Goal: Task Accomplishment & Management: Manage account settings

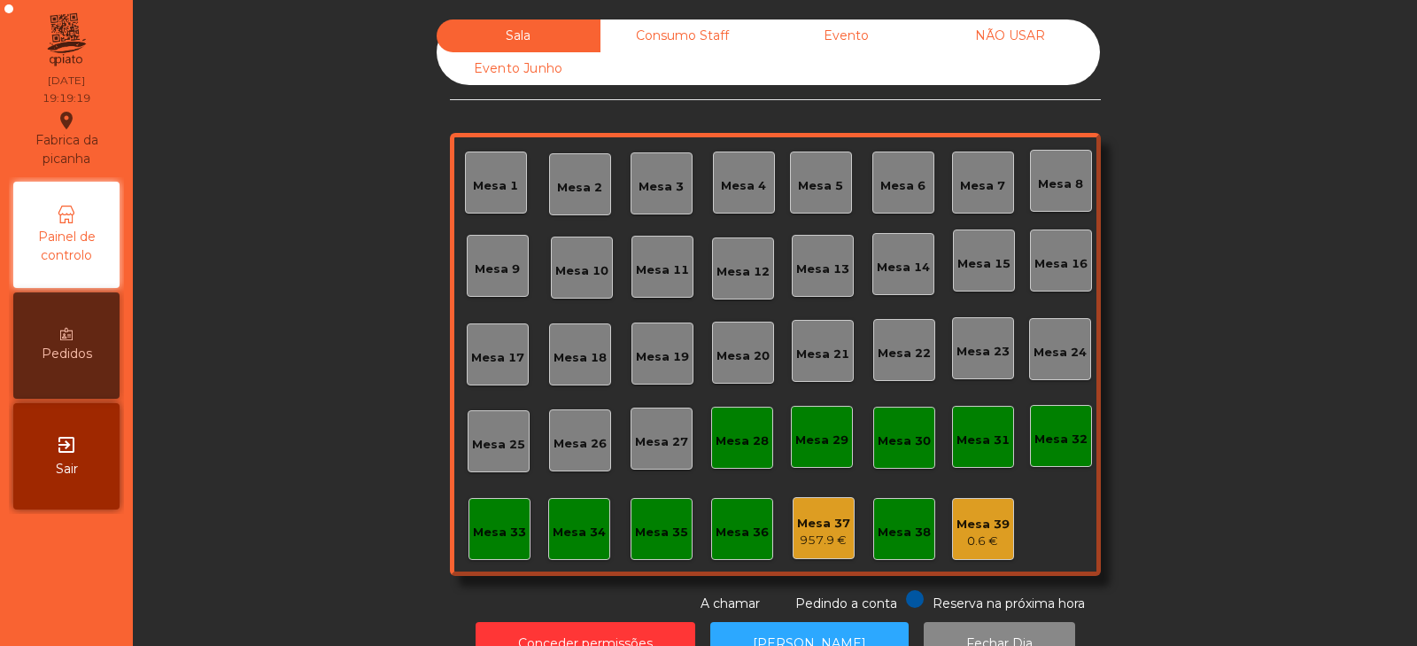
click at [997, 525] on div "Mesa 39" at bounding box center [983, 525] width 53 height 18
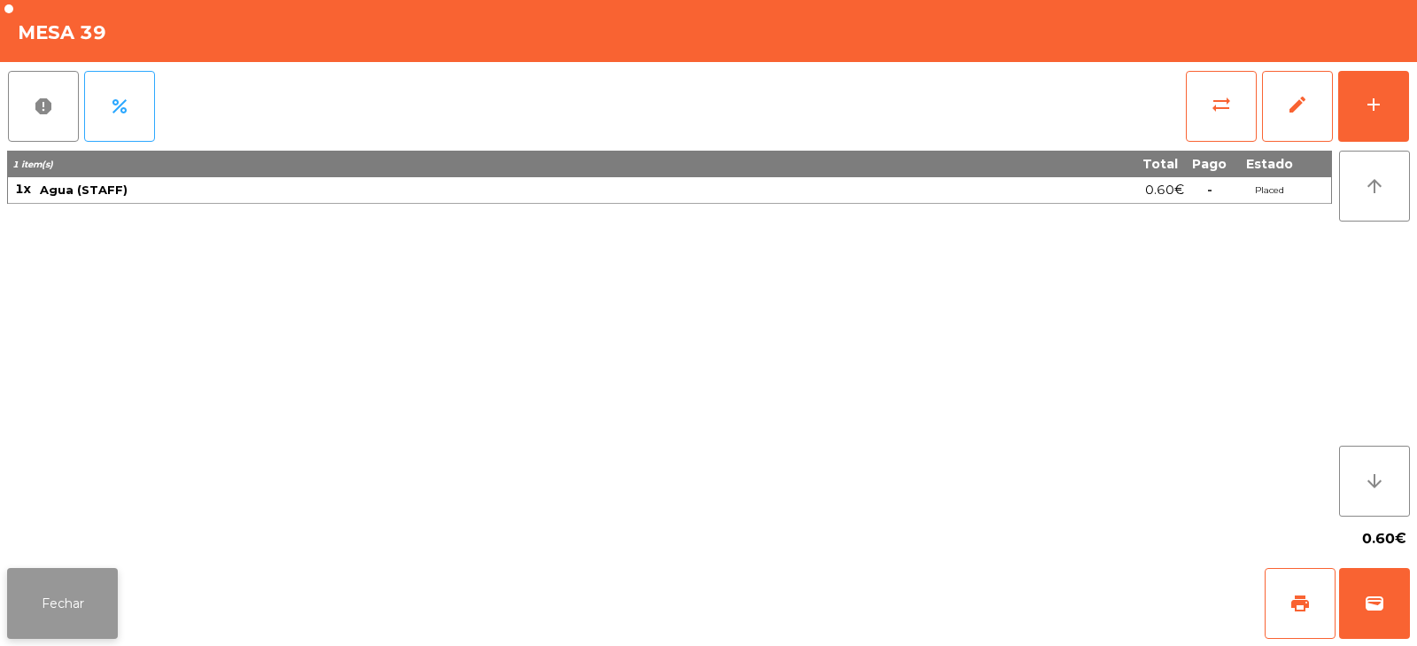
click at [58, 593] on button "Fechar" at bounding box center [62, 603] width 111 height 71
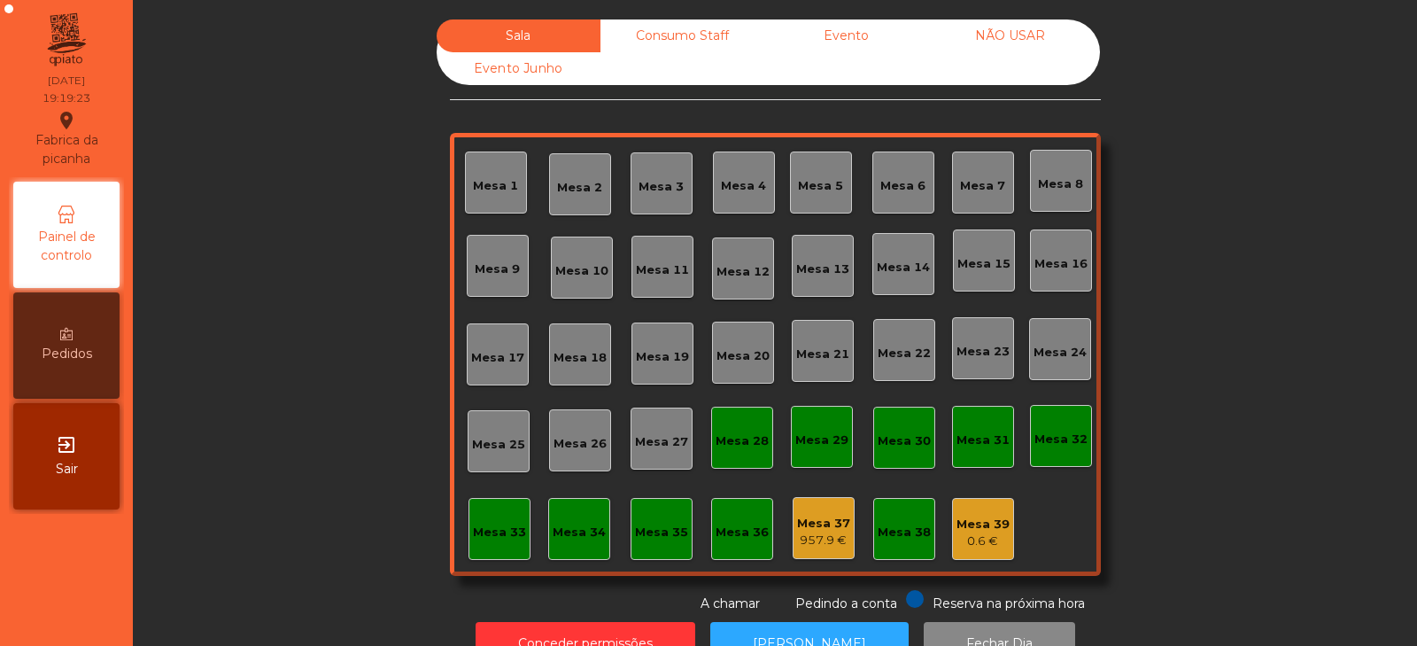
click at [979, 559] on div "Mesa 39 0.6 €" at bounding box center [983, 529] width 62 height 62
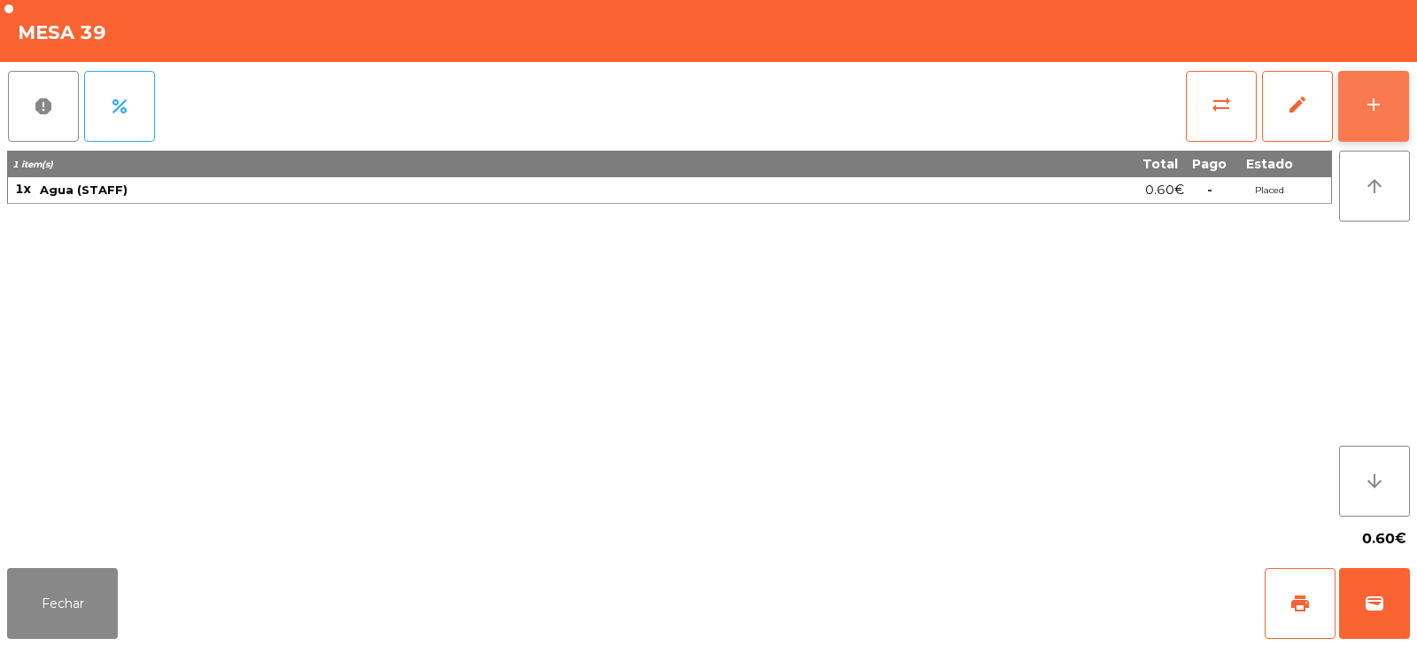
click at [1392, 112] on button "add" at bounding box center [1373, 106] width 71 height 71
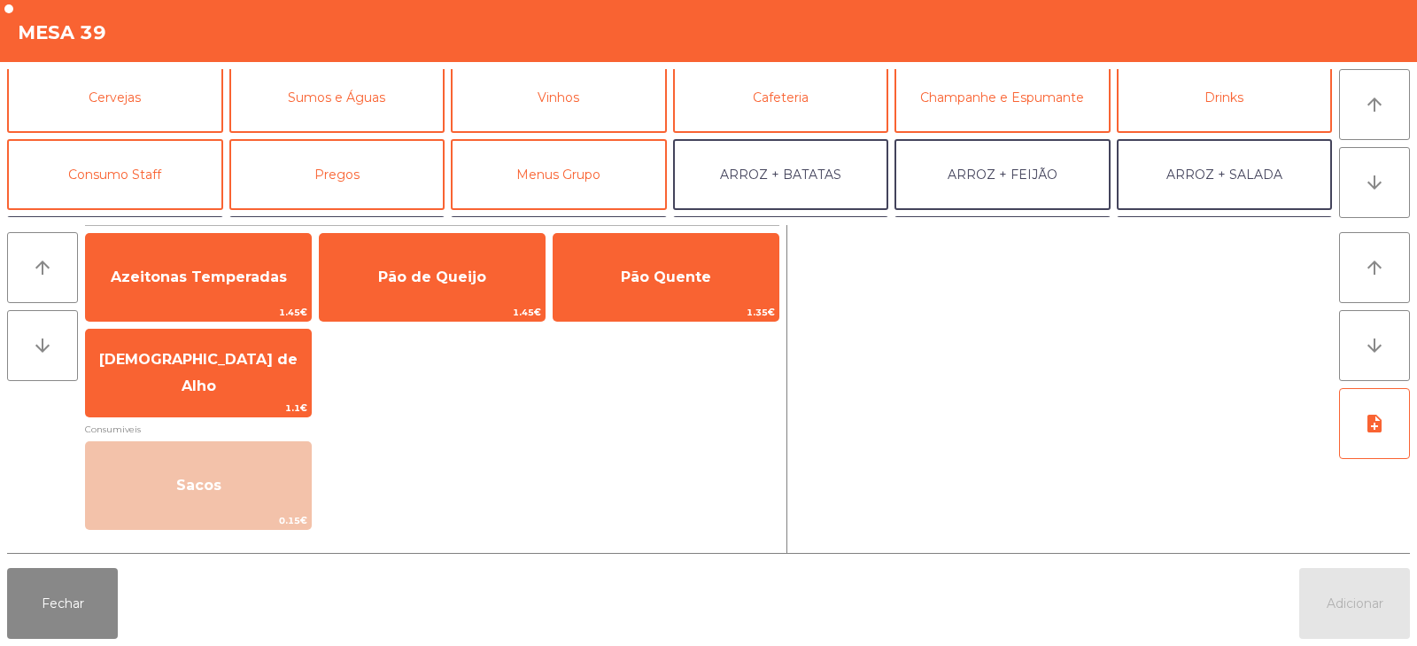
scroll to position [100, 0]
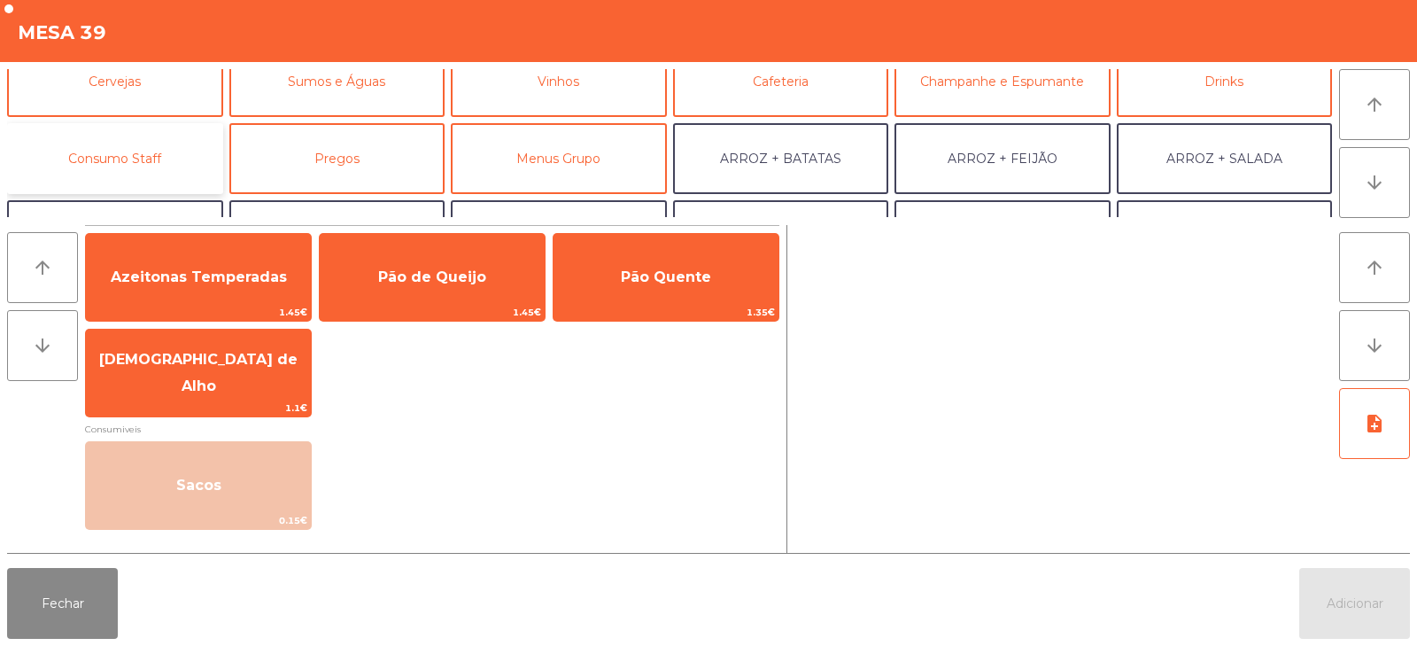
click at [152, 155] on button "Consumo Staff" at bounding box center [115, 158] width 216 height 71
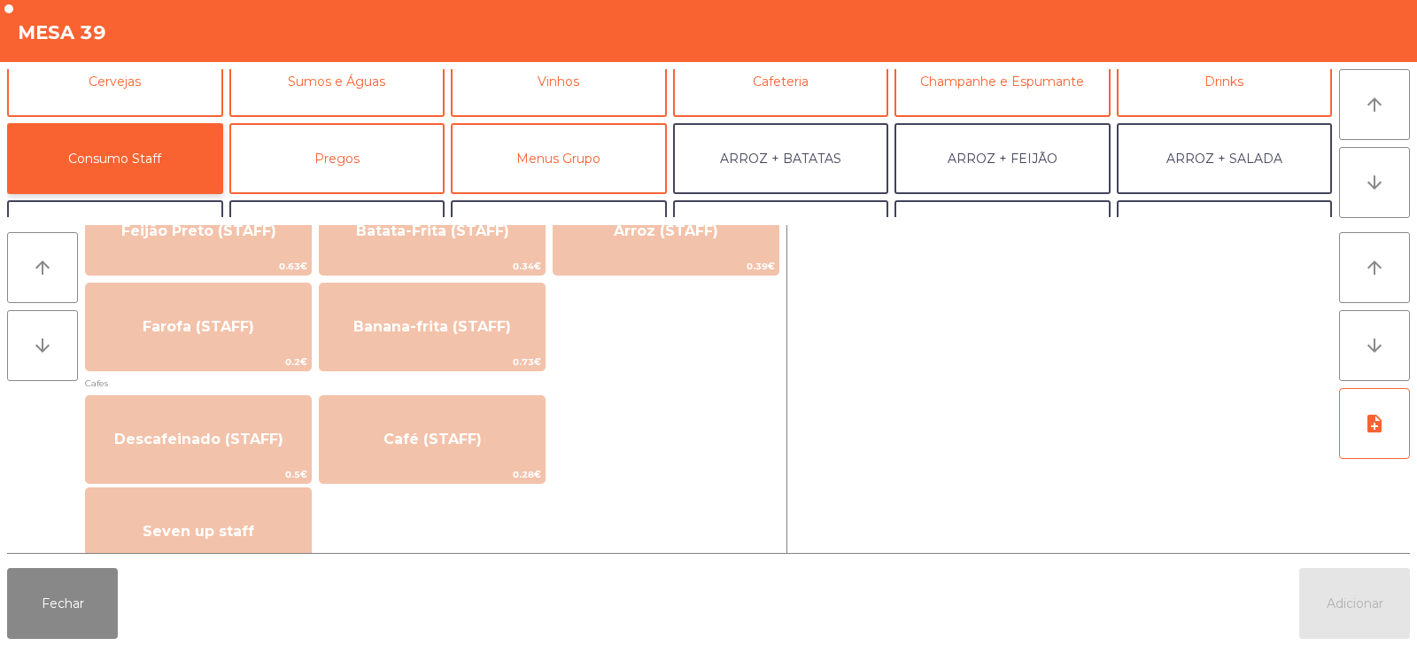
scroll to position [899, 0]
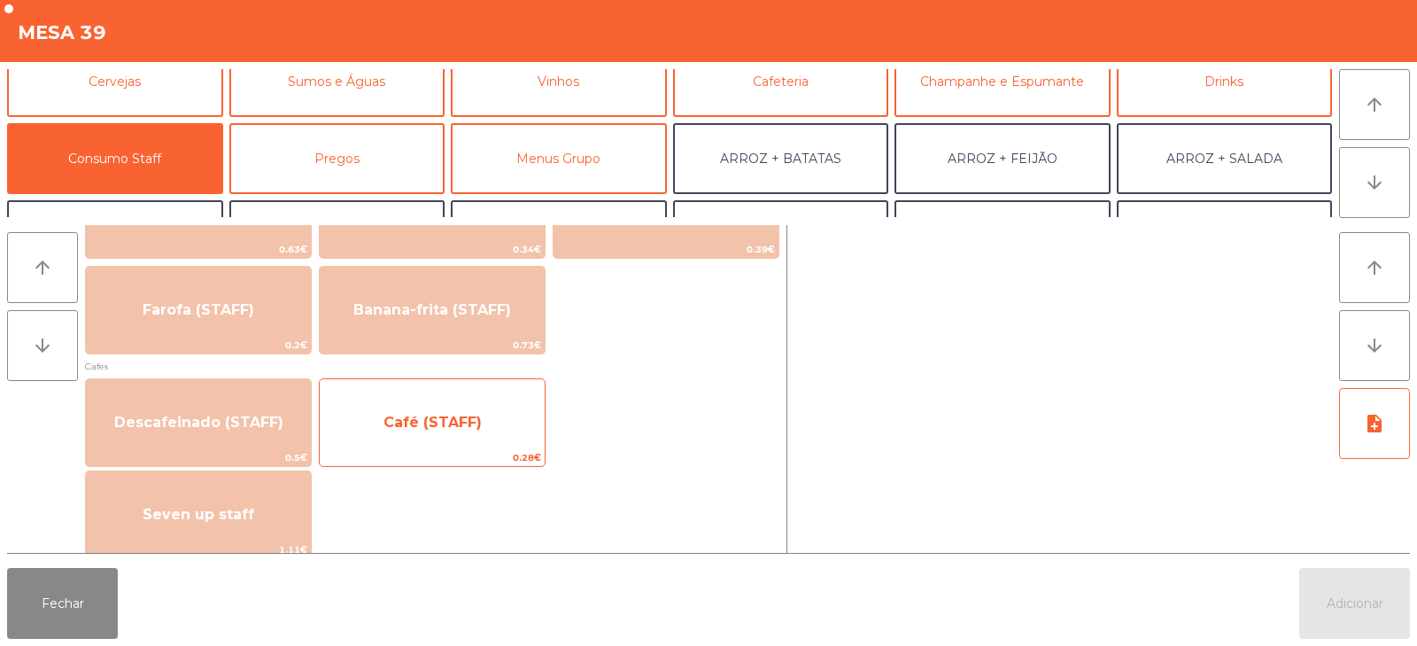
click at [404, 433] on span "Café (STAFF)" at bounding box center [432, 423] width 225 height 48
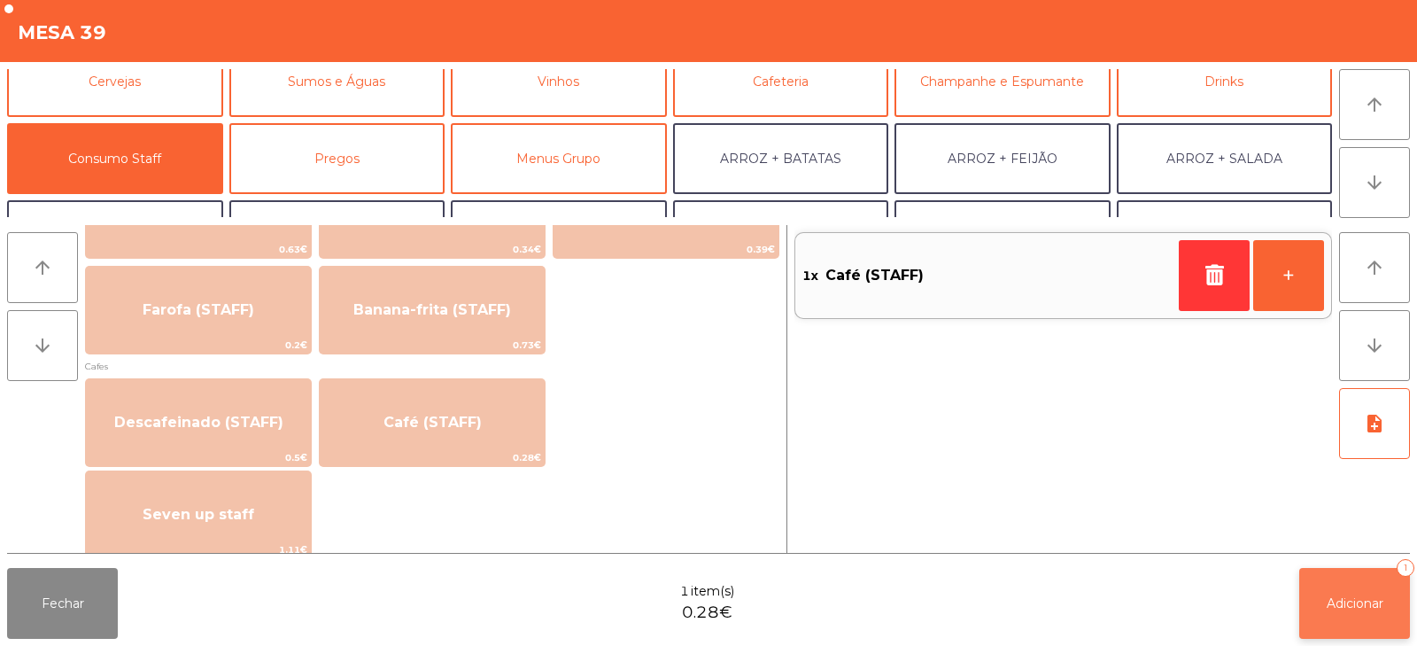
click at [1339, 605] on span "Adicionar" at bounding box center [1355, 603] width 57 height 16
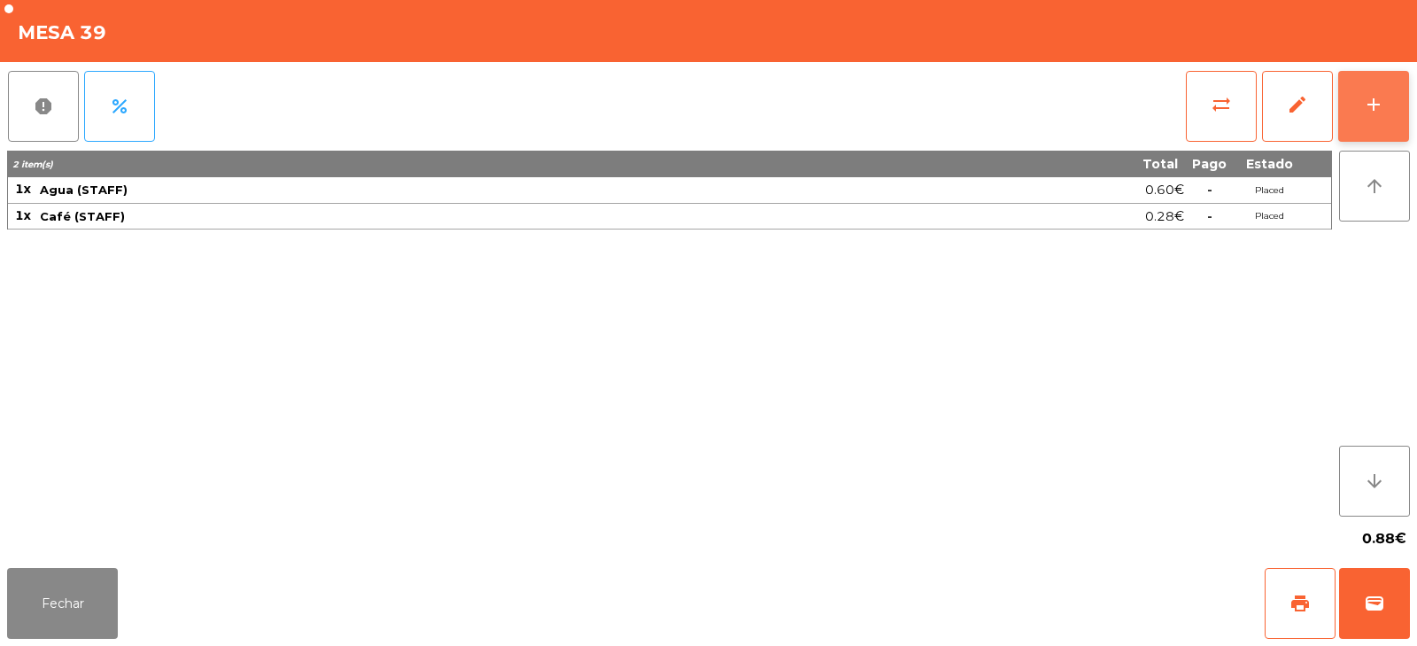
click at [1381, 116] on button "add" at bounding box center [1373, 106] width 71 height 71
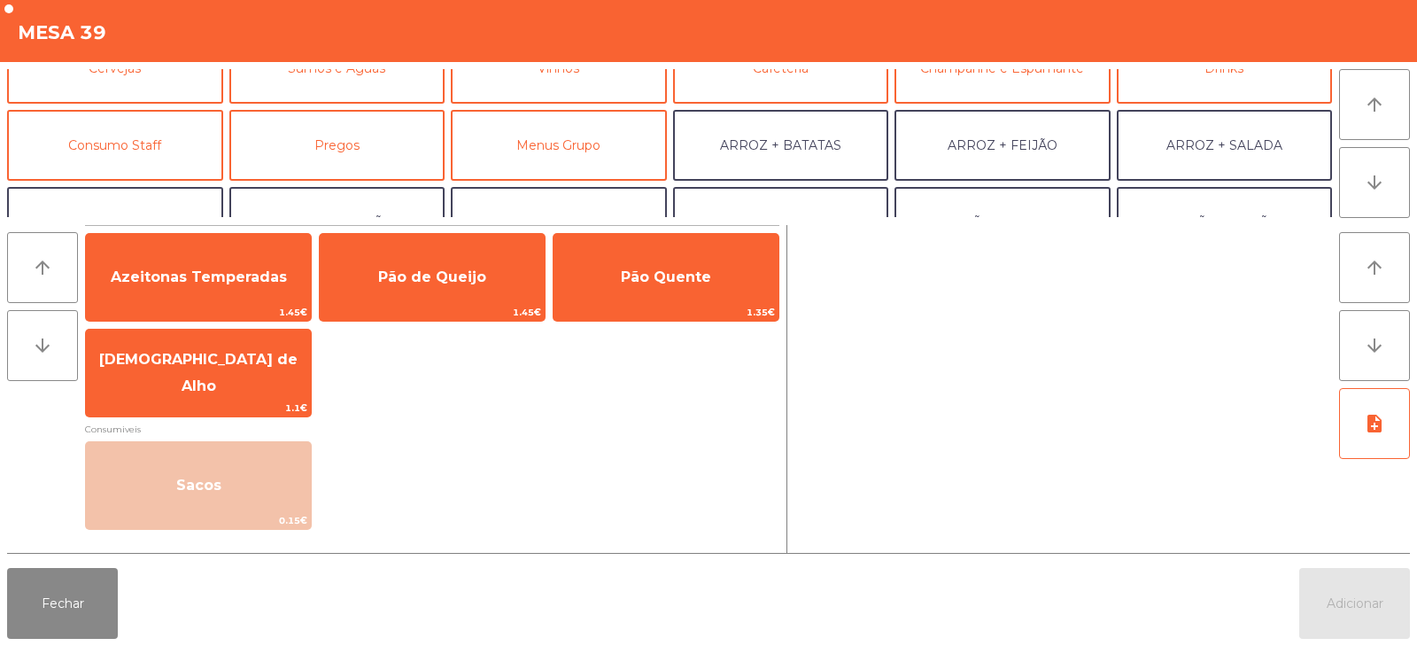
scroll to position [105, 0]
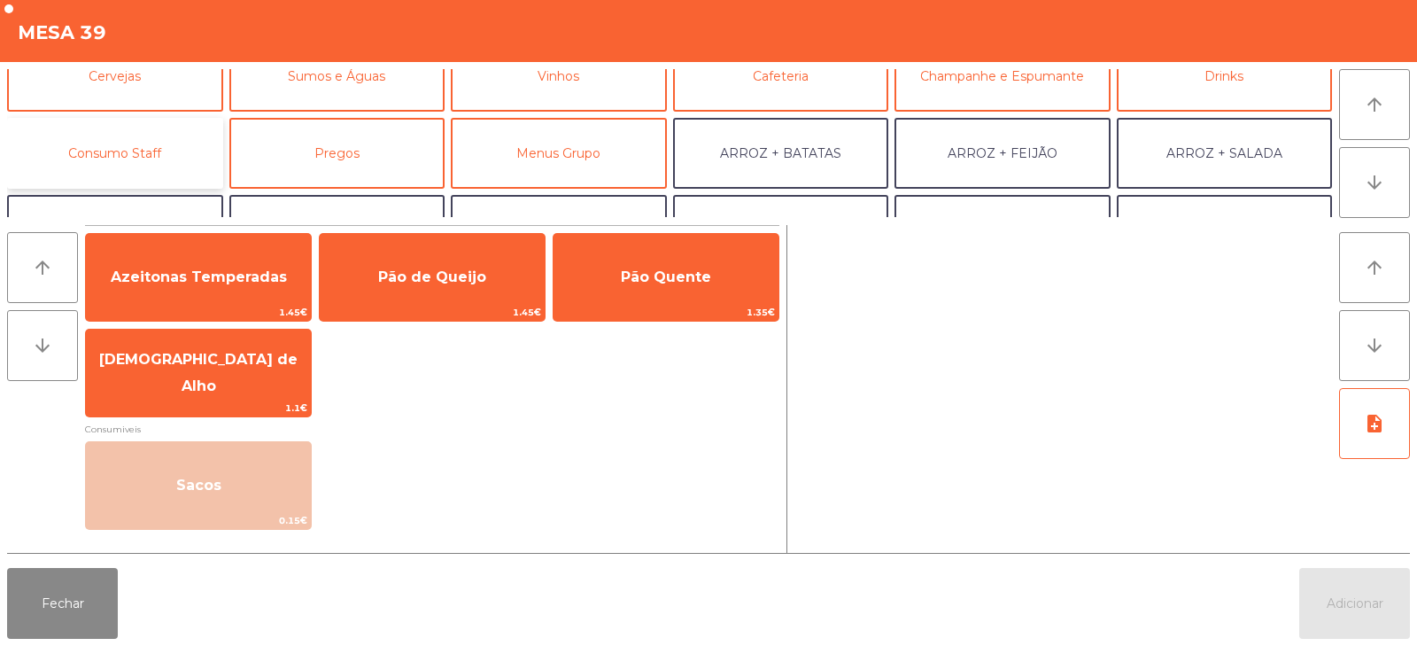
click at [136, 153] on button "Consumo Staff" at bounding box center [115, 153] width 216 height 71
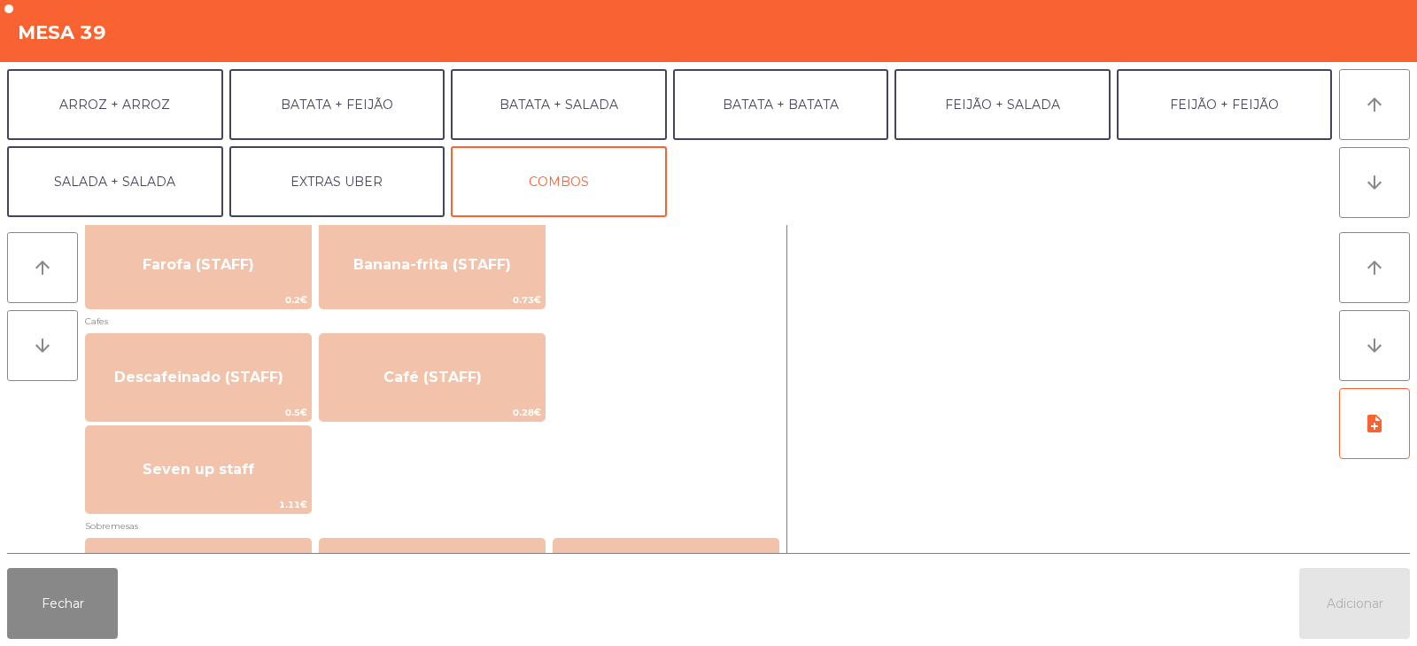
scroll to position [946, 0]
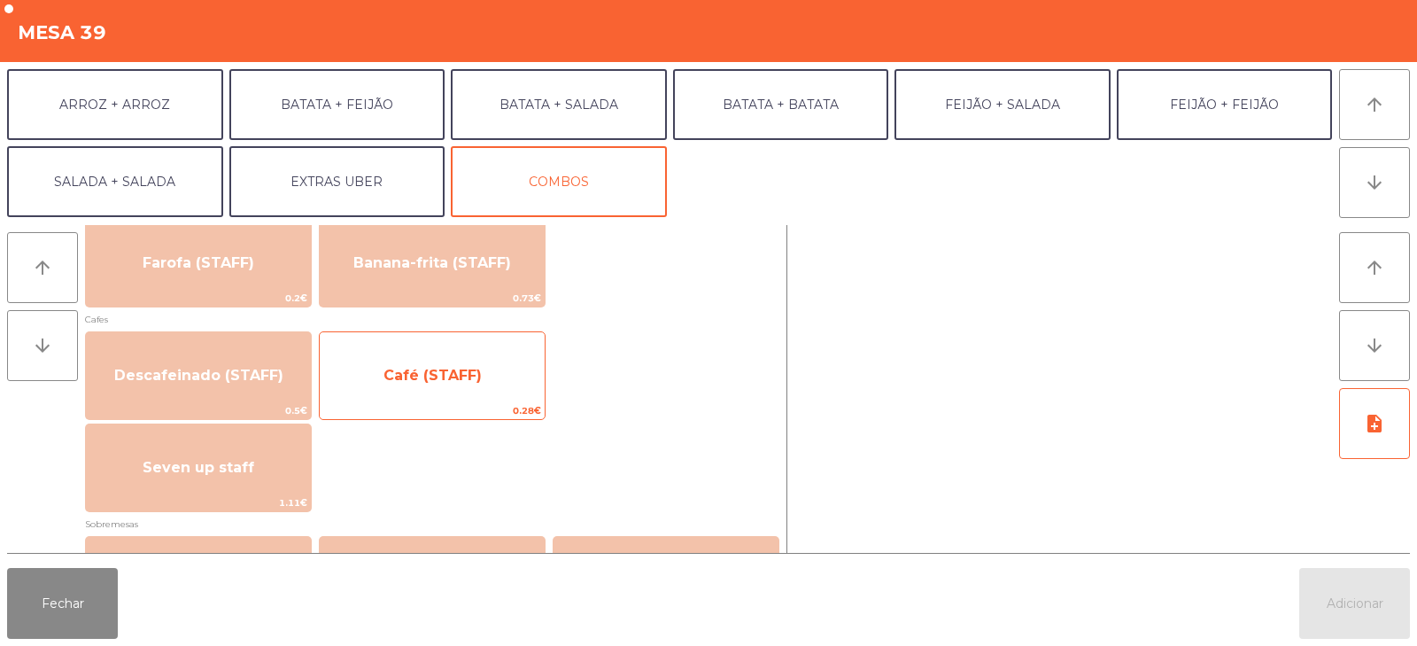
click at [438, 385] on span "Café (STAFF)" at bounding box center [432, 376] width 225 height 48
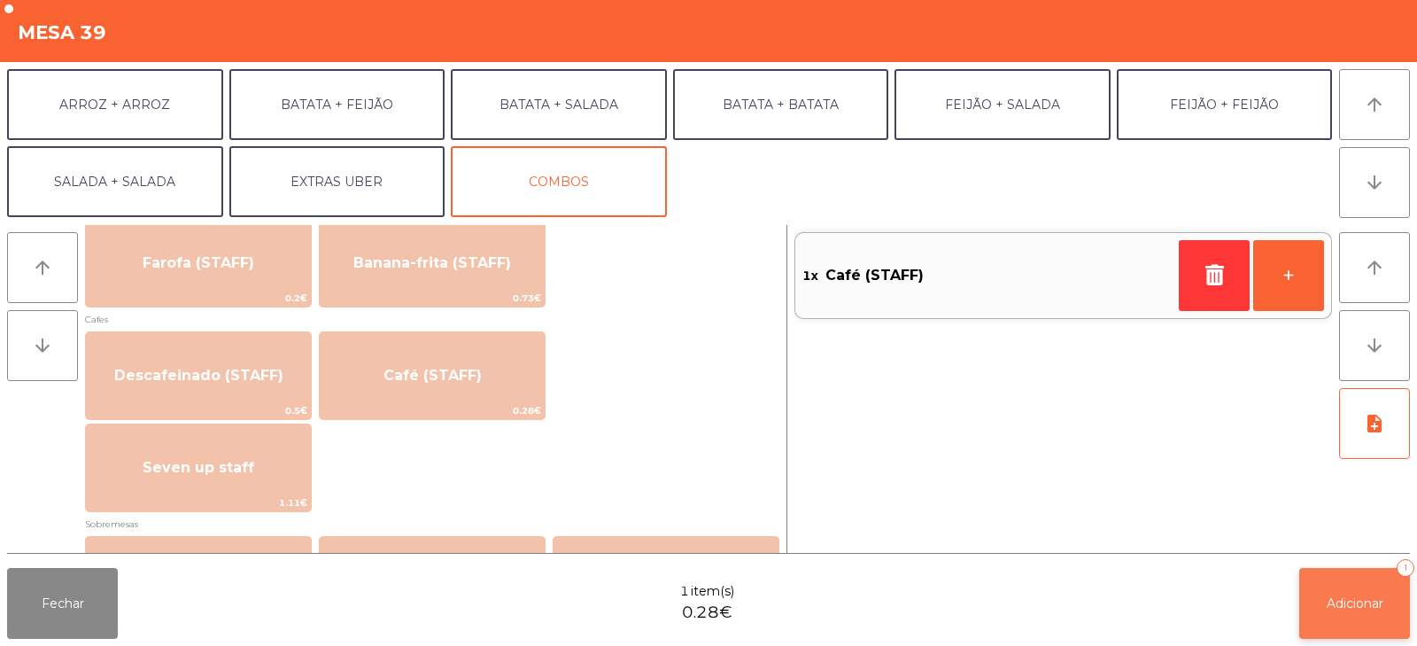
click at [1354, 616] on button "Adicionar 1" at bounding box center [1355, 603] width 111 height 71
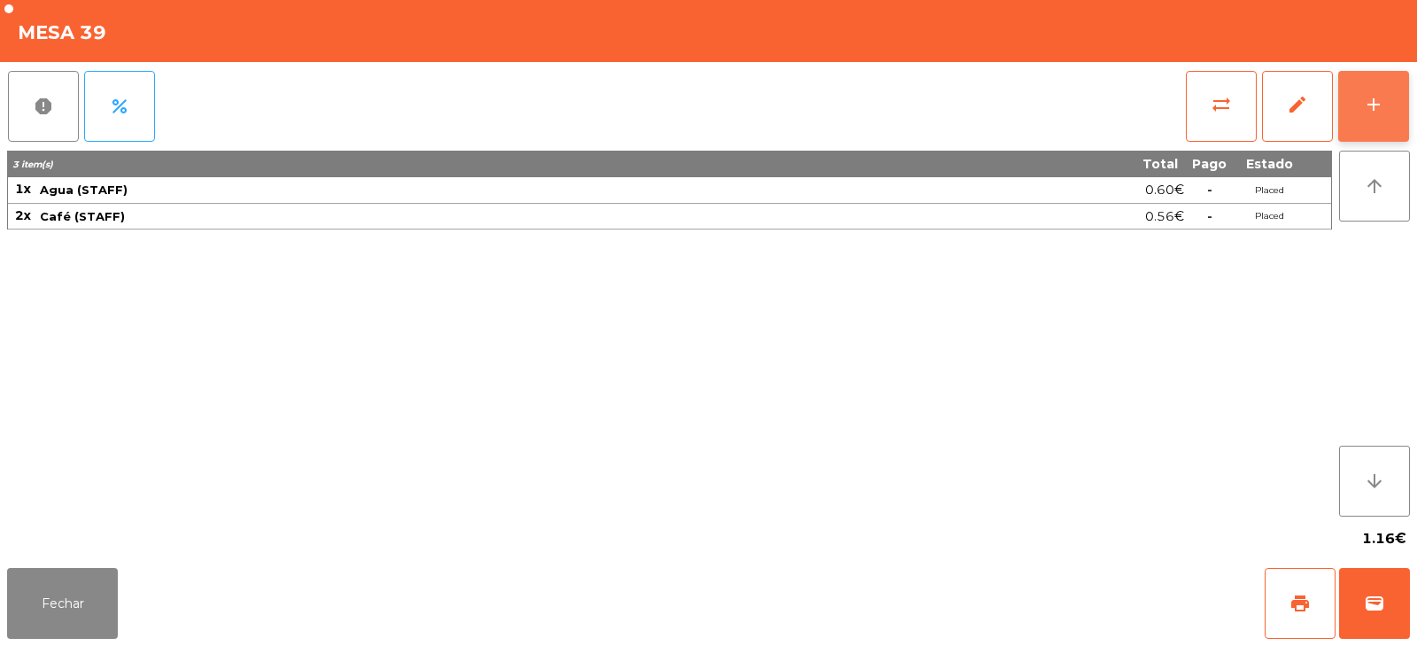
click at [1377, 111] on div "add" at bounding box center [1373, 104] width 21 height 21
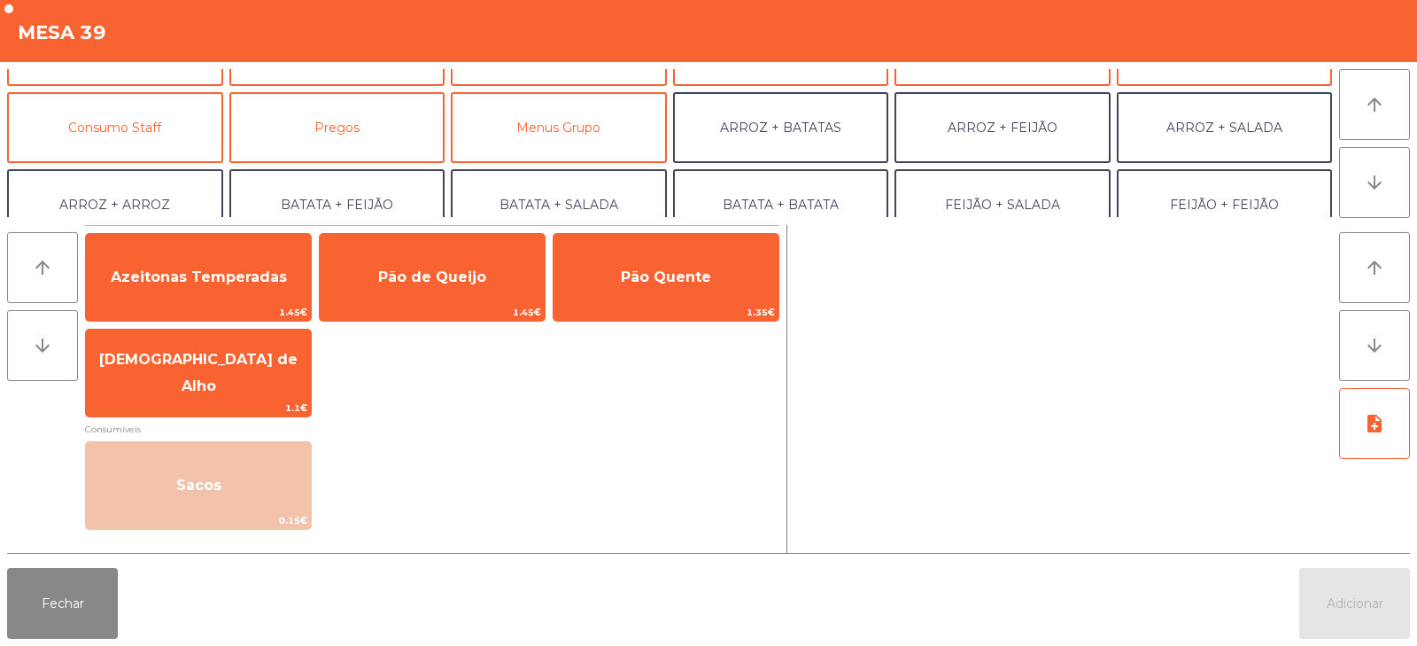
scroll to position [142, 0]
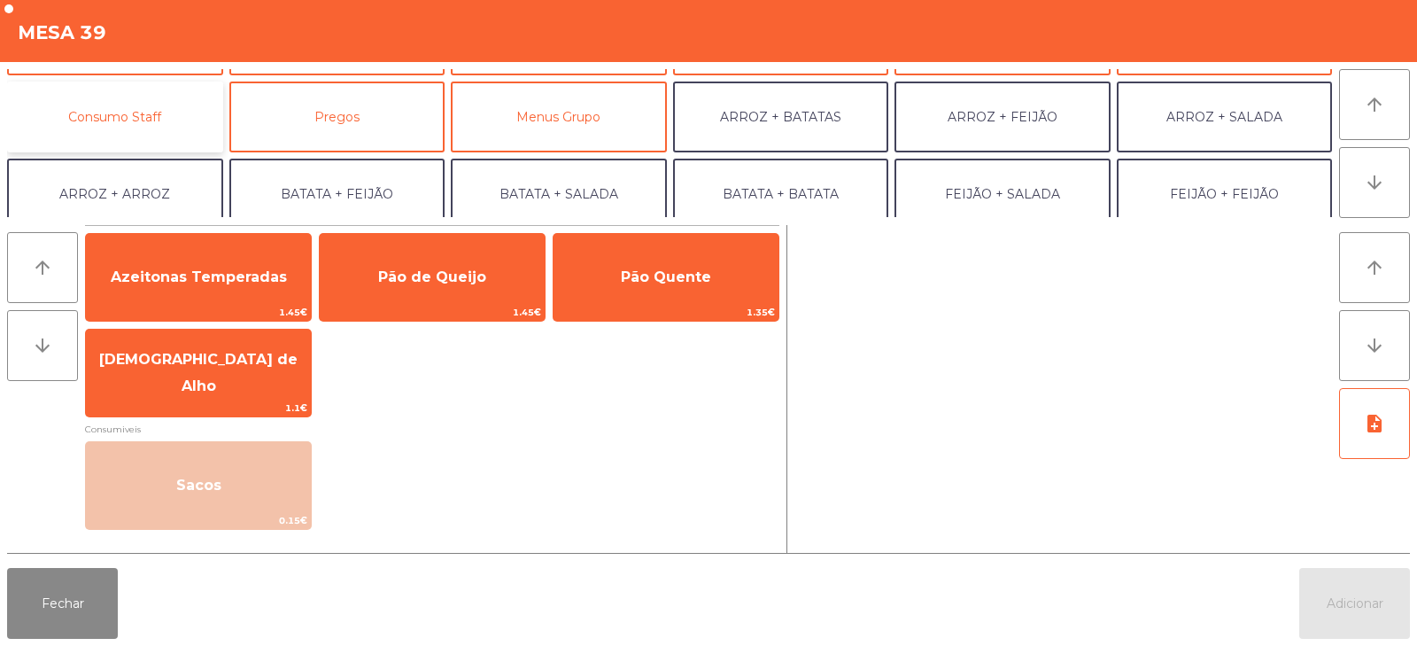
click at [127, 101] on button "Consumo Staff" at bounding box center [115, 116] width 216 height 71
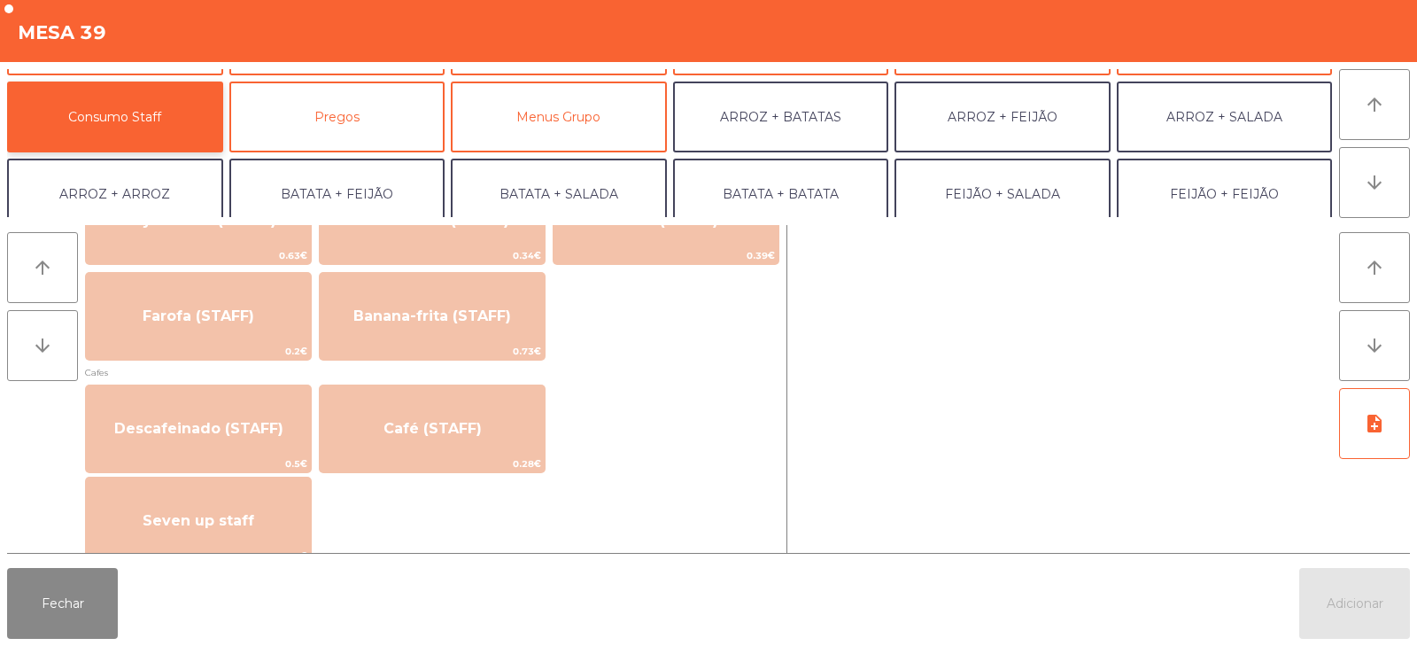
scroll to position [895, 0]
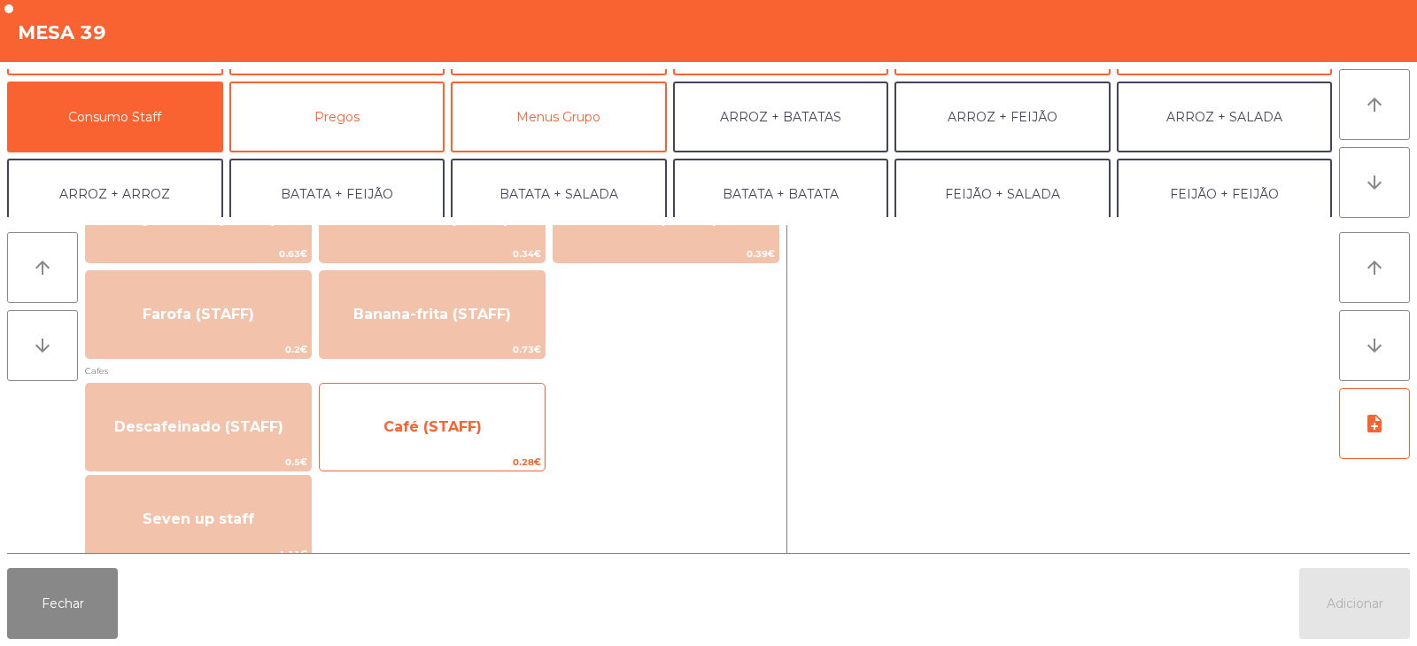
click at [412, 422] on span "Café (STAFF)" at bounding box center [433, 426] width 98 height 17
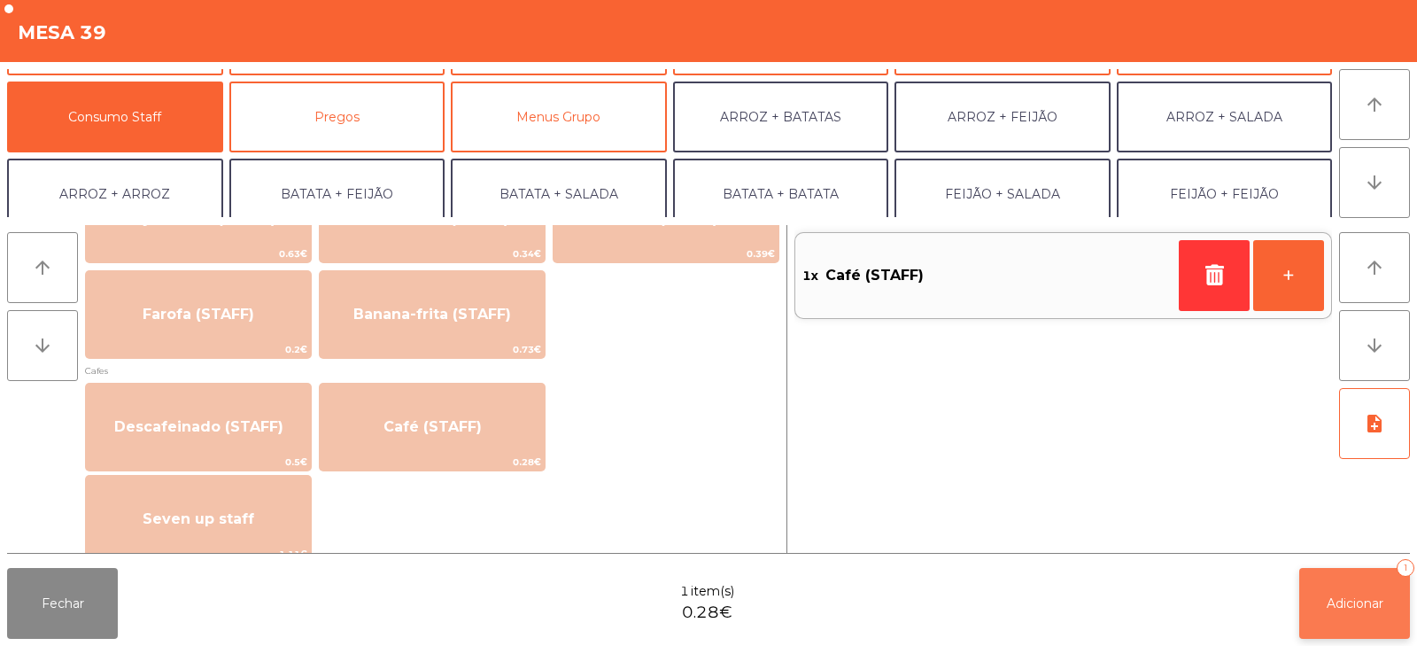
click at [1369, 613] on button "Adicionar 1" at bounding box center [1355, 603] width 111 height 71
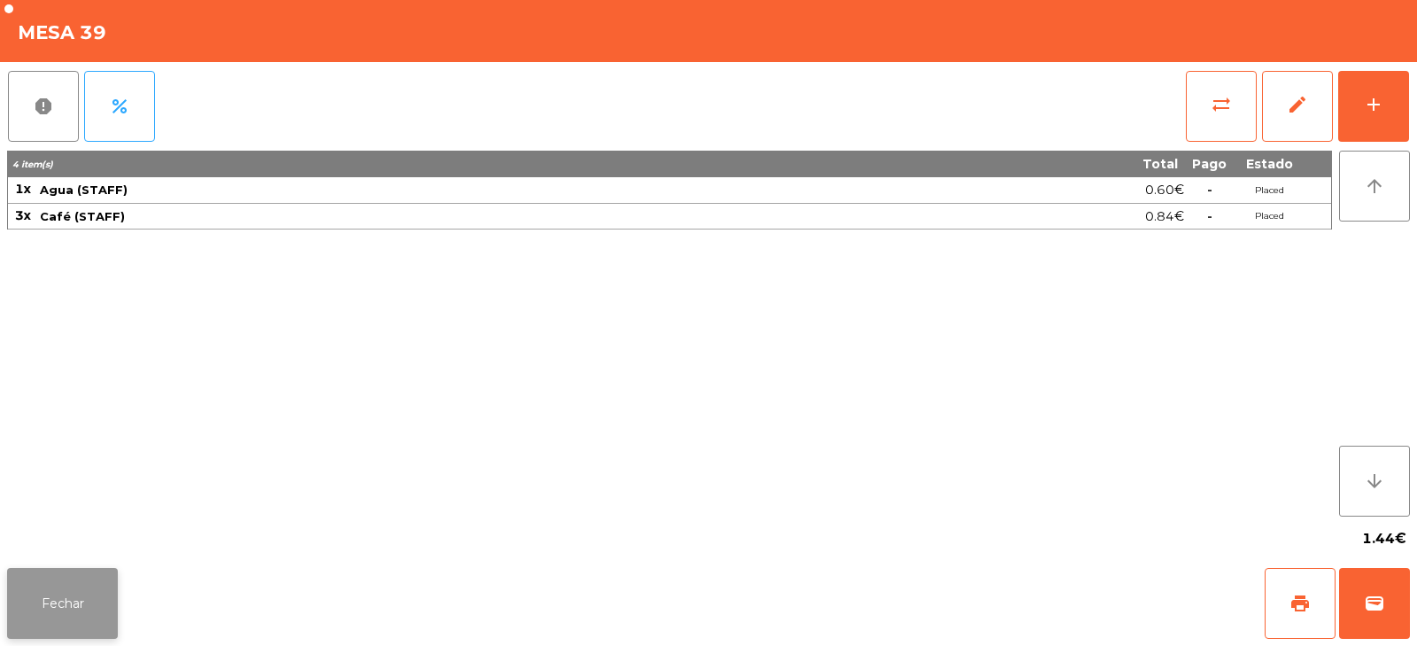
click at [58, 589] on button "Fechar" at bounding box center [62, 603] width 111 height 71
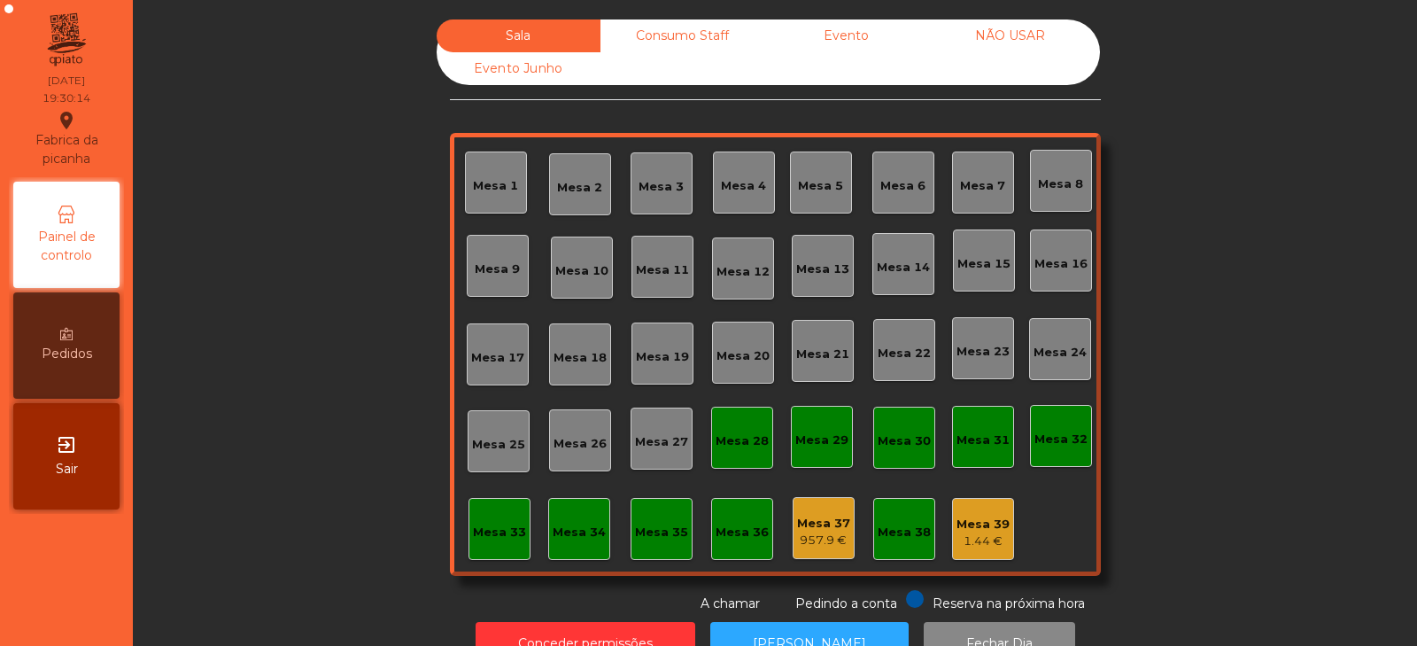
click at [986, 167] on div "Mesa 7" at bounding box center [983, 182] width 62 height 62
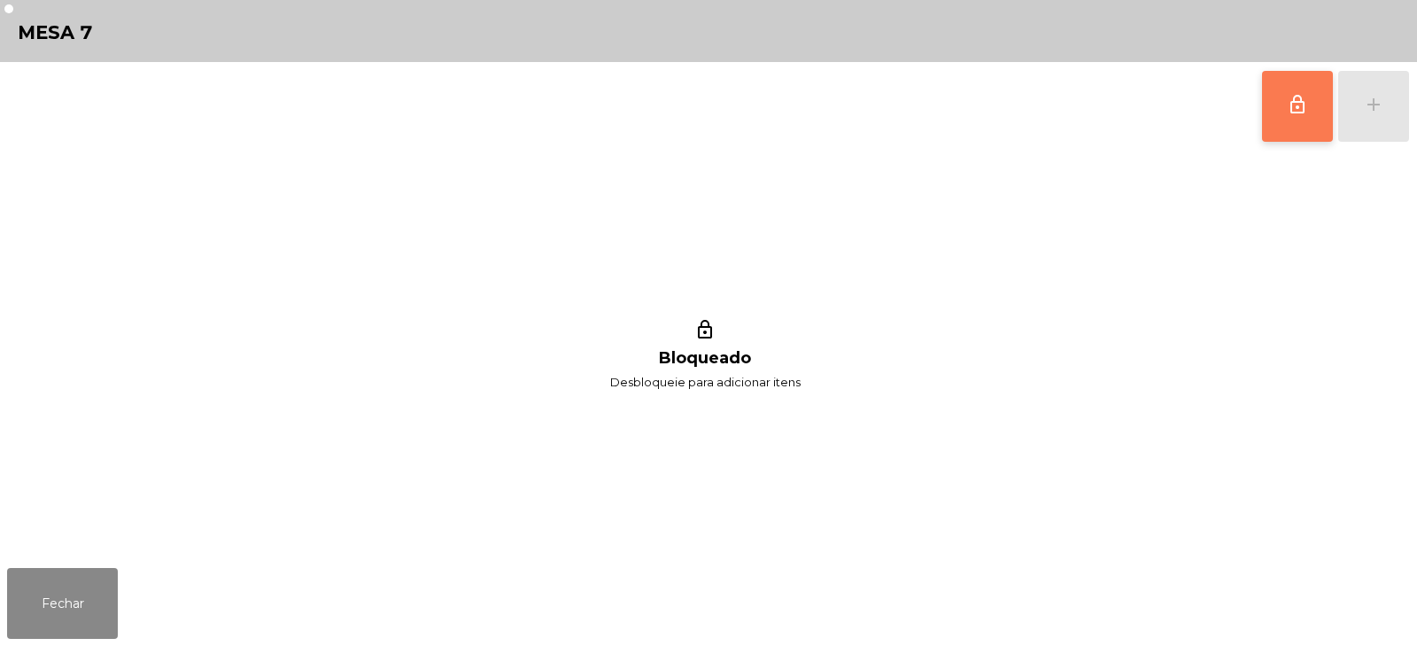
click at [1280, 90] on button "lock_outline" at bounding box center [1297, 106] width 71 height 71
click at [1361, 105] on button "add" at bounding box center [1373, 106] width 71 height 71
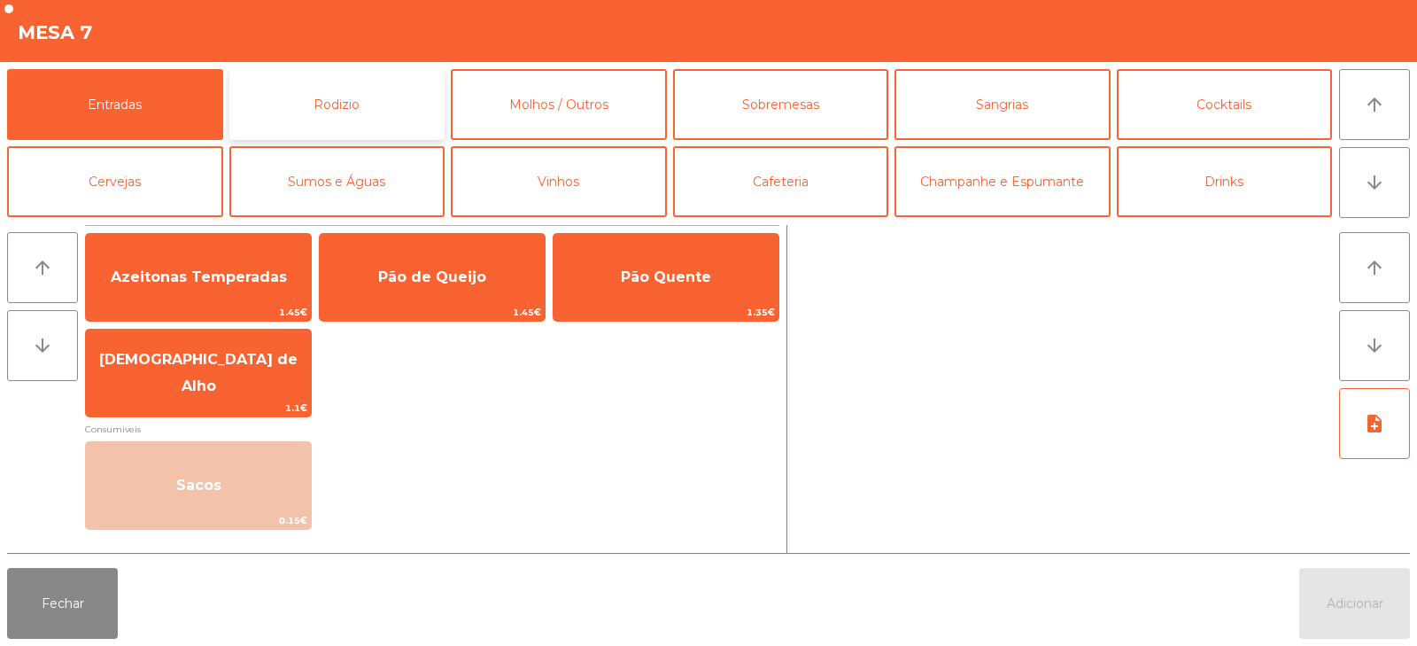
click at [340, 110] on button "Rodizio" at bounding box center [337, 104] width 216 height 71
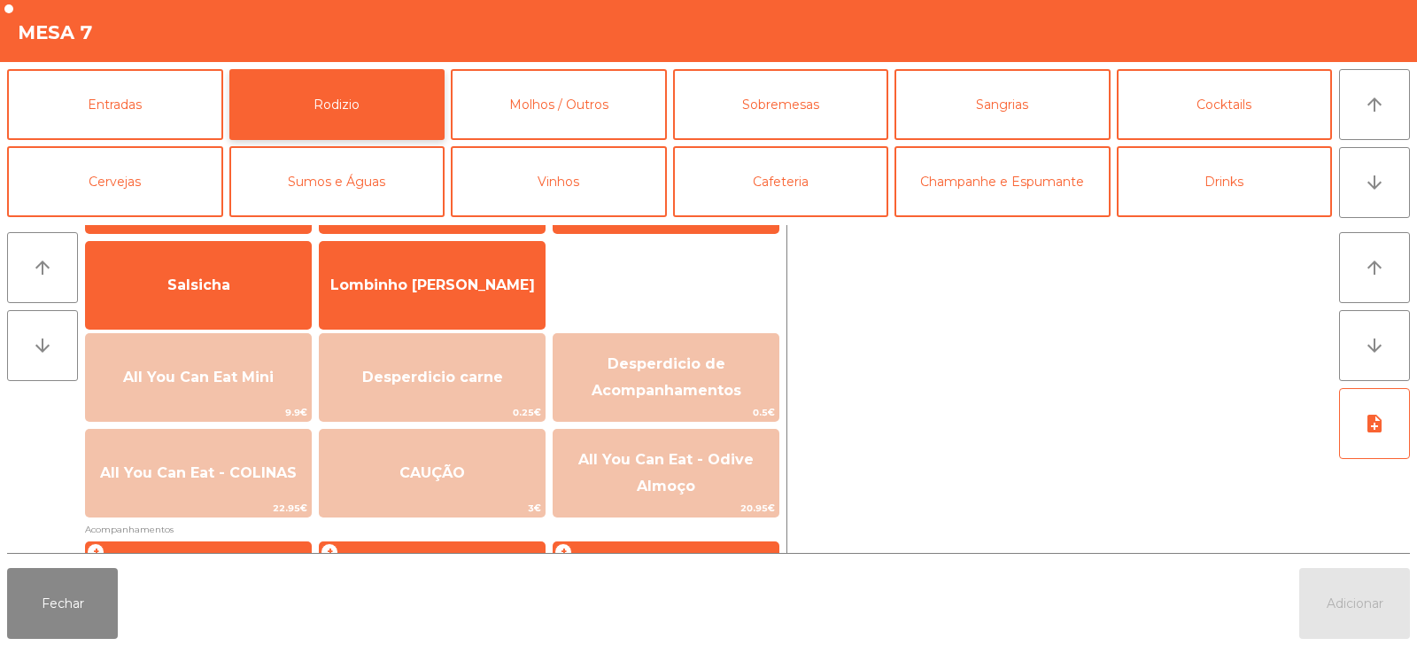
scroll to position [112, 0]
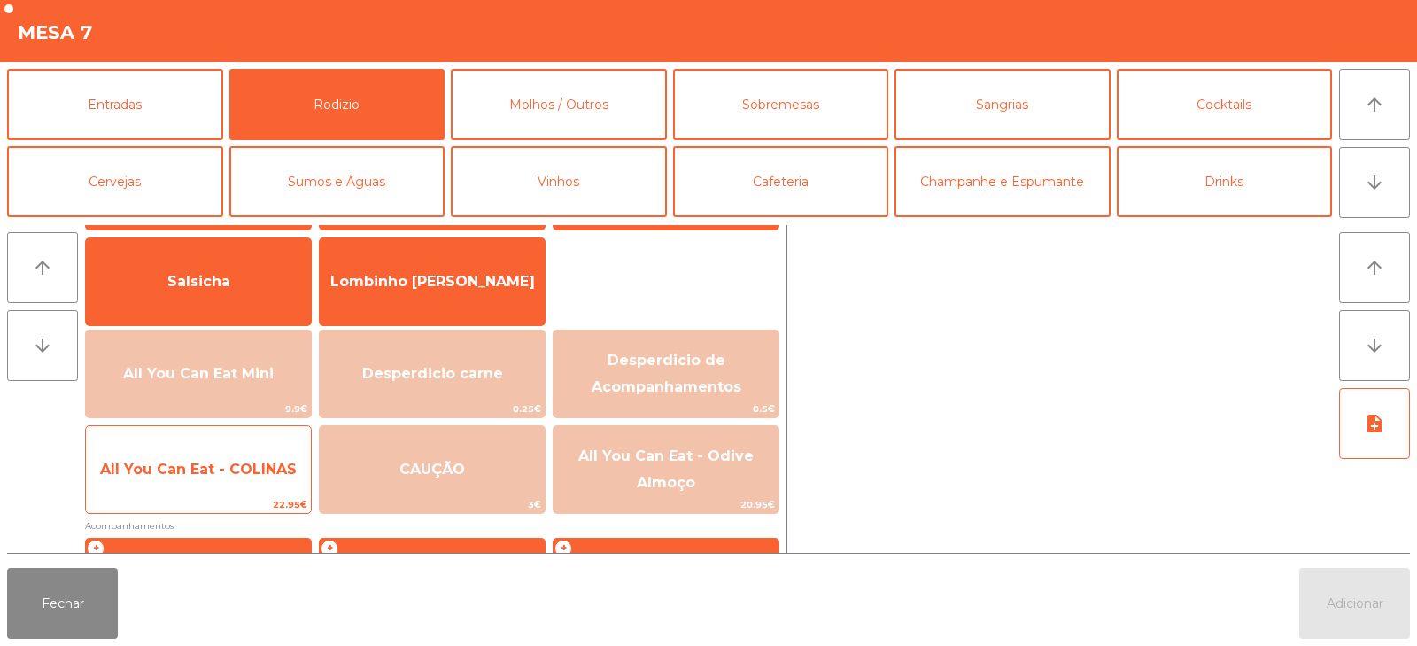
click at [263, 467] on span "All You Can Eat - COLINAS" at bounding box center [198, 469] width 197 height 17
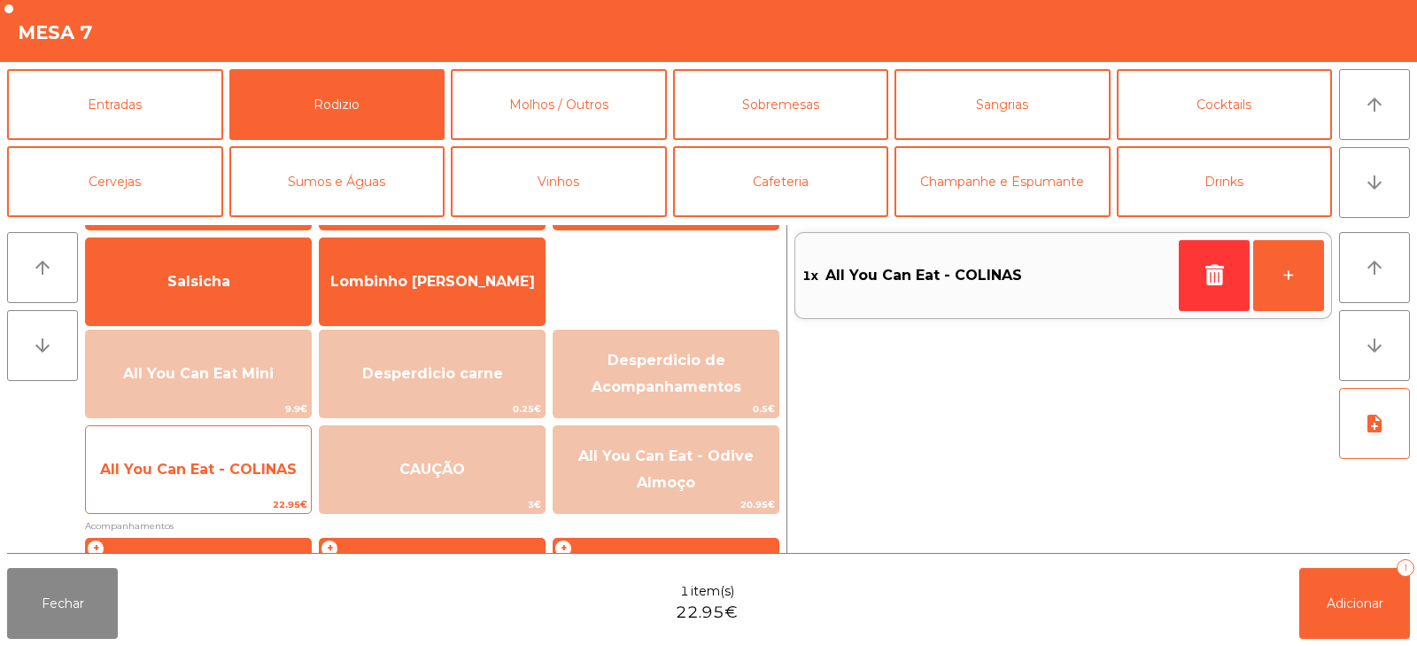
click at [261, 472] on span "All You Can Eat - COLINAS" at bounding box center [198, 469] width 197 height 17
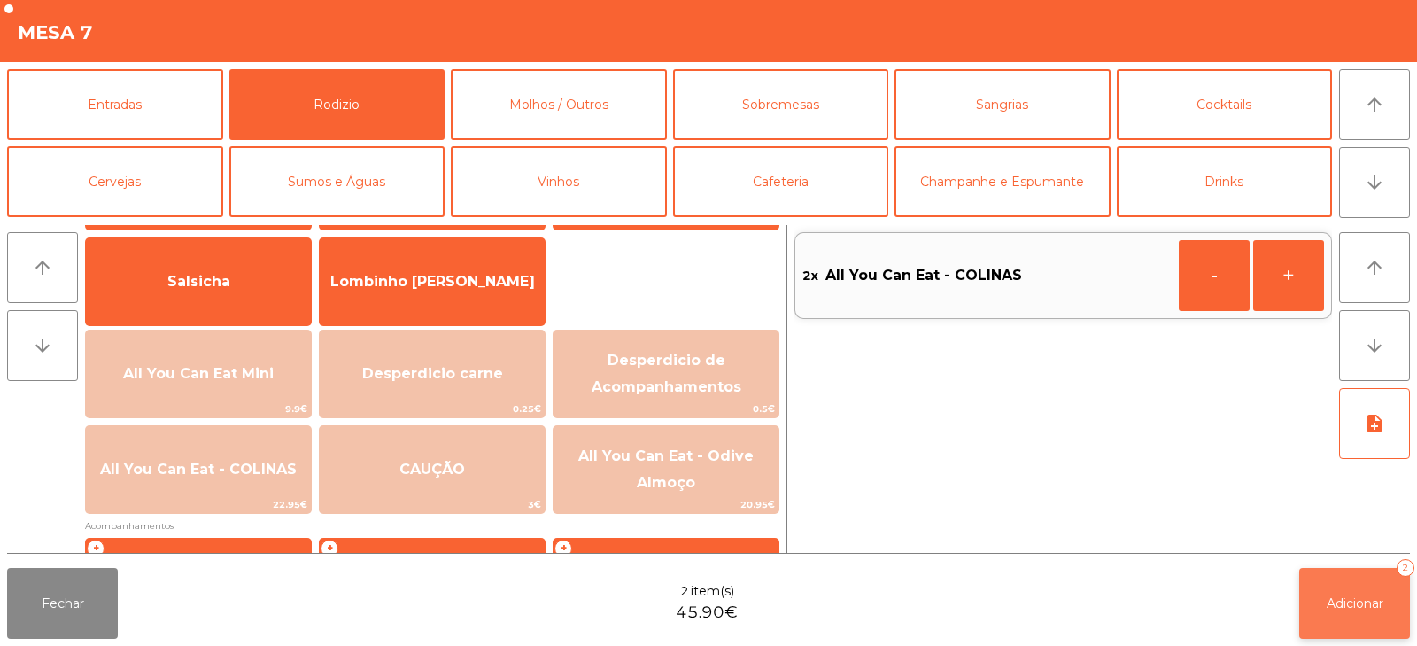
click at [1327, 590] on button "Adicionar 2" at bounding box center [1355, 603] width 111 height 71
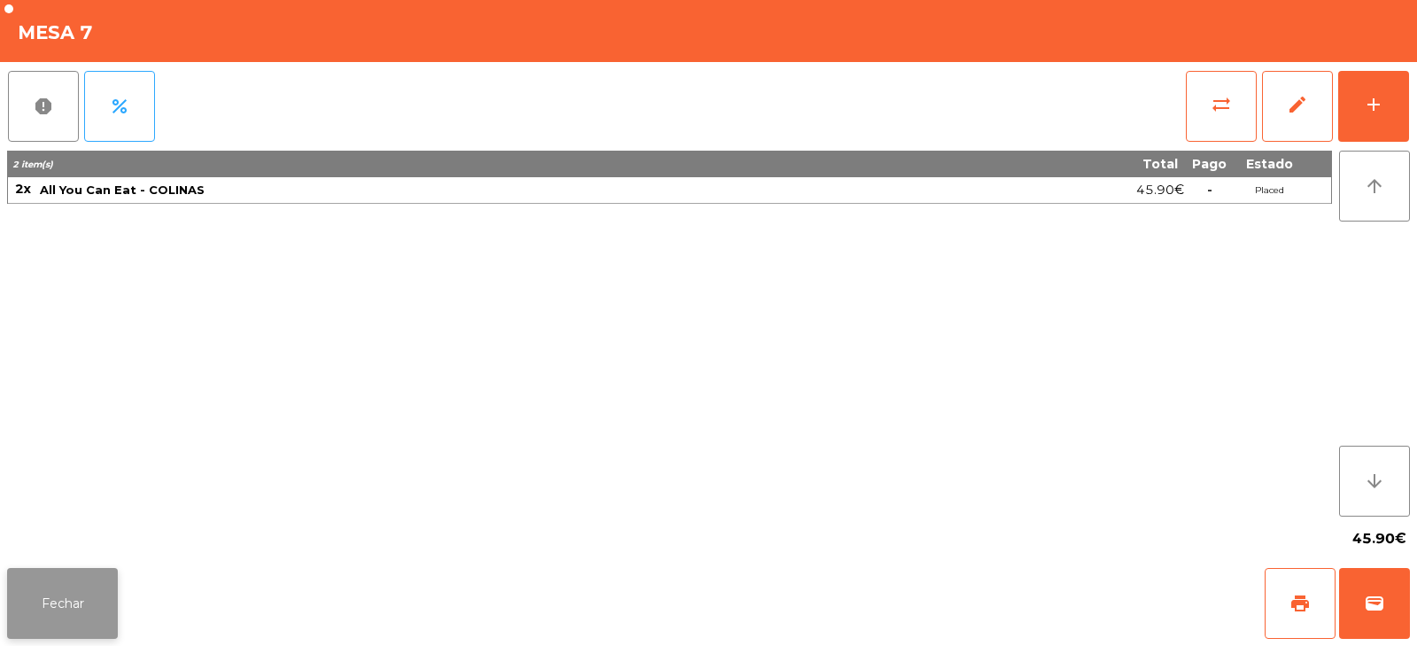
click at [100, 595] on button "Fechar" at bounding box center [62, 603] width 111 height 71
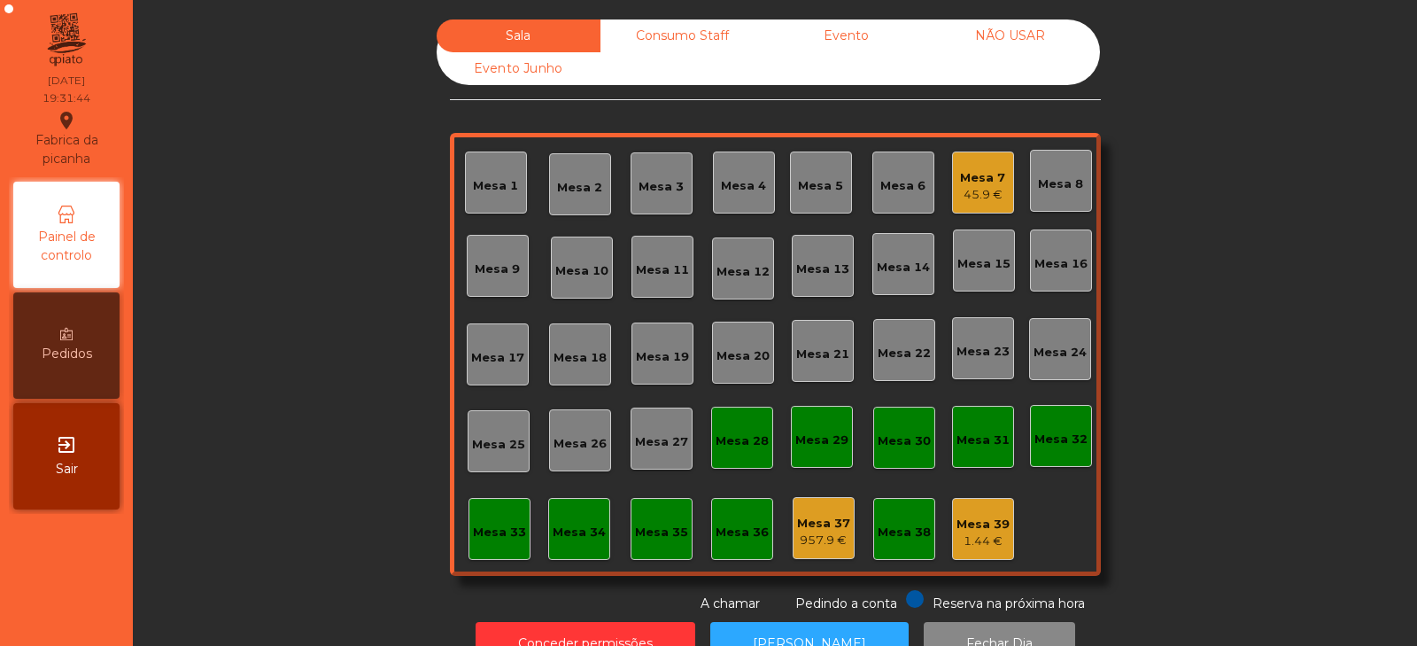
click at [648, 263] on div "Mesa 11" at bounding box center [662, 270] width 53 height 18
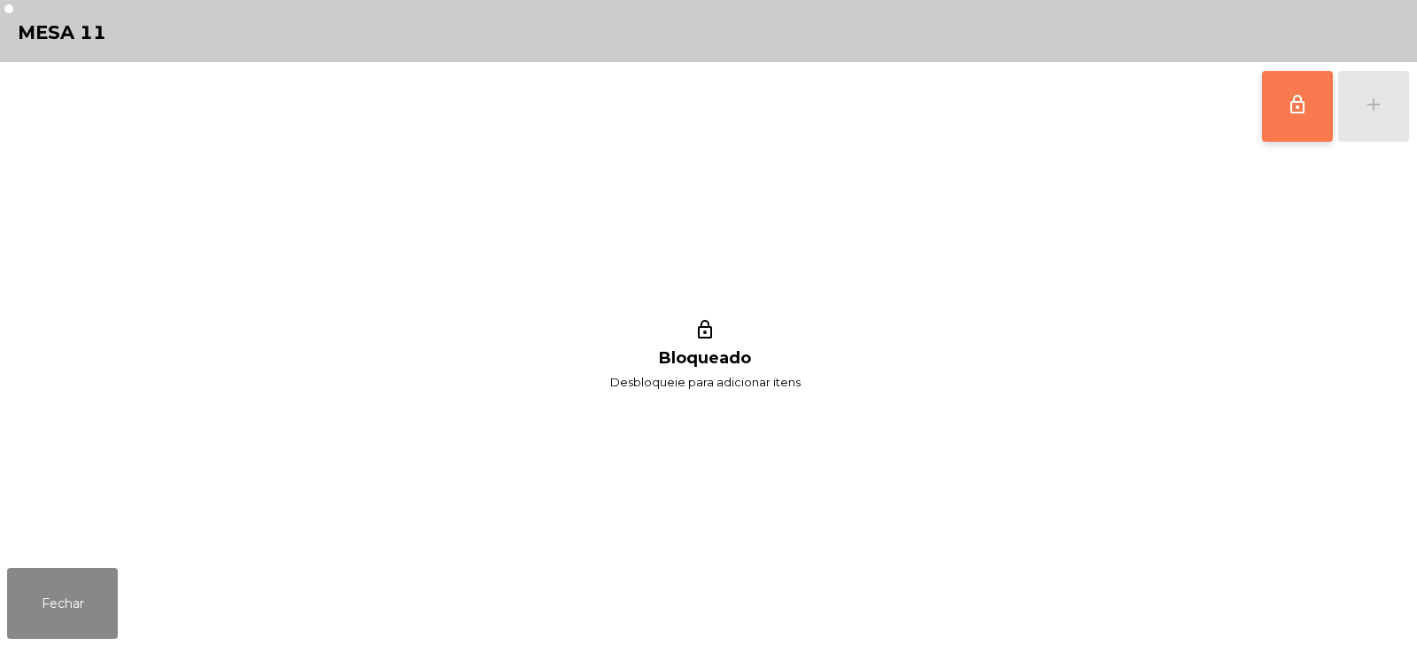
click at [1331, 95] on button "lock_outline" at bounding box center [1297, 106] width 71 height 71
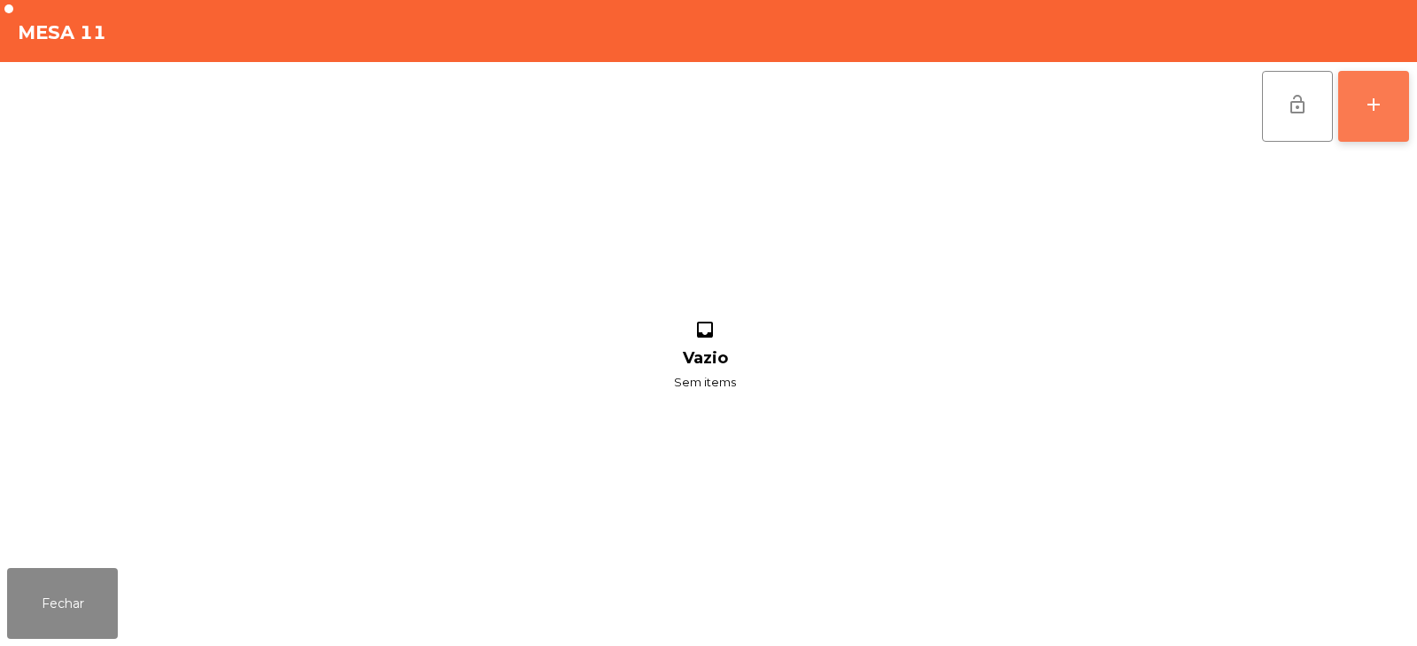
click at [1368, 105] on div "add" at bounding box center [1373, 104] width 21 height 21
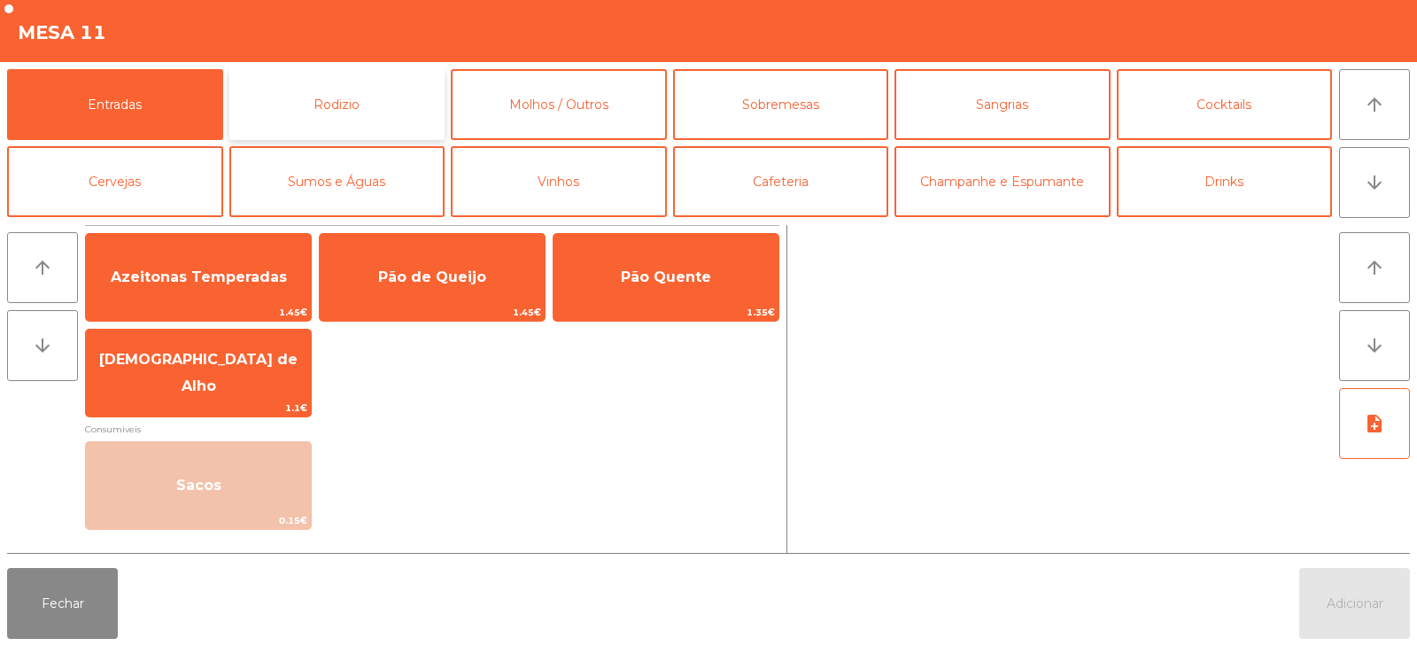
click at [316, 112] on button "Rodizio" at bounding box center [337, 104] width 216 height 71
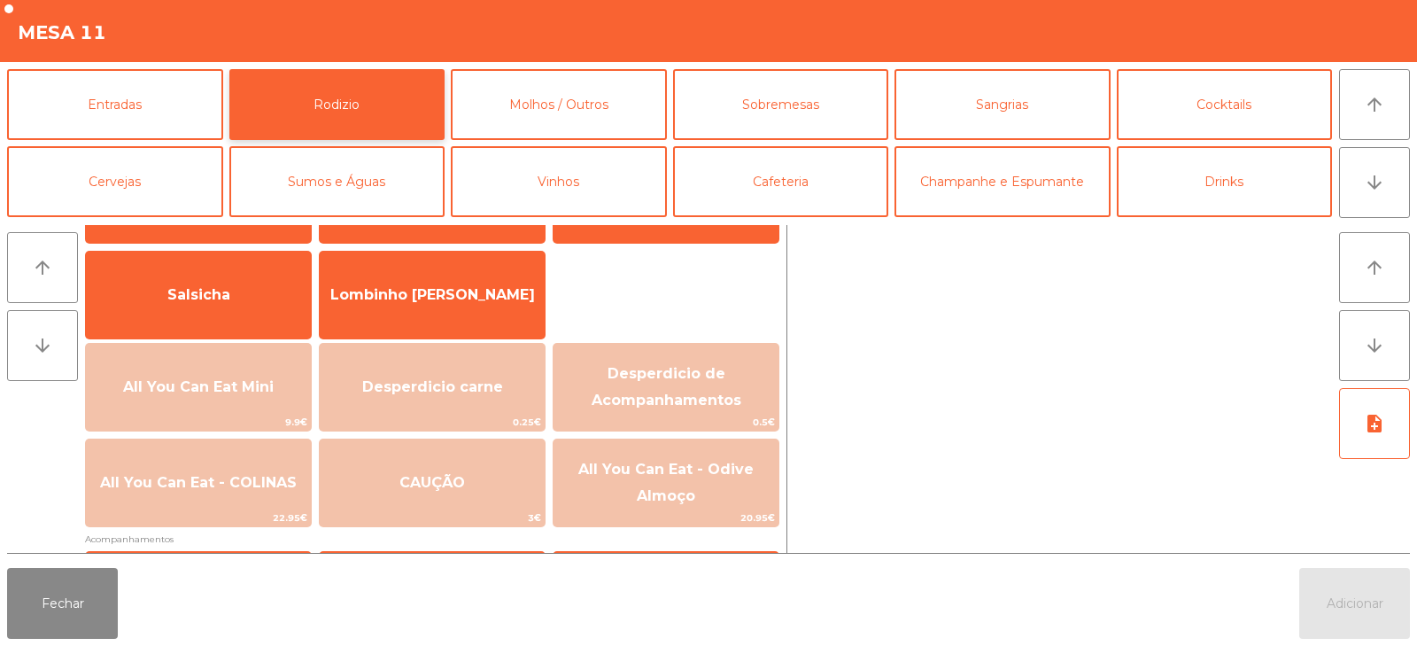
scroll to position [99, 0]
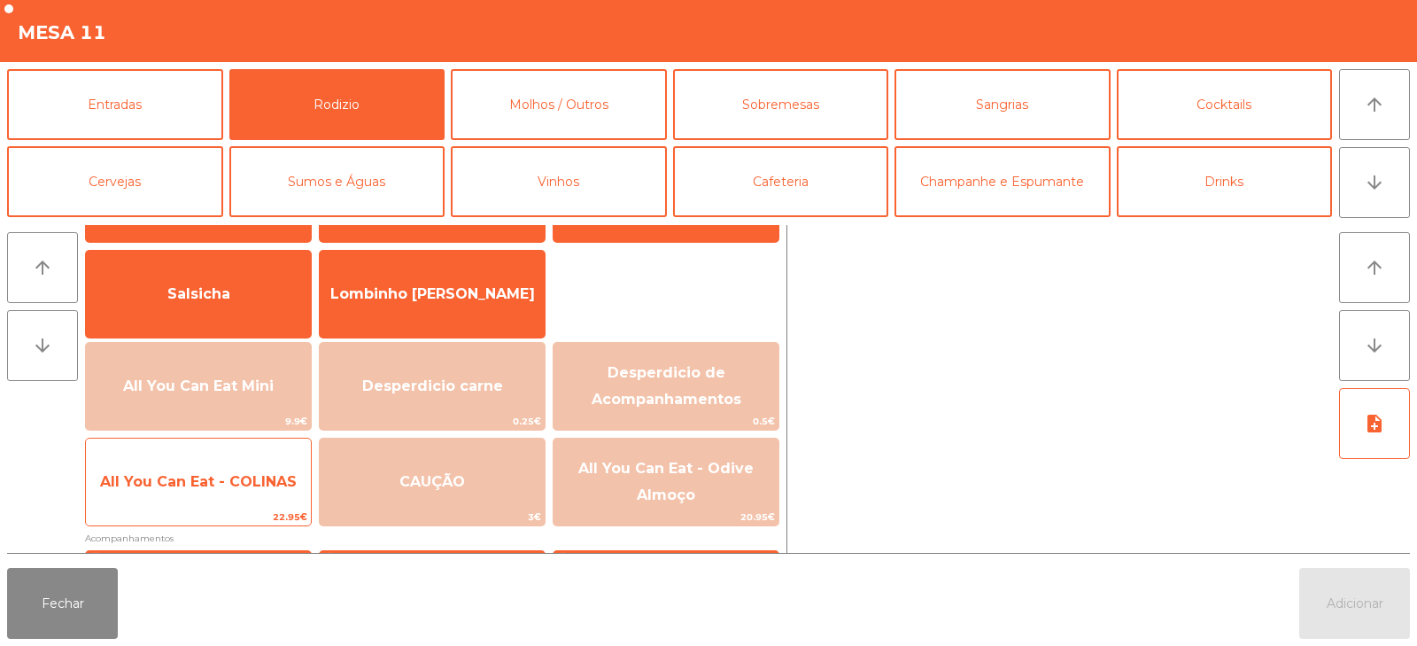
click at [250, 520] on span "22.95€" at bounding box center [198, 516] width 225 height 17
click at [251, 500] on span "All You Can Eat - COLINAS" at bounding box center [198, 482] width 225 height 48
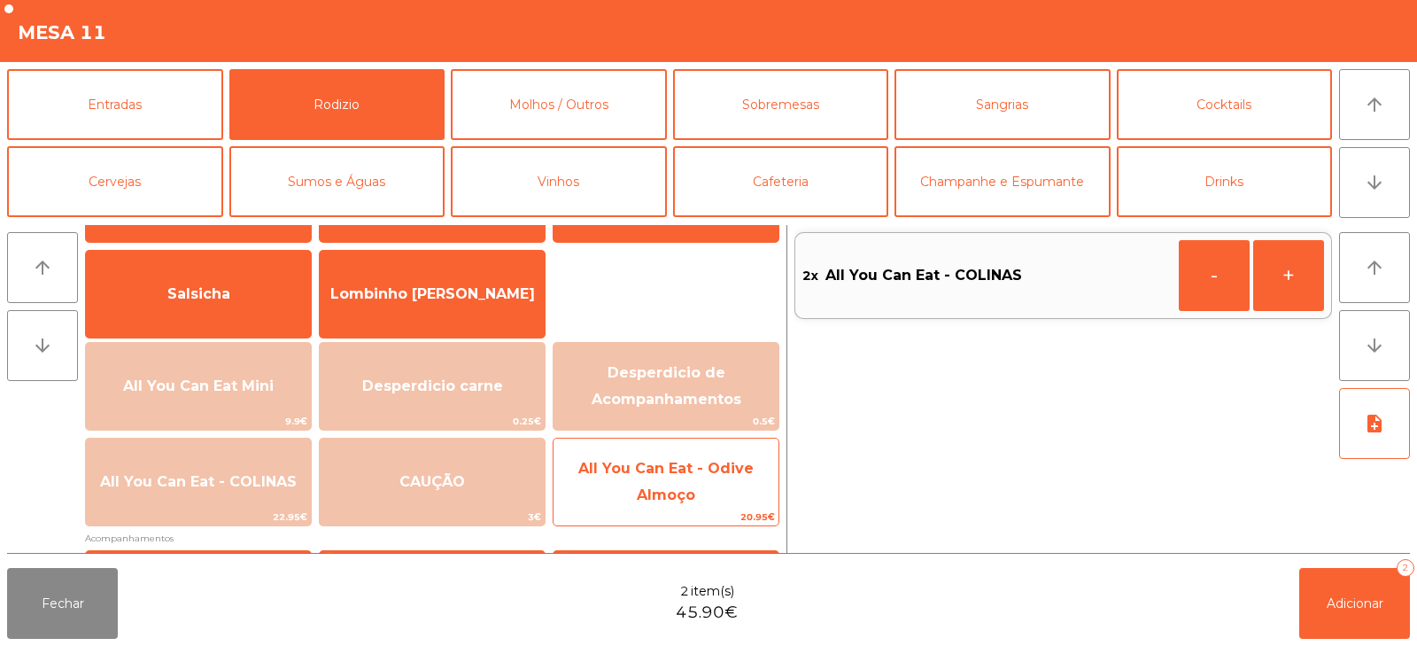
click at [682, 493] on span "All You Can Eat - Odive Almoço" at bounding box center [665, 481] width 175 height 43
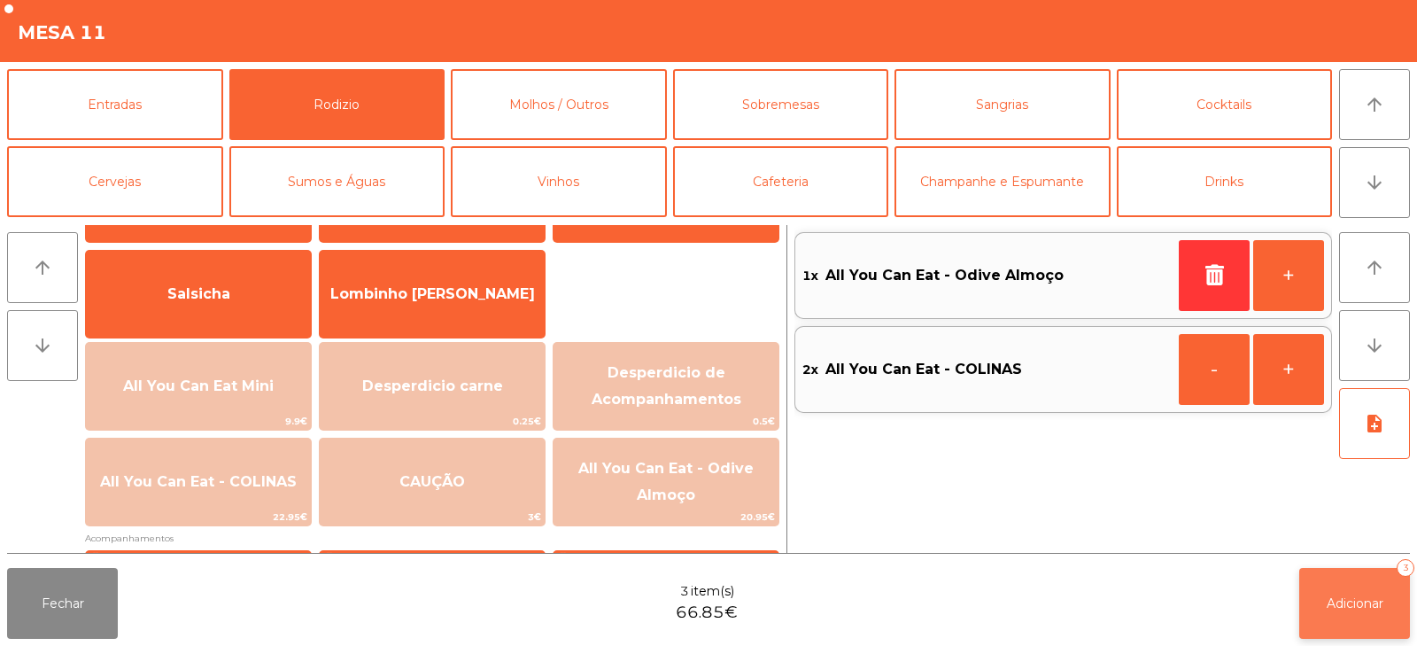
click at [1352, 602] on span "Adicionar" at bounding box center [1355, 603] width 57 height 16
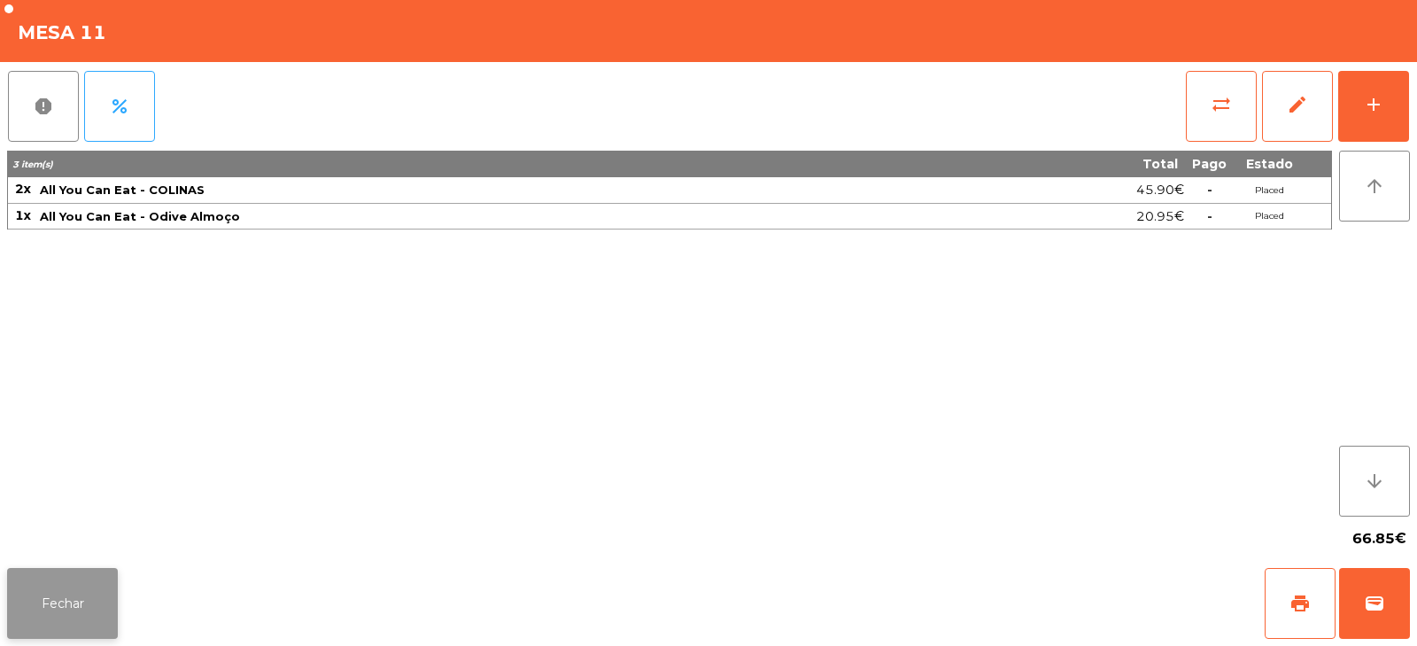
click at [116, 589] on button "Fechar" at bounding box center [62, 603] width 111 height 71
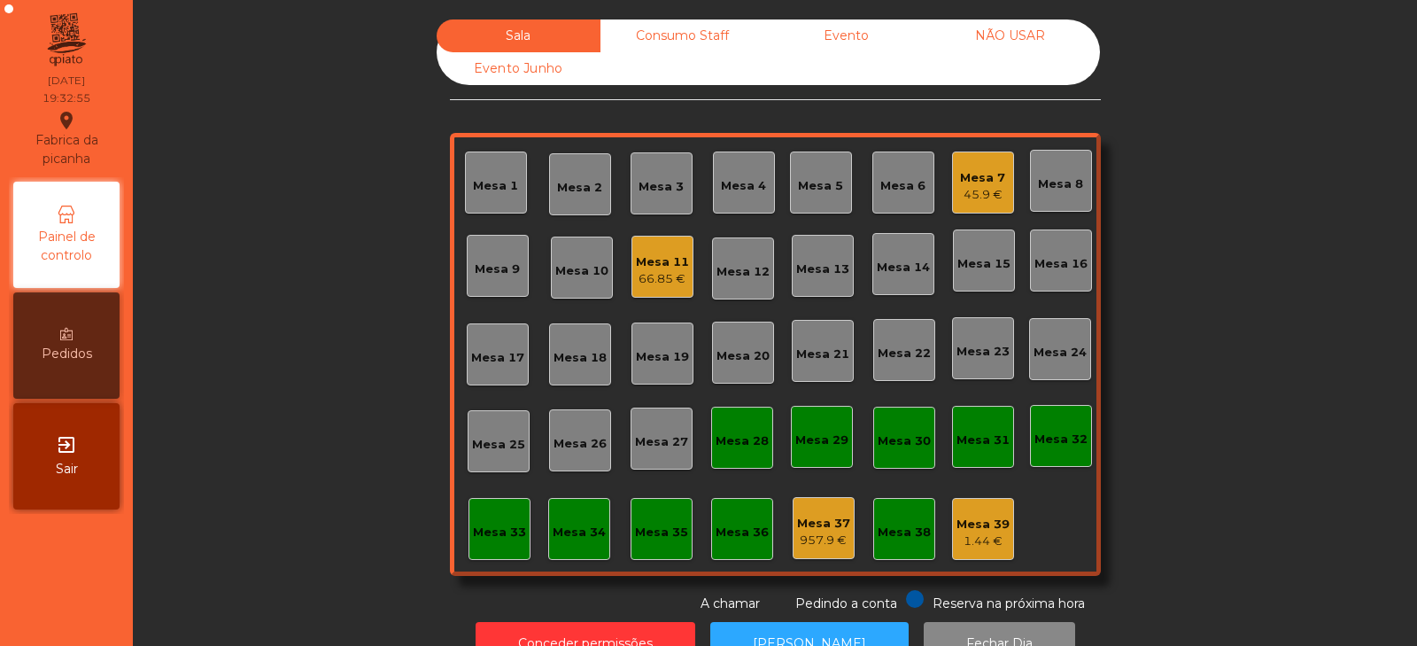
click at [1076, 190] on div "Mesa 8" at bounding box center [1061, 181] width 62 height 62
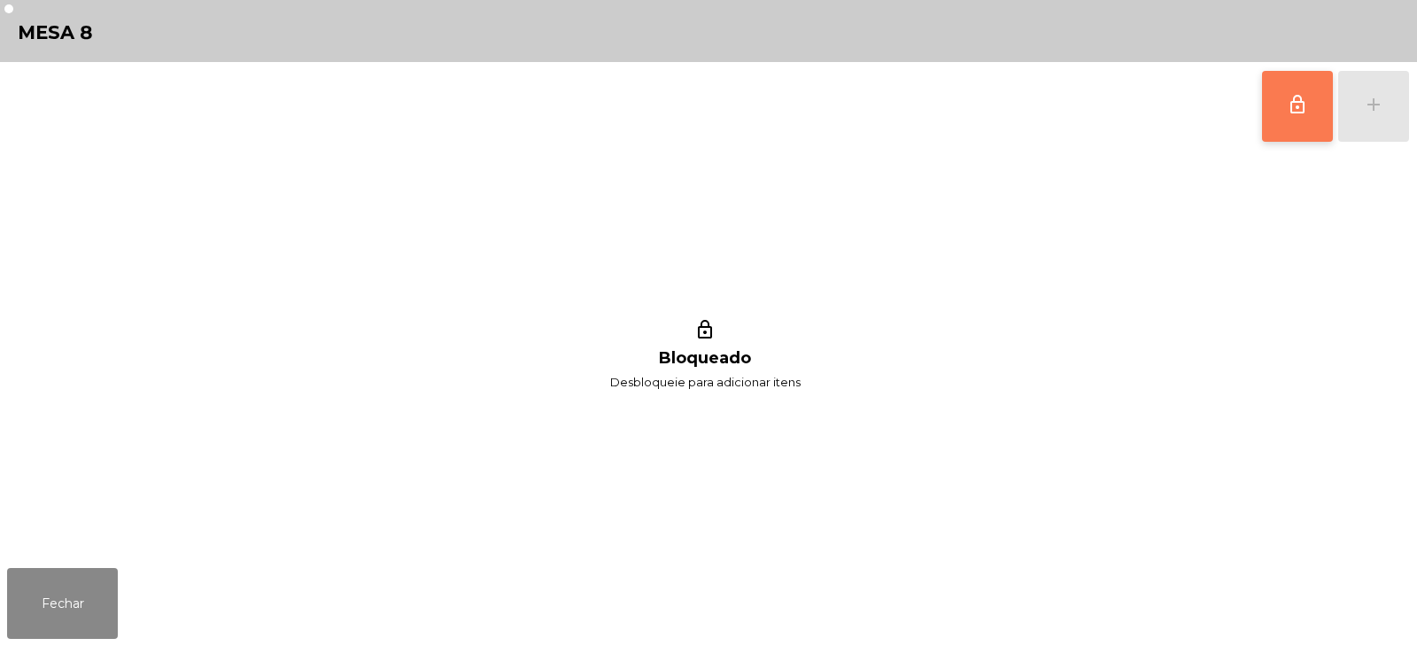
click at [1284, 114] on button "lock_outline" at bounding box center [1297, 106] width 71 height 71
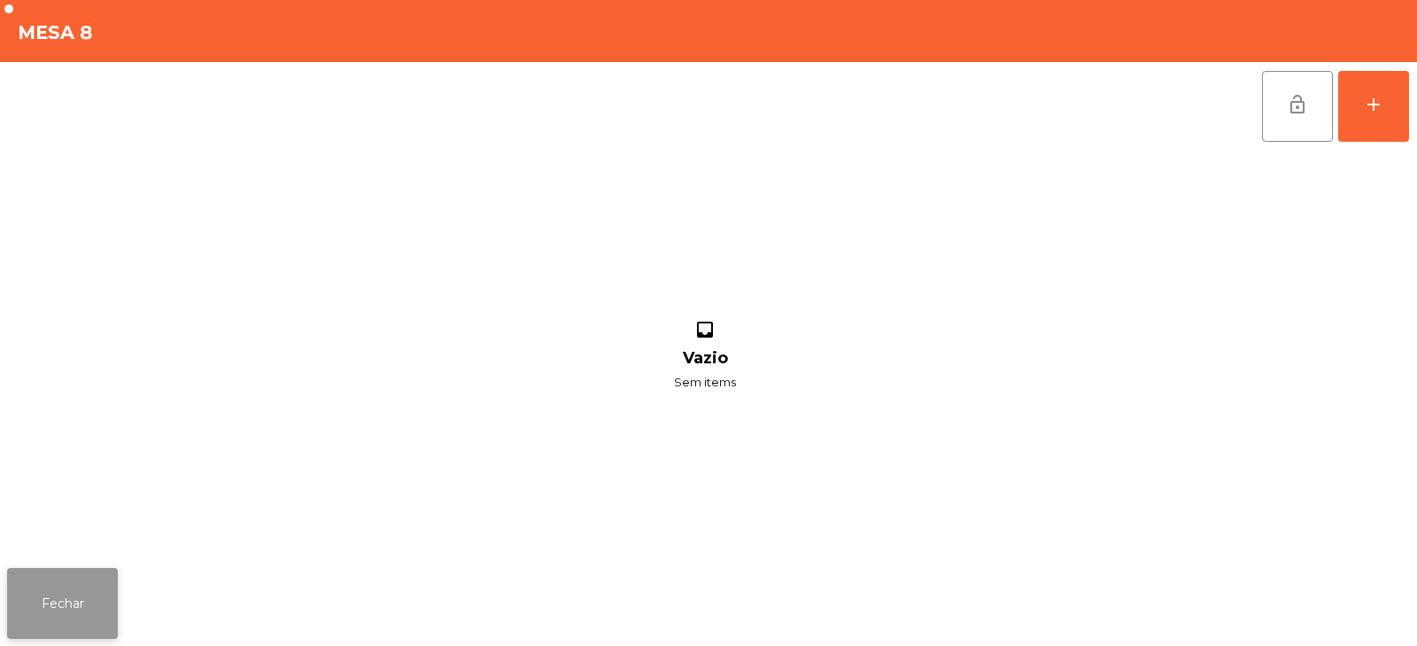
click at [98, 573] on button "Fechar" at bounding box center [62, 603] width 111 height 71
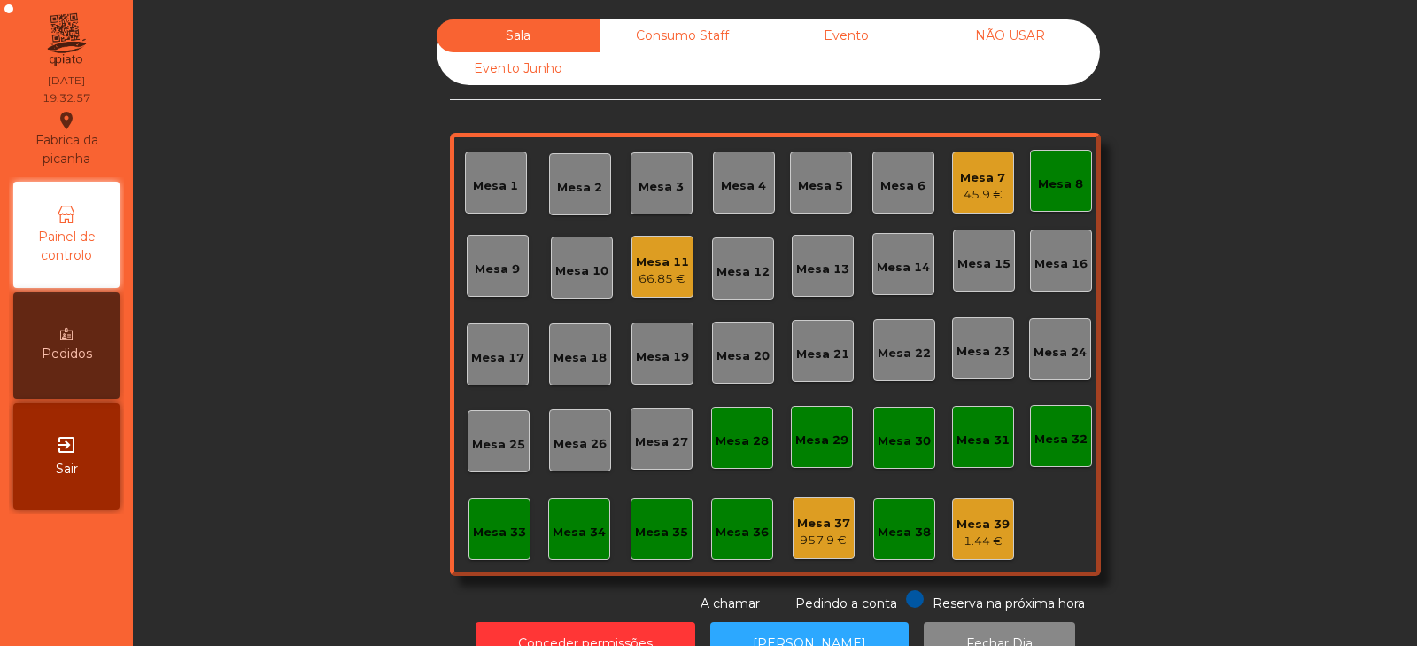
click at [679, 288] on div "Mesa 11 66.85 €" at bounding box center [663, 267] width 62 height 62
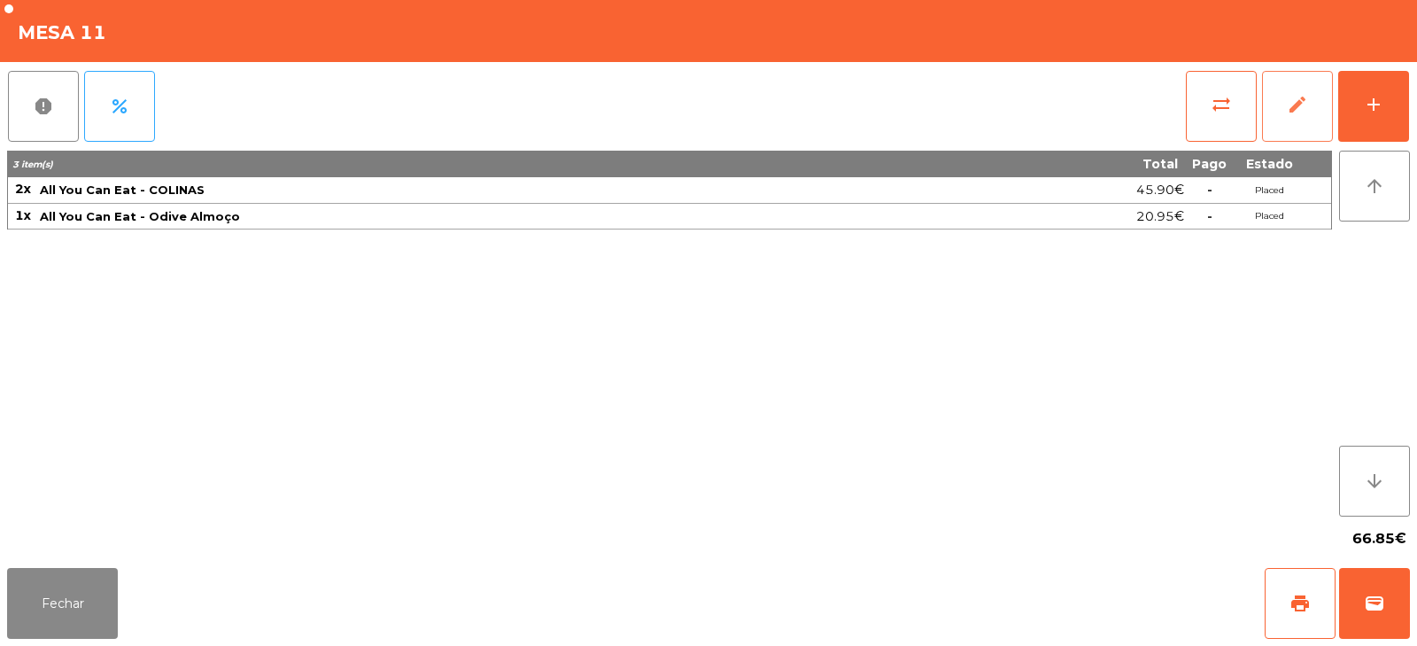
click at [1264, 100] on button "edit" at bounding box center [1297, 106] width 71 height 71
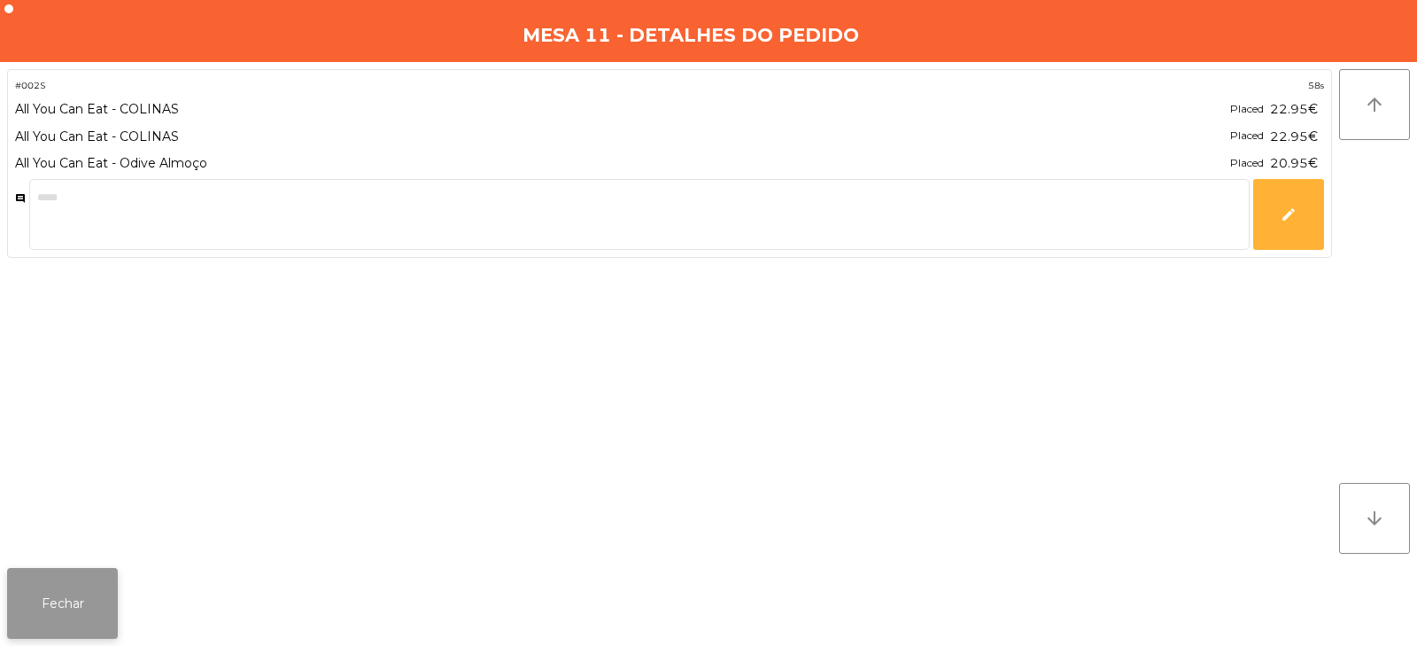
click at [87, 606] on button "Fechar" at bounding box center [62, 603] width 111 height 71
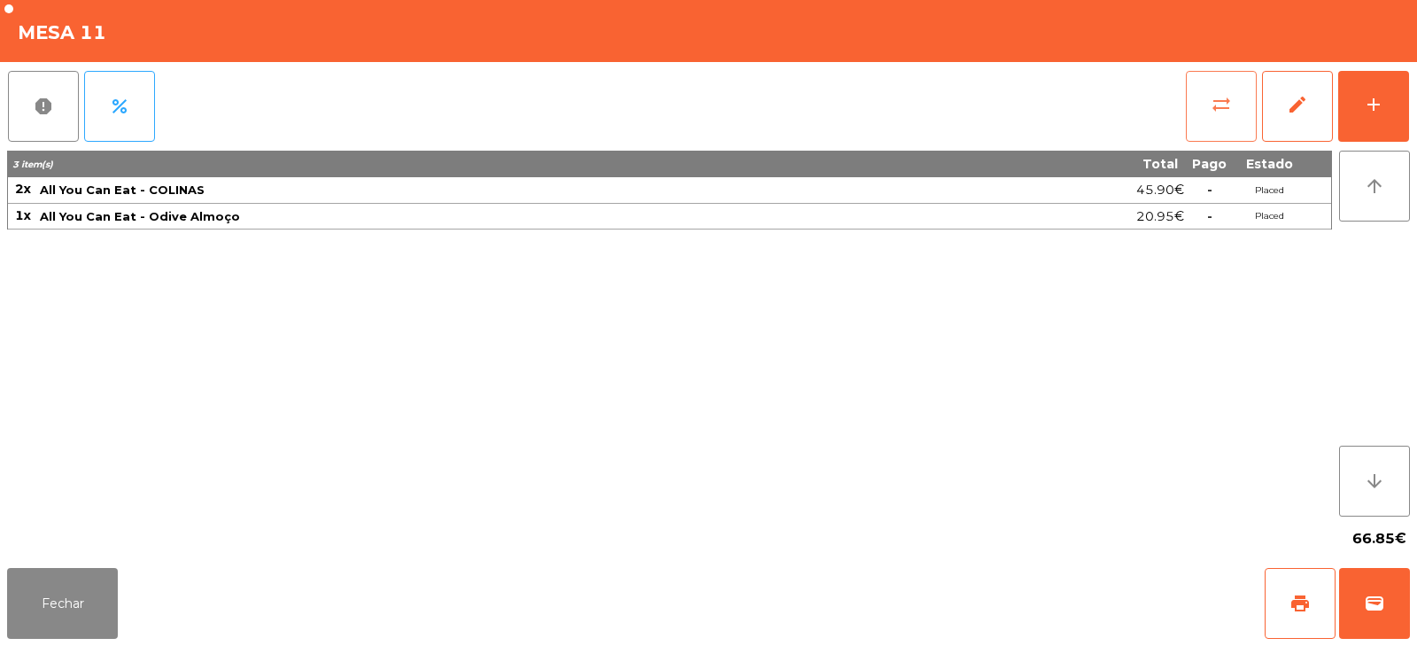
click at [1192, 112] on button "sync_alt" at bounding box center [1221, 106] width 71 height 71
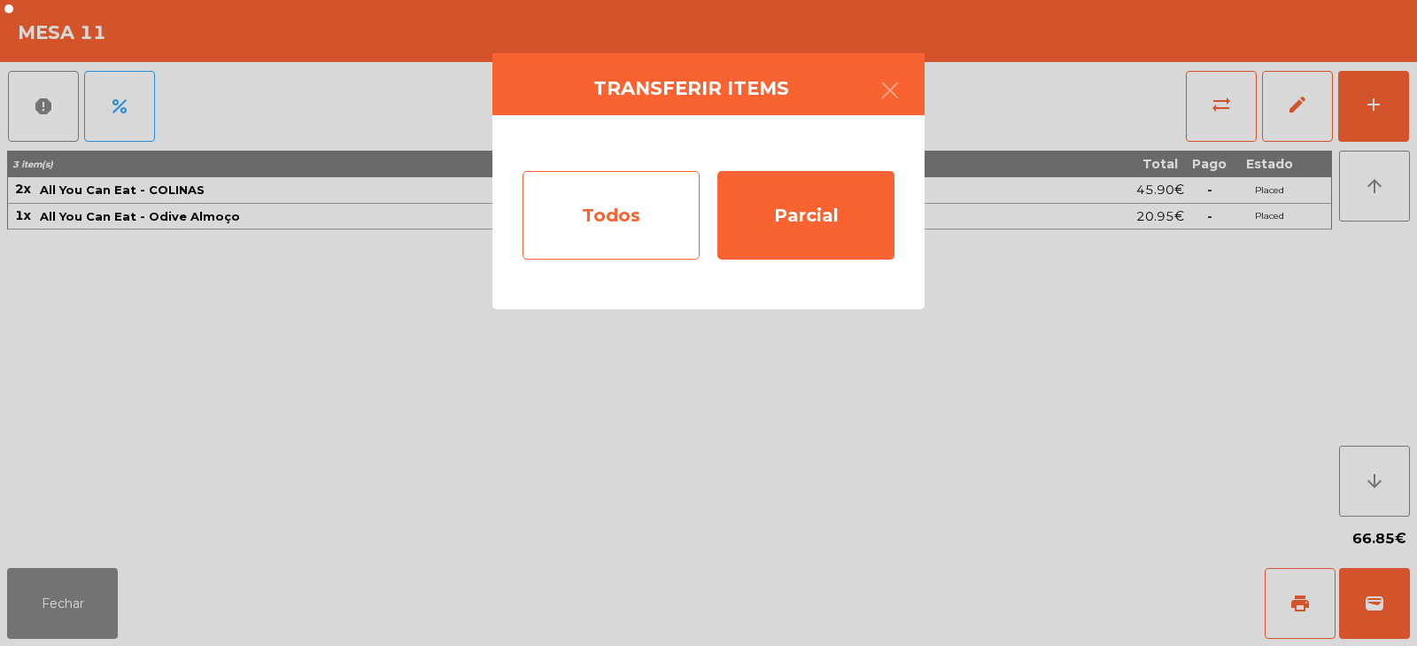
click at [631, 237] on div "Todos" at bounding box center [611, 215] width 177 height 89
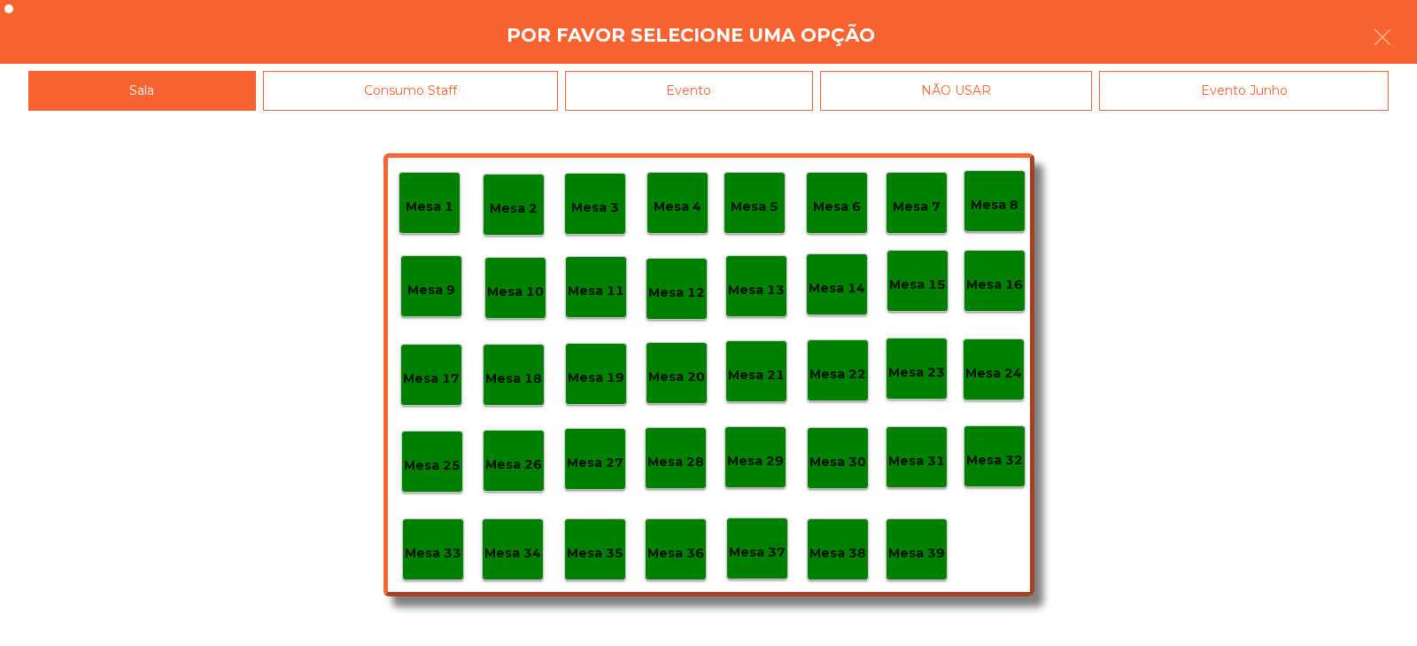
click at [997, 192] on div "Mesa 8" at bounding box center [995, 201] width 48 height 27
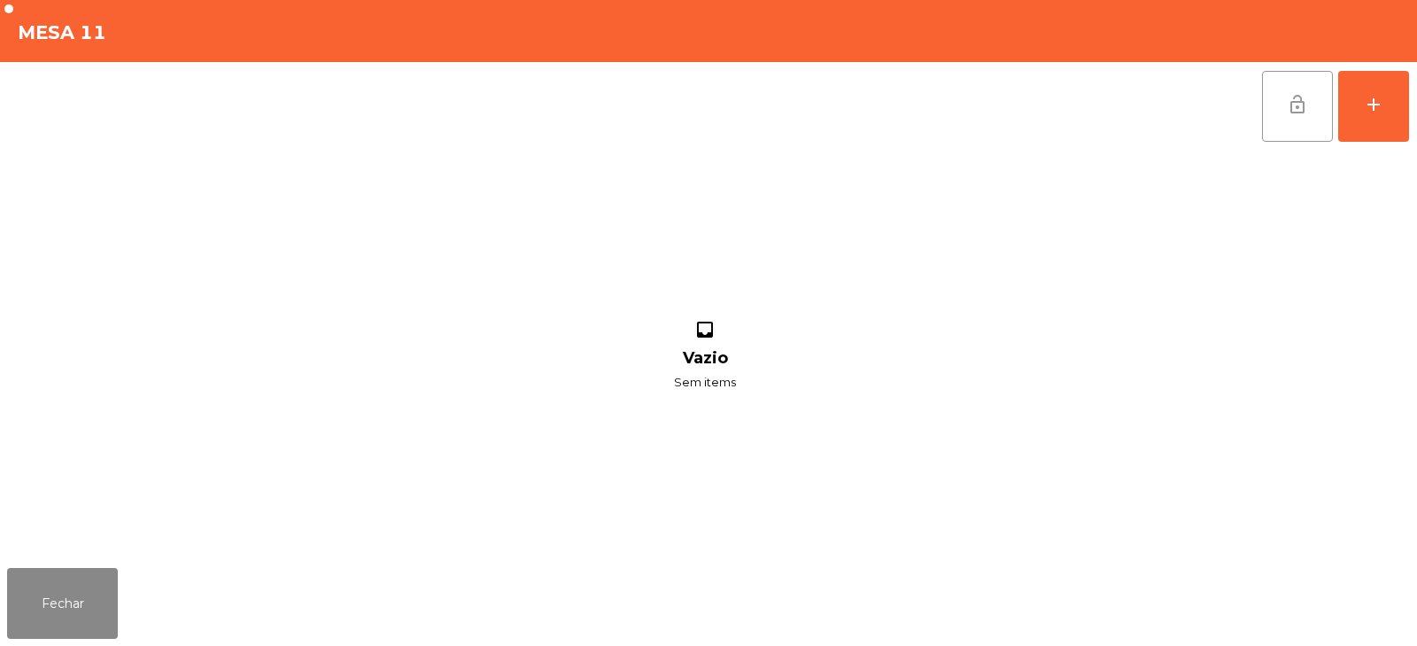
click at [1286, 111] on button "lock_open" at bounding box center [1297, 106] width 71 height 71
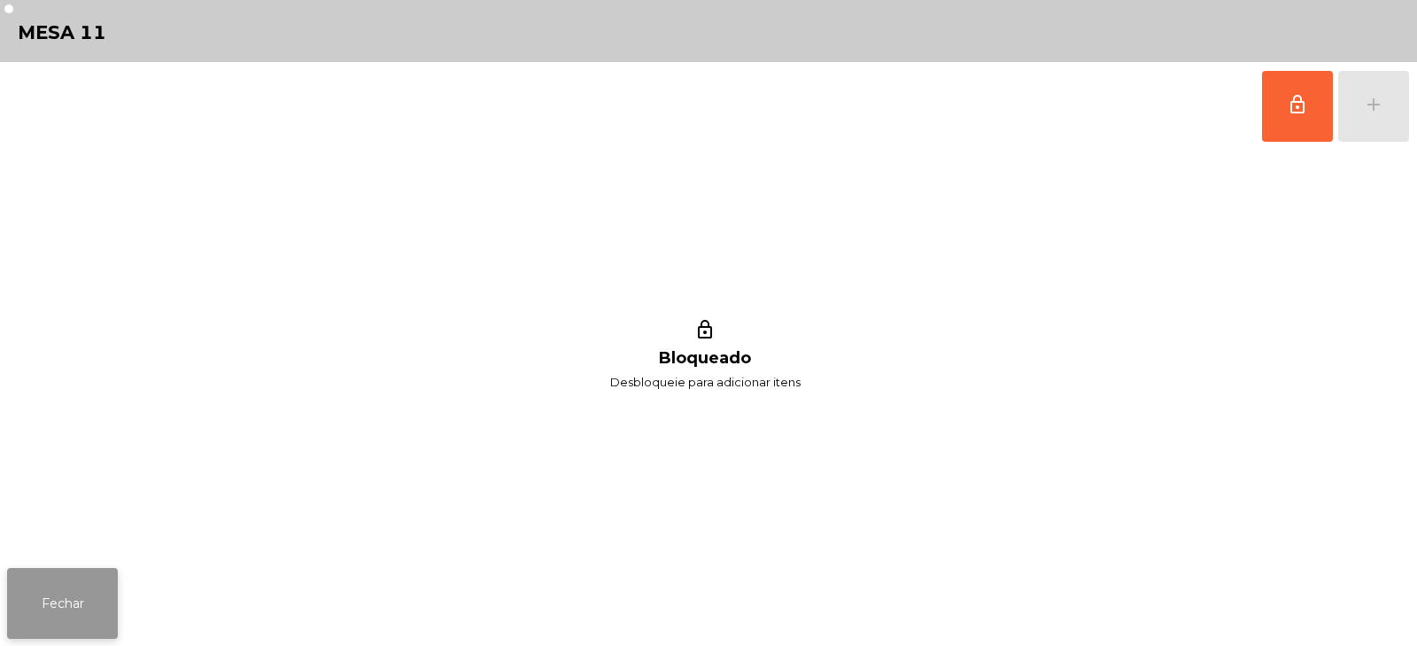
click at [87, 609] on button "Fechar" at bounding box center [62, 603] width 111 height 71
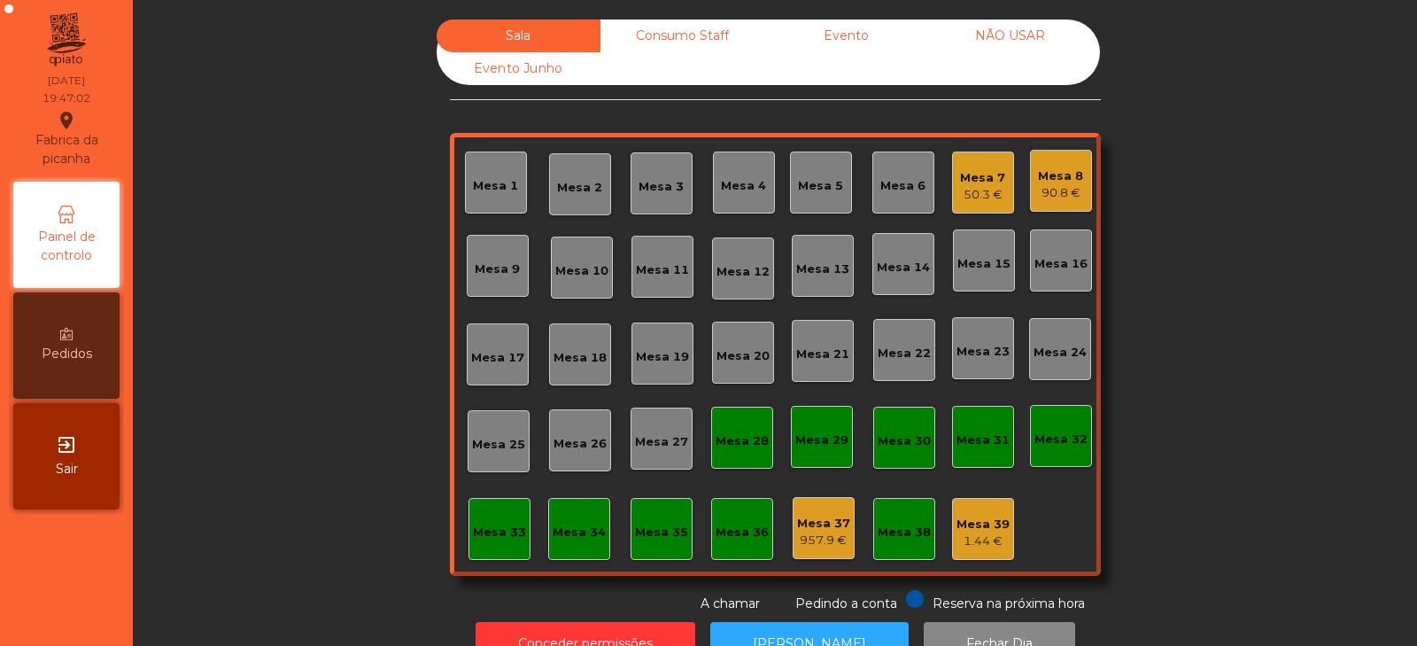
click at [485, 530] on div "Mesa 33" at bounding box center [499, 533] width 53 height 18
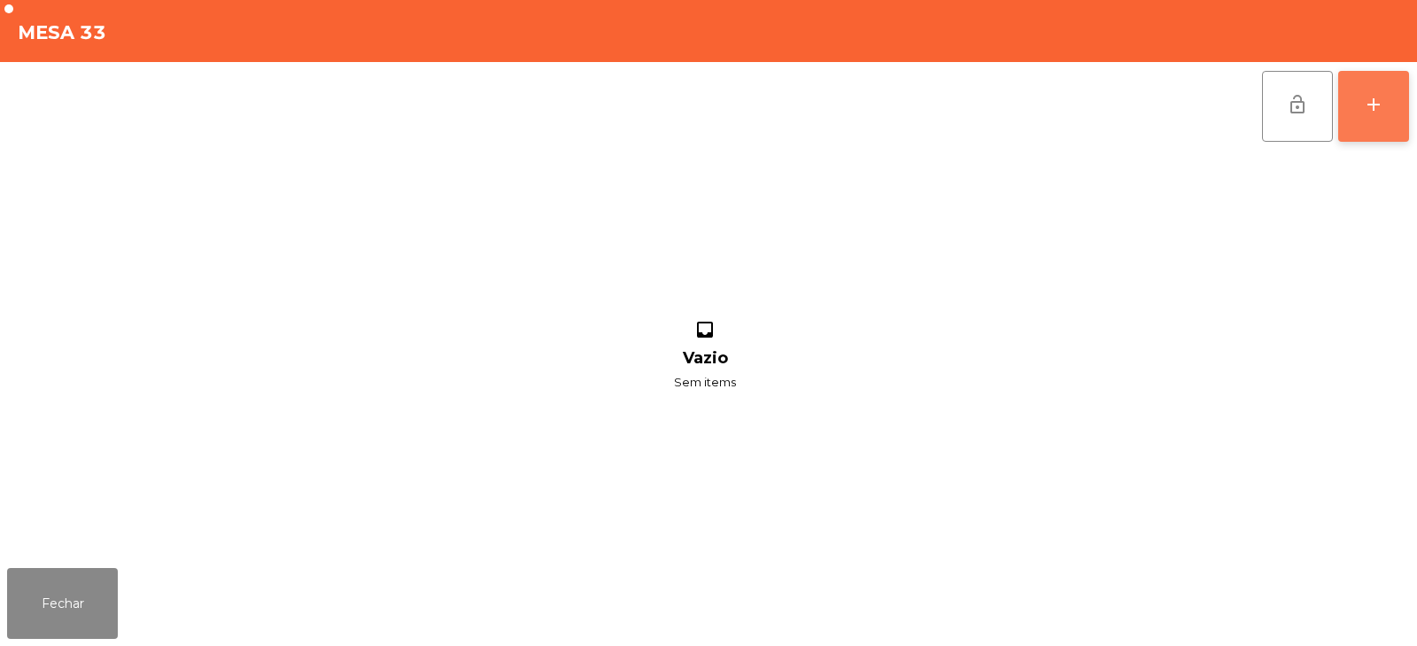
click at [1370, 105] on div "add" at bounding box center [1373, 104] width 21 height 21
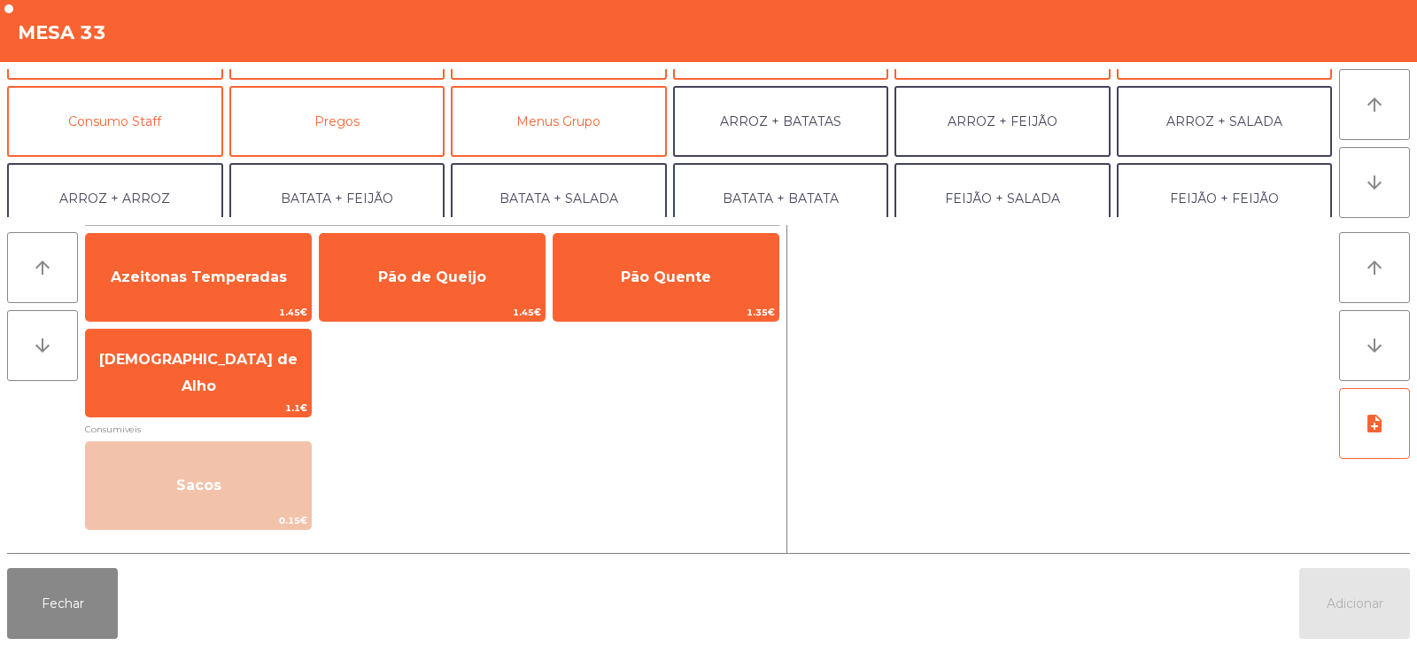
scroll to position [161, 0]
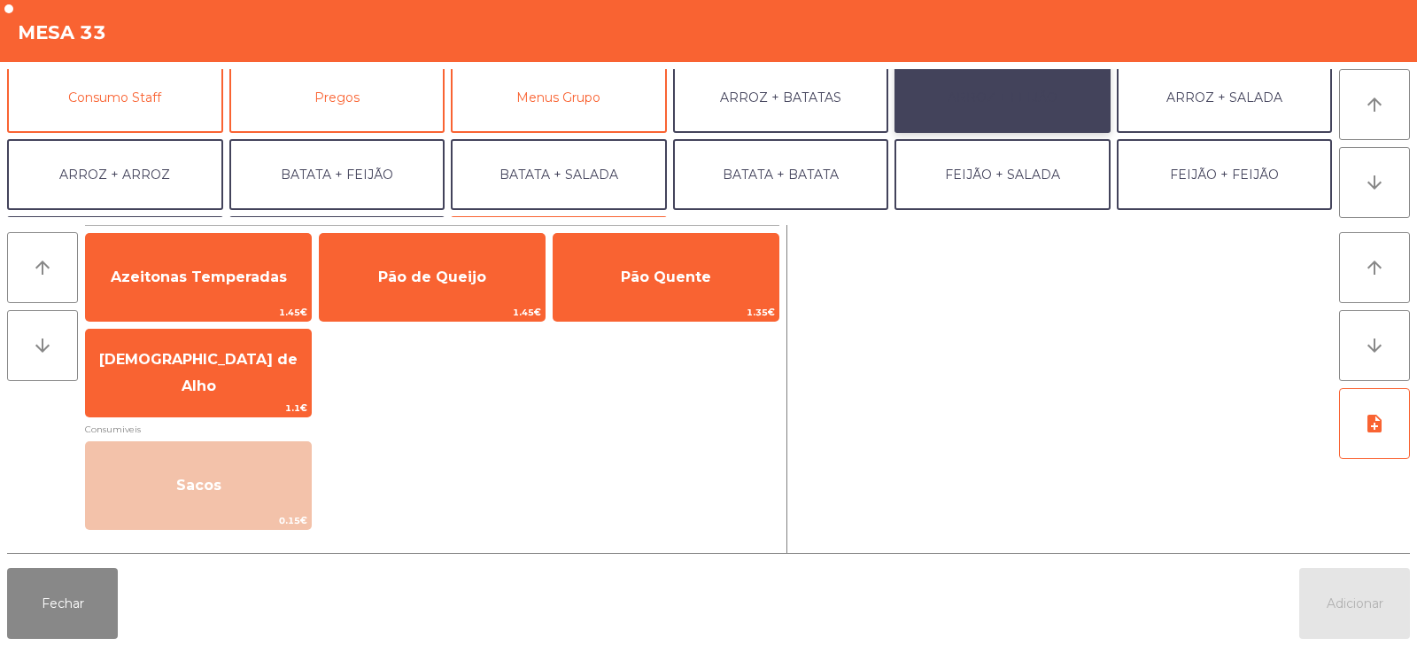
click at [1015, 99] on button "ARROZ + FEIJÃO" at bounding box center [1003, 97] width 216 height 71
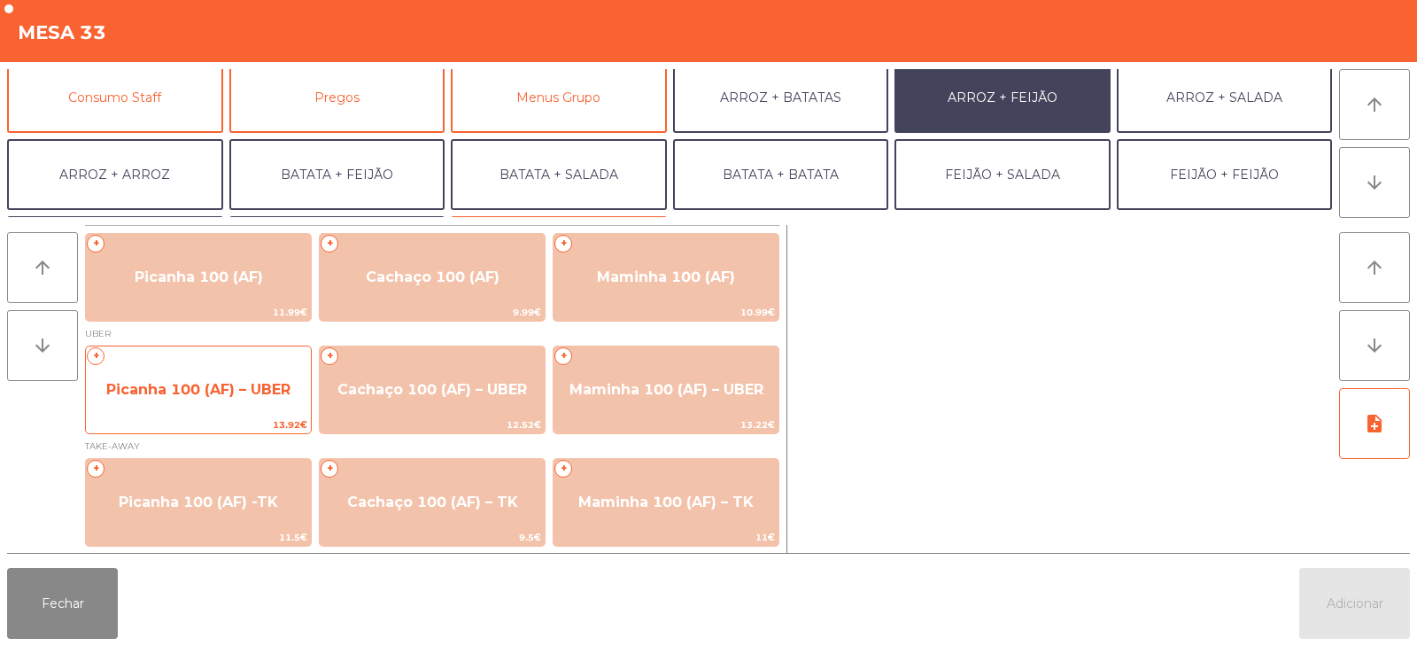
click at [225, 396] on span "Picanha 100 (AF) – UBER" at bounding box center [198, 389] width 184 height 17
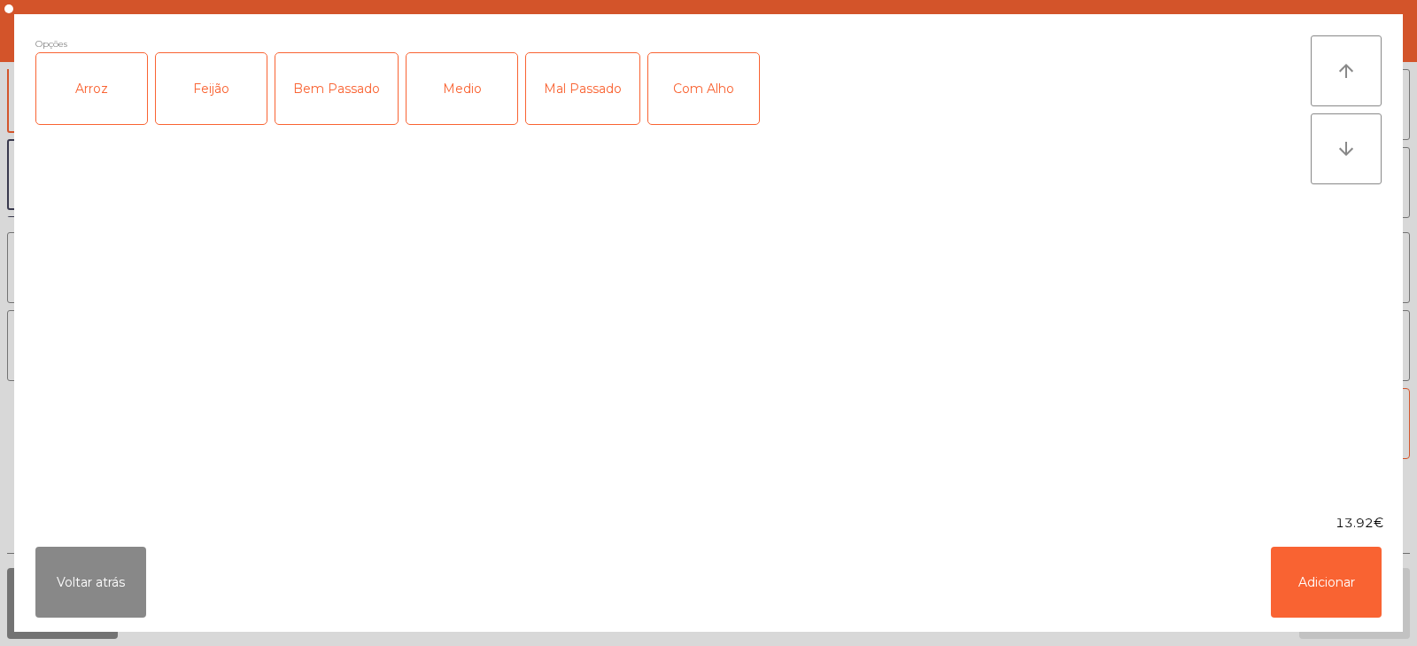
click at [113, 100] on div "Arroz" at bounding box center [91, 88] width 111 height 71
click at [219, 98] on div "Feijão" at bounding box center [211, 88] width 111 height 71
click at [358, 102] on div "Bem Passado" at bounding box center [336, 88] width 122 height 71
click at [715, 99] on div "Com Alho" at bounding box center [703, 88] width 111 height 71
click at [1332, 597] on button "Adicionar" at bounding box center [1326, 582] width 111 height 71
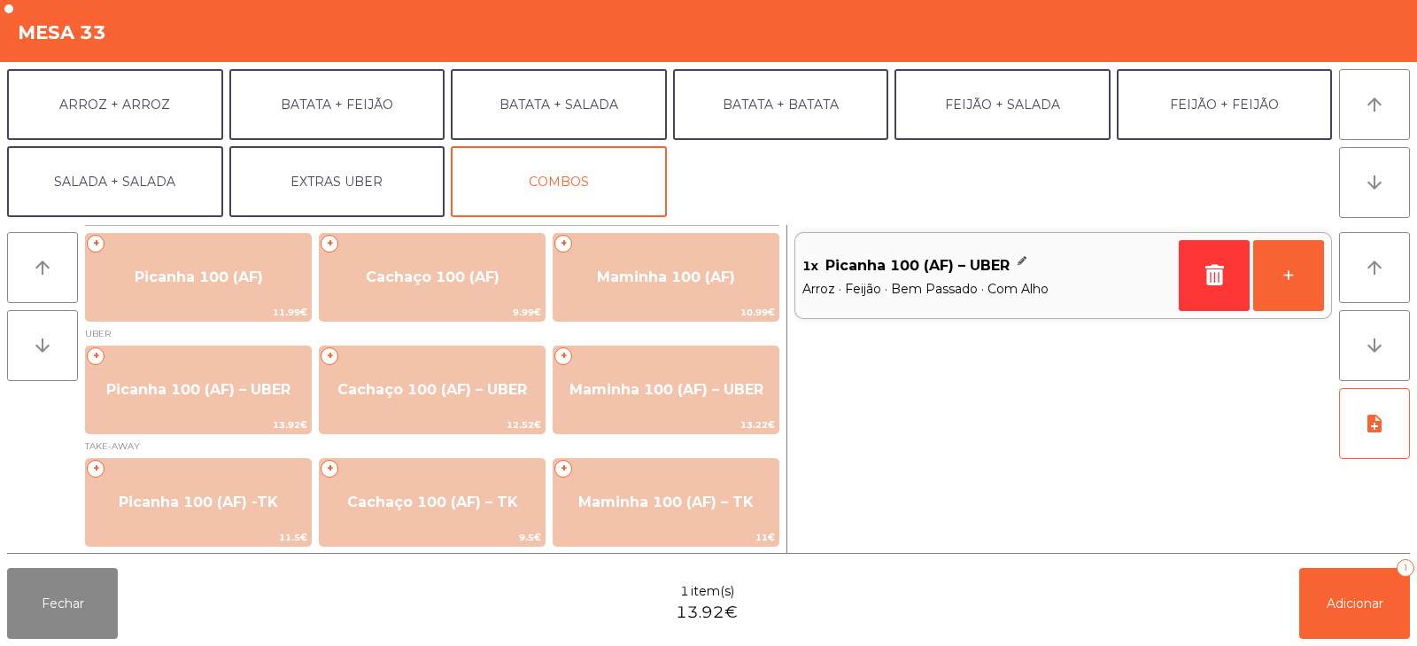
scroll to position [229, 0]
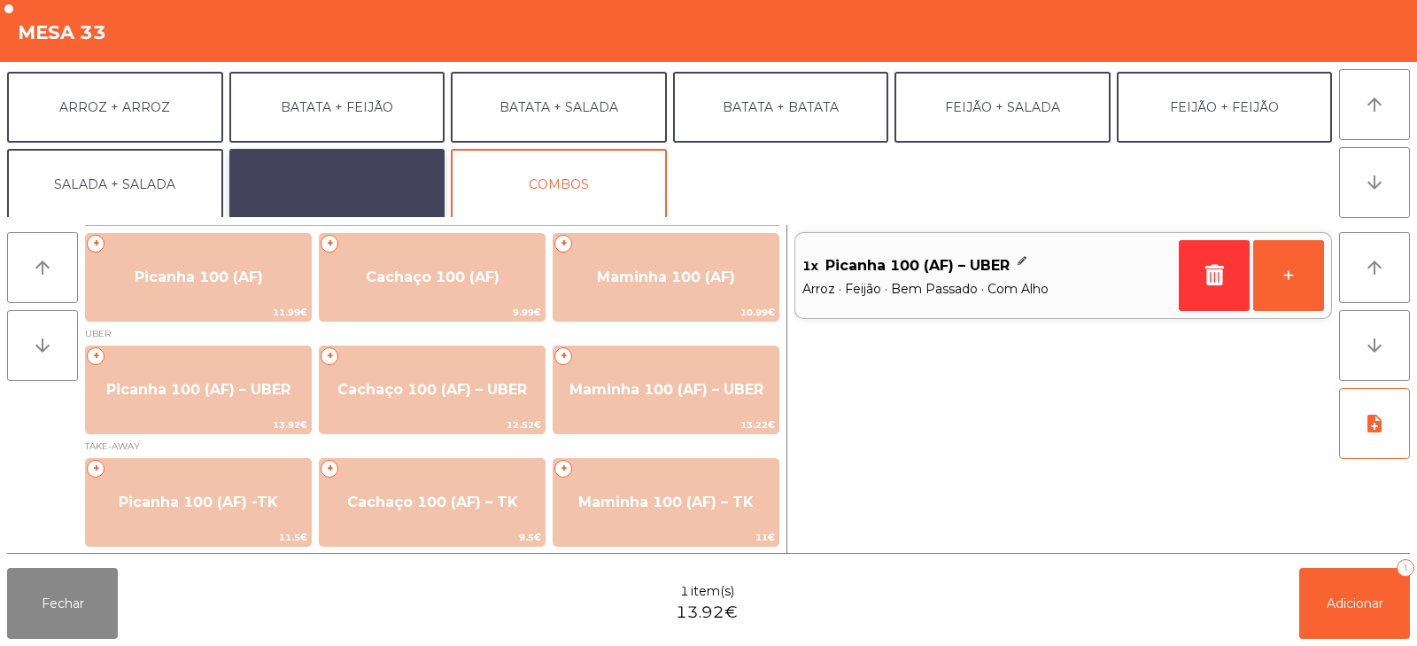
click at [358, 190] on button "EXTRAS UBER" at bounding box center [337, 184] width 216 height 71
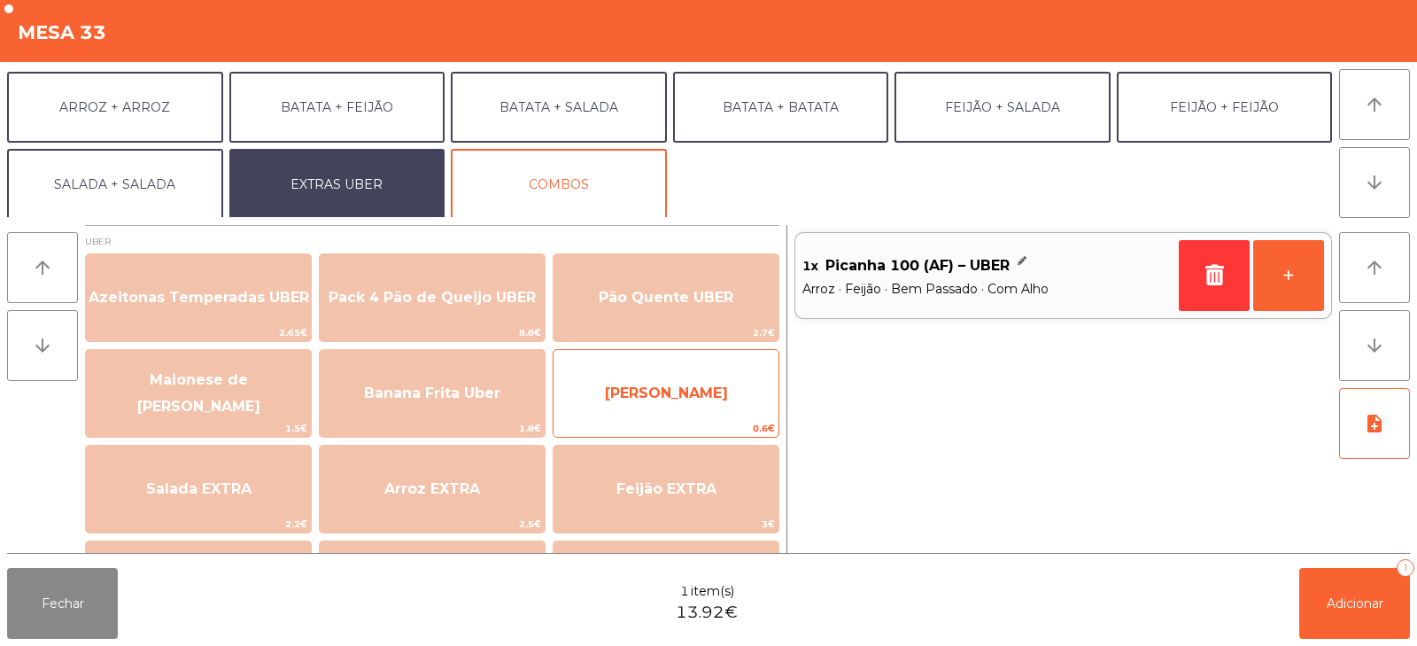
click at [660, 388] on span "[PERSON_NAME]" at bounding box center [666, 392] width 123 height 17
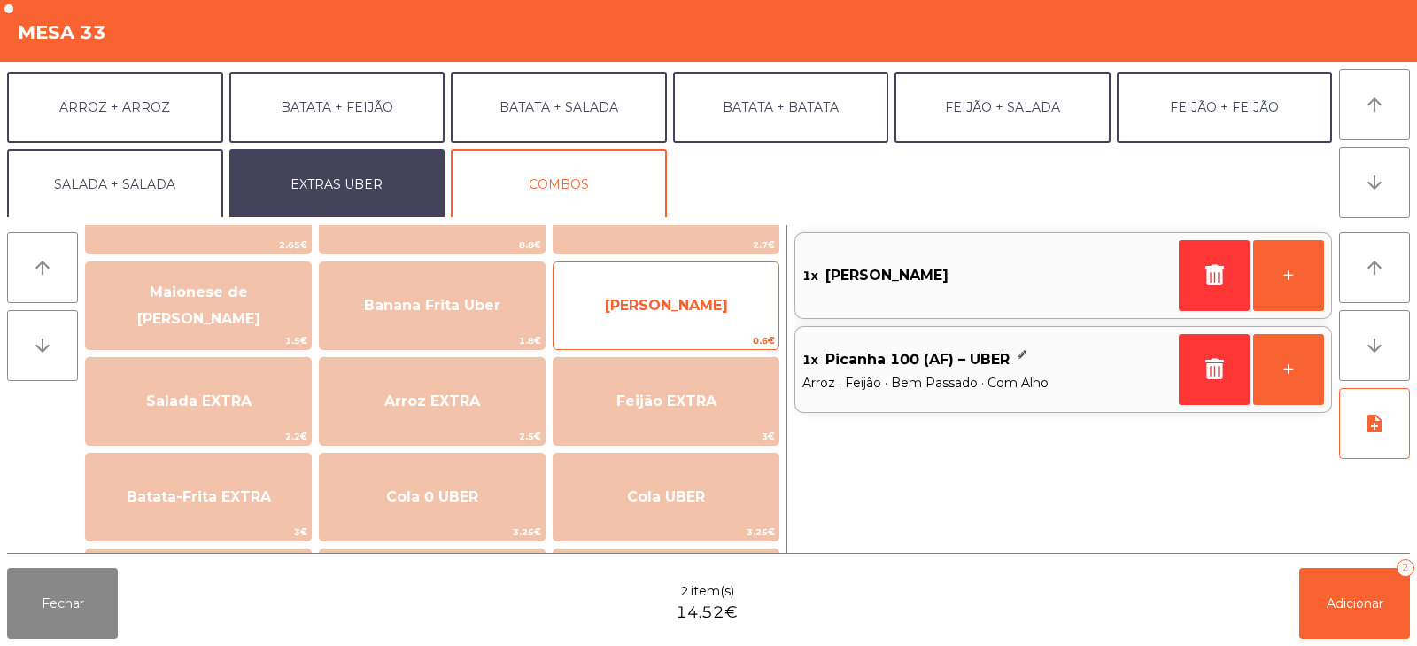
scroll to position [89, 0]
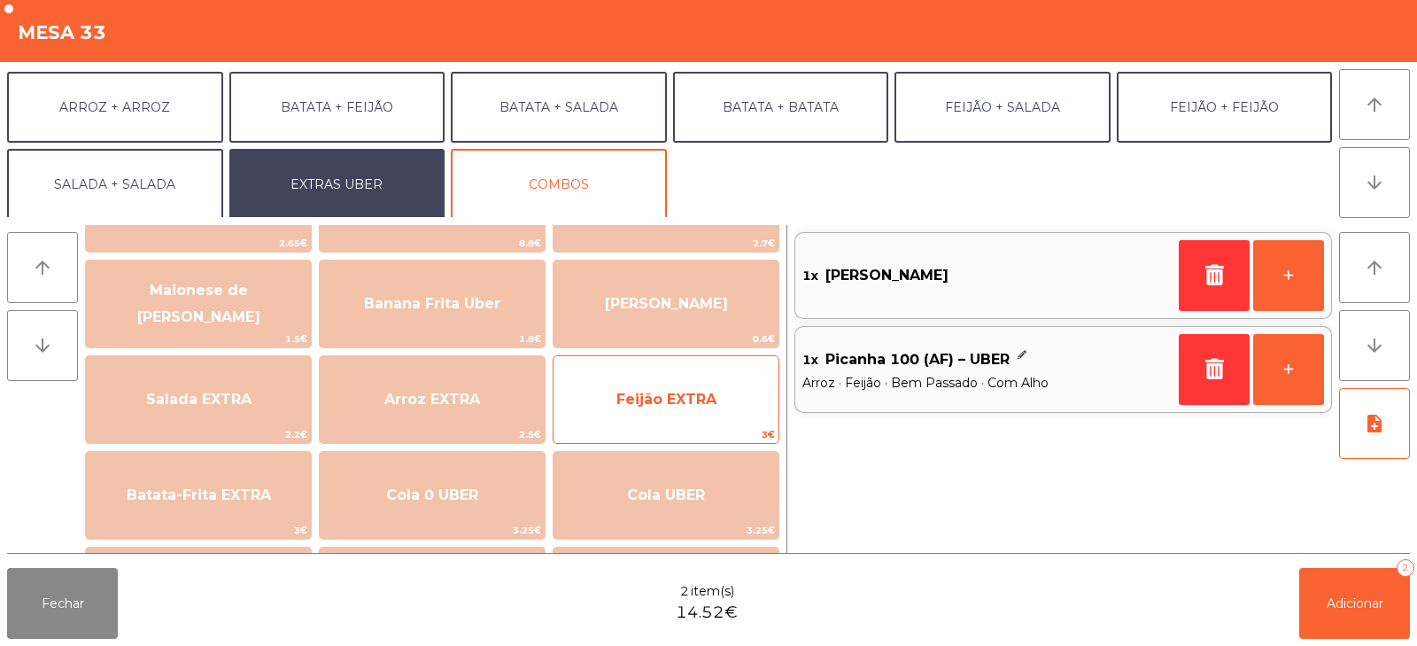
click at [658, 396] on span "Feijão EXTRA" at bounding box center [667, 399] width 100 height 17
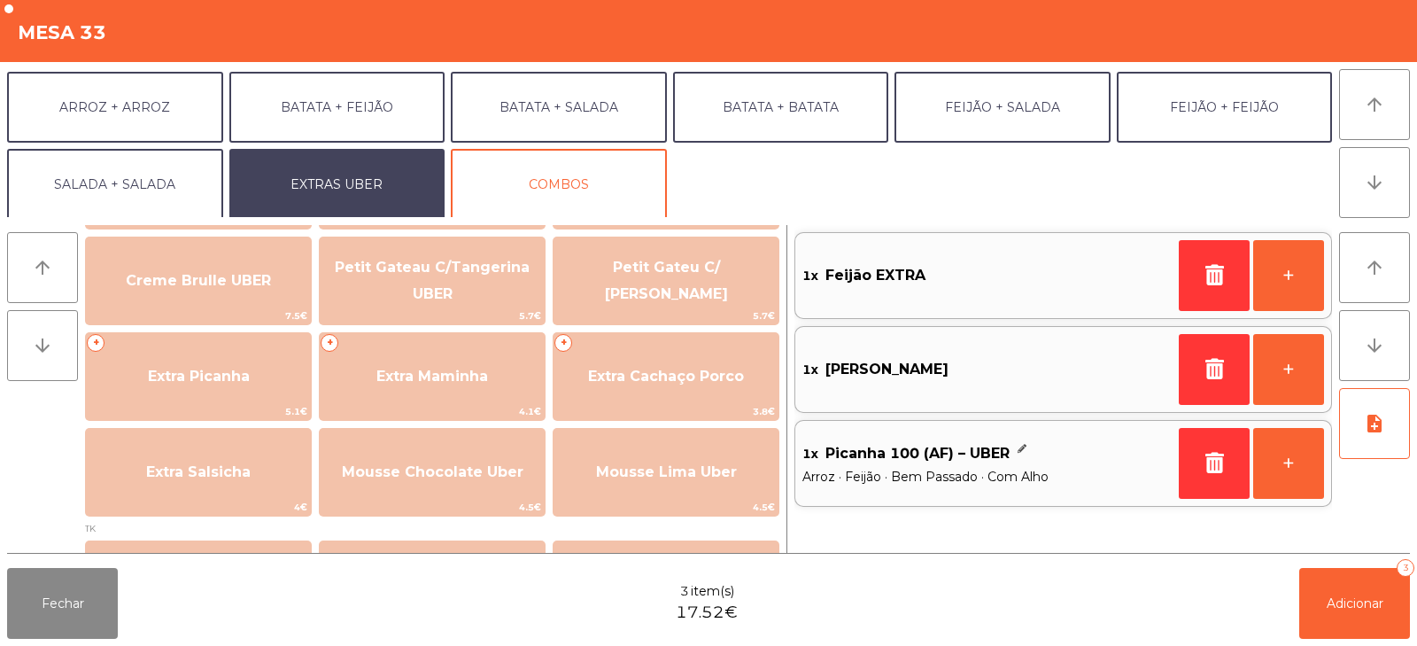
scroll to position [395, 0]
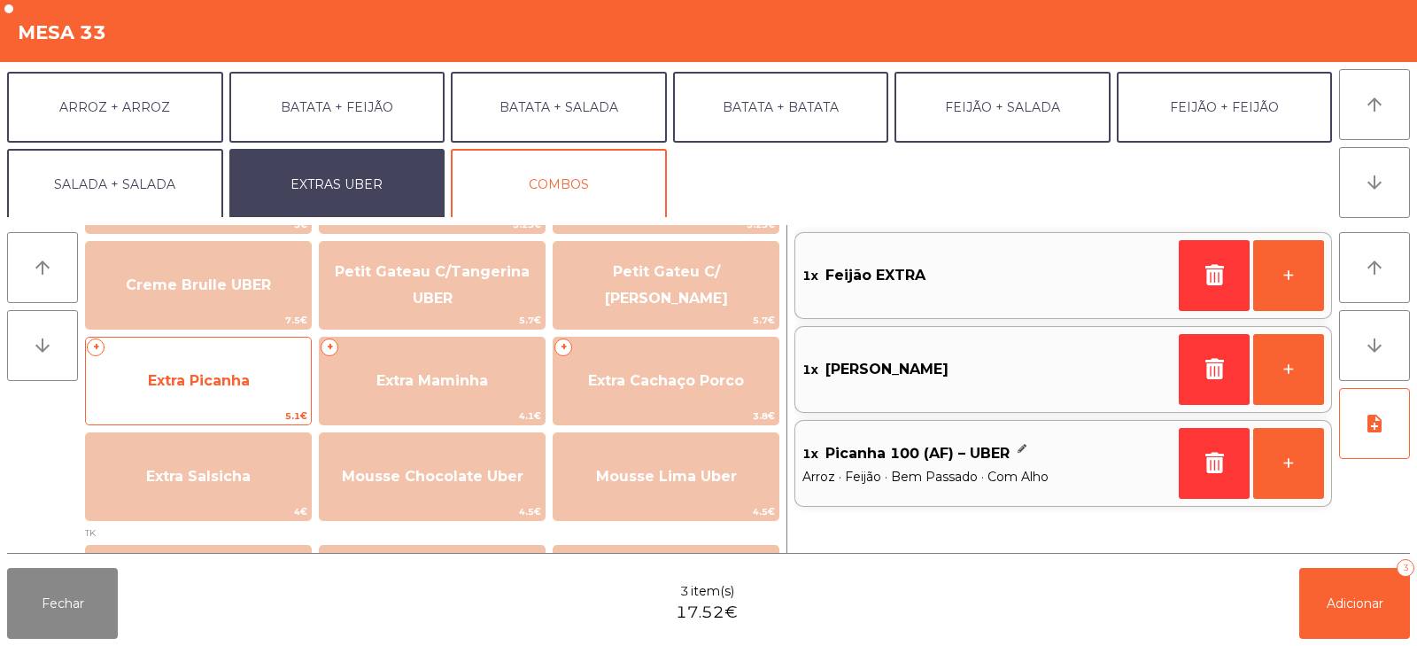
click at [231, 392] on span "Extra Picanha" at bounding box center [198, 381] width 225 height 48
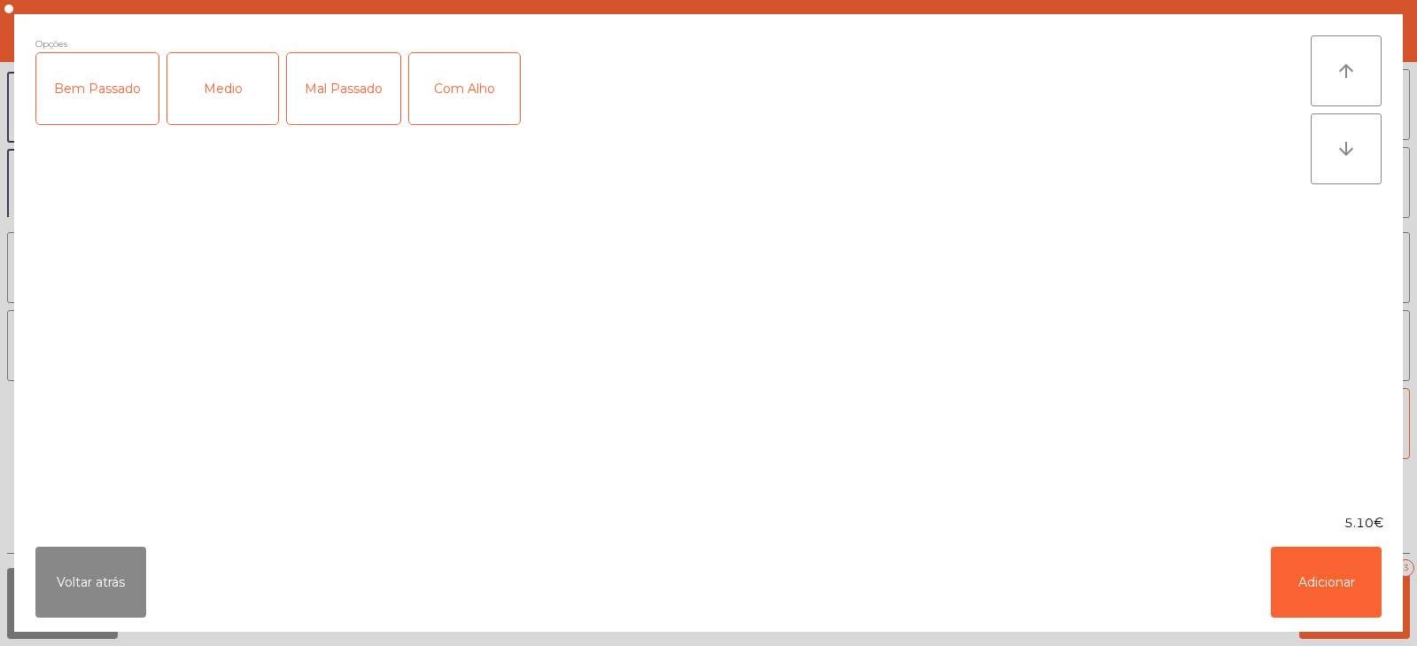
click at [98, 100] on div "Bem Passado" at bounding box center [97, 88] width 122 height 71
click at [463, 93] on div "Com Alho" at bounding box center [464, 88] width 111 height 71
click at [1294, 563] on button "Adicionar" at bounding box center [1326, 582] width 111 height 71
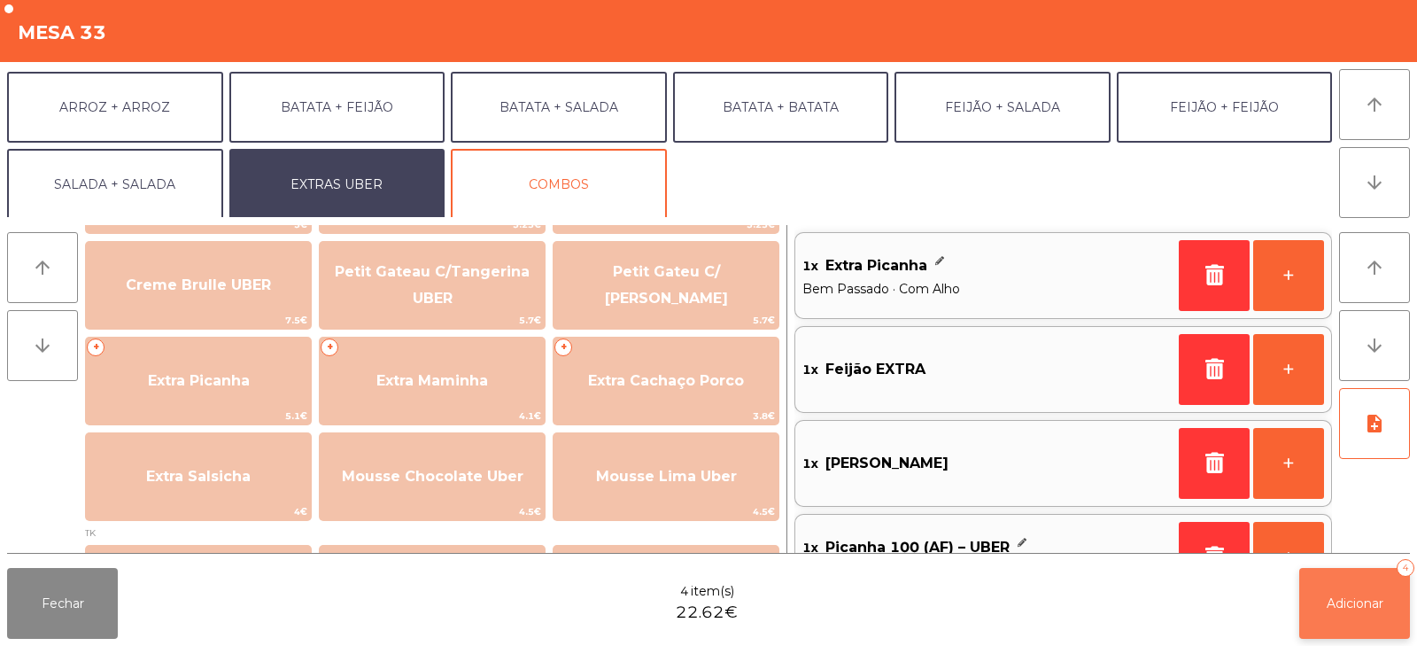
click at [1359, 617] on button "Adicionar 4" at bounding box center [1355, 603] width 111 height 71
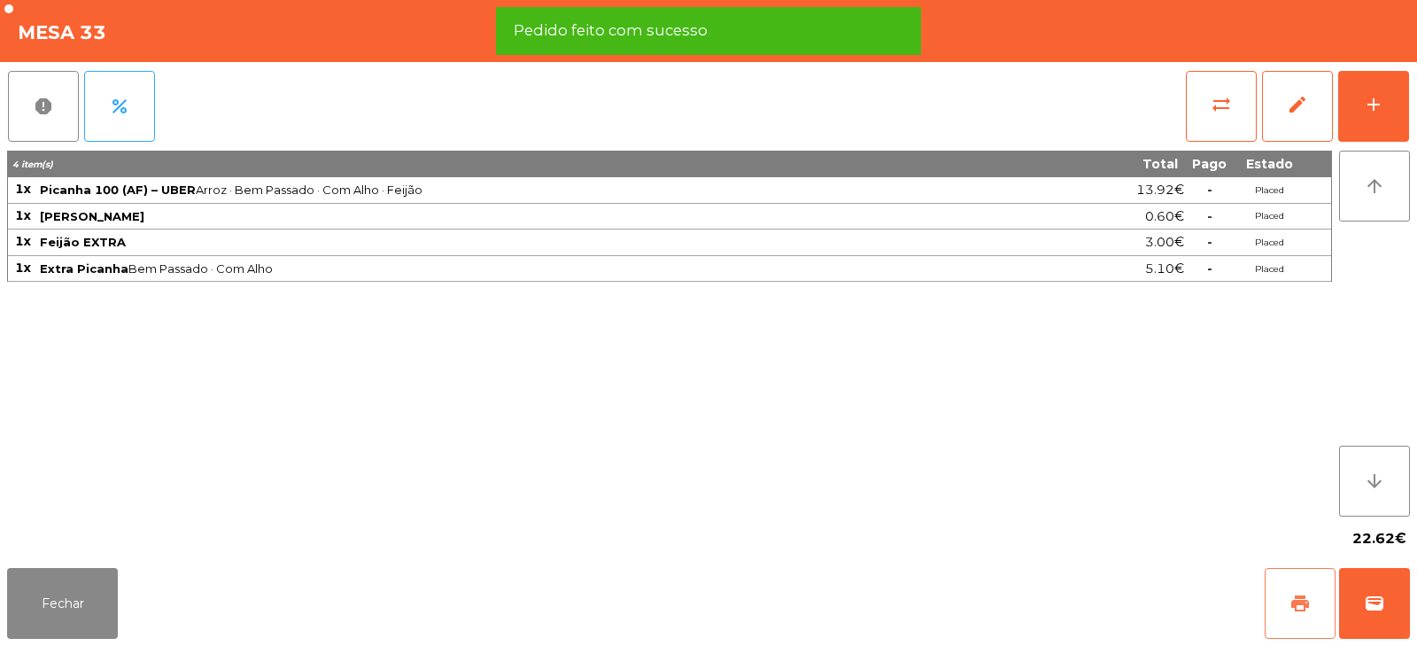
click at [1297, 601] on span "print" at bounding box center [1300, 603] width 21 height 21
click at [1377, 600] on span "wallet" at bounding box center [1374, 603] width 21 height 21
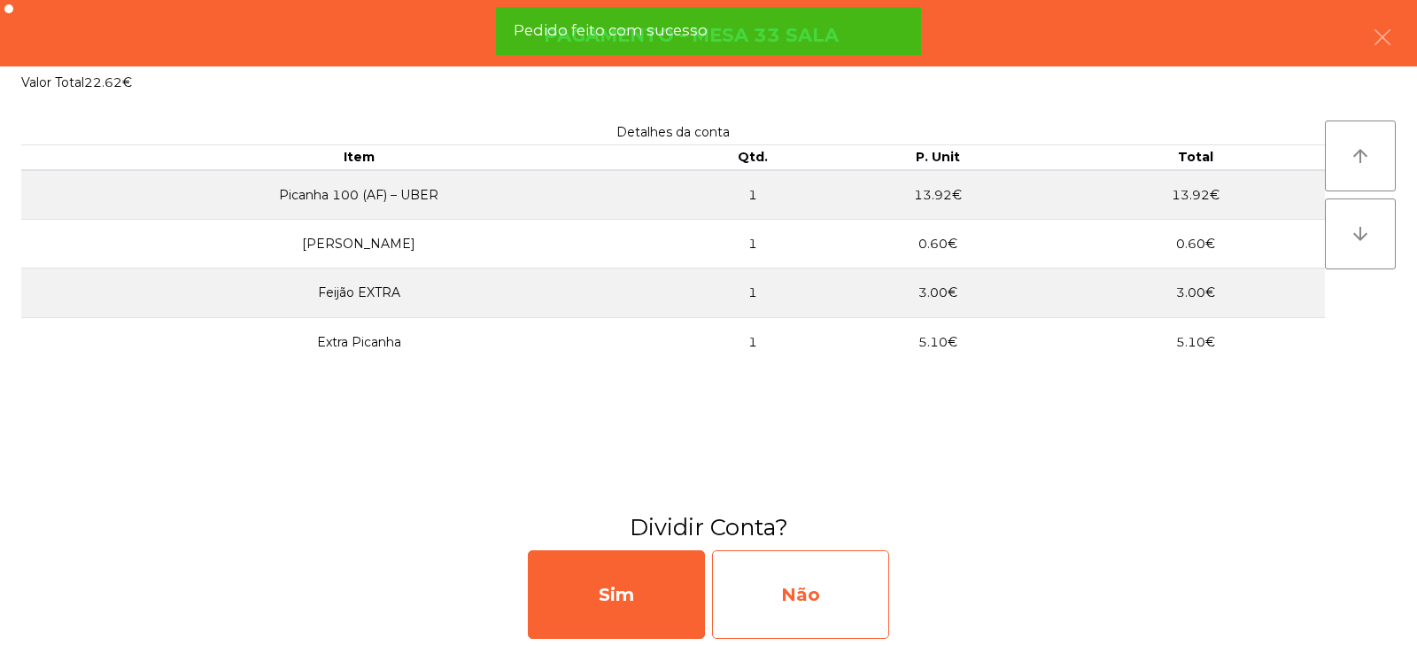
click at [802, 606] on div "Não" at bounding box center [800, 594] width 177 height 89
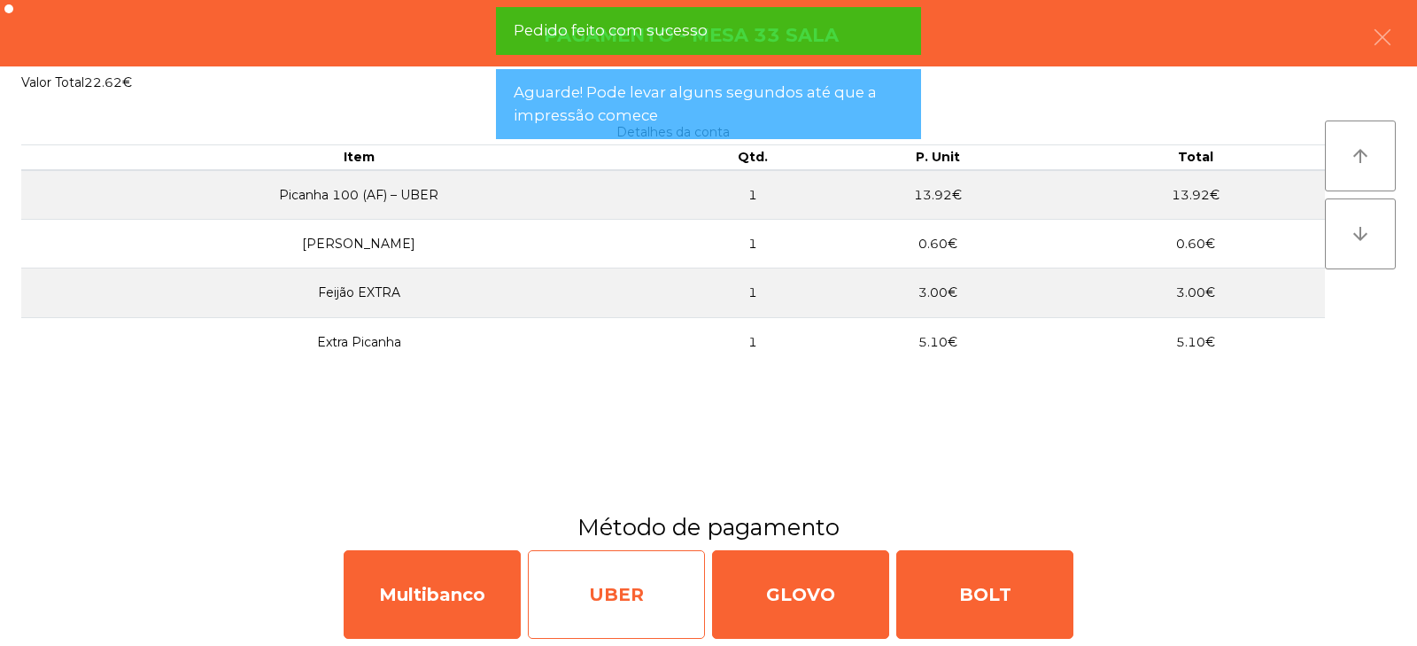
click at [623, 607] on div "UBER" at bounding box center [616, 594] width 177 height 89
select select "**"
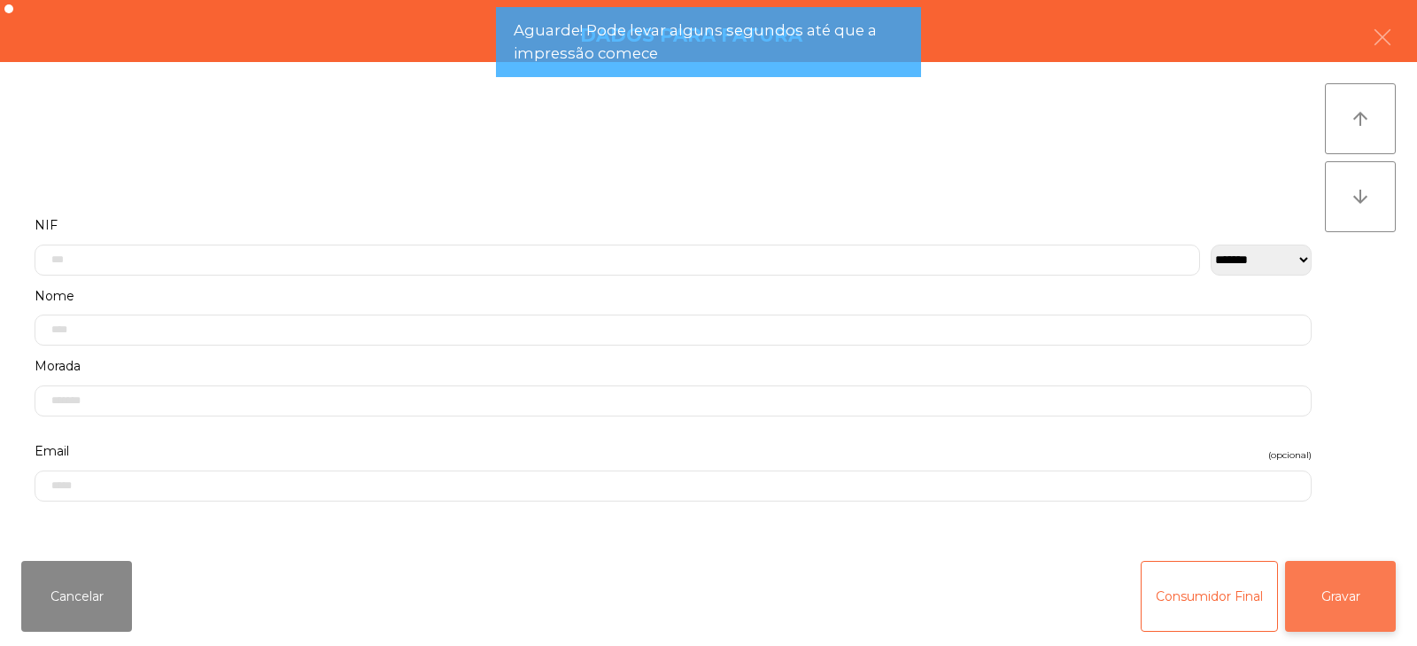
click at [1354, 611] on button "Gravar" at bounding box center [1340, 596] width 111 height 71
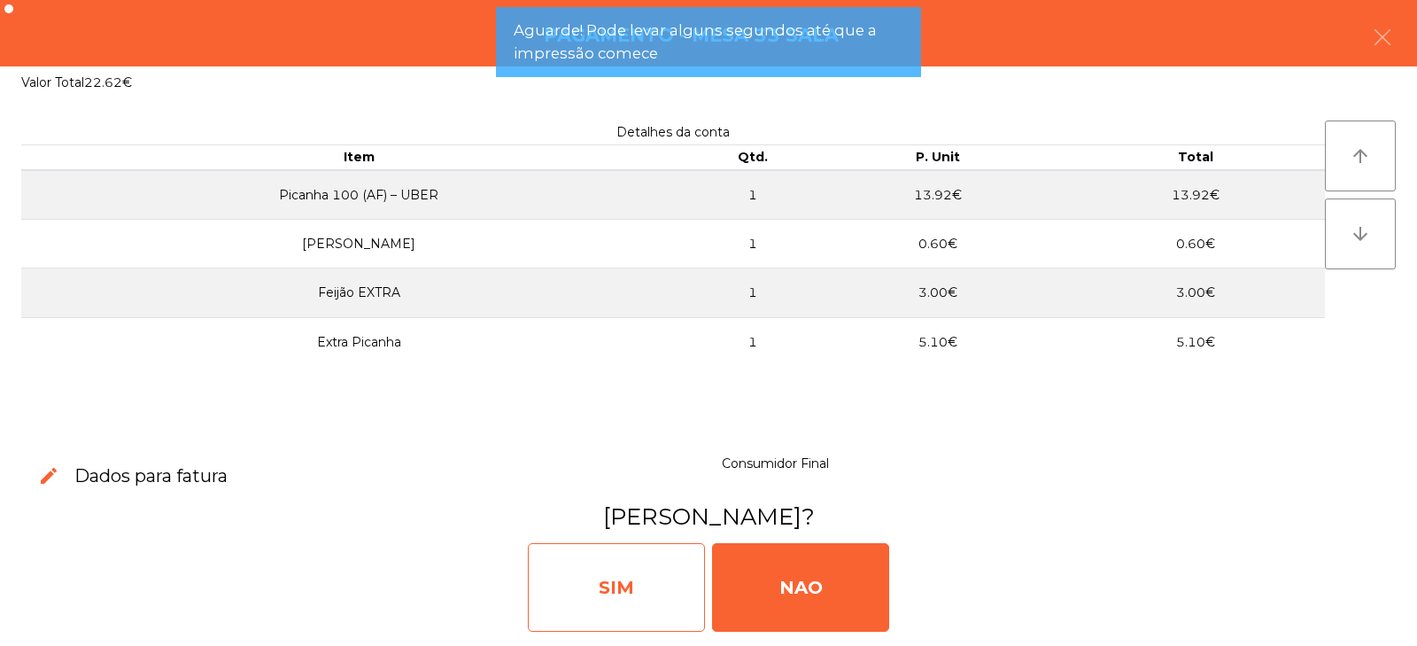
click at [616, 602] on div "SIM" at bounding box center [616, 587] width 177 height 89
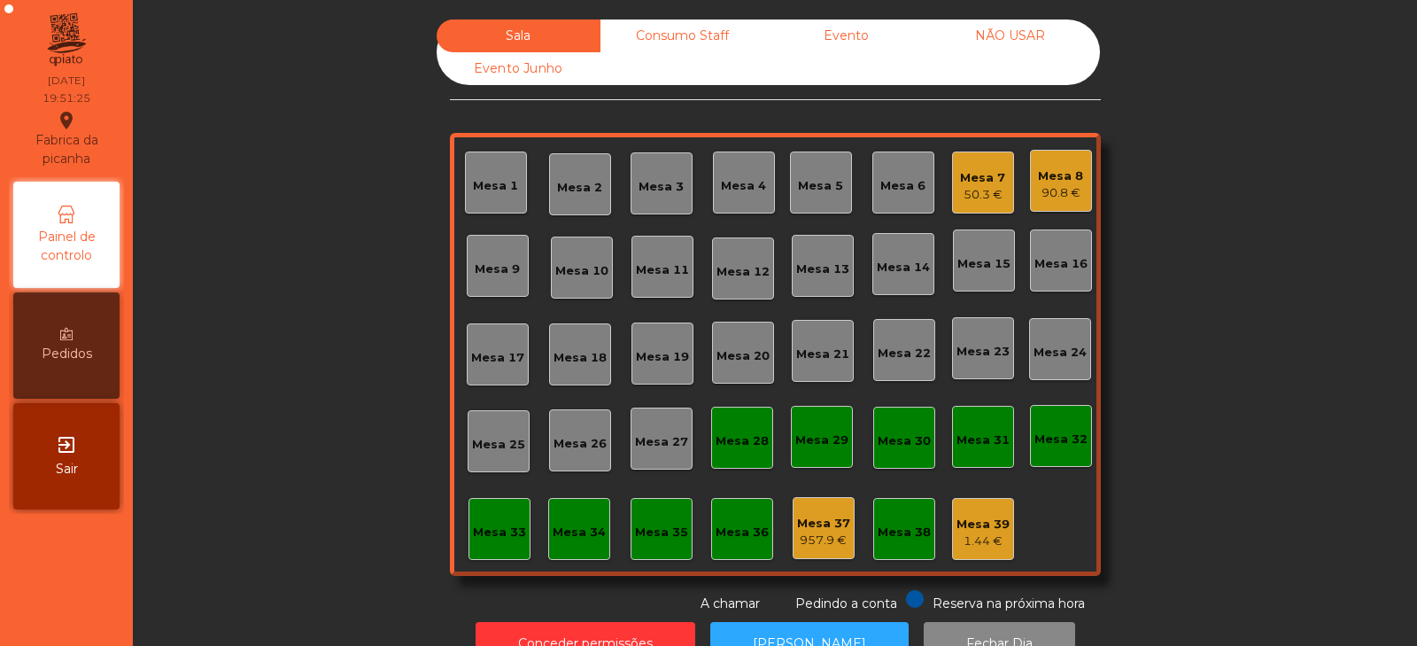
click at [641, 354] on div "Mesa 19" at bounding box center [662, 357] width 53 height 18
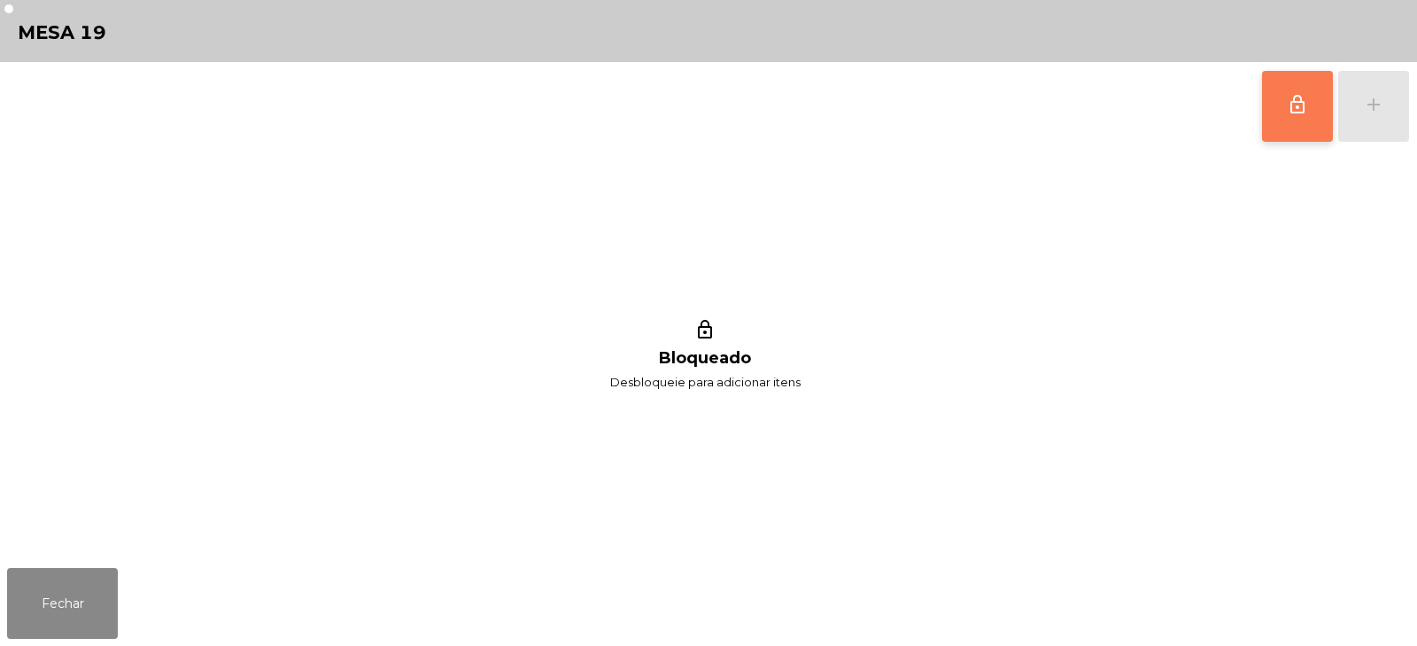
click at [1315, 103] on button "lock_outline" at bounding box center [1297, 106] width 71 height 71
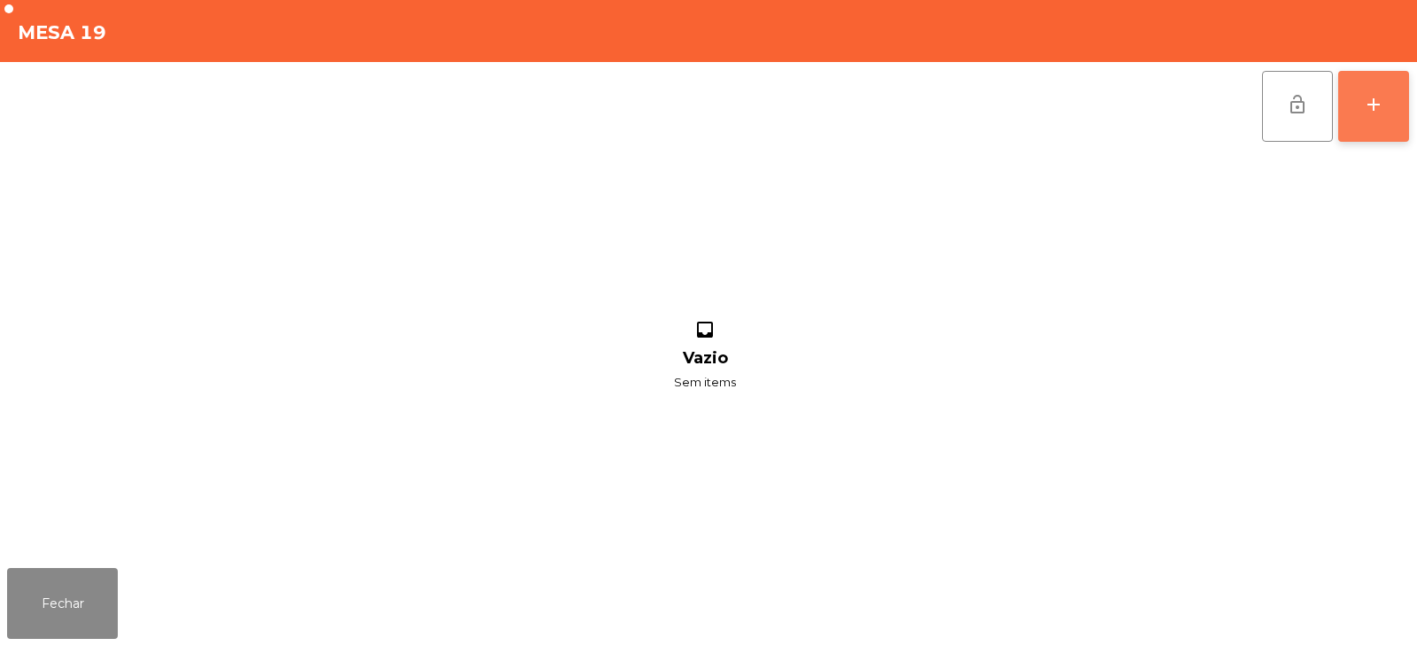
click at [1353, 100] on button "add" at bounding box center [1373, 106] width 71 height 71
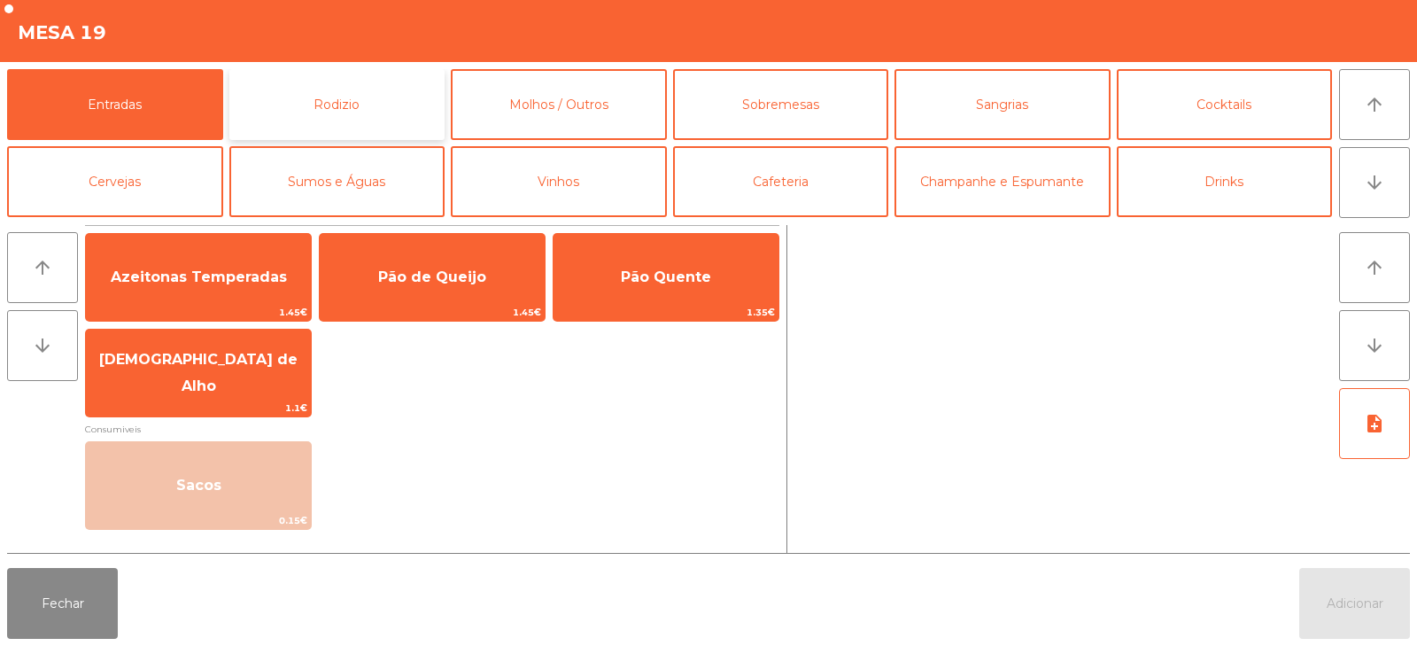
click at [298, 121] on button "Rodizio" at bounding box center [337, 104] width 216 height 71
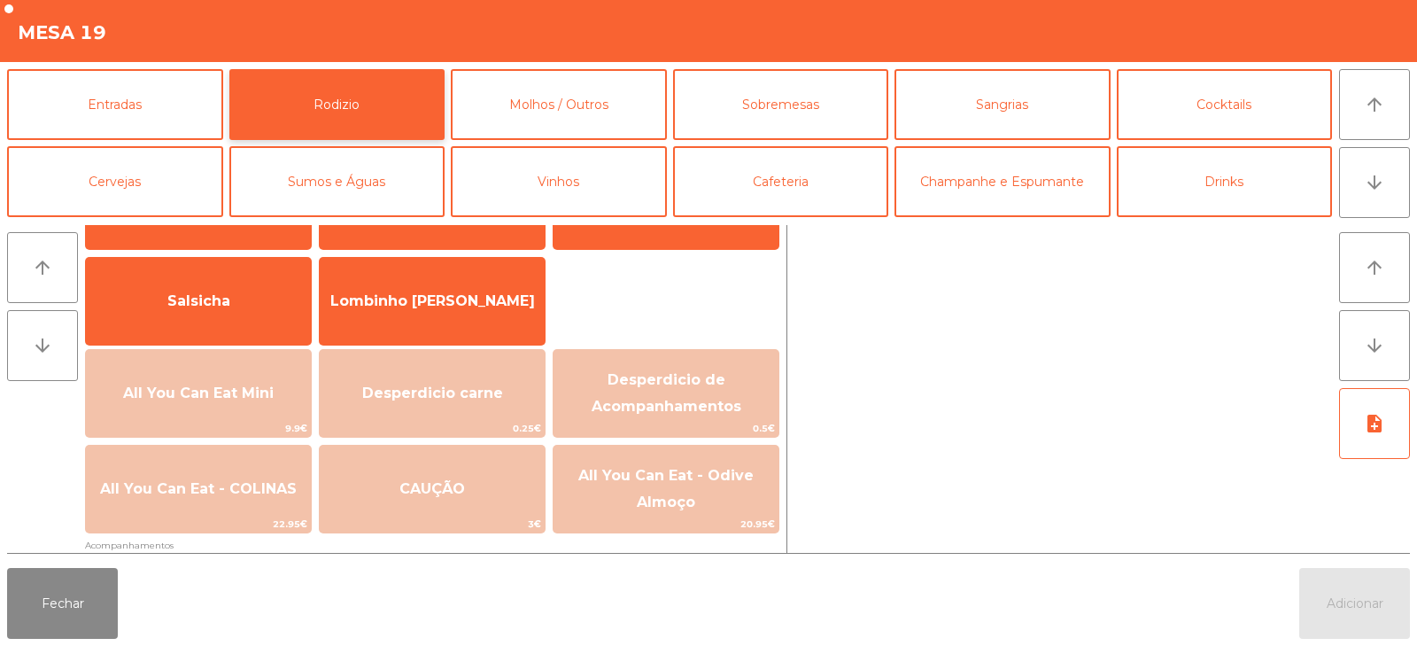
scroll to position [113, 0]
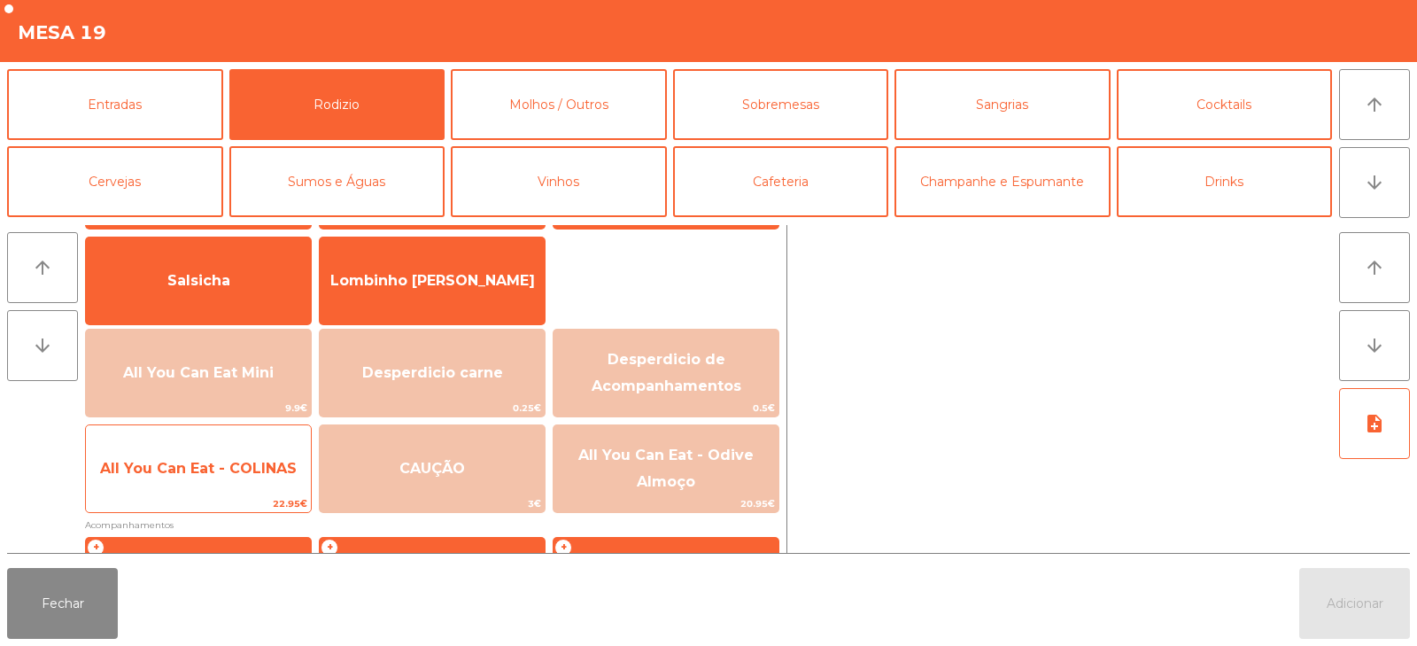
click at [254, 471] on span "All You Can Eat - COLINAS" at bounding box center [198, 468] width 197 height 17
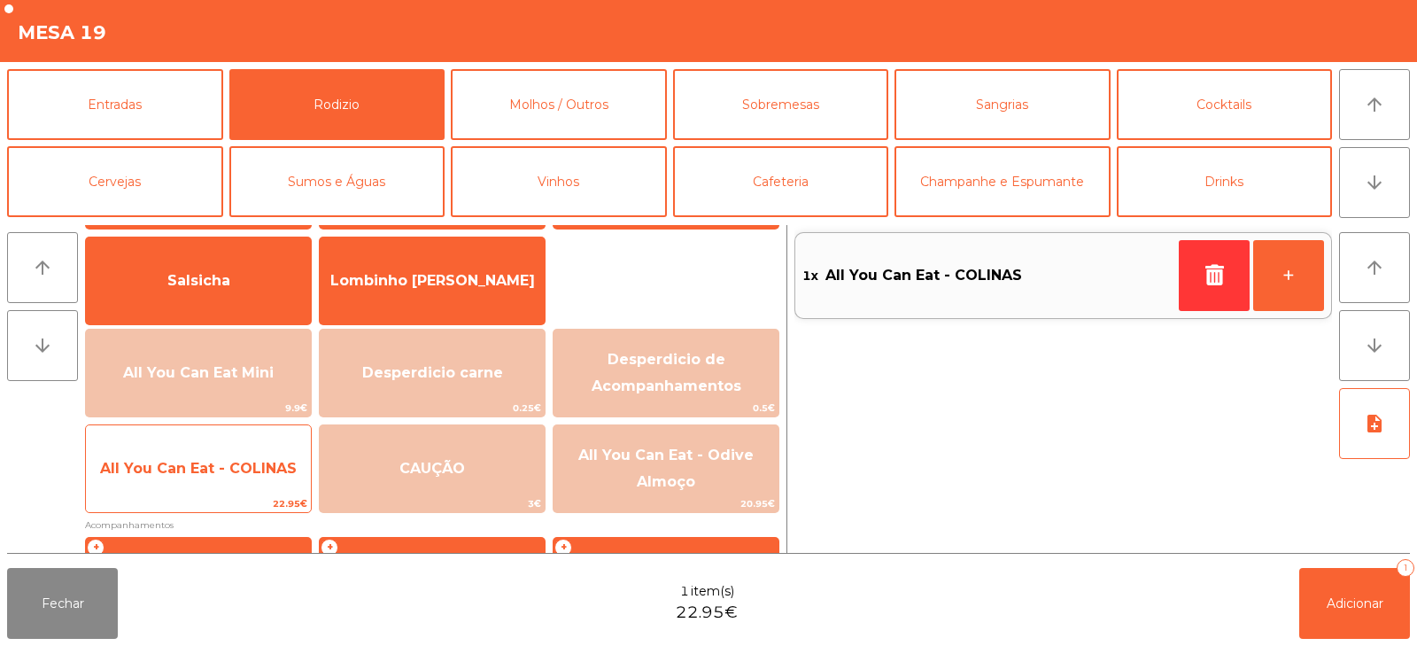
click at [250, 476] on span "All You Can Eat - COLINAS" at bounding box center [198, 468] width 197 height 17
click at [248, 470] on span "All You Can Eat - COLINAS" at bounding box center [198, 468] width 197 height 17
click at [249, 472] on span "All You Can Eat - COLINAS" at bounding box center [198, 468] width 197 height 17
click at [250, 472] on span "All You Can Eat - COLINAS" at bounding box center [198, 468] width 197 height 17
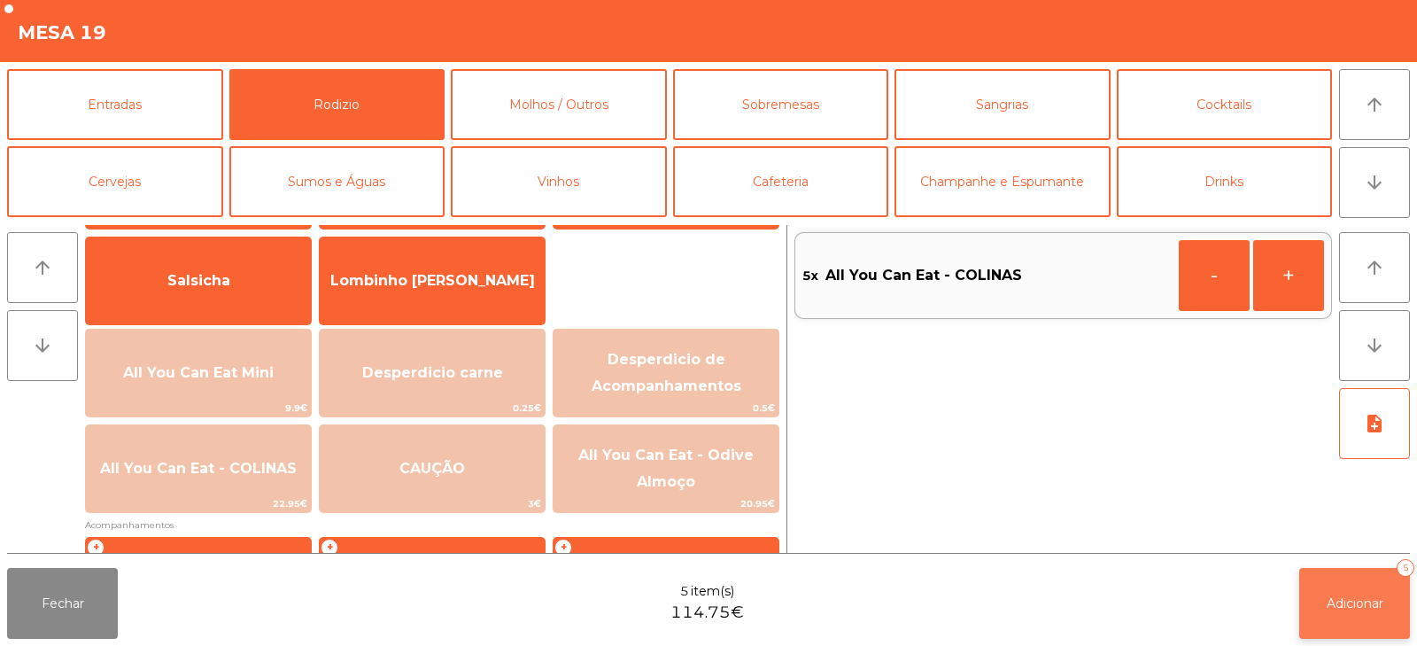
click at [1328, 585] on button "Adicionar 5" at bounding box center [1355, 603] width 111 height 71
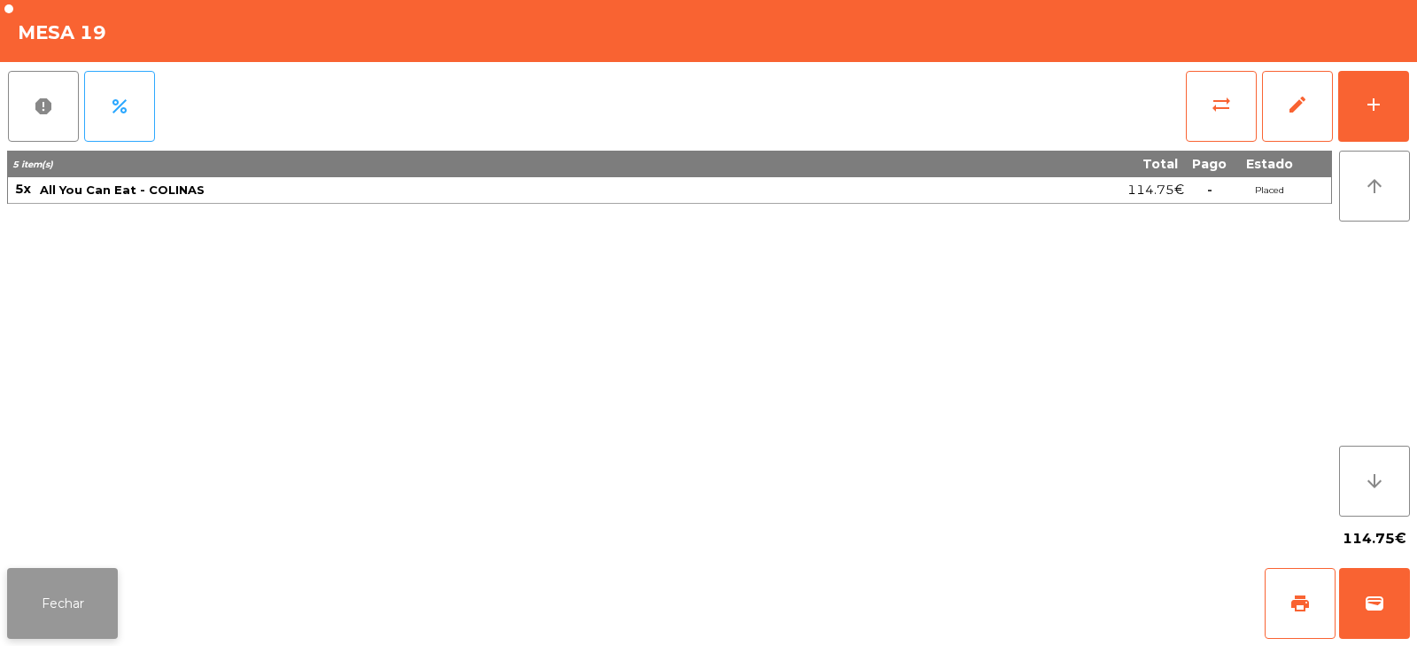
click at [66, 591] on button "Fechar" at bounding box center [62, 603] width 111 height 71
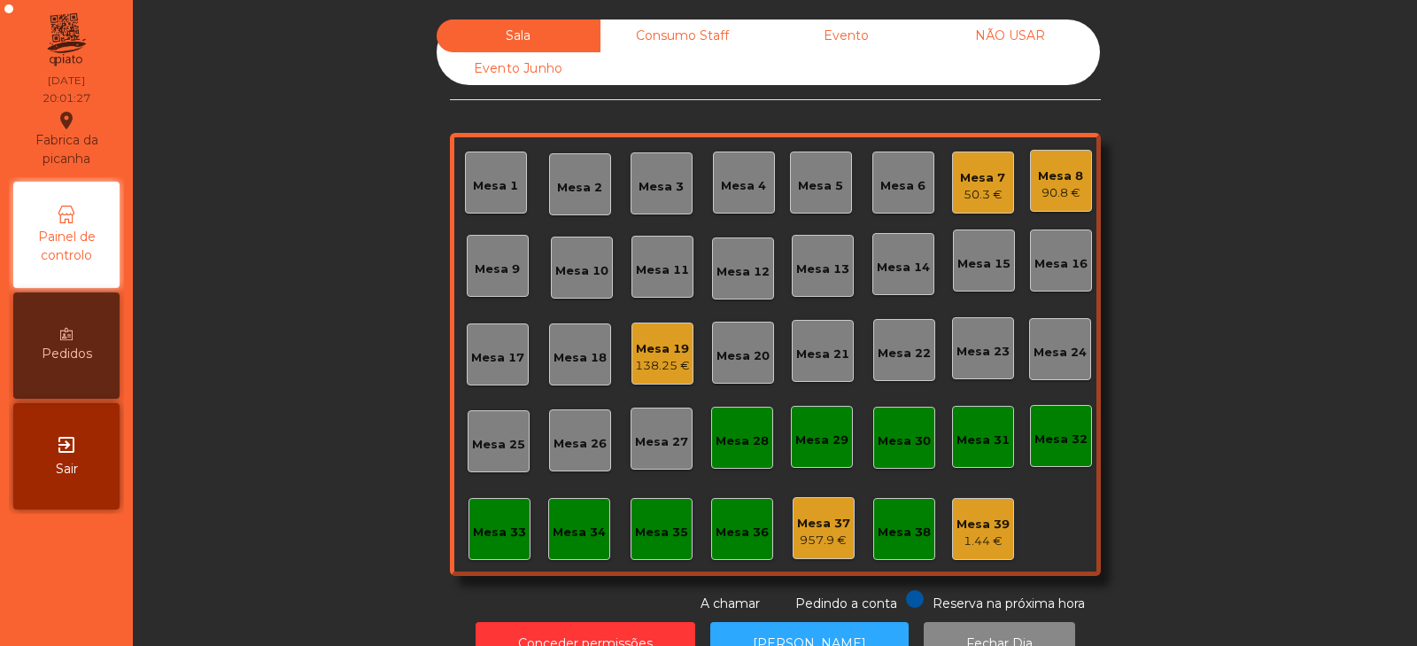
click at [345, 433] on div "Sala Consumo Staff Evento NÃO USAR Evento Junho Mesa 1 Mesa 2 Mesa 3 Mesa 4 Mes…" at bounding box center [775, 316] width 1237 height 594
click at [807, 175] on div "Mesa 5" at bounding box center [820, 182] width 45 height 25
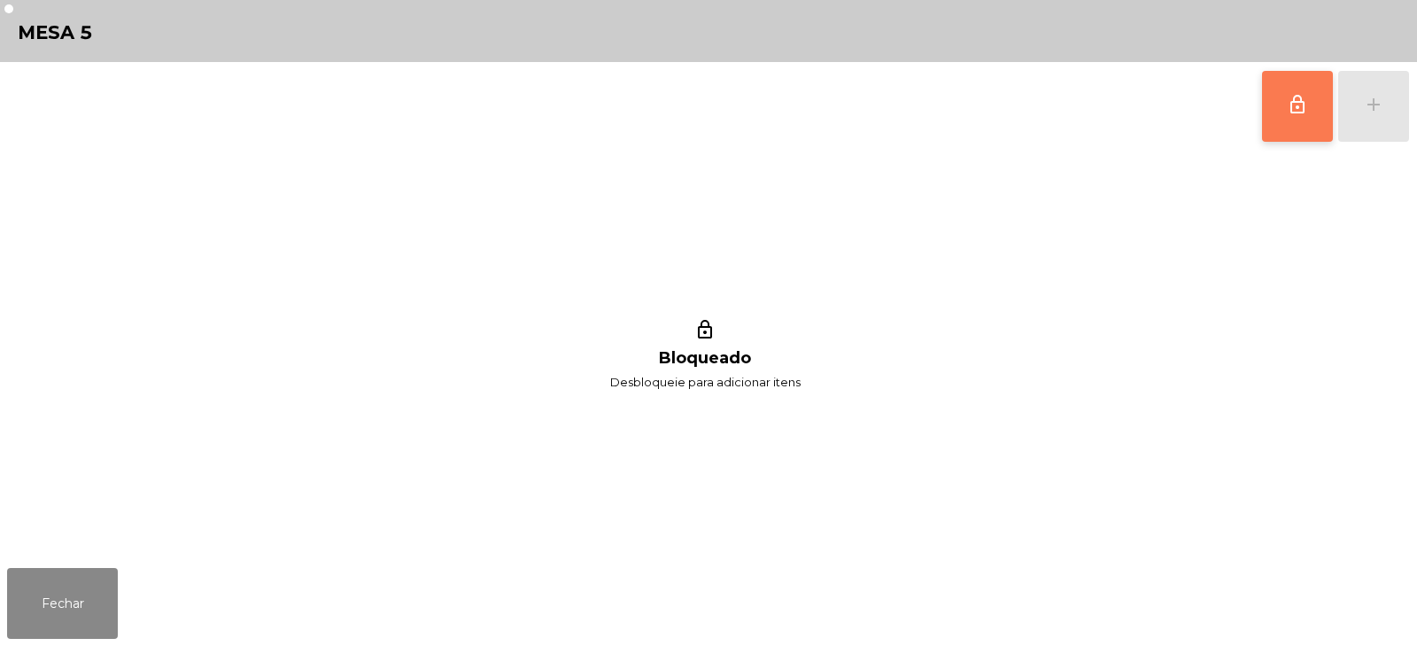
click at [1289, 120] on button "lock_outline" at bounding box center [1297, 106] width 71 height 71
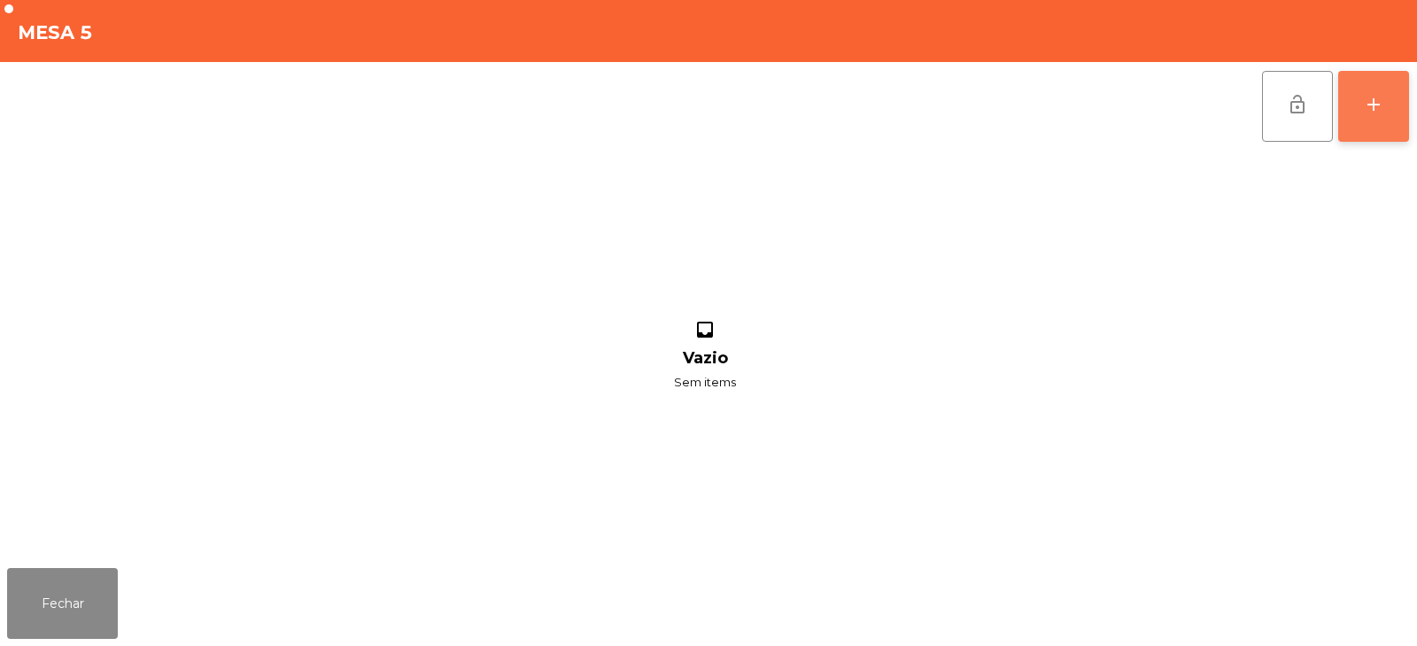
click at [1381, 110] on div "add" at bounding box center [1373, 104] width 21 height 21
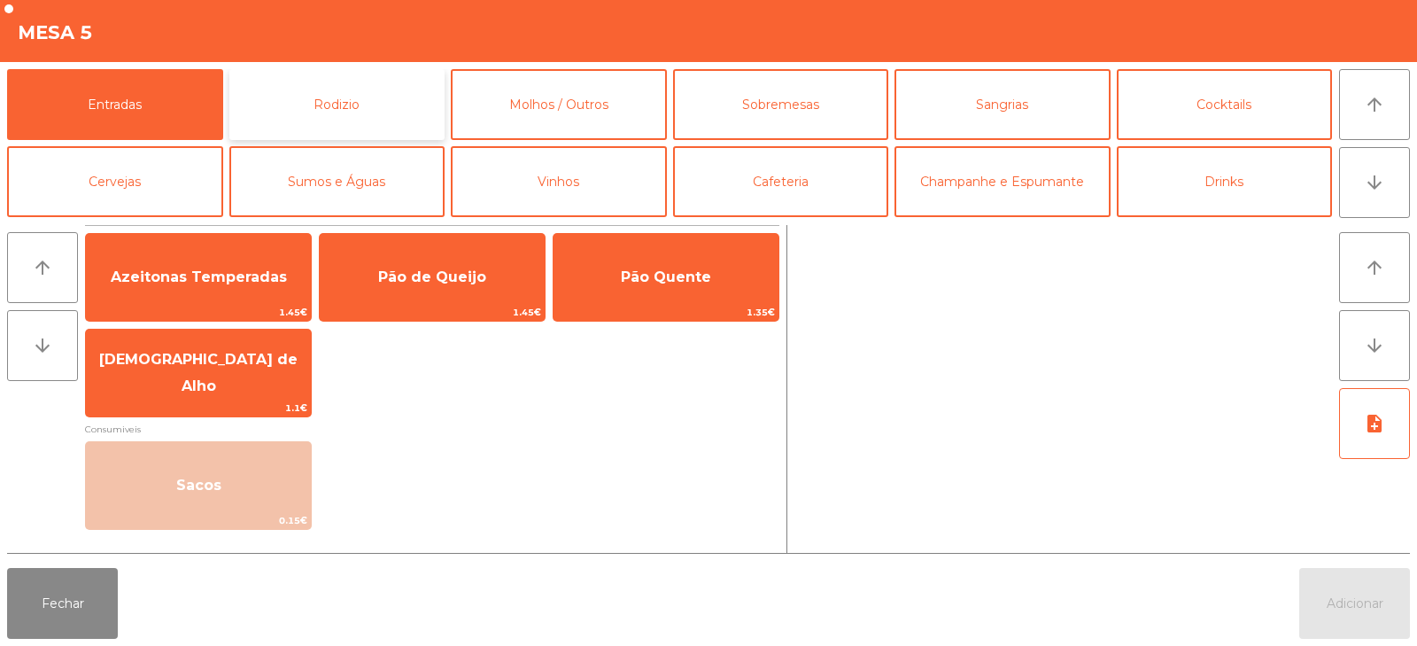
click at [306, 91] on button "Rodizio" at bounding box center [337, 104] width 216 height 71
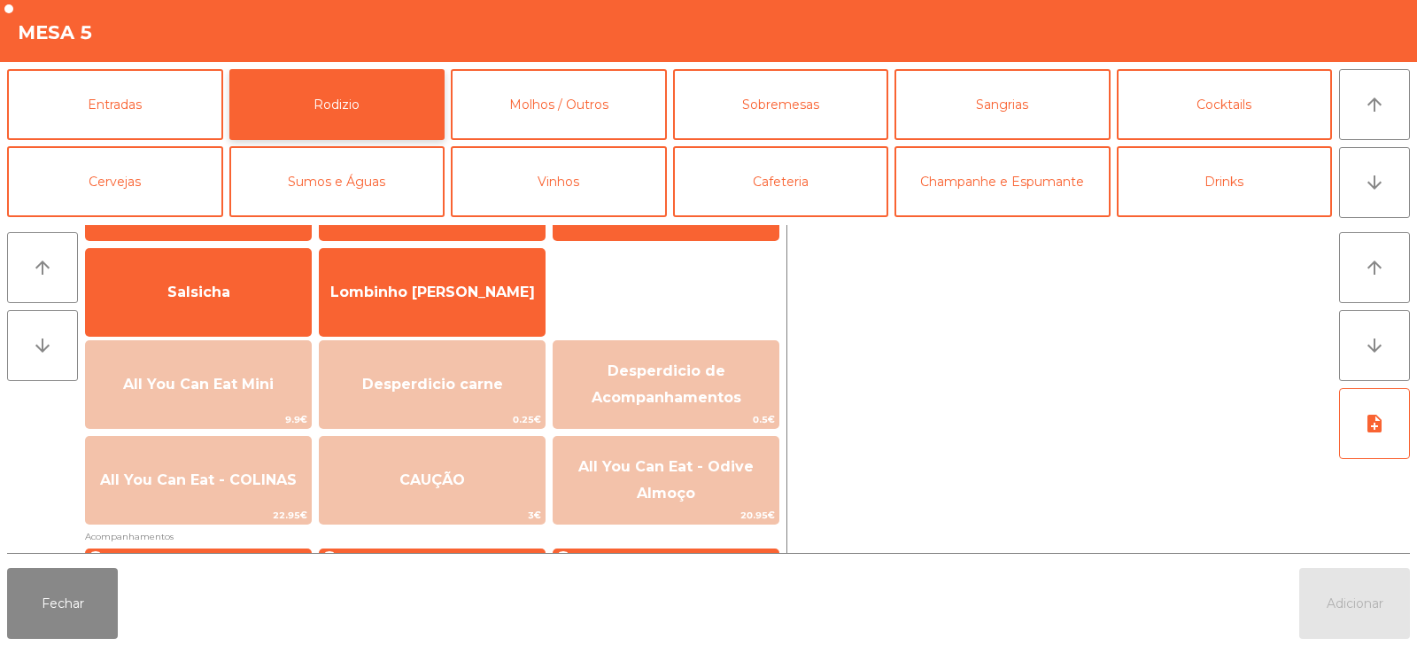
scroll to position [104, 0]
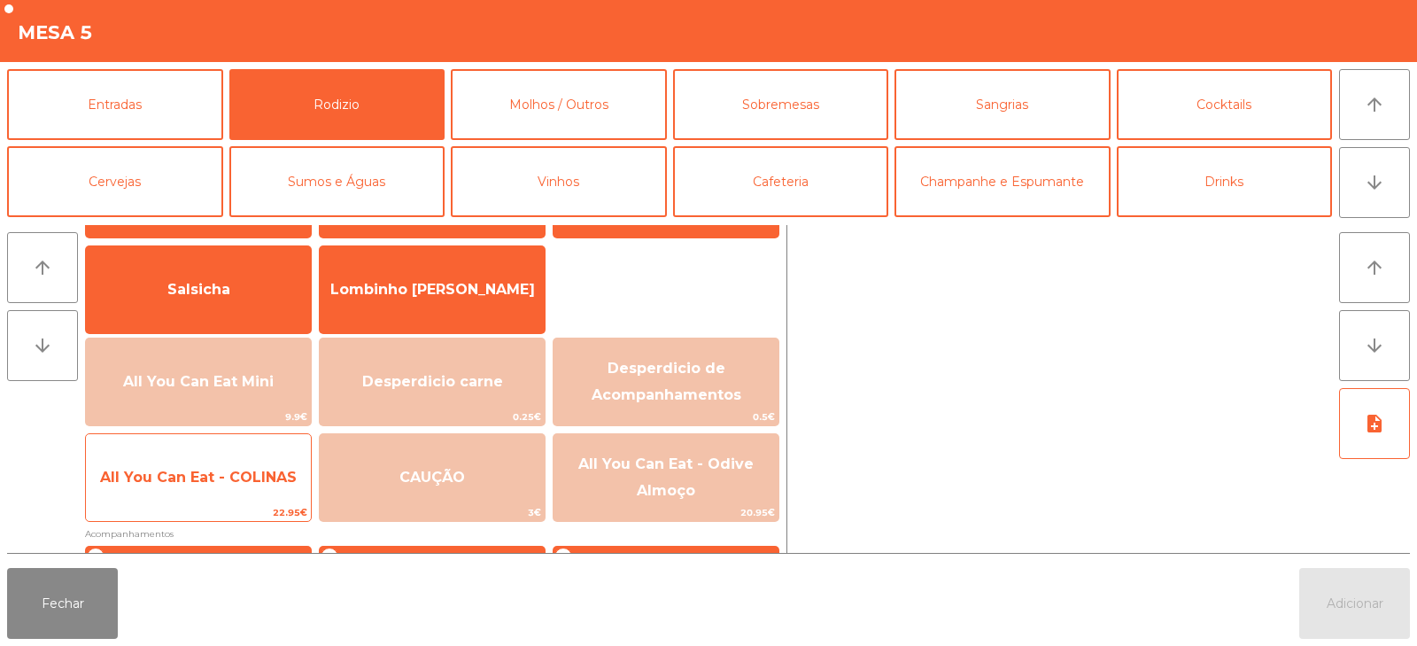
click at [186, 479] on span "All You Can Eat - COLINAS" at bounding box center [198, 477] width 197 height 17
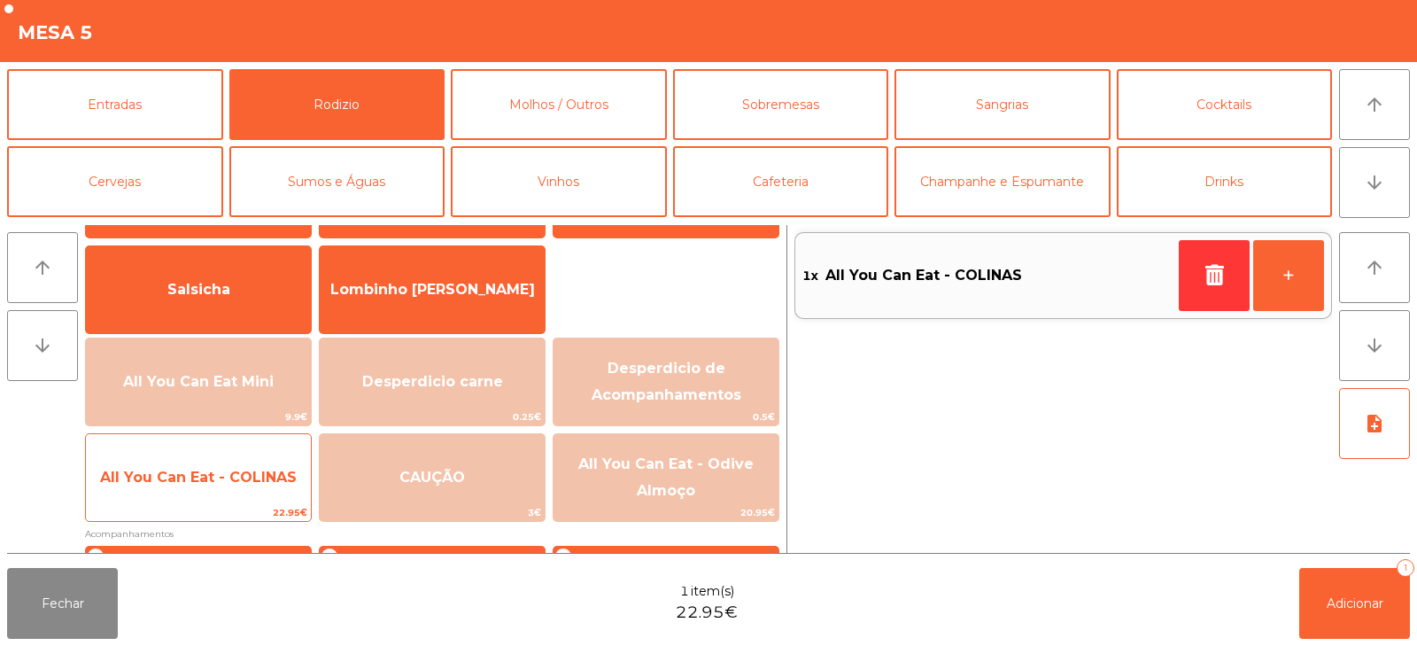
click at [196, 486] on span "All You Can Eat - COLINAS" at bounding box center [198, 478] width 225 height 48
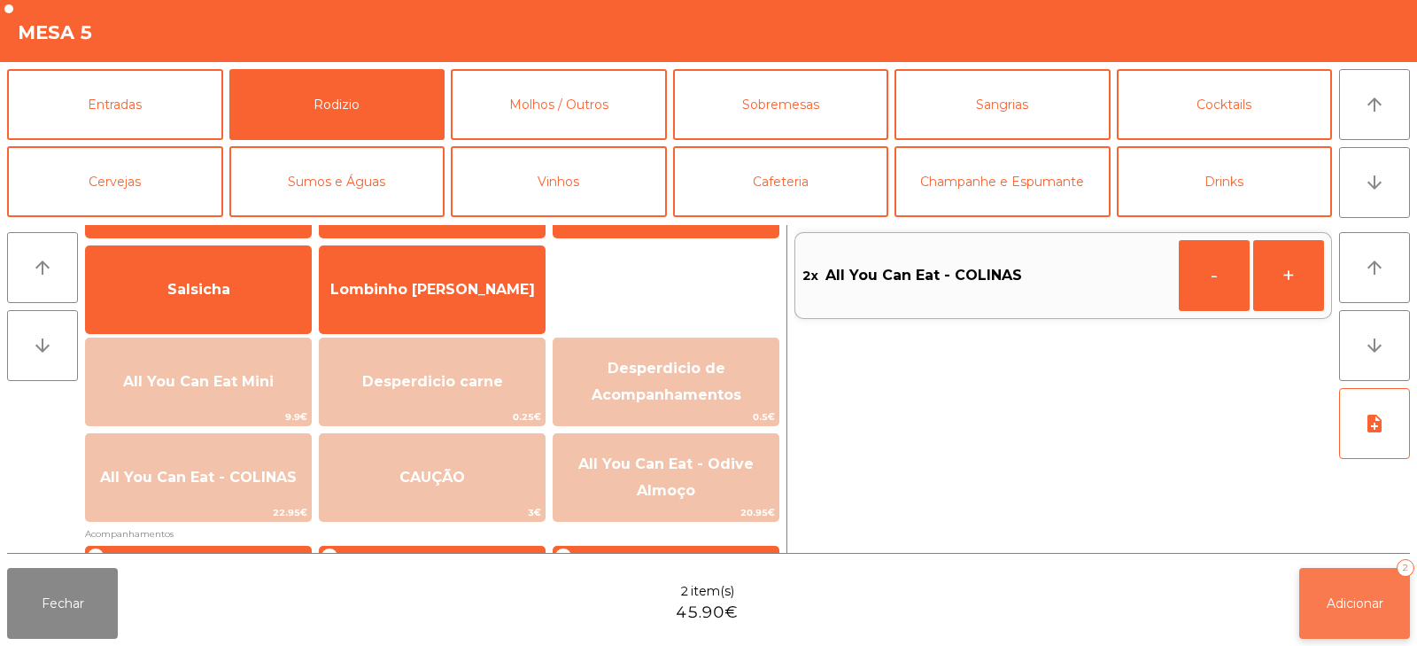
click at [1329, 592] on button "Adicionar 2" at bounding box center [1355, 603] width 111 height 71
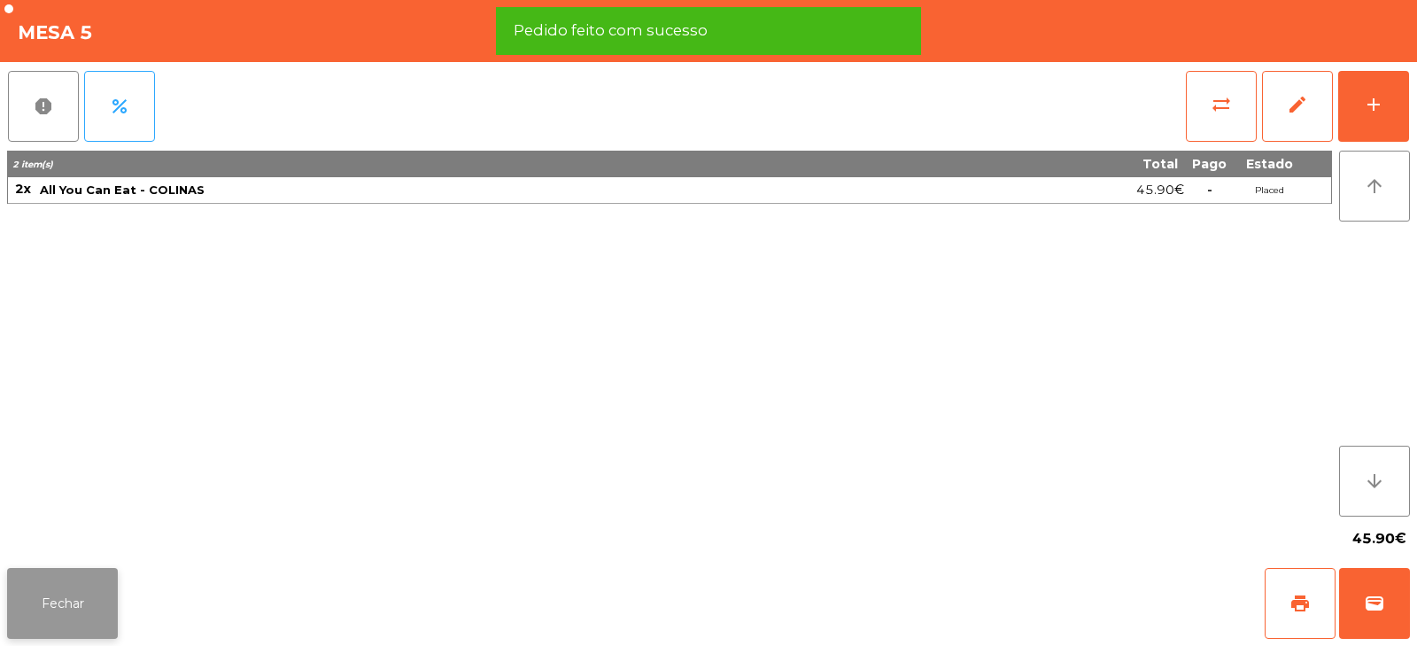
click at [57, 598] on button "Fechar" at bounding box center [62, 603] width 111 height 71
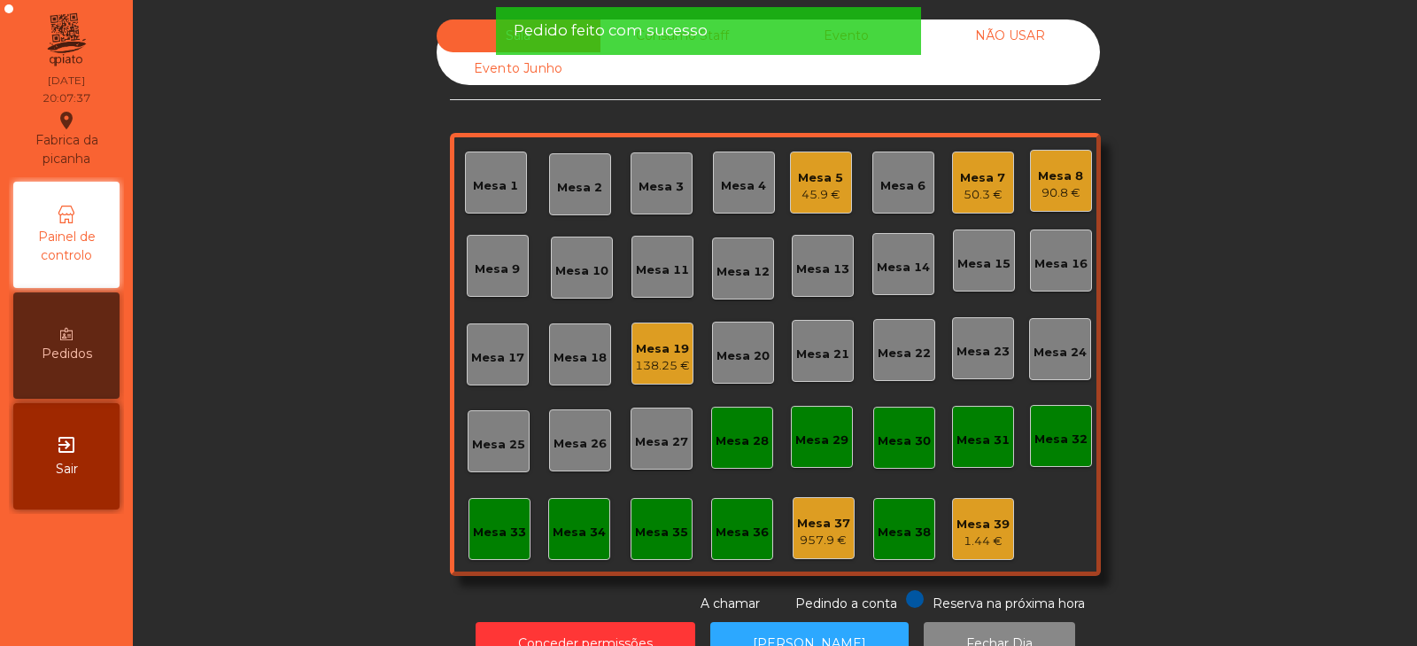
click at [275, 408] on div "Sala Consumo Staff Evento NÃO USAR Evento Junho Mesa 1 Mesa 2 Mesa 3 Mesa 4 Mes…" at bounding box center [775, 316] width 1237 height 594
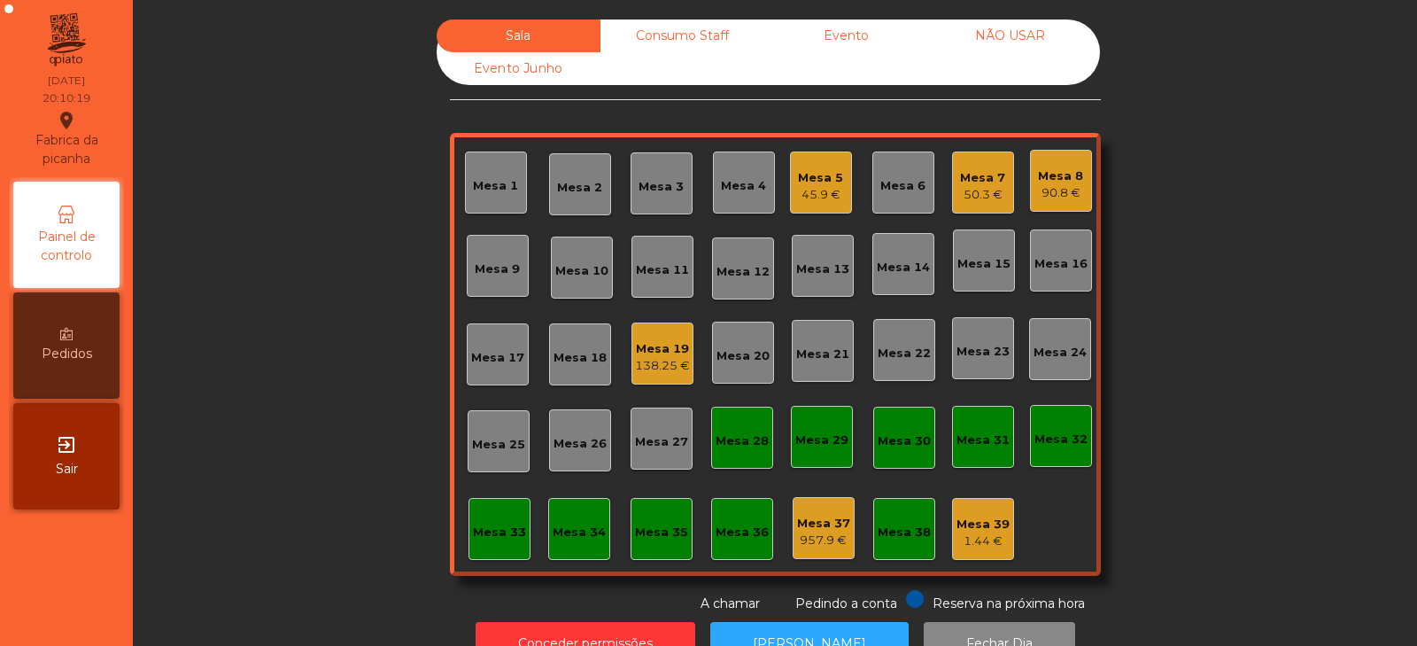
click at [827, 165] on div "Mesa 5 45.9 €" at bounding box center [820, 183] width 45 height 42
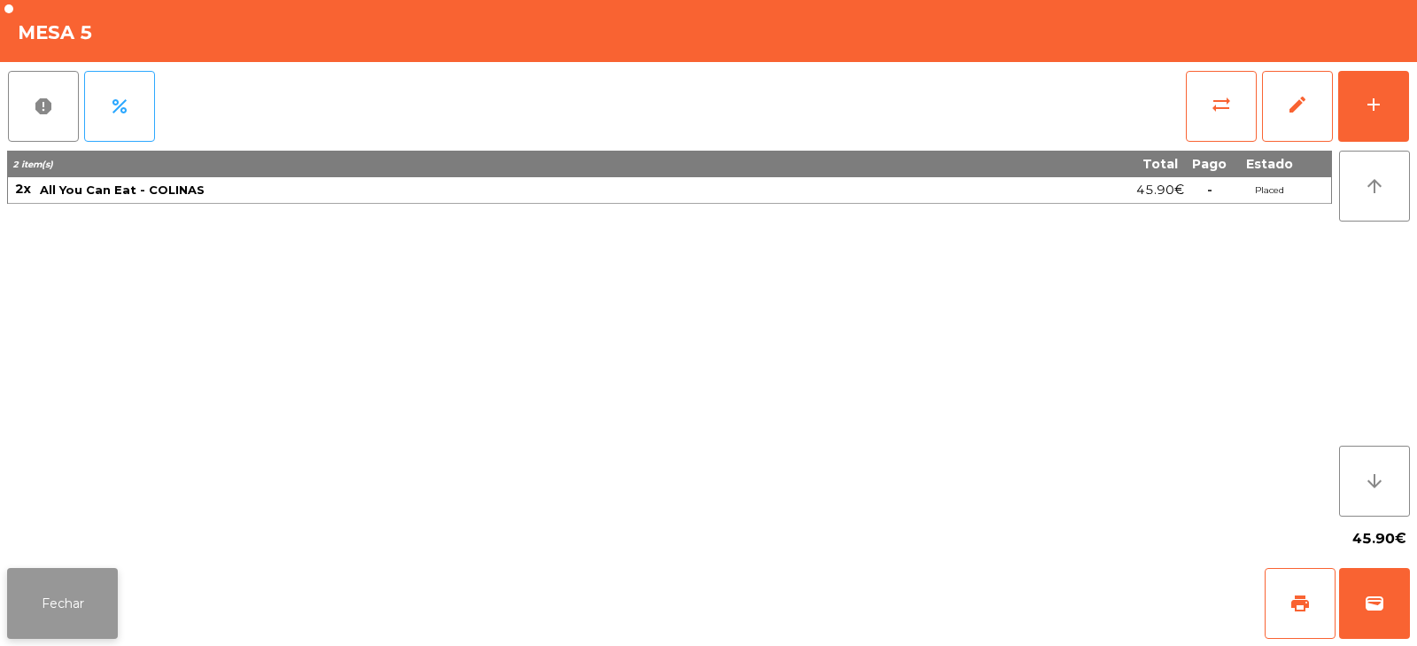
click at [82, 590] on button "Fechar" at bounding box center [62, 603] width 111 height 71
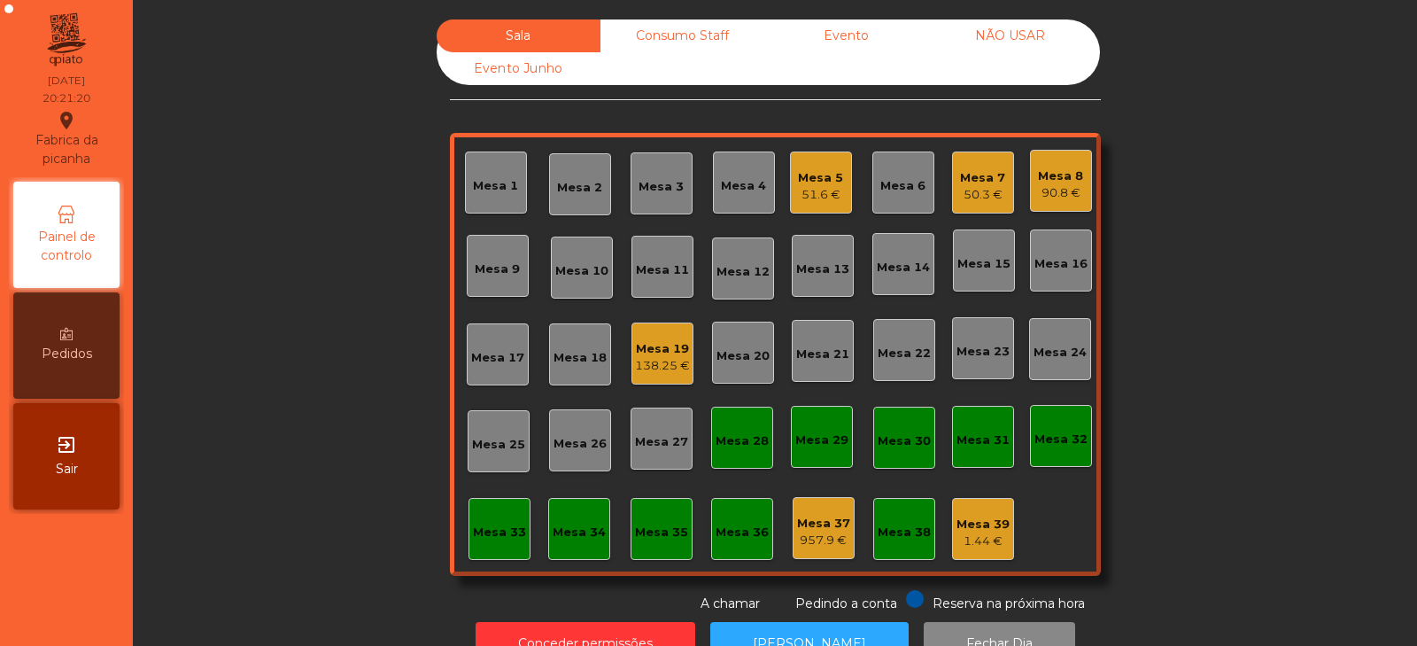
click at [673, 199] on div "Mesa 3" at bounding box center [662, 183] width 62 height 62
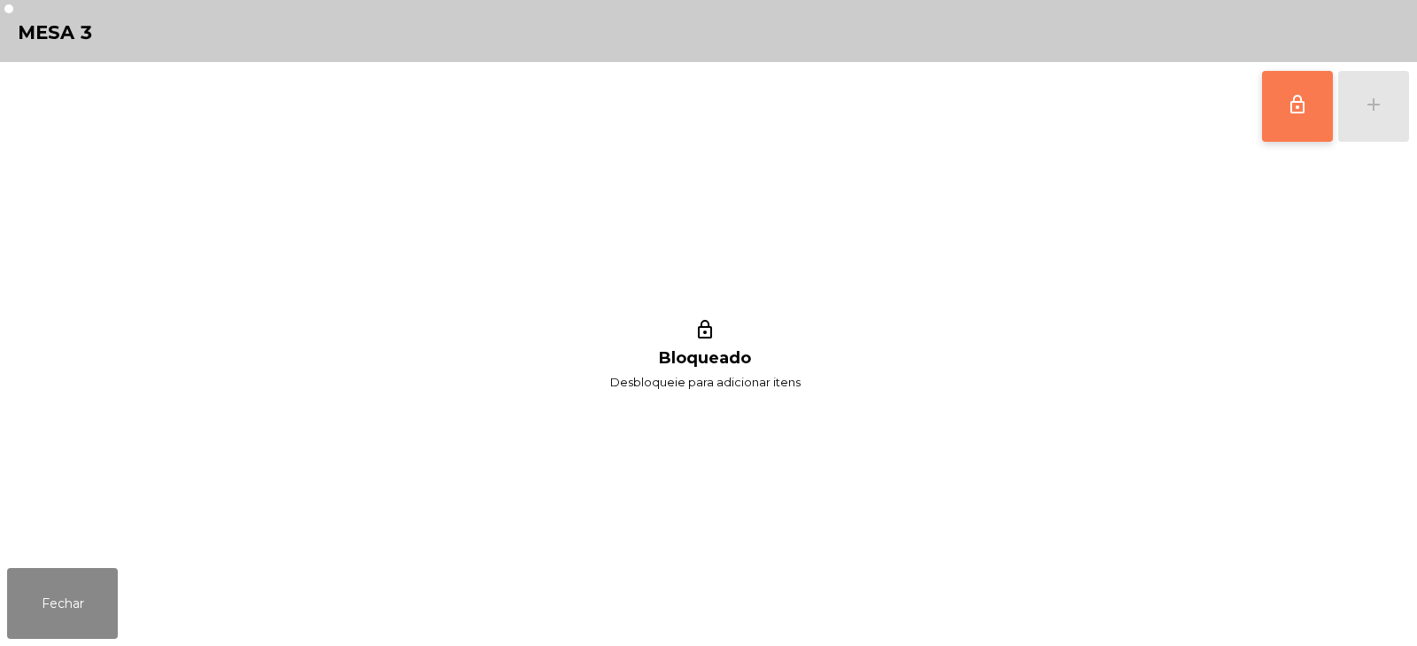
click at [1288, 109] on span "lock_outline" at bounding box center [1297, 104] width 21 height 21
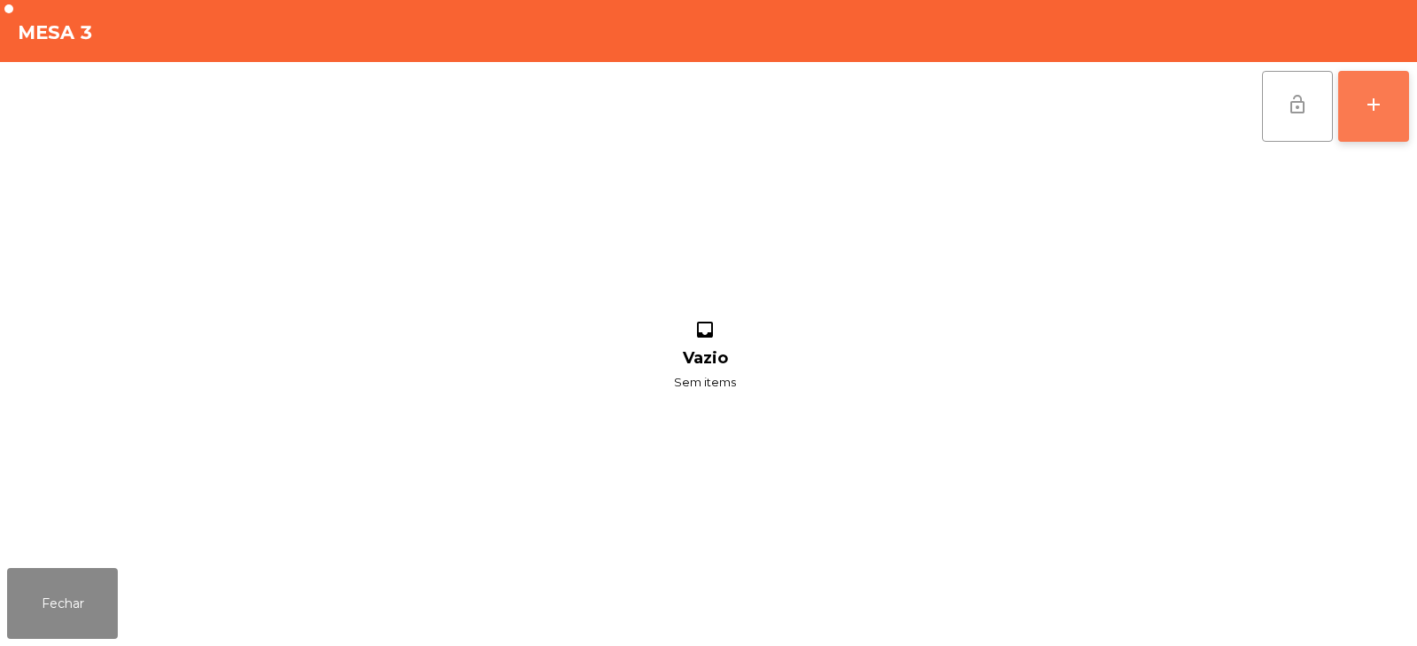
click at [1386, 118] on button "add" at bounding box center [1373, 106] width 71 height 71
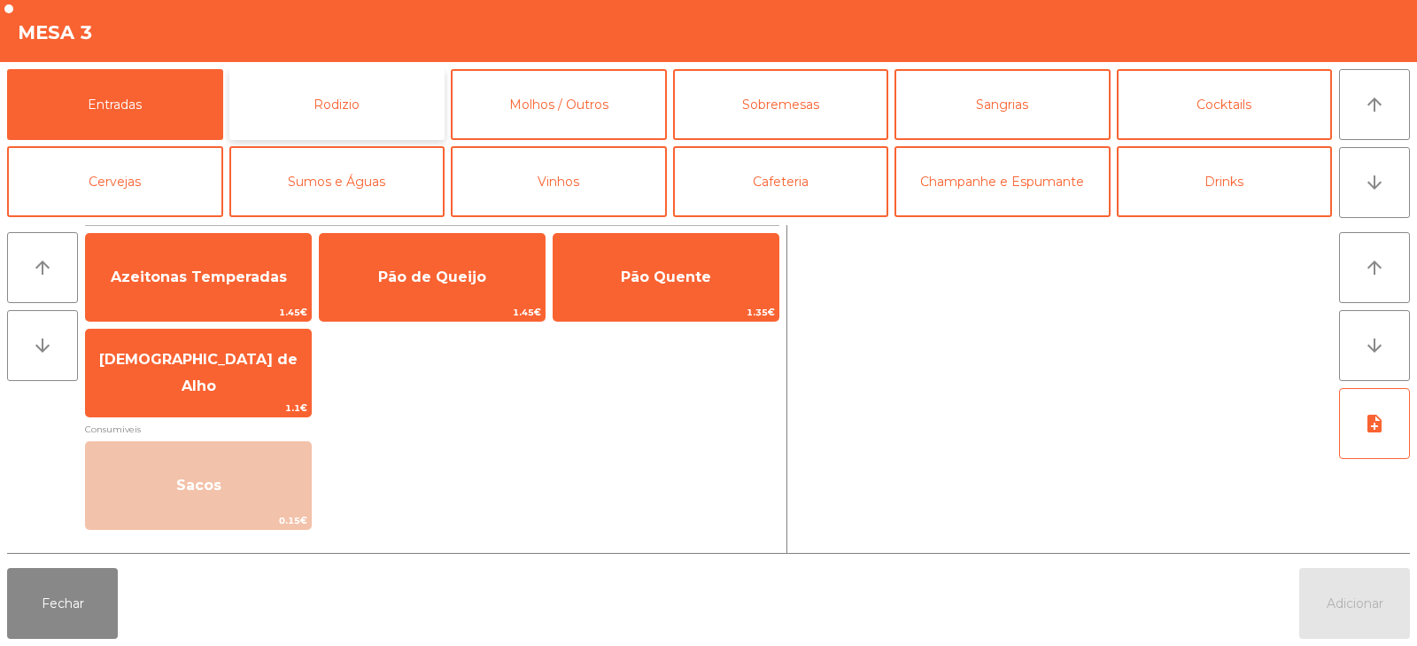
click at [341, 122] on button "Rodizio" at bounding box center [337, 104] width 216 height 71
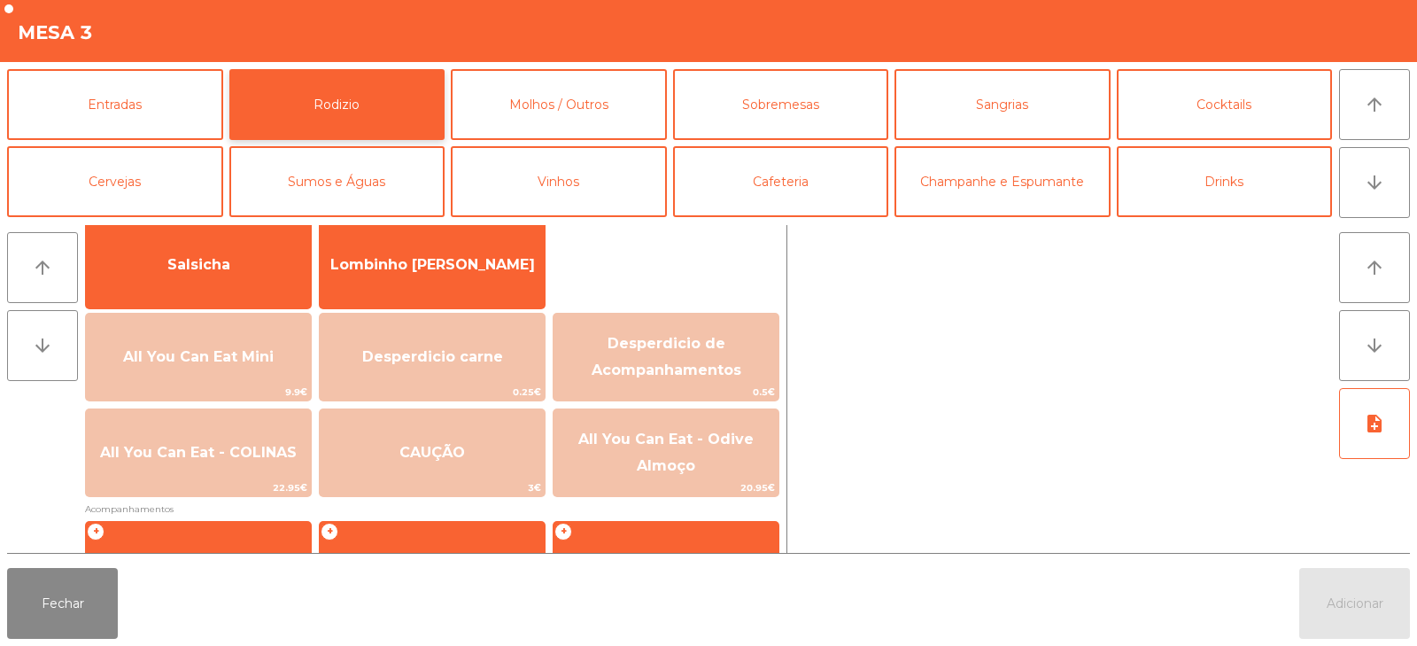
scroll to position [144, 0]
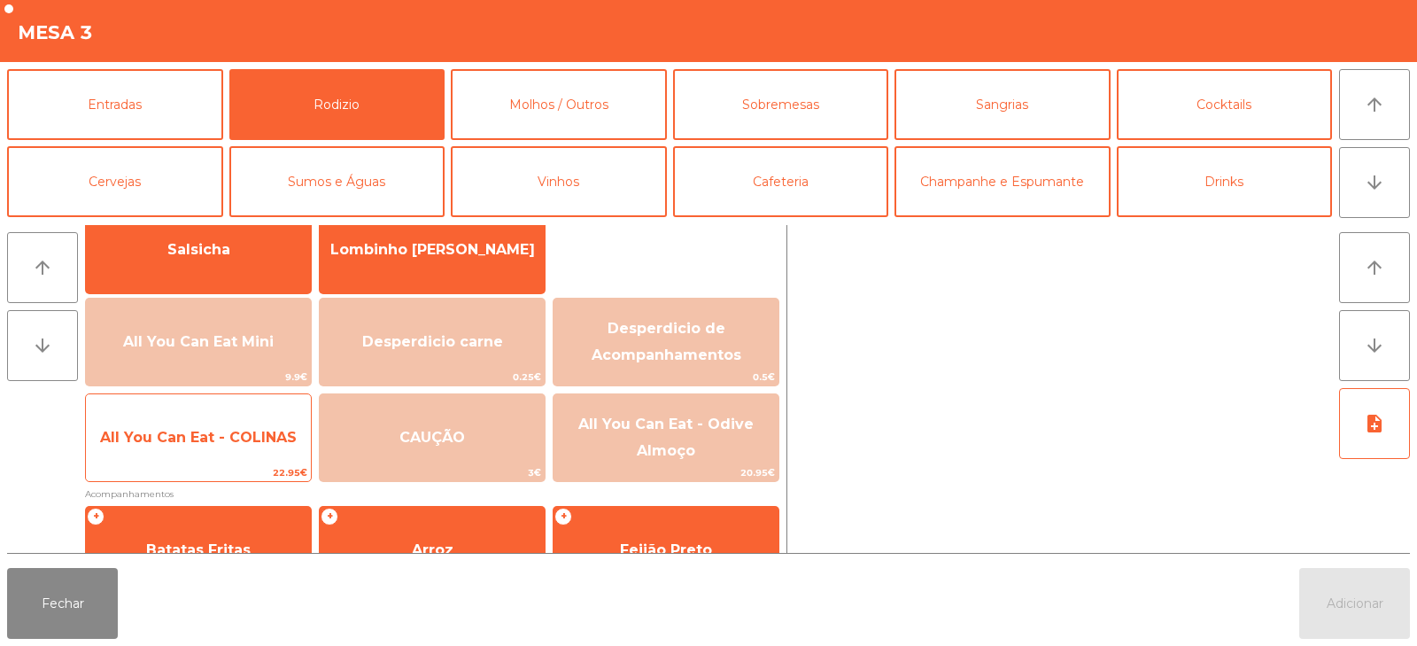
click at [243, 441] on span "All You Can Eat - COLINAS" at bounding box center [198, 437] width 197 height 17
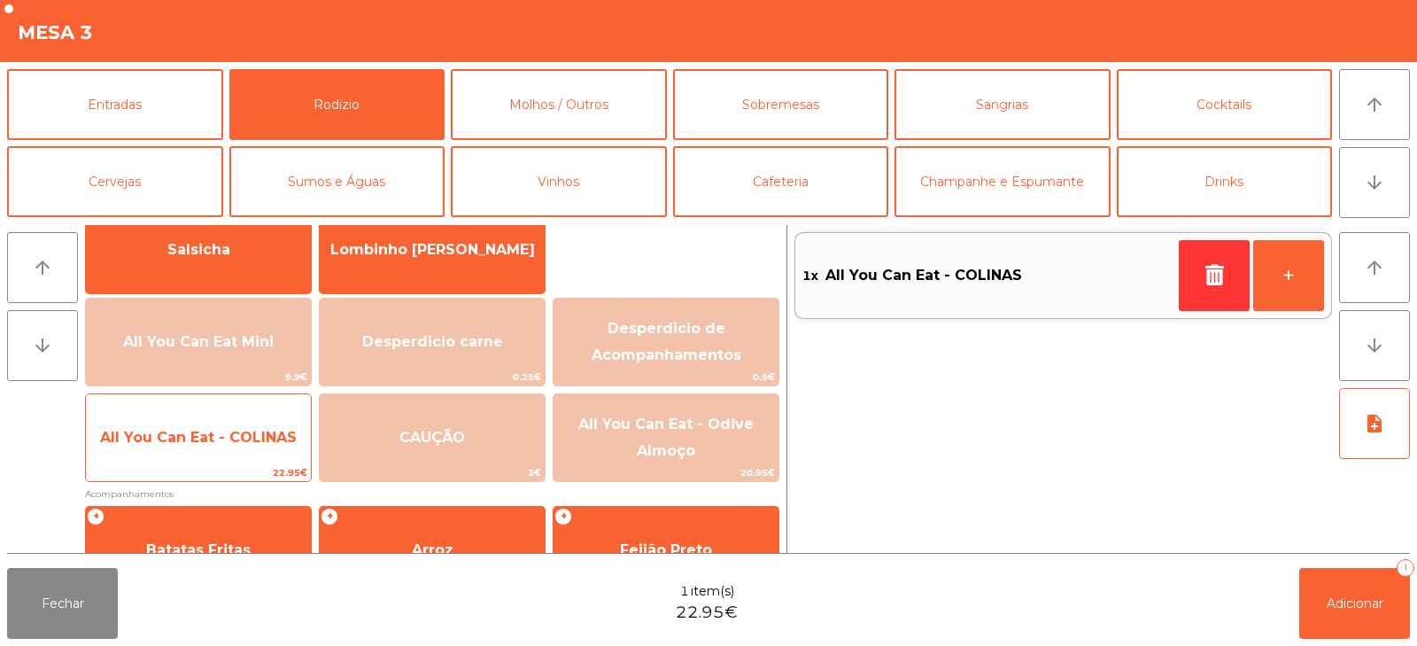
click at [247, 443] on span "All You Can Eat - COLINAS" at bounding box center [198, 437] width 197 height 17
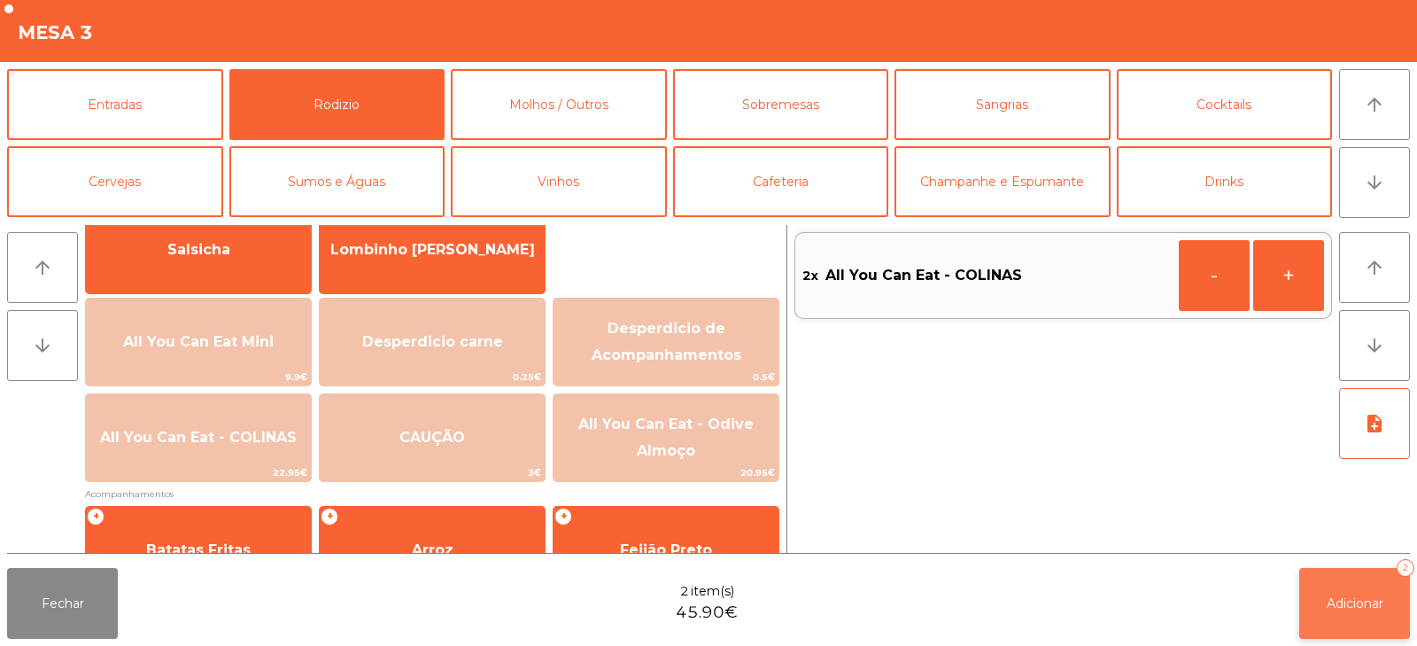
click at [1351, 590] on button "Adicionar 2" at bounding box center [1355, 603] width 111 height 71
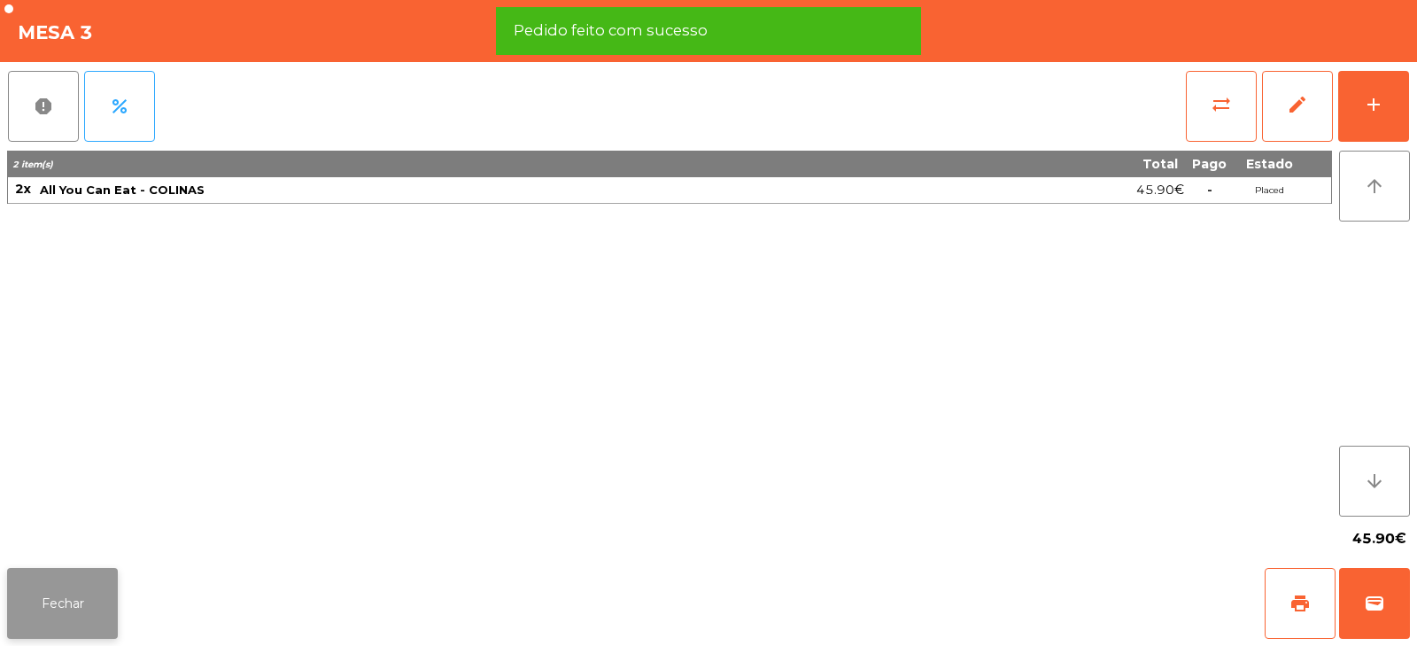
click at [76, 600] on button "Fechar" at bounding box center [62, 603] width 111 height 71
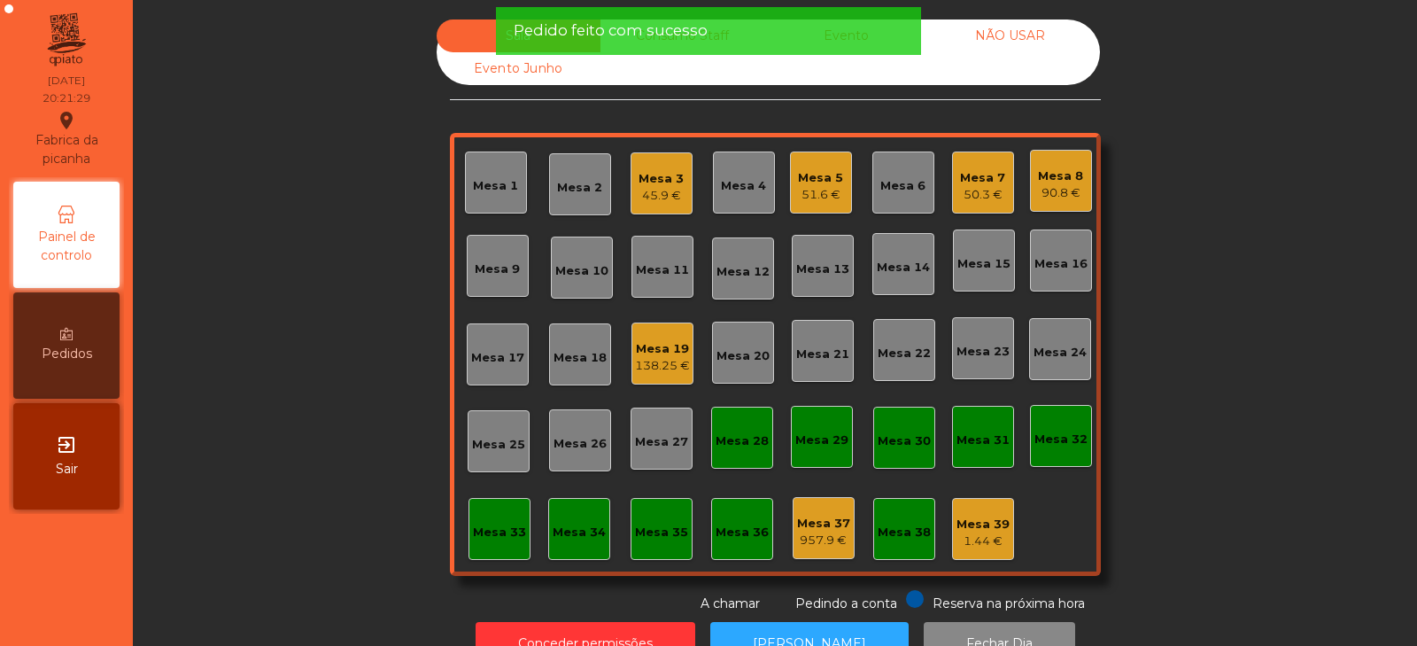
click at [306, 432] on div "Sala Consumo Staff Evento NÃO USAR Evento Junho Mesa 1 Mesa 2 Mesa 3 45.9 € Mes…" at bounding box center [775, 316] width 1237 height 594
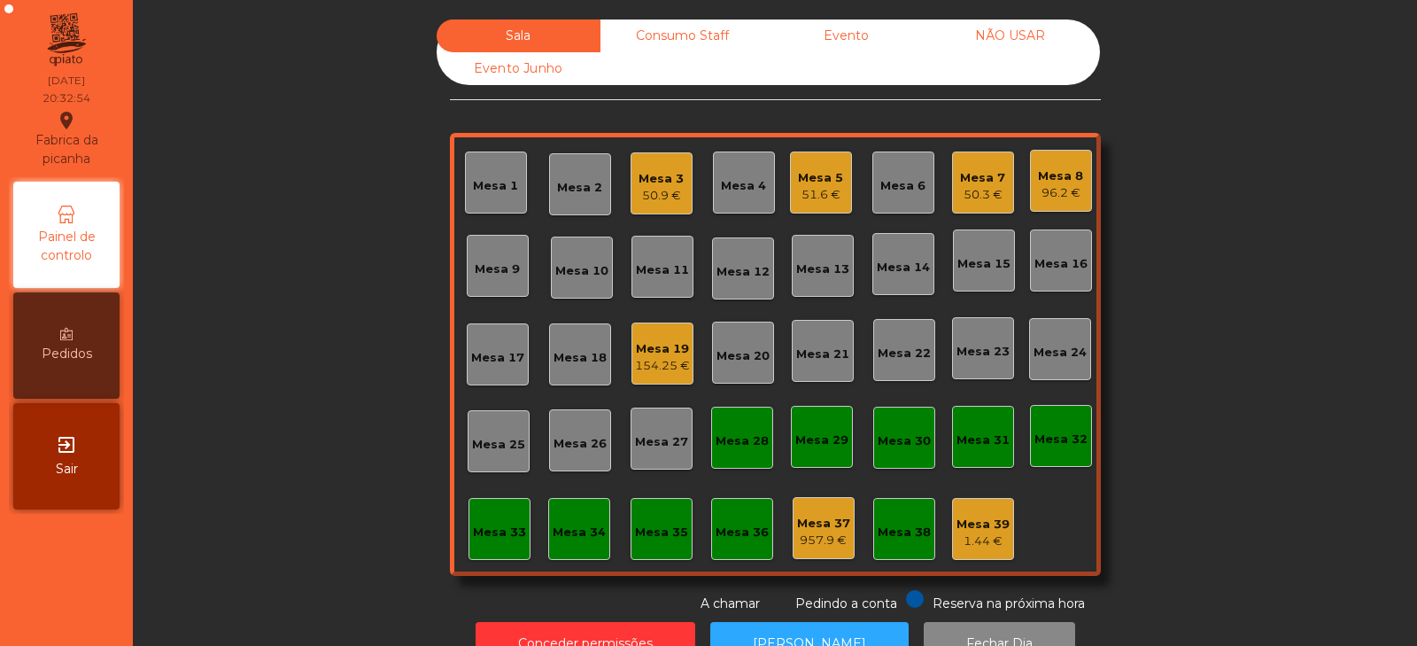
click at [645, 374] on div "154.25 €" at bounding box center [662, 366] width 55 height 18
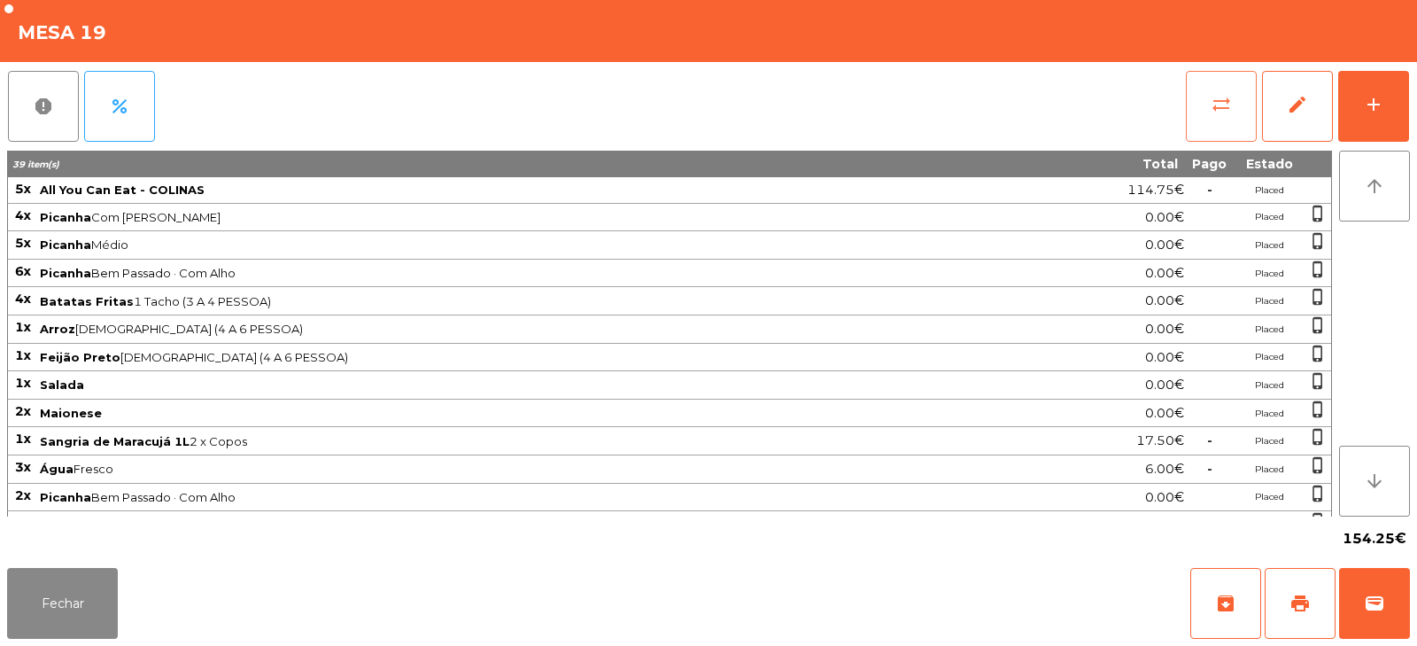
click at [1200, 122] on button "sync_alt" at bounding box center [1221, 106] width 71 height 71
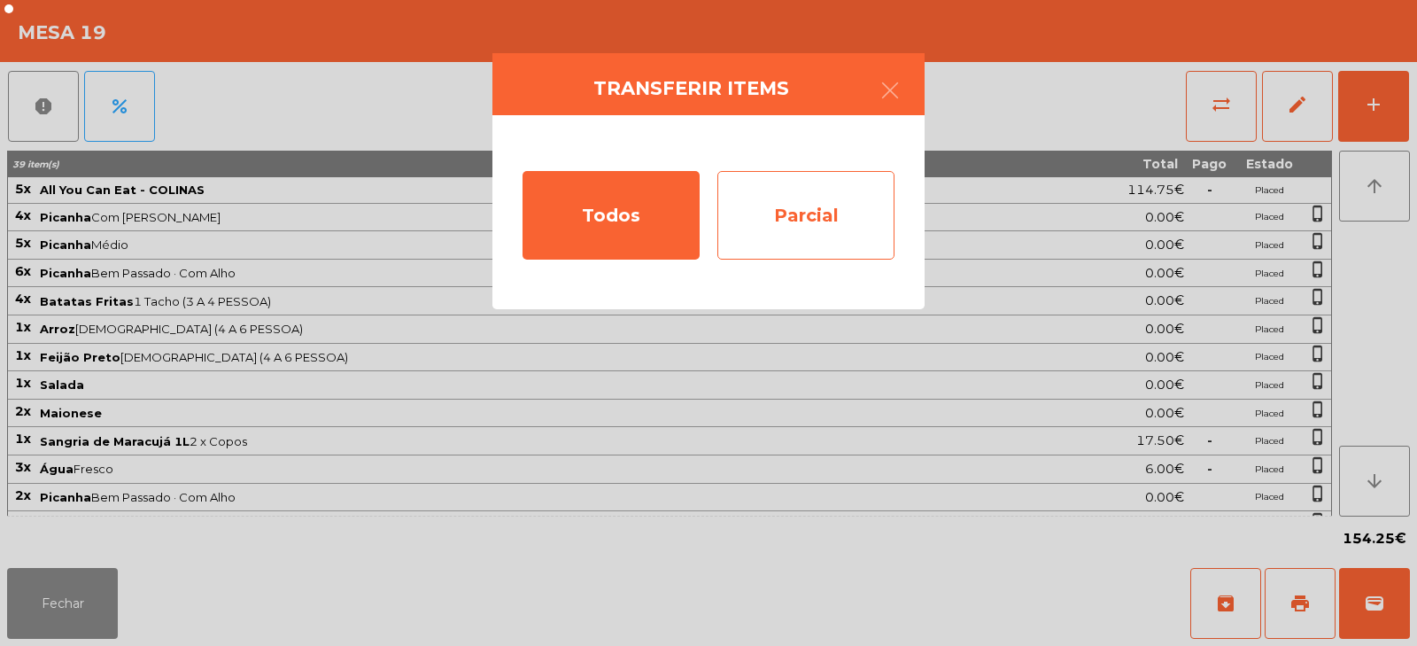
click at [851, 250] on div "Parcial" at bounding box center [806, 215] width 177 height 89
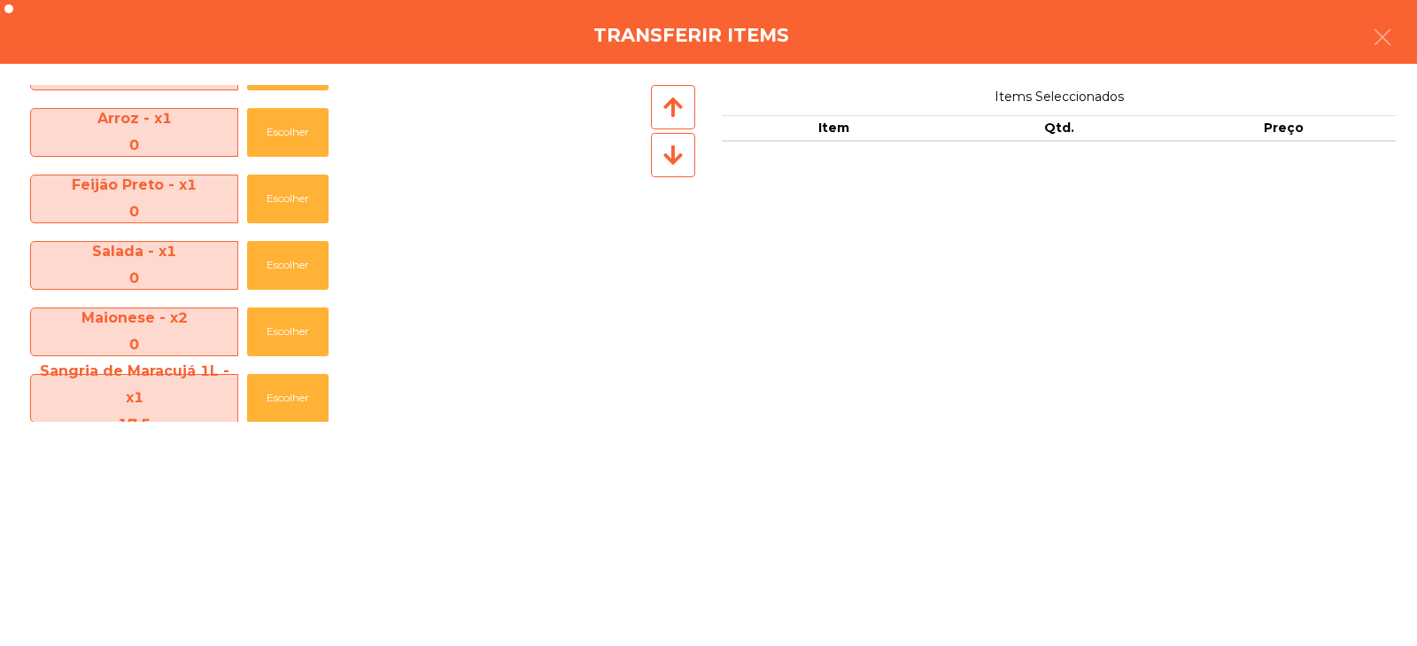
scroll to position [401, 0]
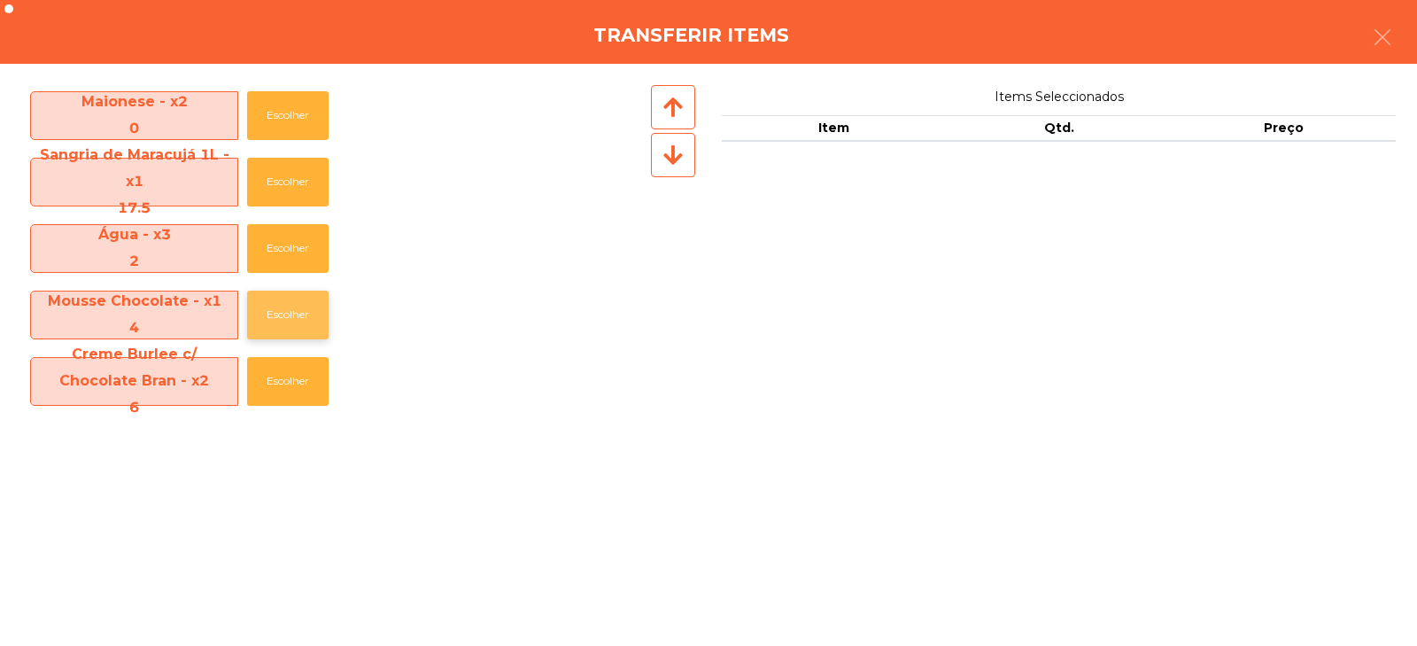
click at [283, 324] on button "Escolher" at bounding box center [287, 315] width 81 height 49
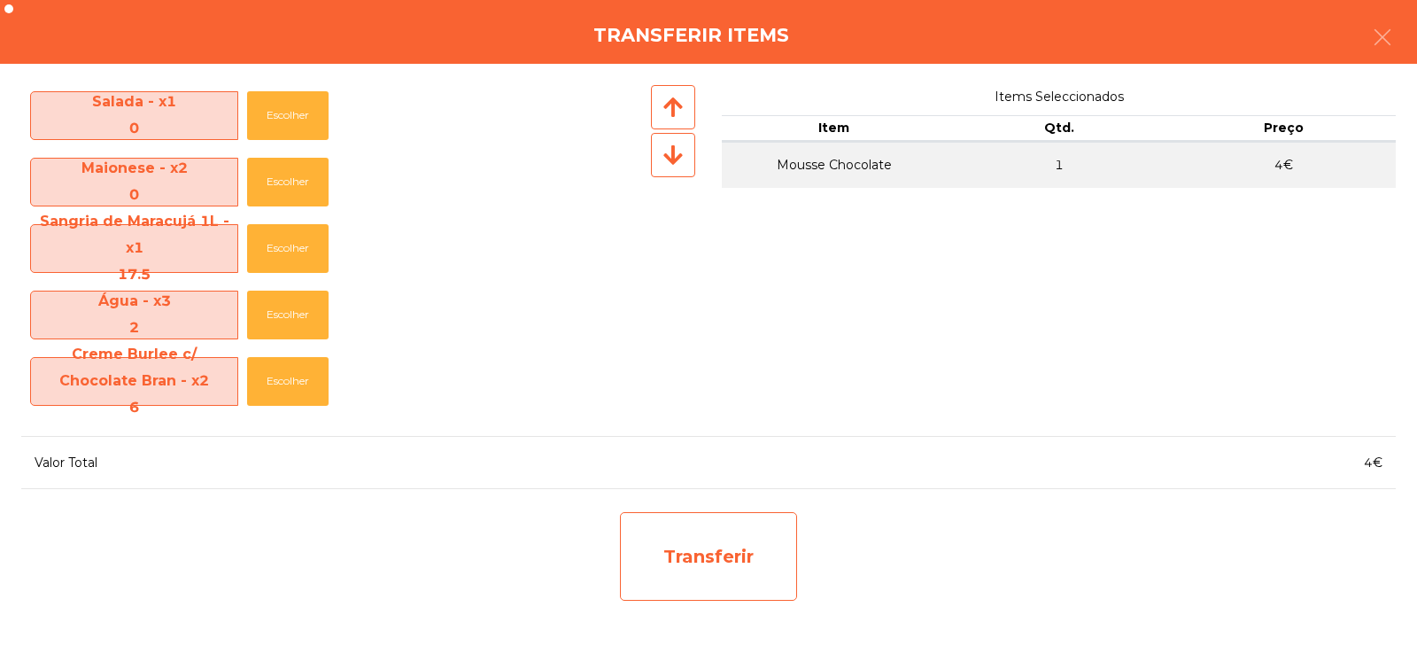
click at [658, 578] on div "Transferir" at bounding box center [708, 556] width 177 height 89
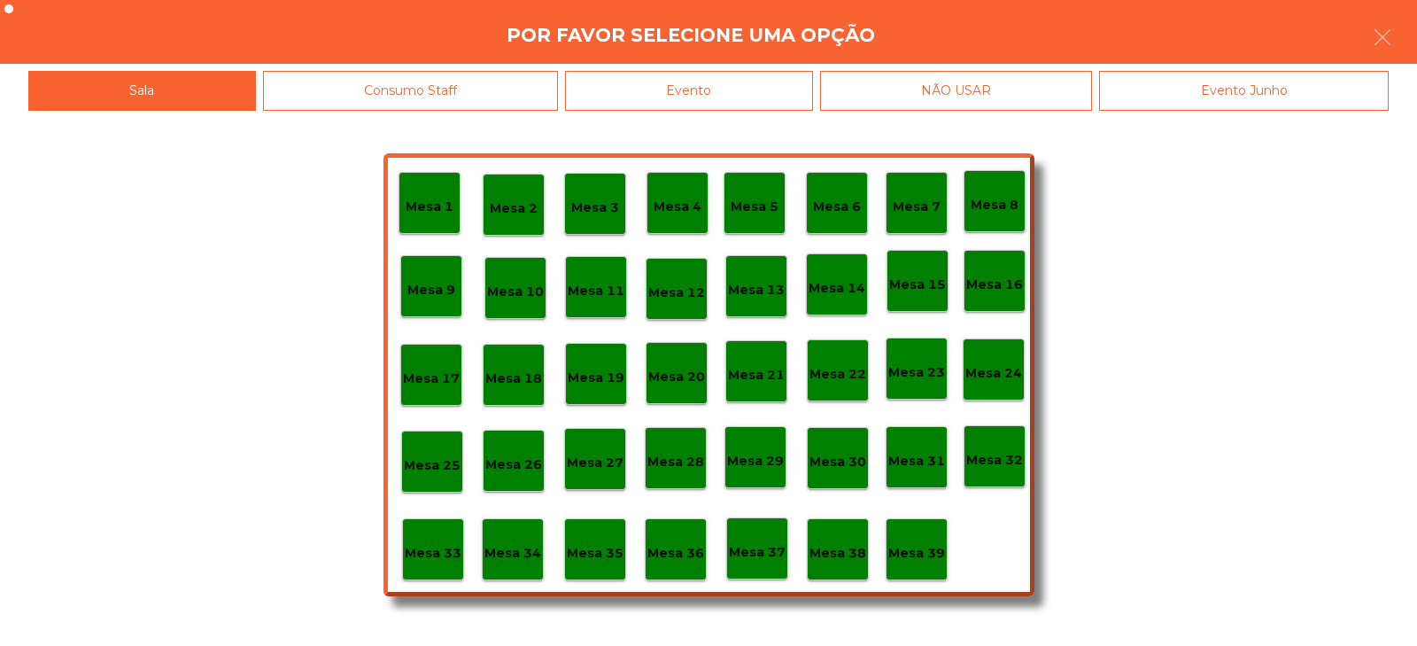
click at [741, 561] on p "Mesa 37" at bounding box center [757, 552] width 57 height 20
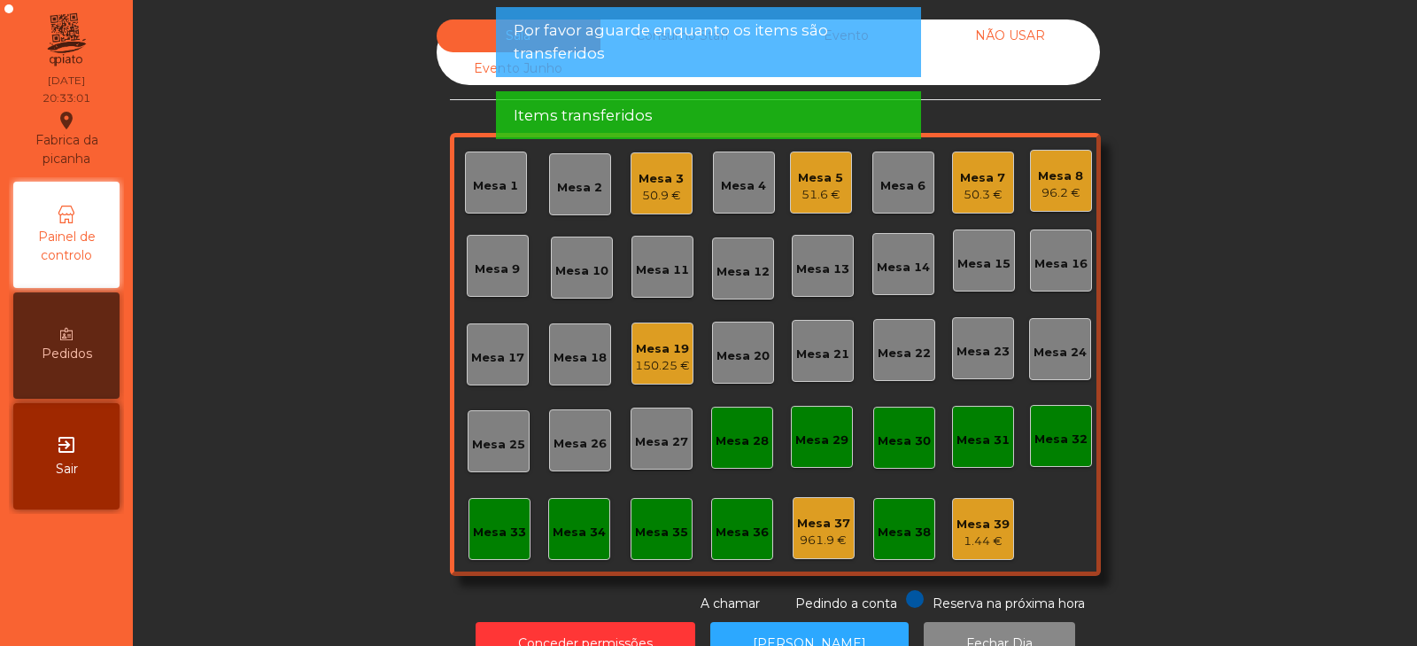
click at [654, 370] on div "150.25 €" at bounding box center [662, 366] width 55 height 18
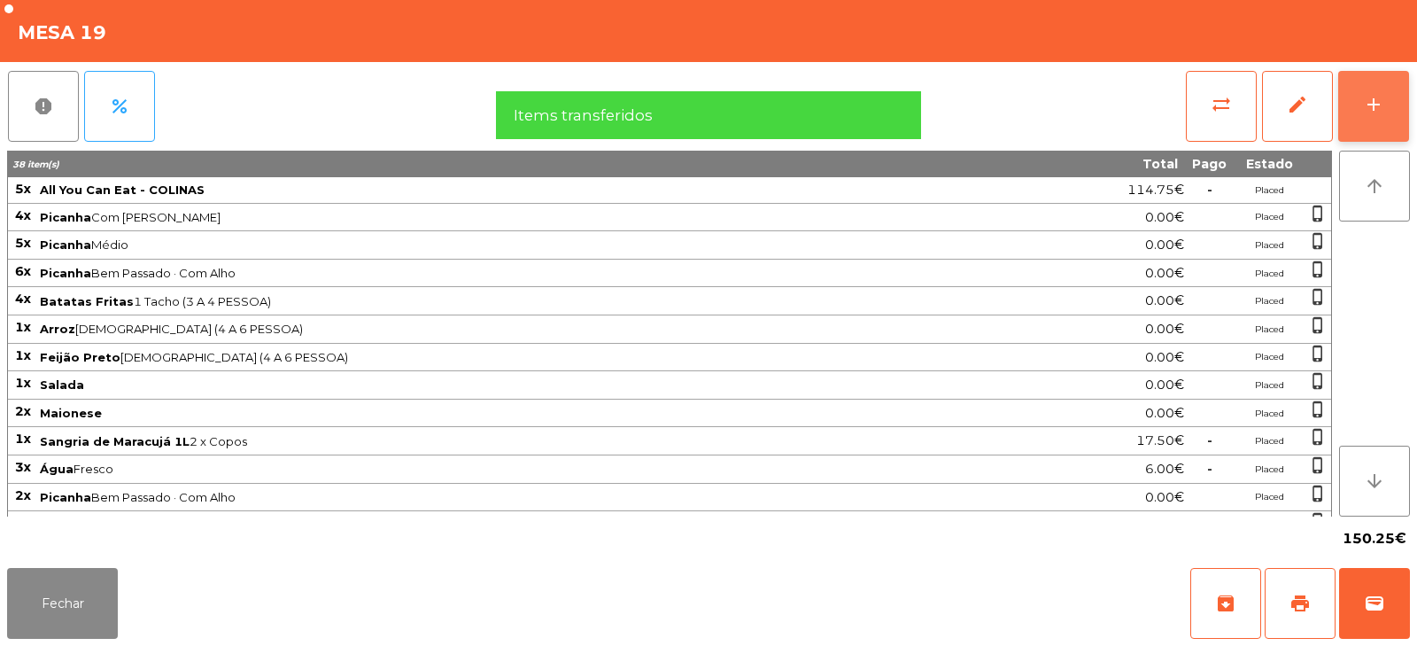
click at [1362, 93] on button "add" at bounding box center [1373, 106] width 71 height 71
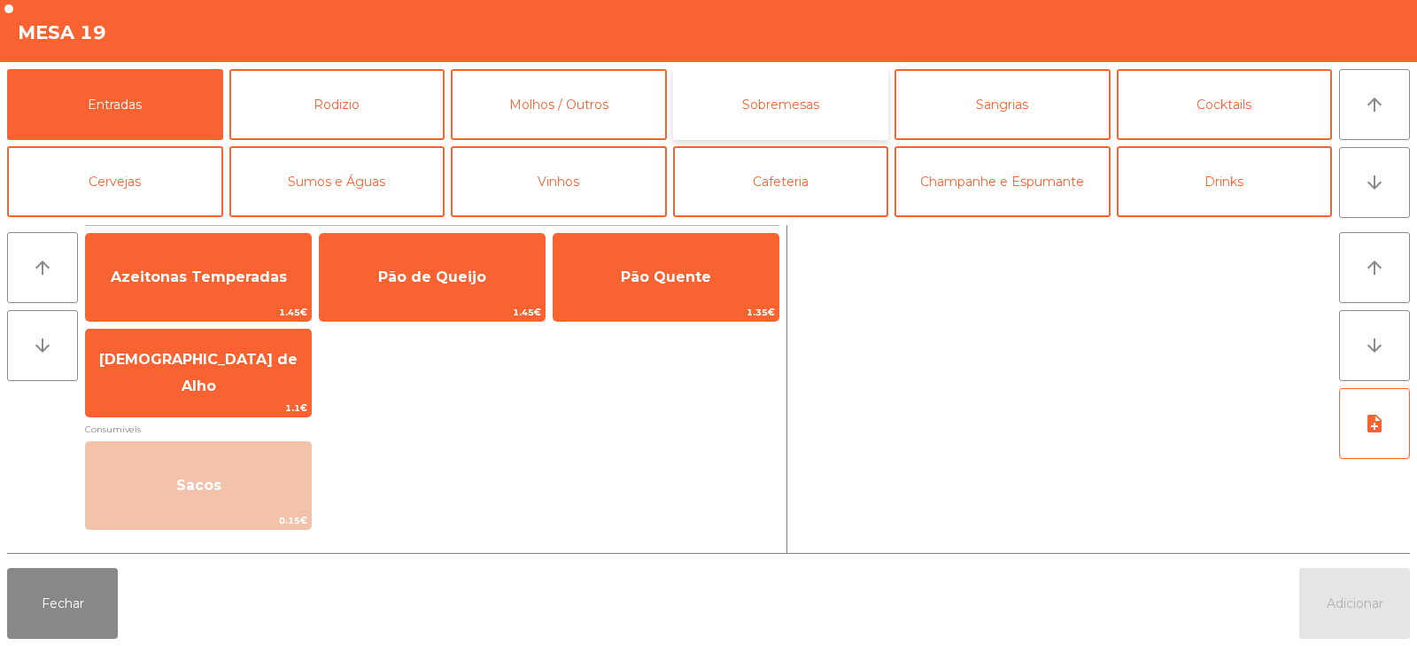
click at [847, 124] on button "Sobremesas" at bounding box center [781, 104] width 216 height 71
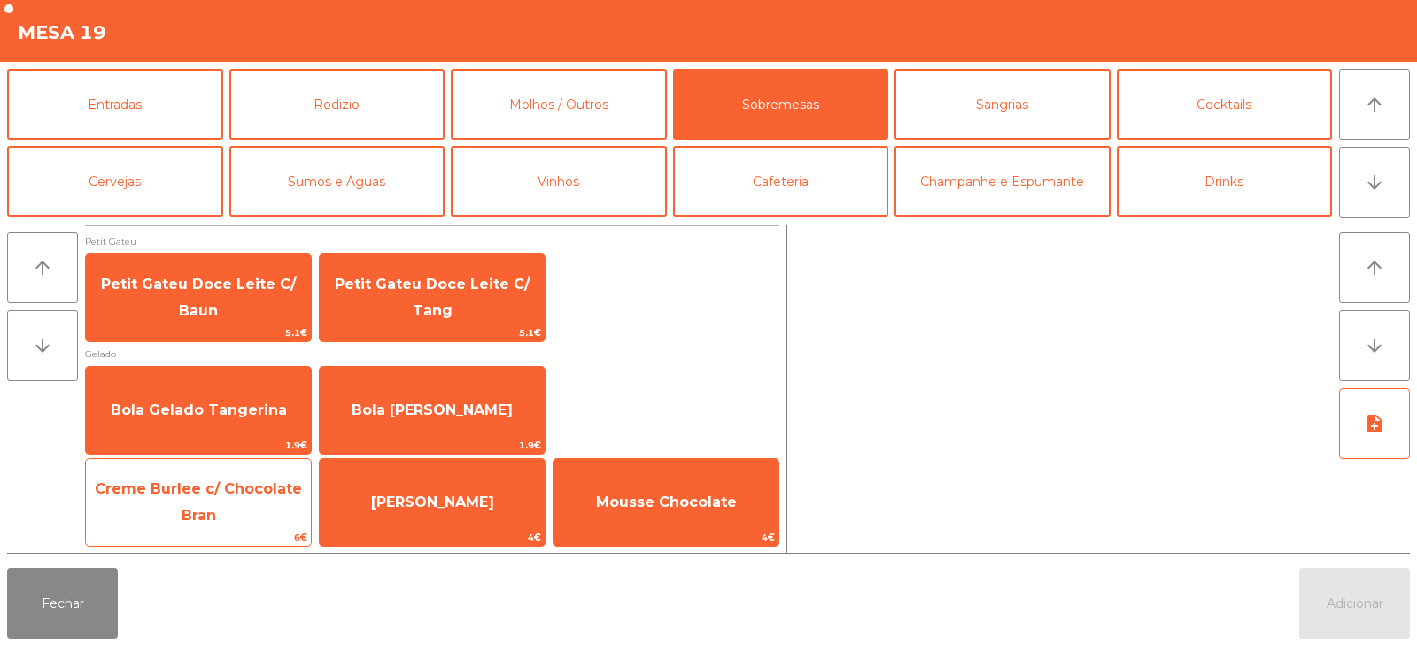
click at [259, 524] on span "Creme Burlee c/ Chocolate Bran" at bounding box center [198, 502] width 225 height 75
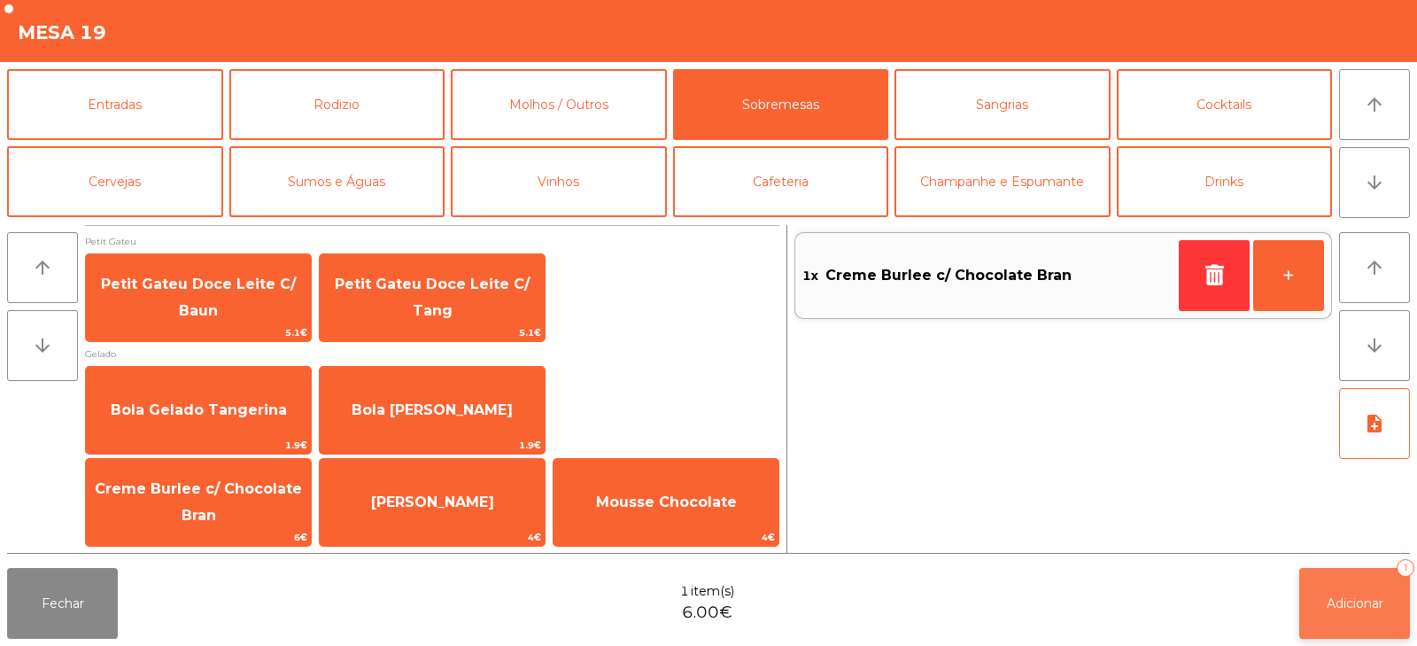
click at [1349, 586] on button "Adicionar 1" at bounding box center [1355, 603] width 111 height 71
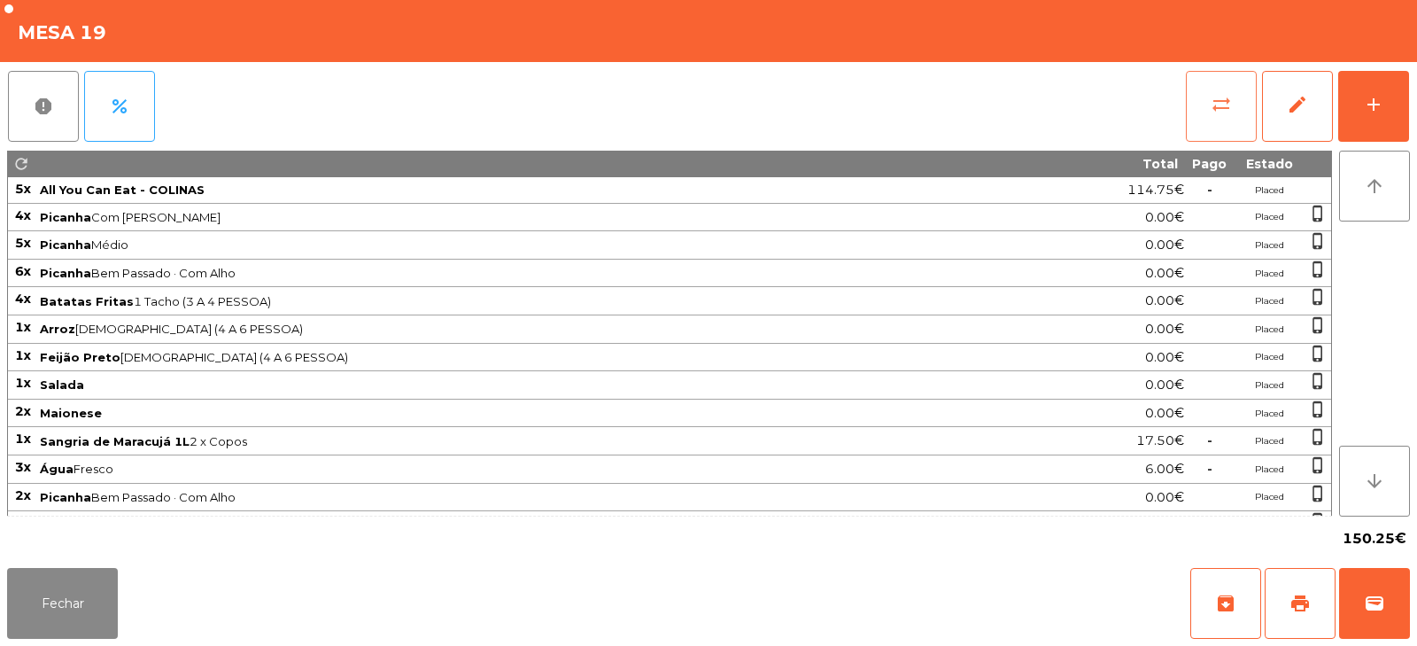
click at [1255, 105] on button "sync_alt" at bounding box center [1221, 106] width 71 height 71
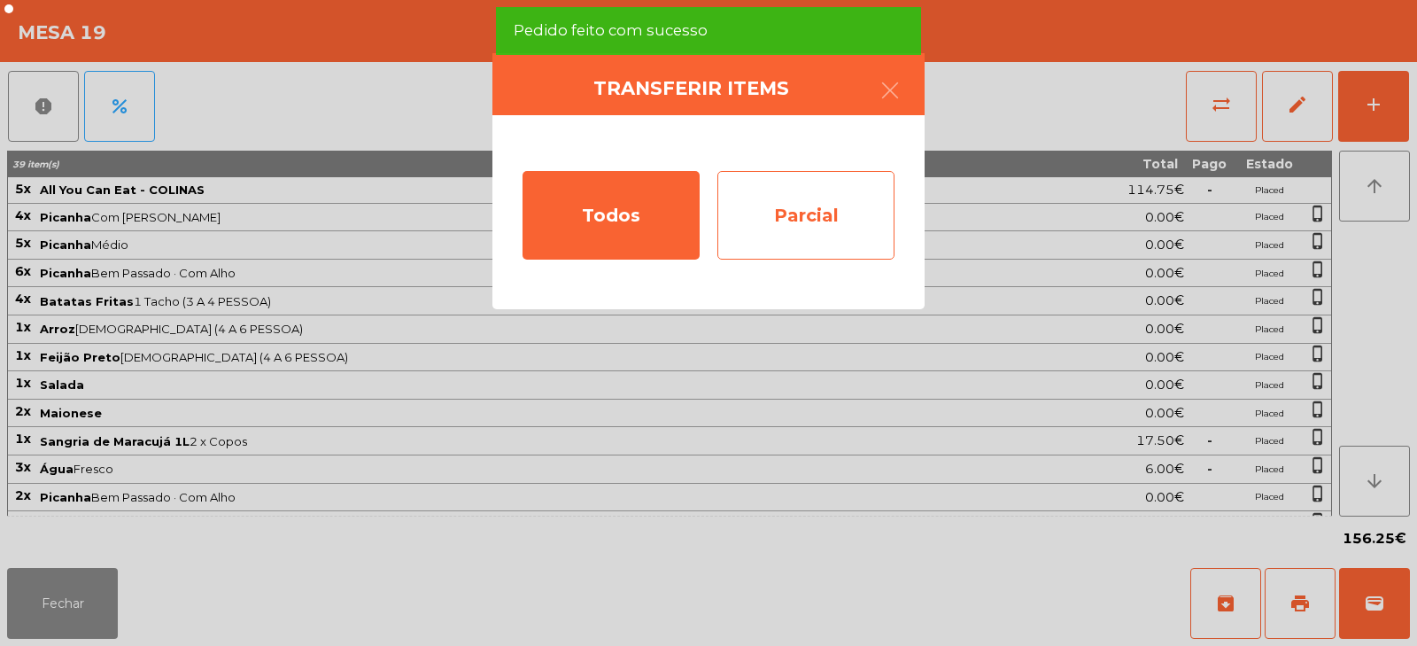
click at [835, 245] on div "Parcial" at bounding box center [806, 215] width 177 height 89
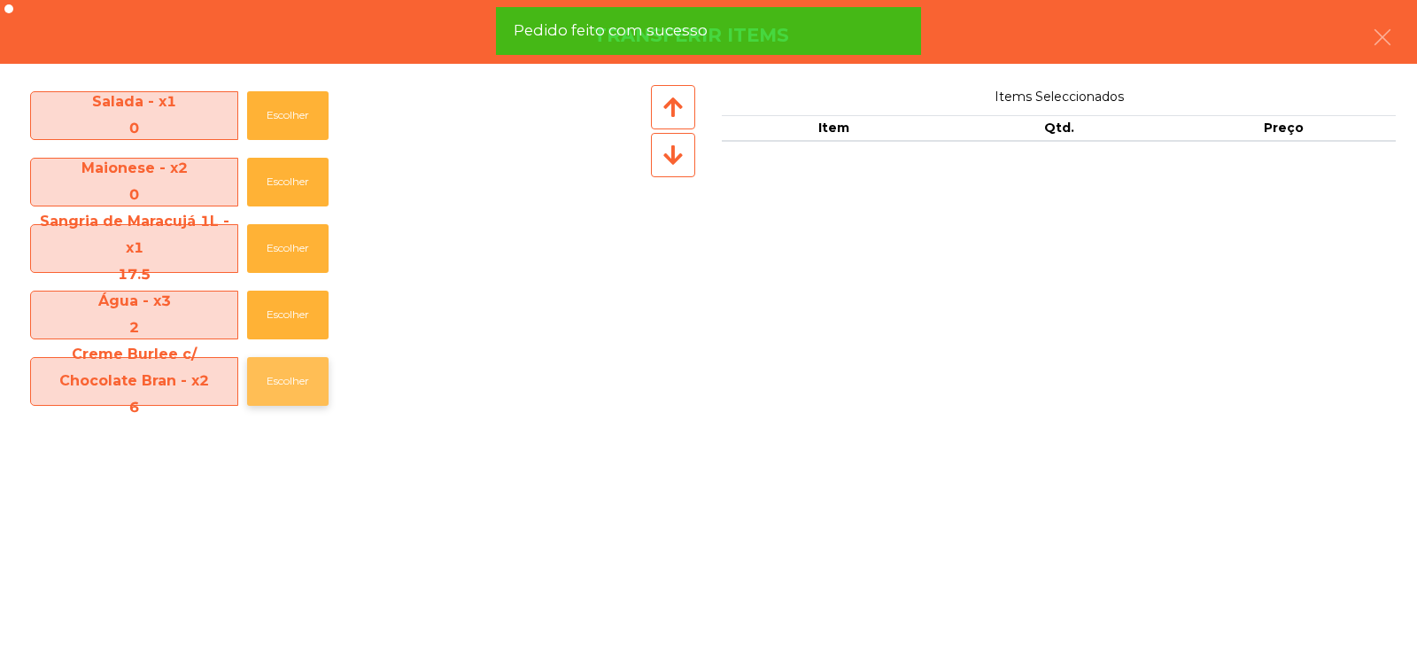
click at [290, 395] on button "Escolher" at bounding box center [287, 381] width 81 height 49
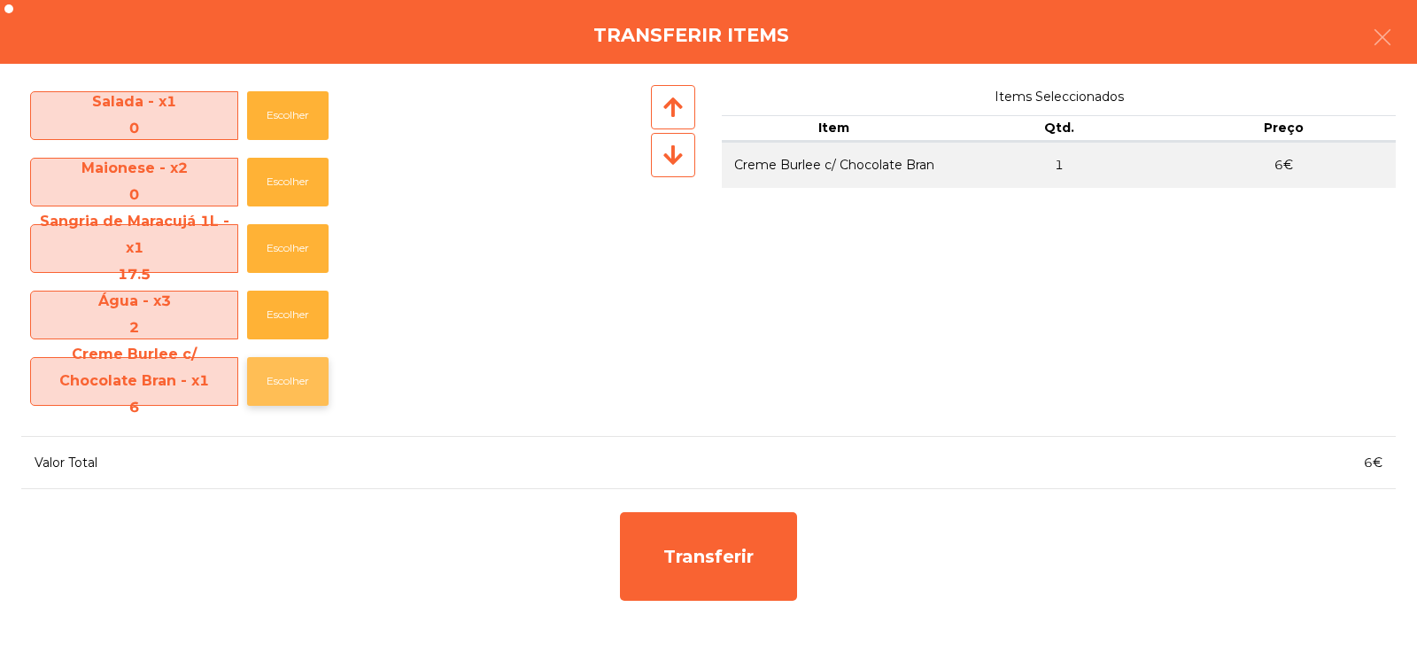
click at [291, 392] on button "Escolher" at bounding box center [287, 381] width 81 height 49
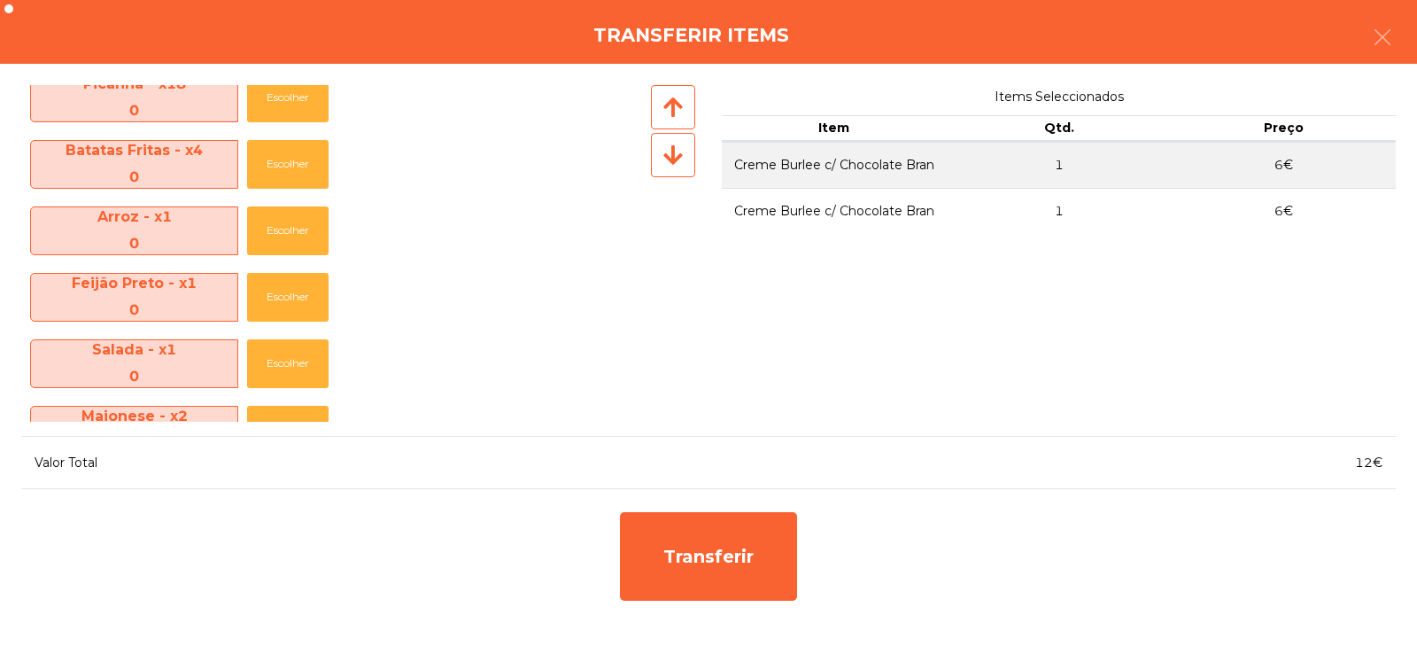
scroll to position [0, 0]
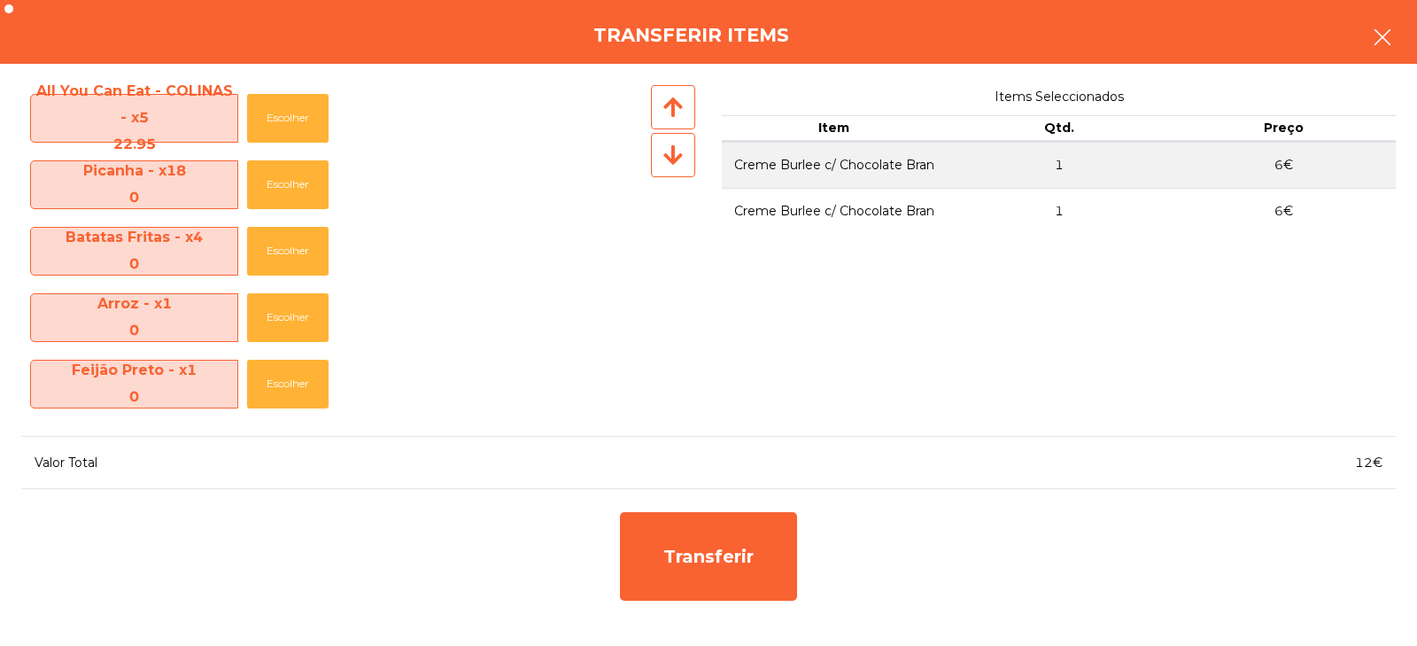
click at [1386, 43] on icon "button" at bounding box center [1382, 37] width 21 height 21
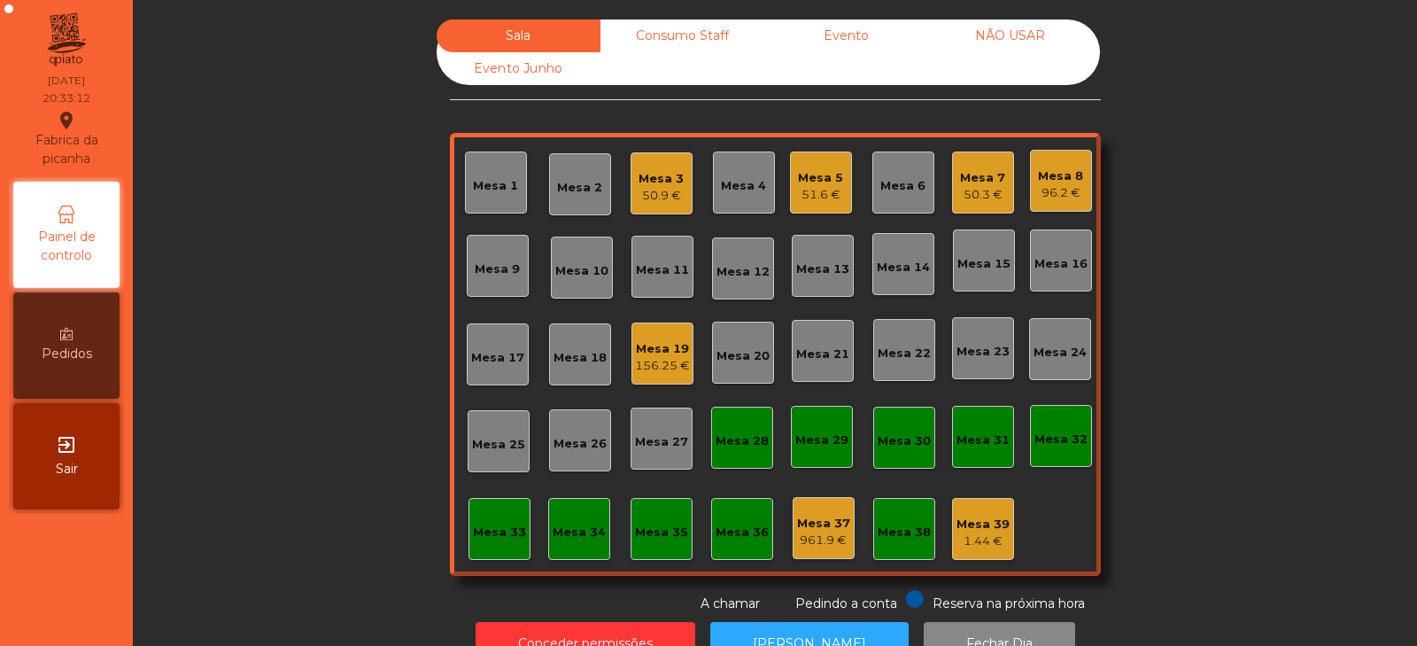
click at [644, 378] on div "Mesa 19 156.25 €" at bounding box center [663, 353] width 62 height 62
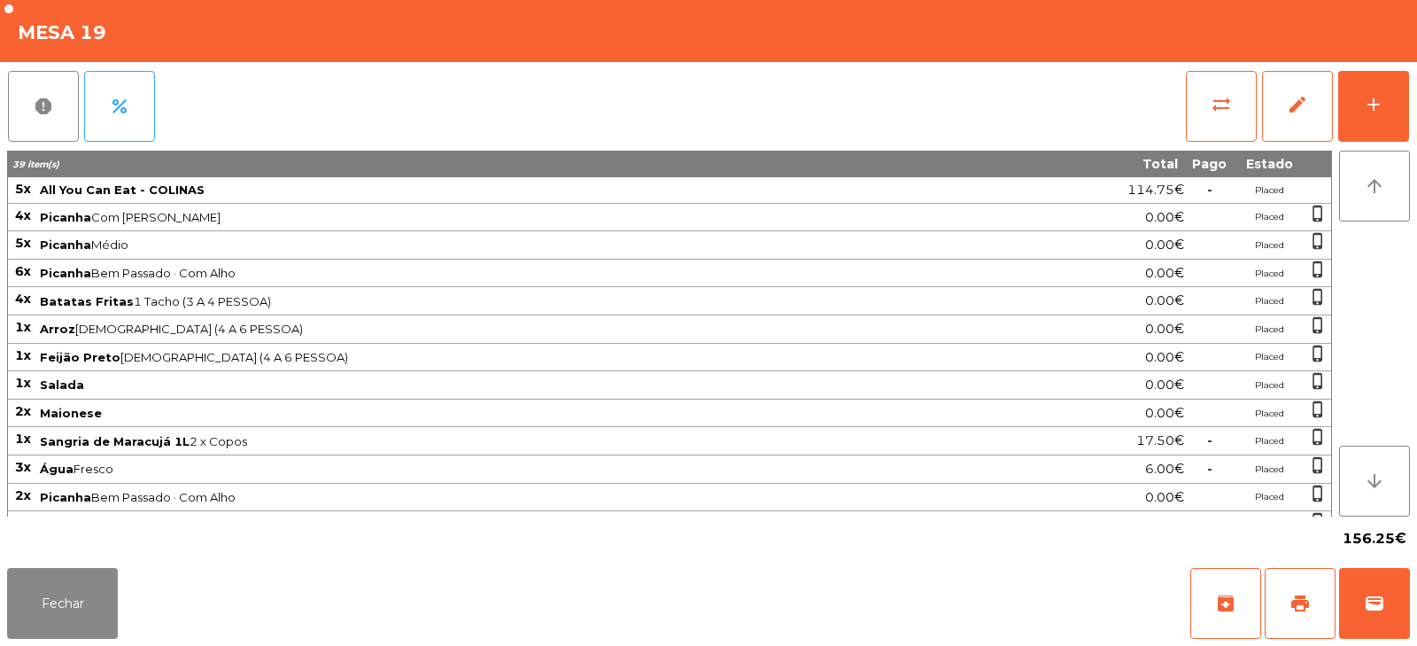
scroll to position [49, 0]
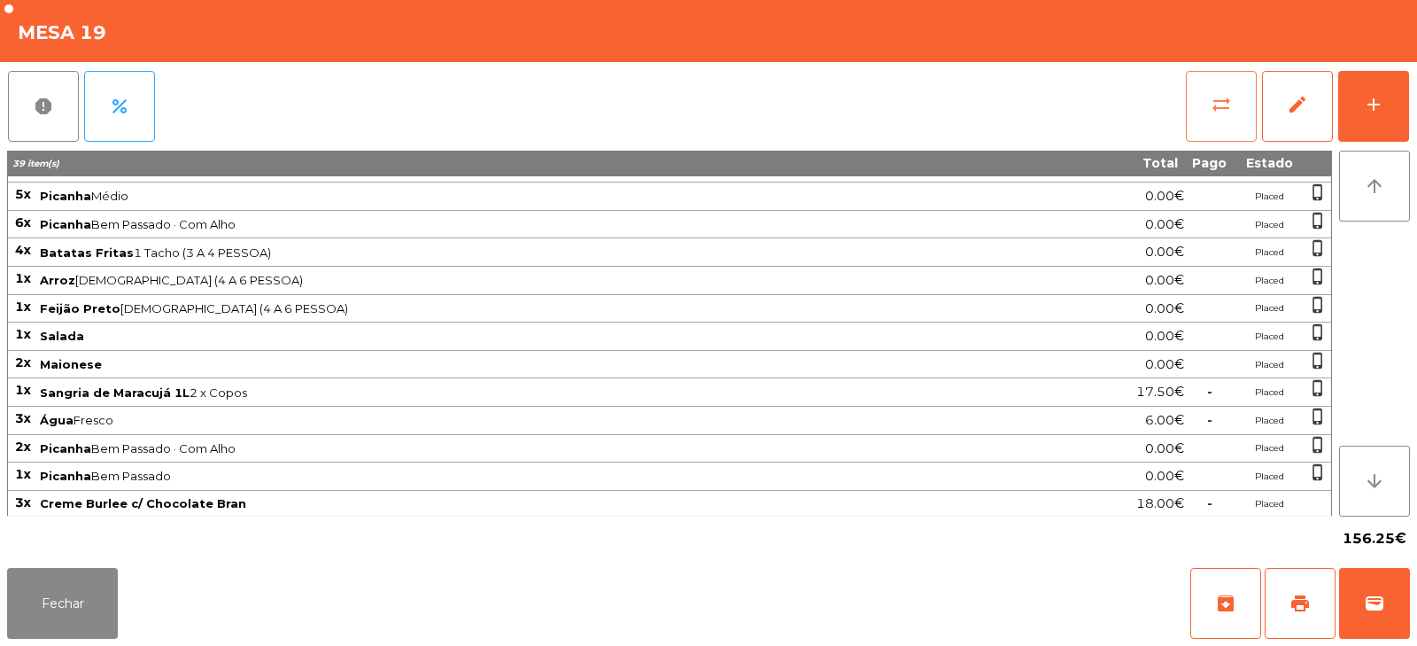
click at [1209, 114] on button "sync_alt" at bounding box center [1221, 106] width 71 height 71
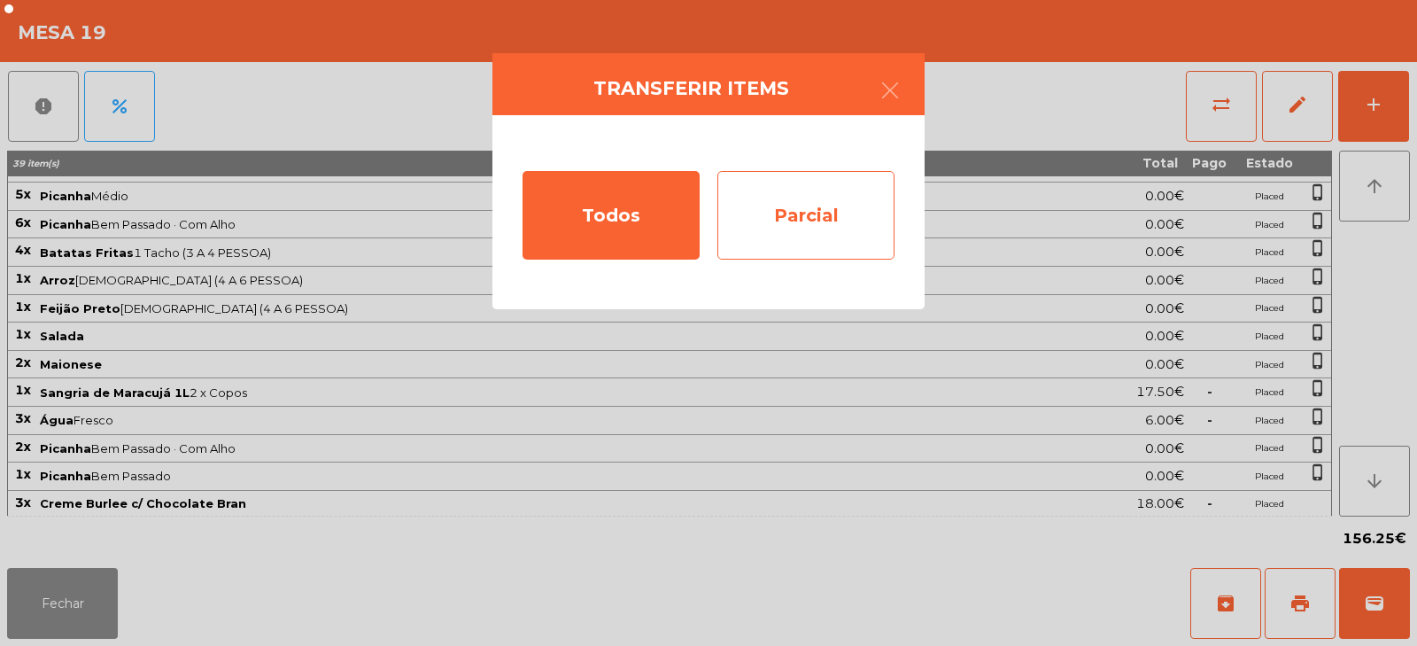
click at [807, 237] on div "Parcial" at bounding box center [806, 215] width 177 height 89
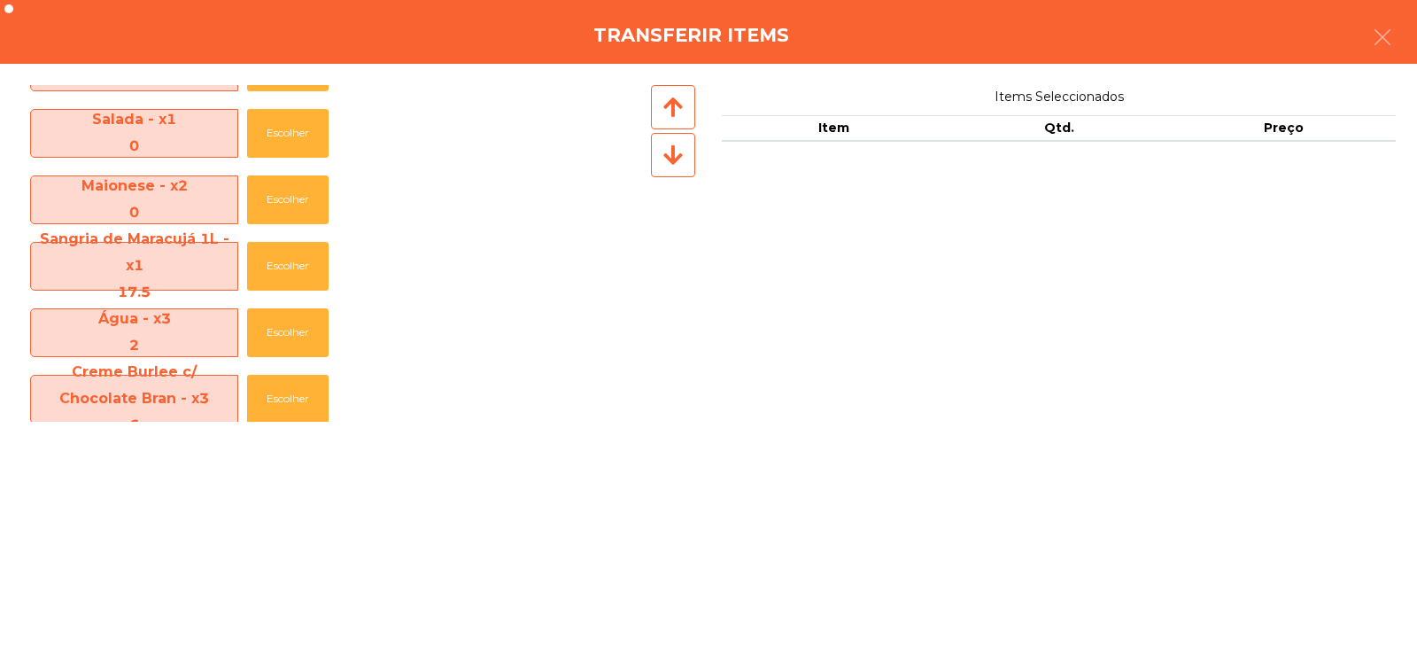
scroll to position [335, 0]
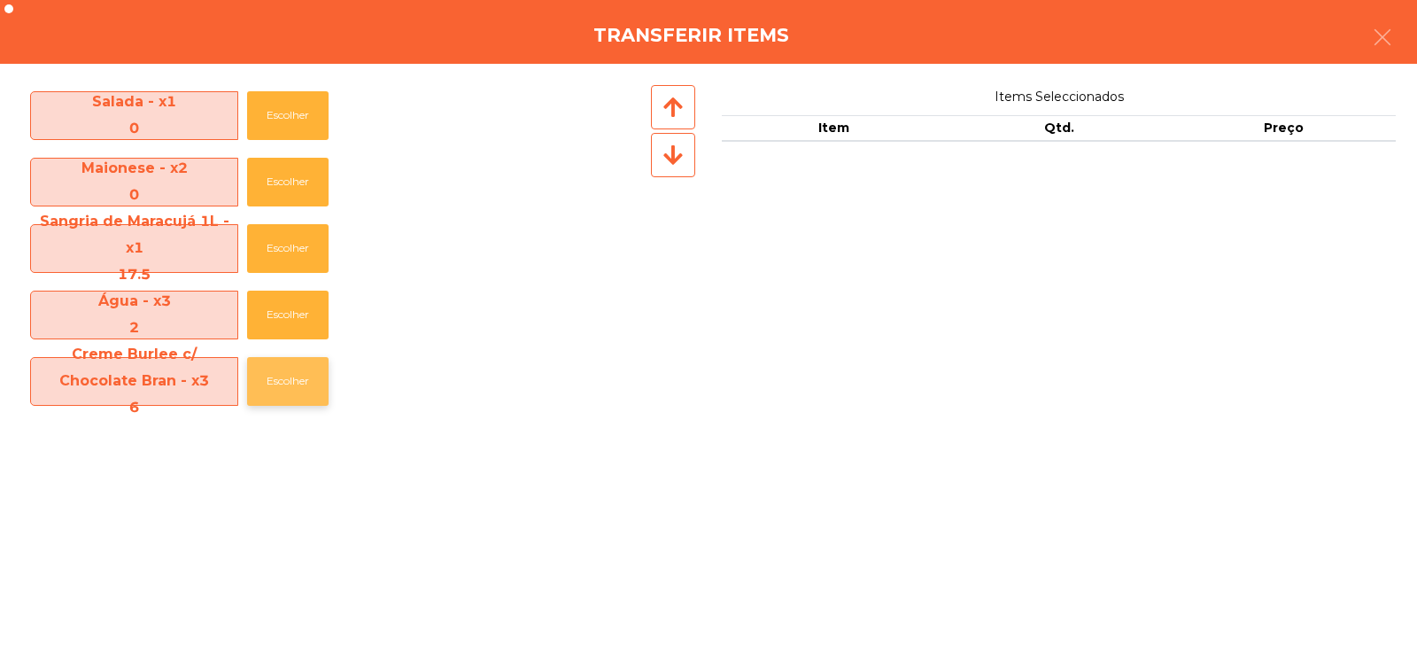
click at [293, 391] on button "Escolher" at bounding box center [287, 381] width 81 height 49
click at [306, 384] on button "Escolher" at bounding box center [287, 381] width 81 height 49
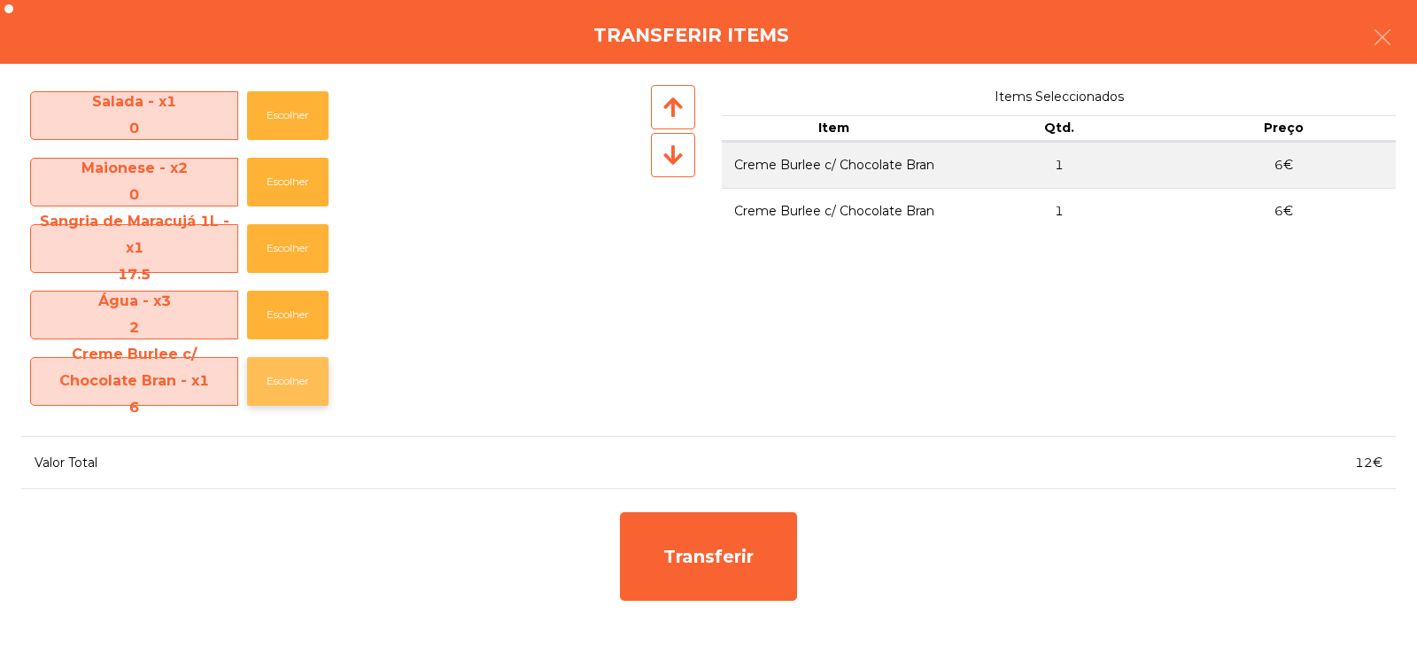
click at [294, 395] on button "Escolher" at bounding box center [287, 381] width 81 height 49
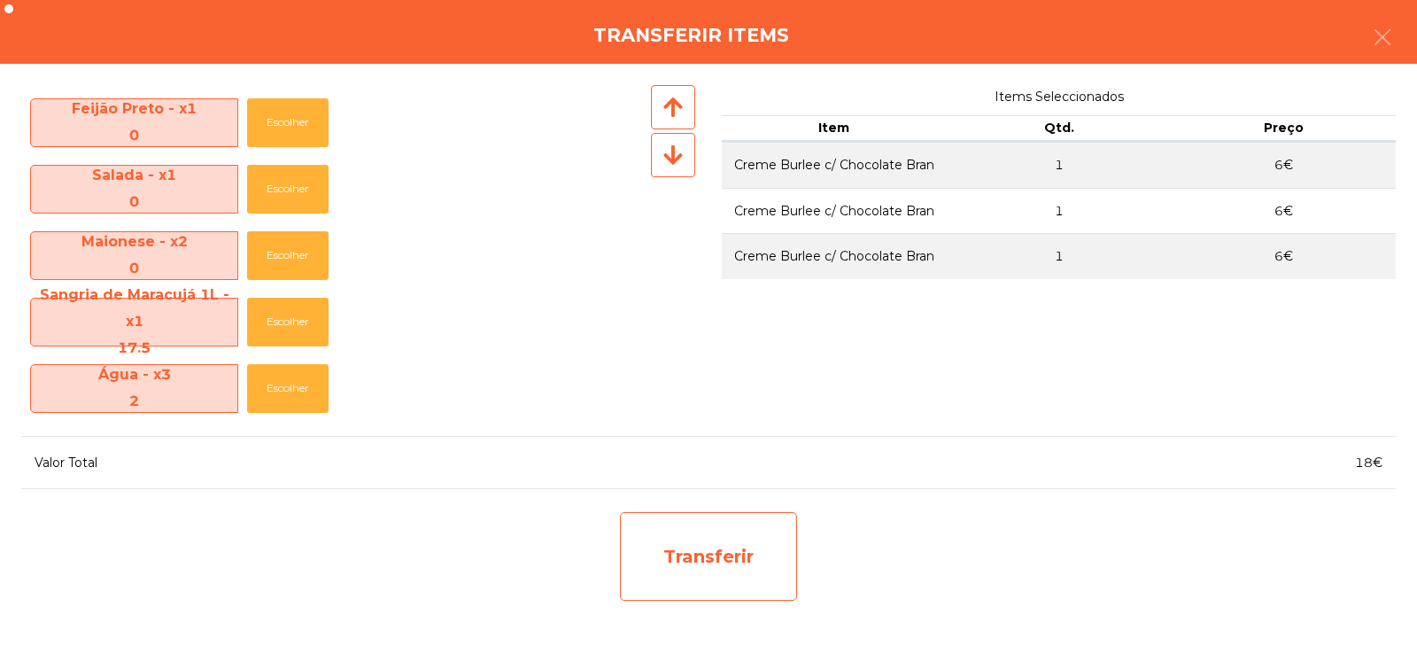
click at [716, 539] on div "Transferir" at bounding box center [708, 556] width 177 height 89
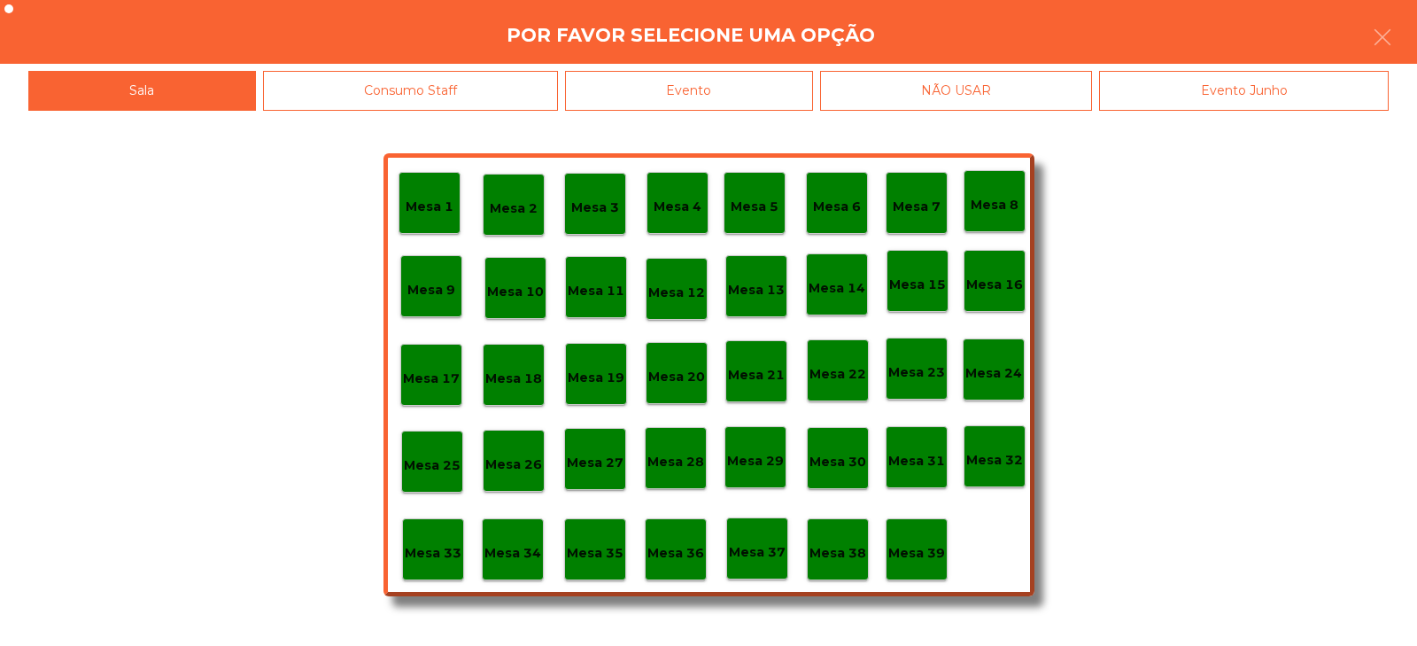
click at [896, 539] on div "Mesa 39" at bounding box center [916, 549] width 57 height 27
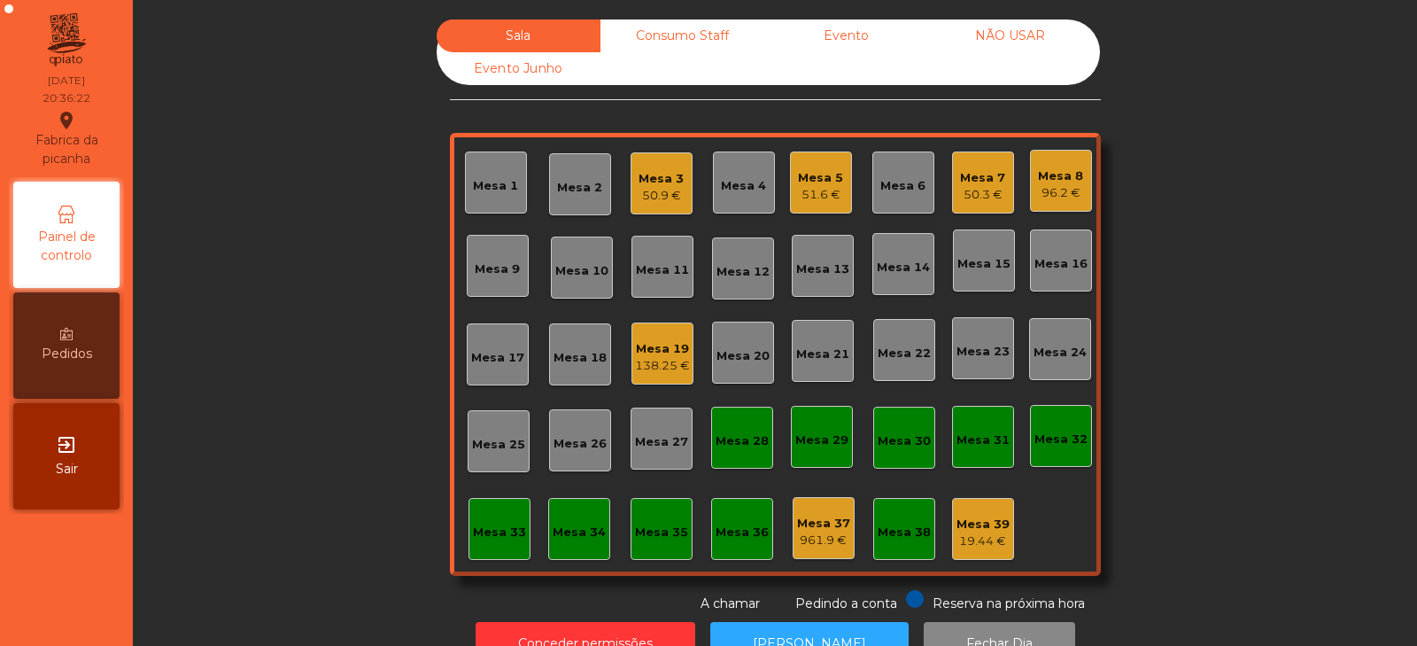
click at [978, 181] on div "Mesa 7" at bounding box center [982, 178] width 45 height 18
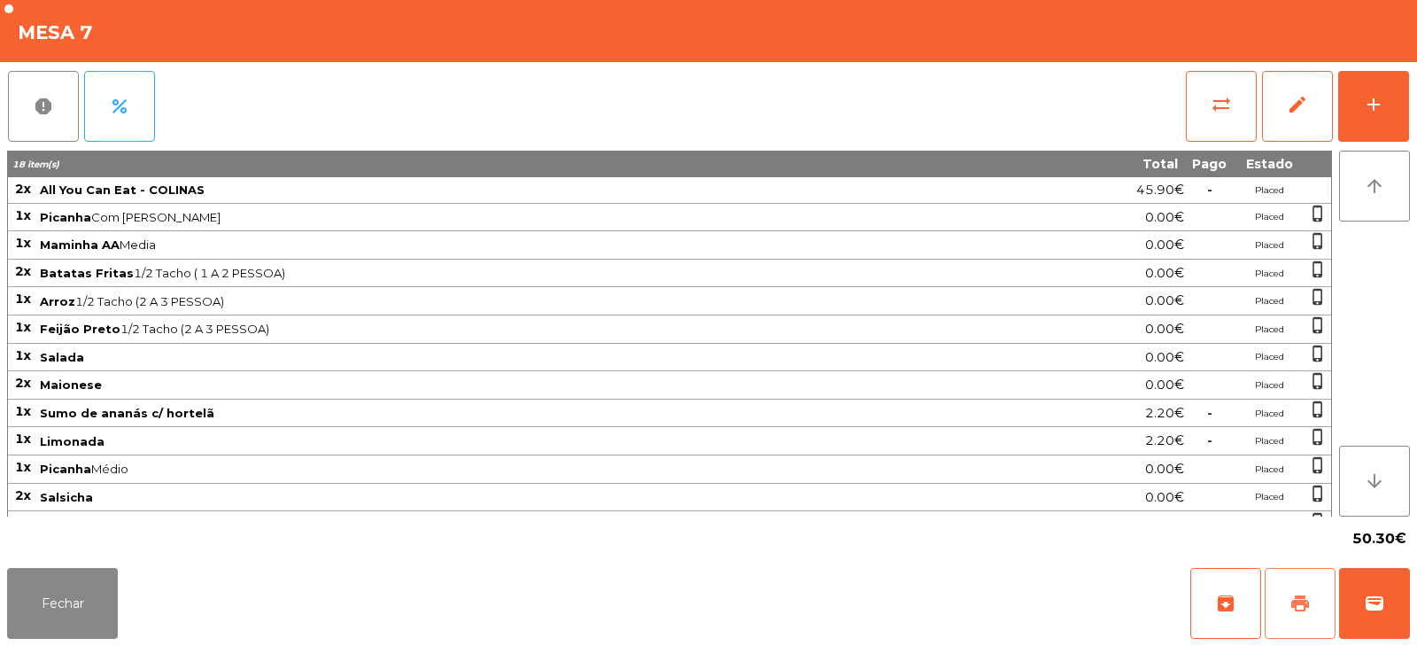
click at [1307, 613] on span "print" at bounding box center [1300, 603] width 21 height 21
click at [24, 589] on button "Fechar" at bounding box center [62, 603] width 111 height 71
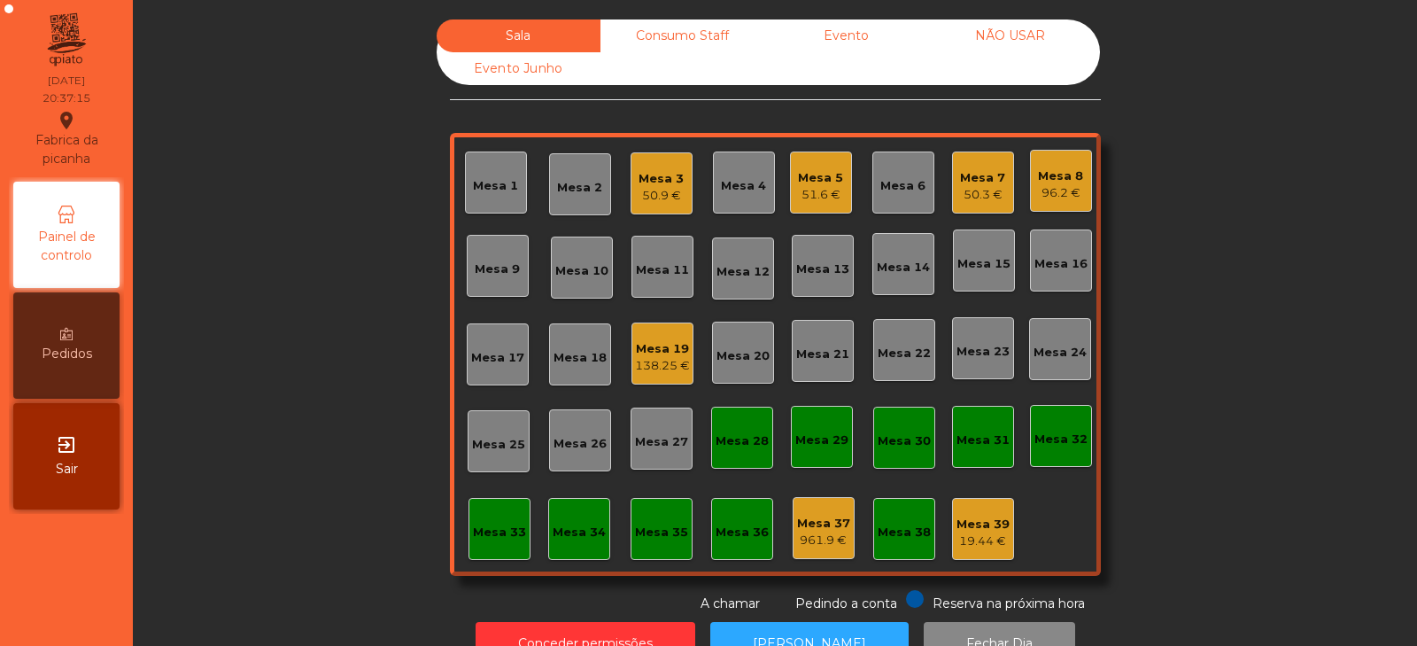
click at [1038, 186] on div "96.2 €" at bounding box center [1060, 193] width 45 height 18
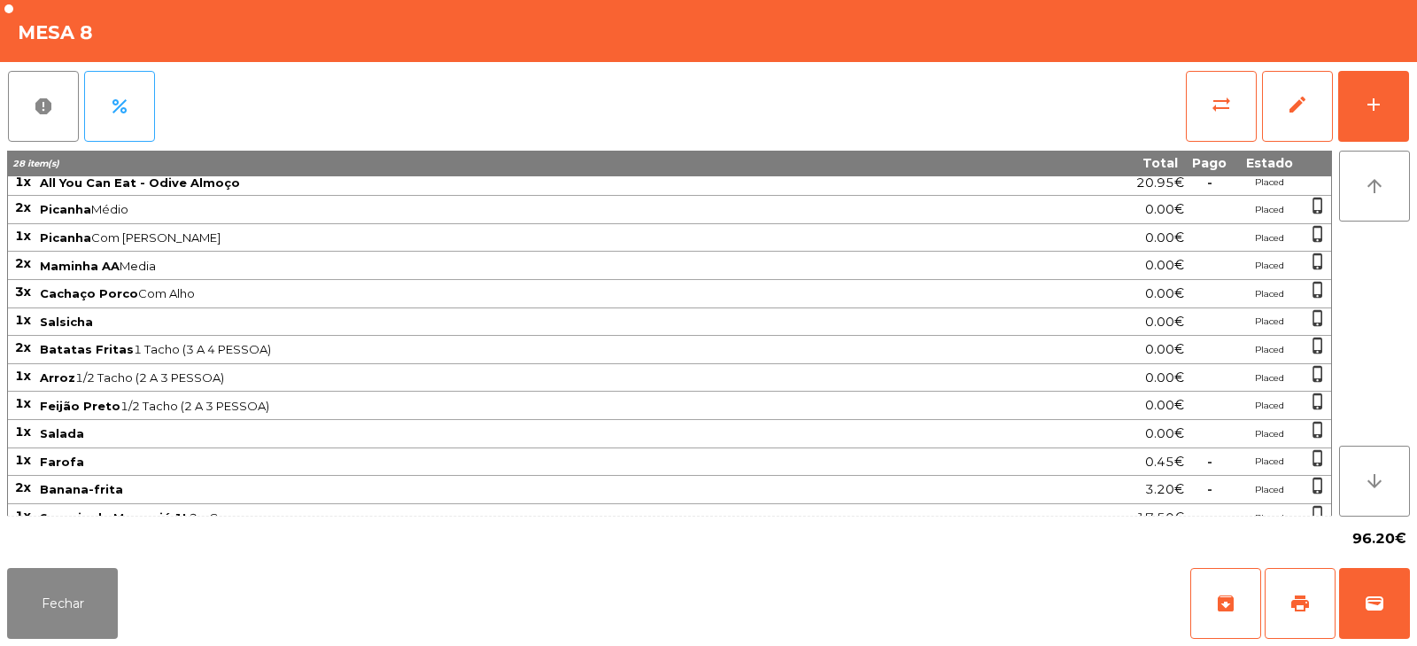
scroll to position [0, 0]
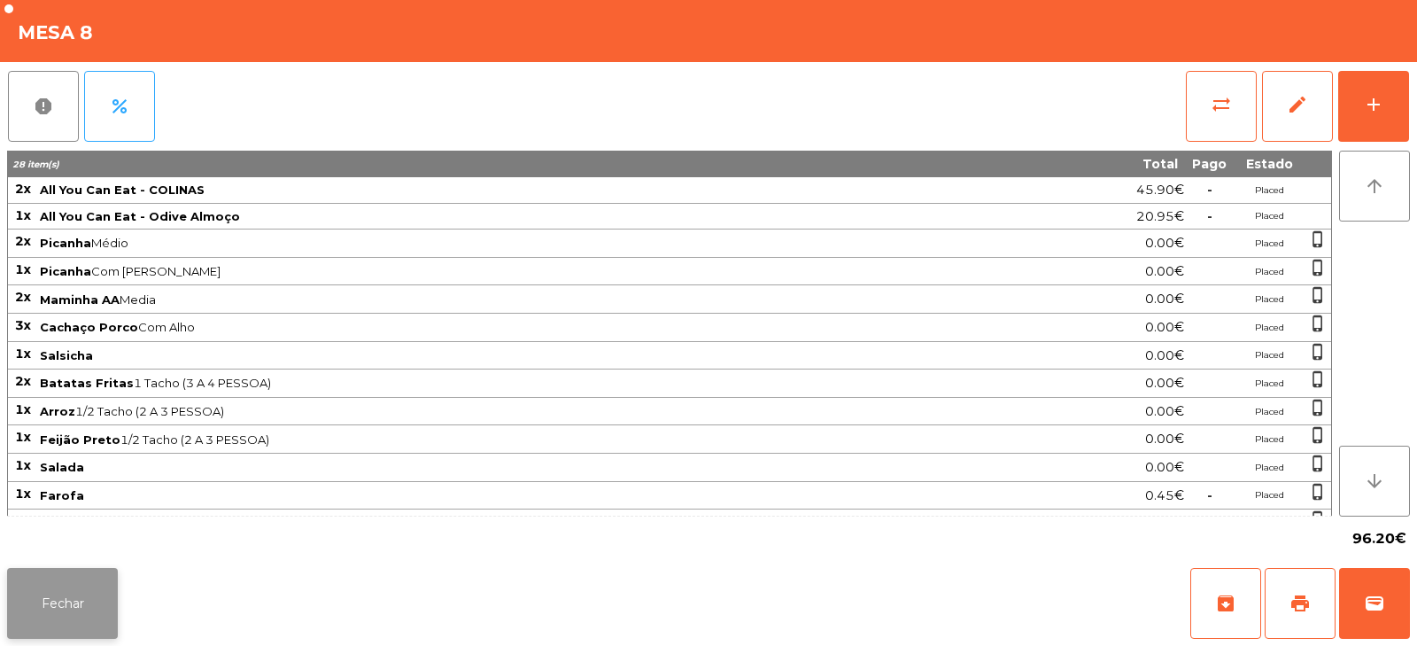
click at [83, 596] on button "Fechar" at bounding box center [62, 603] width 111 height 71
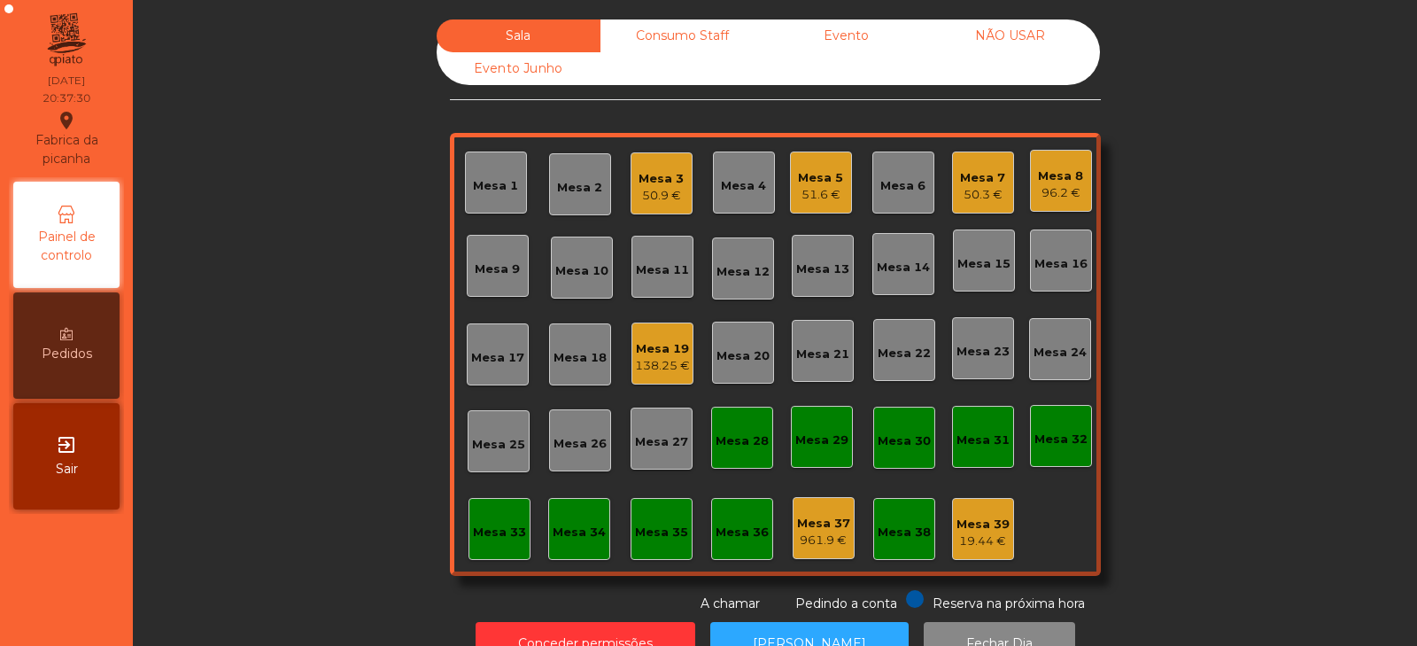
scroll to position [52, 0]
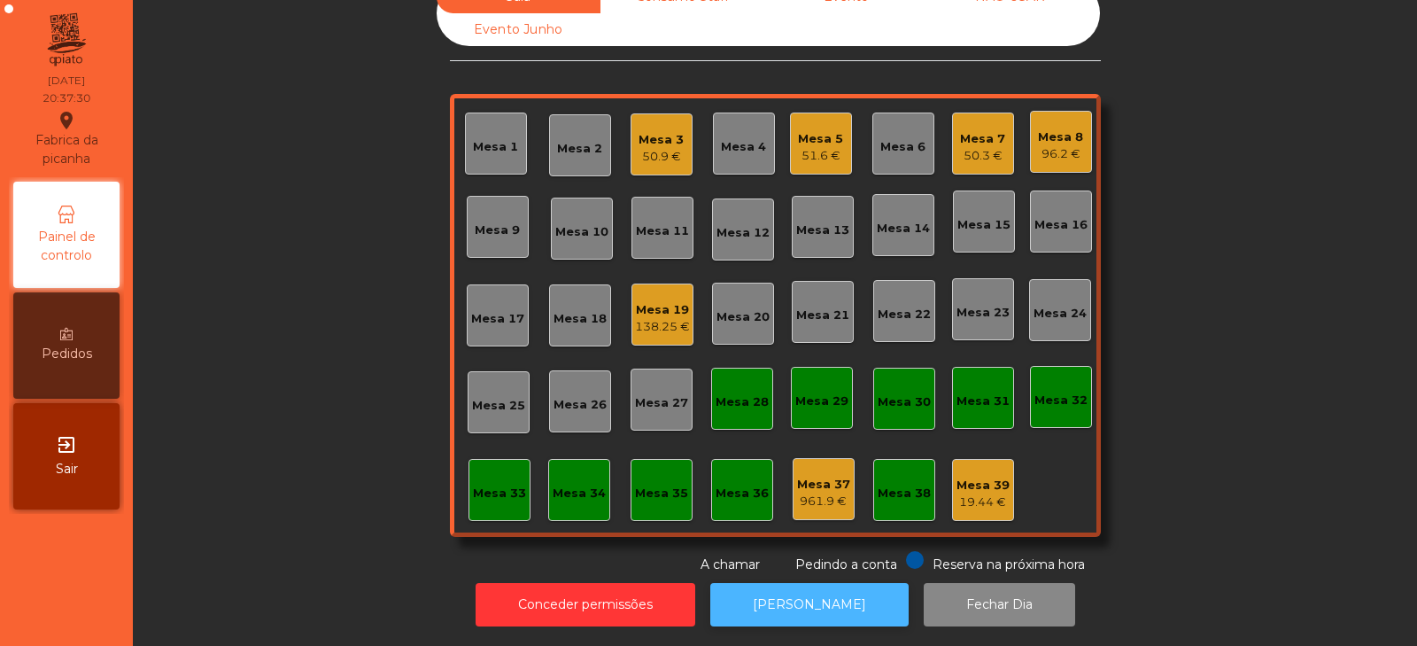
click at [785, 601] on button "[PERSON_NAME]" at bounding box center [809, 604] width 198 height 43
click at [982, 147] on div "50.3 €" at bounding box center [982, 156] width 45 height 18
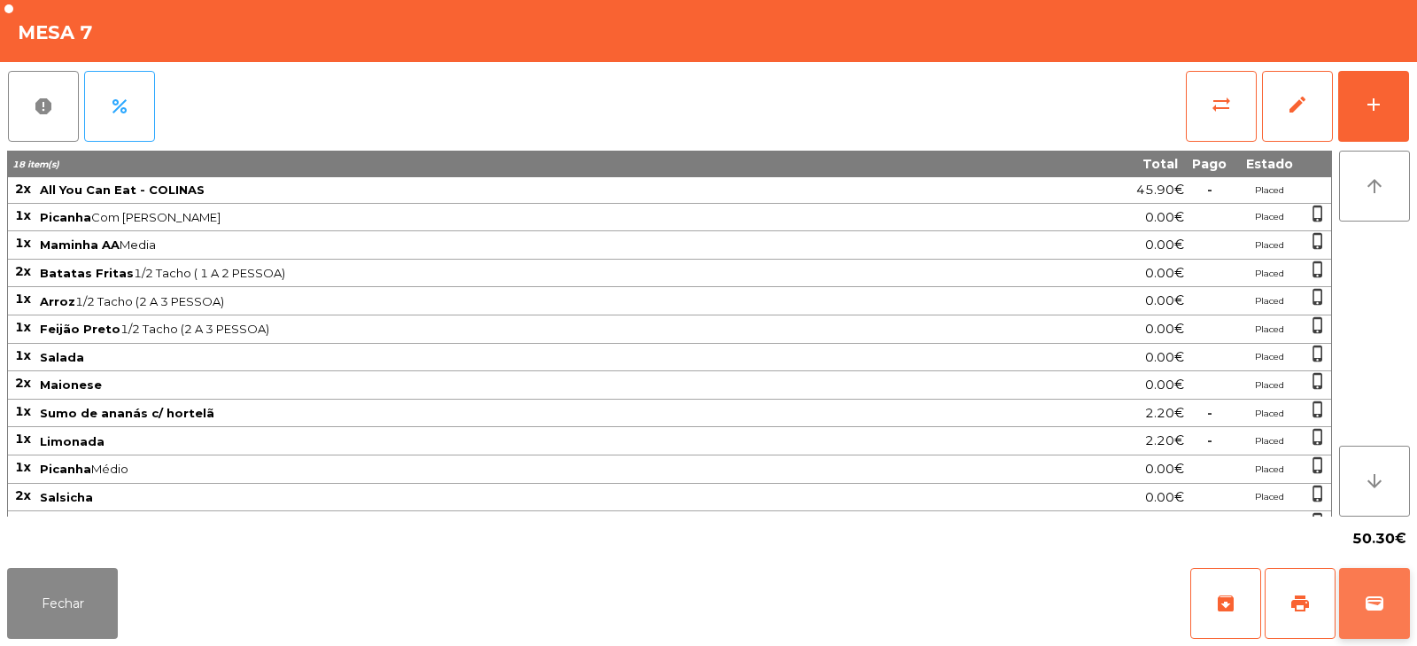
click at [1392, 601] on button "wallet" at bounding box center [1374, 603] width 71 height 71
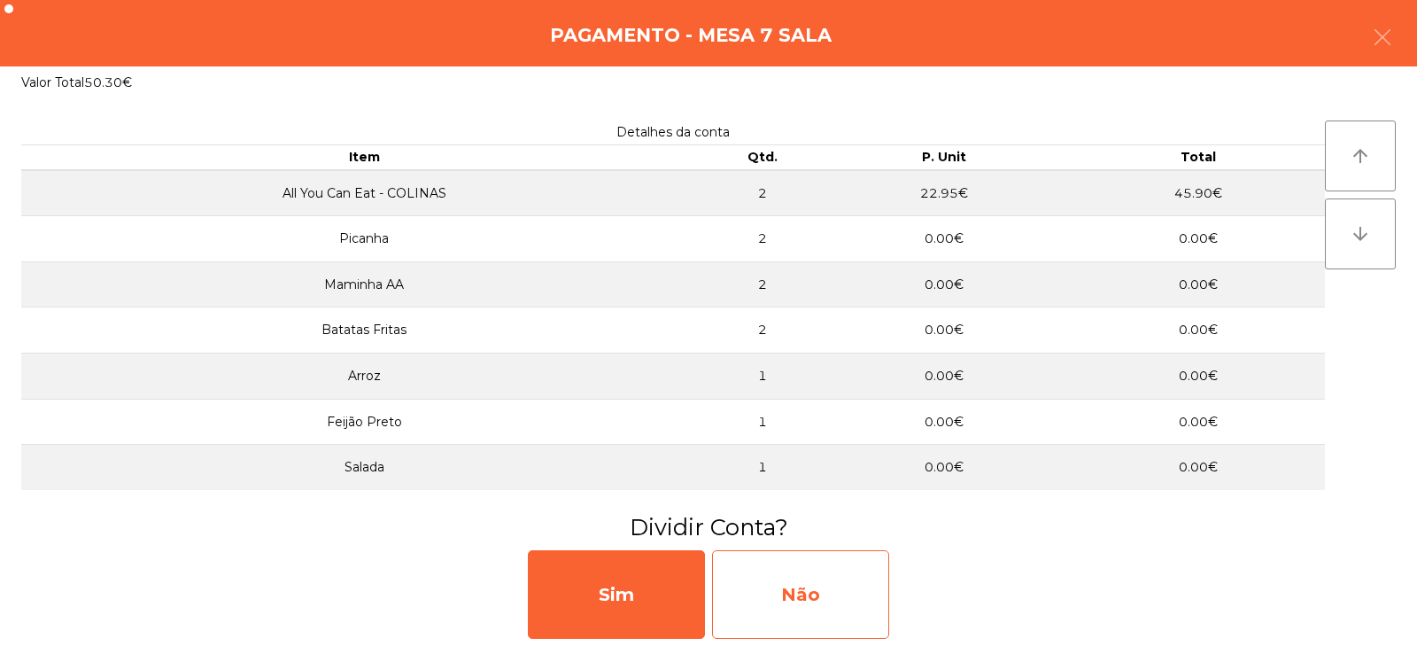
click at [818, 594] on div "Não" at bounding box center [800, 594] width 177 height 89
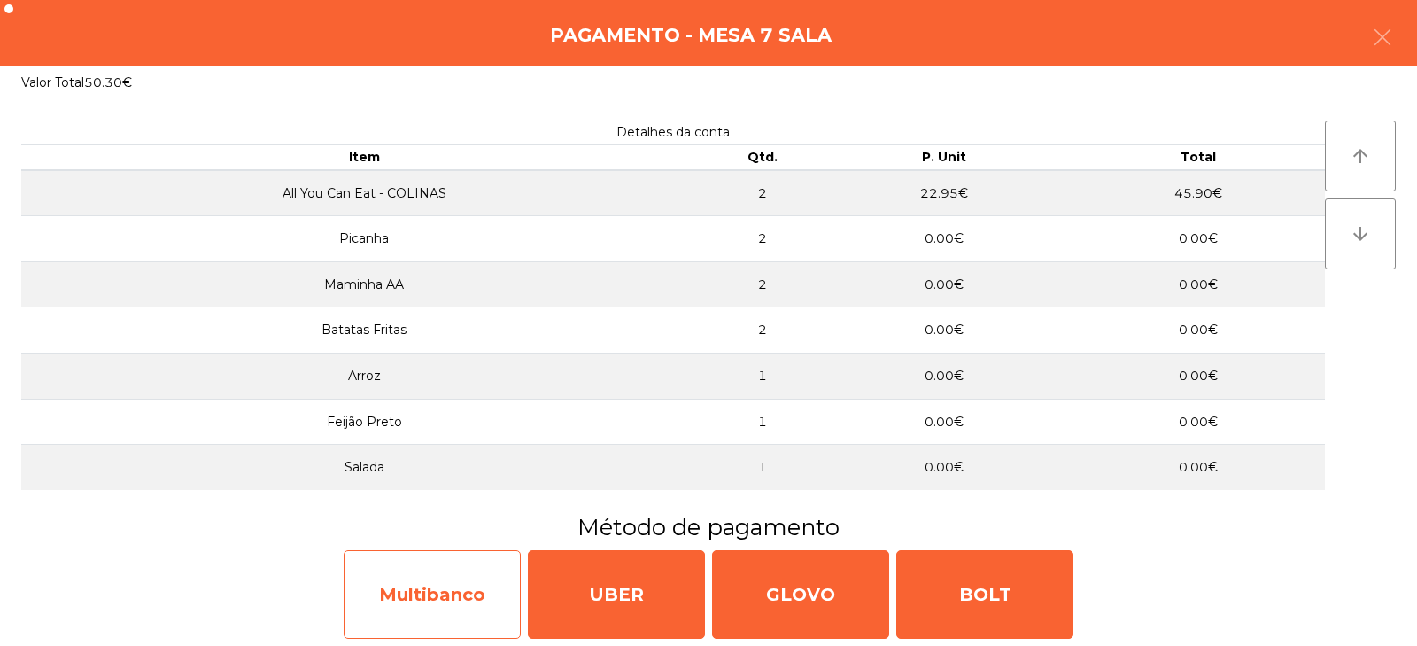
click at [450, 586] on div "Multibanco" at bounding box center [432, 594] width 177 height 89
select select "**"
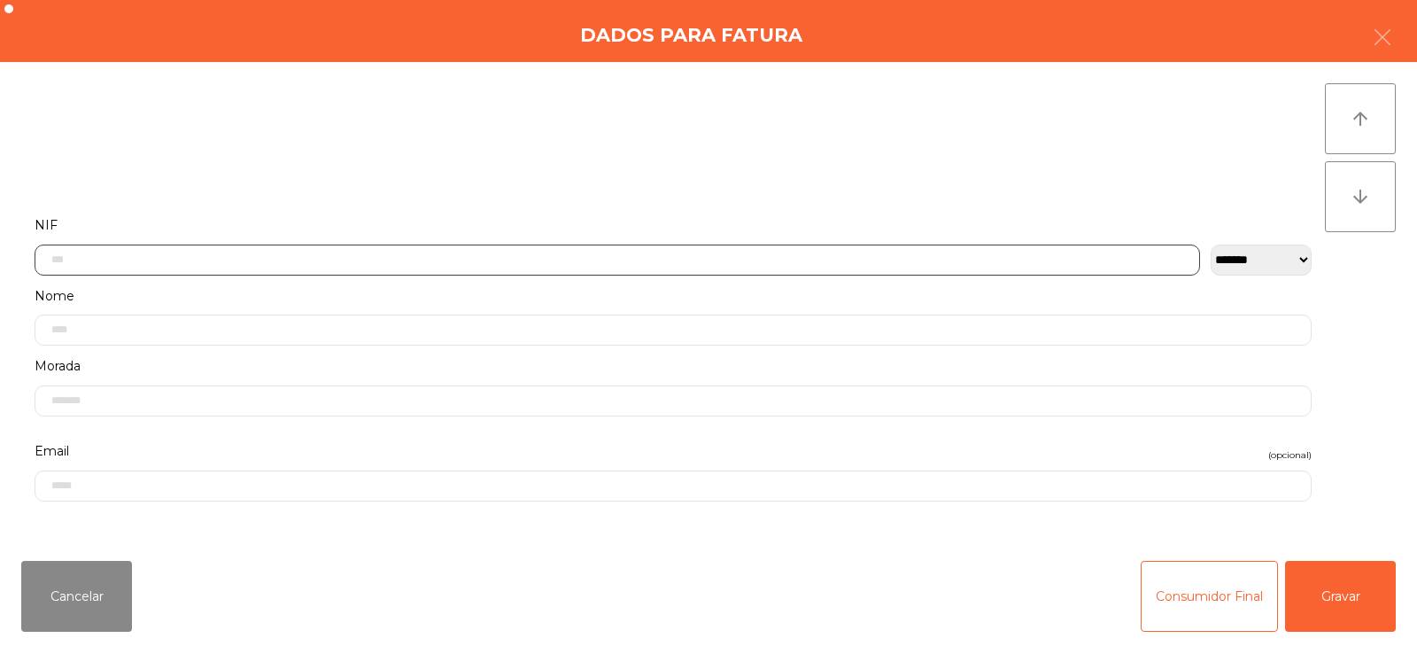
click at [539, 265] on input "text" at bounding box center [618, 259] width 1166 height 31
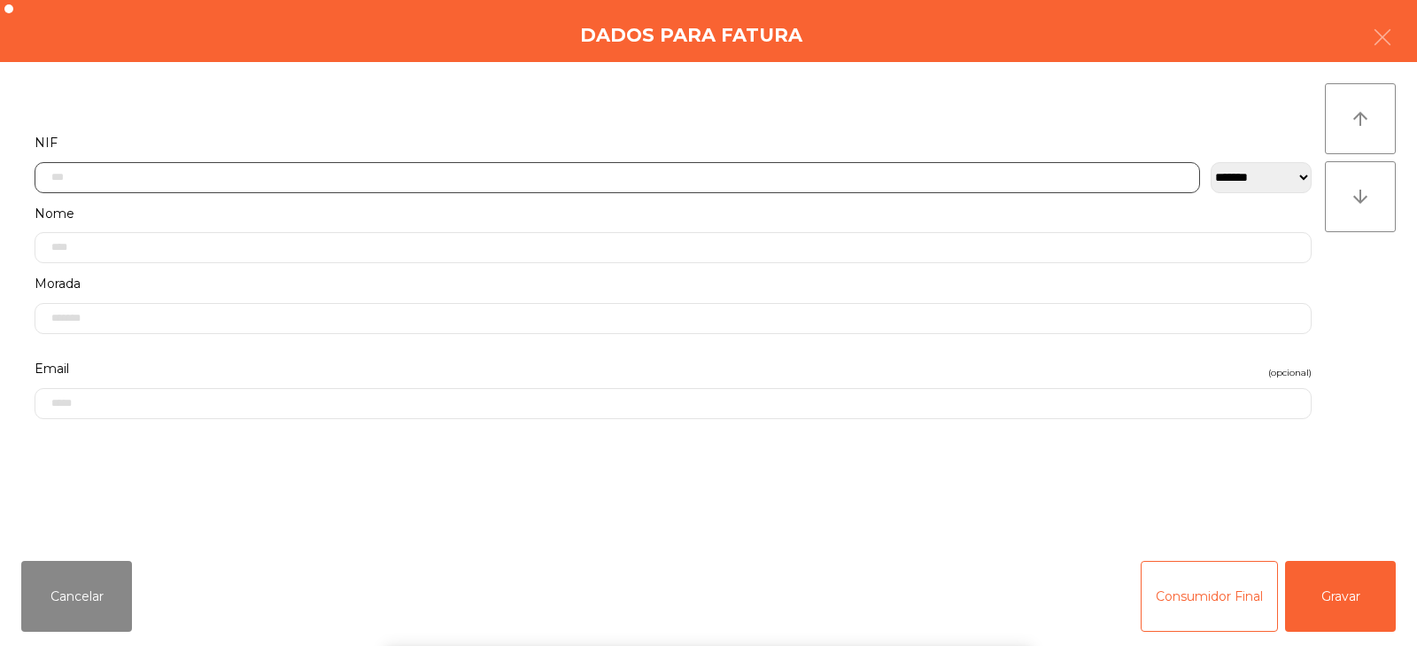
scroll to position [129, 0]
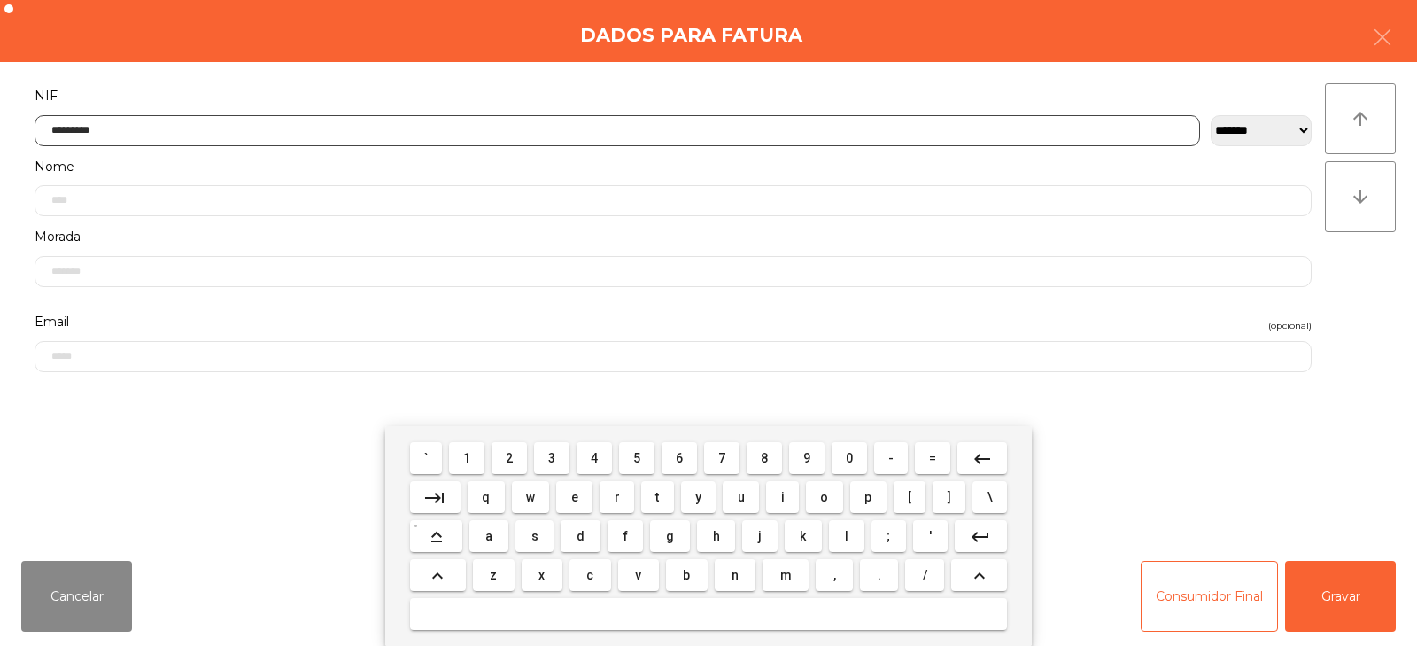
type input "*********"
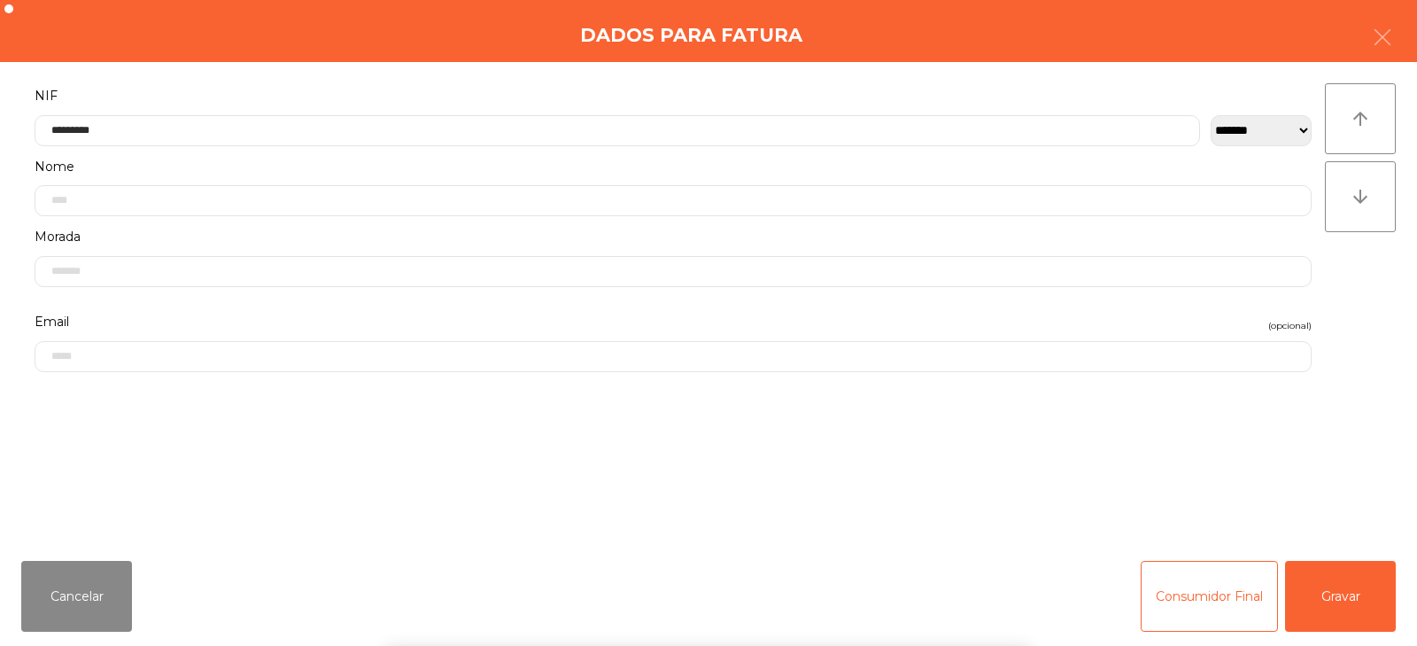
click at [1337, 600] on div "` 1 2 3 4 5 6 7 8 9 0 - = keyboard_backspace keyboard_tab q w e r t y u i o p […" at bounding box center [708, 536] width 1417 height 220
click at [1338, 590] on button "Gravar" at bounding box center [1340, 596] width 111 height 71
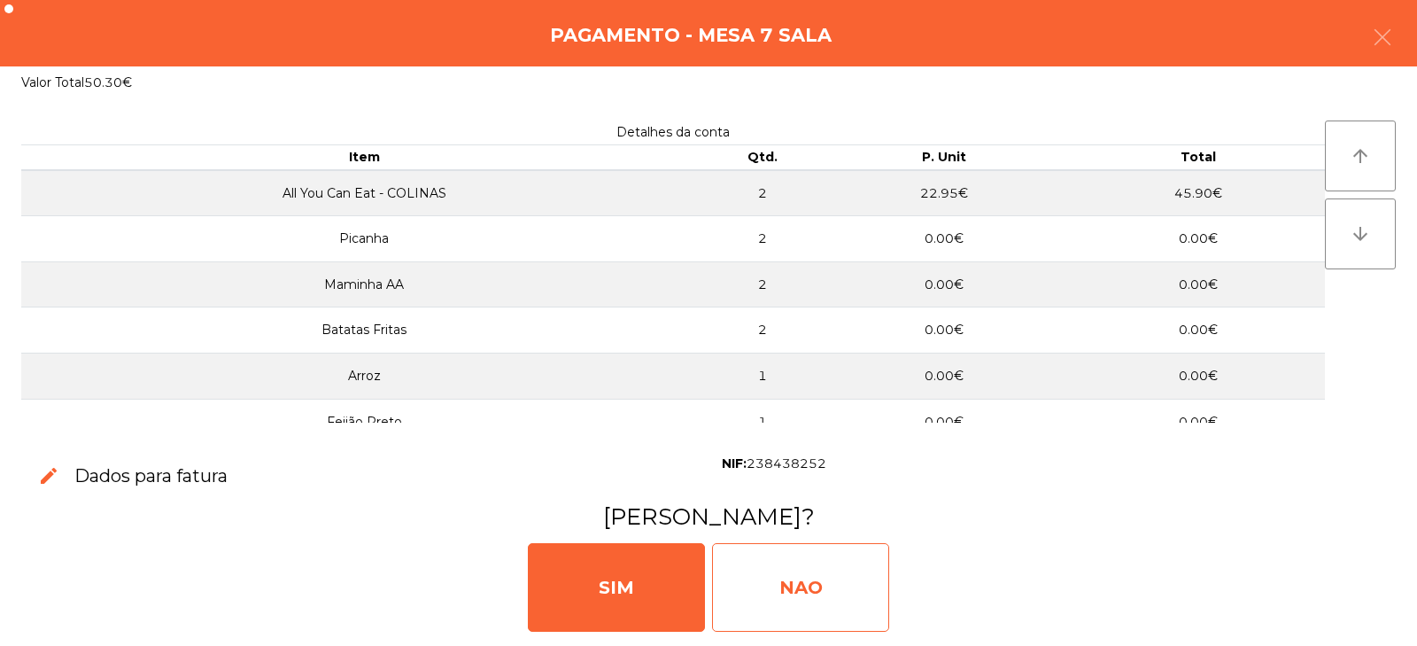
click at [819, 588] on div "NAO" at bounding box center [800, 587] width 177 height 89
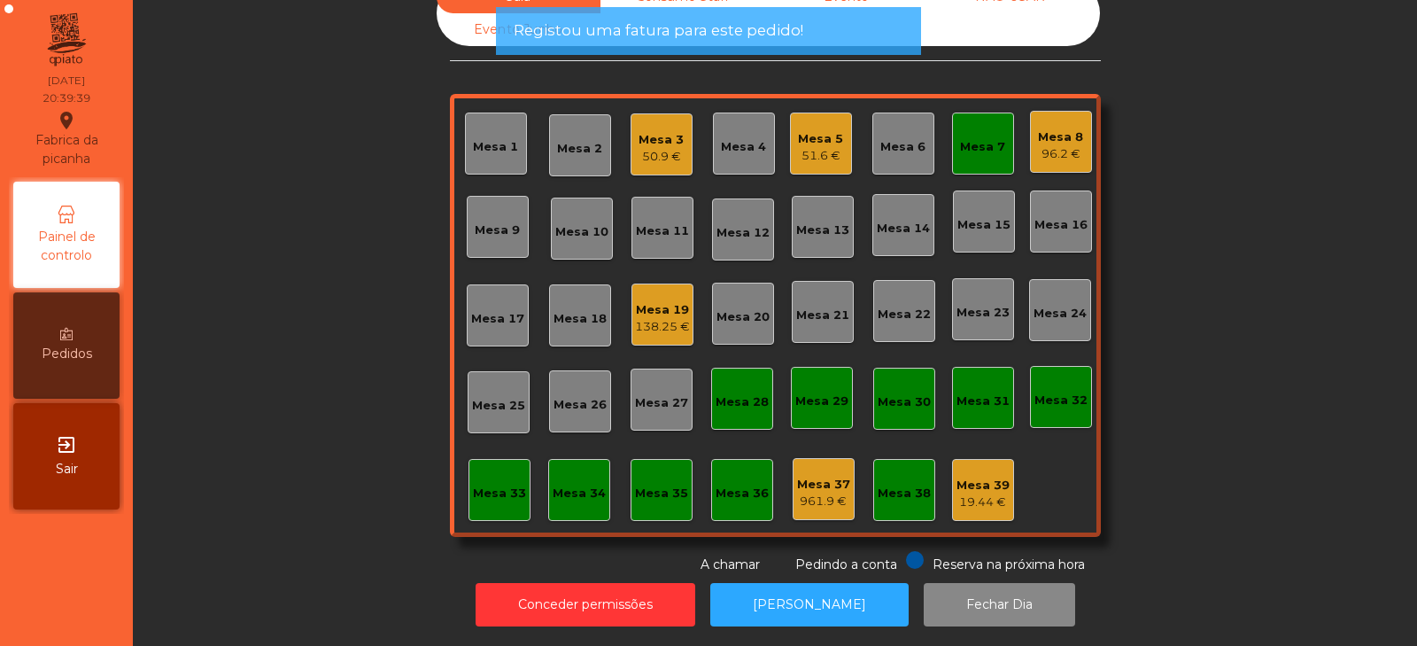
click at [984, 113] on div "Mesa 7" at bounding box center [983, 144] width 62 height 62
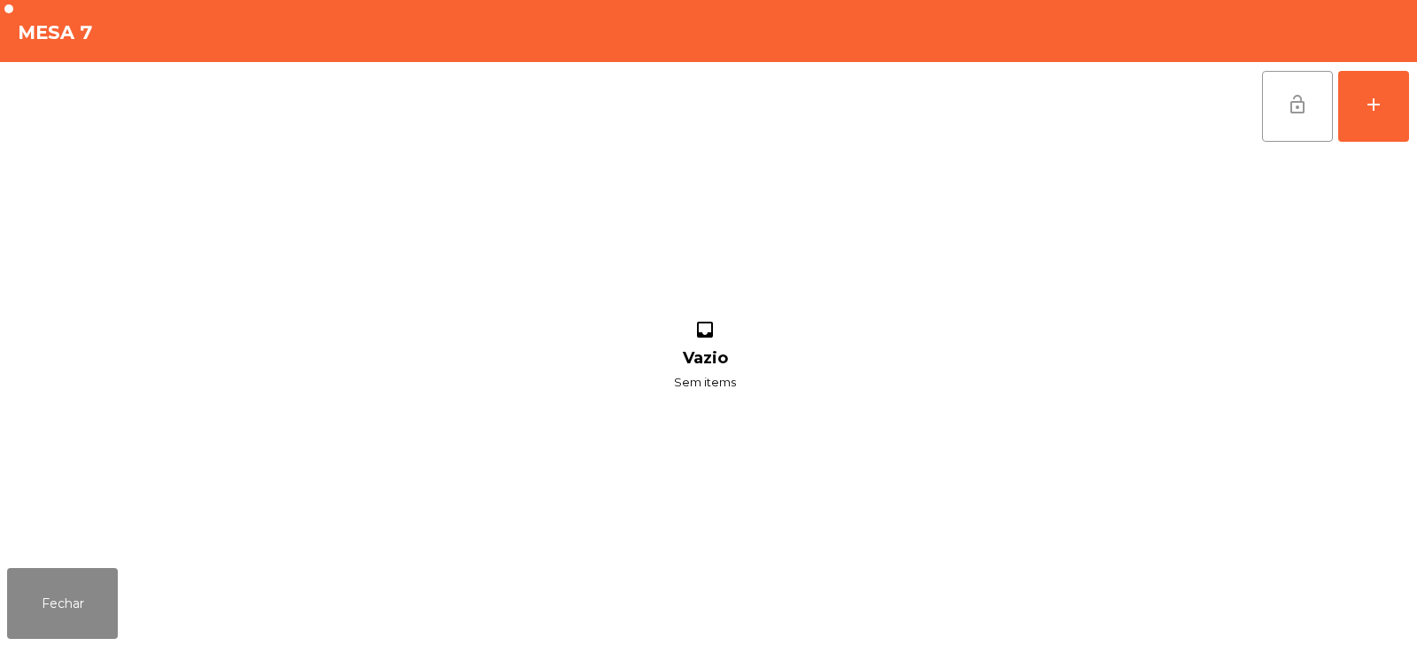
click at [1283, 134] on button "lock_open" at bounding box center [1297, 106] width 71 height 71
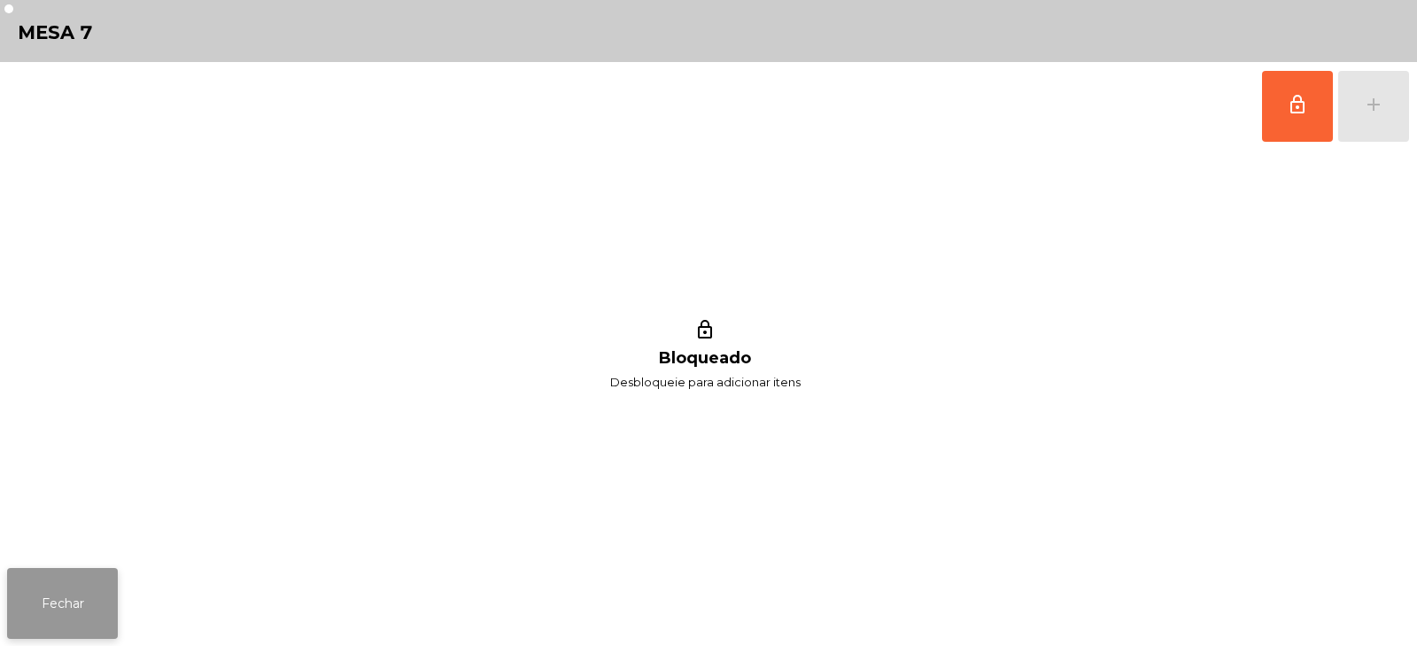
click at [56, 590] on button "Fechar" at bounding box center [62, 603] width 111 height 71
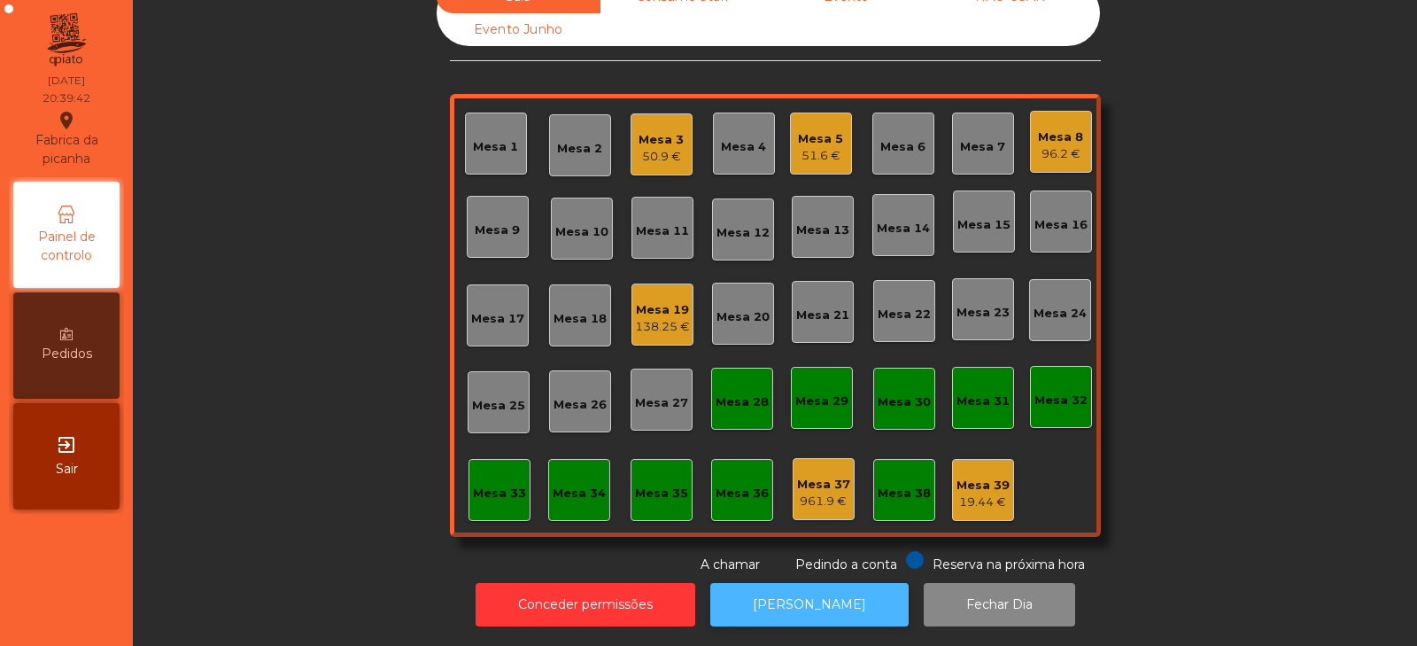
click at [824, 586] on button "[PERSON_NAME]" at bounding box center [809, 604] width 198 height 43
click at [896, 228] on div "Mesa 14" at bounding box center [904, 225] width 62 height 62
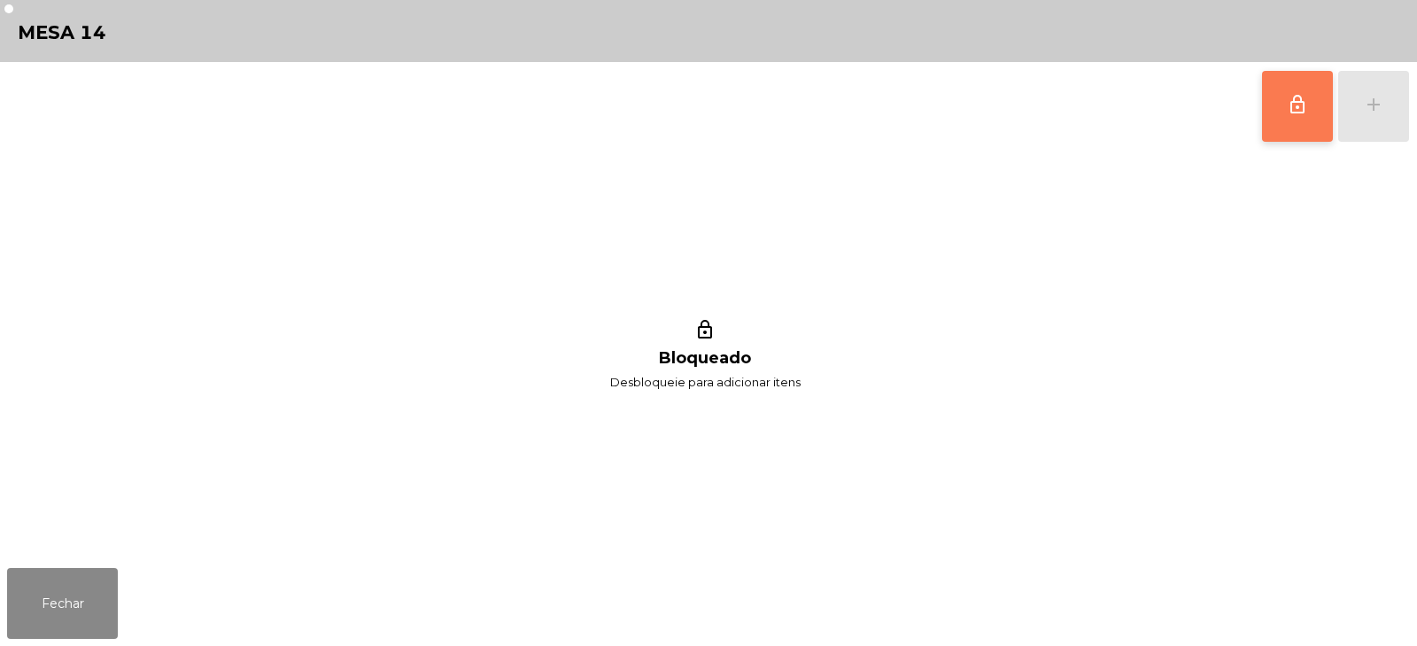
click at [1281, 118] on button "lock_outline" at bounding box center [1297, 106] width 71 height 71
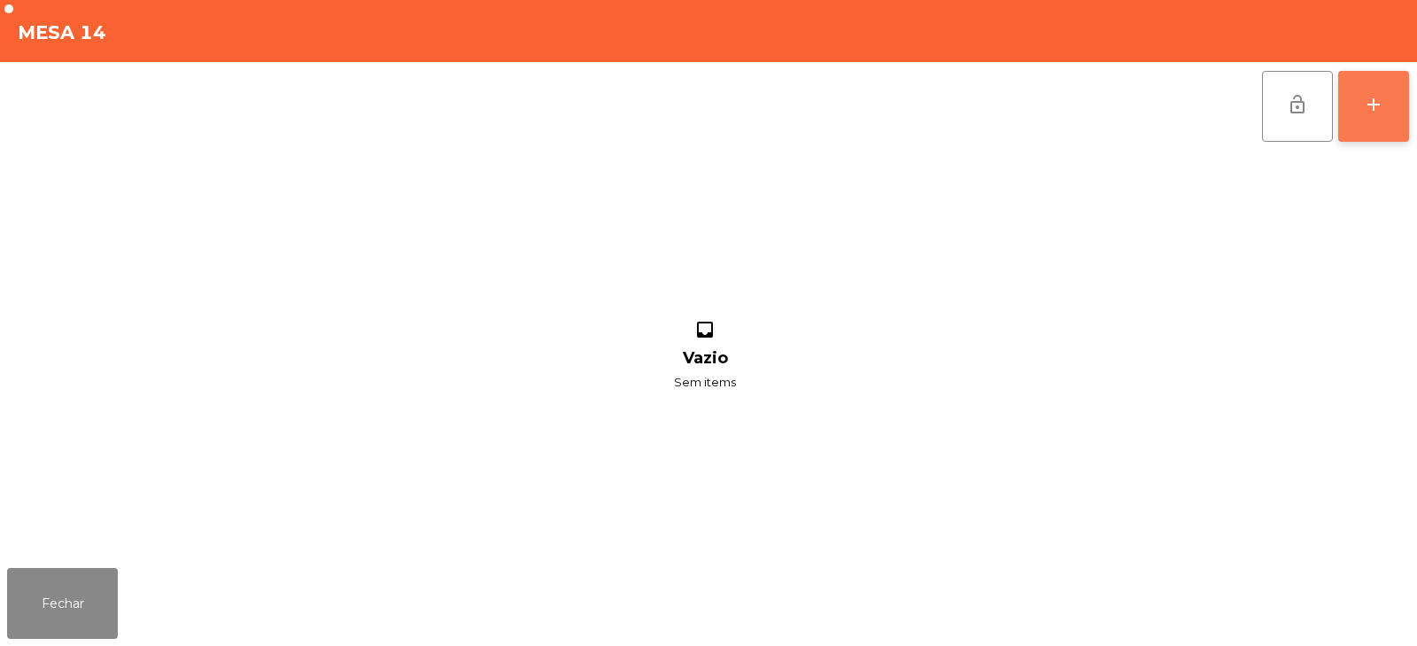
click at [1380, 106] on div "add" at bounding box center [1373, 104] width 21 height 21
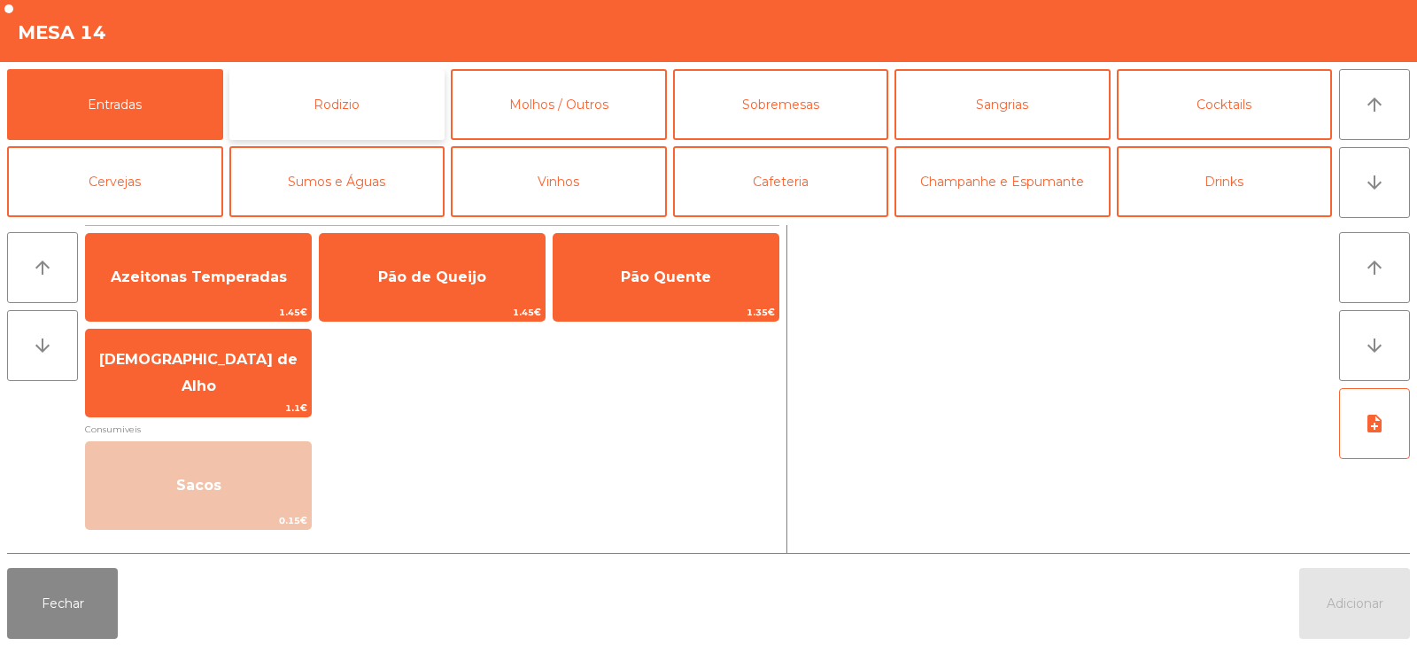
click at [320, 103] on button "Rodizio" at bounding box center [337, 104] width 216 height 71
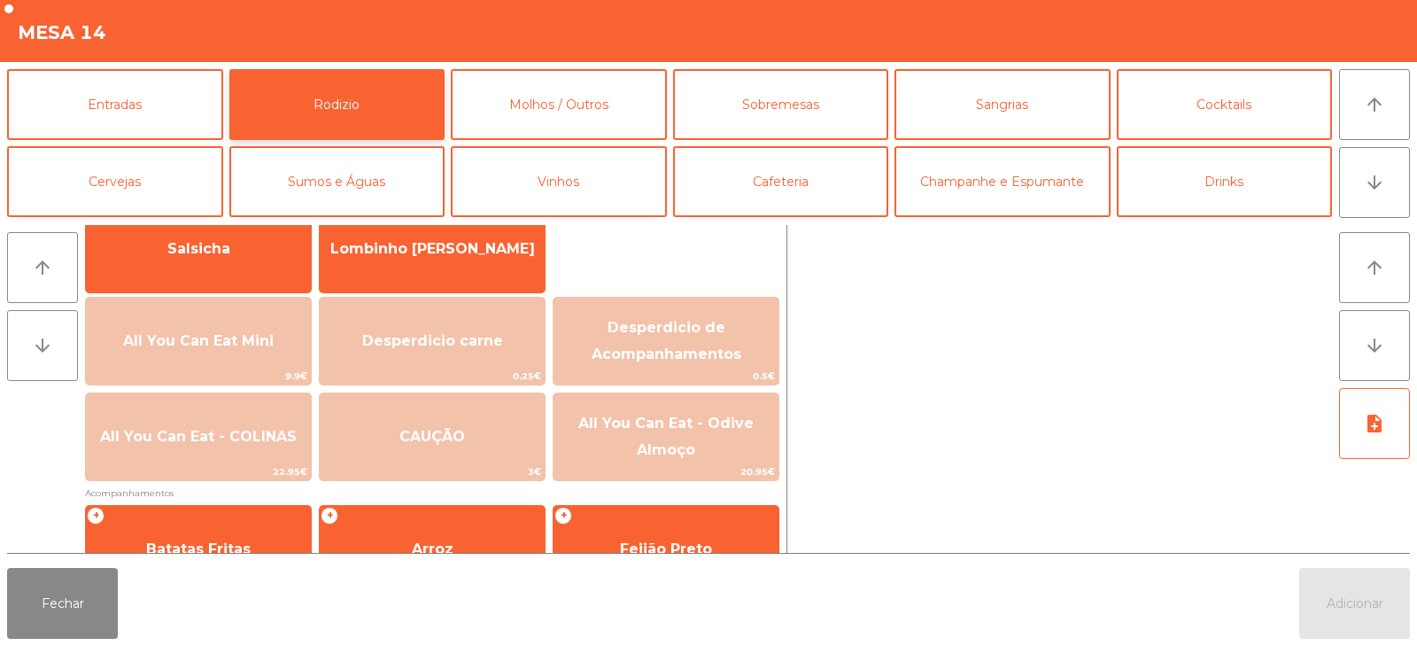
scroll to position [141, 0]
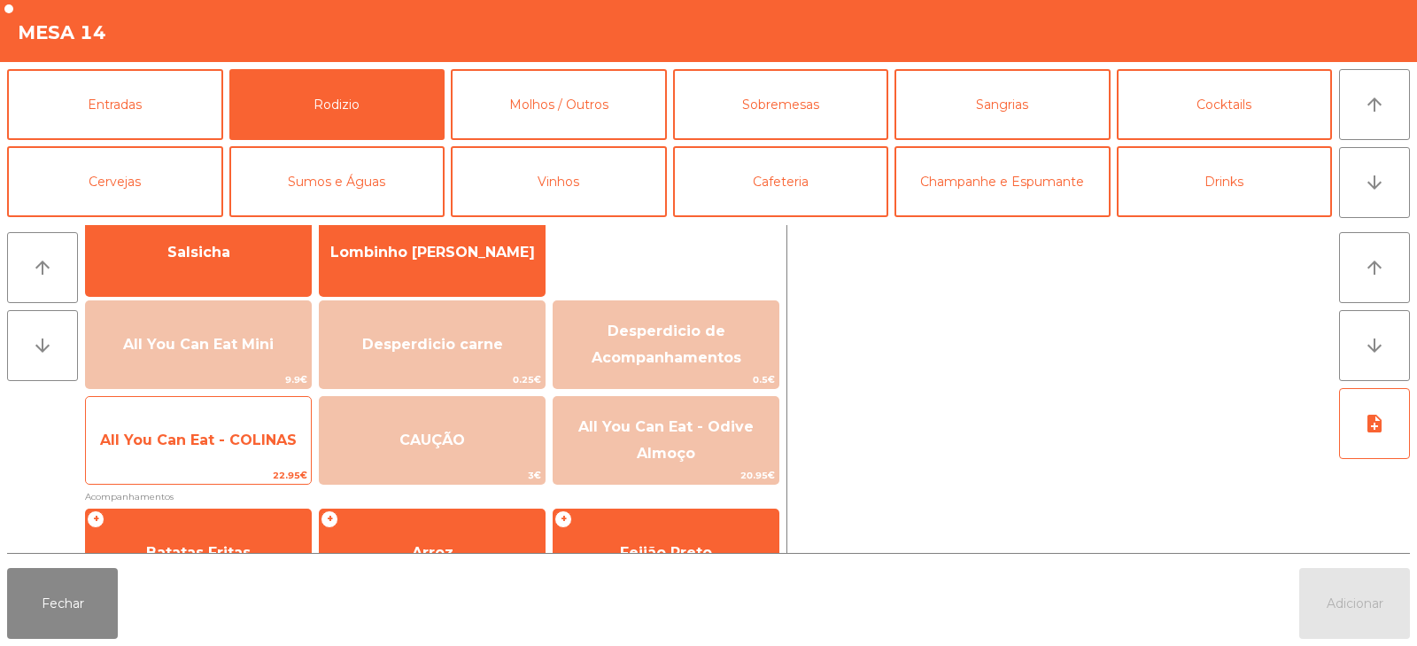
click at [245, 451] on span "All You Can Eat - COLINAS" at bounding box center [198, 440] width 225 height 48
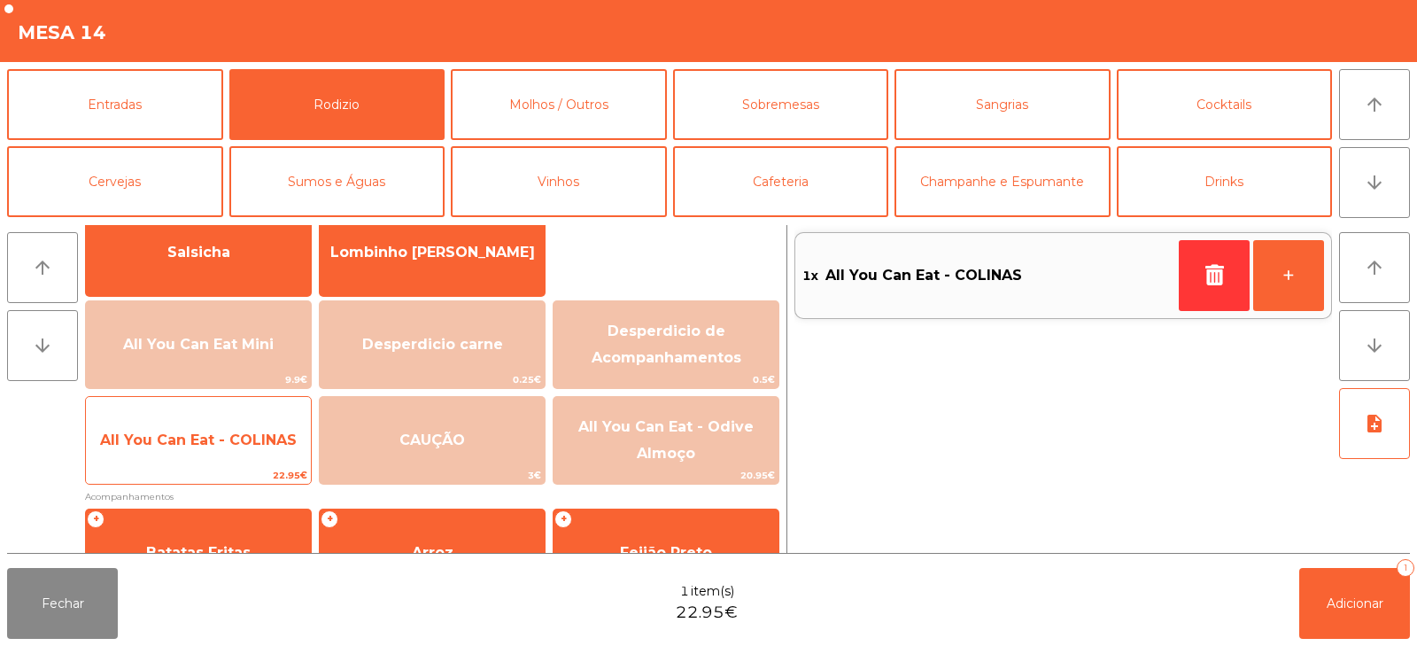
click at [246, 454] on span "All You Can Eat - COLINAS" at bounding box center [198, 440] width 225 height 48
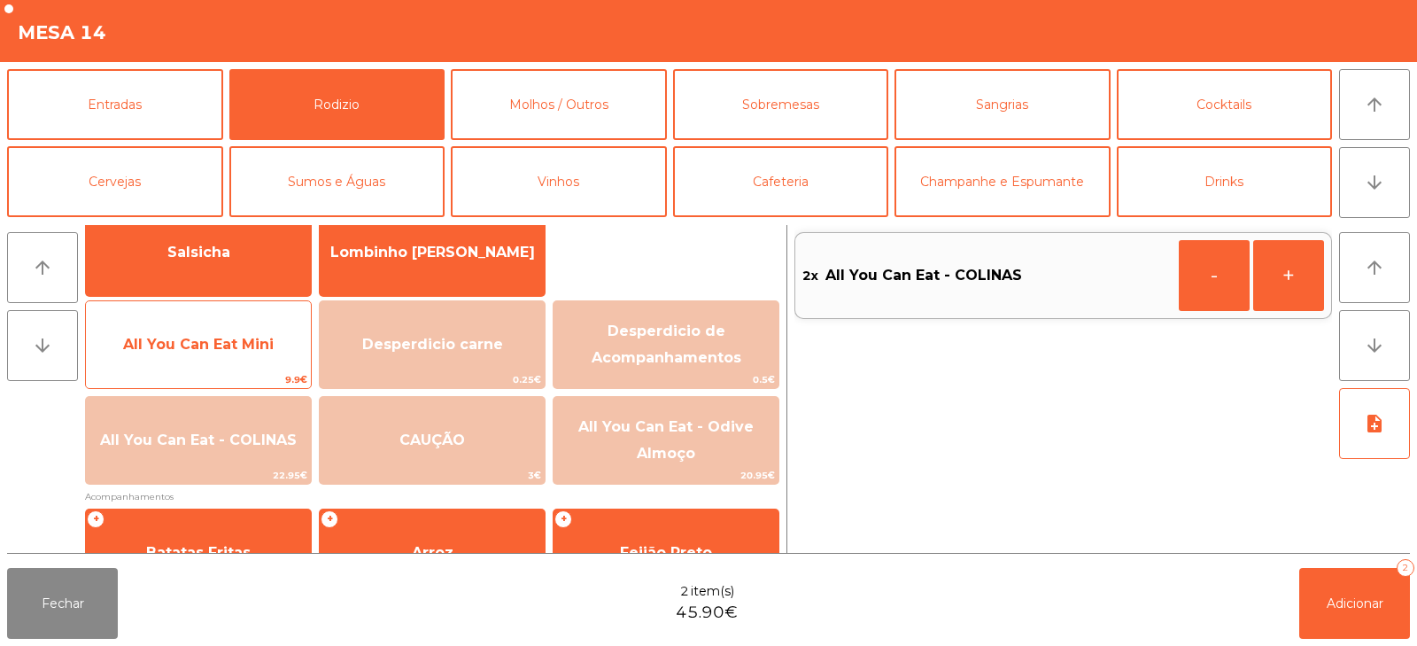
click at [186, 348] on span "All You Can Eat Mini" at bounding box center [198, 344] width 151 height 17
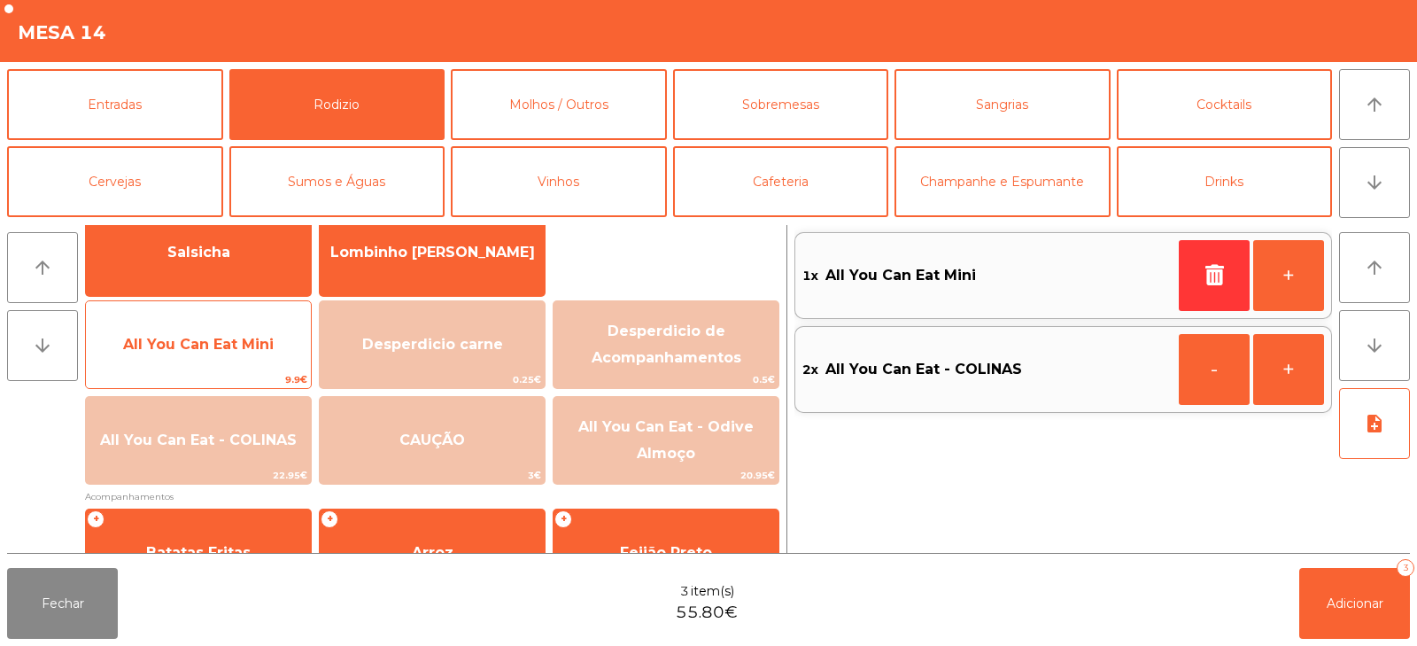
click at [202, 339] on span "All You Can Eat Mini" at bounding box center [198, 344] width 151 height 17
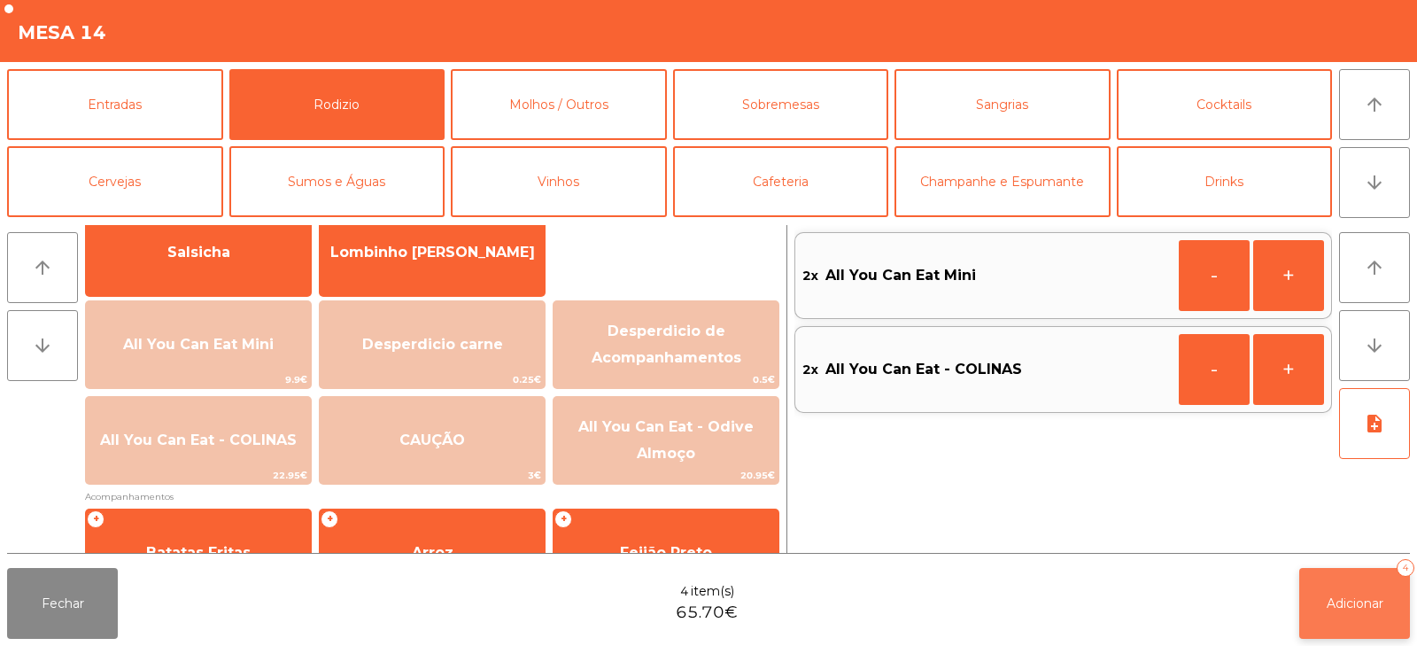
click at [1348, 598] on span "Adicionar" at bounding box center [1355, 603] width 57 height 16
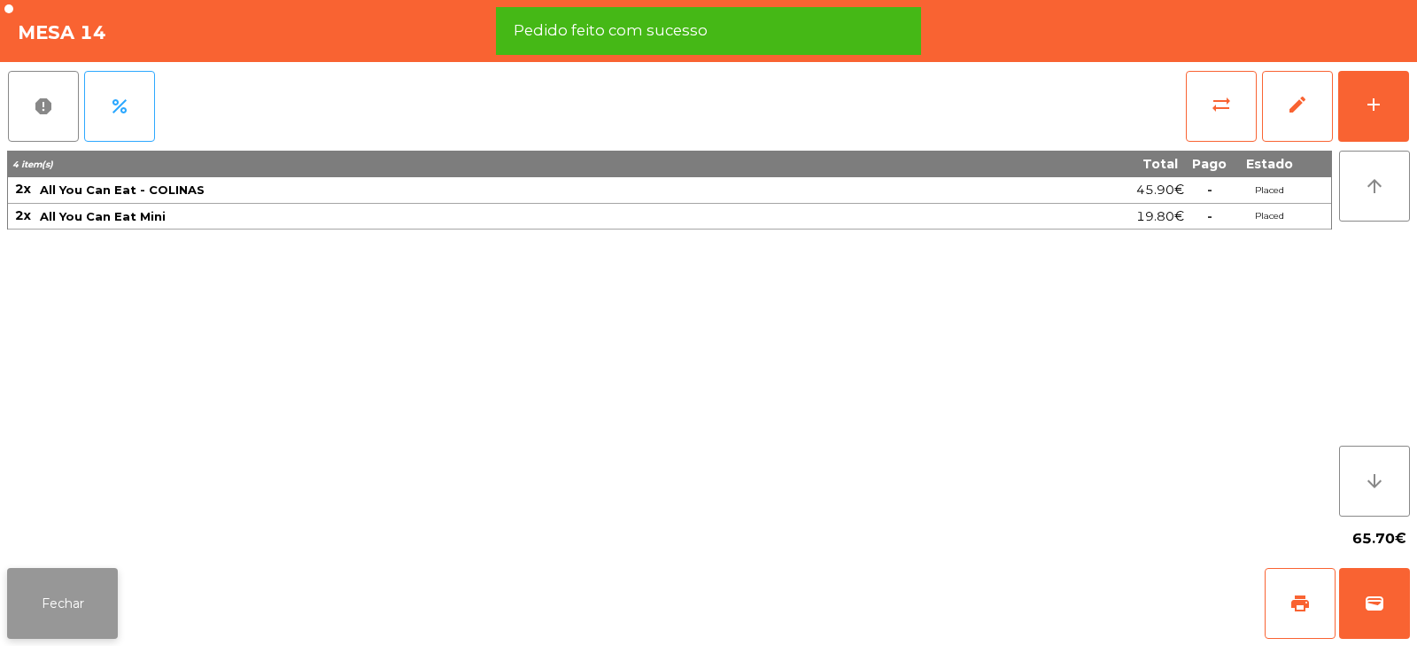
click at [110, 573] on button "Fechar" at bounding box center [62, 603] width 111 height 71
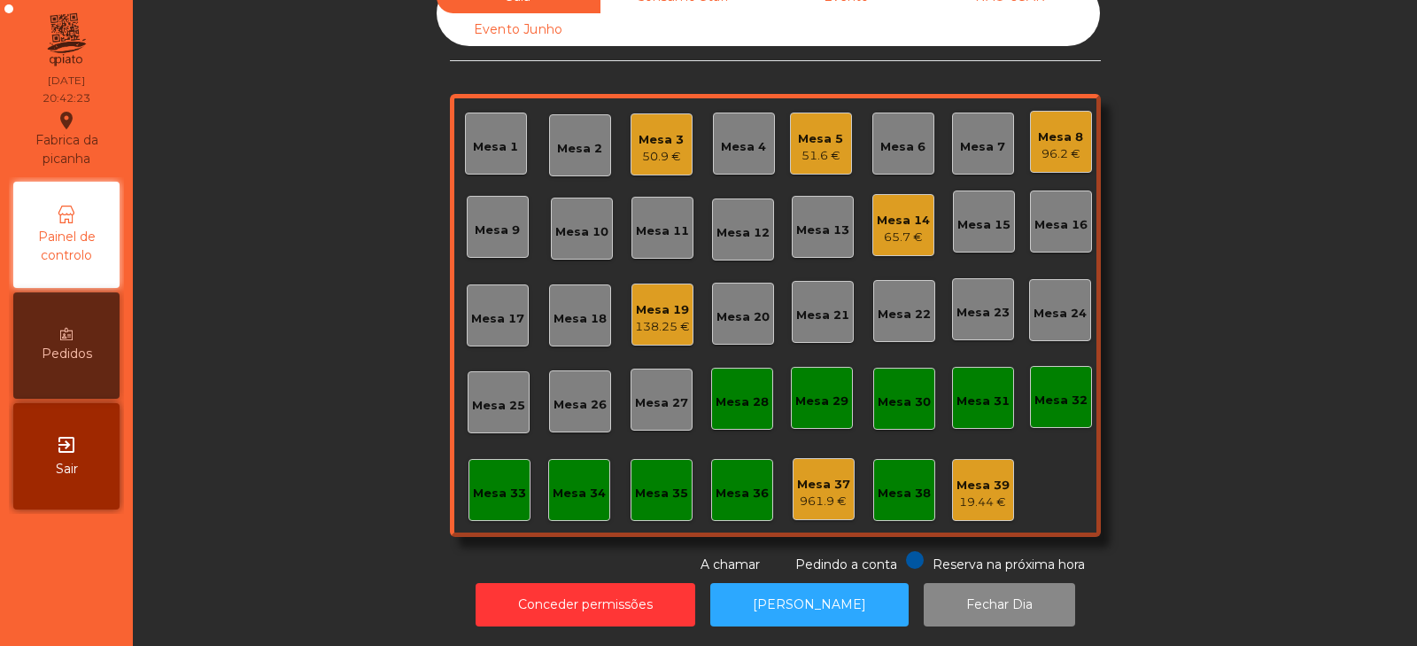
click at [278, 263] on div "Sala Consumo Staff Evento NÃO USAR Evento Junho Mesa 1 Mesa 2 Mesa 3 50.9 € Mes…" at bounding box center [775, 278] width 1237 height 594
click at [337, 366] on div "Sala Consumo Staff Evento NÃO USAR Evento Junho Mesa 1 Mesa 2 Mesa 3 50.9 € Mes…" at bounding box center [775, 278] width 1237 height 594
click at [1078, 125] on div "Mesa 8 96.2 €" at bounding box center [1061, 142] width 62 height 62
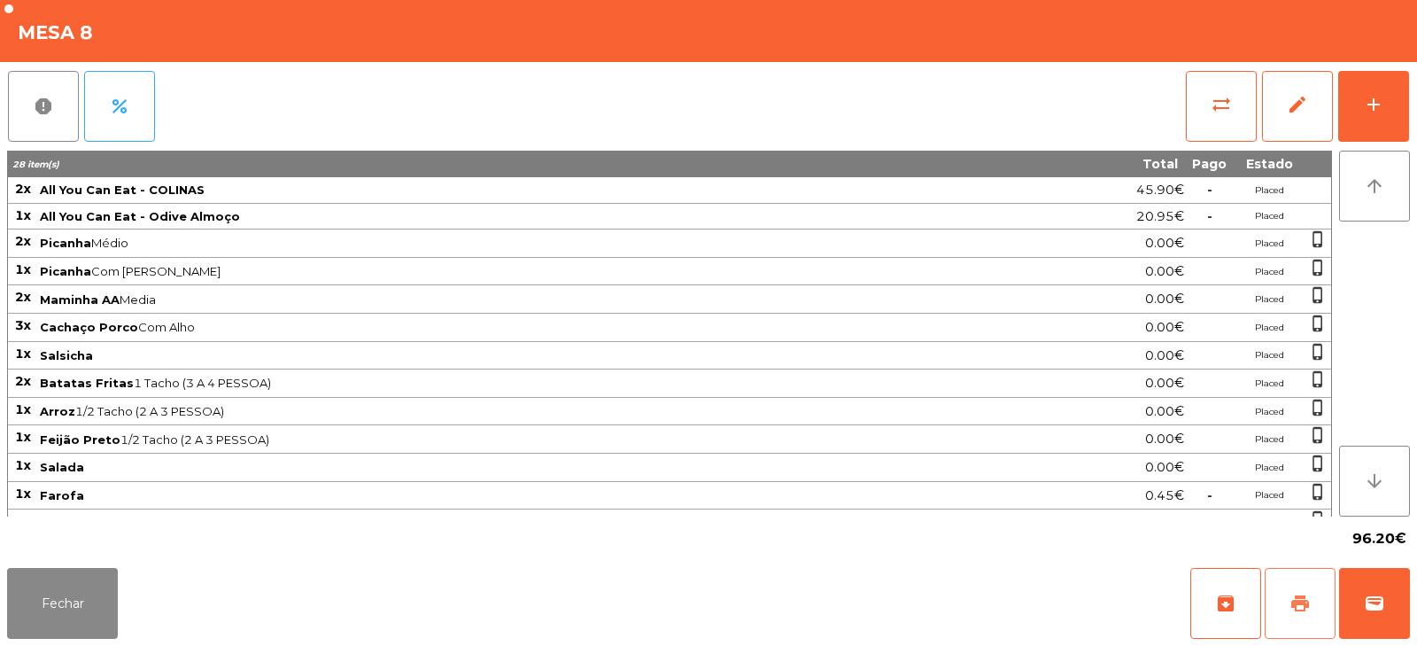
click at [1296, 593] on span "print" at bounding box center [1300, 603] width 21 height 21
click at [1214, 108] on span "sync_alt" at bounding box center [1221, 104] width 21 height 21
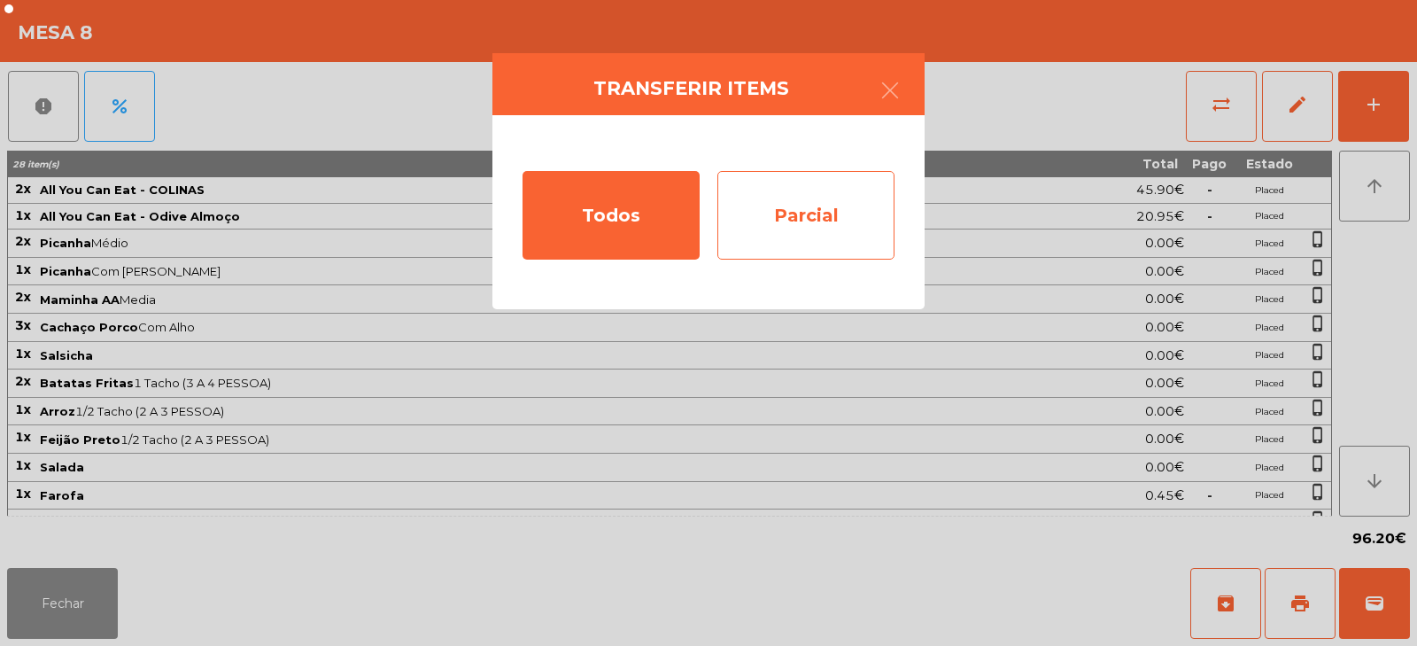
click at [811, 234] on div "Parcial" at bounding box center [806, 215] width 177 height 89
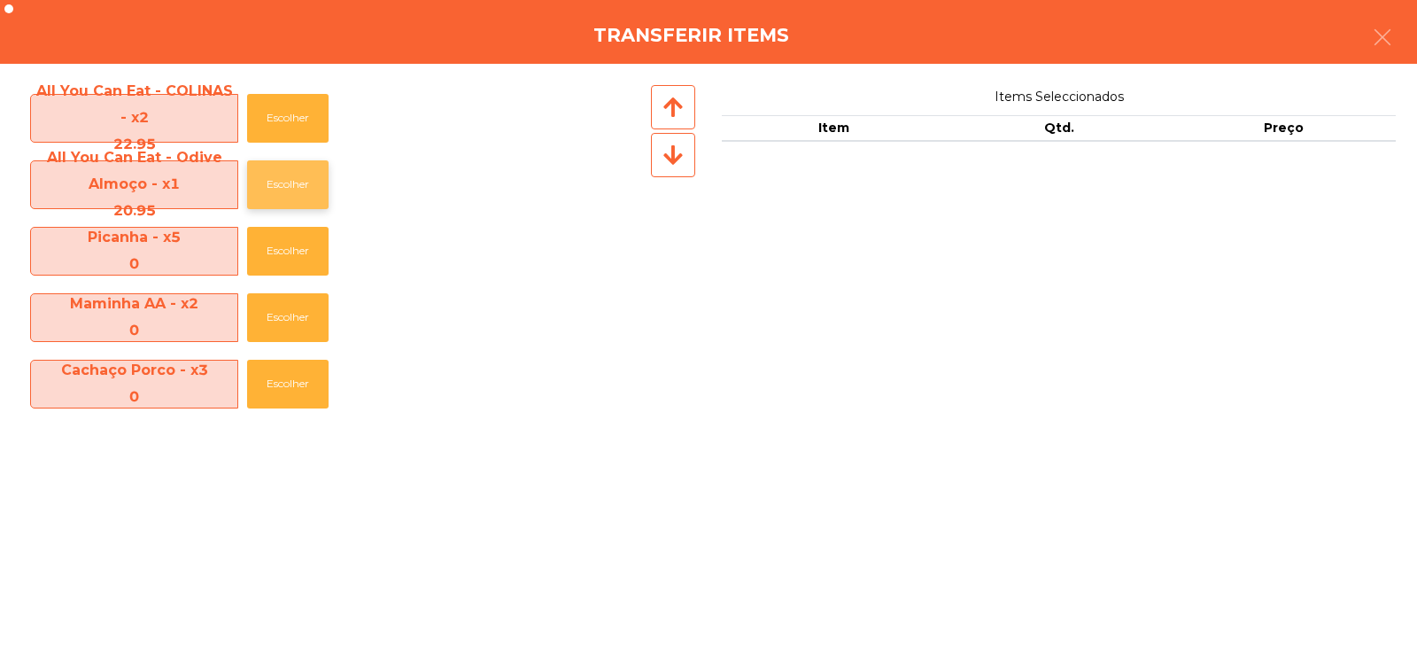
click at [277, 190] on button "Escolher" at bounding box center [287, 184] width 81 height 49
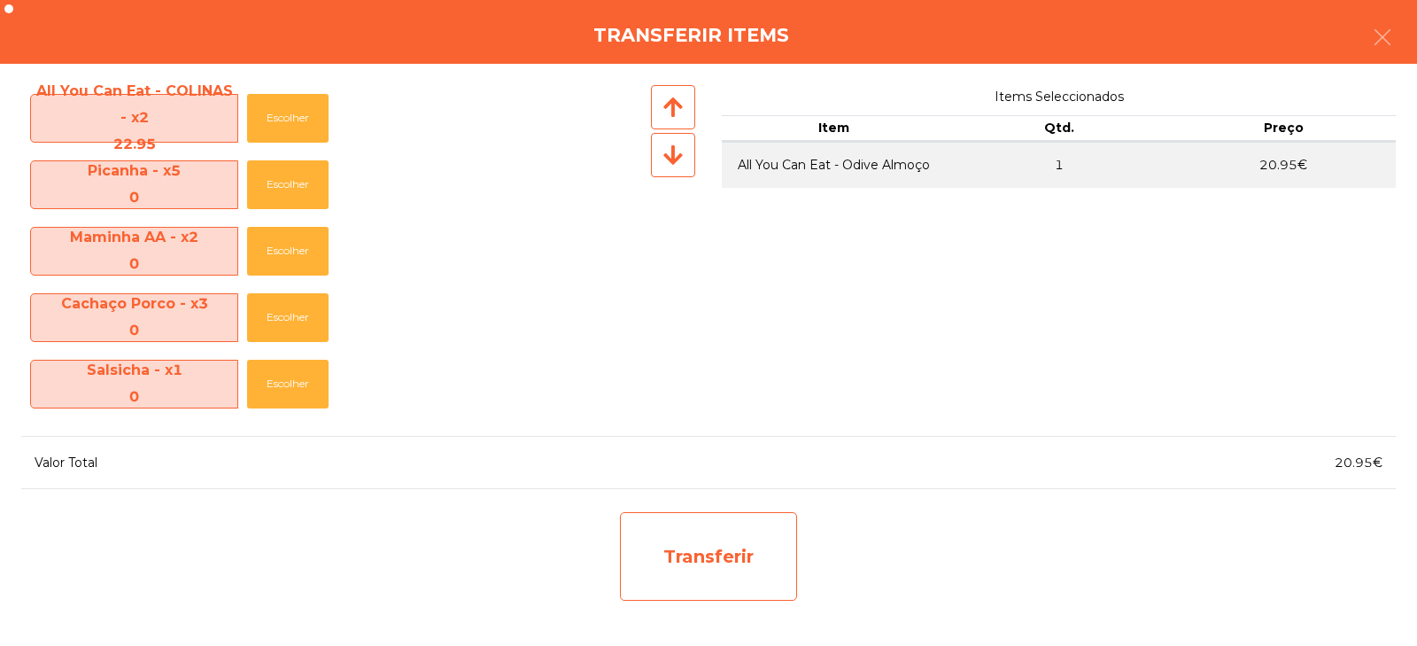
click at [711, 564] on div "Transferir" at bounding box center [708, 556] width 177 height 89
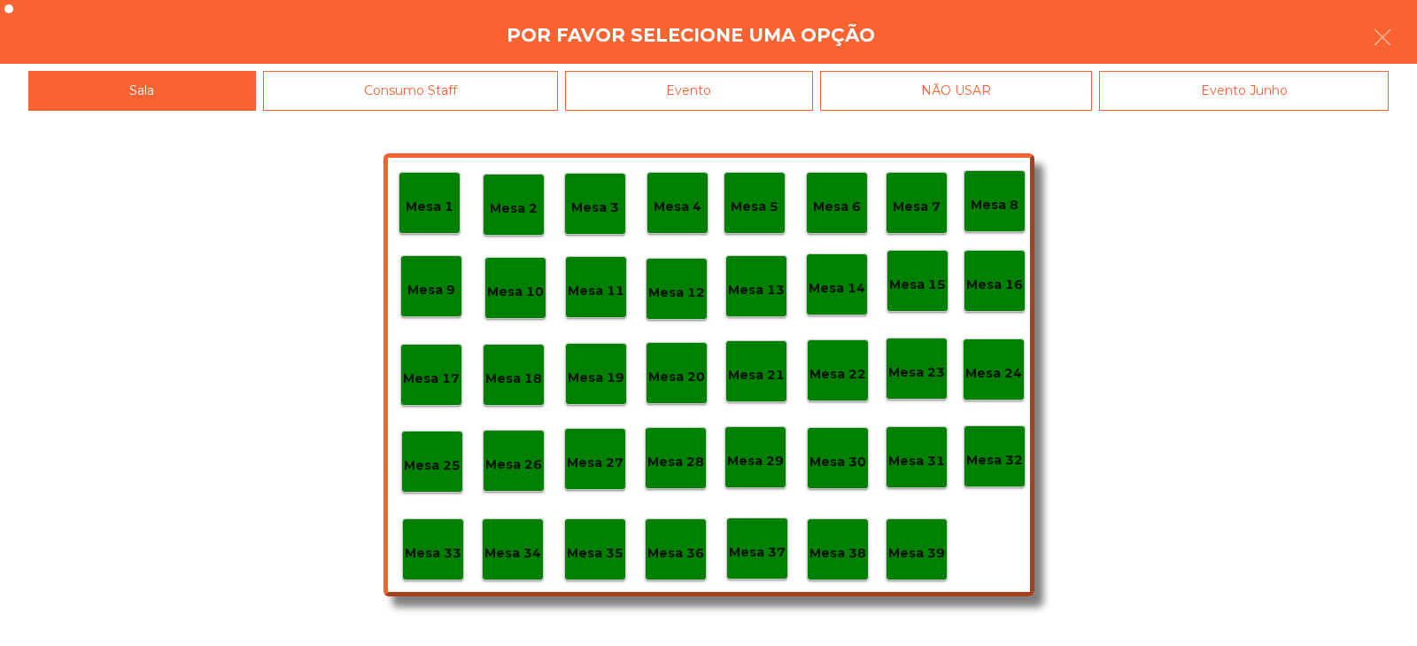
click at [760, 550] on p "Mesa 37" at bounding box center [757, 552] width 57 height 20
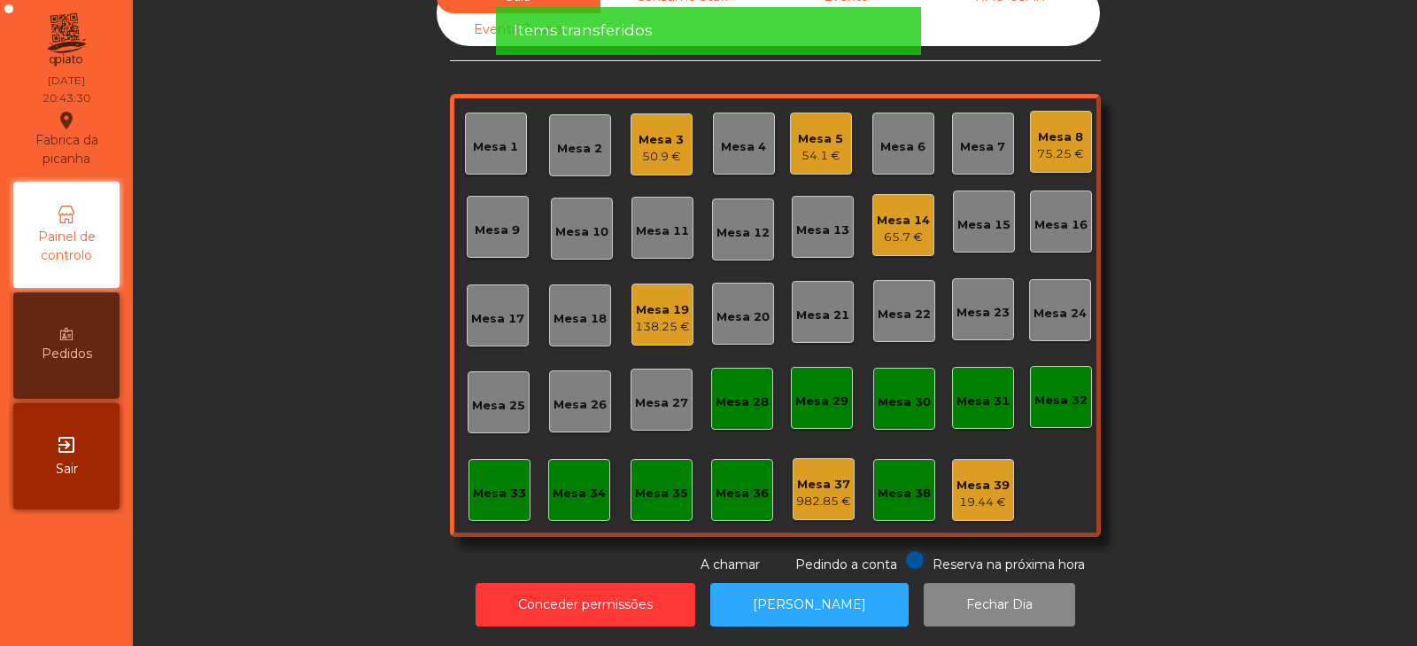
click at [1066, 128] on div "Mesa 8" at bounding box center [1060, 137] width 47 height 18
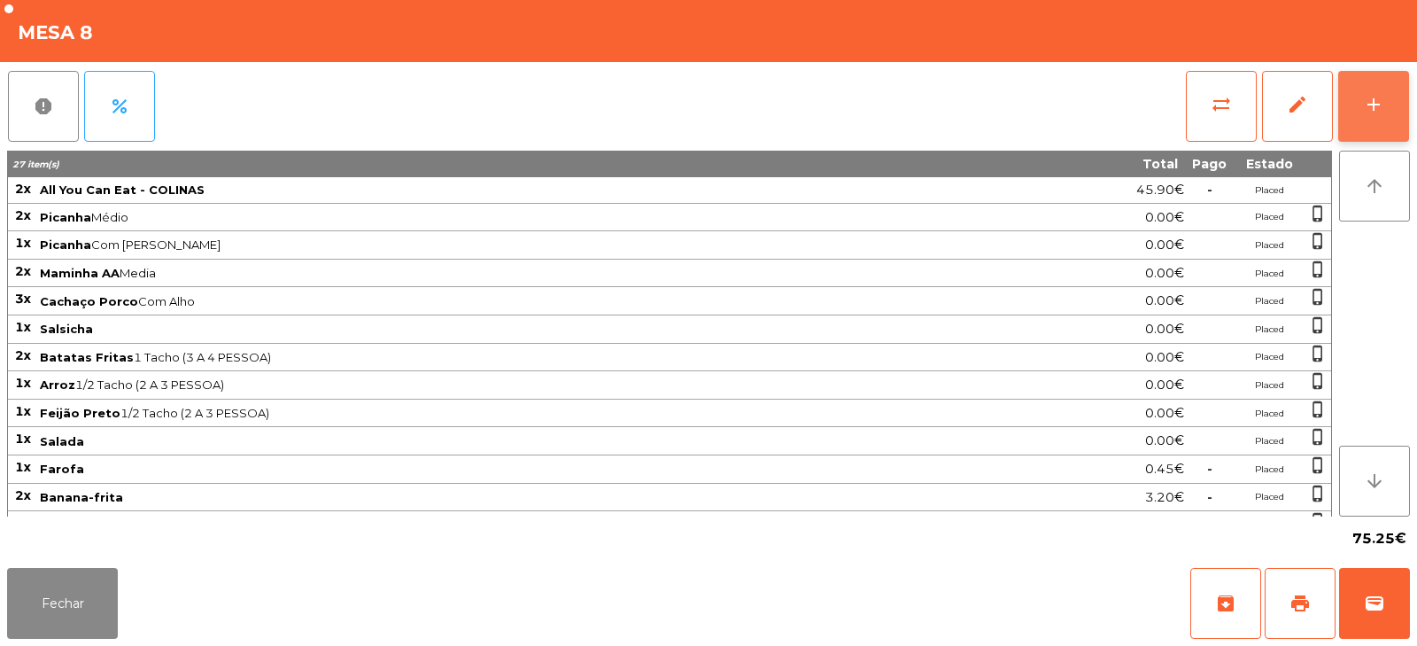
click at [1369, 103] on div "add" at bounding box center [1373, 104] width 21 height 21
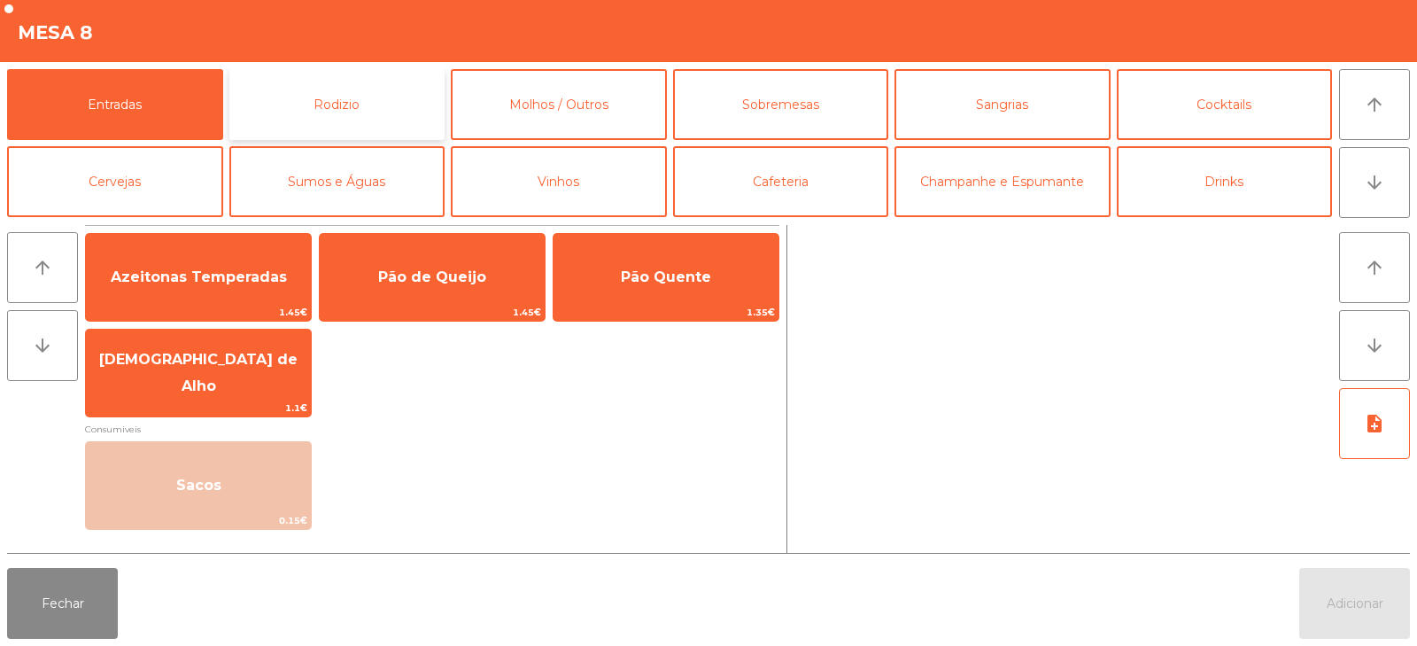
click at [343, 83] on button "Rodizio" at bounding box center [337, 104] width 216 height 71
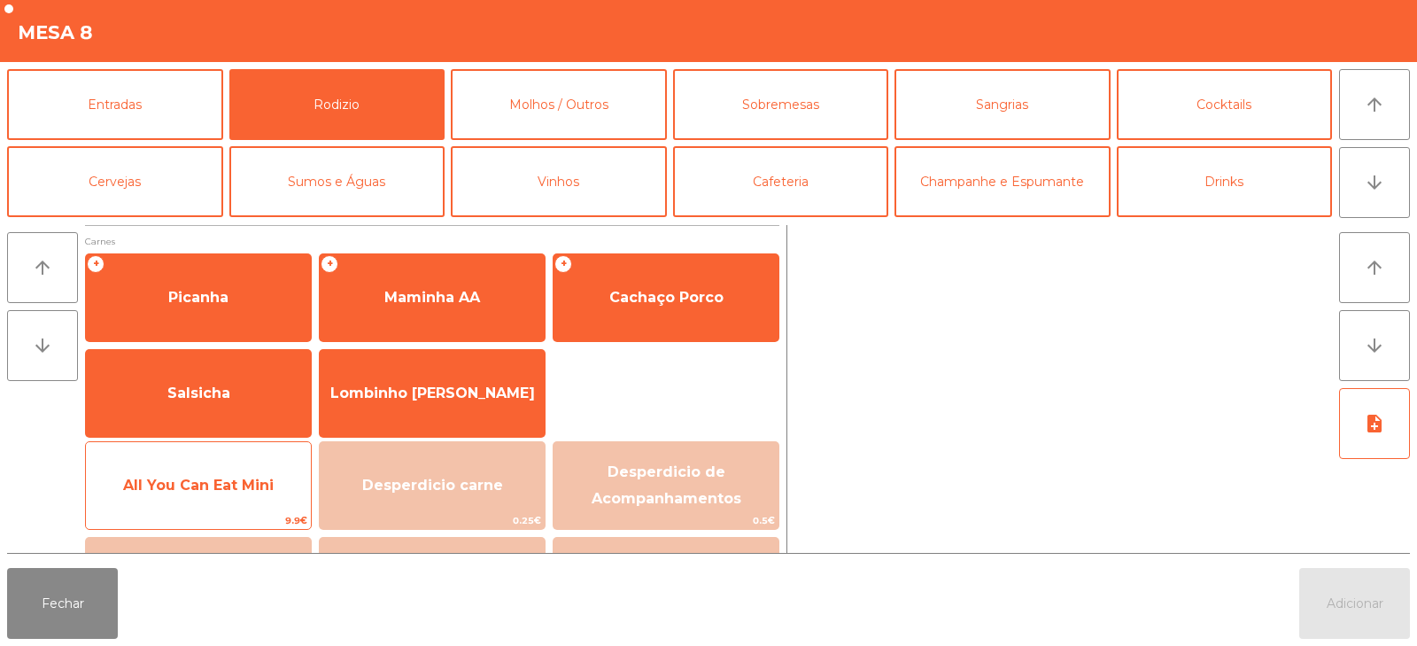
click at [210, 513] on span "9.9€" at bounding box center [198, 520] width 225 height 17
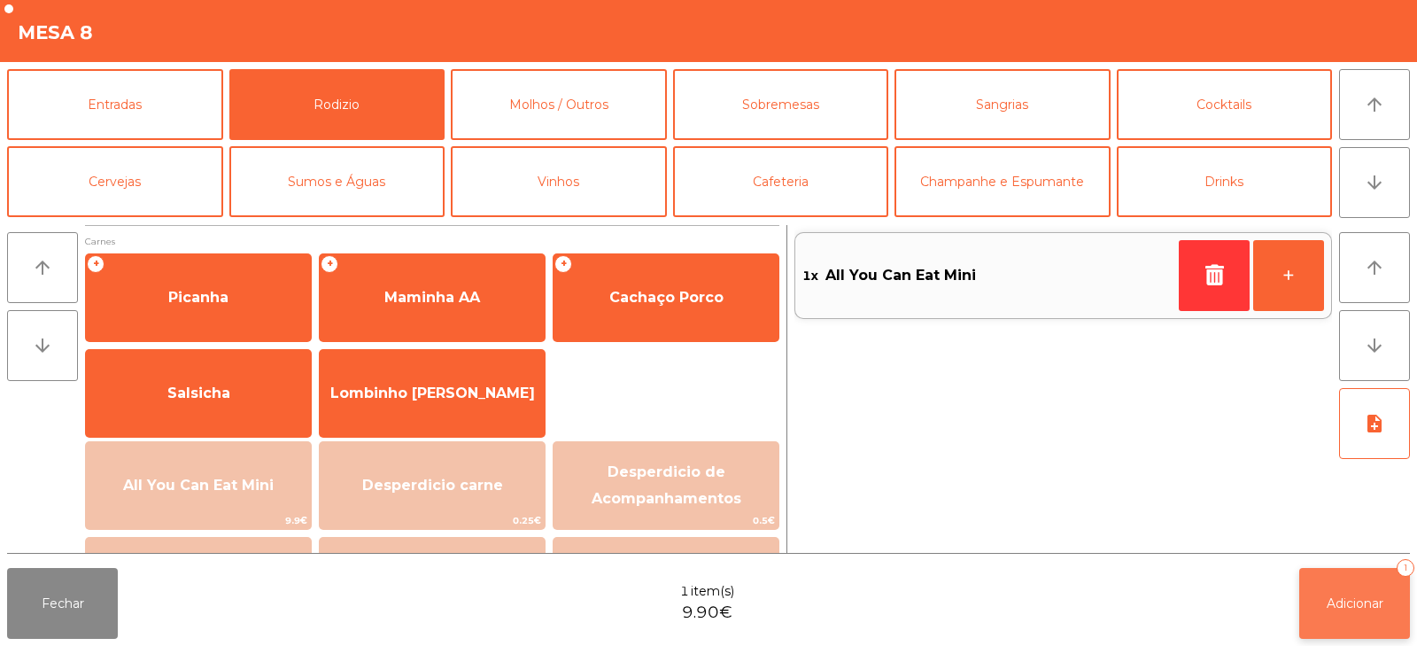
click at [1344, 588] on button "Adicionar 1" at bounding box center [1355, 603] width 111 height 71
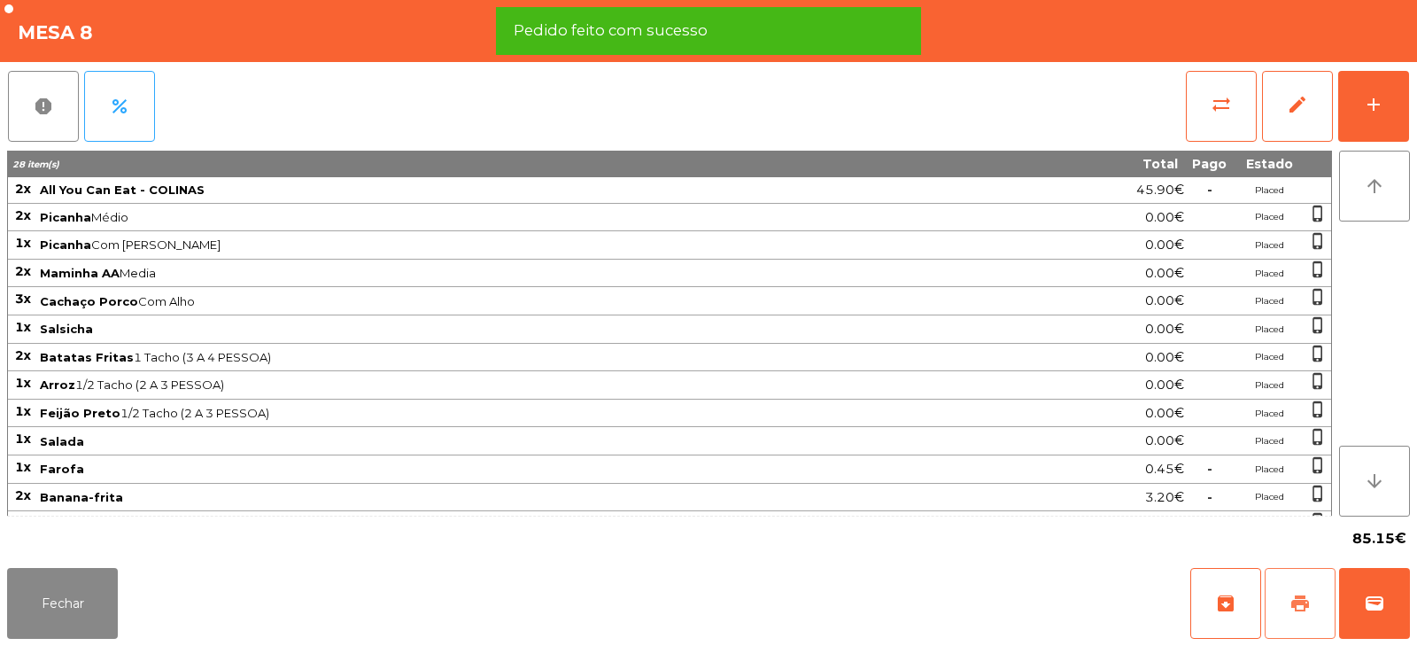
click at [1275, 594] on button "print" at bounding box center [1300, 603] width 71 height 71
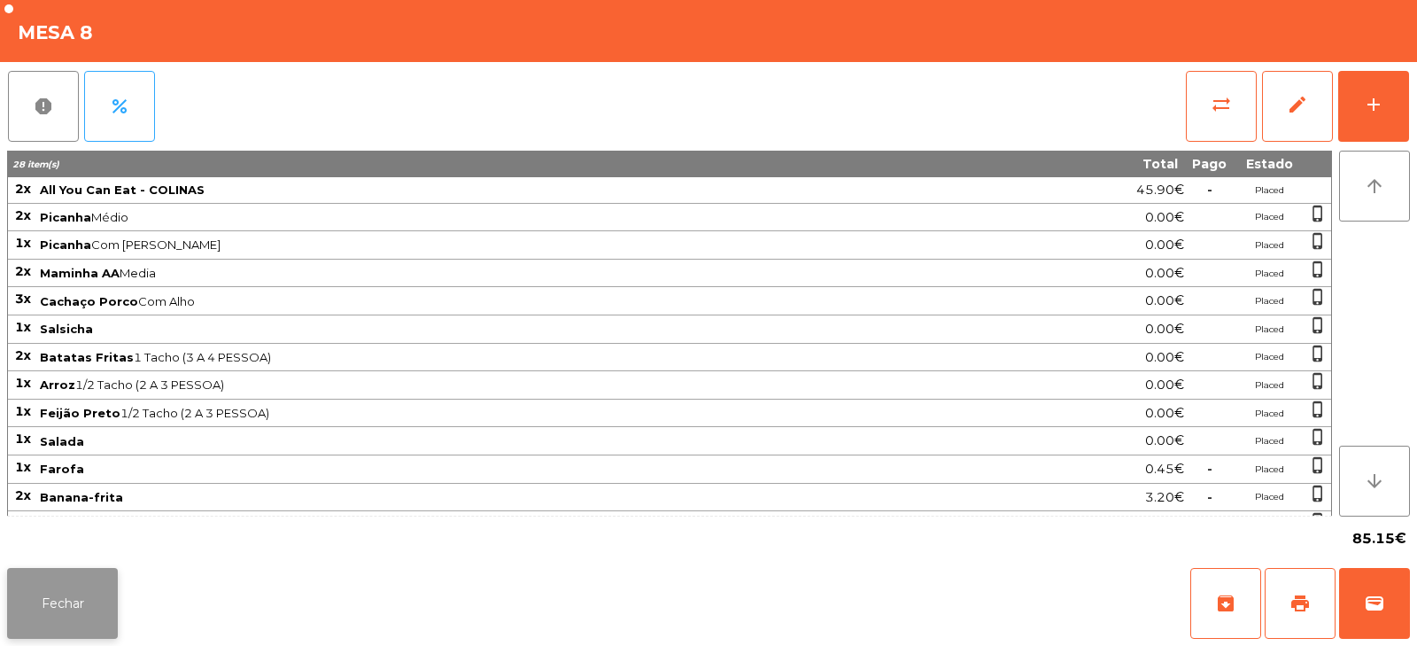
click at [64, 598] on button "Fechar" at bounding box center [62, 603] width 111 height 71
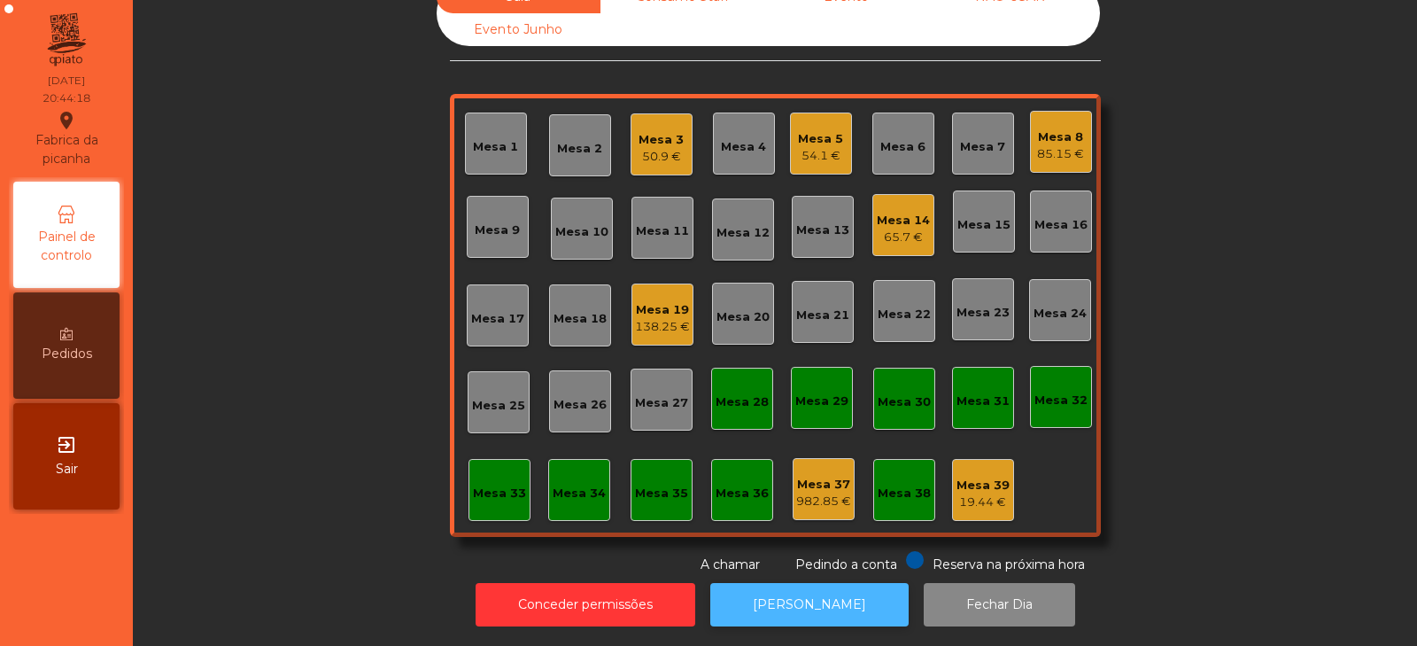
click at [803, 585] on button "[PERSON_NAME]" at bounding box center [809, 604] width 198 height 43
click at [1049, 128] on div "Mesa 8" at bounding box center [1060, 137] width 47 height 18
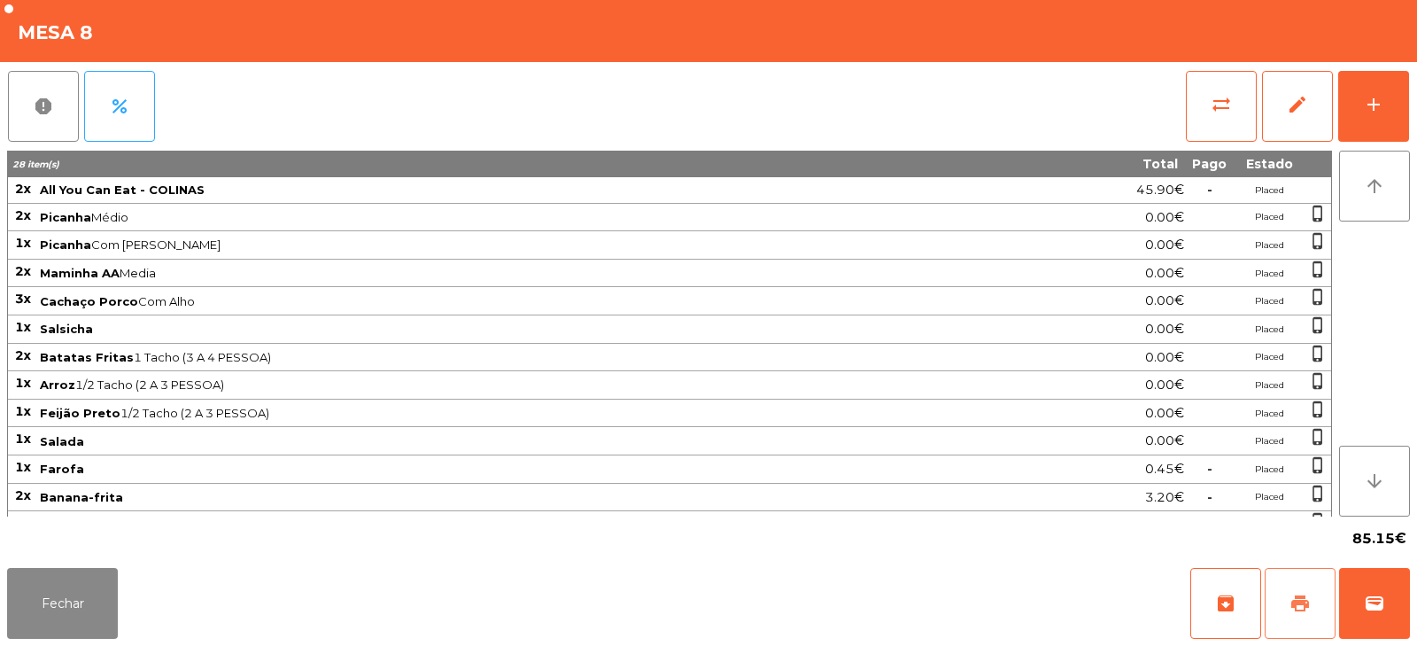
click at [1297, 600] on span "print" at bounding box center [1300, 603] width 21 height 21
click at [73, 627] on button "Fechar" at bounding box center [62, 603] width 111 height 71
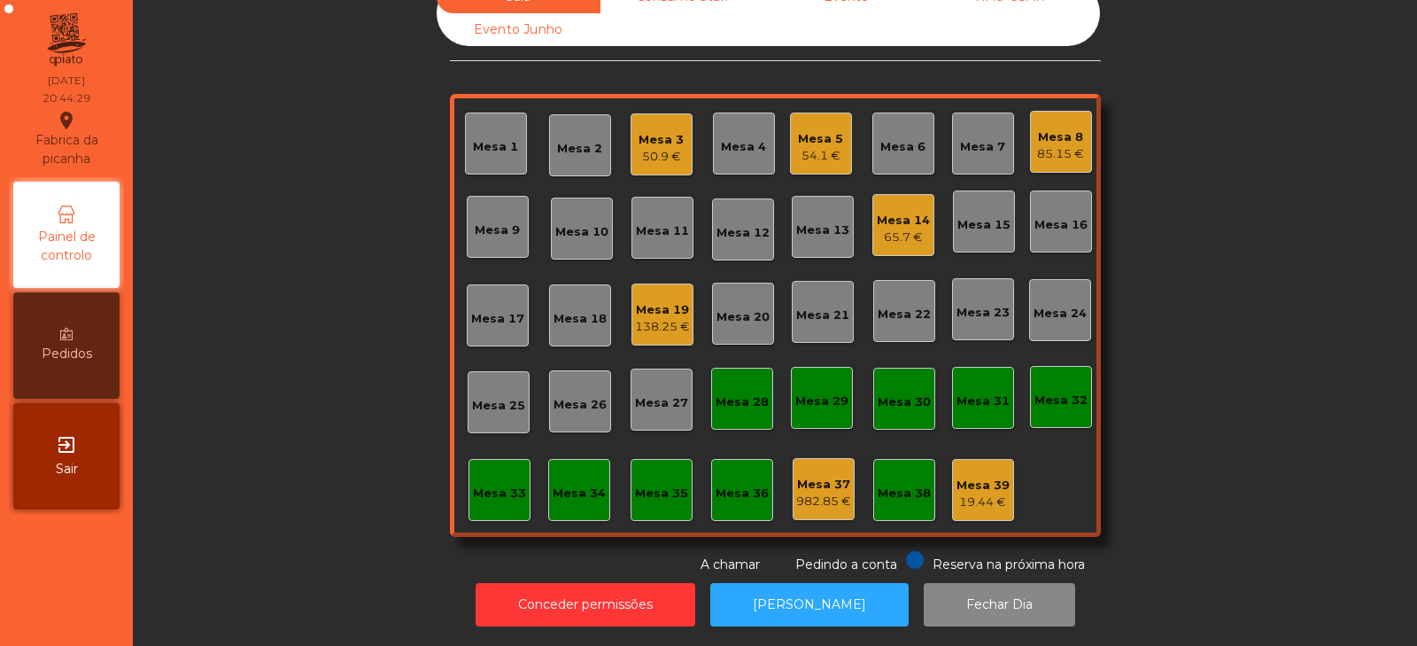
click at [1067, 121] on div "Mesa 8 85.15 €" at bounding box center [1060, 142] width 47 height 42
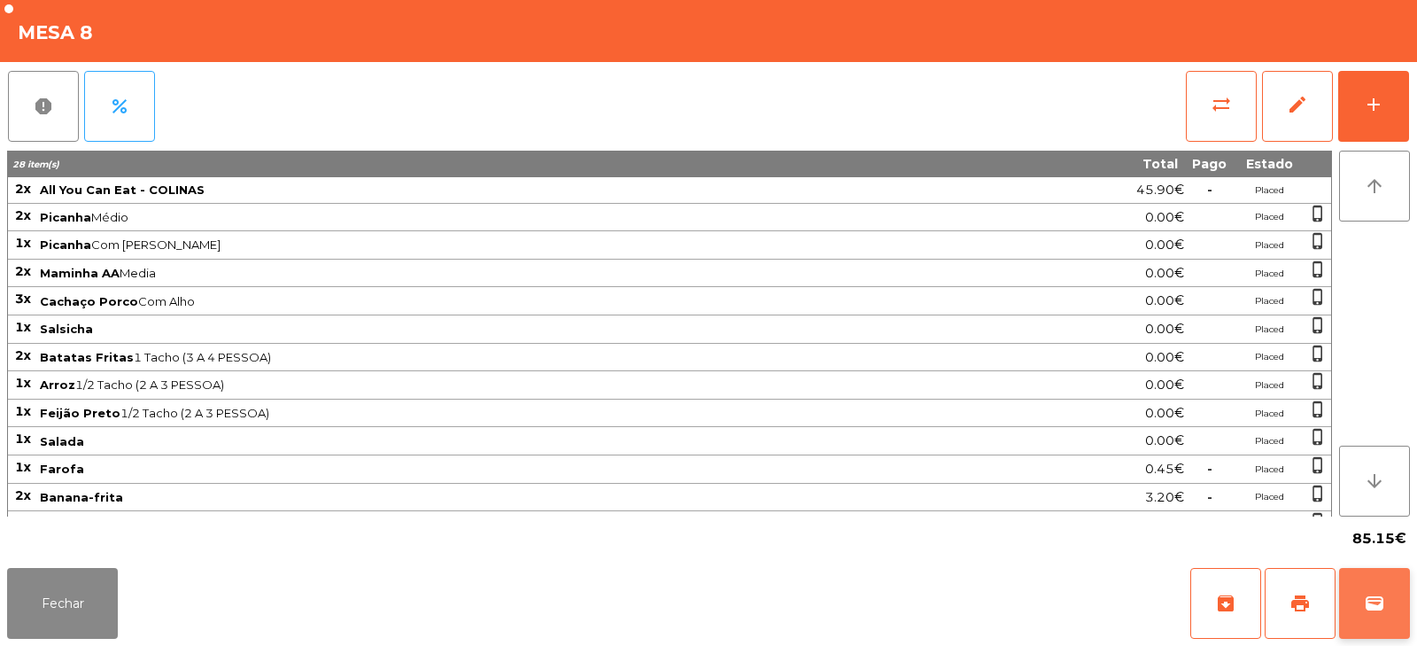
click at [1355, 613] on button "wallet" at bounding box center [1374, 603] width 71 height 71
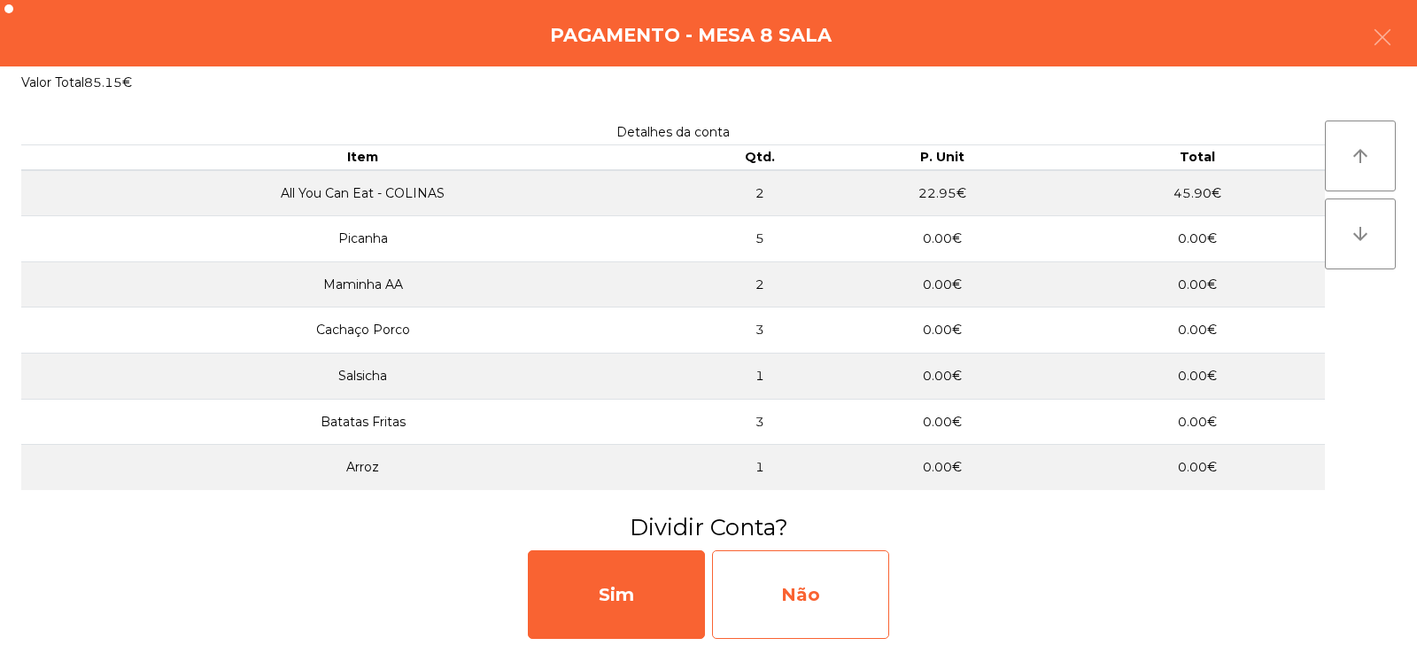
click at [791, 594] on div "Não" at bounding box center [800, 594] width 177 height 89
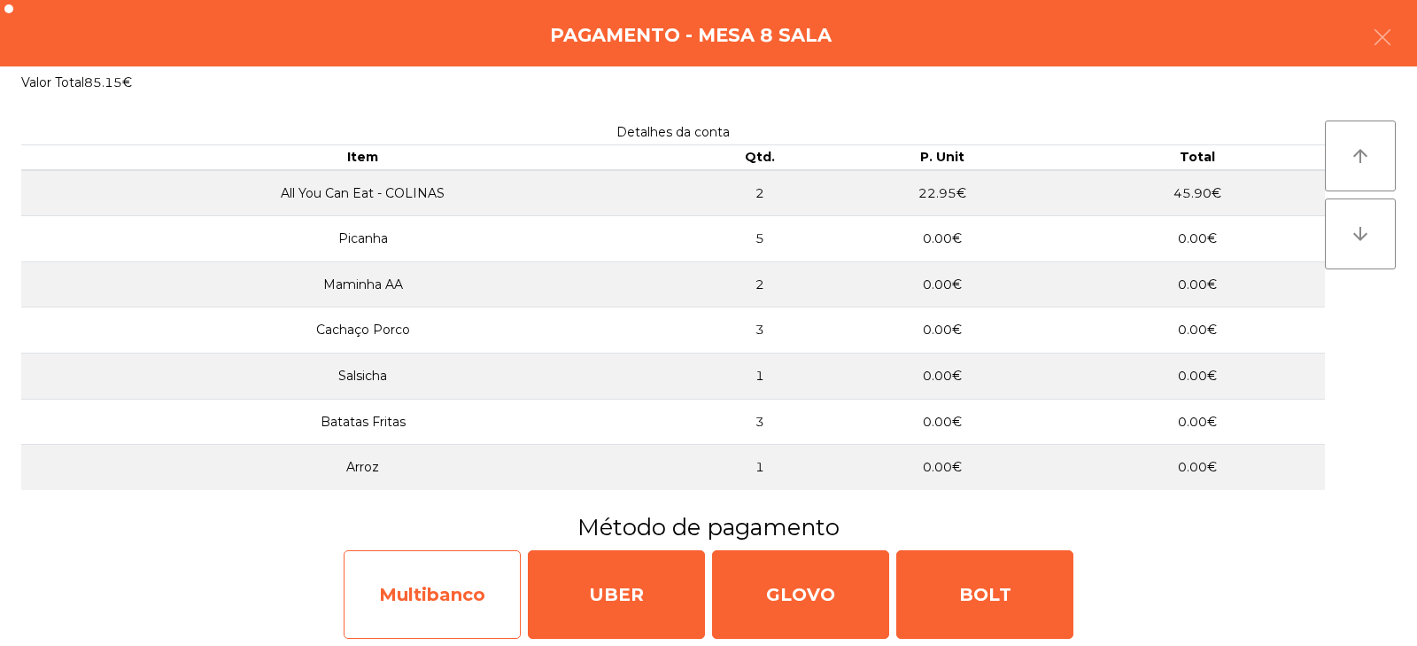
click at [431, 601] on div "Multibanco" at bounding box center [432, 594] width 177 height 89
select select "**"
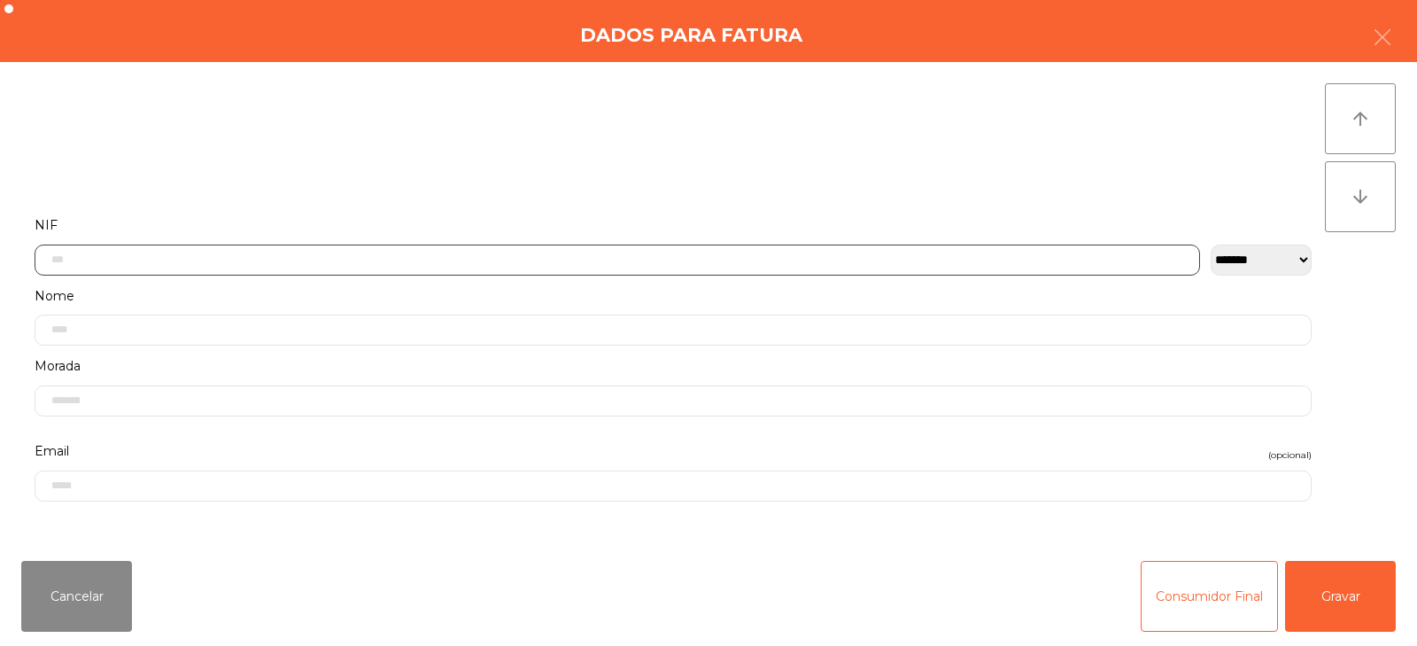
click at [596, 260] on input "text" at bounding box center [618, 259] width 1166 height 31
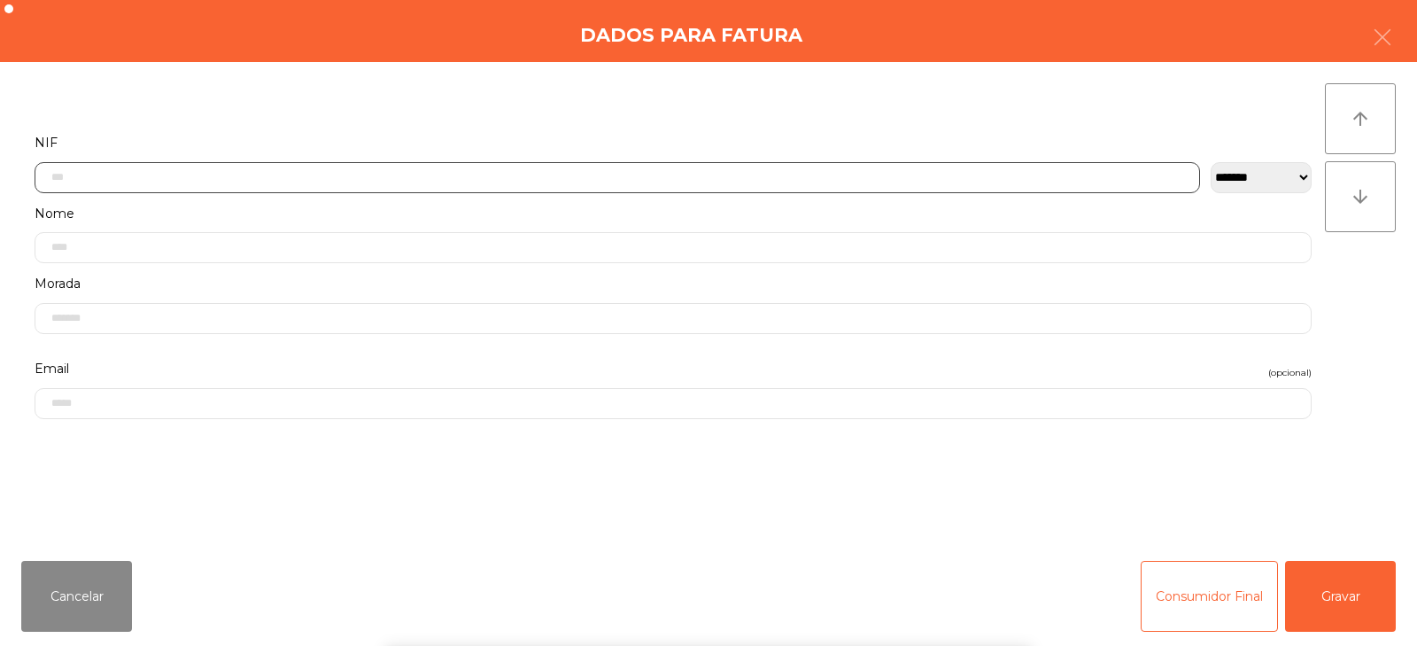
scroll to position [129, 0]
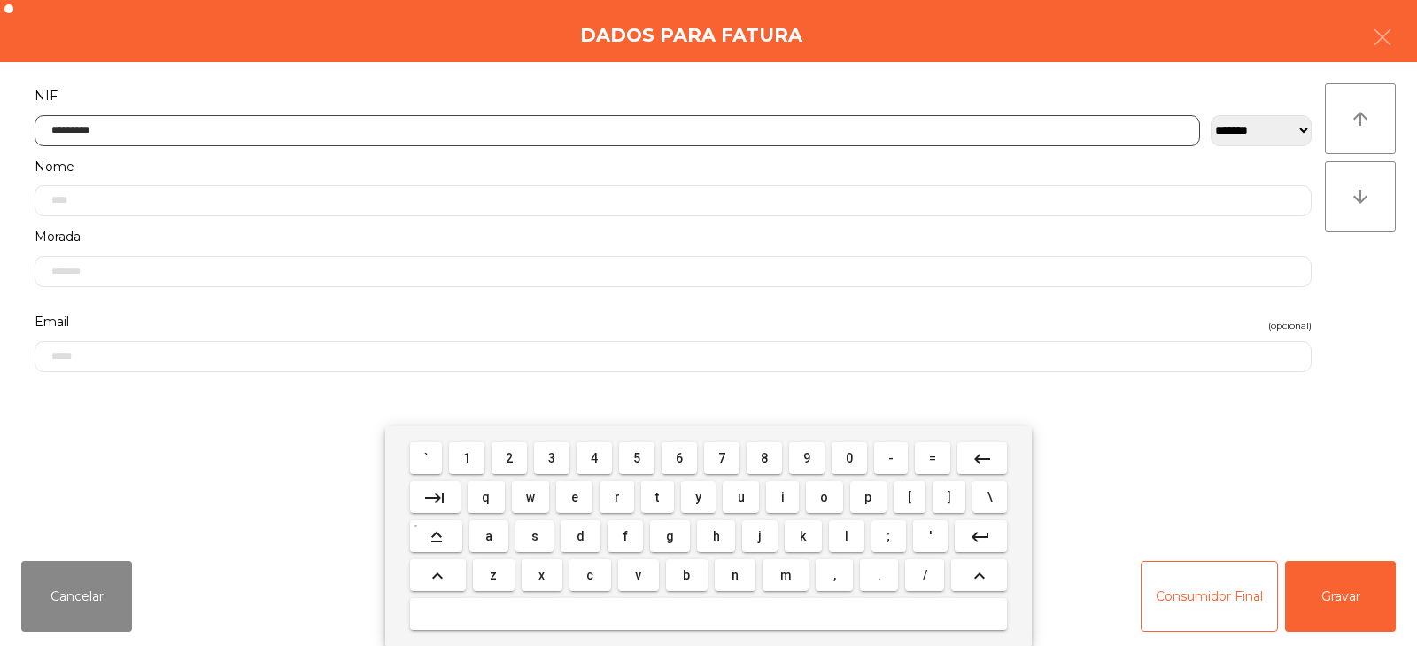
type input "*********"
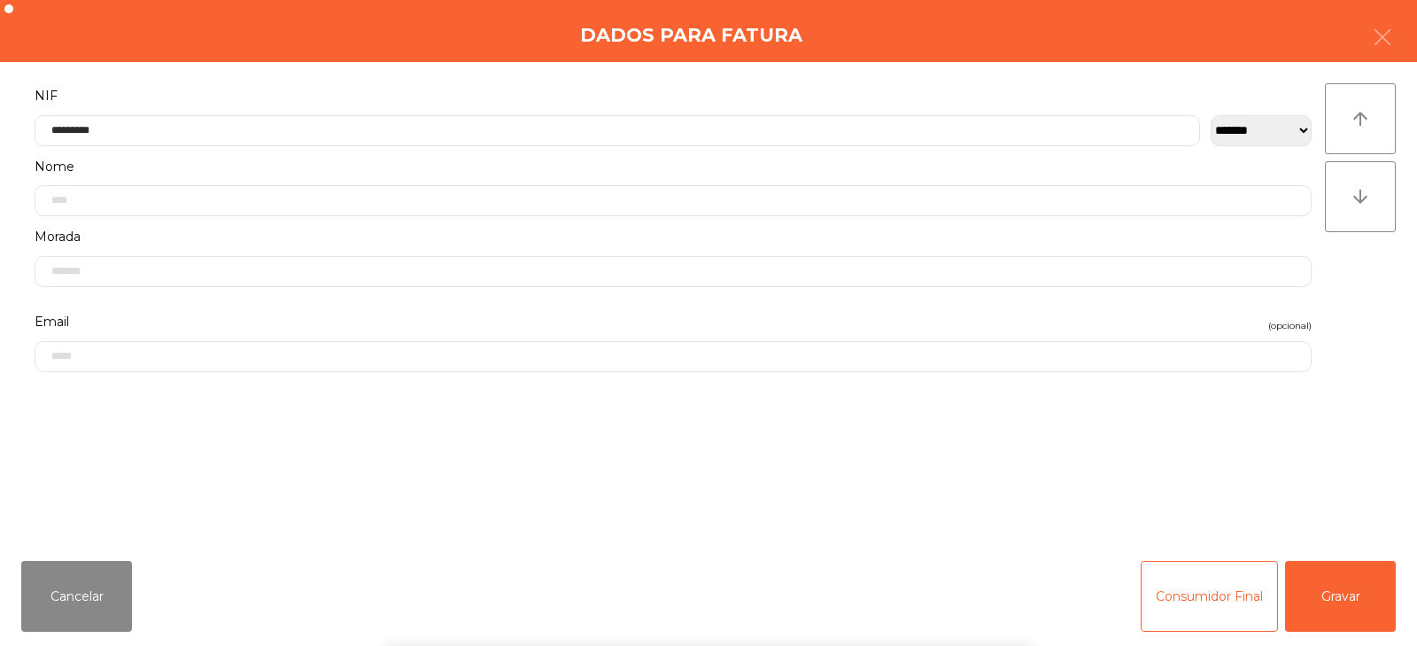
click at [1326, 582] on div "` 1 2 3 4 5 6 7 8 9 0 - = keyboard_backspace keyboard_tab q w e r t y u i o p […" at bounding box center [708, 536] width 1417 height 220
click at [1333, 589] on button "Gravar" at bounding box center [1340, 596] width 111 height 71
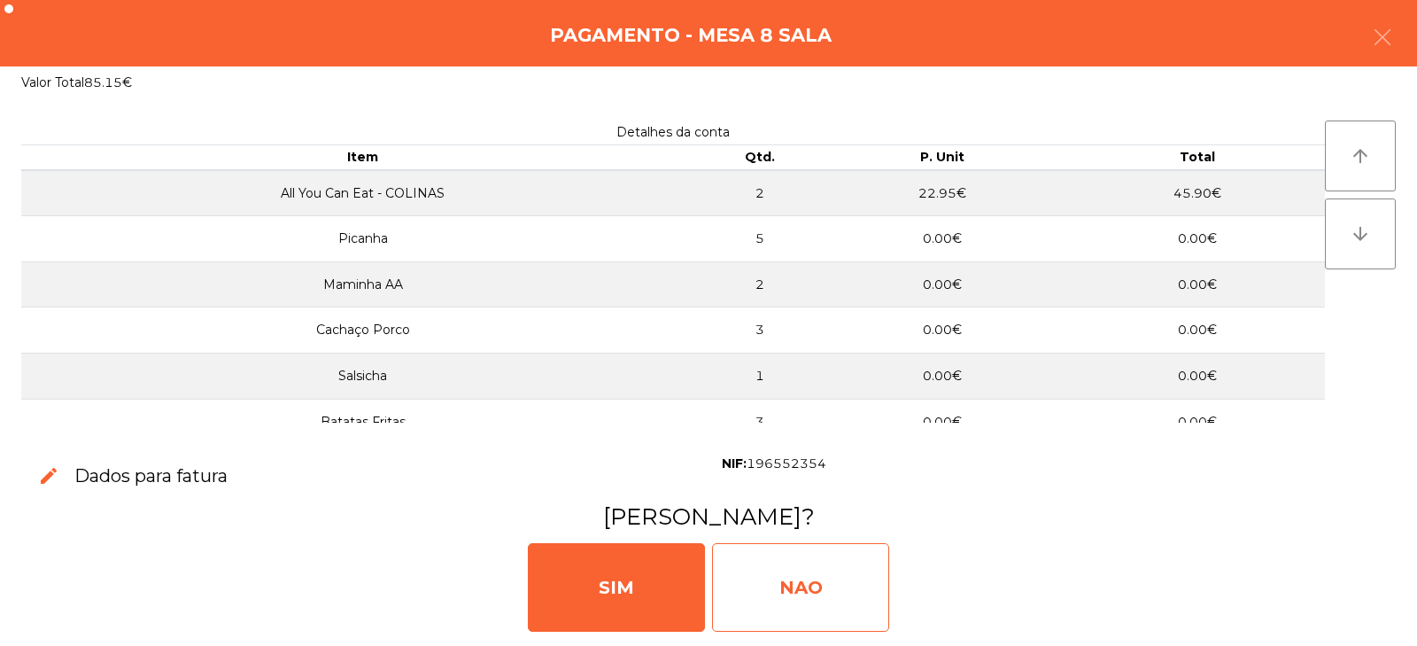
click at [755, 597] on div "NAO" at bounding box center [800, 587] width 177 height 89
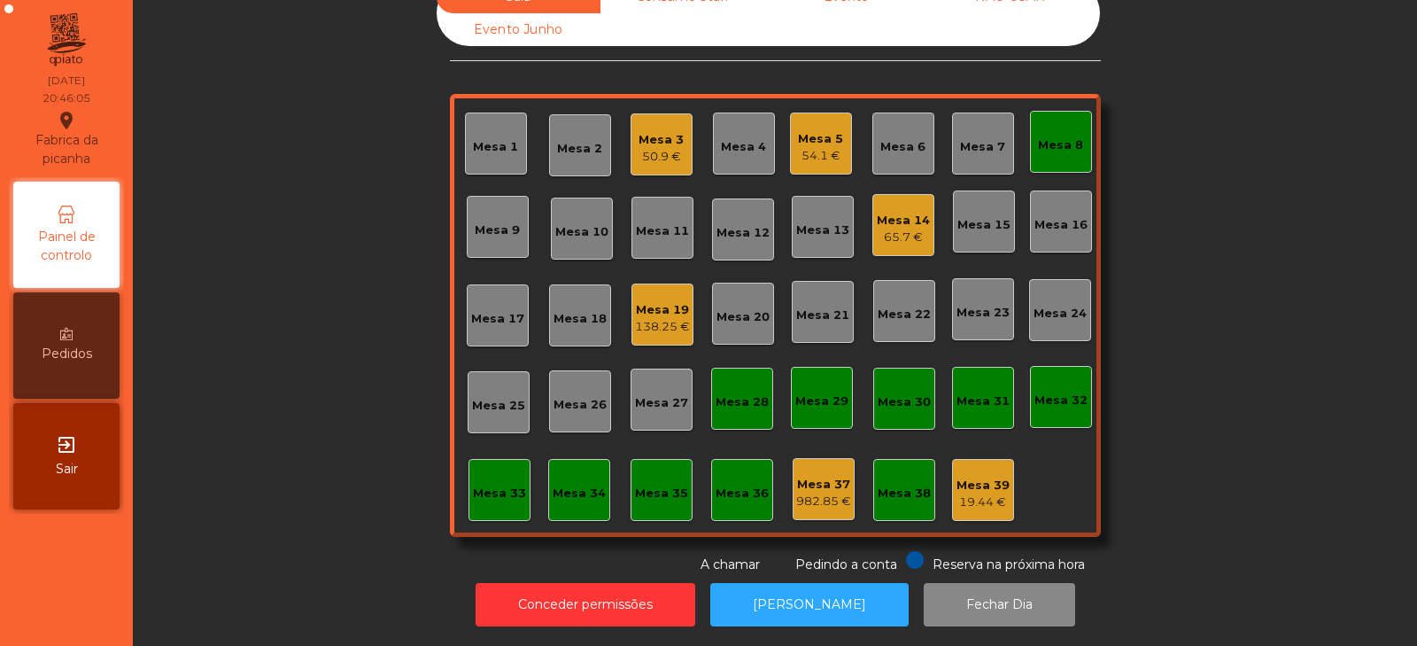
click at [1077, 111] on div "Mesa 8" at bounding box center [1061, 142] width 62 height 62
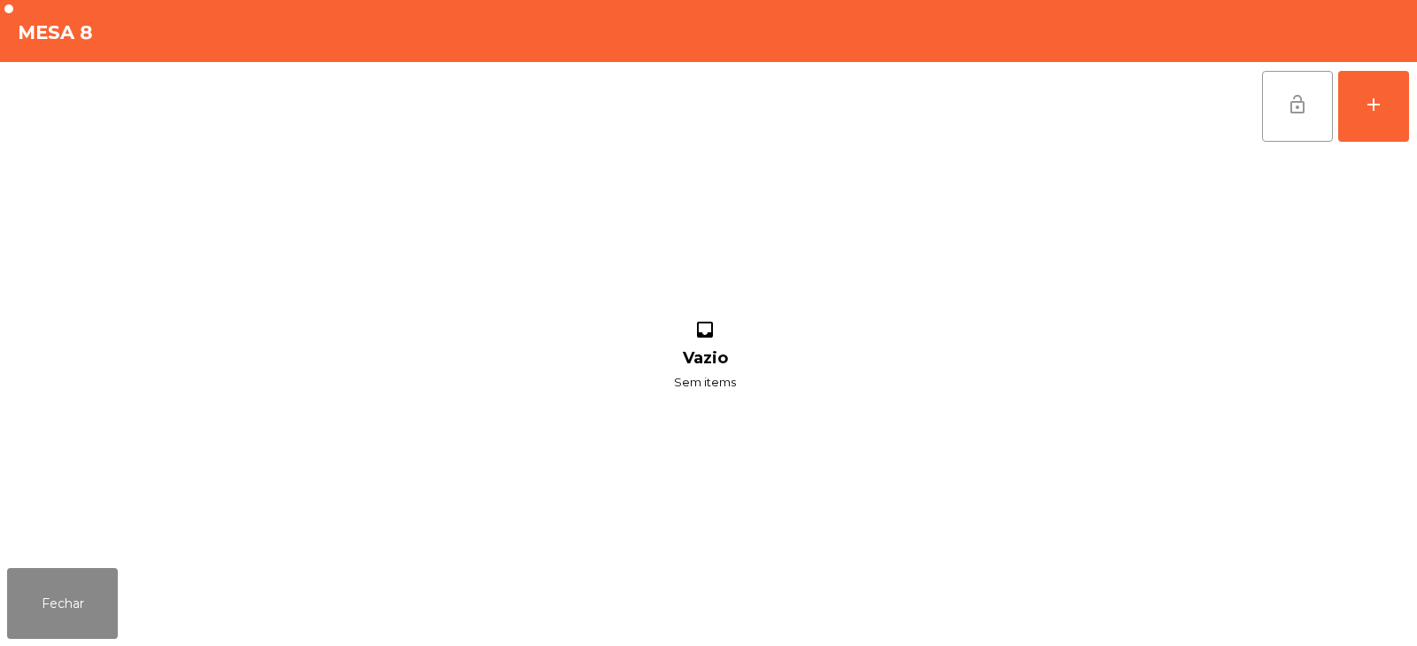
click at [1275, 121] on button "lock_open" at bounding box center [1297, 106] width 71 height 71
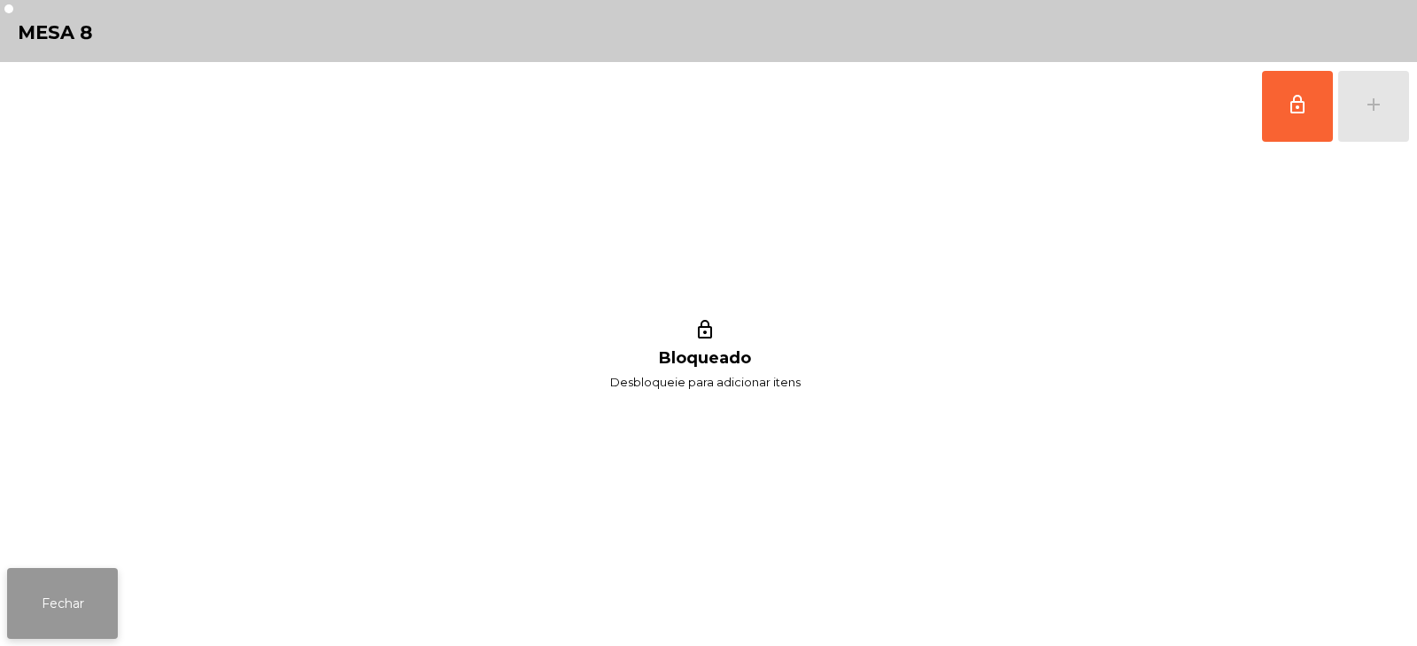
click at [35, 625] on button "Fechar" at bounding box center [62, 603] width 111 height 71
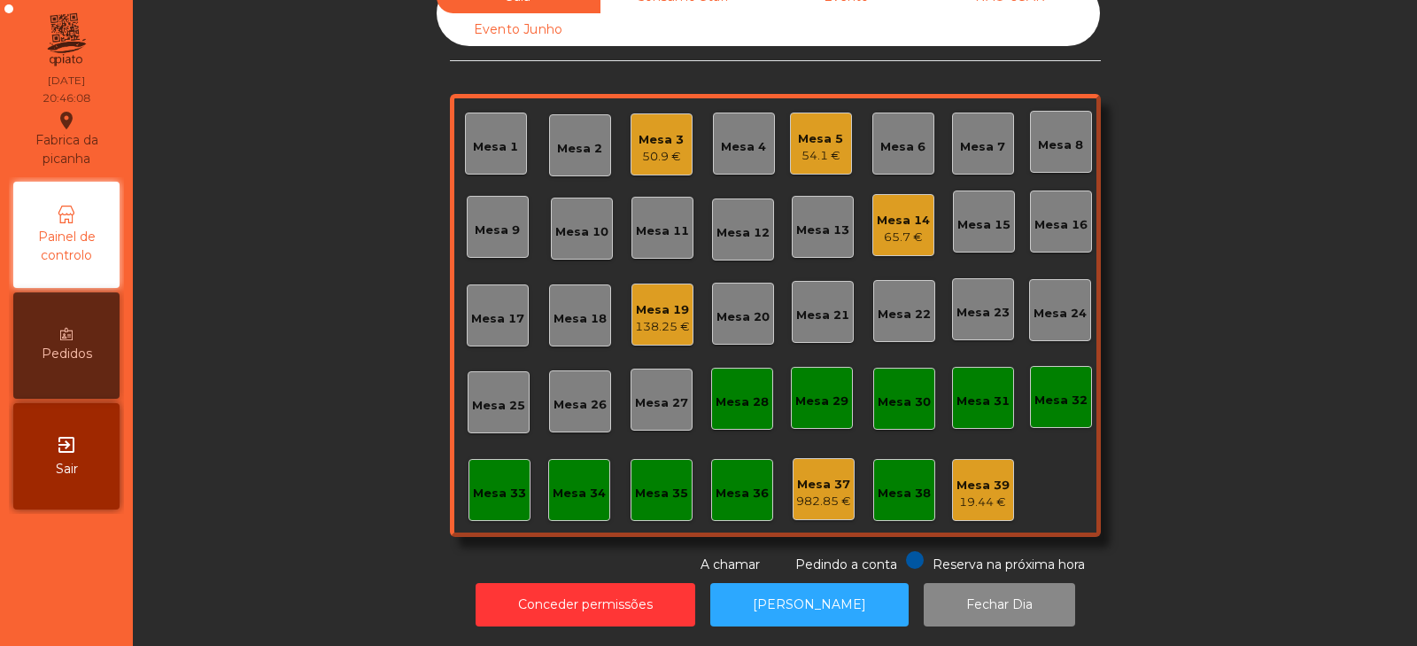
click at [656, 301] on div "Mesa 19" at bounding box center [662, 310] width 55 height 18
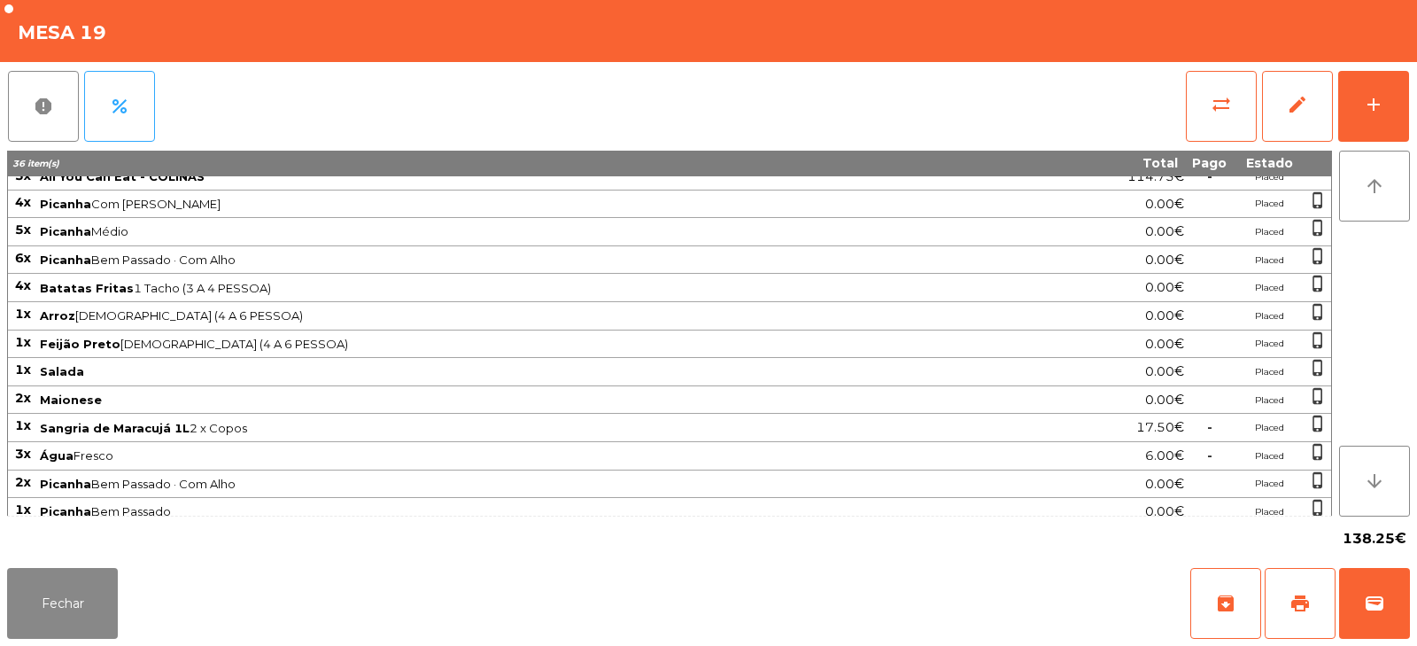
scroll to position [24, 0]
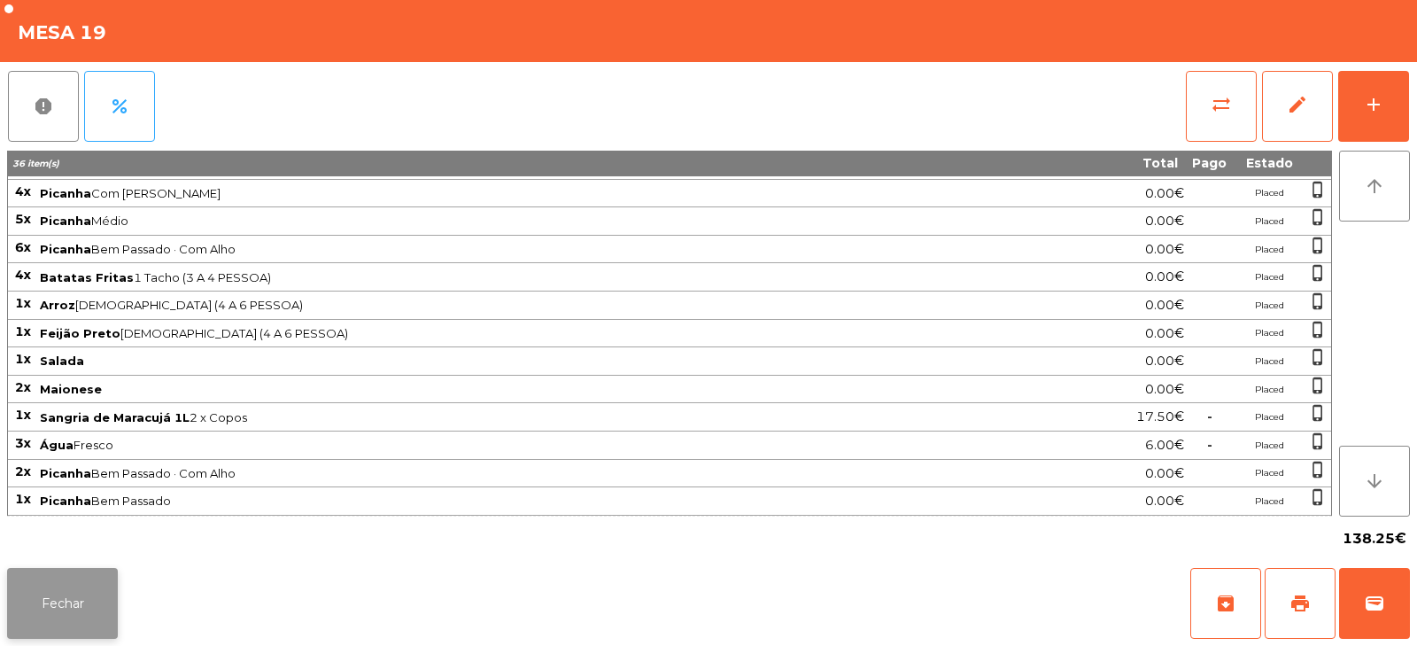
click at [60, 608] on button "Fechar" at bounding box center [62, 603] width 111 height 71
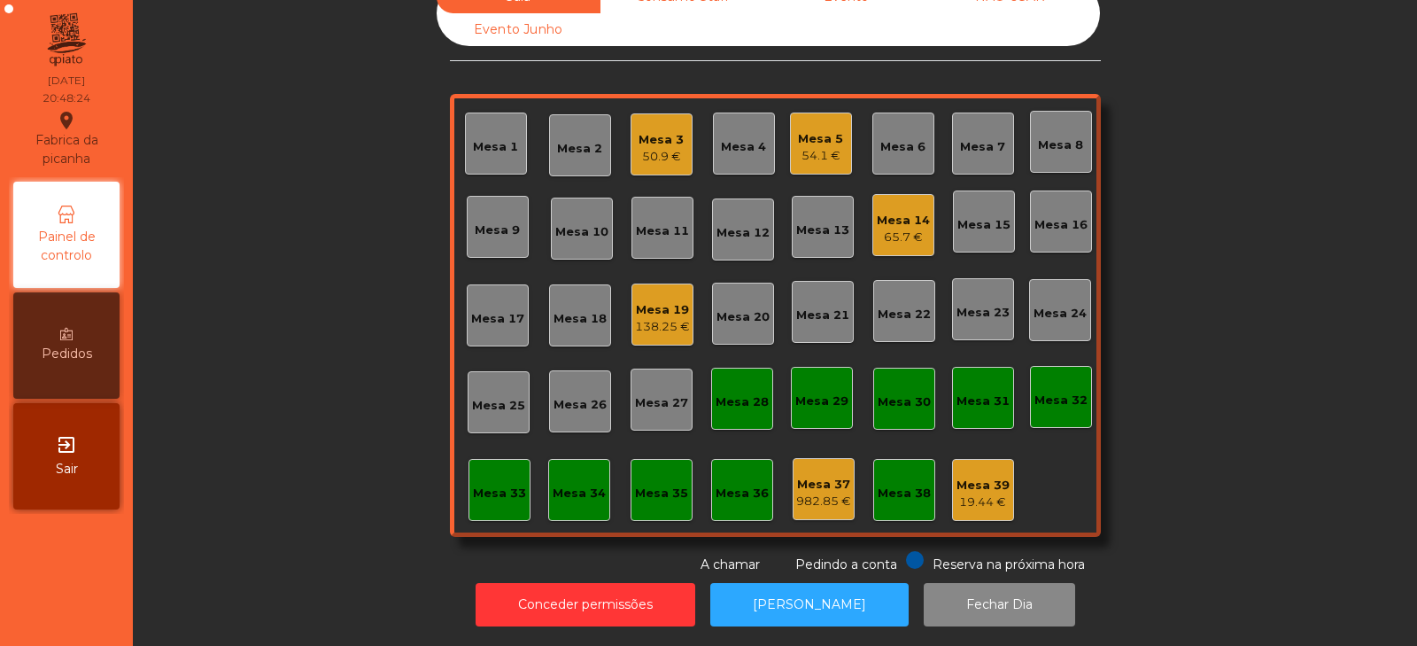
click at [662, 318] on div "138.25 €" at bounding box center [662, 327] width 55 height 18
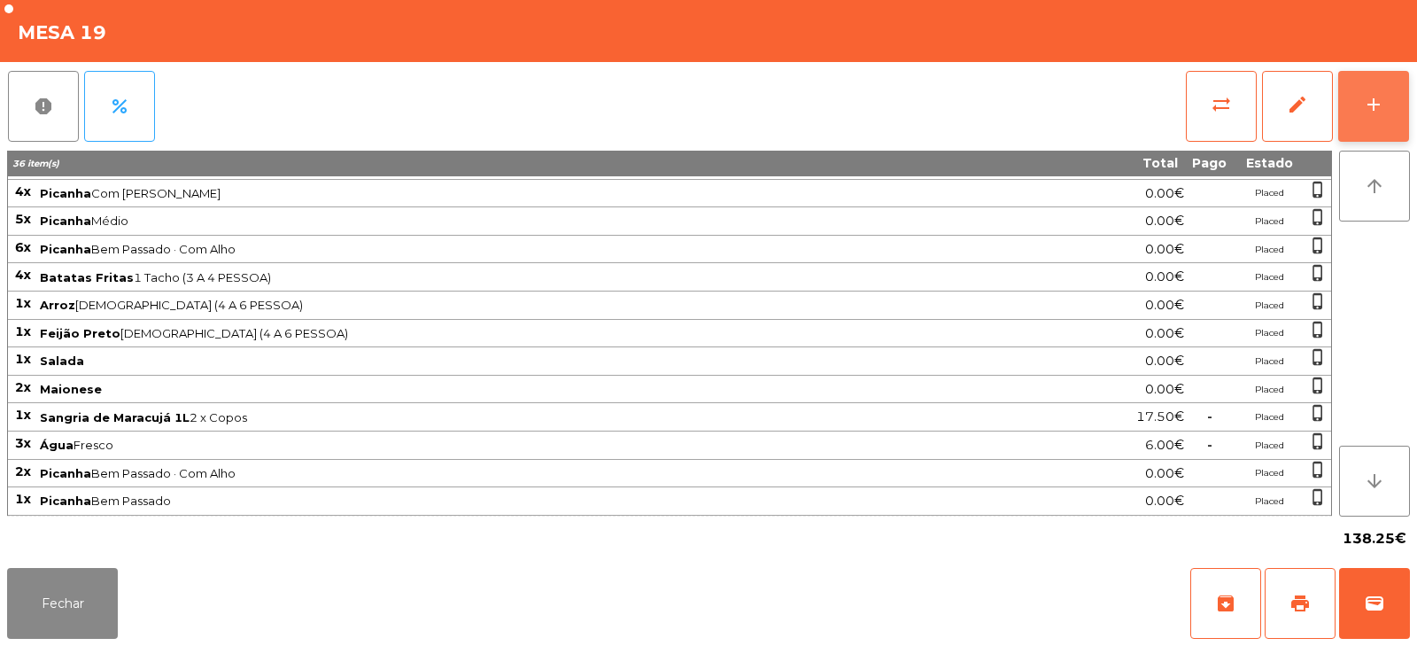
click at [1385, 93] on button "add" at bounding box center [1373, 106] width 71 height 71
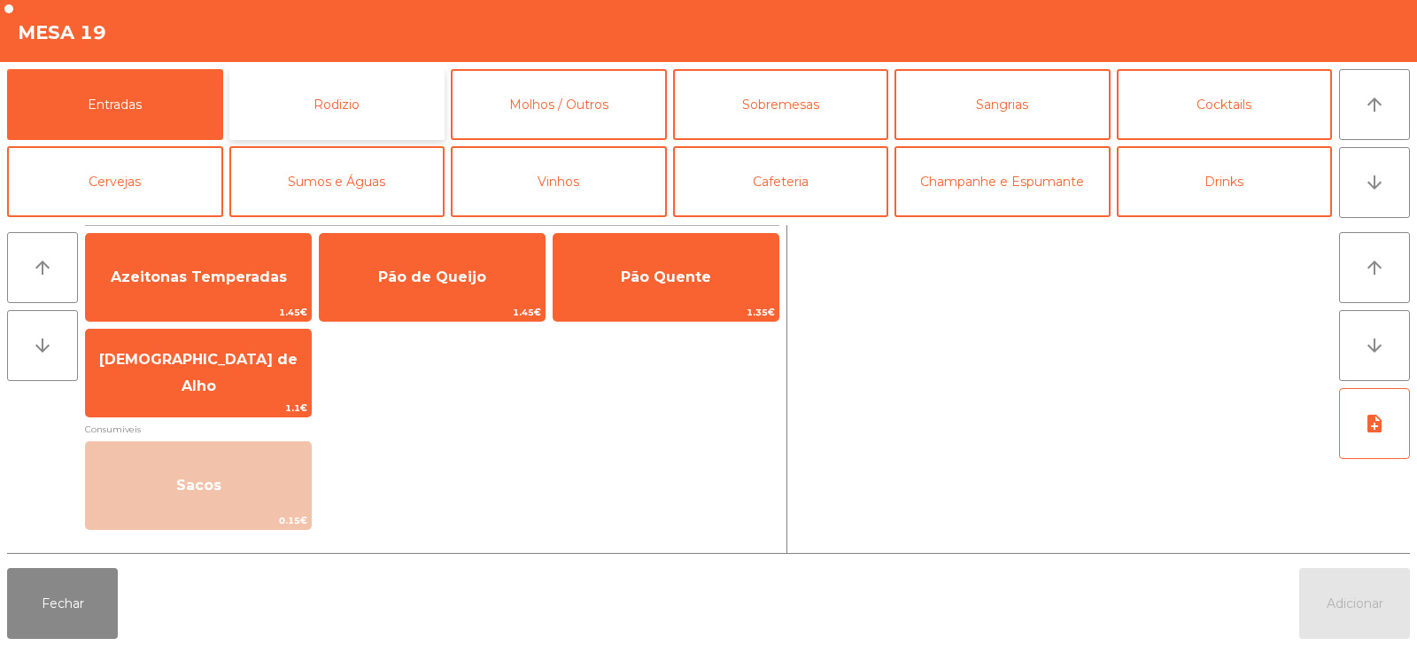
click at [400, 111] on button "Rodizio" at bounding box center [337, 104] width 216 height 71
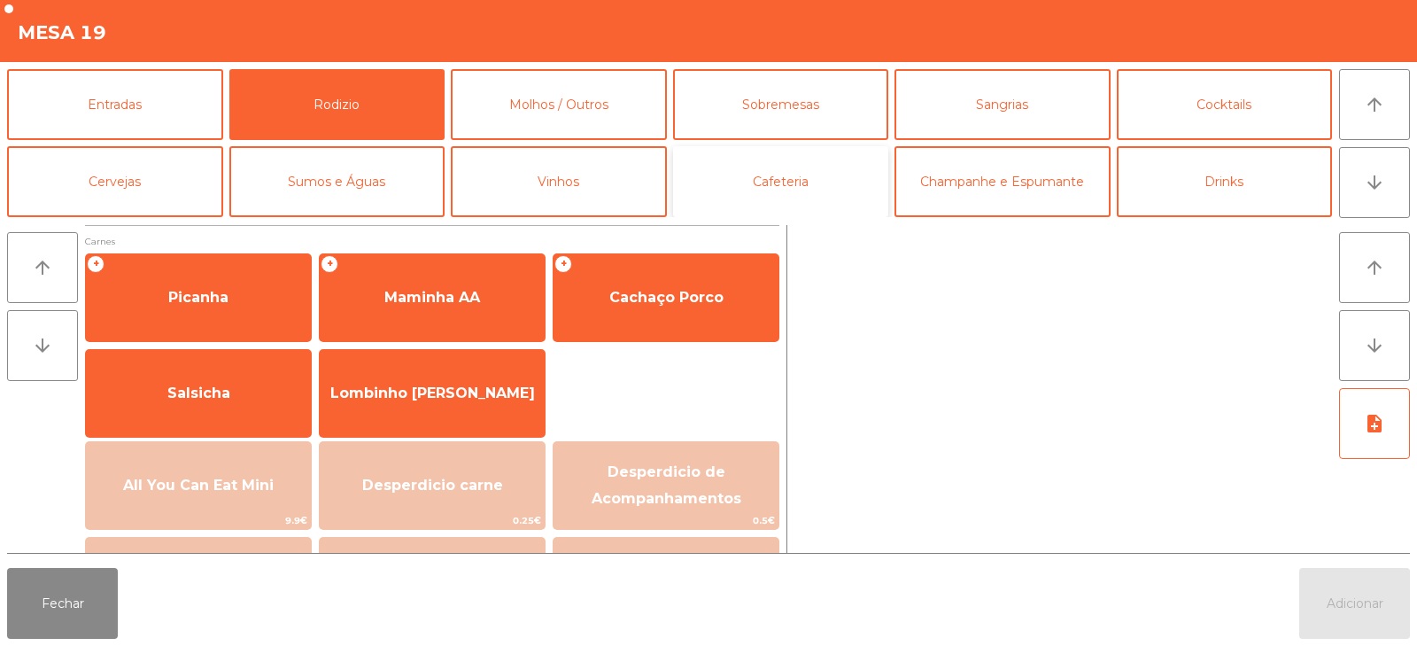
click at [800, 198] on button "Cafeteria" at bounding box center [781, 181] width 216 height 71
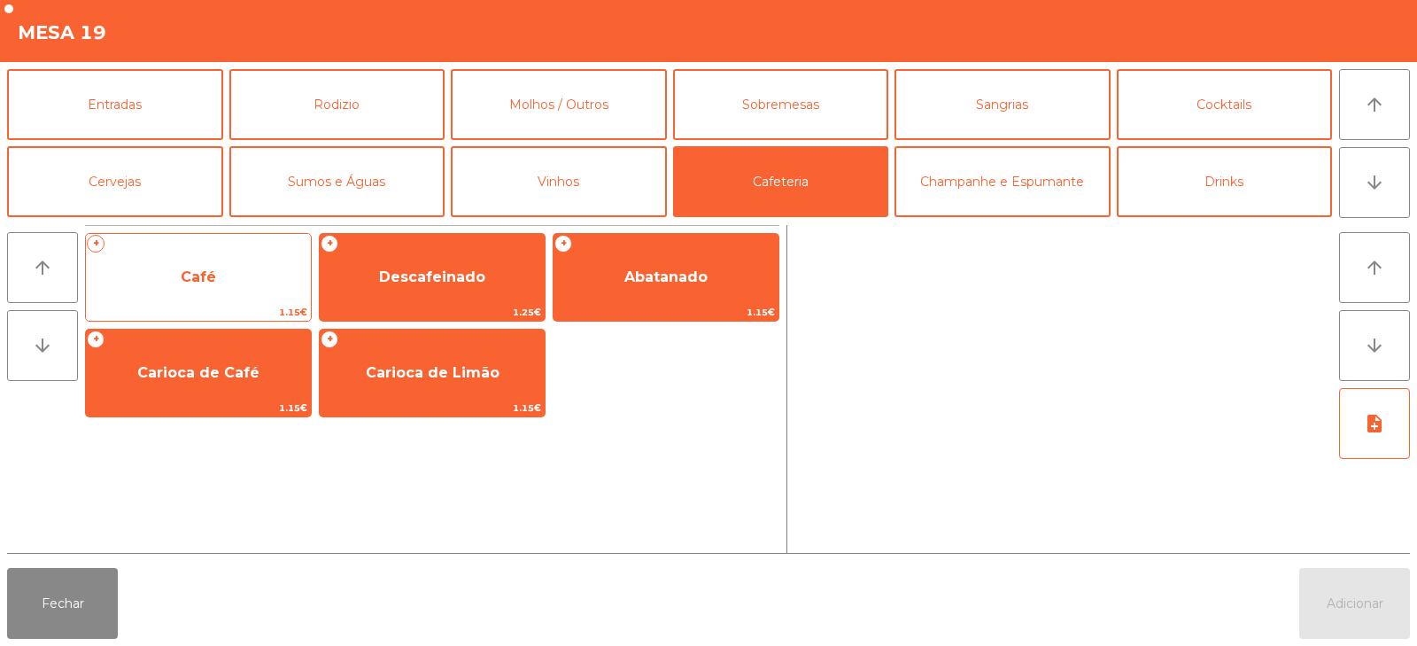
click at [258, 273] on span "Café" at bounding box center [198, 277] width 225 height 48
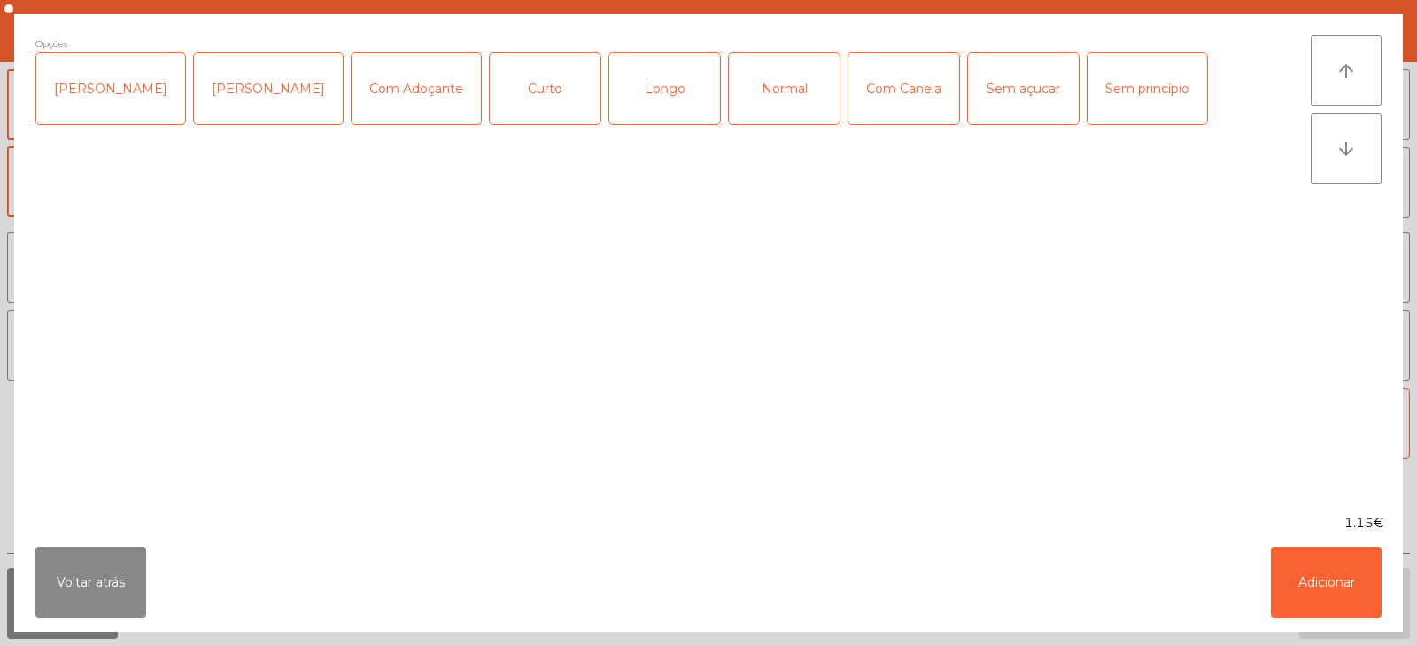
click at [509, 108] on div "Curto" at bounding box center [545, 88] width 111 height 71
click at [1329, 588] on button "Adicionar" at bounding box center [1326, 582] width 111 height 71
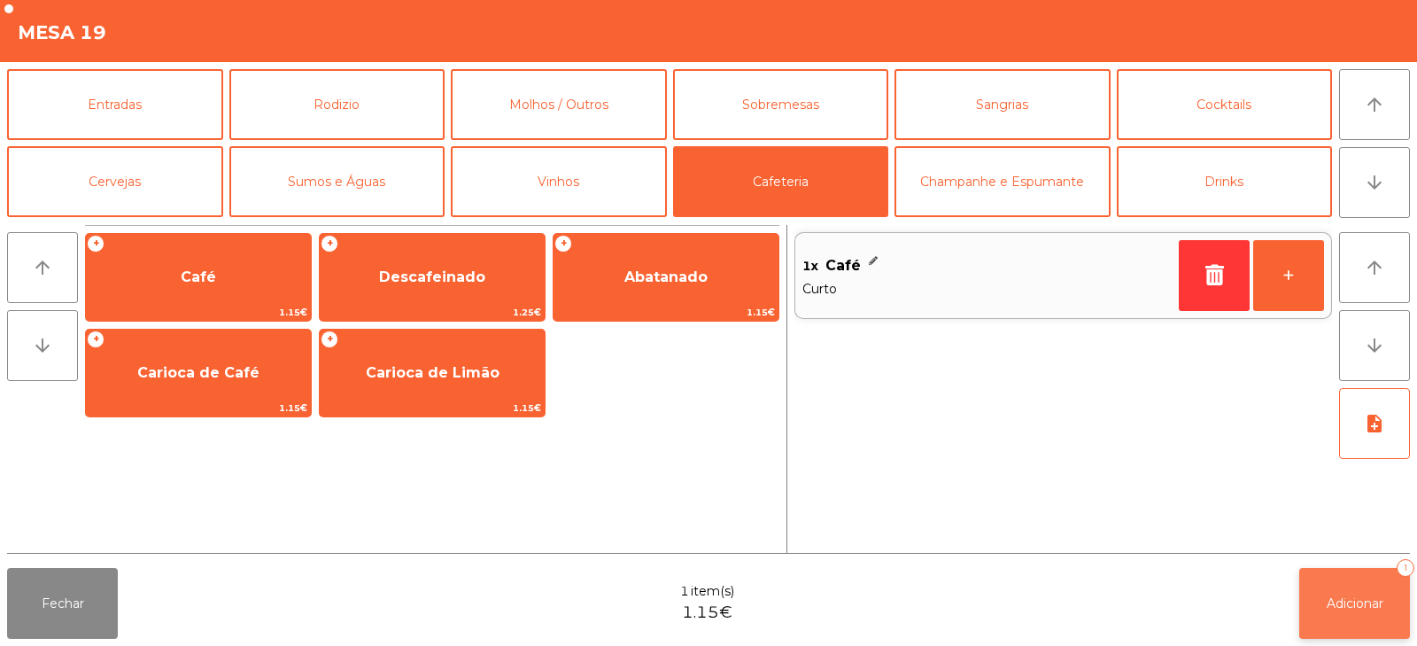
click at [1350, 609] on span "Adicionar" at bounding box center [1355, 603] width 57 height 16
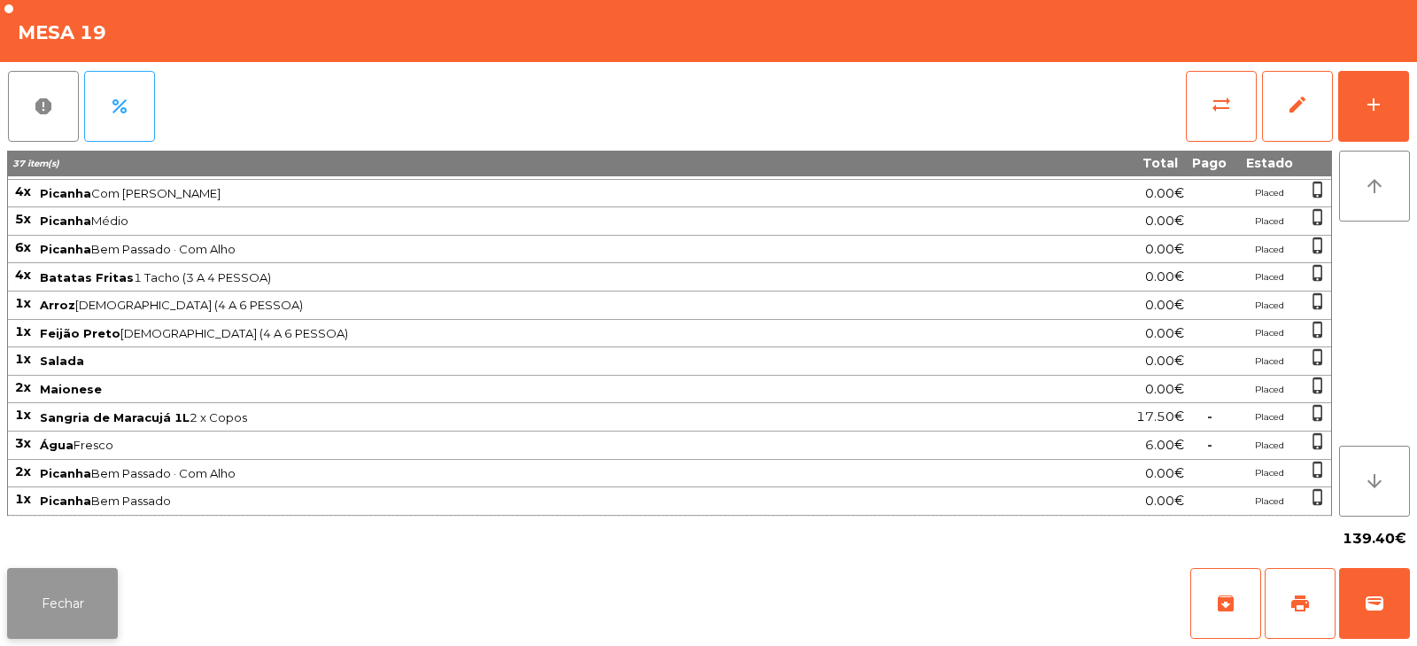
click at [85, 613] on button "Fechar" at bounding box center [62, 603] width 111 height 71
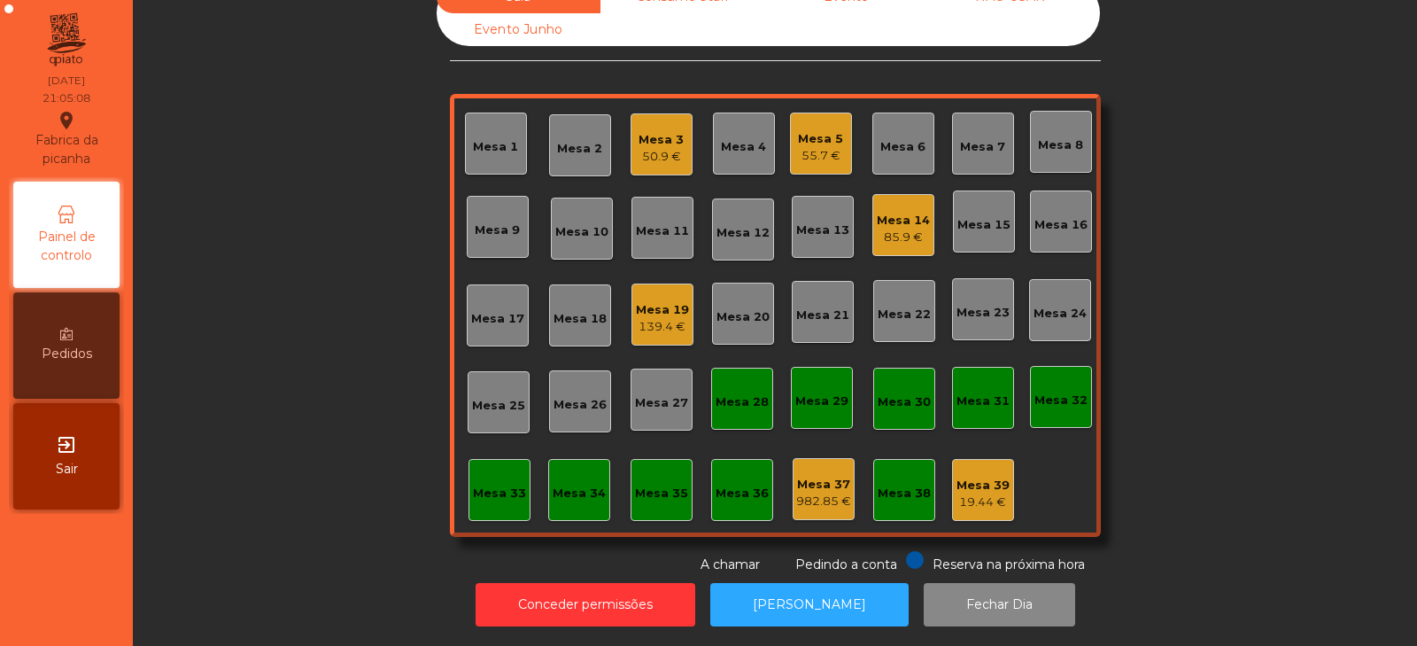
click at [329, 277] on div "Sala Consumo Staff Evento NÃO USAR Evento Junho Mesa 1 Mesa 2 Mesa 3 50.9 € Mes…" at bounding box center [775, 278] width 1237 height 594
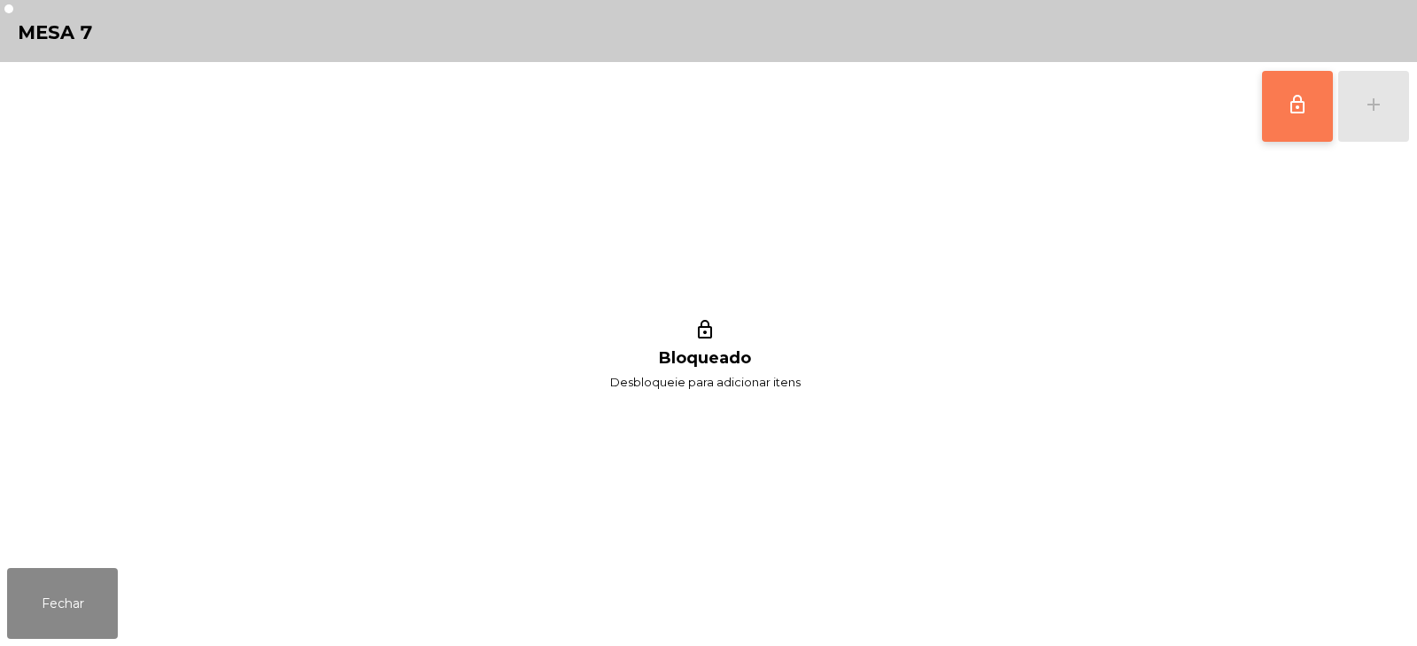
click at [1283, 105] on button "lock_outline" at bounding box center [1297, 106] width 71 height 71
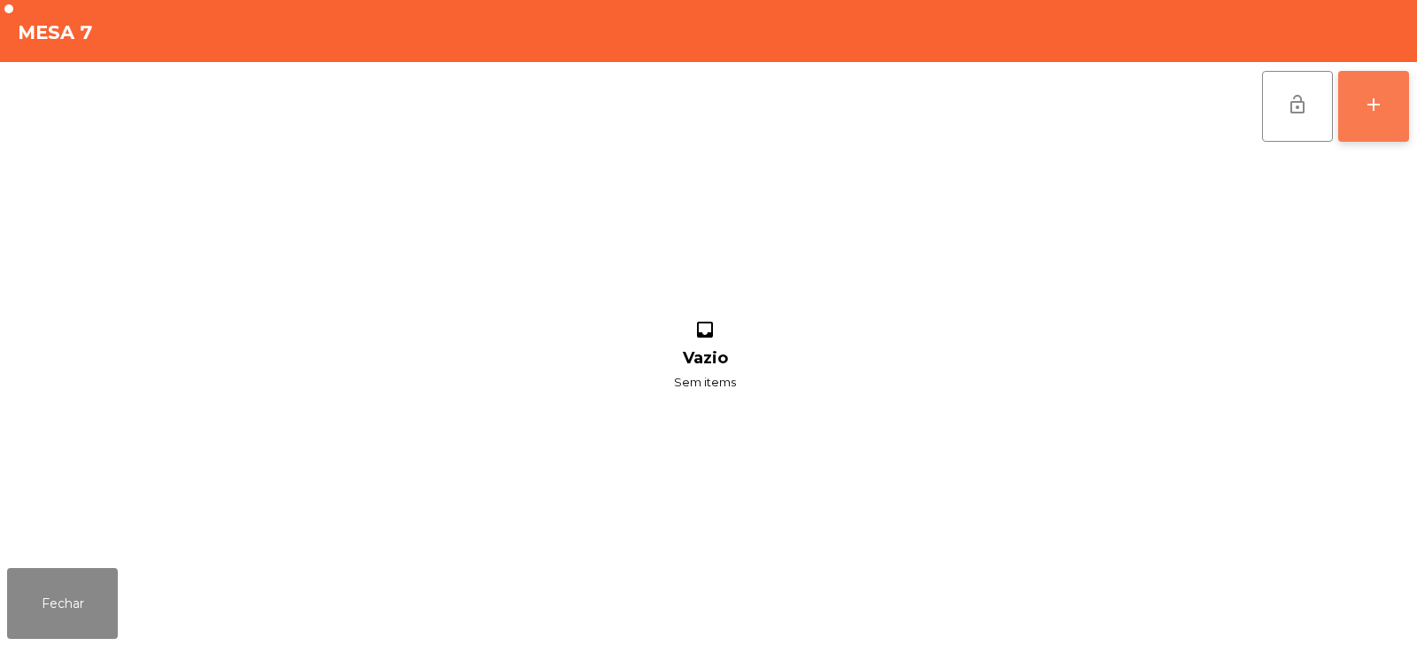
click at [1385, 112] on button "add" at bounding box center [1373, 106] width 71 height 71
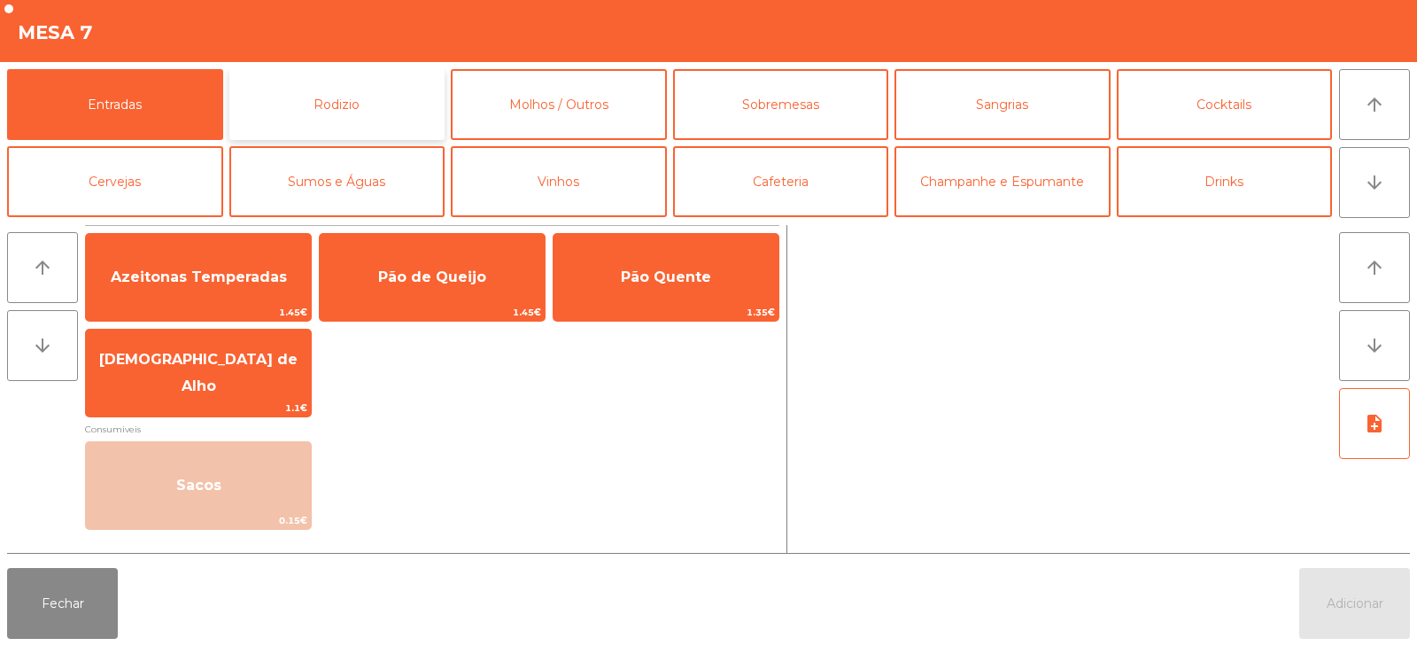
click at [382, 99] on button "Rodizio" at bounding box center [337, 104] width 216 height 71
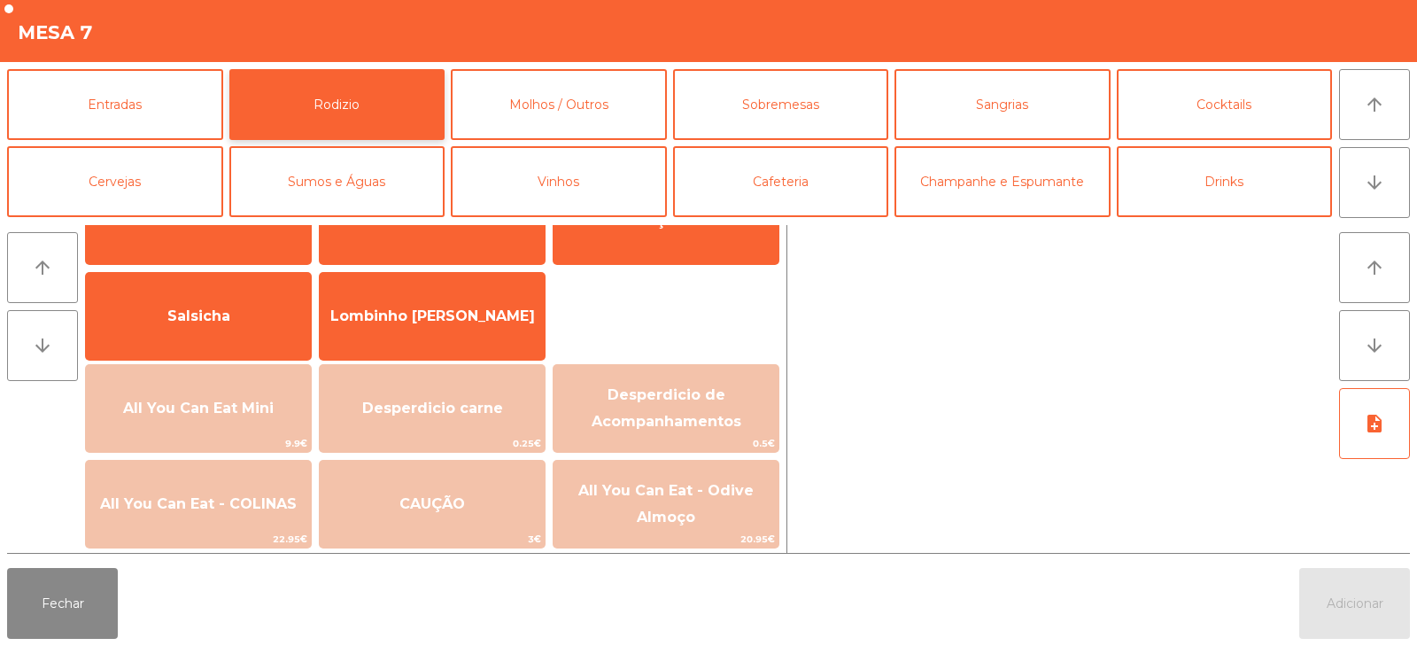
scroll to position [147, 0]
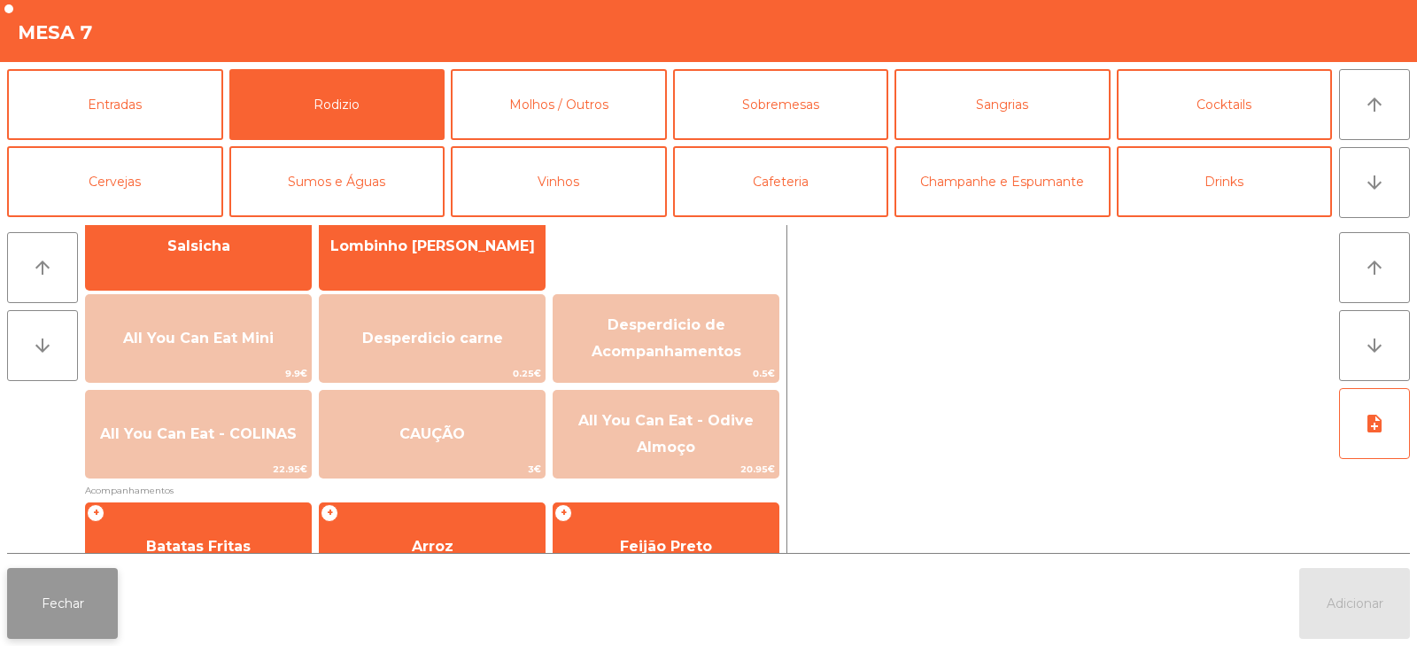
click at [74, 582] on button "Fechar" at bounding box center [62, 603] width 111 height 71
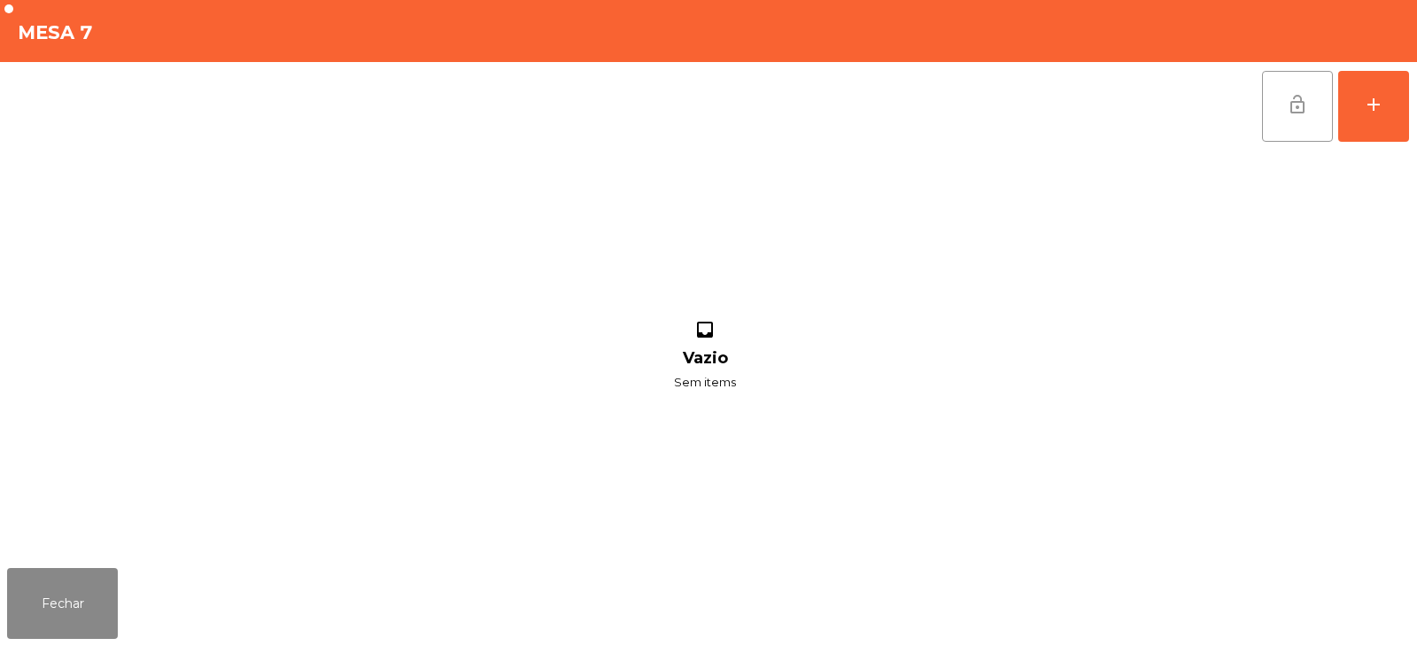
click at [1293, 103] on span "lock_open" at bounding box center [1297, 104] width 21 height 21
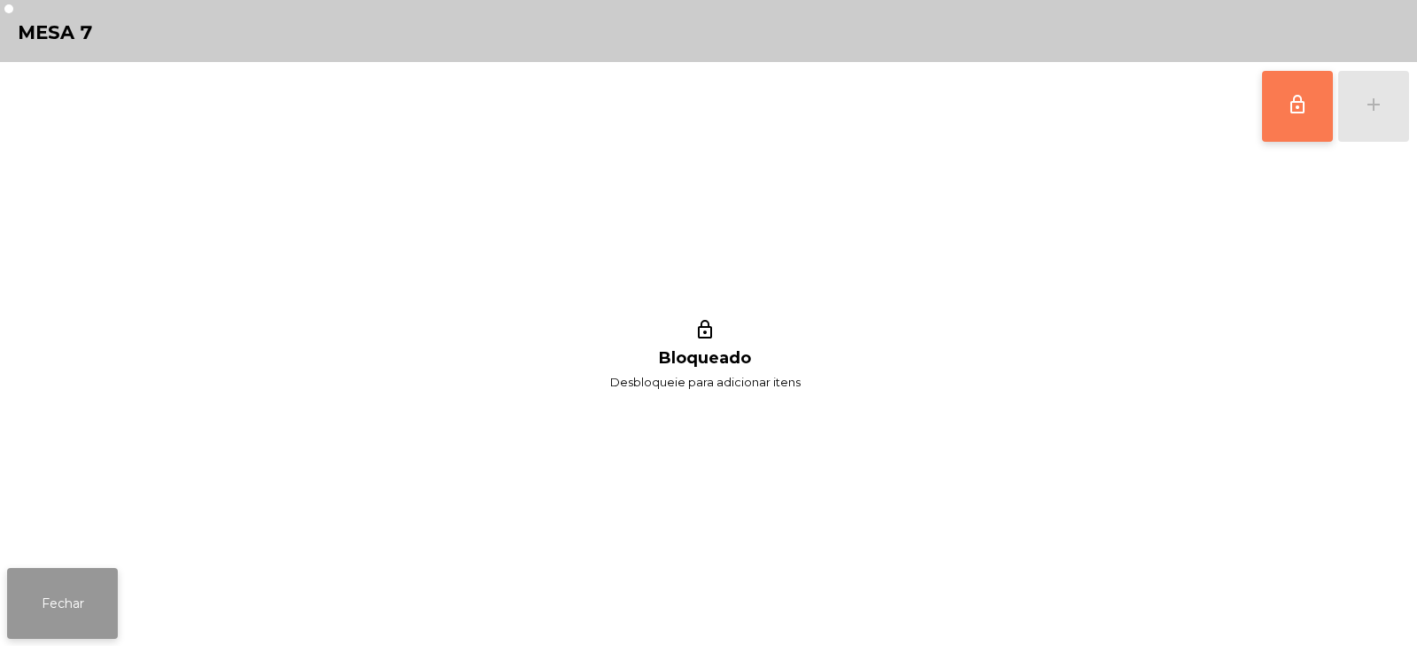
click at [74, 598] on button "Fechar" at bounding box center [62, 603] width 111 height 71
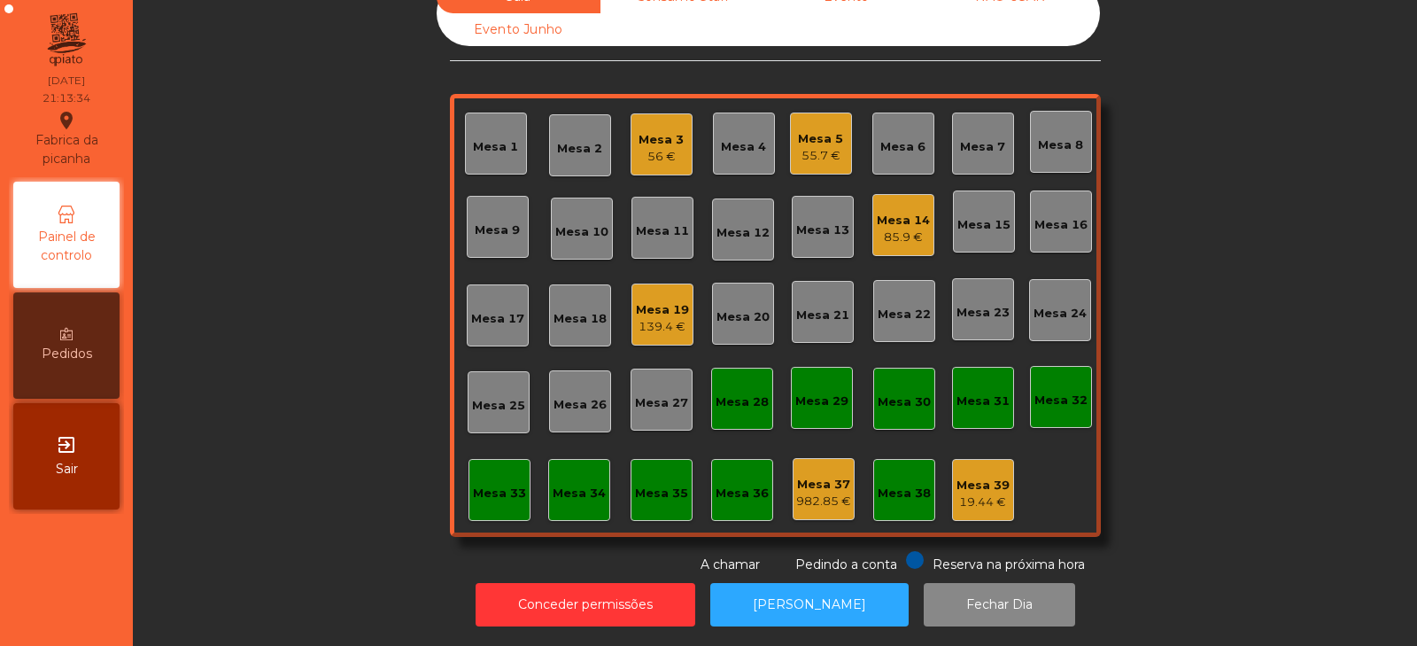
click at [487, 196] on div "Mesa 9" at bounding box center [498, 227] width 62 height 62
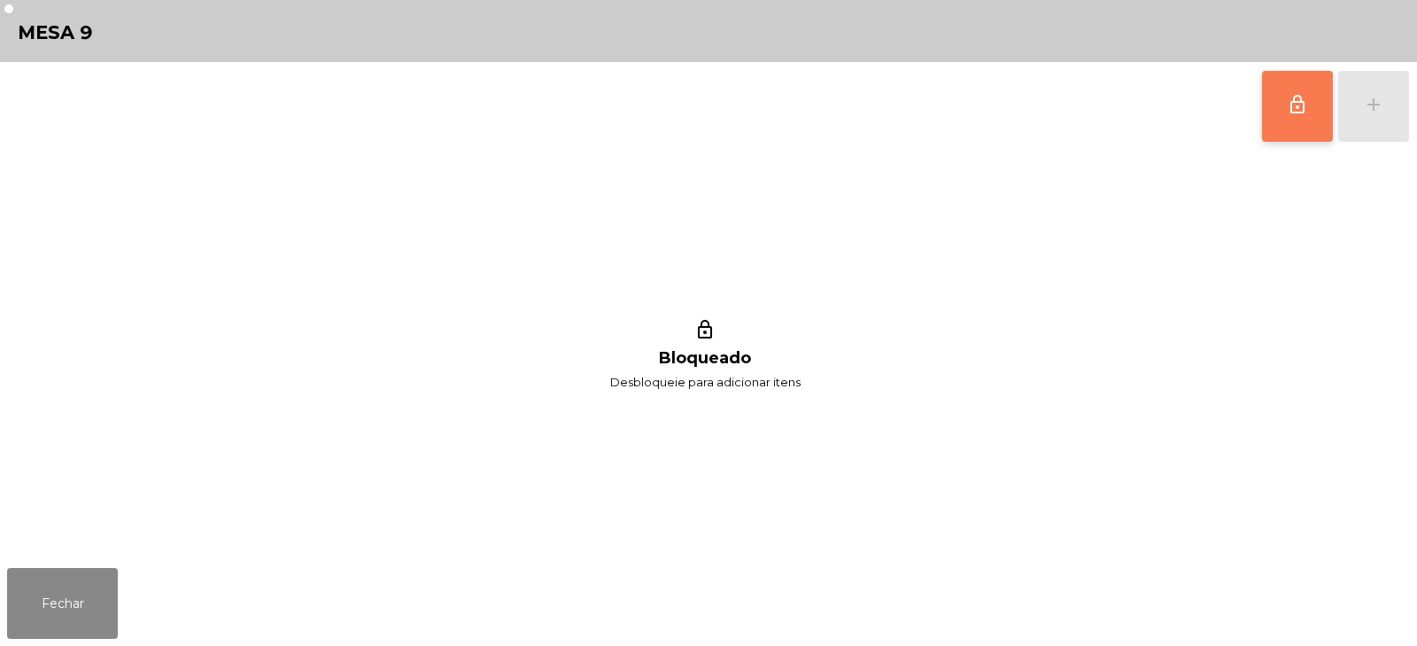
click at [1289, 118] on button "lock_outline" at bounding box center [1297, 106] width 71 height 71
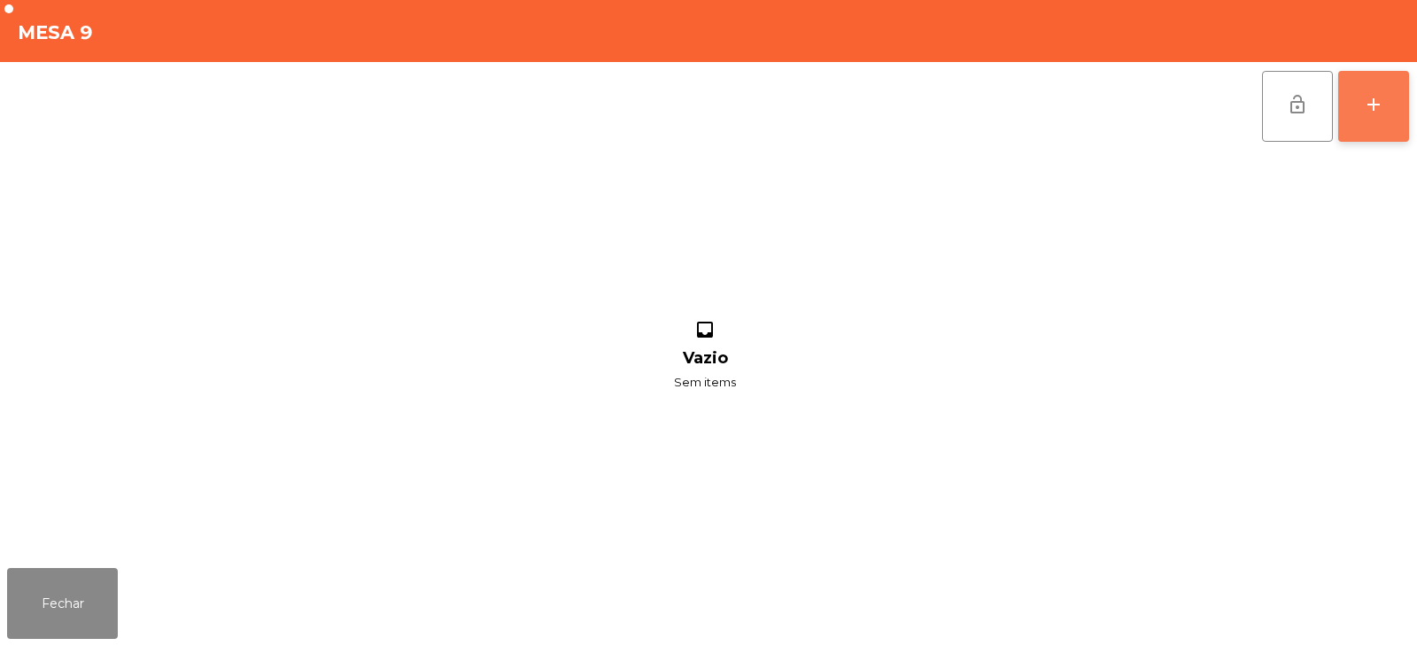
click at [1387, 116] on button "add" at bounding box center [1373, 106] width 71 height 71
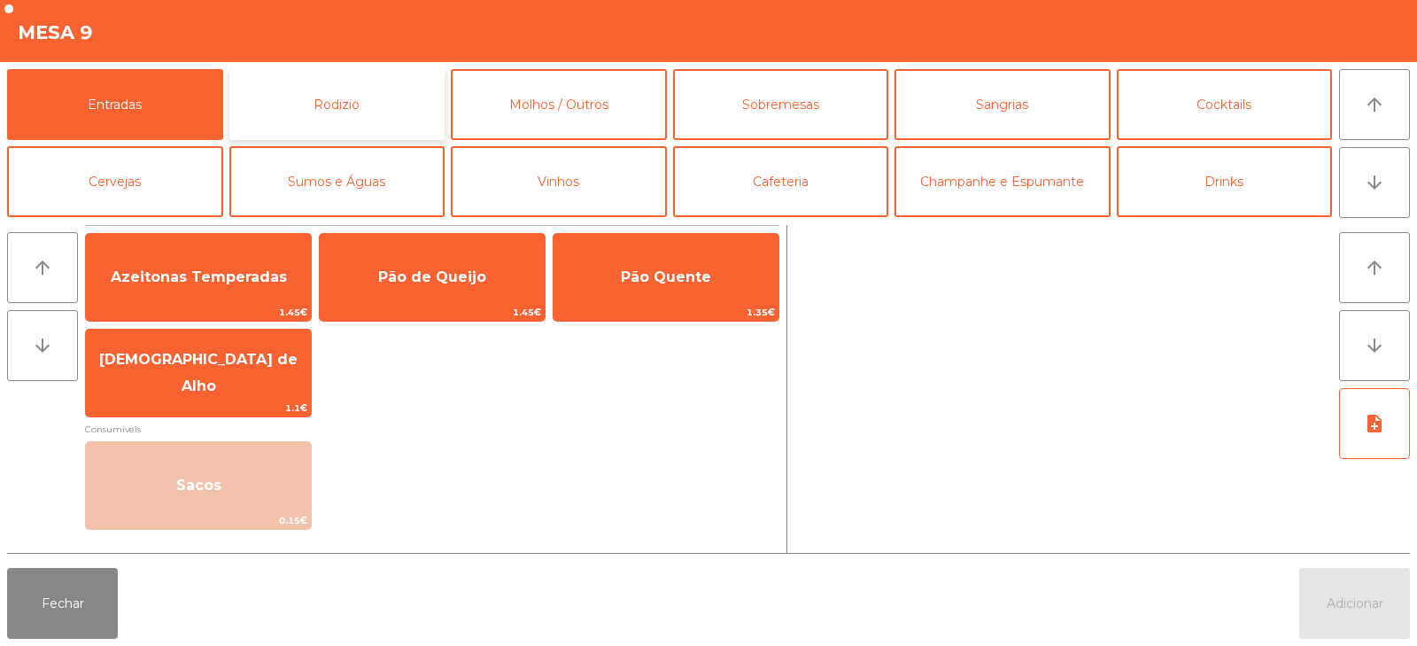
click at [321, 96] on button "Rodizio" at bounding box center [337, 104] width 216 height 71
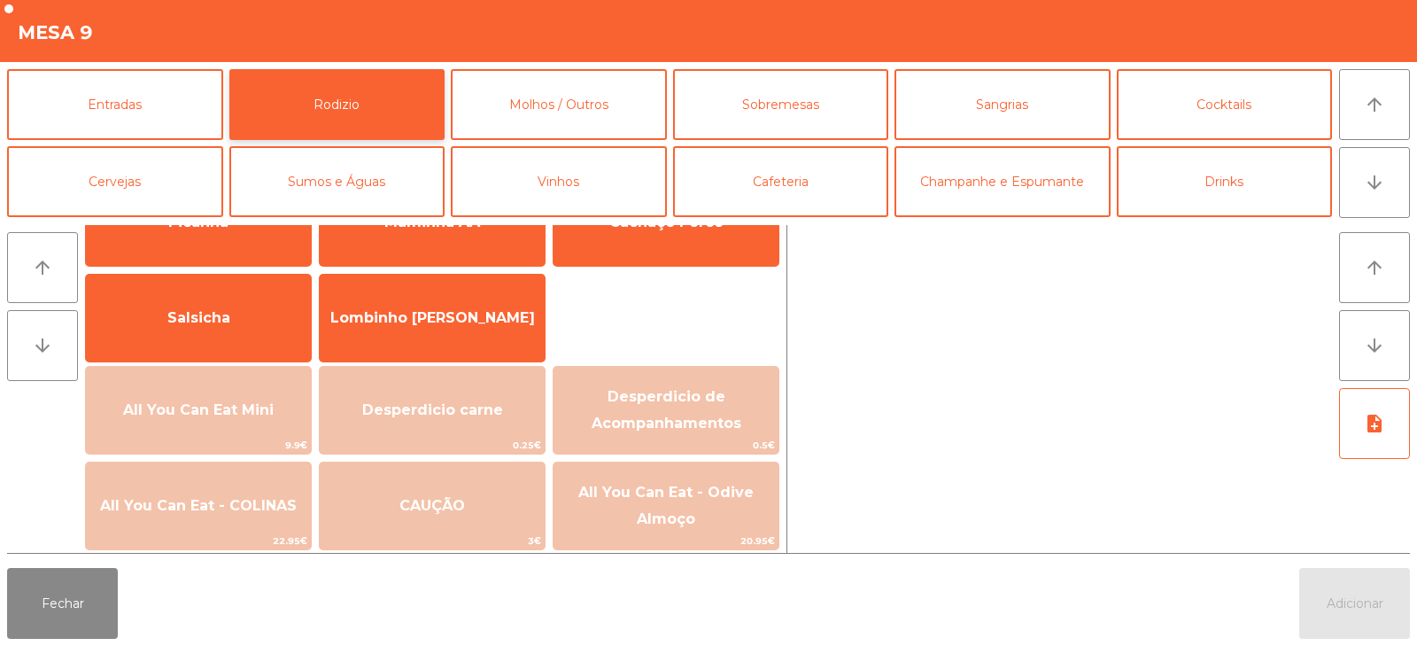
scroll to position [114, 0]
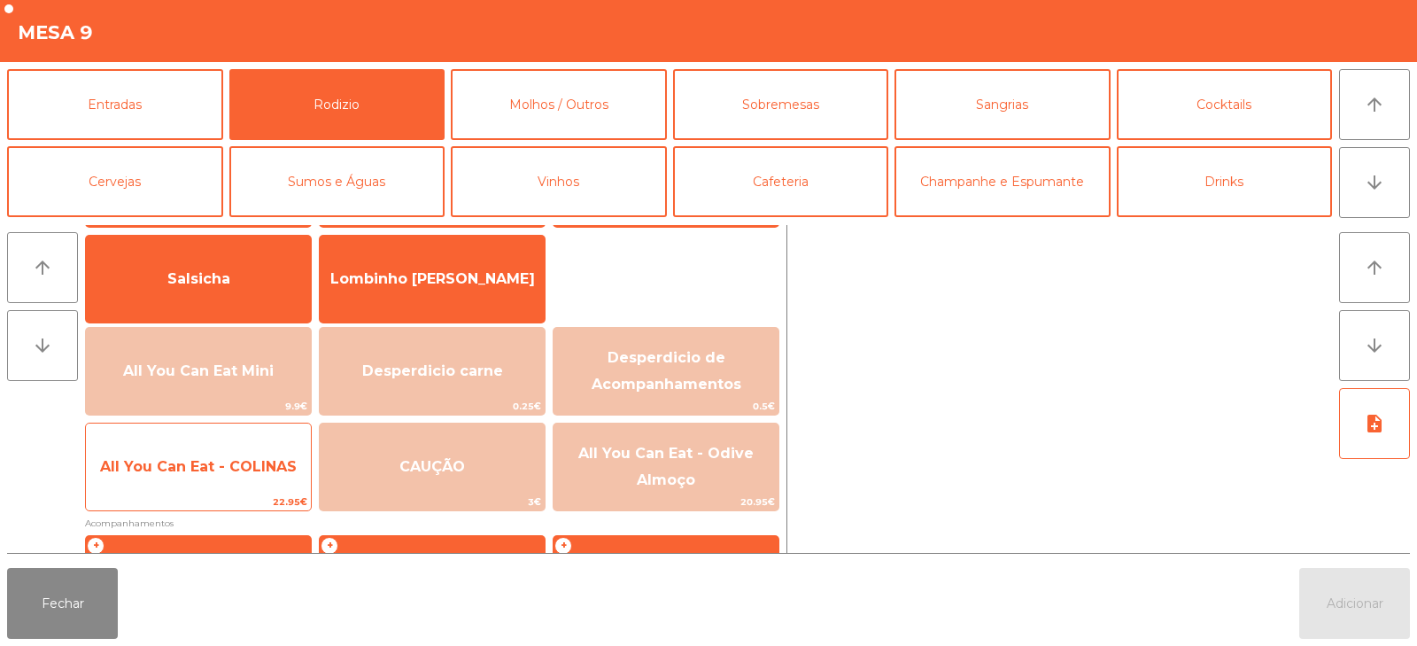
click at [218, 446] on span "All You Can Eat - COLINAS" at bounding box center [198, 467] width 225 height 48
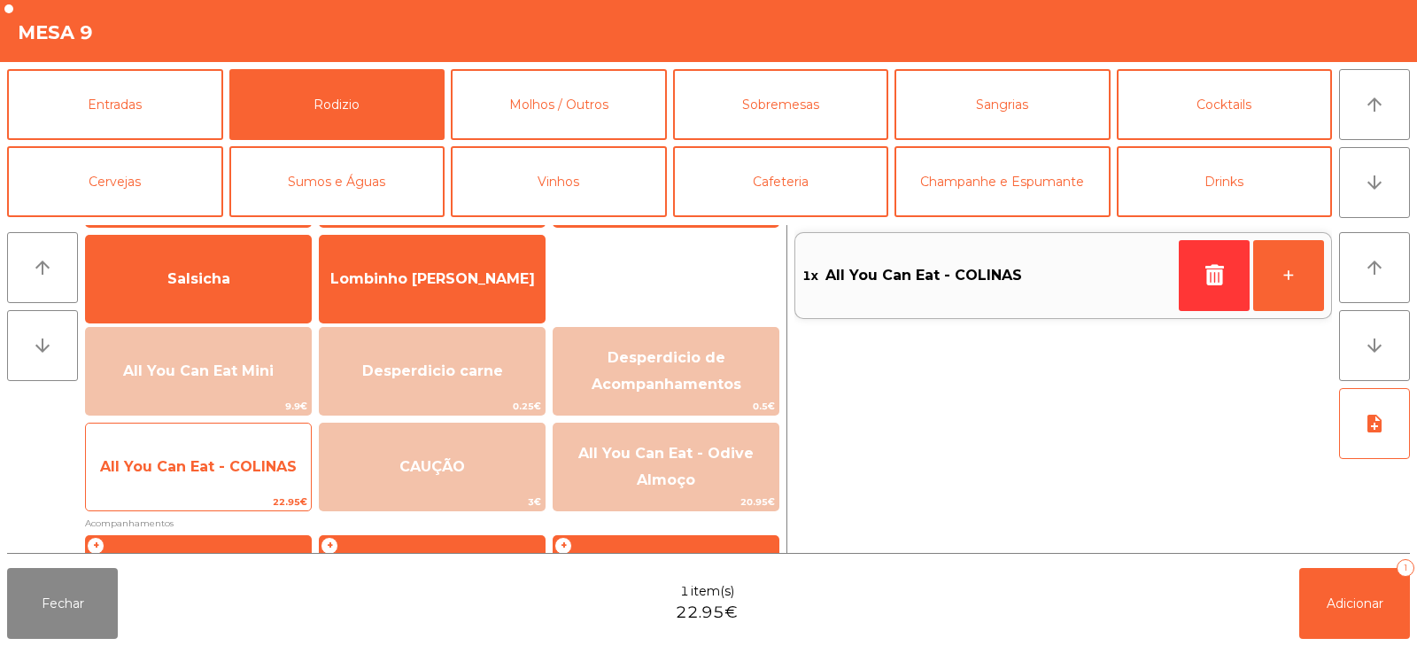
click at [185, 473] on span "All You Can Eat - COLINAS" at bounding box center [198, 466] width 197 height 17
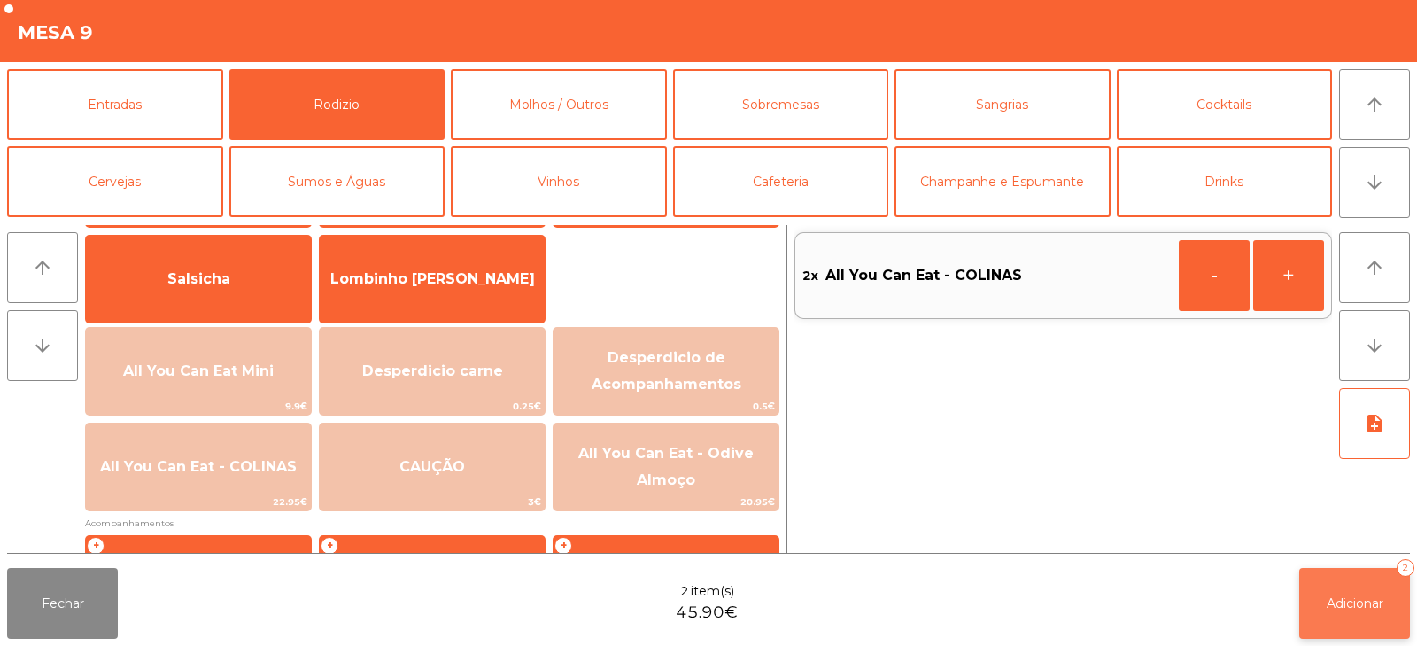
click at [1351, 611] on button "Adicionar 2" at bounding box center [1355, 603] width 111 height 71
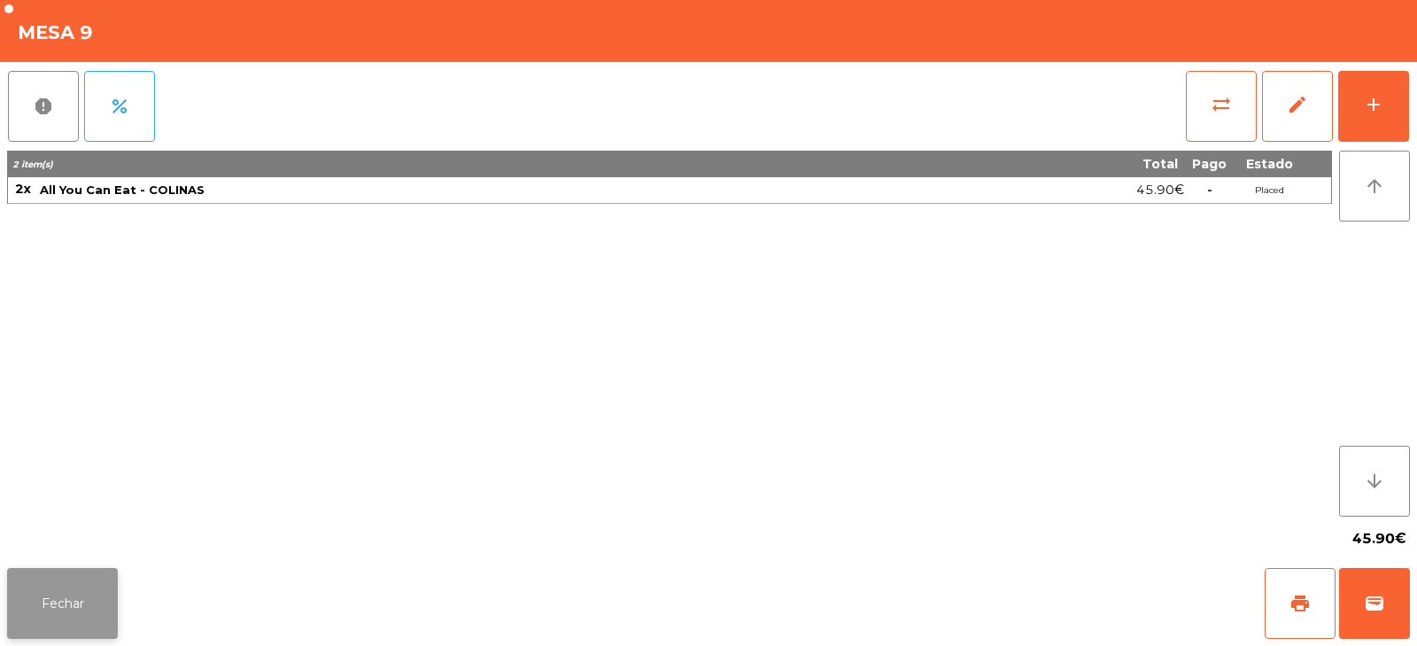
click at [81, 623] on button "Fechar" at bounding box center [62, 603] width 111 height 71
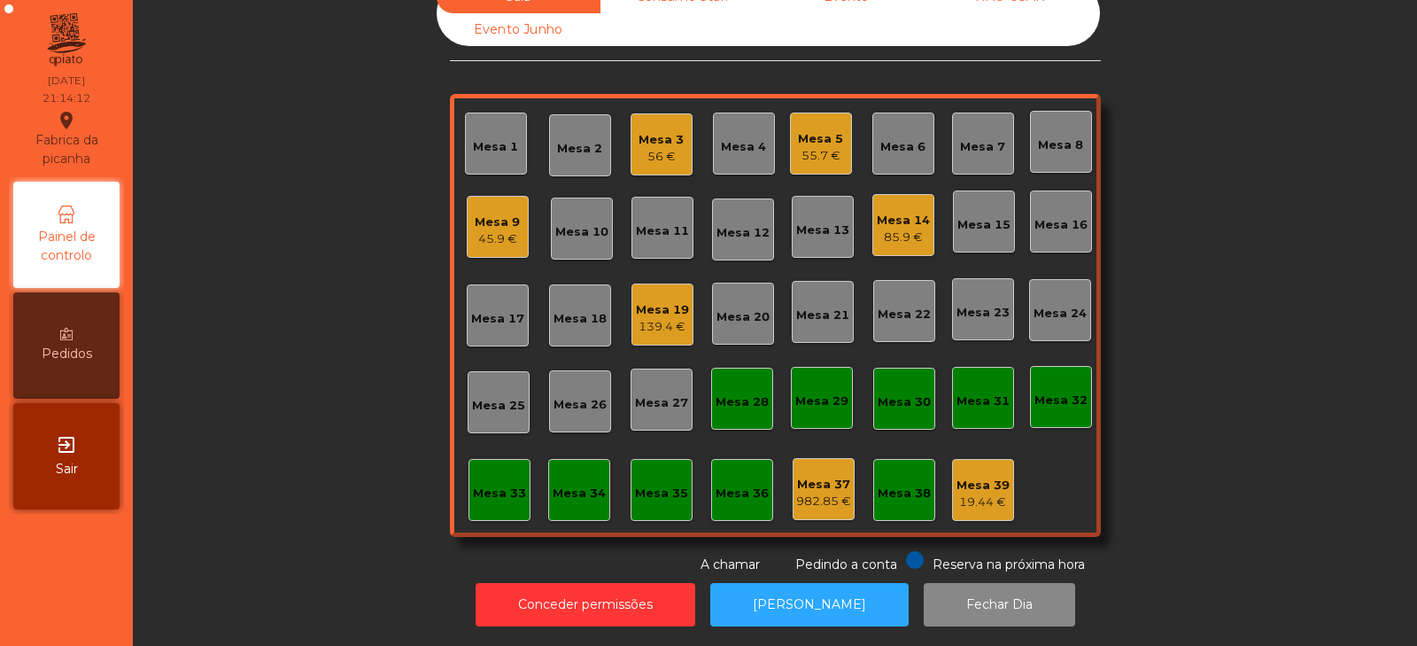
click at [655, 323] on div "Mesa 19 139.4 €" at bounding box center [663, 314] width 62 height 62
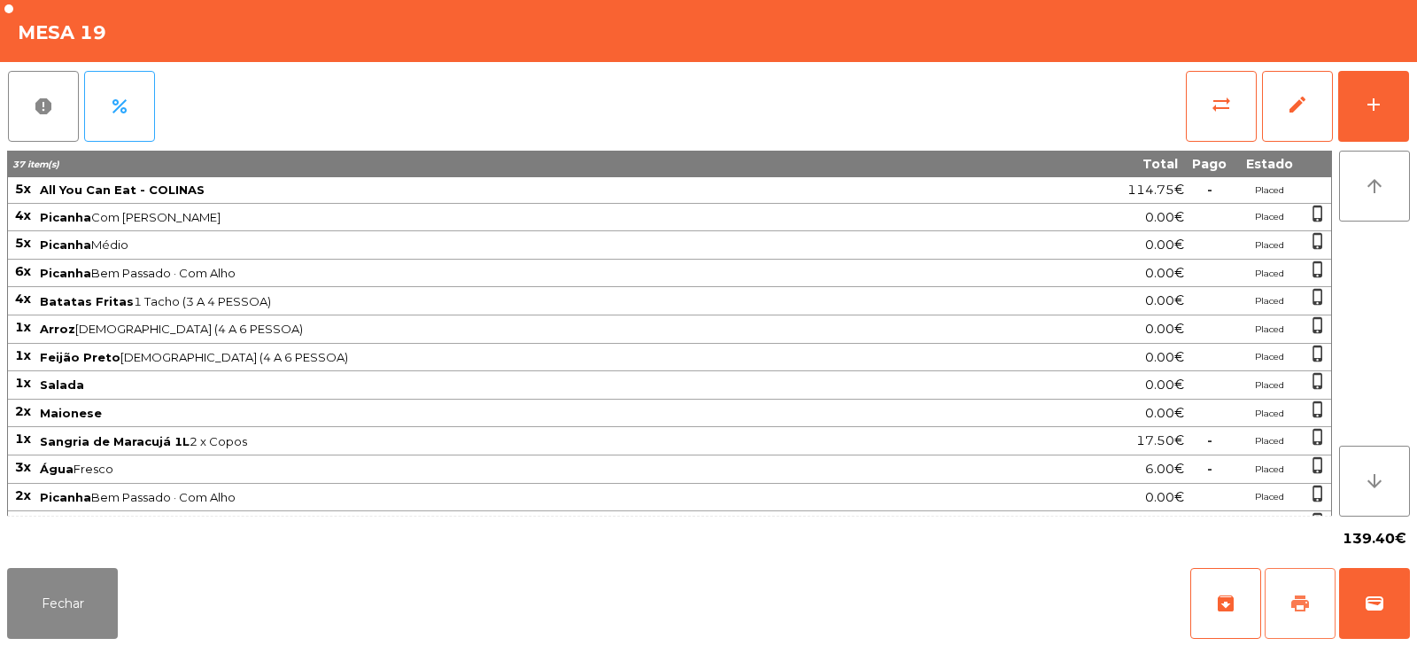
click at [1297, 594] on span "print" at bounding box center [1300, 603] width 21 height 21
click at [73, 605] on button "Fechar" at bounding box center [62, 603] width 111 height 71
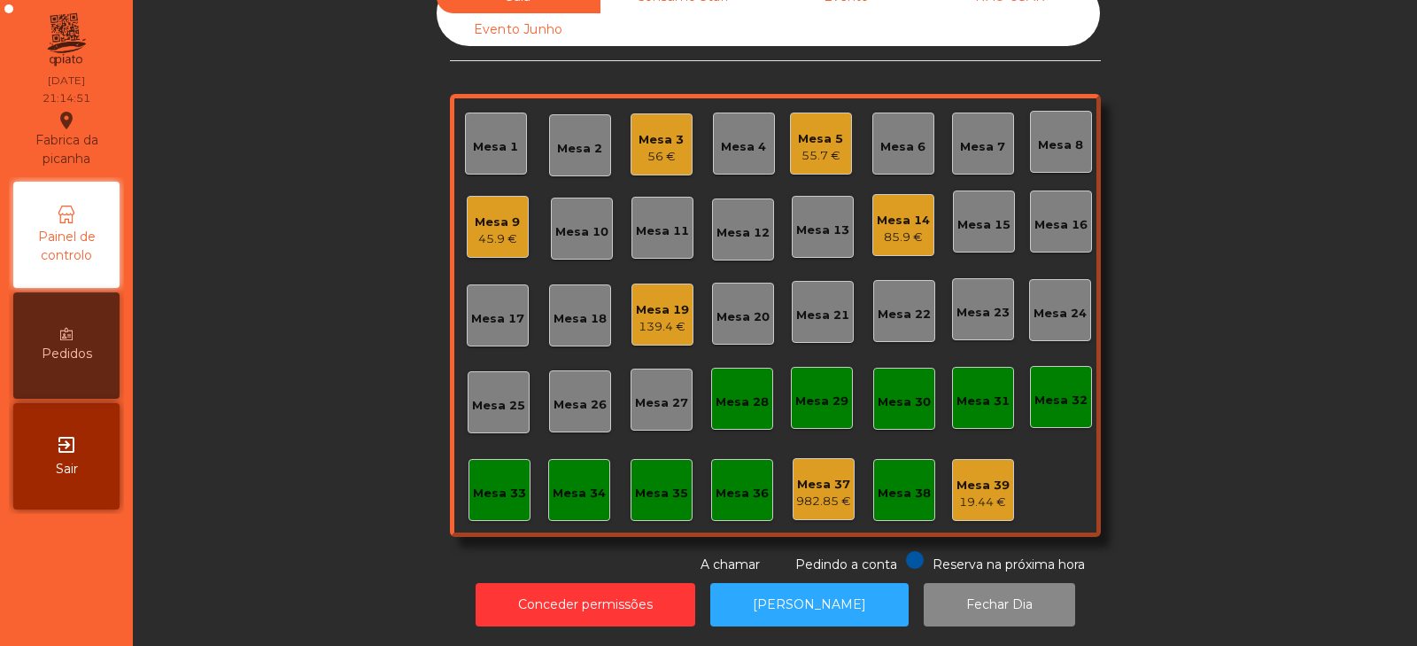
click at [484, 503] on div "Mesa 33" at bounding box center [500, 490] width 62 height 62
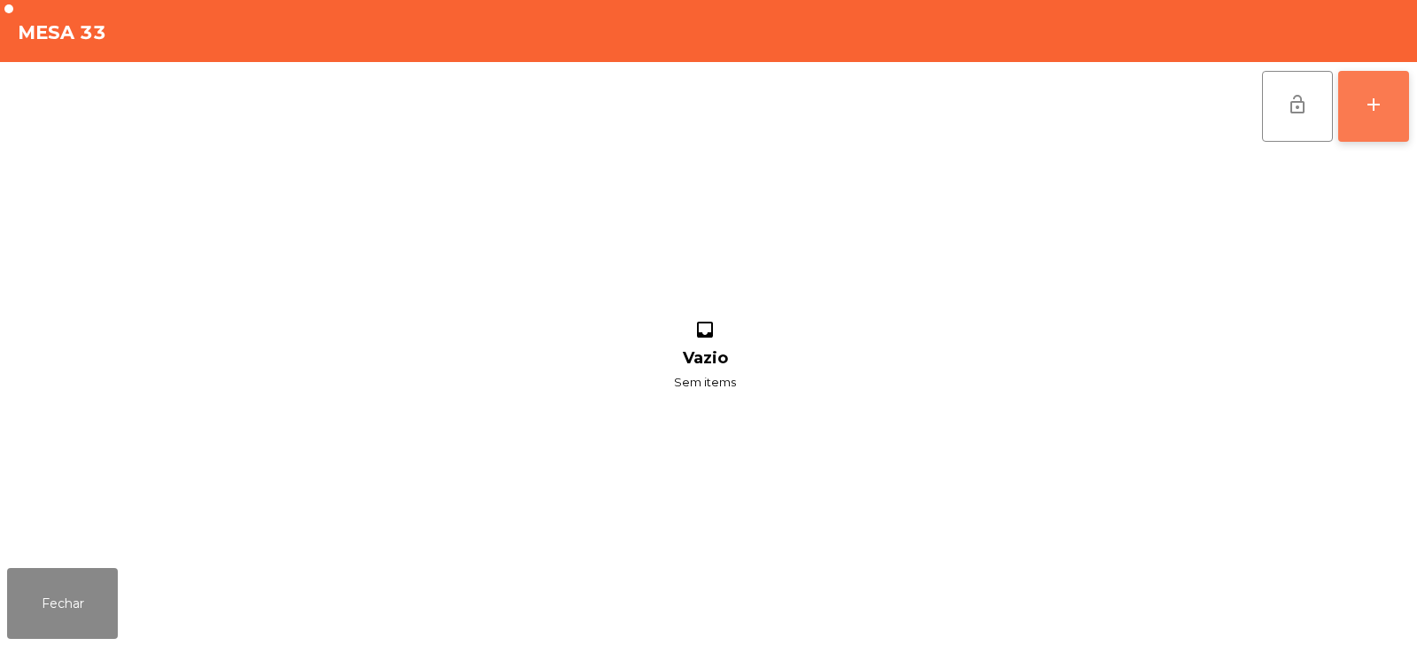
click at [1376, 100] on div "add" at bounding box center [1373, 104] width 21 height 21
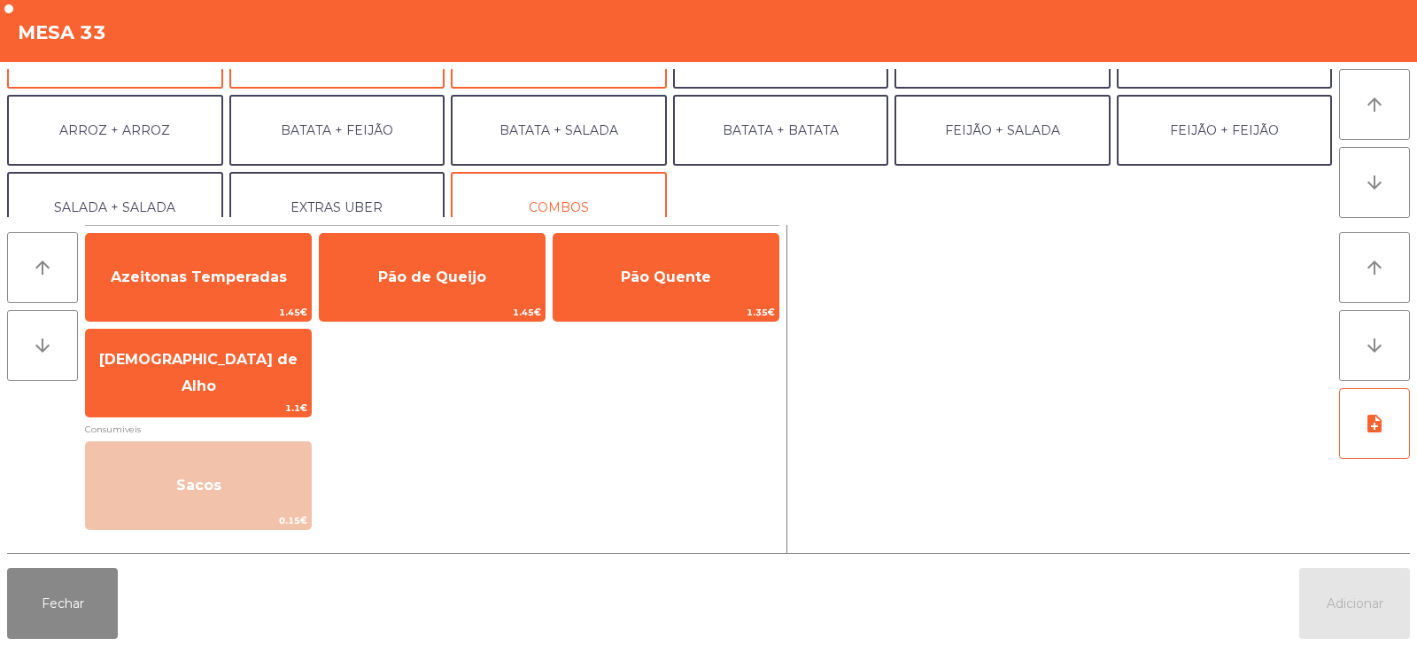
scroll to position [231, 0]
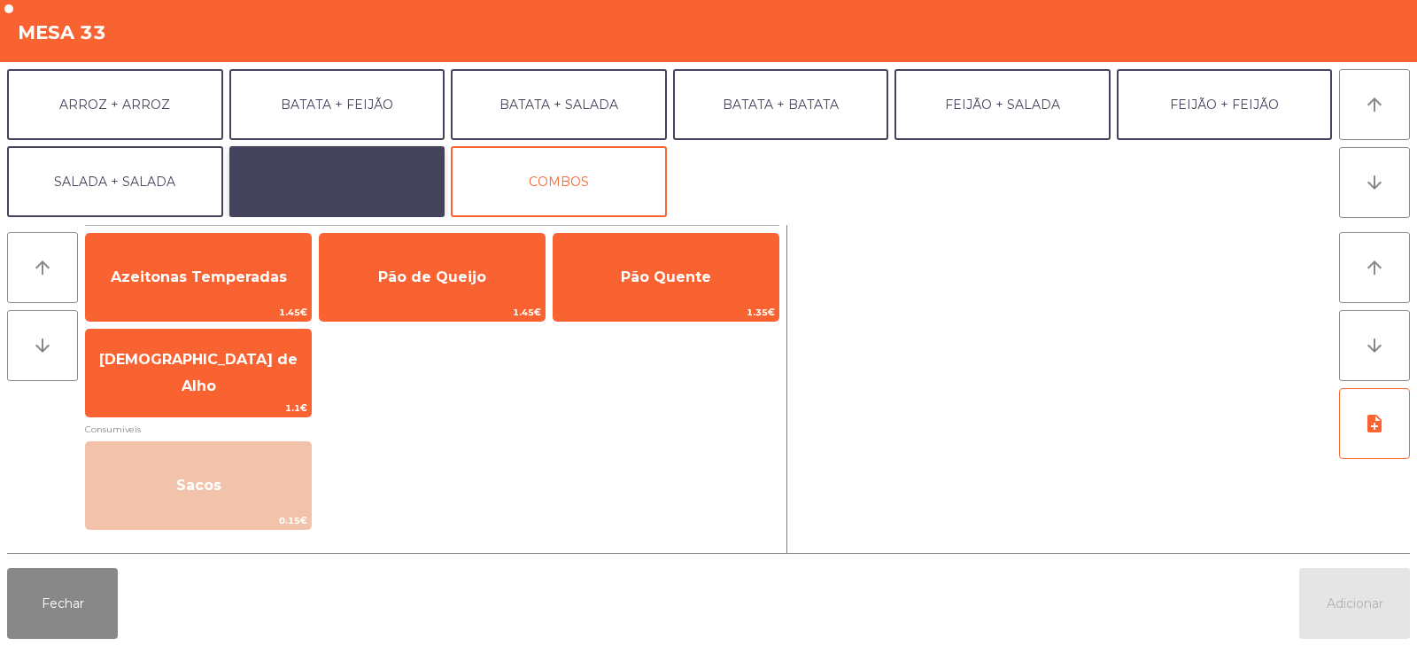
click at [370, 187] on button "EXTRAS UBER" at bounding box center [337, 181] width 216 height 71
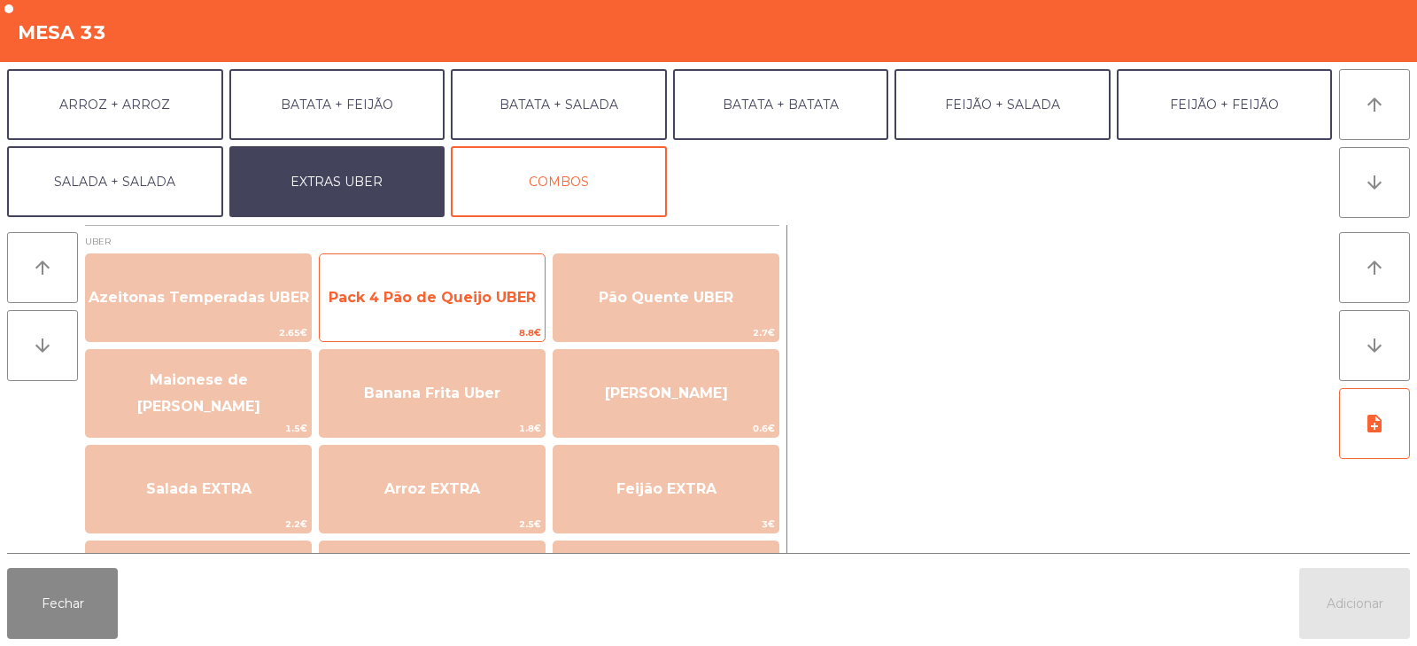
click at [467, 313] on span "Pack 4 Pão de Queijo UBER" at bounding box center [432, 298] width 225 height 48
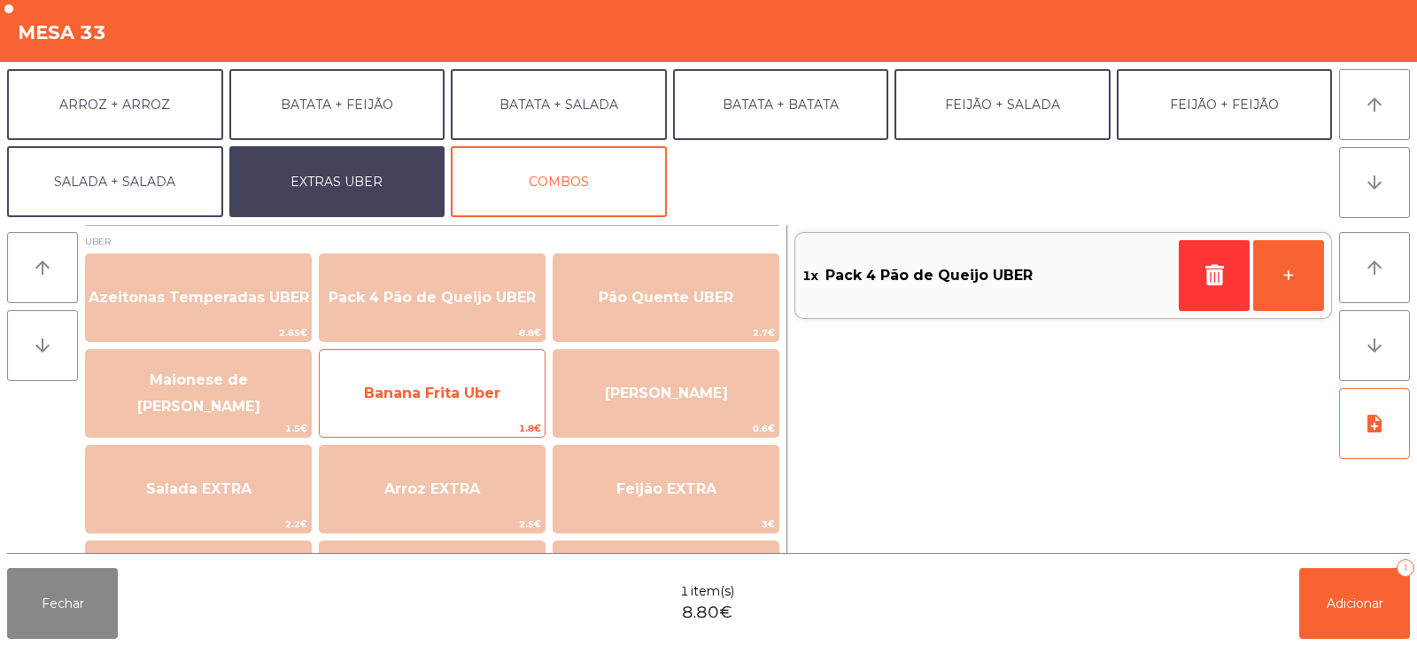
click at [471, 417] on span "Banana Frita Uber" at bounding box center [432, 393] width 225 height 48
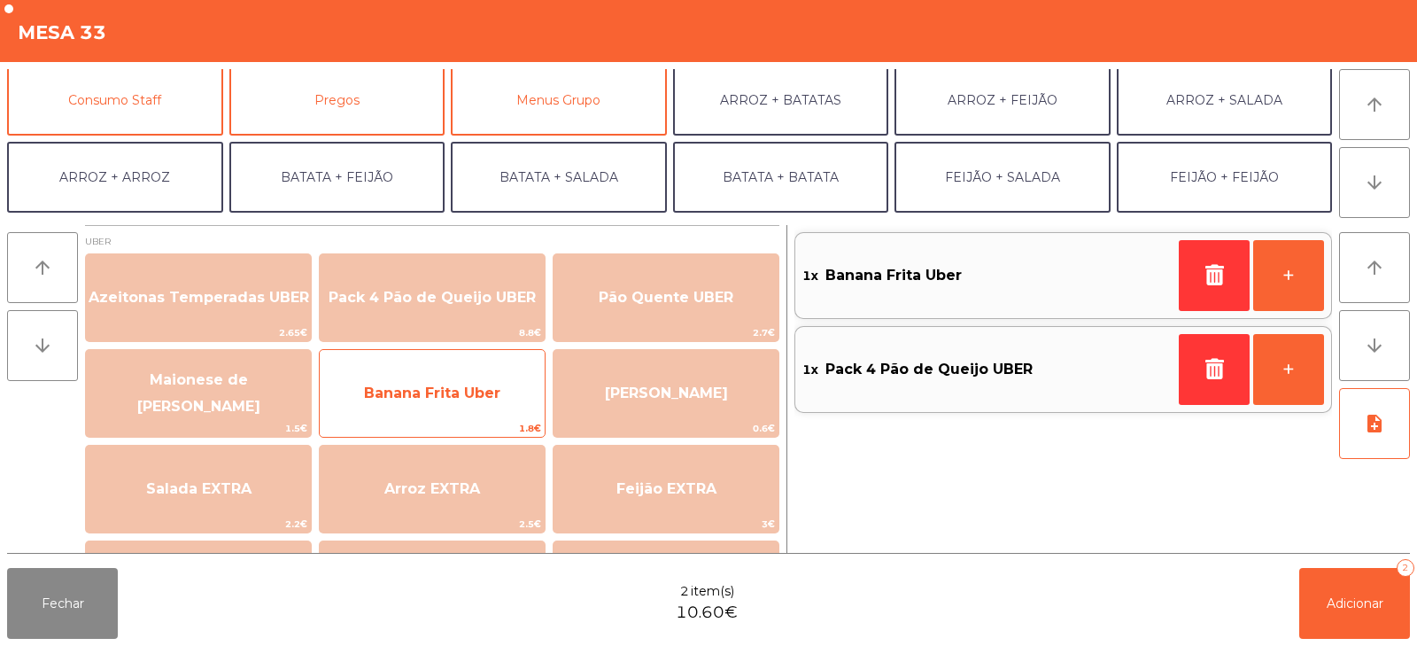
scroll to position [159, 0]
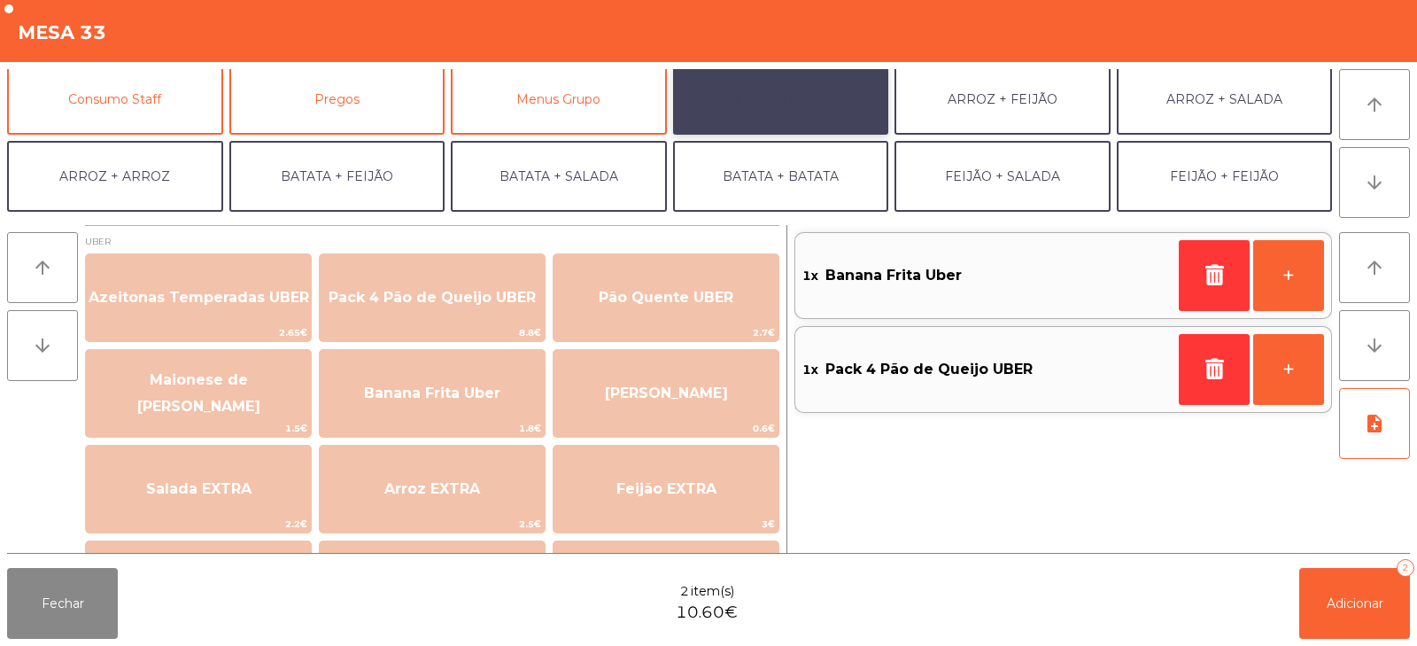
click at [826, 112] on button "ARROZ + BATATAS" at bounding box center [781, 99] width 216 height 71
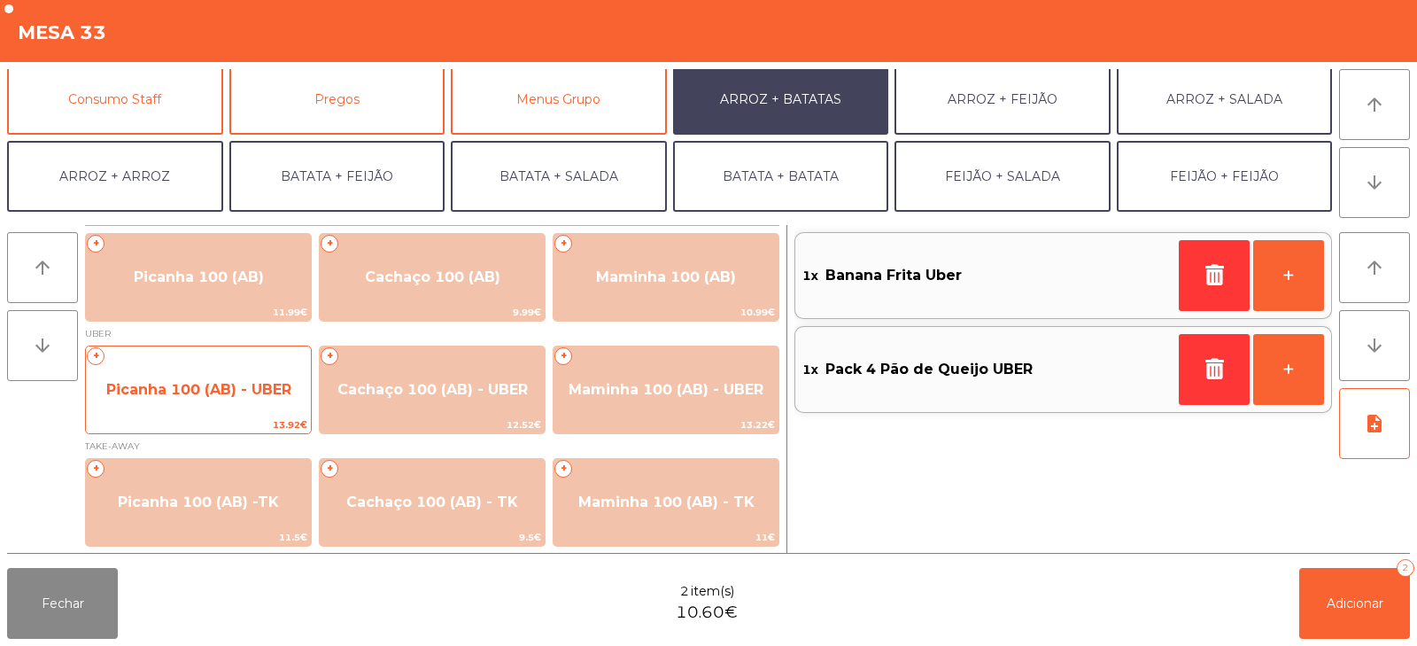
click at [229, 418] on span "13.92€" at bounding box center [198, 424] width 225 height 17
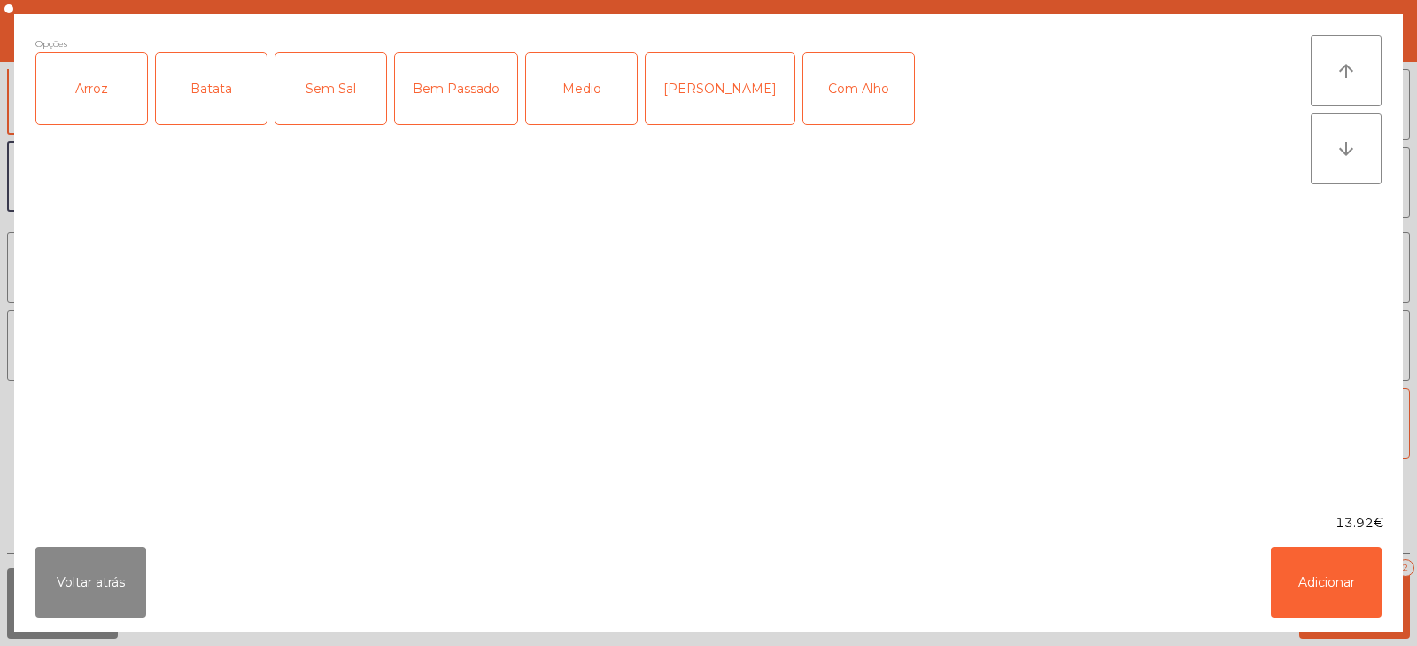
click at [113, 97] on div "Arroz" at bounding box center [91, 88] width 111 height 71
click at [230, 102] on div "Batata" at bounding box center [211, 88] width 111 height 71
click at [535, 99] on div "Medio" at bounding box center [581, 88] width 111 height 71
click at [803, 92] on div "Com Alho" at bounding box center [858, 88] width 111 height 71
click at [1295, 567] on button "Adicionar" at bounding box center [1326, 582] width 111 height 71
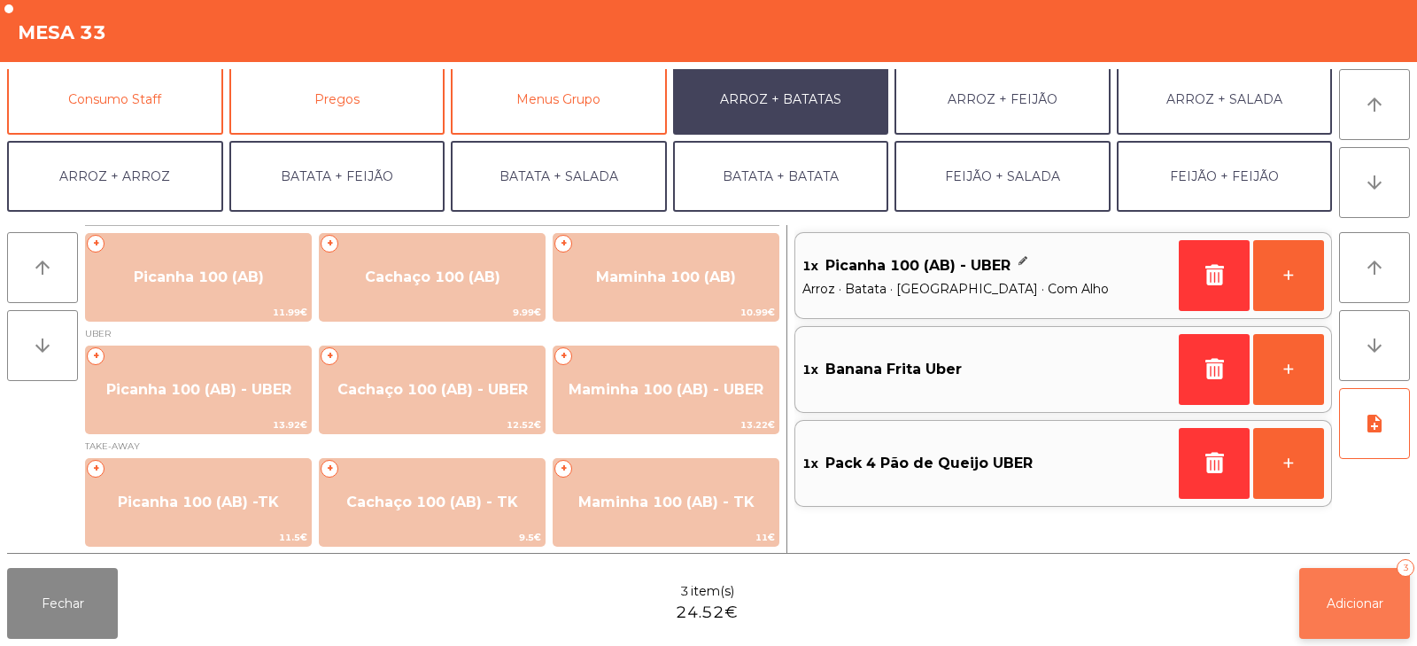
click at [1331, 595] on span "Adicionar" at bounding box center [1355, 603] width 57 height 16
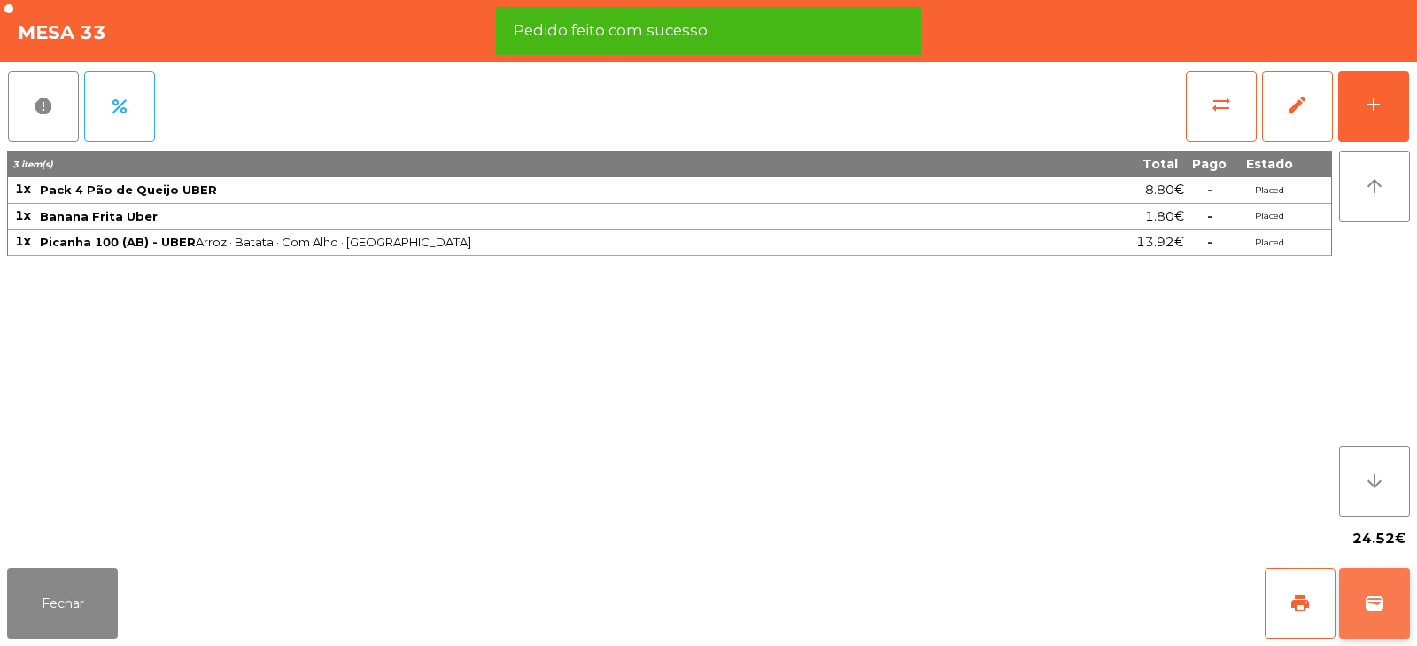
click at [1377, 600] on span "wallet" at bounding box center [1374, 603] width 21 height 21
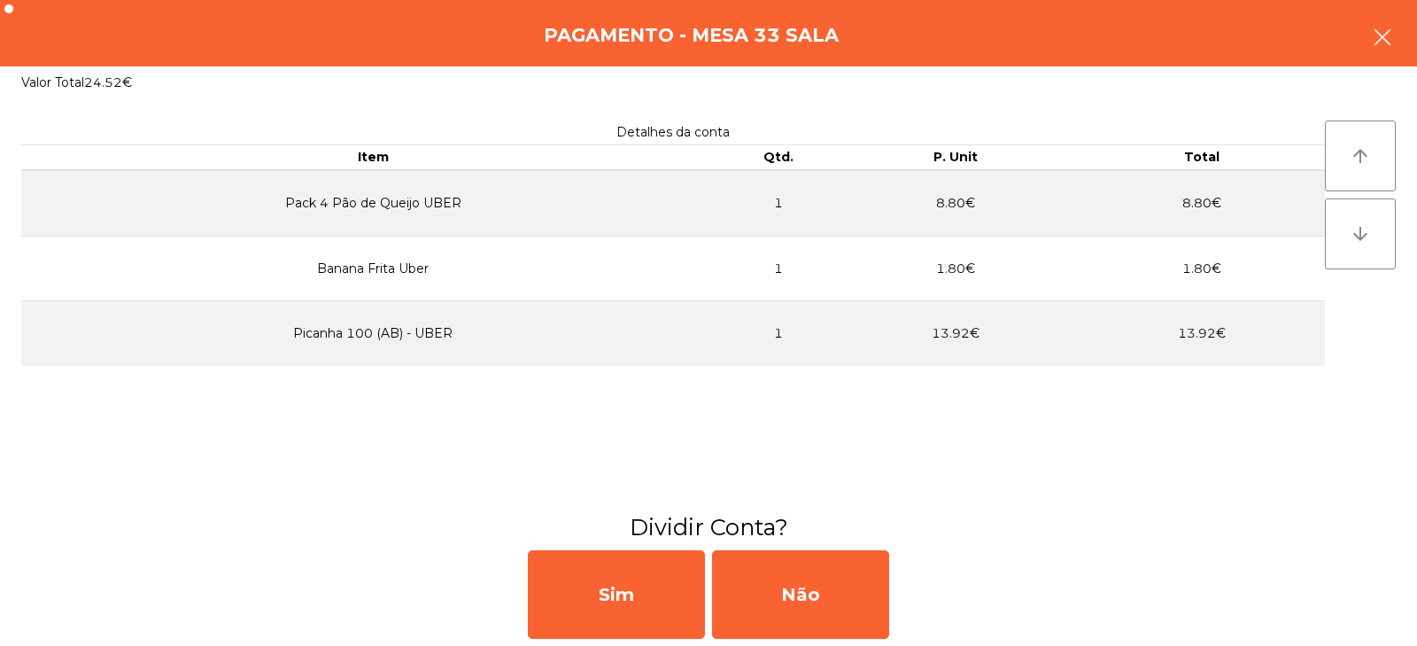
click at [1393, 19] on button "button" at bounding box center [1383, 38] width 50 height 53
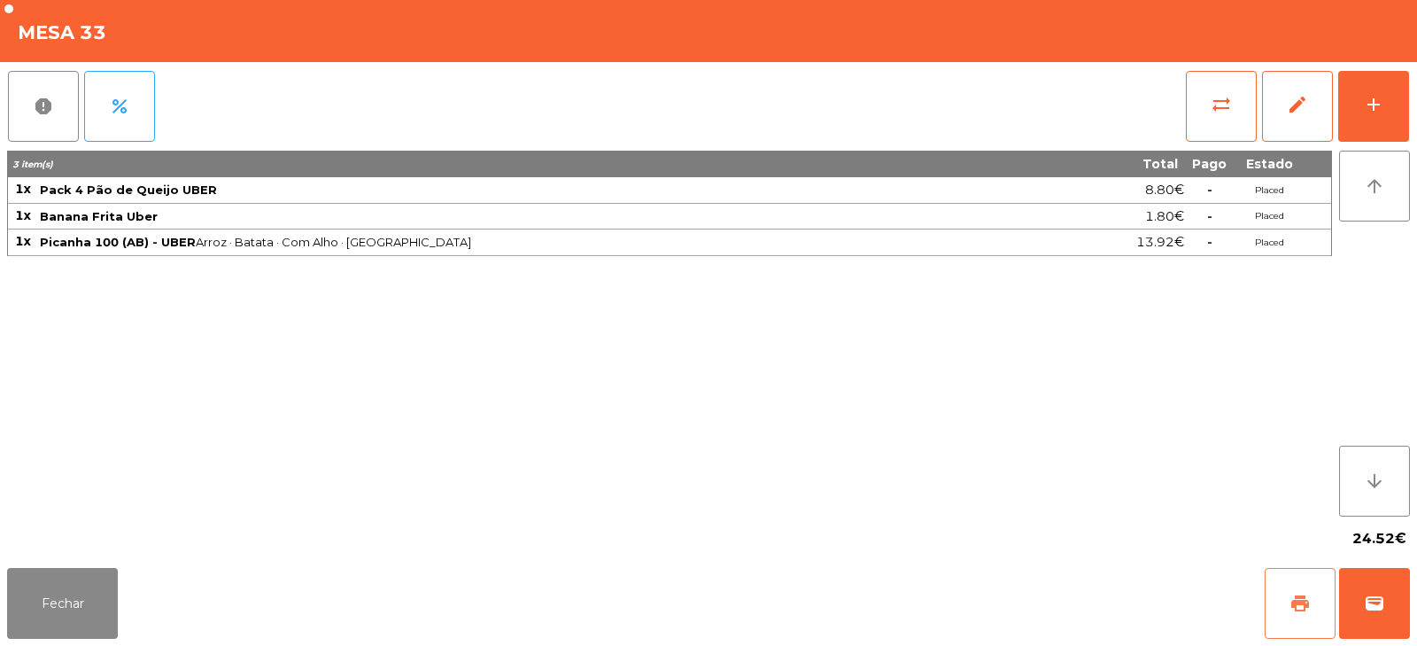
click at [1285, 609] on button "print" at bounding box center [1300, 603] width 71 height 71
click at [1379, 617] on button "wallet" at bounding box center [1374, 603] width 71 height 71
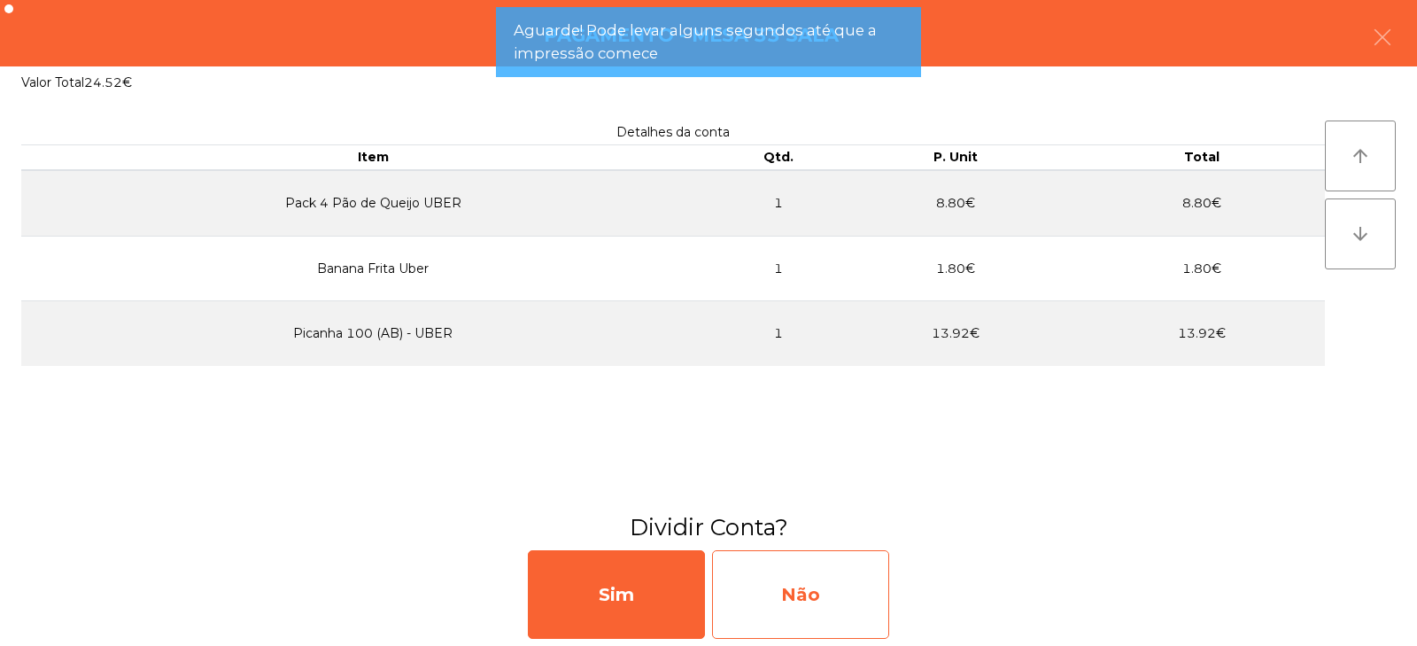
click at [833, 605] on div "Não" at bounding box center [800, 594] width 177 height 89
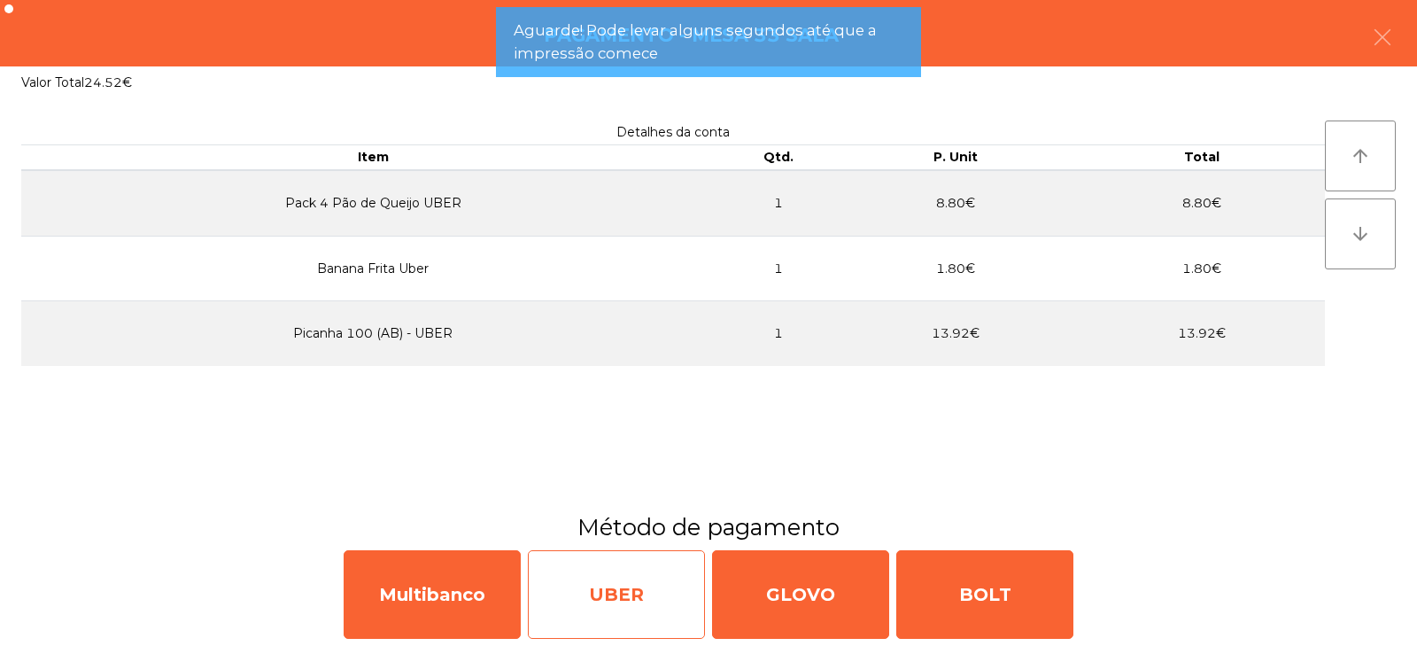
click at [644, 596] on div "UBER" at bounding box center [616, 594] width 177 height 89
select select "**"
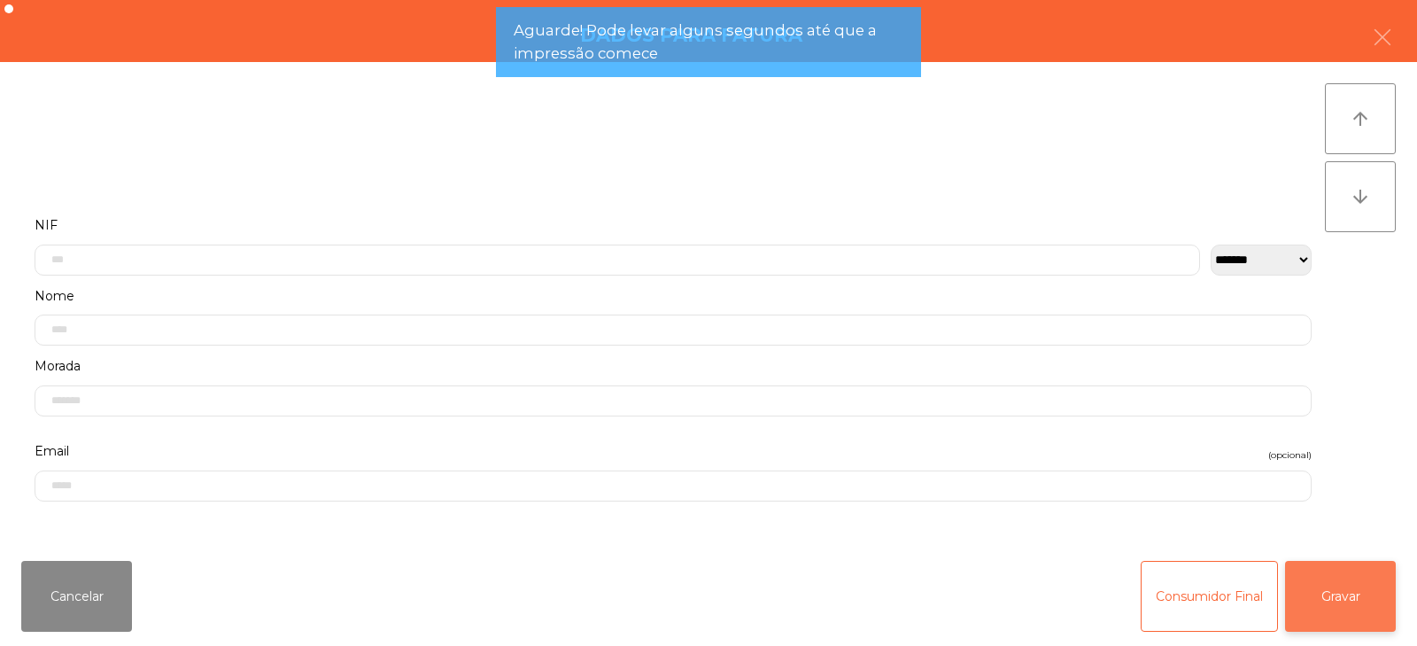
click at [1346, 585] on button "Gravar" at bounding box center [1340, 596] width 111 height 71
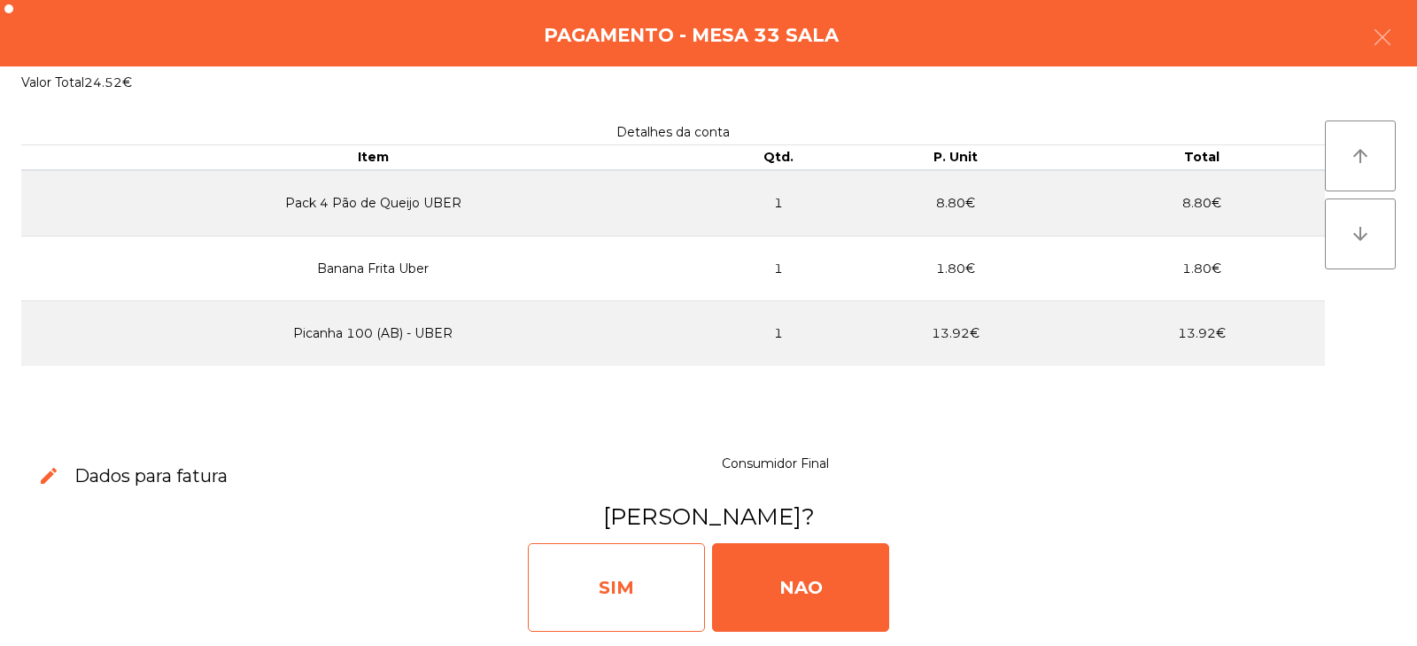
click at [628, 582] on div "SIM" at bounding box center [616, 587] width 177 height 89
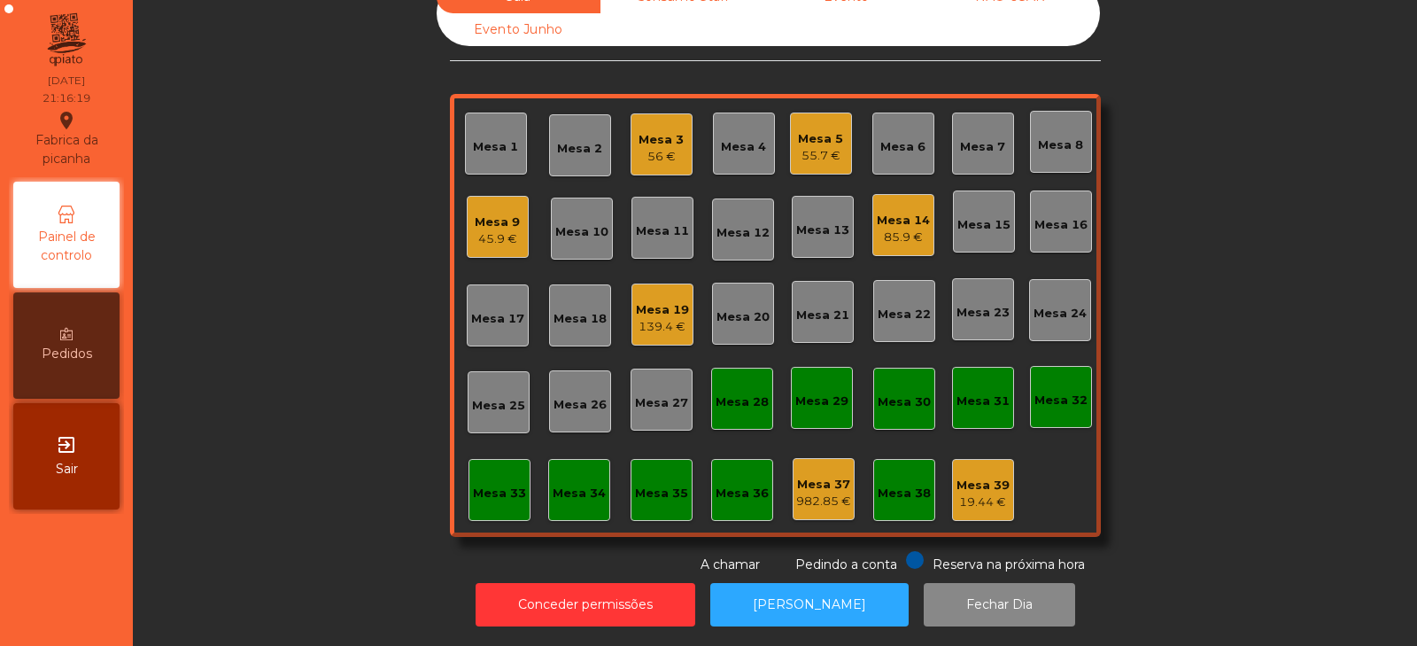
click at [800, 493] on div "982.85 €" at bounding box center [823, 502] width 55 height 18
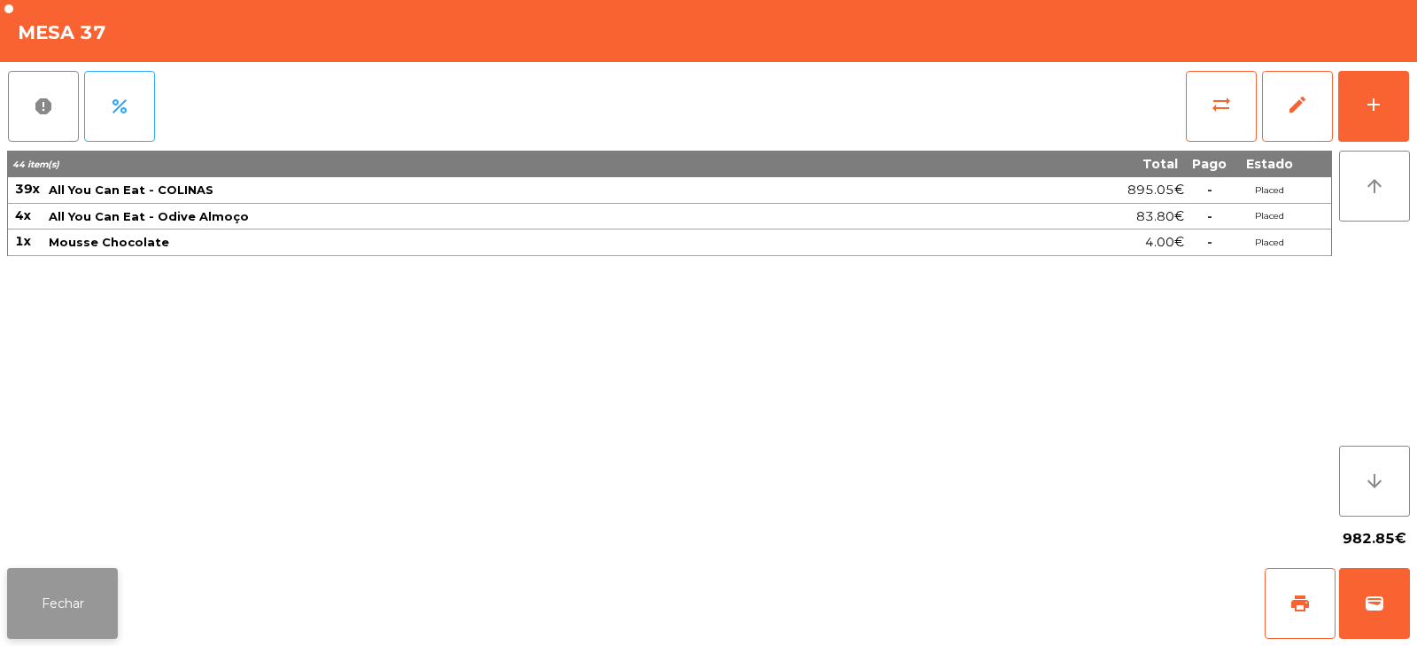
click at [97, 603] on button "Fechar" at bounding box center [62, 603] width 111 height 71
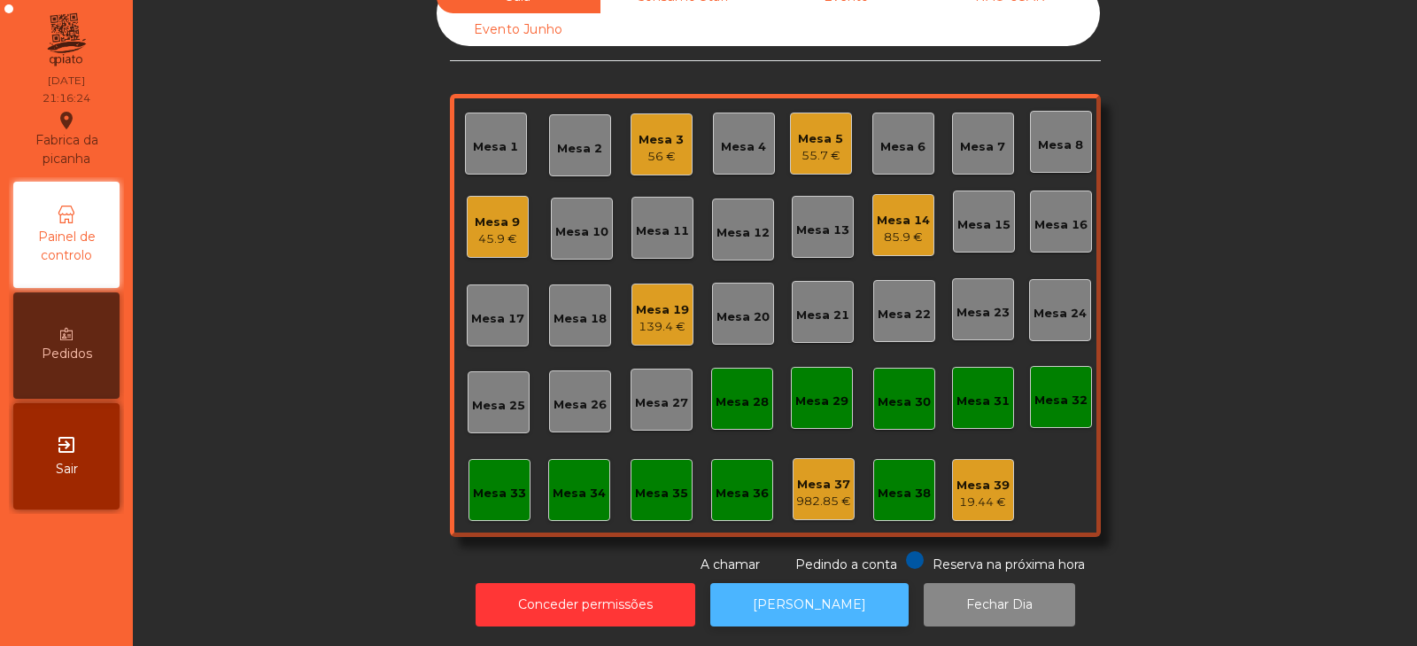
click at [826, 596] on button "[PERSON_NAME]" at bounding box center [809, 604] width 198 height 43
click at [658, 301] on div "Mesa 19" at bounding box center [662, 310] width 53 height 18
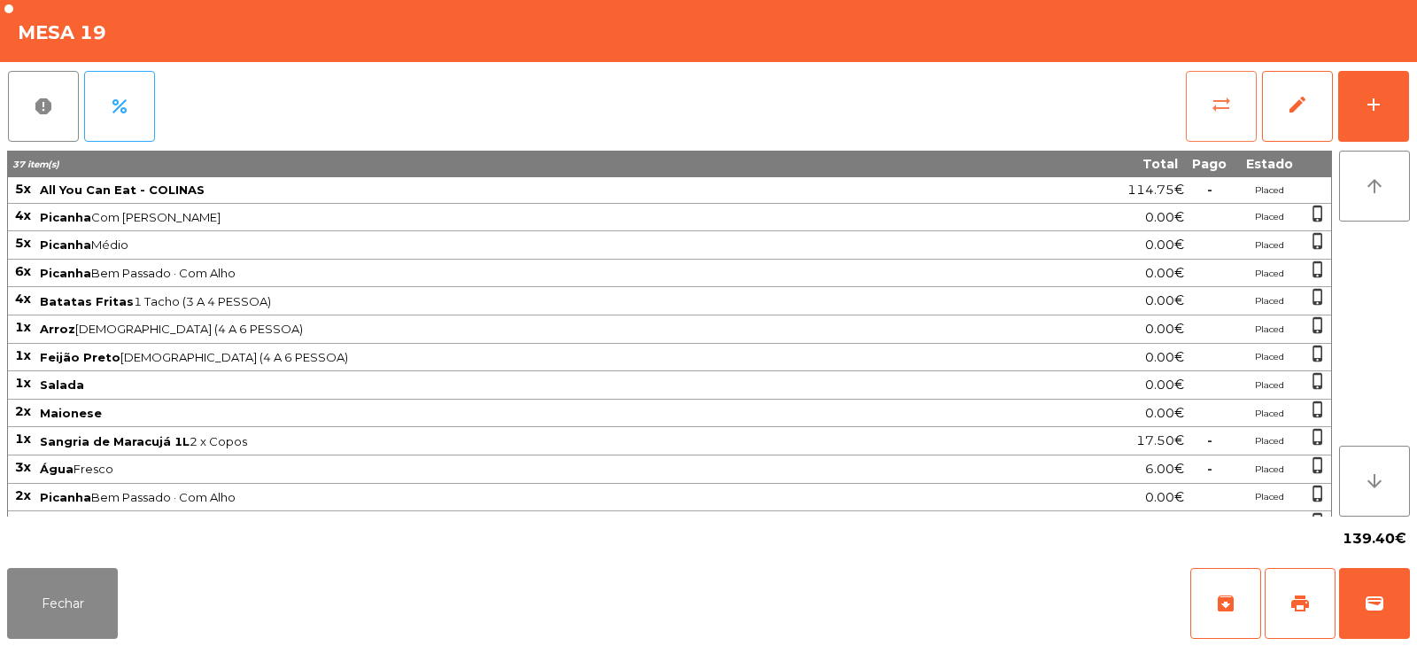
click at [1200, 104] on button "sync_alt" at bounding box center [1221, 106] width 71 height 71
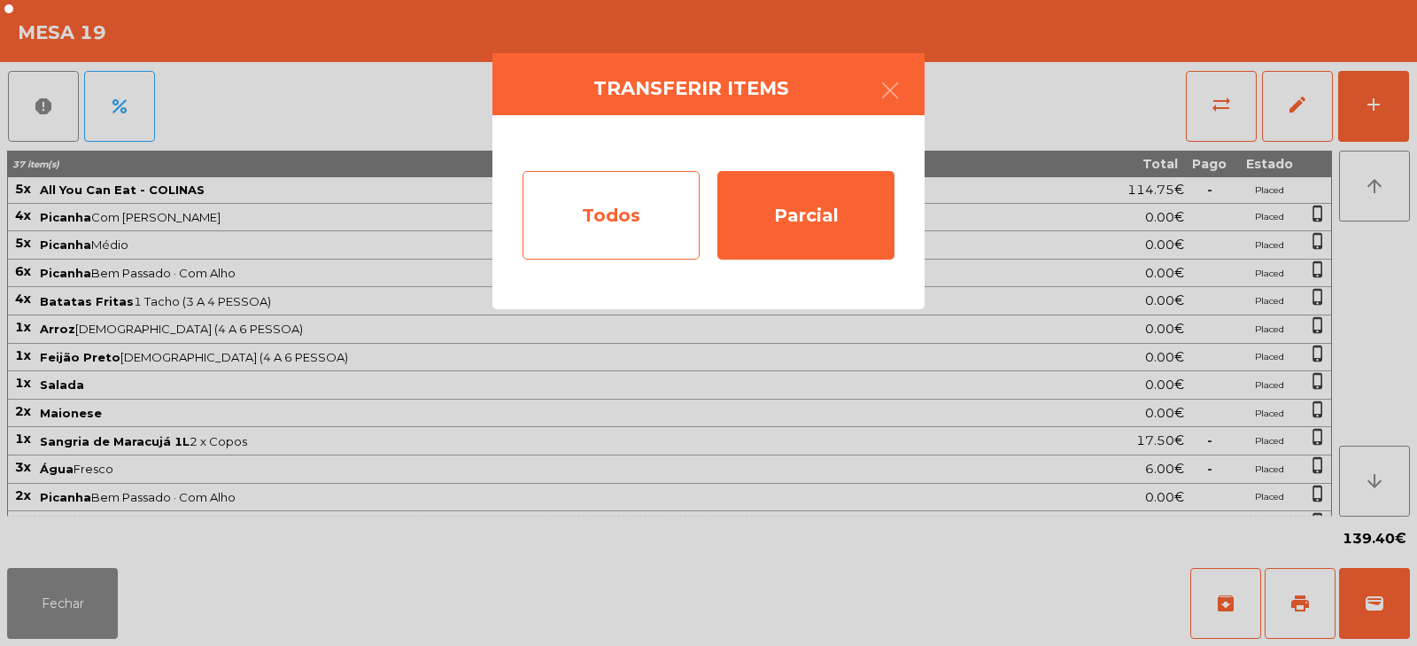
click at [609, 230] on div "Todos" at bounding box center [611, 215] width 177 height 89
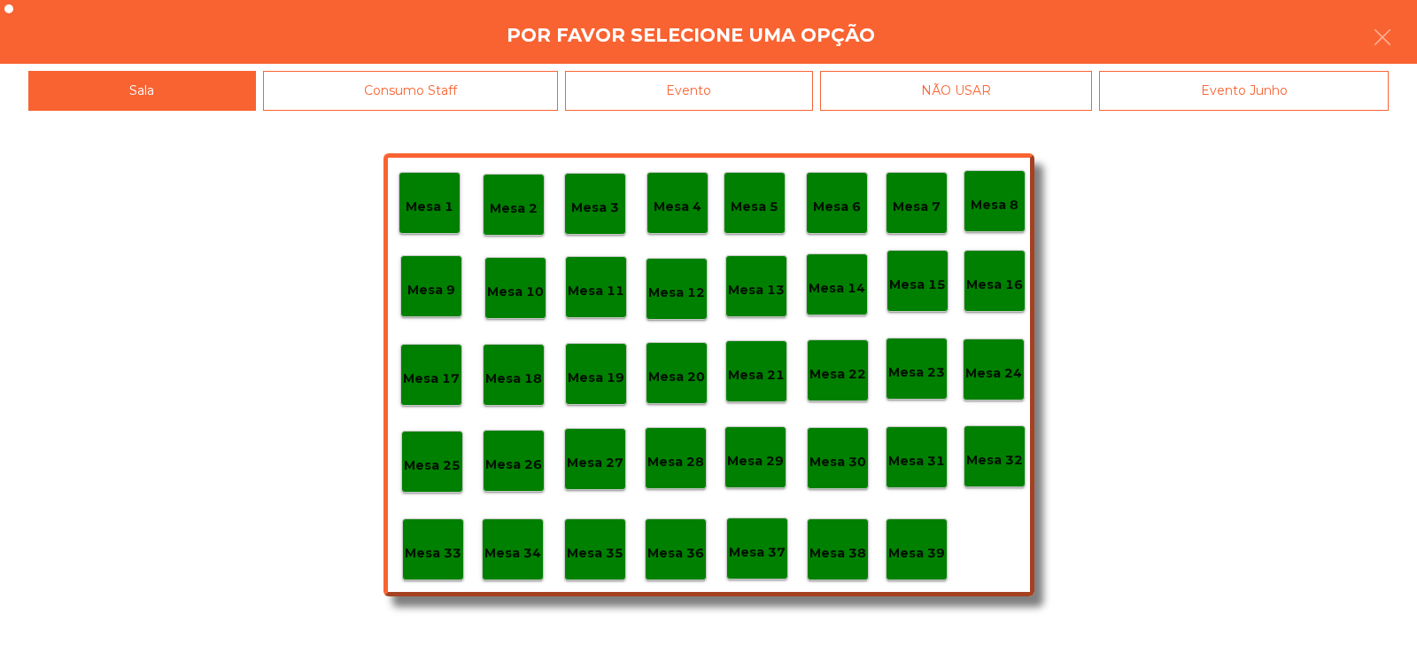
click at [740, 93] on div "Evento" at bounding box center [689, 91] width 248 height 40
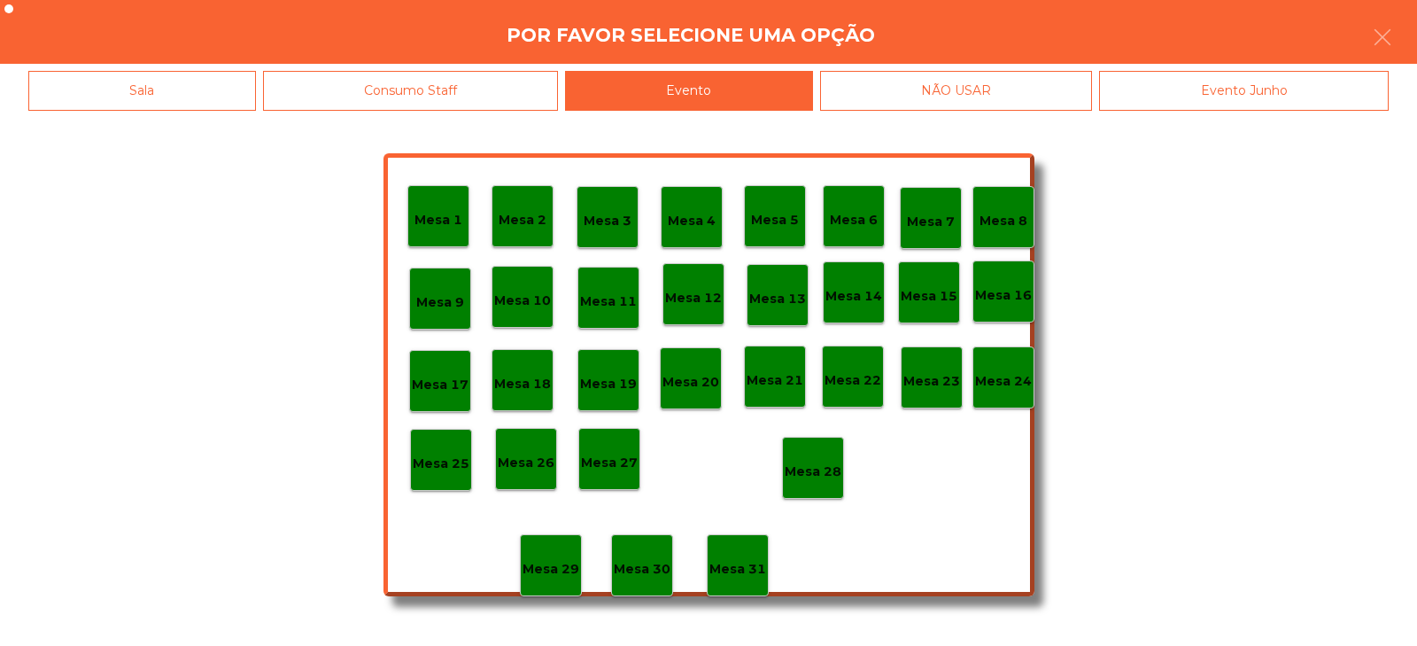
click at [828, 471] on p "Mesa 28" at bounding box center [813, 472] width 57 height 20
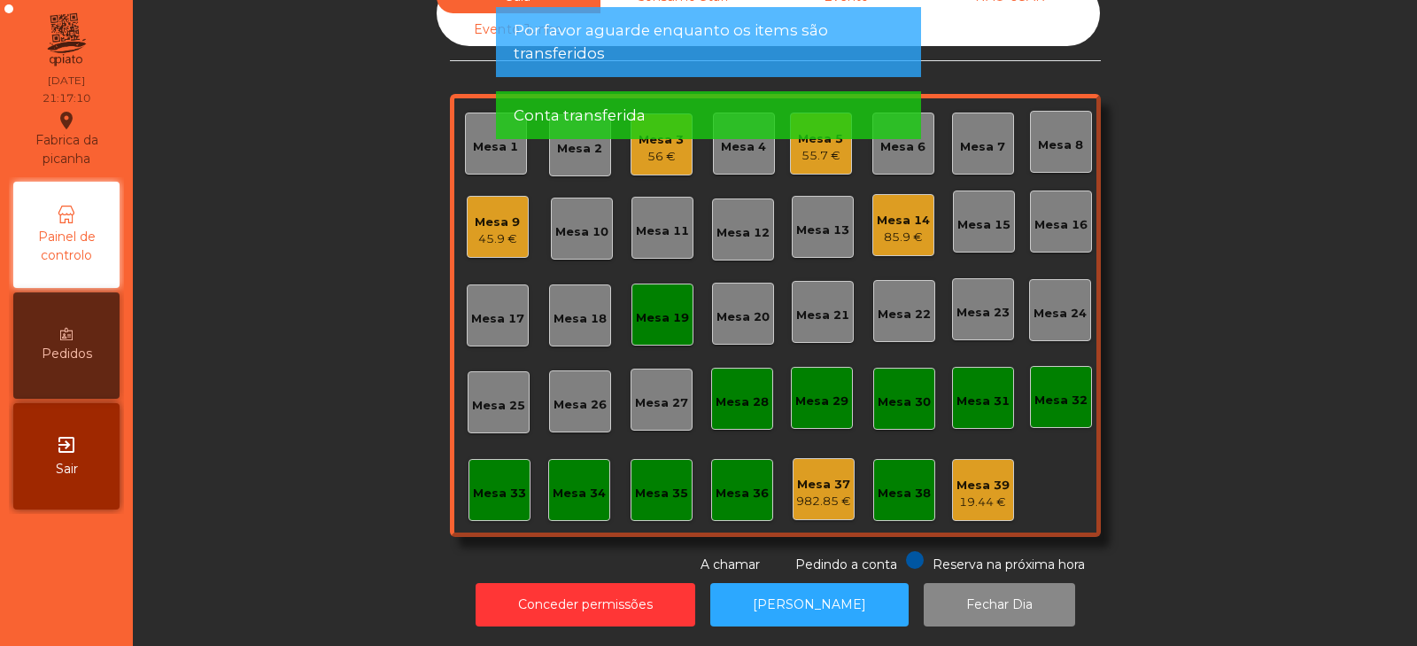
click at [1228, 340] on div "Sala Consumo Staff Evento NÃO USAR Evento Junho Mesa 1 Mesa 2 Mesa 3 56 € Mesa …" at bounding box center [775, 278] width 1237 height 594
click at [655, 314] on div "Mesa 19" at bounding box center [663, 314] width 62 height 62
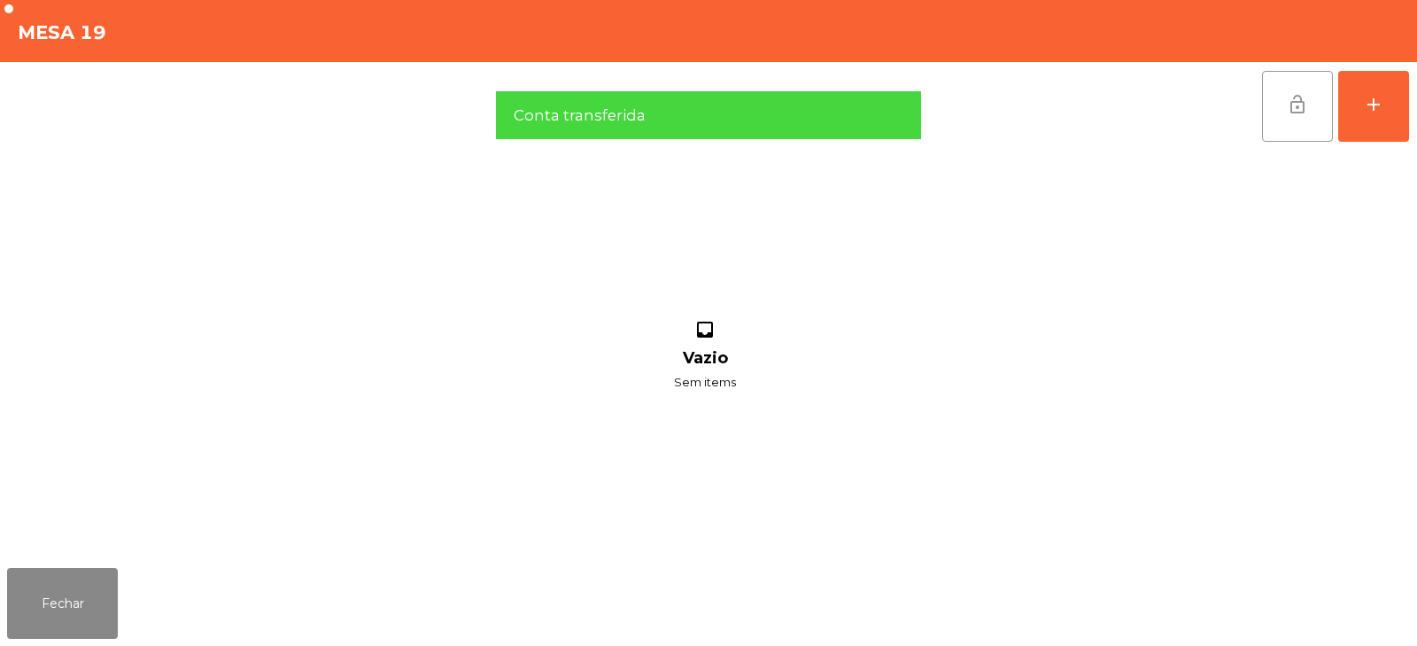
click at [1284, 126] on button "lock_open" at bounding box center [1297, 106] width 71 height 71
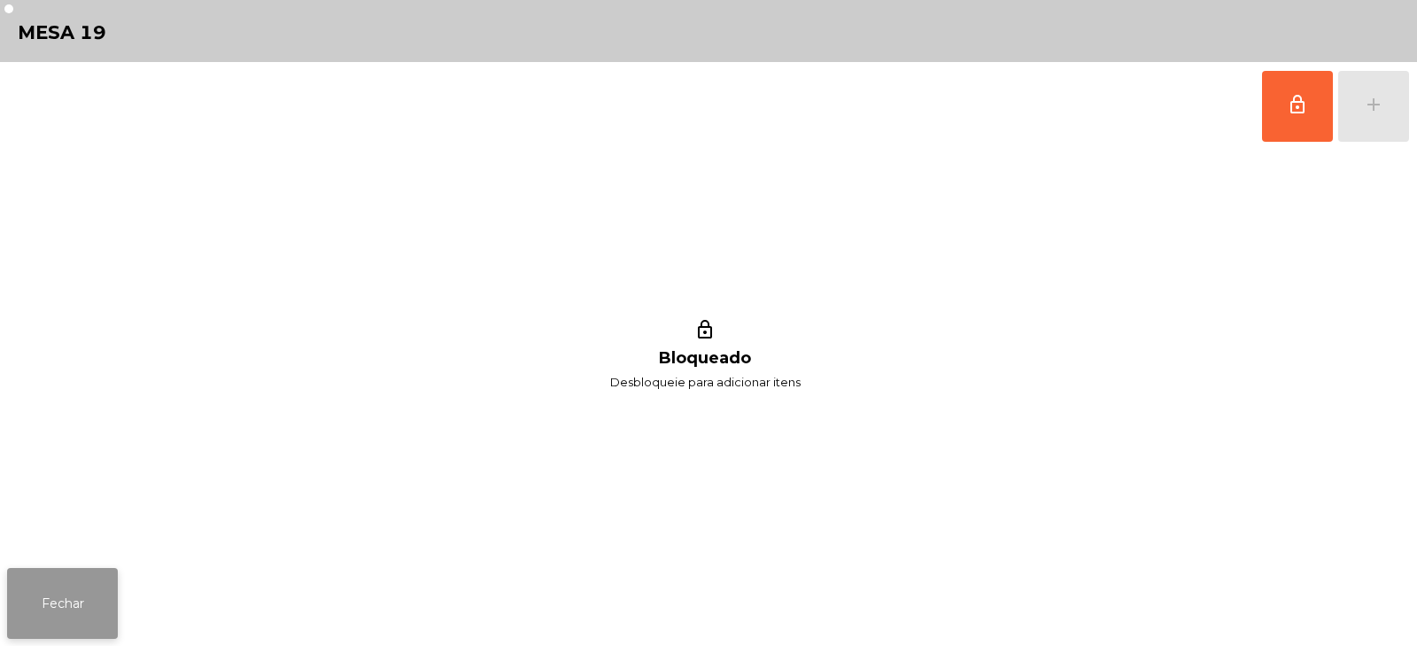
click at [85, 606] on button "Fechar" at bounding box center [62, 603] width 111 height 71
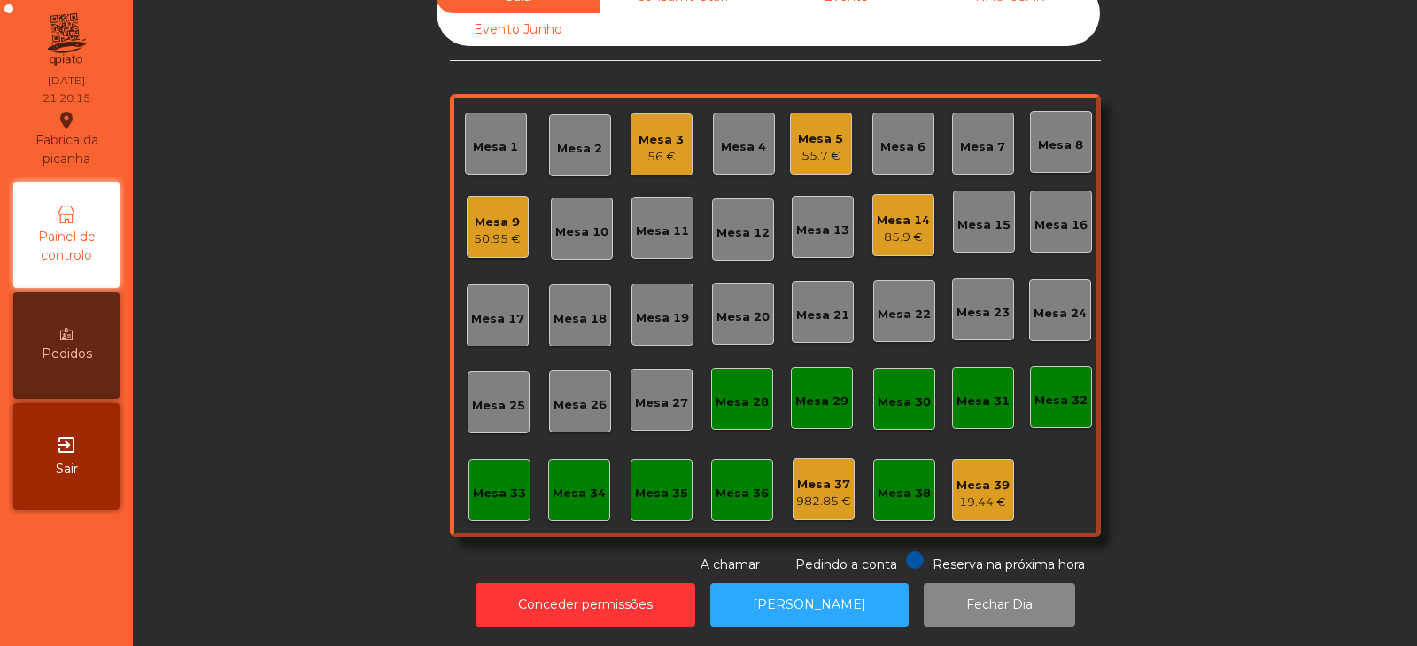
click at [567, 493] on div "Mesa 34" at bounding box center [579, 490] width 62 height 62
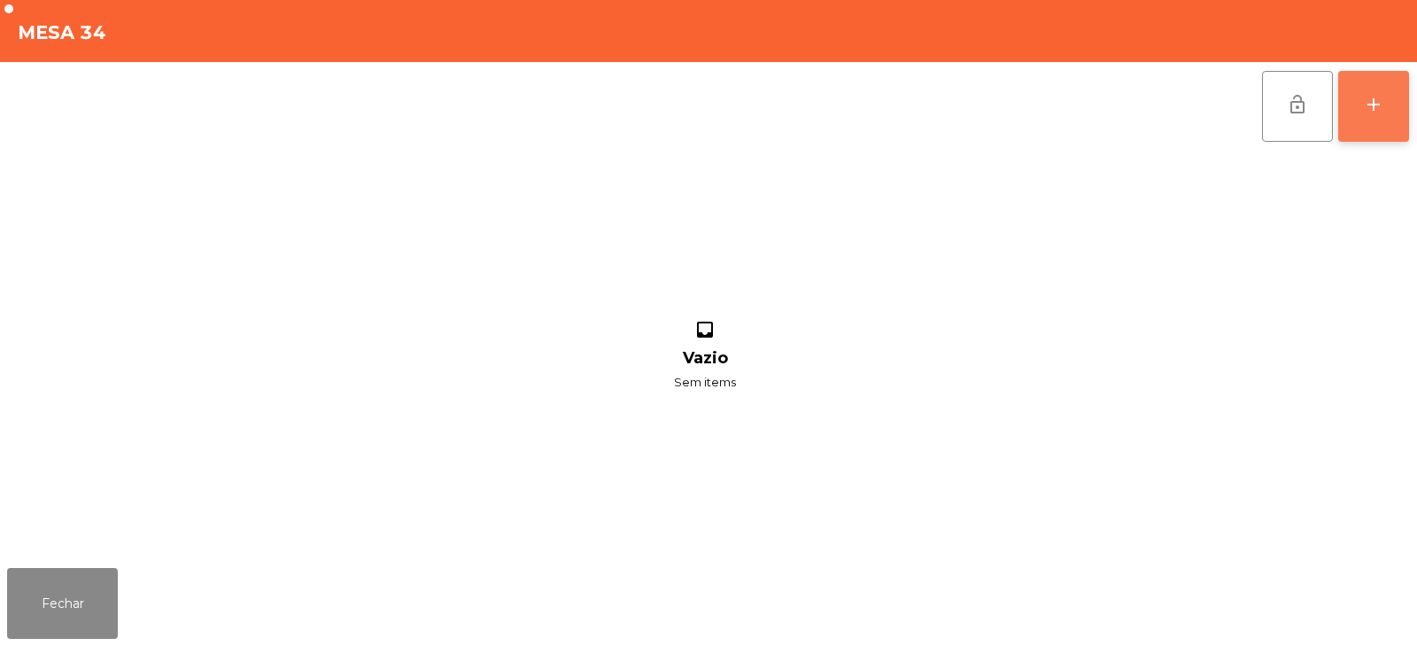
click at [1401, 136] on button "add" at bounding box center [1373, 106] width 71 height 71
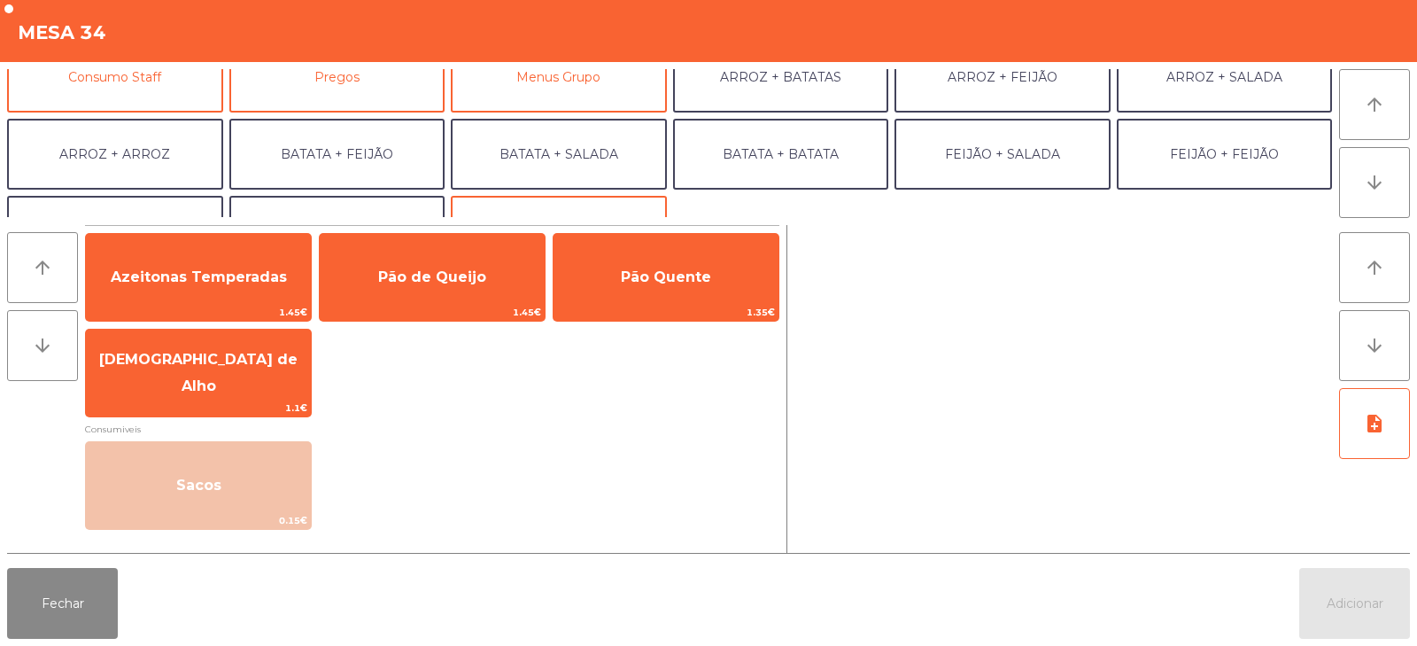
scroll to position [188, 0]
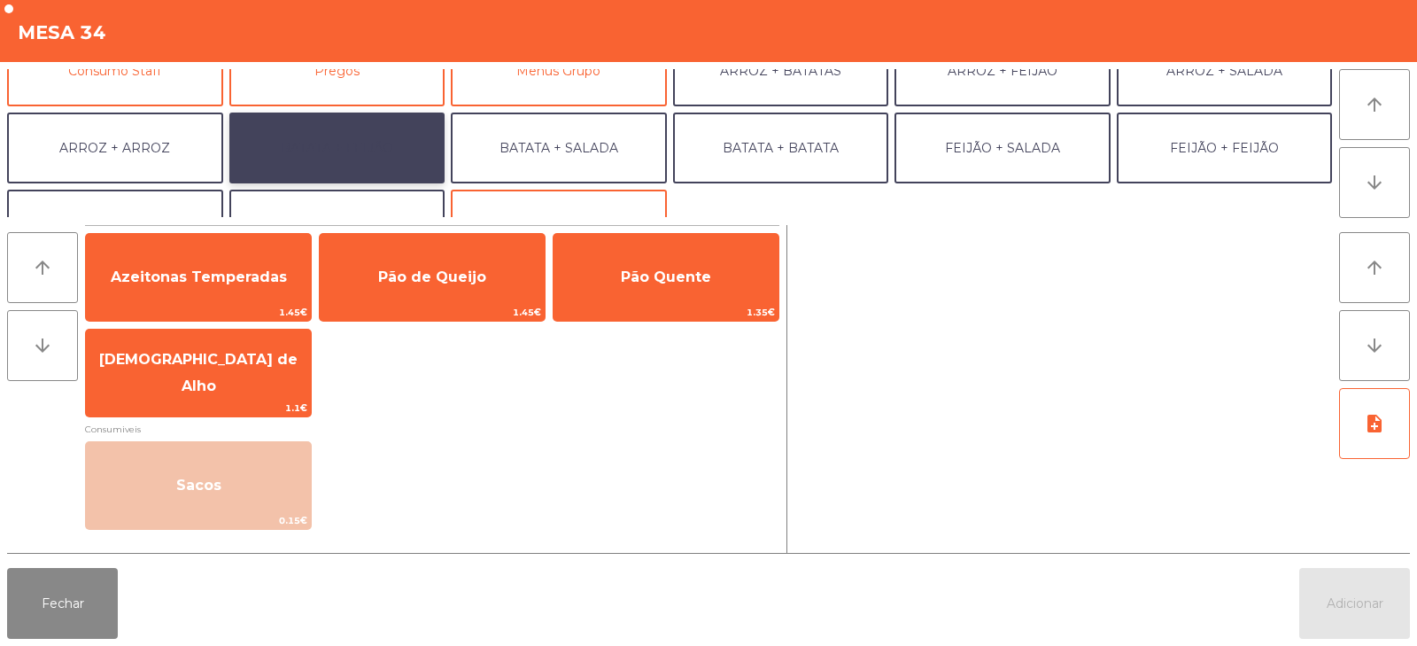
click at [337, 141] on button "BATATA + FEIJÃO" at bounding box center [337, 148] width 216 height 71
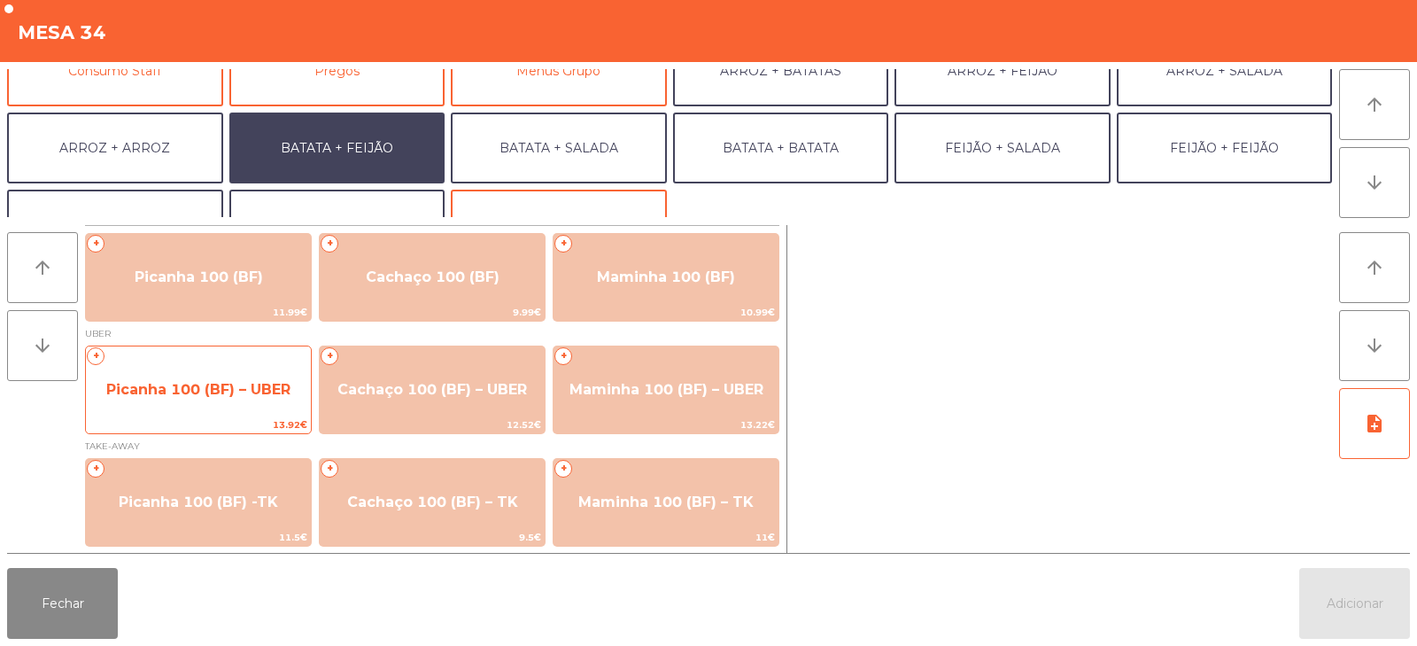
click at [182, 396] on span "Picanha 100 (BF) – UBER" at bounding box center [198, 389] width 184 height 17
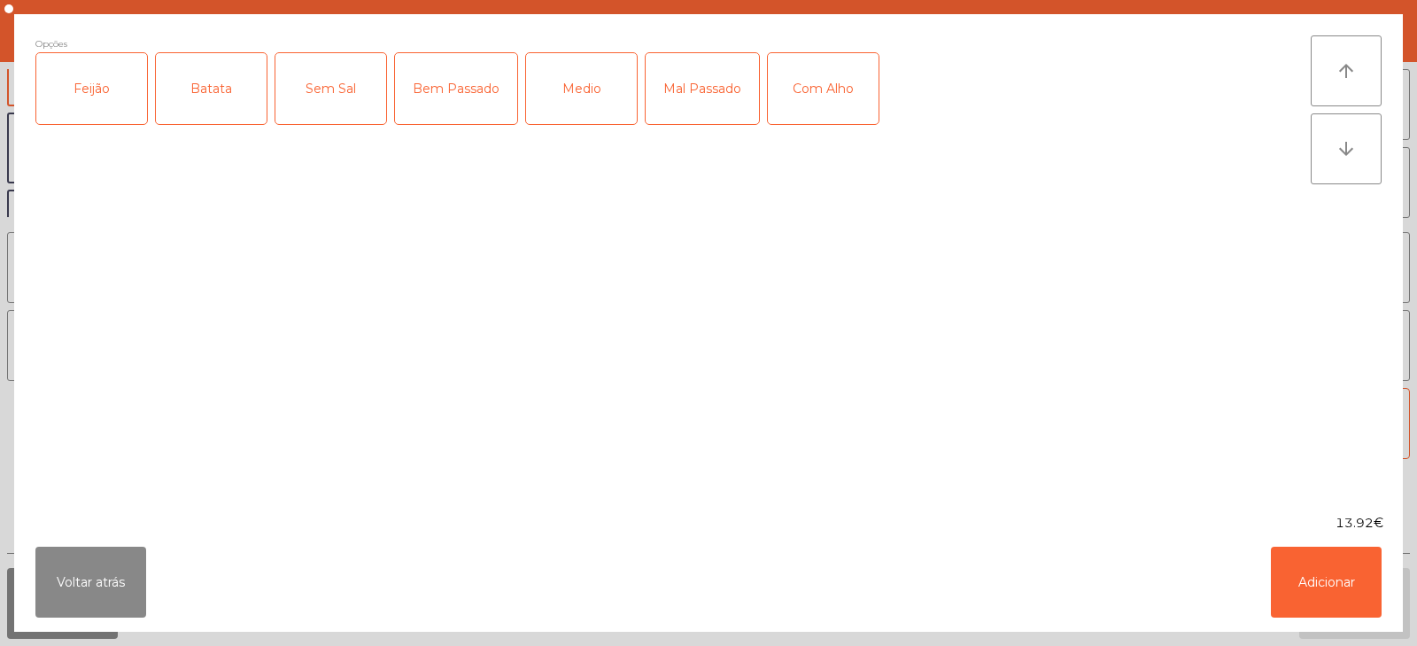
click at [92, 91] on div "Feijão" at bounding box center [91, 88] width 111 height 71
click at [239, 79] on div "Batata" at bounding box center [211, 88] width 111 height 71
click at [596, 93] on div "Medio" at bounding box center [581, 88] width 111 height 71
click at [1351, 596] on button "Adicionar" at bounding box center [1326, 582] width 111 height 71
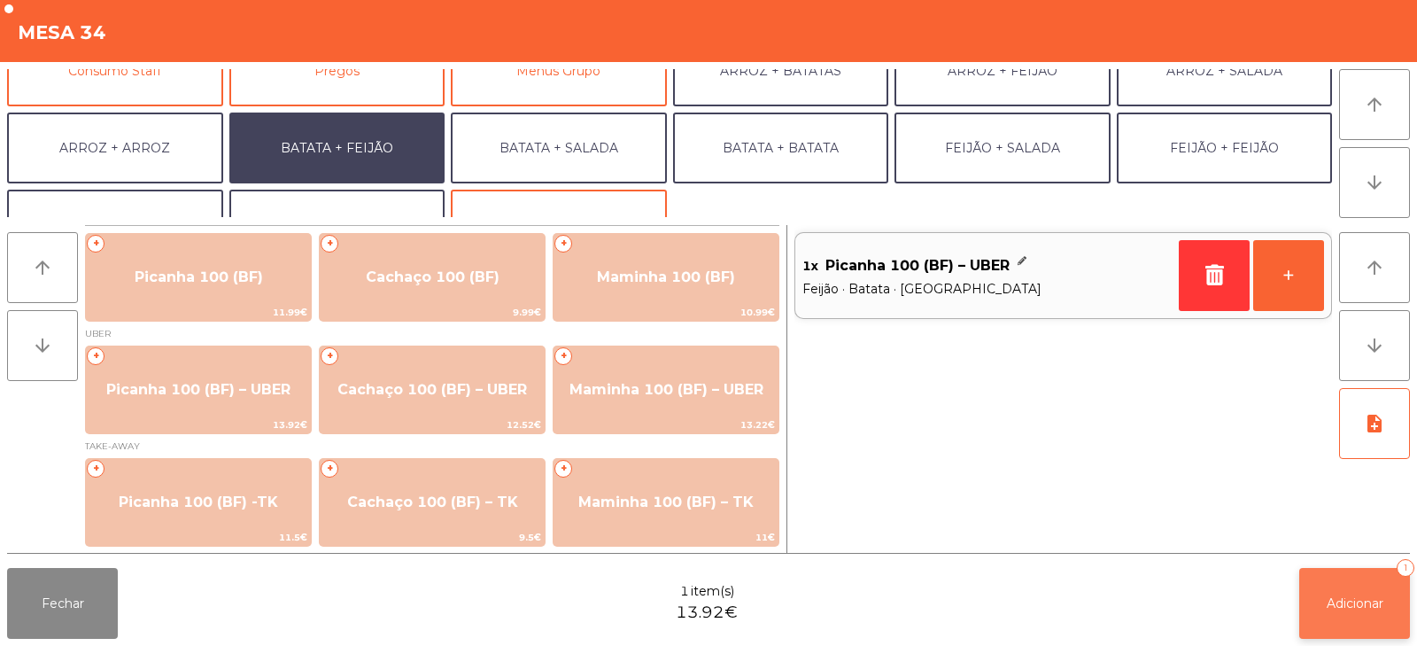
click at [1358, 595] on span "Adicionar" at bounding box center [1355, 603] width 57 height 16
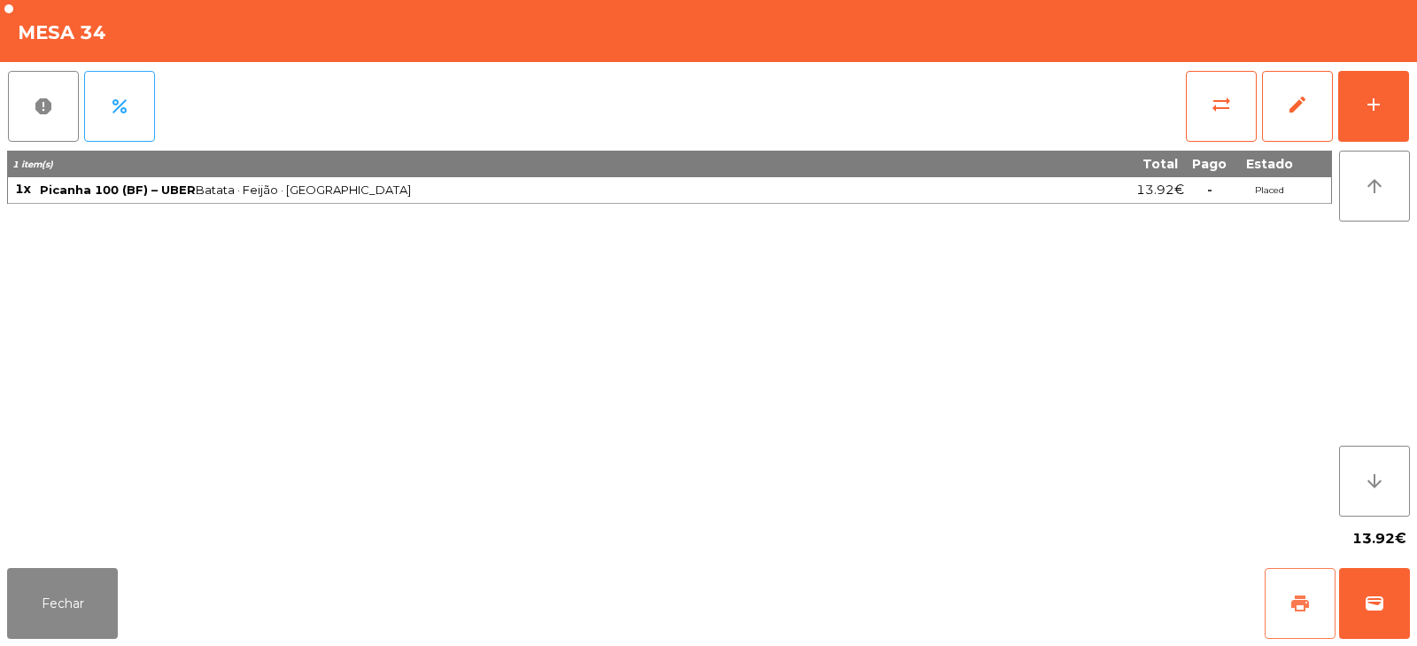
click at [1299, 609] on span "print" at bounding box center [1300, 603] width 21 height 21
click at [1385, 607] on button "wallet" at bounding box center [1374, 603] width 71 height 71
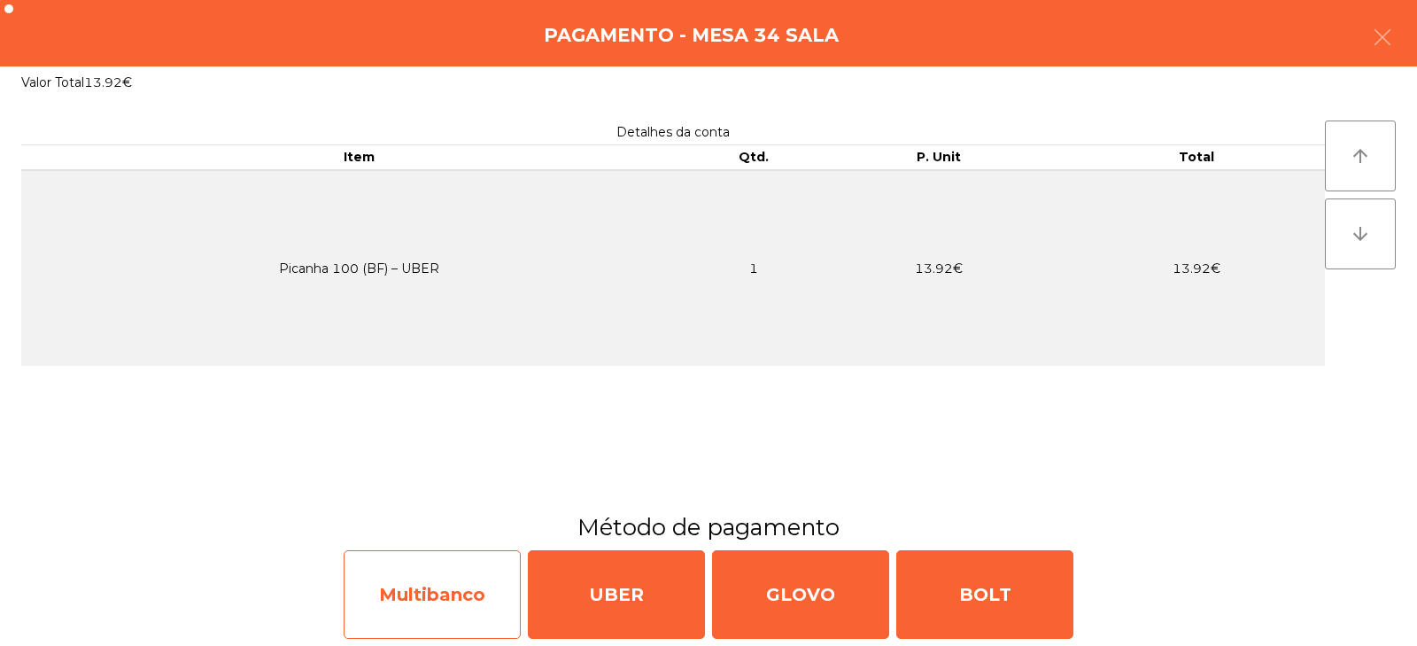
click at [419, 615] on div "Multibanco" at bounding box center [432, 594] width 177 height 89
select select "**"
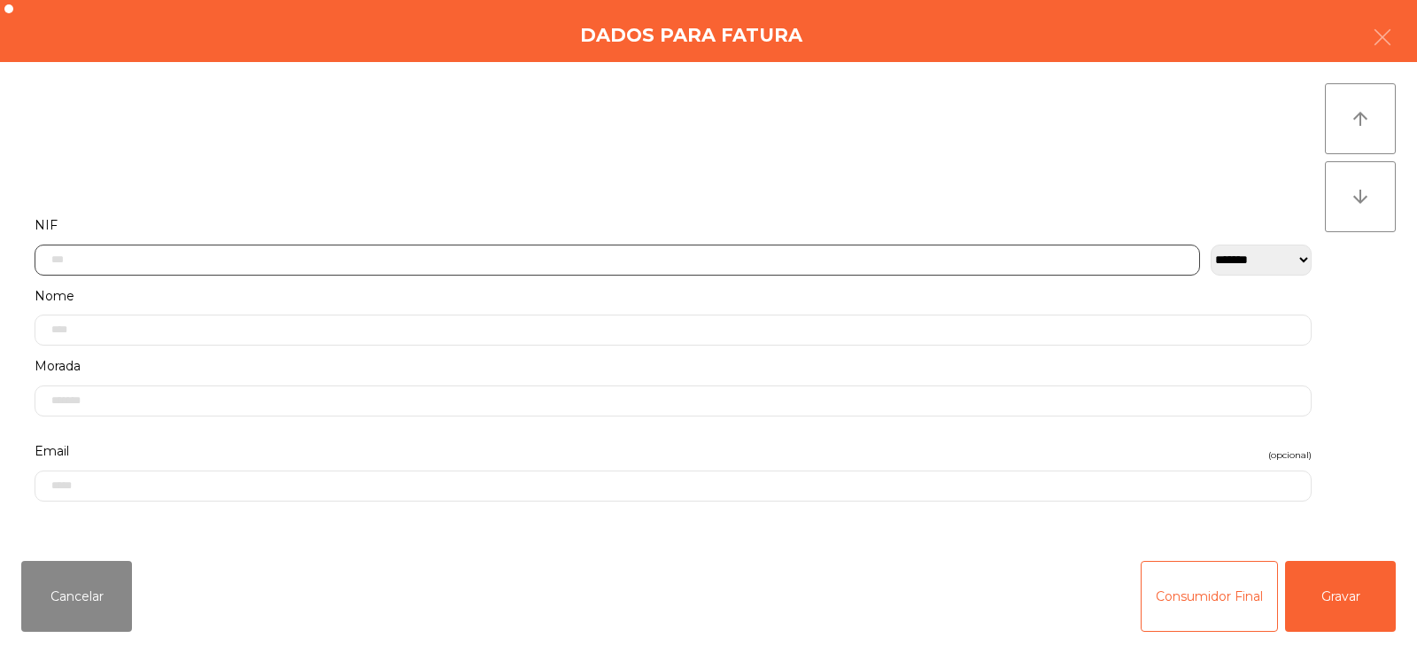
click at [584, 260] on input "text" at bounding box center [618, 259] width 1166 height 31
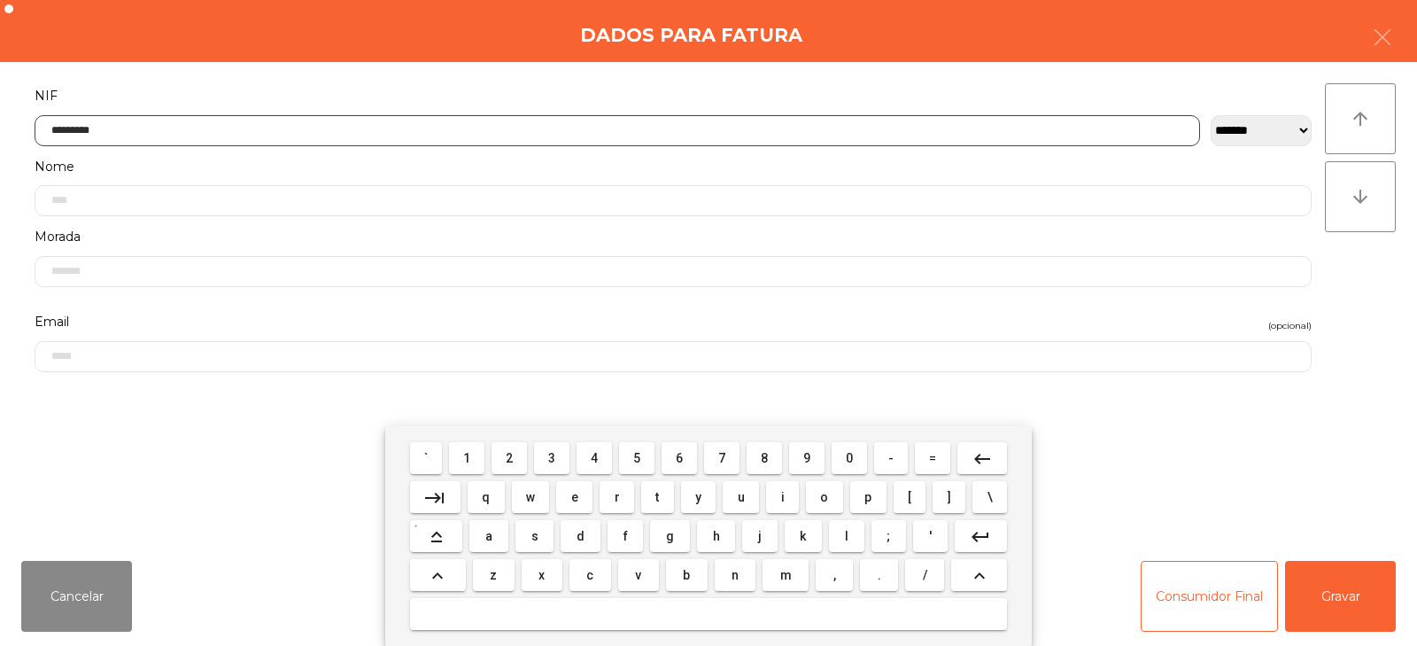
type input "*********"
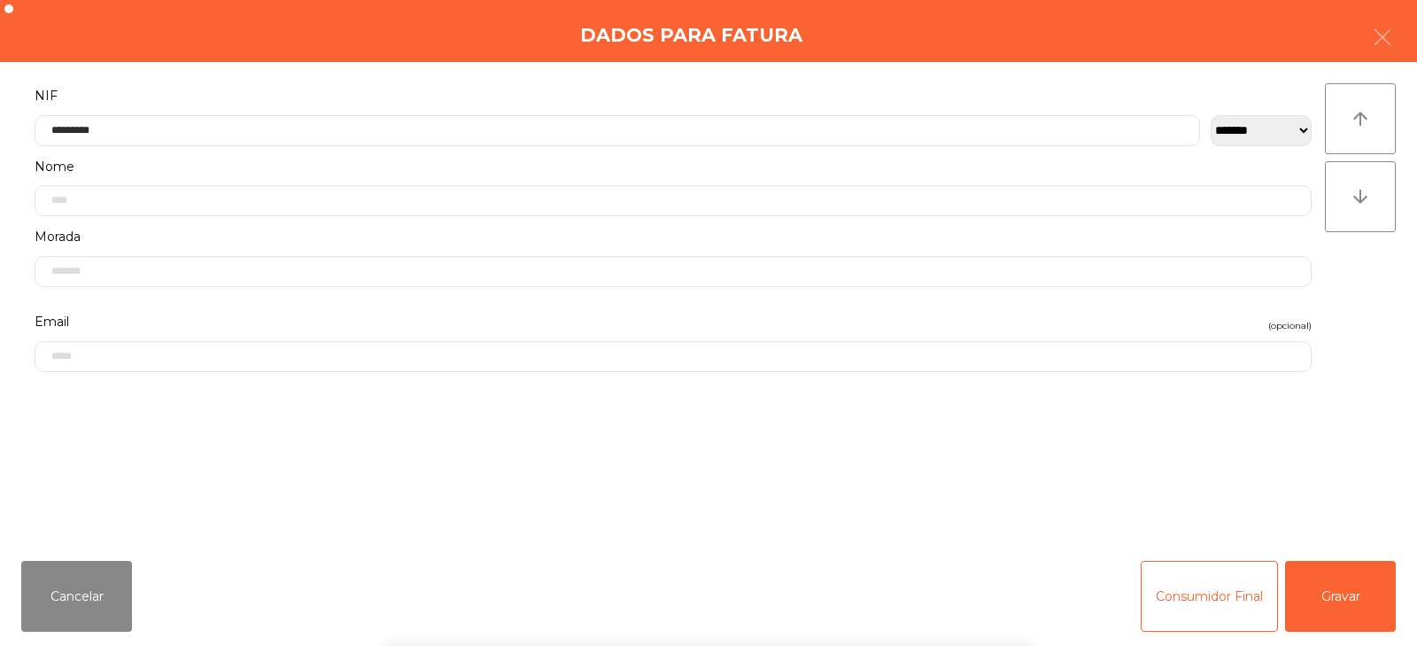
click at [1340, 594] on div "` 1 2 3 4 5 6 7 8 9 0 - = keyboard_backspace keyboard_tab q w e r t y u i o p […" at bounding box center [708, 536] width 1417 height 220
click at [1358, 570] on button "Gravar" at bounding box center [1340, 596] width 111 height 71
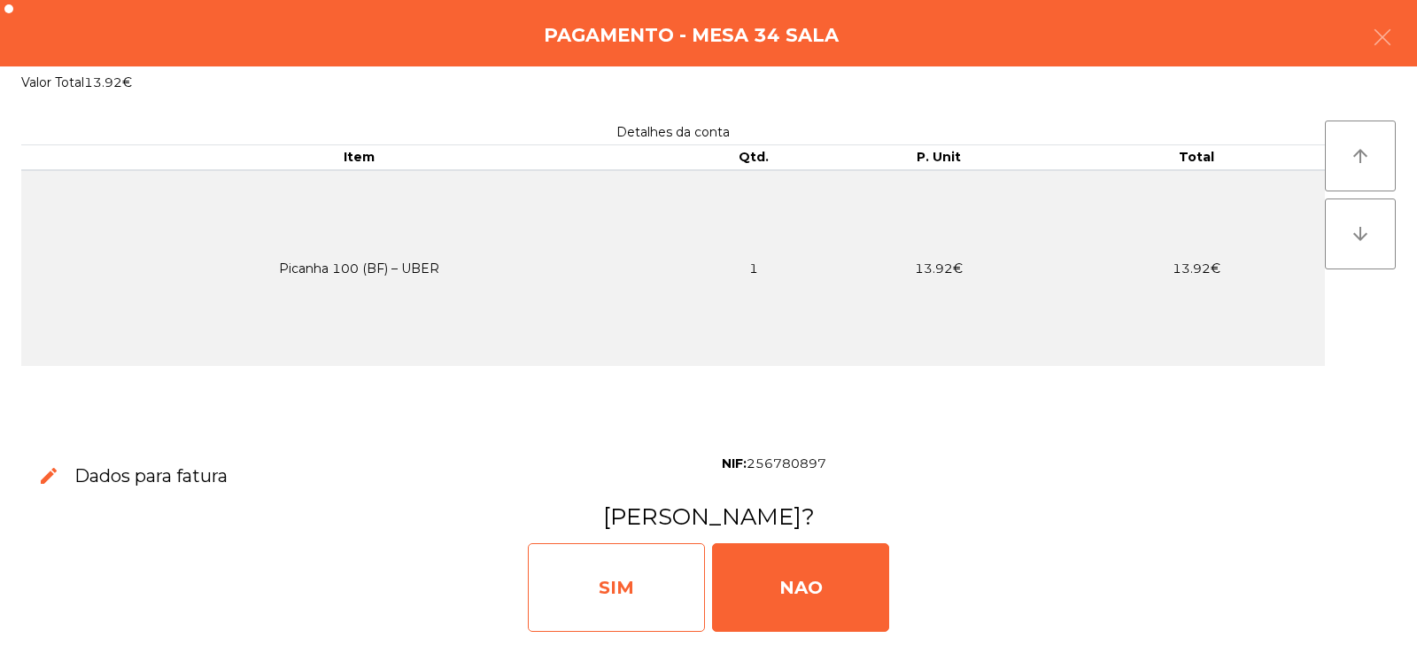
click at [620, 601] on div "SIM" at bounding box center [616, 587] width 177 height 89
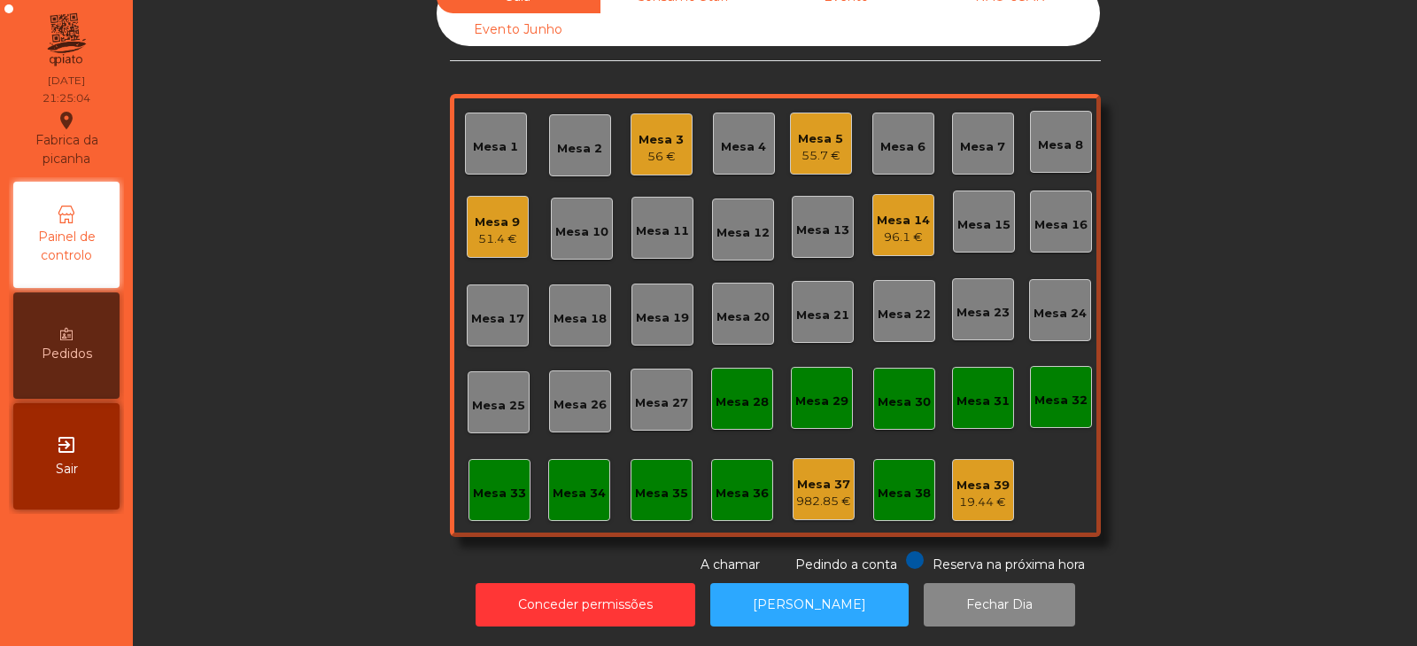
click at [664, 485] on div "Mesa 35" at bounding box center [661, 494] width 53 height 18
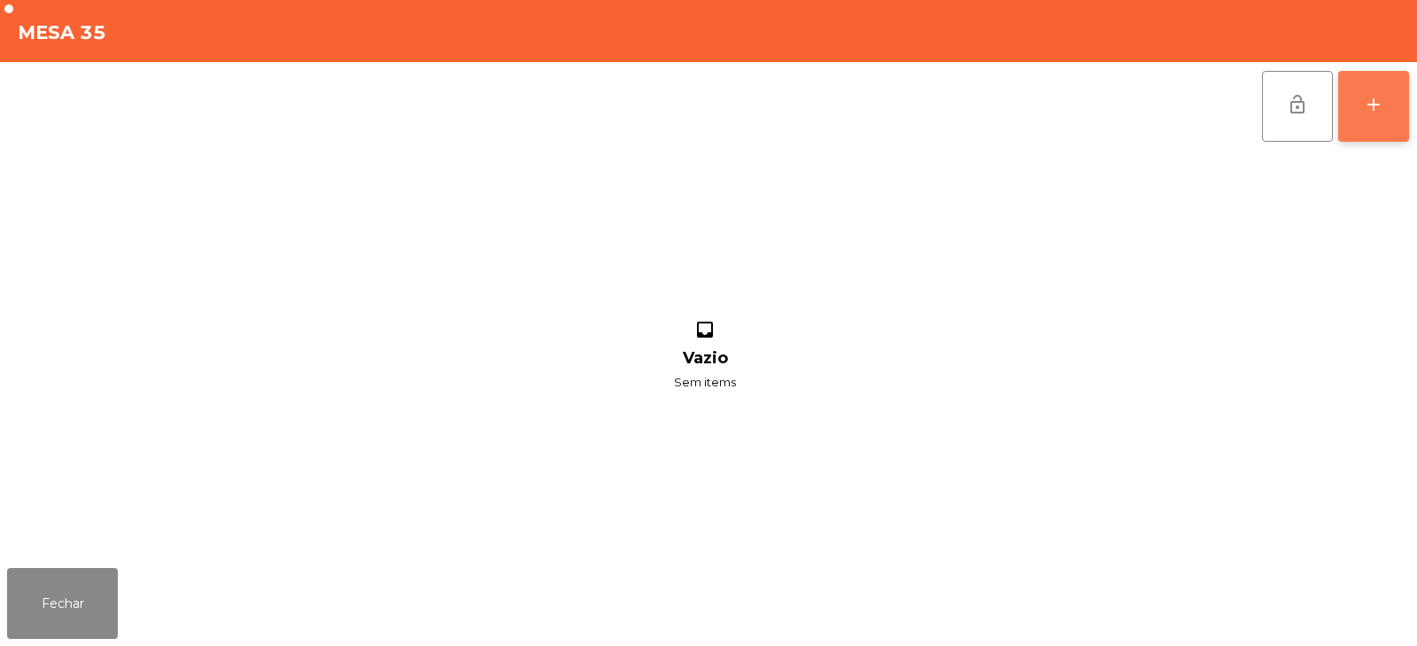
click at [1380, 119] on button "add" at bounding box center [1373, 106] width 71 height 71
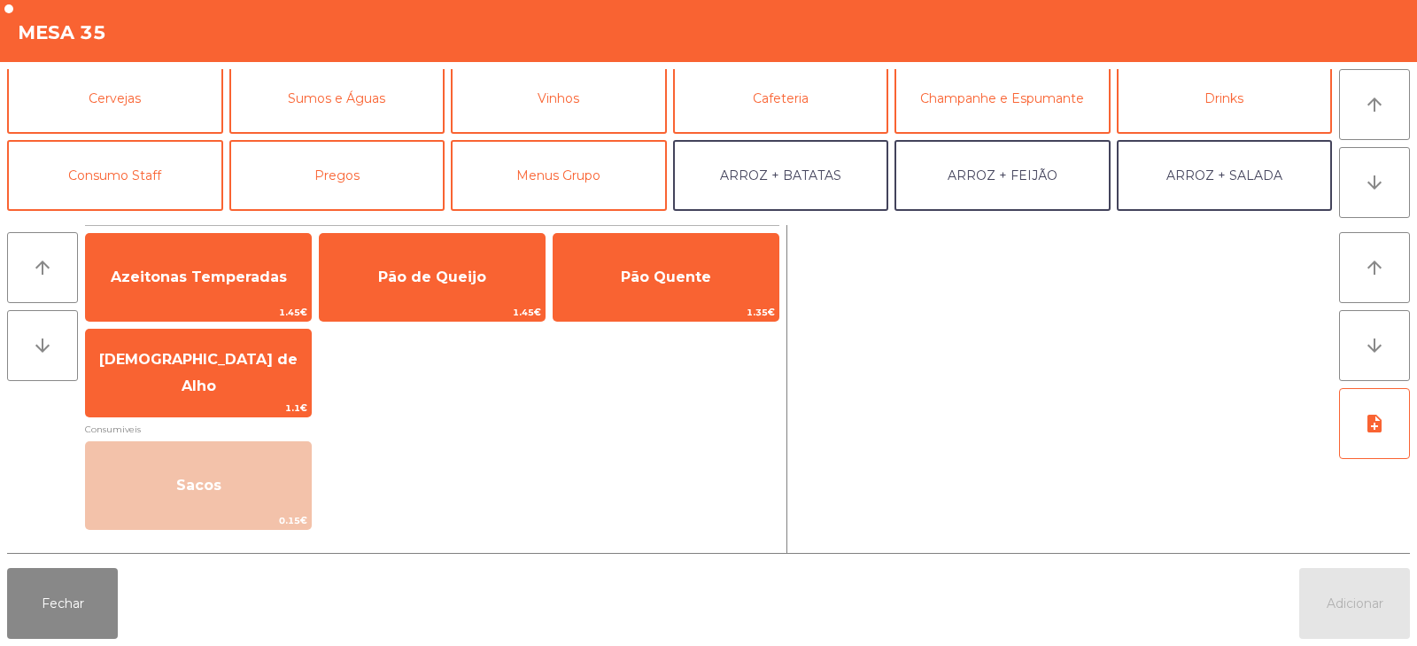
scroll to position [85, 0]
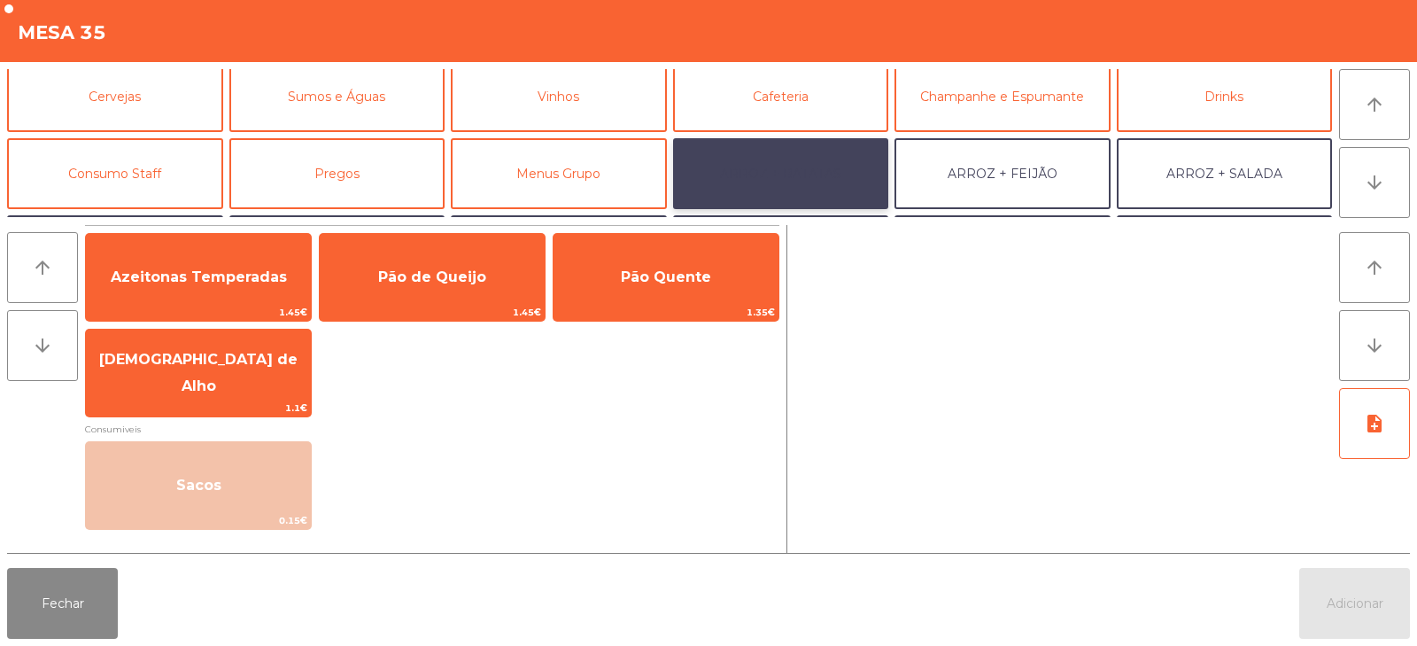
click at [800, 182] on button "ARROZ + BATATAS" at bounding box center [781, 173] width 216 height 71
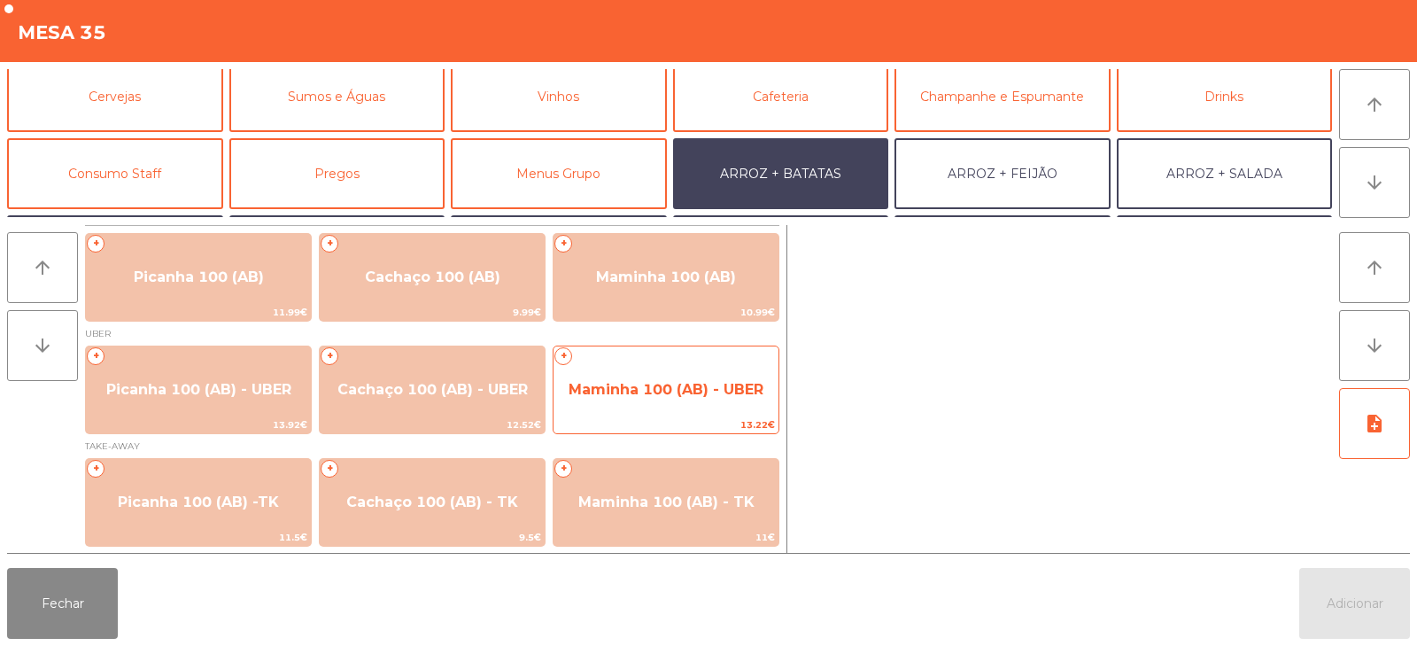
click at [678, 394] on span "Maminha 100 (AB) - UBER" at bounding box center [666, 389] width 195 height 17
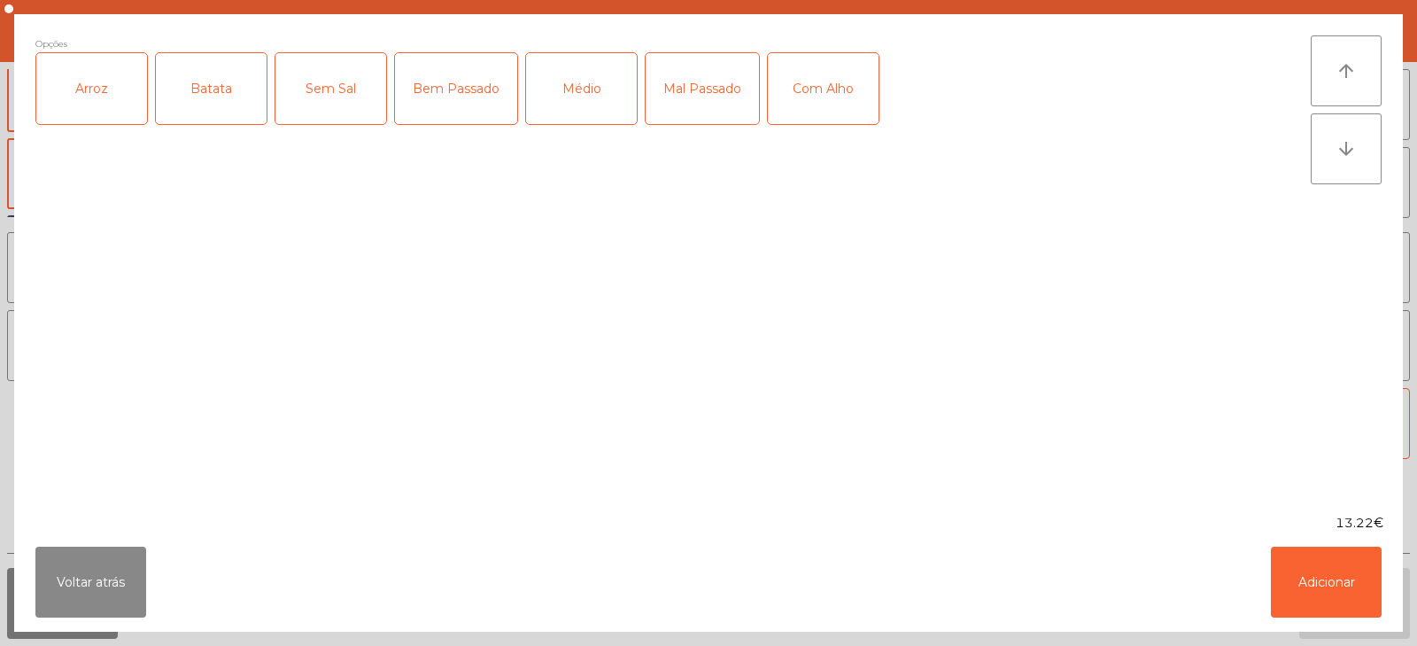
click at [96, 95] on div "Arroz" at bounding box center [91, 88] width 111 height 71
click at [212, 108] on div "Batata" at bounding box center [211, 88] width 111 height 71
click at [466, 96] on div "Bem Passado" at bounding box center [456, 88] width 122 height 71
click at [836, 81] on div "Com Alho" at bounding box center [823, 88] width 111 height 71
click at [1327, 576] on button "Adicionar" at bounding box center [1326, 582] width 111 height 71
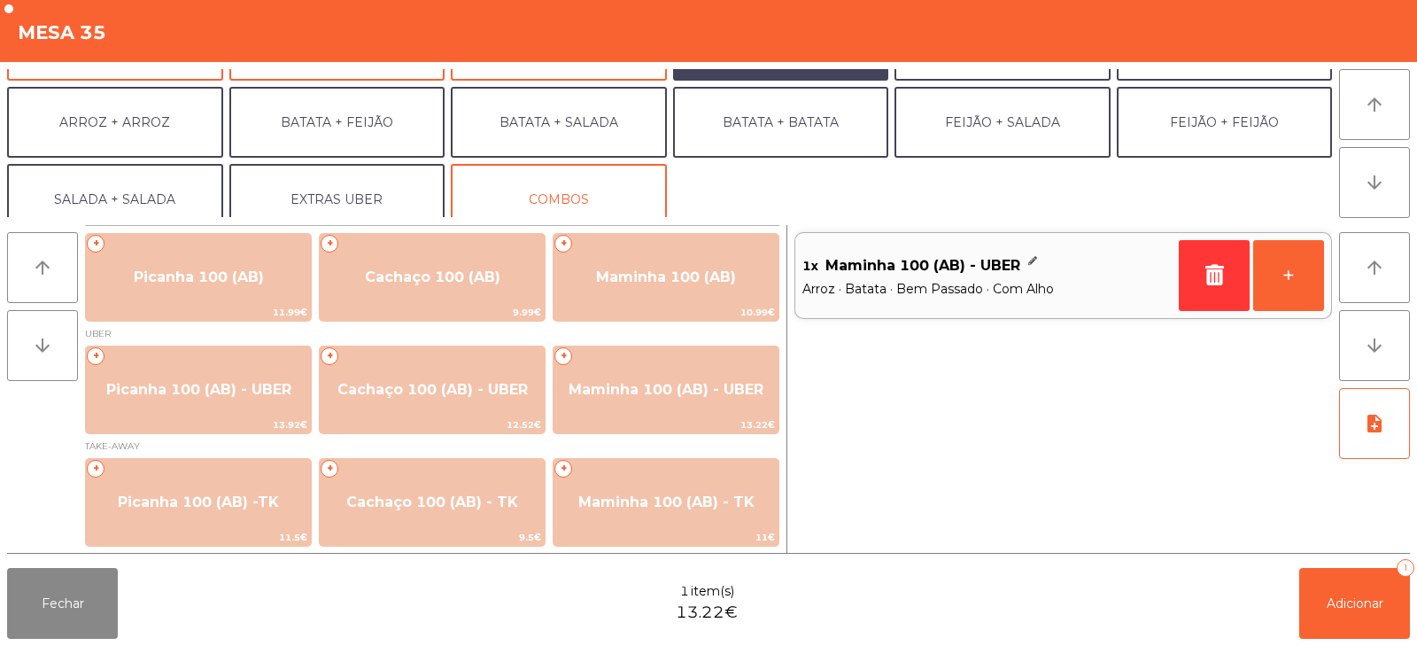
scroll to position [231, 0]
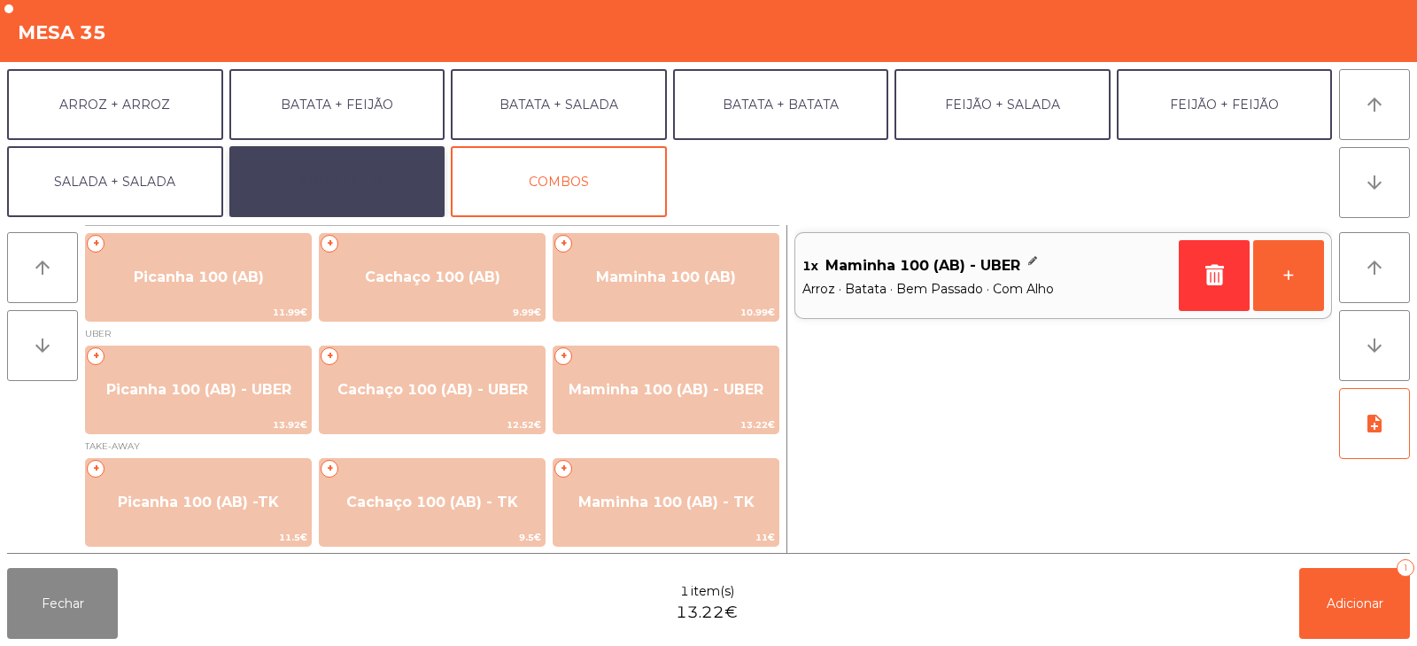
click at [361, 188] on button "EXTRAS UBER" at bounding box center [337, 181] width 216 height 71
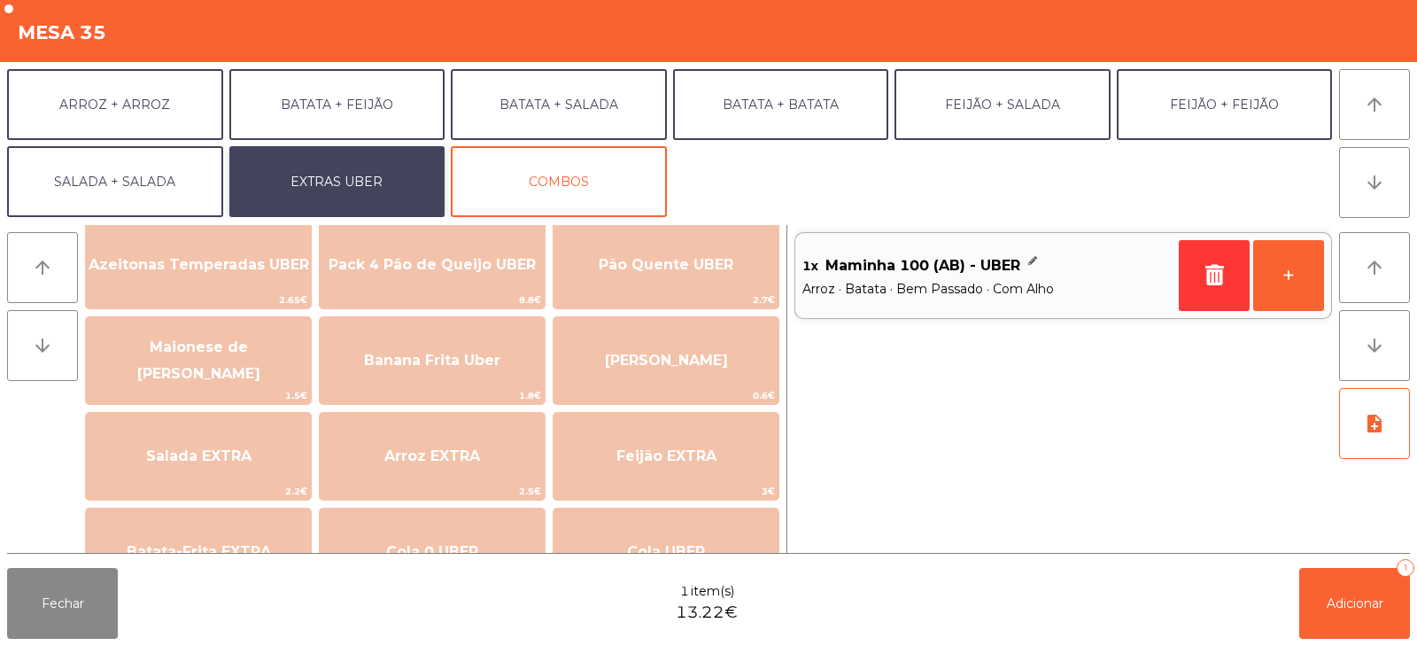
scroll to position [0, 0]
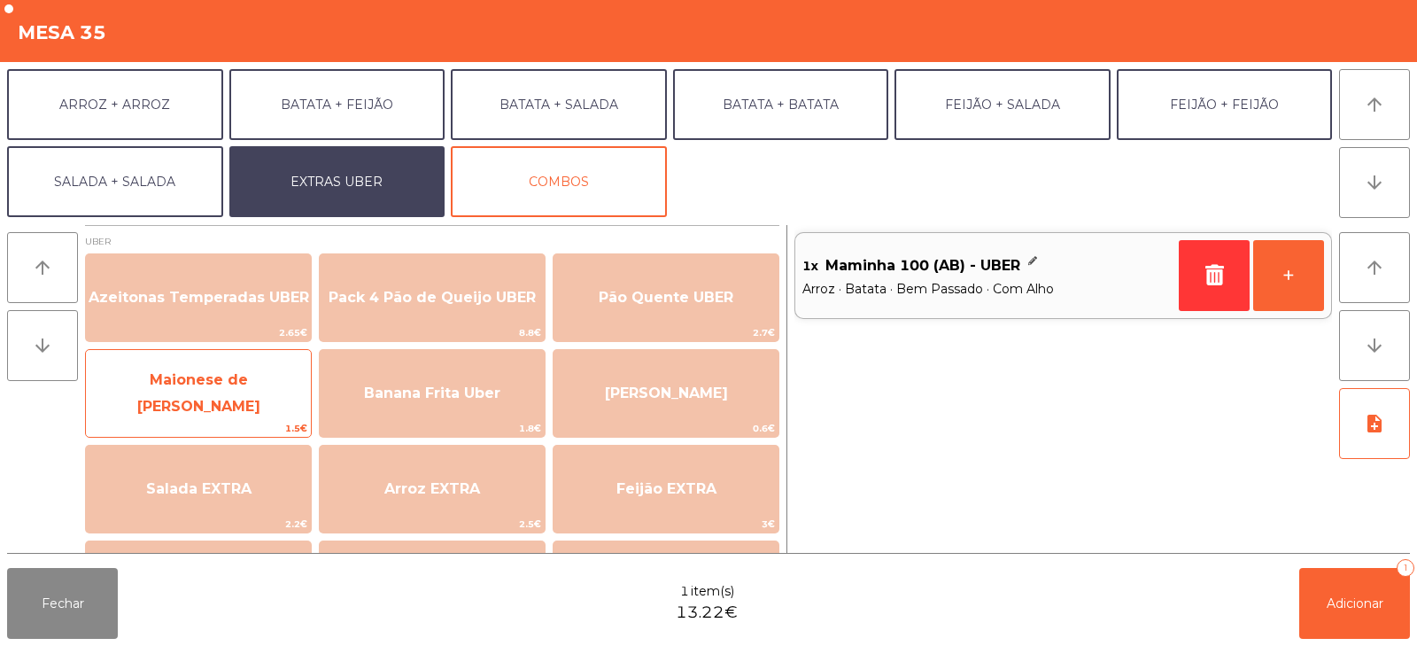
click at [226, 391] on span "Maionese de [PERSON_NAME]" at bounding box center [198, 392] width 123 height 43
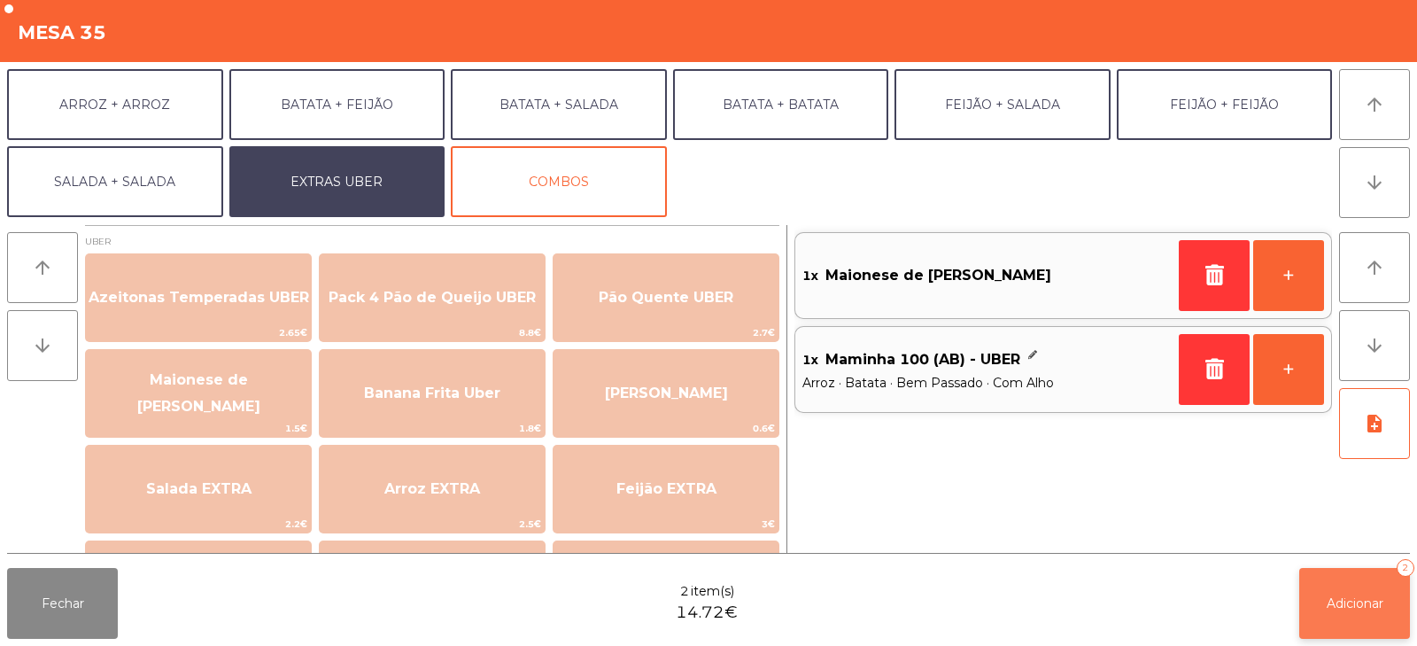
click at [1355, 595] on span "Adicionar" at bounding box center [1355, 603] width 57 height 16
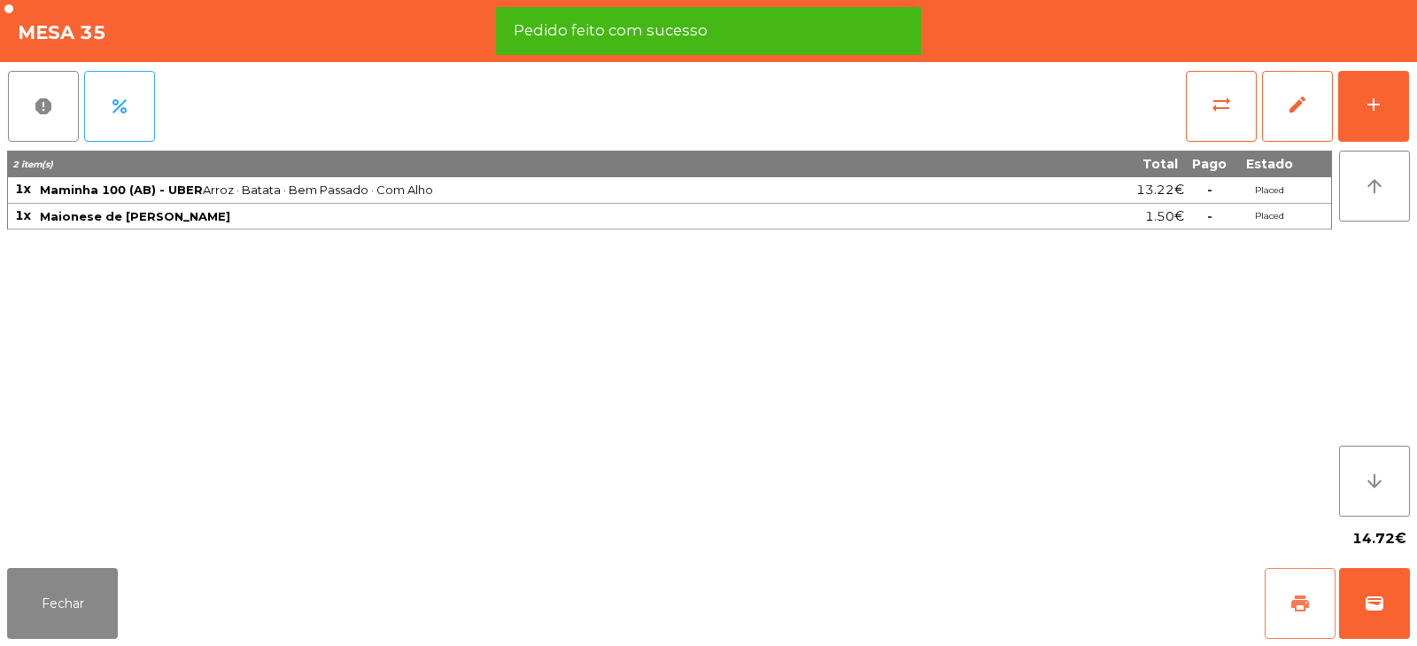
click at [1296, 602] on span "print" at bounding box center [1300, 603] width 21 height 21
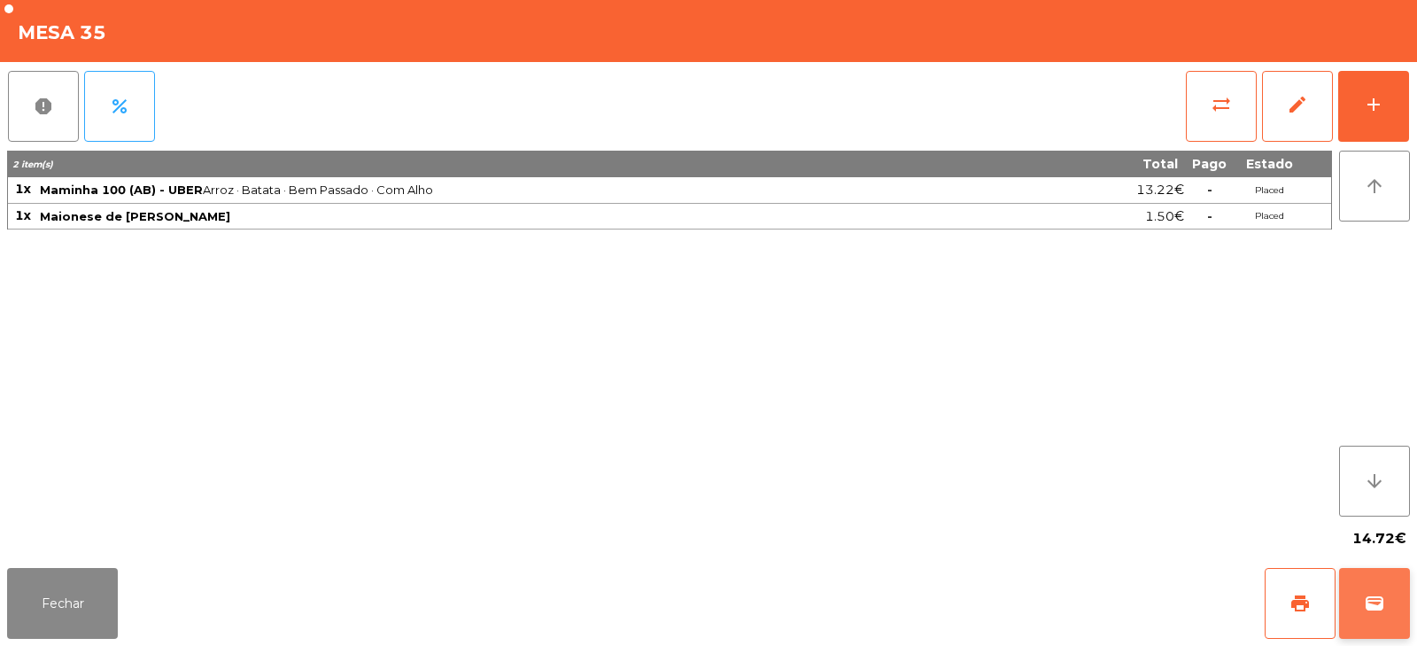
click at [1385, 601] on button "wallet" at bounding box center [1374, 603] width 71 height 71
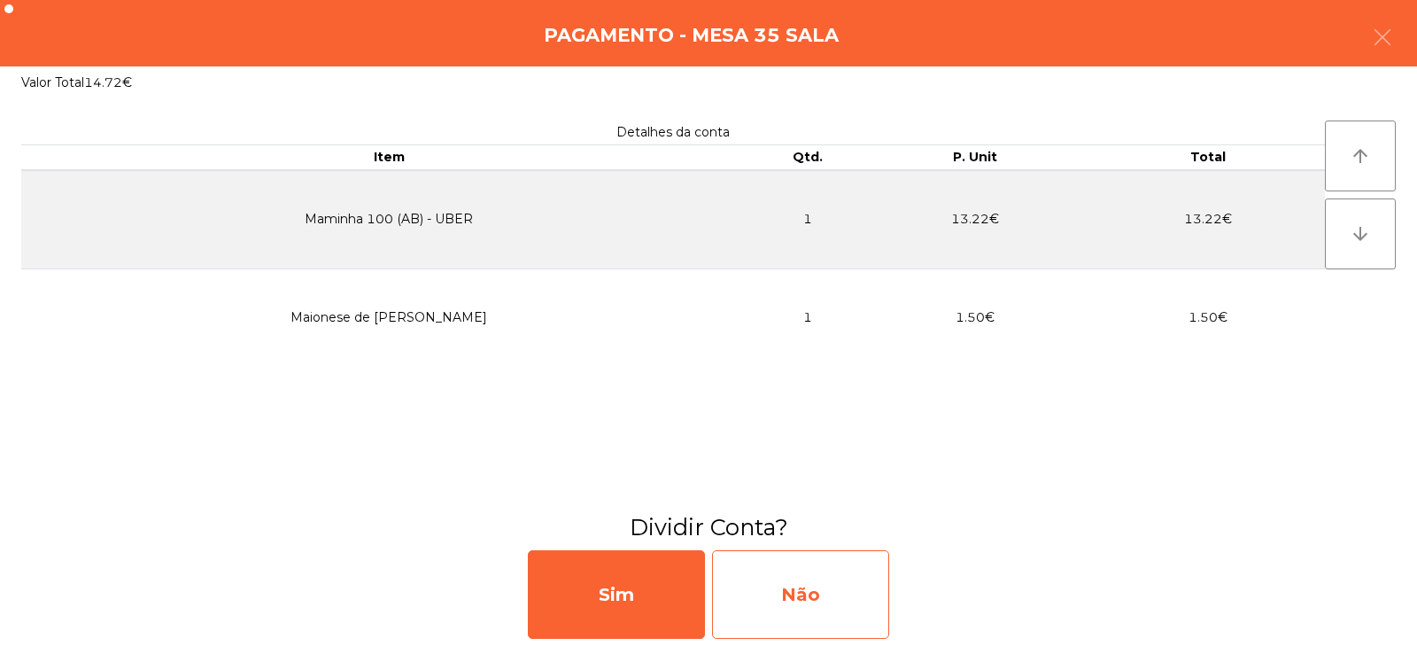
click at [795, 580] on div "Não" at bounding box center [800, 594] width 177 height 89
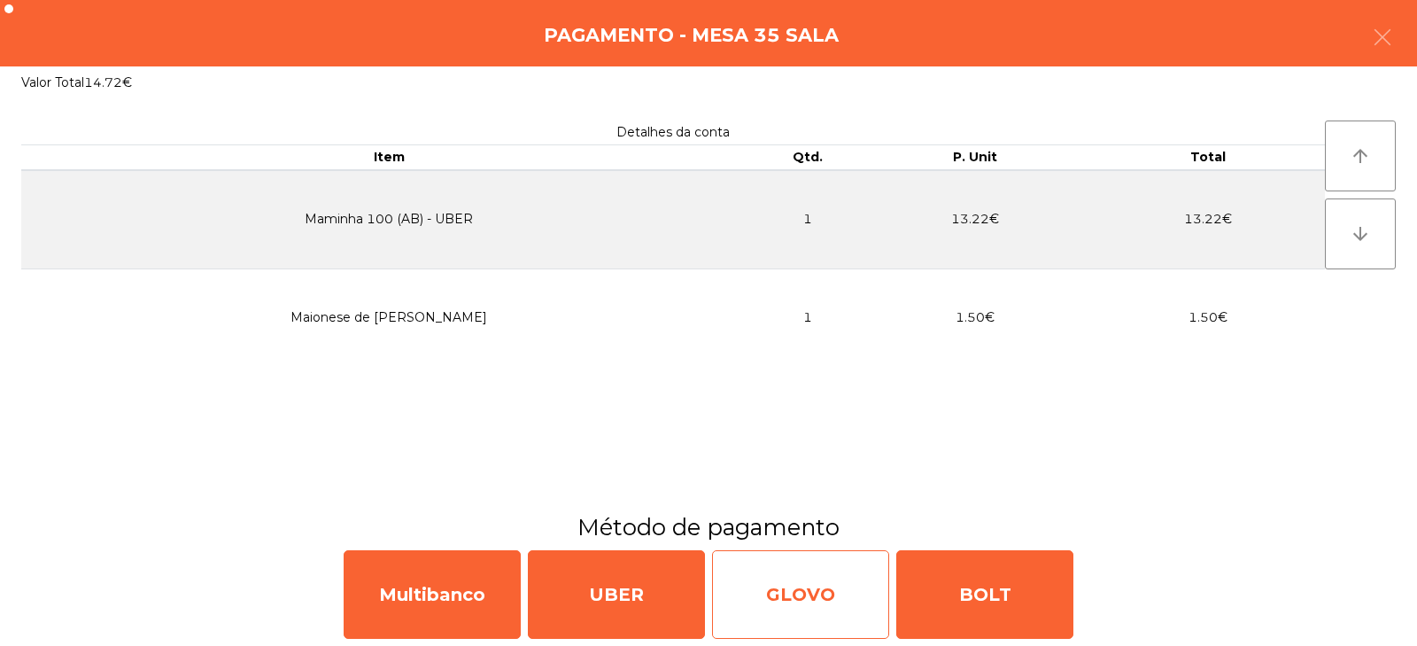
click at [797, 569] on div "GLOVO" at bounding box center [800, 594] width 177 height 89
select select "**"
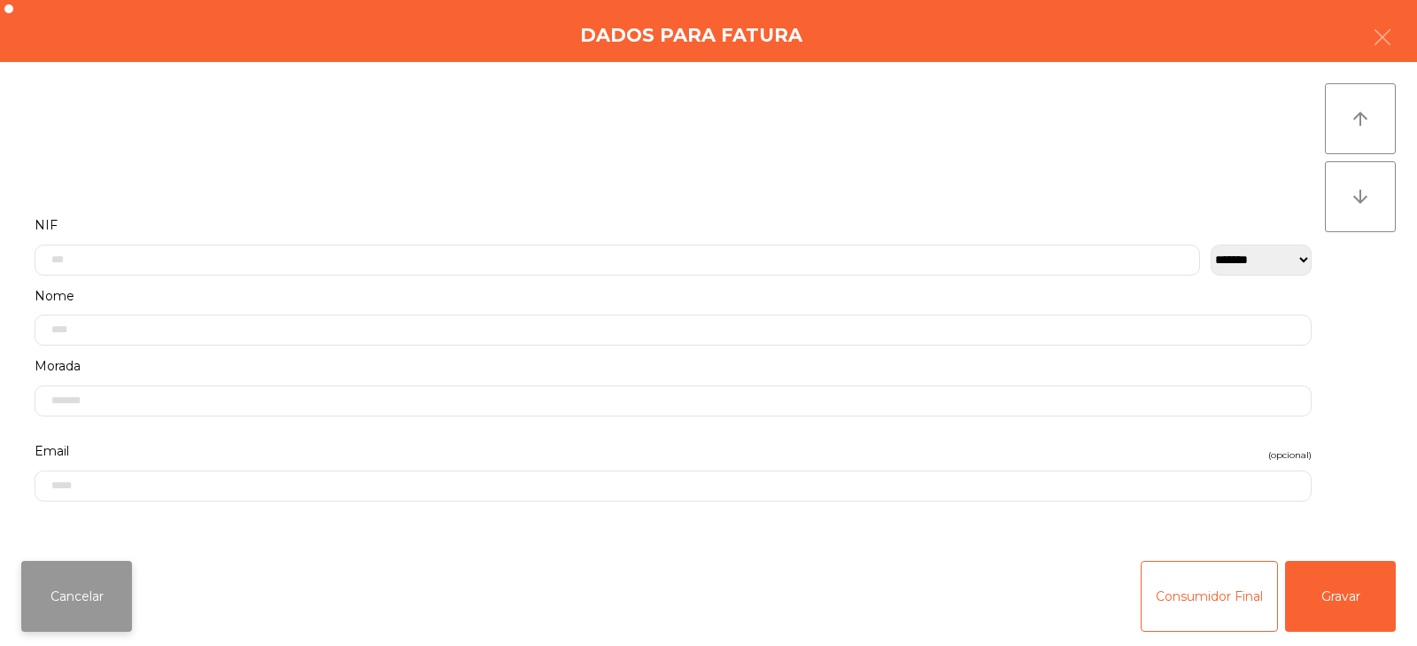
click at [61, 584] on button "Cancelar" at bounding box center [76, 596] width 111 height 71
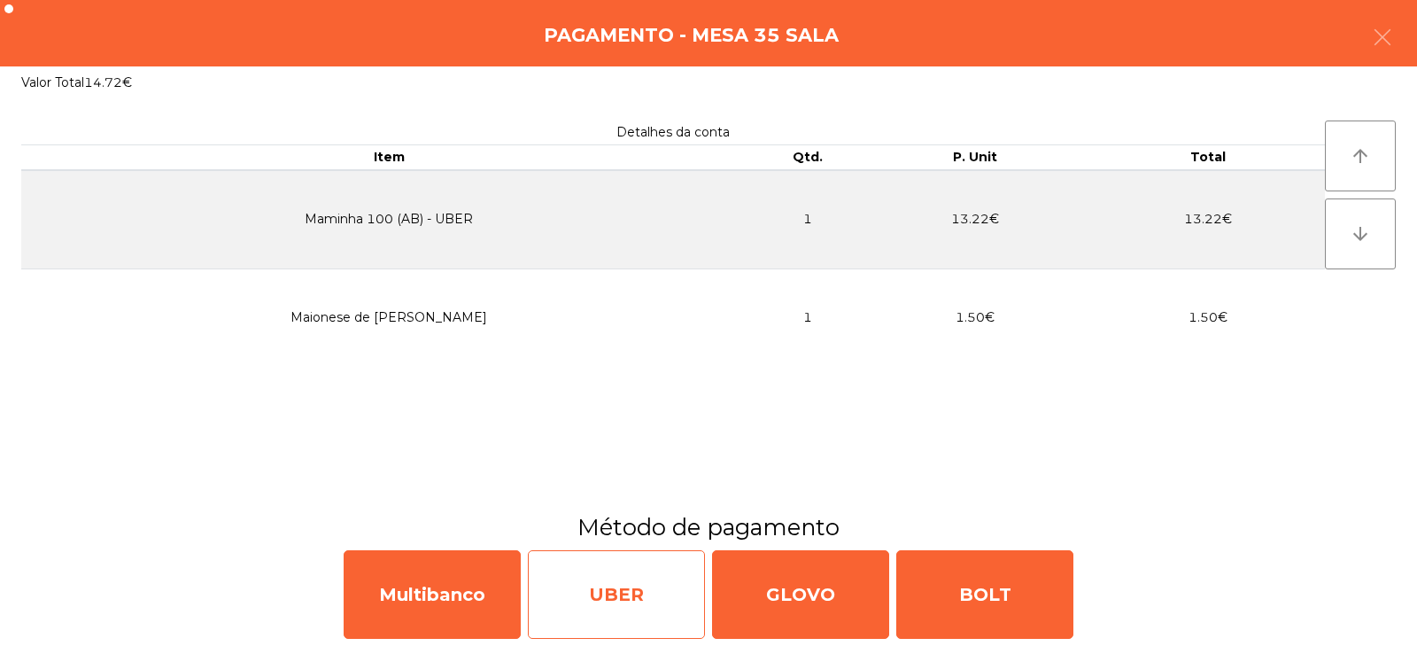
click at [616, 594] on div "UBER" at bounding box center [616, 594] width 177 height 89
select select "**"
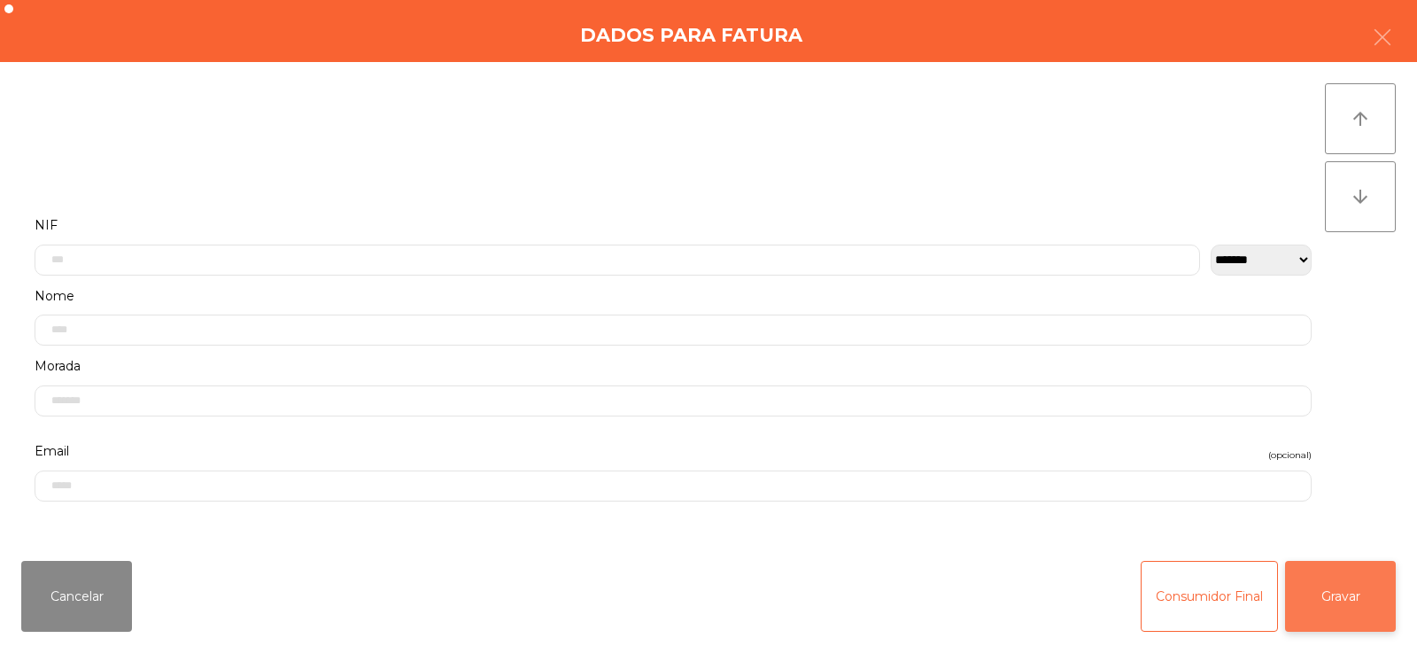
click at [1337, 600] on button "Gravar" at bounding box center [1340, 596] width 111 height 71
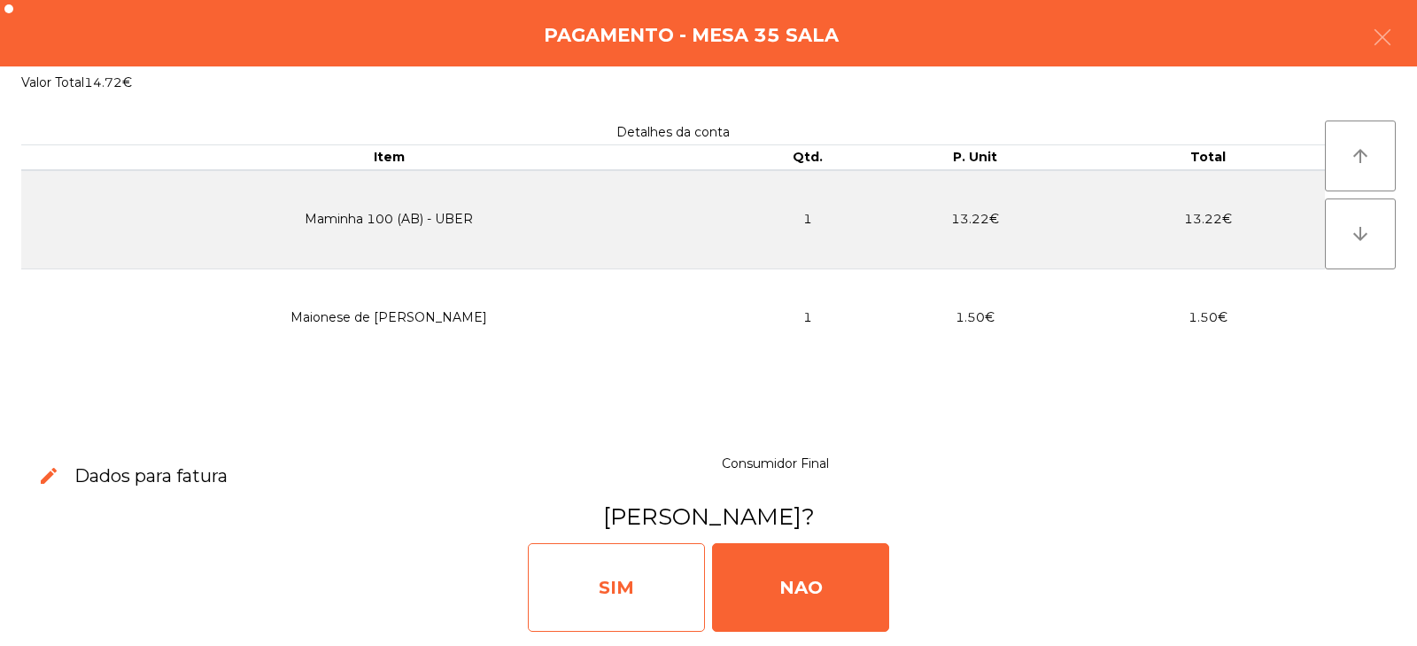
click at [606, 597] on div "SIM" at bounding box center [616, 587] width 177 height 89
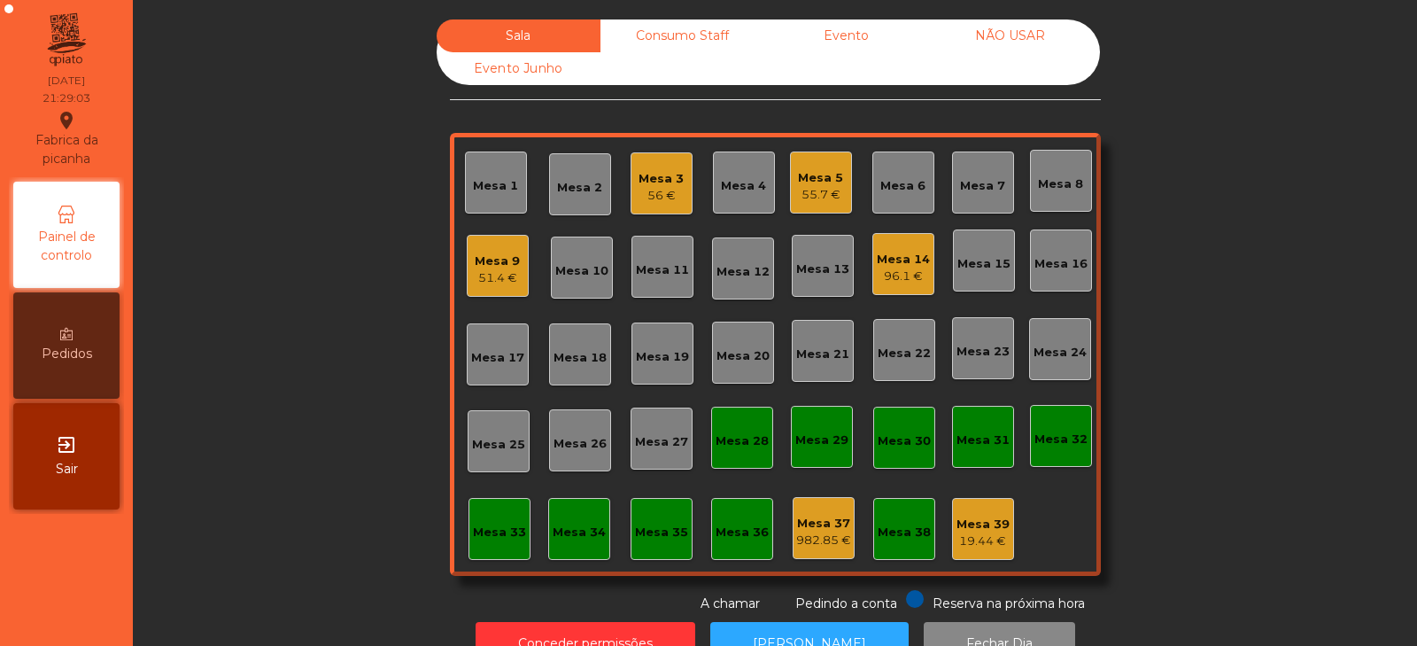
click at [681, 49] on div "Consumo Staff" at bounding box center [683, 35] width 164 height 33
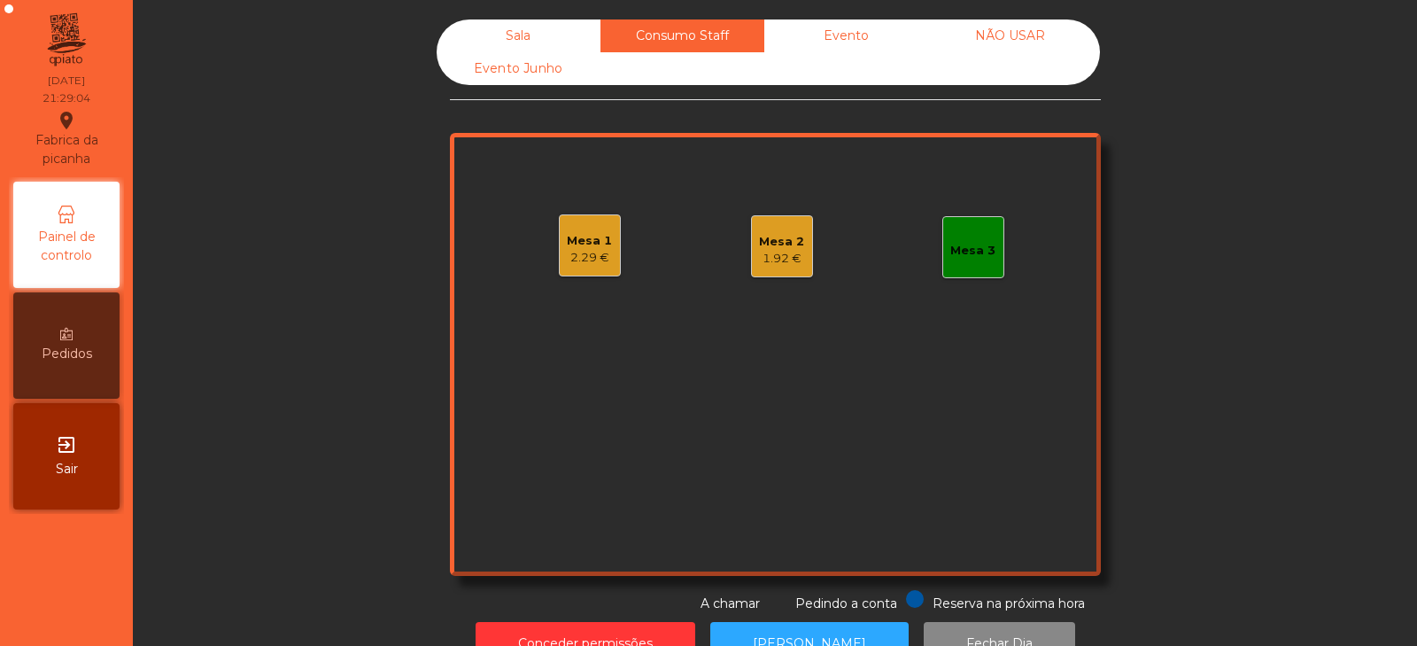
click at [968, 260] on div "Mesa 3" at bounding box center [974, 247] width 62 height 62
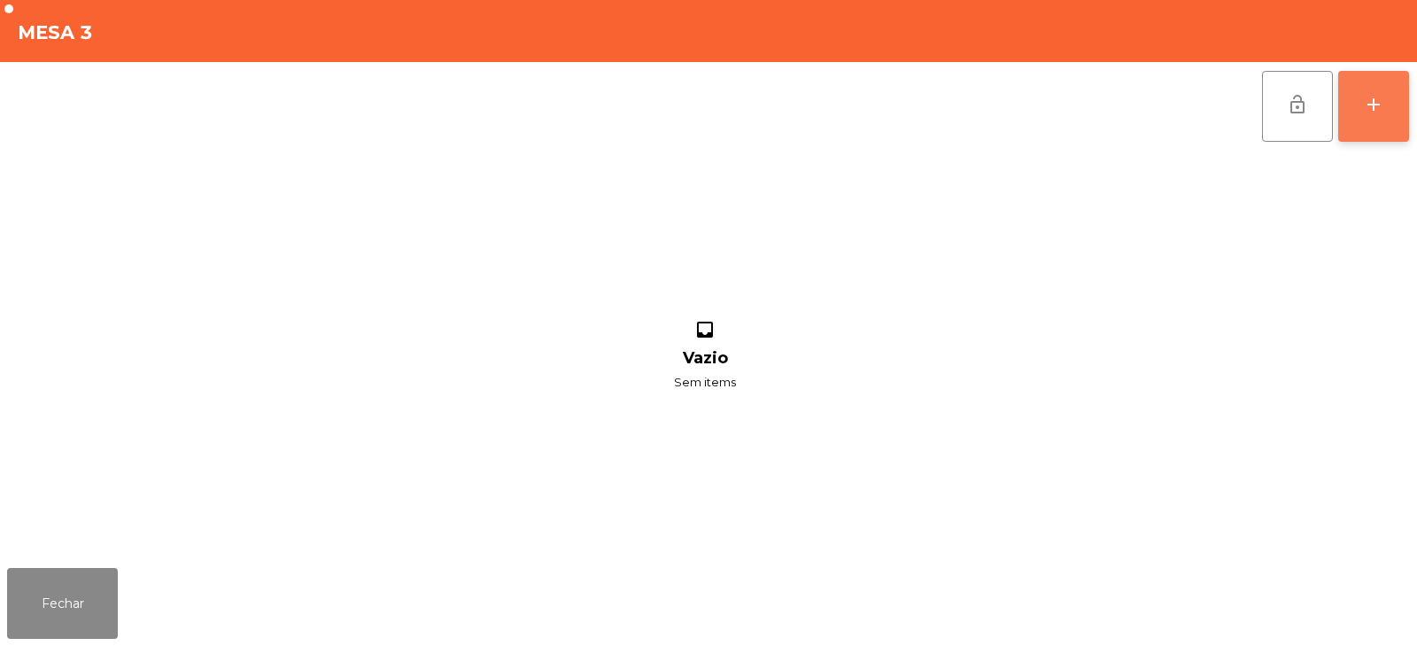
click at [1378, 113] on div "add" at bounding box center [1373, 104] width 21 height 21
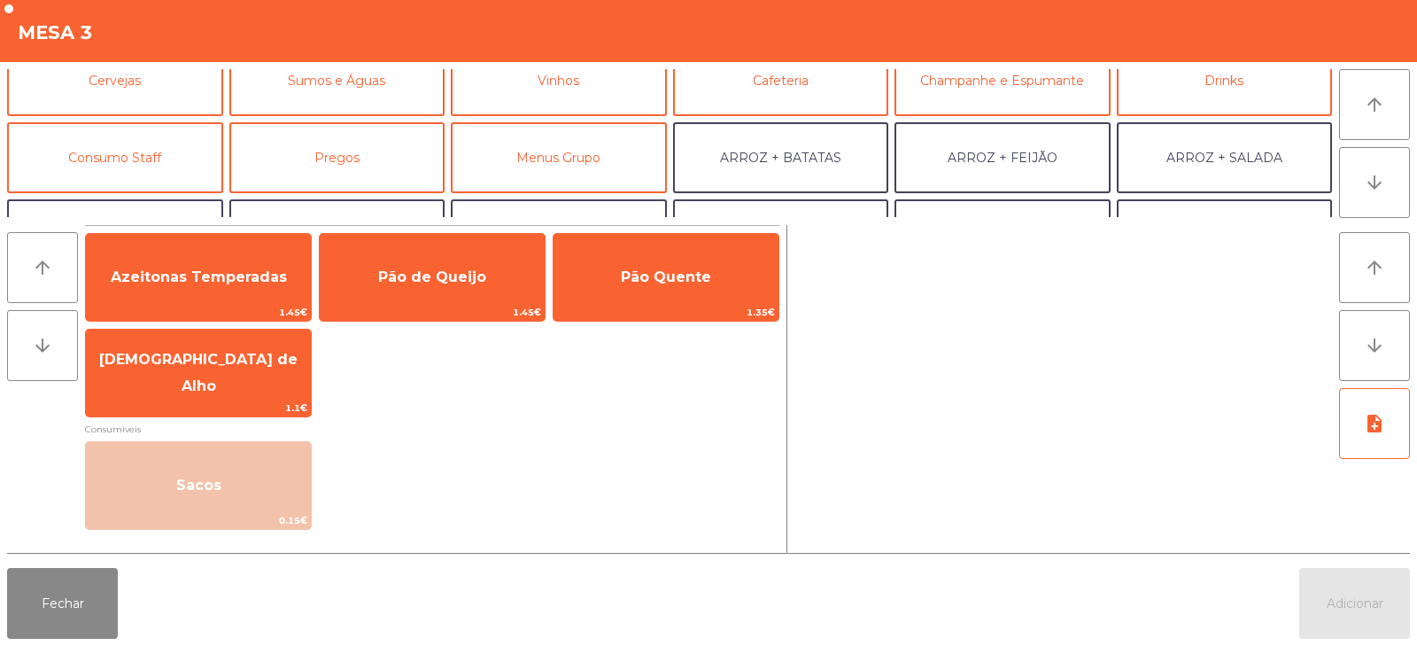
scroll to position [121, 0]
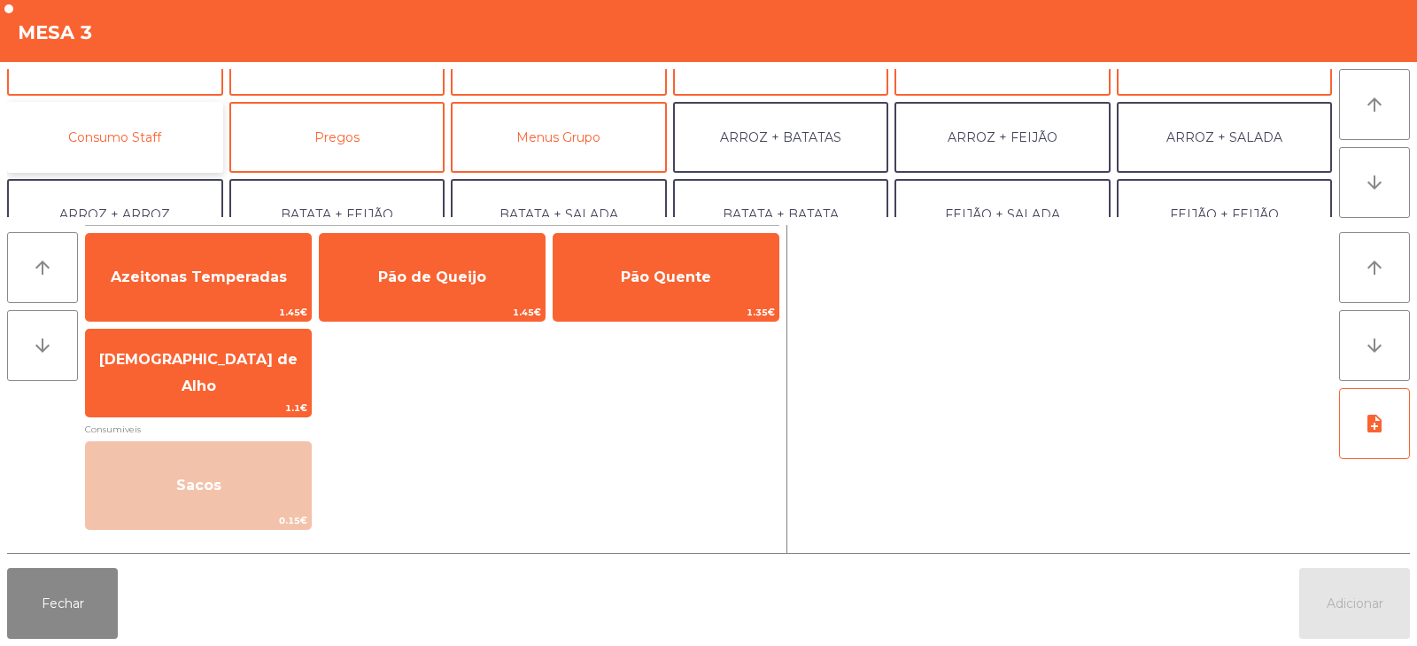
click at [93, 130] on button "Consumo Staff" at bounding box center [115, 137] width 216 height 71
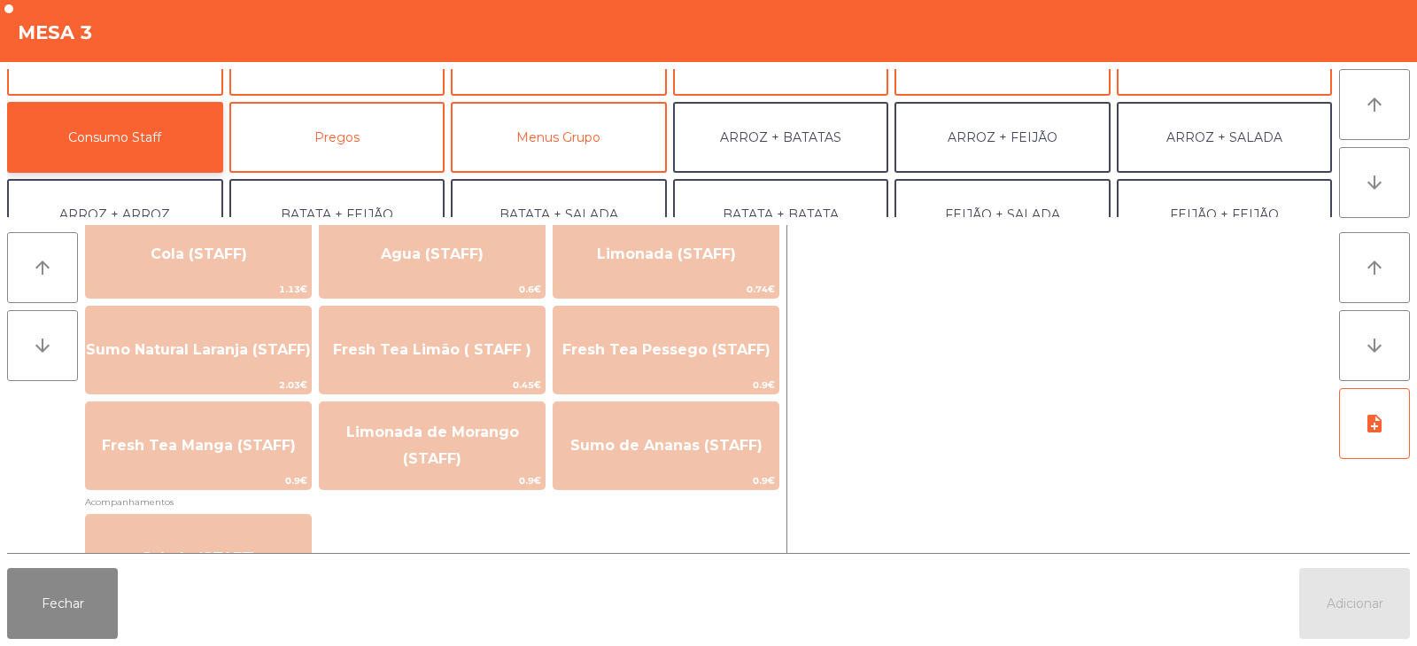
scroll to position [459, 0]
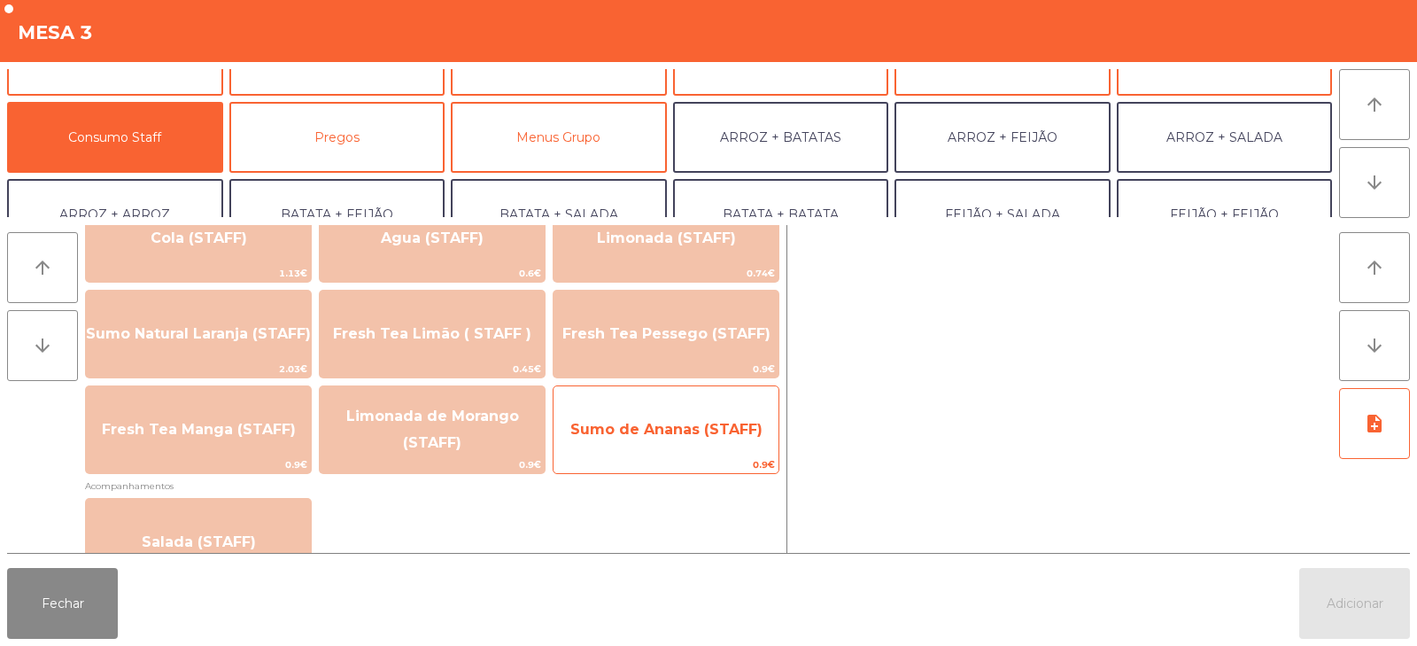
click at [644, 441] on span "Sumo de Ananas (STAFF)" at bounding box center [666, 430] width 225 height 48
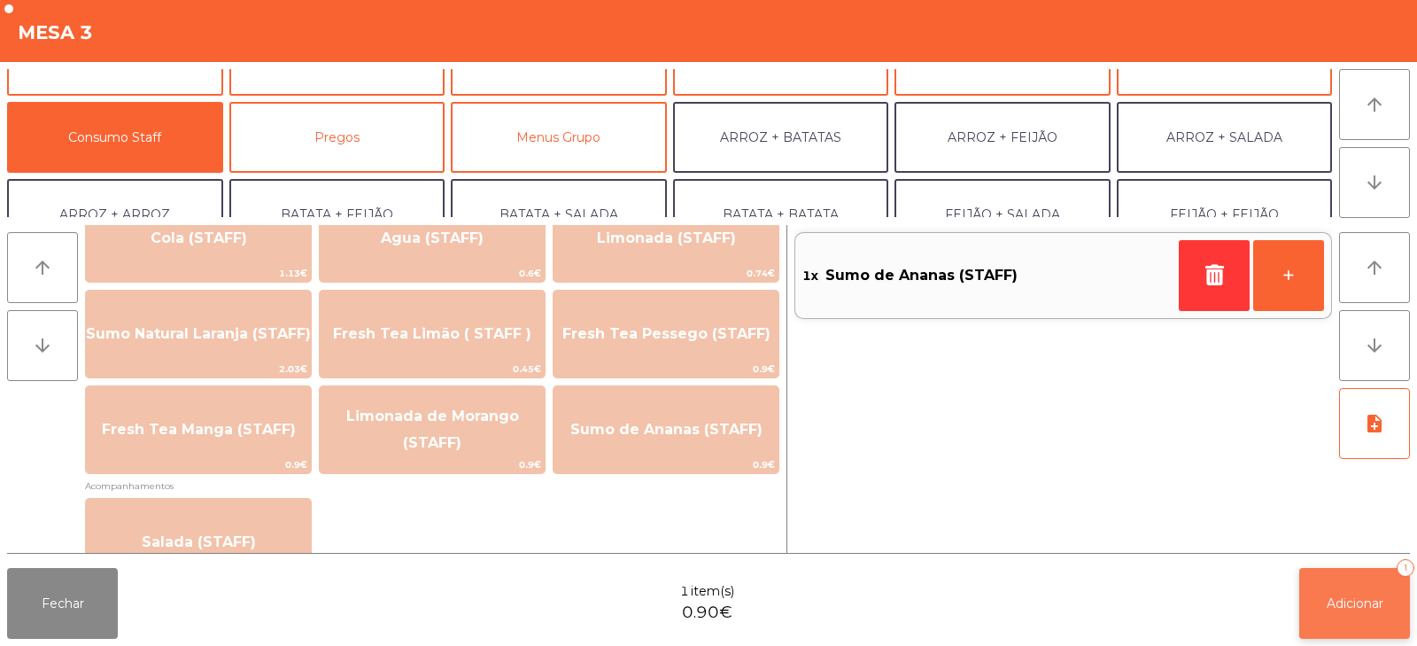
click at [1359, 604] on span "Adicionar" at bounding box center [1355, 603] width 57 height 16
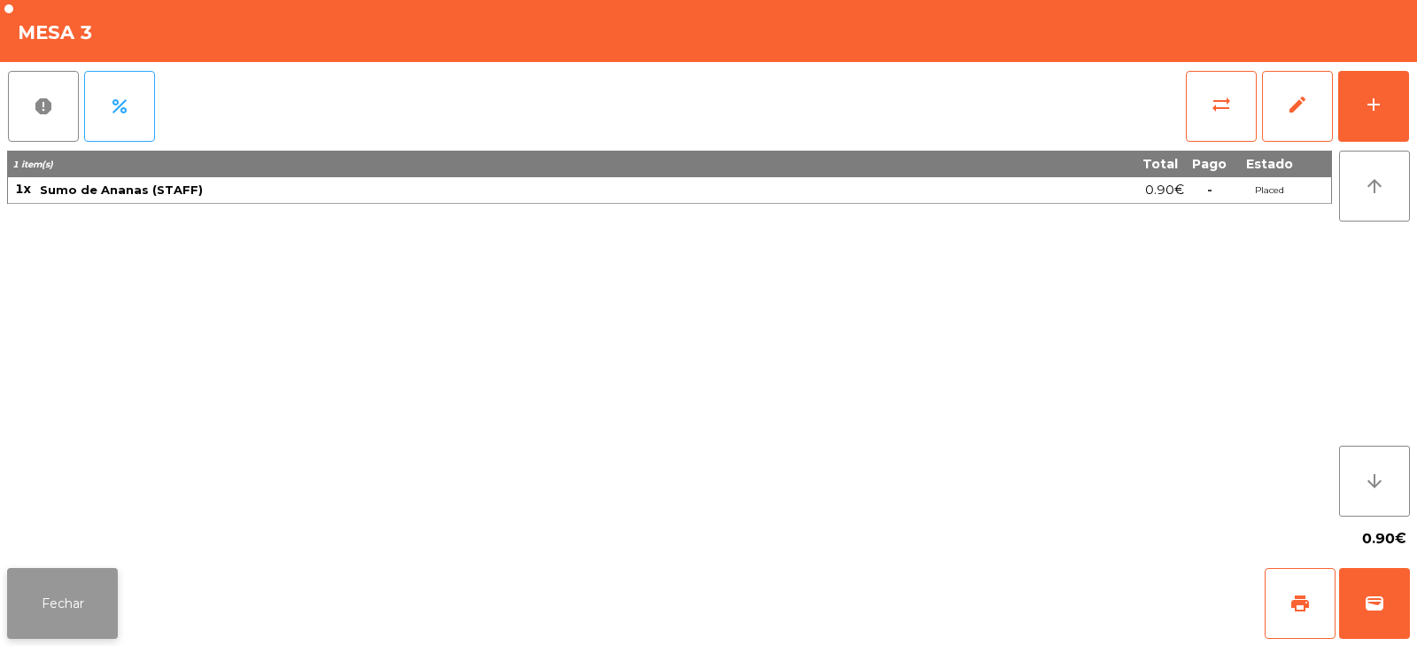
click at [92, 616] on button "Fechar" at bounding box center [62, 603] width 111 height 71
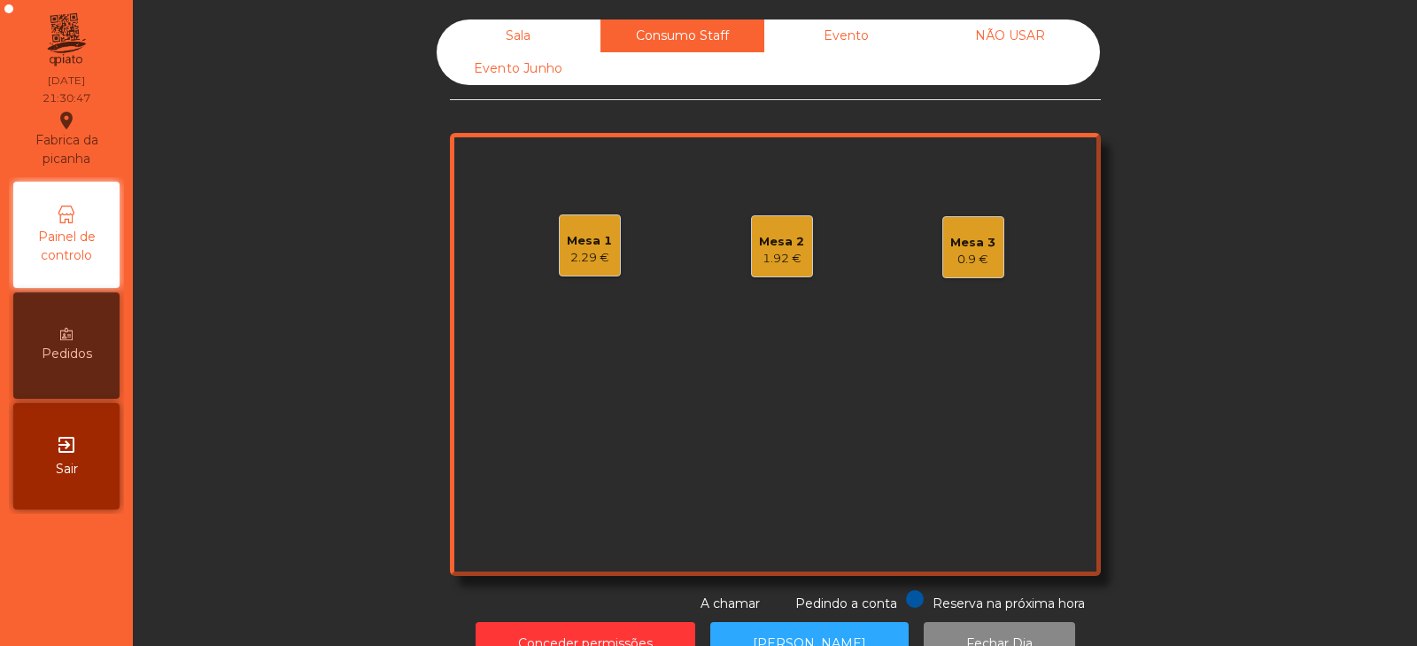
click at [500, 43] on div "Sala" at bounding box center [519, 35] width 164 height 33
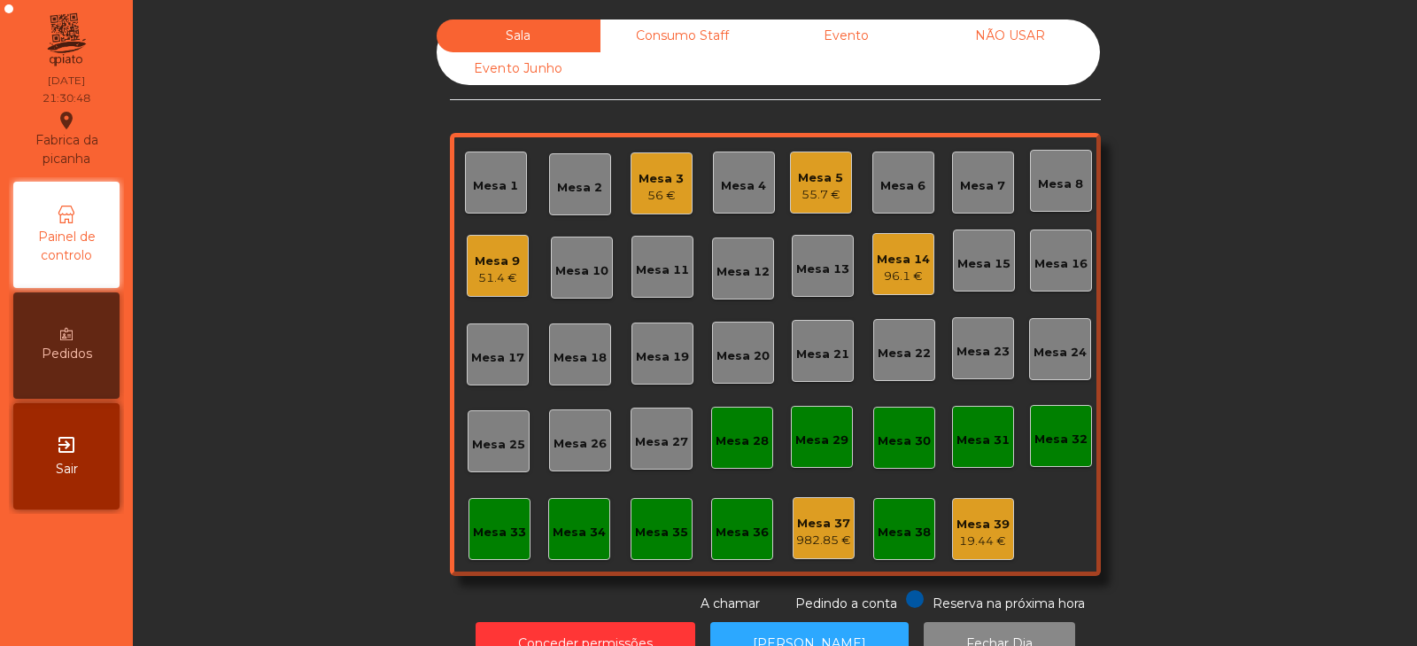
click at [816, 276] on div "Mesa 13" at bounding box center [822, 269] width 53 height 18
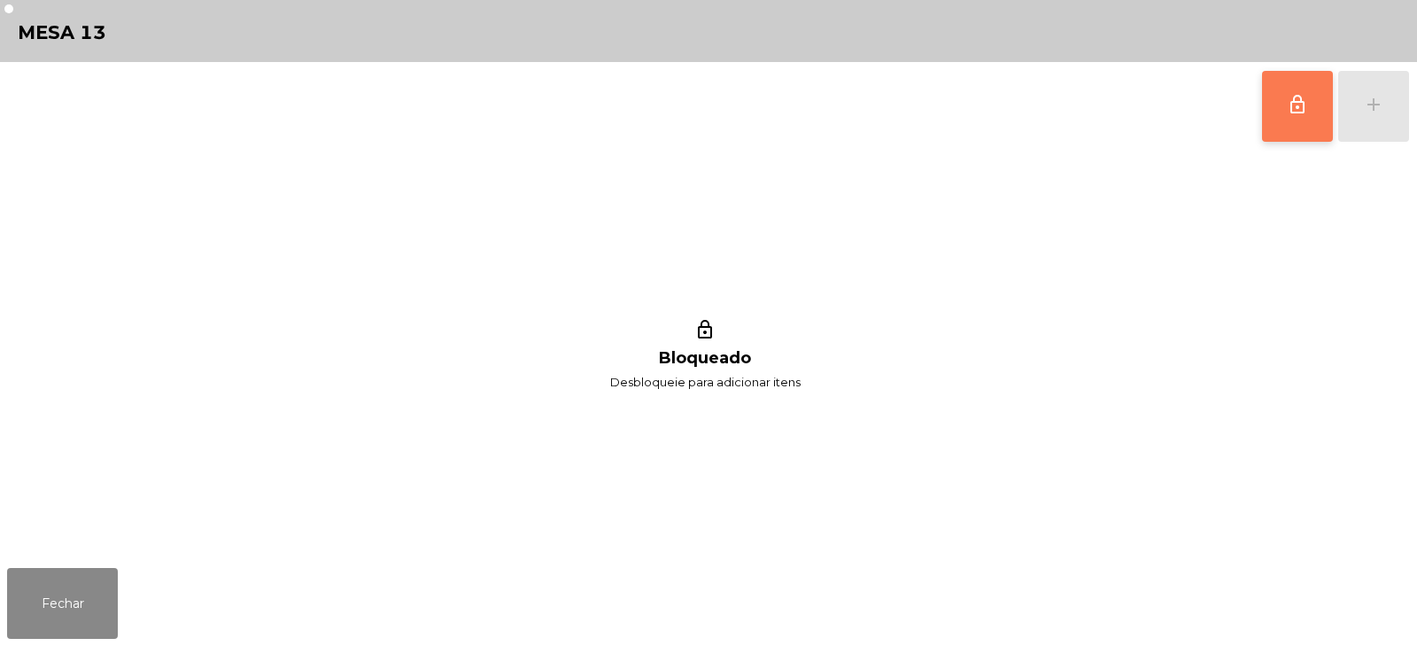
click at [1299, 124] on button "lock_outline" at bounding box center [1297, 106] width 71 height 71
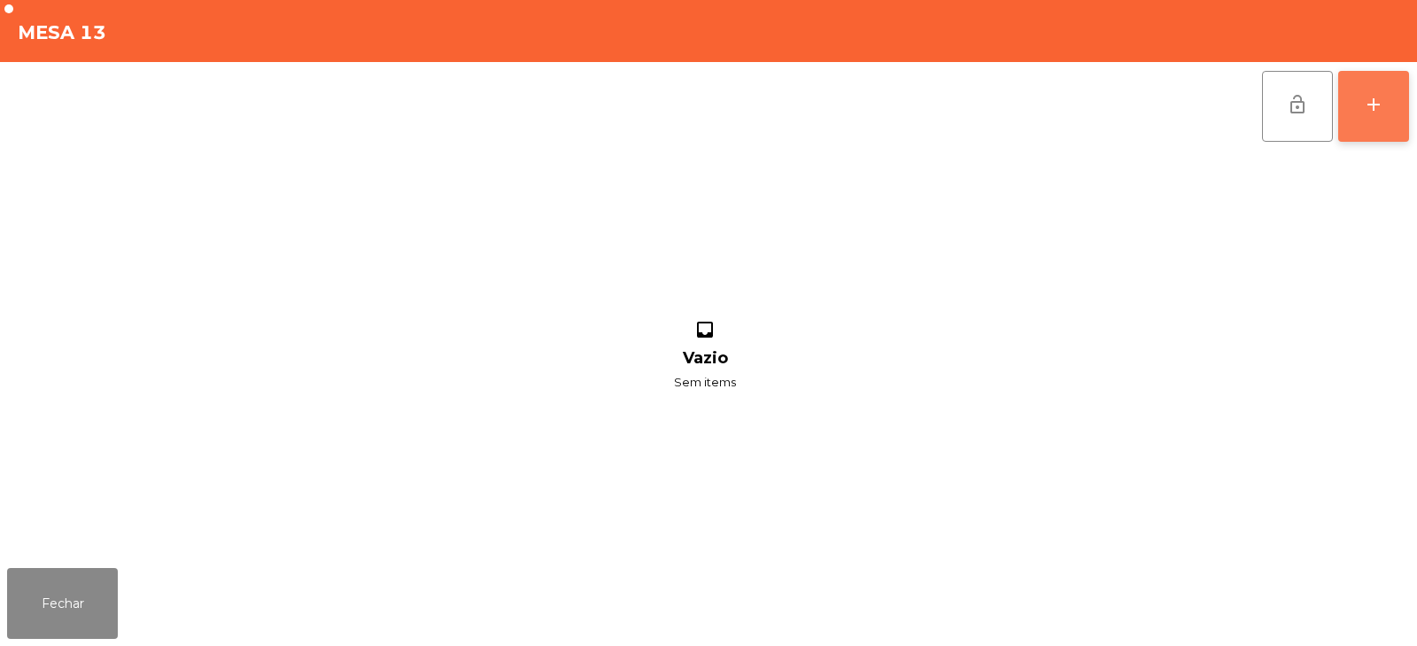
click at [1375, 105] on div "add" at bounding box center [1373, 104] width 21 height 21
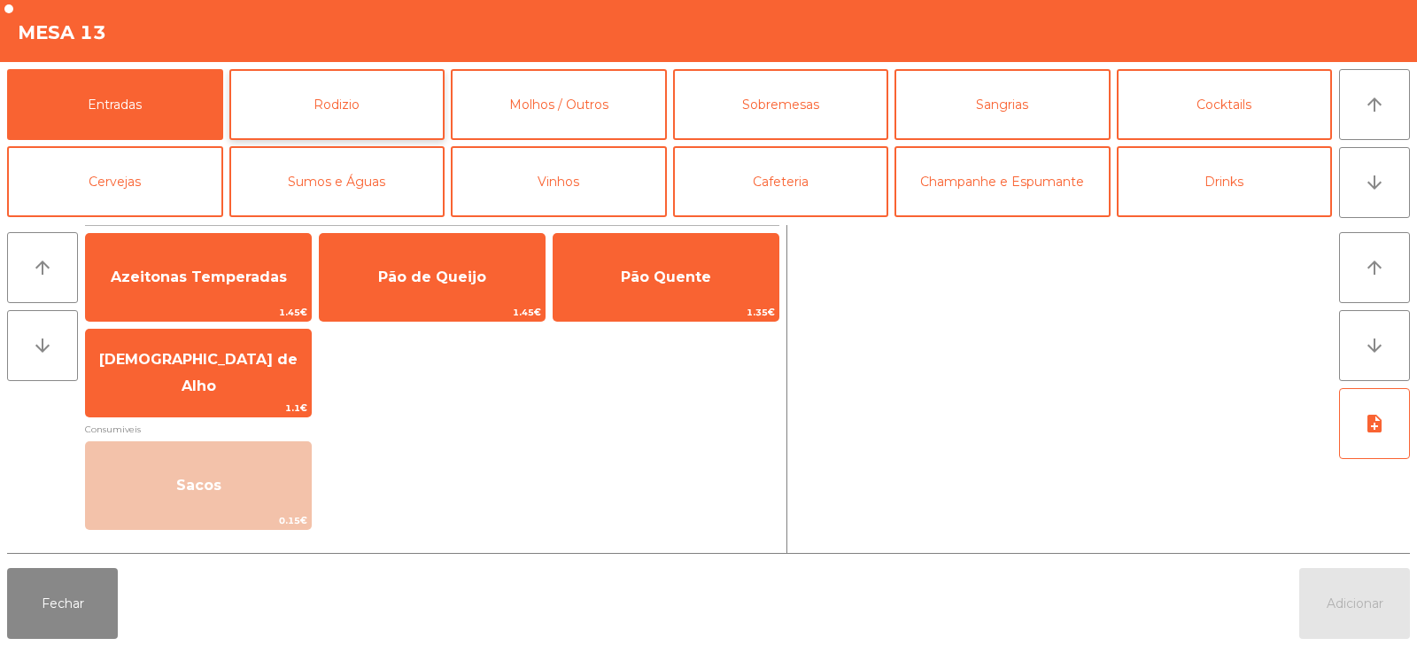
click at [353, 99] on button "Rodizio" at bounding box center [337, 104] width 216 height 71
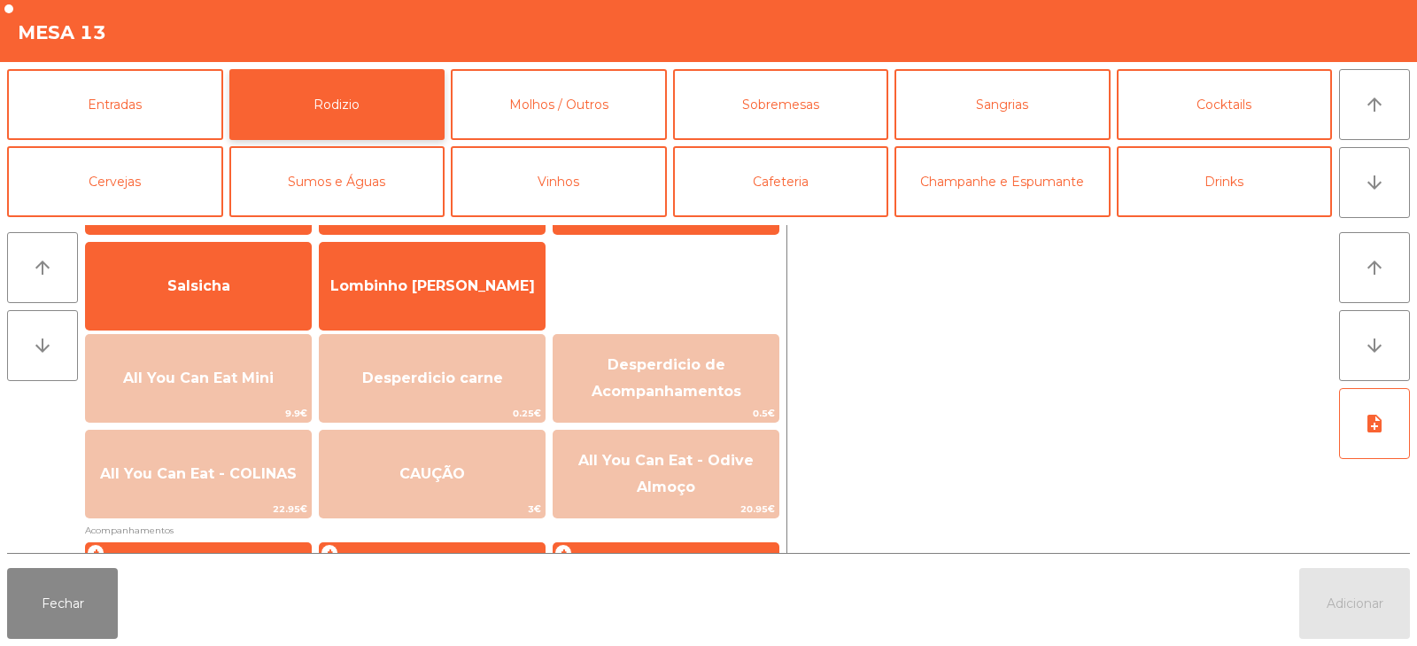
scroll to position [206, 0]
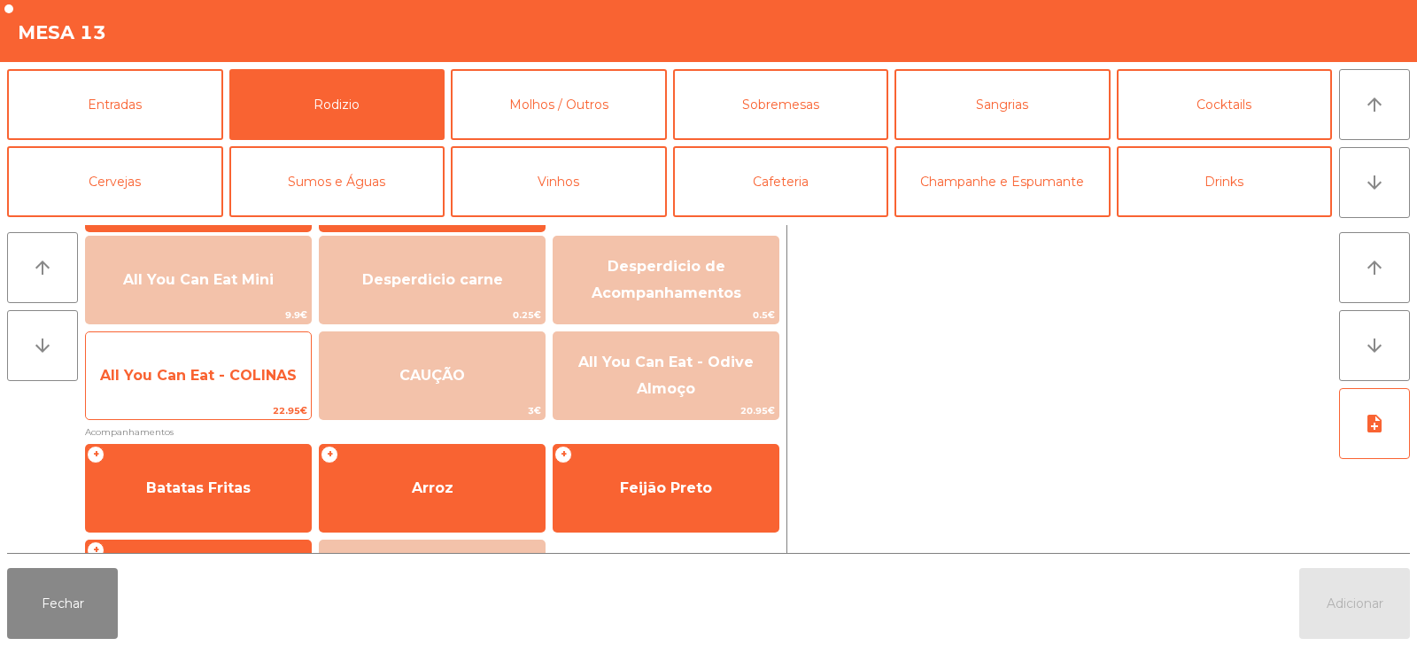
click at [213, 390] on span "All You Can Eat - COLINAS" at bounding box center [198, 376] width 225 height 48
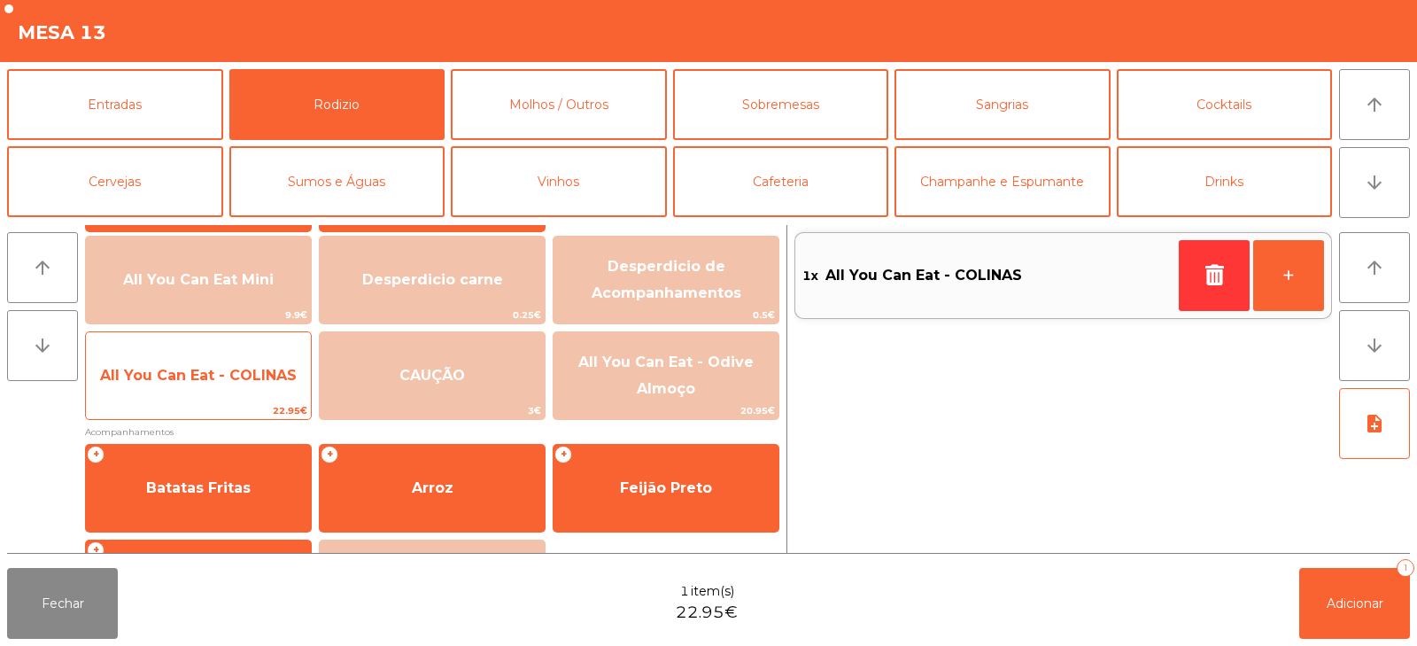
click at [217, 382] on span "All You Can Eat - COLINAS" at bounding box center [198, 375] width 197 height 17
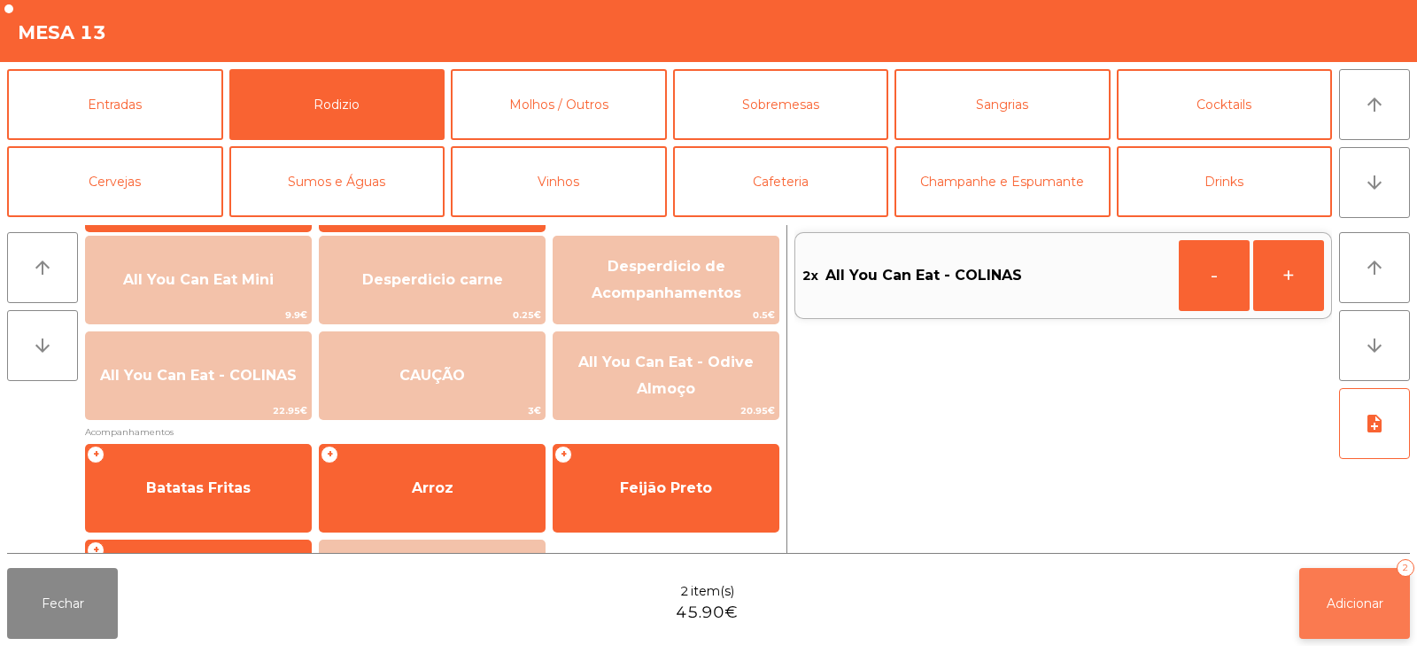
click at [1329, 607] on span "Adicionar" at bounding box center [1355, 603] width 57 height 16
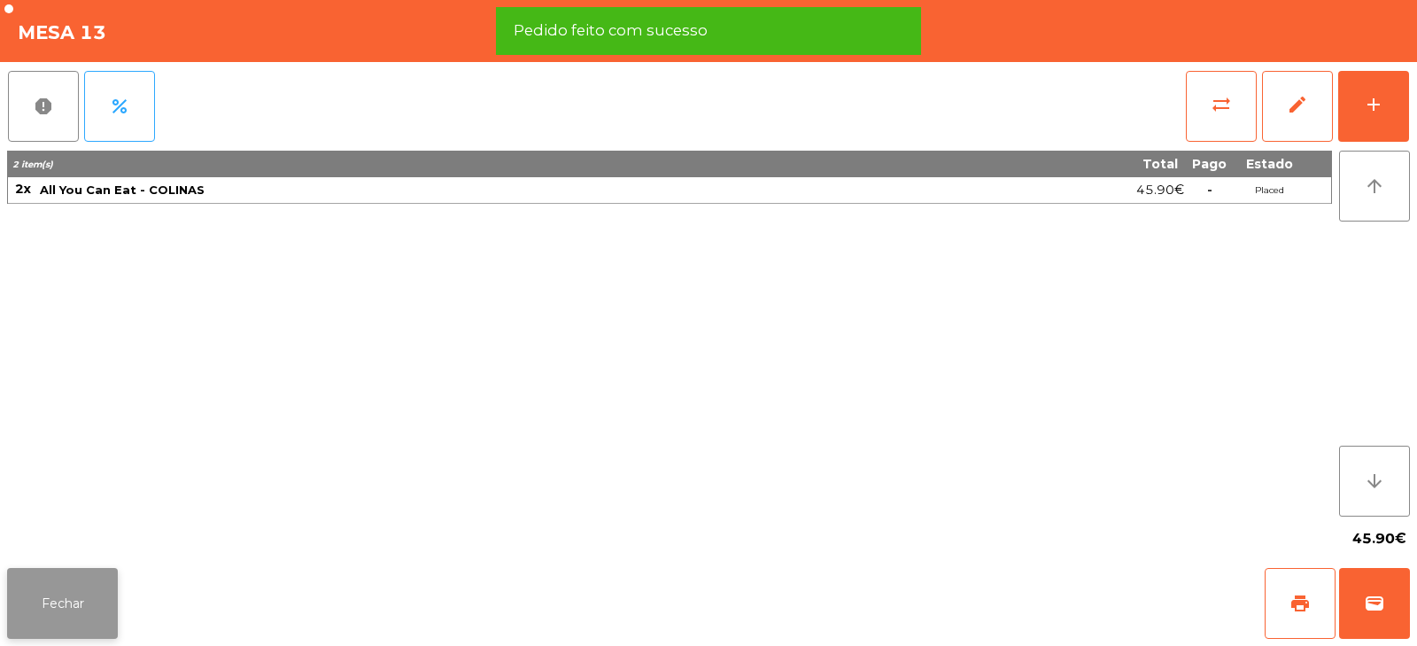
click at [50, 587] on button "Fechar" at bounding box center [62, 603] width 111 height 71
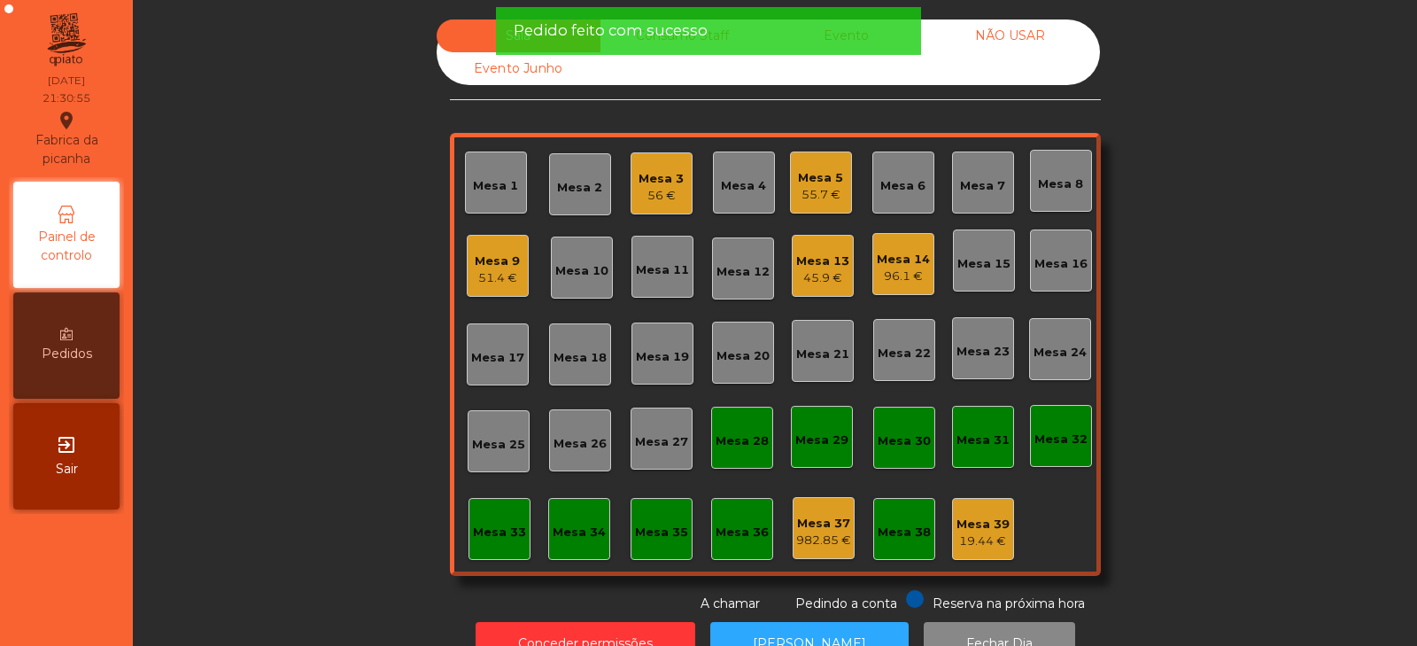
click at [469, 326] on div "Mesa 17" at bounding box center [498, 354] width 62 height 62
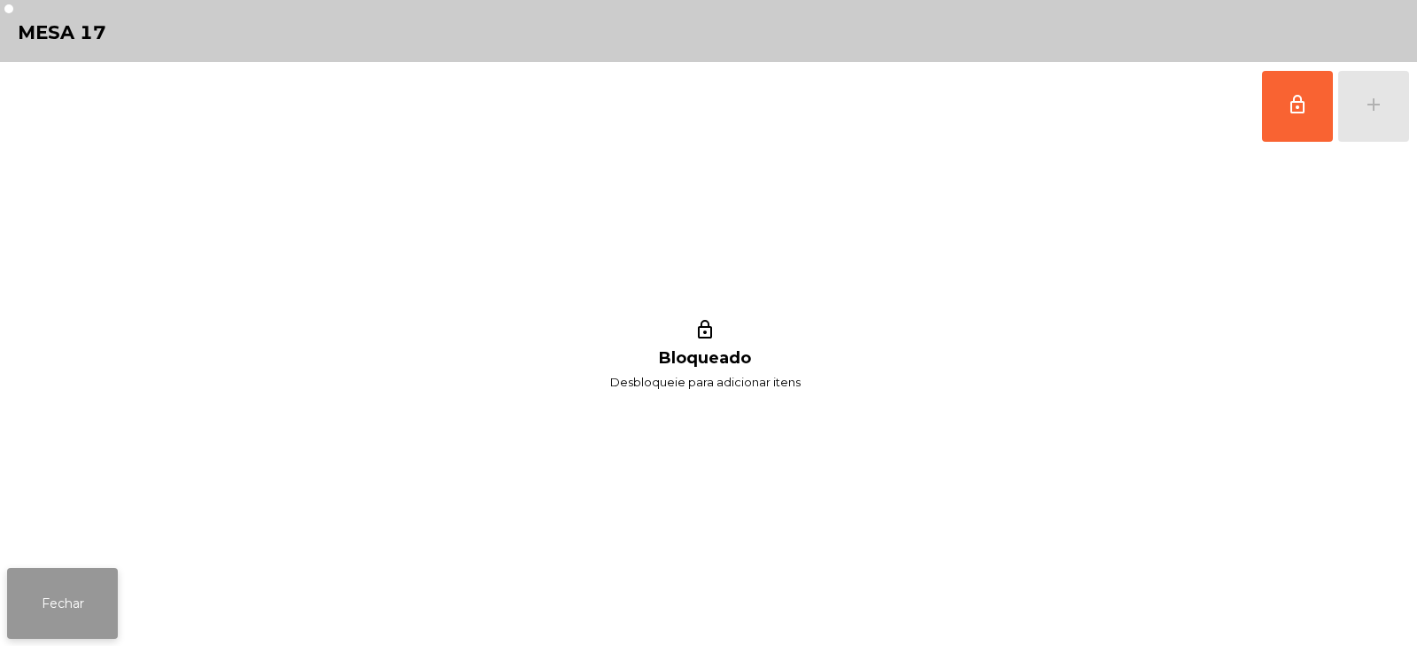
click at [102, 578] on button "Fechar" at bounding box center [62, 603] width 111 height 71
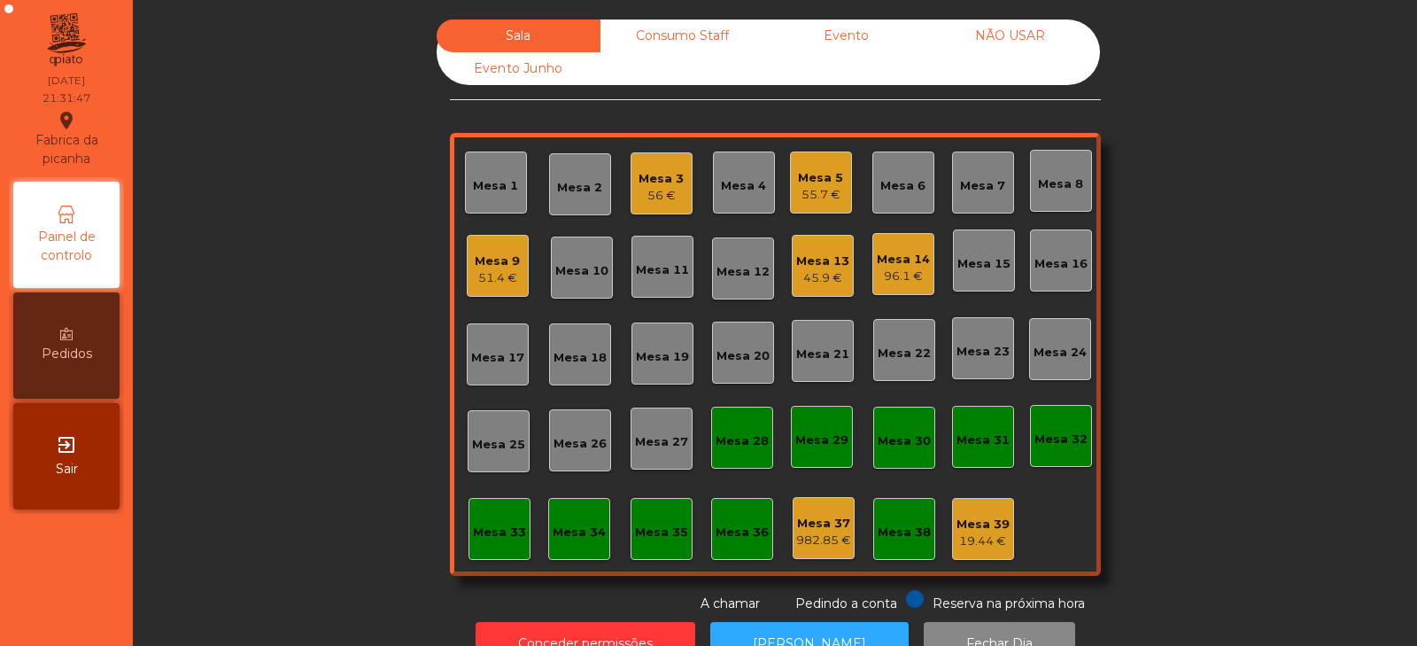
click at [1201, 277] on div "Sala Consumo Staff Evento NÃO USAR Evento Junho Mesa 1 Mesa 2 Mesa 3 56 € Mesa …" at bounding box center [775, 316] width 1237 height 594
click at [657, 284] on div "Mesa 11" at bounding box center [663, 267] width 62 height 62
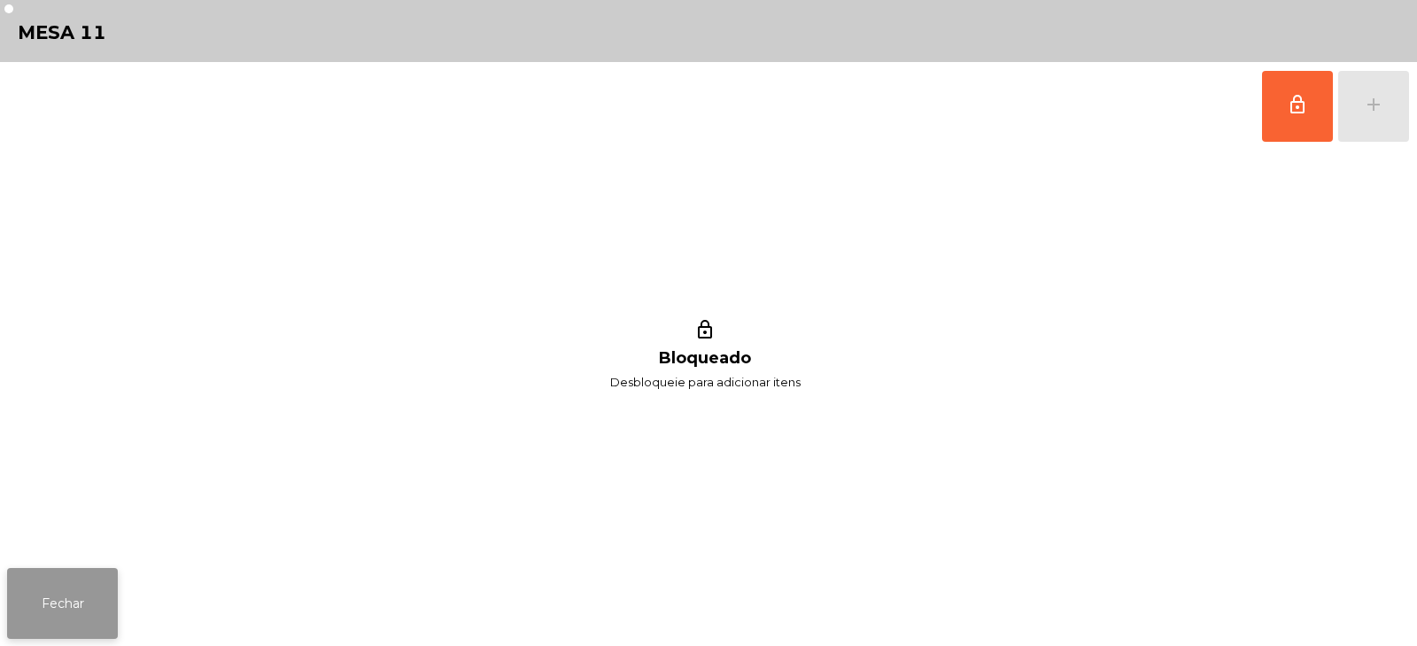
click at [42, 595] on button "Fechar" at bounding box center [62, 603] width 111 height 71
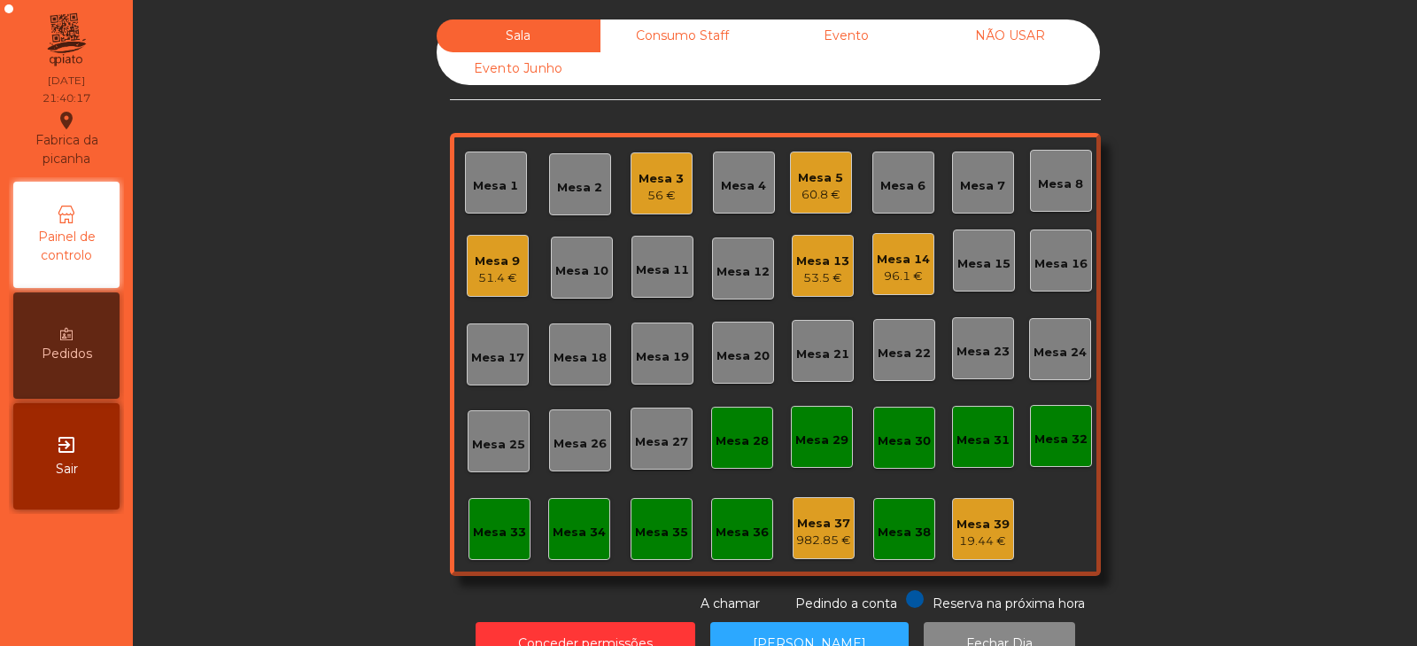
click at [749, 265] on div "Mesa 12" at bounding box center [743, 272] width 53 height 18
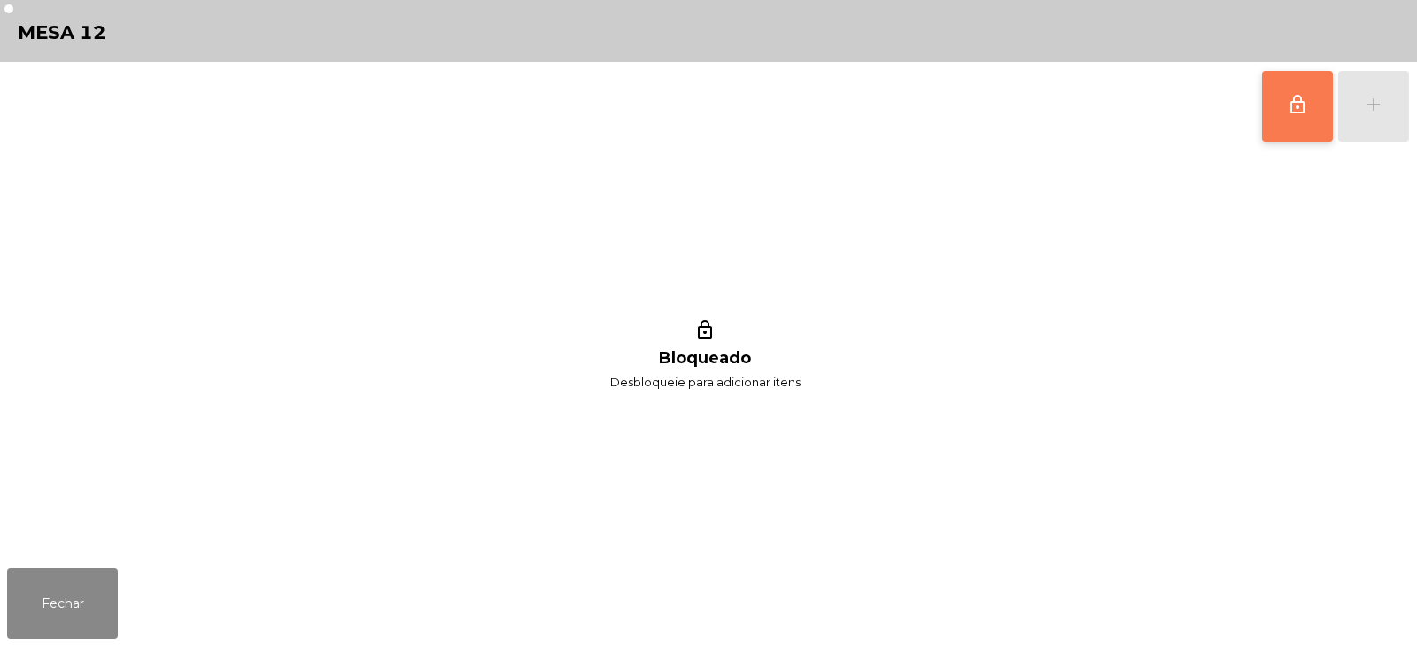
click at [1284, 133] on button "lock_outline" at bounding box center [1297, 106] width 71 height 71
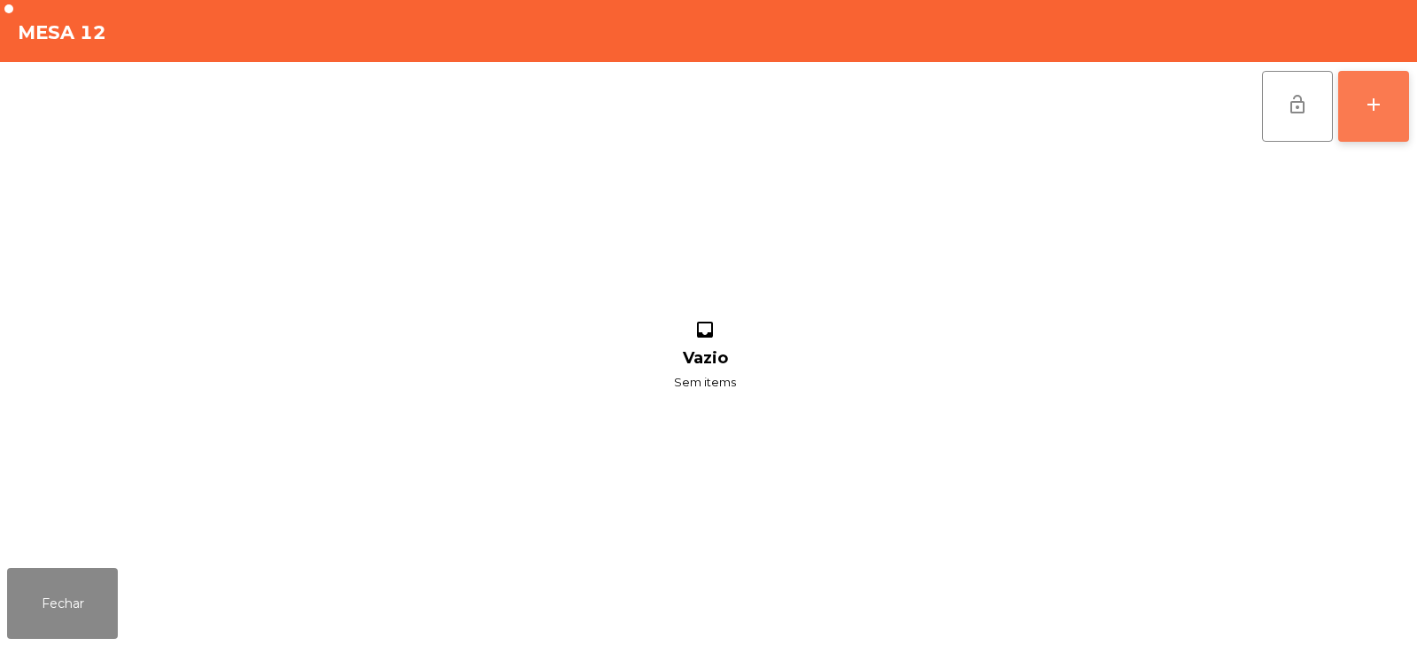
click at [1373, 107] on div "add" at bounding box center [1373, 104] width 21 height 21
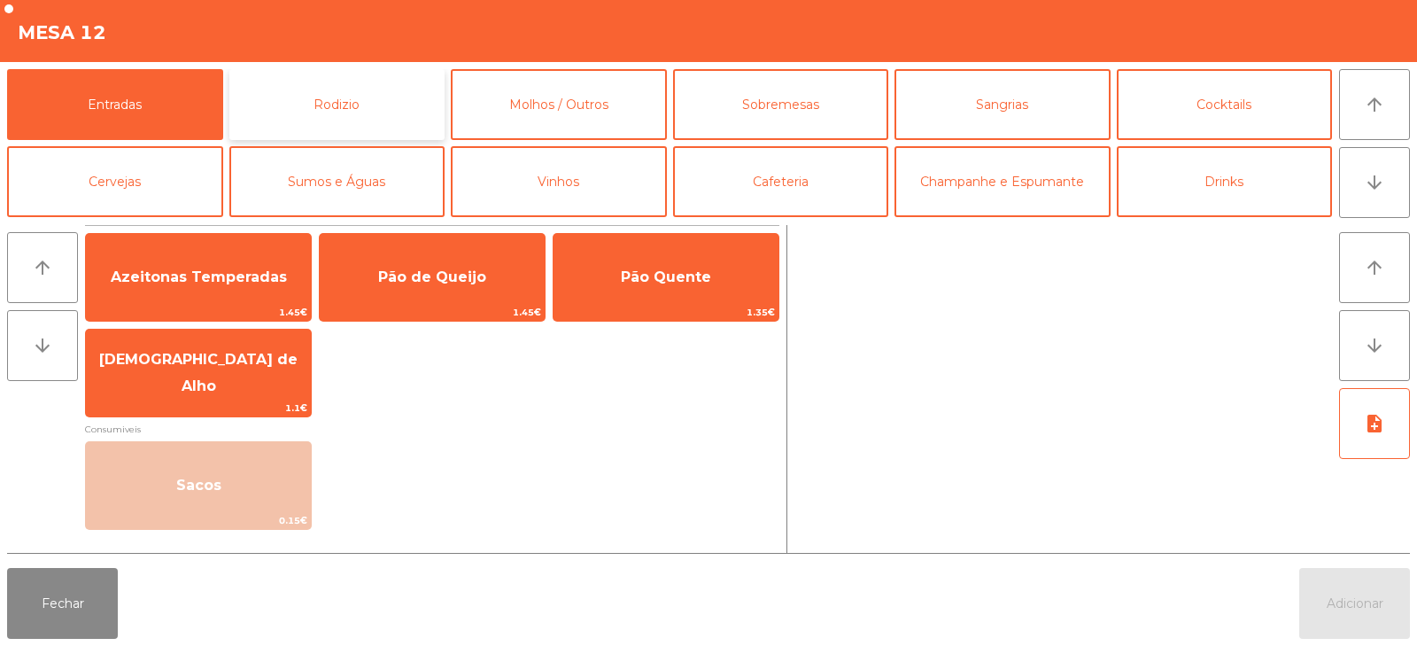
click at [323, 120] on button "Rodizio" at bounding box center [337, 104] width 216 height 71
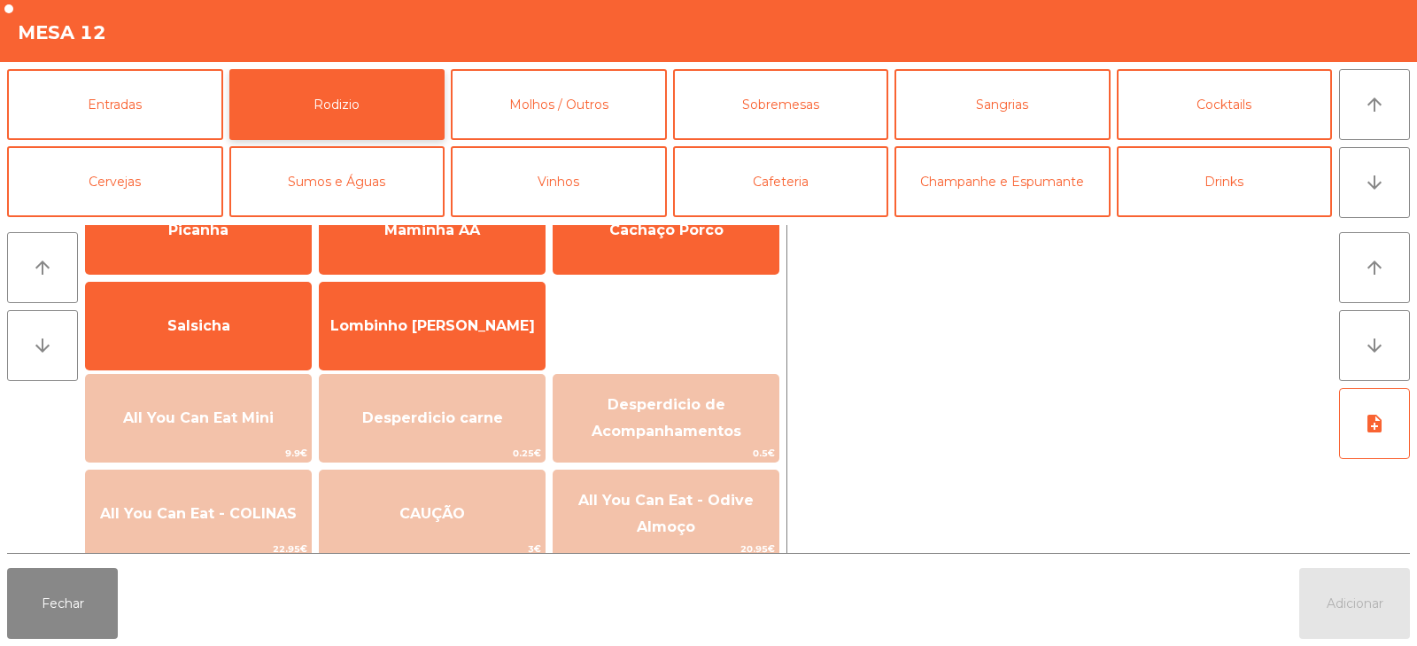
scroll to position [126, 0]
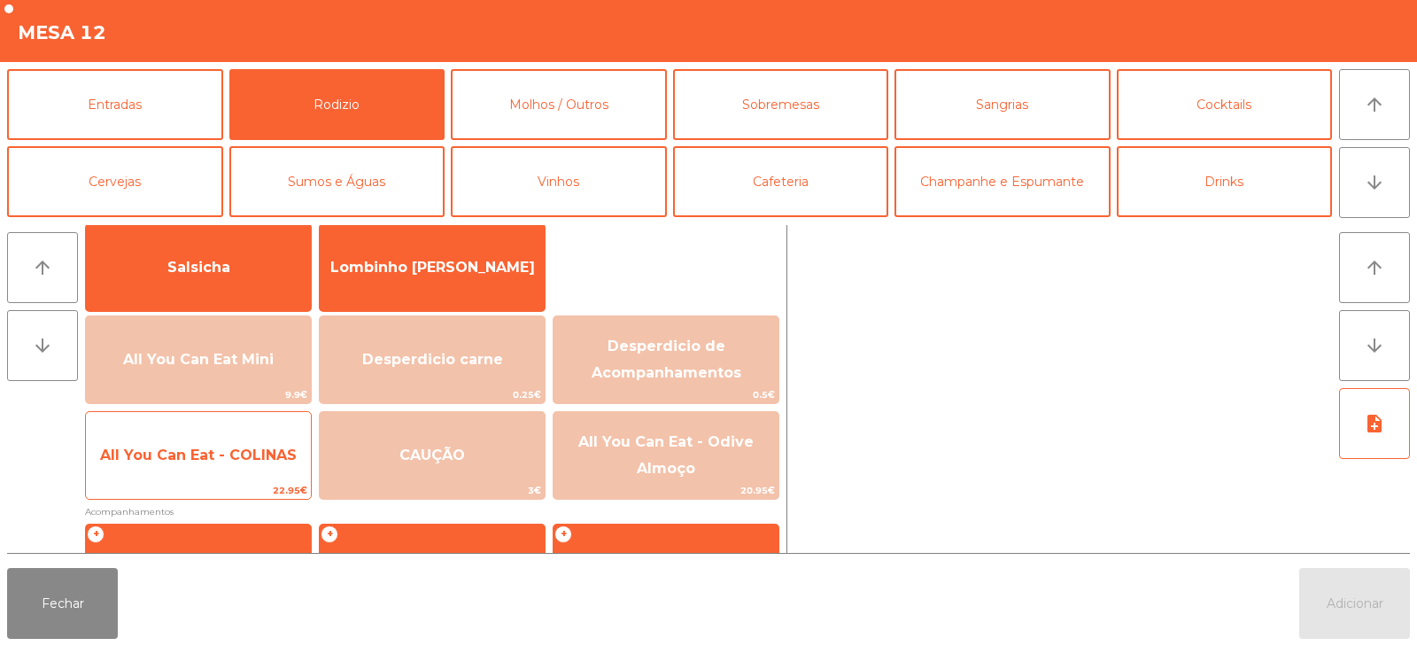
click at [164, 470] on span "All You Can Eat - COLINAS" at bounding box center [198, 455] width 225 height 48
click at [167, 493] on span "22.95€" at bounding box center [198, 490] width 225 height 17
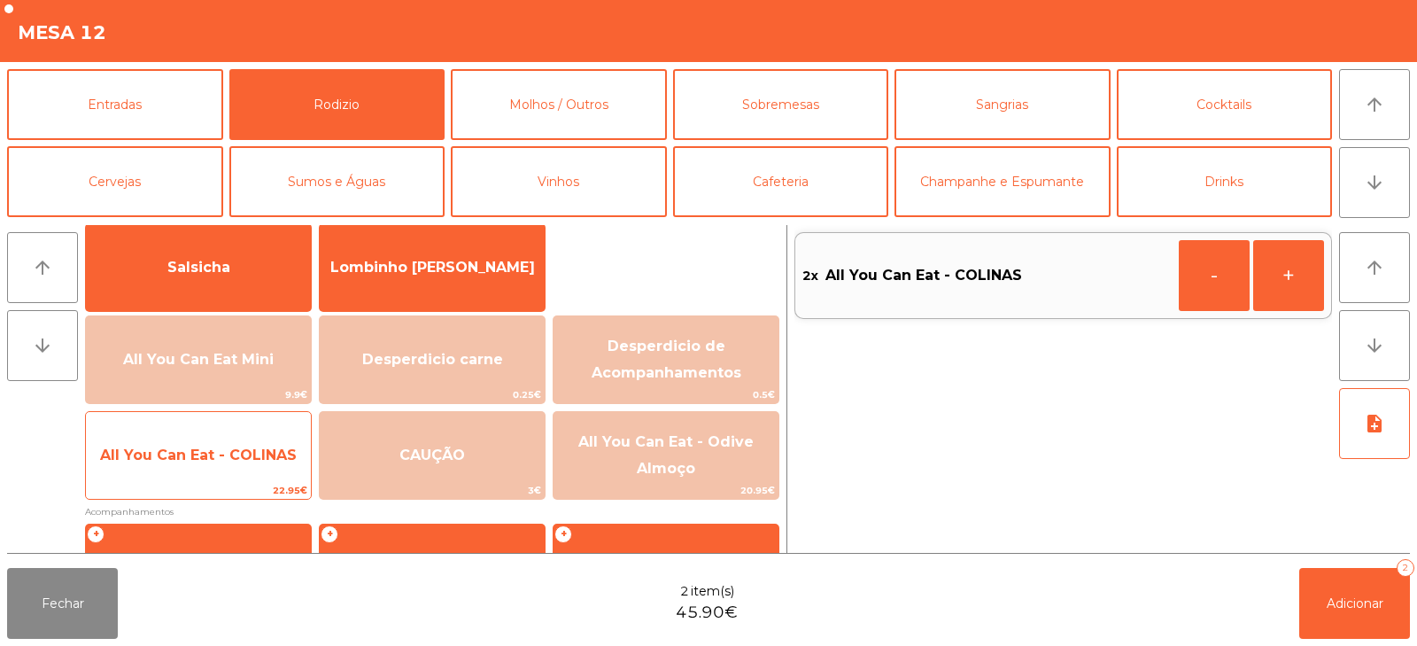
click at [173, 493] on span "22.95€" at bounding box center [198, 490] width 225 height 17
click at [190, 450] on span "All You Can Eat - COLINAS" at bounding box center [198, 454] width 197 height 17
click at [184, 460] on span "All You Can Eat - COLINAS" at bounding box center [198, 454] width 197 height 17
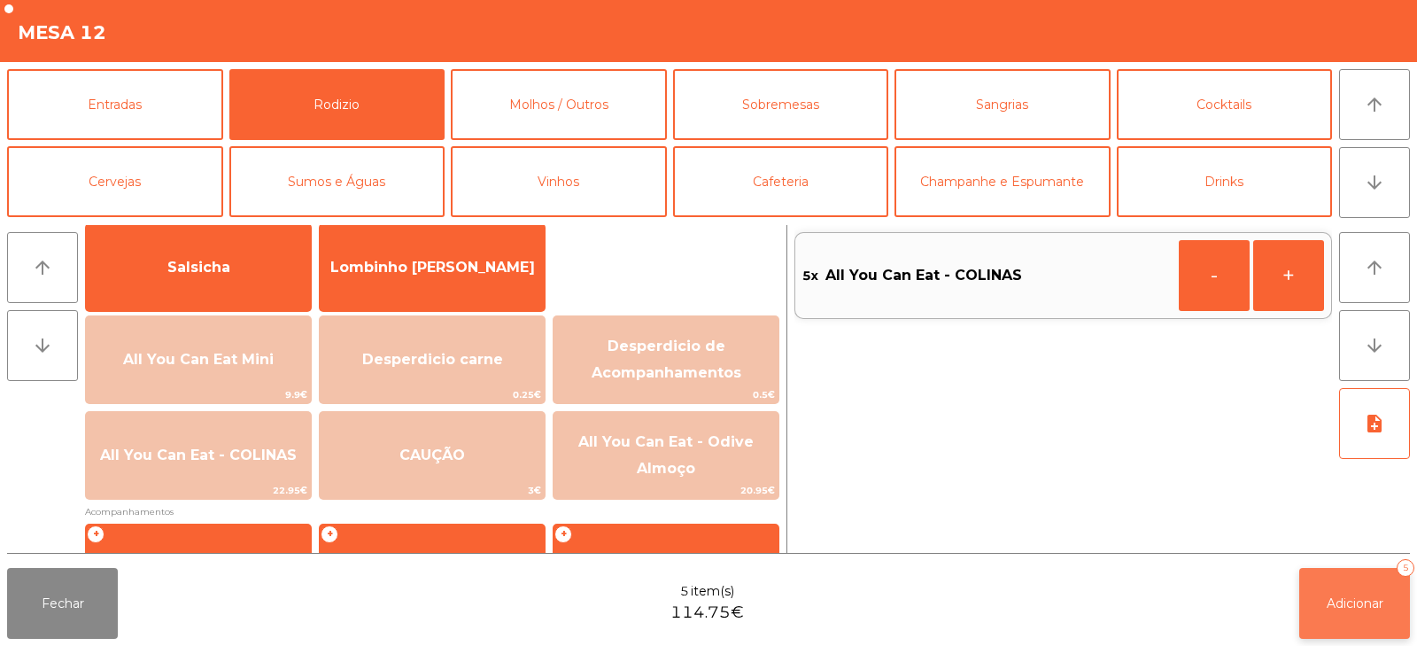
click at [1342, 595] on span "Adicionar" at bounding box center [1355, 603] width 57 height 16
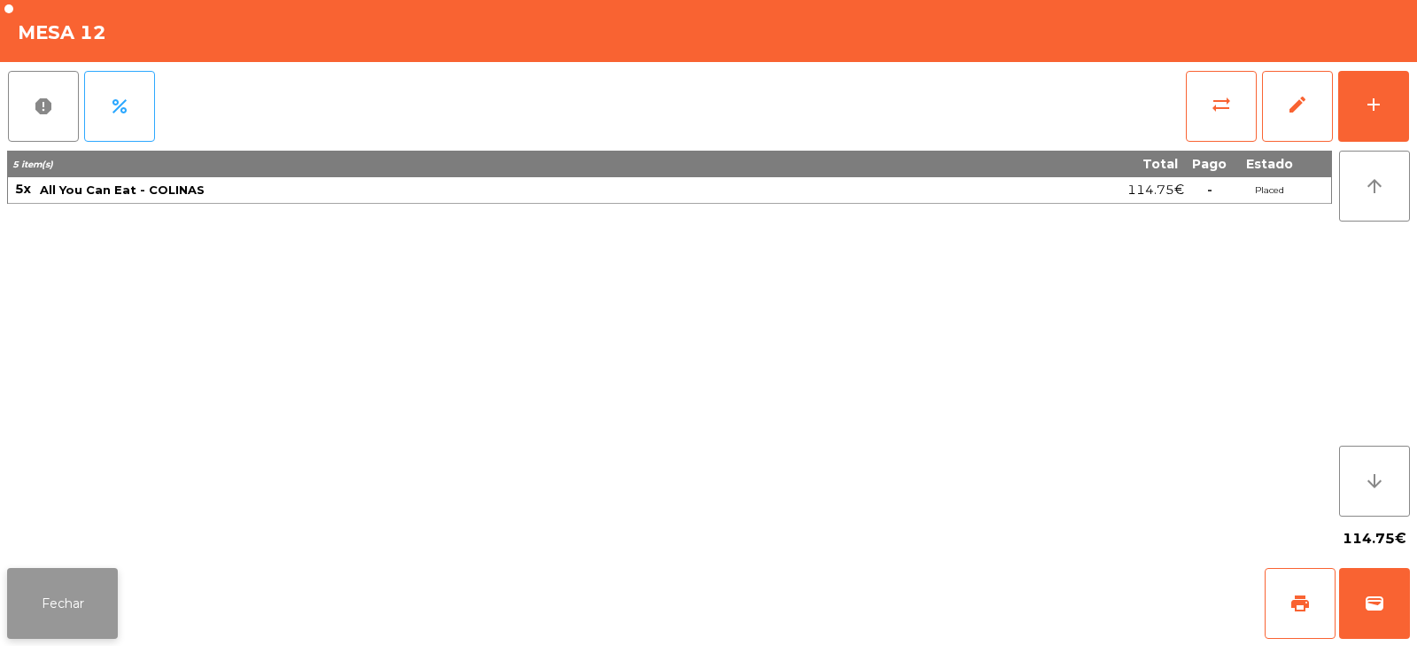
click at [71, 578] on button "Fechar" at bounding box center [62, 603] width 111 height 71
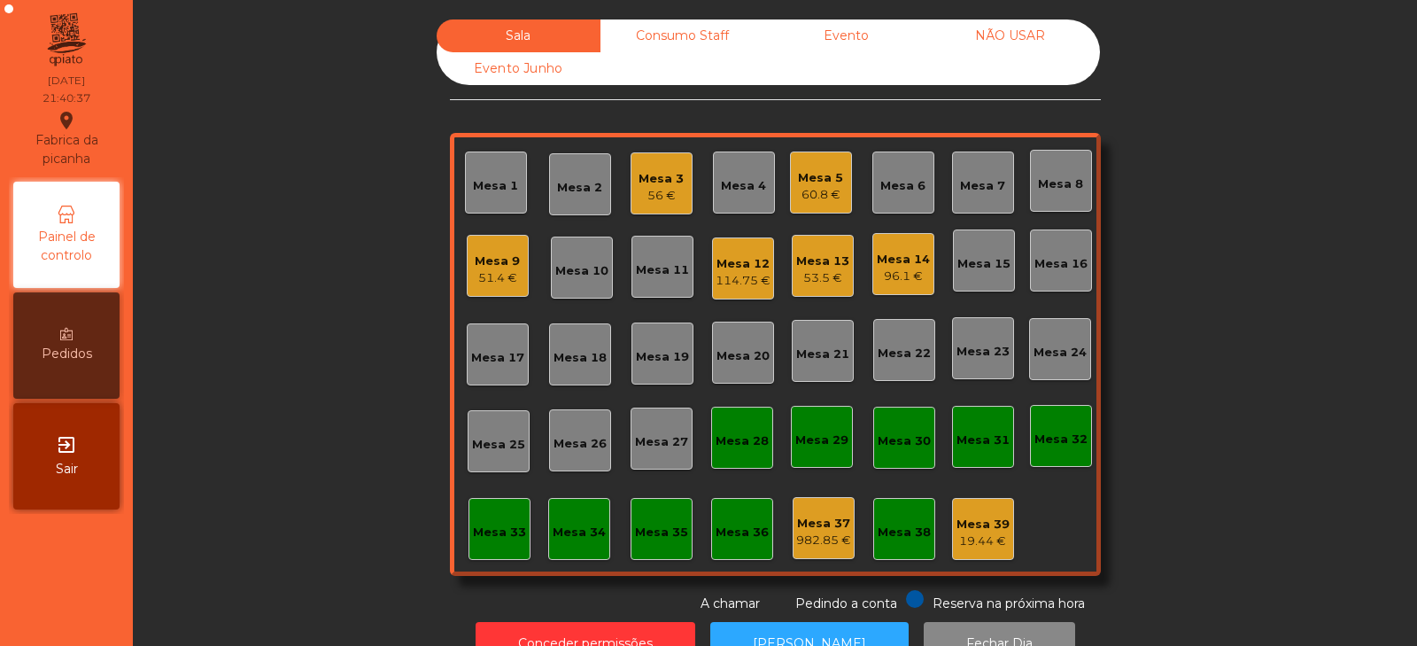
click at [282, 412] on div "Sala Consumo Staff Evento NÃO USAR Evento Junho Mesa 1 Mesa 2 Mesa 3 56 € [GEOG…" at bounding box center [775, 316] width 1237 height 594
click at [644, 203] on div "56 €" at bounding box center [661, 196] width 45 height 18
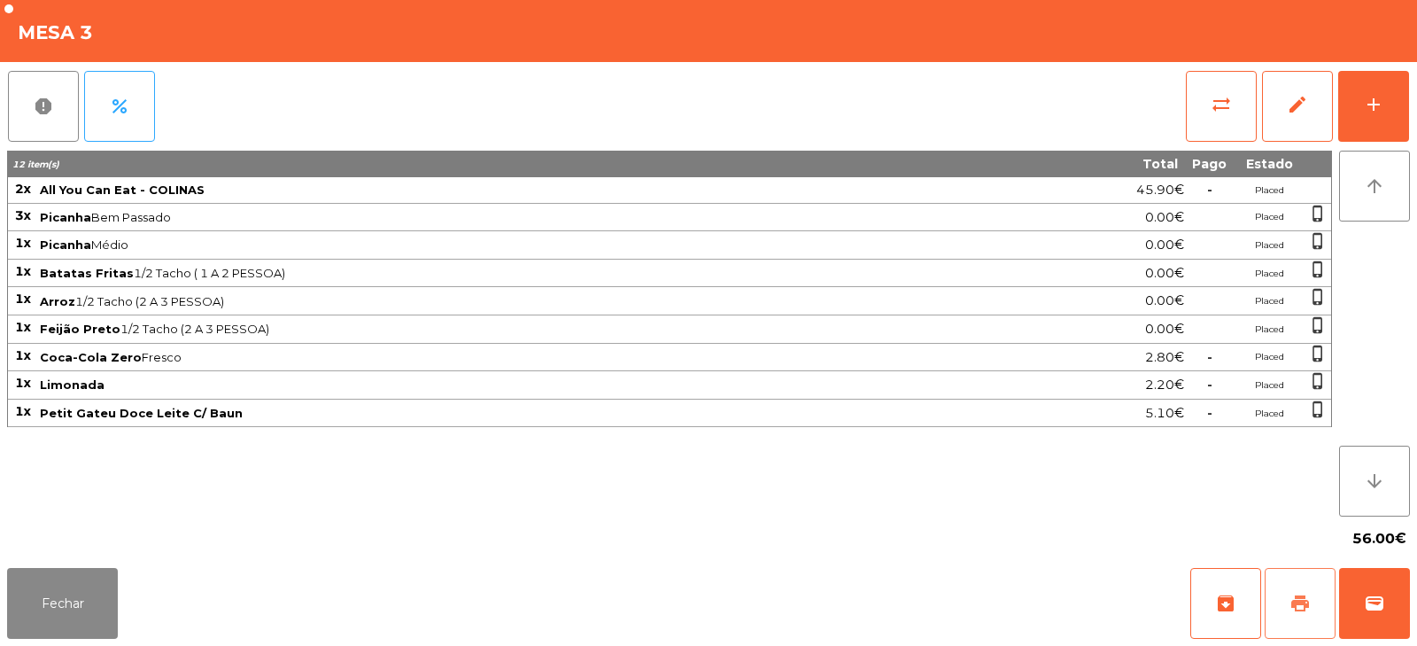
click at [1292, 607] on span "print" at bounding box center [1300, 603] width 21 height 21
click at [49, 599] on button "Fechar" at bounding box center [62, 603] width 111 height 71
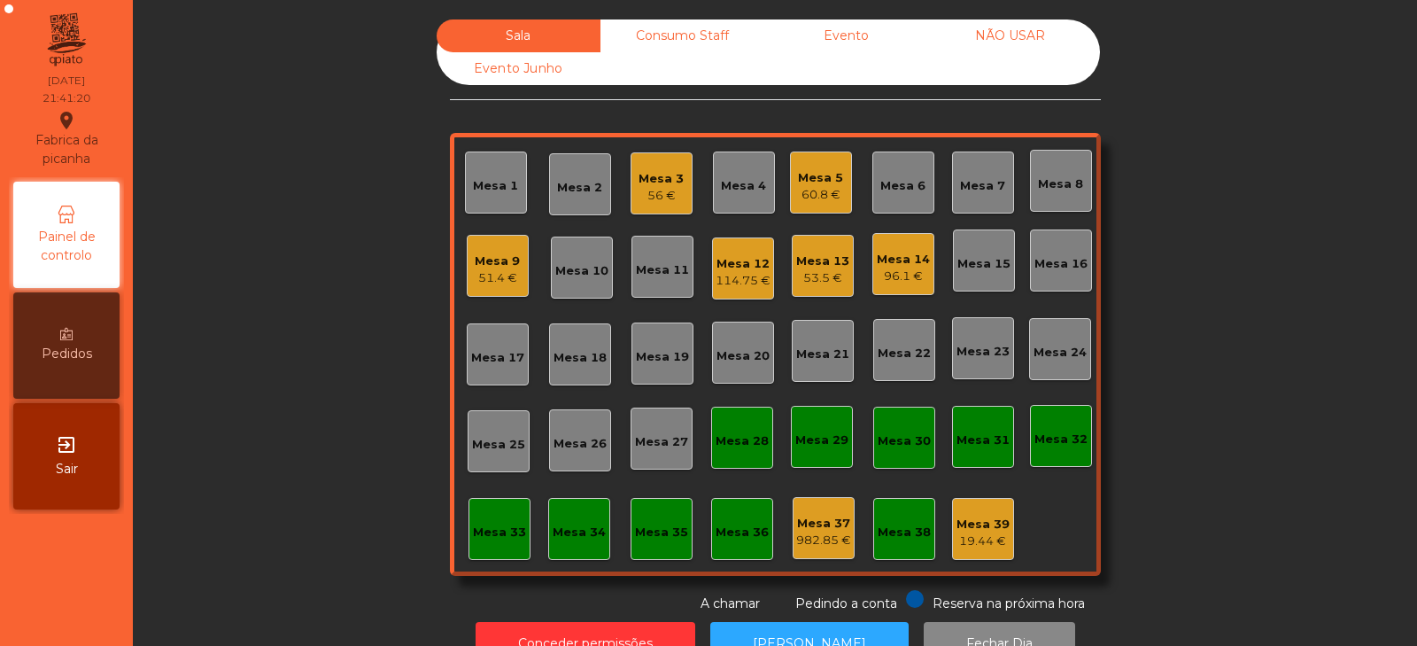
click at [1175, 335] on div "Sala Consumo Staff Evento NÃO USAR Evento Junho Mesa 1 Mesa 2 Mesa 3 56 € [GEOG…" at bounding box center [775, 316] width 1237 height 594
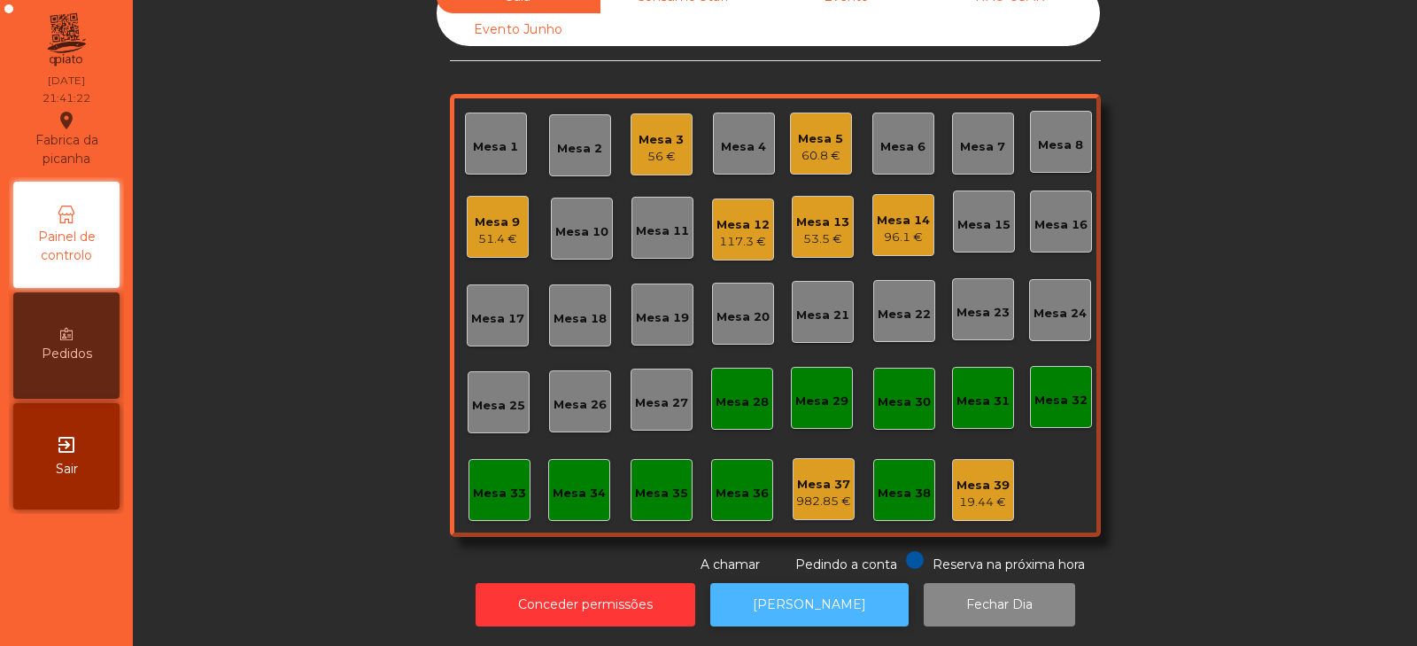
click at [778, 588] on button "[PERSON_NAME]" at bounding box center [809, 604] width 198 height 43
click at [639, 131] on div "Mesa 3" at bounding box center [661, 140] width 45 height 18
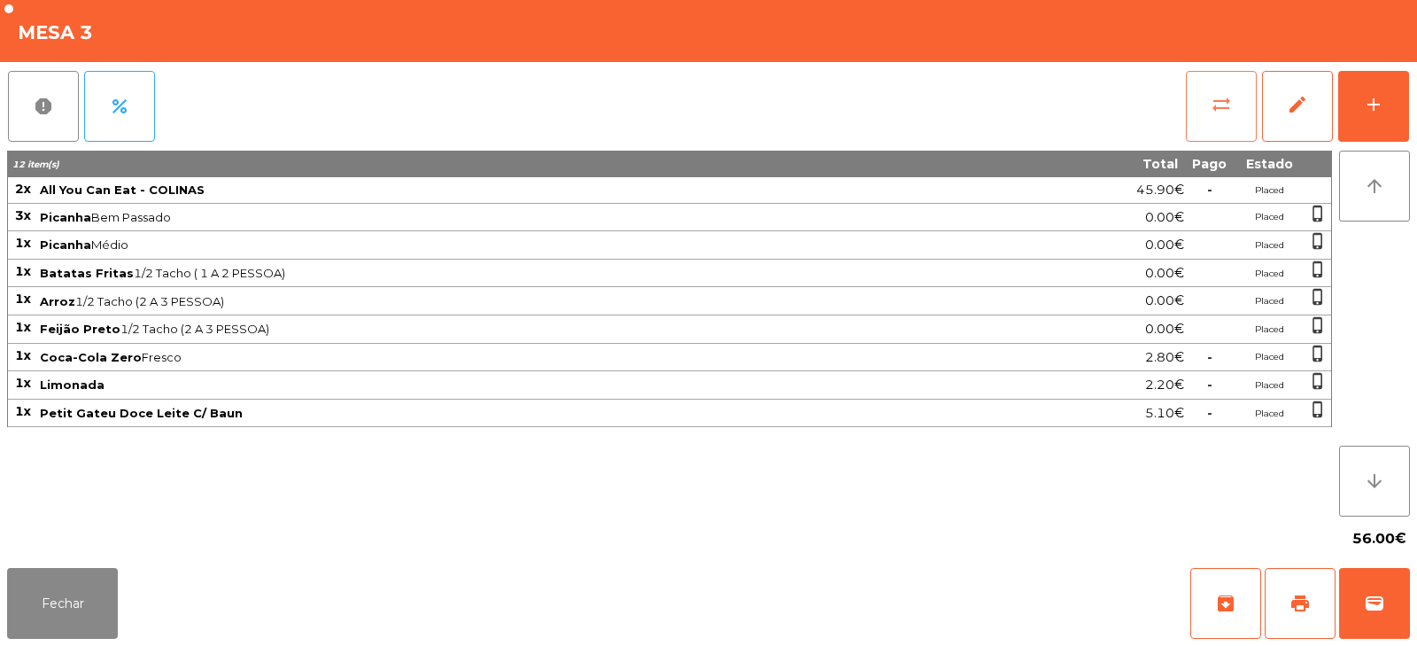
click at [1219, 121] on button "sync_alt" at bounding box center [1221, 106] width 71 height 71
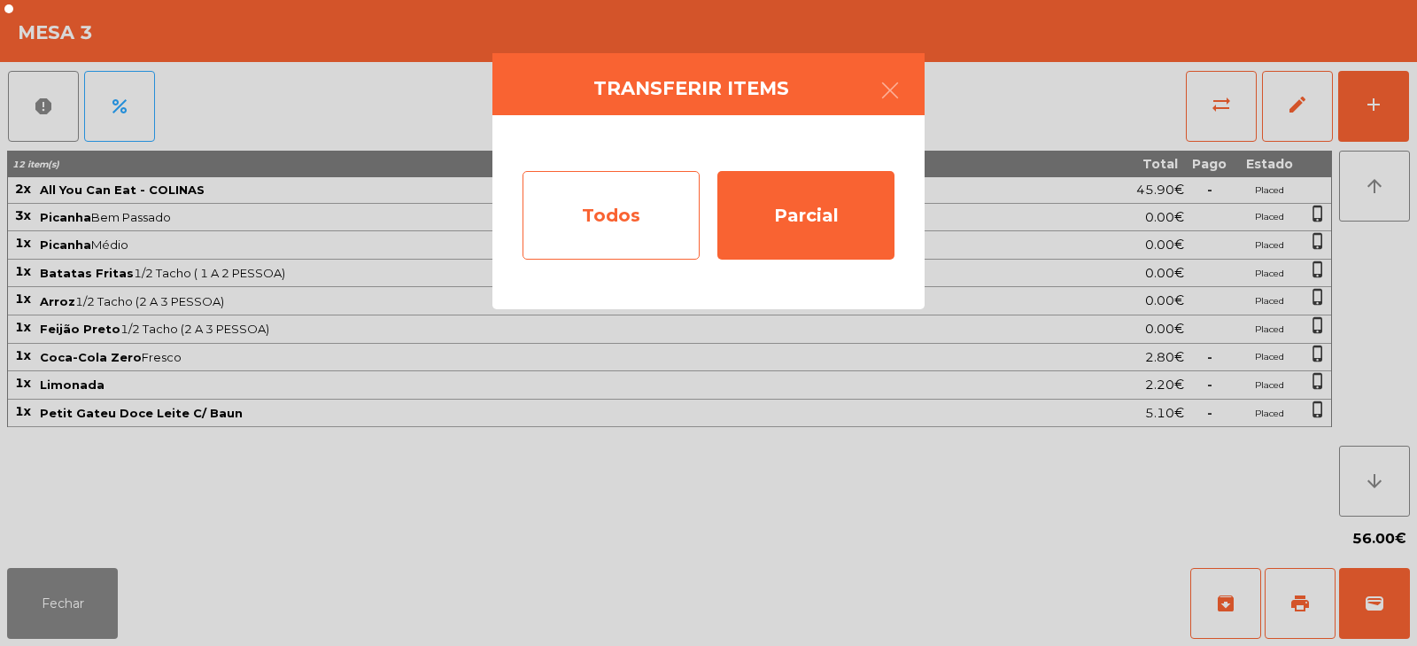
click at [602, 221] on div "Todos" at bounding box center [611, 215] width 177 height 89
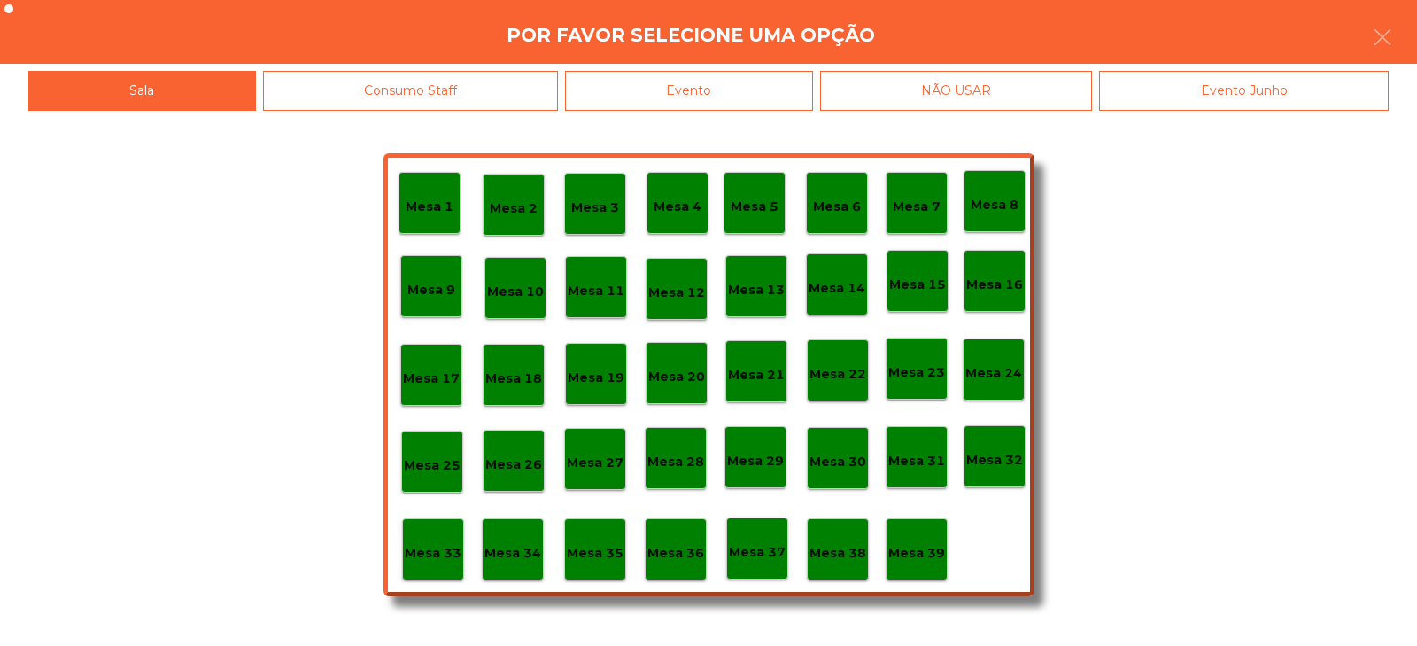
click at [734, 93] on div "Evento" at bounding box center [689, 91] width 248 height 40
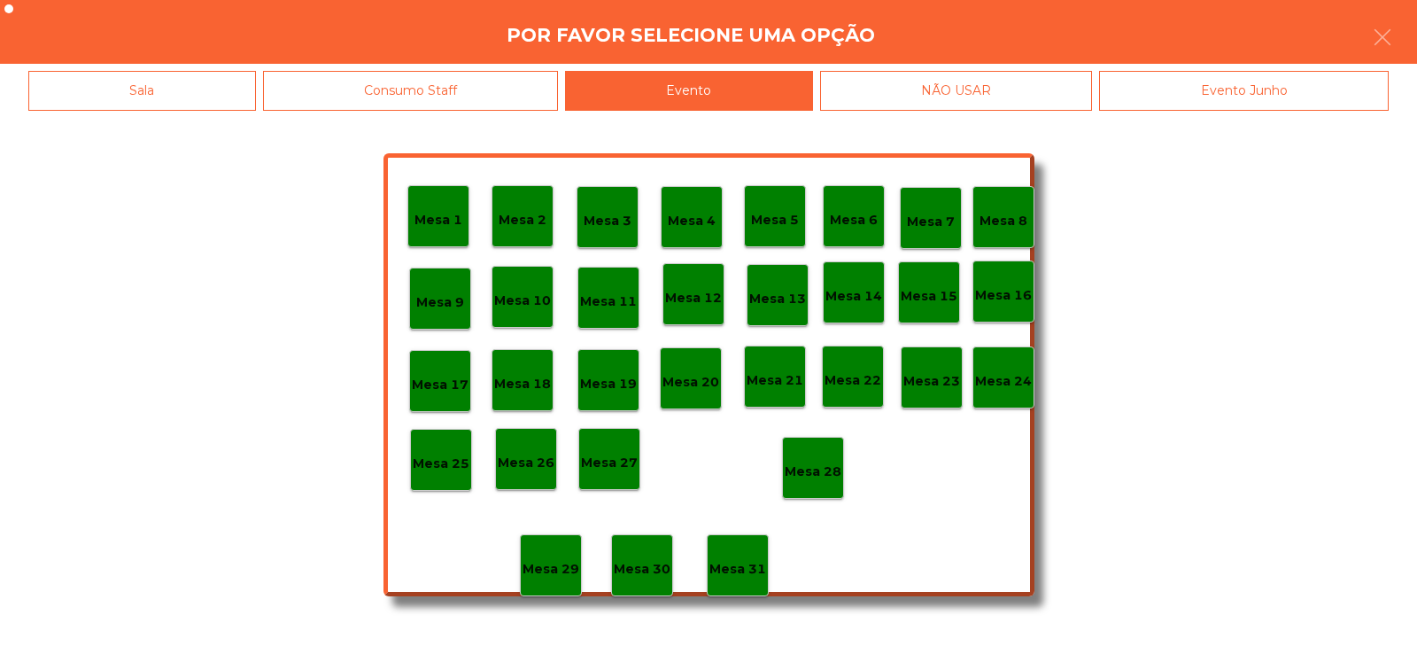
click at [808, 478] on p "Mesa 28" at bounding box center [813, 472] width 57 height 20
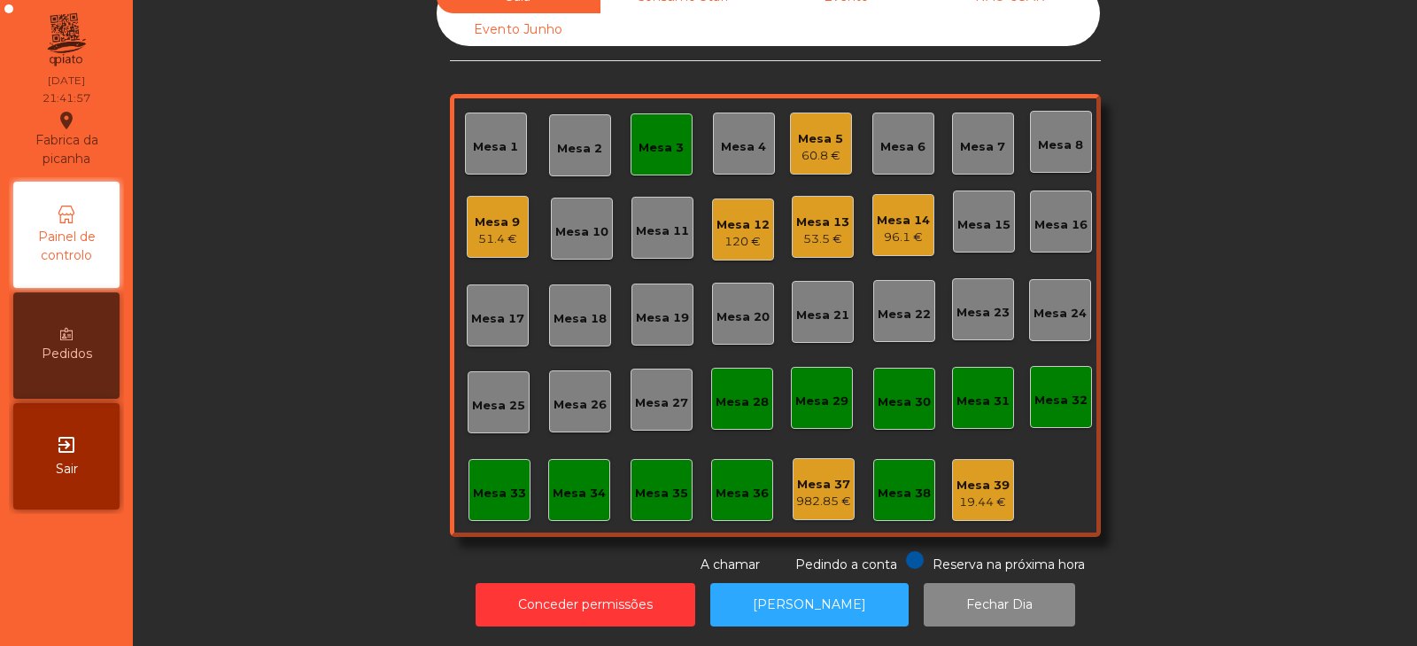
click at [653, 147] on div "Mesa 3" at bounding box center [662, 144] width 62 height 62
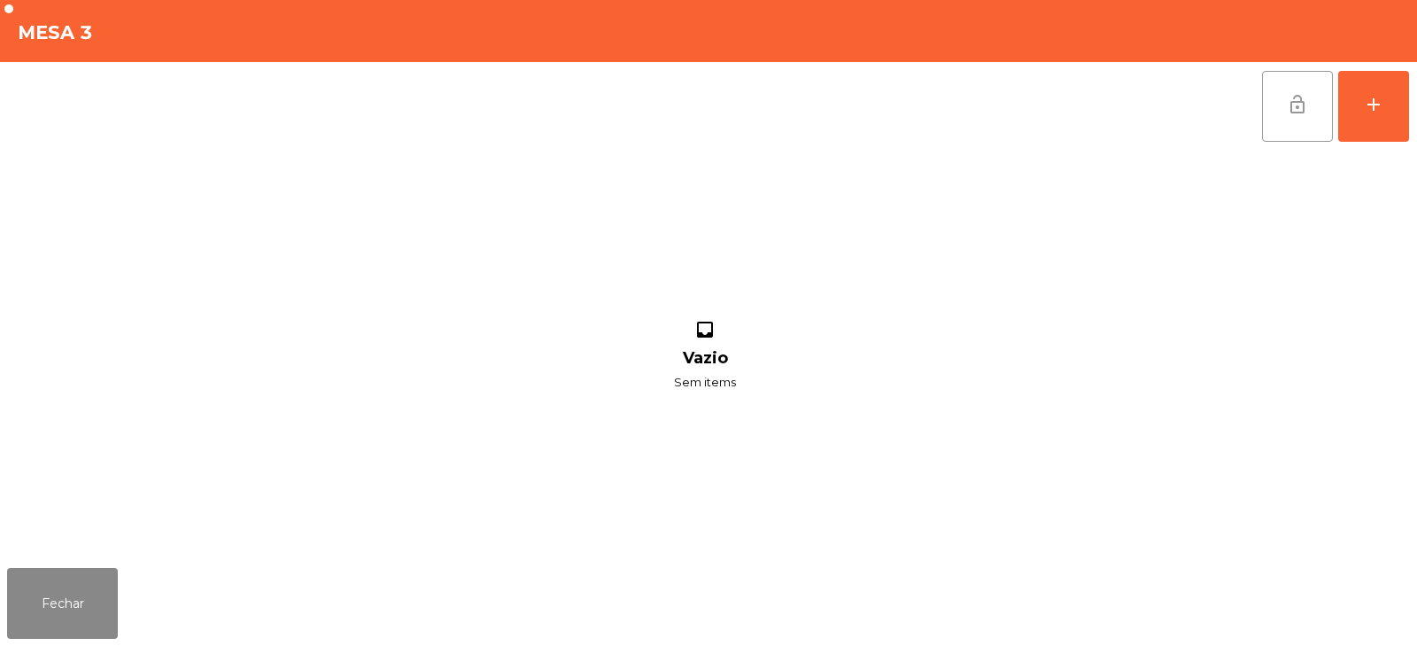
click at [1295, 97] on span "lock_open" at bounding box center [1297, 104] width 21 height 21
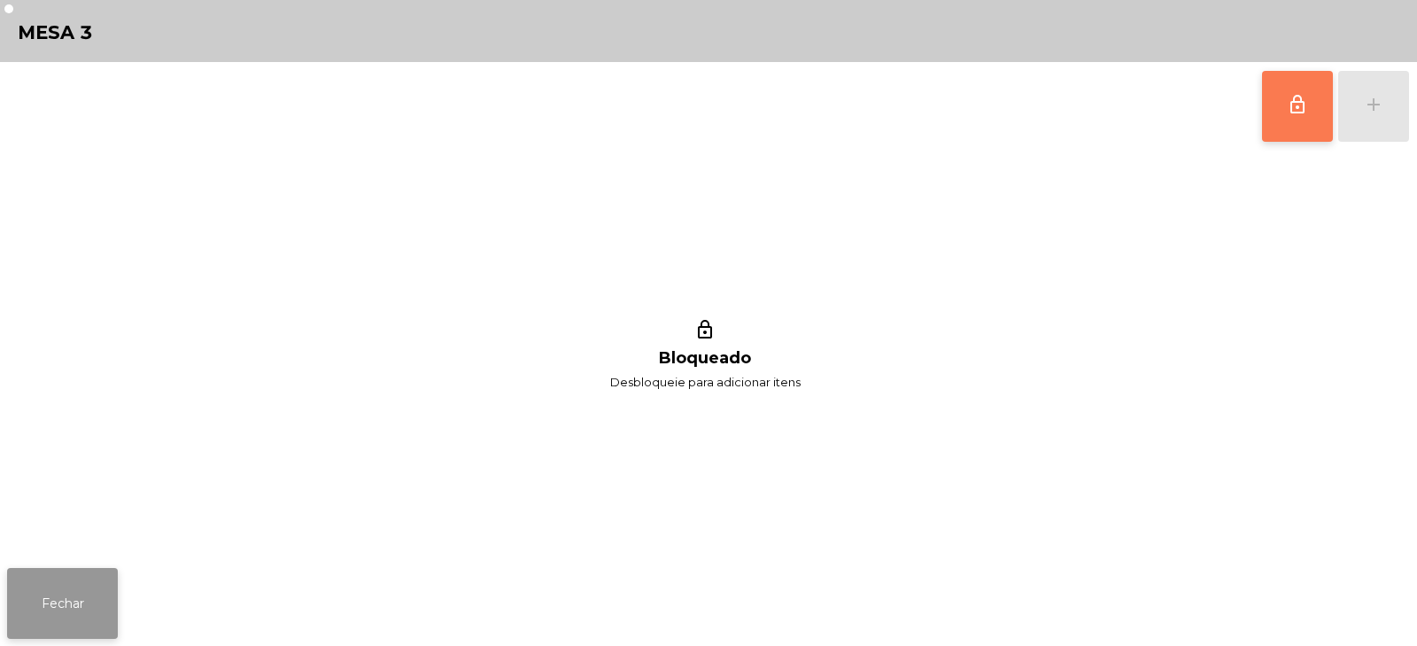
click at [53, 601] on button "Fechar" at bounding box center [62, 603] width 111 height 71
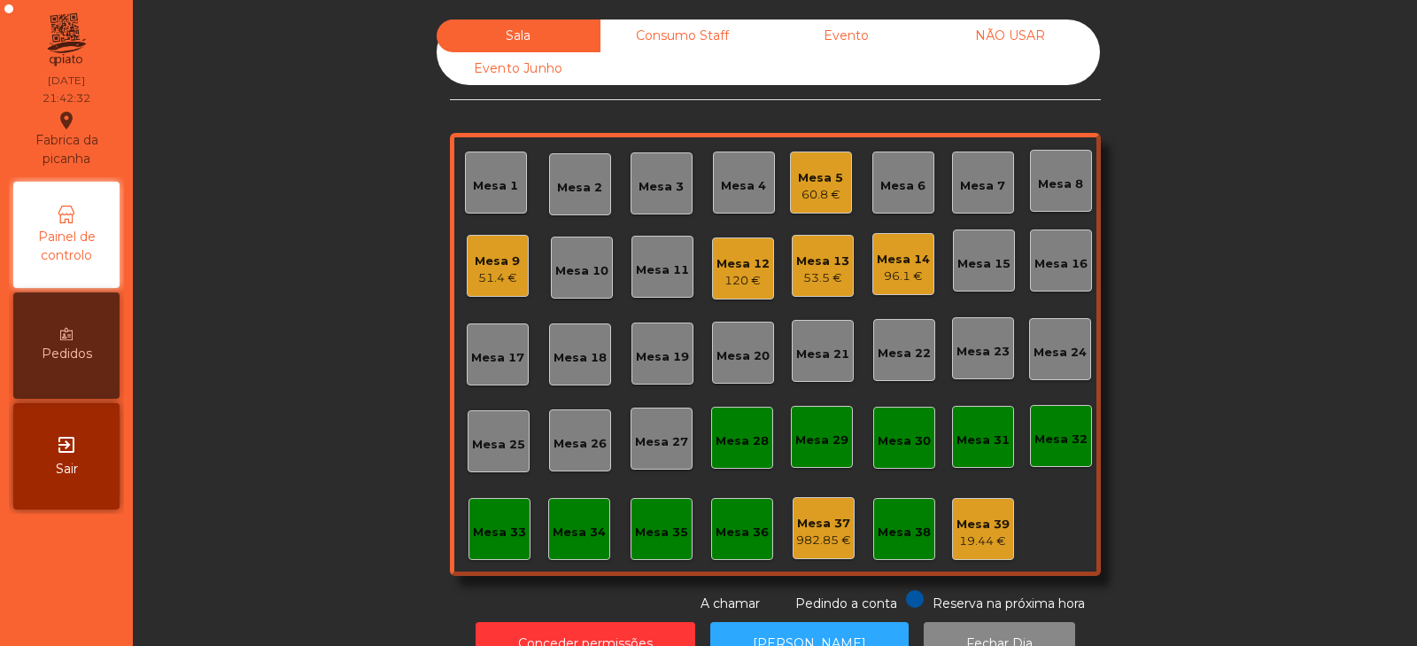
scroll to position [52, 0]
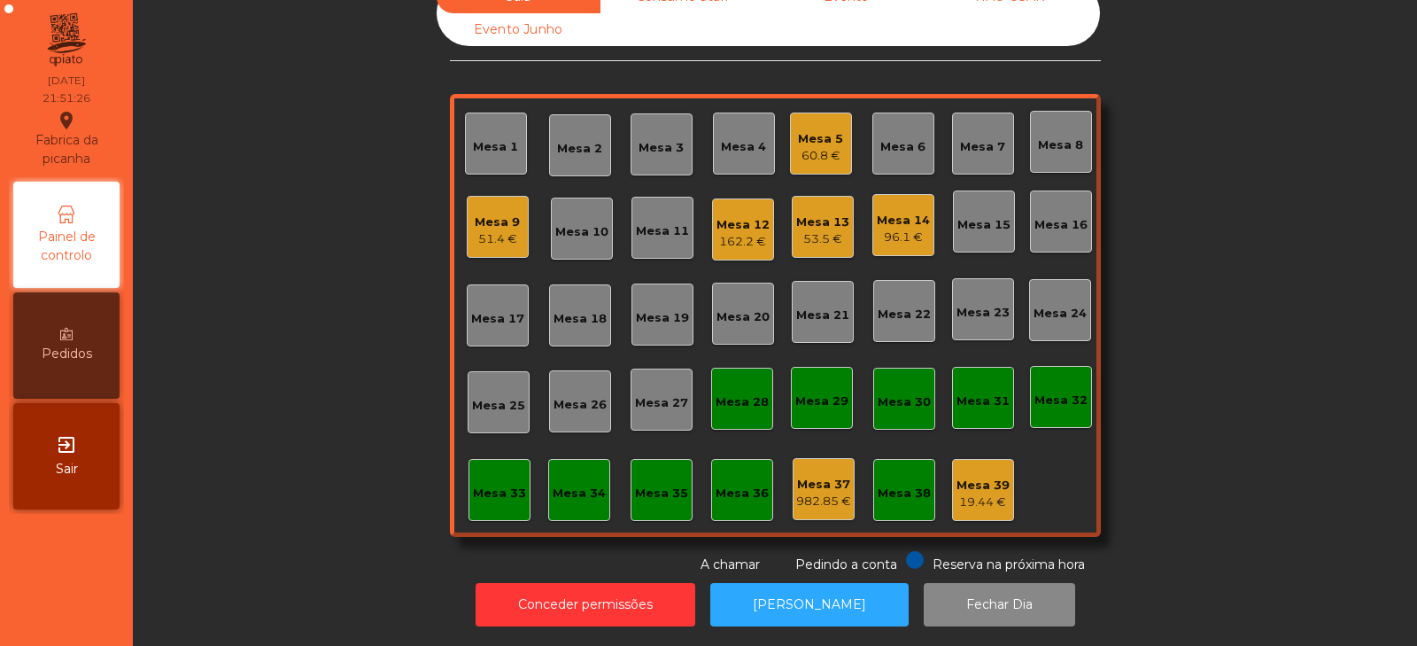
click at [467, 217] on div "Mesa 9 51.4 €" at bounding box center [498, 227] width 62 height 62
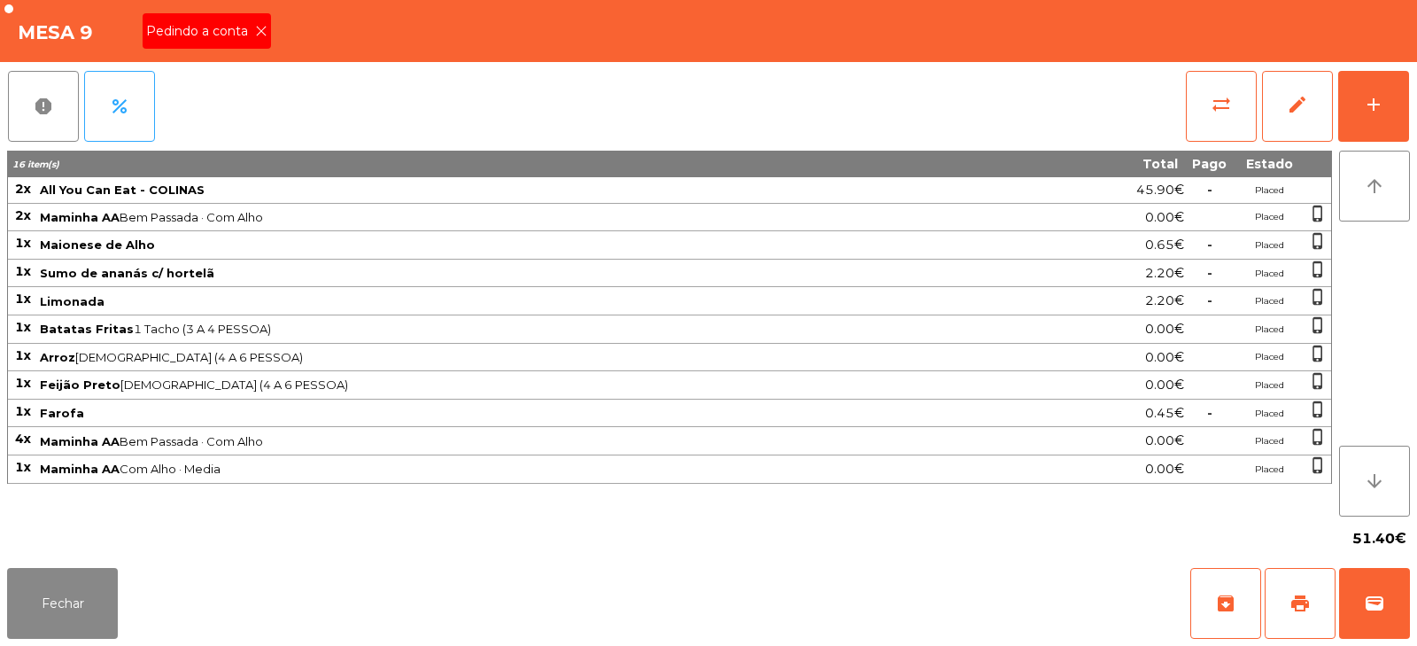
click at [211, 32] on span "Pedindo a conta" at bounding box center [200, 31] width 109 height 19
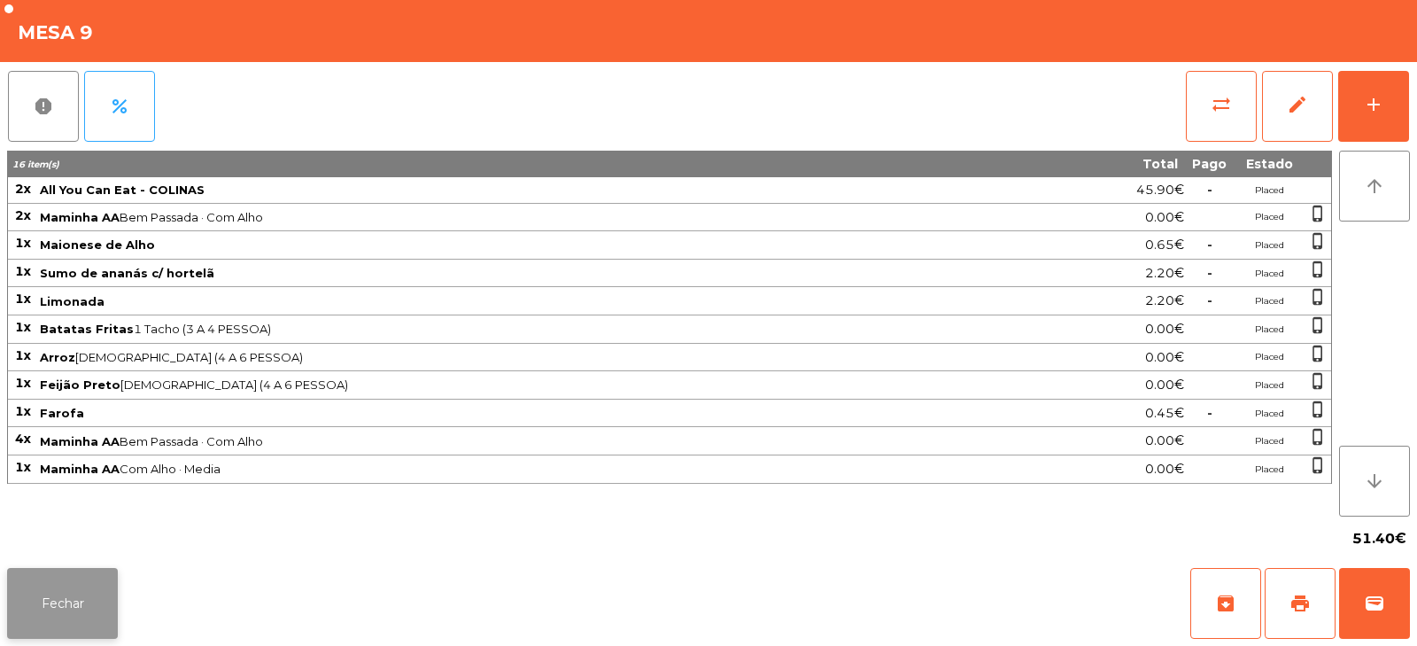
click at [54, 602] on button "Fechar" at bounding box center [62, 603] width 111 height 71
click at [1284, 592] on button "print" at bounding box center [1300, 603] width 71 height 71
click at [73, 584] on button "Fechar" at bounding box center [62, 603] width 111 height 71
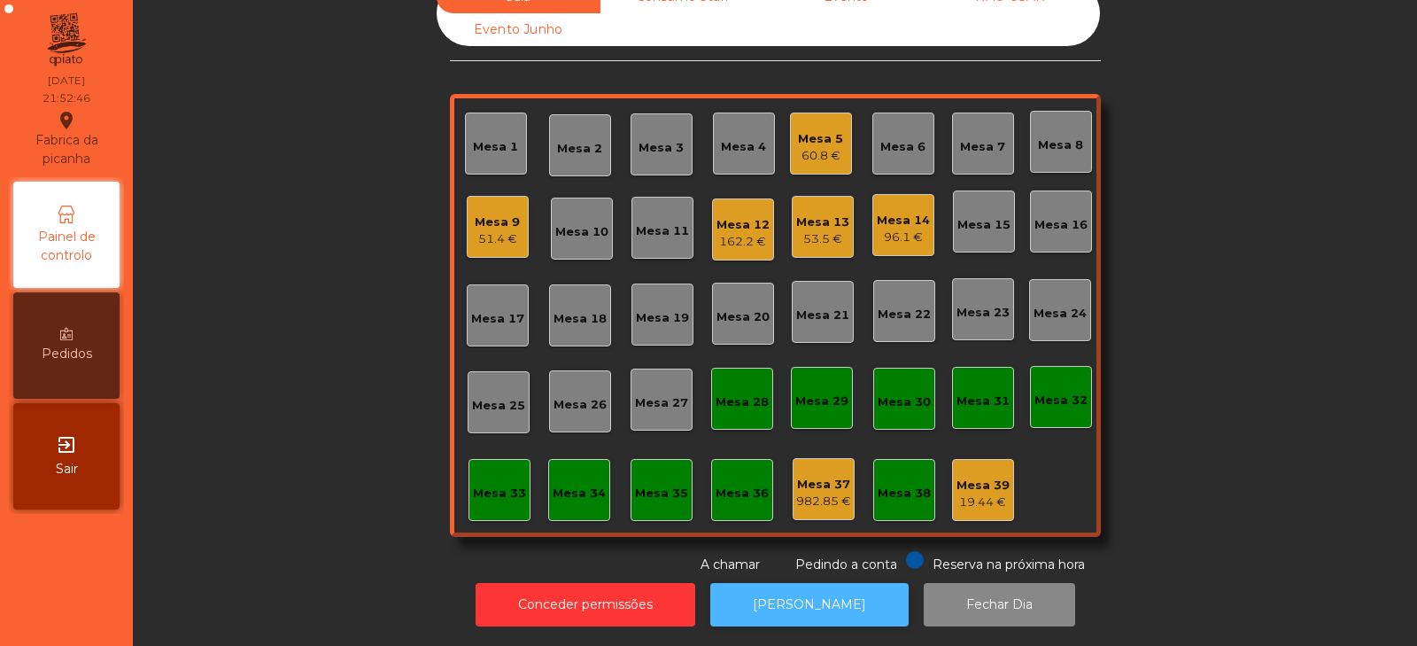
click at [759, 591] on button "[PERSON_NAME]" at bounding box center [809, 604] width 198 height 43
click at [500, 213] on div "Mesa 9" at bounding box center [497, 222] width 45 height 18
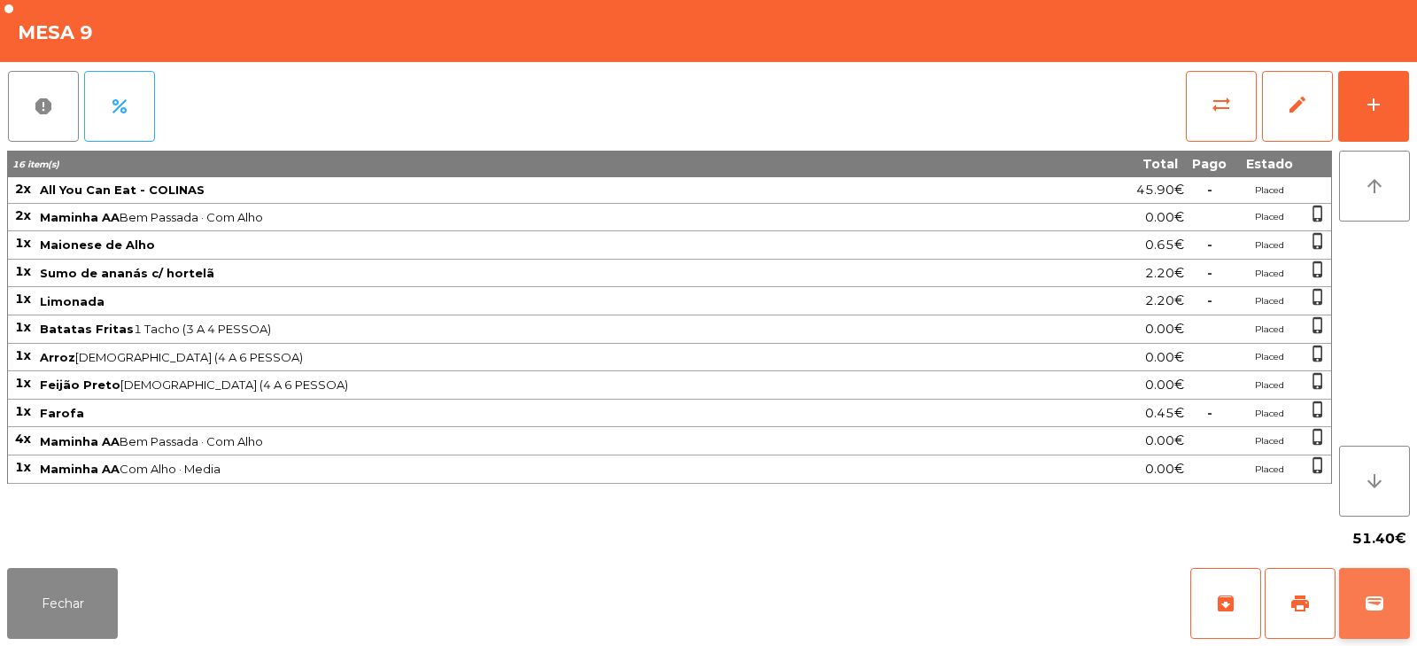
click at [1379, 600] on span "wallet" at bounding box center [1374, 603] width 21 height 21
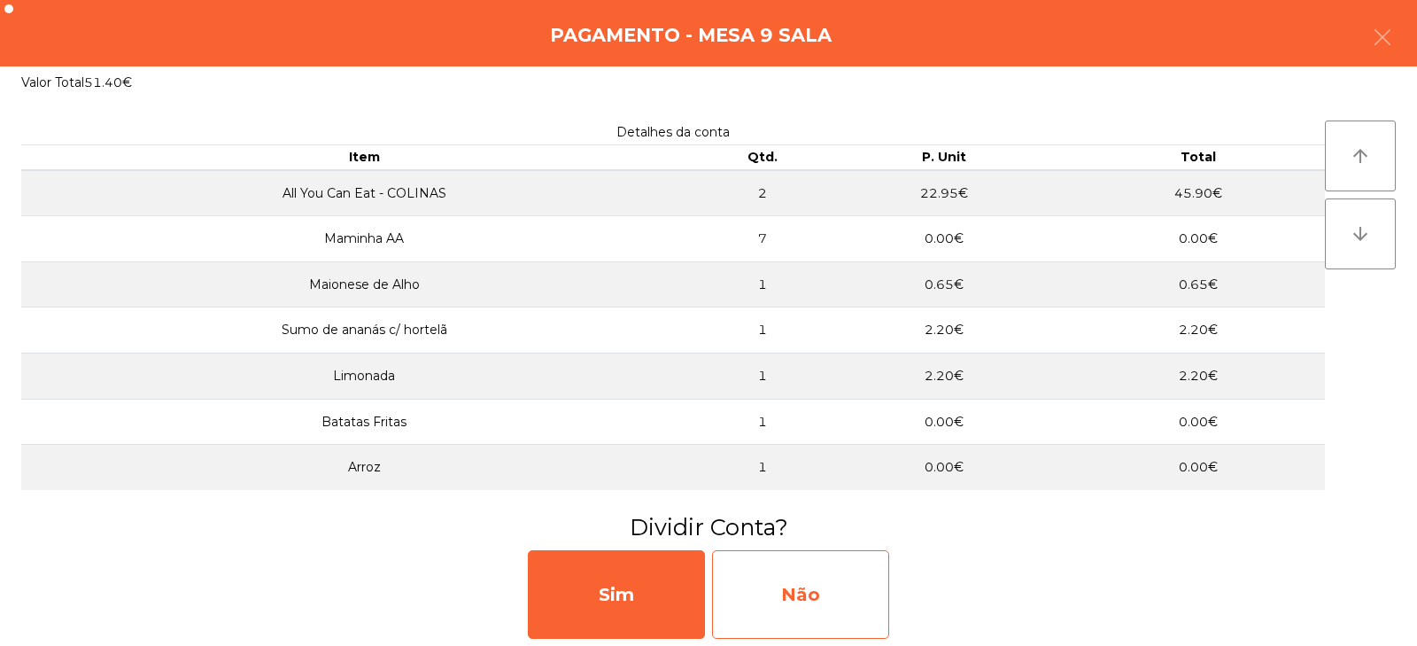
click at [785, 593] on div "Não" at bounding box center [800, 594] width 177 height 89
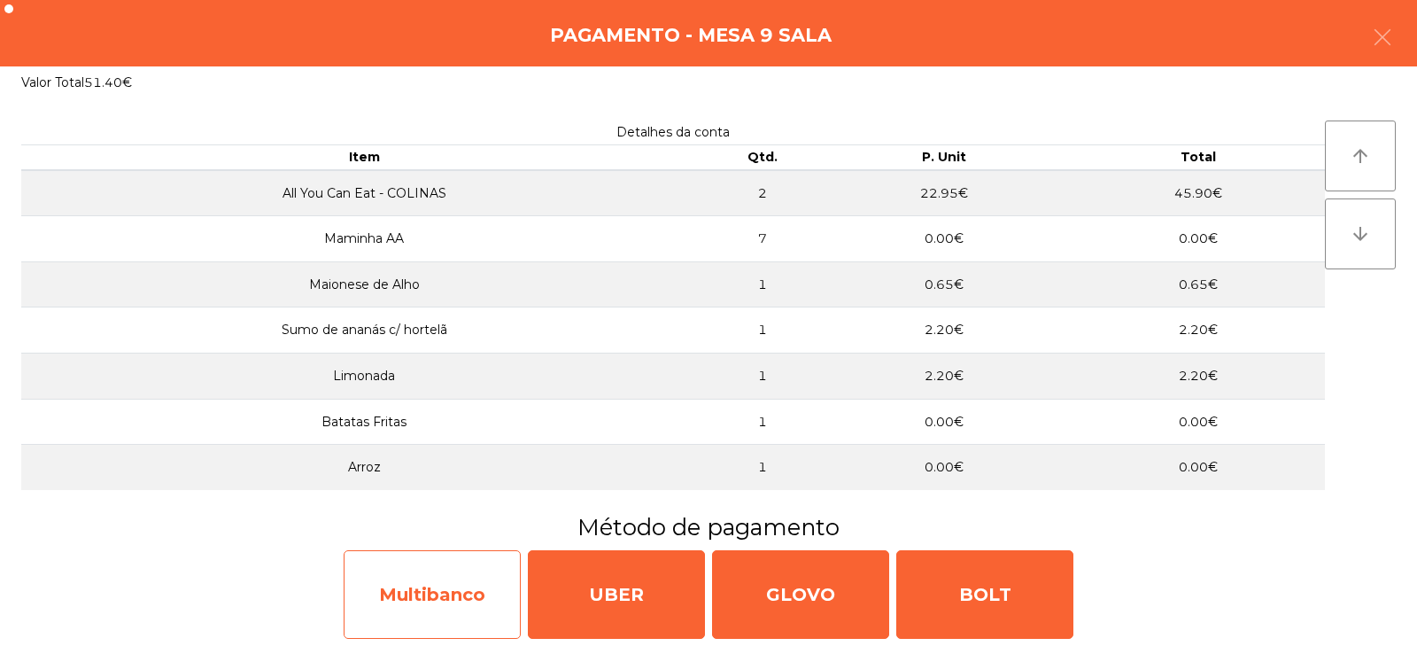
click at [431, 616] on div "Multibanco" at bounding box center [432, 594] width 177 height 89
select select "**"
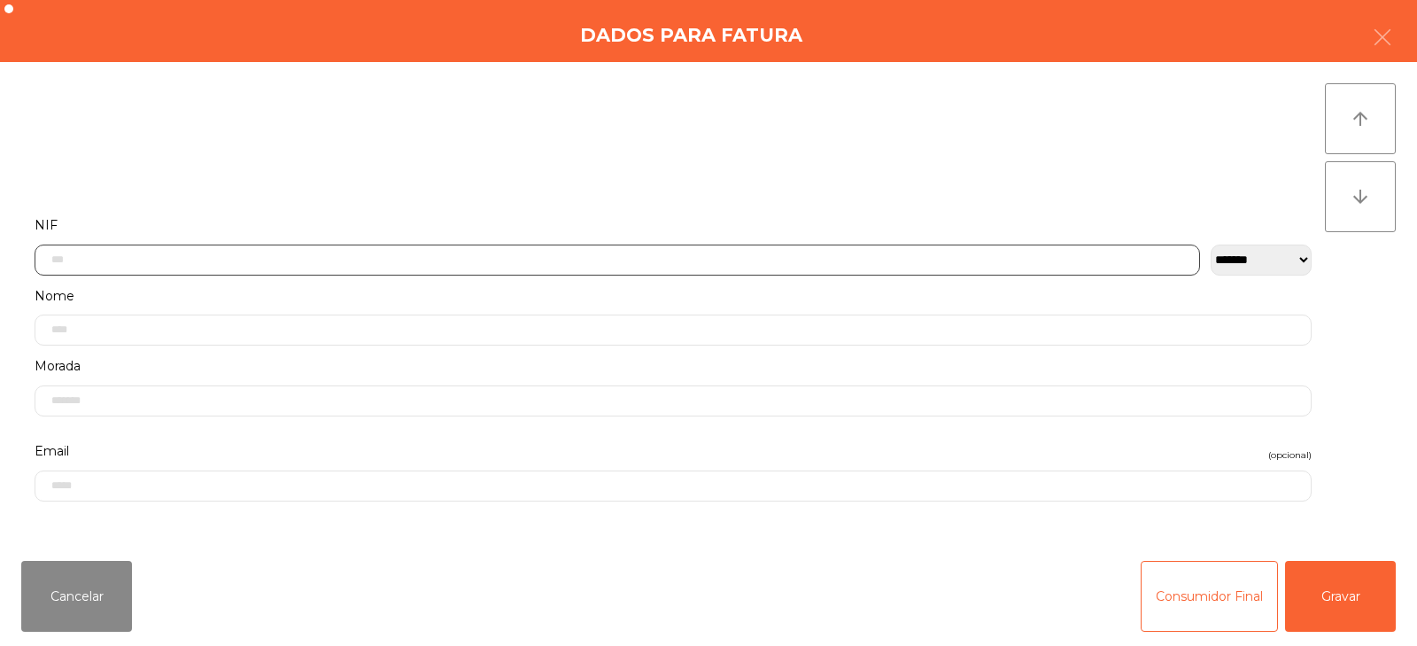
click at [586, 258] on input "text" at bounding box center [618, 259] width 1166 height 31
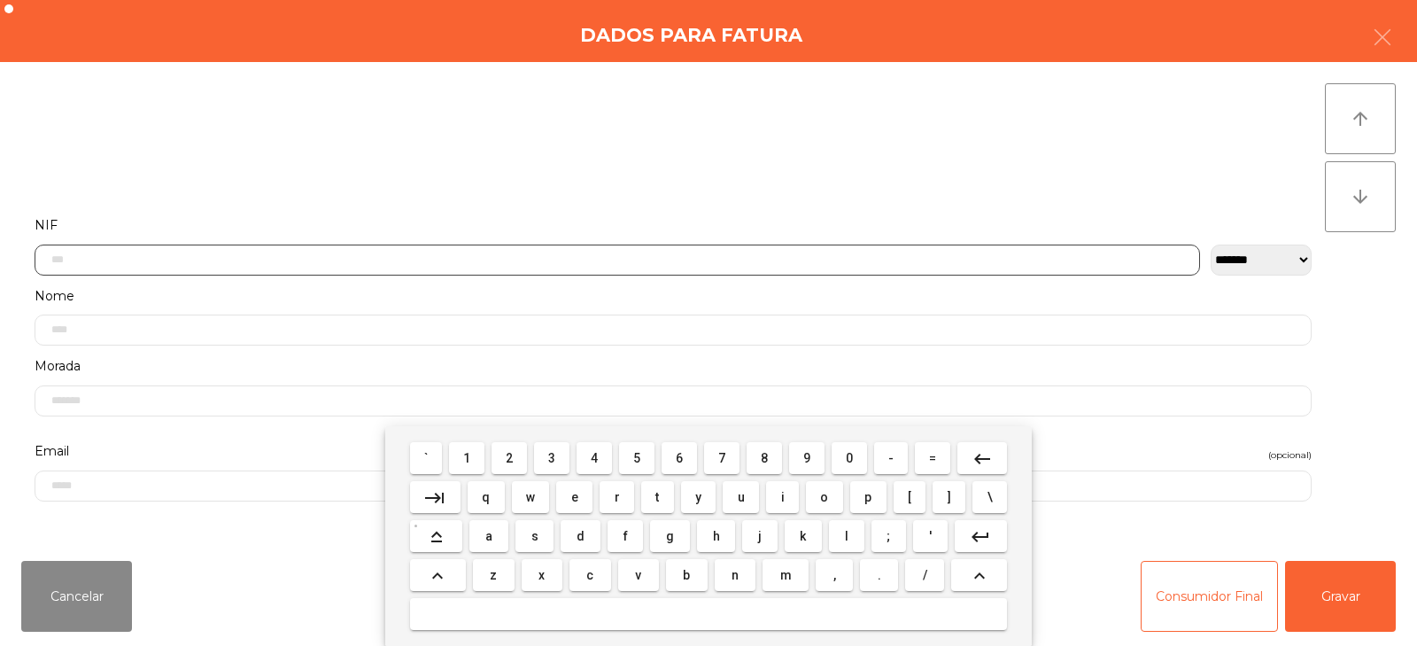
scroll to position [129, 0]
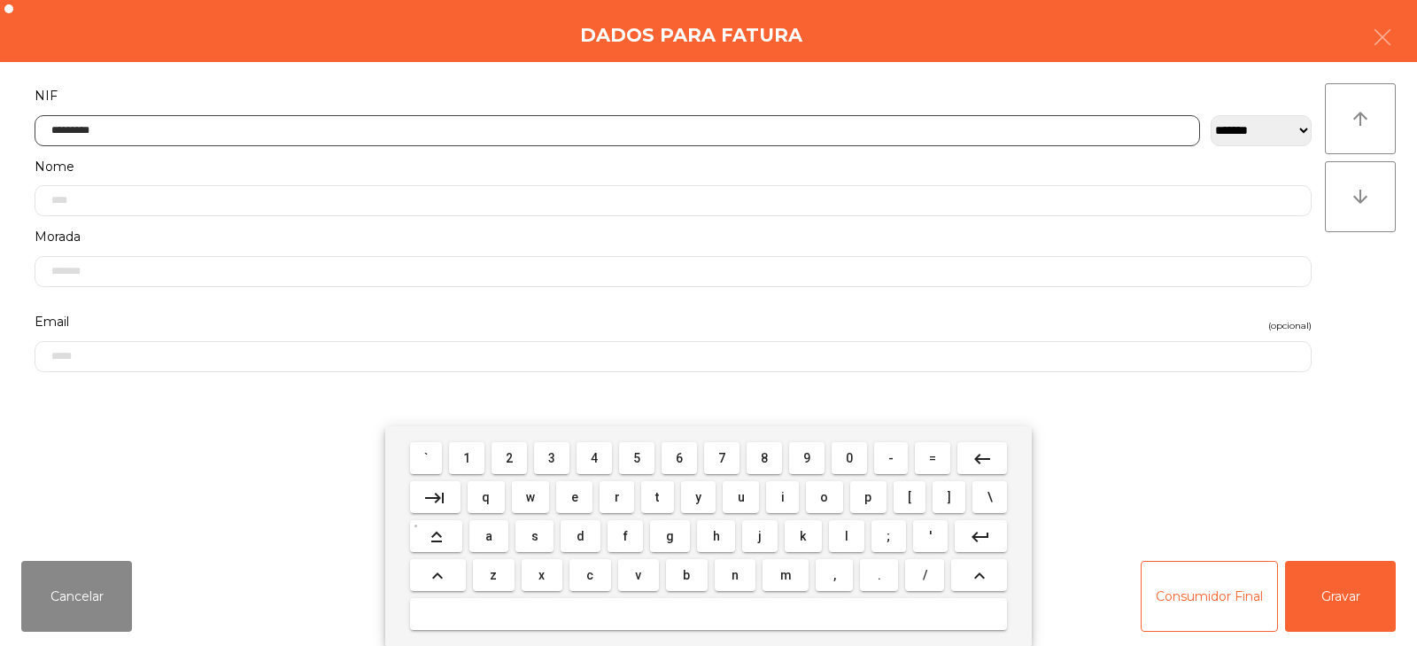
type input "*********"
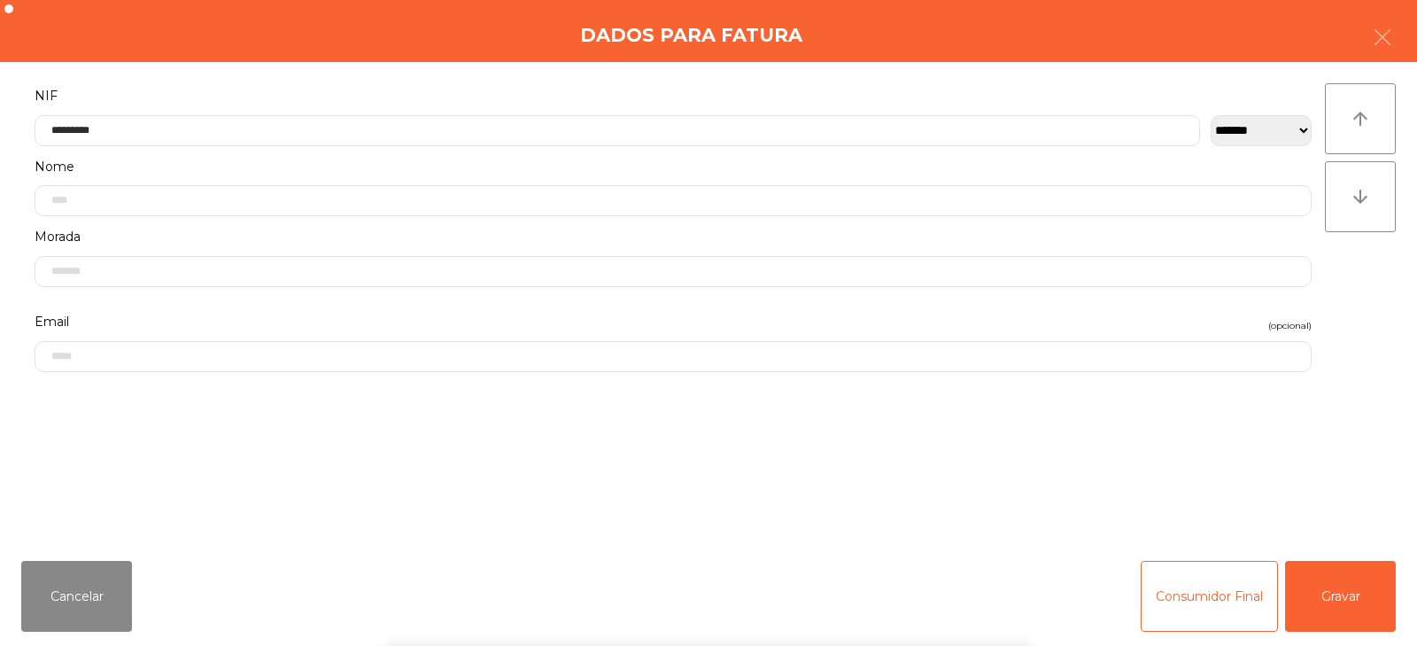
click at [1362, 578] on div "` 1 2 3 4 5 6 7 8 9 0 - = keyboard_backspace keyboard_tab q w e r t y u i o p […" at bounding box center [708, 536] width 1417 height 220
click at [1348, 592] on button "Gravar" at bounding box center [1340, 596] width 111 height 71
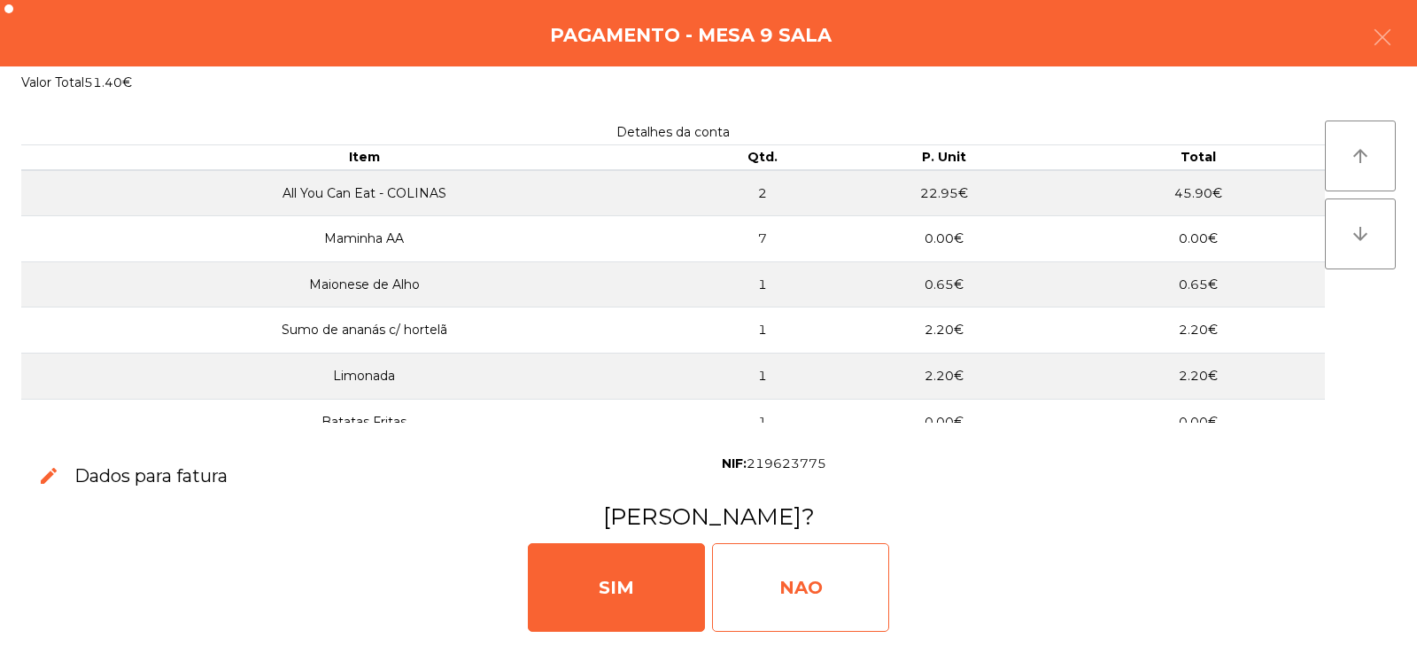
click at [782, 572] on div "NAO" at bounding box center [800, 587] width 177 height 89
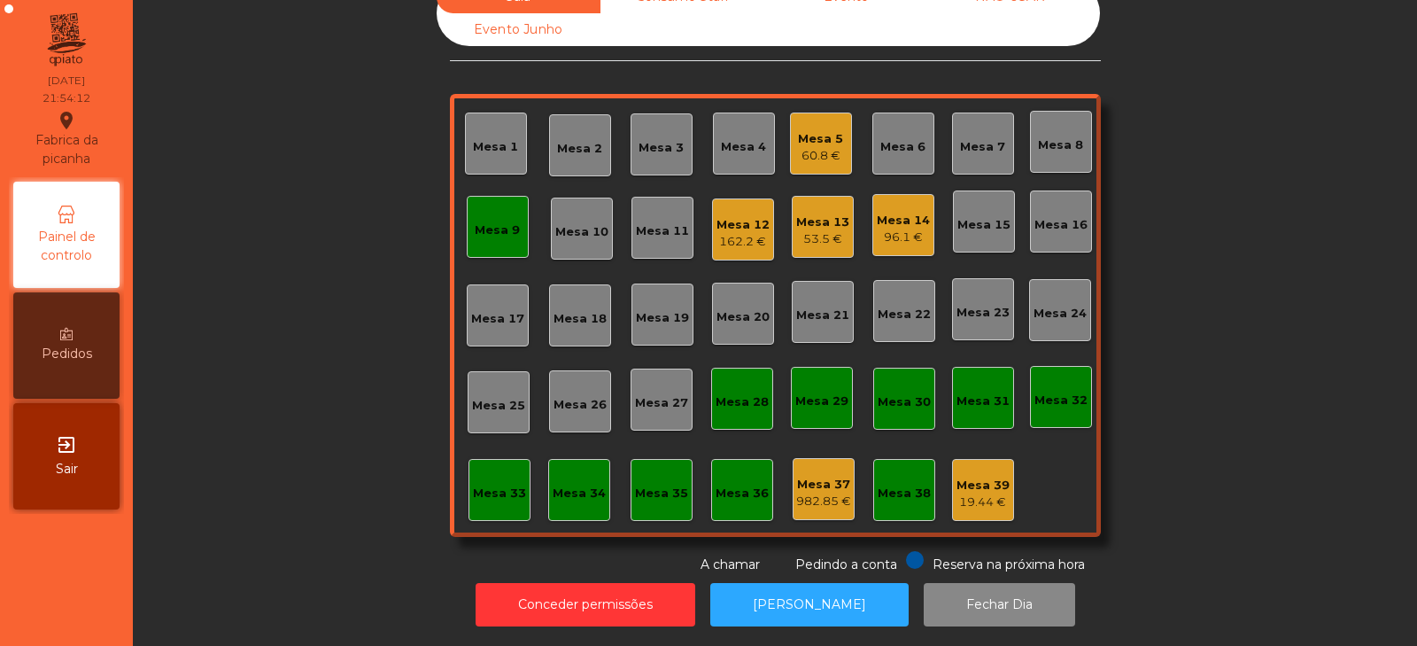
click at [469, 227] on div "Mesa 9" at bounding box center [498, 227] width 62 height 62
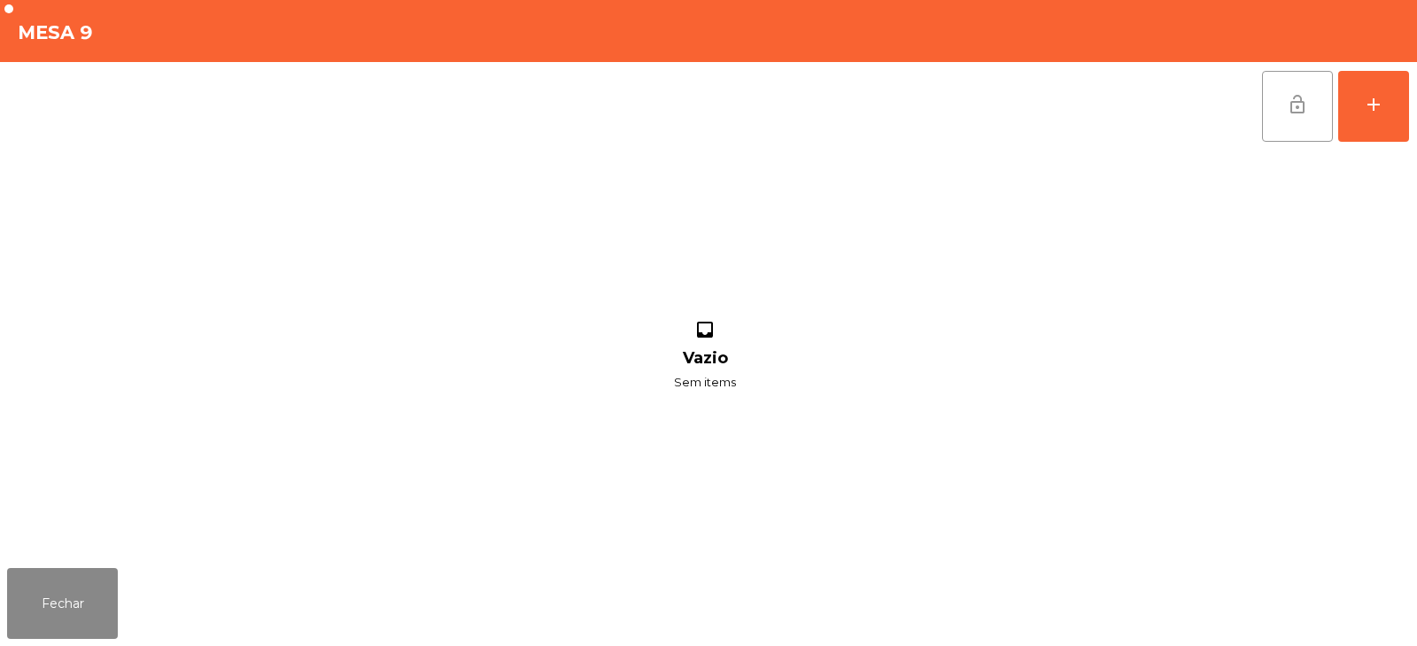
click at [1307, 105] on span "lock_open" at bounding box center [1297, 104] width 21 height 21
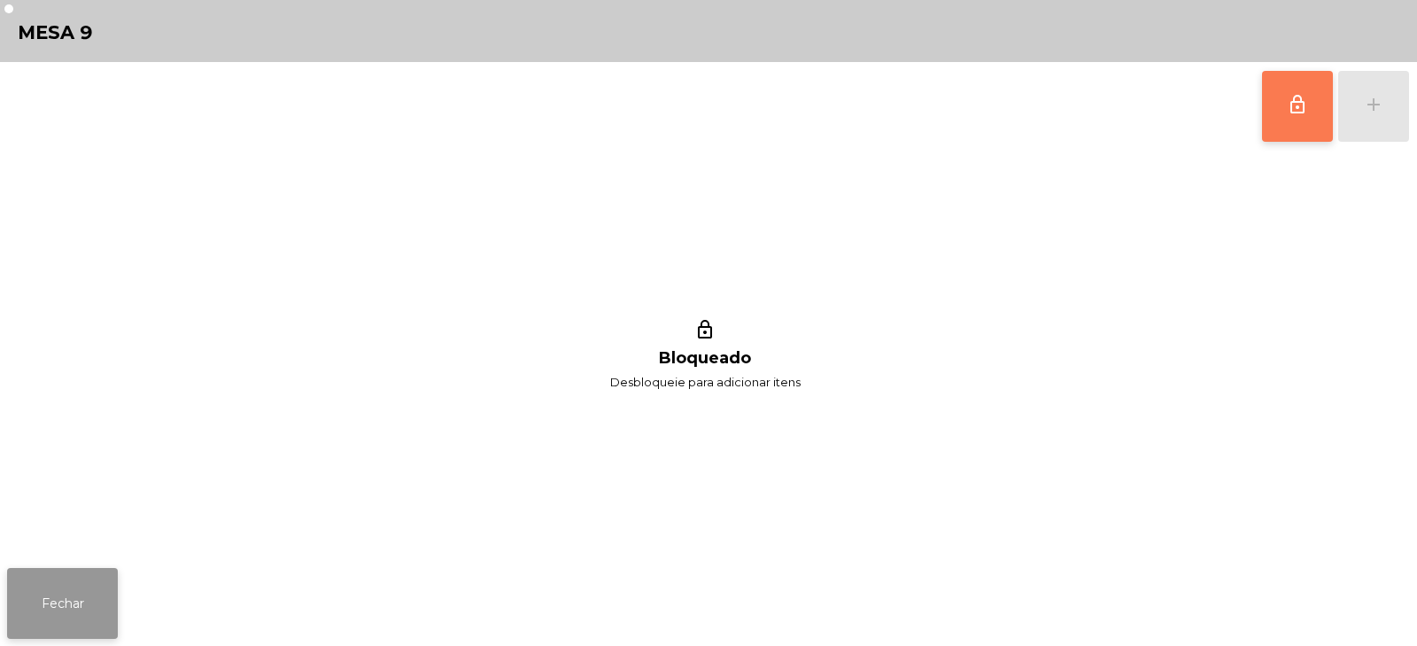
click at [81, 614] on button "Fechar" at bounding box center [62, 603] width 111 height 71
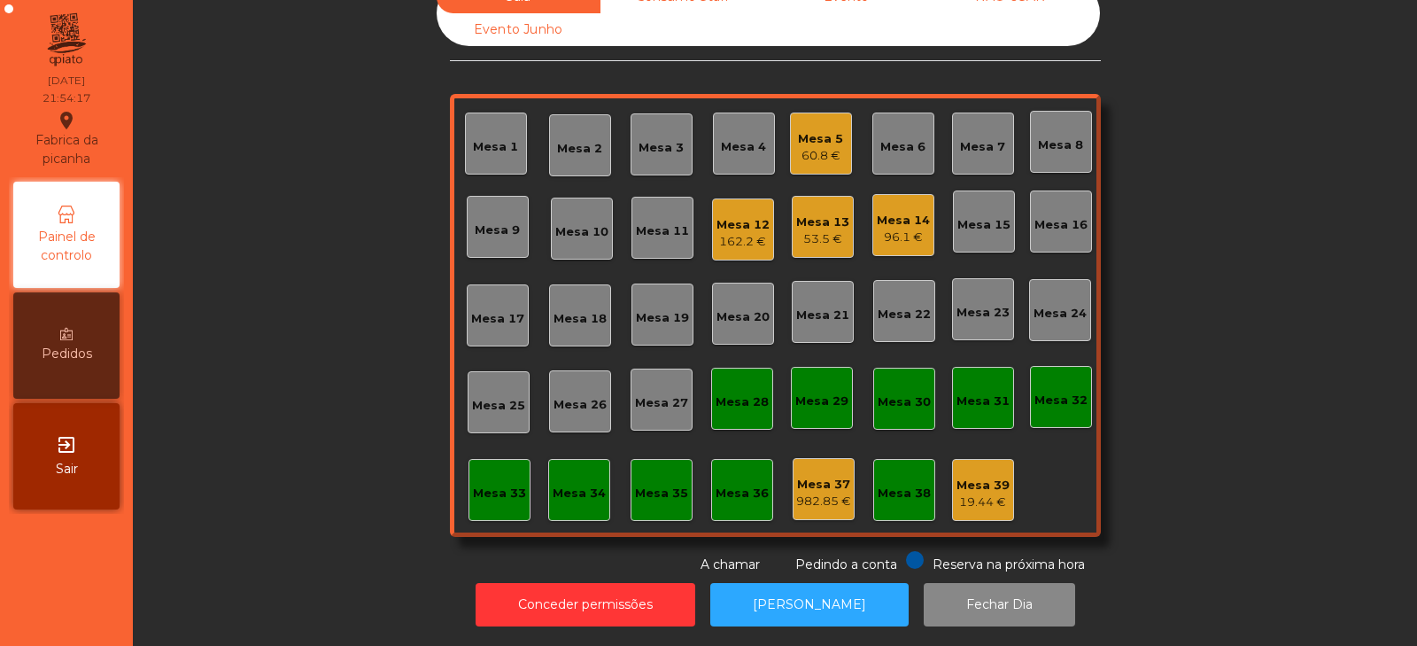
click at [1148, 476] on div "Sala Consumo Staff Evento NÃO USAR Evento Junho Mesa 1 Mesa 2 Mesa 3 Mesa 4 Mes…" at bounding box center [775, 278] width 1237 height 594
click at [274, 257] on div "Sala Consumo Staff Evento NÃO USAR Evento Junho Mesa 1 Mesa 2 Mesa 3 Mesa 4 Mes…" at bounding box center [775, 278] width 1237 height 594
click at [764, 604] on button "[PERSON_NAME]" at bounding box center [809, 604] width 198 height 43
click at [477, 495] on div "Mesa 33" at bounding box center [500, 490] width 62 height 62
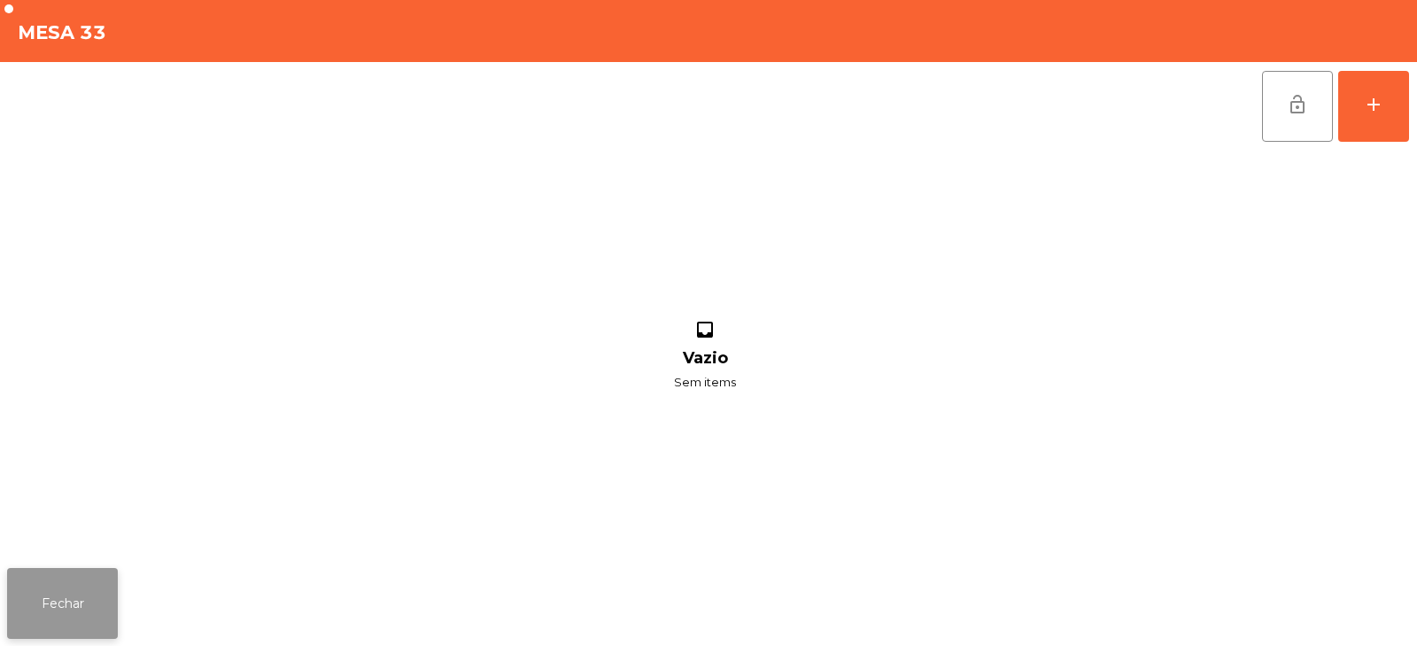
click at [84, 612] on button "Fechar" at bounding box center [62, 603] width 111 height 71
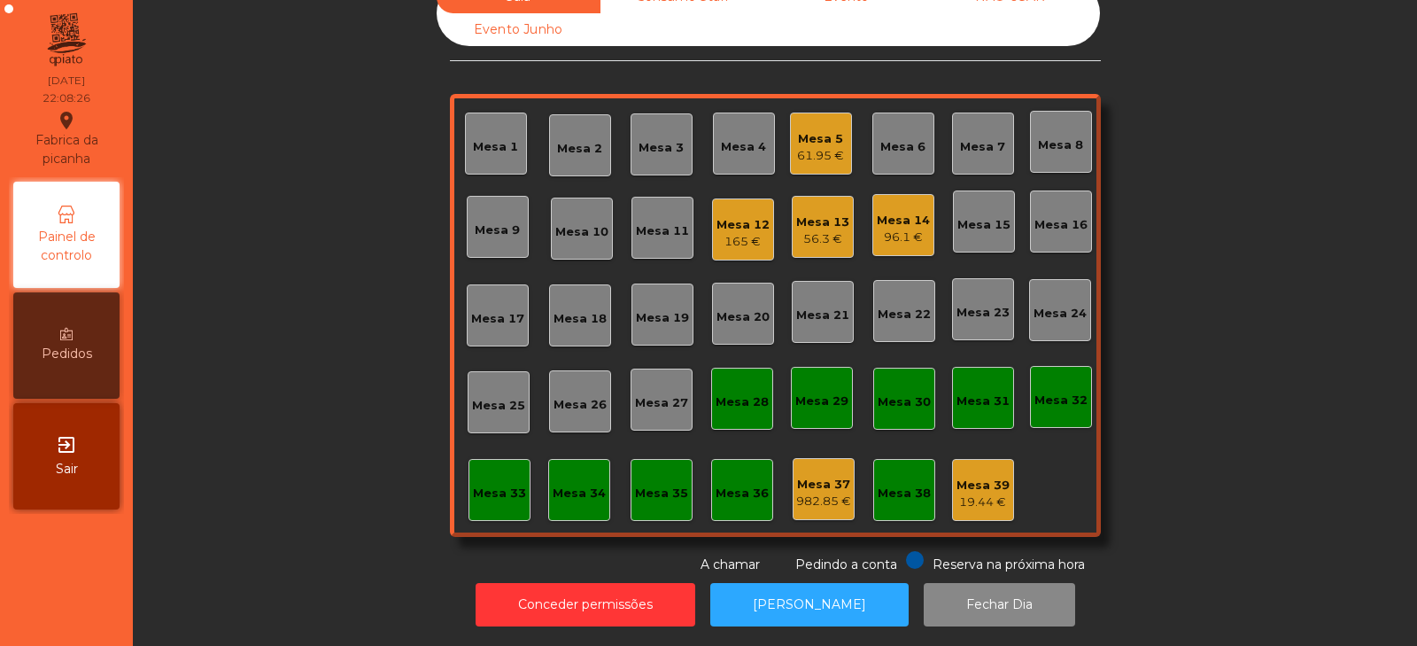
click at [498, 485] on div "Mesa 33" at bounding box center [499, 494] width 53 height 18
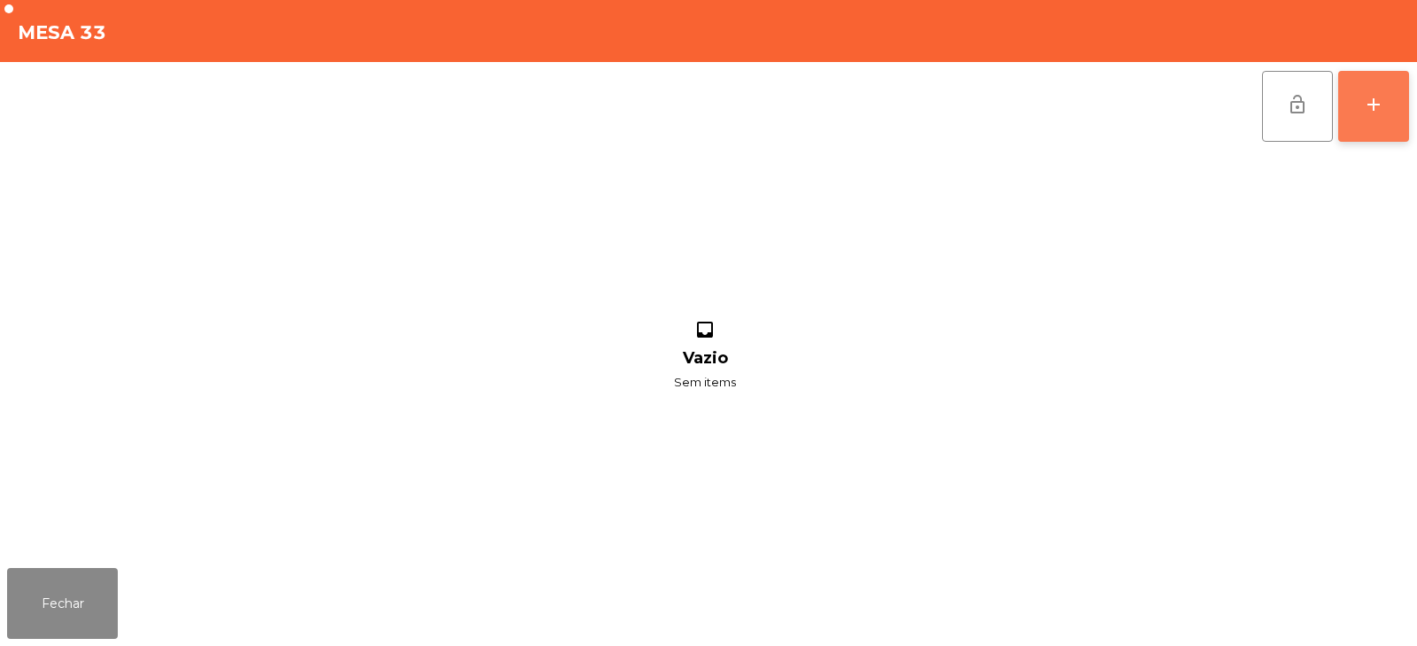
click at [1380, 105] on div "add" at bounding box center [1373, 104] width 21 height 21
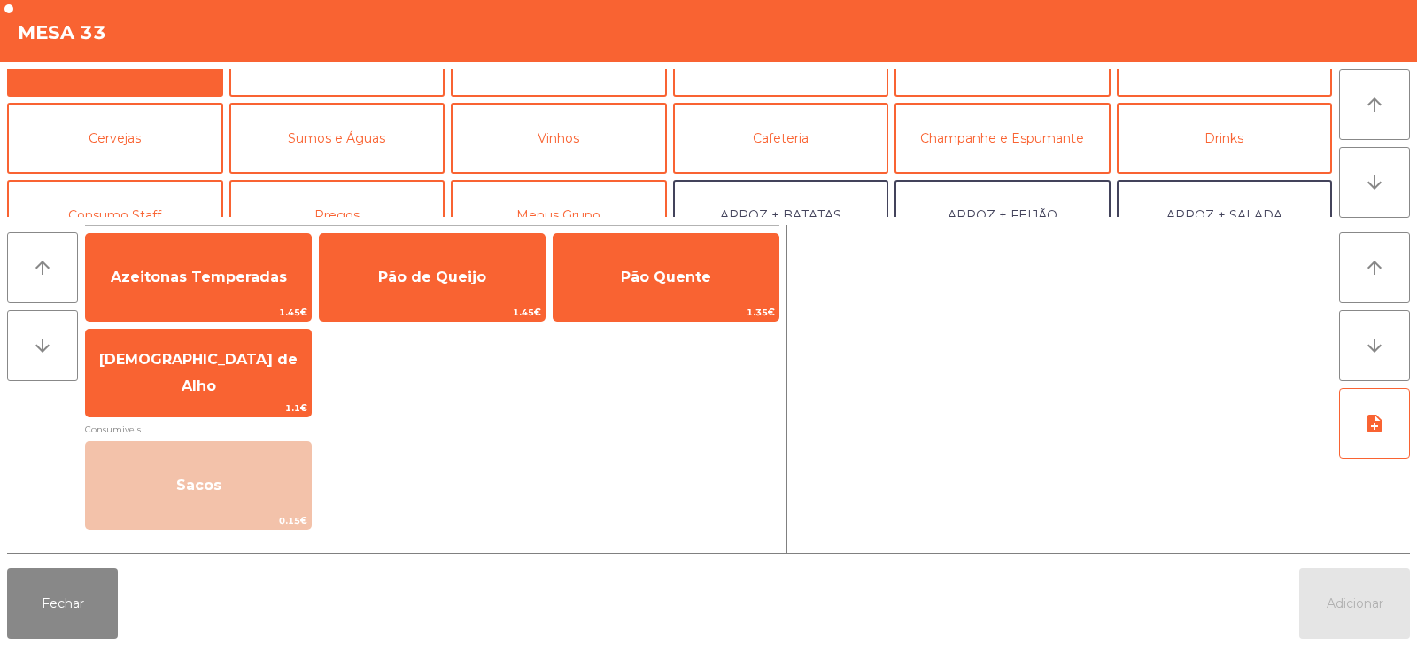
scroll to position [86, 0]
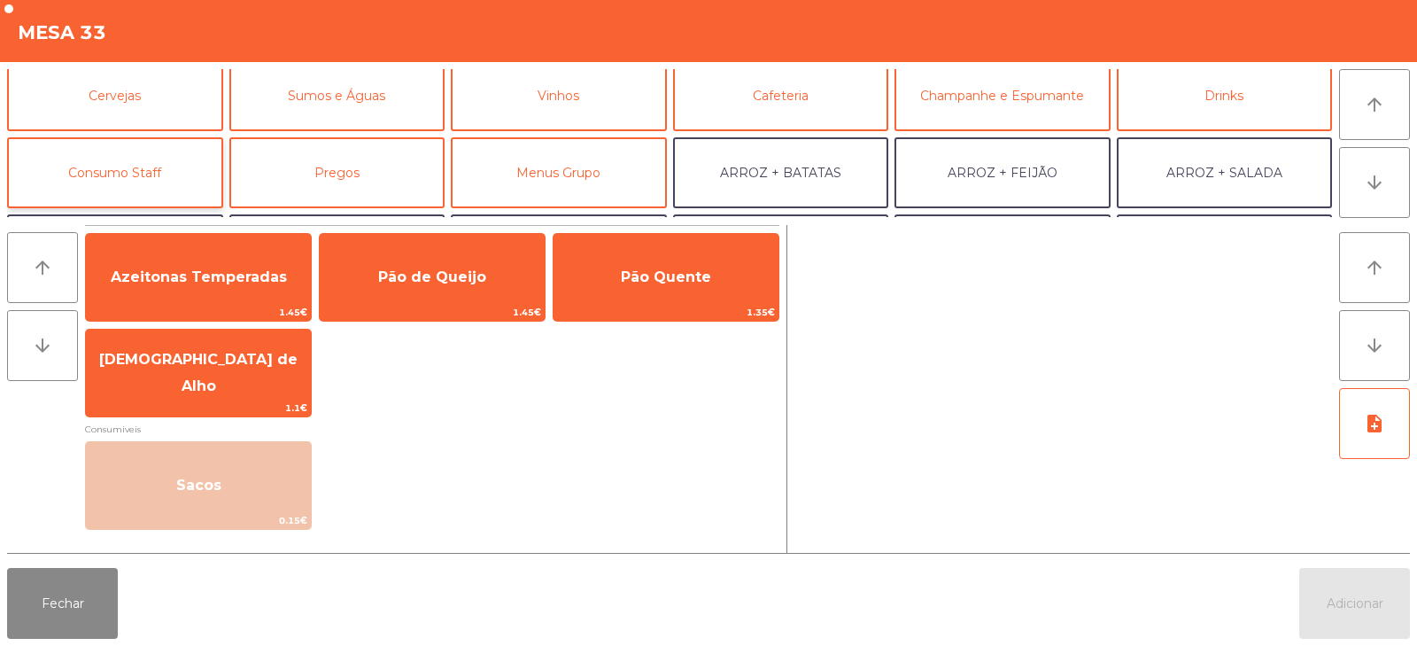
click at [136, 186] on button "Consumo Staff" at bounding box center [115, 172] width 216 height 71
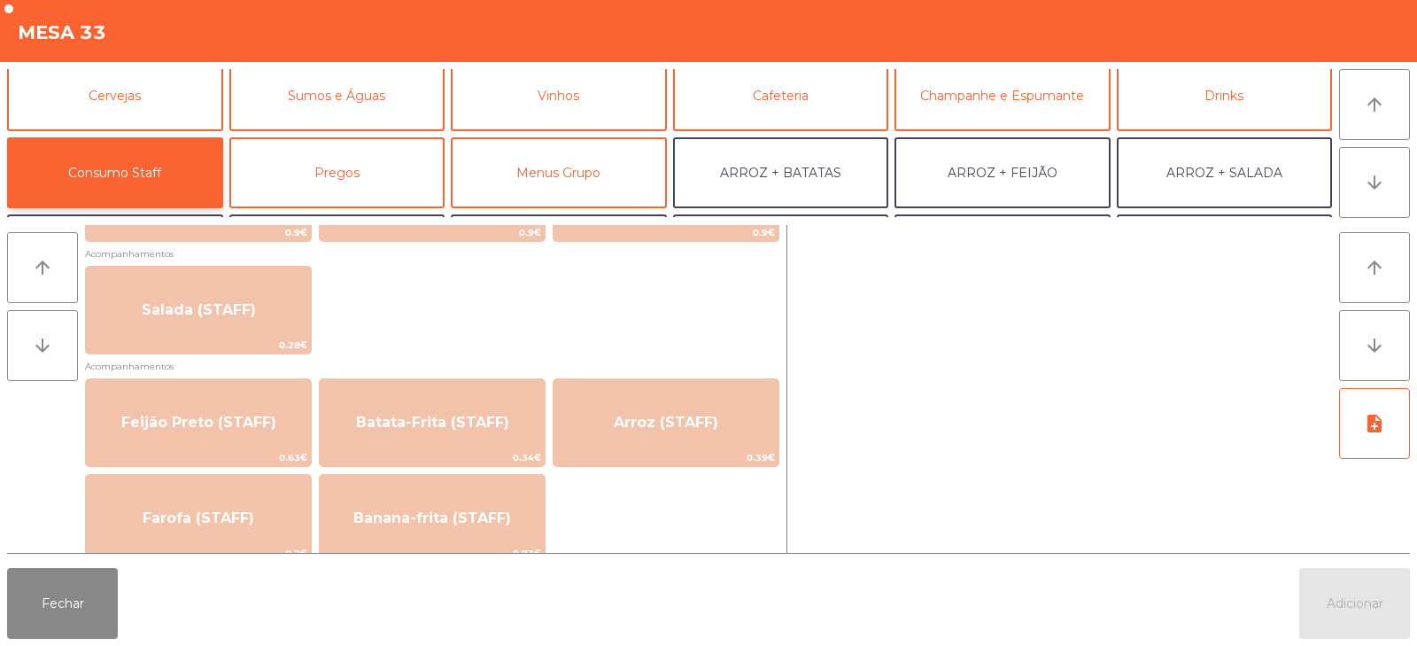
scroll to position [694, 0]
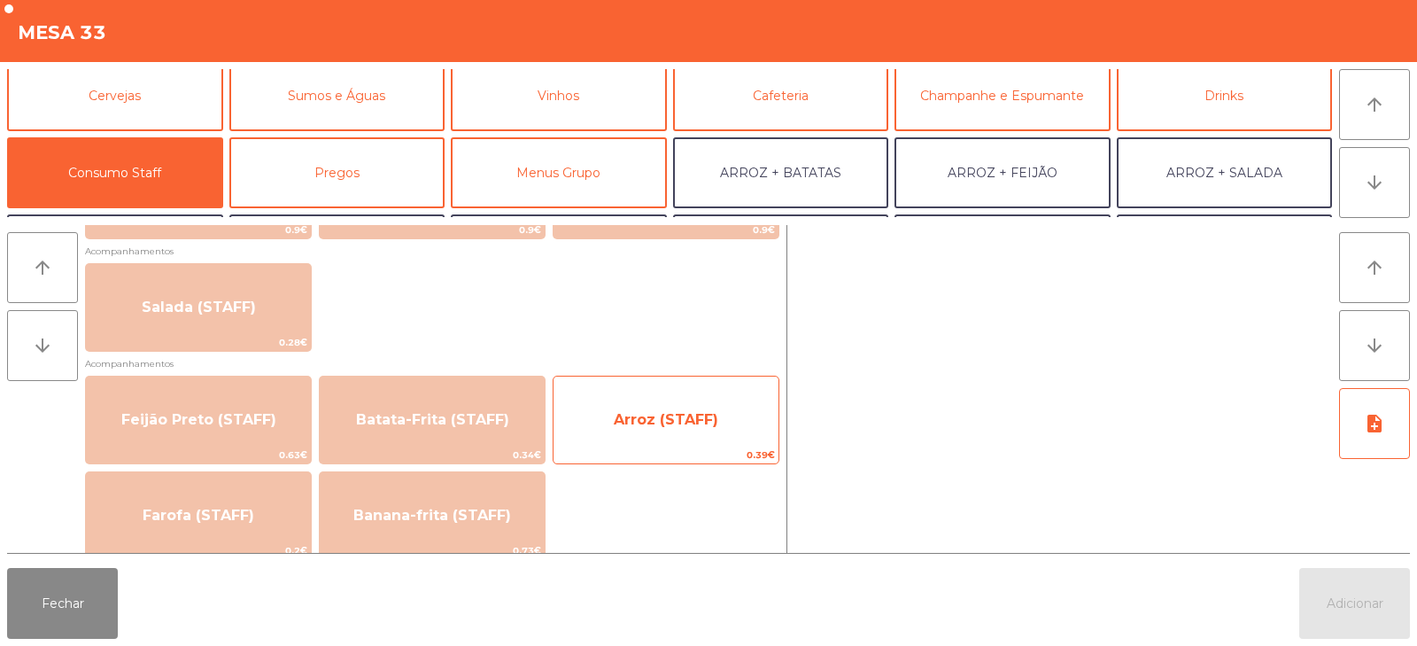
click at [710, 423] on span "Arroz (STAFF)" at bounding box center [666, 419] width 105 height 17
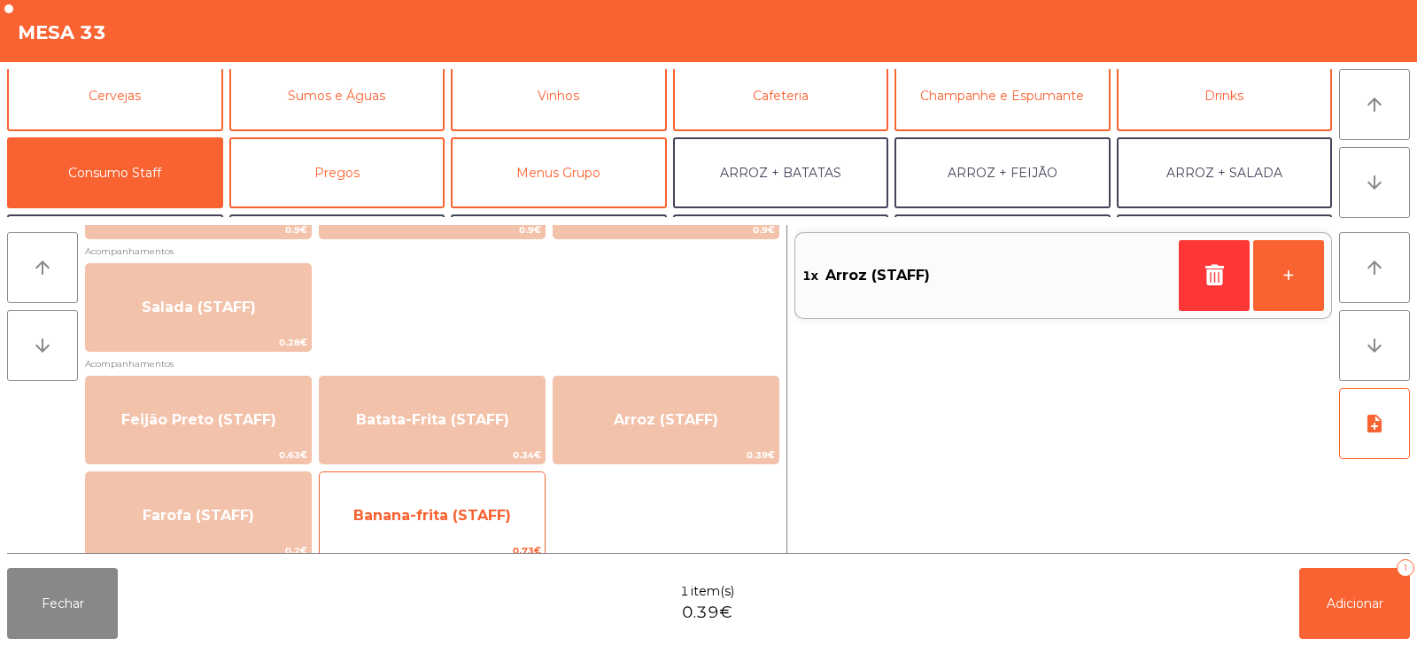
click at [488, 508] on span "Banana-frita (STAFF)" at bounding box center [432, 515] width 158 height 17
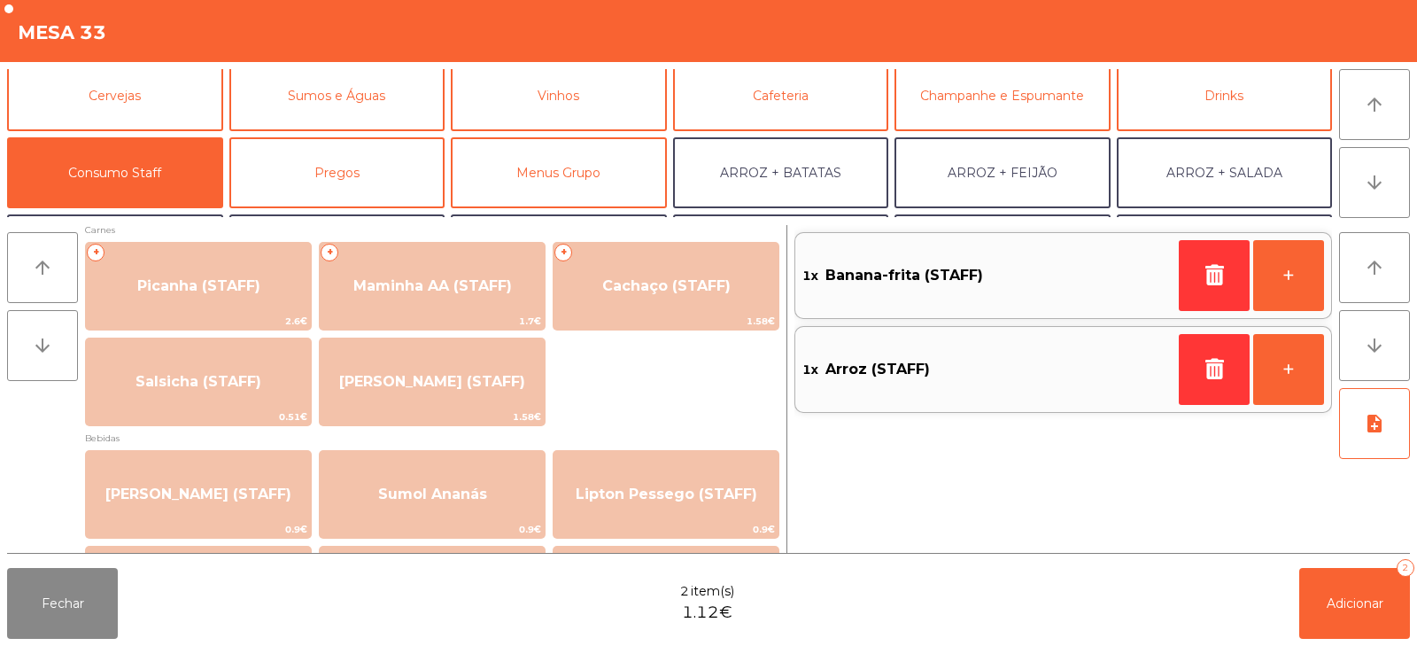
scroll to position [0, 0]
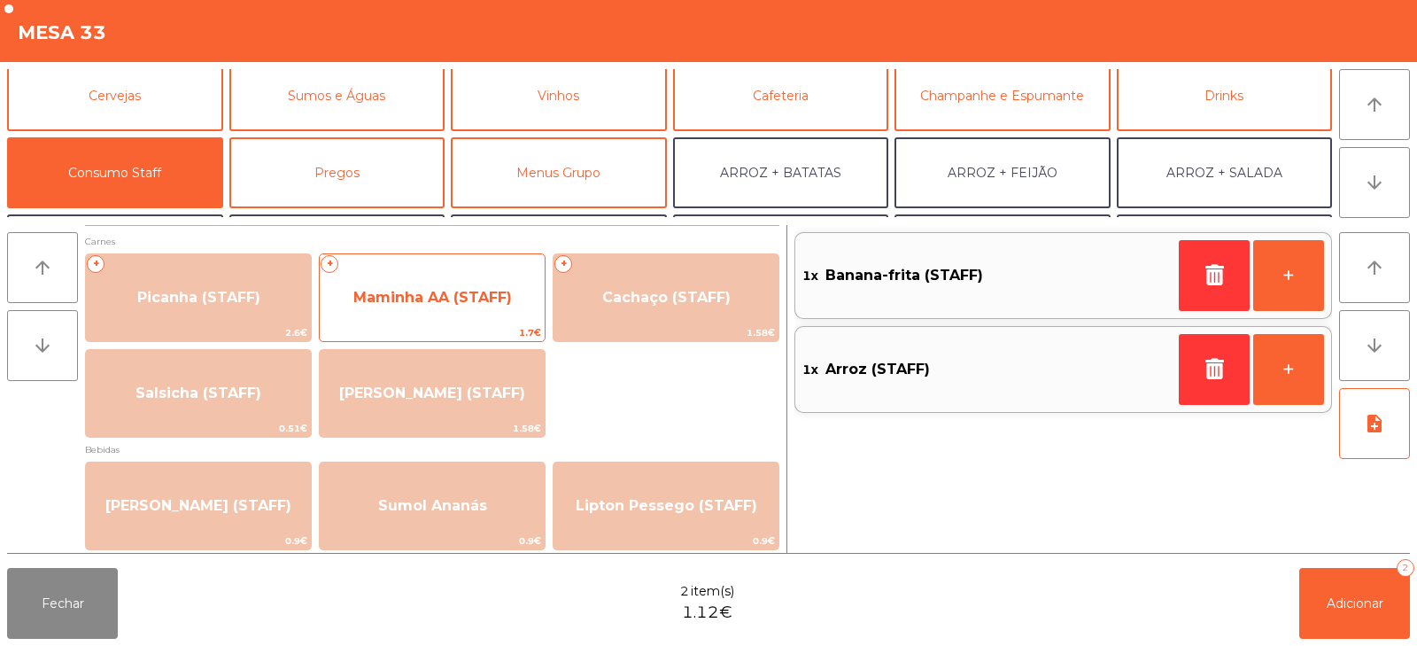
click at [437, 299] on span "Maminha AA (STAFF)" at bounding box center [432, 297] width 159 height 17
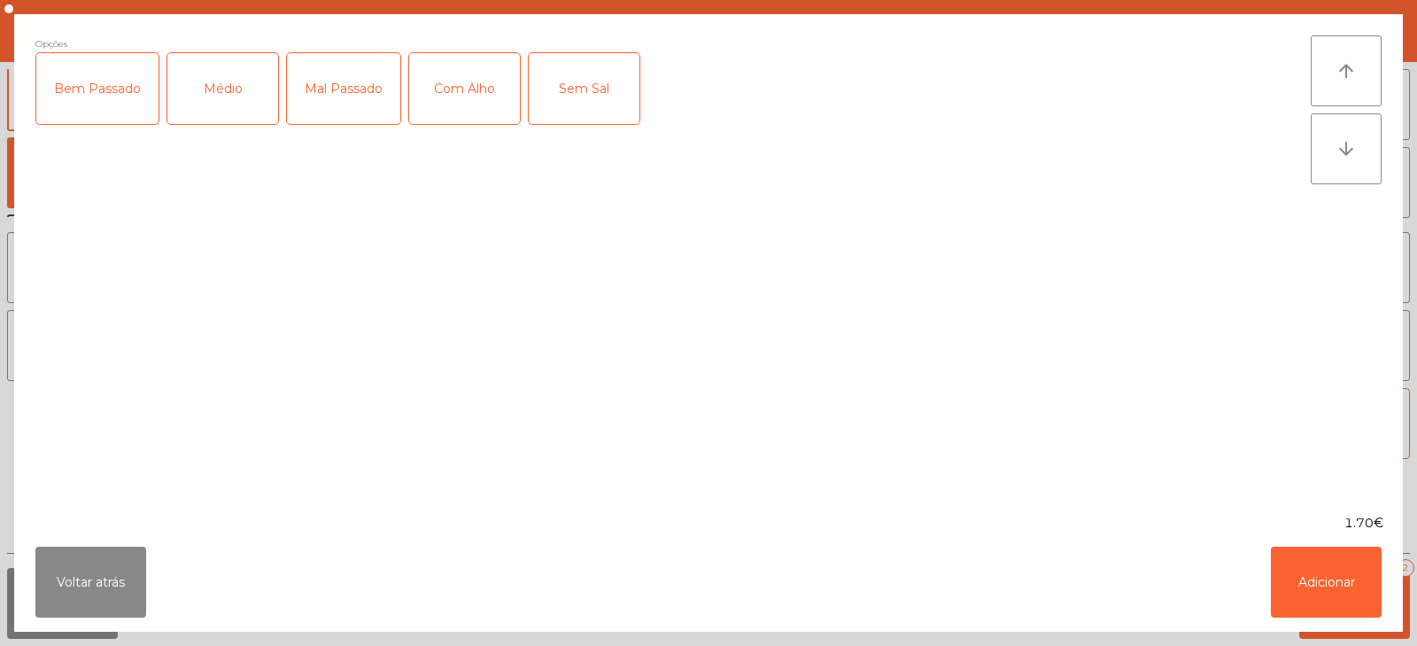
click at [86, 101] on div "Bem Passado" at bounding box center [97, 88] width 122 height 71
click at [1321, 573] on button "Adicionar" at bounding box center [1326, 582] width 111 height 71
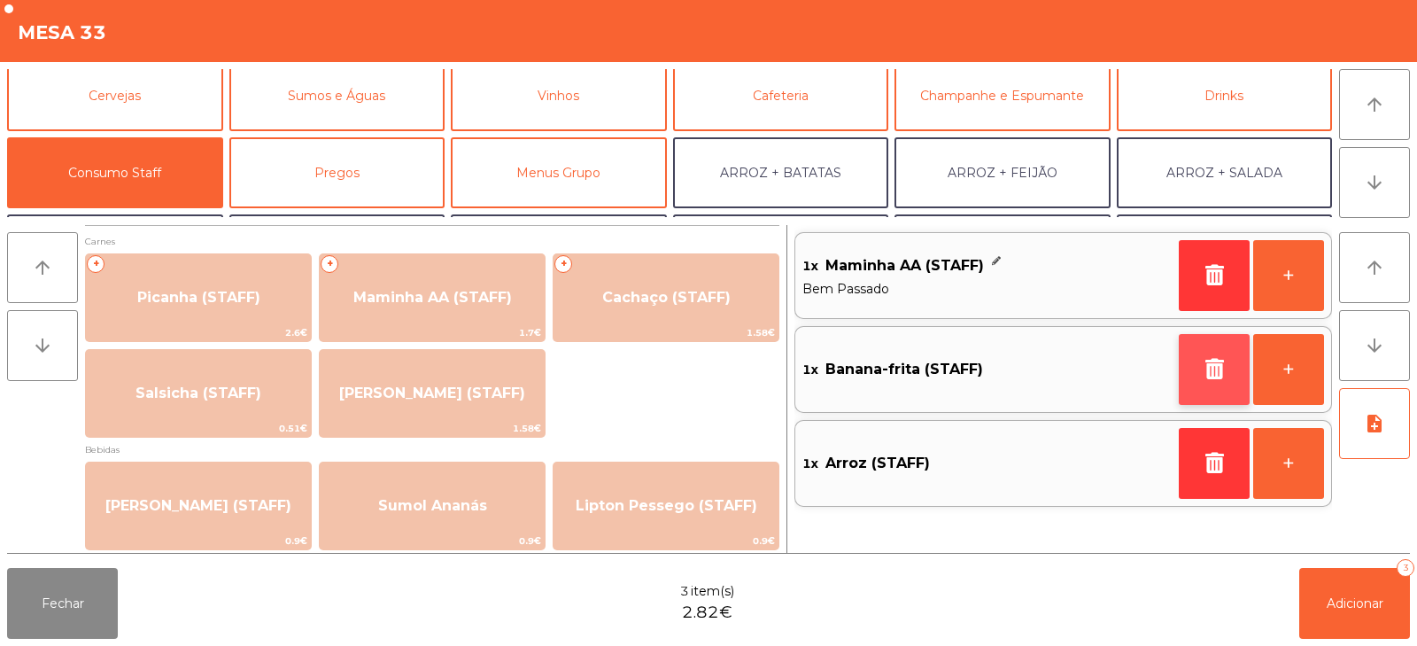
click at [1218, 366] on icon "button" at bounding box center [1214, 368] width 27 height 21
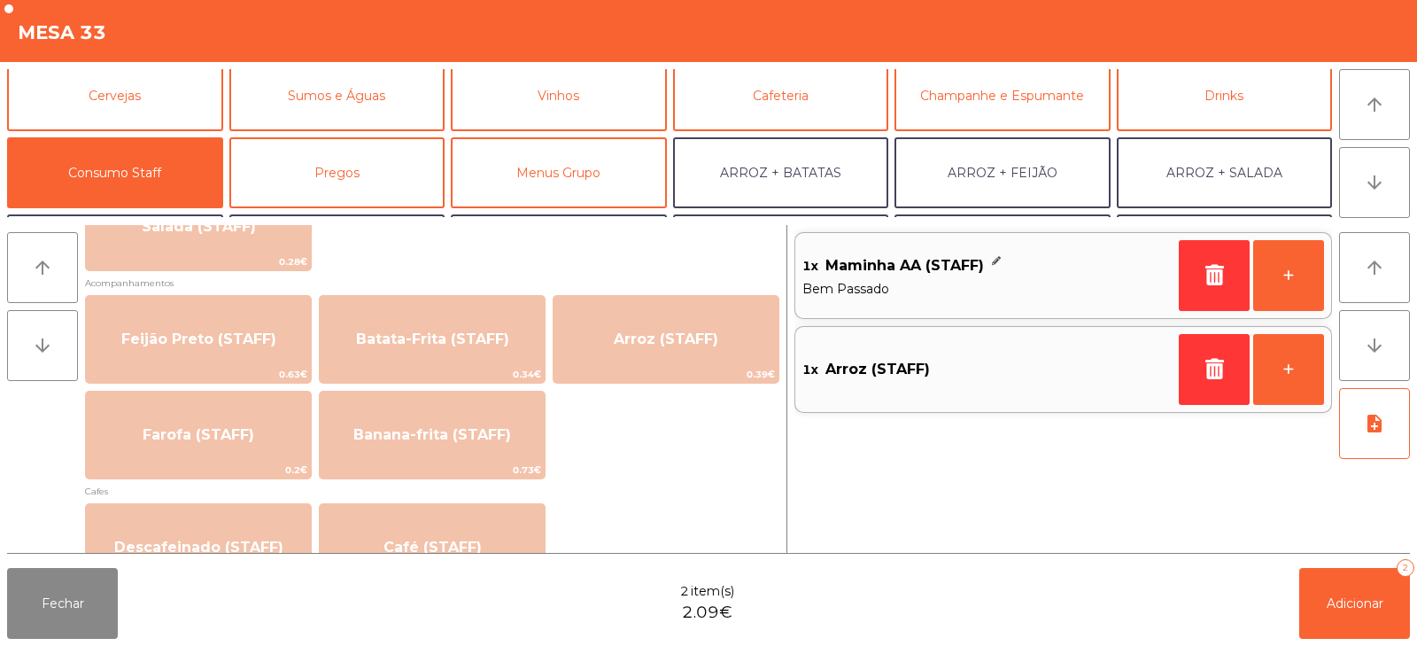
scroll to position [775, 0]
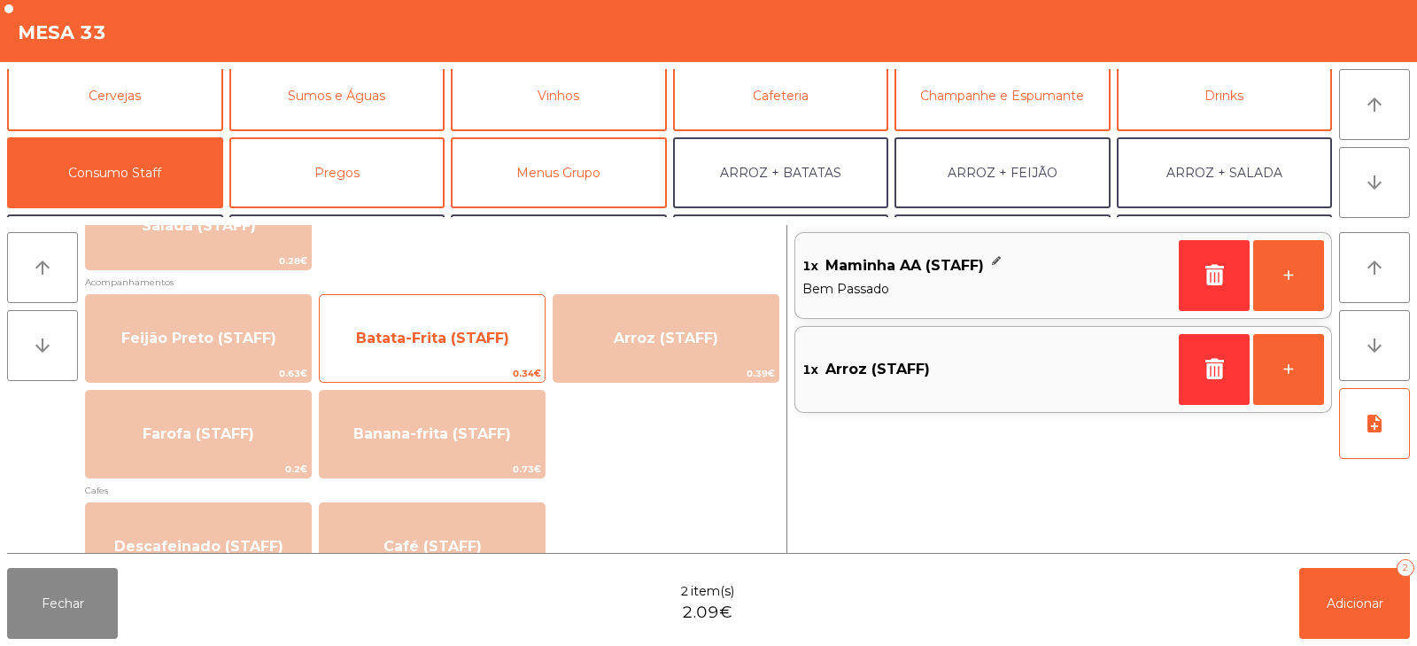
click at [454, 339] on span "Batata-Frita (STAFF)" at bounding box center [432, 338] width 153 height 17
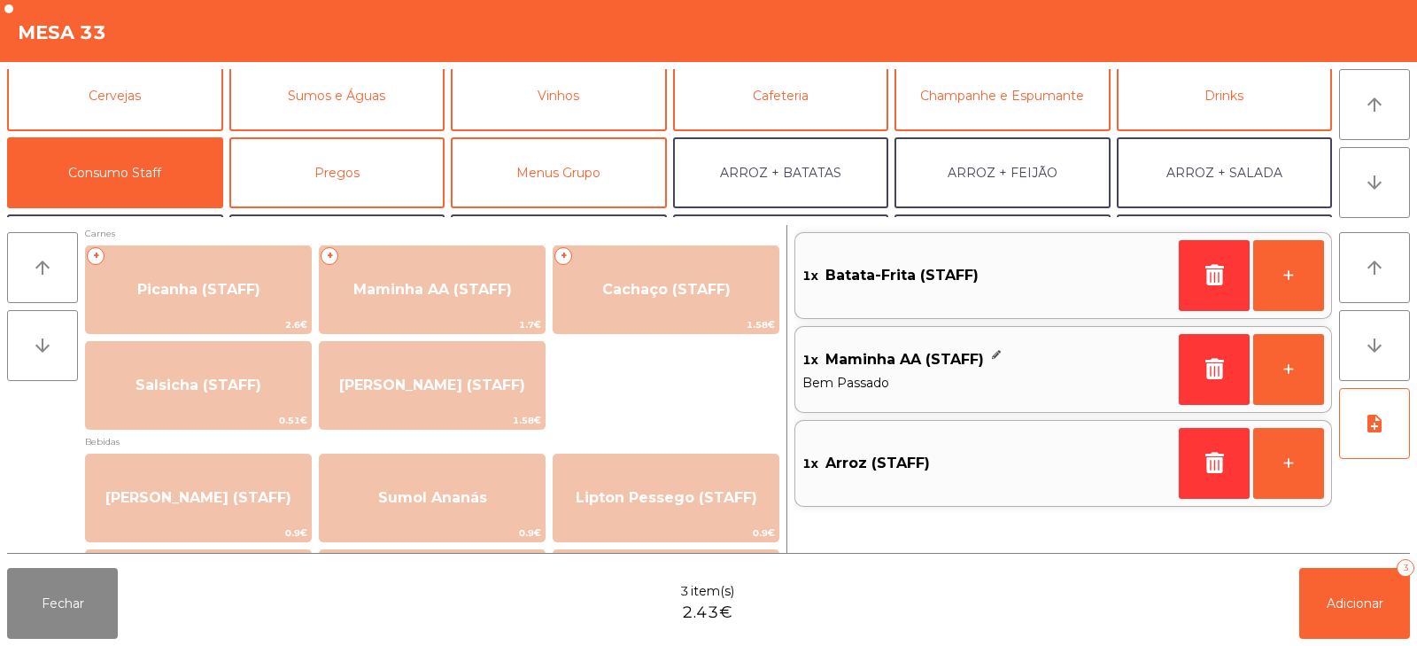
scroll to position [0, 0]
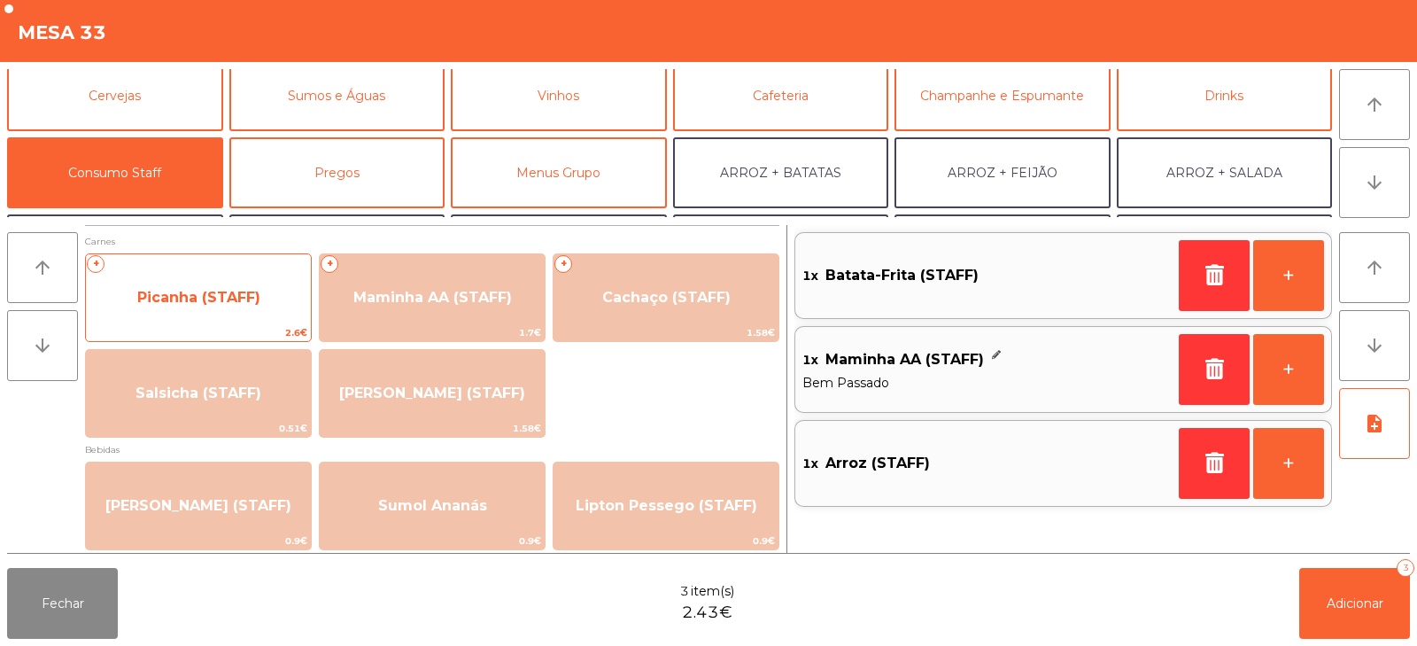
click at [228, 296] on span "Picanha (STAFF)" at bounding box center [198, 297] width 123 height 17
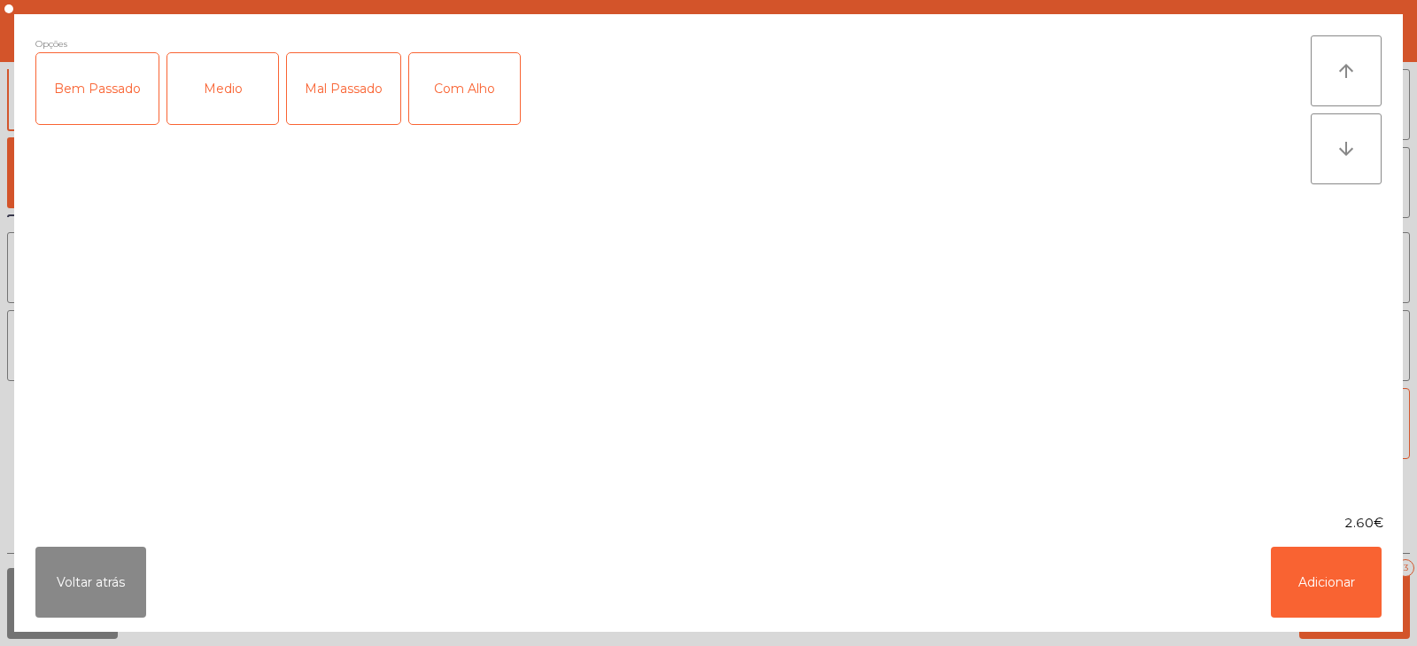
click at [189, 93] on div "Medio" at bounding box center [222, 88] width 111 height 71
click at [450, 99] on div "Com Alho" at bounding box center [464, 88] width 111 height 71
click at [1331, 578] on button "Adicionar" at bounding box center [1326, 582] width 111 height 71
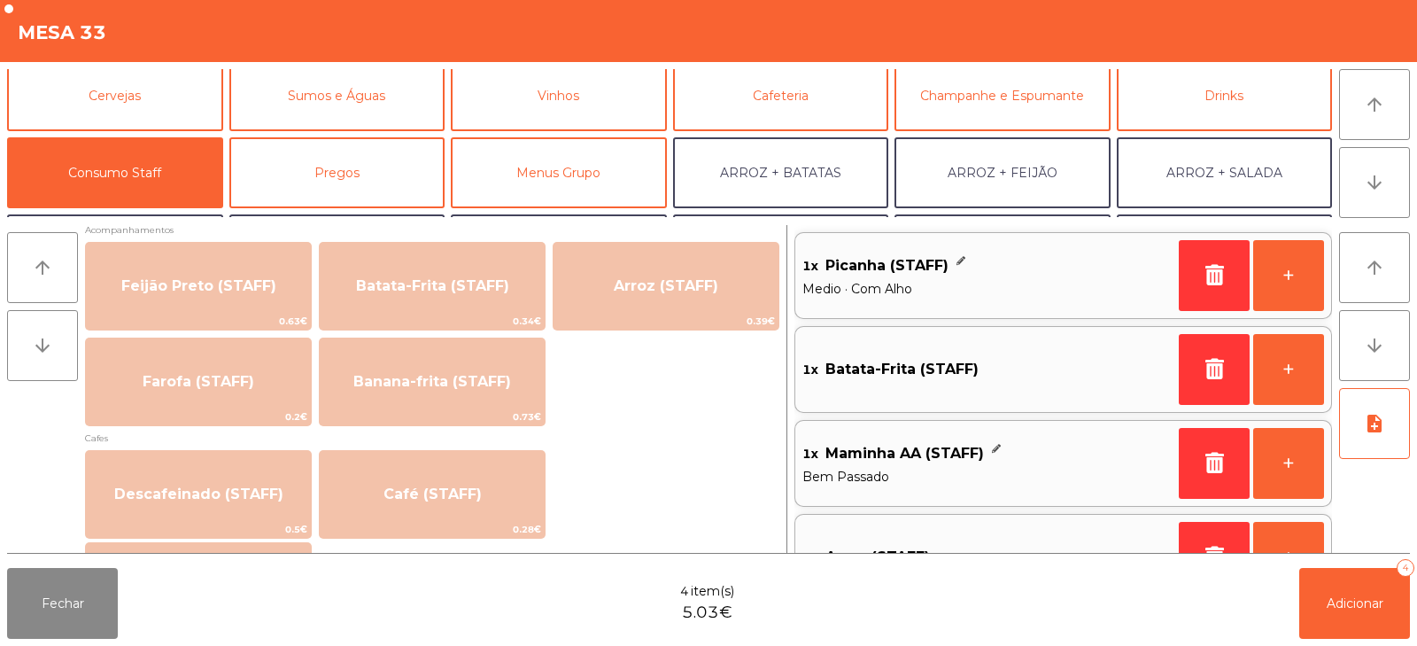
scroll to position [856, 0]
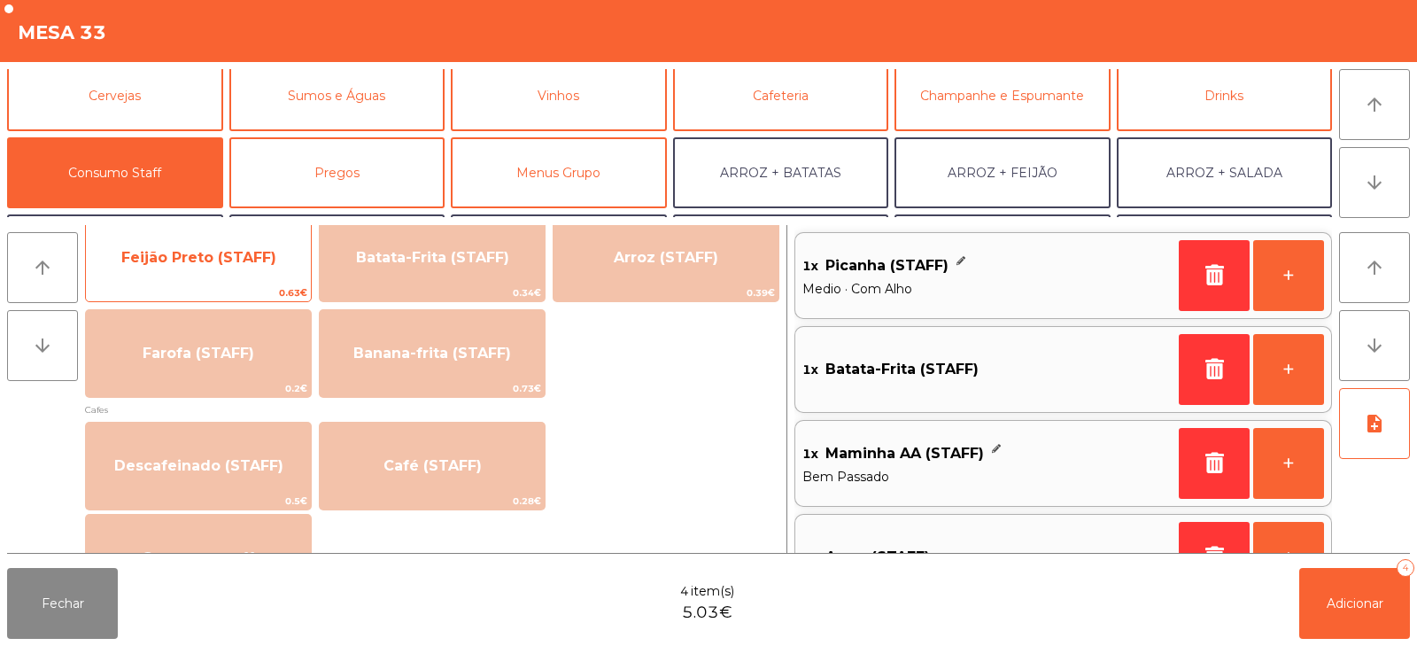
click at [244, 251] on span "Feijão Preto (STAFF)" at bounding box center [198, 257] width 155 height 17
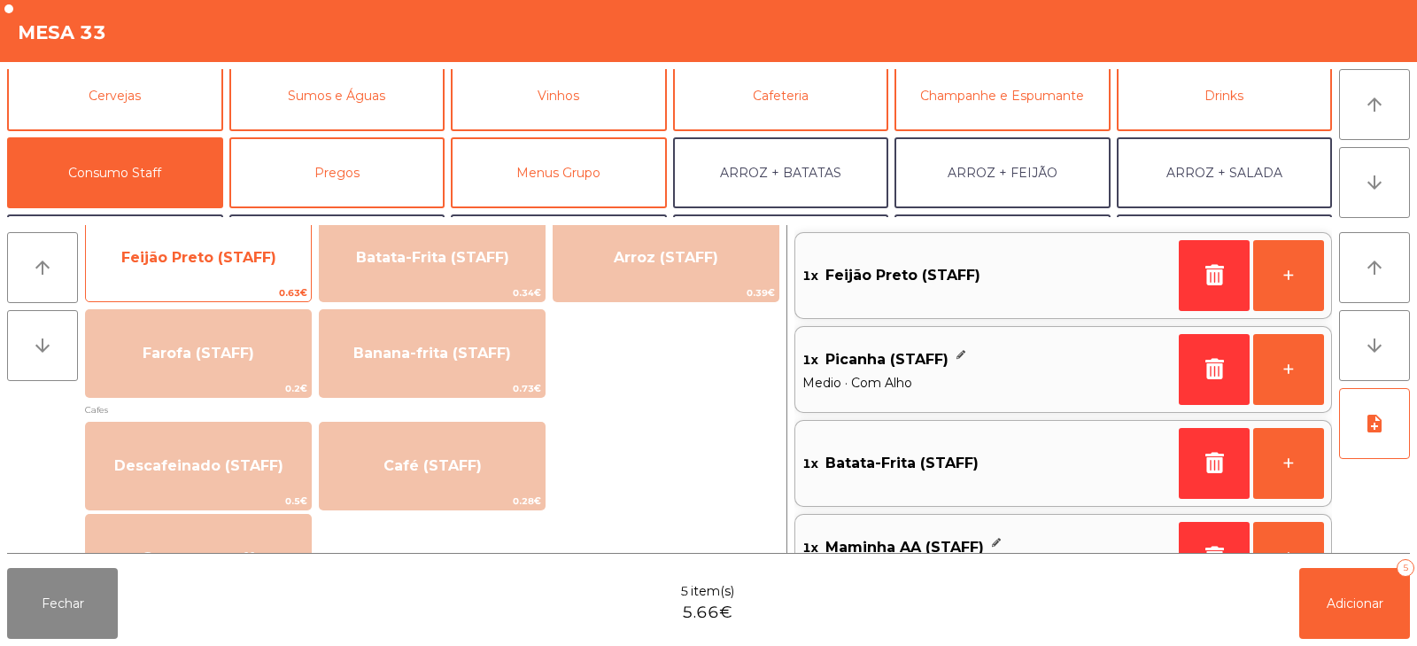
scroll to position [7, 0]
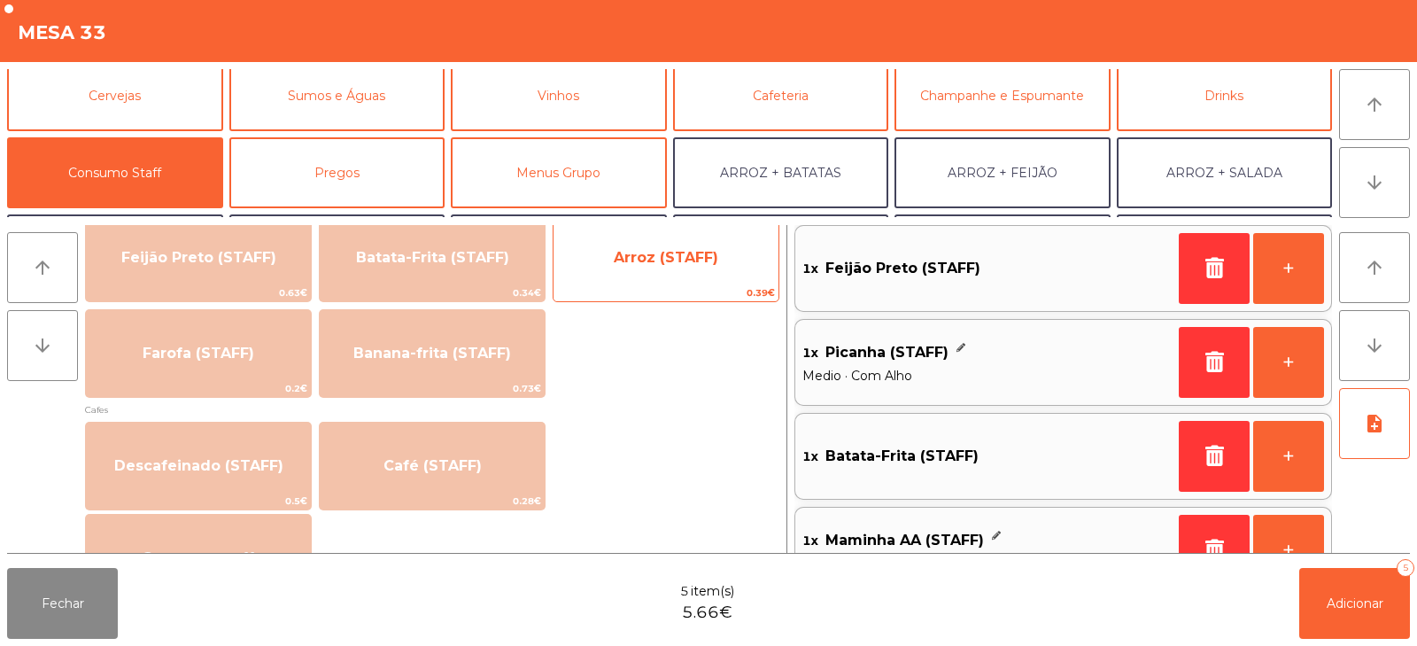
click at [674, 253] on span "Arroz (STAFF)" at bounding box center [666, 257] width 105 height 17
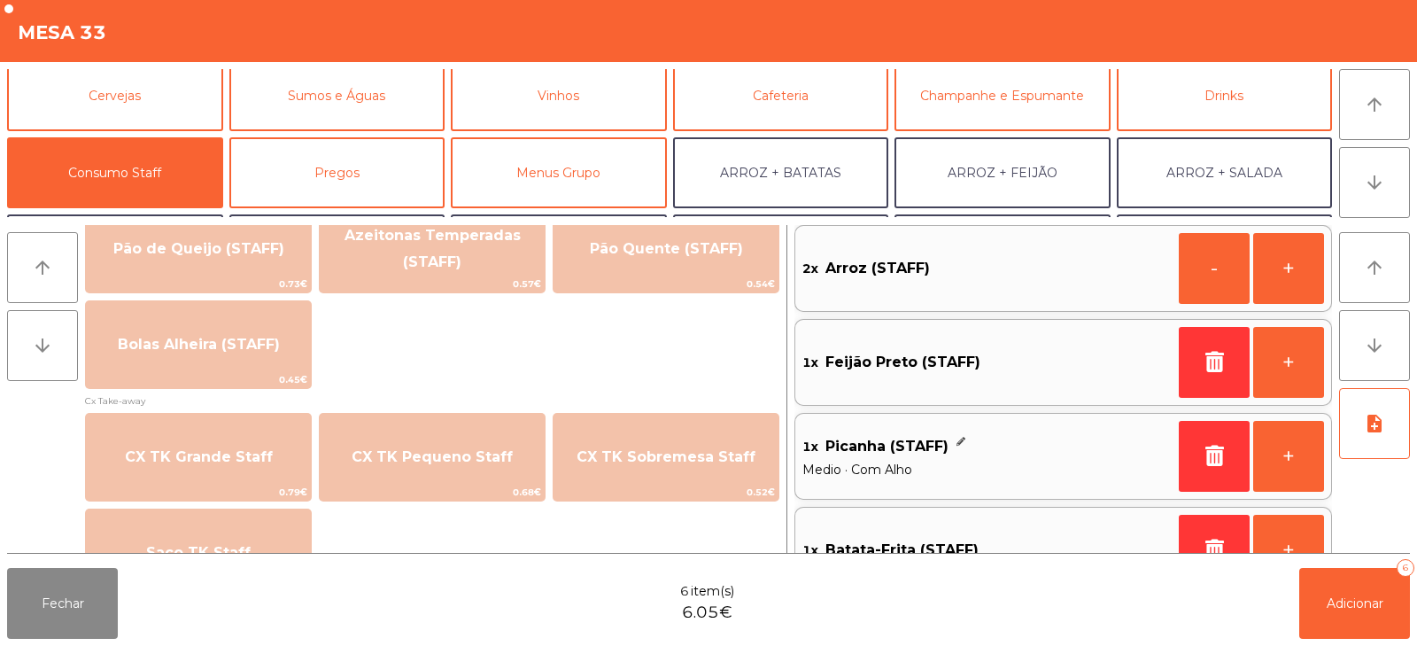
scroll to position [1537, 0]
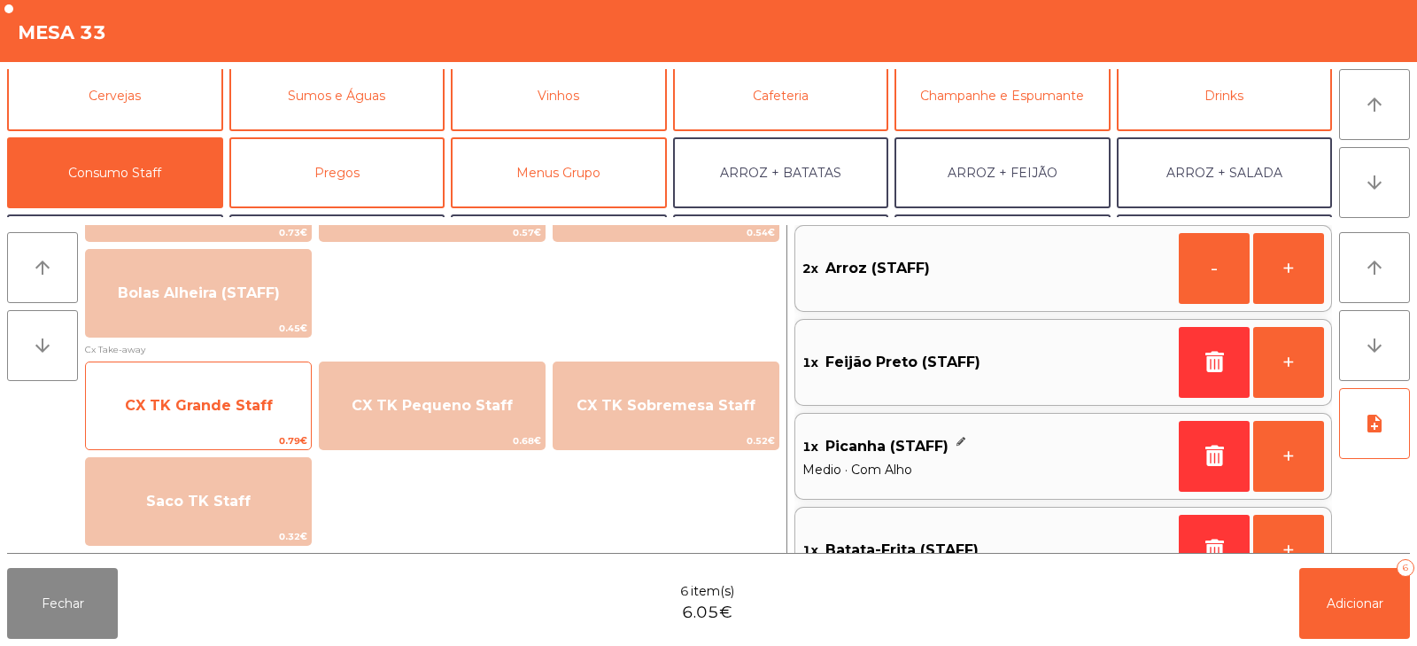
click at [187, 414] on span "CX TK Grande Staff" at bounding box center [198, 406] width 225 height 48
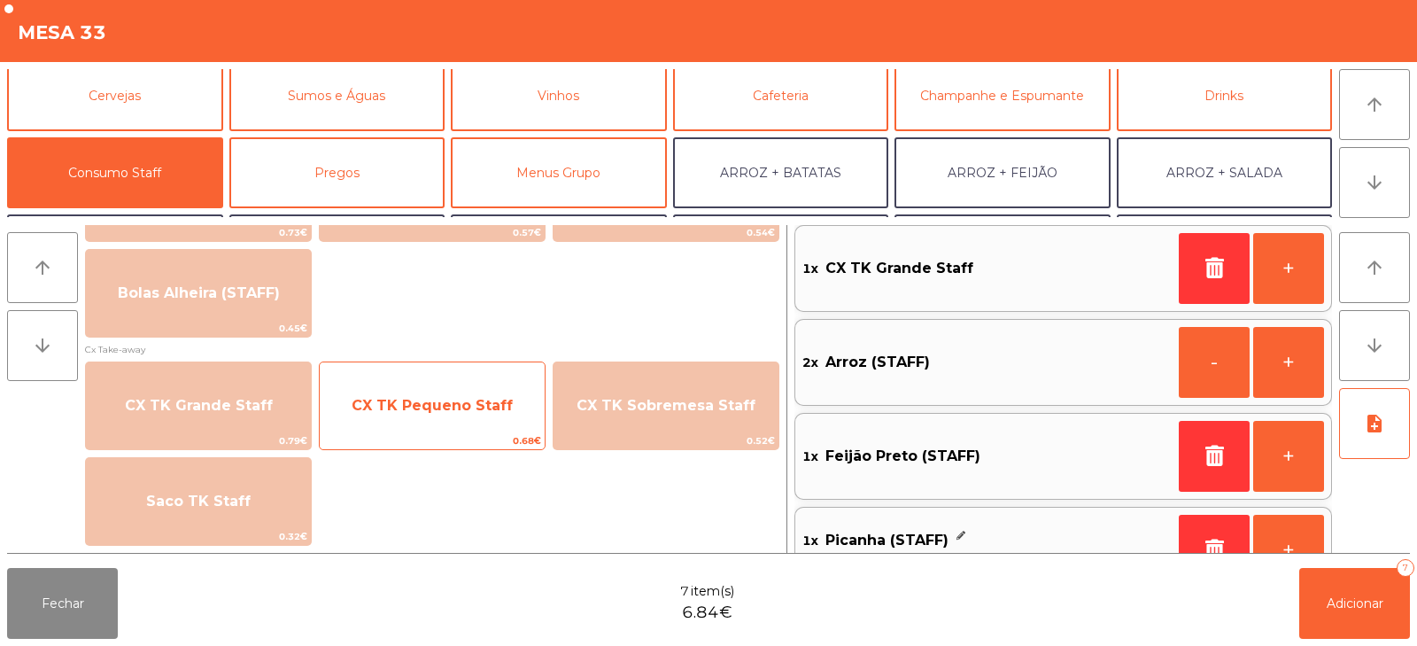
click at [411, 407] on span "CX TK Pequeno Staff" at bounding box center [432, 405] width 161 height 17
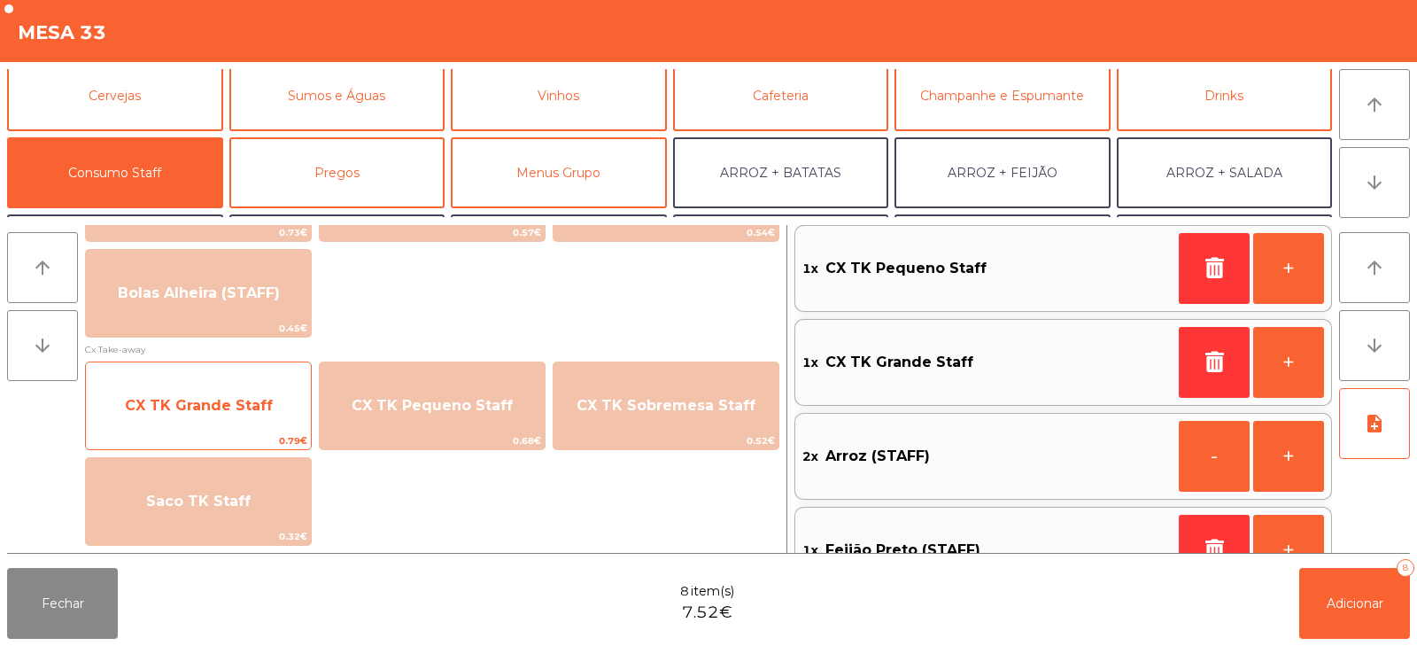
click at [188, 424] on span "CX TK Grande Staff" at bounding box center [198, 406] width 225 height 48
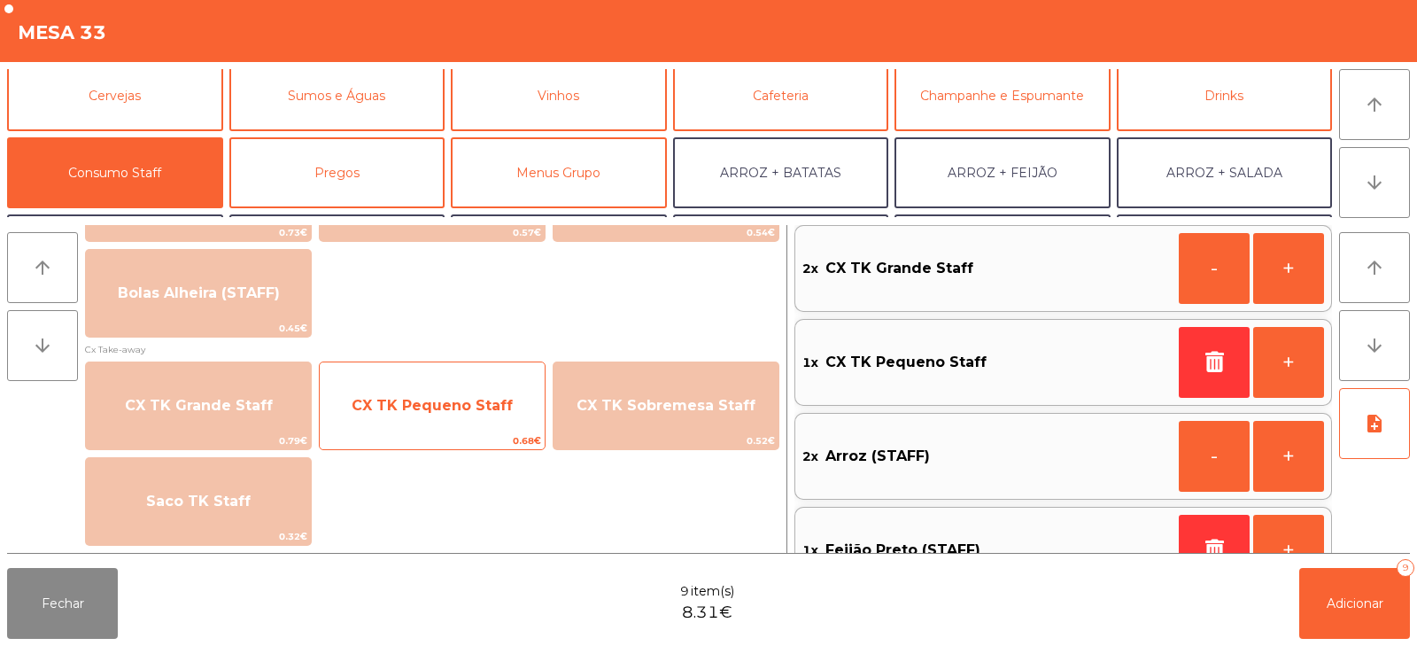
click at [386, 393] on span "CX TK Pequeno Staff" at bounding box center [432, 406] width 225 height 48
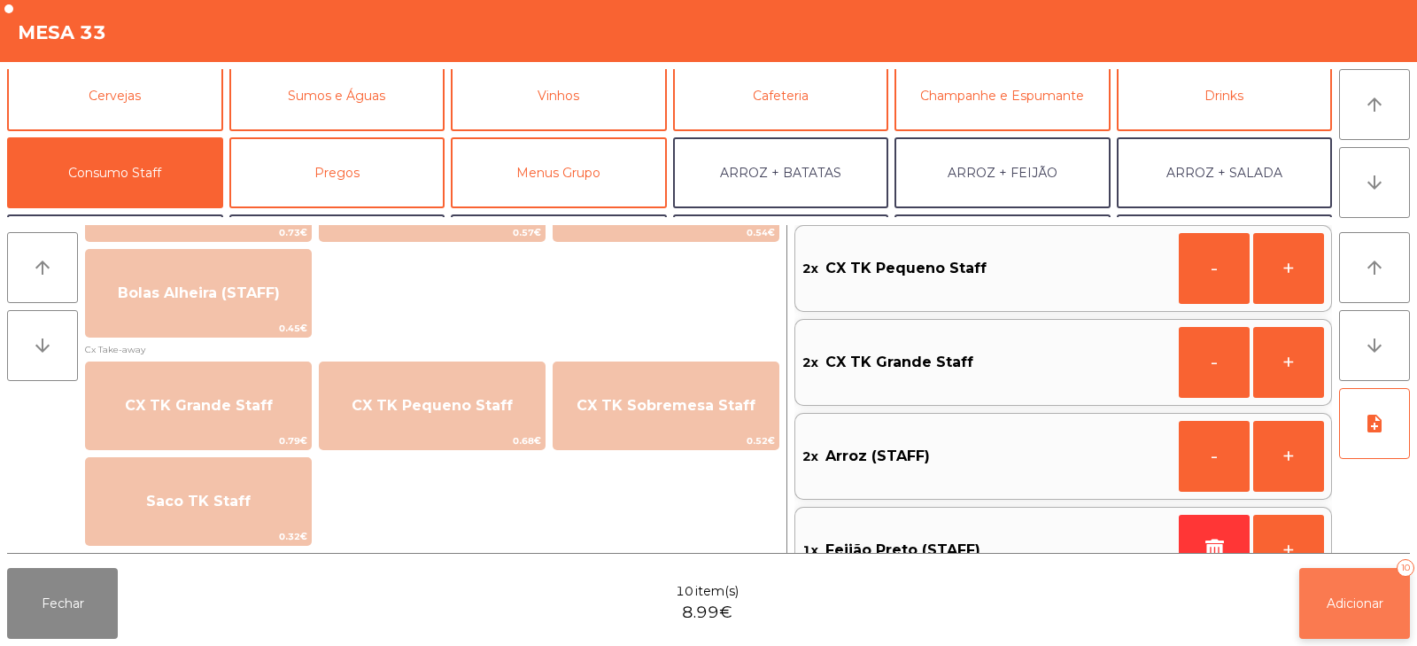
click at [1349, 595] on span "Adicionar" at bounding box center [1355, 603] width 57 height 16
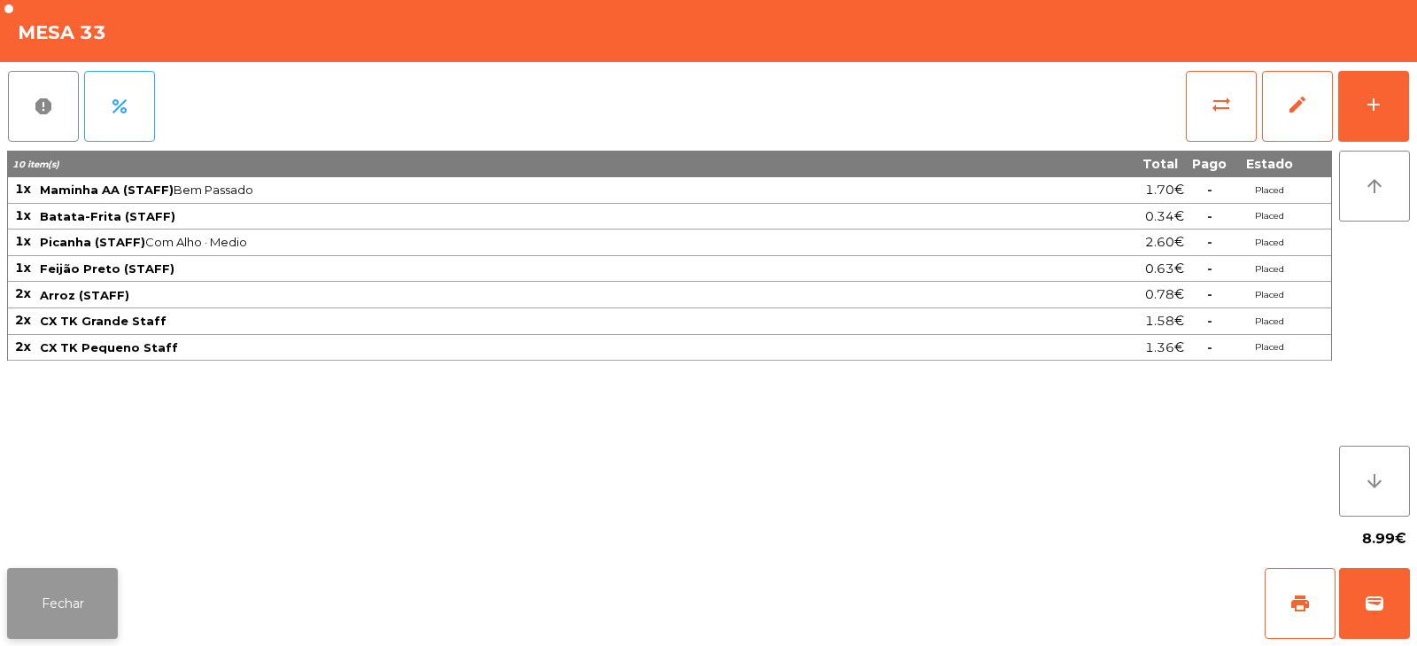
click at [81, 612] on button "Fechar" at bounding box center [62, 603] width 111 height 71
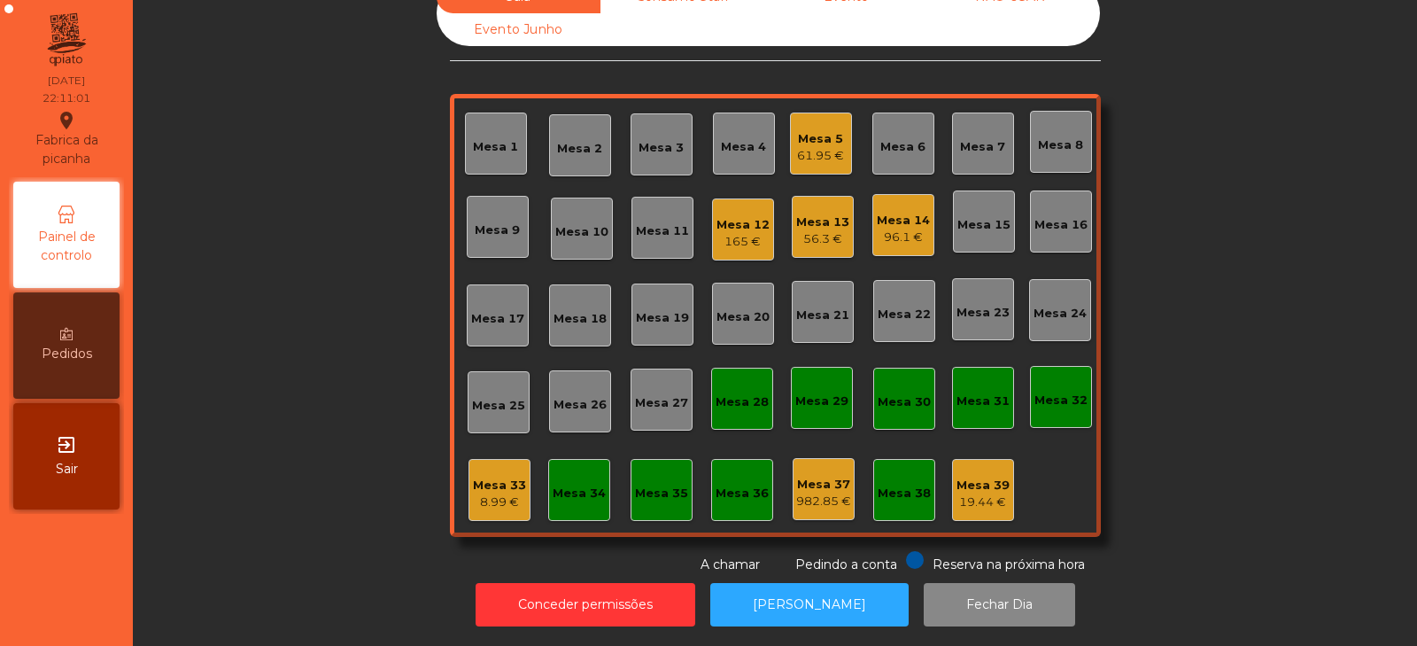
click at [823, 132] on div "Mesa 5" at bounding box center [820, 139] width 47 height 18
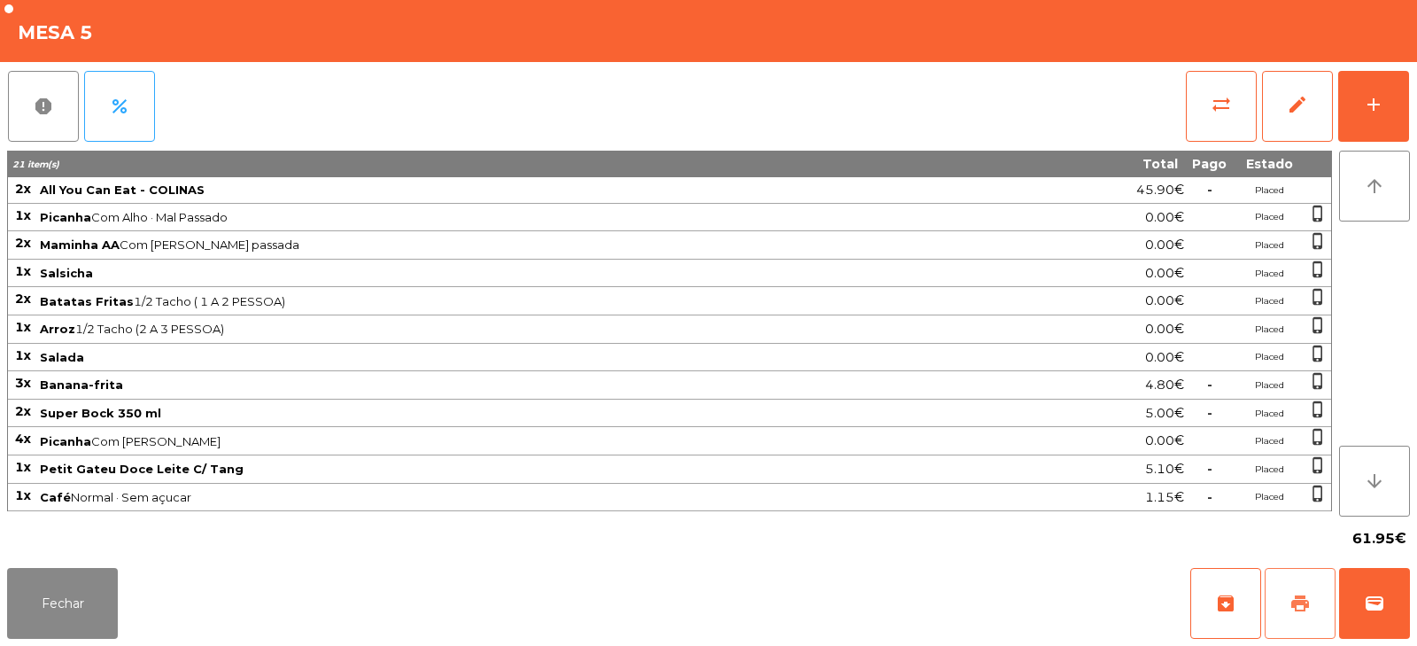
click at [1319, 598] on button "print" at bounding box center [1300, 603] width 71 height 71
click at [35, 600] on button "Fechar" at bounding box center [62, 603] width 111 height 71
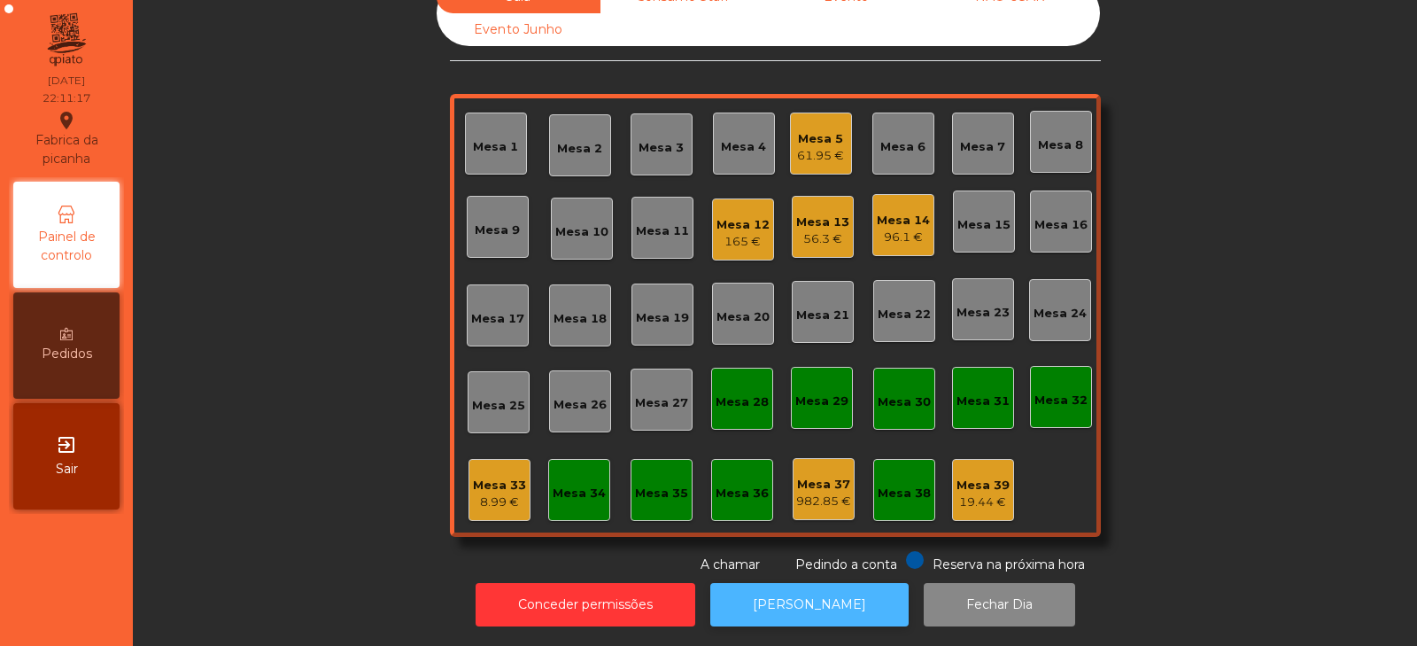
click at [787, 607] on button "[PERSON_NAME]" at bounding box center [809, 604] width 198 height 43
click at [826, 130] on div "Mesa 5" at bounding box center [820, 139] width 47 height 18
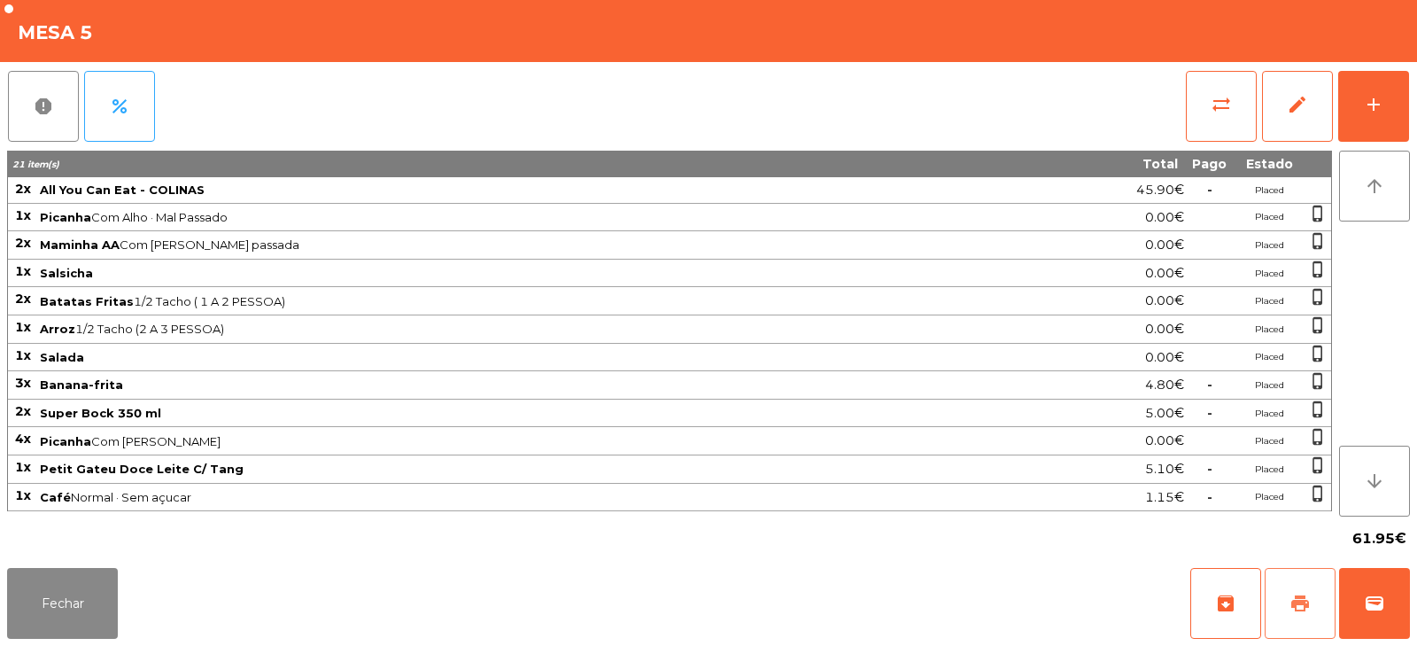
click at [1303, 593] on span "print" at bounding box center [1300, 603] width 21 height 21
click at [62, 610] on button "Fechar" at bounding box center [62, 603] width 111 height 71
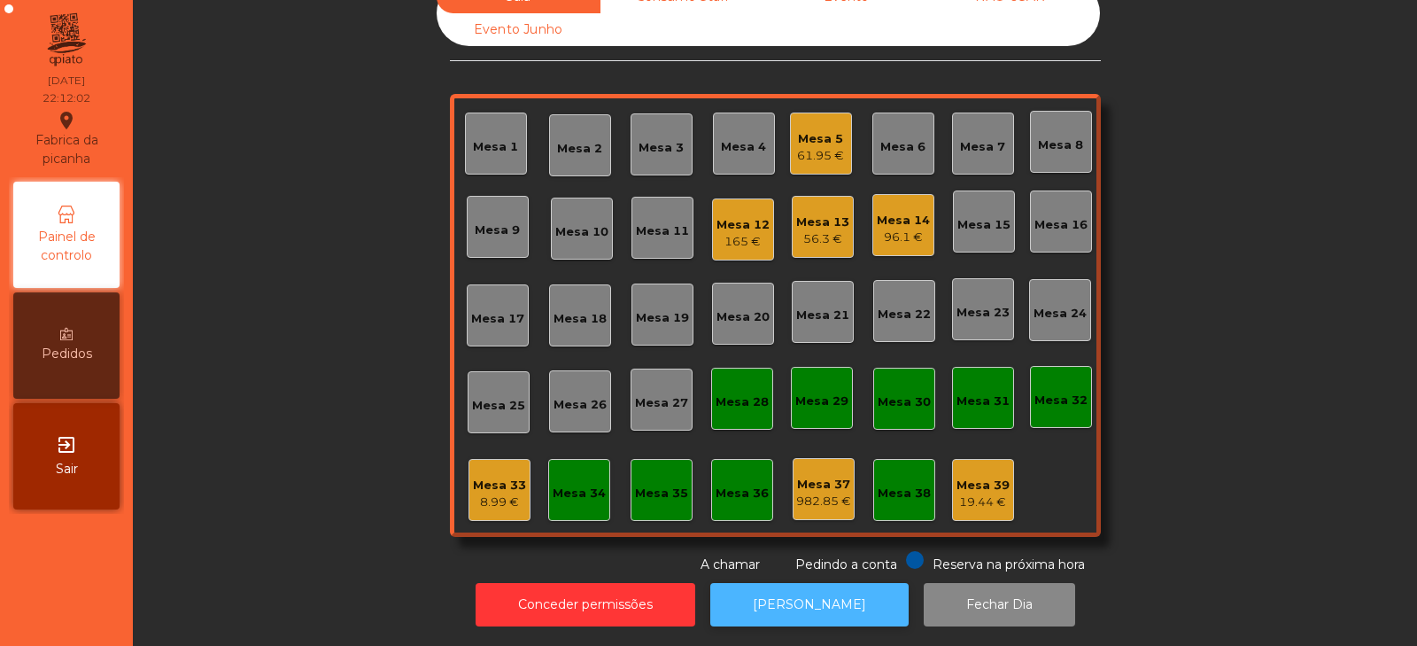
click at [772, 605] on button "[PERSON_NAME]" at bounding box center [809, 604] width 198 height 43
click at [1288, 374] on div "Sala Consumo Staff Evento NÃO USAR Evento Junho Mesa 1 Mesa 2 Mesa 3 Mesa 4 Mes…" at bounding box center [775, 278] width 1237 height 594
click at [804, 130] on div "Mesa 5" at bounding box center [820, 139] width 47 height 18
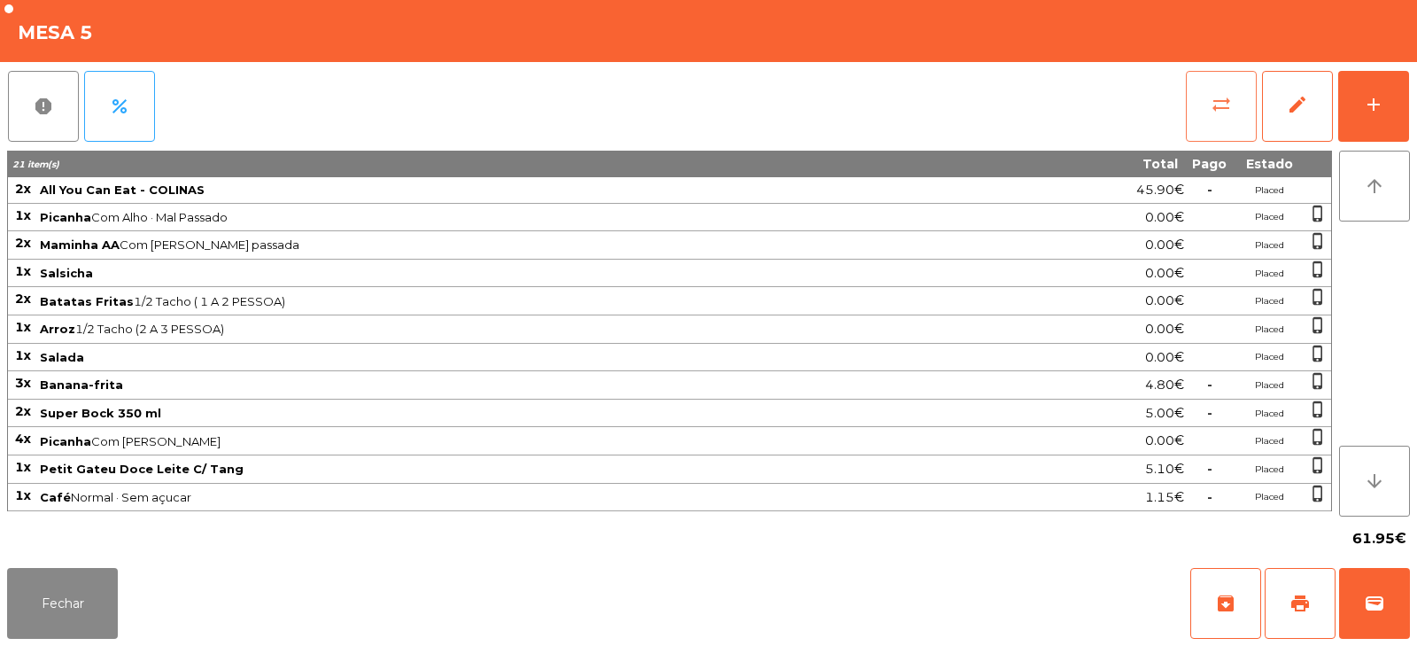
click at [1217, 106] on span "sync_alt" at bounding box center [1221, 104] width 21 height 21
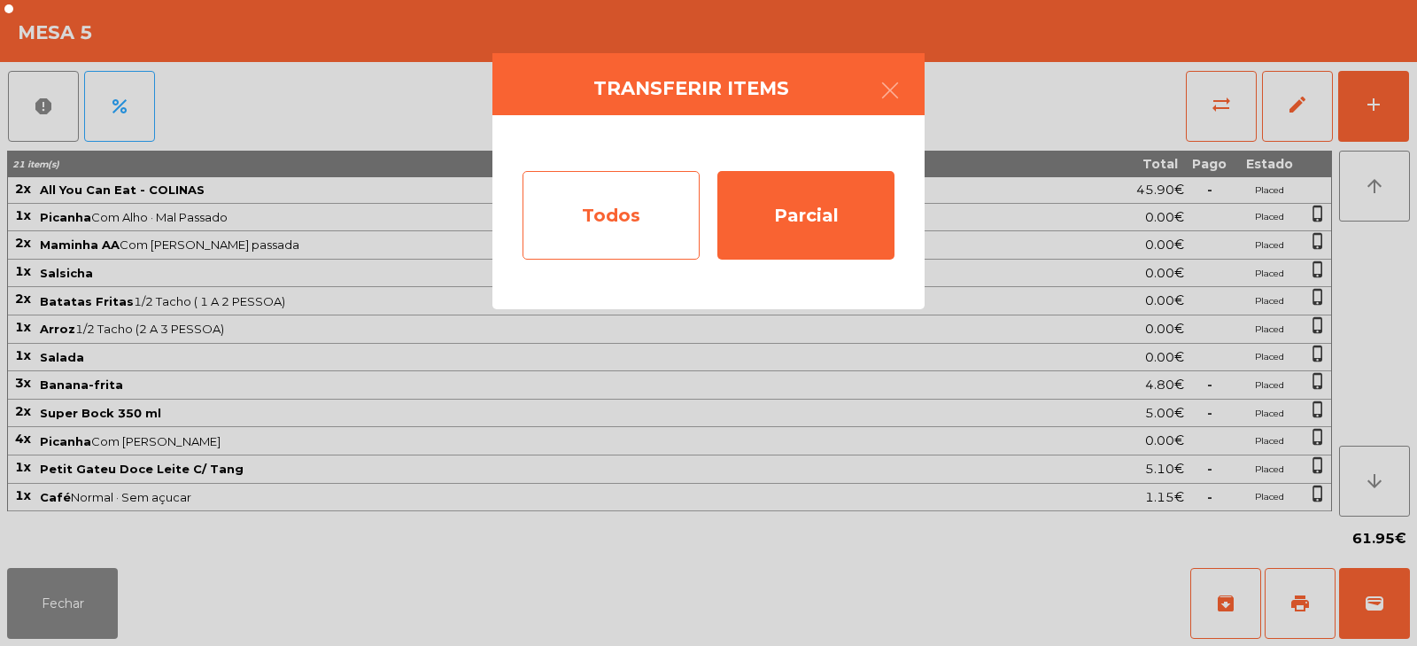
click at [628, 223] on div "Todos" at bounding box center [611, 215] width 177 height 89
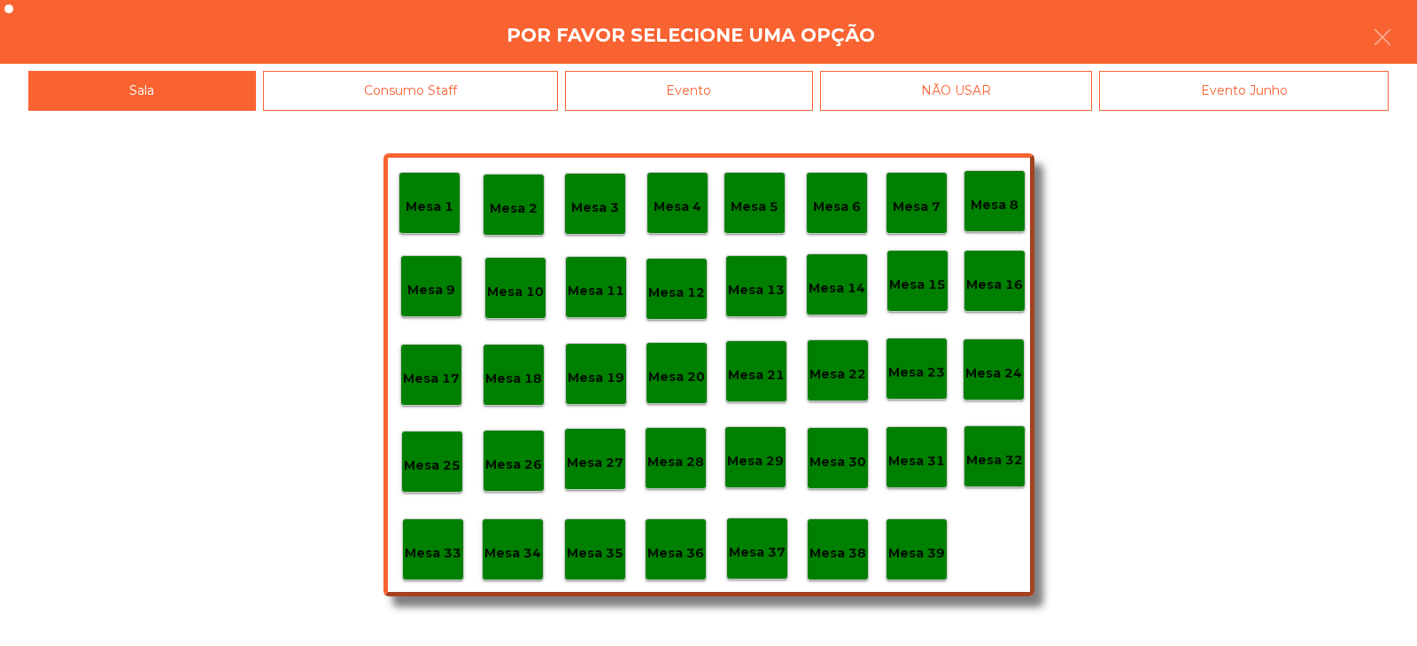
click at [743, 81] on div "Evento" at bounding box center [689, 91] width 248 height 40
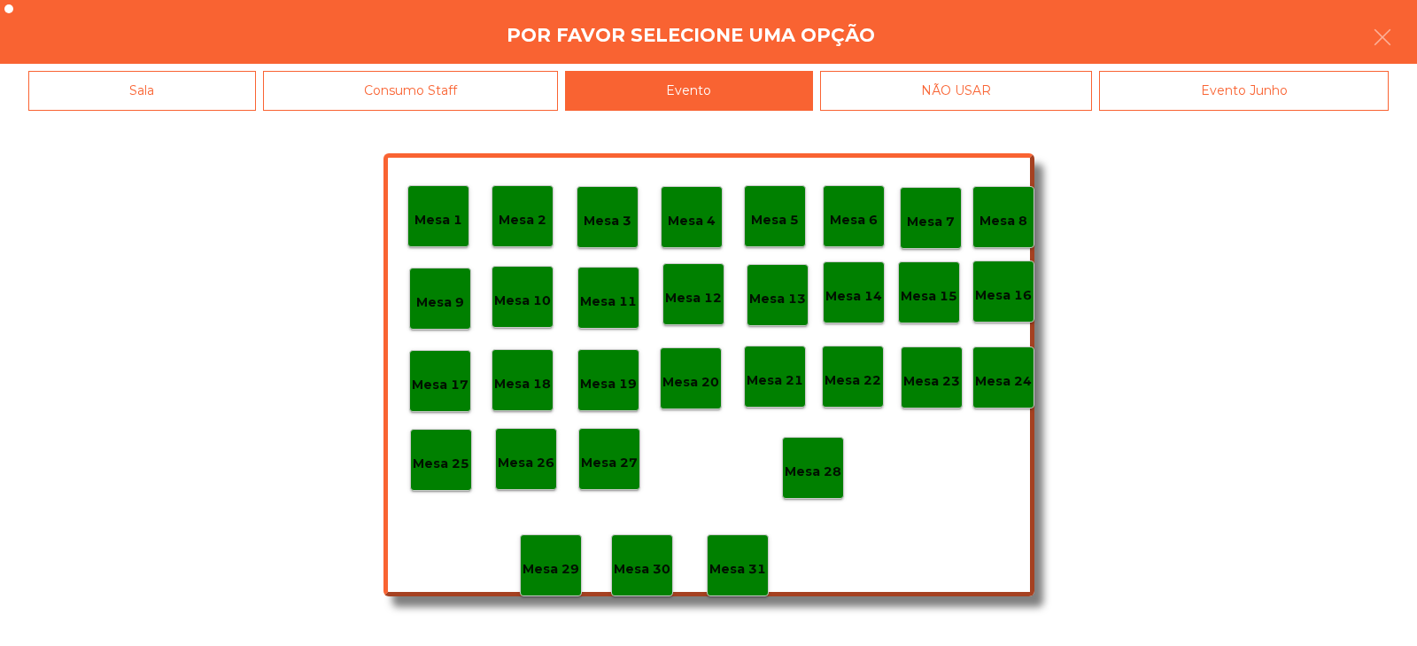
click at [816, 467] on p "Mesa 28" at bounding box center [813, 472] width 57 height 20
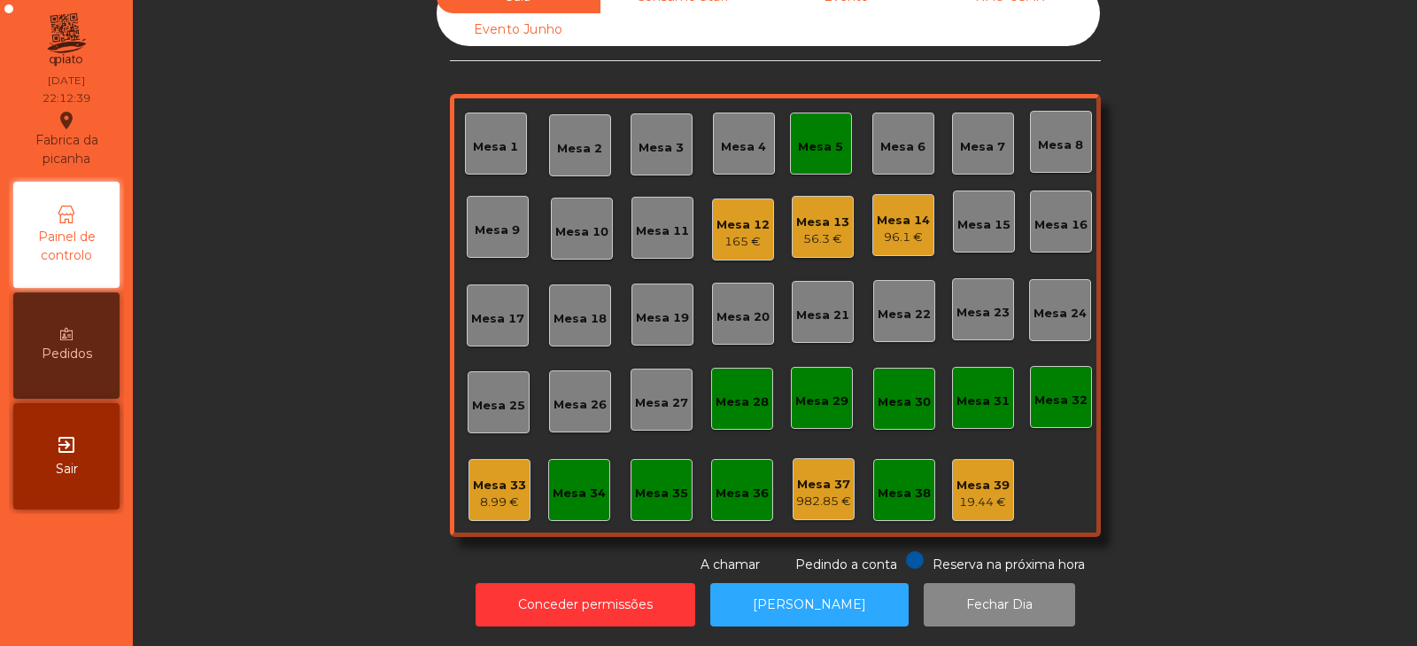
click at [260, 297] on div "Sala Consumo Staff Evento NÃO USAR Evento Junho Mesa 1 Mesa 2 Mesa 3 Mesa 4 Mes…" at bounding box center [775, 278] width 1237 height 594
click at [816, 151] on div "Mesa 5" at bounding box center [821, 144] width 62 height 62
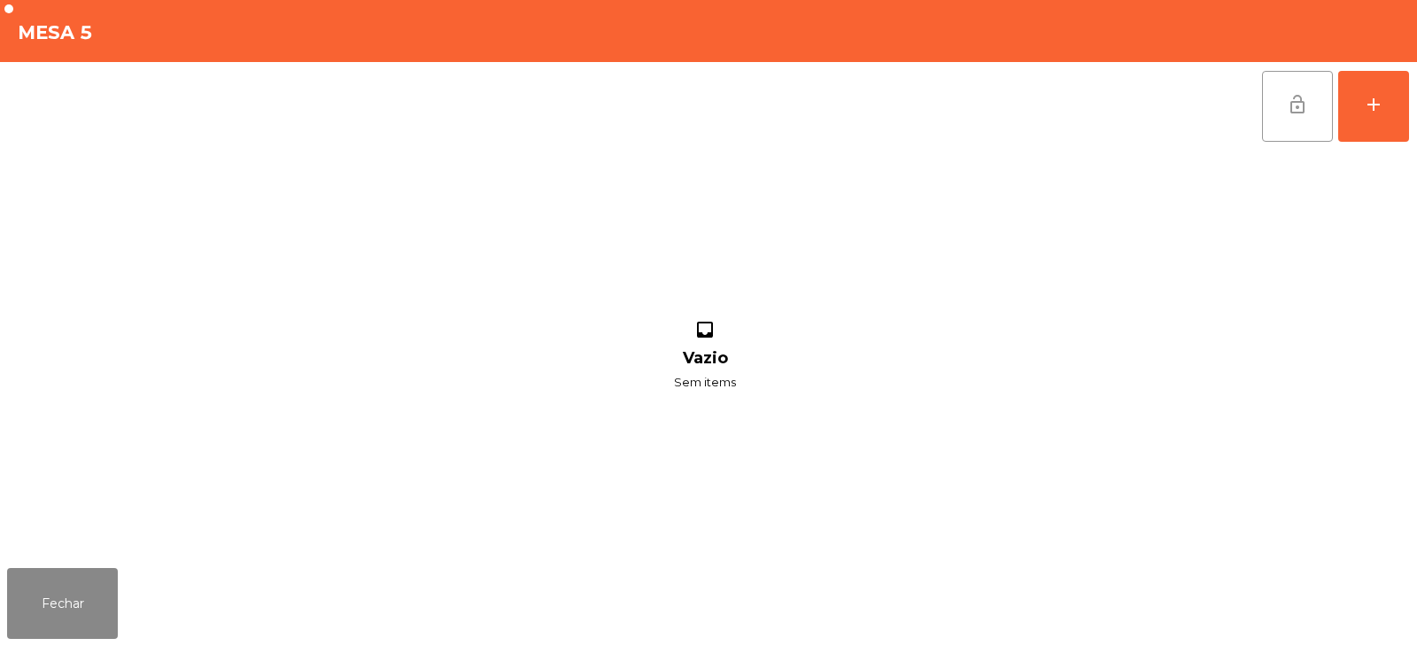
click at [1290, 117] on button "lock_open" at bounding box center [1297, 106] width 71 height 71
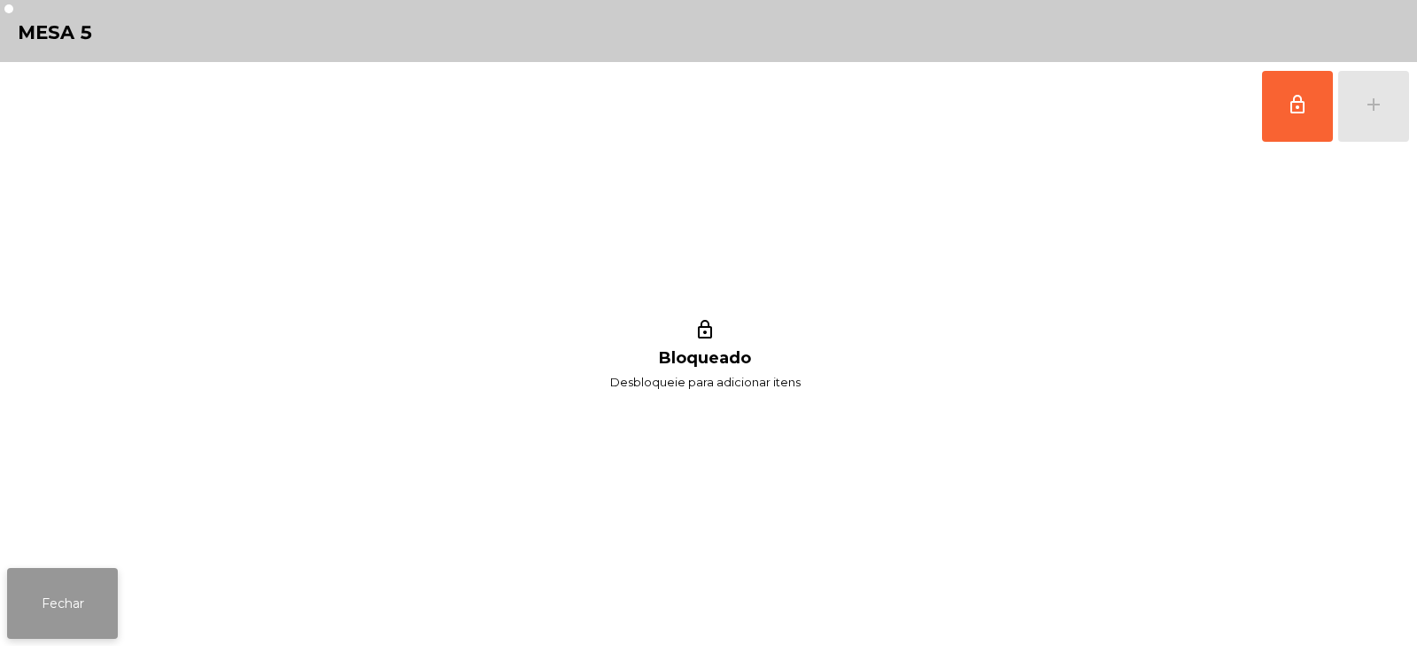
click at [24, 574] on button "Fechar" at bounding box center [62, 603] width 111 height 71
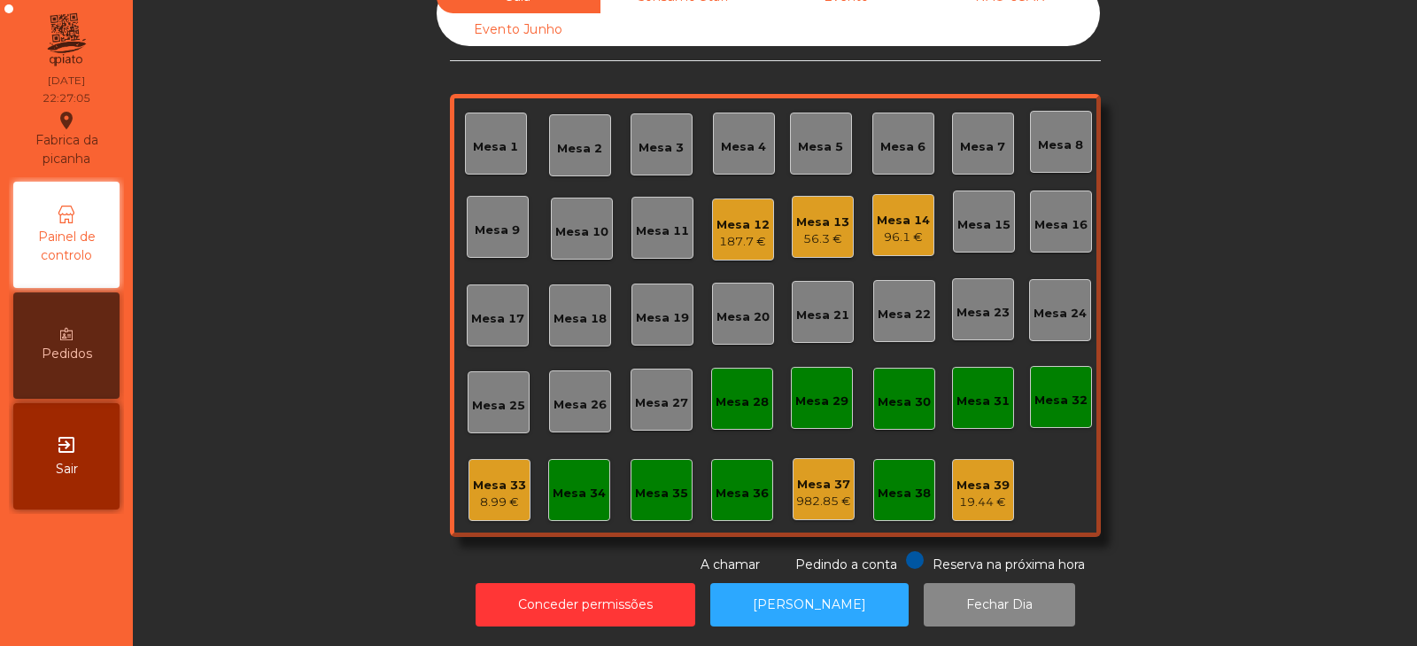
click at [894, 212] on div "Mesa 14" at bounding box center [903, 221] width 53 height 18
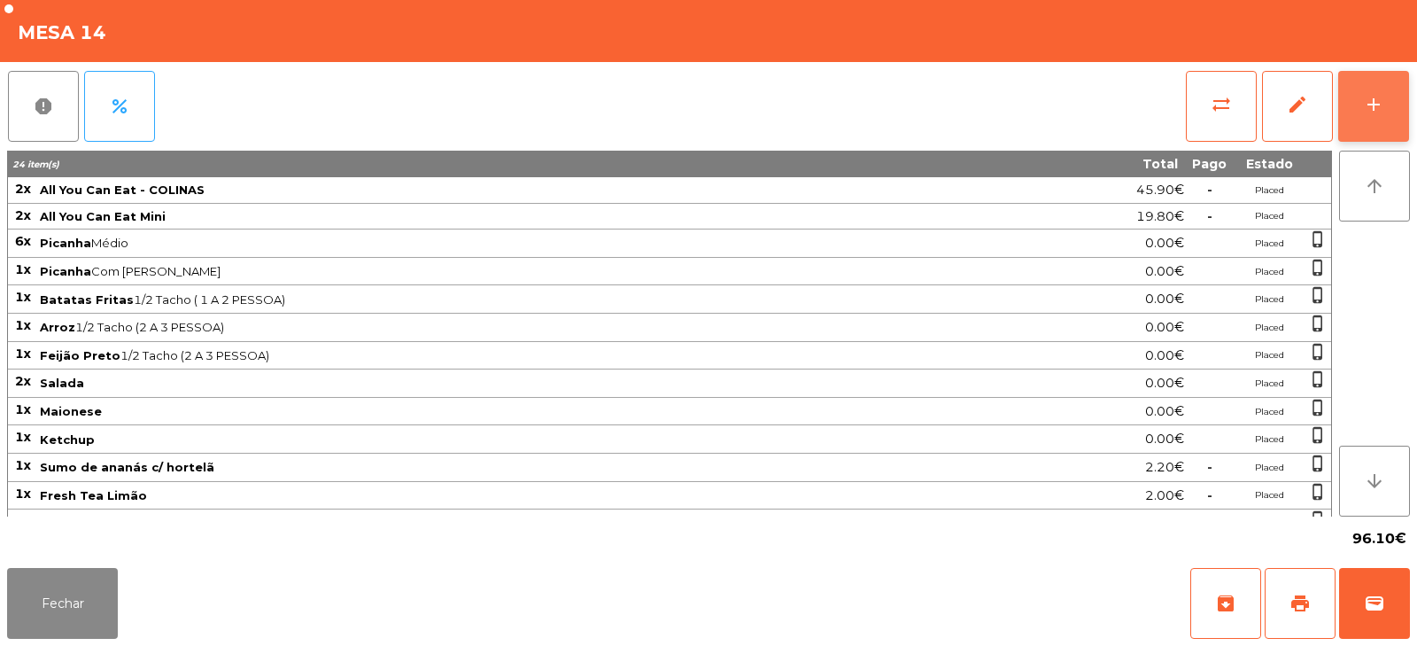
click at [1346, 113] on button "add" at bounding box center [1373, 106] width 71 height 71
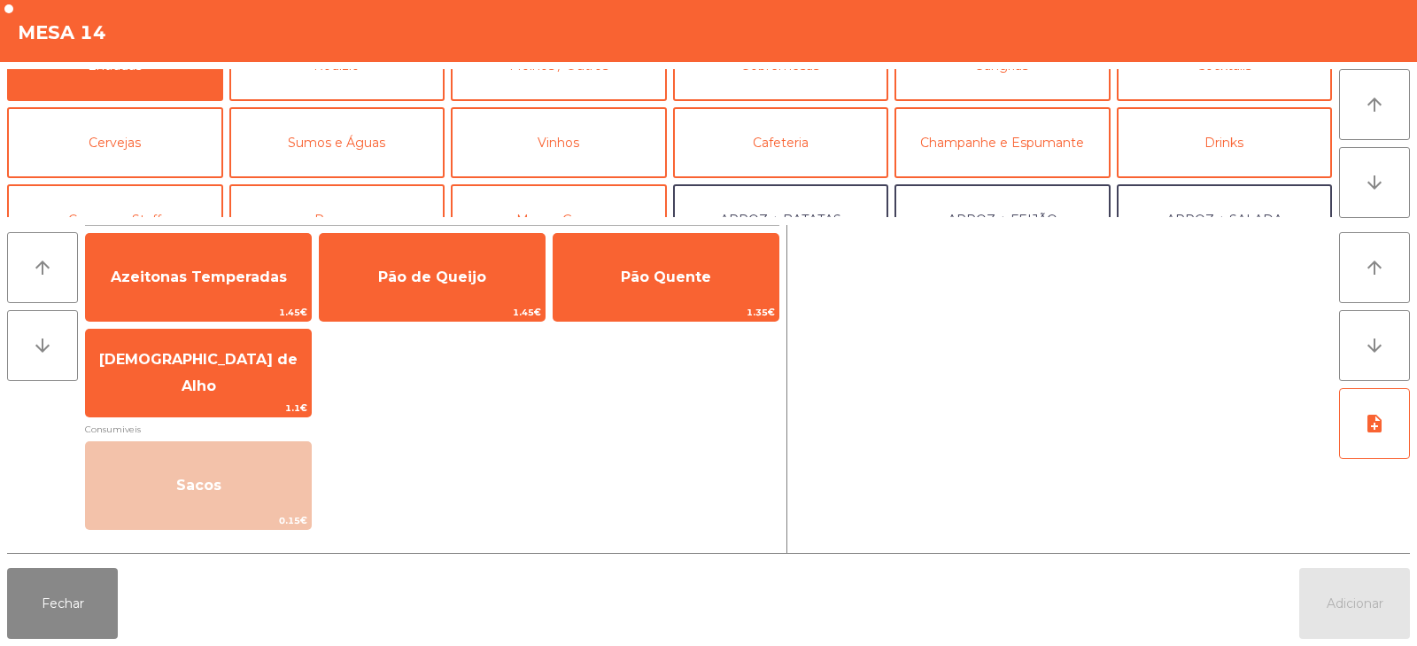
scroll to position [47, 0]
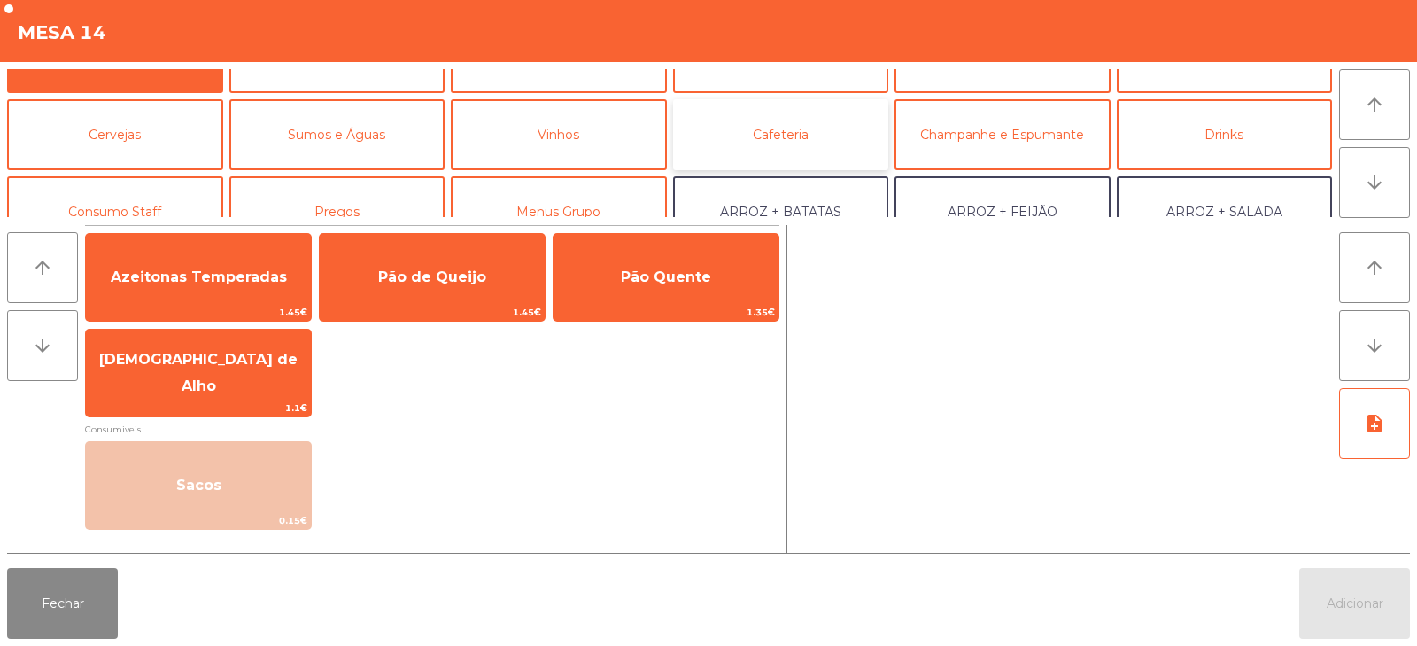
click at [829, 122] on button "Cafeteria" at bounding box center [781, 134] width 216 height 71
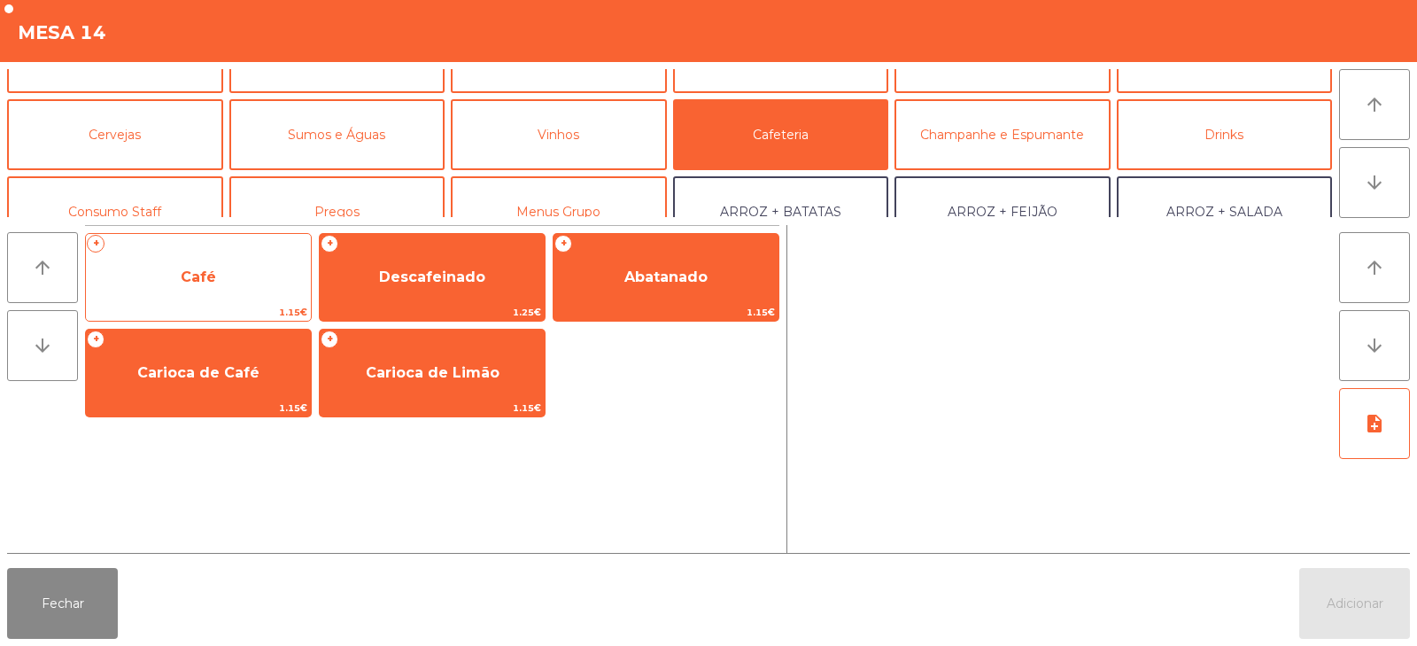
click at [253, 271] on span "Café" at bounding box center [198, 277] width 225 height 48
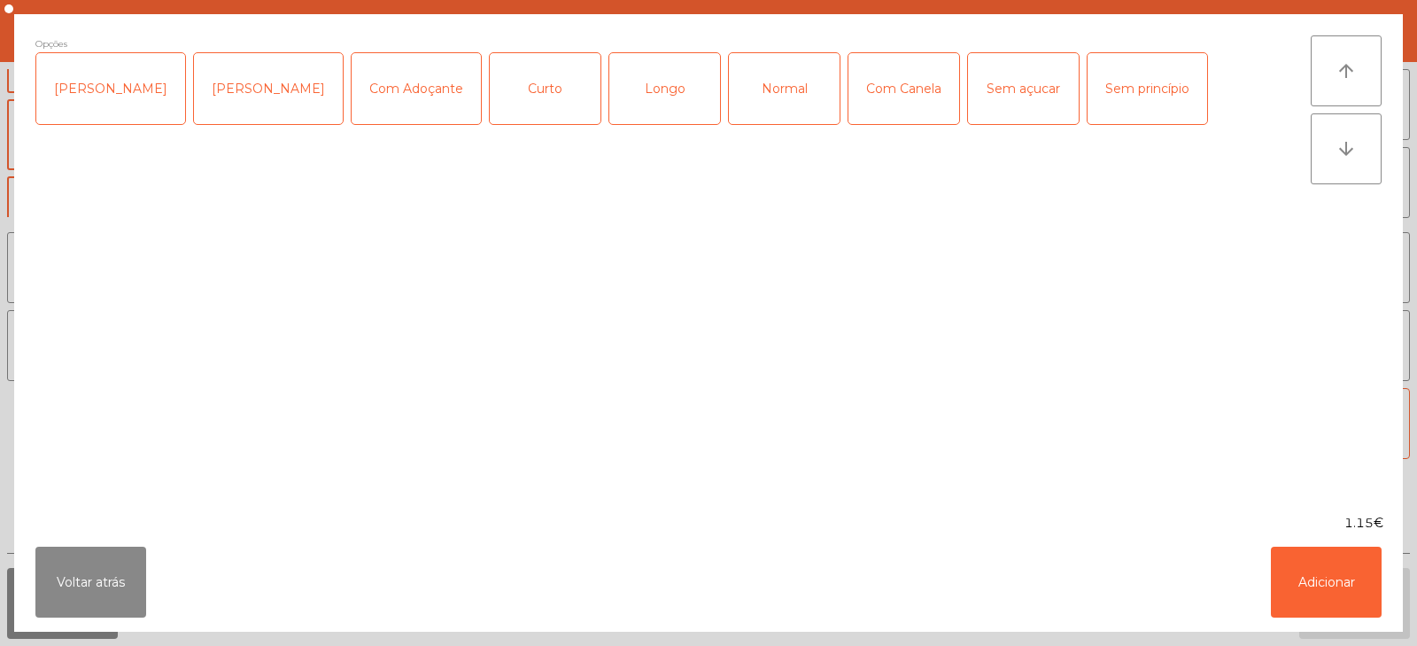
click at [625, 97] on div "Longo" at bounding box center [664, 88] width 111 height 71
click at [1302, 562] on button "Adicionar" at bounding box center [1326, 582] width 111 height 71
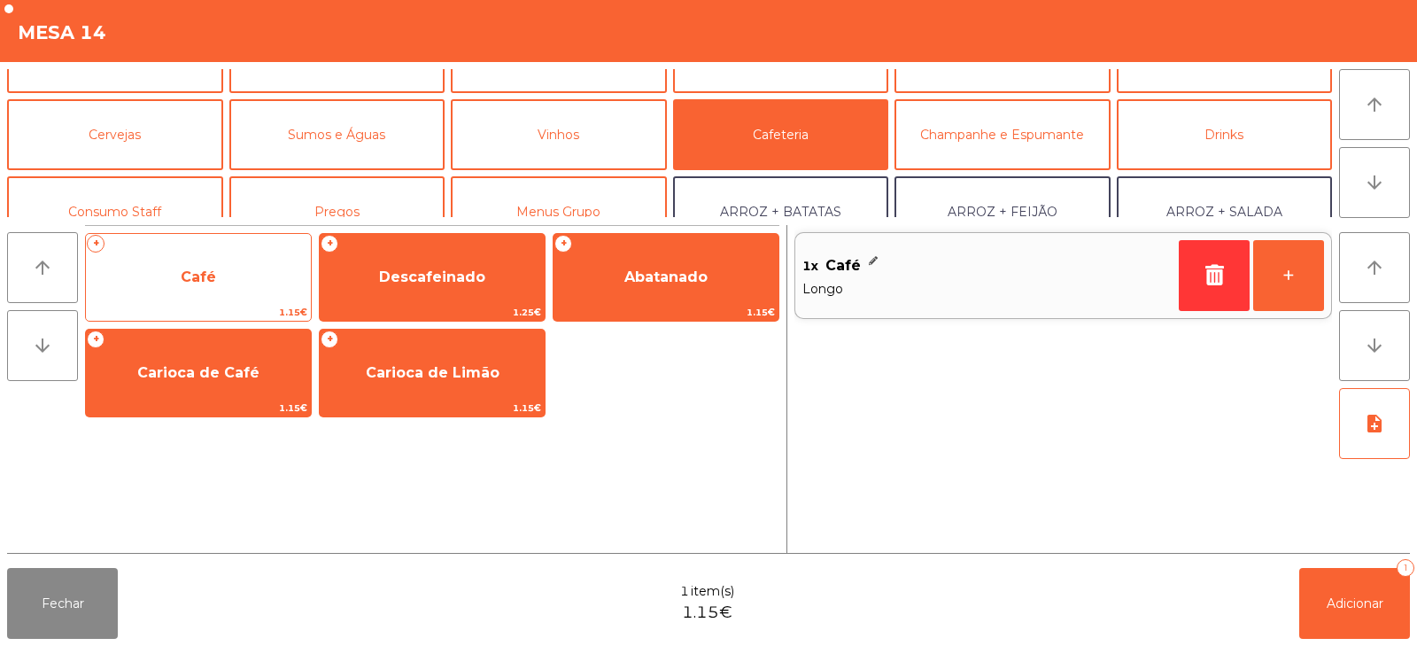
click at [268, 294] on span "Café" at bounding box center [198, 277] width 225 height 48
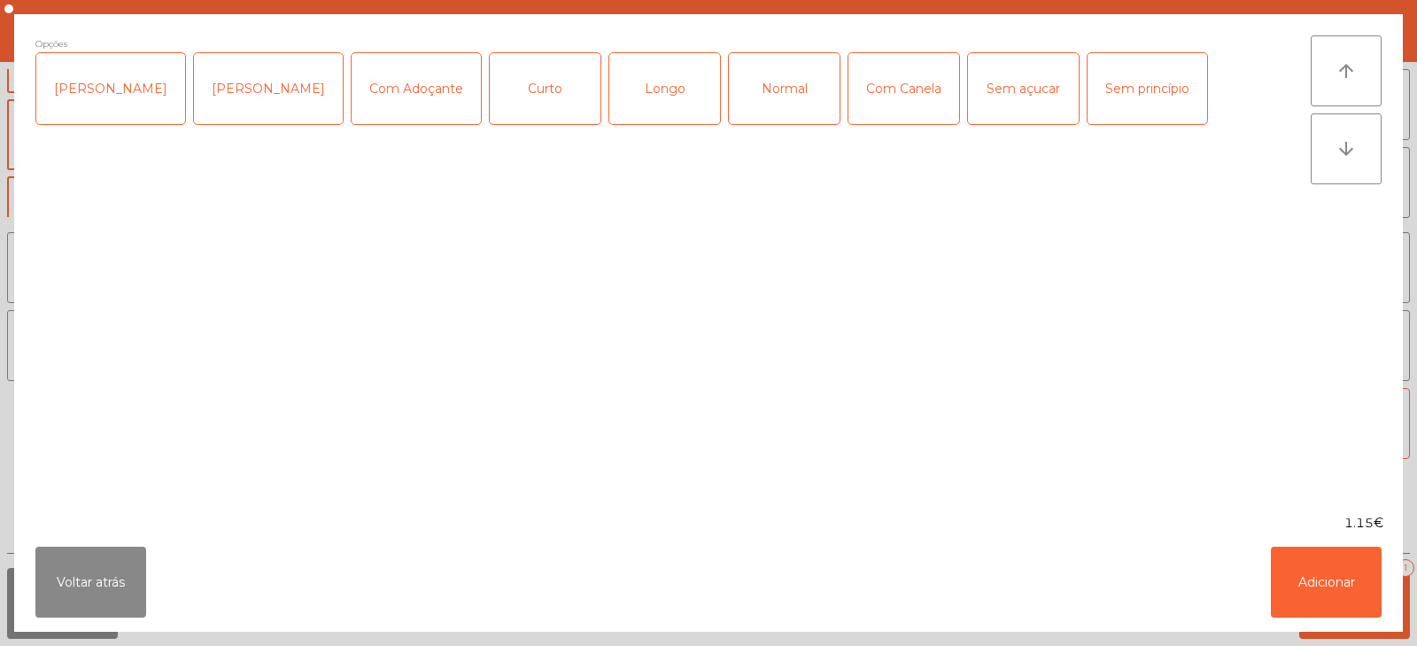
click at [749, 91] on div "Normal" at bounding box center [784, 88] width 111 height 71
click at [1328, 586] on button "Adicionar" at bounding box center [1326, 582] width 111 height 71
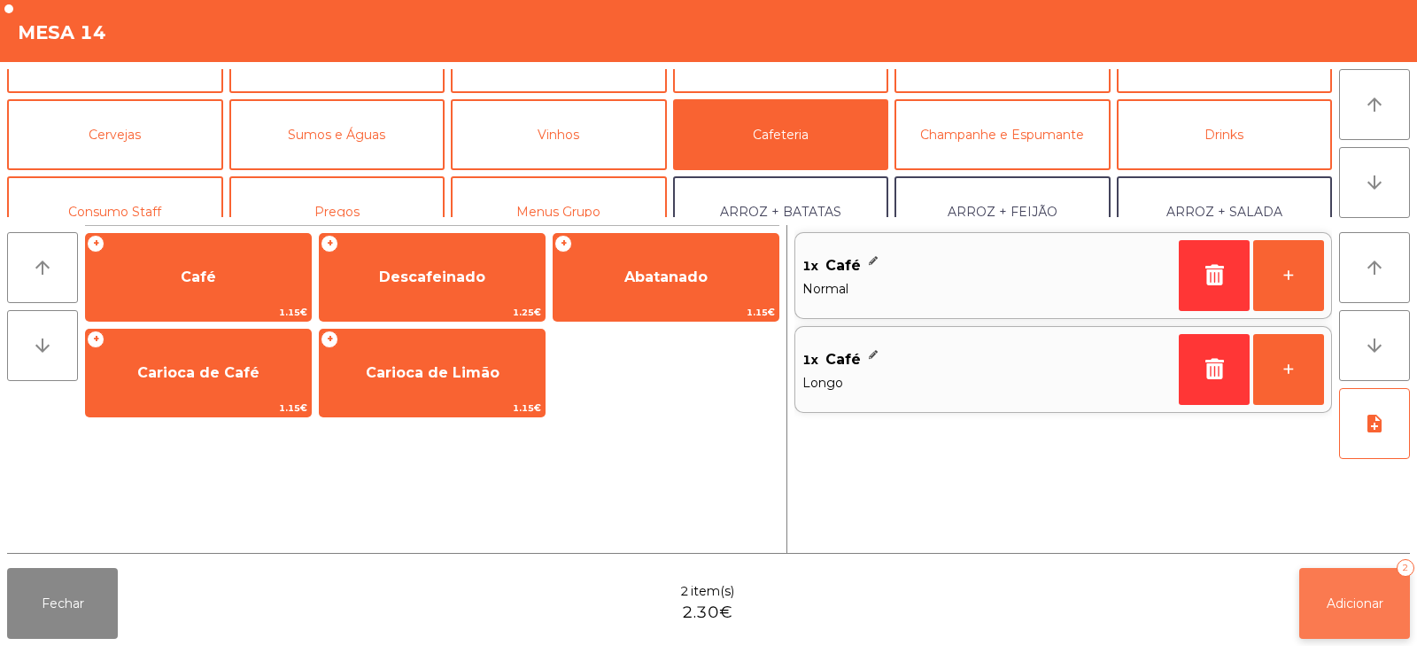
click at [1353, 608] on span "Adicionar" at bounding box center [1355, 603] width 57 height 16
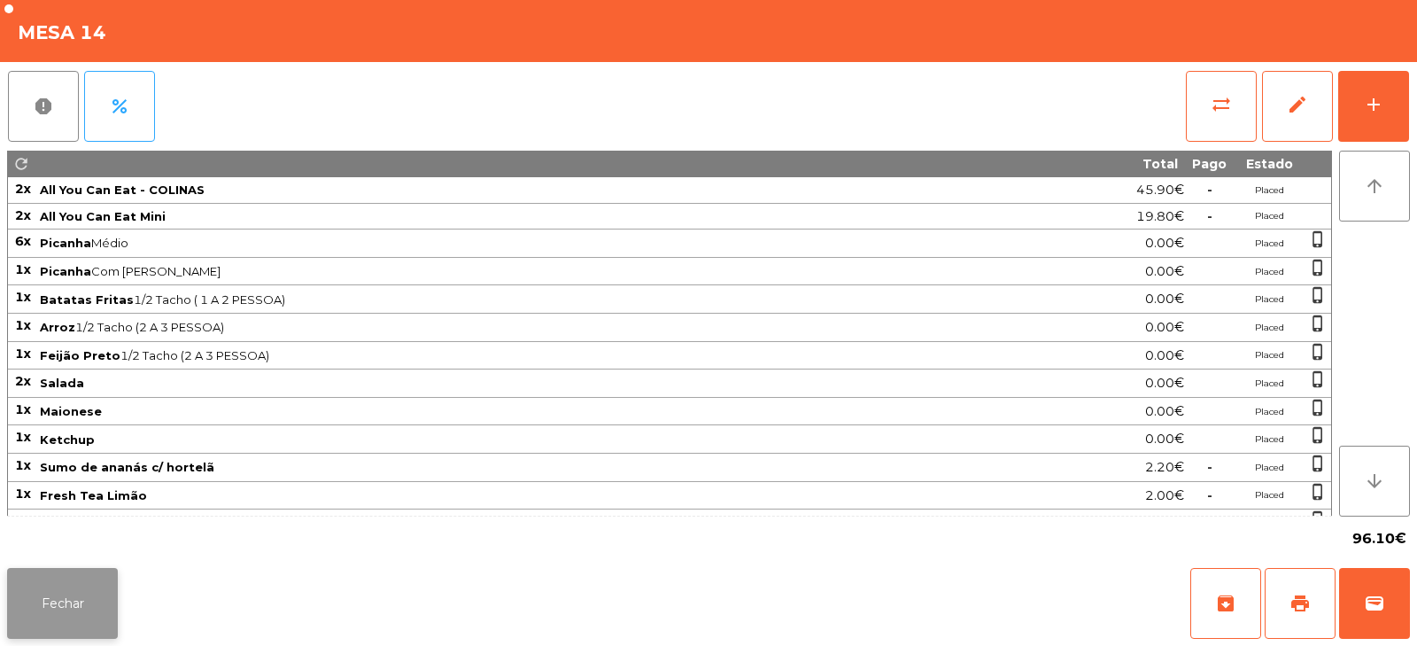
click at [109, 606] on button "Fechar" at bounding box center [62, 603] width 111 height 71
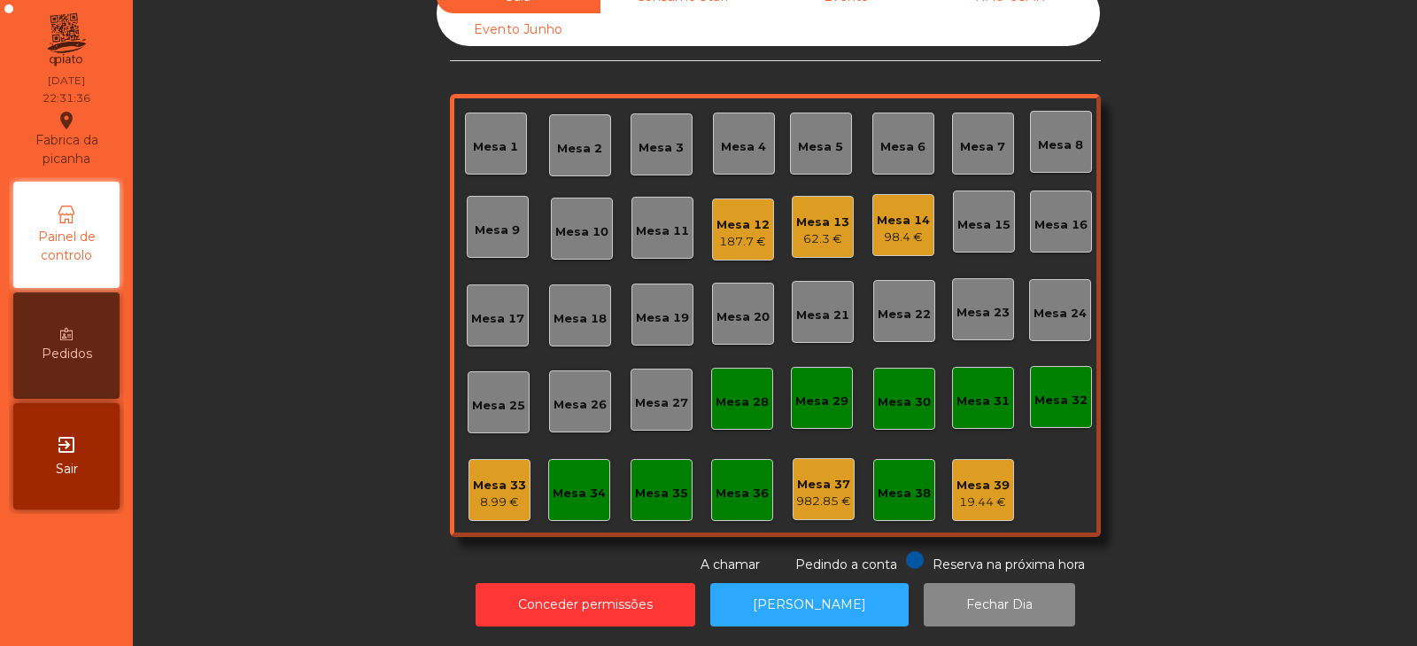
click at [900, 160] on div "Mesa 6" at bounding box center [904, 144] width 62 height 62
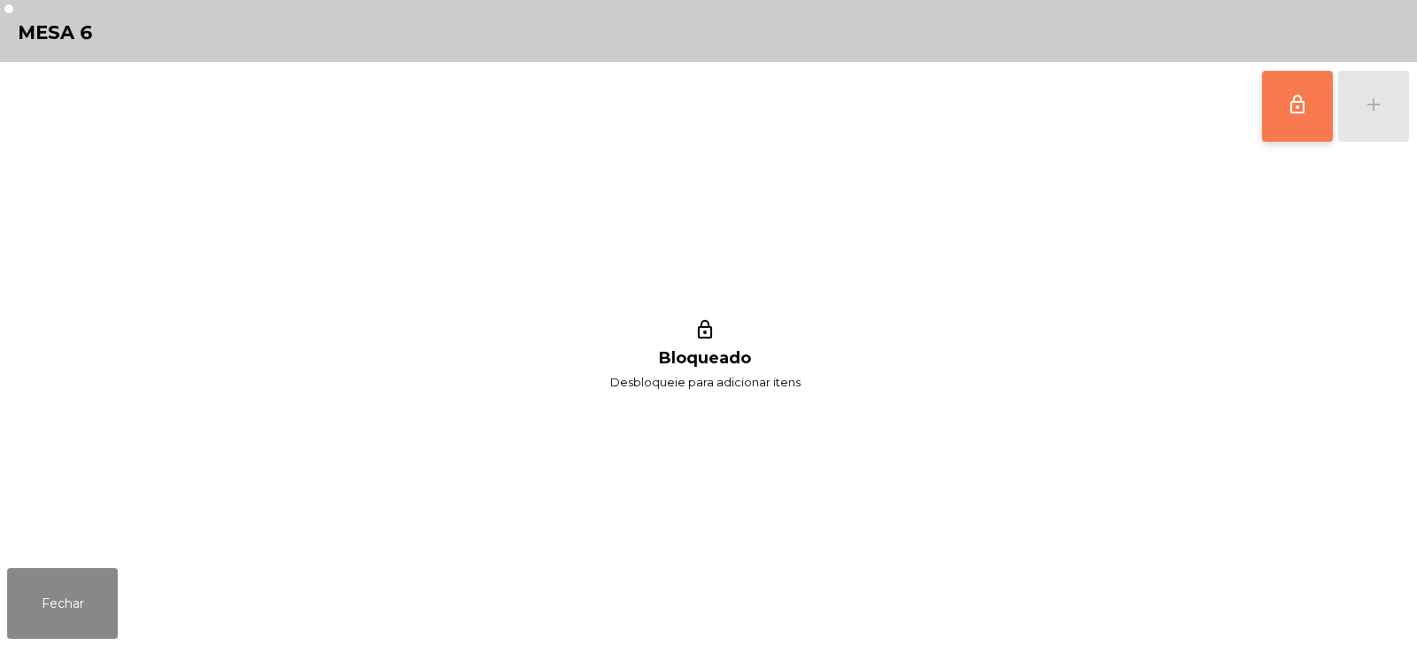
click at [1271, 139] on button "lock_outline" at bounding box center [1297, 106] width 71 height 71
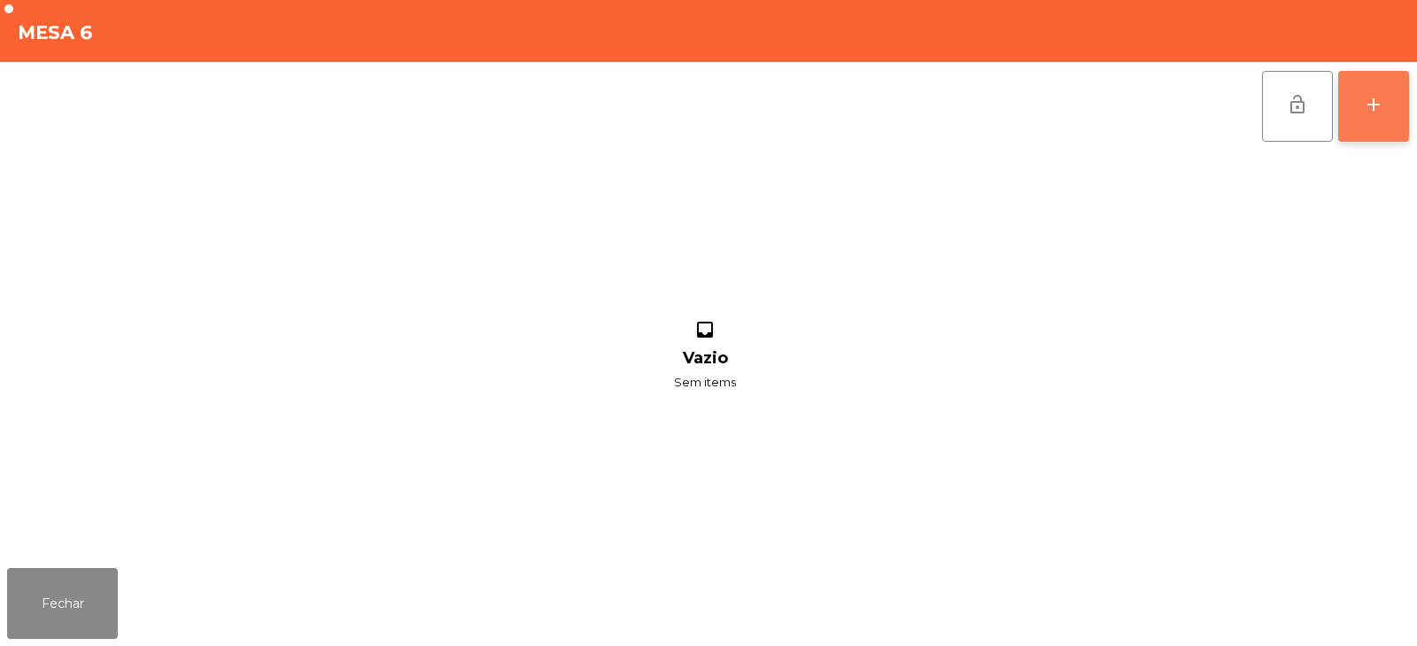
click at [1365, 107] on div "add" at bounding box center [1373, 104] width 21 height 21
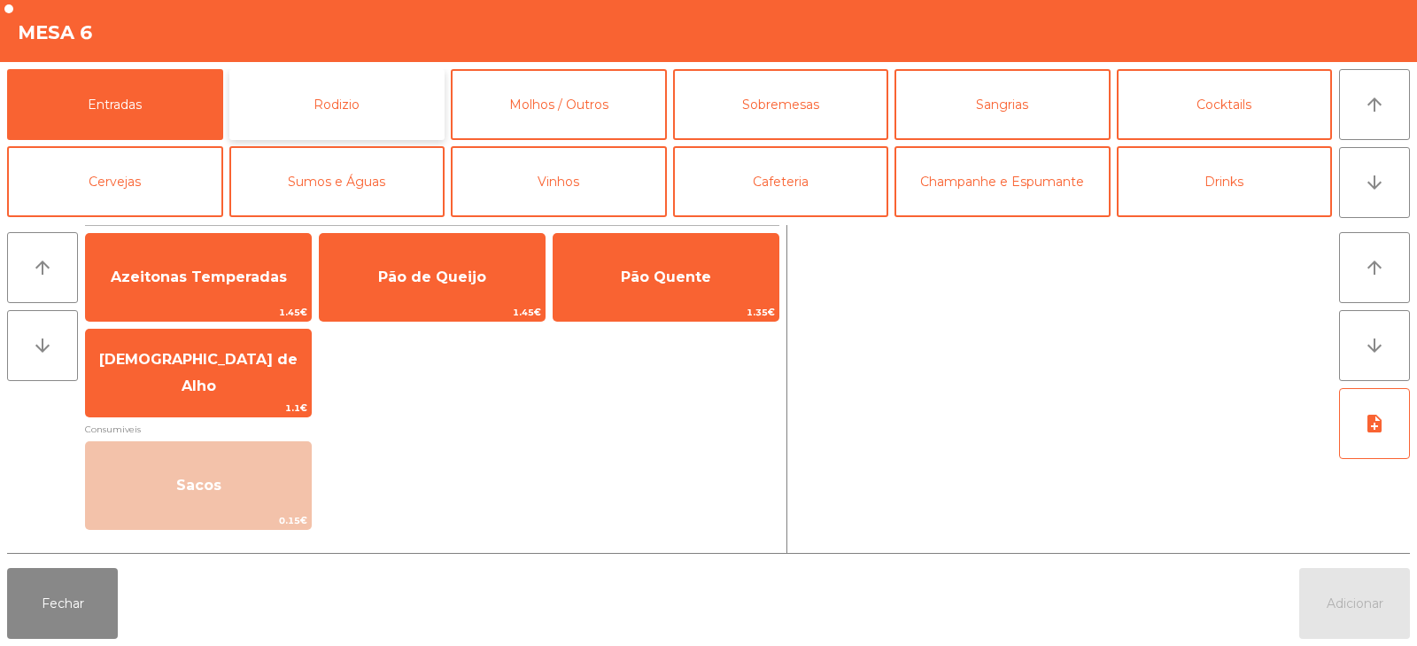
click at [315, 107] on button "Rodizio" at bounding box center [337, 104] width 216 height 71
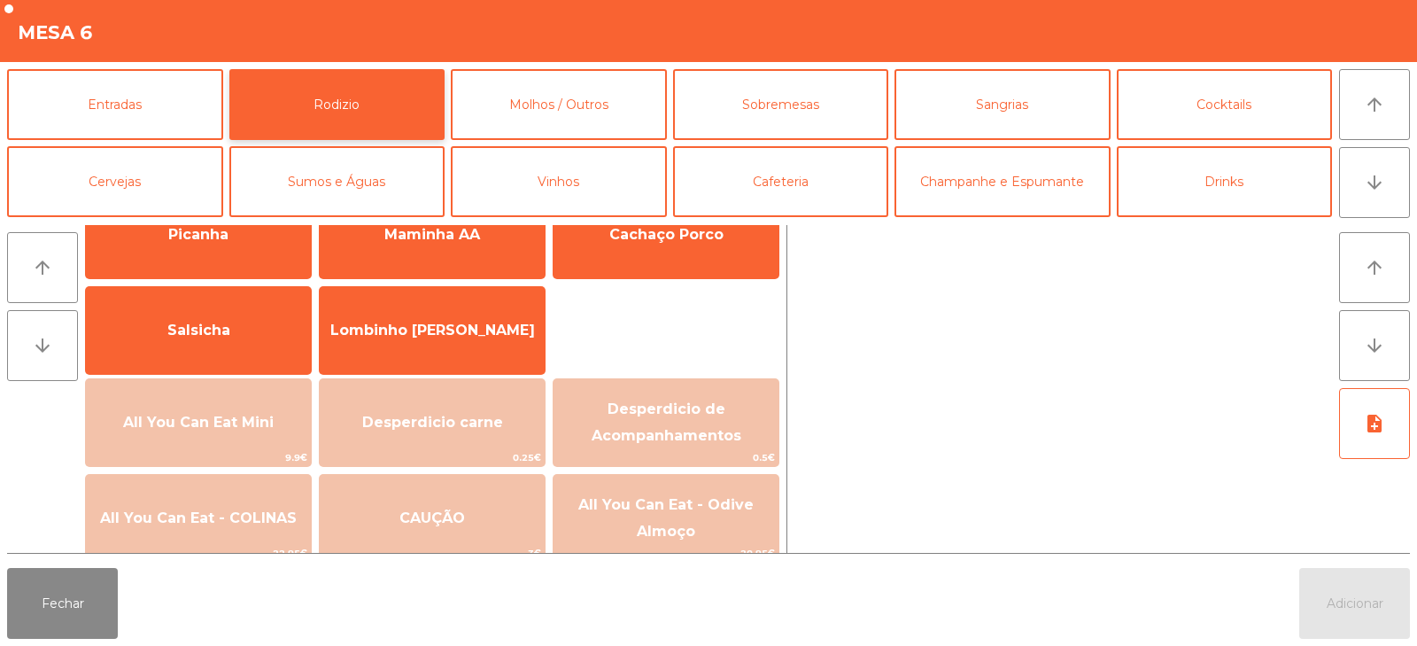
scroll to position [103, 0]
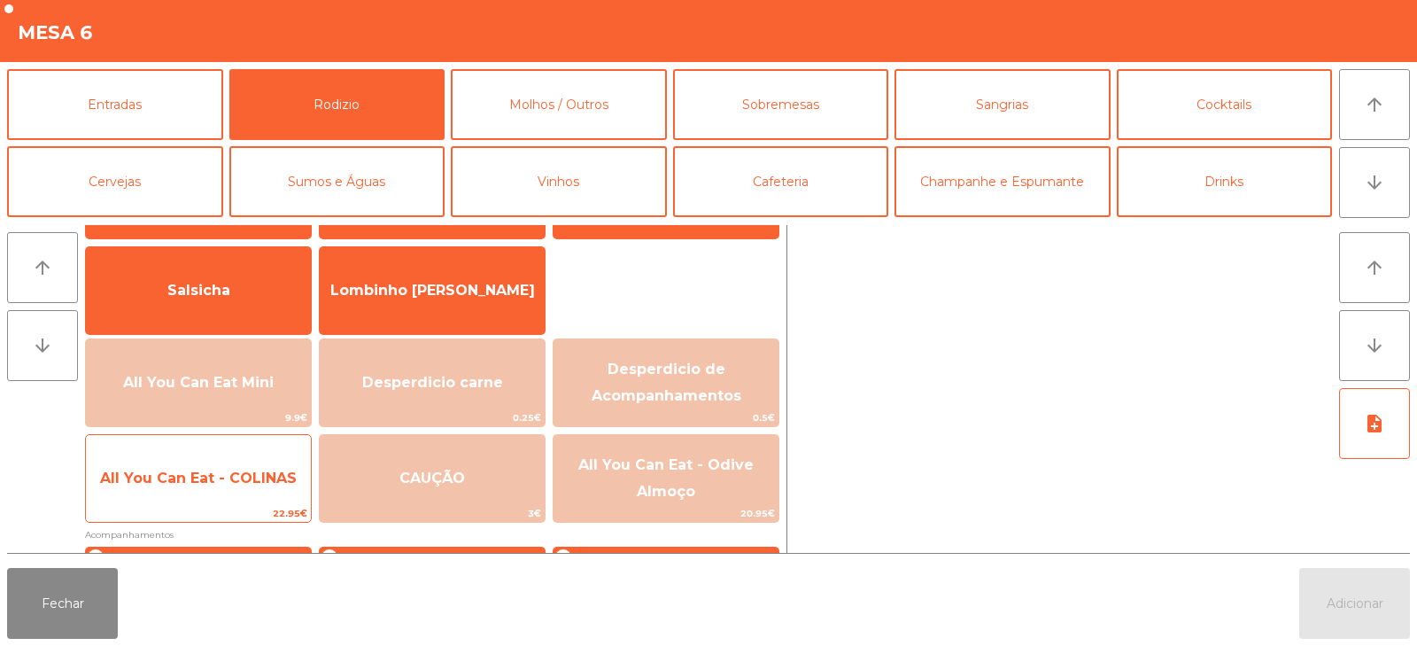
click at [226, 505] on span "22.95€" at bounding box center [198, 513] width 225 height 17
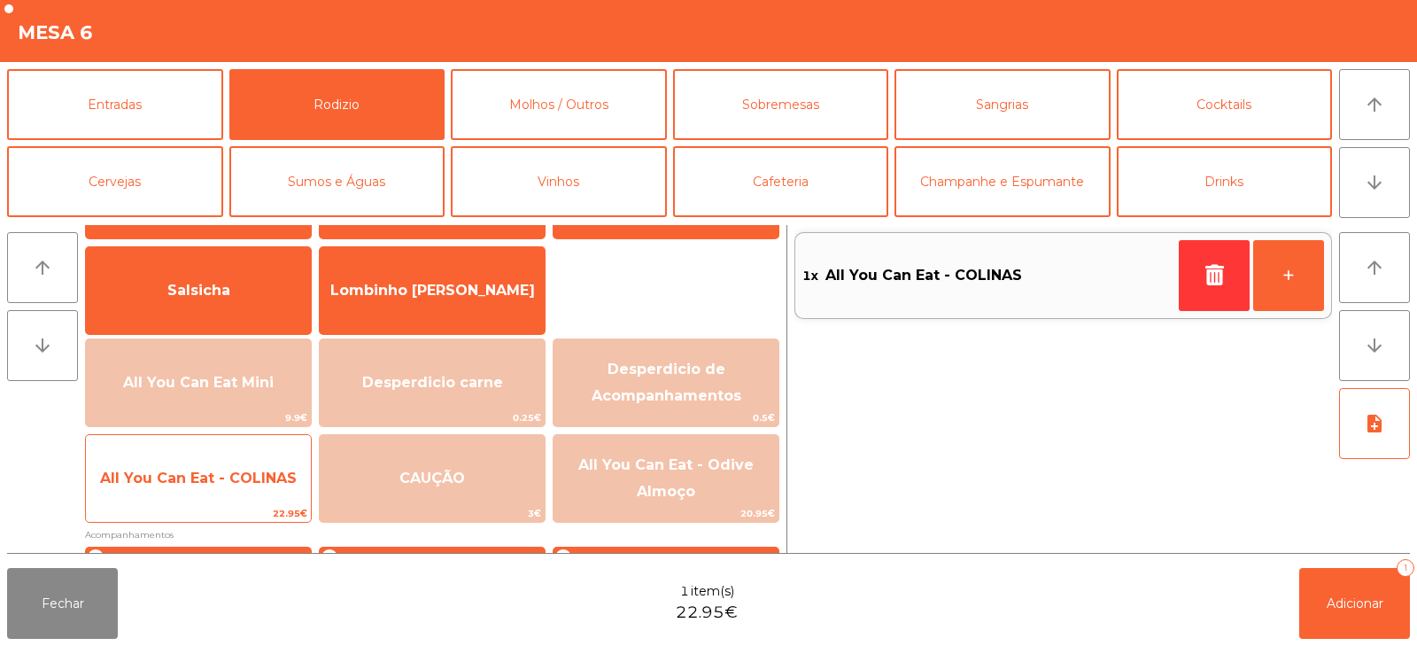
click at [223, 513] on span "22.95€" at bounding box center [198, 513] width 225 height 17
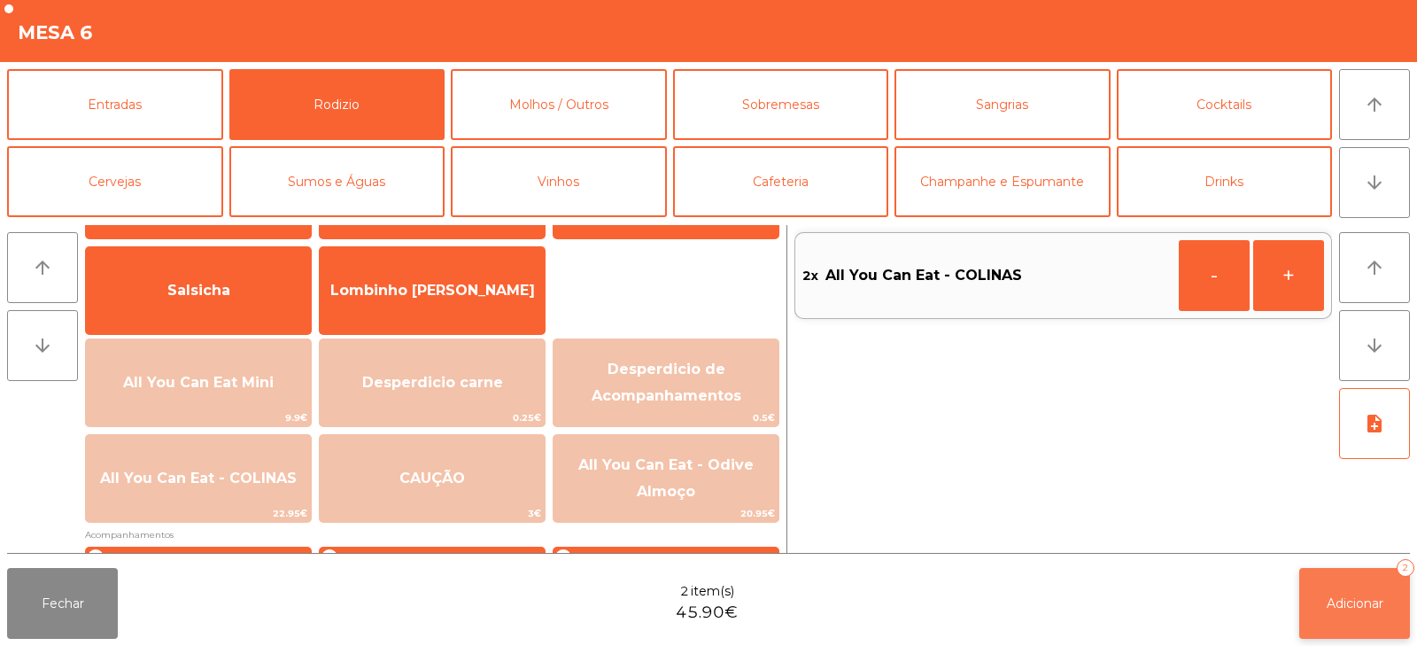
click at [1333, 596] on span "Adicionar" at bounding box center [1355, 603] width 57 height 16
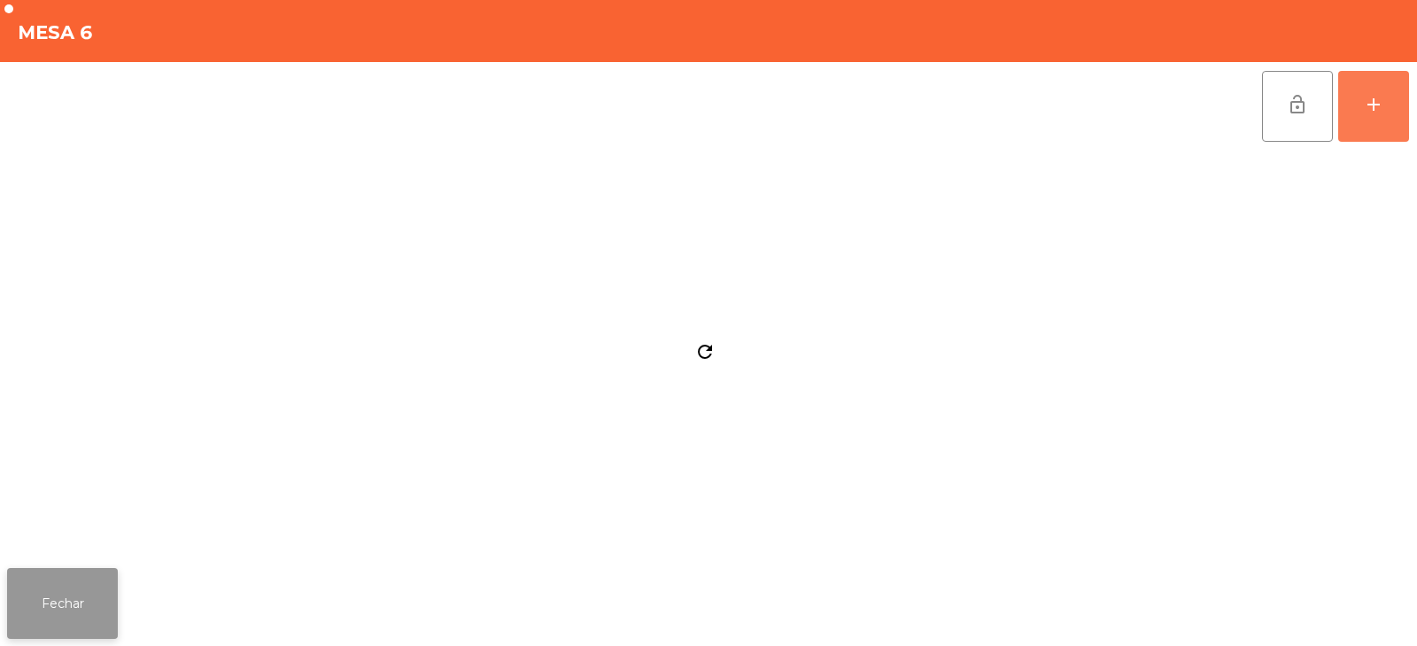
click at [72, 588] on button "Fechar" at bounding box center [62, 603] width 111 height 71
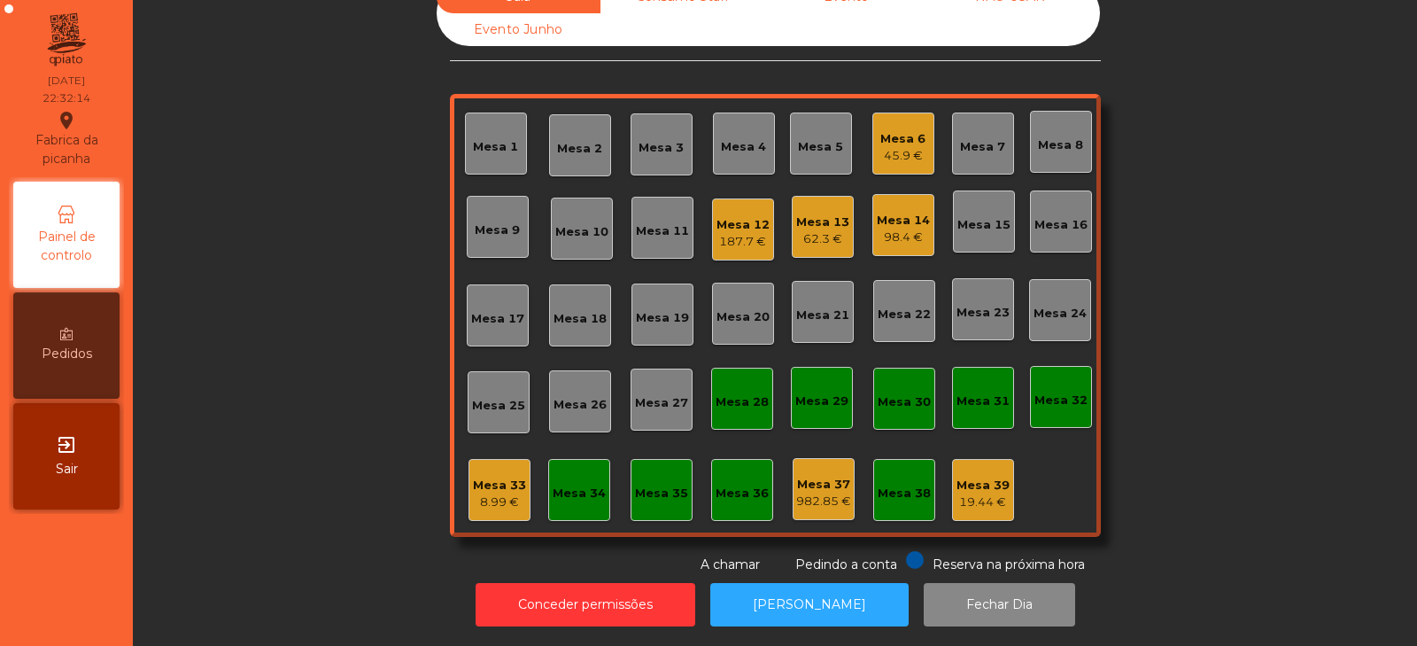
click at [731, 138] on div "Mesa 4" at bounding box center [743, 147] width 45 height 18
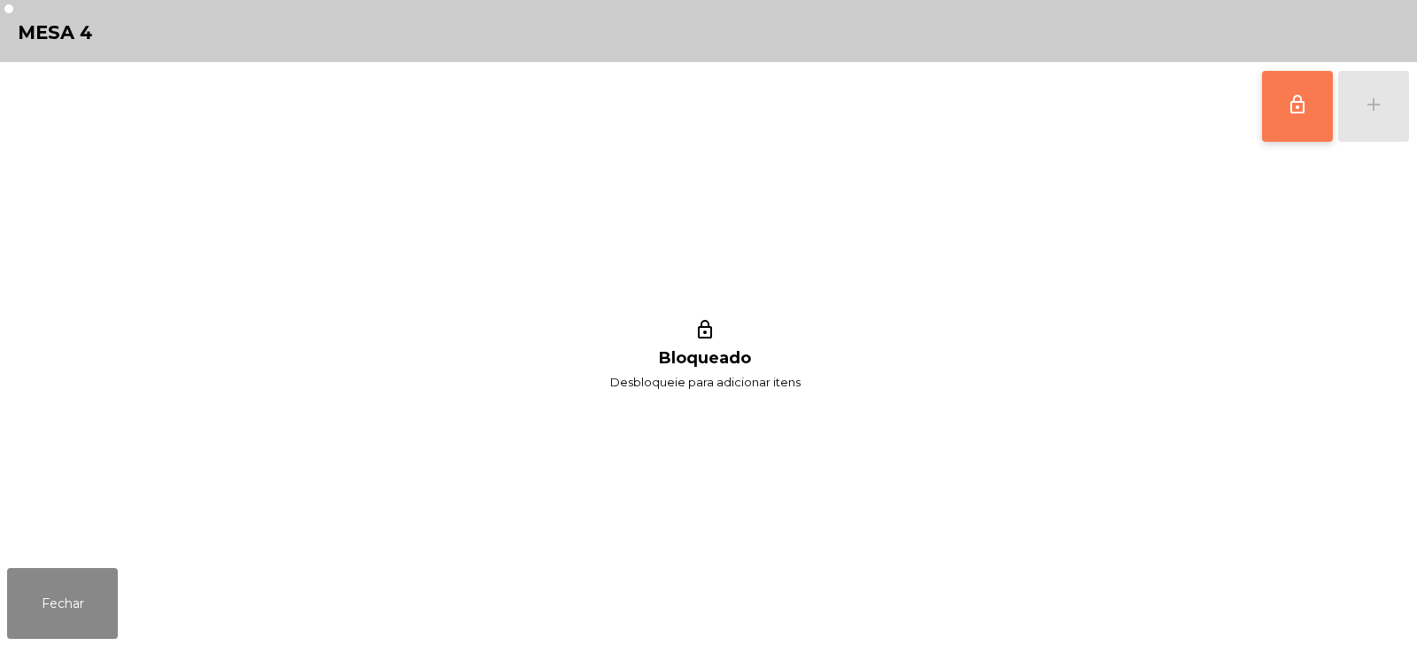
click at [1314, 105] on button "lock_outline" at bounding box center [1297, 106] width 71 height 71
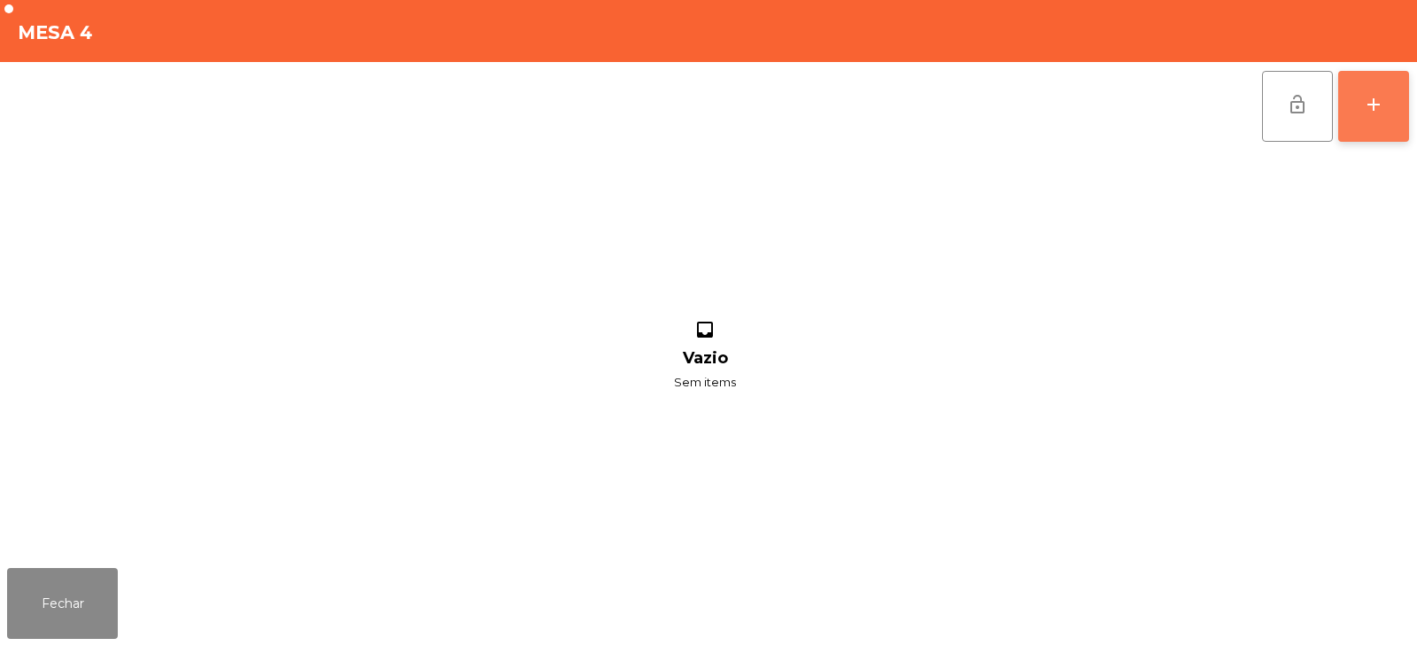
click at [1374, 108] on div "add" at bounding box center [1373, 104] width 21 height 21
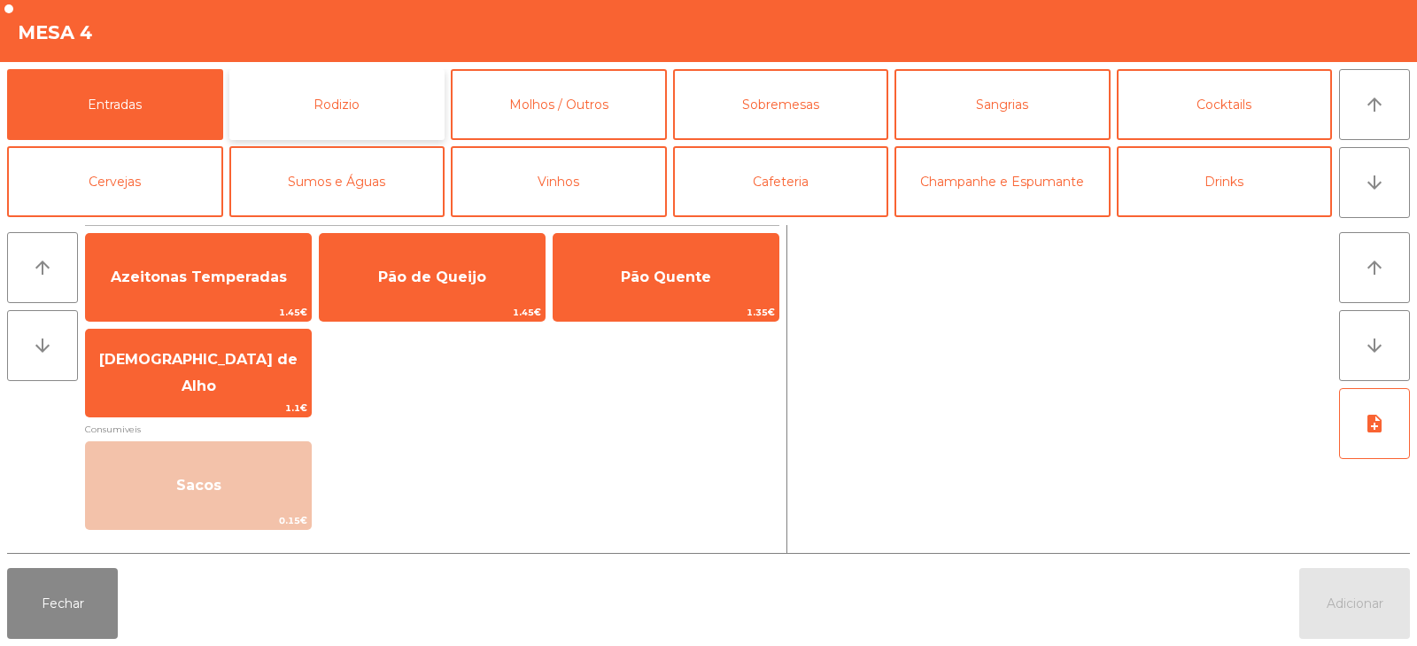
click at [317, 119] on button "Rodizio" at bounding box center [337, 104] width 216 height 71
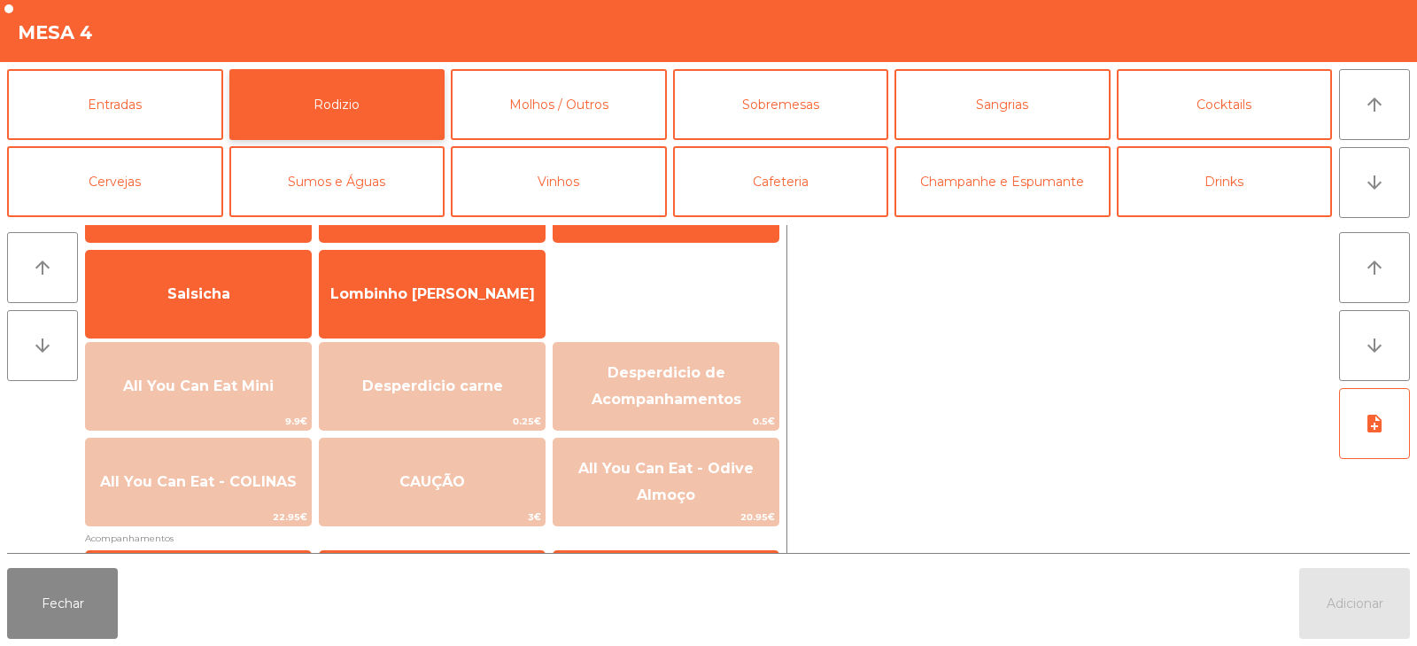
scroll to position [112, 0]
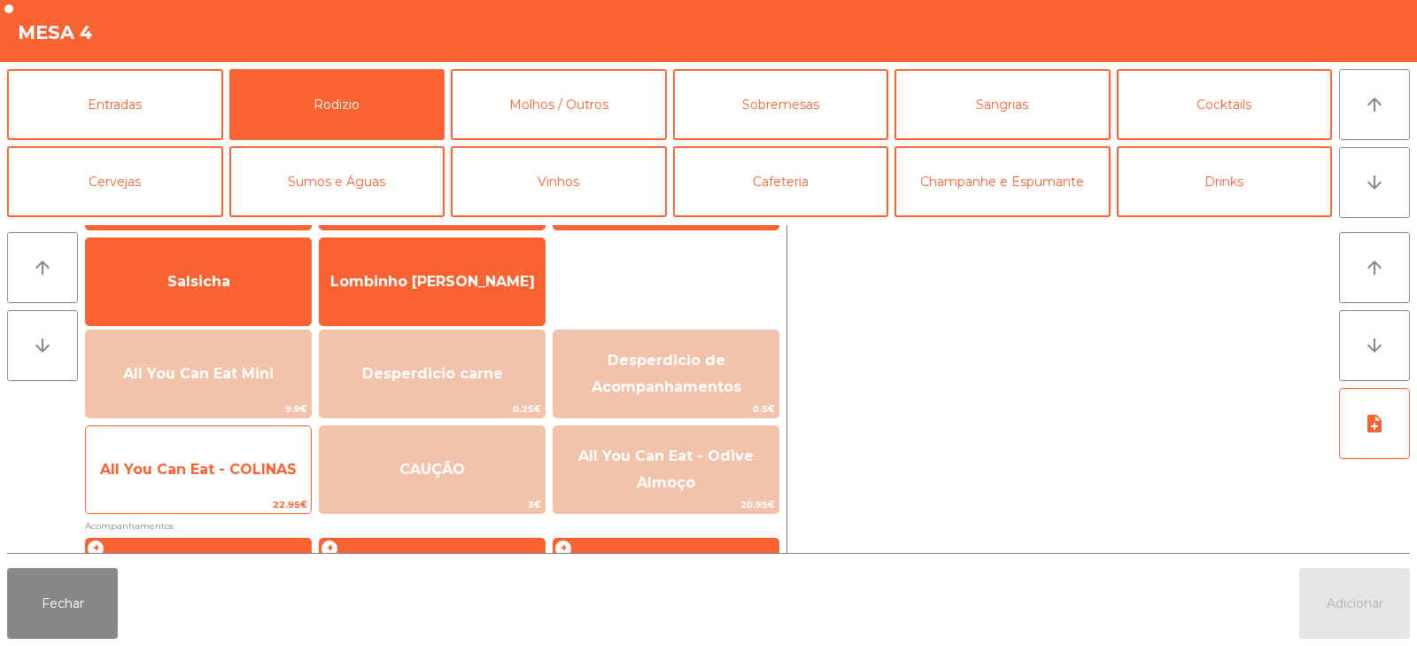
click at [213, 511] on span "22.95€" at bounding box center [198, 504] width 225 height 17
click at [210, 502] on span "22.95€" at bounding box center [198, 504] width 225 height 17
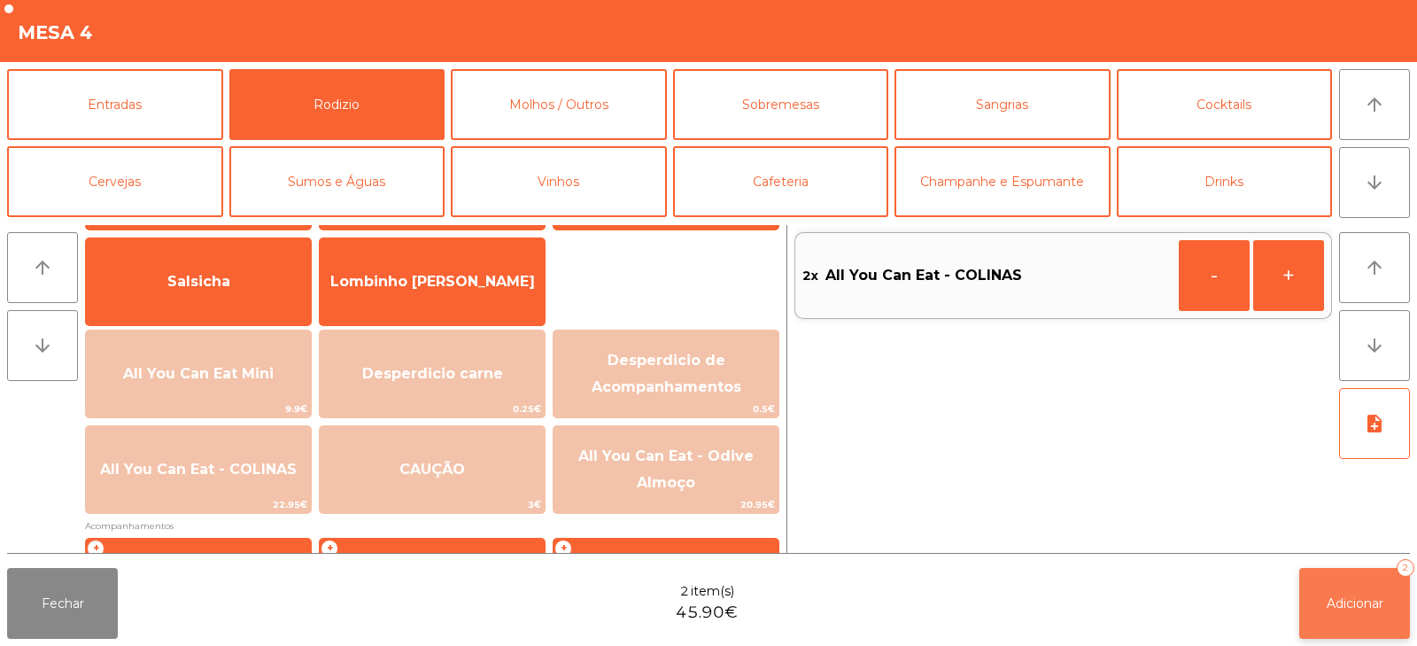
click at [1322, 596] on button "Adicionar 2" at bounding box center [1355, 603] width 111 height 71
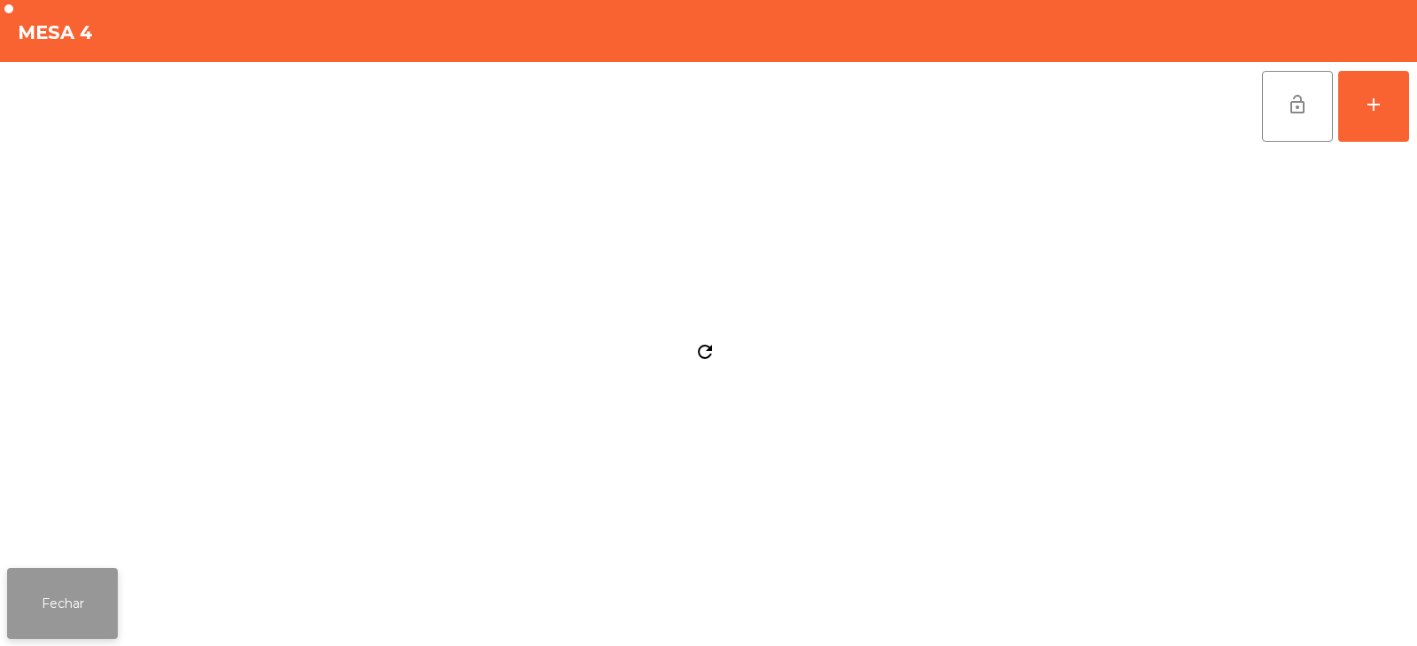
click at [78, 589] on button "Fechar" at bounding box center [62, 603] width 111 height 71
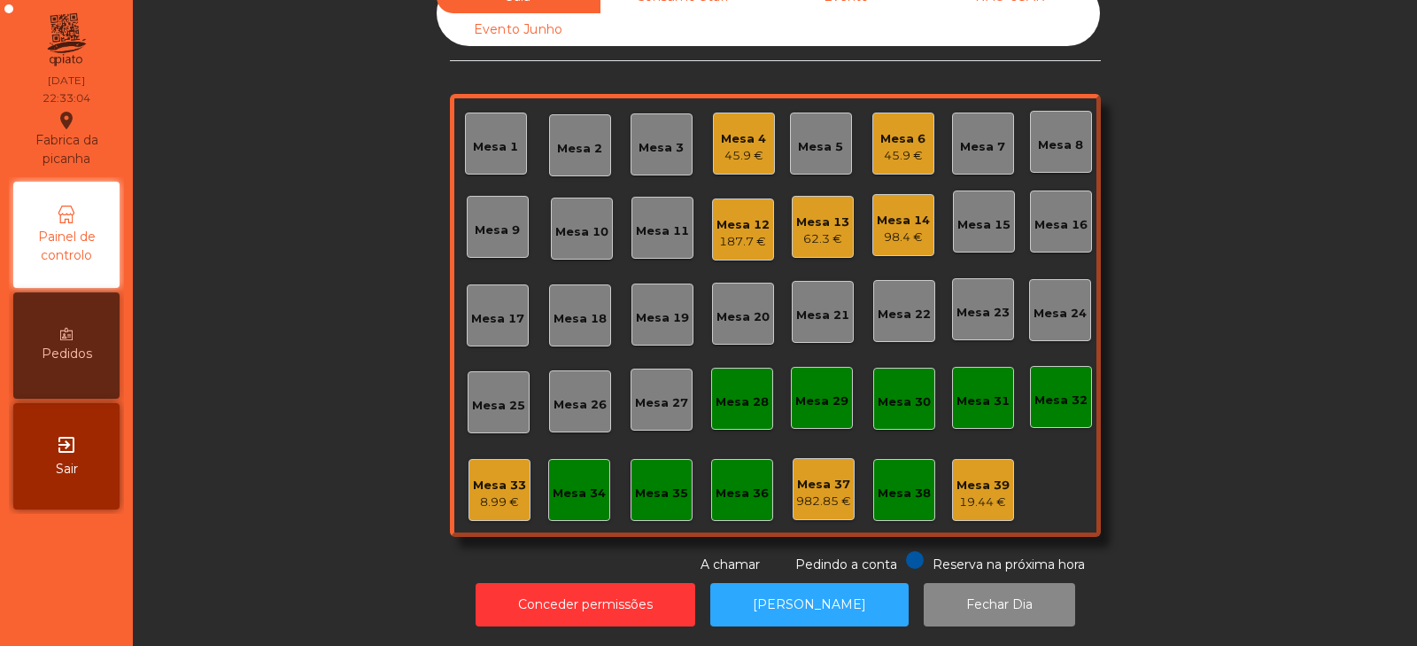
click at [894, 229] on div "98.4 €" at bounding box center [903, 238] width 53 height 18
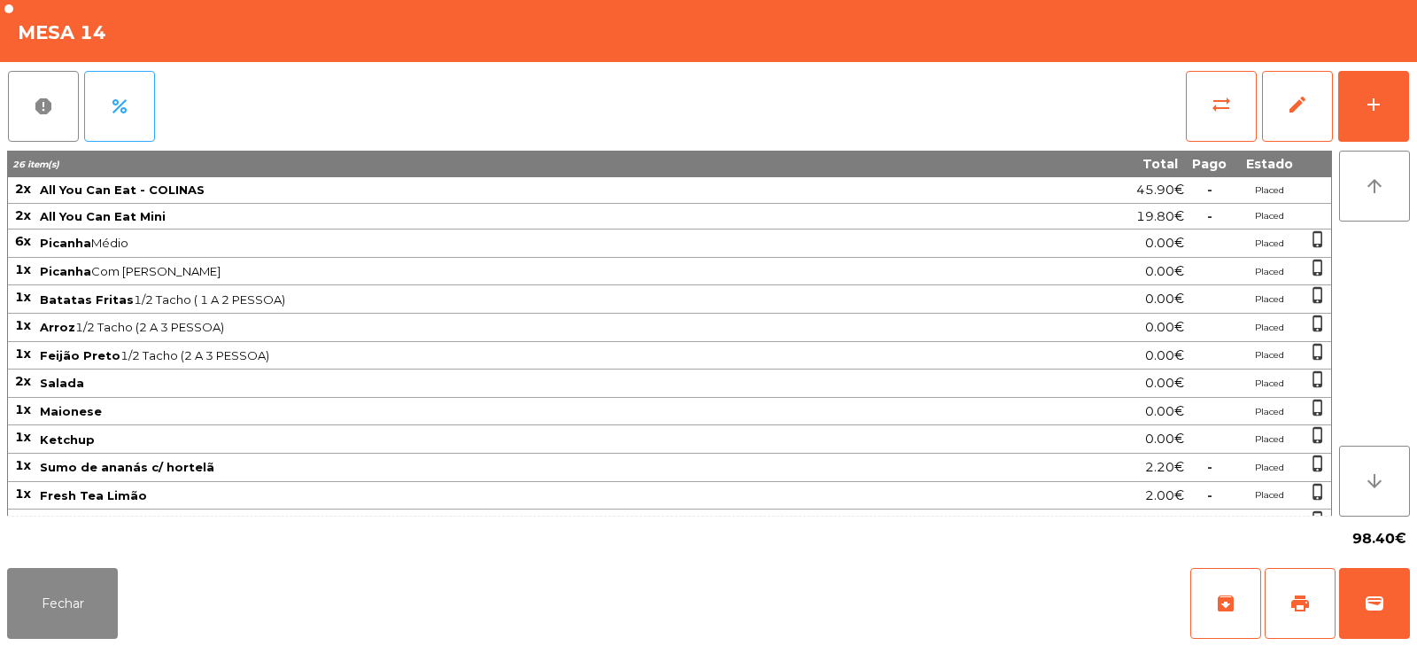
scroll to position [159, 0]
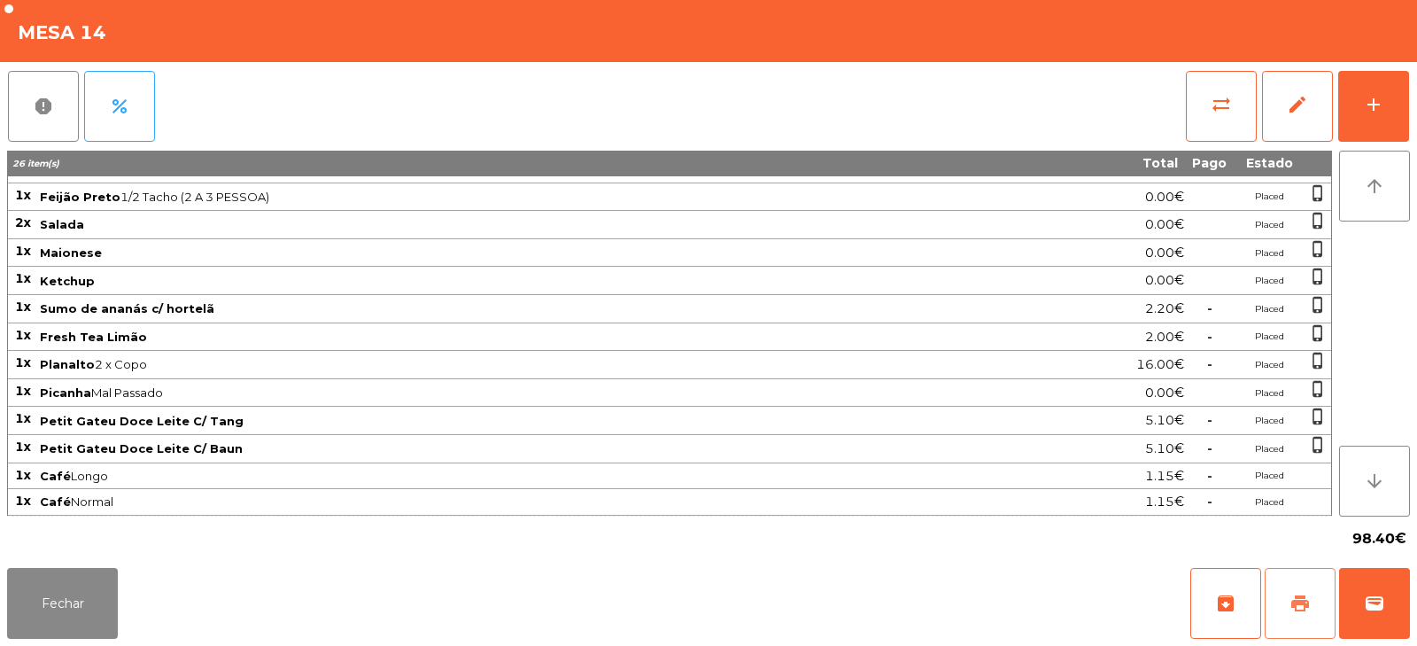
click at [1299, 597] on span "print" at bounding box center [1300, 603] width 21 height 21
click at [1386, 589] on button "wallet" at bounding box center [1374, 603] width 71 height 71
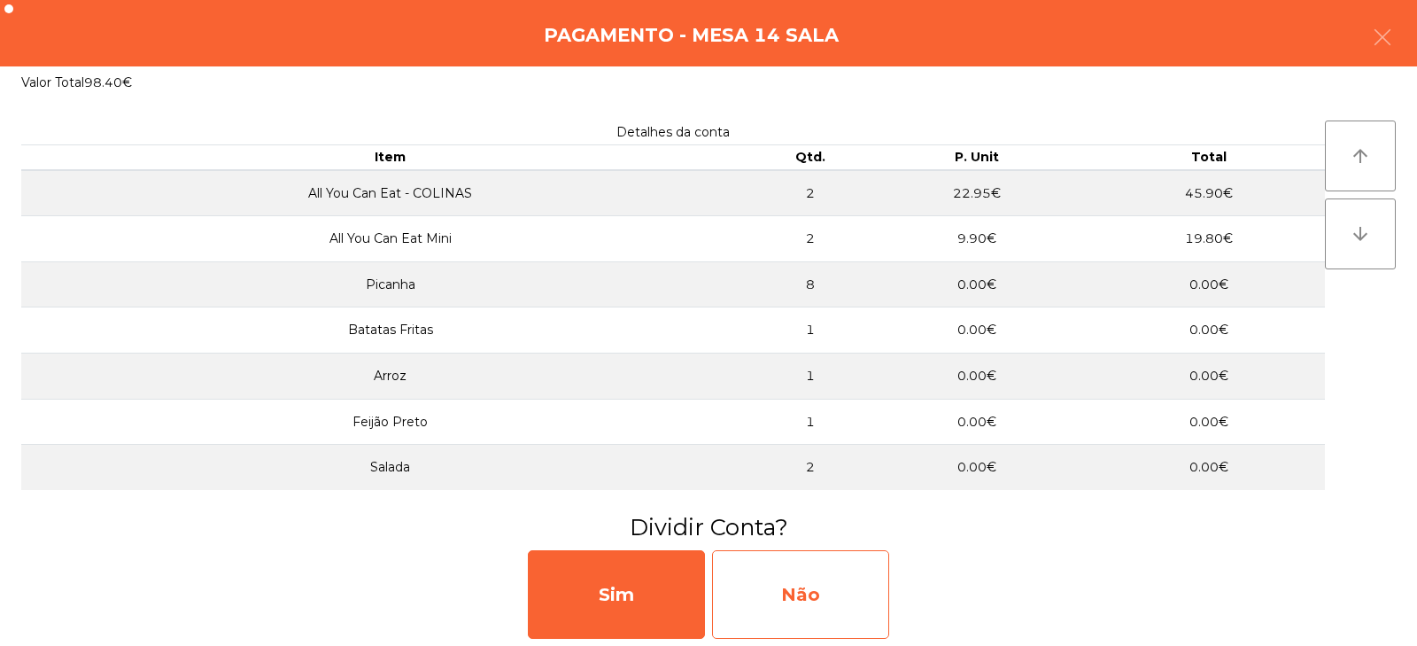
click at [815, 600] on div "Não" at bounding box center [800, 594] width 177 height 89
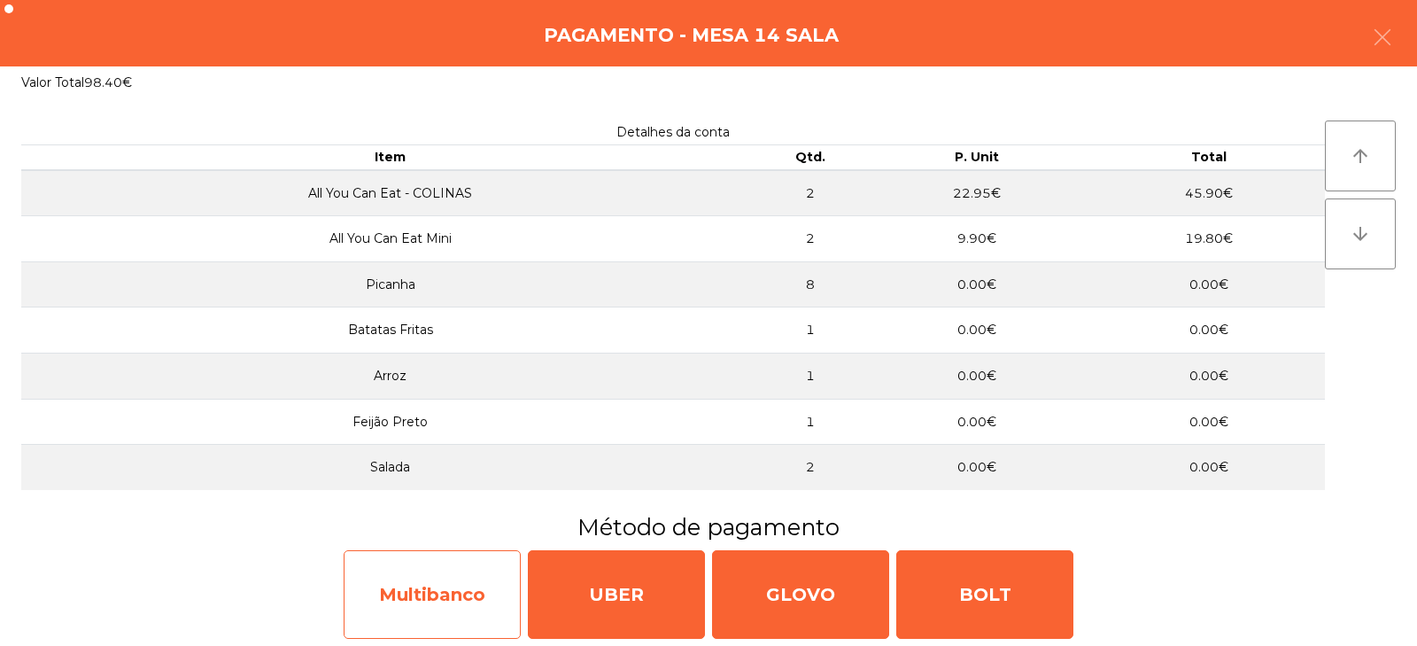
click at [431, 583] on div "Multibanco" at bounding box center [432, 594] width 177 height 89
select select "**"
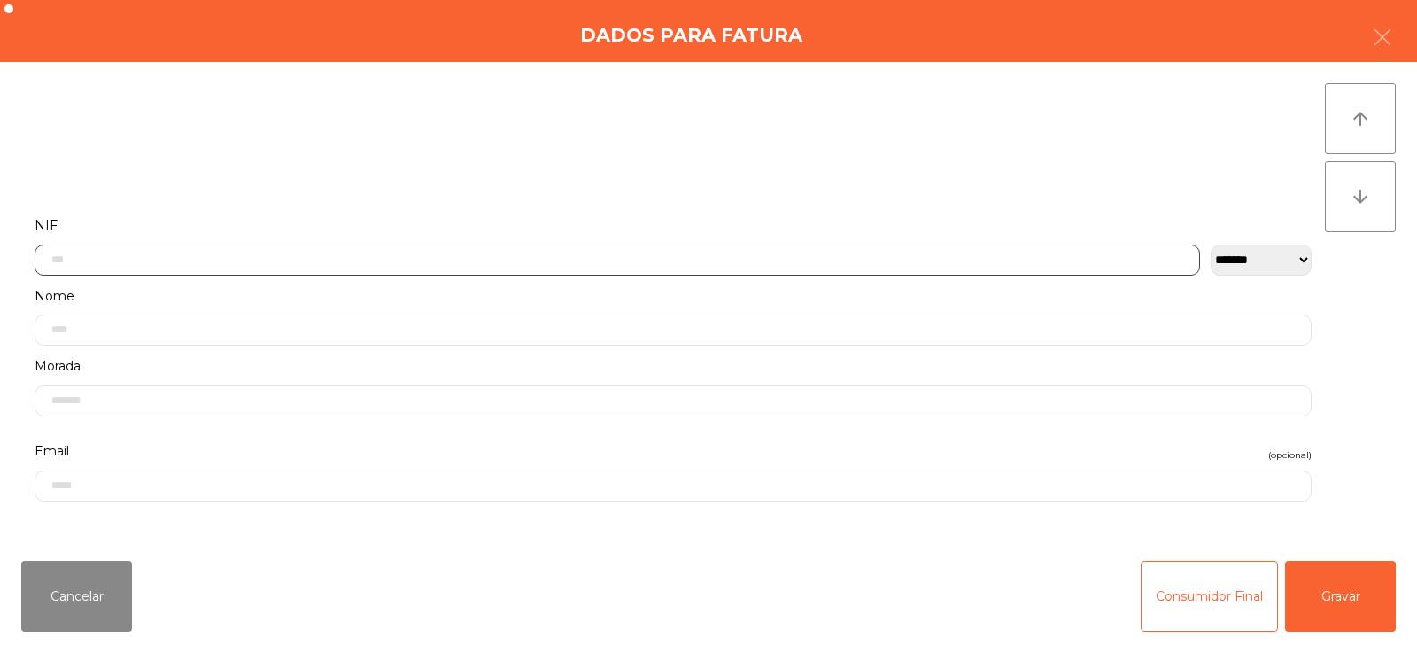
click at [617, 256] on input "text" at bounding box center [618, 259] width 1166 height 31
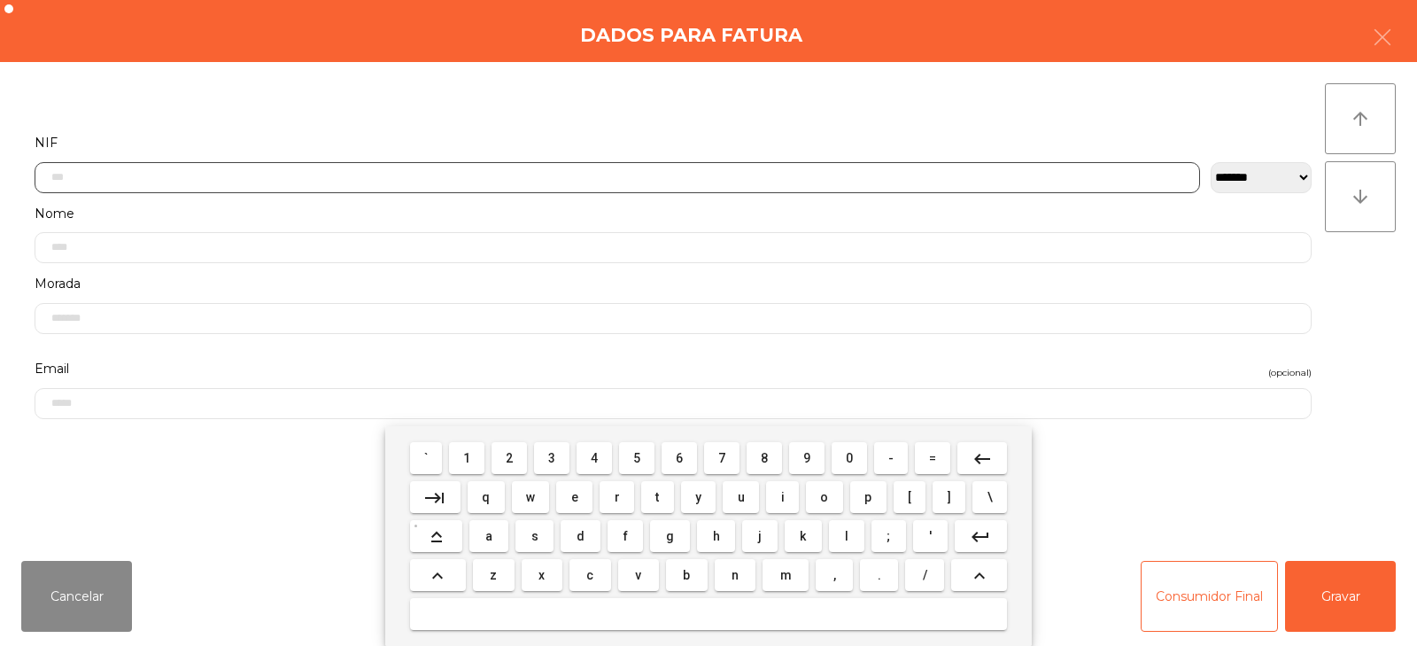
scroll to position [129, 0]
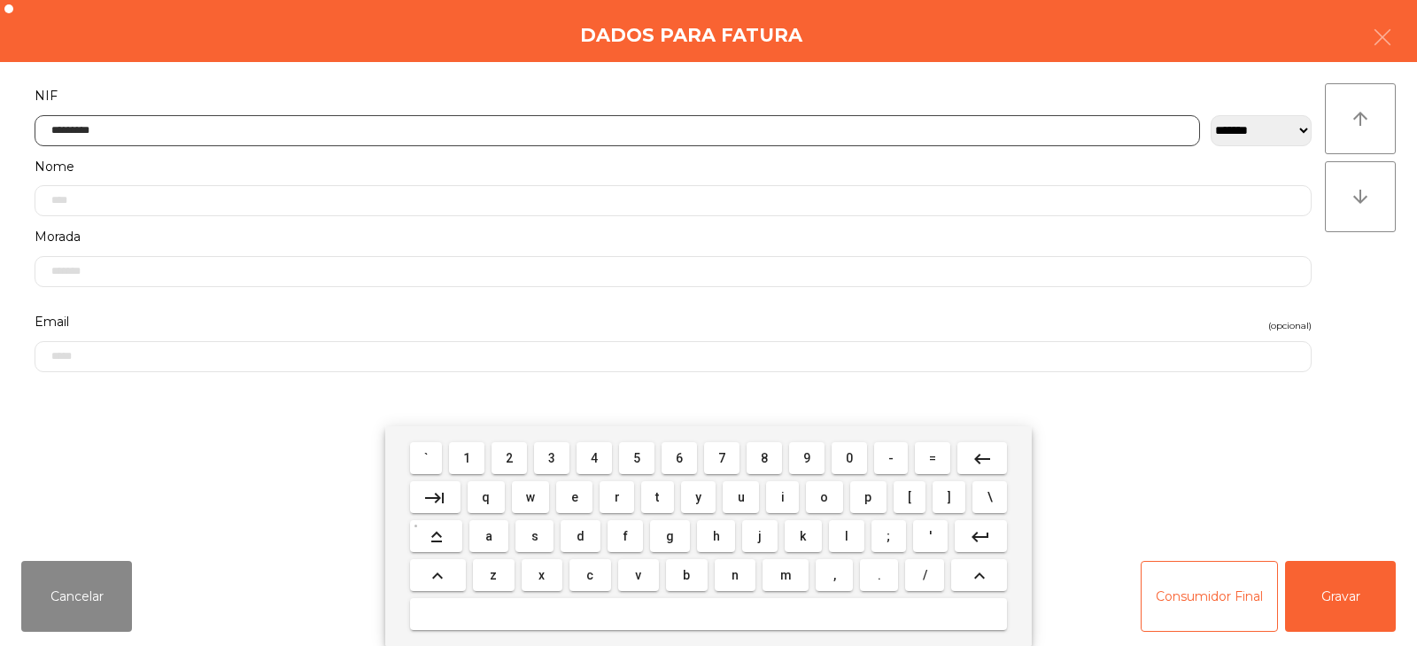
type input "*********"
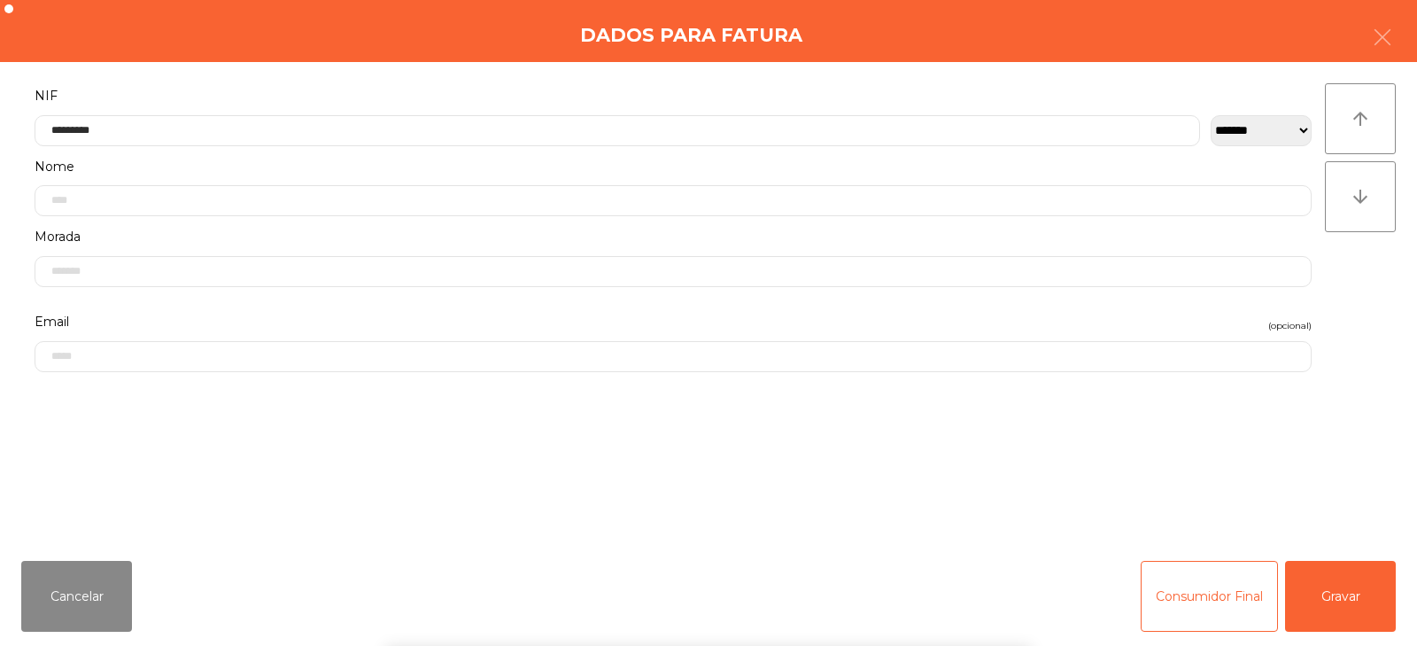
click at [1334, 567] on div "` 1 2 3 4 5 6 7 8 9 0 - = keyboard_backspace keyboard_tab q w e r t y u i o p […" at bounding box center [708, 536] width 1417 height 220
click at [1337, 577] on button "Gravar" at bounding box center [1340, 596] width 111 height 71
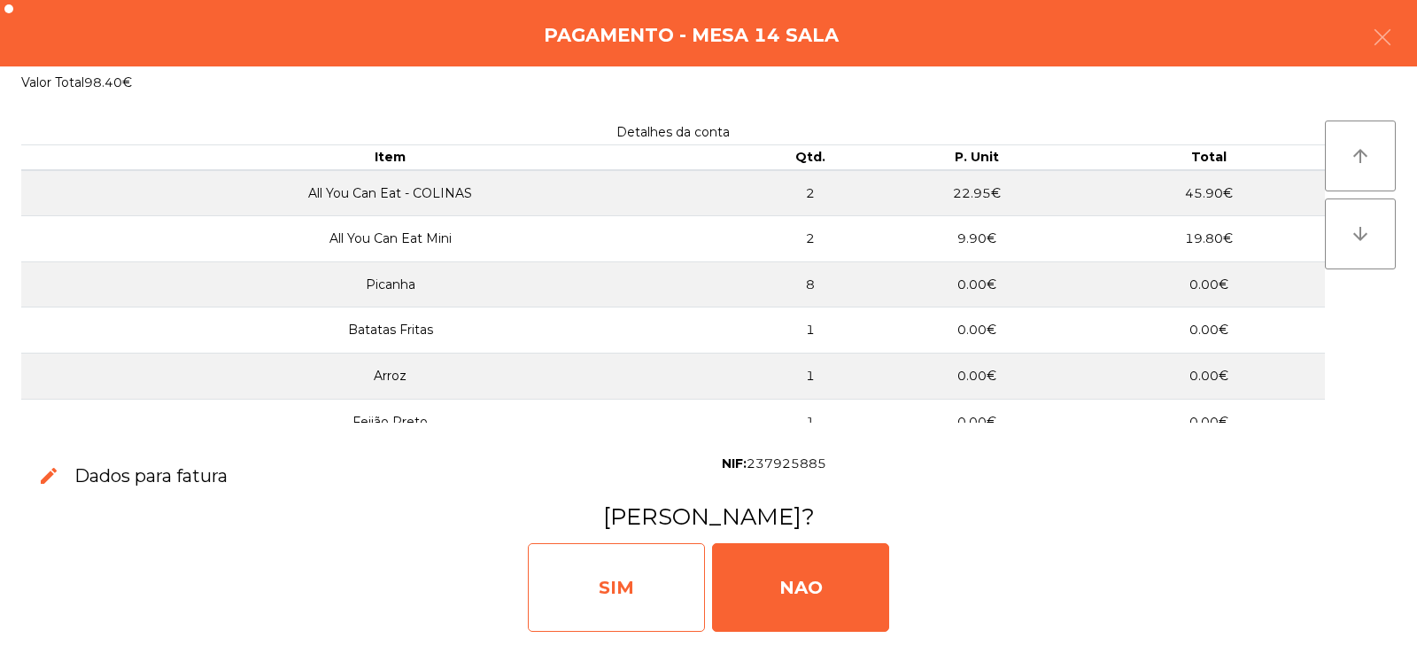
click at [619, 590] on div "SIM" at bounding box center [616, 587] width 177 height 89
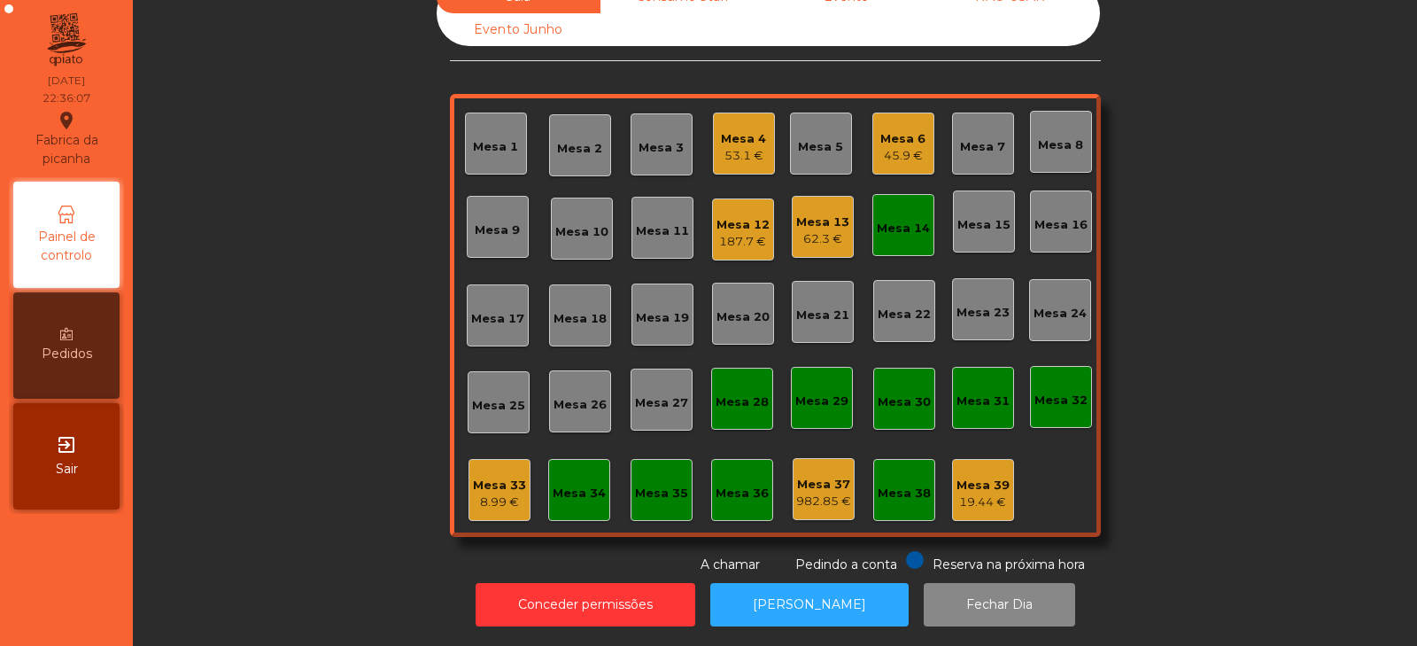
click at [879, 220] on div "Mesa 14" at bounding box center [903, 229] width 53 height 18
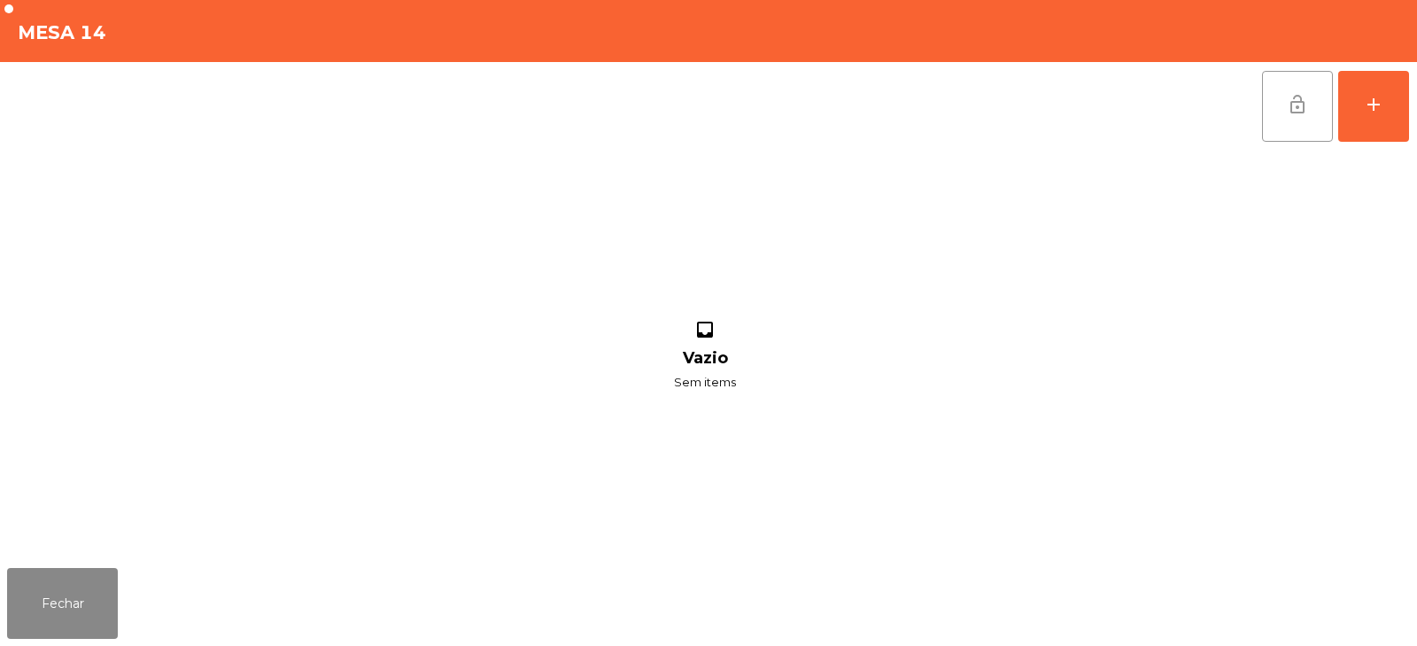
click at [1299, 137] on button "lock_open" at bounding box center [1297, 106] width 71 height 71
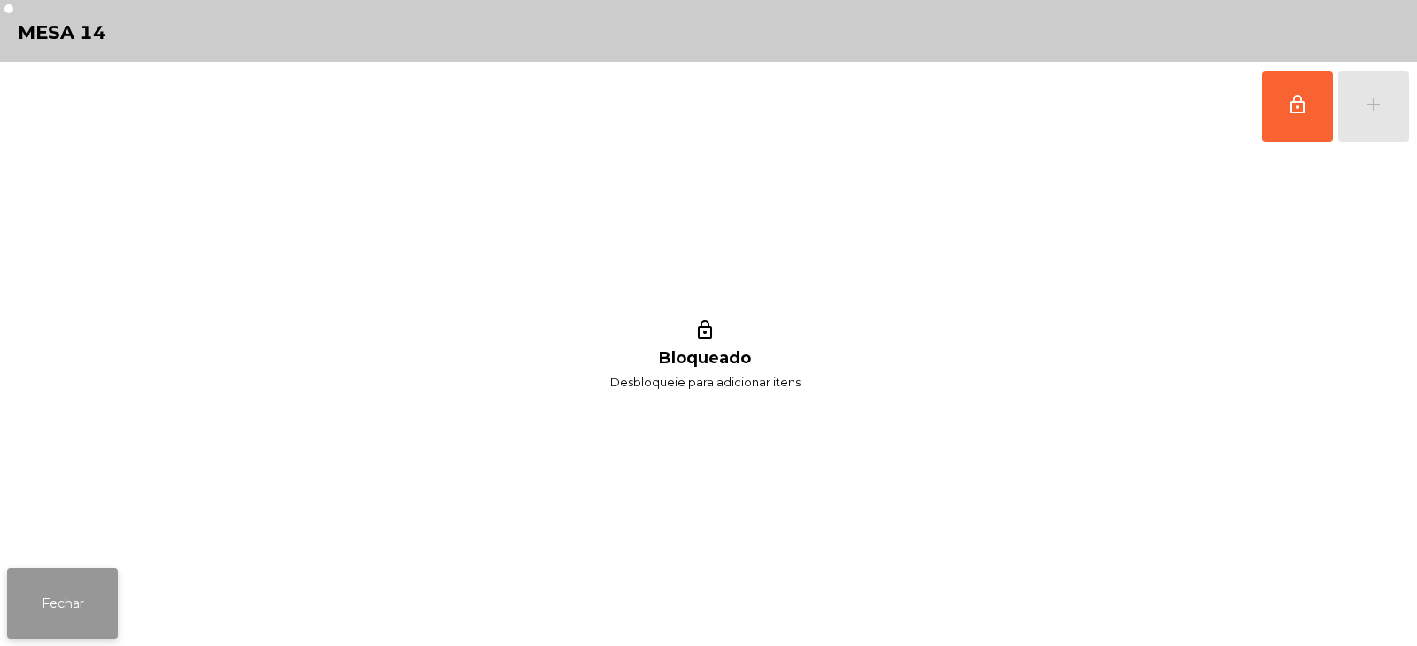
click at [59, 617] on button "Fechar" at bounding box center [62, 603] width 111 height 71
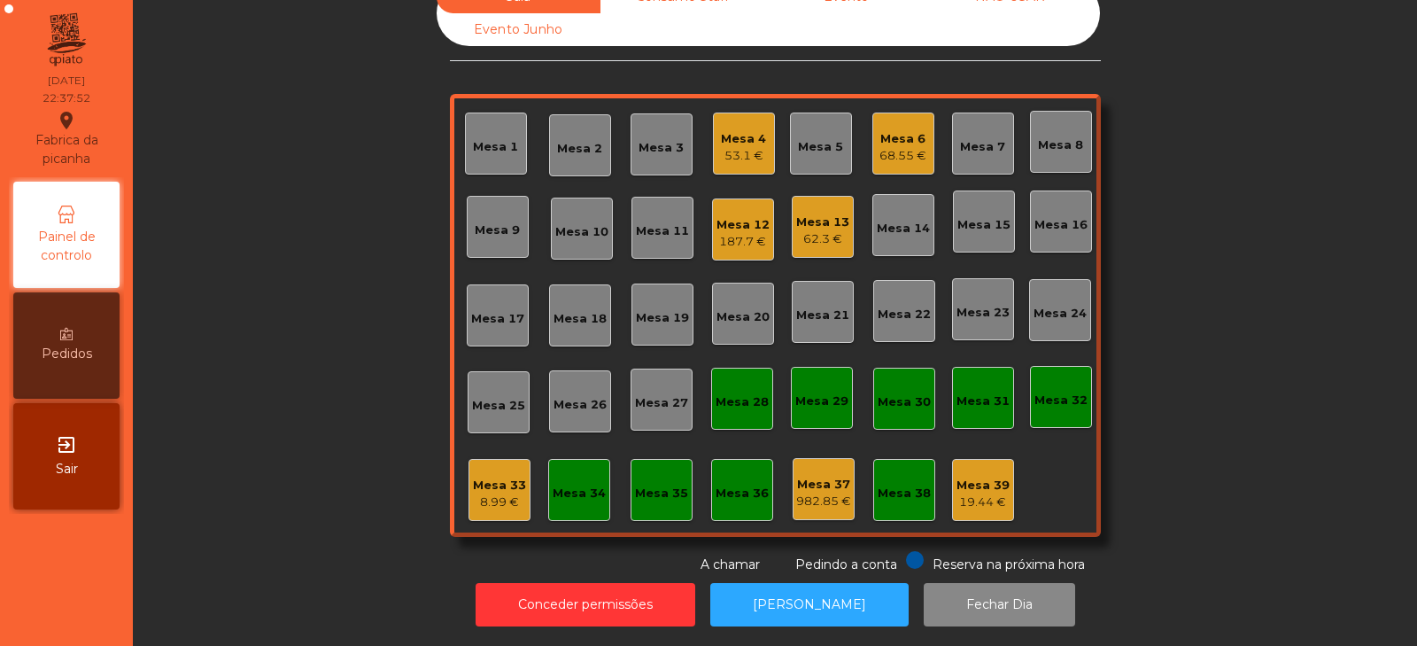
click at [292, 208] on div "Sala Consumo Staff Evento NÃO USAR Evento Junho Mesa 1 Mesa 2 Mesa 3 Mesa 4 53.…" at bounding box center [775, 278] width 1237 height 594
click at [291, 222] on div "Sala Consumo Staff Evento NÃO USAR Evento Junho Mesa 1 Mesa 2 Mesa 3 Mesa 4 53.…" at bounding box center [775, 278] width 1237 height 594
click at [331, 260] on div "Sala Consumo Staff Evento NÃO USAR Evento Junho Mesa 1 Mesa 2 Mesa 3 Mesa 4 53.…" at bounding box center [775, 278] width 1237 height 594
click at [252, 207] on div "Sala Consumo Staff Evento NÃO USAR Evento Junho Mesa 1 Mesa 2 Mesa 3 Mesa 4 53.…" at bounding box center [775, 278] width 1237 height 594
click at [308, 253] on div "Sala Consumo Staff Evento NÃO USAR Evento Junho Mesa 1 Mesa 2 Mesa 3 Mesa 4 53.…" at bounding box center [775, 278] width 1237 height 594
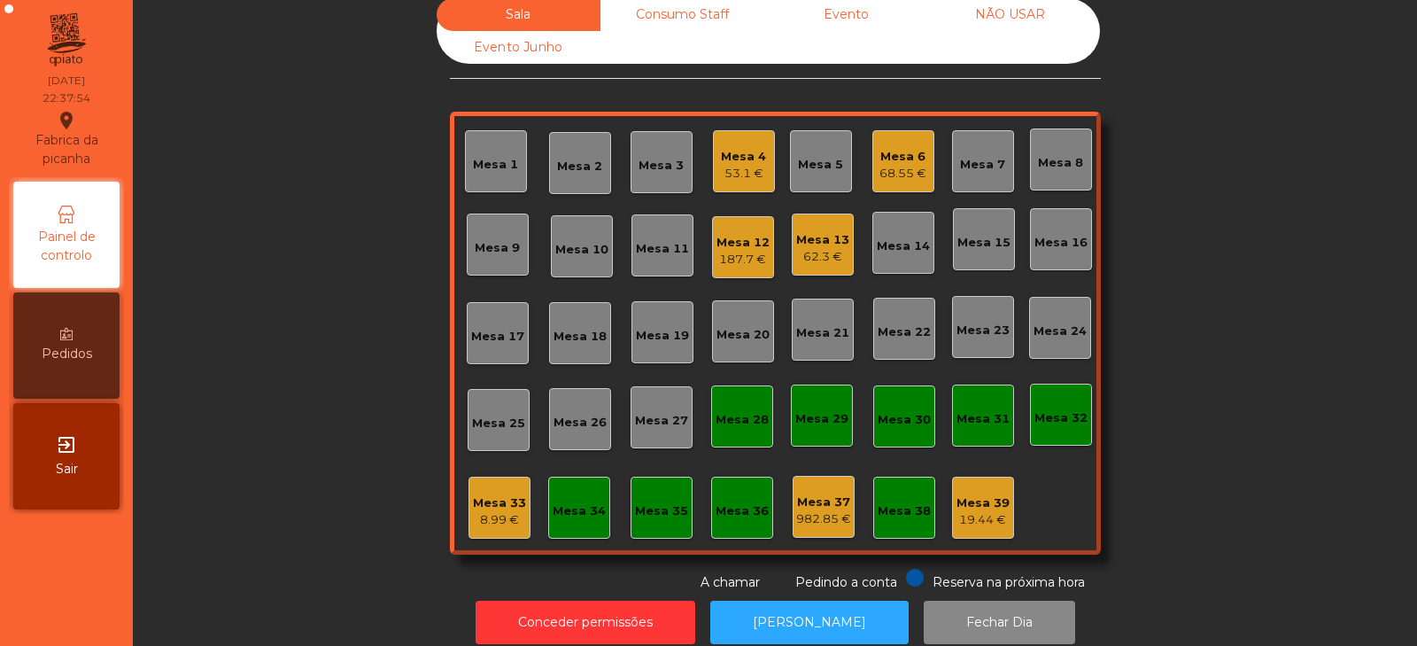
scroll to position [10, 0]
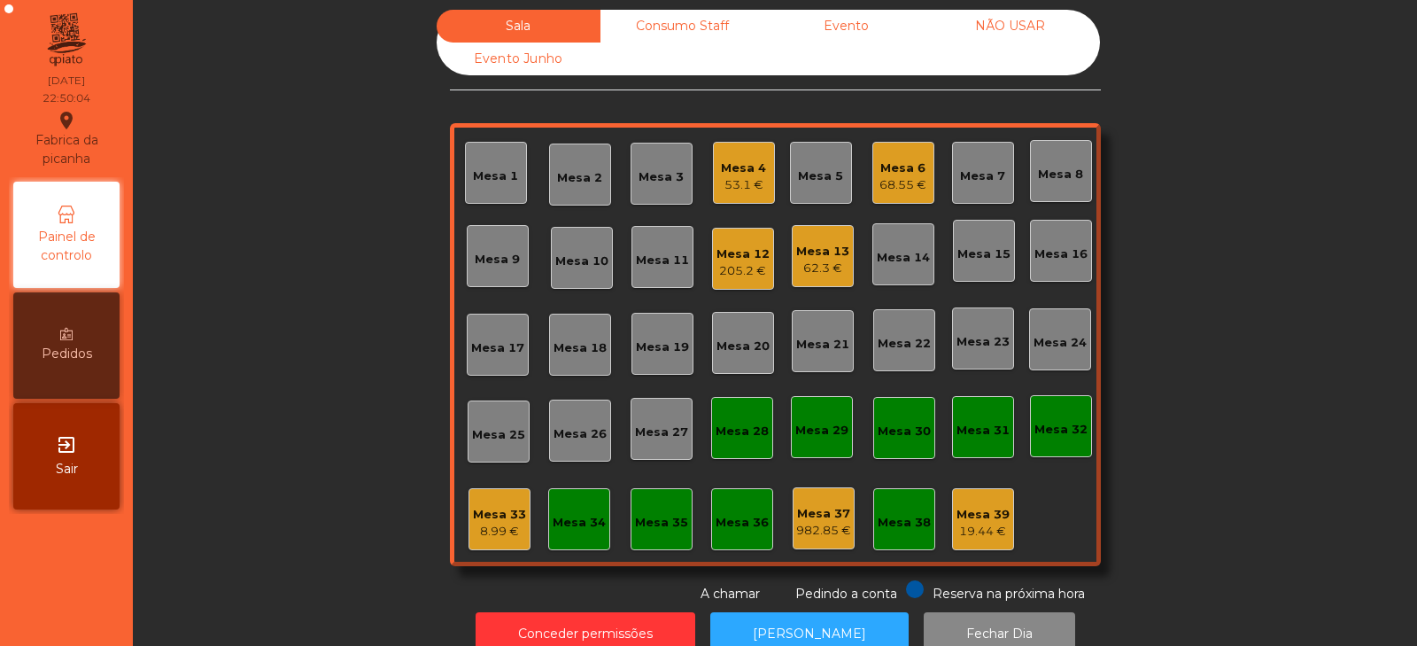
click at [827, 253] on div "Mesa 13" at bounding box center [822, 252] width 53 height 18
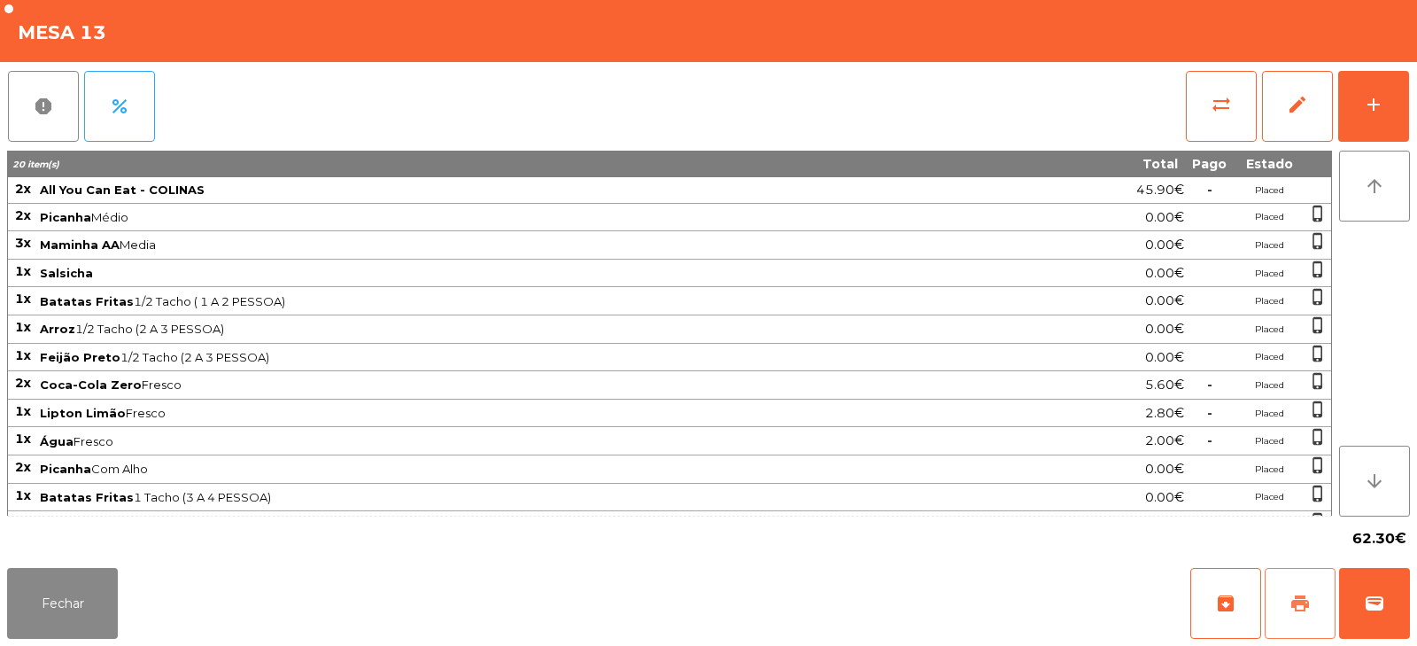
click at [1301, 590] on button "print" at bounding box center [1300, 603] width 71 height 71
click at [1297, 602] on span "print" at bounding box center [1300, 603] width 21 height 21
click at [1214, 96] on span "sync_alt" at bounding box center [1221, 104] width 21 height 21
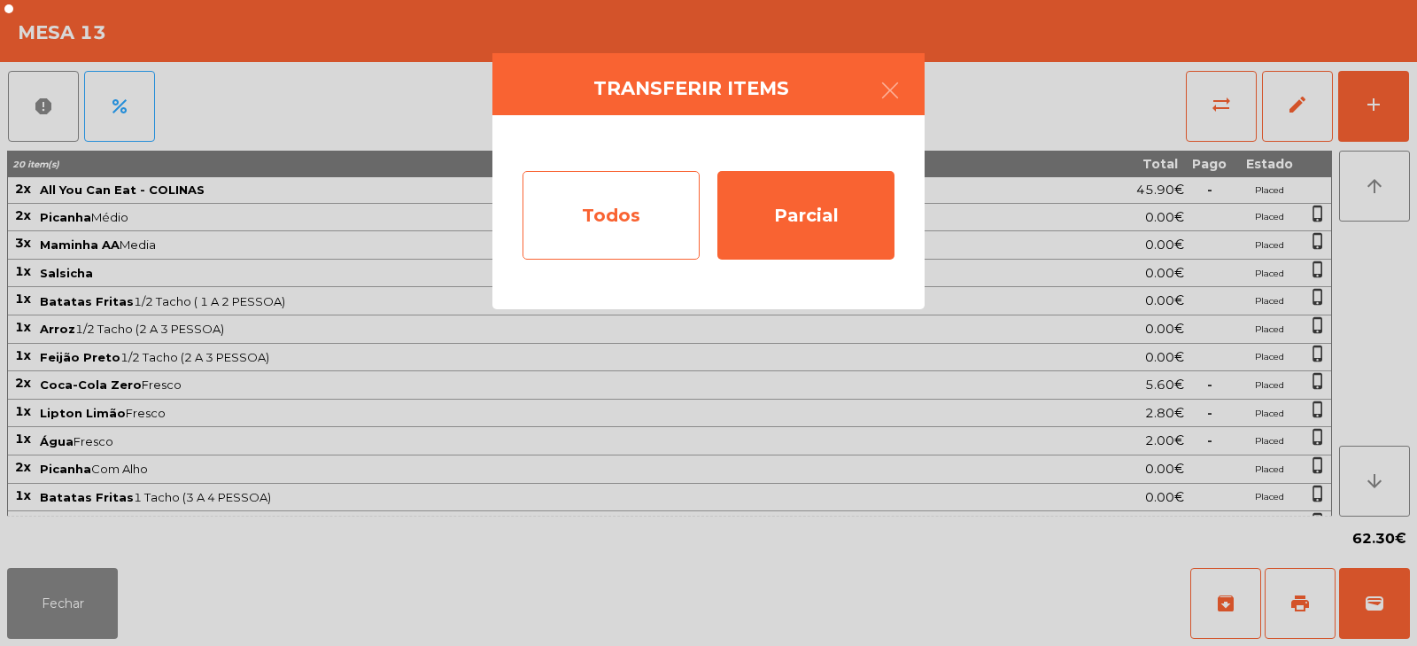
click at [563, 214] on div "Todos" at bounding box center [611, 215] width 177 height 89
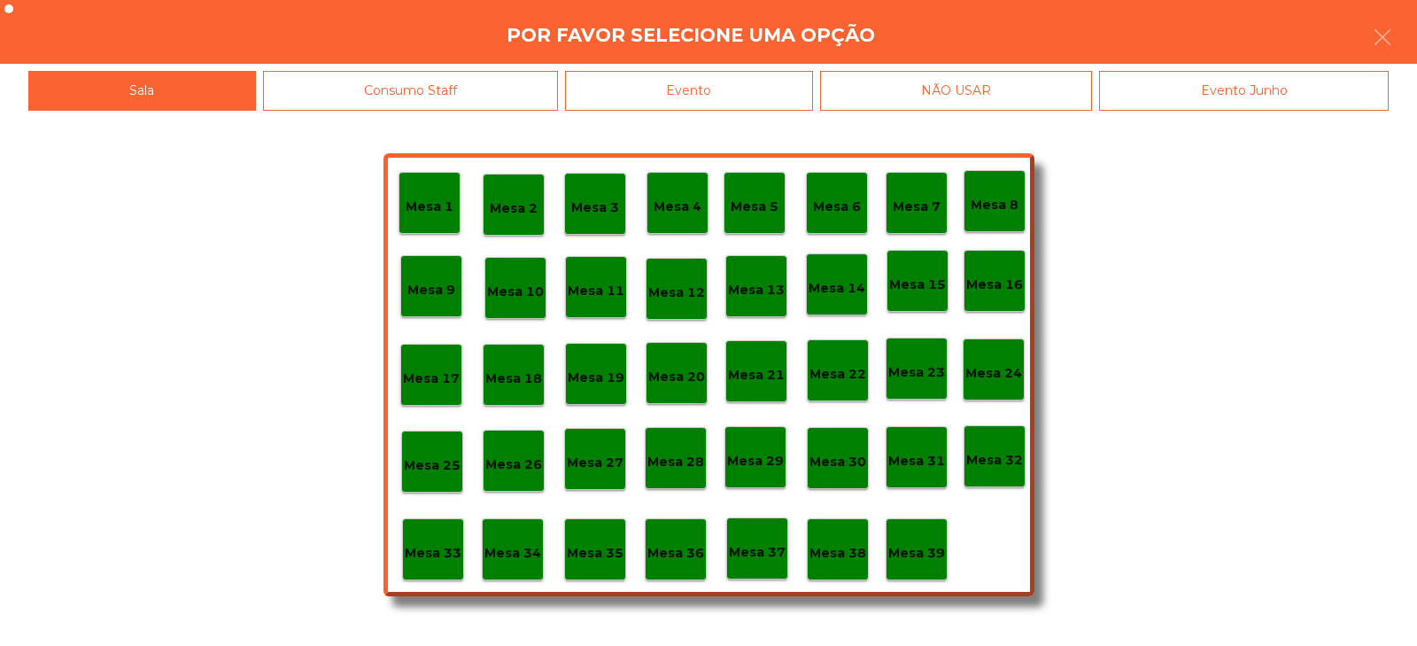
click at [749, 88] on div "Evento" at bounding box center [689, 91] width 248 height 40
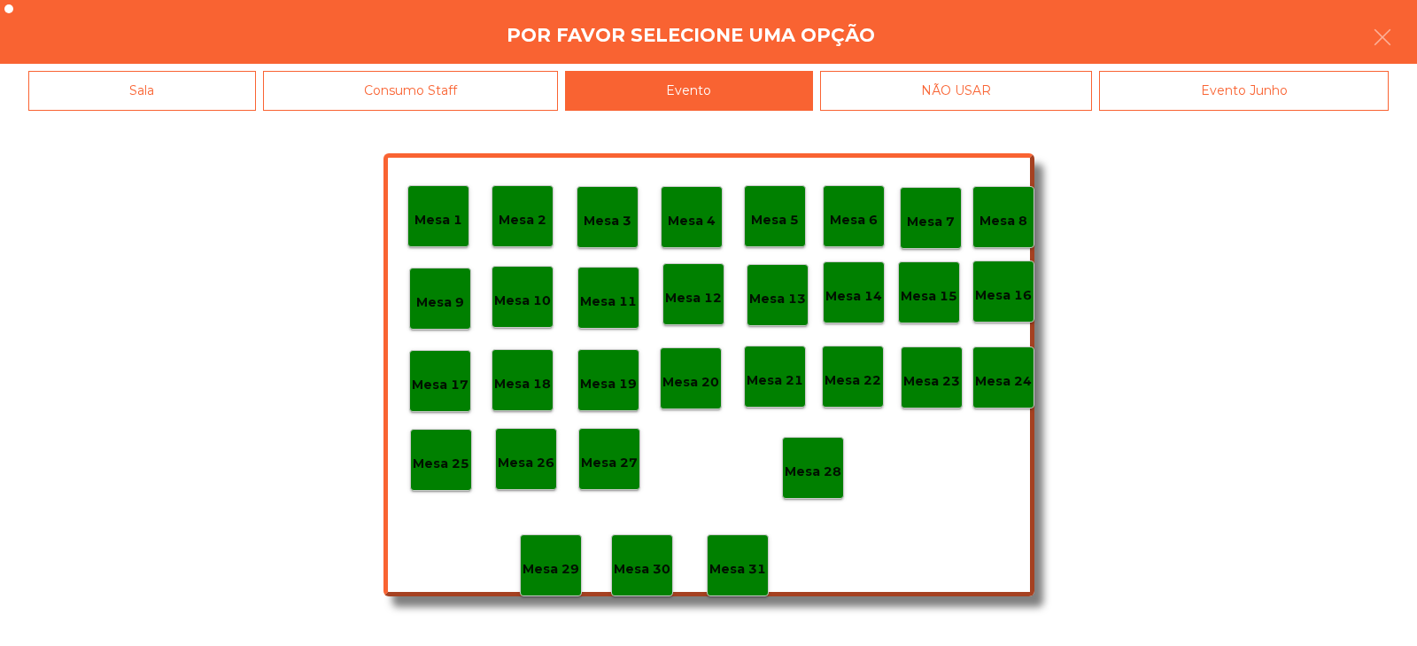
click at [808, 460] on div "Mesa 28" at bounding box center [813, 467] width 57 height 27
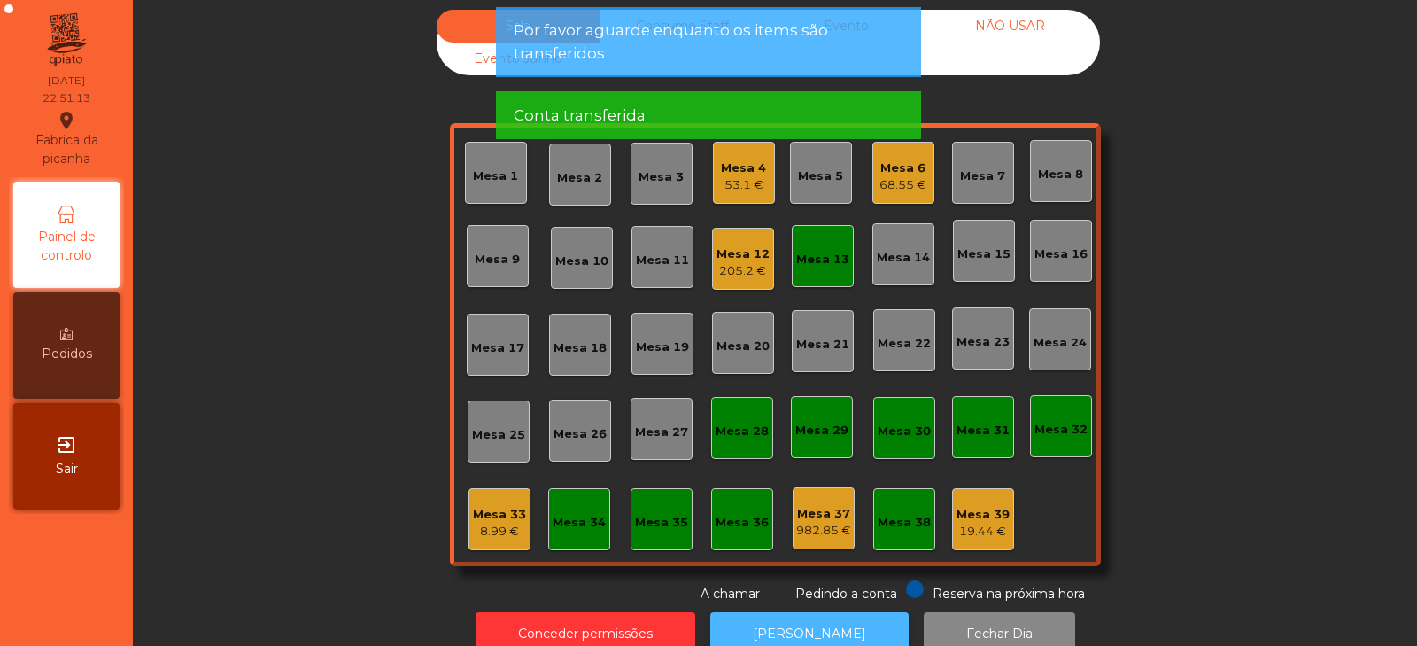
click at [821, 612] on button "[PERSON_NAME]" at bounding box center [809, 633] width 198 height 43
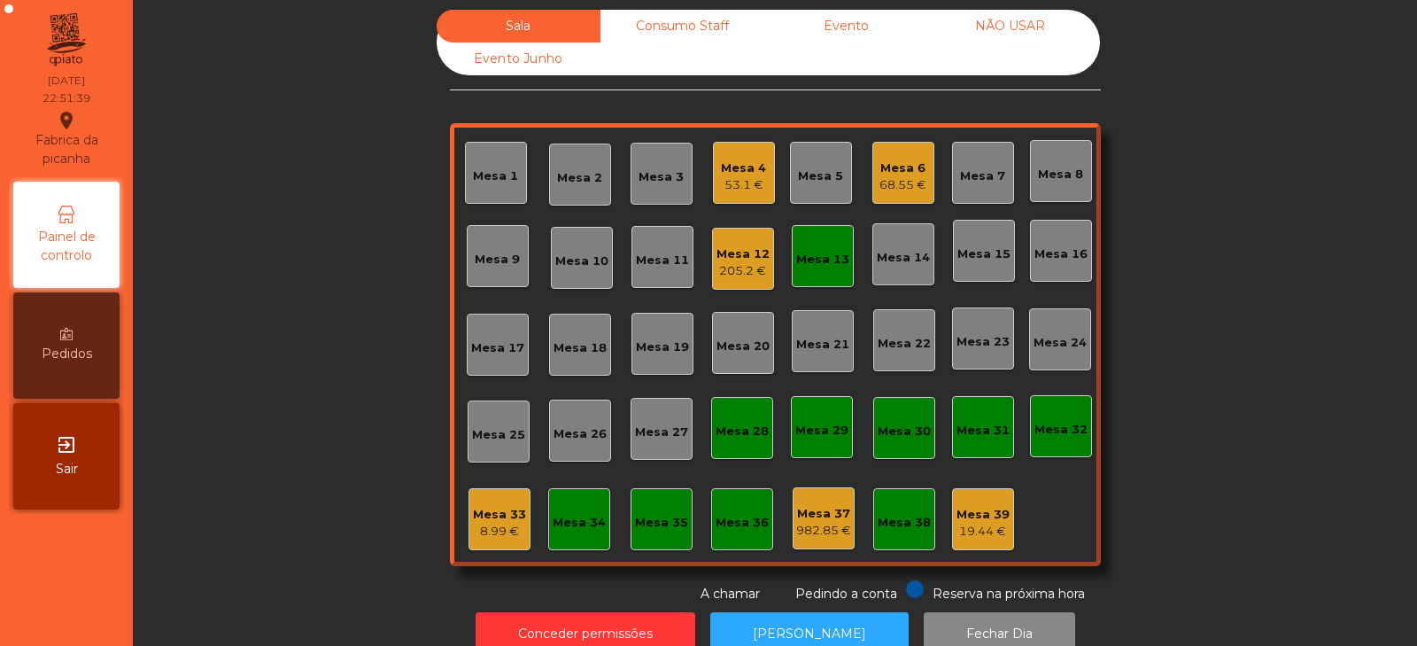
click at [824, 240] on div "Mesa 13" at bounding box center [823, 256] width 62 height 62
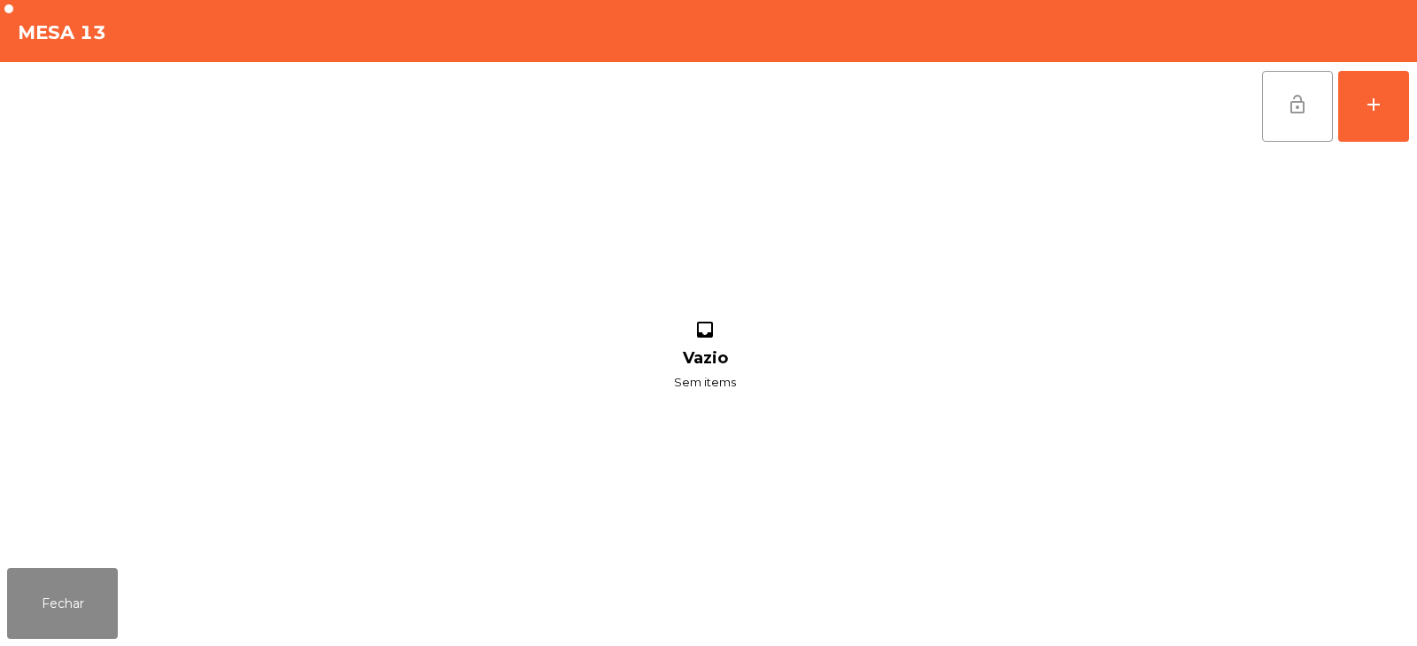
click at [1303, 114] on span "lock_open" at bounding box center [1297, 104] width 21 height 21
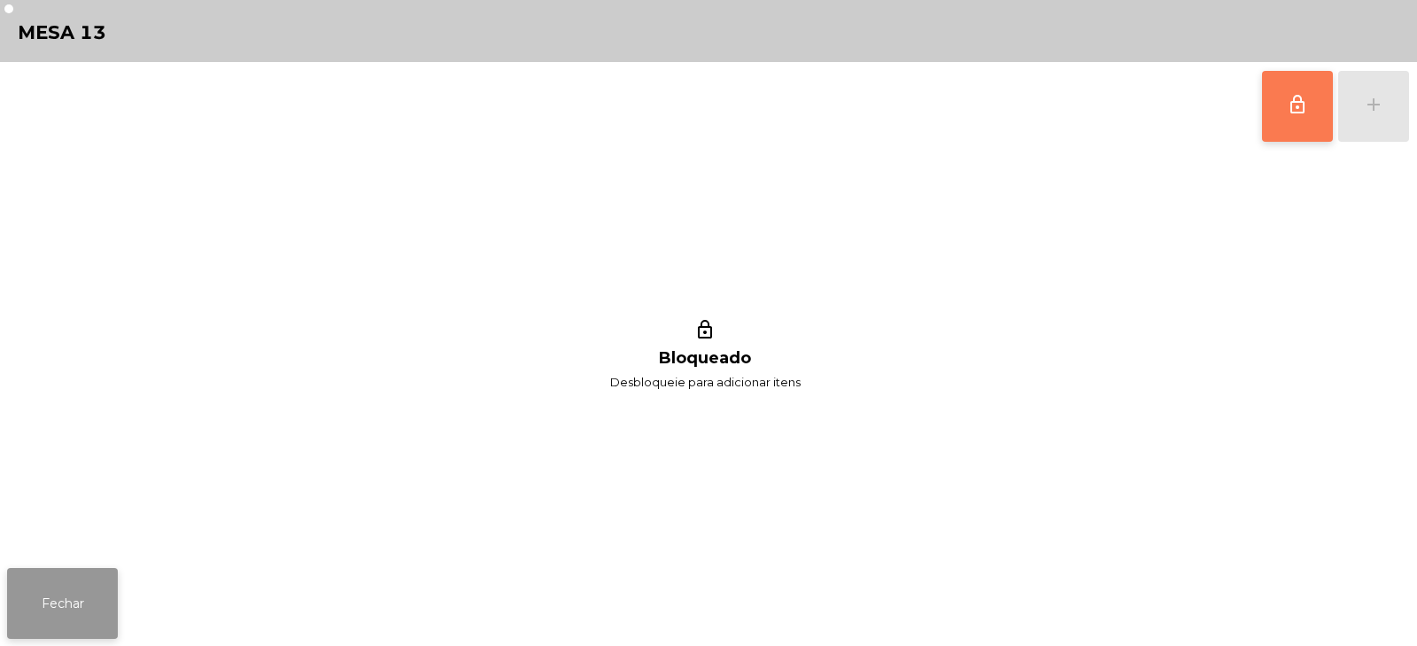
click at [56, 614] on button "Fechar" at bounding box center [62, 603] width 111 height 71
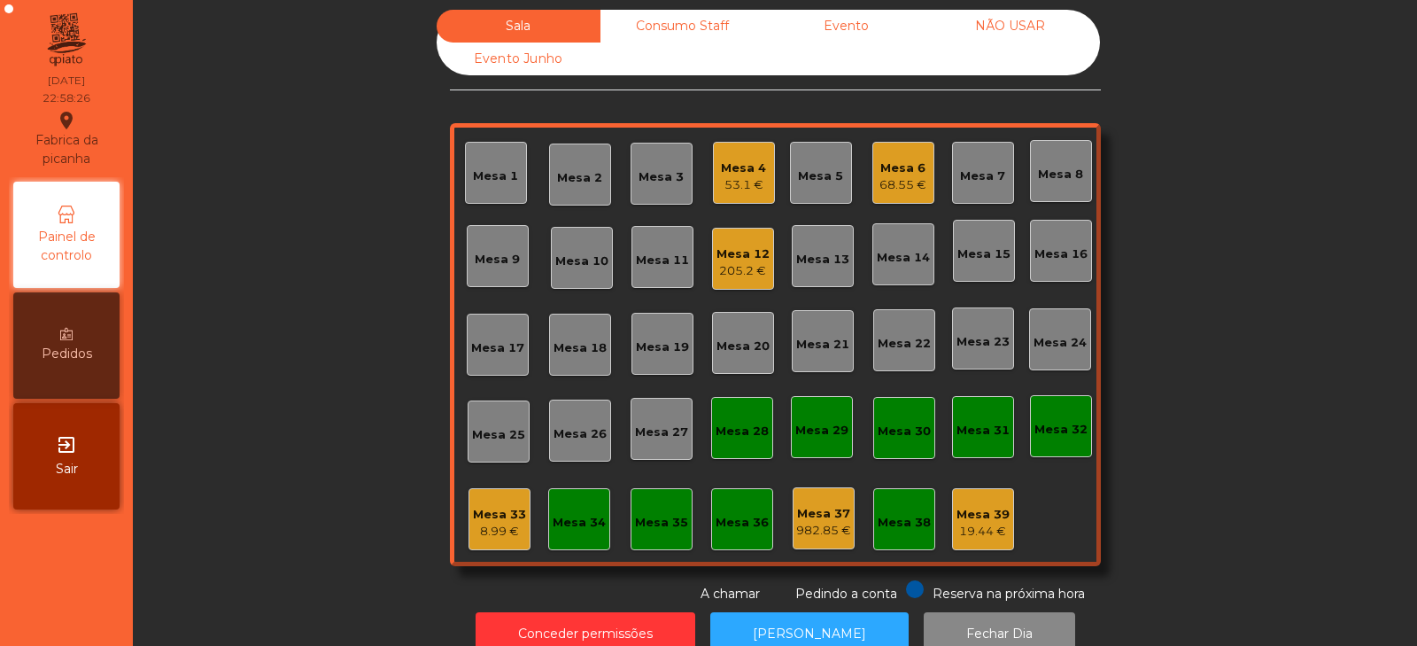
click at [658, 511] on div "Mesa 35" at bounding box center [661, 519] width 53 height 25
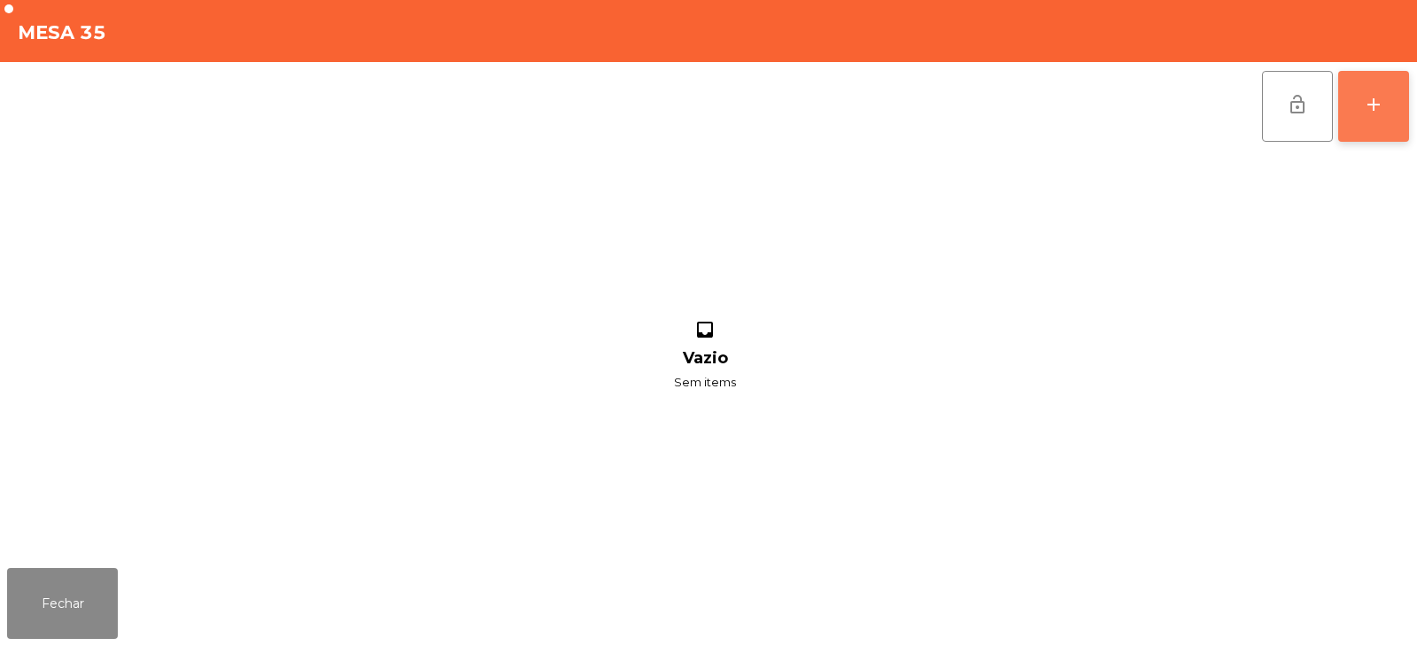
click at [1377, 101] on div "add" at bounding box center [1373, 104] width 21 height 21
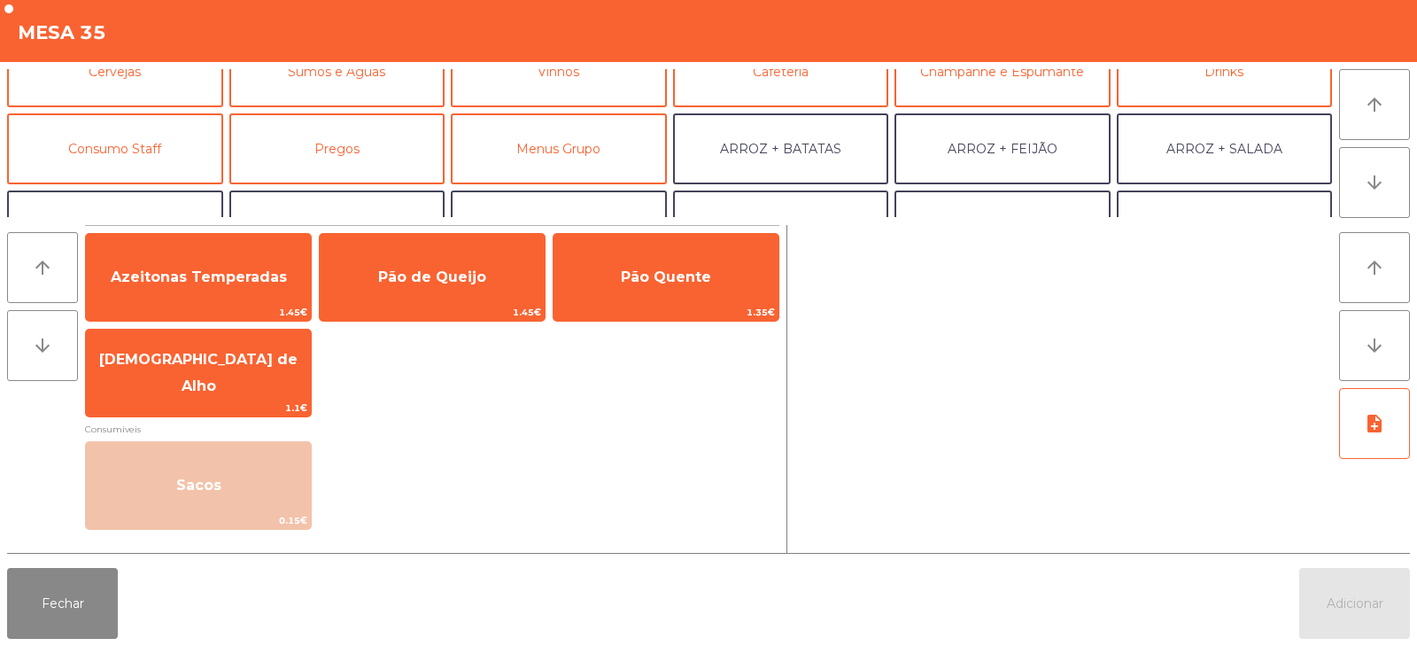
scroll to position [140, 0]
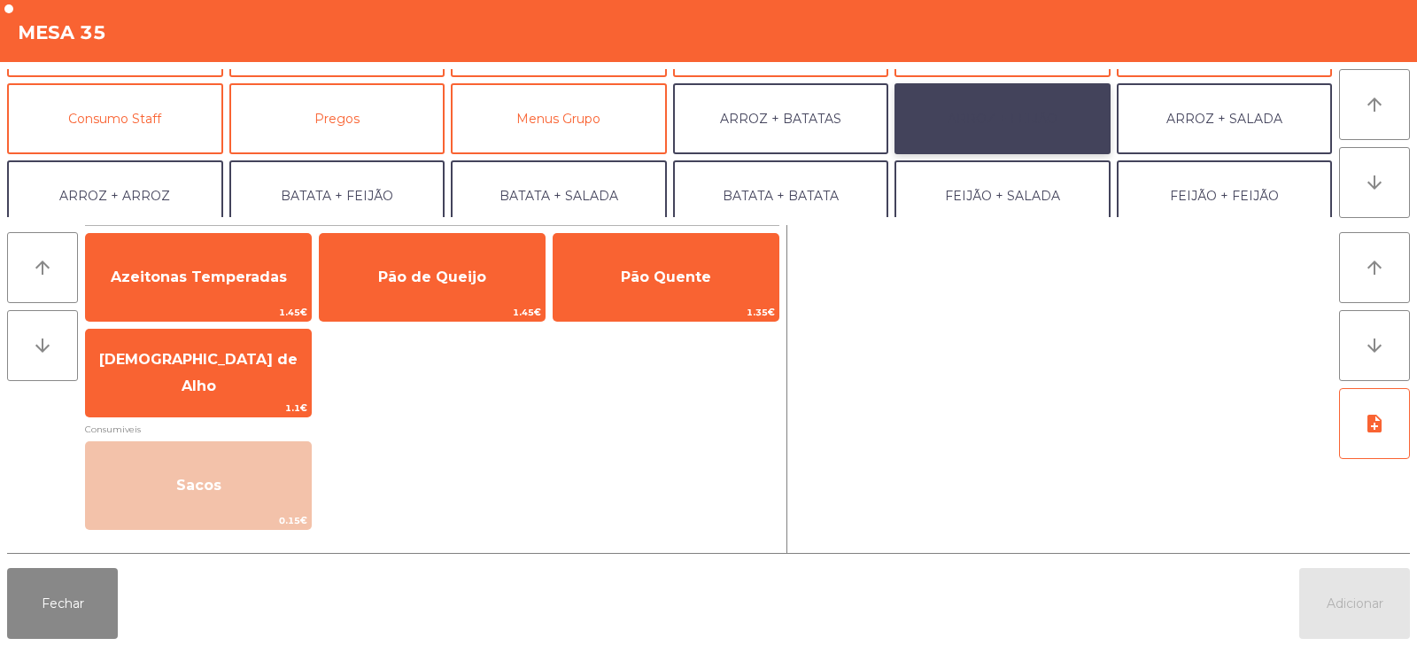
click at [1026, 115] on button "ARROZ + FEIJÃO" at bounding box center [1003, 118] width 216 height 71
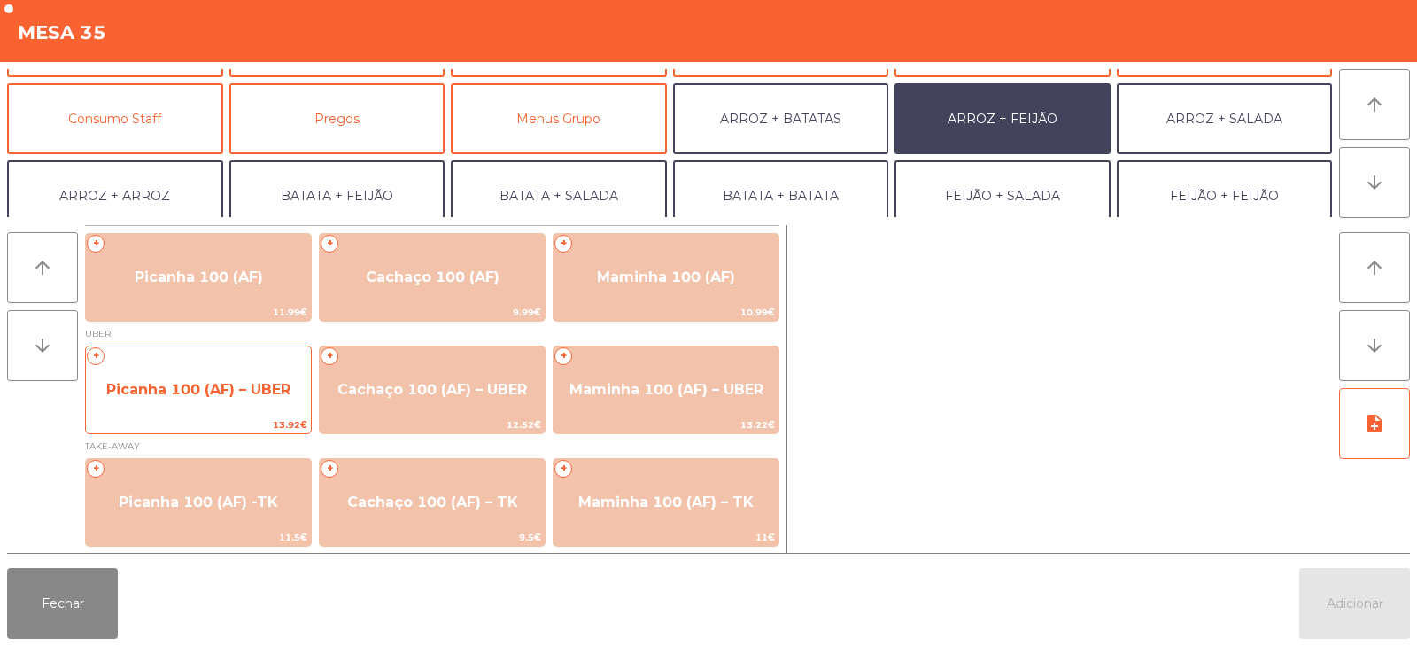
click at [162, 393] on span "Picanha 100 (AF) – UBER" at bounding box center [198, 389] width 184 height 17
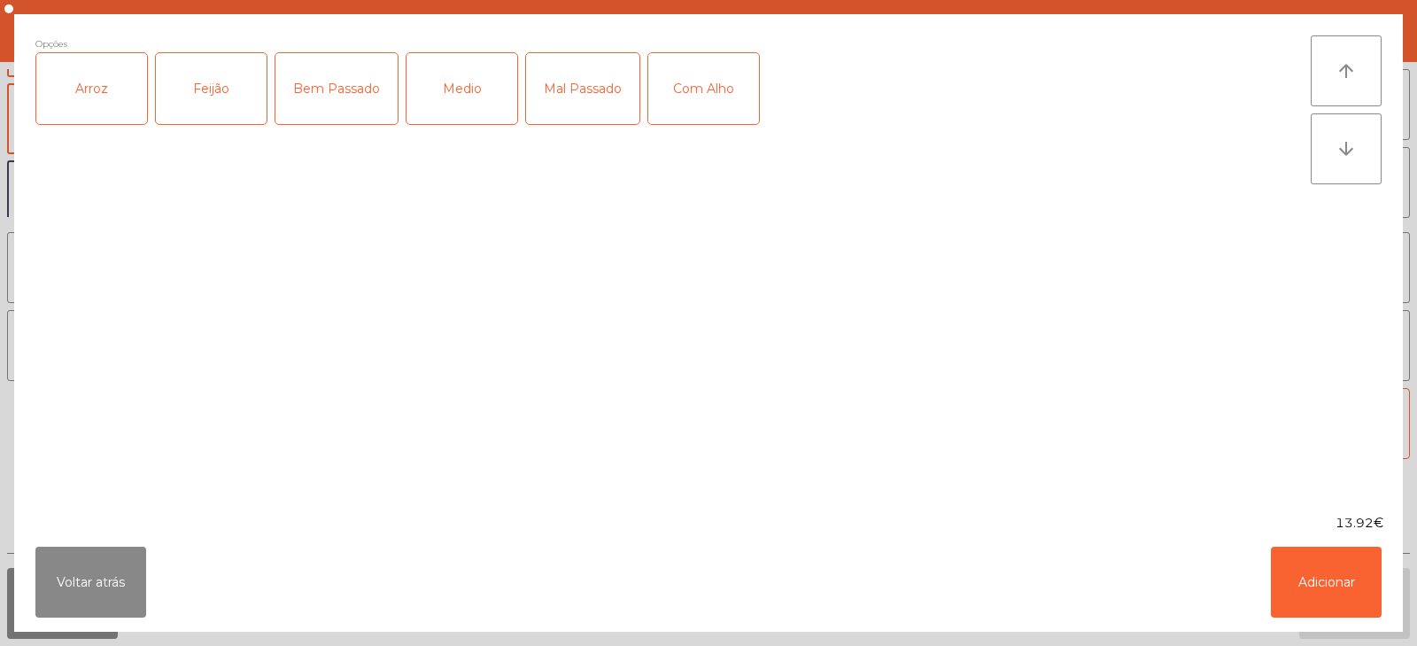
click at [83, 86] on div "Arroz" at bounding box center [91, 88] width 111 height 71
click at [202, 74] on div "Feijão" at bounding box center [211, 88] width 111 height 71
click at [369, 83] on div "Bem Passado" at bounding box center [336, 88] width 122 height 71
click at [1330, 584] on button "Adicionar" at bounding box center [1326, 582] width 111 height 71
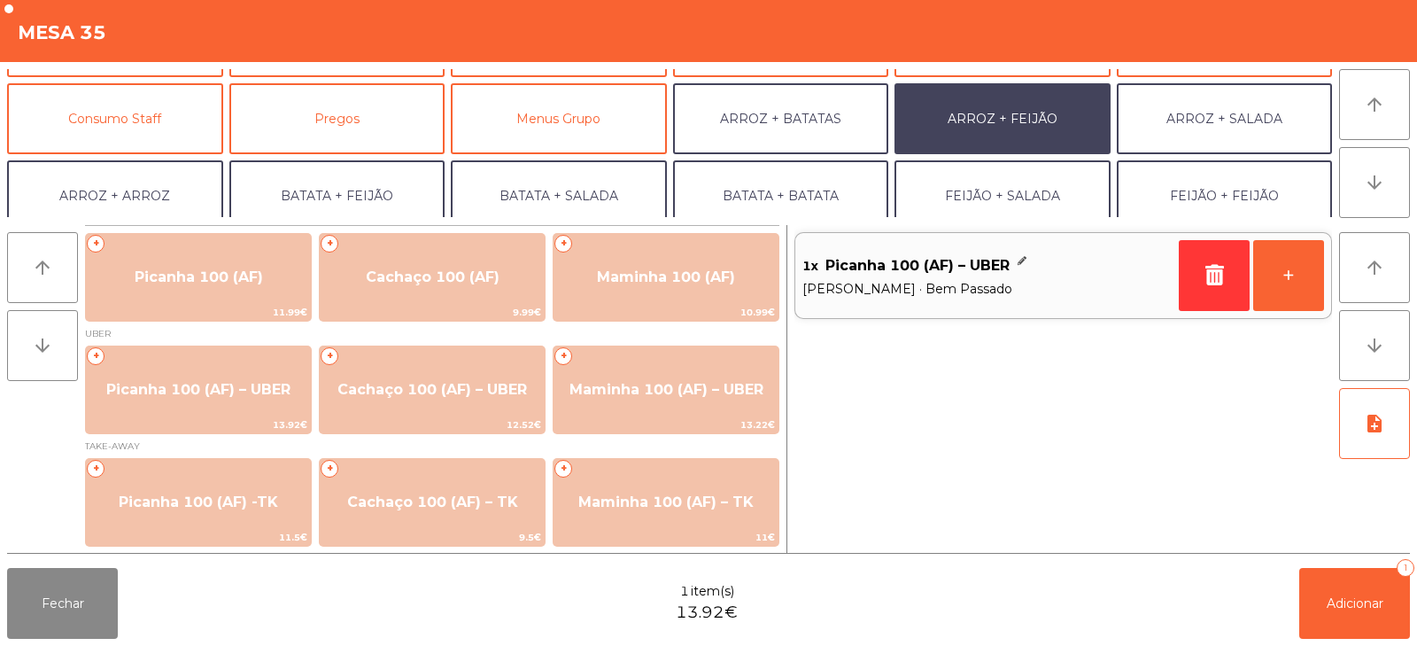
scroll to position [231, 0]
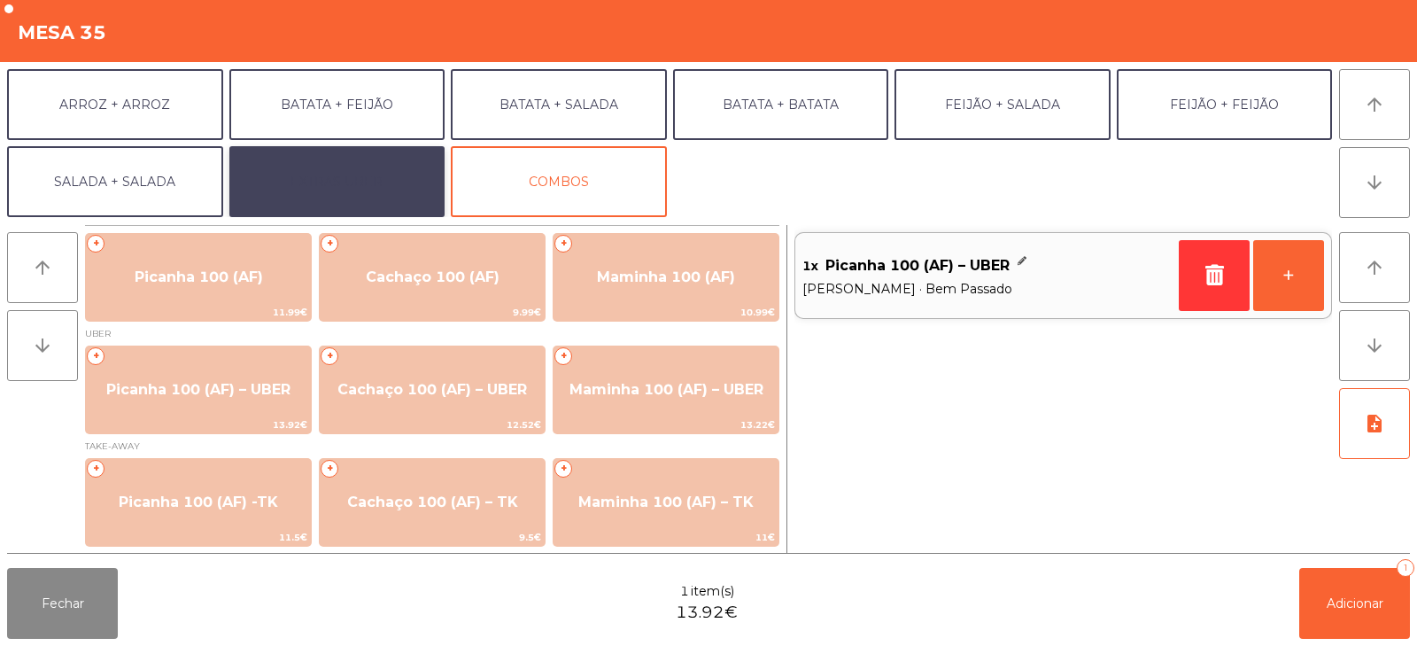
click at [373, 181] on button "EXTRAS UBER" at bounding box center [337, 181] width 216 height 71
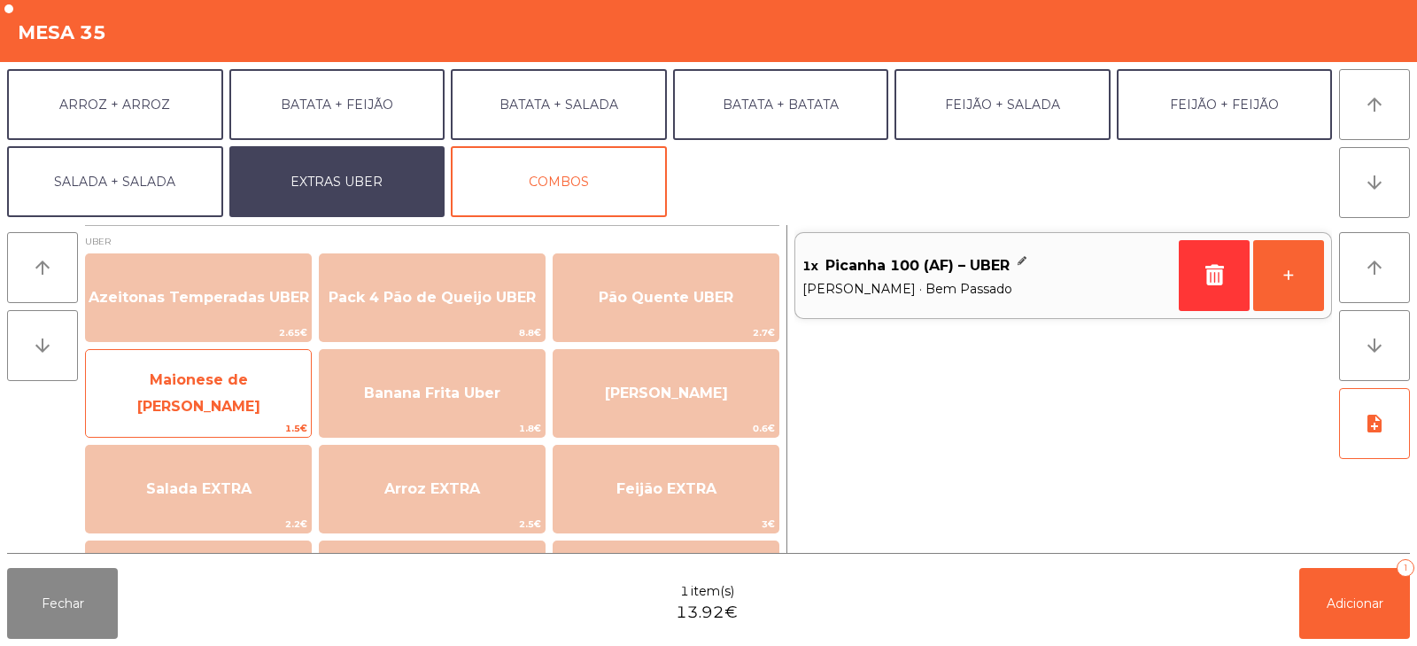
click at [191, 398] on span "Maionese de [PERSON_NAME]" at bounding box center [198, 392] width 123 height 43
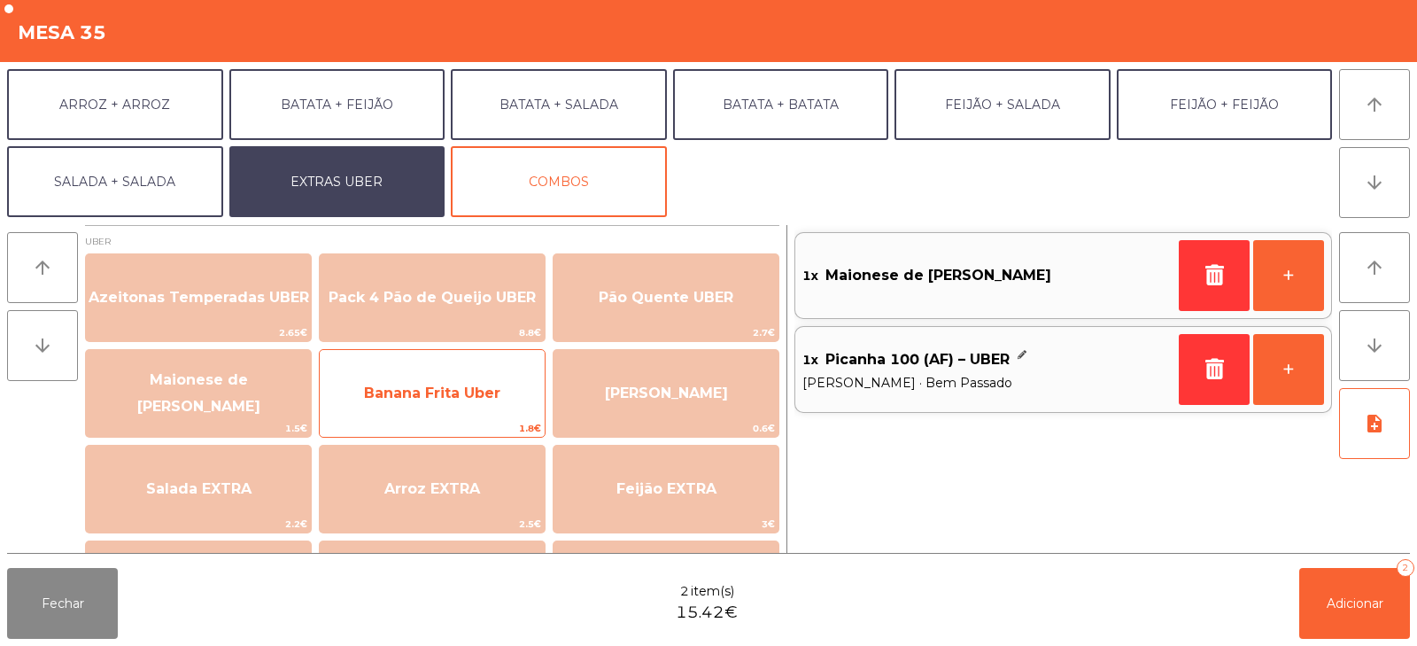
click at [446, 410] on span "Banana Frita Uber" at bounding box center [432, 393] width 225 height 48
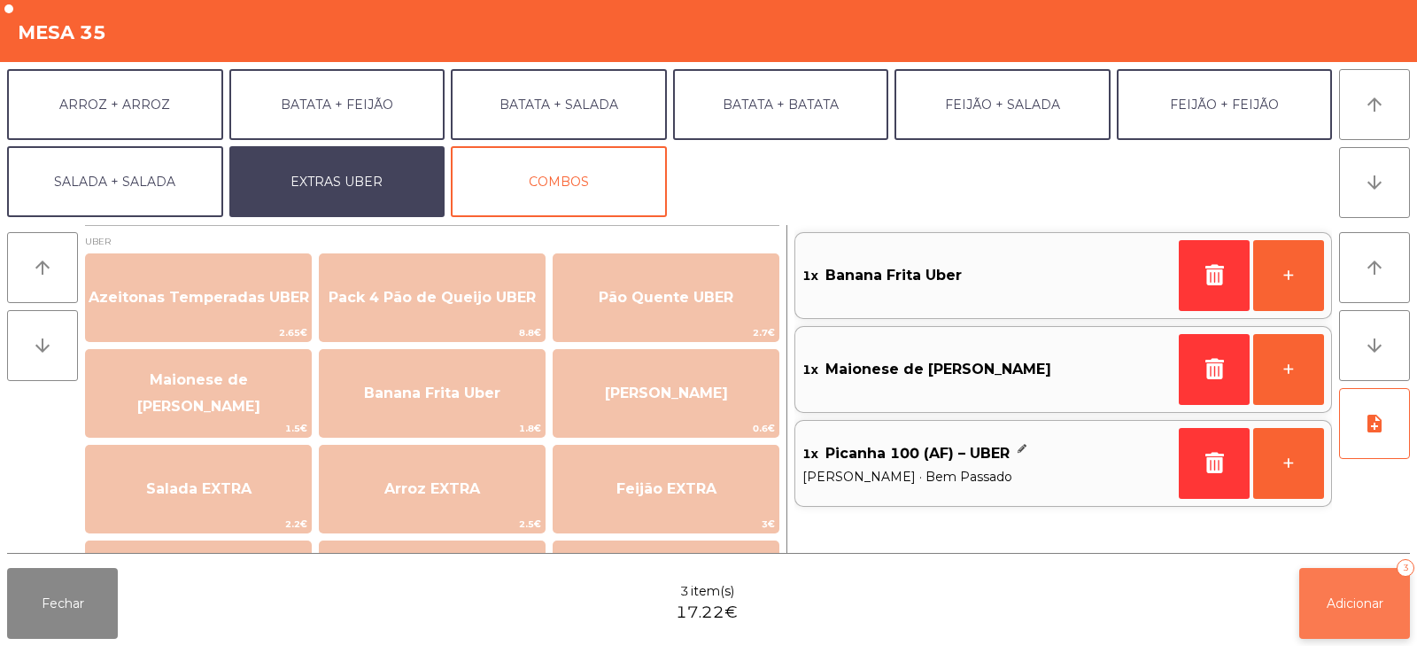
click at [1341, 618] on button "Adicionar 3" at bounding box center [1355, 603] width 111 height 71
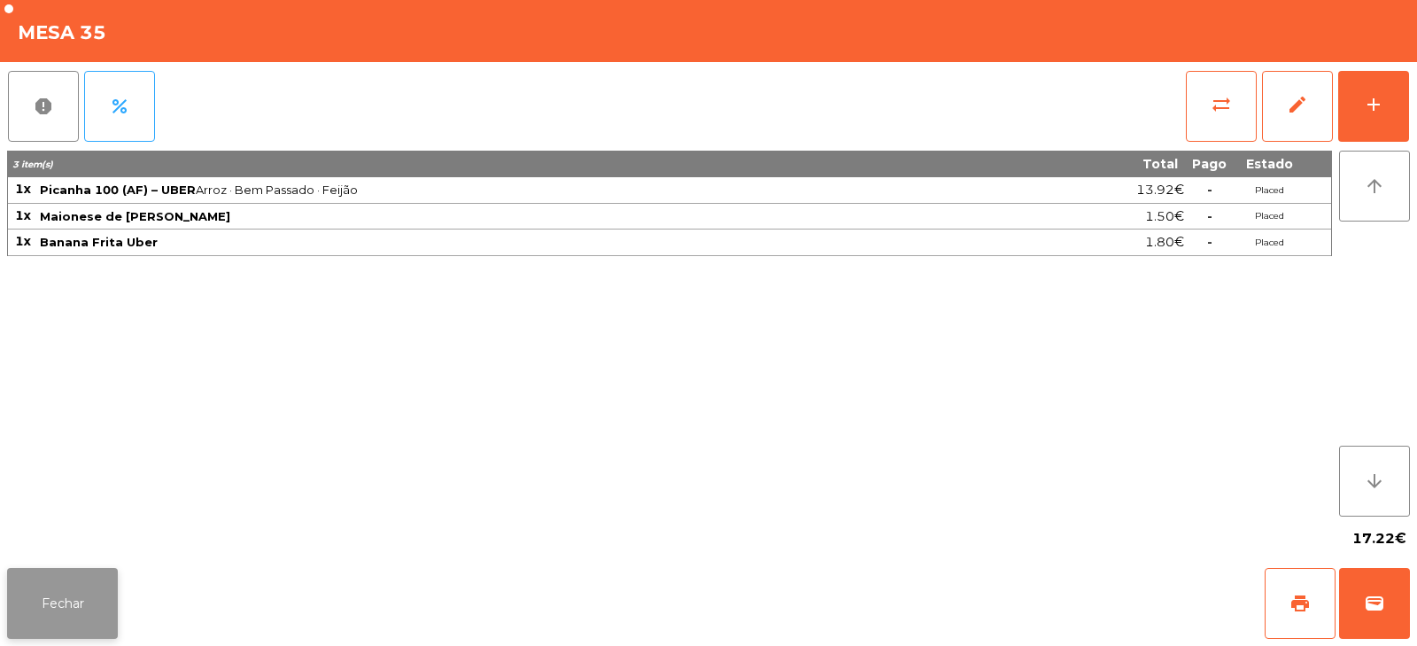
click at [63, 604] on button "Fechar" at bounding box center [62, 603] width 111 height 71
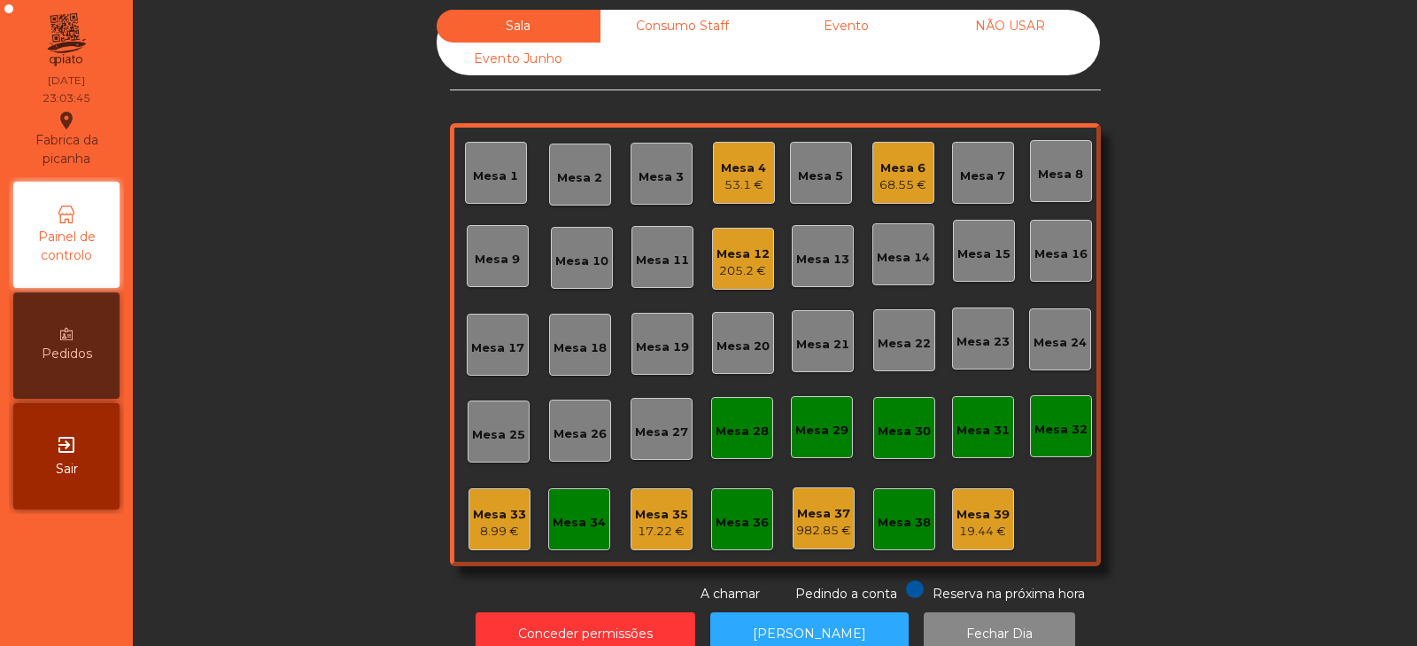
click at [657, 518] on div "Mesa 35" at bounding box center [661, 515] width 53 height 18
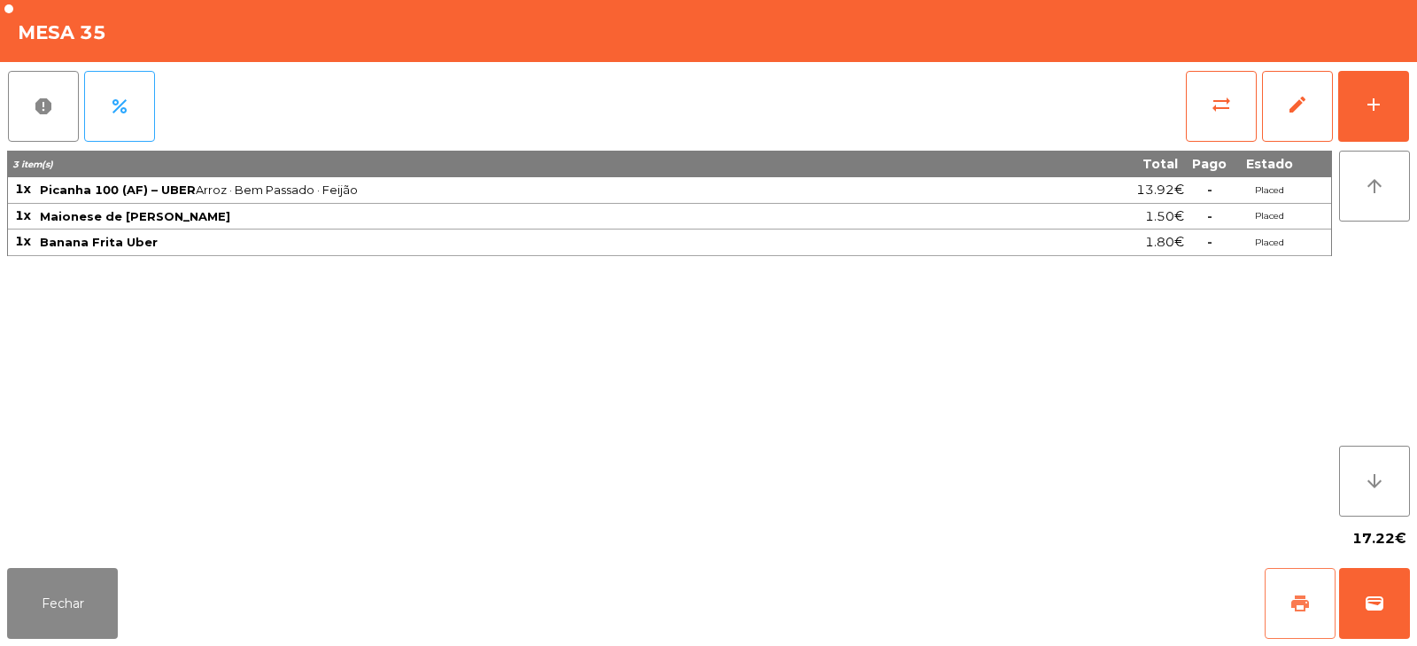
click at [1294, 593] on span "print" at bounding box center [1300, 603] width 21 height 21
click at [1377, 616] on button "wallet" at bounding box center [1374, 603] width 71 height 71
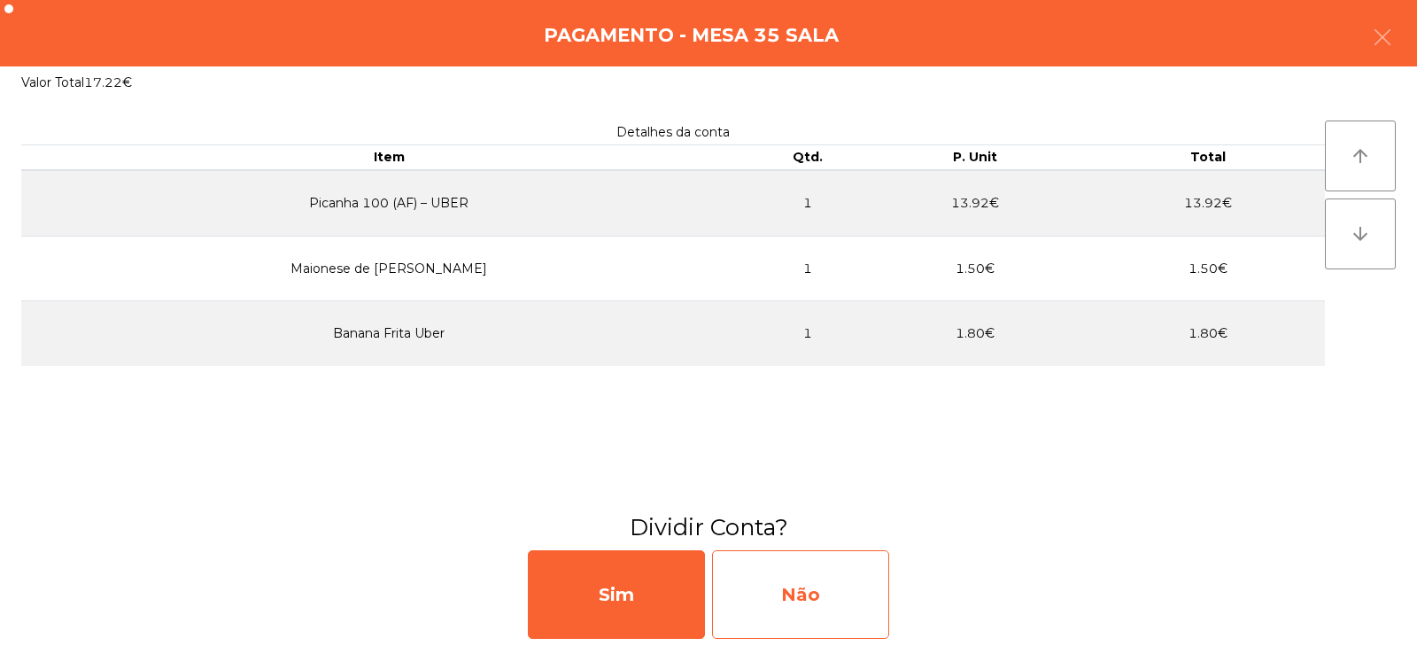
click at [817, 597] on div "Não" at bounding box center [800, 594] width 177 height 89
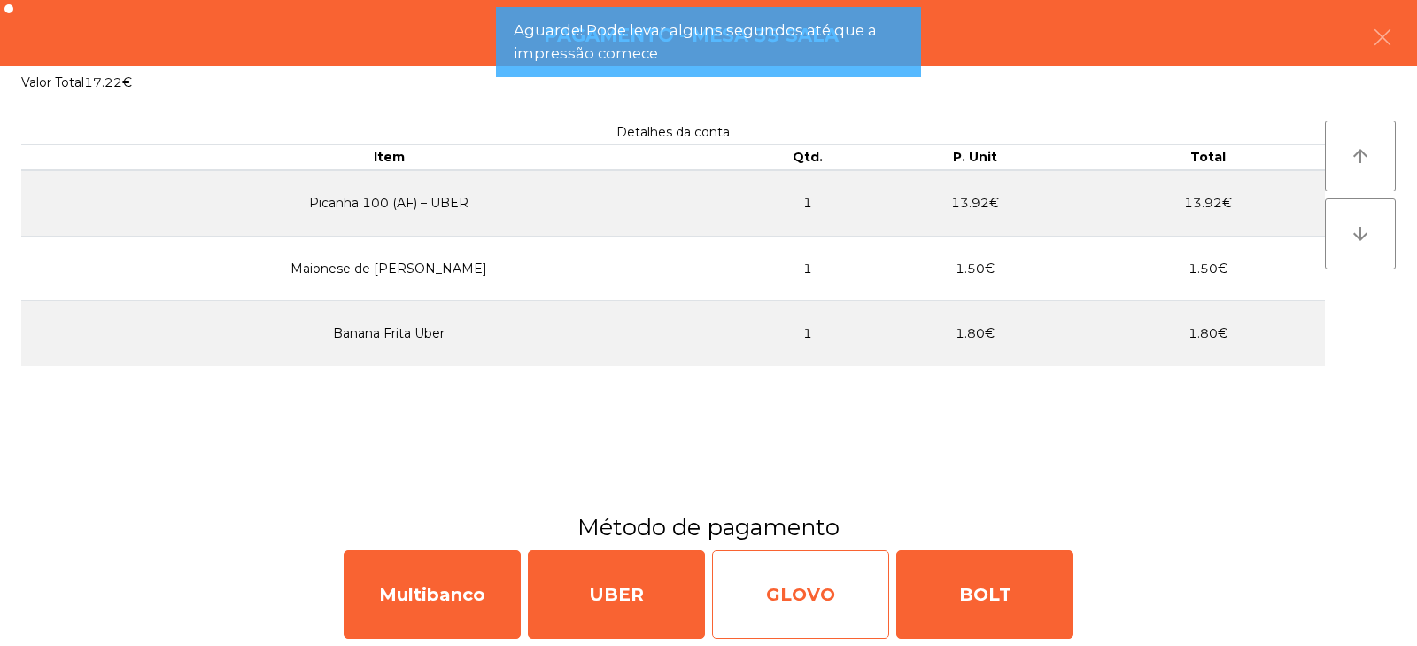
click at [789, 585] on div "GLOVO" at bounding box center [800, 594] width 177 height 89
select select "**"
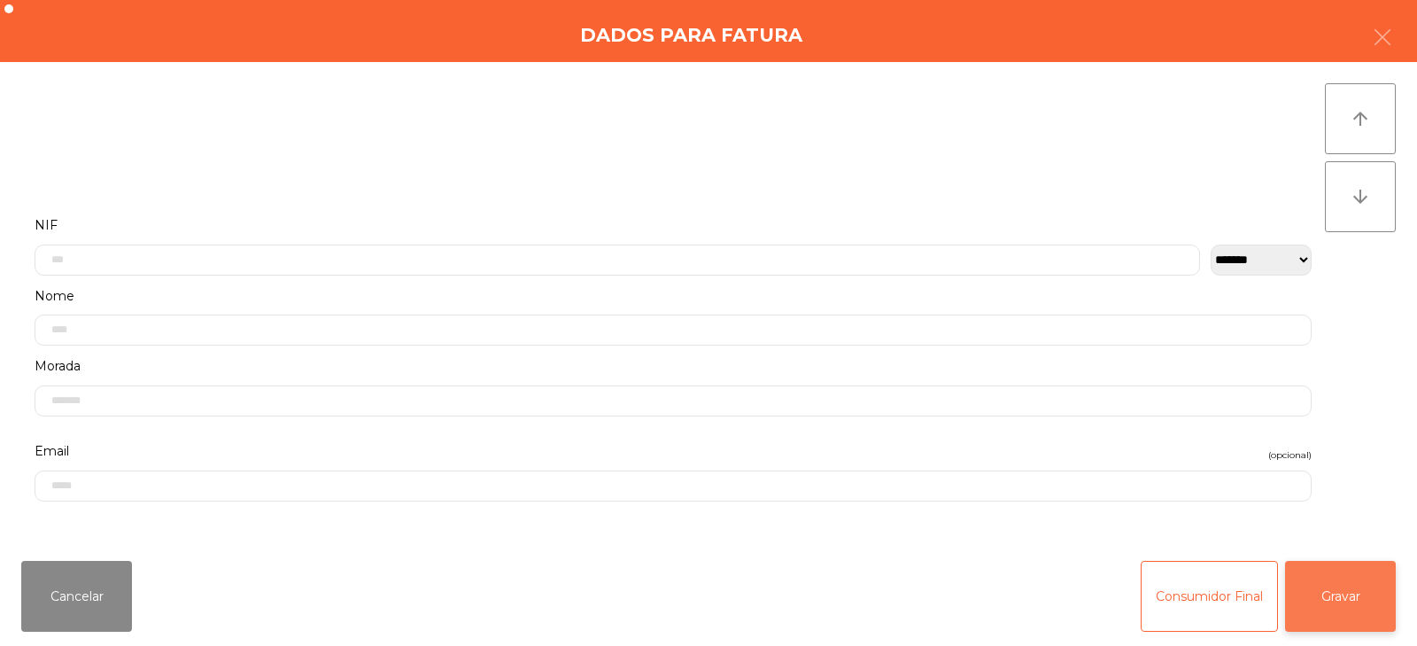
click at [1381, 588] on button "Gravar" at bounding box center [1340, 596] width 111 height 71
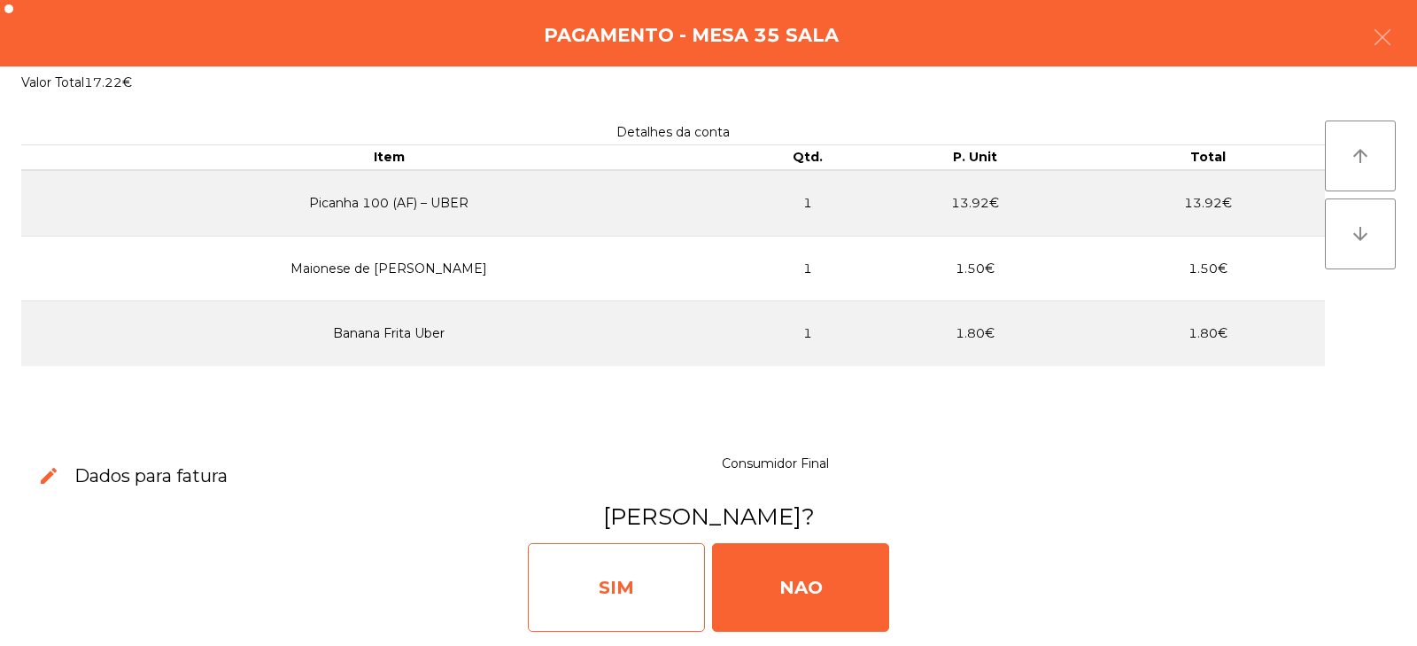
click at [660, 609] on div "SIM" at bounding box center [616, 587] width 177 height 89
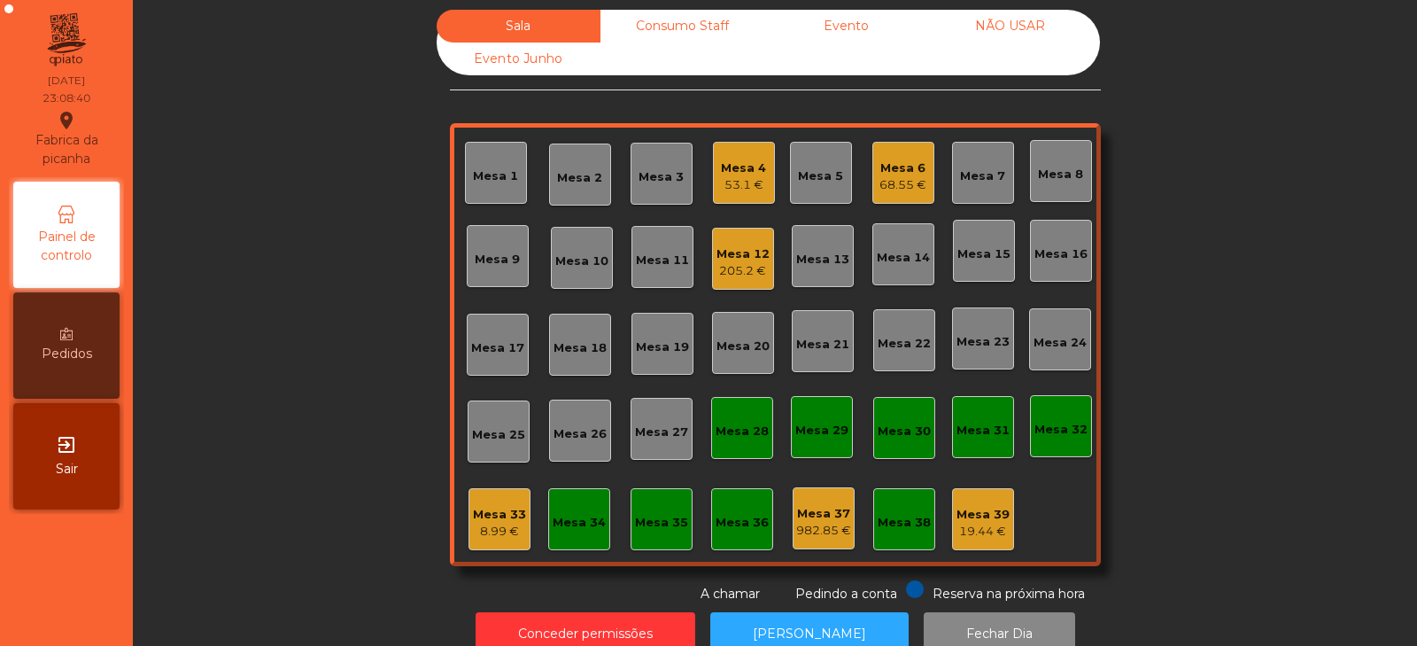
click at [738, 268] on div "205.2 €" at bounding box center [743, 271] width 53 height 18
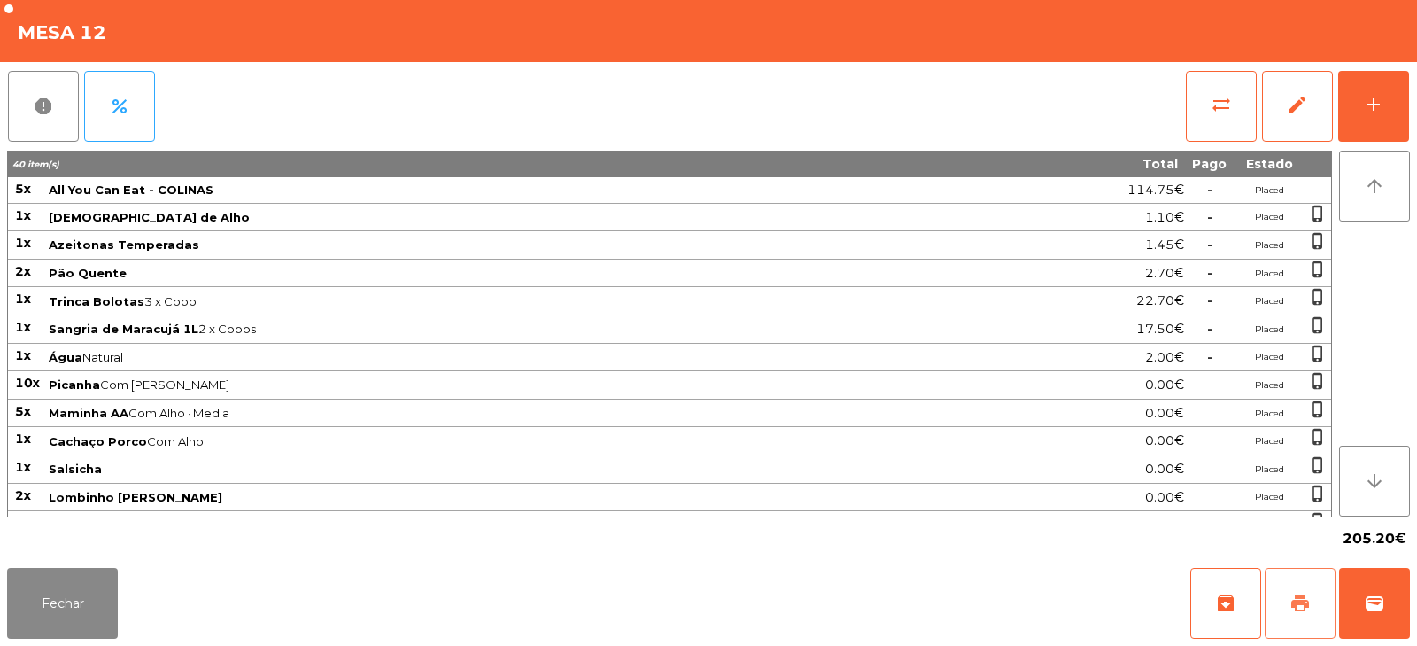
click at [1308, 609] on span "print" at bounding box center [1300, 603] width 21 height 21
click at [57, 596] on button "Fechar" at bounding box center [62, 603] width 111 height 71
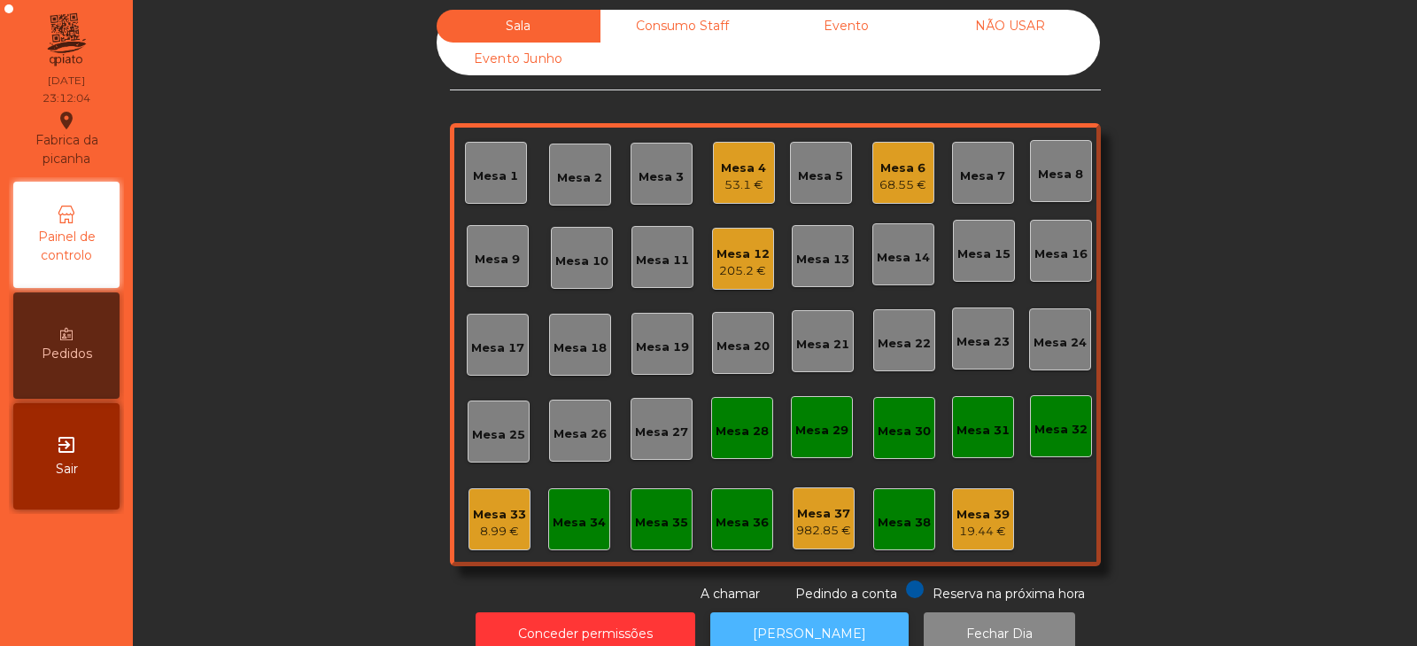
click at [811, 615] on button "[PERSON_NAME]" at bounding box center [809, 633] width 198 height 43
click at [743, 260] on div "Mesa 12" at bounding box center [743, 254] width 53 height 18
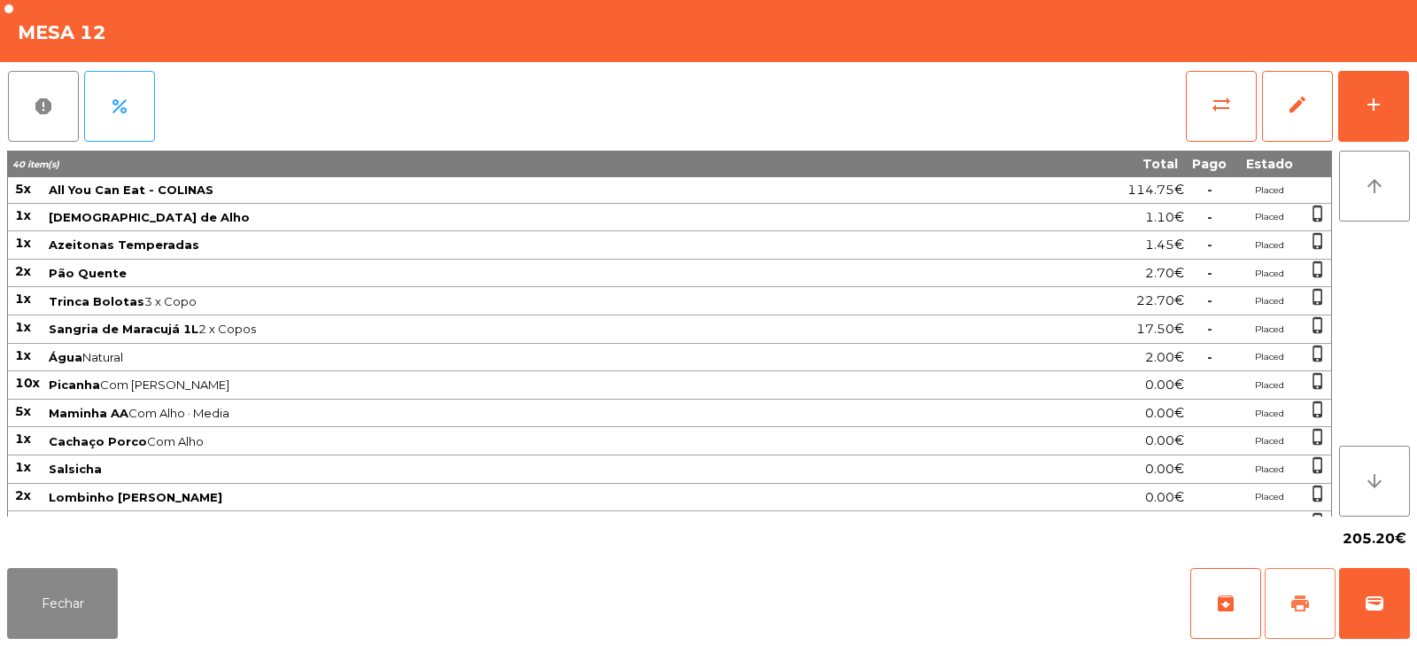
click at [1300, 611] on span "print" at bounding box center [1300, 603] width 21 height 21
click at [1375, 599] on span "wallet" at bounding box center [1374, 603] width 21 height 21
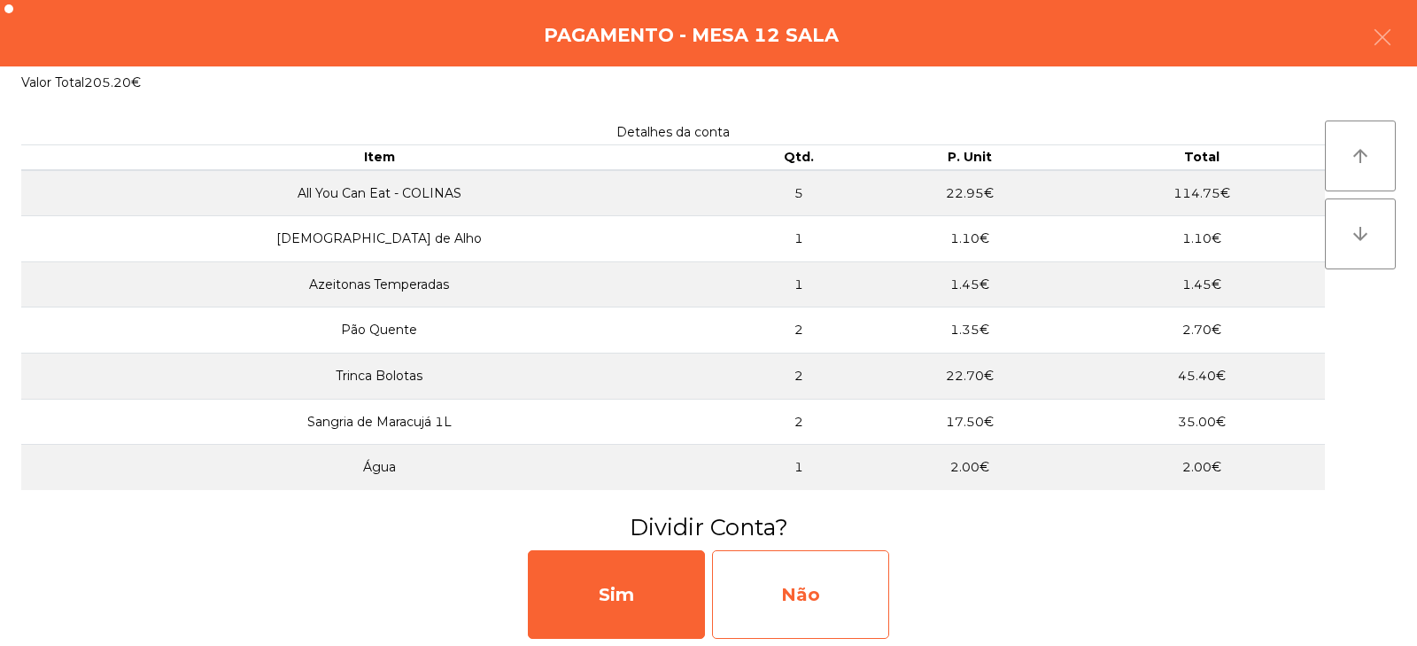
click at [796, 583] on div "Não" at bounding box center [800, 594] width 177 height 89
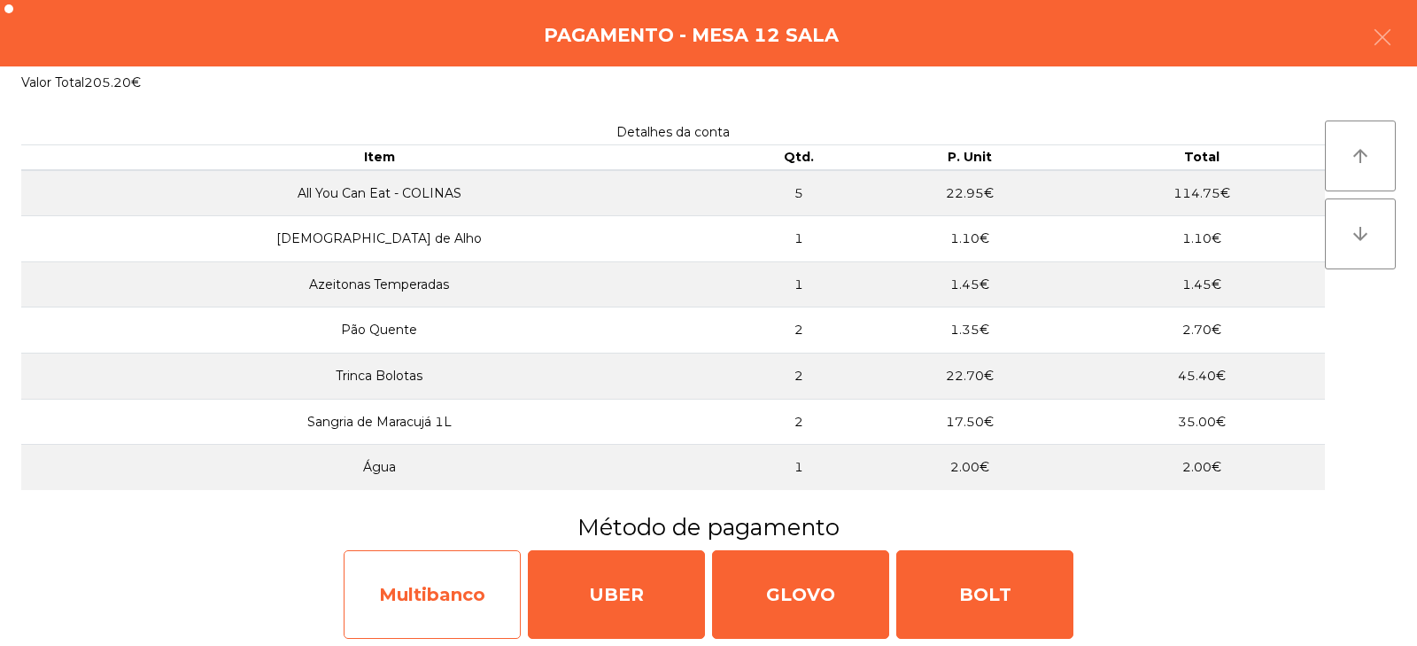
click at [431, 591] on div "Multibanco" at bounding box center [432, 594] width 177 height 89
select select "**"
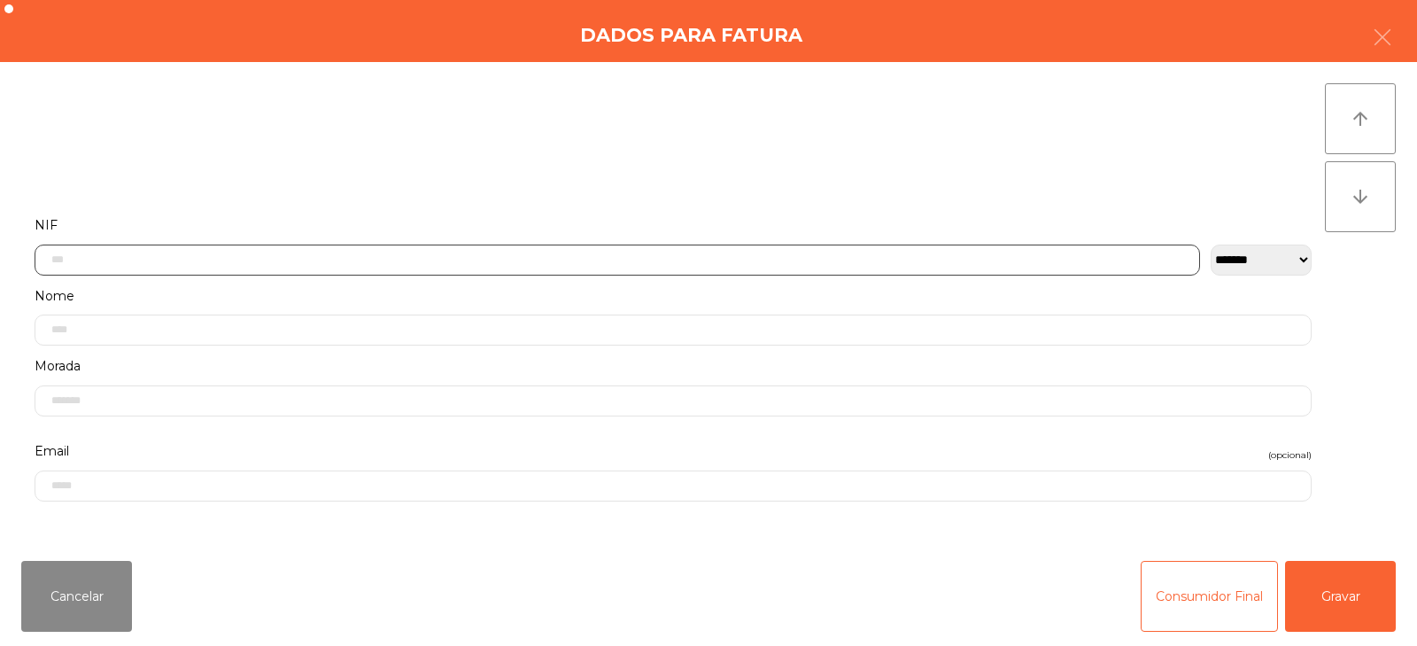
click at [495, 256] on input "text" at bounding box center [618, 259] width 1166 height 31
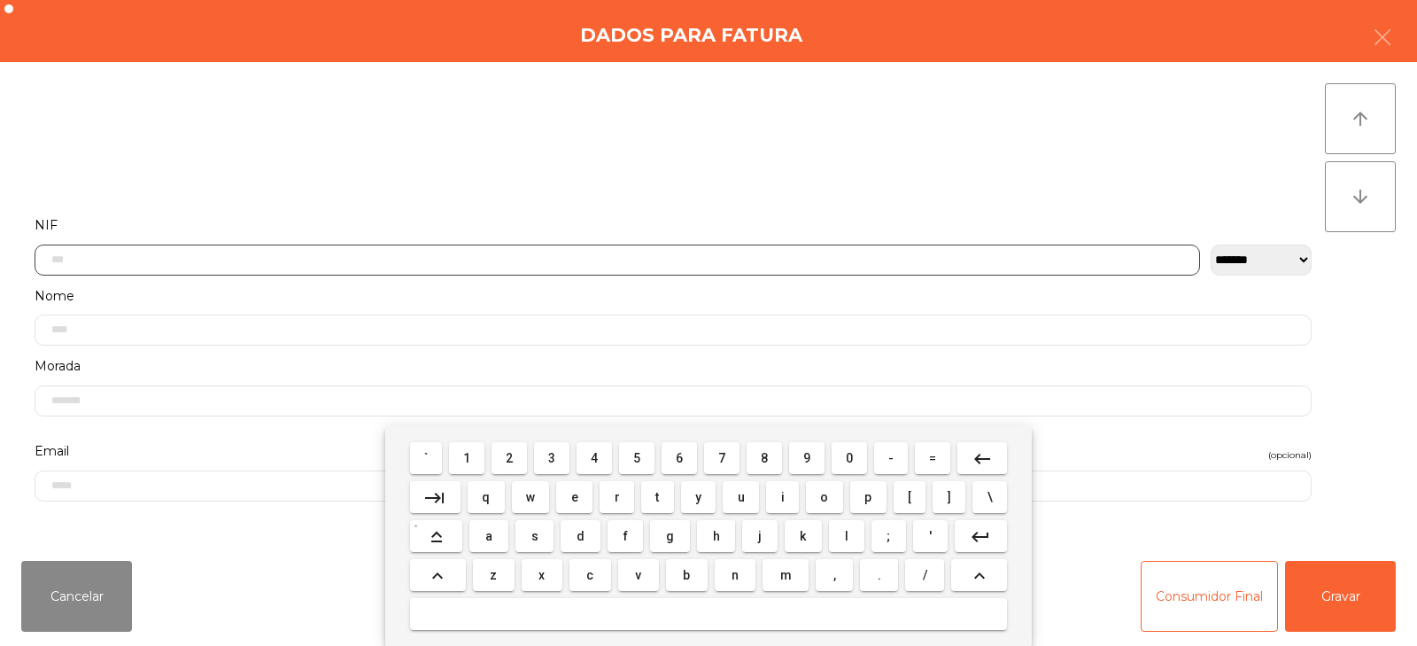
scroll to position [129, 0]
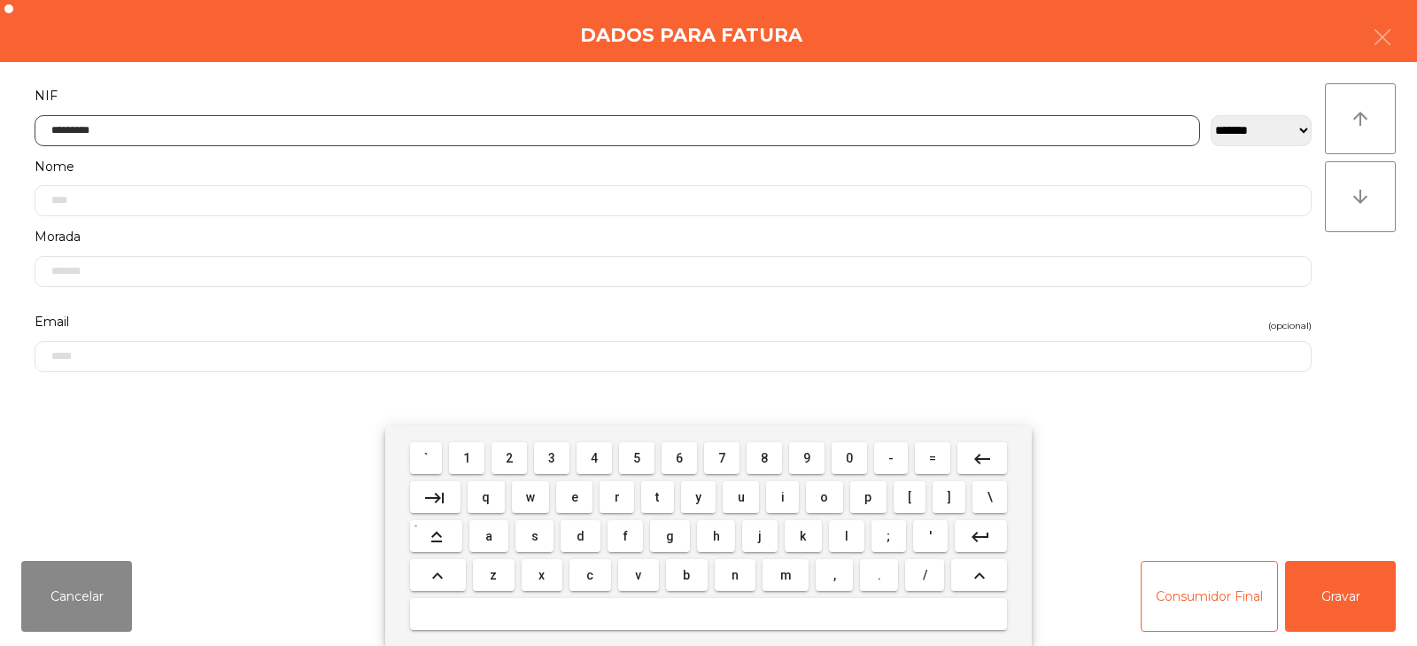
type input "*********"
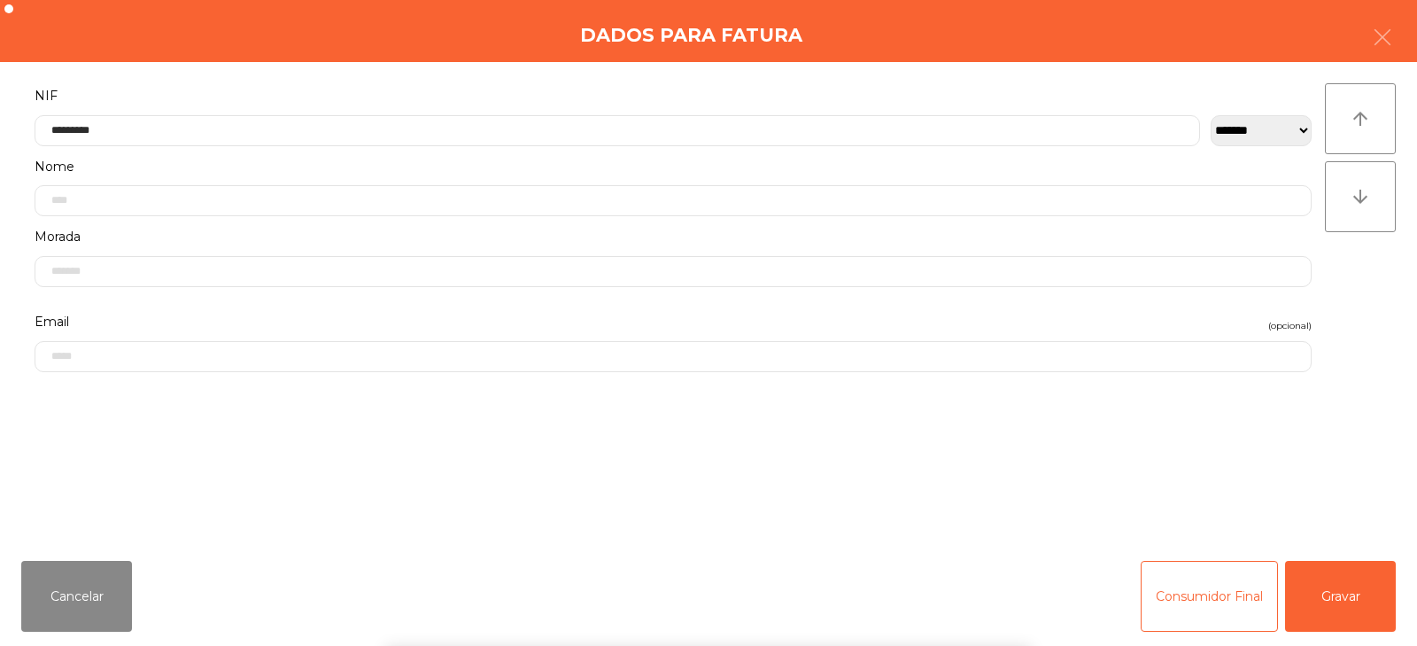
click at [1321, 595] on div "` 1 2 3 4 5 6 7 8 9 0 - = keyboard_backspace keyboard_tab q w e r t y u i o p […" at bounding box center [708, 536] width 1417 height 220
click at [1331, 589] on button "Gravar" at bounding box center [1340, 596] width 111 height 71
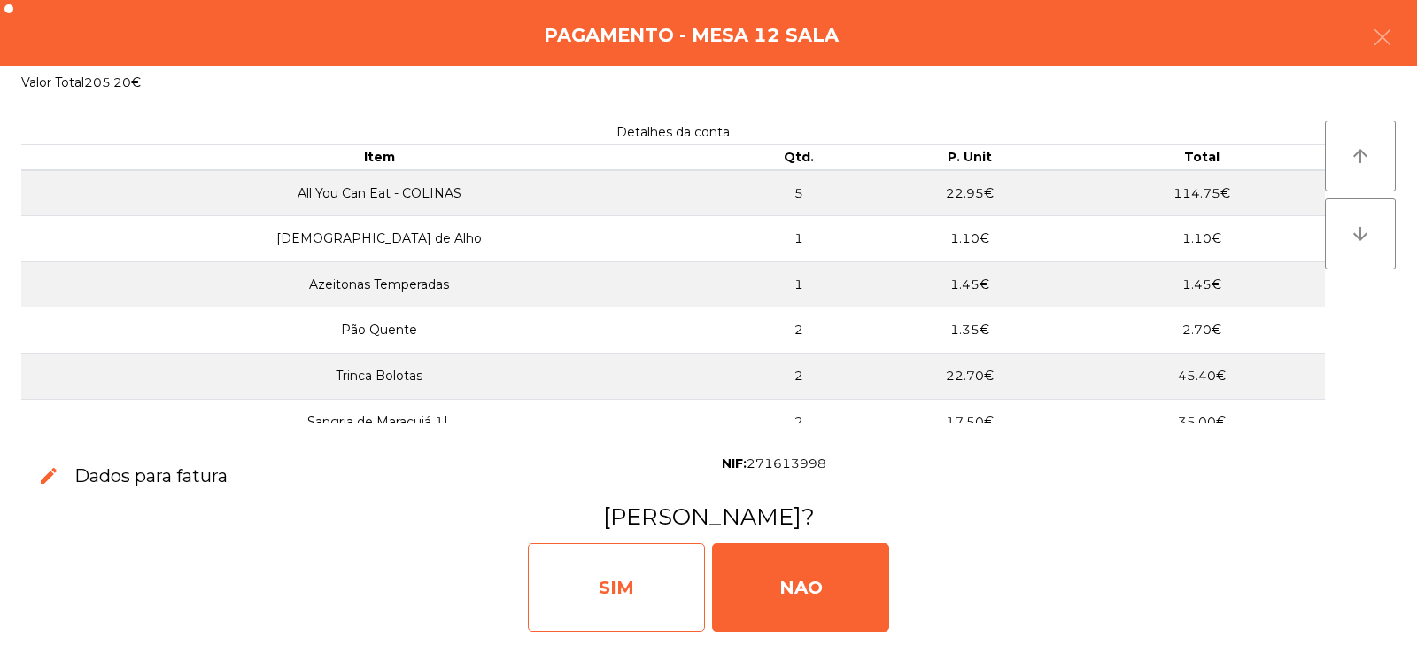
click at [620, 581] on div "SIM" at bounding box center [616, 587] width 177 height 89
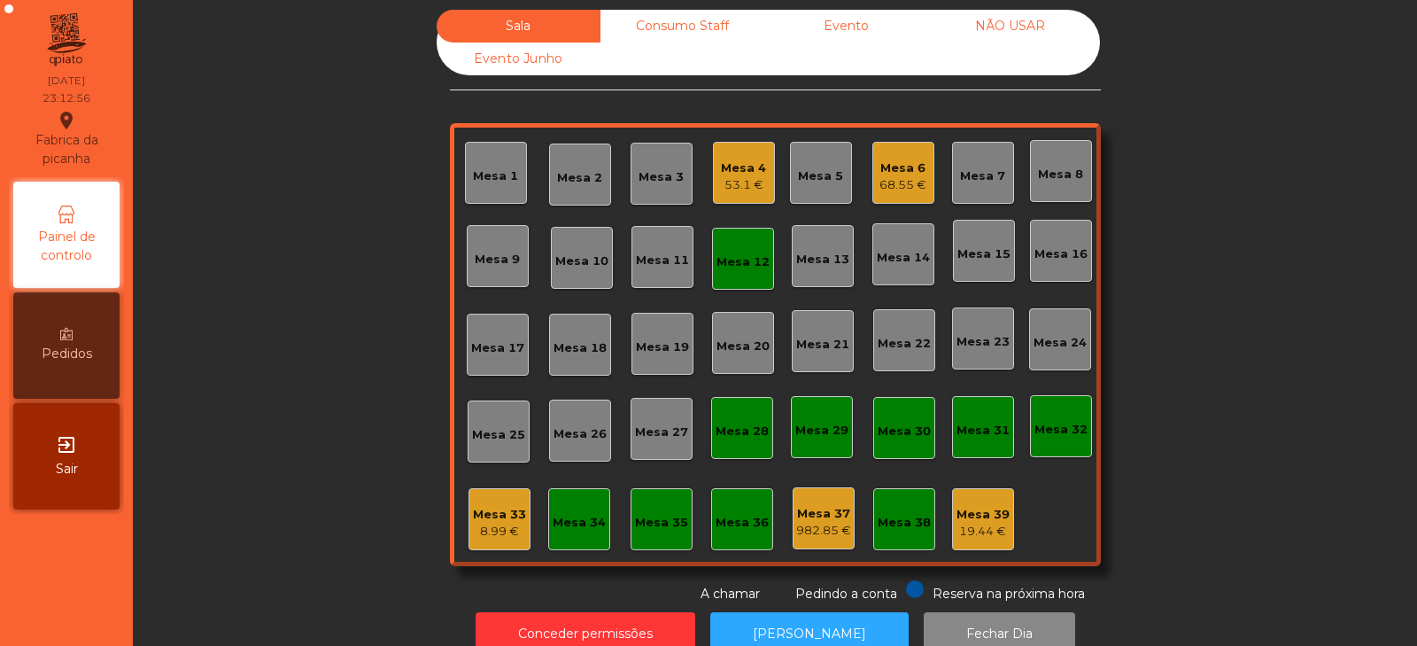
click at [761, 263] on div "Mesa 12" at bounding box center [743, 262] width 53 height 18
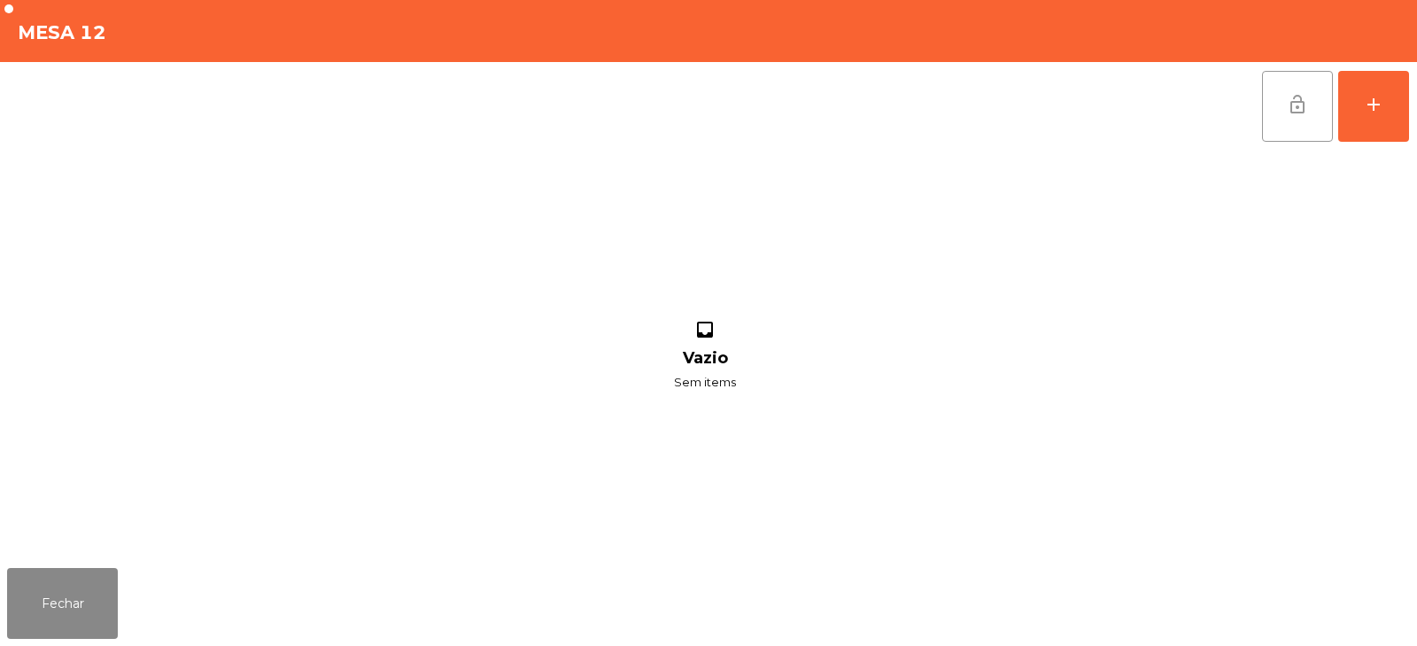
click at [1300, 105] on span "lock_open" at bounding box center [1297, 104] width 21 height 21
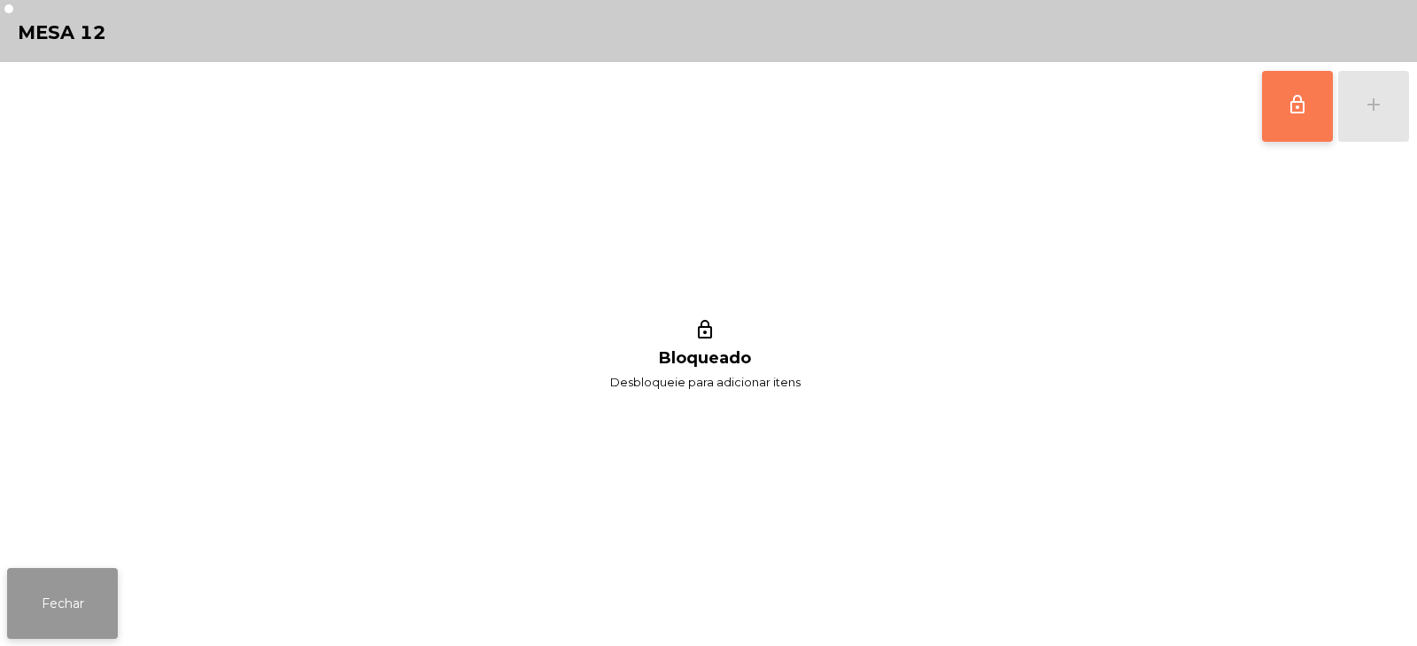
click at [63, 623] on button "Fechar" at bounding box center [62, 603] width 111 height 71
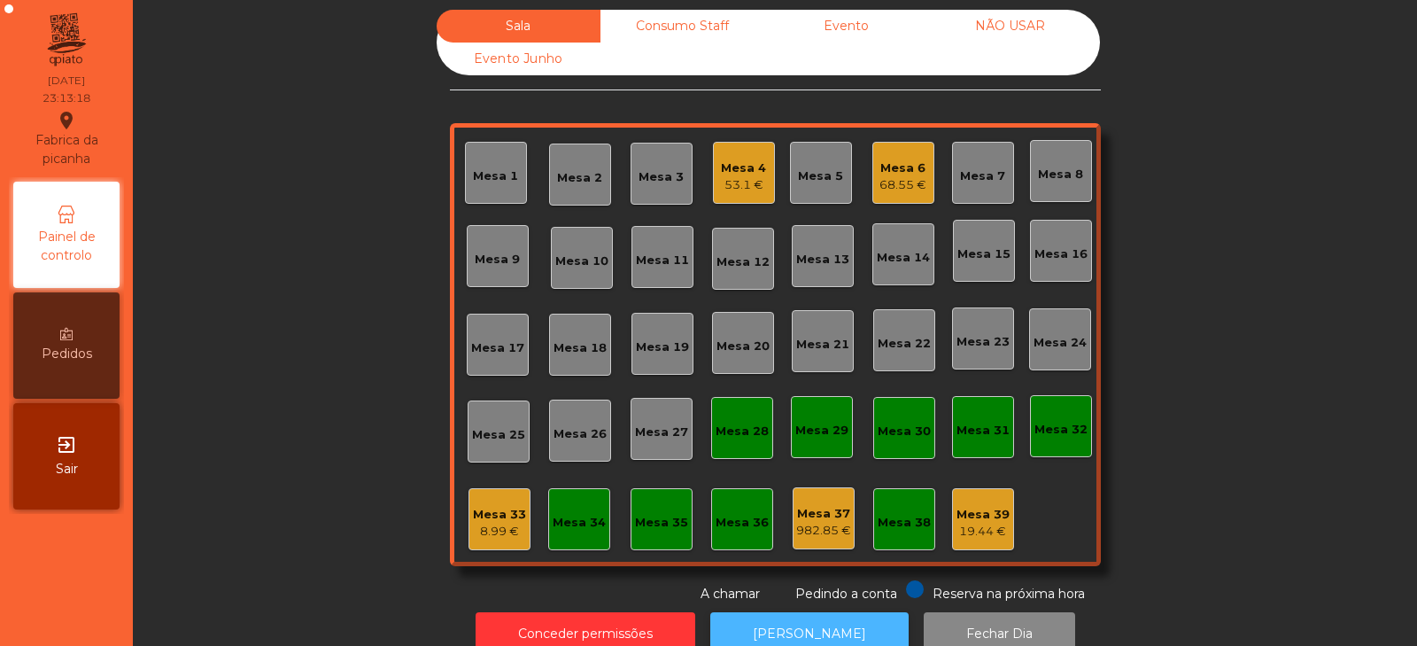
click at [734, 612] on button "[PERSON_NAME]" at bounding box center [809, 633] width 198 height 43
click at [663, 32] on div "Consumo Staff" at bounding box center [683, 26] width 164 height 33
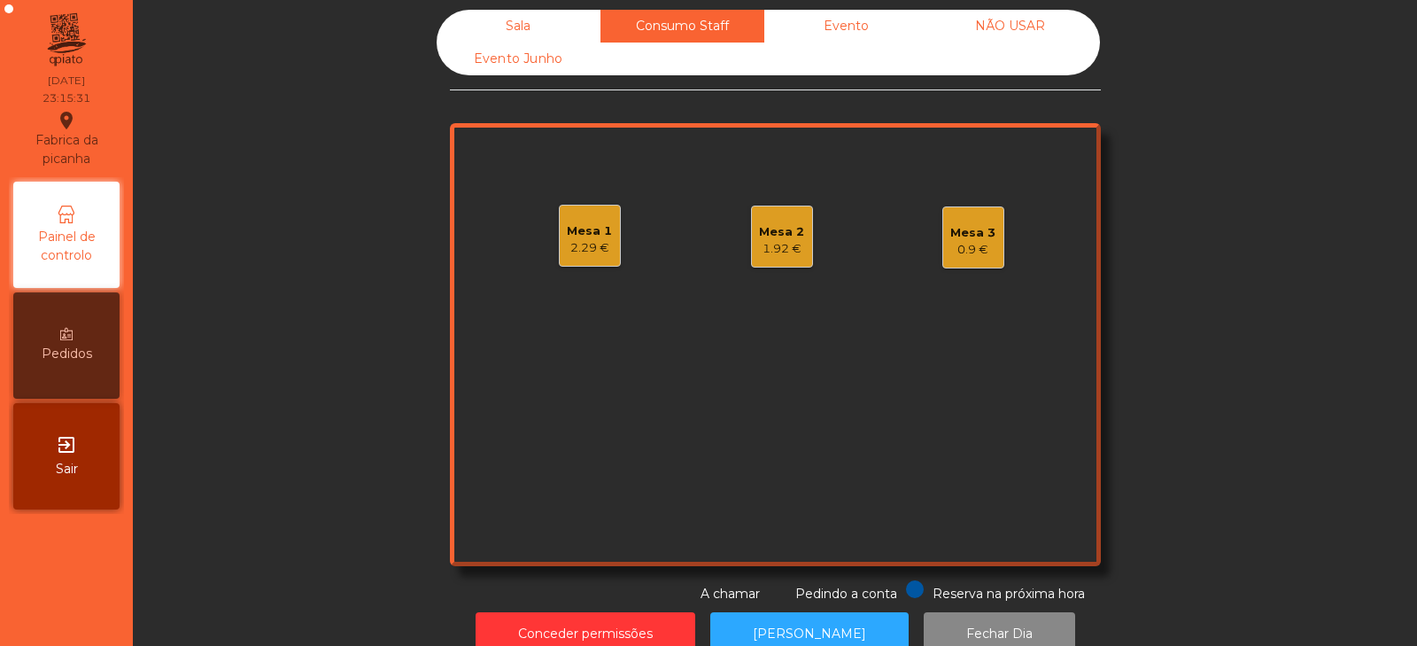
click at [943, 247] on div "Mesa 3 0.9 €" at bounding box center [974, 237] width 62 height 62
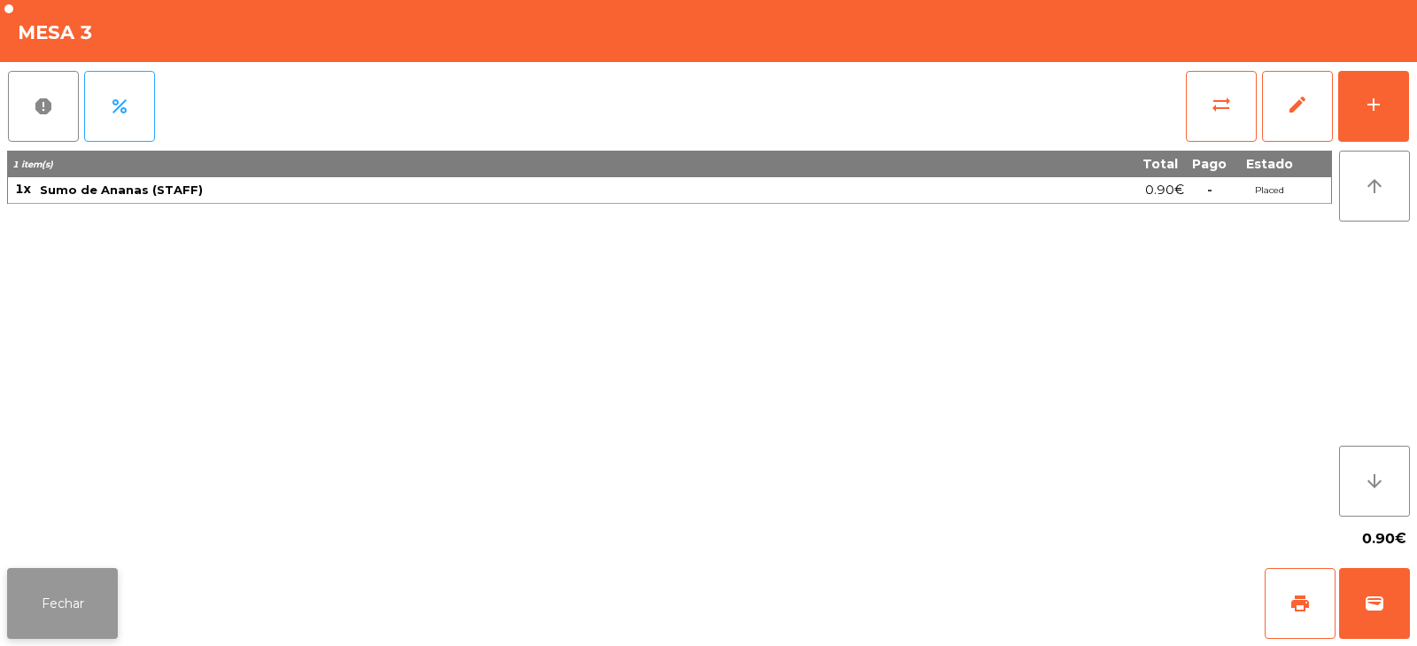
click at [101, 601] on button "Fechar" at bounding box center [62, 603] width 111 height 71
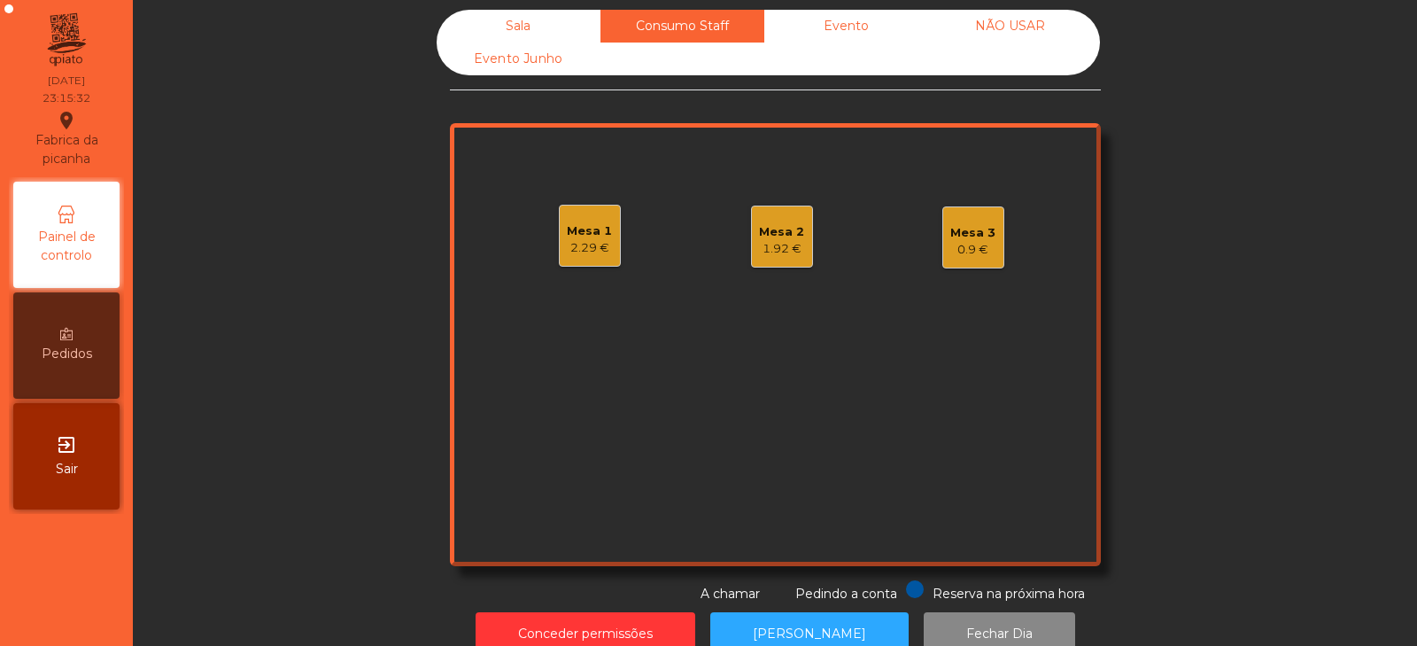
click at [751, 214] on div "Mesa 2 1.92 €" at bounding box center [782, 237] width 62 height 62
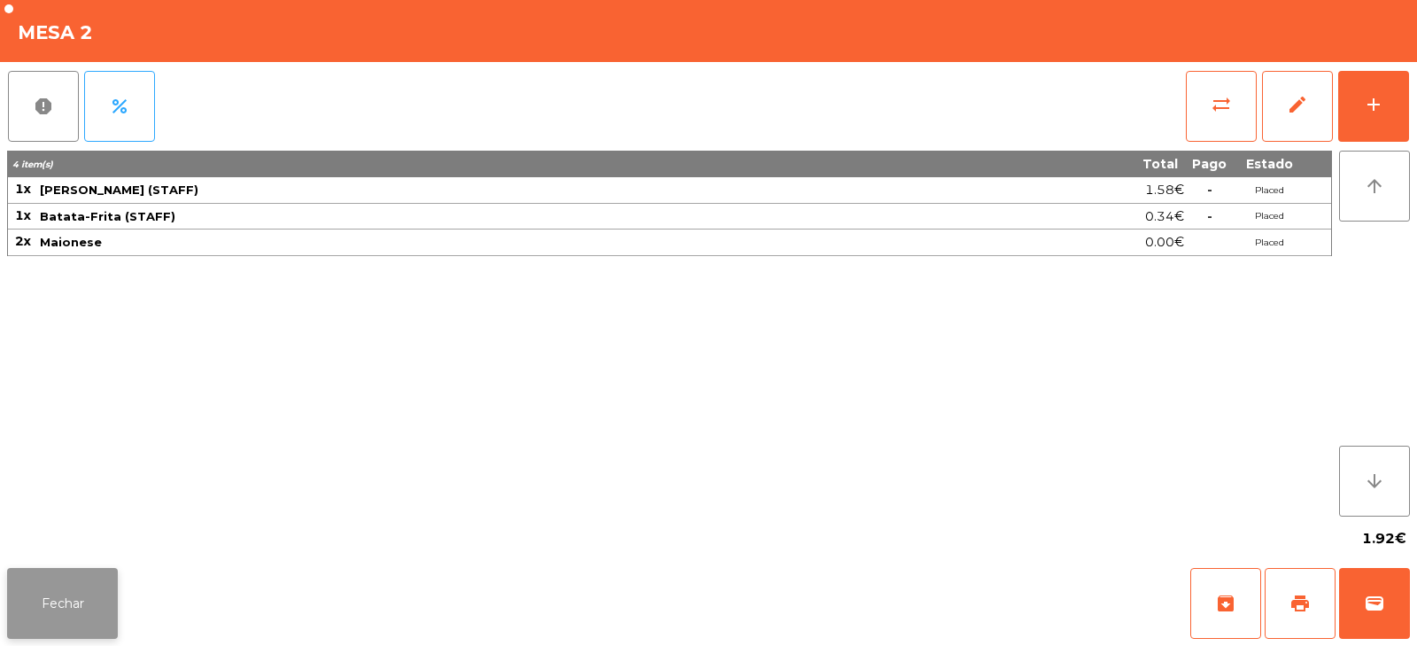
click at [84, 590] on button "Fechar" at bounding box center [62, 603] width 111 height 71
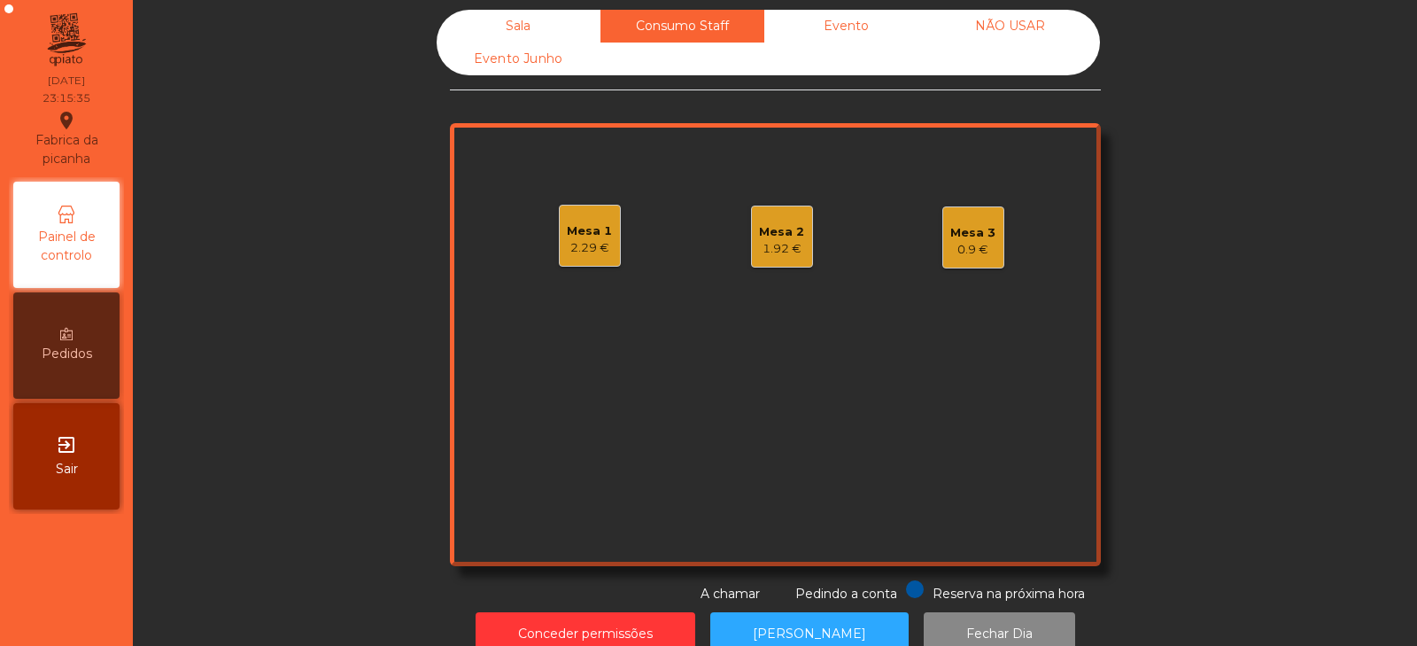
click at [764, 235] on div "Mesa 2" at bounding box center [781, 232] width 45 height 18
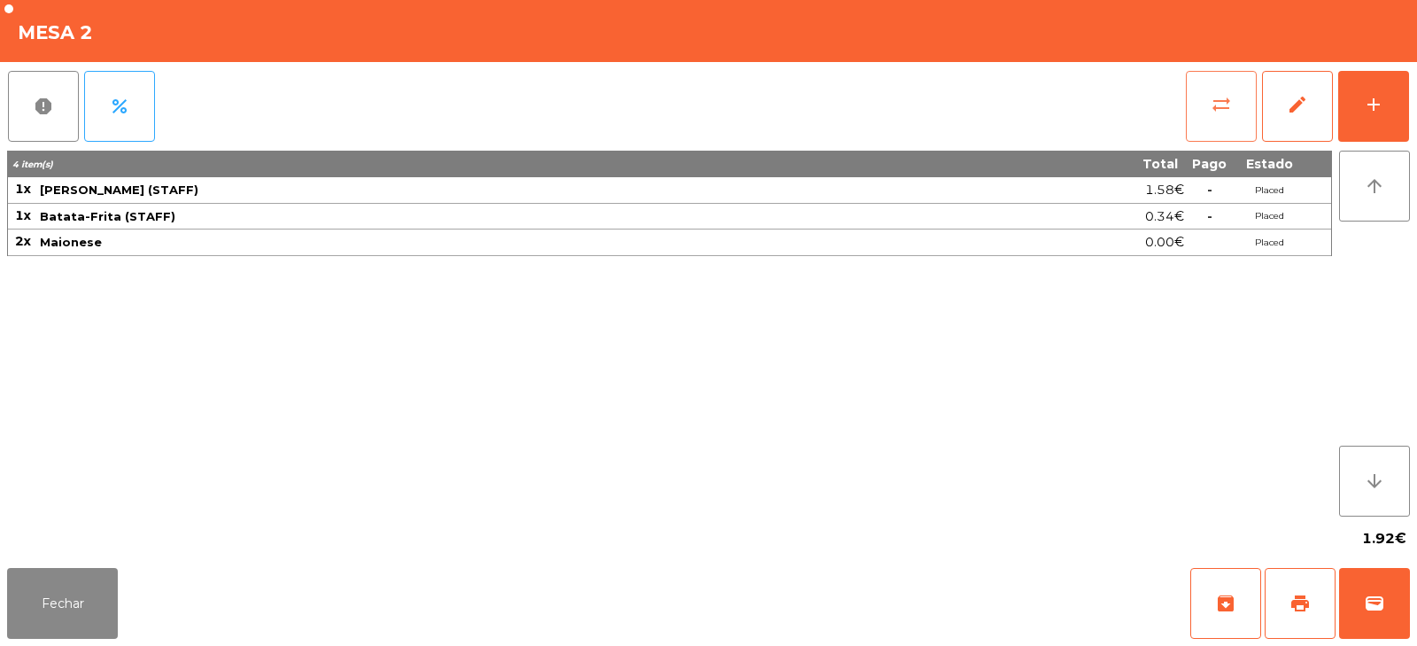
click at [1188, 110] on button "sync_alt" at bounding box center [1221, 106] width 71 height 71
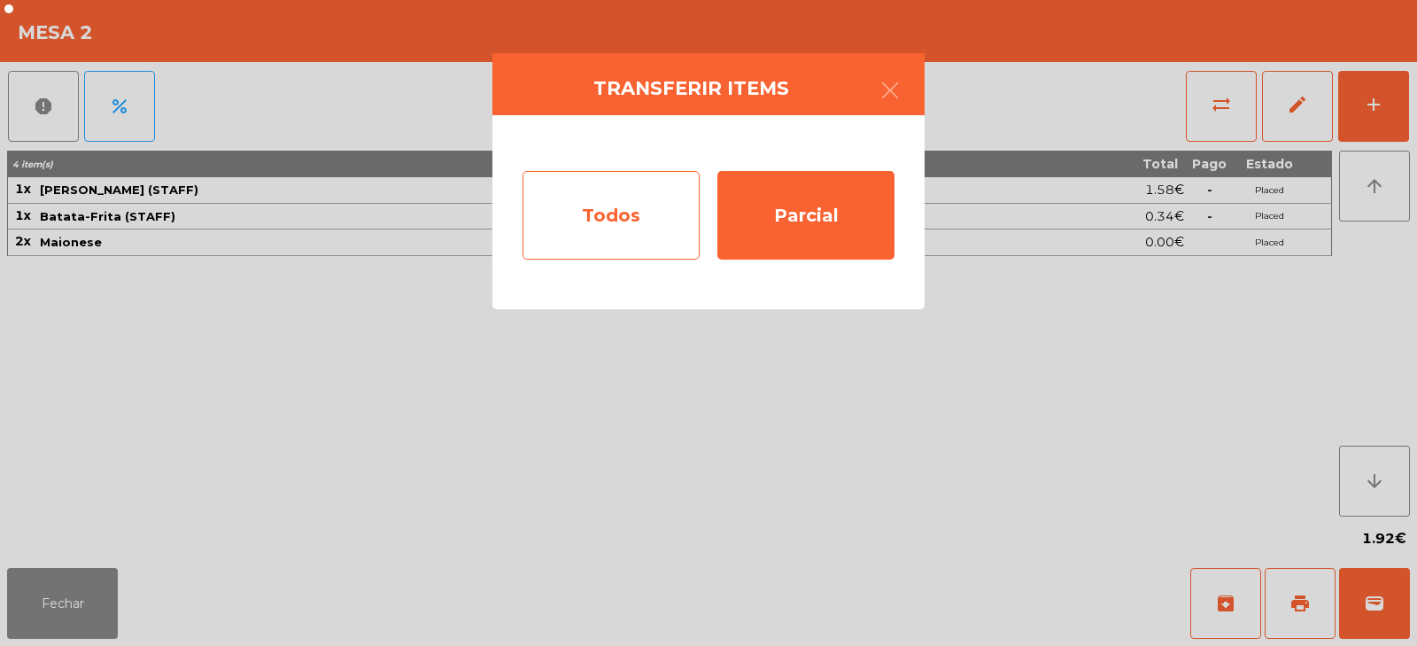
click at [628, 221] on div "Todos" at bounding box center [611, 215] width 177 height 89
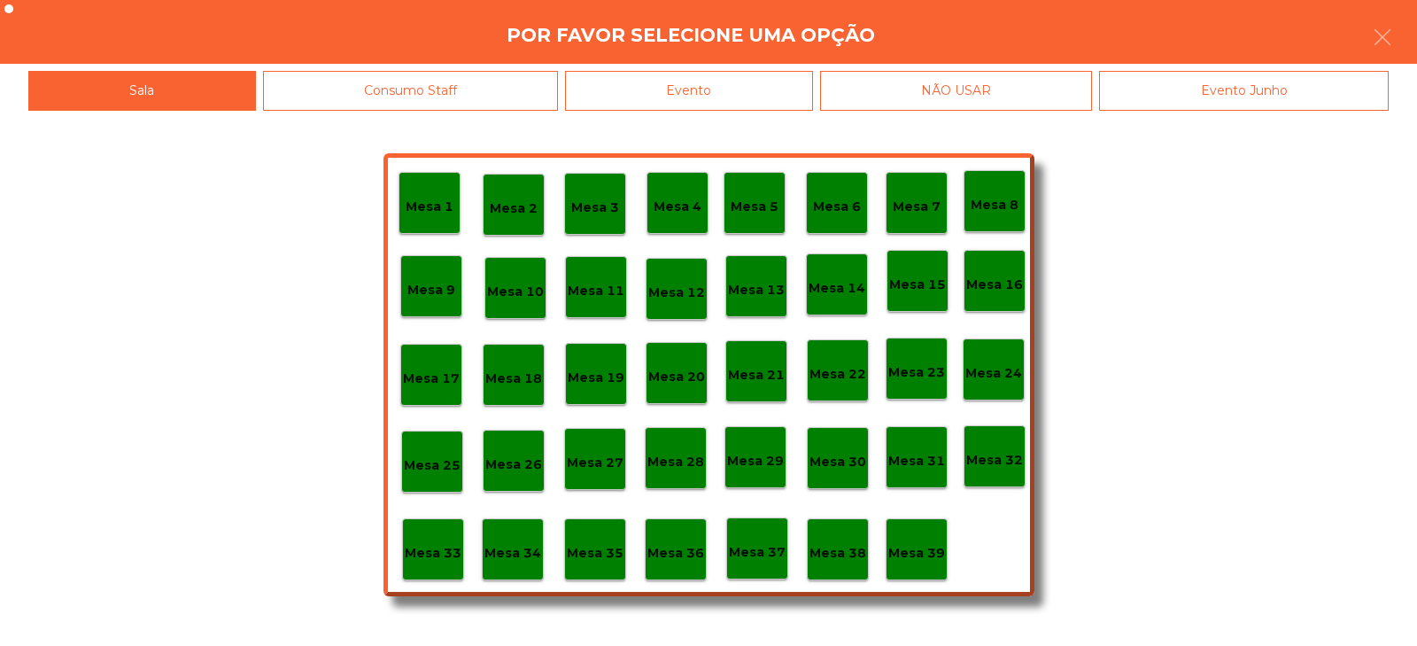
click at [447, 556] on p "Mesa 33" at bounding box center [433, 553] width 57 height 20
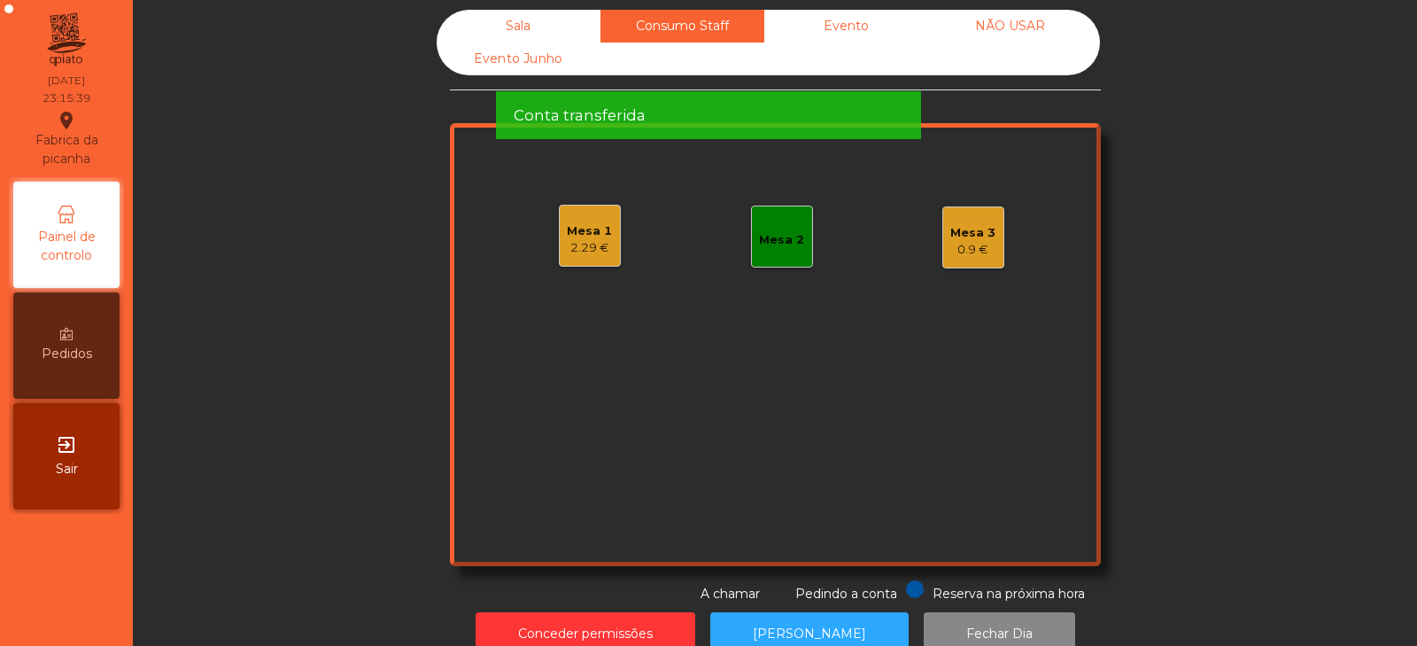
click at [771, 251] on div "Mesa 2" at bounding box center [782, 237] width 62 height 62
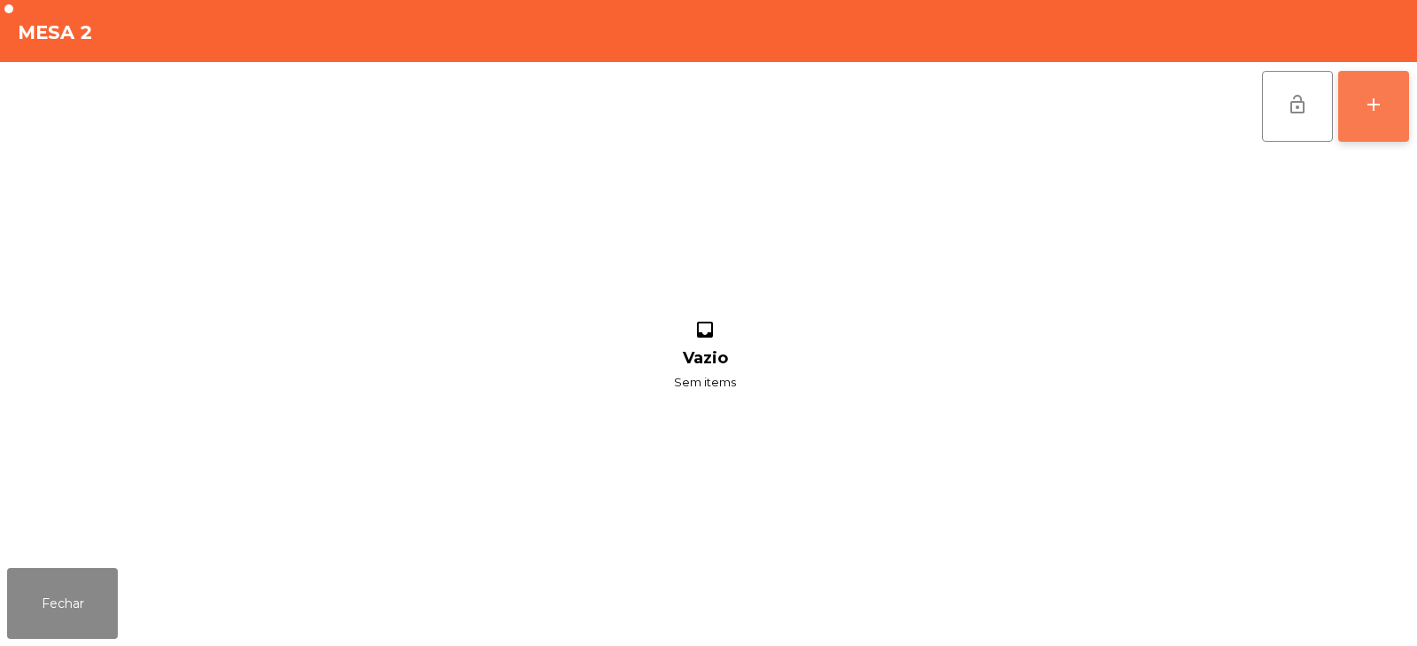
click at [1392, 113] on button "add" at bounding box center [1373, 106] width 71 height 71
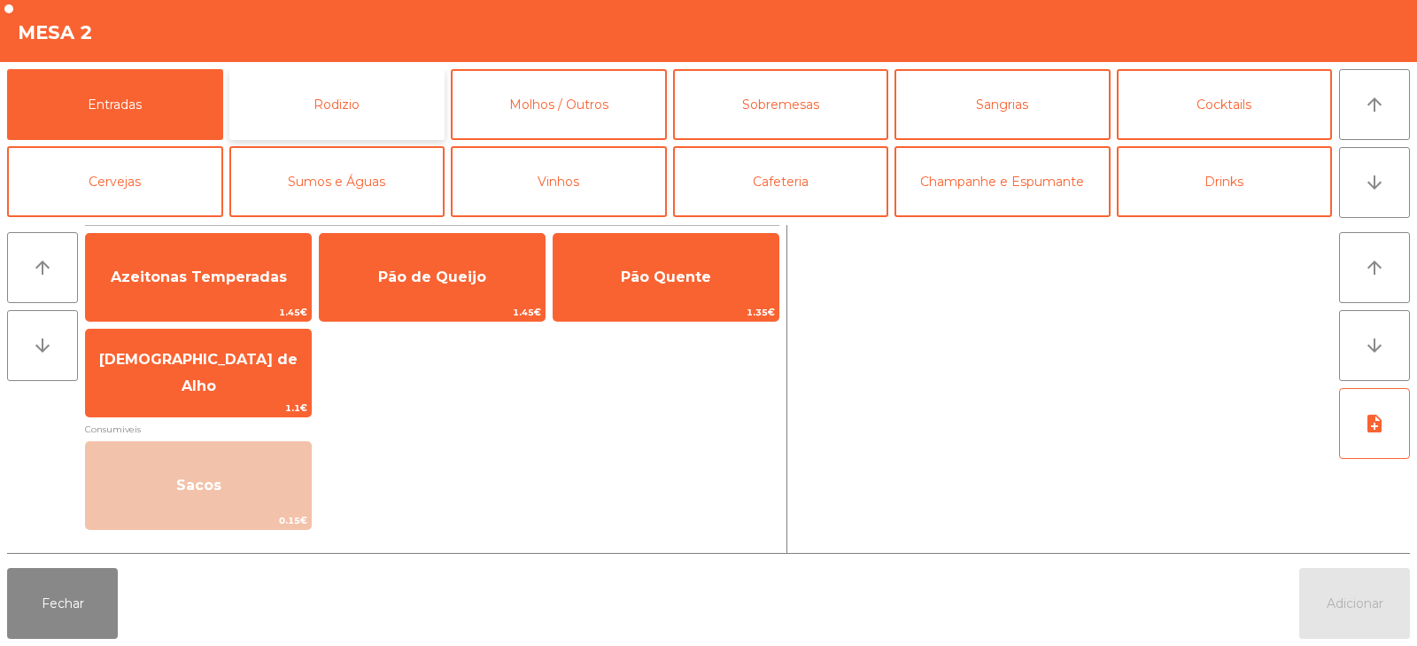
click at [372, 116] on button "Rodizio" at bounding box center [337, 104] width 216 height 71
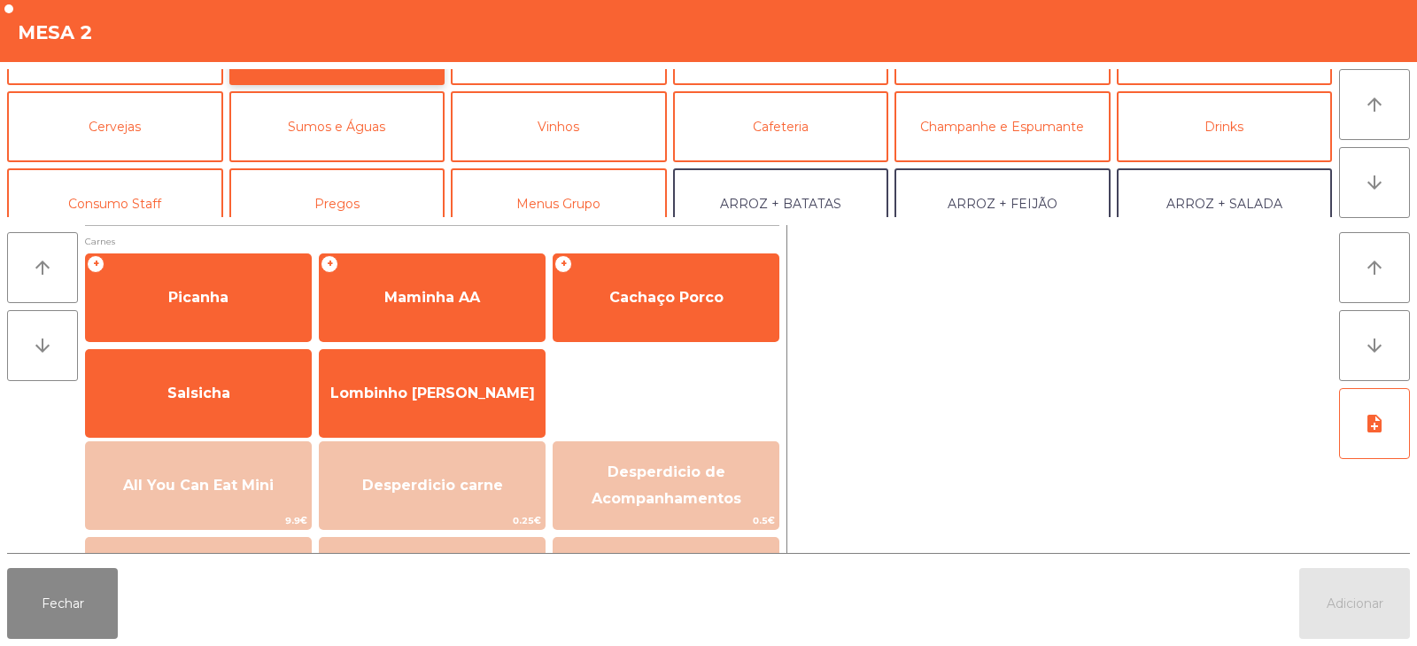
scroll to position [64, 0]
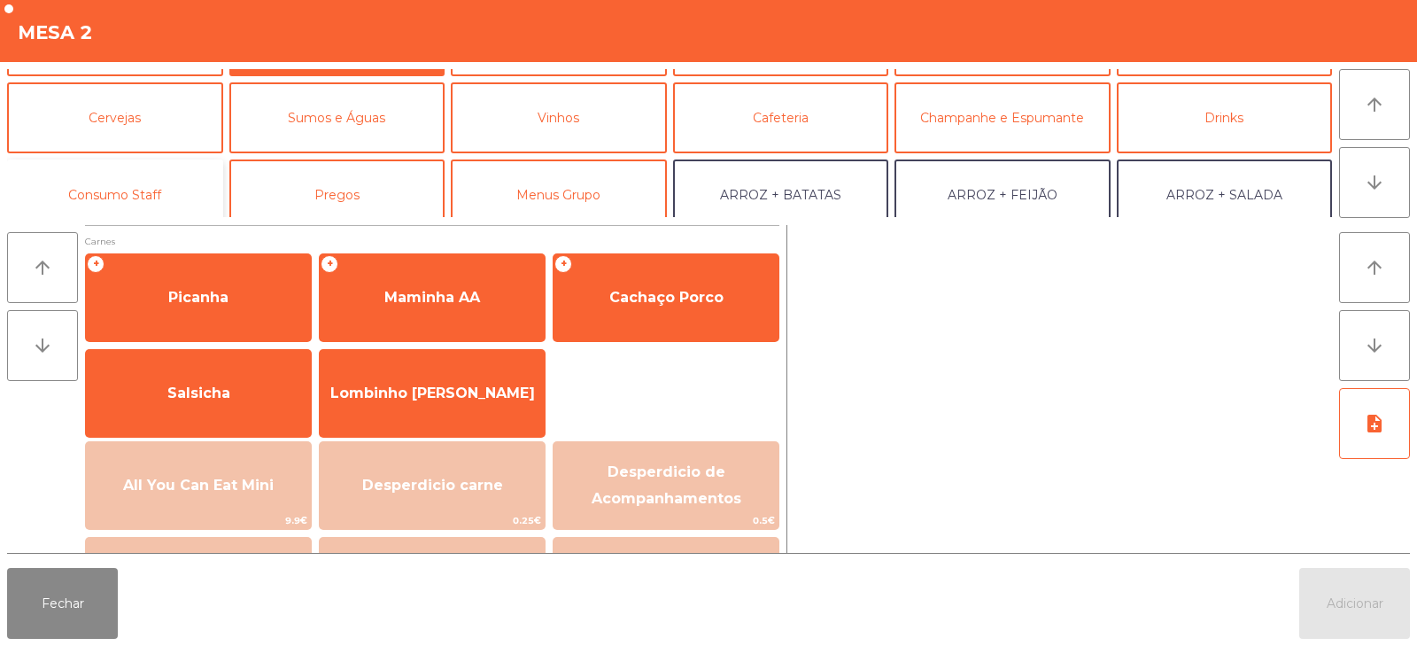
click at [163, 191] on button "Consumo Staff" at bounding box center [115, 194] width 216 height 71
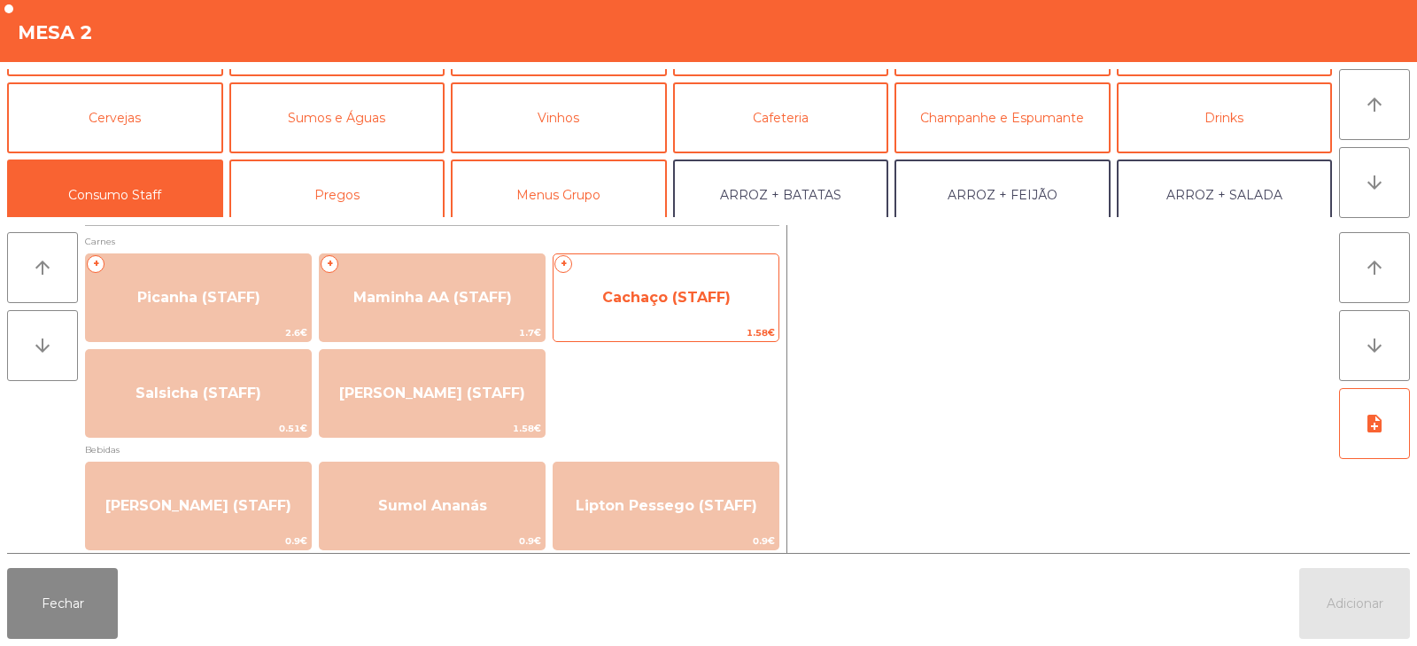
click at [655, 329] on span "1.58€" at bounding box center [666, 332] width 225 height 17
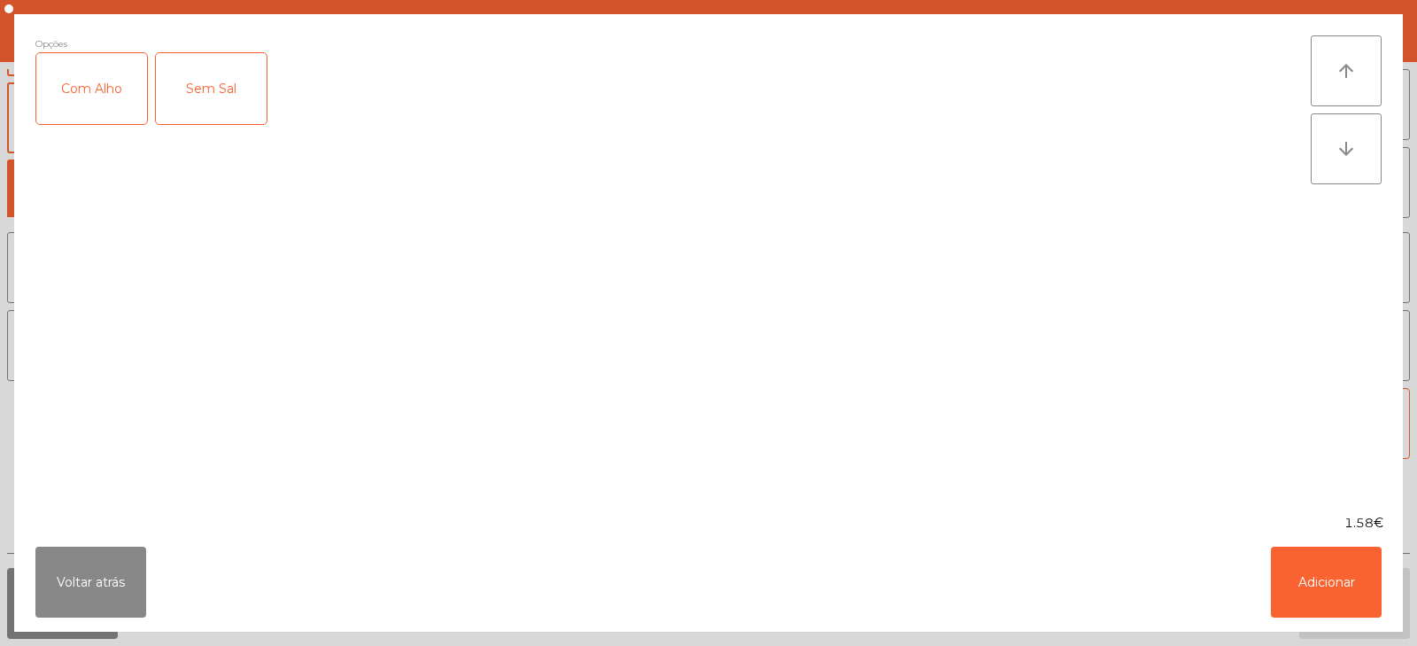
click at [70, 120] on div "Com Alho" at bounding box center [91, 88] width 111 height 71
click at [1322, 580] on button "Adicionar" at bounding box center [1326, 582] width 111 height 71
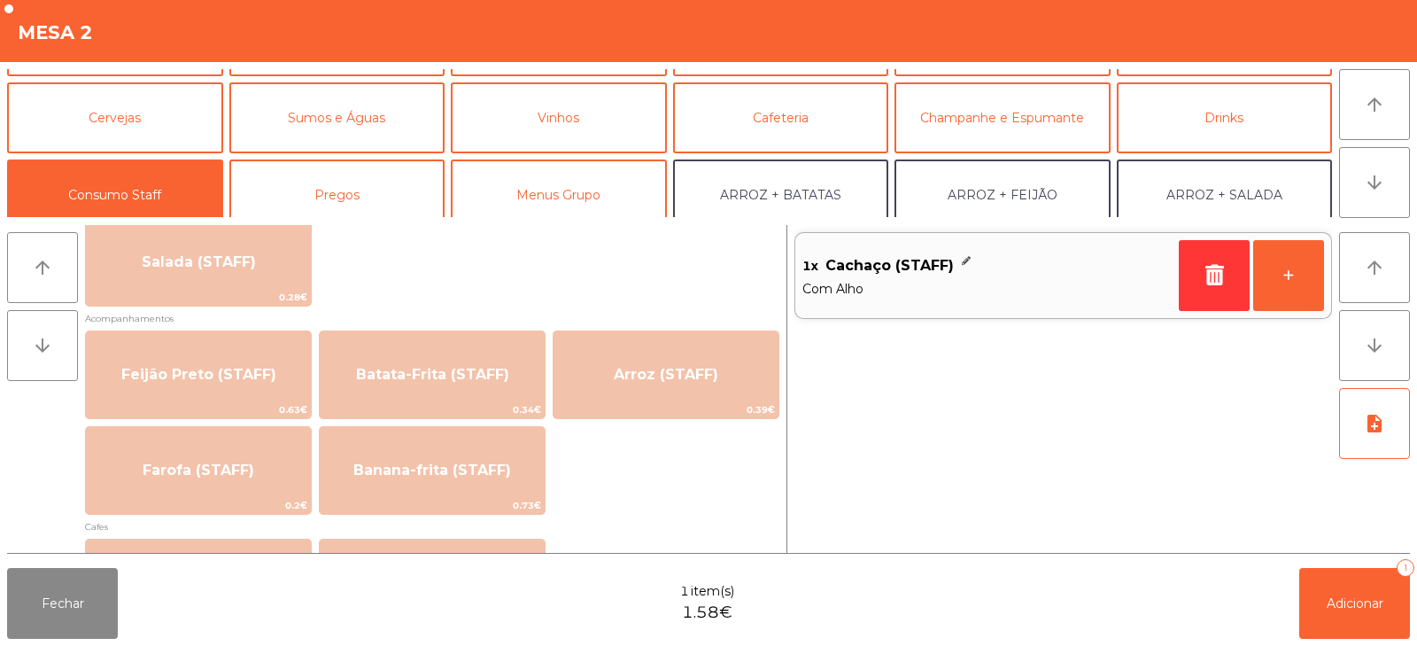
scroll to position [770, 0]
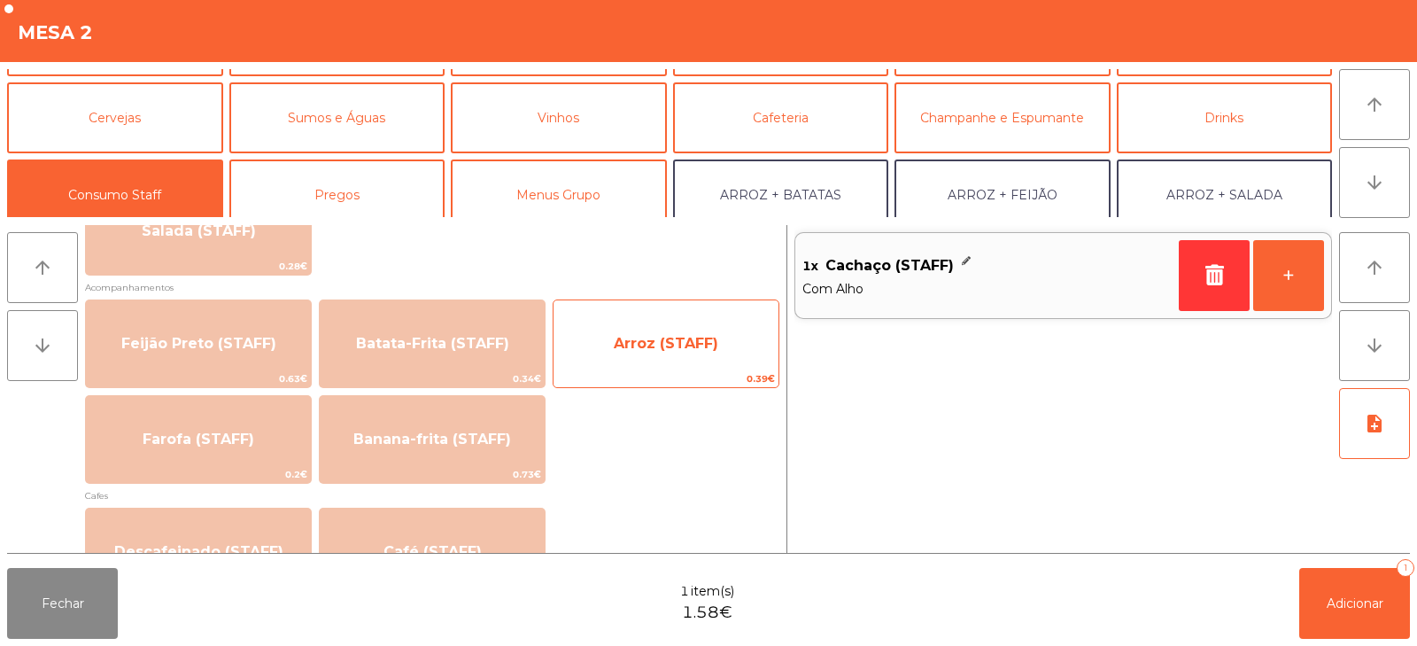
click at [670, 366] on span "Arroz (STAFF)" at bounding box center [666, 344] width 225 height 48
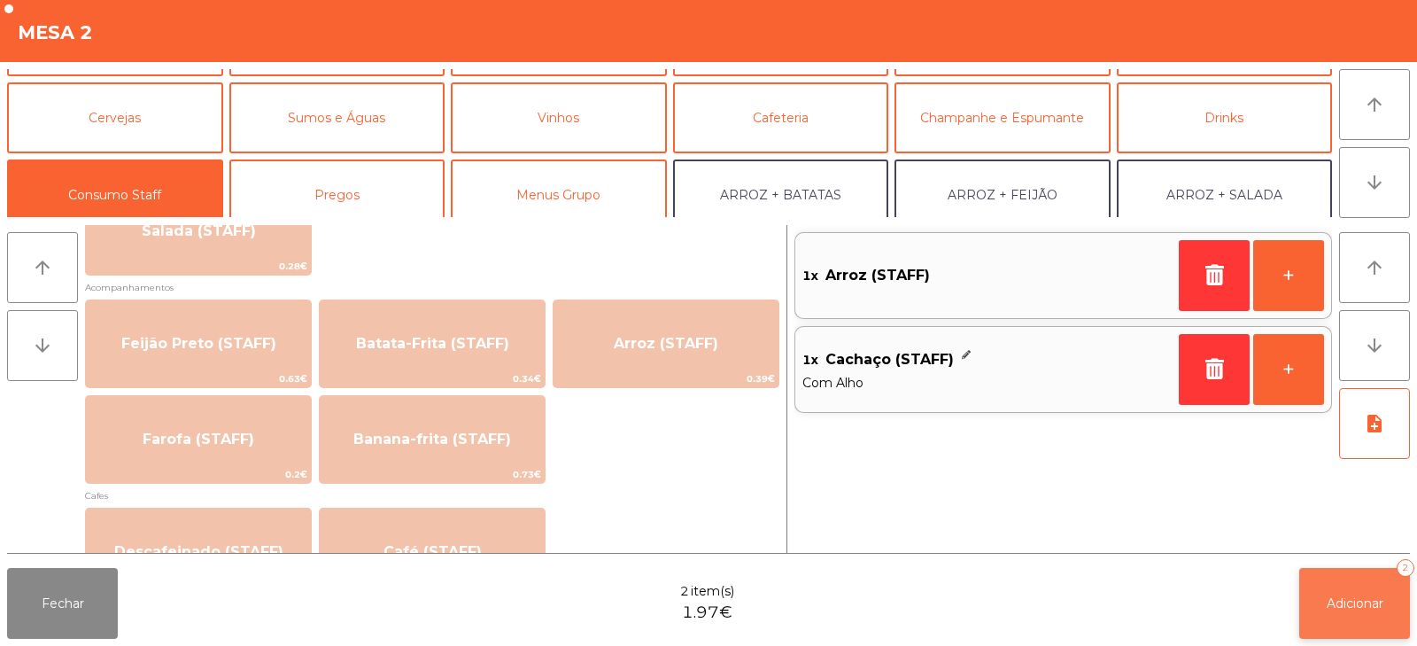
click at [1337, 595] on span "Adicionar" at bounding box center [1355, 603] width 57 height 16
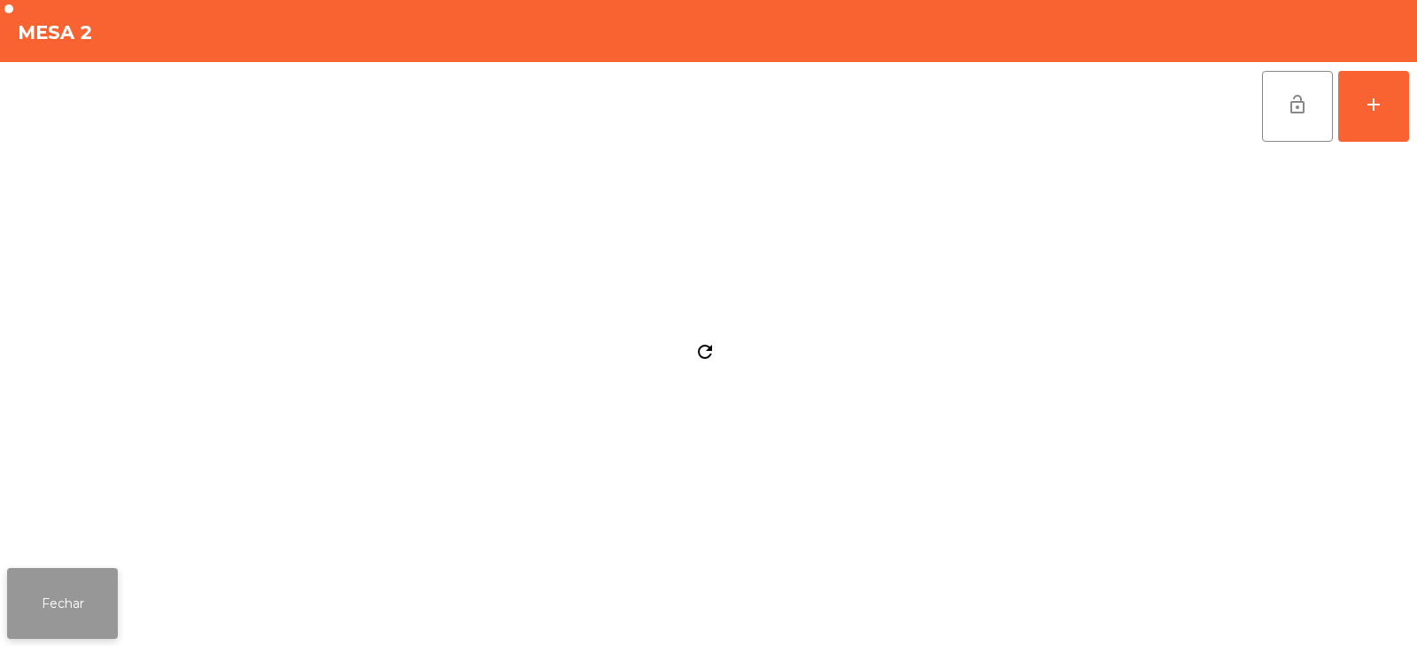
click at [71, 602] on button "Fechar" at bounding box center [62, 603] width 111 height 71
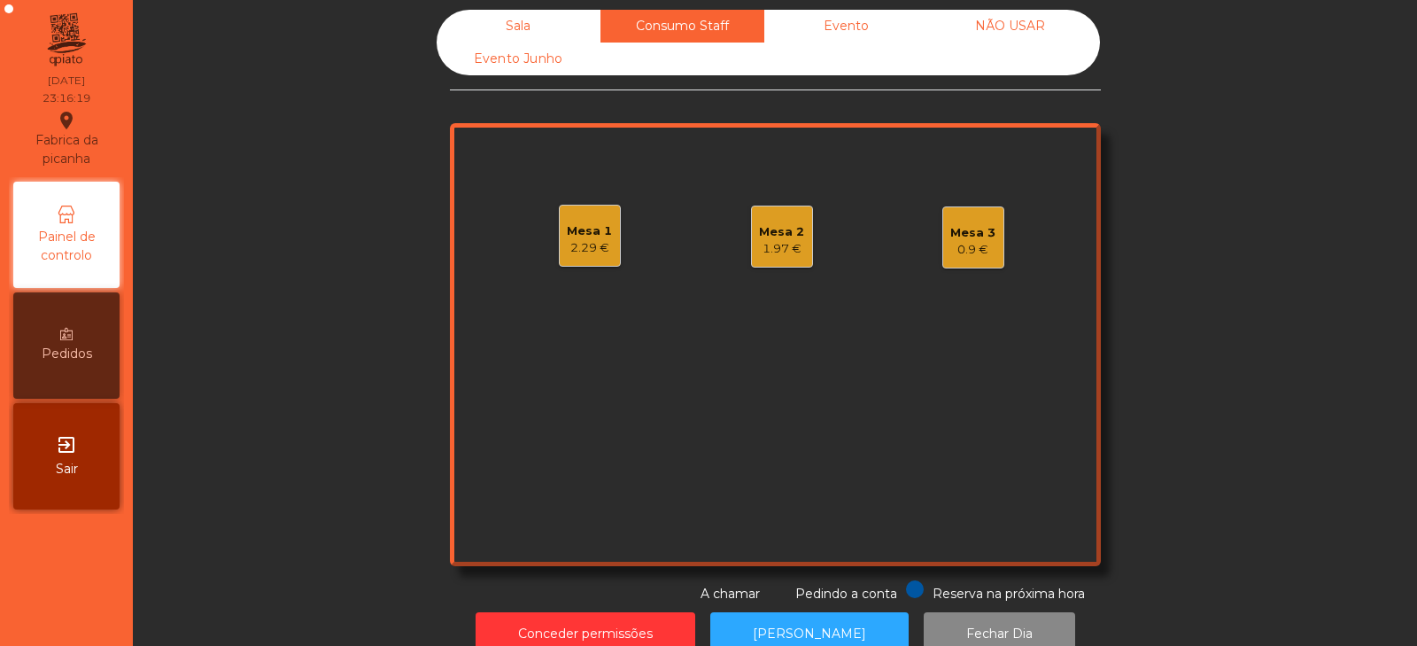
click at [516, 57] on div "Evento Junho" at bounding box center [519, 59] width 164 height 33
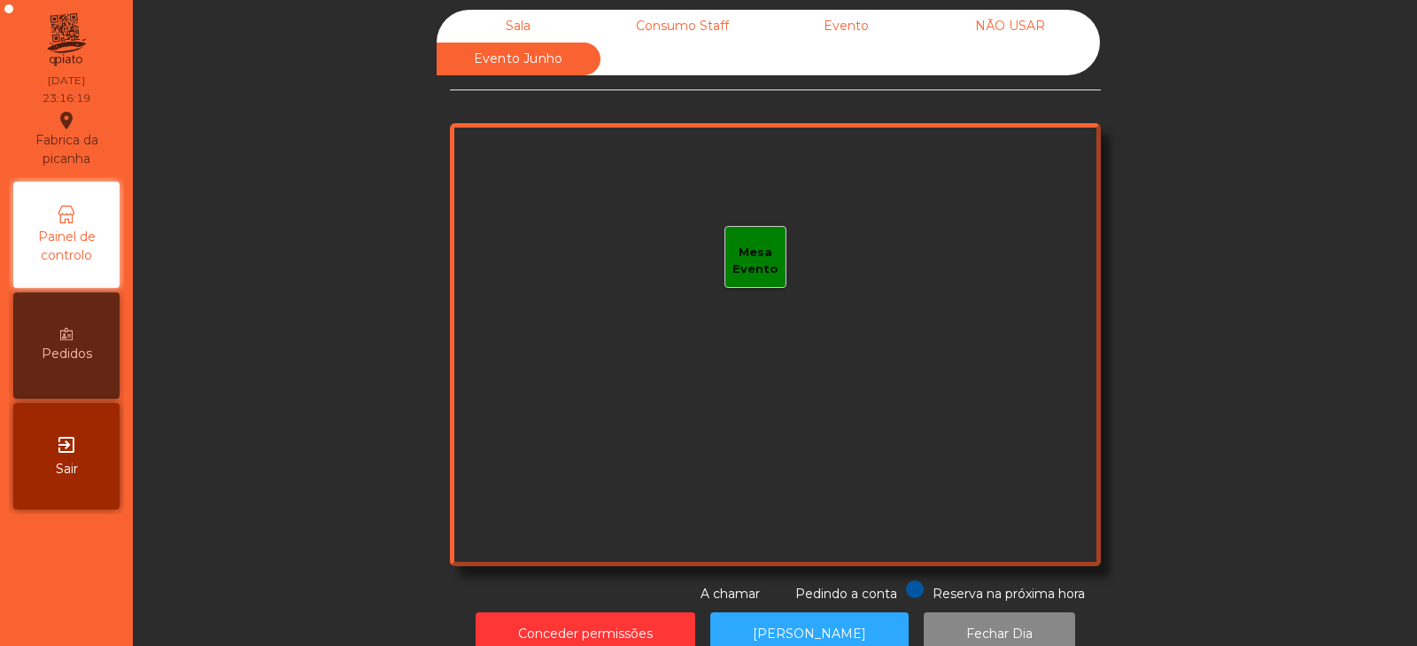
click at [462, 15] on div "Sala" at bounding box center [519, 26] width 164 height 33
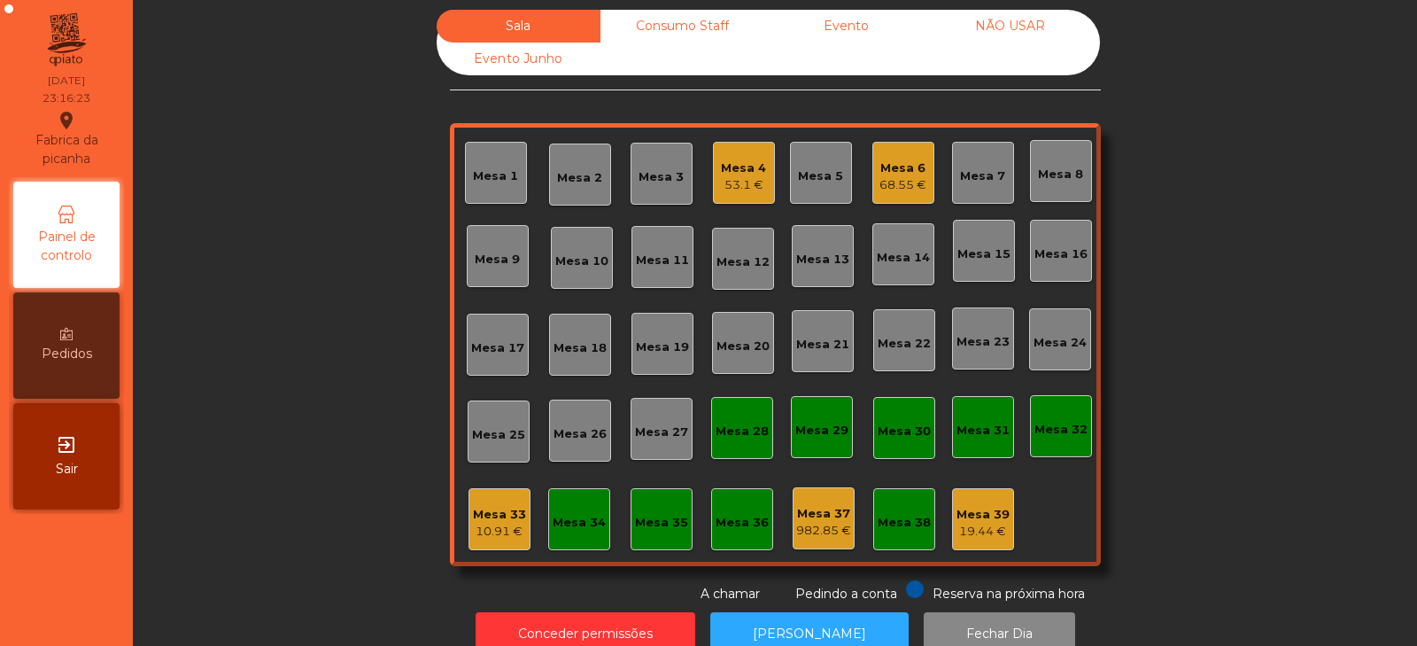
click at [729, 174] on div "Mesa 4" at bounding box center [743, 168] width 45 height 18
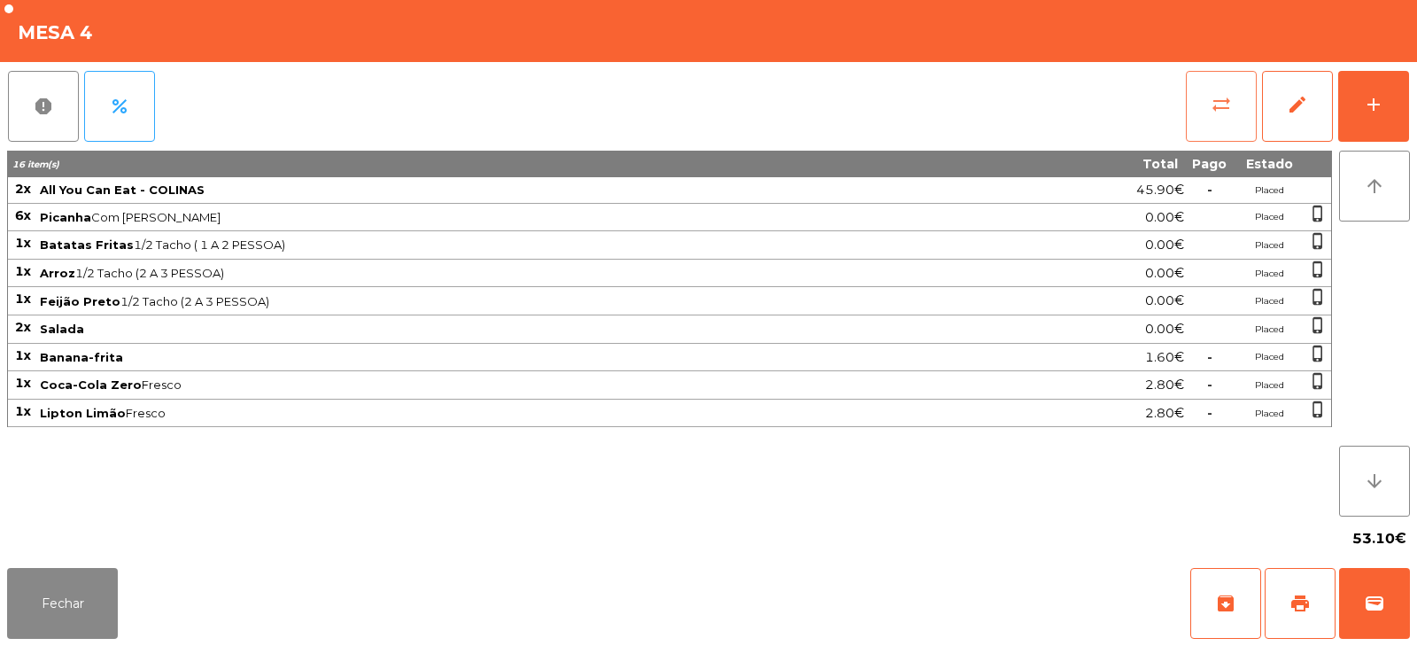
click at [1232, 107] on button "sync_alt" at bounding box center [1221, 106] width 71 height 71
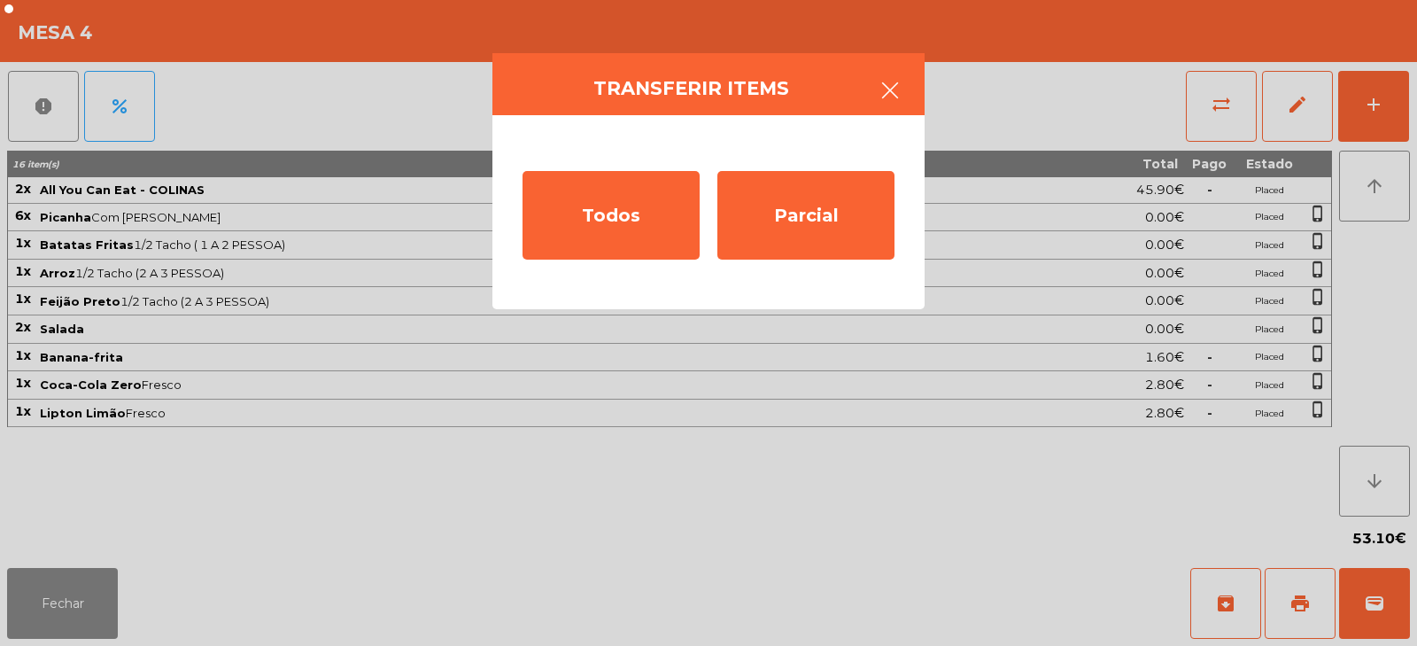
click at [898, 87] on icon "button" at bounding box center [890, 90] width 21 height 21
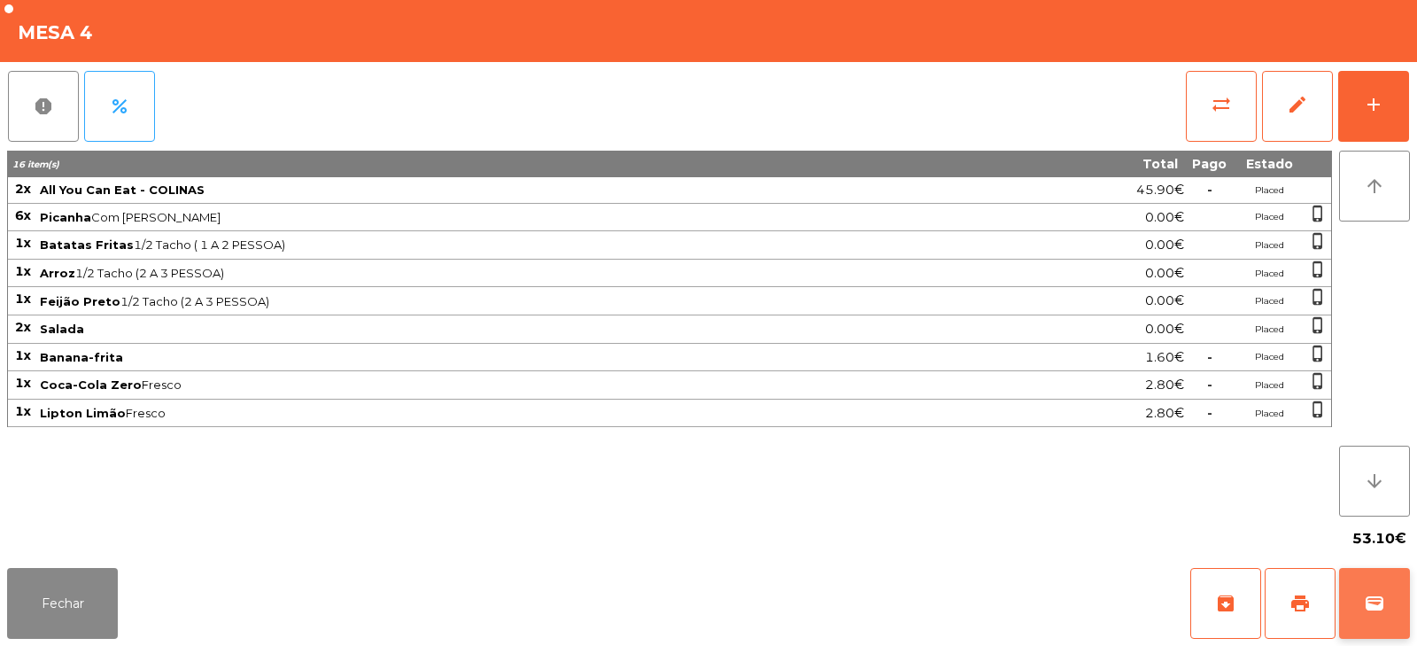
click at [1379, 590] on button "wallet" at bounding box center [1374, 603] width 71 height 71
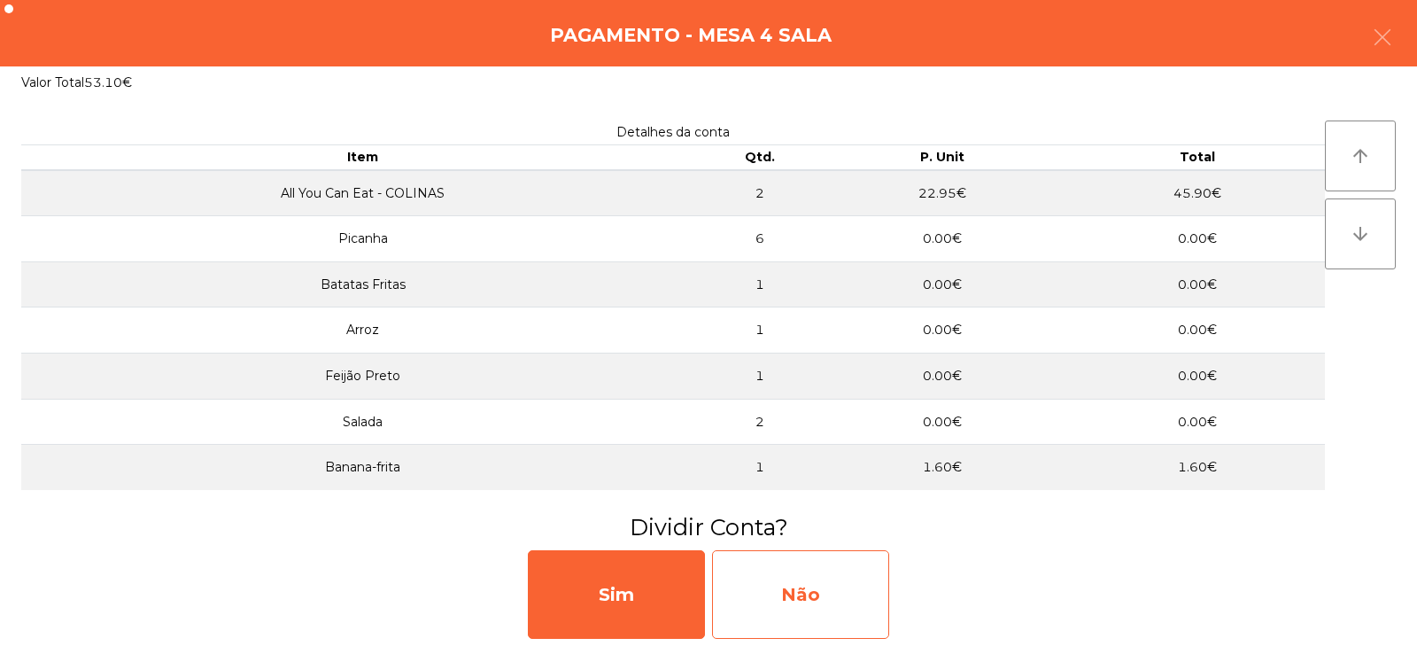
click at [807, 604] on div "Não" at bounding box center [800, 594] width 177 height 89
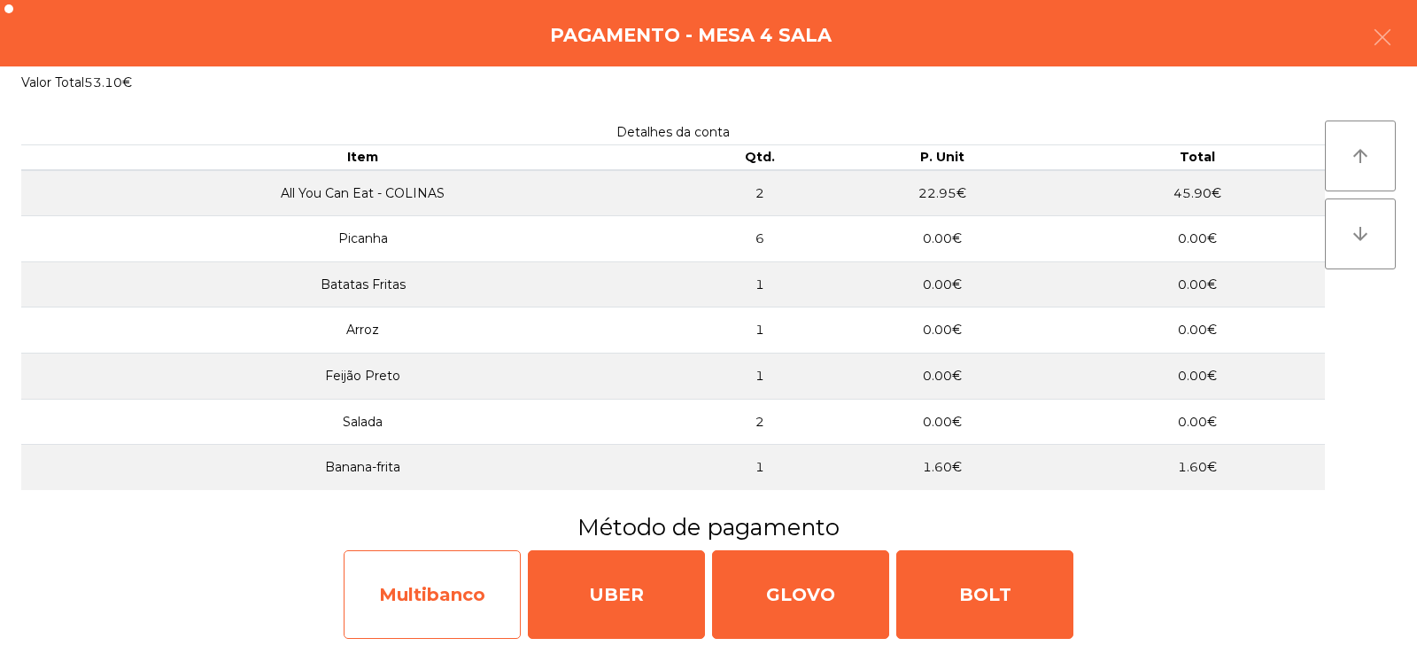
click at [425, 609] on div "Multibanco" at bounding box center [432, 594] width 177 height 89
select select "**"
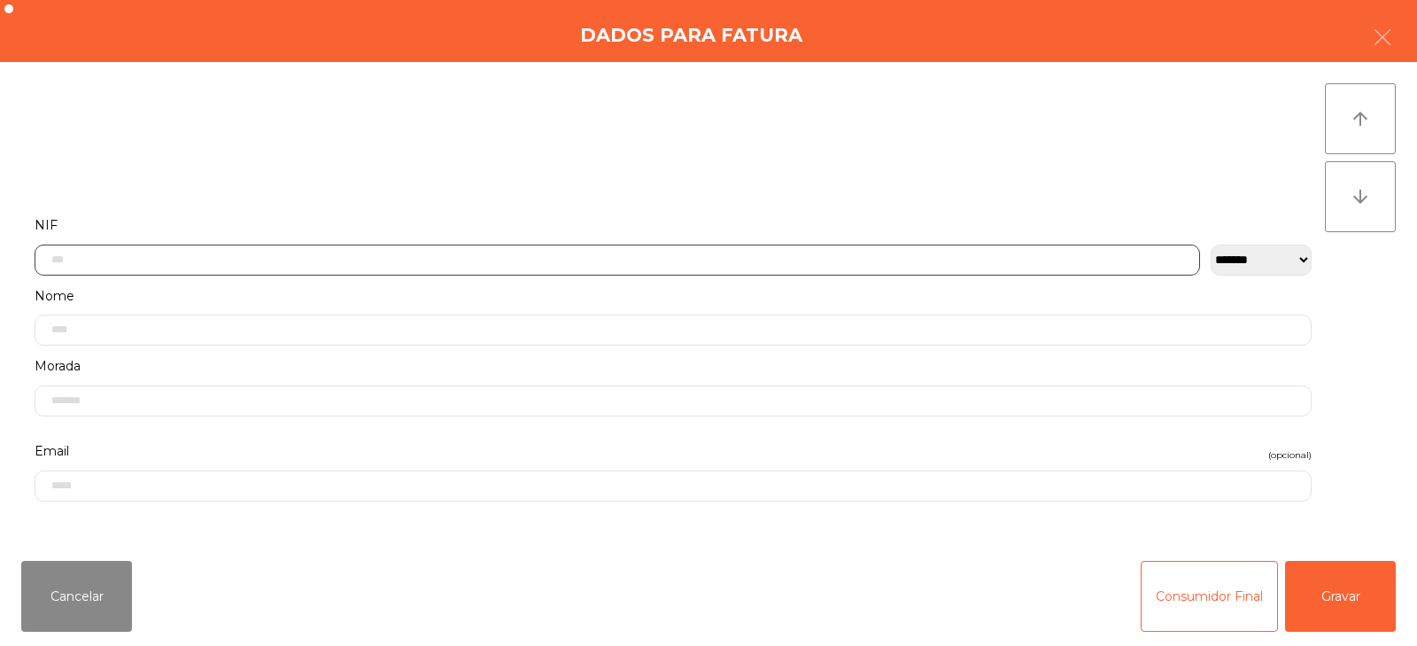
click at [466, 255] on input "text" at bounding box center [618, 259] width 1166 height 31
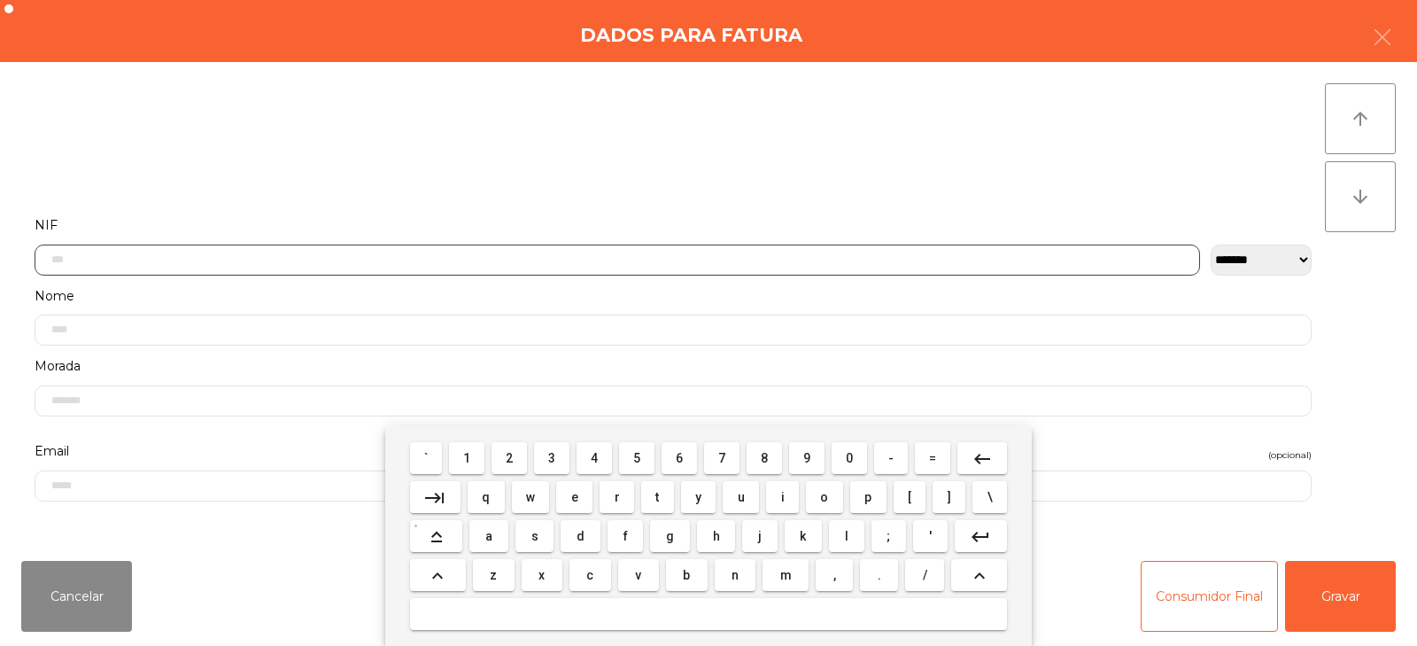
scroll to position [129, 0]
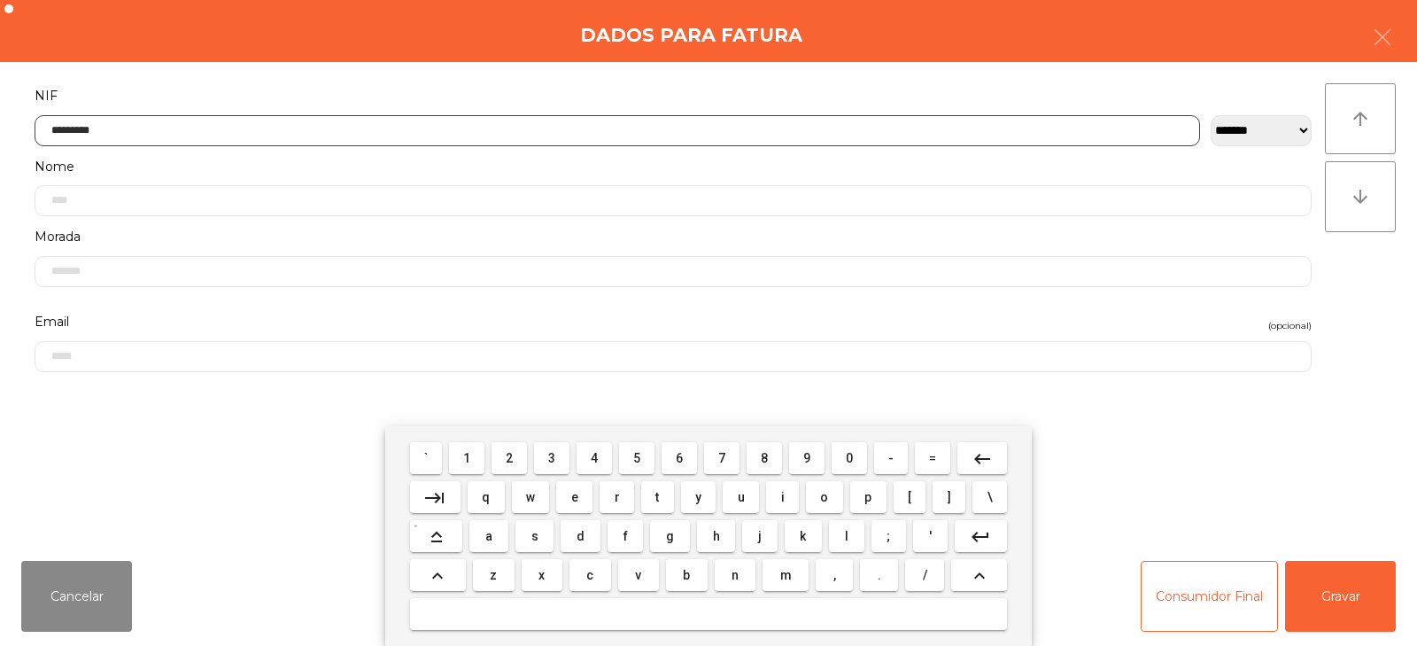
type input "*********"
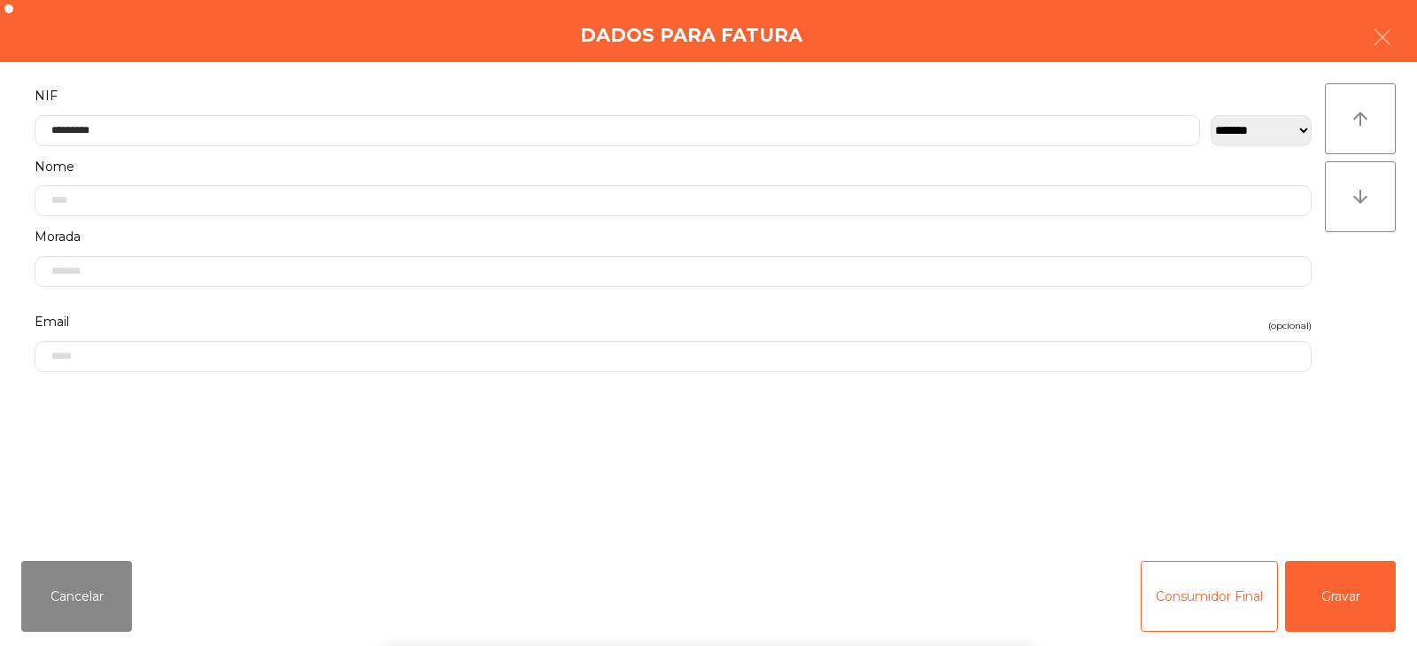
click at [1332, 584] on div "` 1 2 3 4 5 6 7 8 9 0 - = keyboard_backspace keyboard_tab q w e r t y u i o p […" at bounding box center [708, 536] width 1417 height 220
click at [1360, 584] on button "Gravar" at bounding box center [1340, 596] width 111 height 71
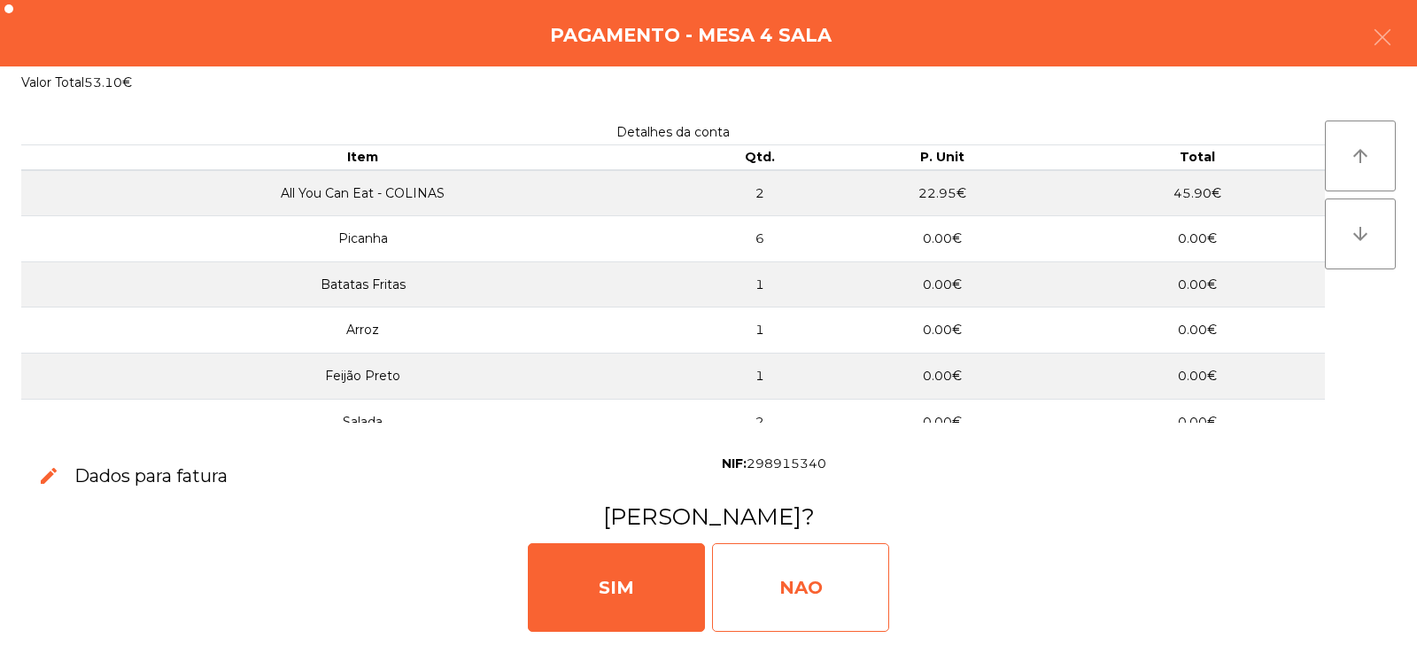
click at [771, 599] on div "NAO" at bounding box center [800, 587] width 177 height 89
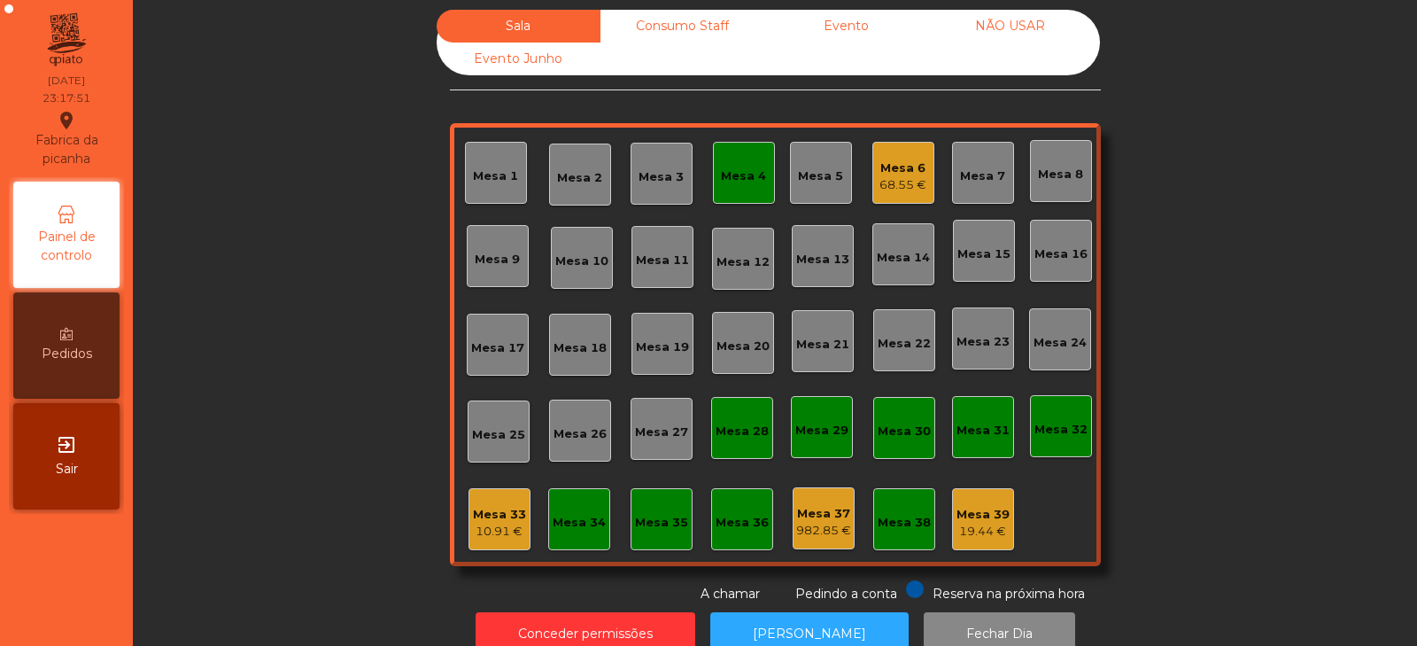
click at [721, 170] on div "Mesa 4" at bounding box center [743, 176] width 45 height 18
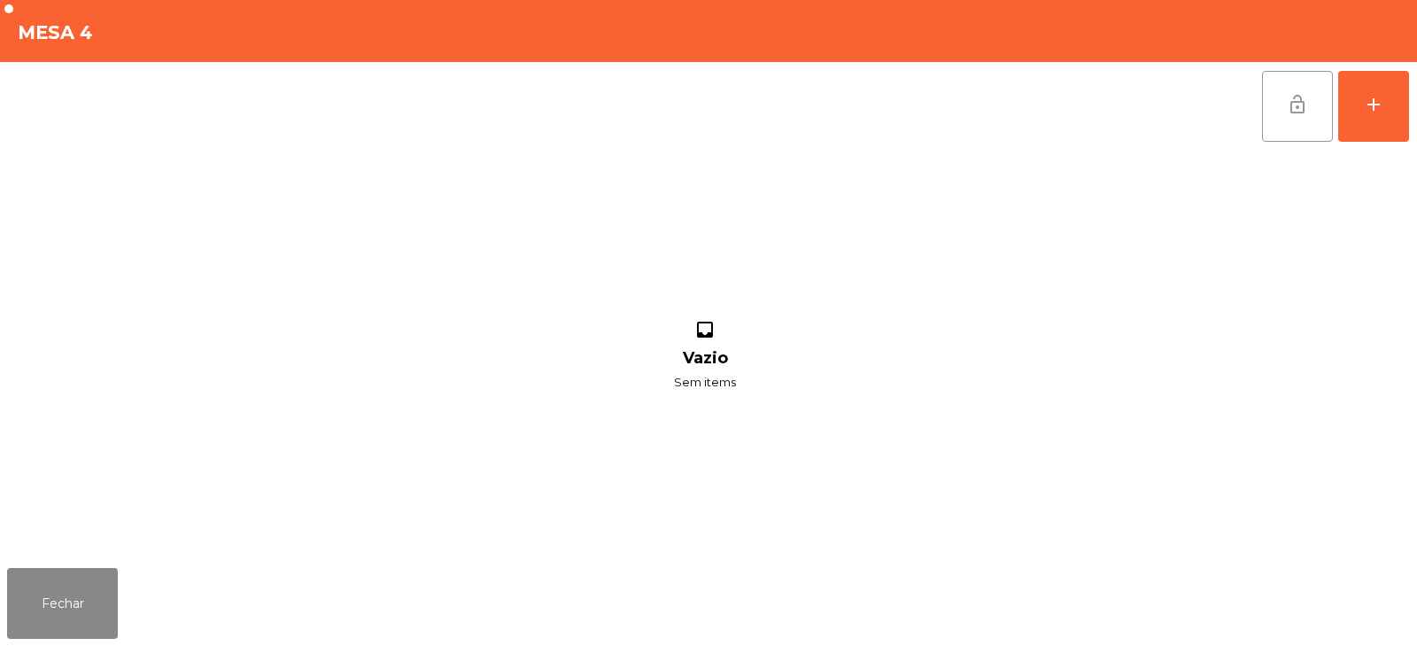
click at [1286, 120] on button "lock_open" at bounding box center [1297, 106] width 71 height 71
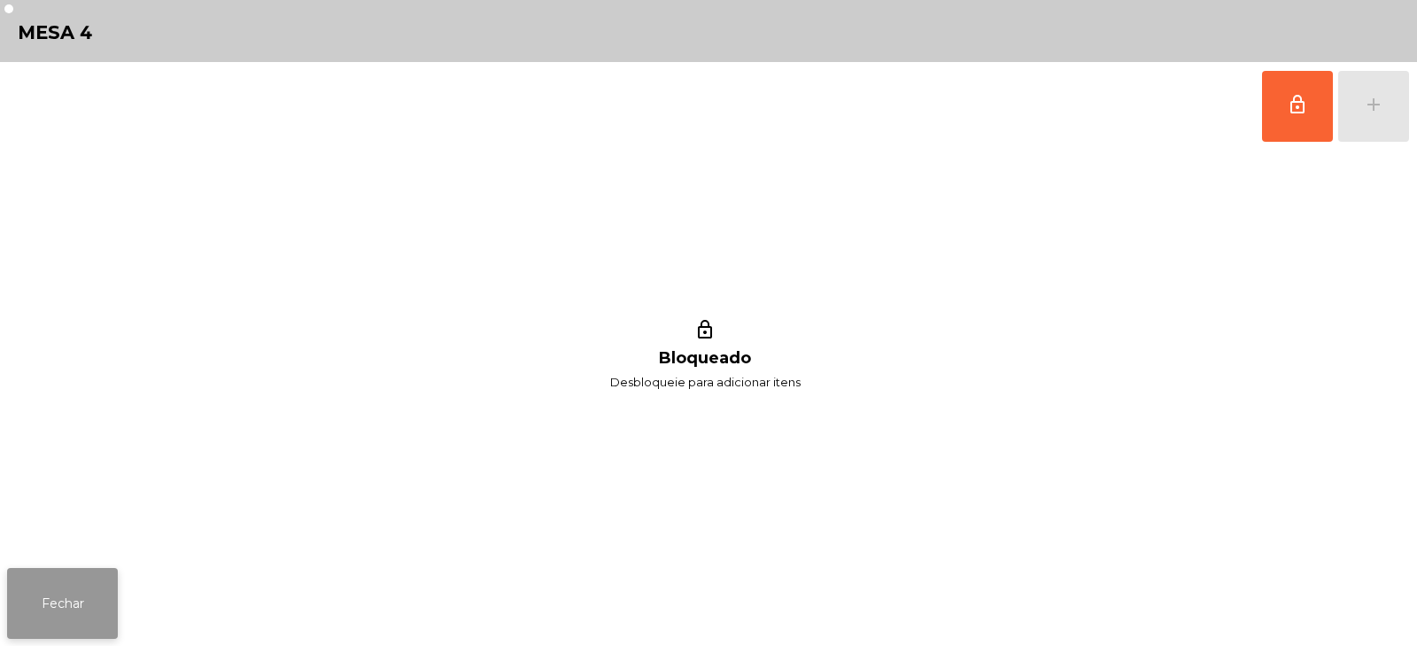
click at [51, 604] on button "Fechar" at bounding box center [62, 603] width 111 height 71
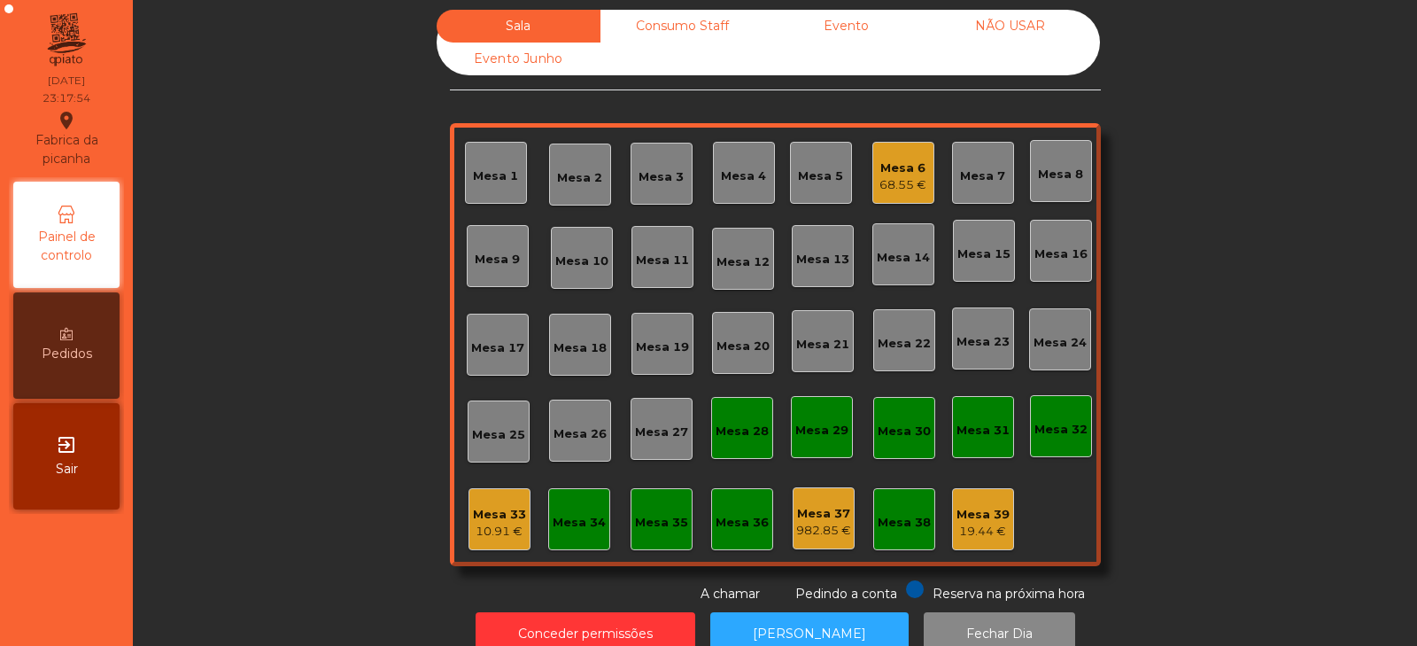
scroll to position [52, 0]
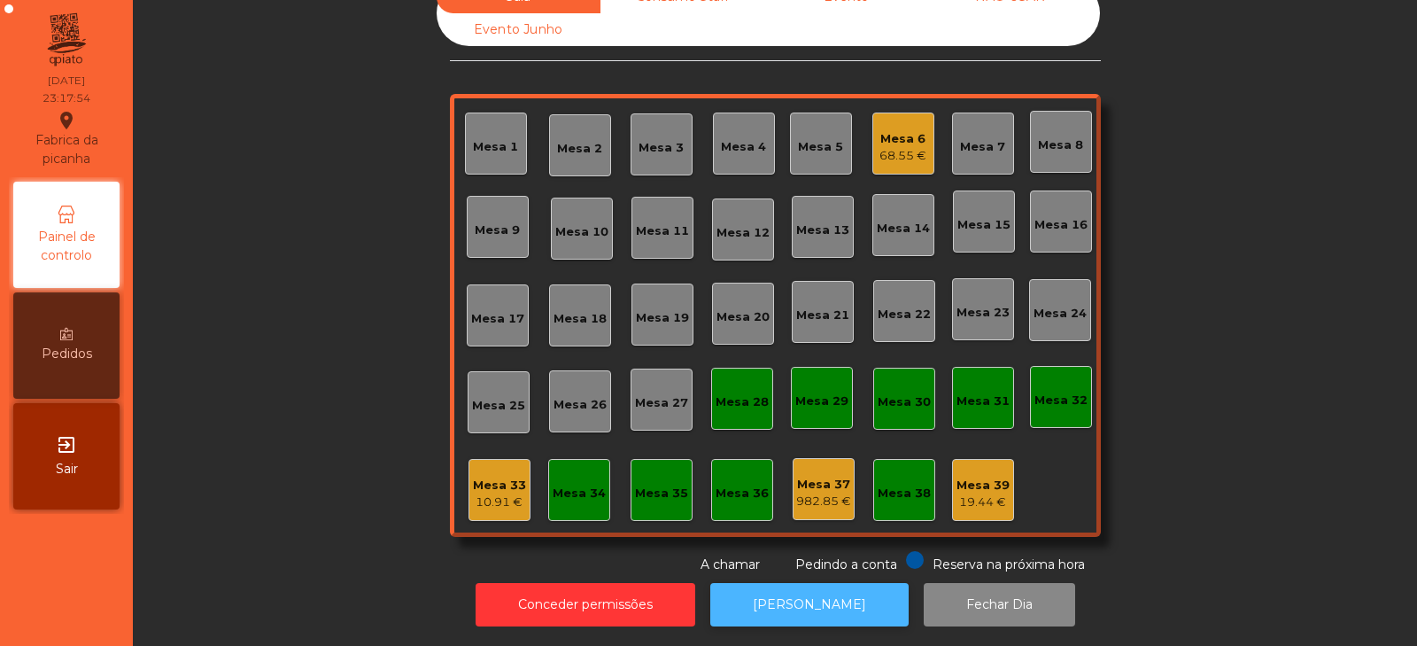
click at [771, 602] on button "[PERSON_NAME]" at bounding box center [809, 604] width 198 height 43
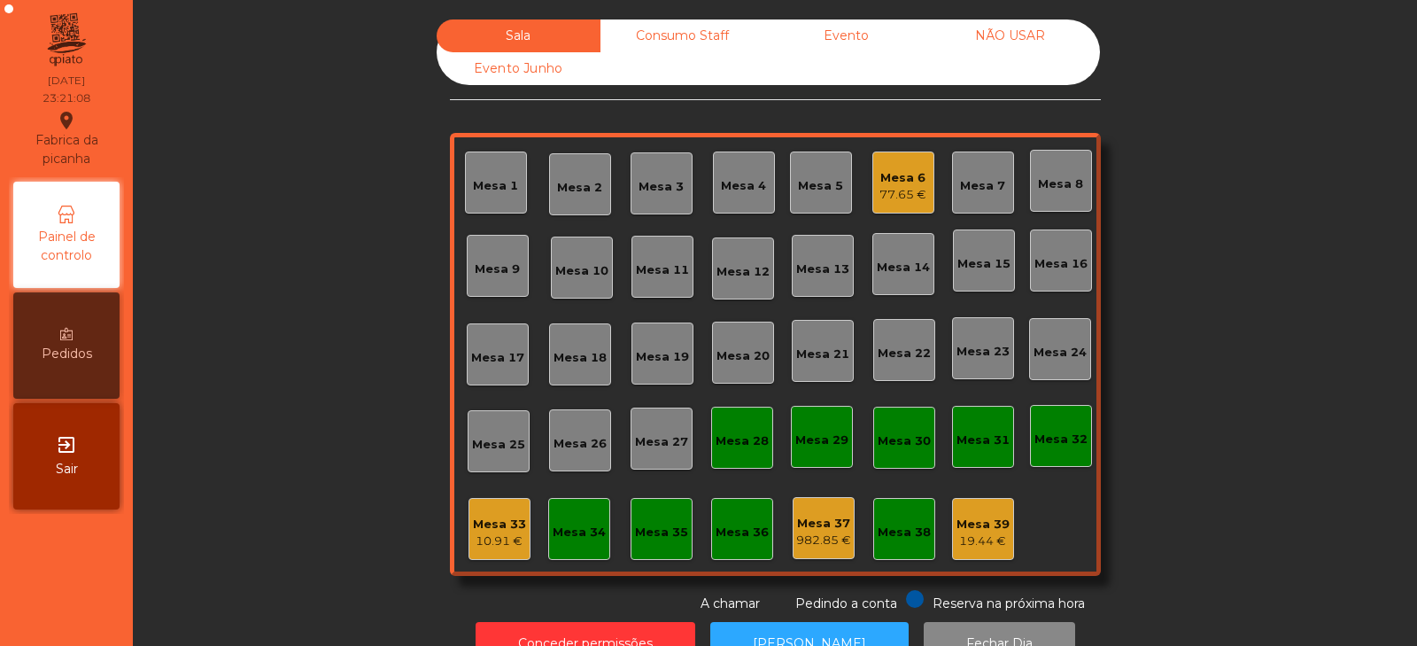
click at [673, 49] on div "Consumo Staff" at bounding box center [683, 35] width 164 height 33
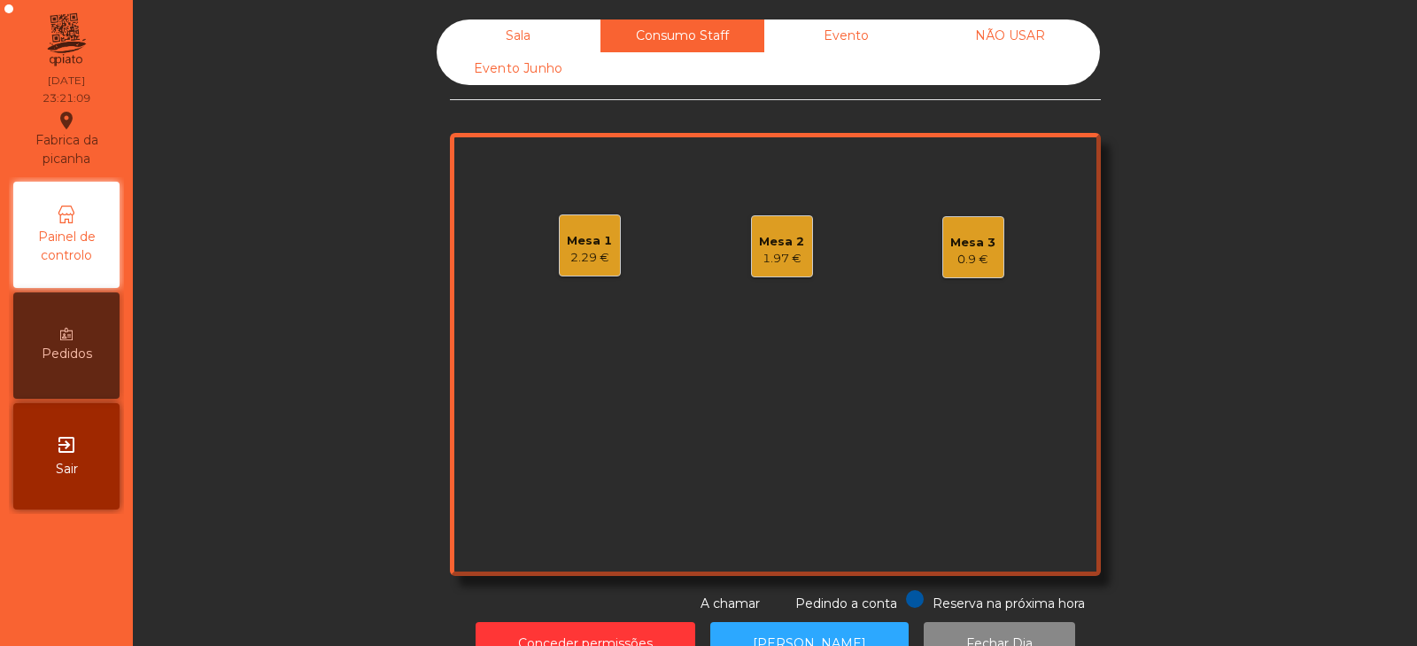
click at [603, 253] on div "2.29 €" at bounding box center [589, 258] width 45 height 18
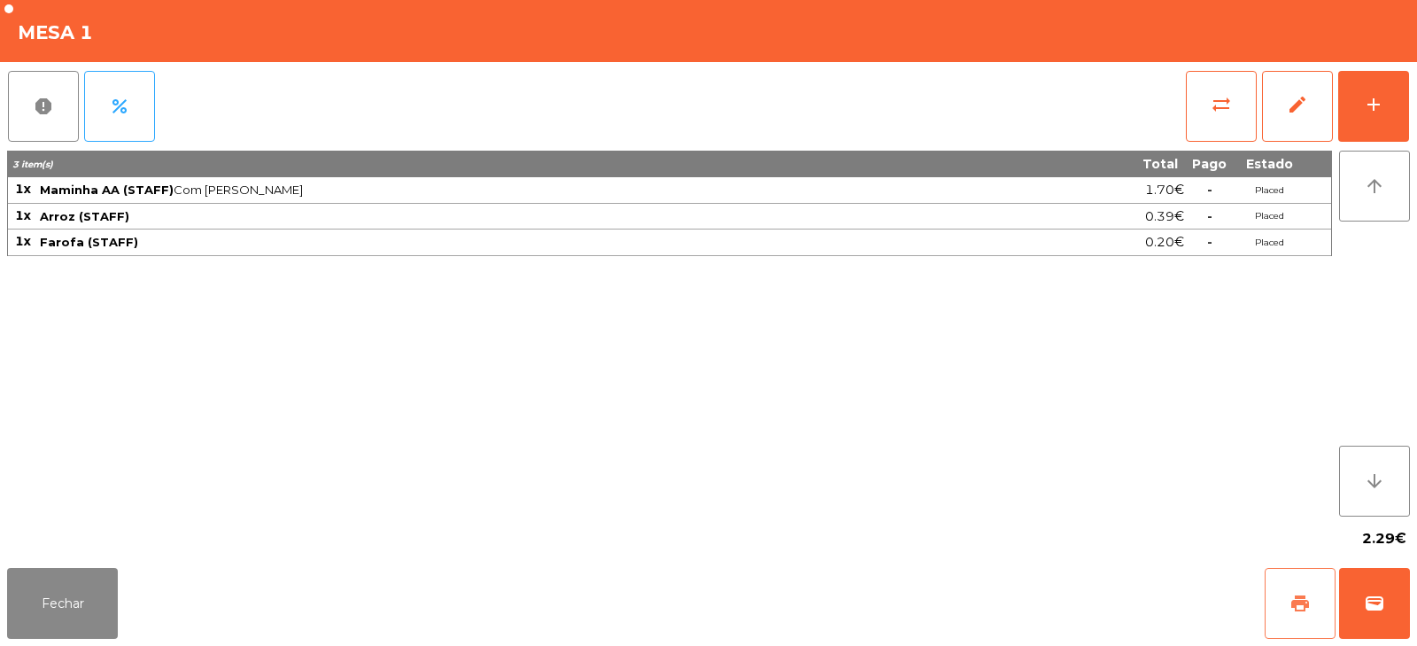
click at [1284, 605] on button "print" at bounding box center [1300, 603] width 71 height 71
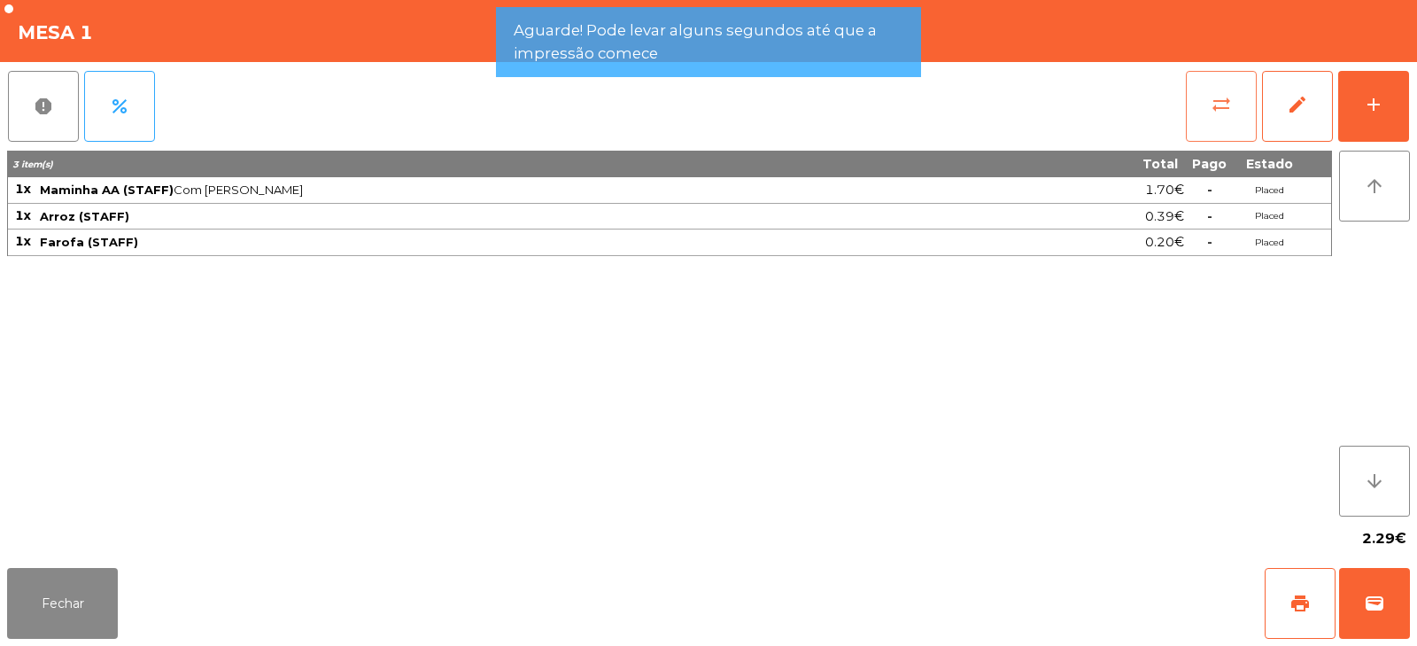
click at [1209, 124] on button "sync_alt" at bounding box center [1221, 106] width 71 height 71
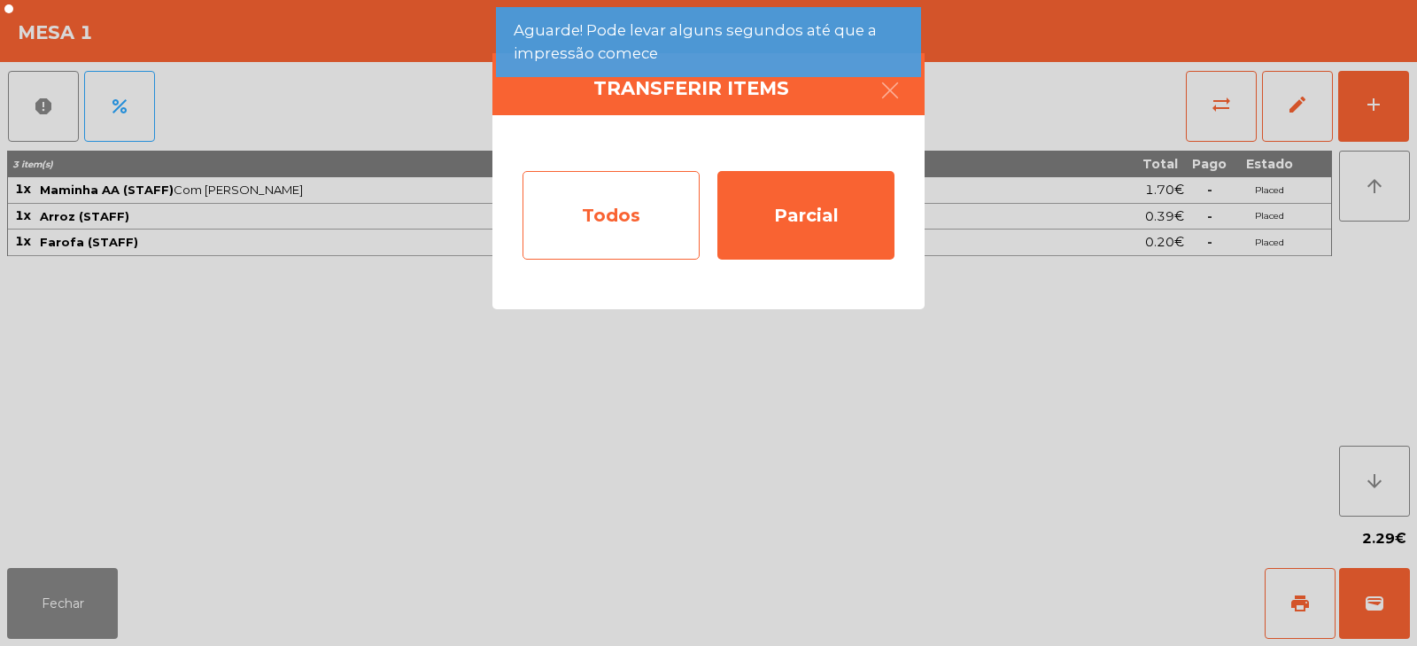
click at [638, 229] on div "Todos" at bounding box center [611, 215] width 177 height 89
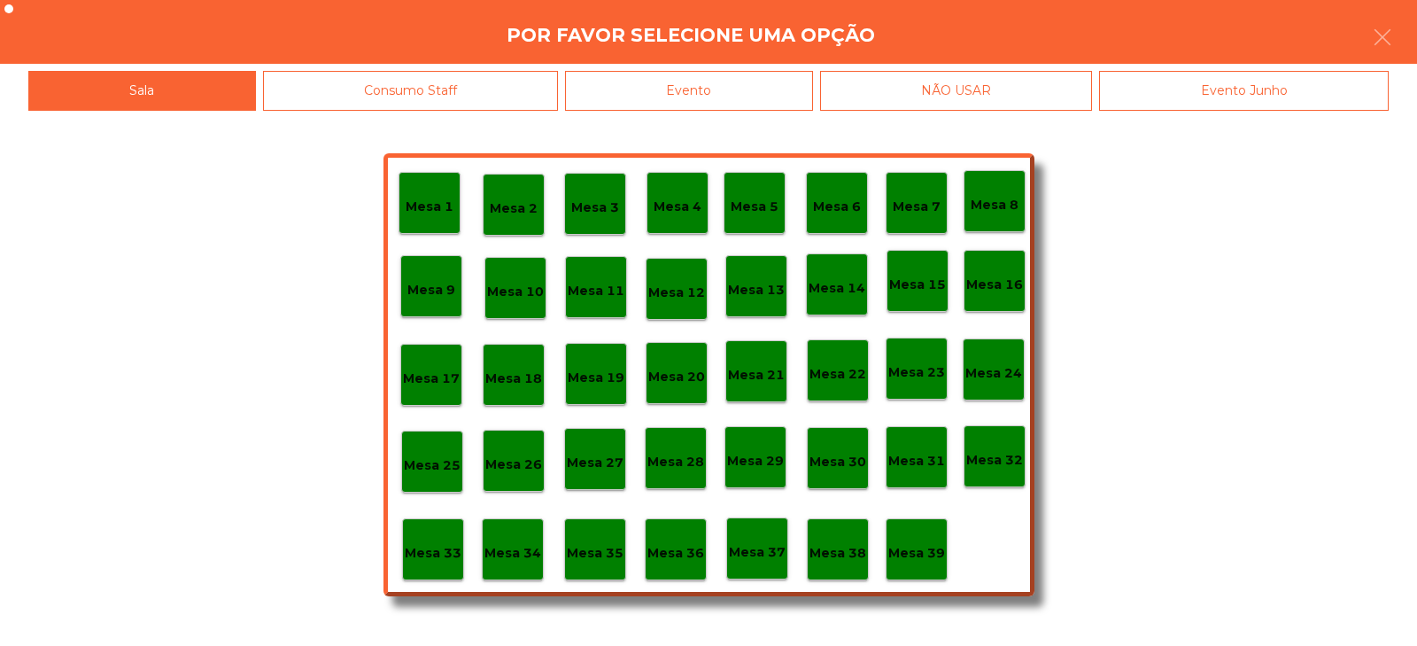
click at [594, 575] on div "Mesa 35" at bounding box center [595, 549] width 62 height 62
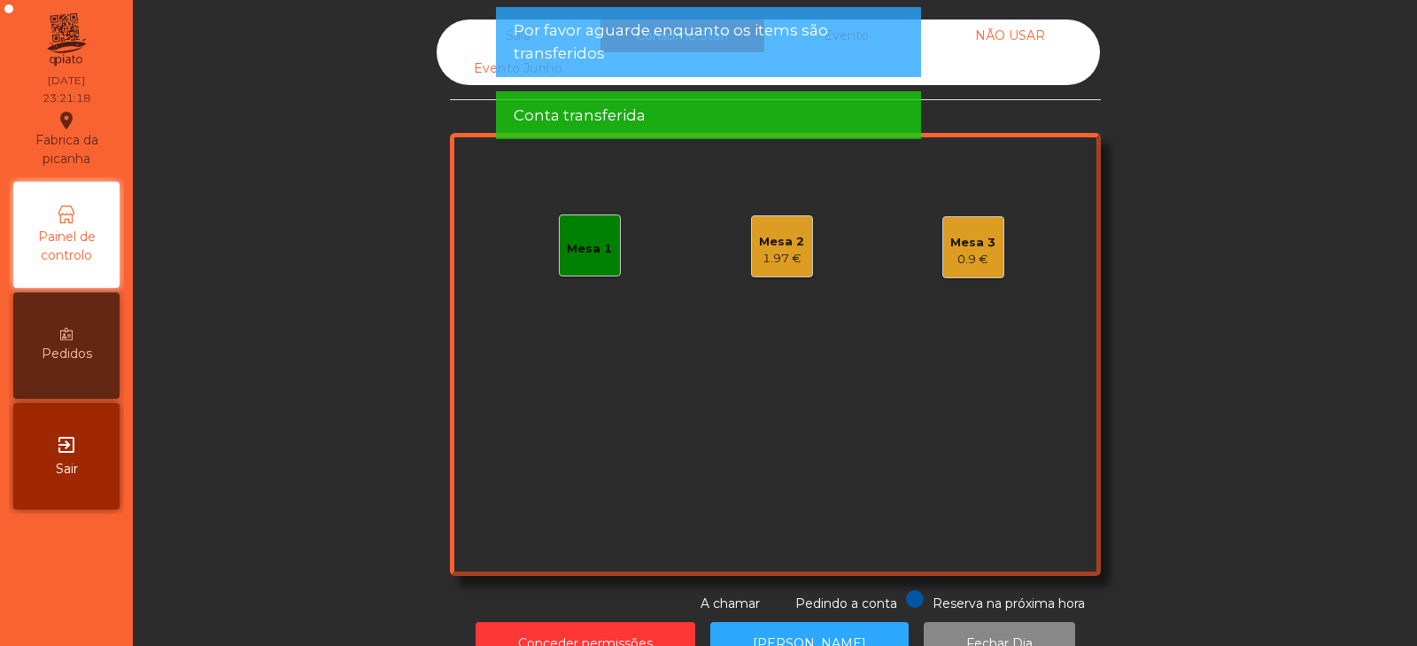
click at [483, 34] on div "Sala" at bounding box center [519, 35] width 164 height 33
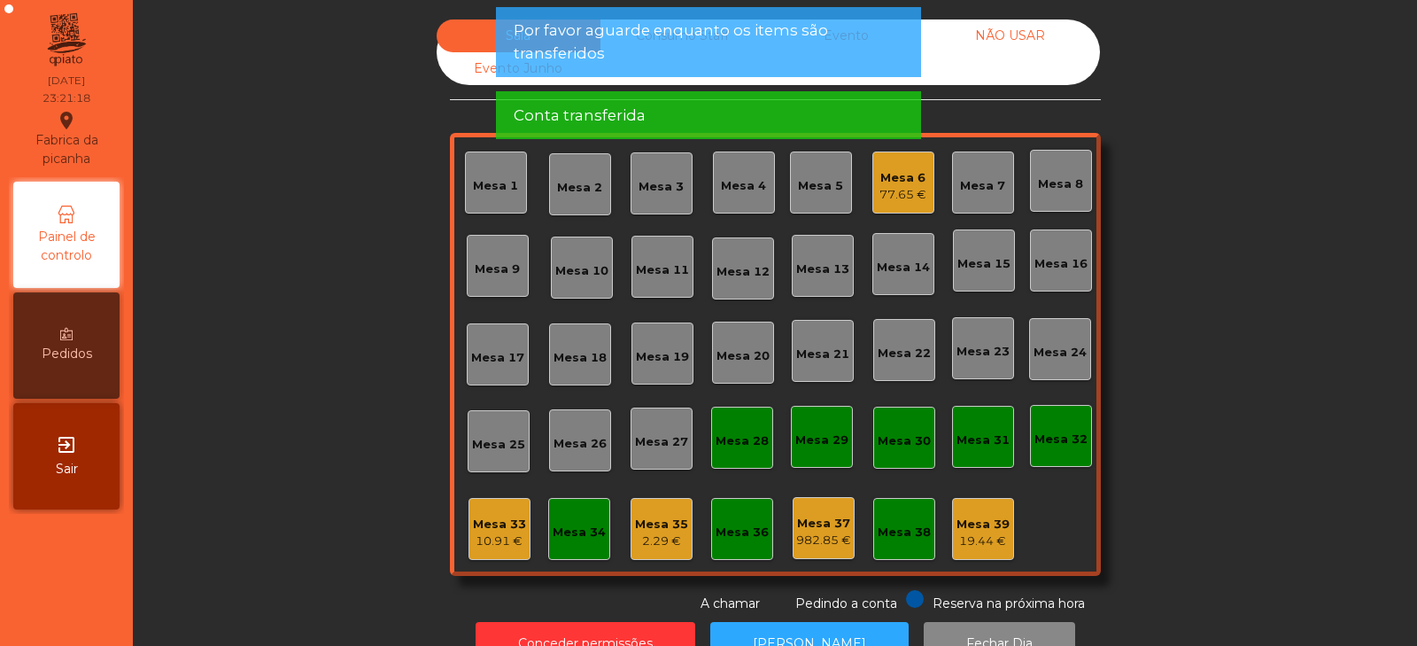
click at [993, 526] on div "Mesa 39" at bounding box center [983, 525] width 53 height 18
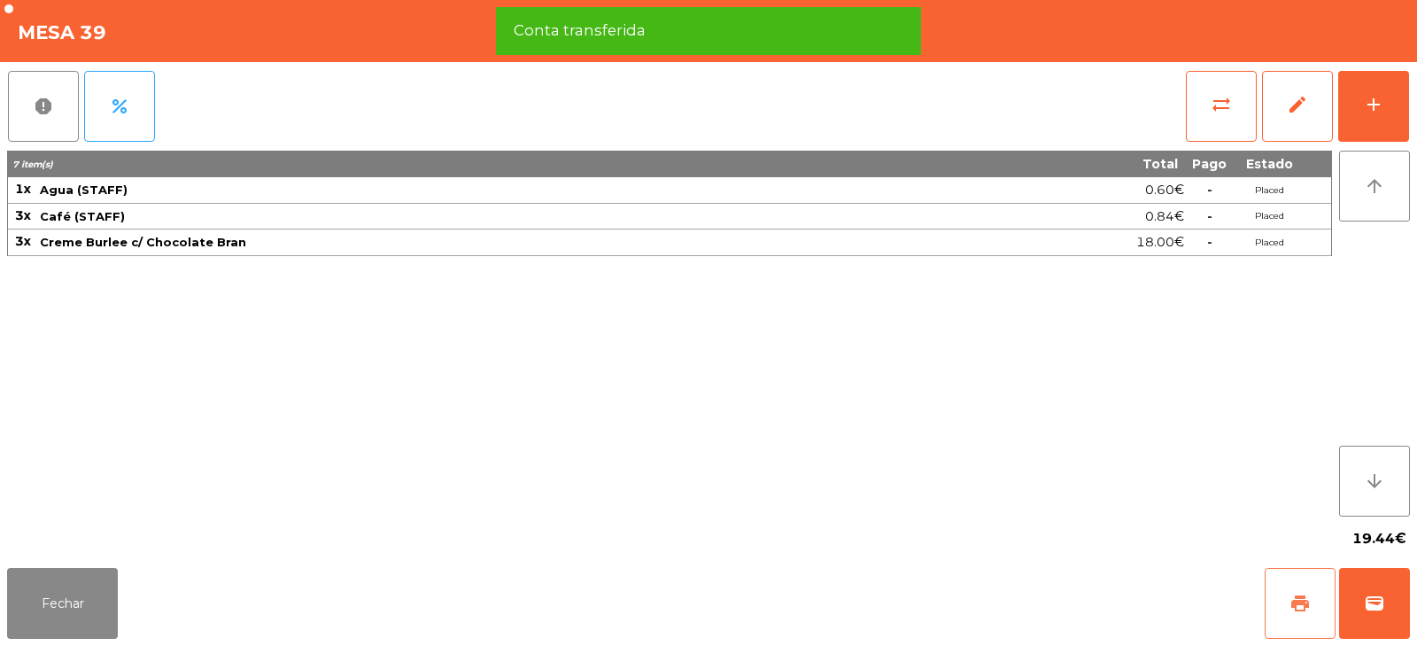
click at [1301, 593] on span "print" at bounding box center [1300, 603] width 21 height 21
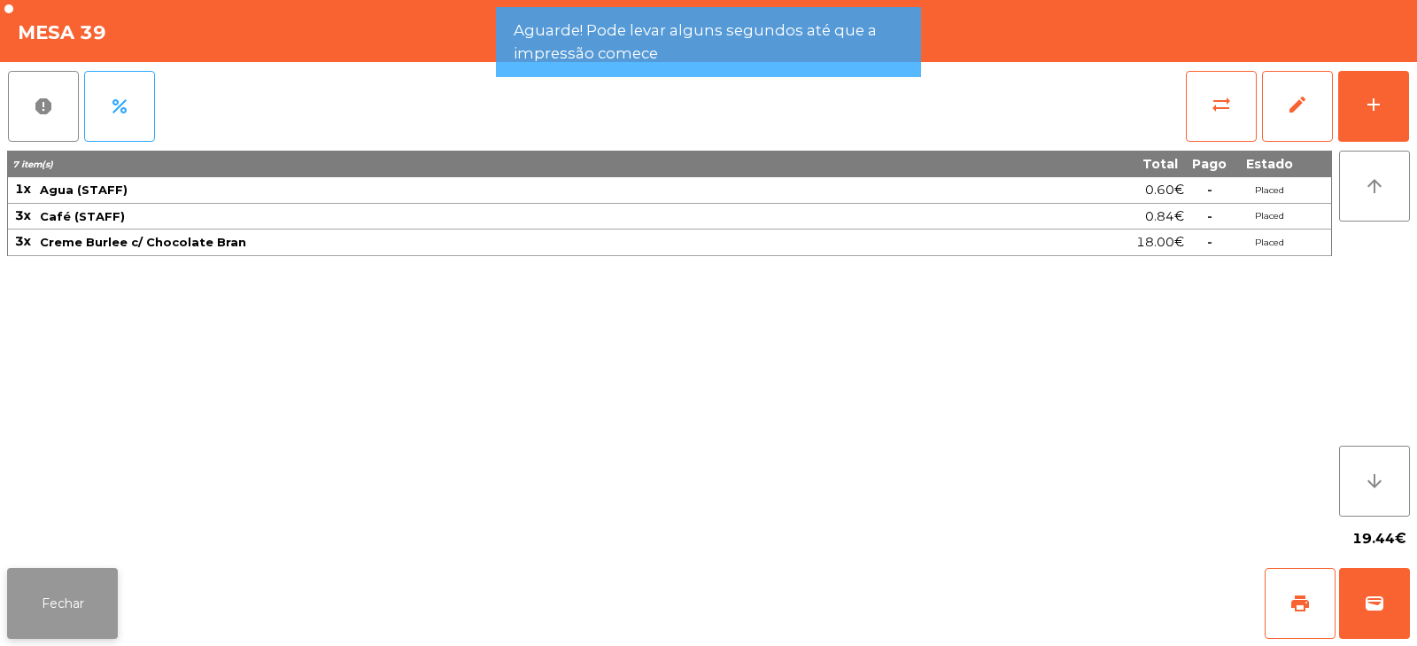
click at [78, 610] on button "Fechar" at bounding box center [62, 603] width 111 height 71
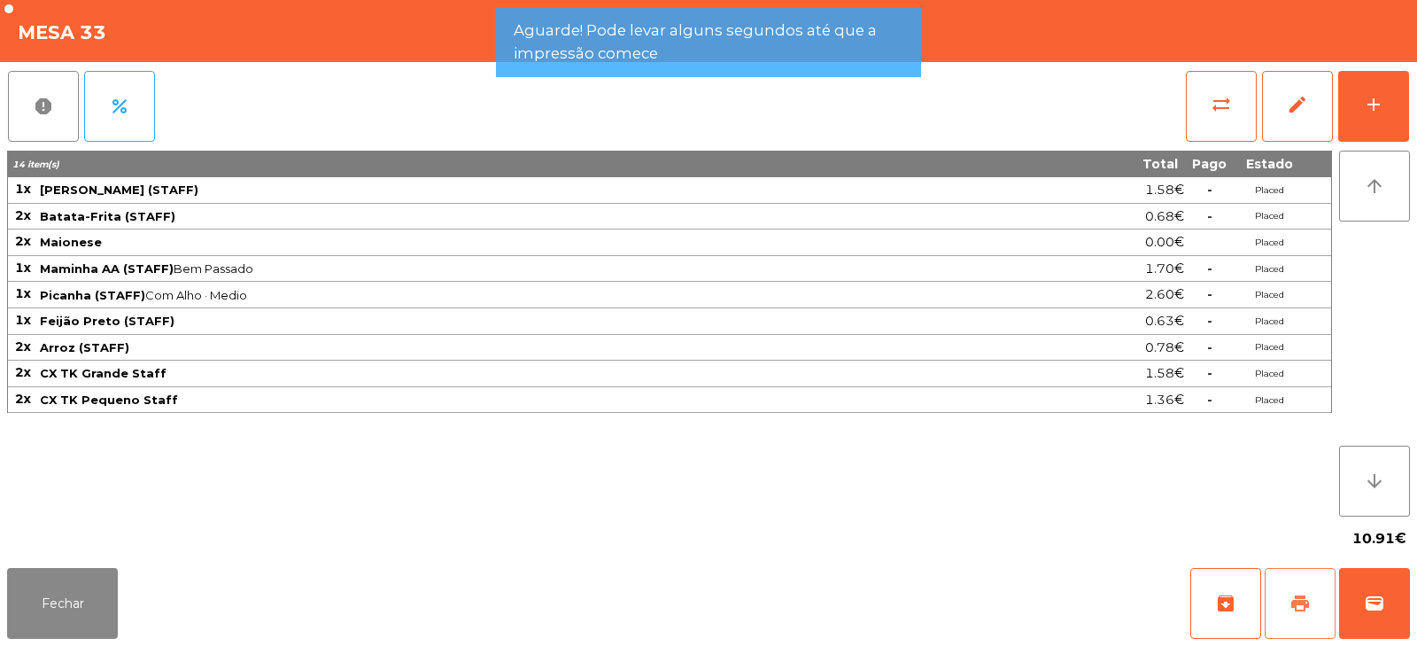
click at [1308, 597] on span "print" at bounding box center [1300, 603] width 21 height 21
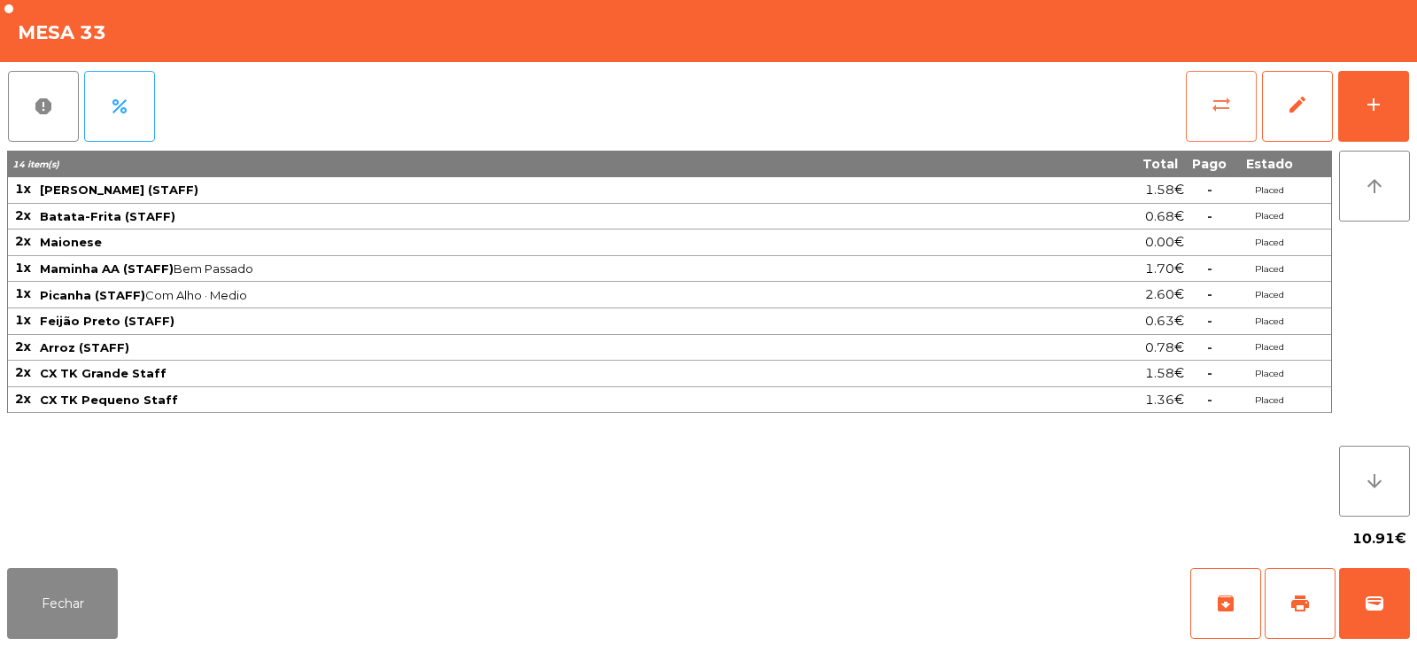
click at [1214, 86] on button "sync_alt" at bounding box center [1221, 106] width 71 height 71
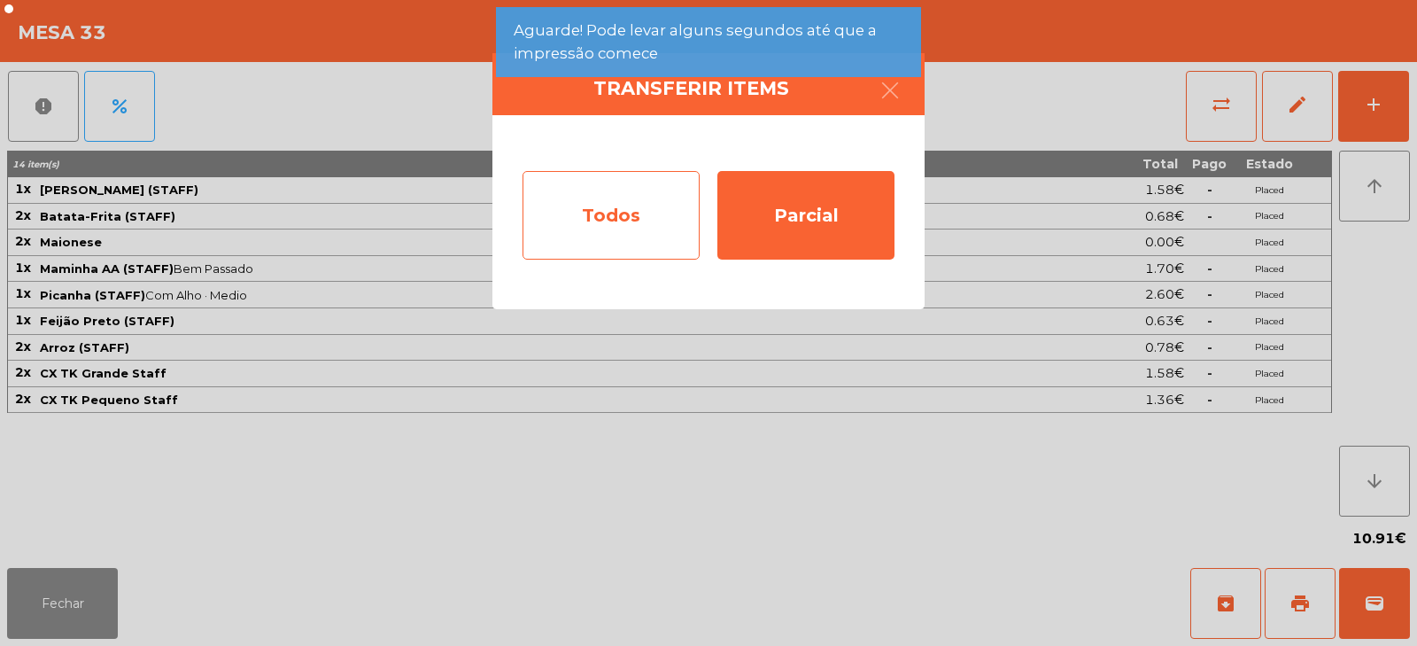
click at [618, 208] on div "Todos" at bounding box center [611, 215] width 177 height 89
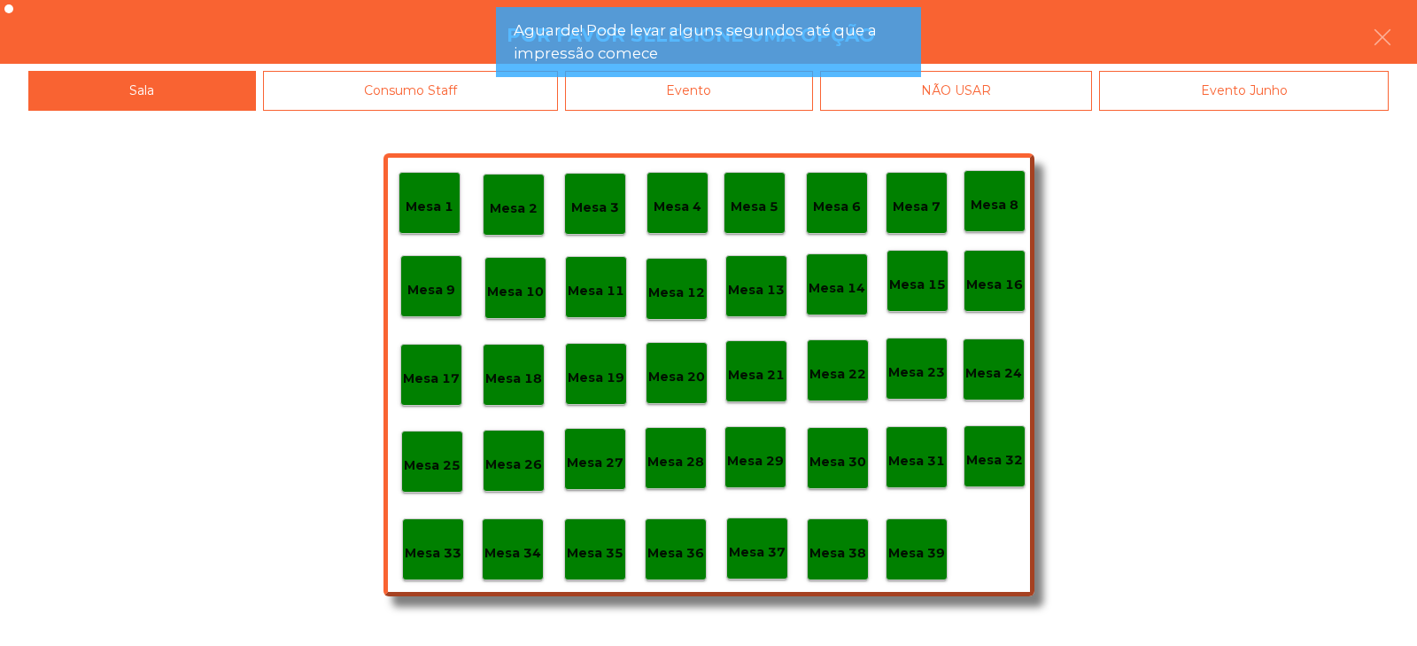
click at [922, 558] on p "Mesa 39" at bounding box center [916, 553] width 57 height 20
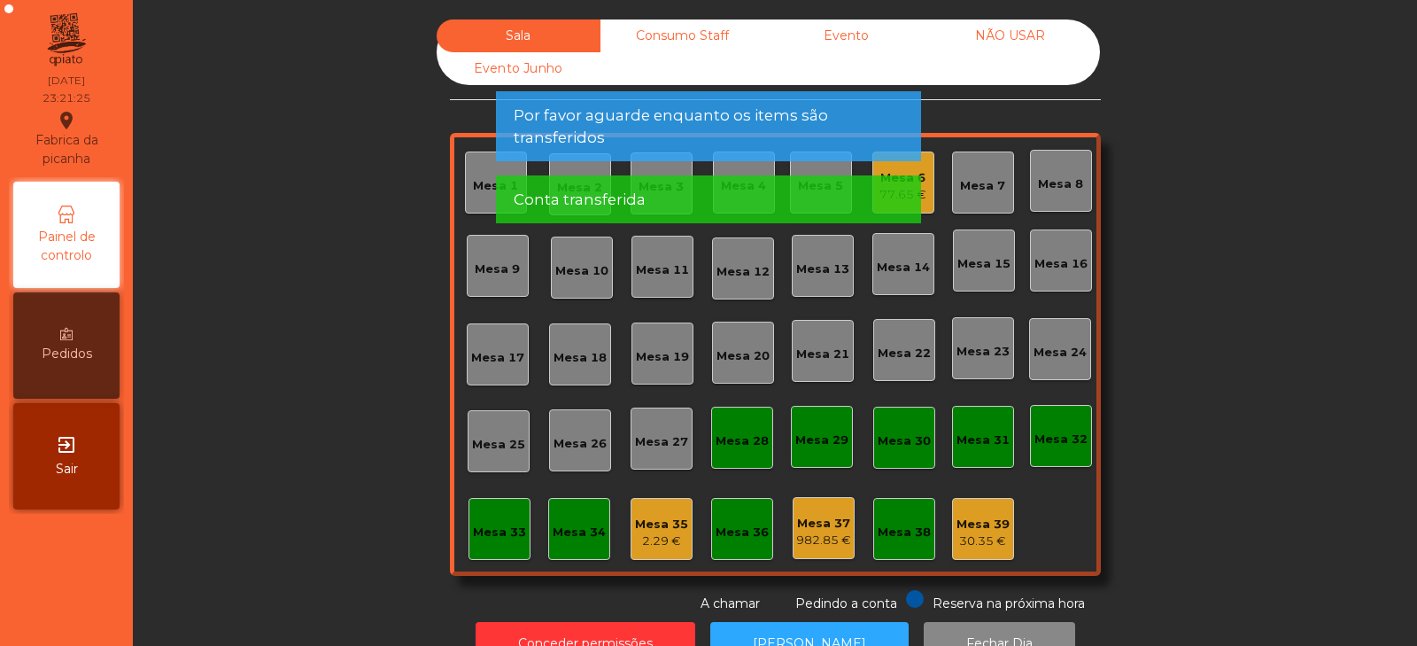
click at [667, 524] on div "Mesa 35" at bounding box center [661, 525] width 53 height 18
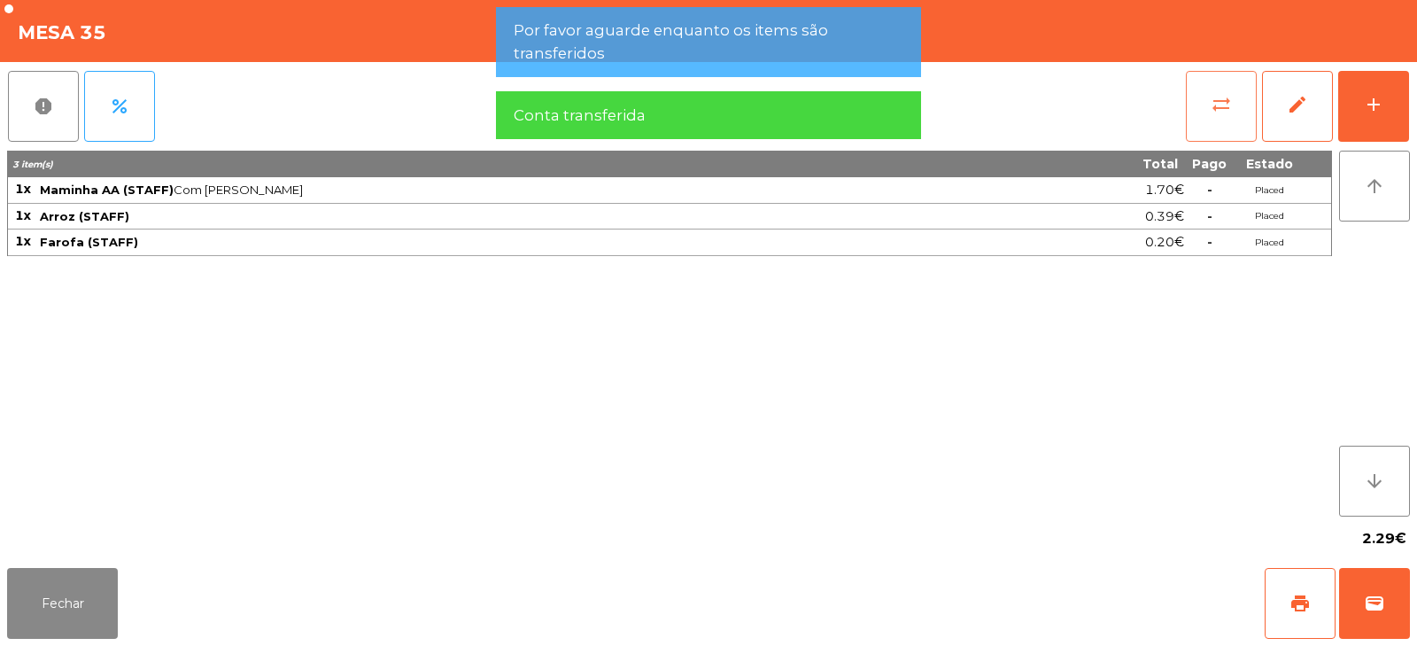
click at [1220, 124] on button "sync_alt" at bounding box center [1221, 106] width 71 height 71
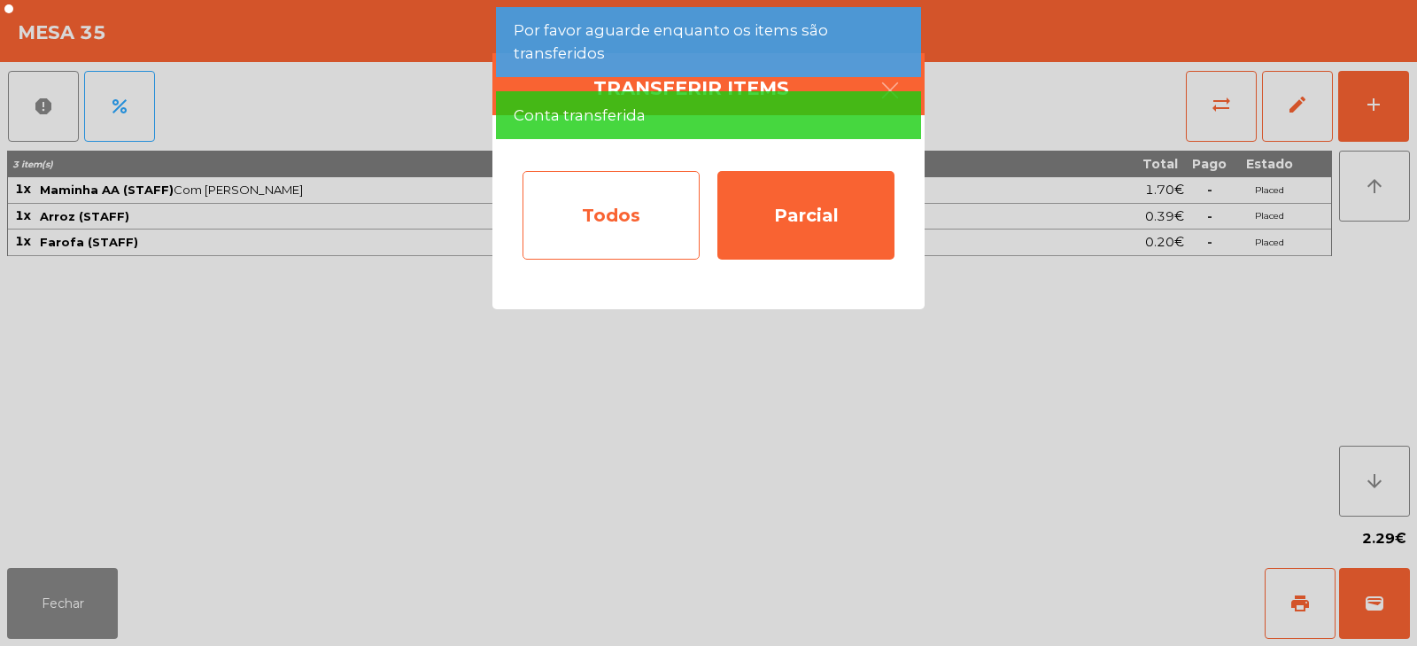
click at [636, 224] on div "Todos" at bounding box center [611, 215] width 177 height 89
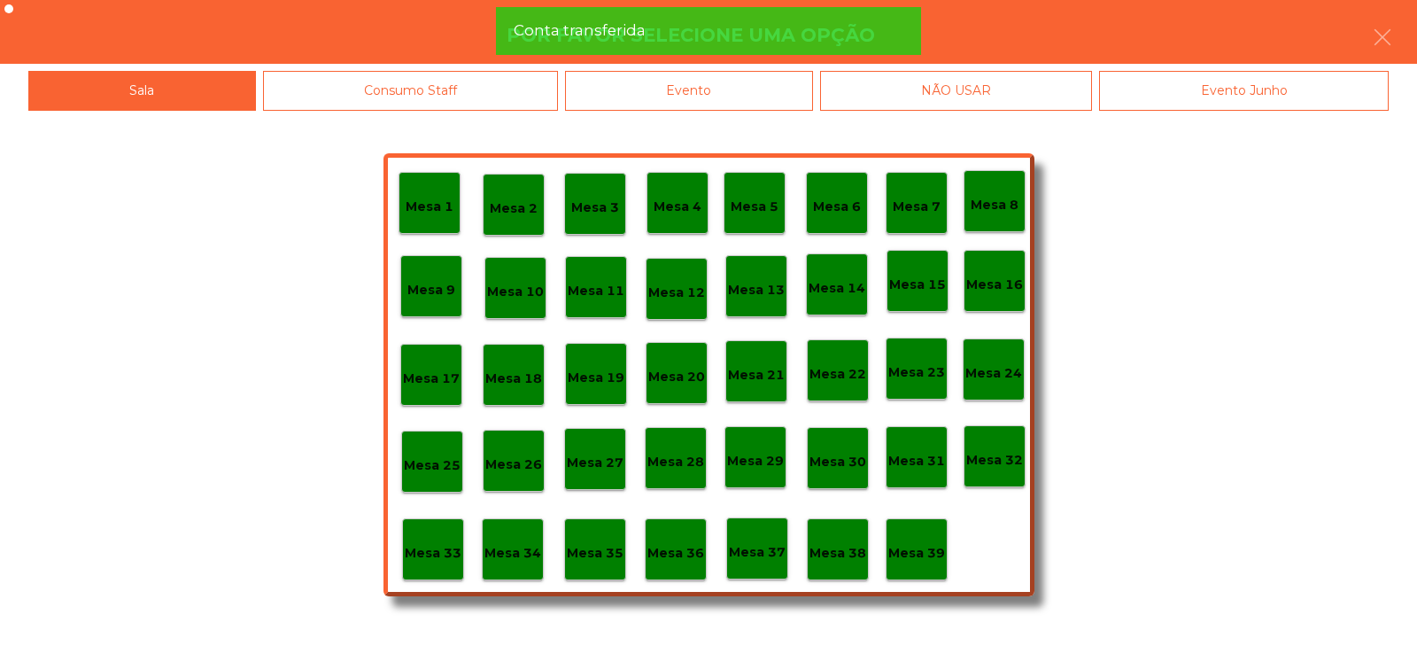
click at [935, 547] on p "Mesa 39" at bounding box center [916, 553] width 57 height 20
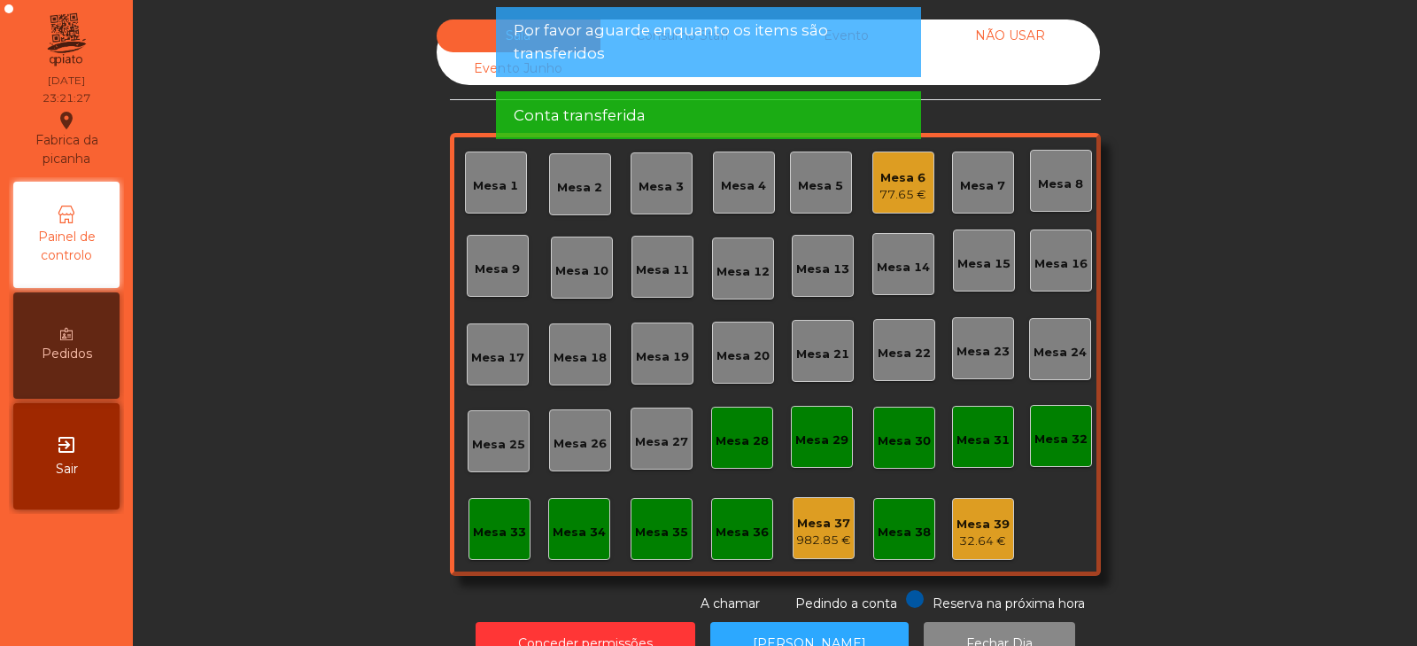
click at [671, 60] on span "Por favor aguarde enquanto os items são transferidos" at bounding box center [709, 41] width 390 height 44
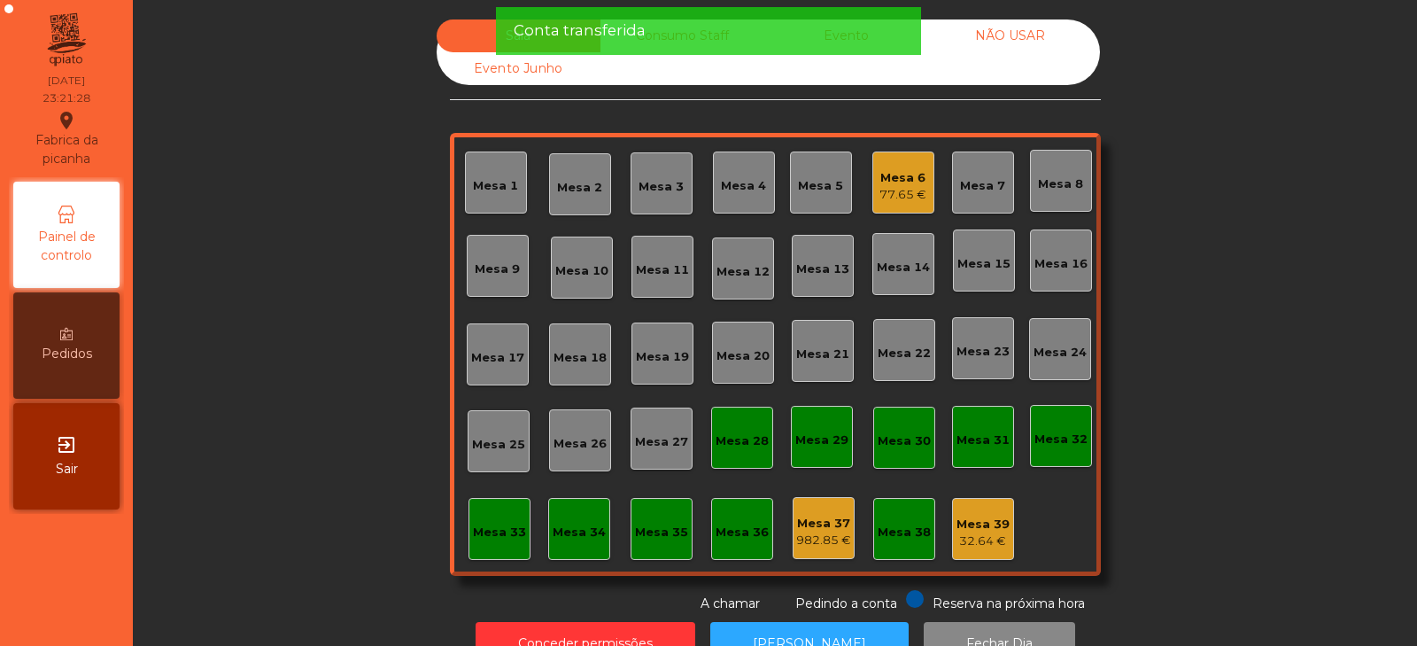
click at [683, 105] on div "Sala Consumo Staff Evento NÃO USAR Evento Junho Mesa 1 Mesa 2 Mesa 3 Mesa 4 Mes…" at bounding box center [775, 316] width 651 height 594
click at [702, 42] on div "Conta transferida" at bounding box center [709, 30] width 390 height 22
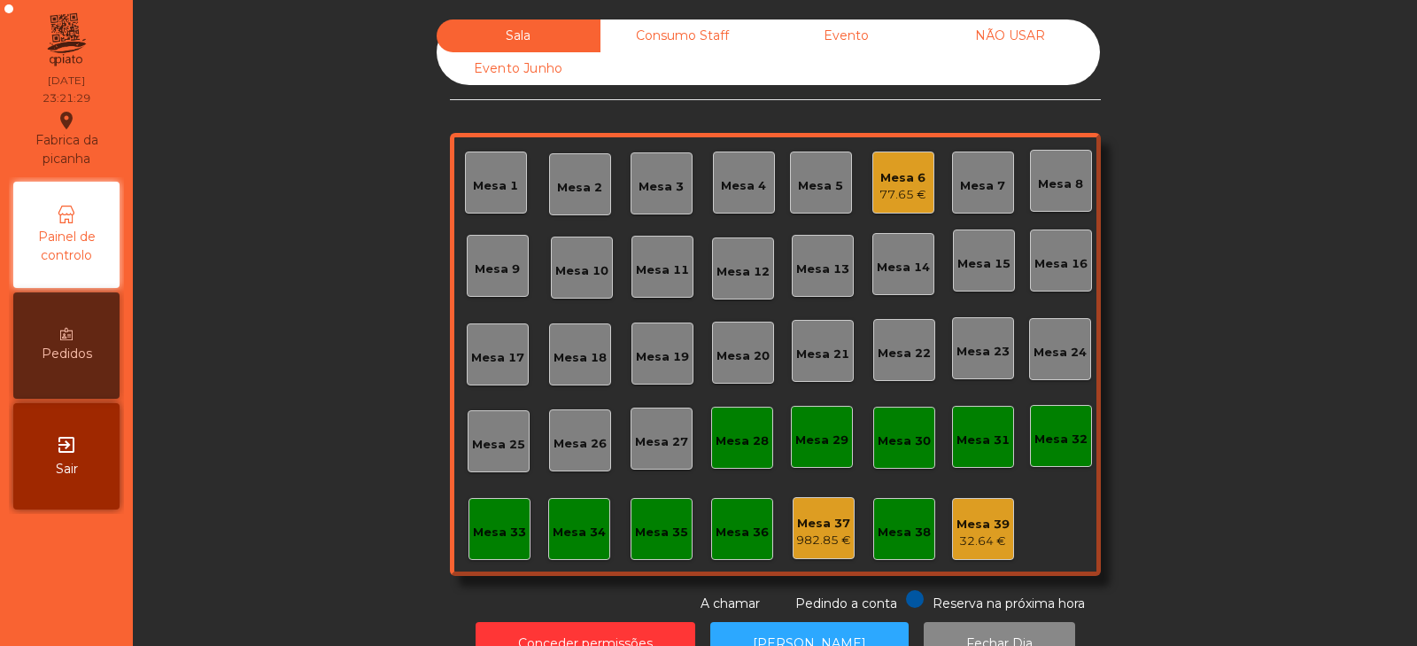
click at [663, 48] on div "Consumo Staff" at bounding box center [683, 35] width 164 height 33
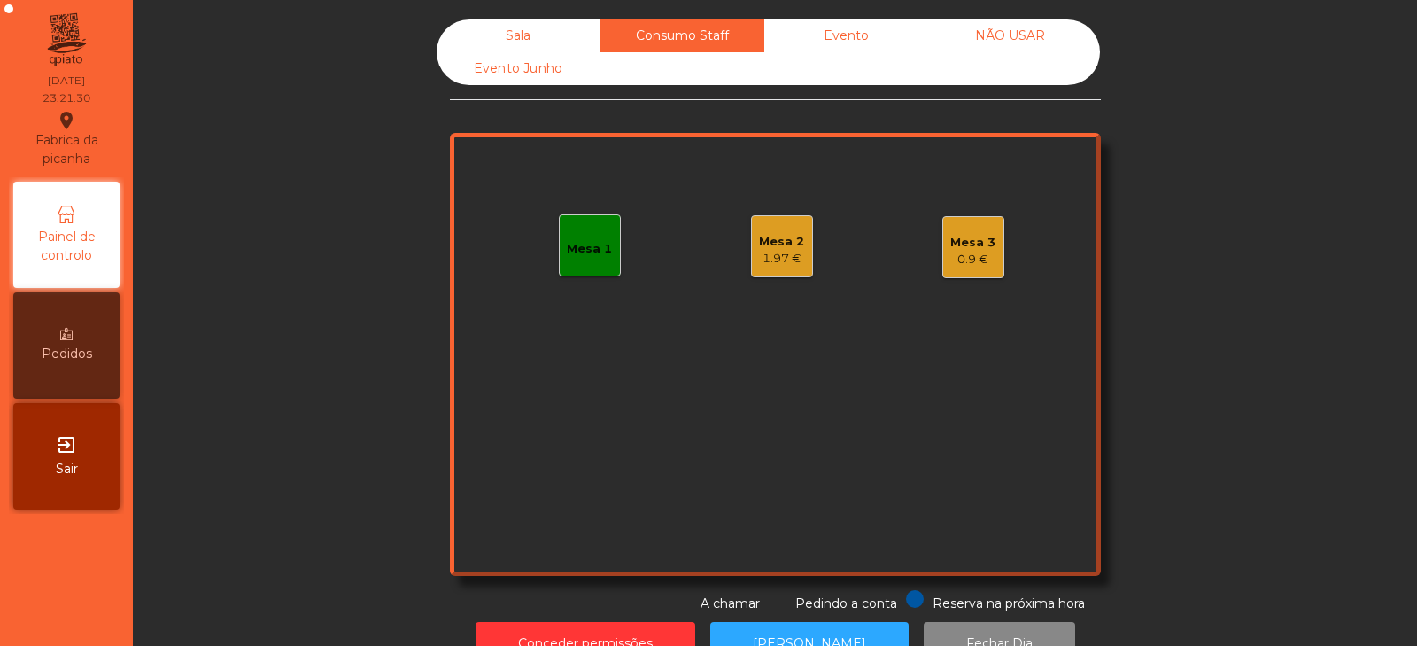
click at [991, 251] on div "Mesa 3 0.9 €" at bounding box center [974, 247] width 62 height 62
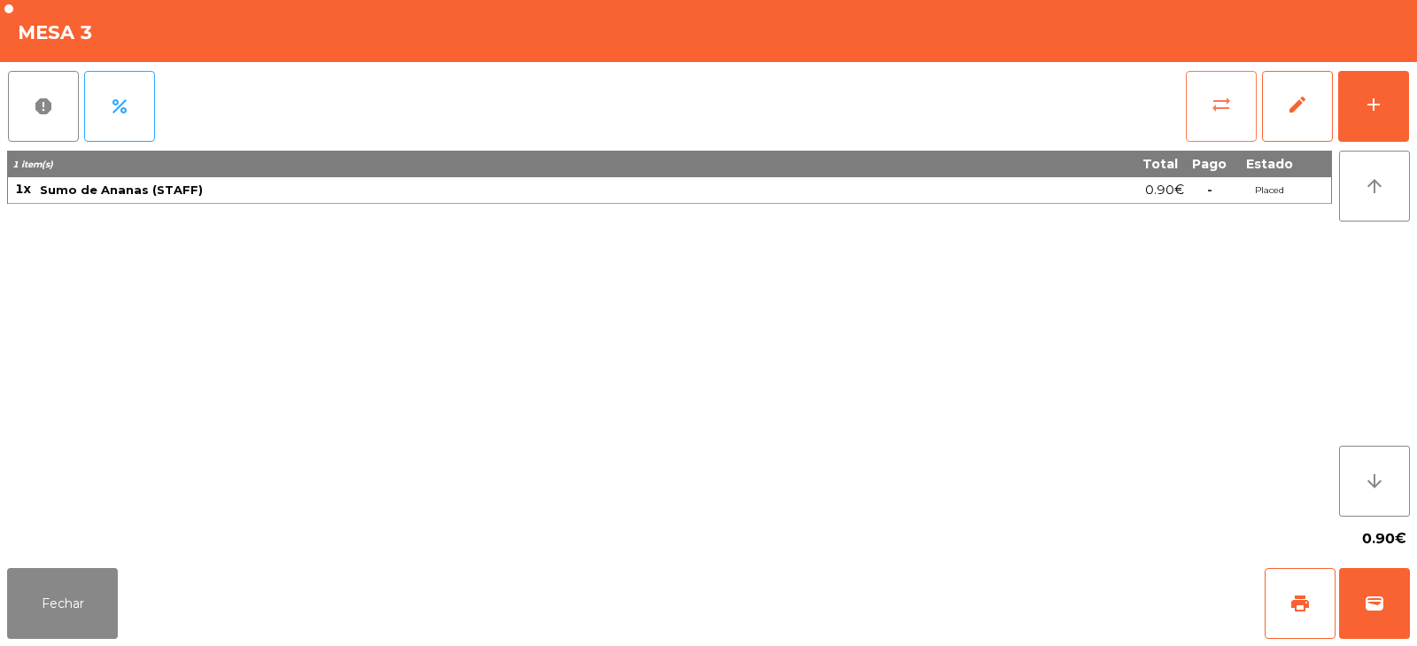
click at [1206, 110] on button "sync_alt" at bounding box center [1221, 106] width 71 height 71
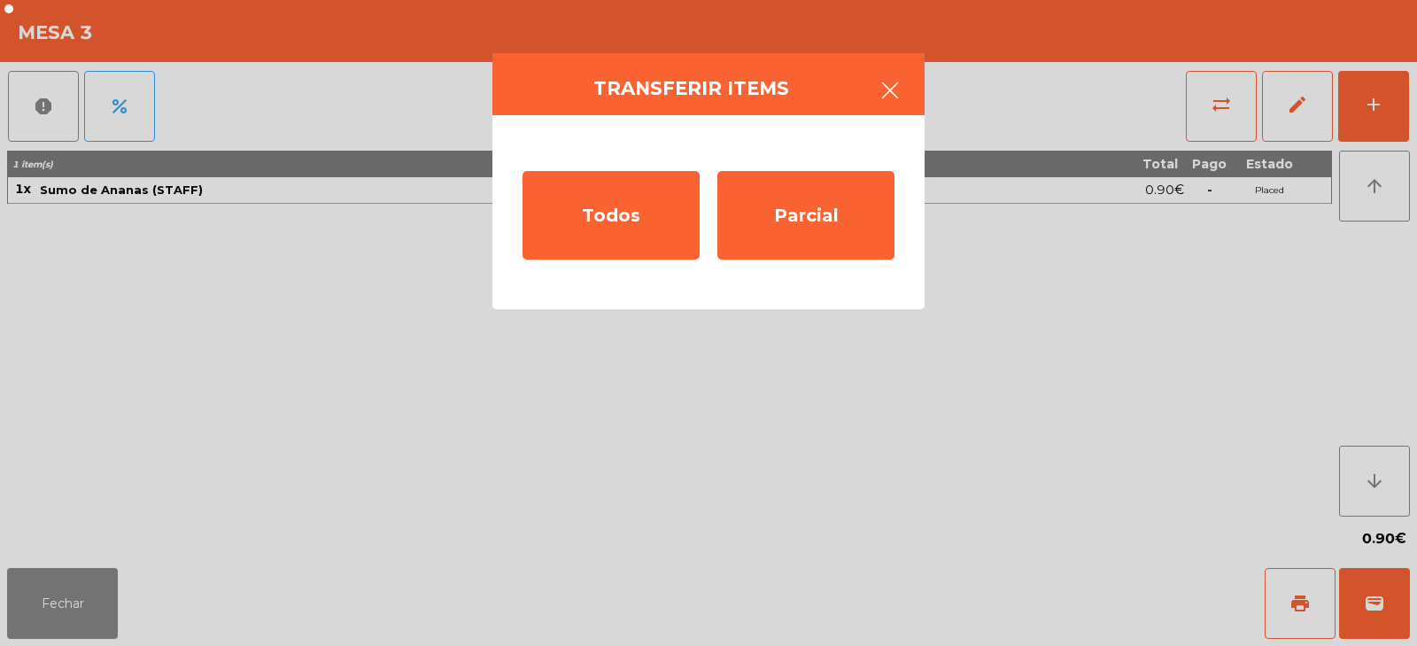
click at [889, 75] on button "button" at bounding box center [890, 92] width 50 height 53
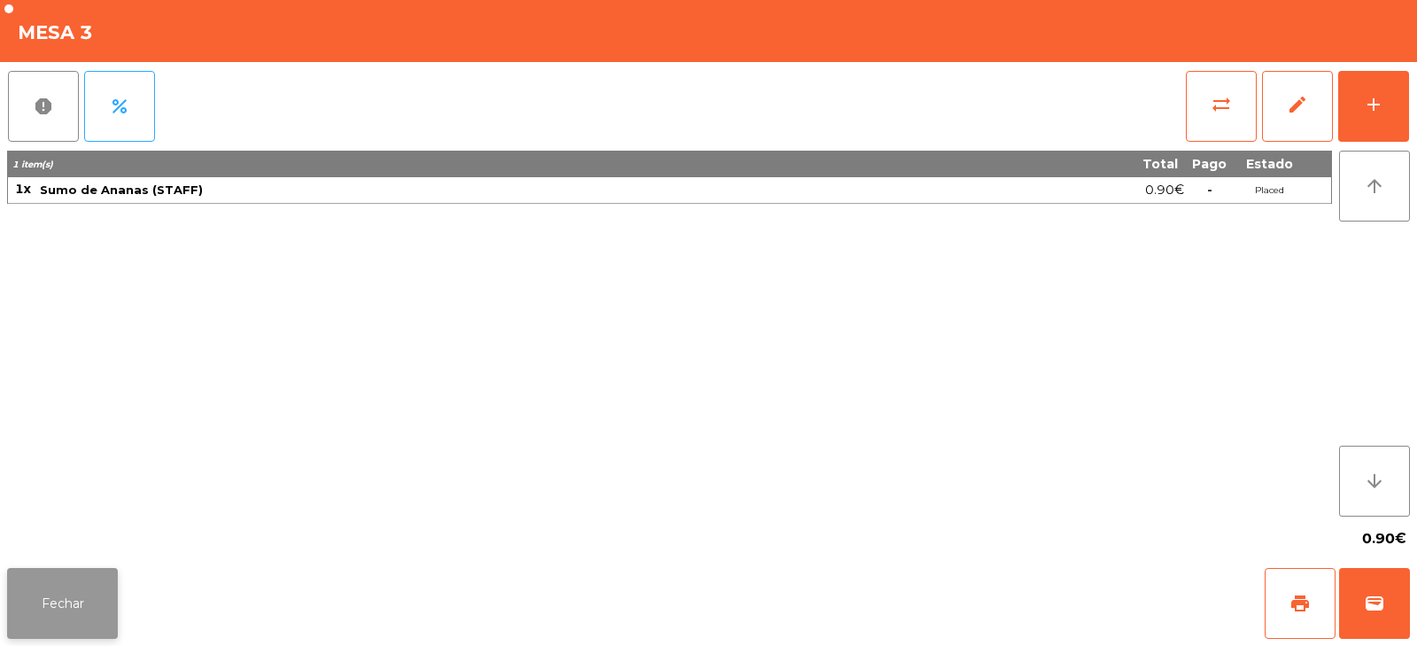
click at [47, 598] on button "Fechar" at bounding box center [62, 603] width 111 height 71
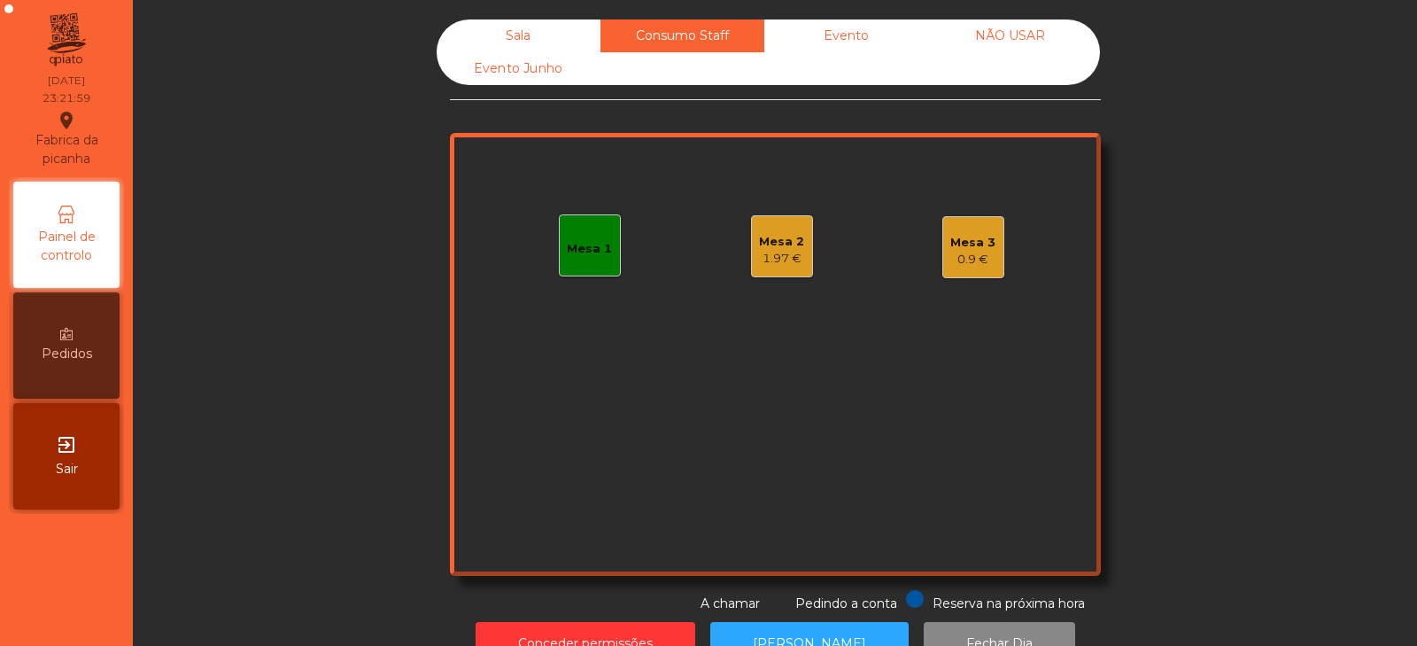
click at [973, 276] on div "Mesa 3 0.9 €" at bounding box center [974, 247] width 62 height 62
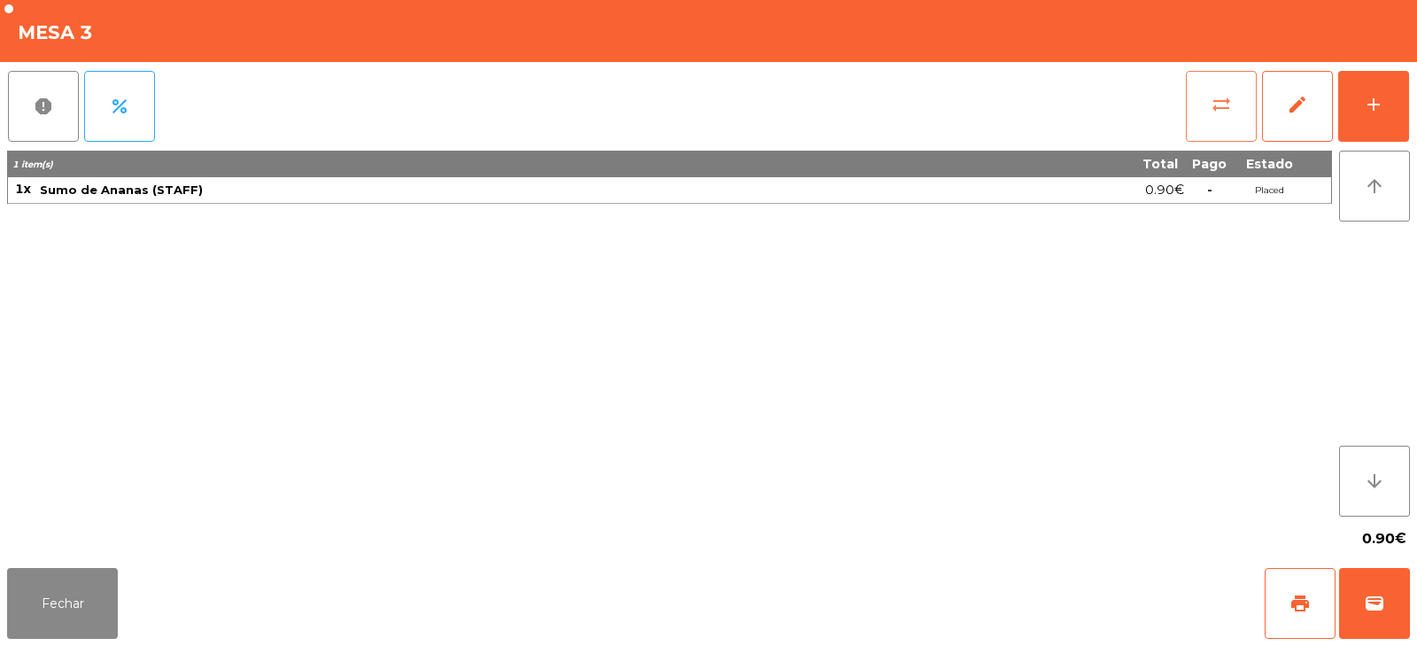
click at [1201, 138] on button "sync_alt" at bounding box center [1221, 106] width 71 height 71
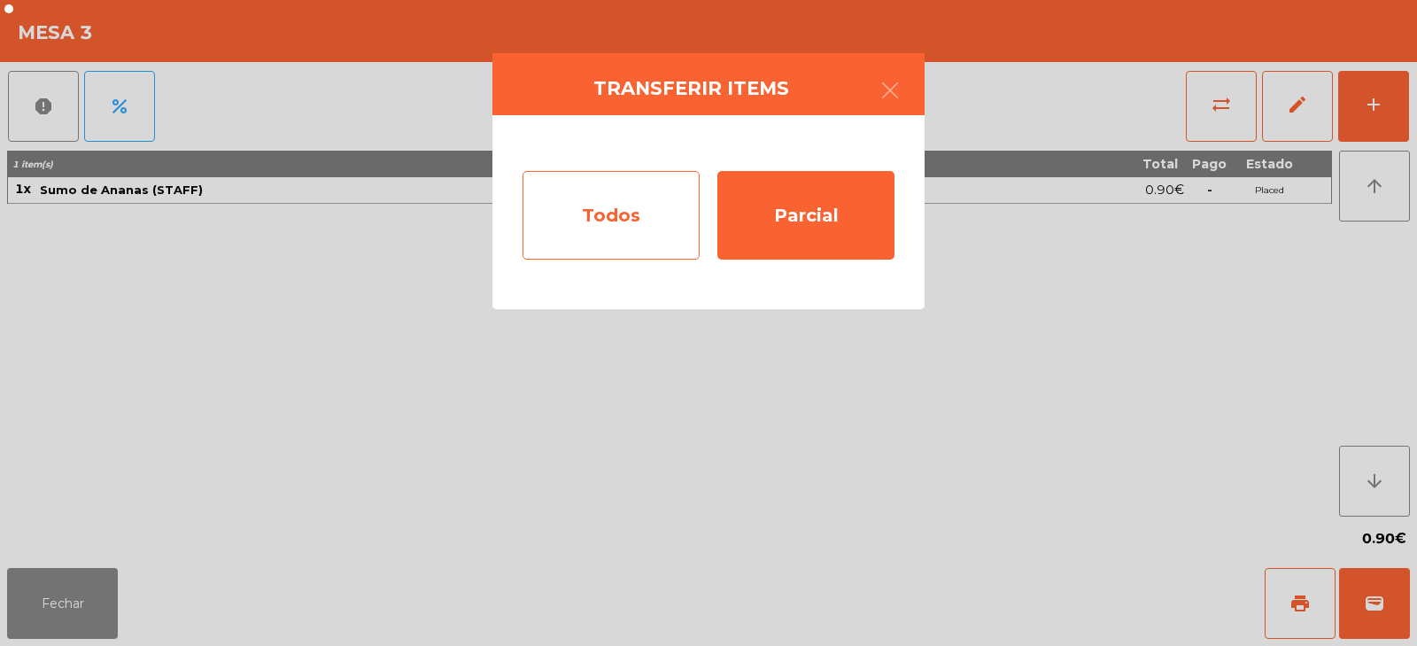
click at [642, 231] on div "Todos" at bounding box center [611, 215] width 177 height 89
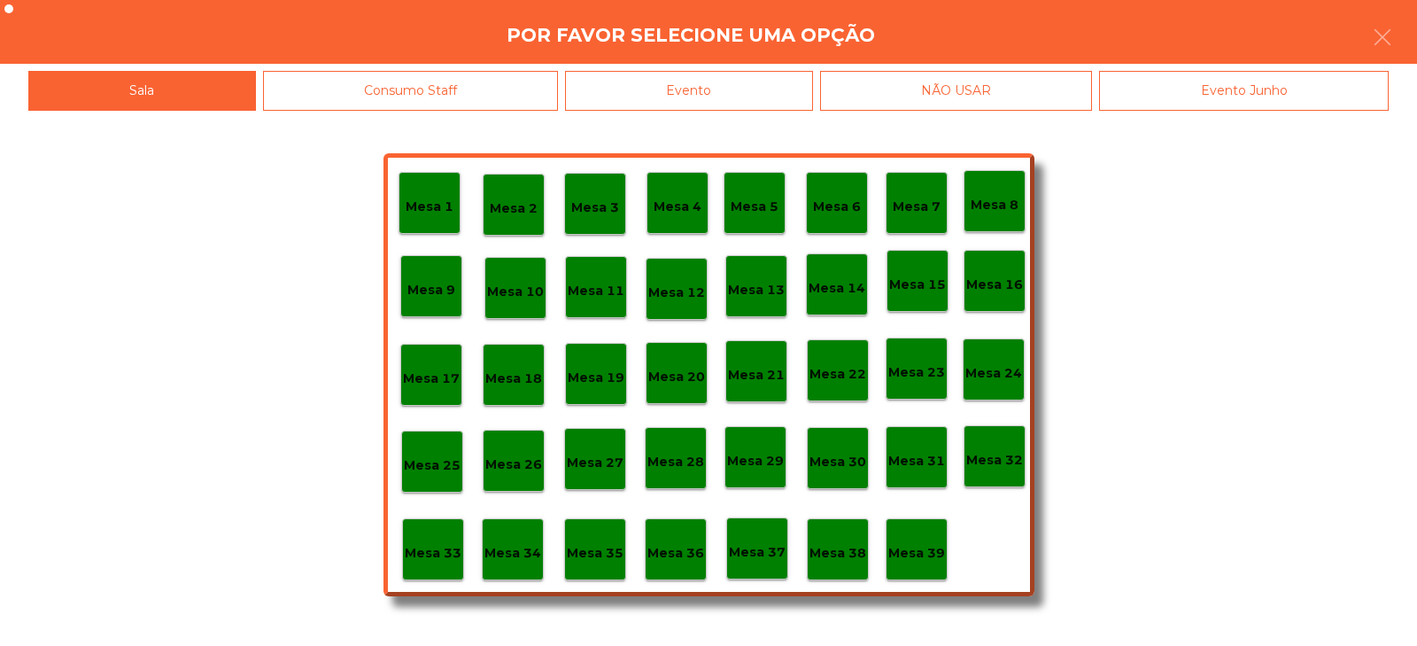
click at [904, 537] on div "Mesa 39" at bounding box center [916, 549] width 57 height 27
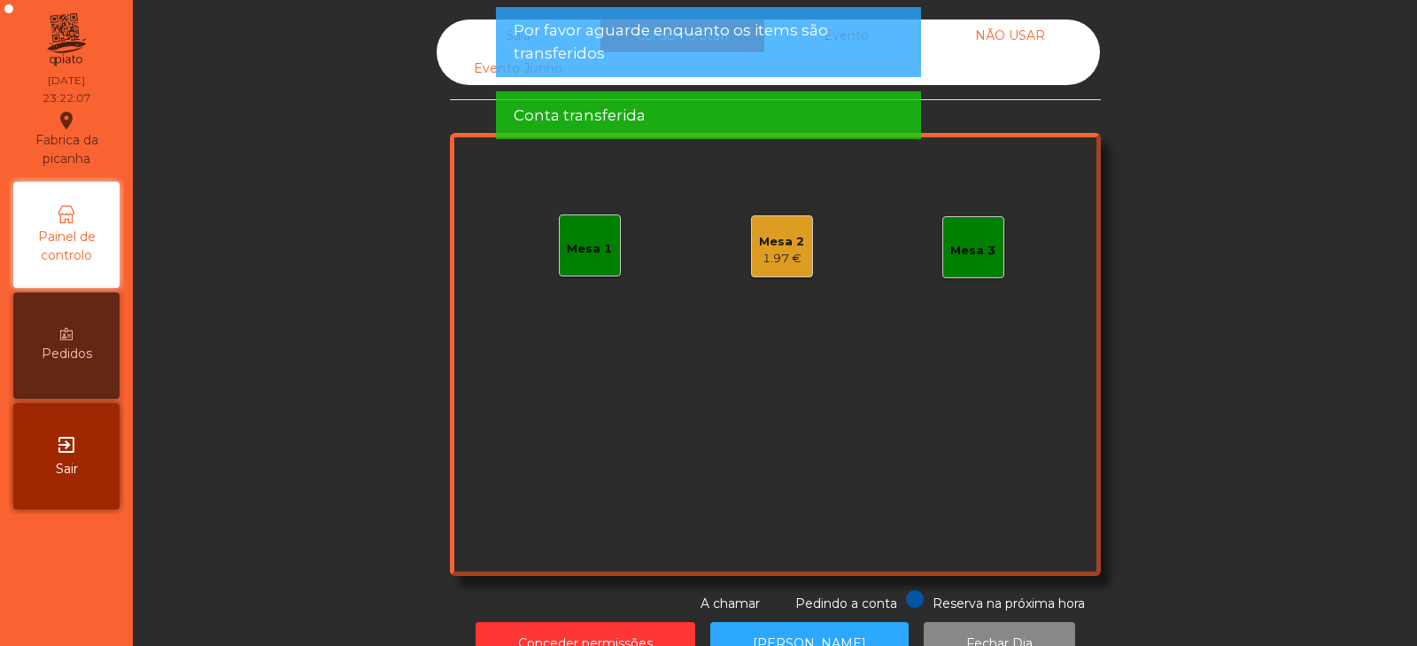
click at [1218, 254] on div "Sala Consumo Staff Evento NÃO USAR Evento Junho Mesa 1 Mesa 2 1.97 € Mesa 3 Res…" at bounding box center [775, 316] width 1237 height 594
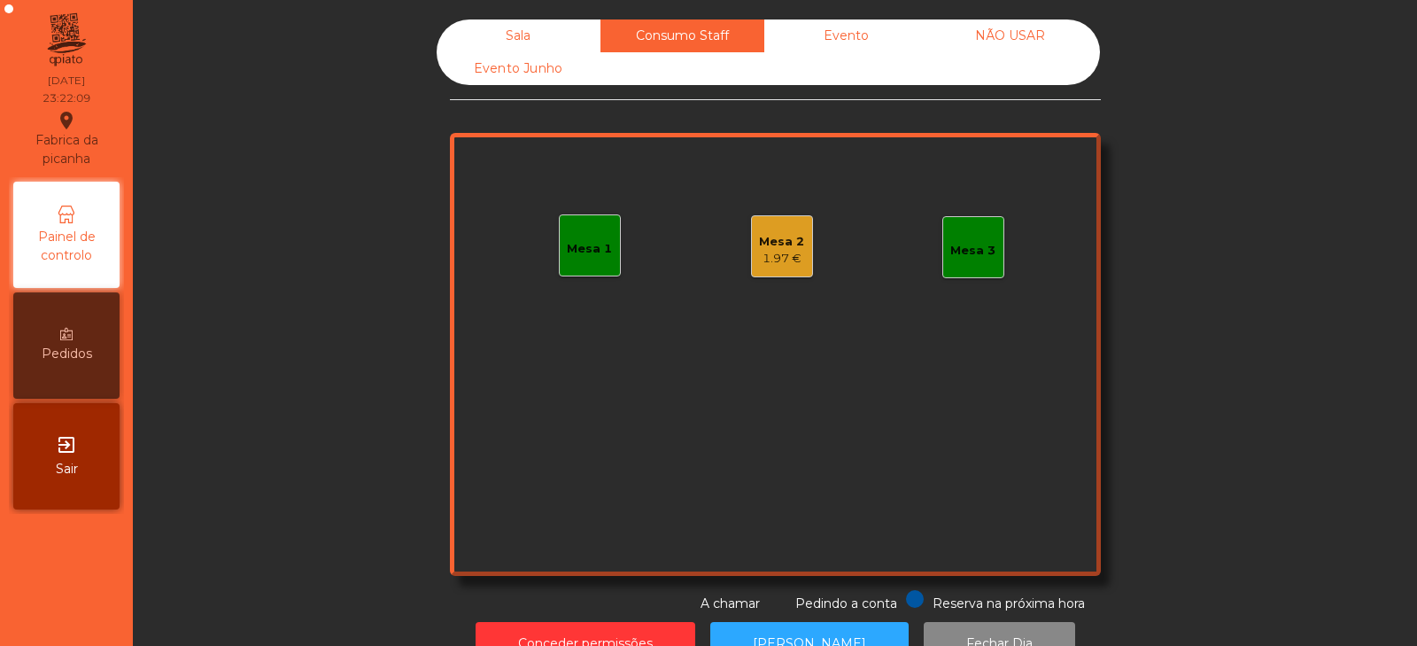
click at [1191, 250] on div "Sala Consumo Staff Evento NÃO USAR Evento Junho Mesa 1 Mesa 2 1.97 € Mesa 3 Res…" at bounding box center [775, 316] width 1237 height 594
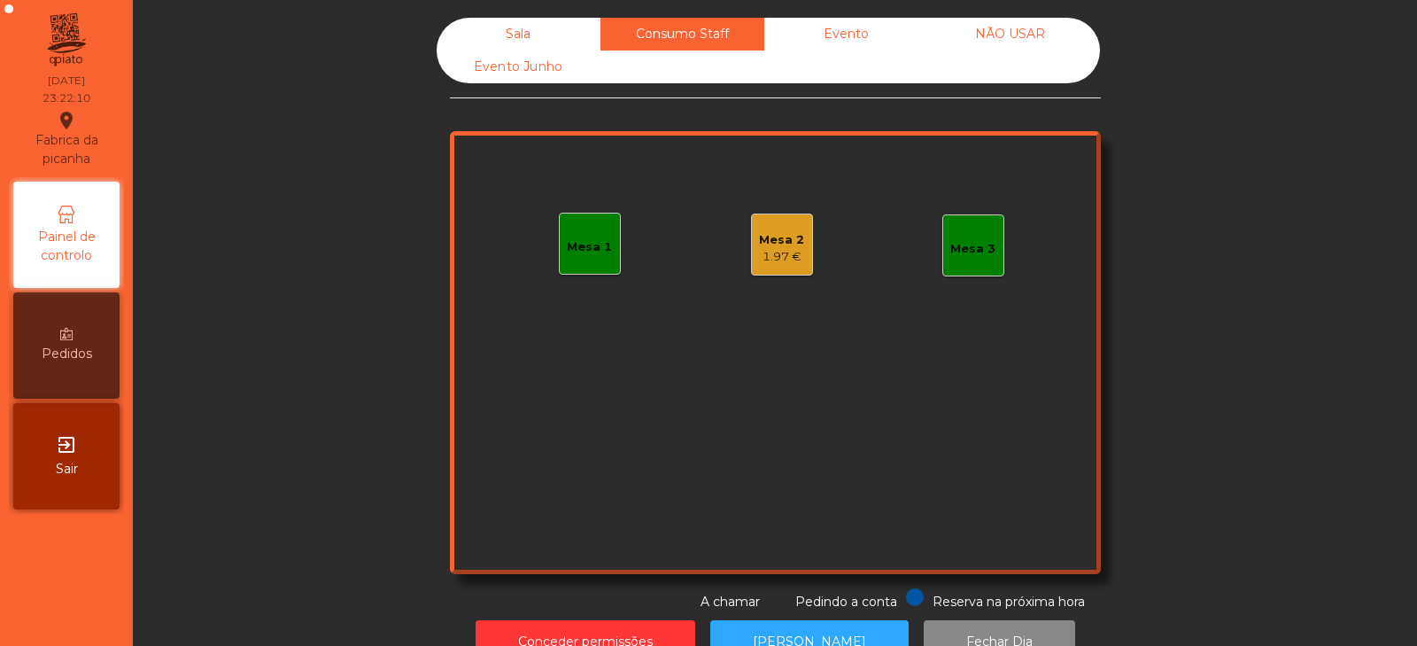
click at [1214, 247] on div "Sala Consumo Staff Evento NÃO USAR Evento Junho Mesa 1 Mesa 2 1.97 € Mesa 3 Res…" at bounding box center [775, 315] width 1237 height 594
click at [1276, 267] on div "Sala Consumo Staff Evento NÃO USAR Evento Junho Mesa 1 Mesa 2 1.97 € Mesa 3 Res…" at bounding box center [775, 315] width 1237 height 594
click at [1225, 176] on div "Sala Consumo Staff Evento NÃO USAR Evento Junho Mesa 1 Mesa 2 1.97 € Mesa 3 Res…" at bounding box center [775, 315] width 1237 height 594
click at [768, 244] on div "Mesa 2" at bounding box center [781, 240] width 45 height 18
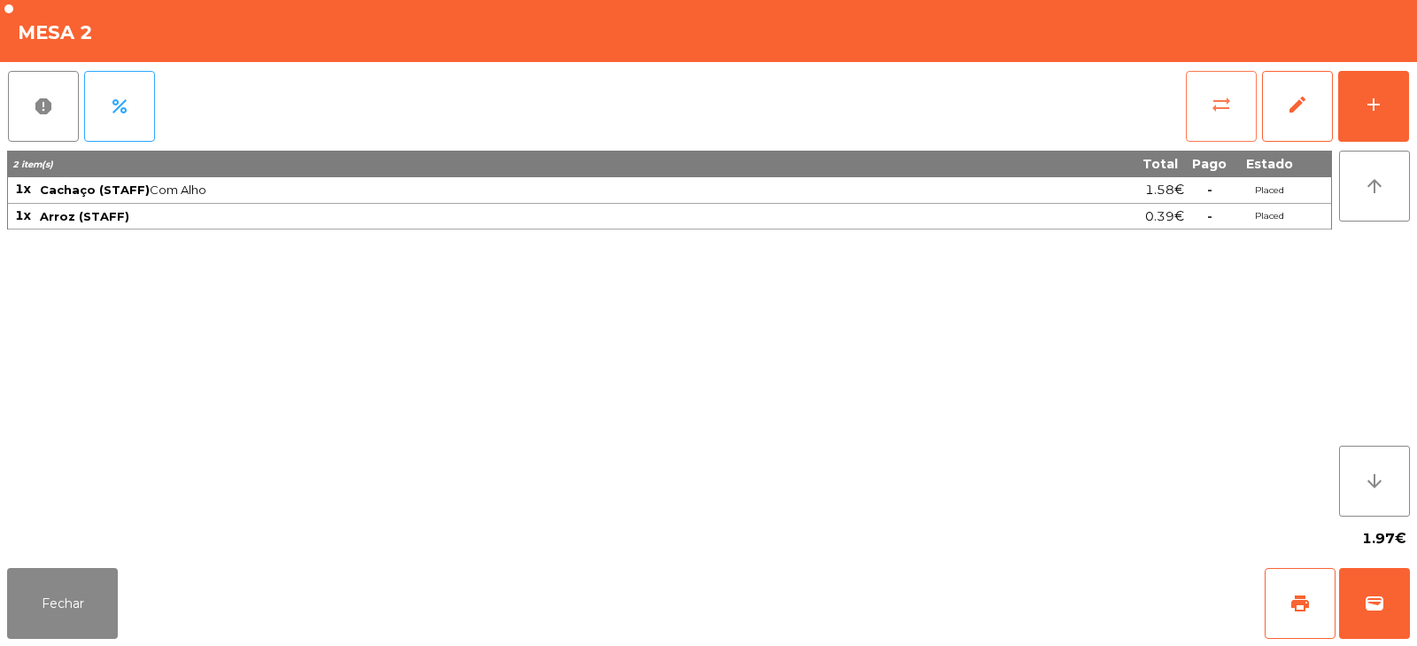
click at [1190, 115] on button "sync_alt" at bounding box center [1221, 106] width 71 height 71
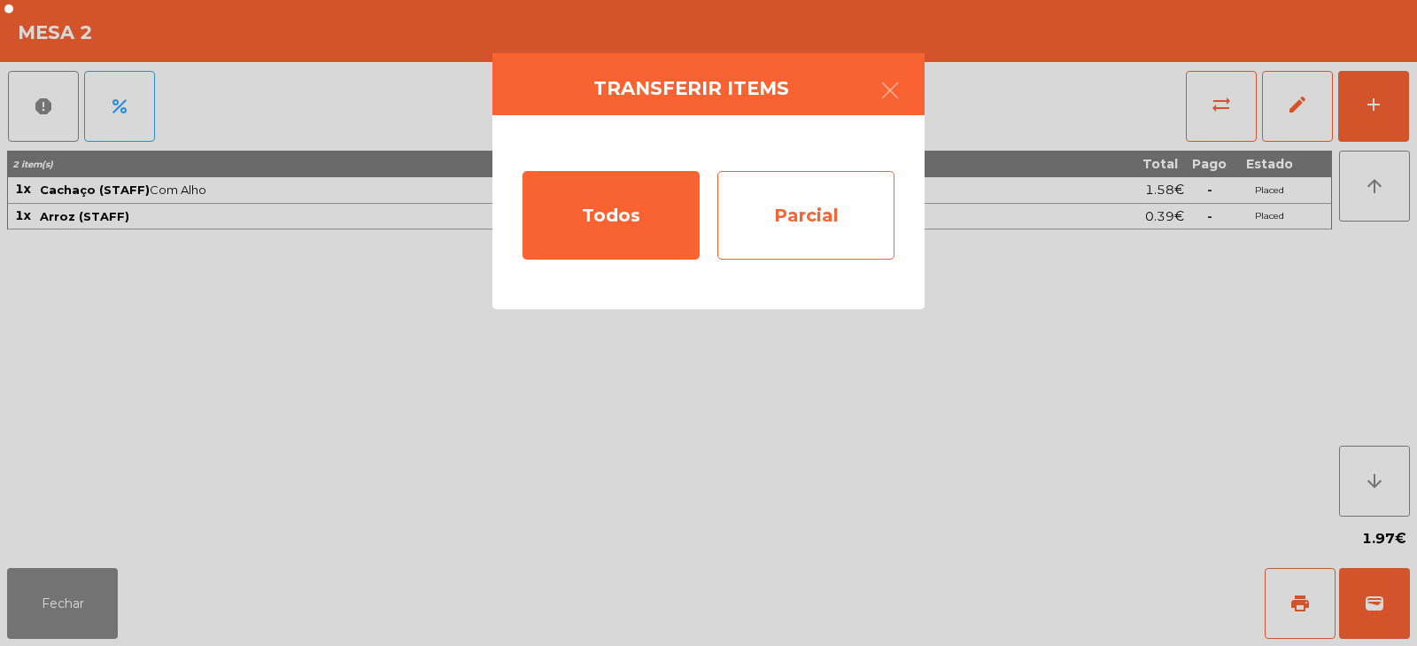
click at [846, 231] on div "Parcial" at bounding box center [806, 215] width 177 height 89
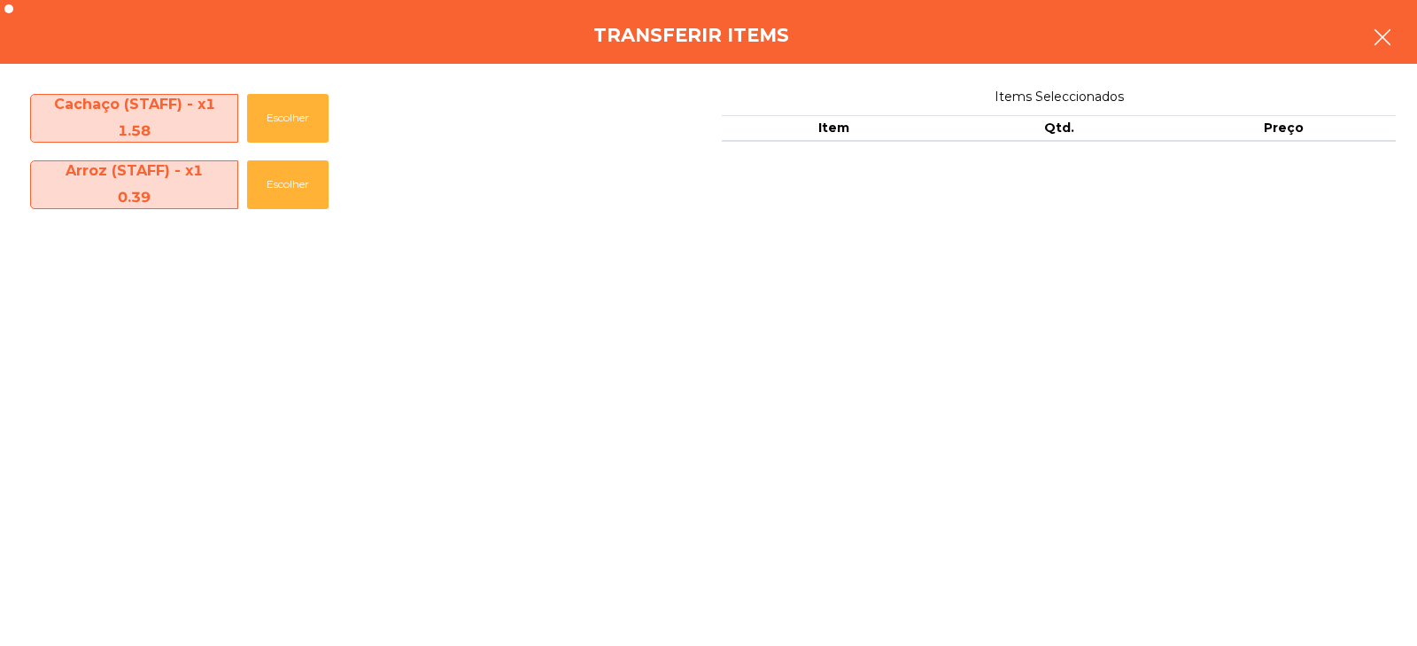
click at [1366, 30] on button "button" at bounding box center [1383, 38] width 50 height 53
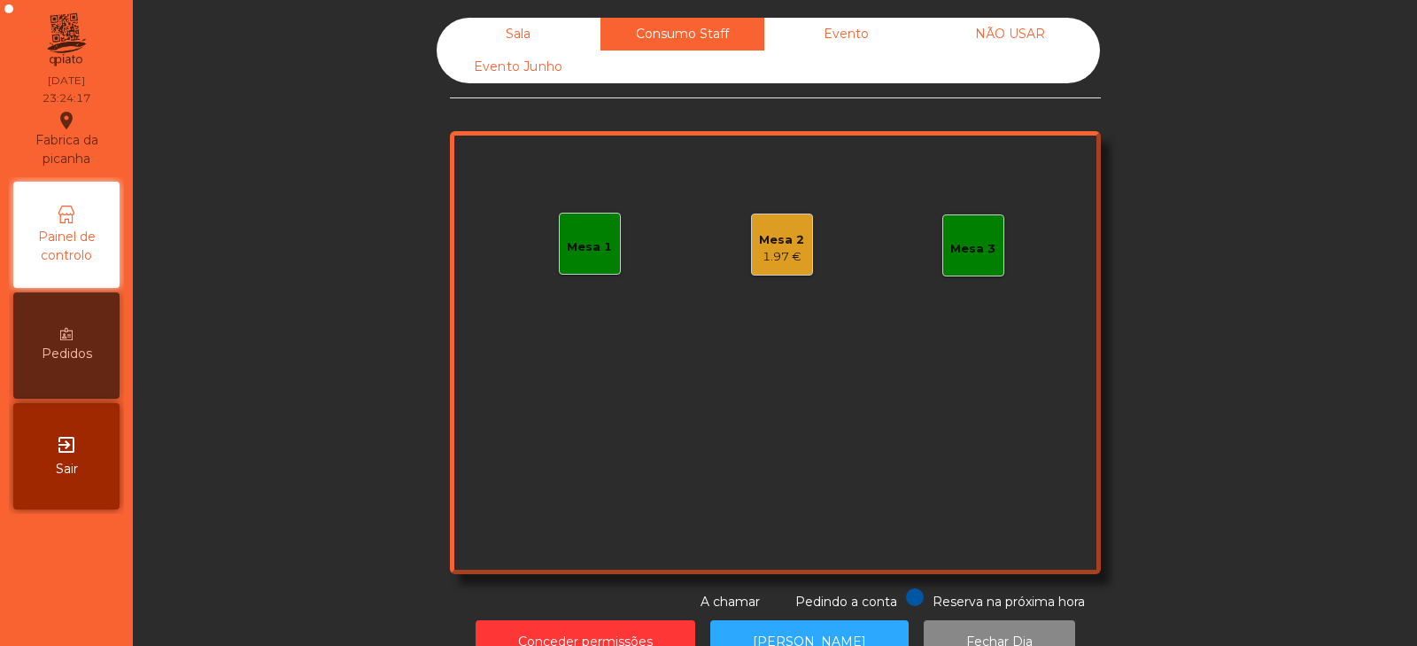
click at [769, 261] on div "1.97 €" at bounding box center [781, 257] width 45 height 18
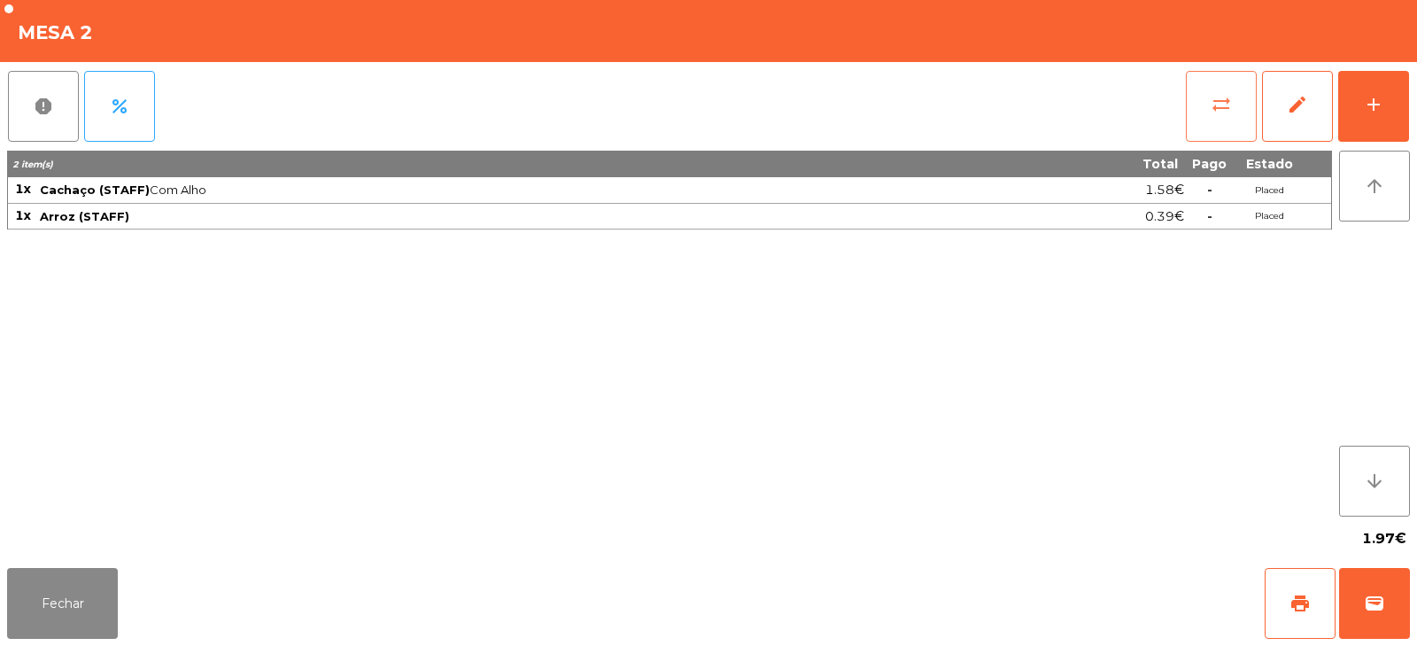
click at [1205, 109] on button "sync_alt" at bounding box center [1221, 106] width 71 height 71
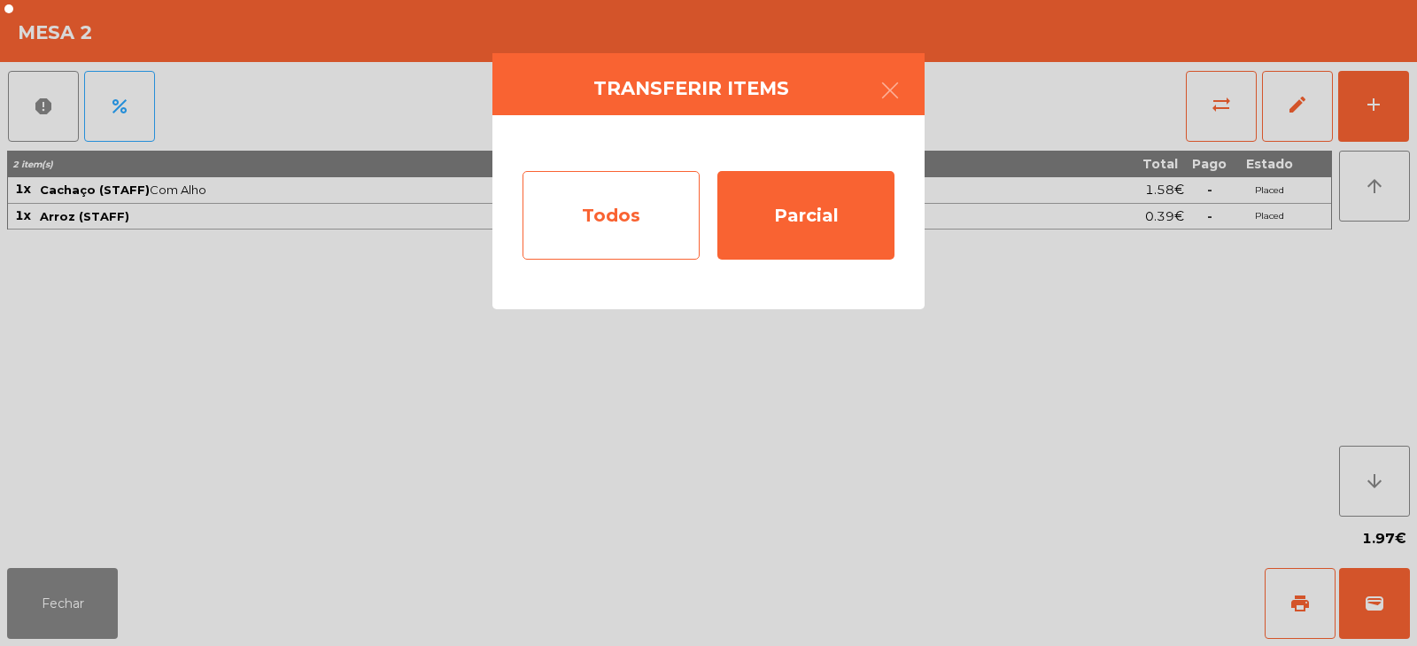
click at [625, 225] on div "Todos" at bounding box center [611, 215] width 177 height 89
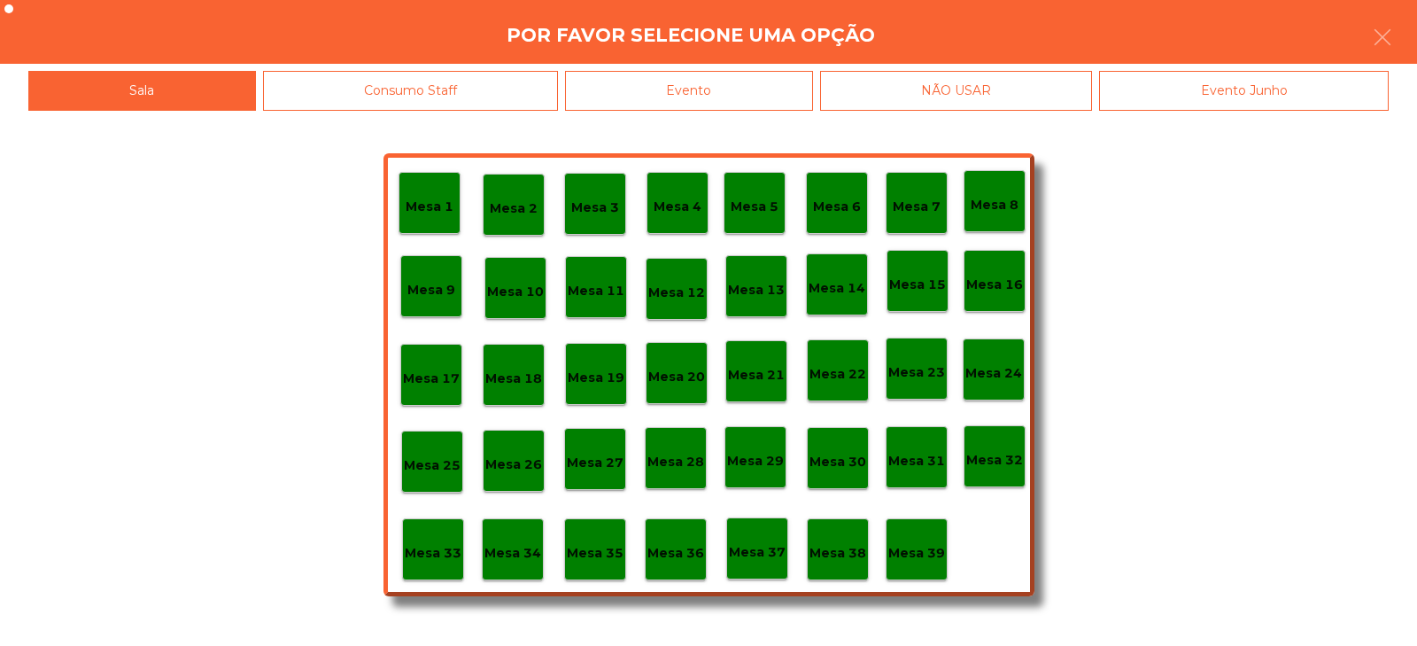
click at [920, 569] on div "Mesa 39" at bounding box center [917, 549] width 62 height 62
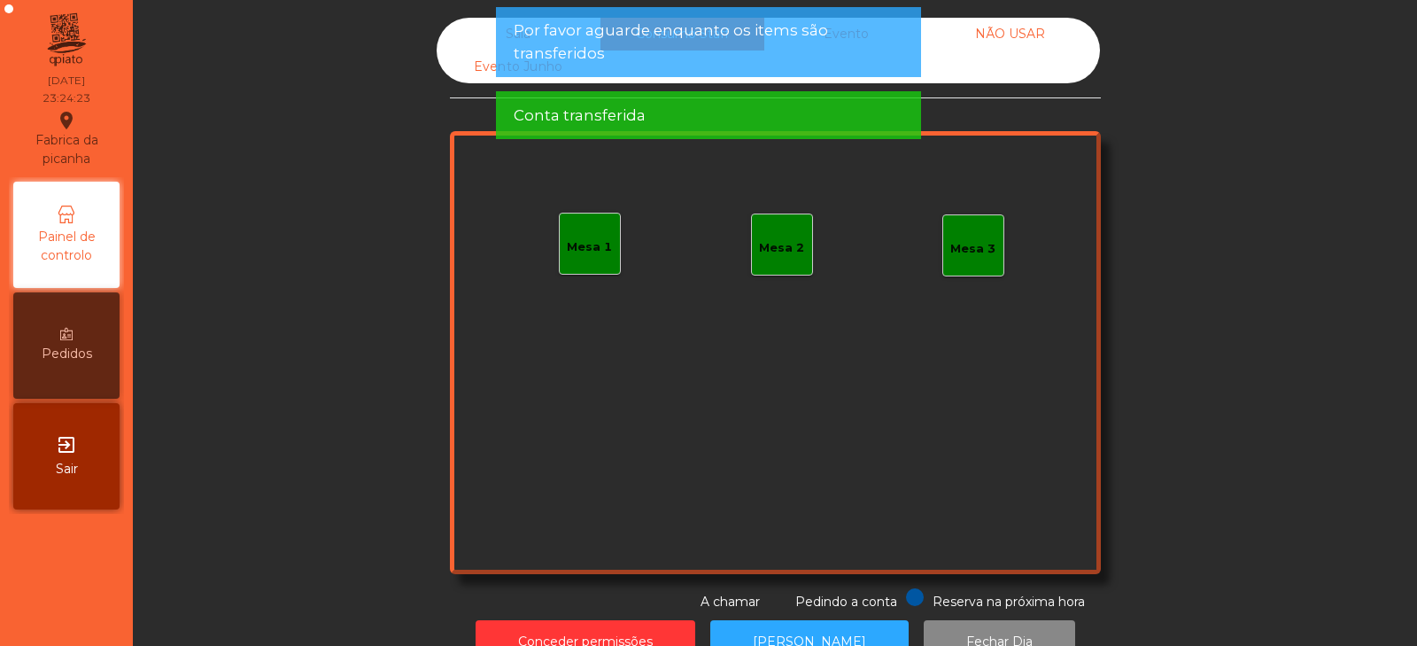
click at [1246, 392] on div "Sala Consumo Staff Evento NÃO USAR Evento Junho Mesa 1 Mesa 2 Mesa 3 Reserva na…" at bounding box center [775, 315] width 1237 height 594
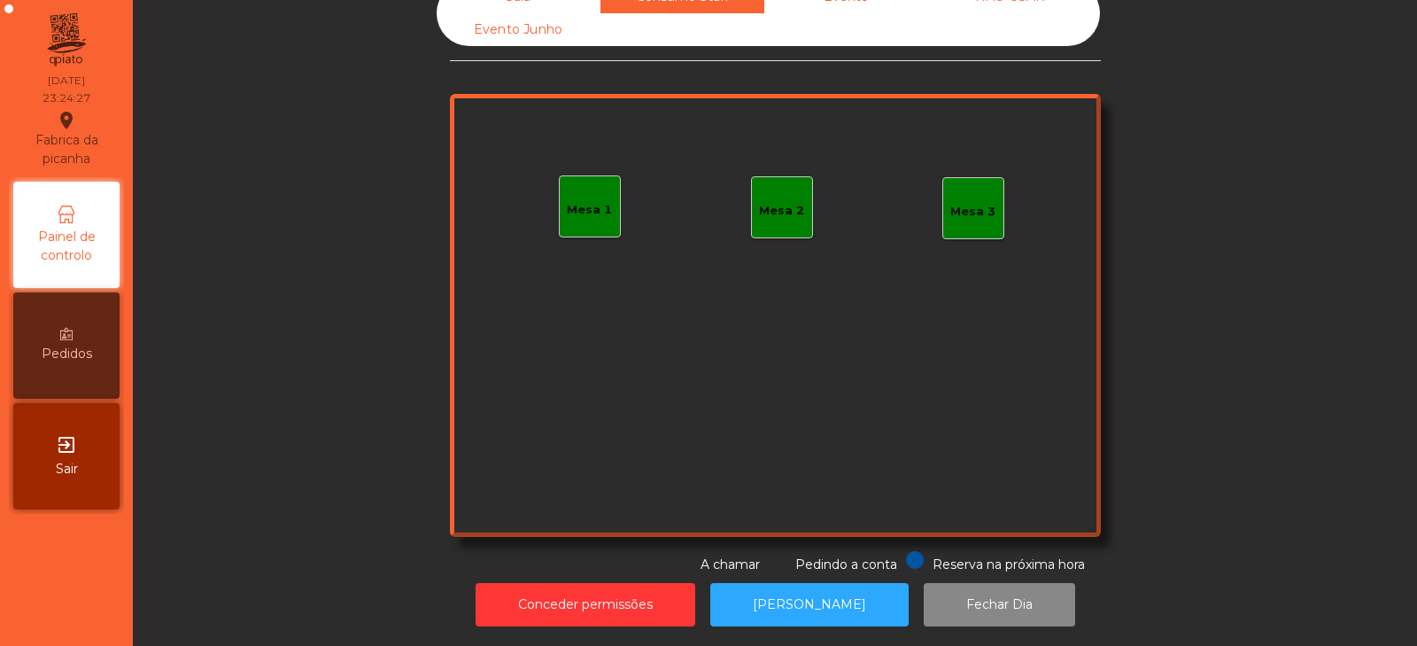
scroll to position [0, 0]
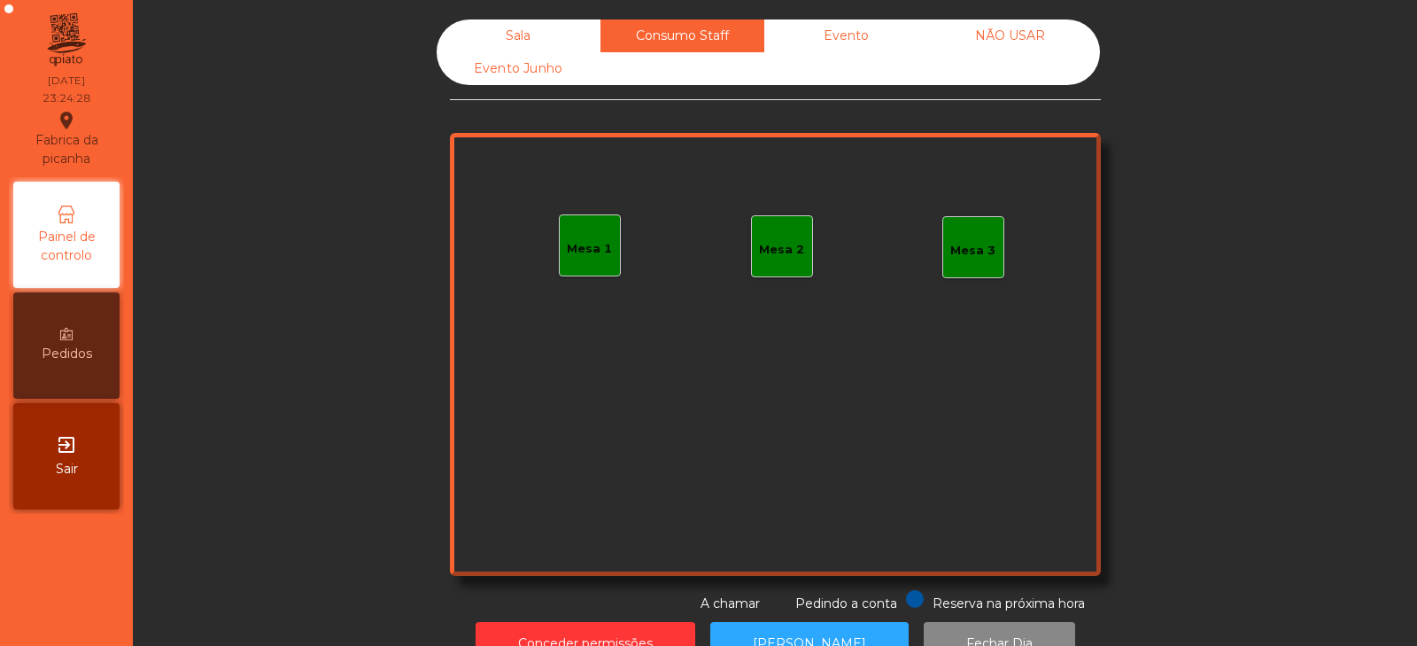
click at [514, 33] on div "Sala" at bounding box center [519, 35] width 164 height 33
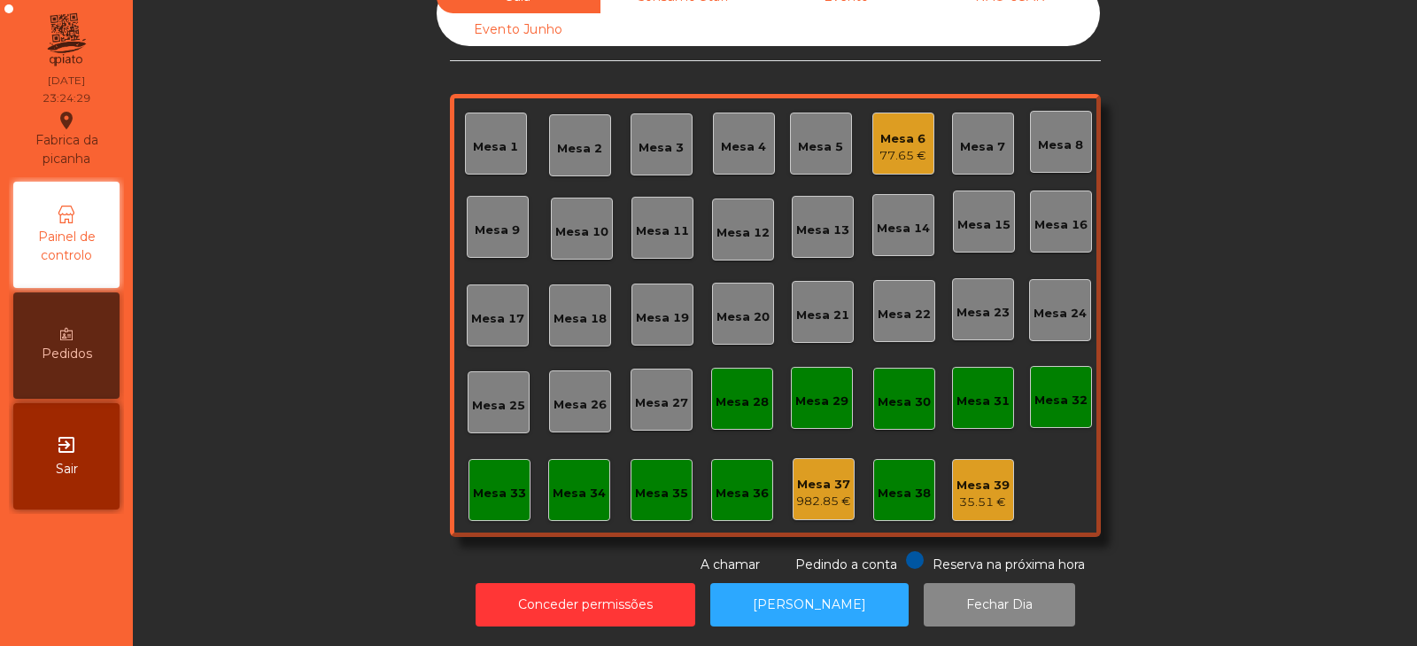
scroll to position [52, 0]
click at [776, 596] on button "[PERSON_NAME]" at bounding box center [809, 604] width 198 height 43
click at [773, 583] on button "[PERSON_NAME]" at bounding box center [809, 604] width 198 height 43
click at [906, 113] on div "Mesa 6 77.65 €" at bounding box center [904, 144] width 62 height 62
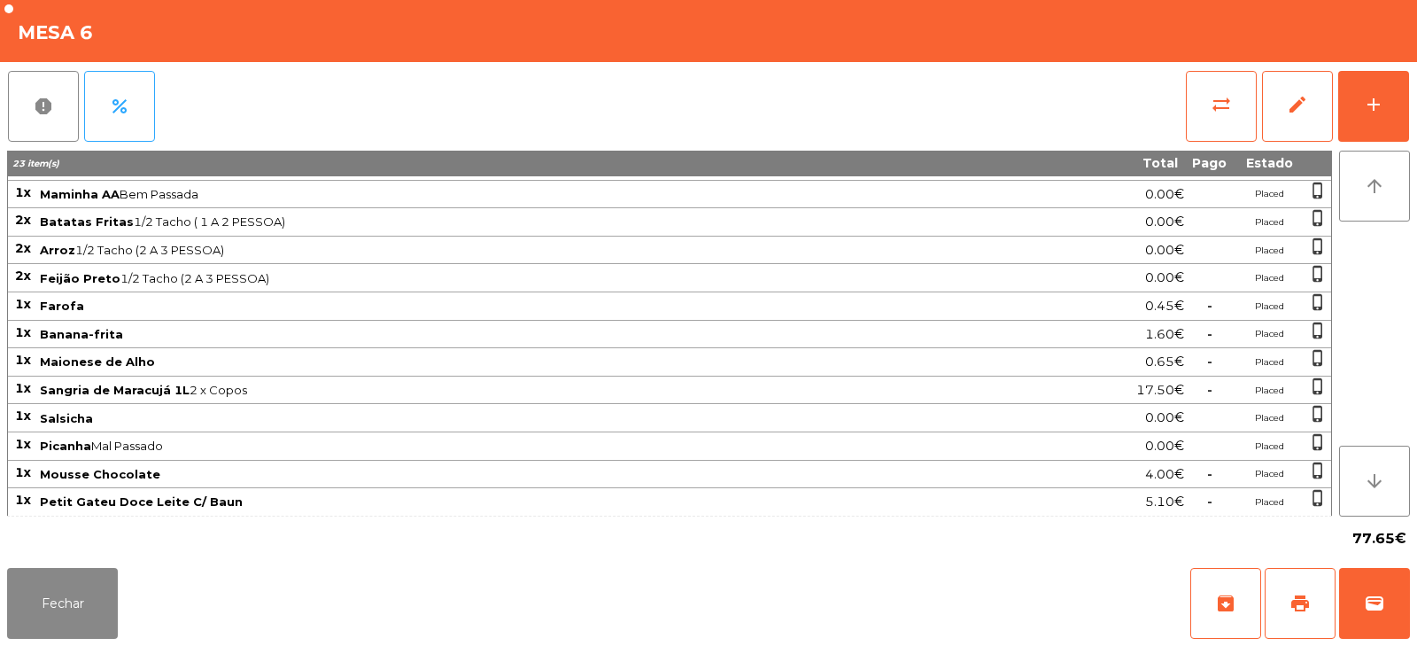
scroll to position [164, 0]
click at [105, 601] on button "Fechar" at bounding box center [62, 603] width 111 height 71
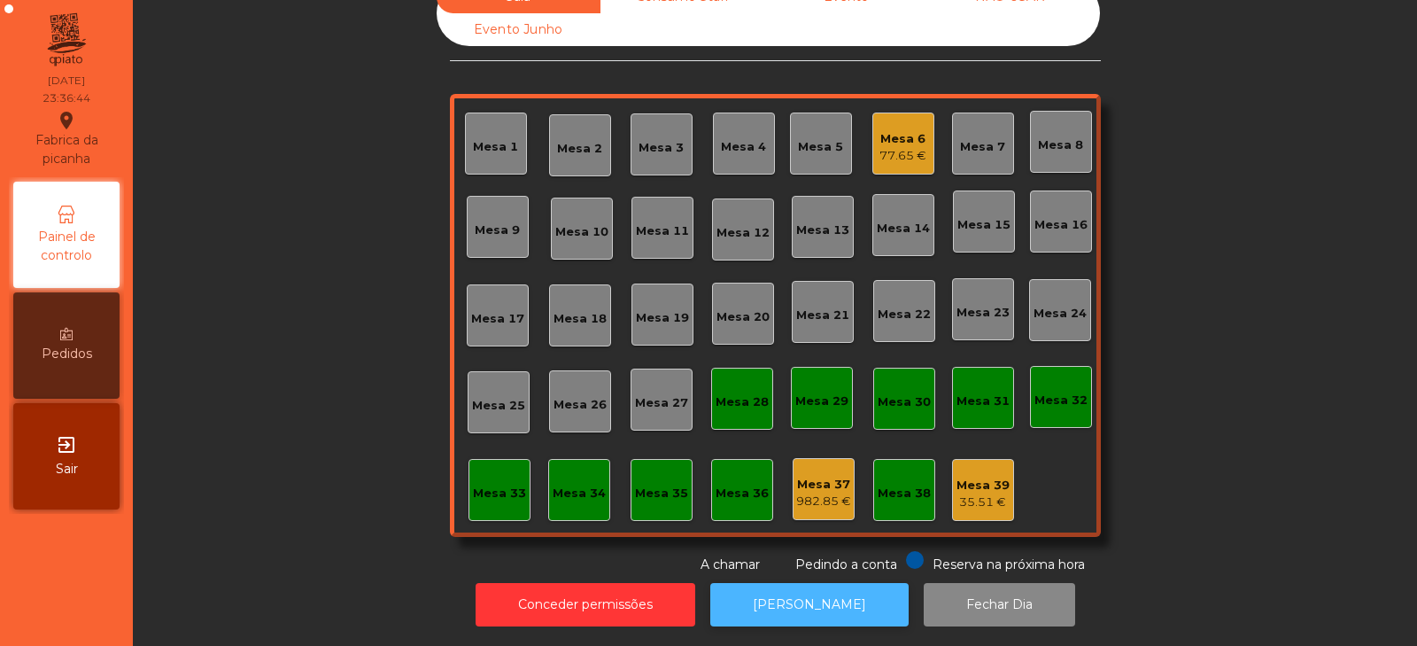
click at [779, 606] on button "[PERSON_NAME]" at bounding box center [809, 604] width 198 height 43
click at [920, 140] on div "Mesa 6 77.65 €" at bounding box center [904, 144] width 62 height 62
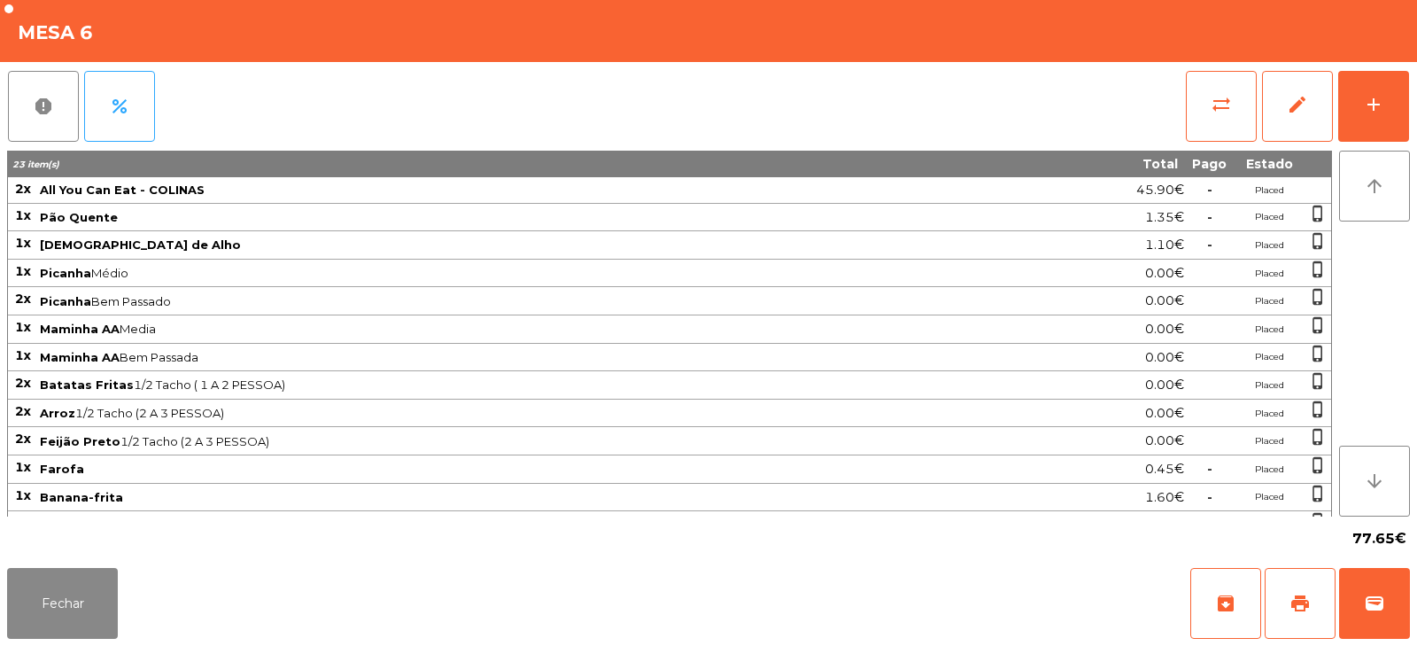
scroll to position [163, 0]
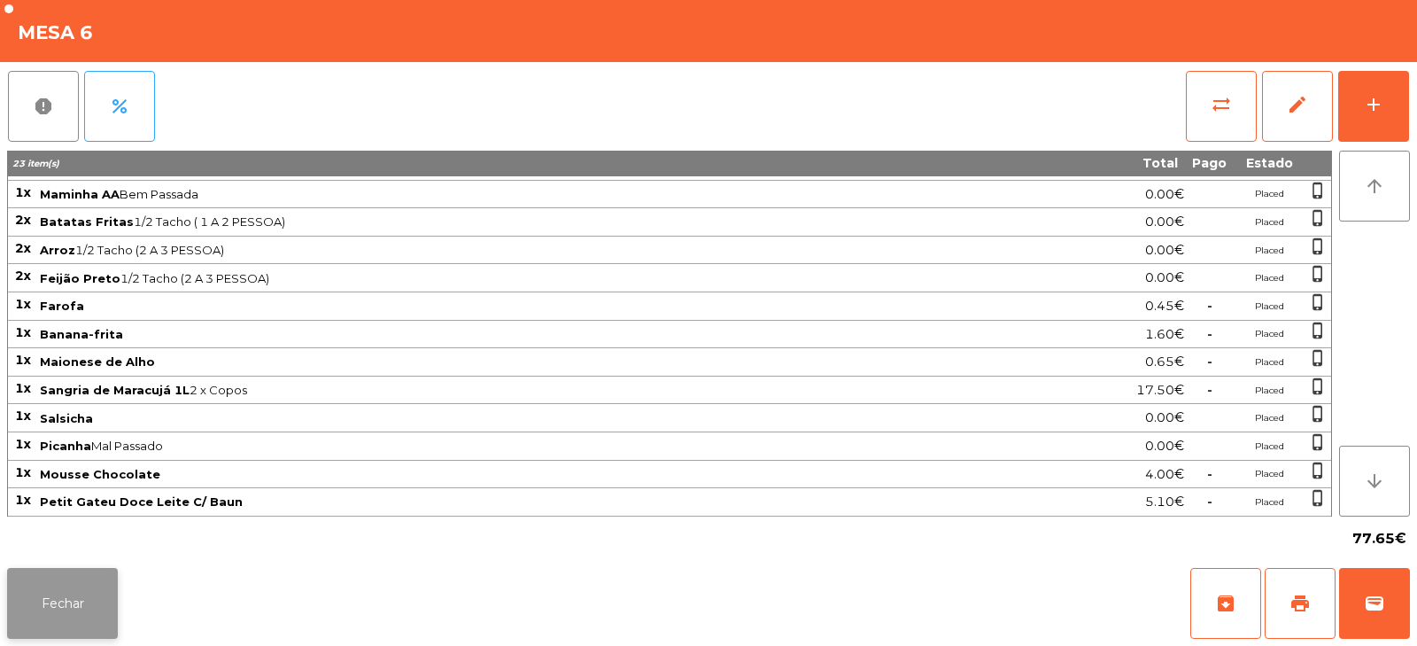
click at [117, 607] on button "Fechar" at bounding box center [62, 603] width 111 height 71
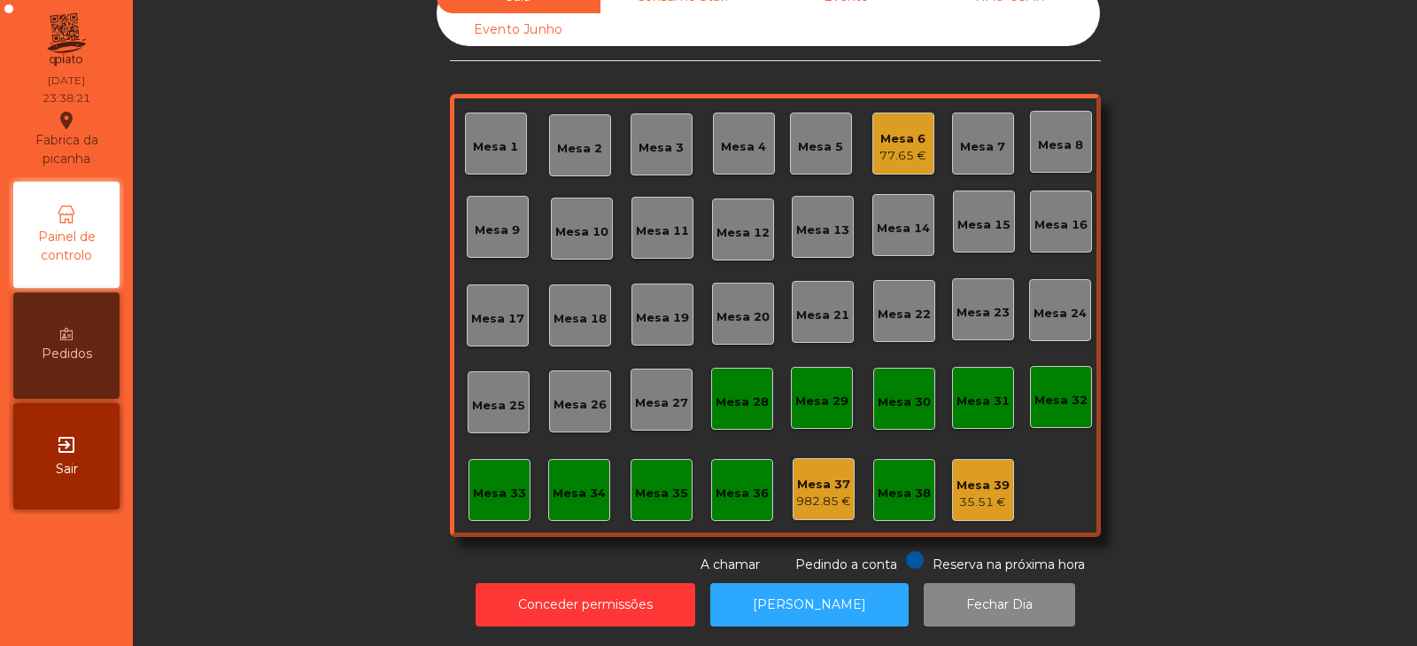
click at [883, 131] on div "Mesa 6" at bounding box center [903, 139] width 47 height 18
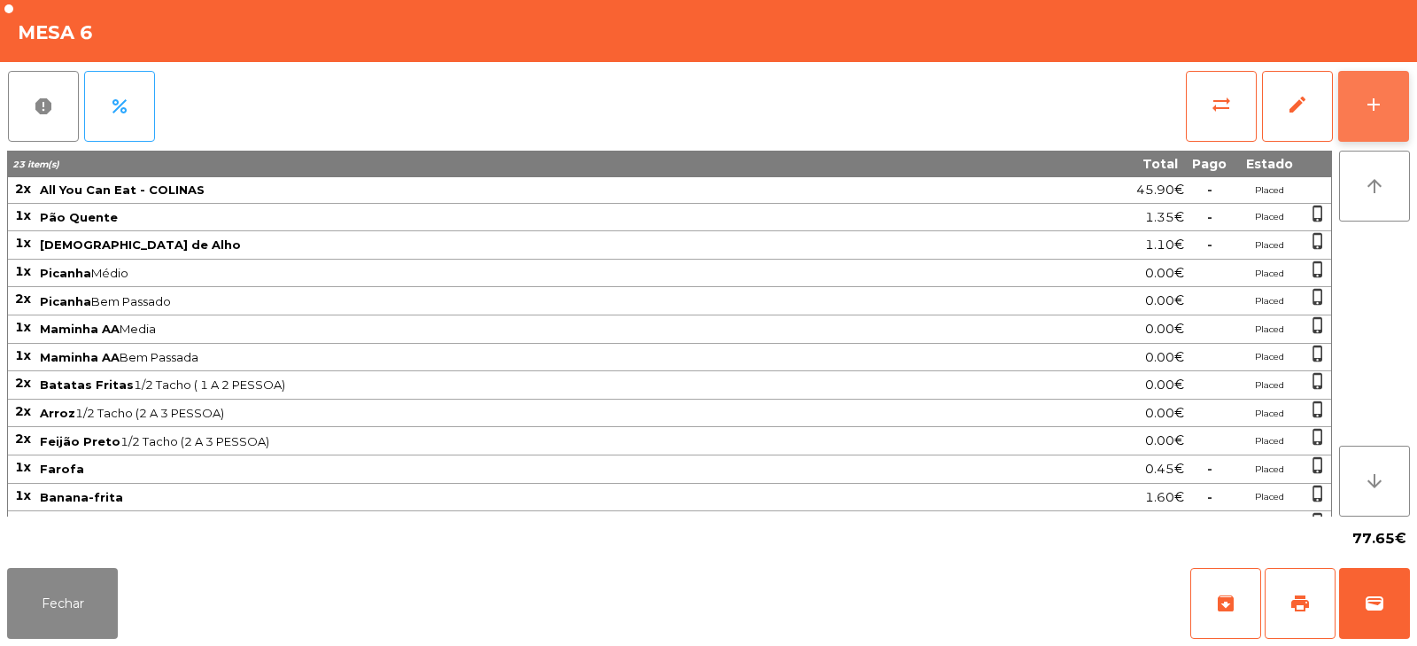
click at [1387, 119] on button "add" at bounding box center [1373, 106] width 71 height 71
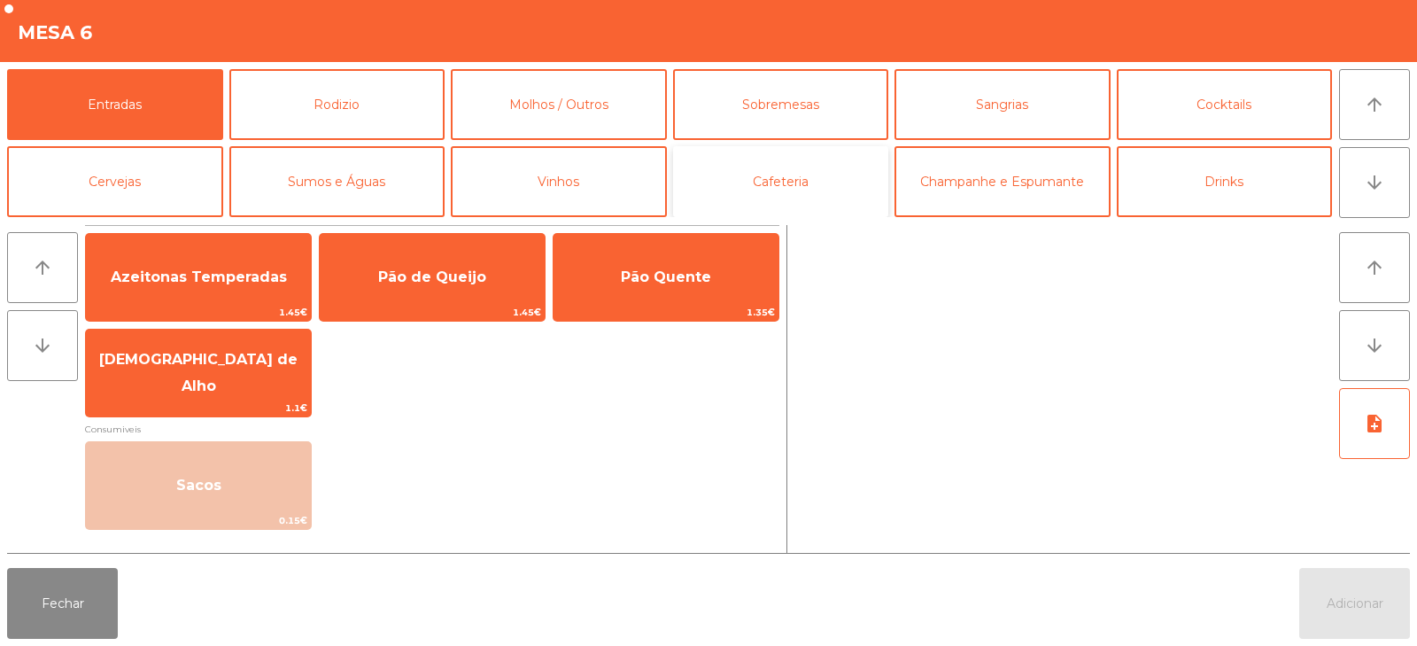
click at [703, 214] on button "Cafeteria" at bounding box center [781, 181] width 216 height 71
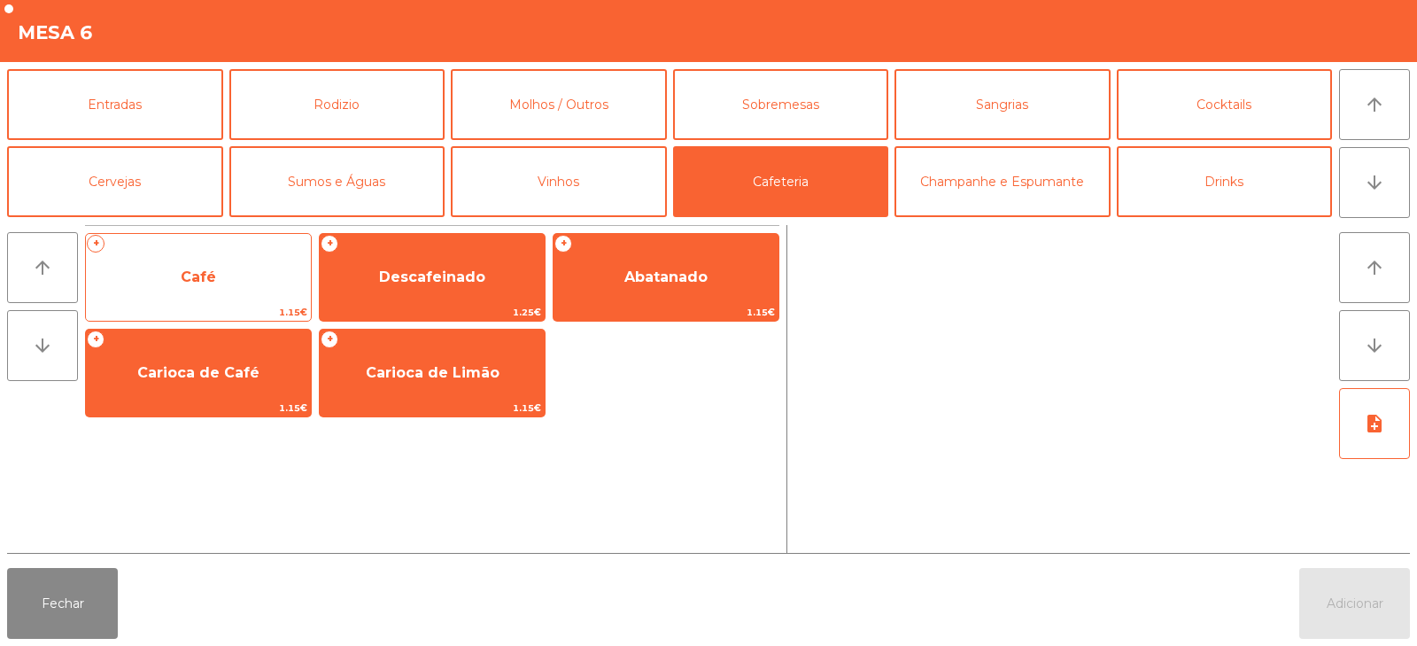
click at [241, 299] on span "Café" at bounding box center [198, 277] width 225 height 48
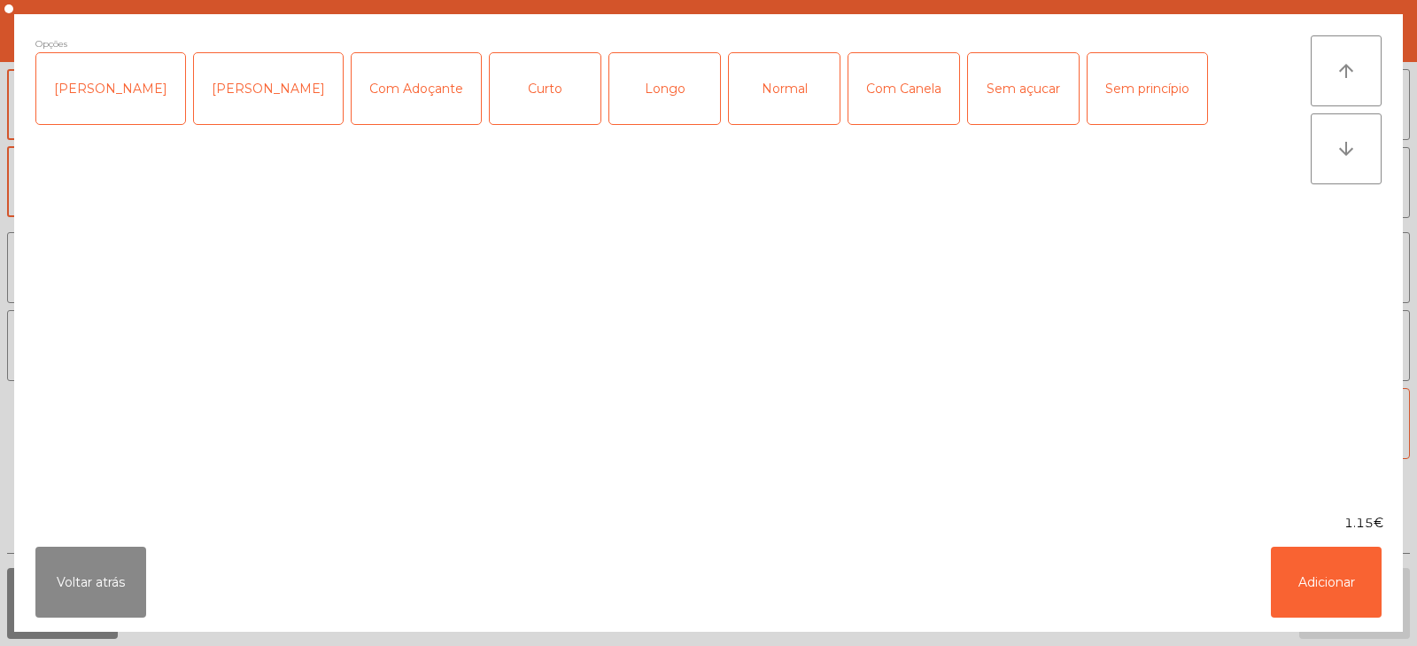
click at [1292, 530] on div "1.15€" at bounding box center [708, 523] width 1389 height 19
click at [1331, 553] on button "Adicionar" at bounding box center [1326, 582] width 111 height 71
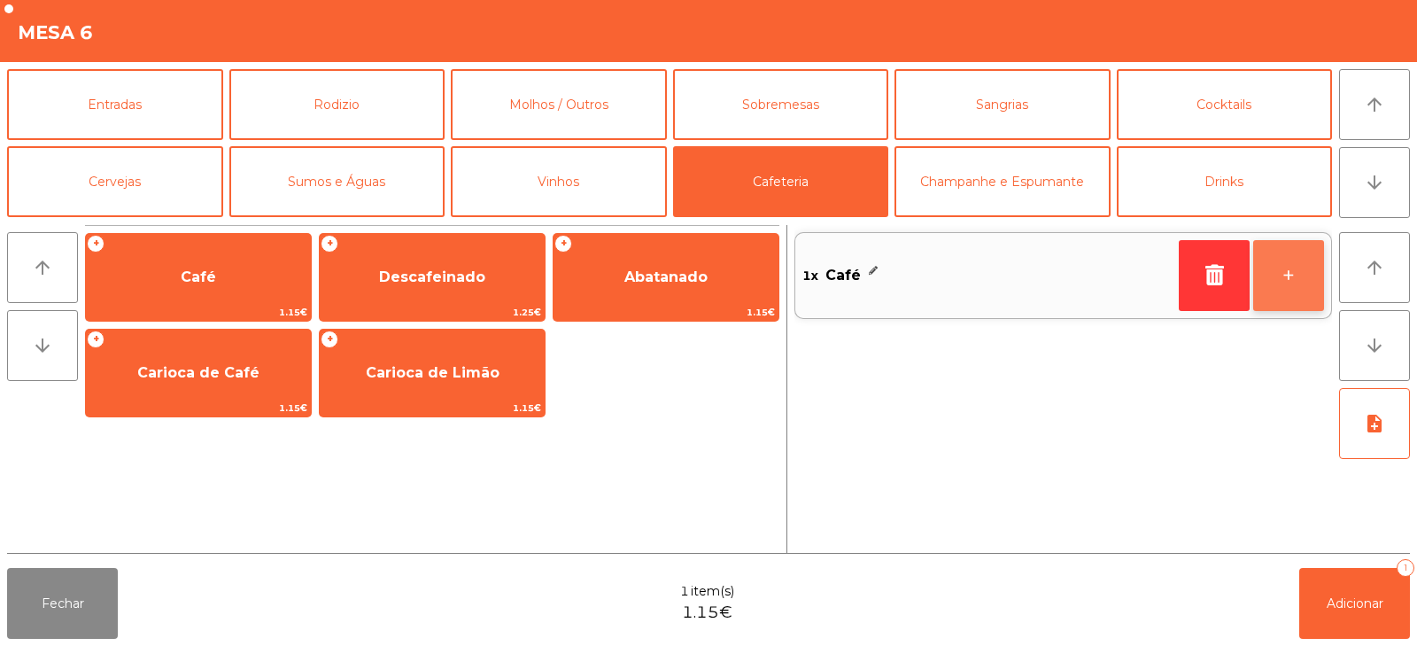
click at [1323, 267] on button "+" at bounding box center [1288, 275] width 71 height 71
click at [1295, 291] on button "+" at bounding box center [1288, 275] width 71 height 71
click at [1215, 275] on button "-" at bounding box center [1214, 275] width 71 height 71
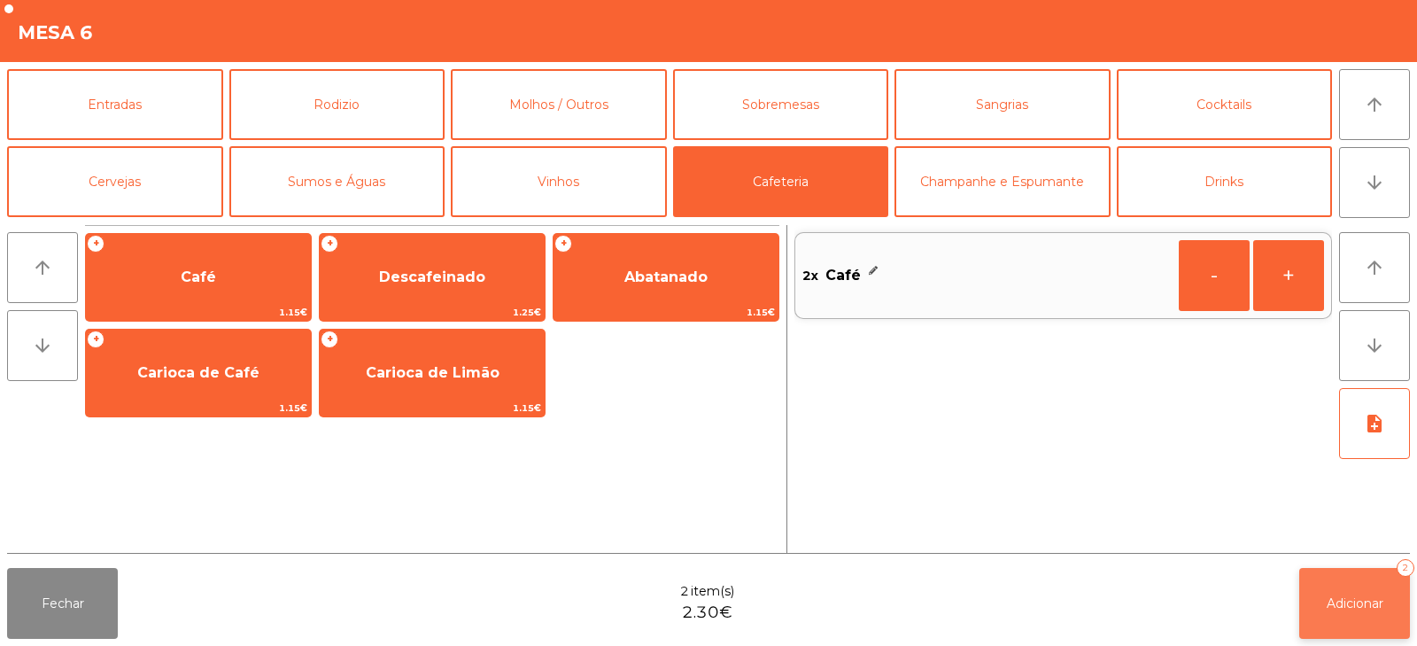
click at [1317, 609] on button "Adicionar 2" at bounding box center [1355, 603] width 111 height 71
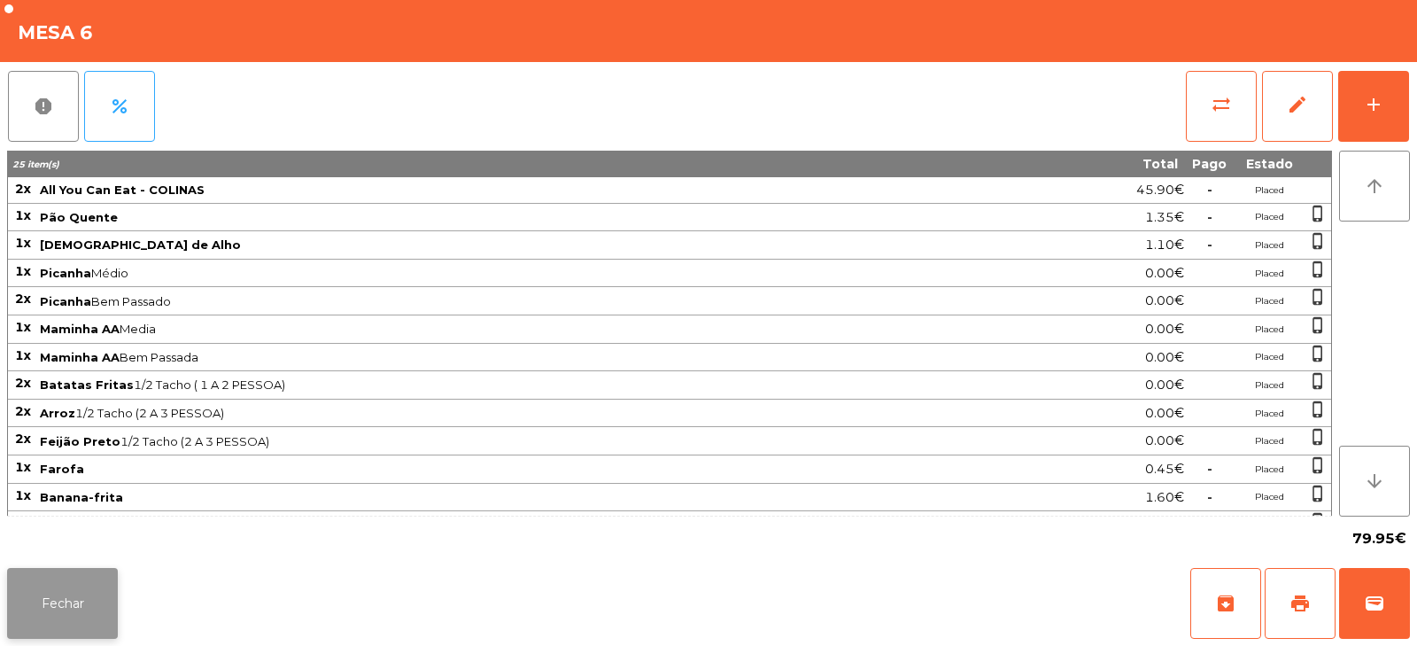
click at [81, 623] on button "Fechar" at bounding box center [62, 603] width 111 height 71
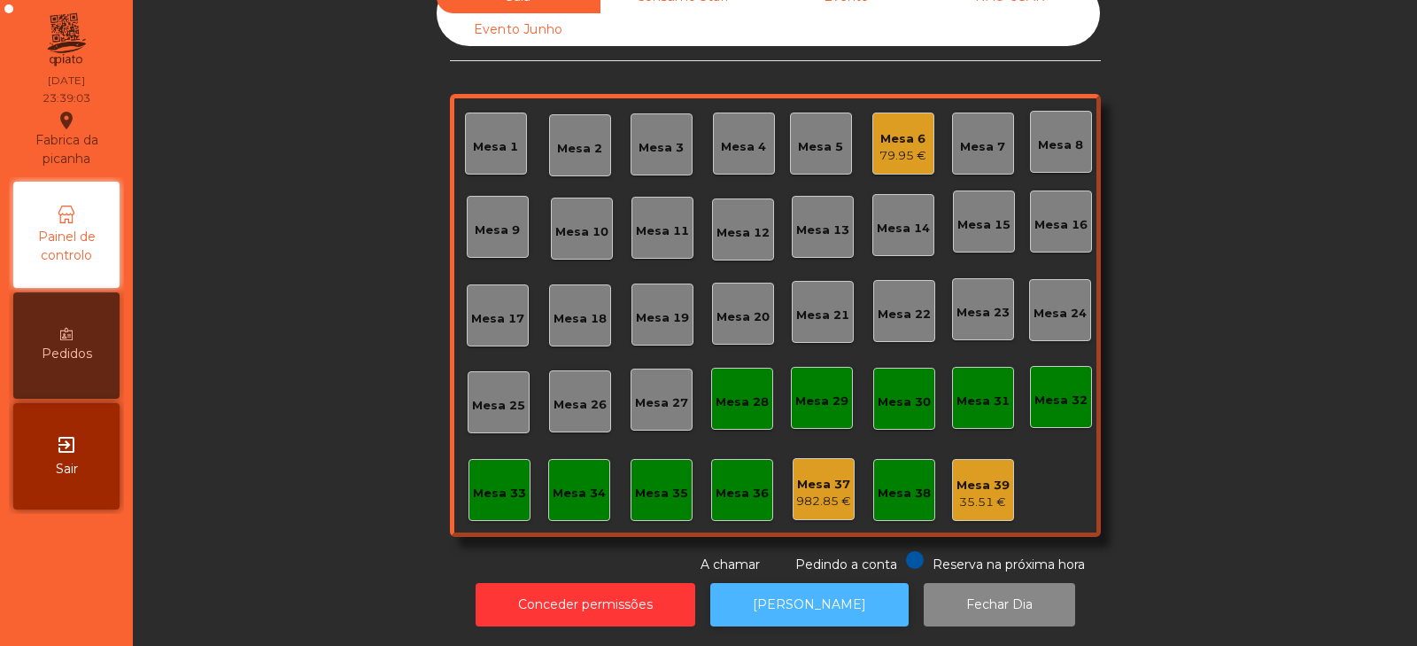
click at [785, 597] on button "[PERSON_NAME]" at bounding box center [809, 604] width 198 height 43
click at [902, 130] on div "Mesa 6" at bounding box center [903, 139] width 47 height 18
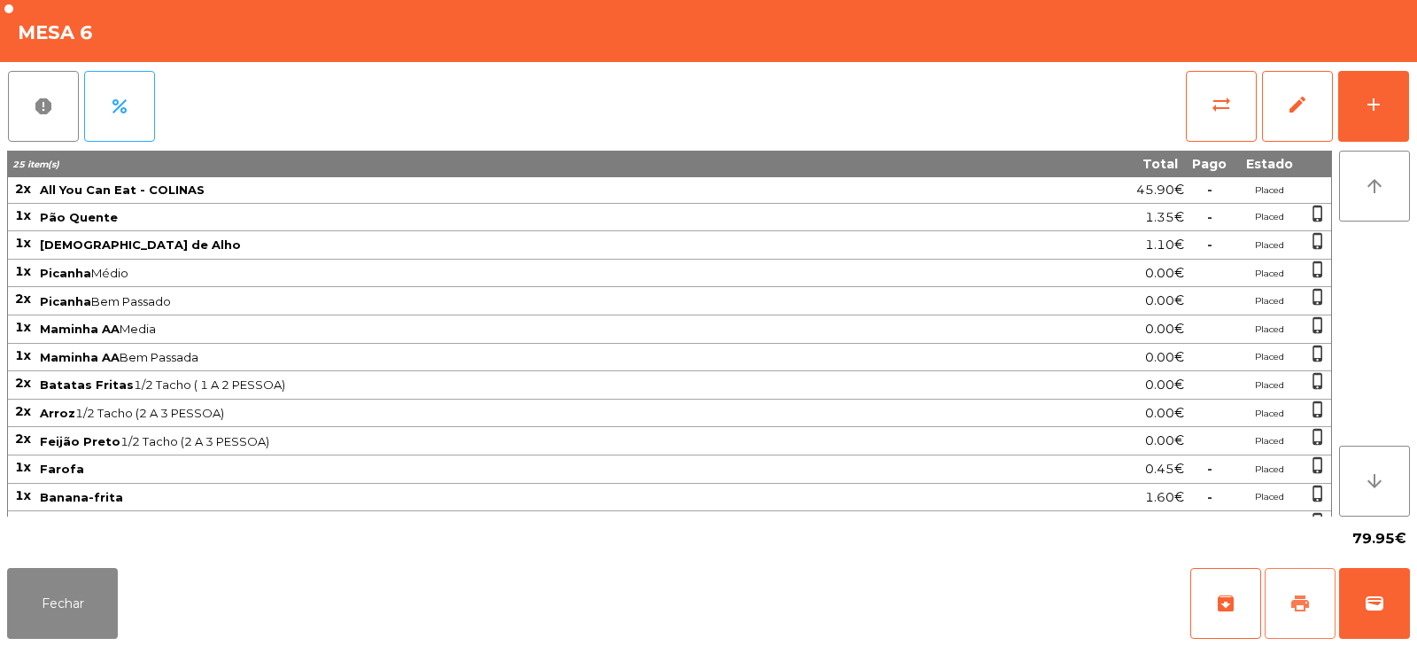
click at [1301, 594] on span "print" at bounding box center [1300, 603] width 21 height 21
click at [72, 602] on button "Fechar" at bounding box center [62, 603] width 111 height 71
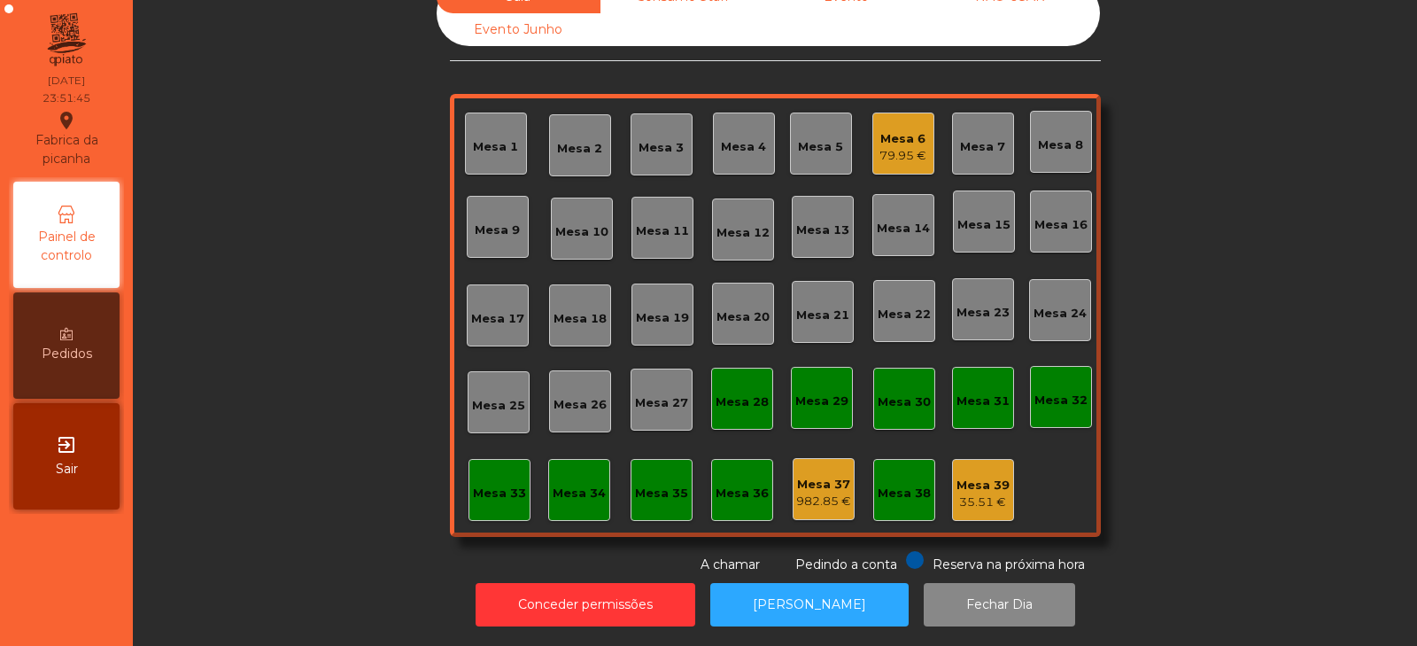
click at [888, 147] on div "79.95 €" at bounding box center [903, 156] width 47 height 18
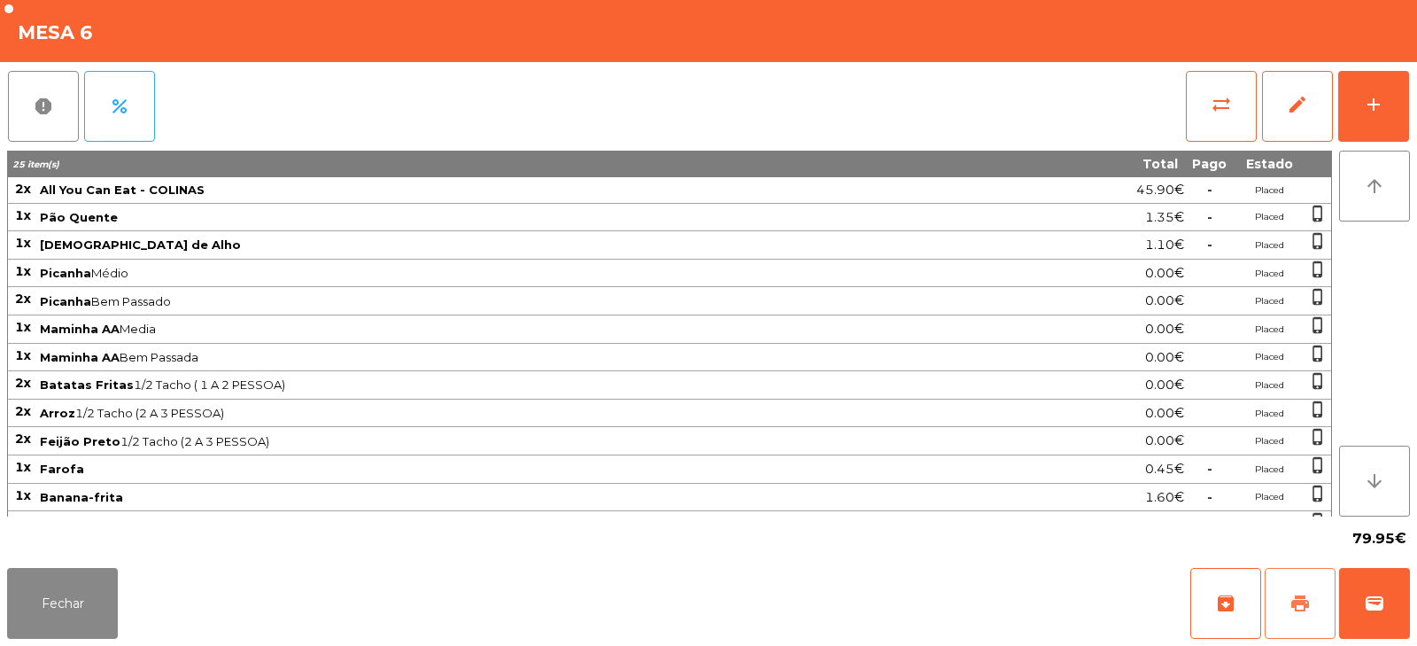
click at [1302, 587] on button "print" at bounding box center [1300, 603] width 71 height 71
click at [64, 594] on button "Fechar" at bounding box center [62, 603] width 111 height 71
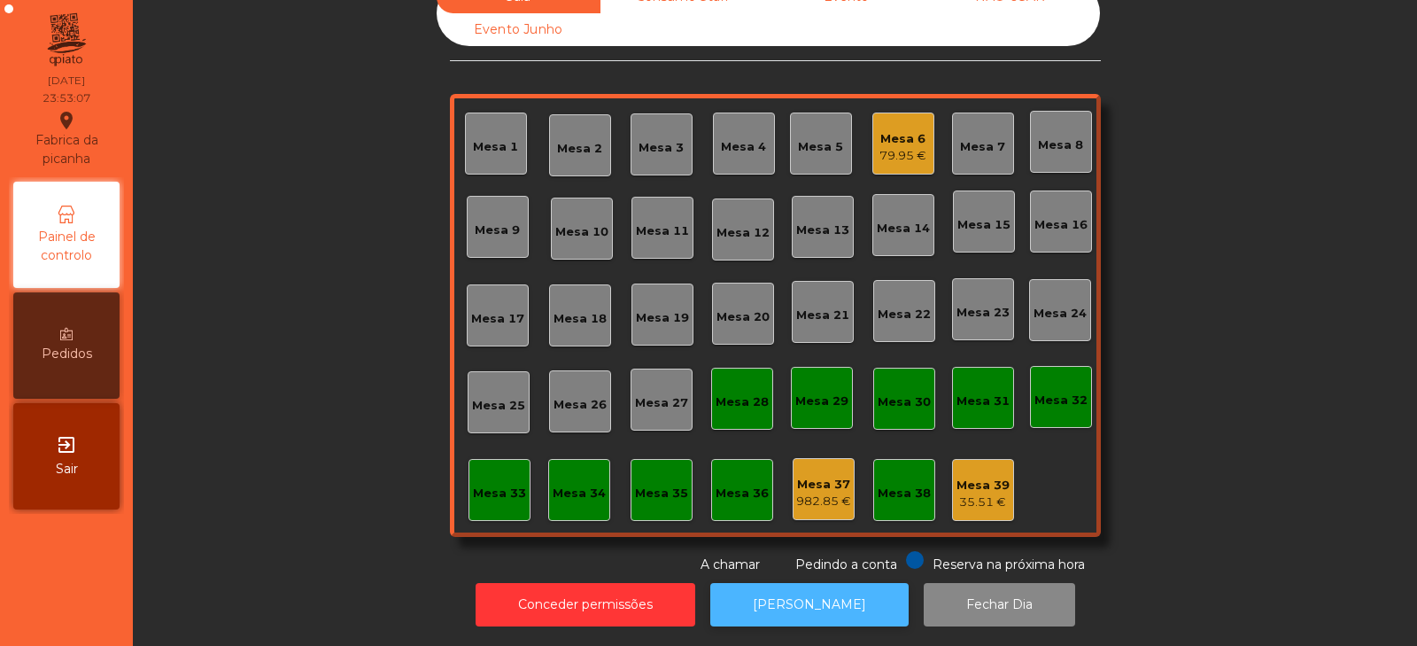
click at [762, 583] on button "[PERSON_NAME]" at bounding box center [809, 604] width 198 height 43
click at [888, 147] on div "79.95 €" at bounding box center [903, 156] width 47 height 18
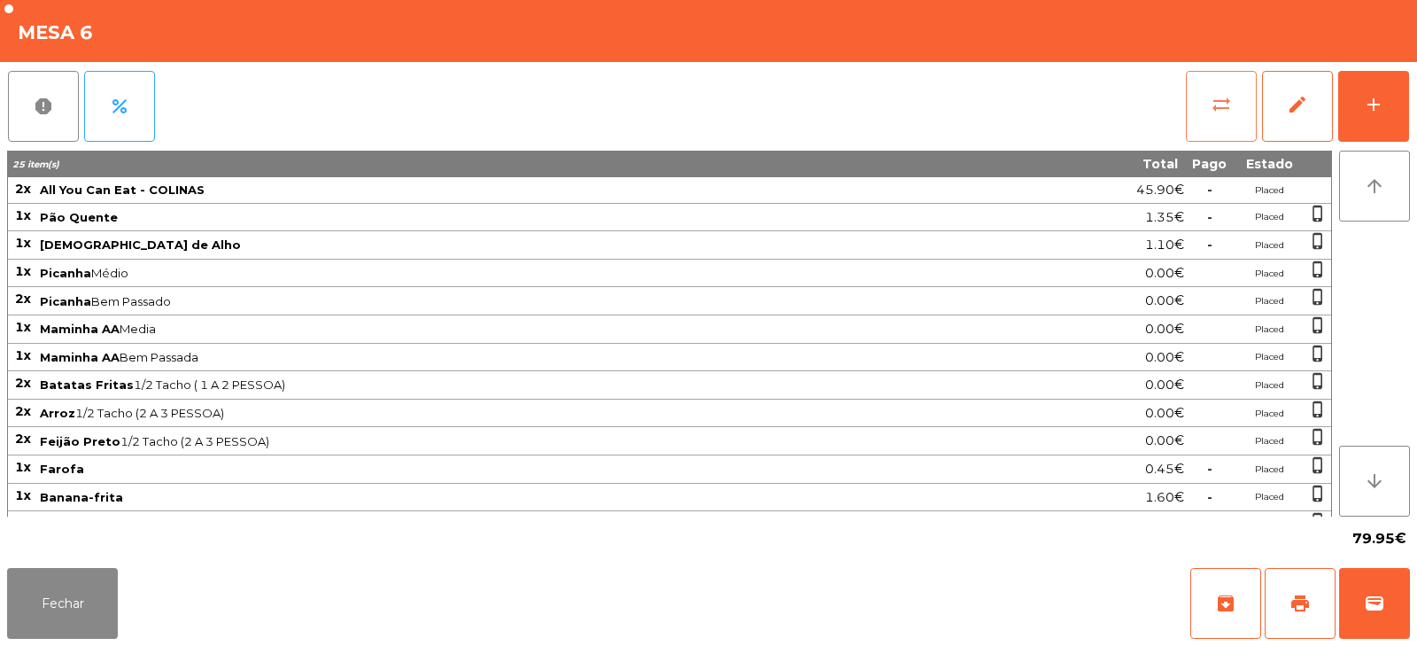
click at [1207, 112] on button "sync_alt" at bounding box center [1221, 106] width 71 height 71
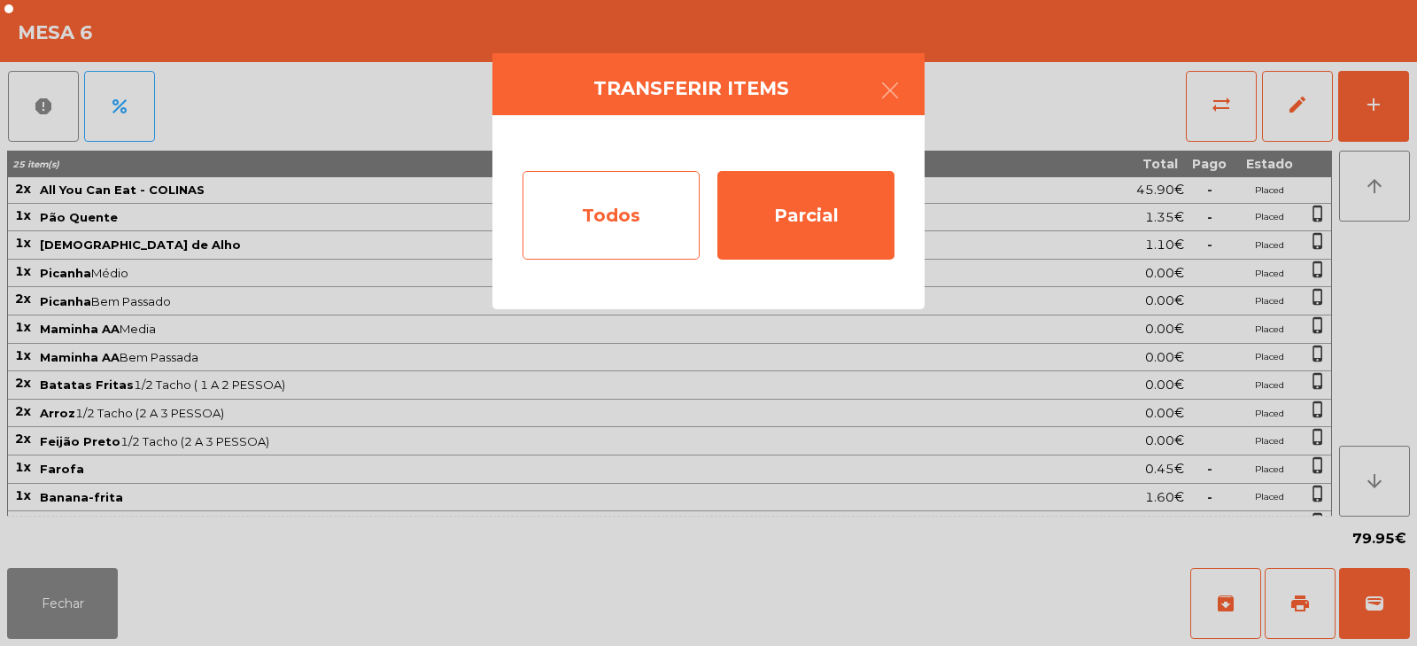
click at [563, 214] on div "Todos" at bounding box center [611, 215] width 177 height 89
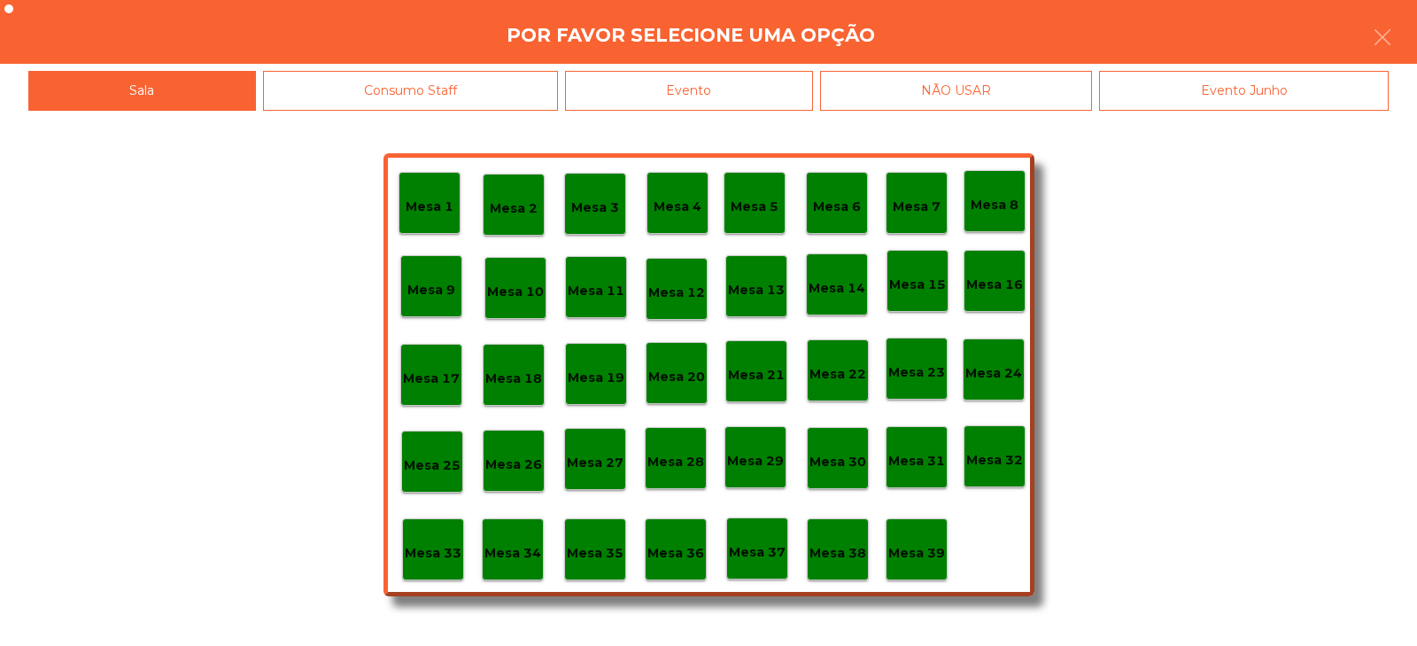
click at [710, 102] on div "Evento" at bounding box center [689, 91] width 248 height 40
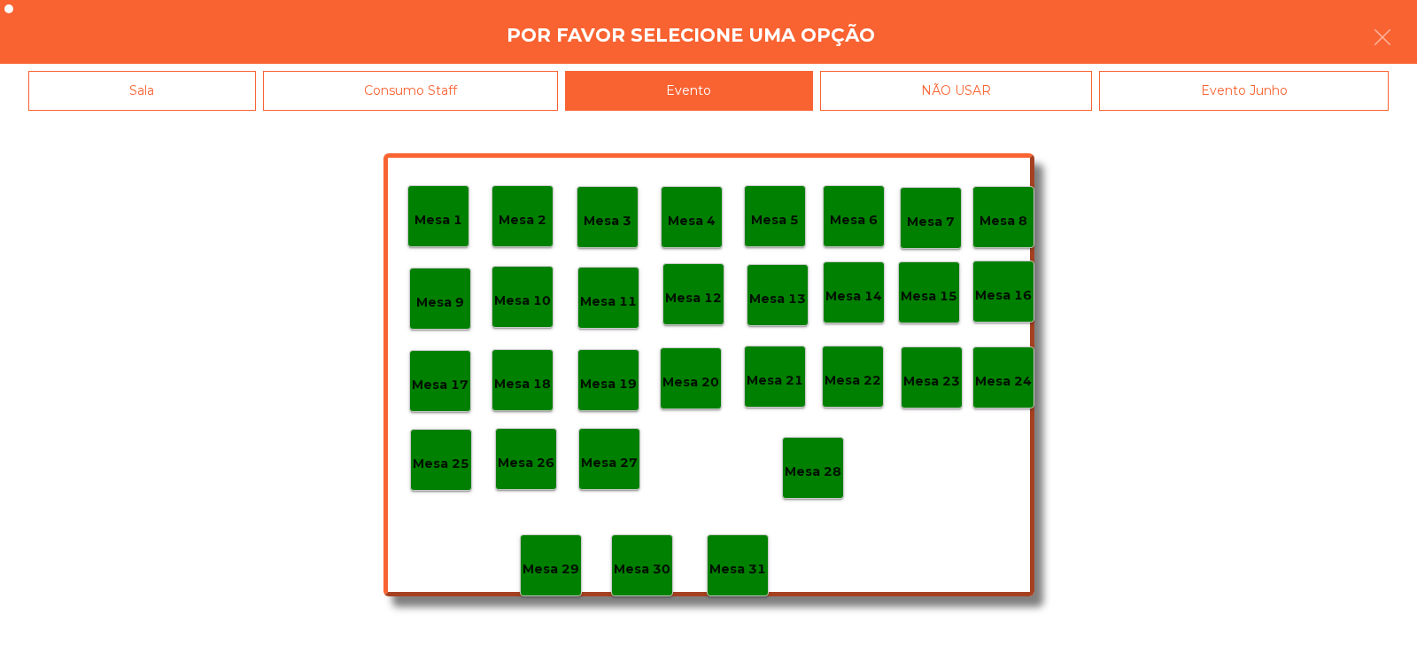
click at [830, 472] on p "Mesa 28" at bounding box center [813, 472] width 57 height 20
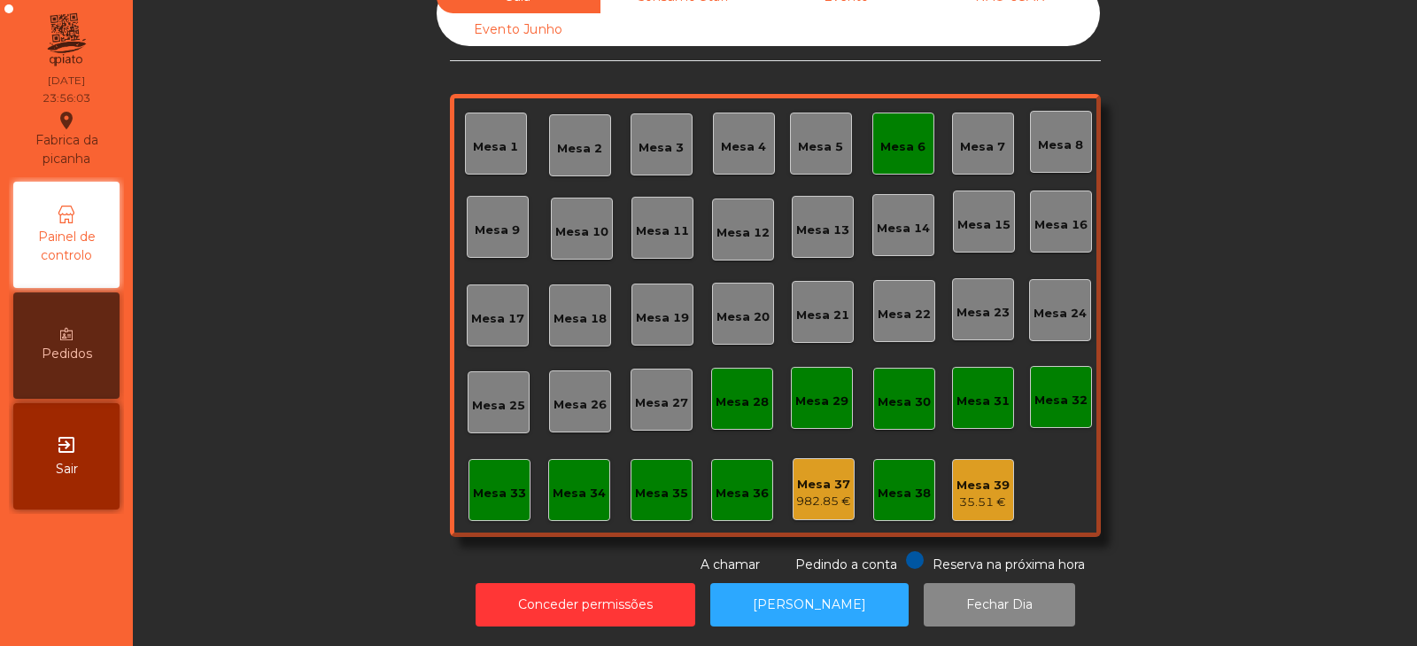
click at [886, 138] on div "Mesa 6" at bounding box center [903, 147] width 45 height 18
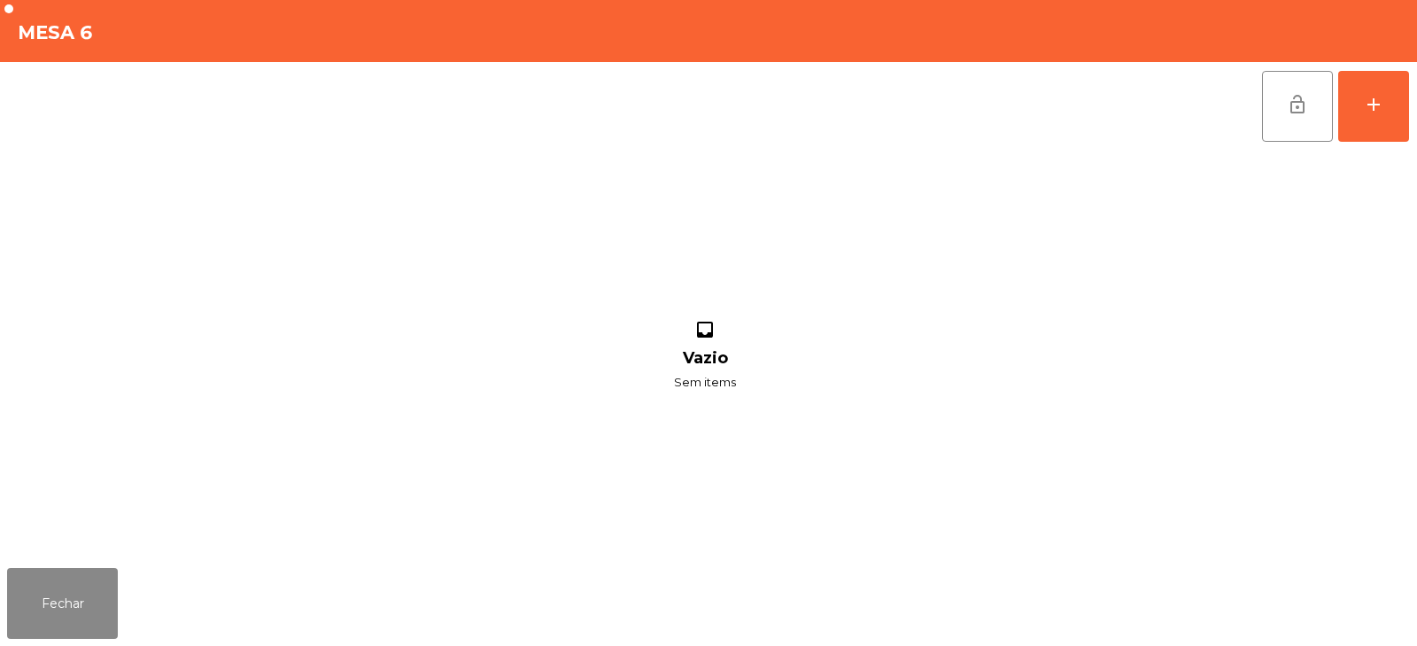
click at [1275, 127] on button "lock_open" at bounding box center [1297, 106] width 71 height 71
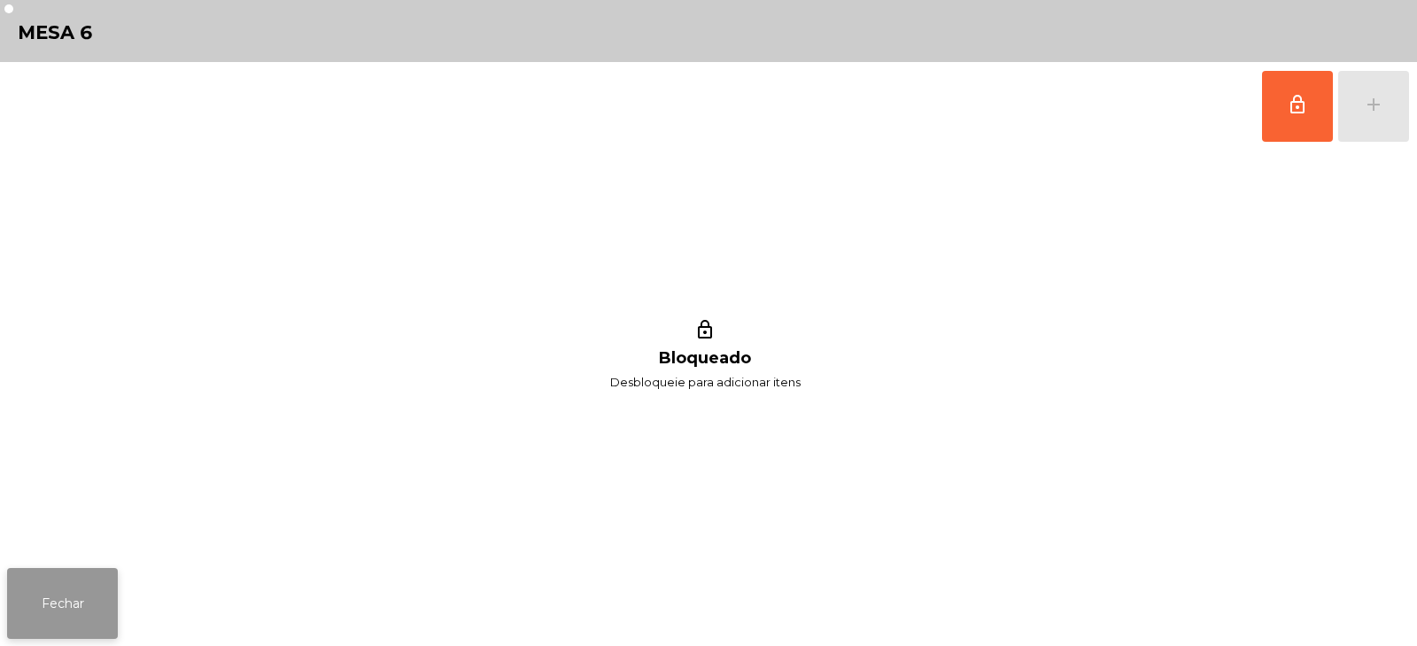
click at [49, 596] on button "Fechar" at bounding box center [62, 603] width 111 height 71
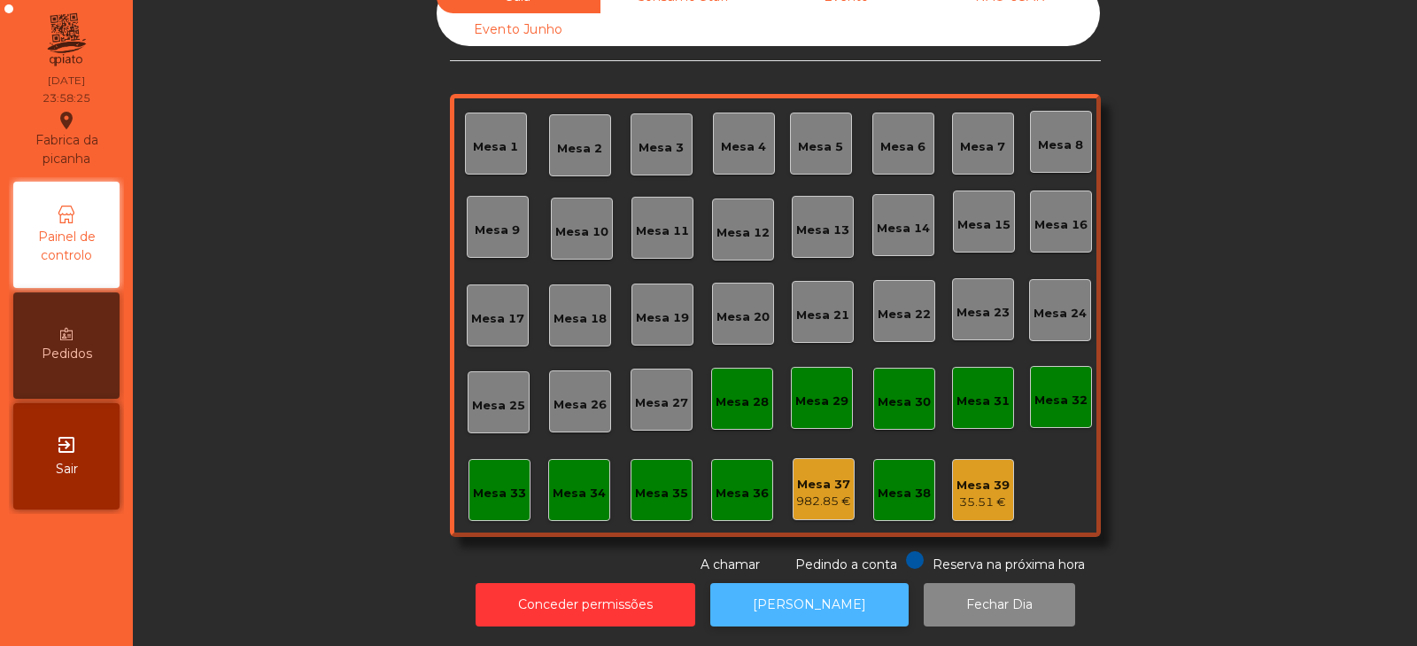
click at [781, 607] on button "[PERSON_NAME]" at bounding box center [809, 604] width 198 height 43
click at [745, 603] on button "[PERSON_NAME]" at bounding box center [809, 604] width 198 height 43
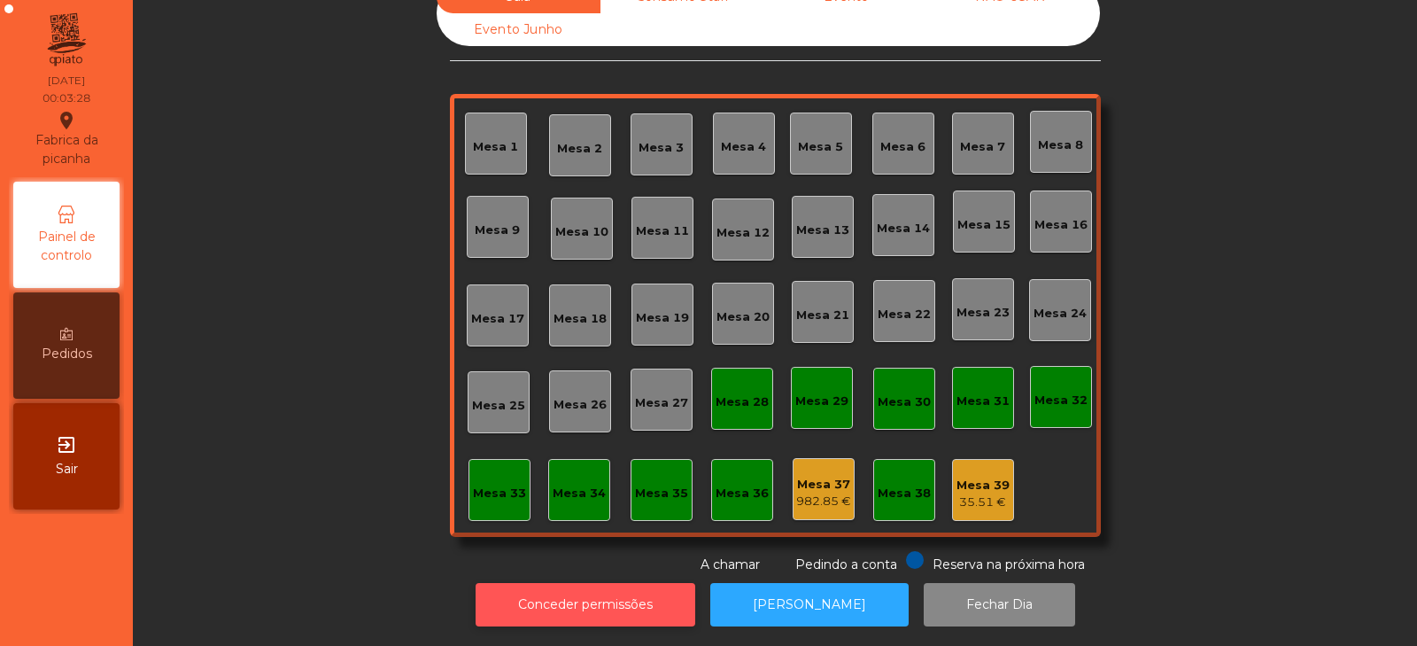
click at [552, 586] on button "Conceder permissões" at bounding box center [586, 604] width 220 height 43
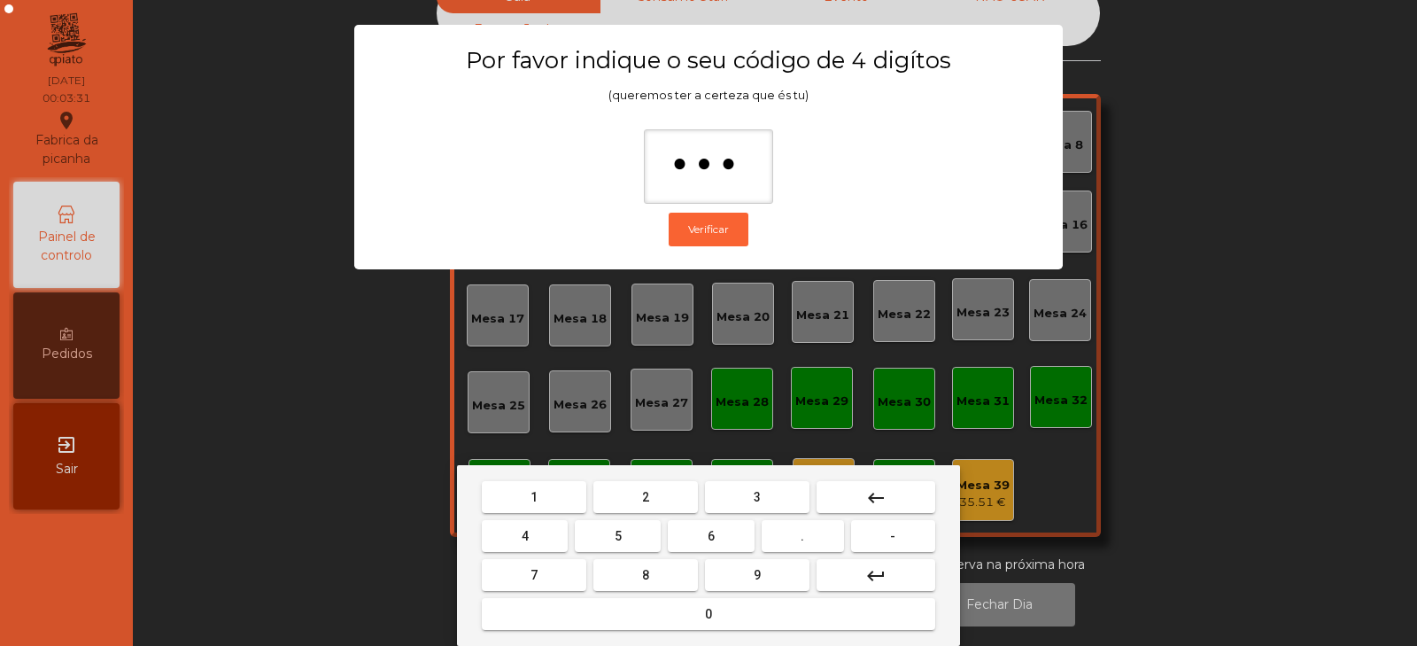
type input "****"
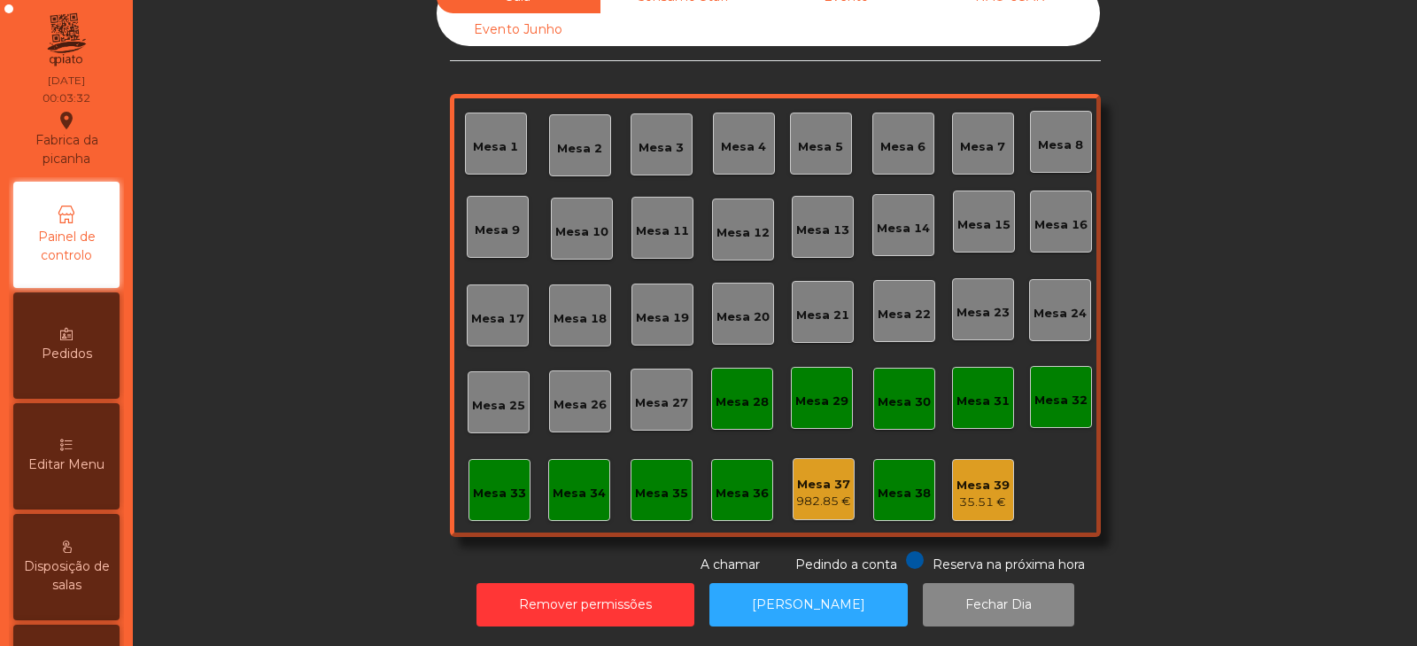
click at [814, 477] on div "Mesa 37" at bounding box center [823, 485] width 55 height 18
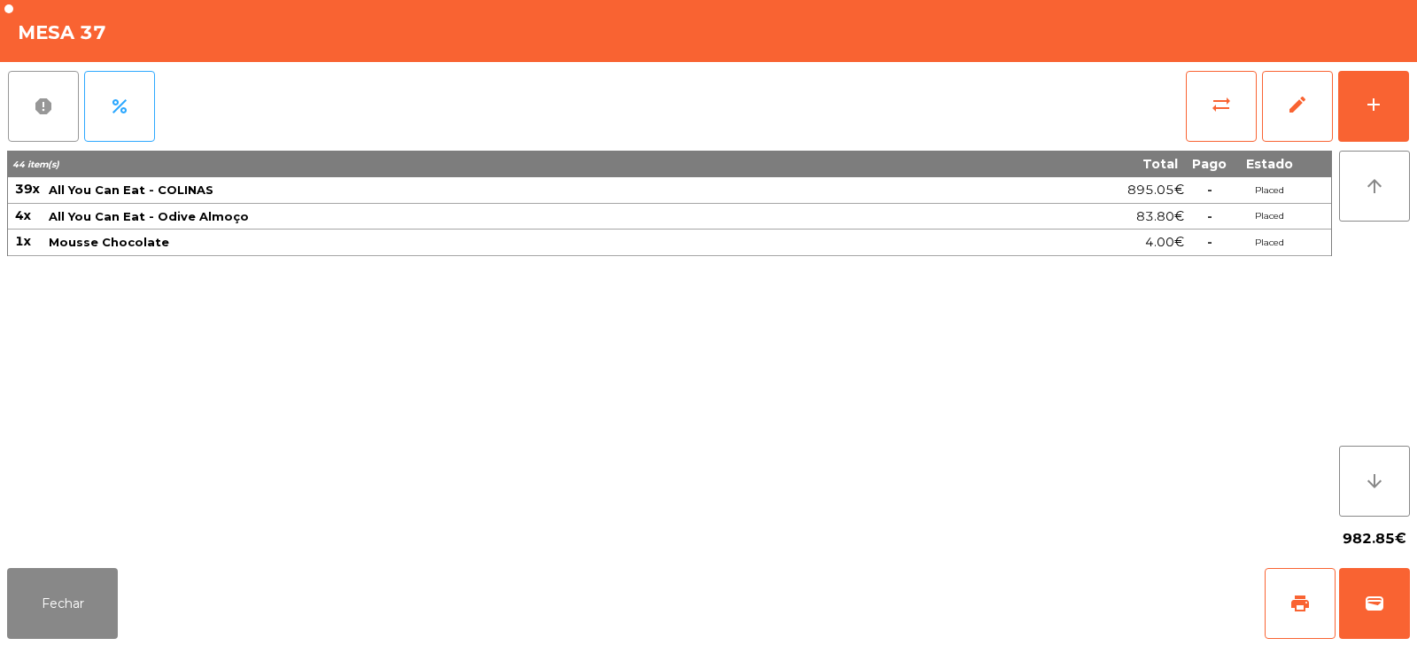
click at [27, 89] on button "report" at bounding box center [43, 106] width 71 height 71
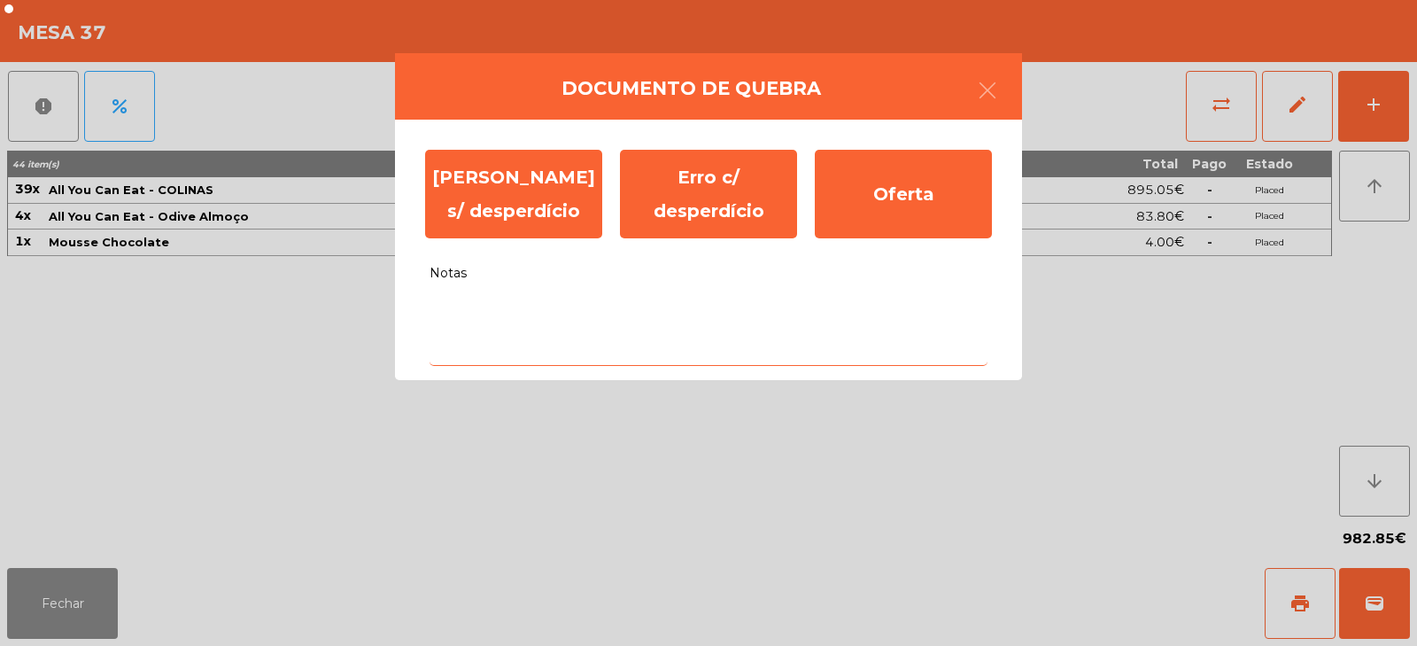
click at [541, 314] on textarea "Notas" at bounding box center [709, 329] width 558 height 74
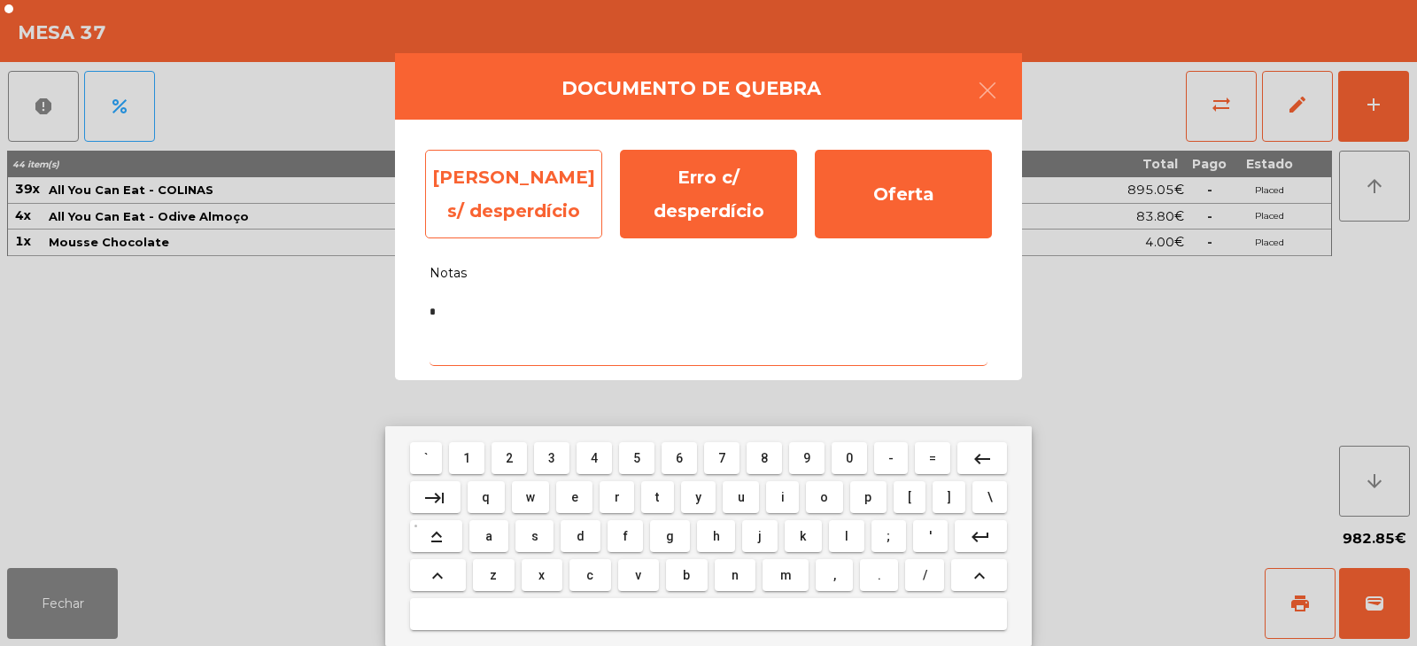
type textarea "*"
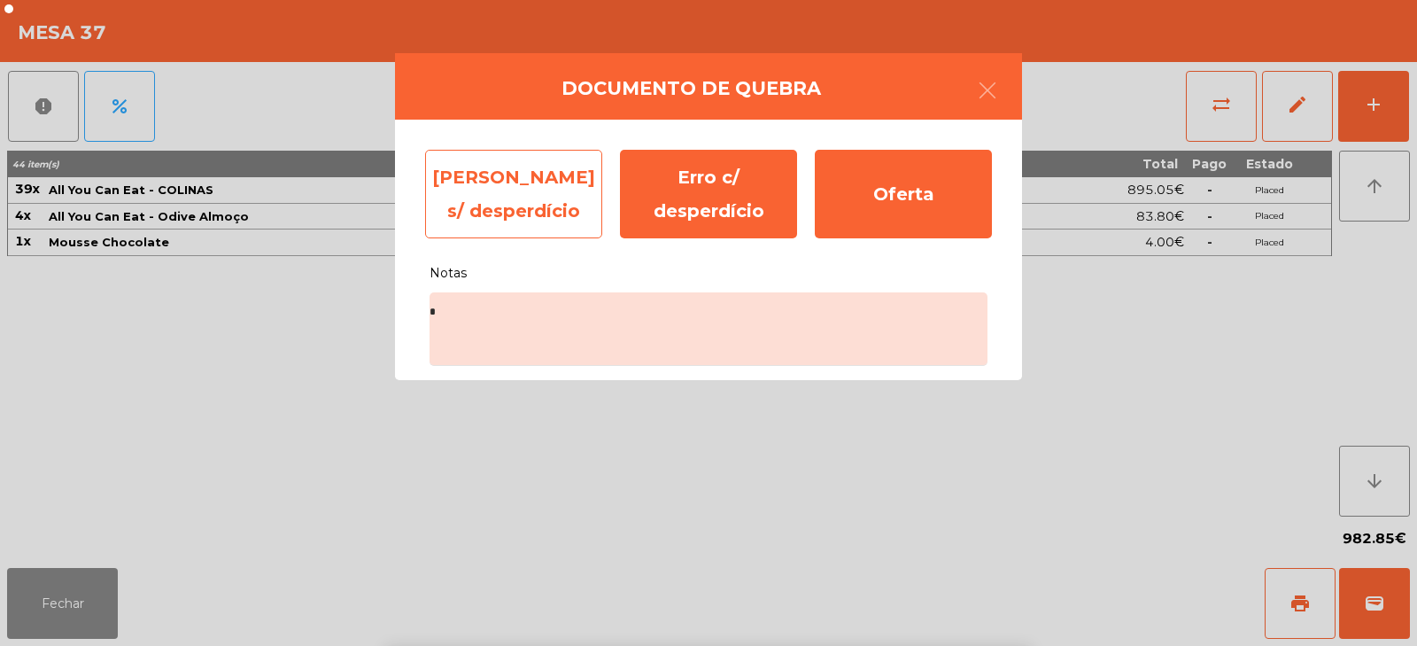
click at [499, 199] on div "Erro s/ desperdício" at bounding box center [513, 194] width 177 height 89
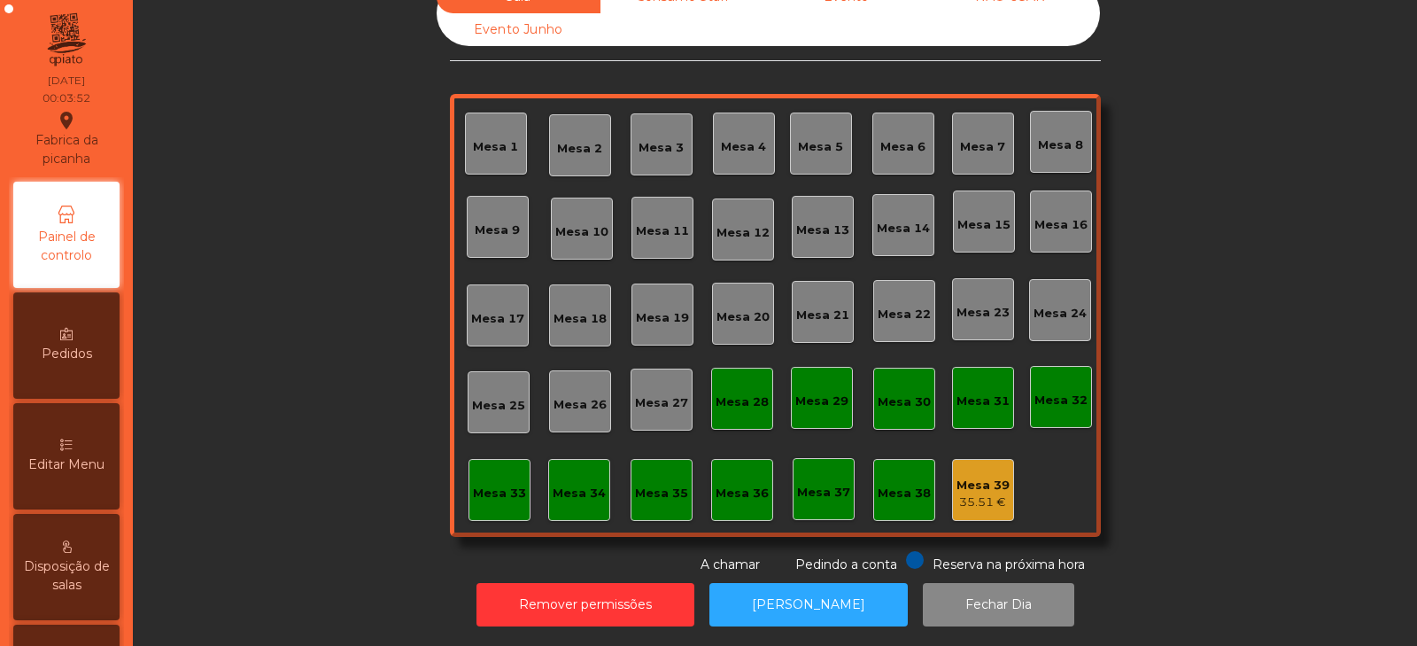
click at [986, 493] on div "35.51 €" at bounding box center [983, 502] width 53 height 18
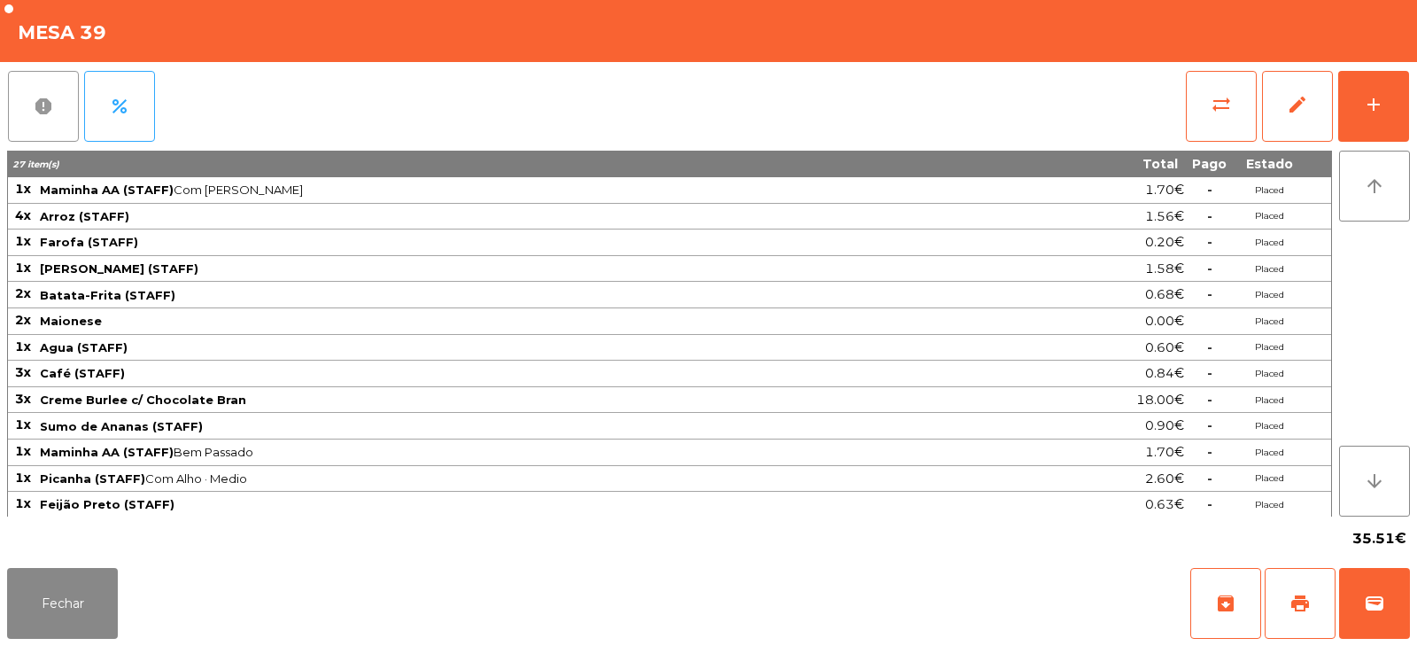
click at [65, 109] on button "report" at bounding box center [43, 106] width 71 height 71
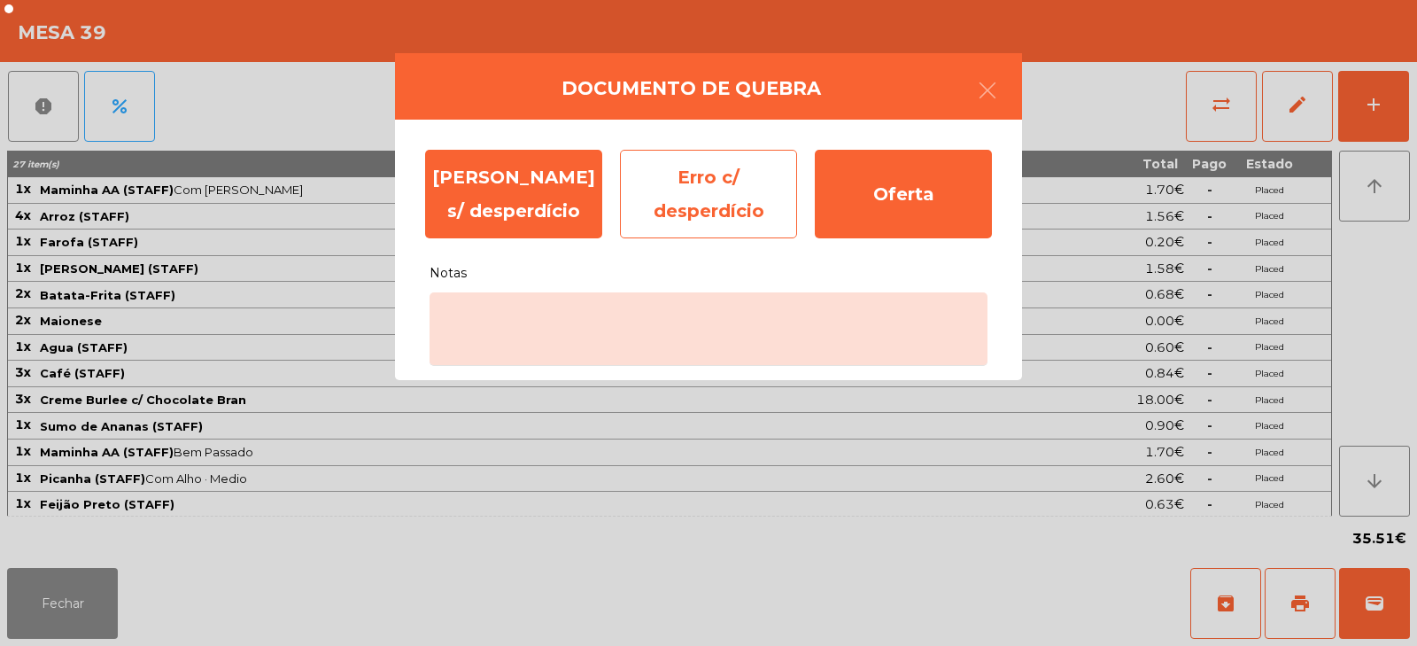
click at [725, 189] on div "Erro c/ desperdício" at bounding box center [708, 194] width 177 height 89
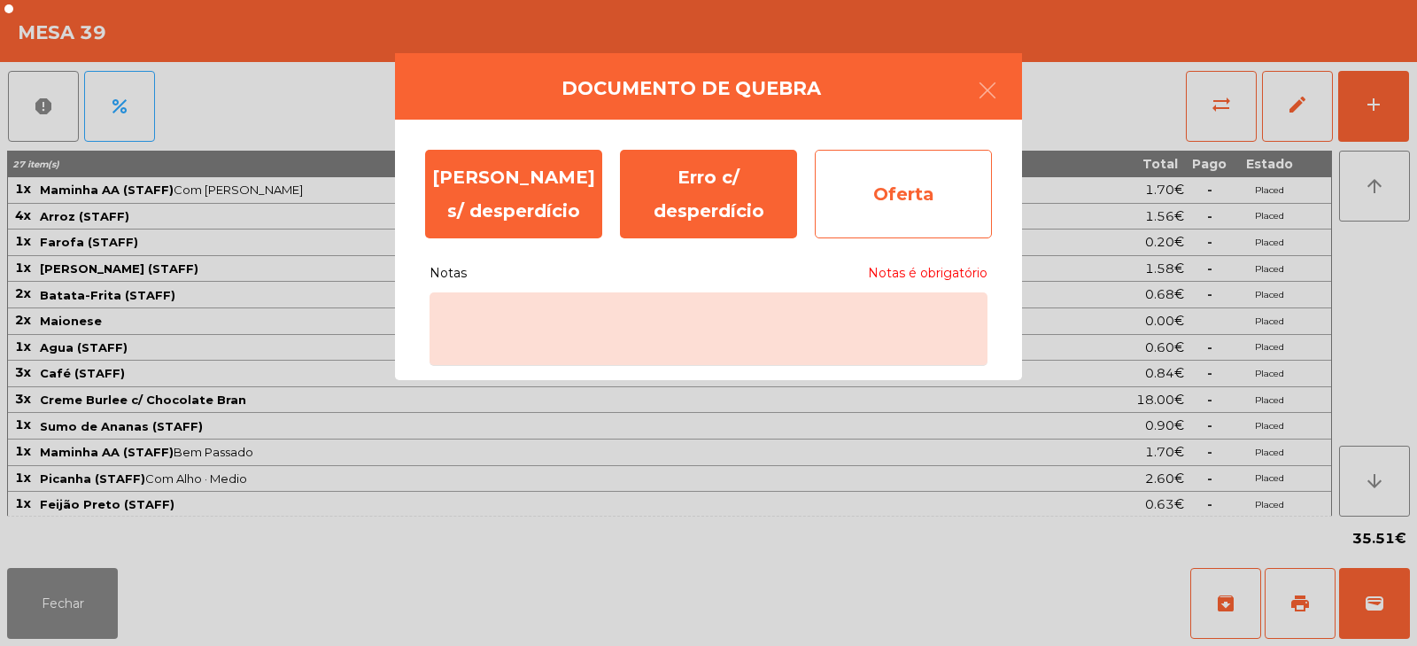
click at [916, 189] on div "Oferta" at bounding box center [903, 194] width 177 height 89
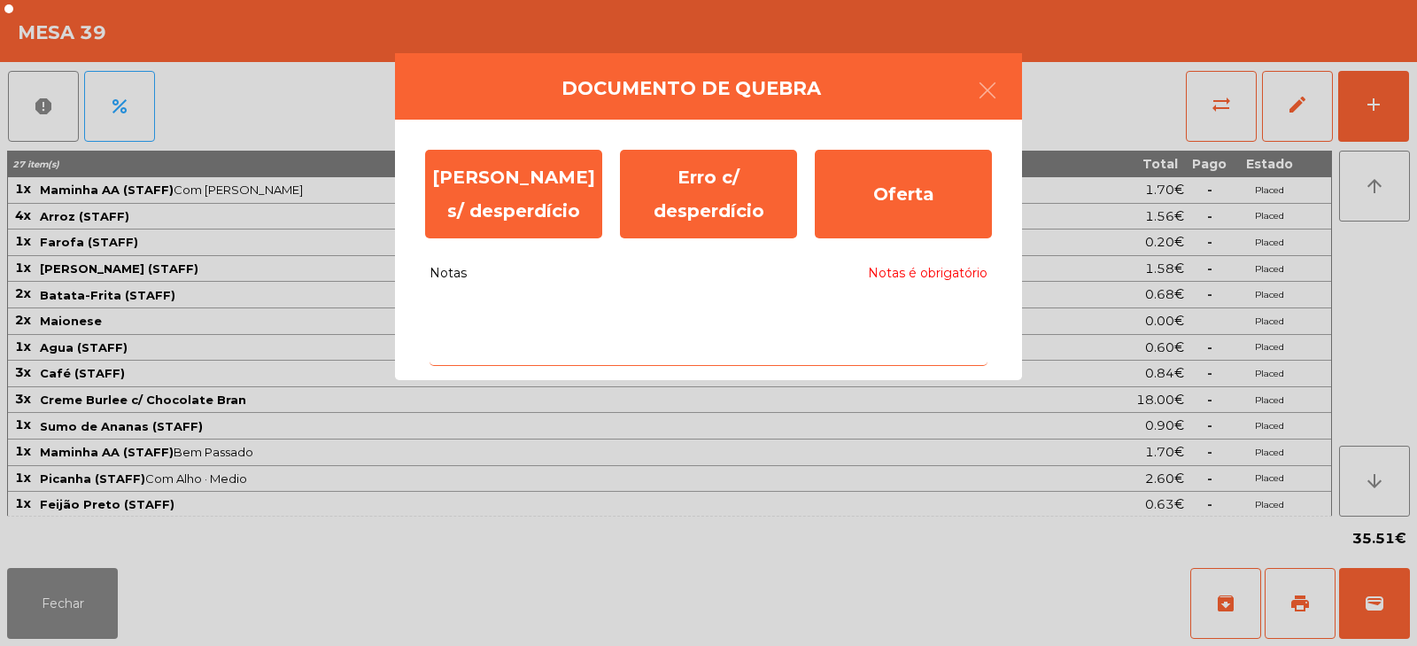
click at [656, 319] on textarea "Notas Notas é obrigatório" at bounding box center [709, 329] width 558 height 74
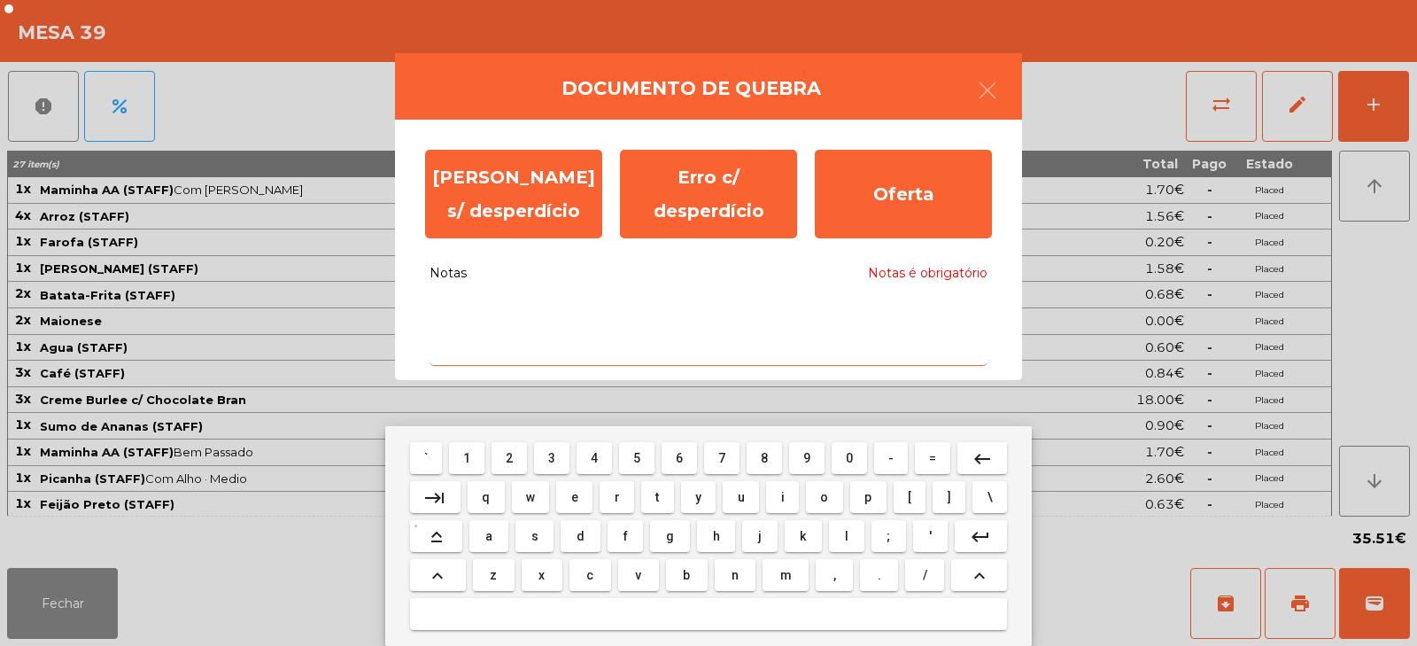
type textarea "*"
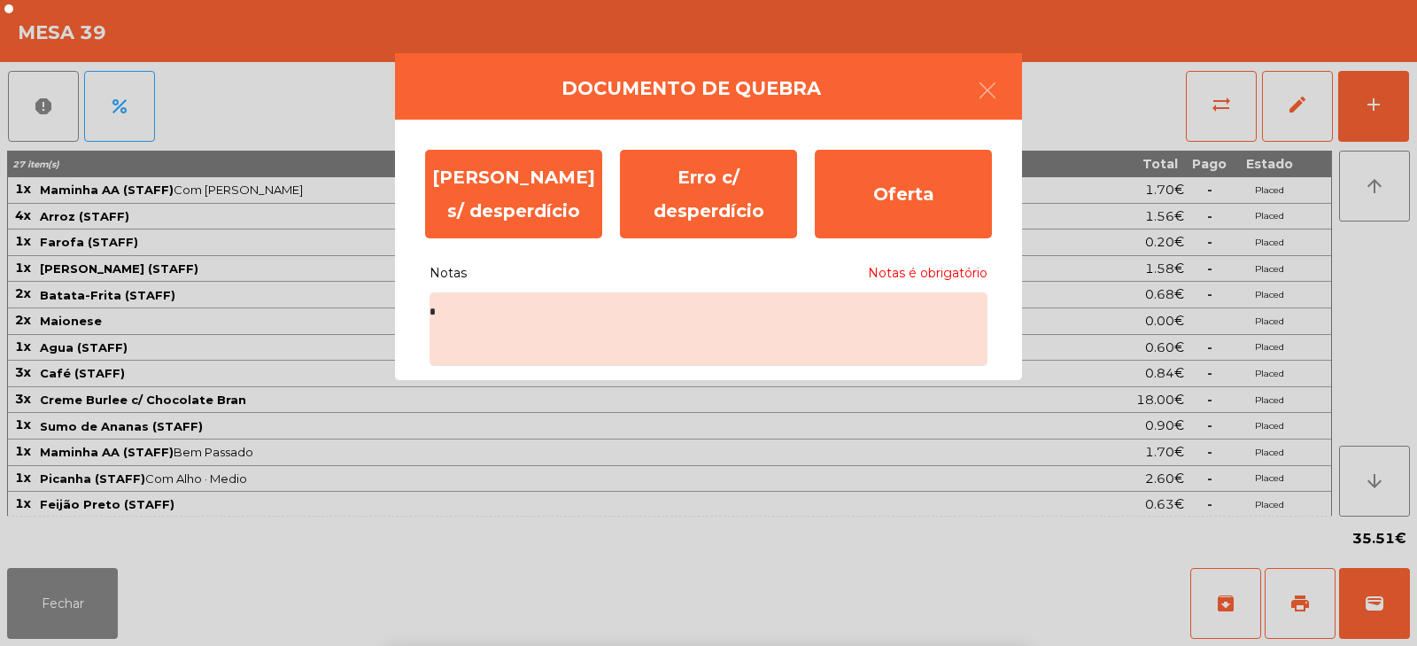
click at [1071, 81] on ngb-modal-window "Documento de quebra Erro s/ desperdício Erro c/ desperdício Oferta Notas Notas …" at bounding box center [708, 323] width 1417 height 646
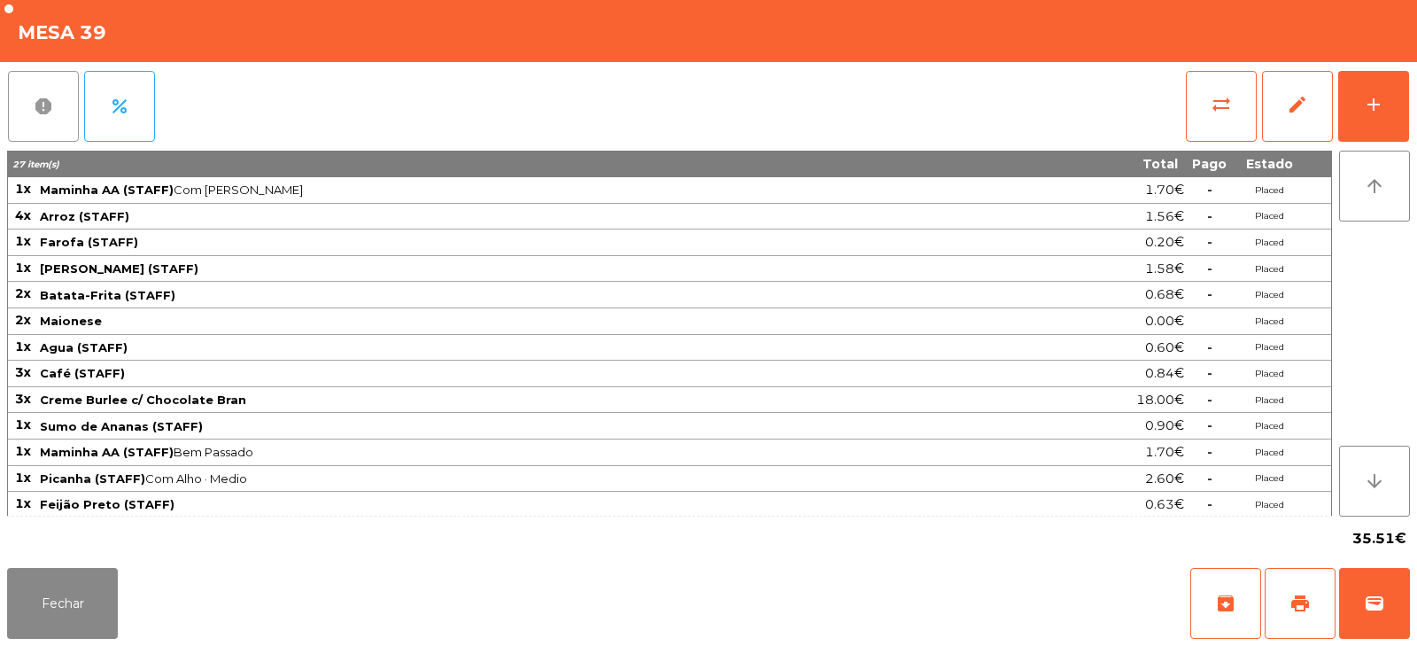
click at [30, 130] on button "report" at bounding box center [43, 106] width 71 height 71
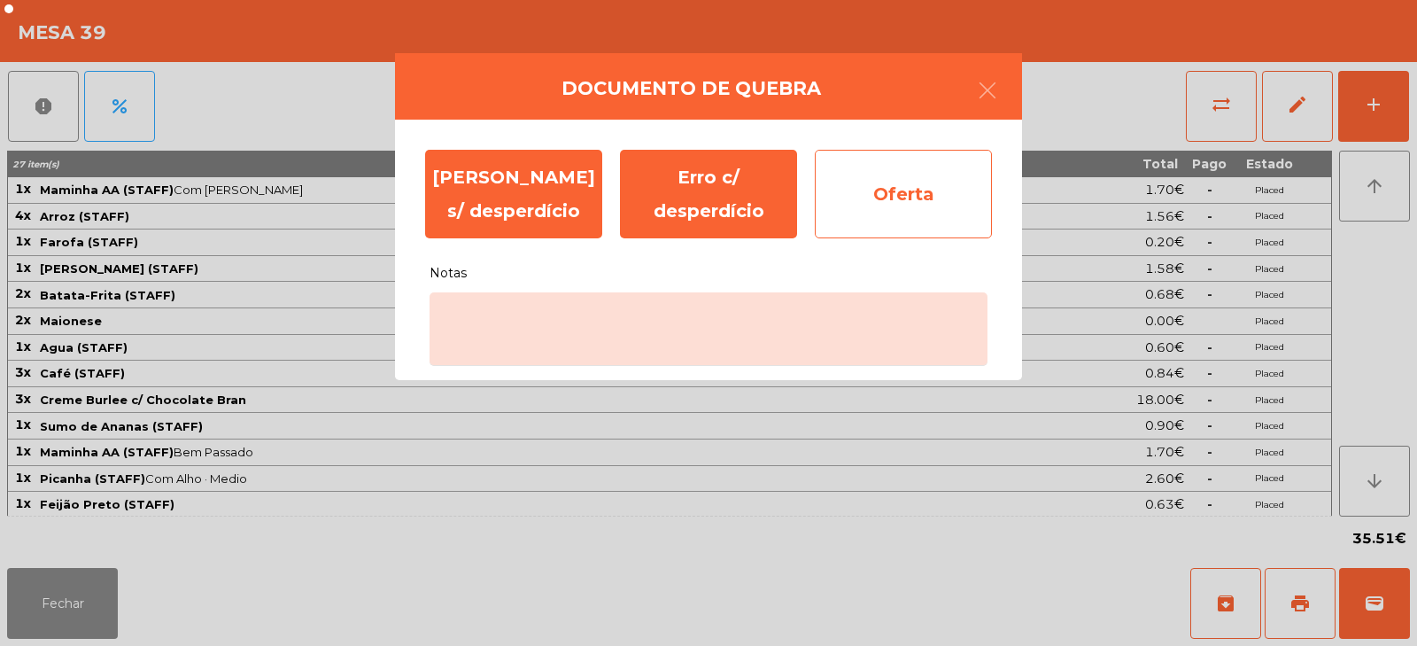
click at [904, 196] on div "Oferta" at bounding box center [903, 194] width 177 height 89
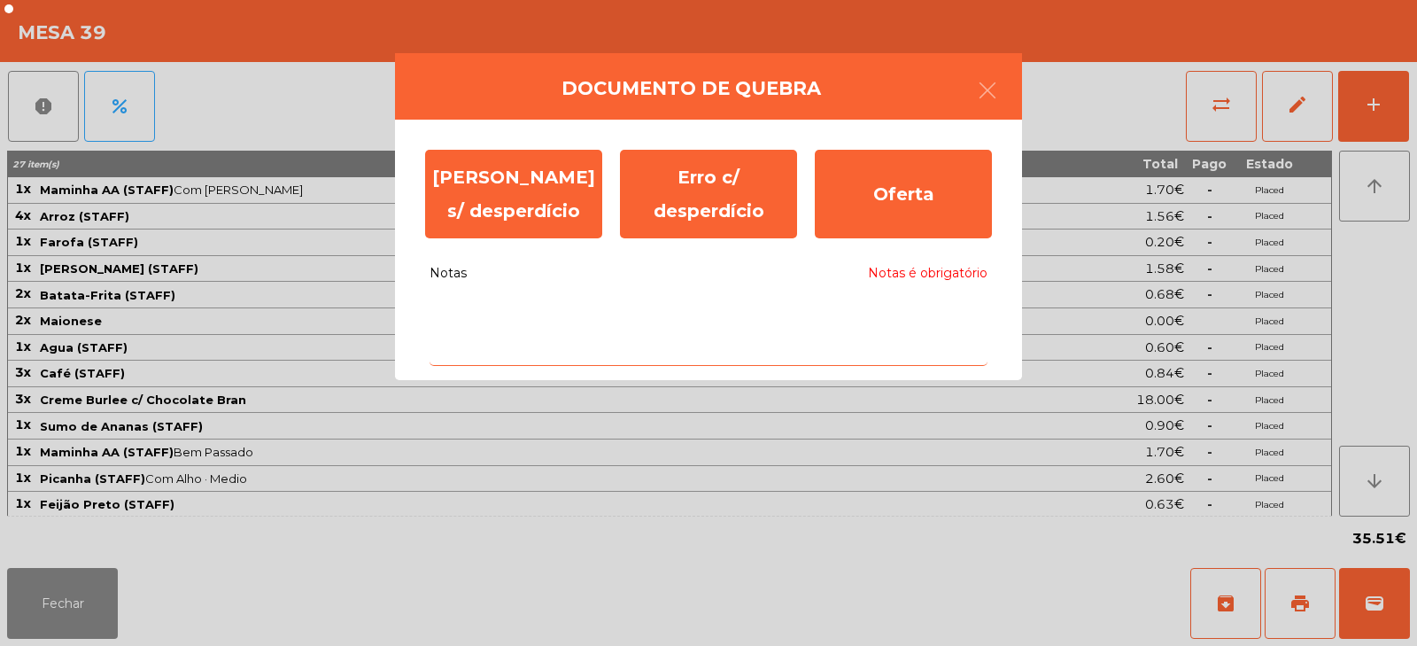
click at [673, 319] on textarea "Notas Notas é obrigatório" at bounding box center [709, 329] width 558 height 74
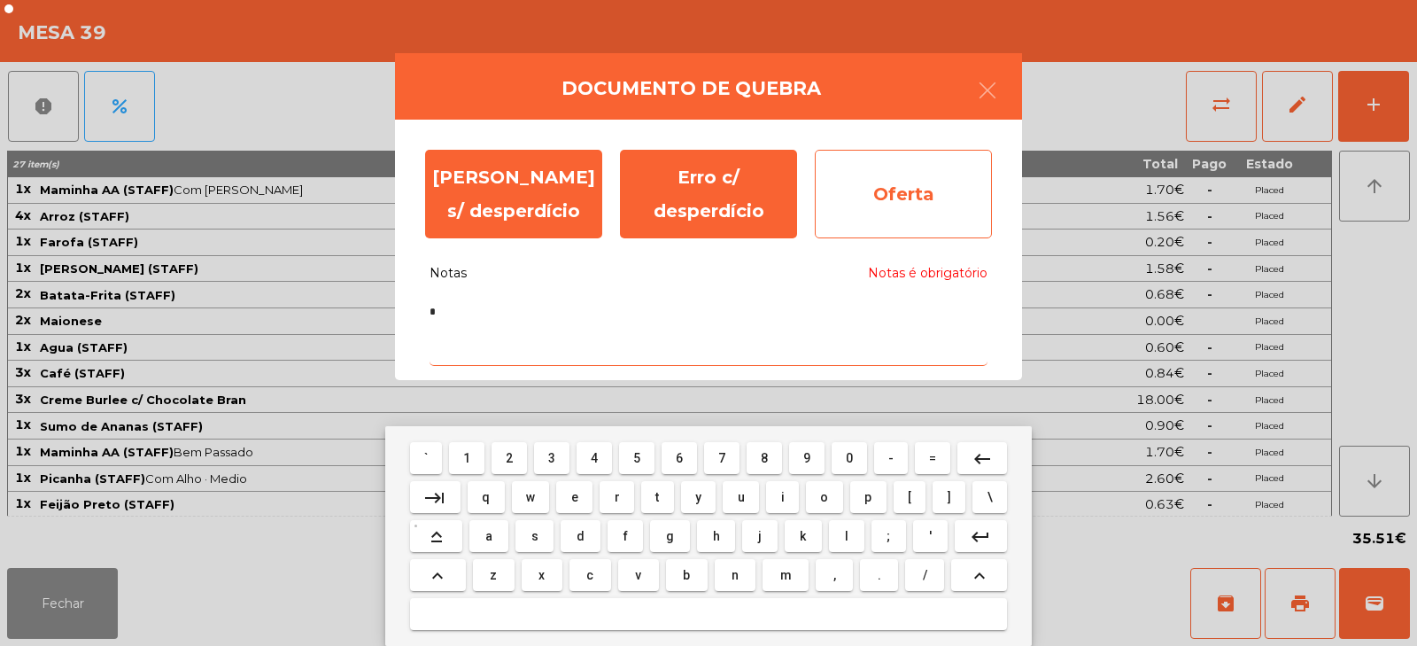
type textarea "*"
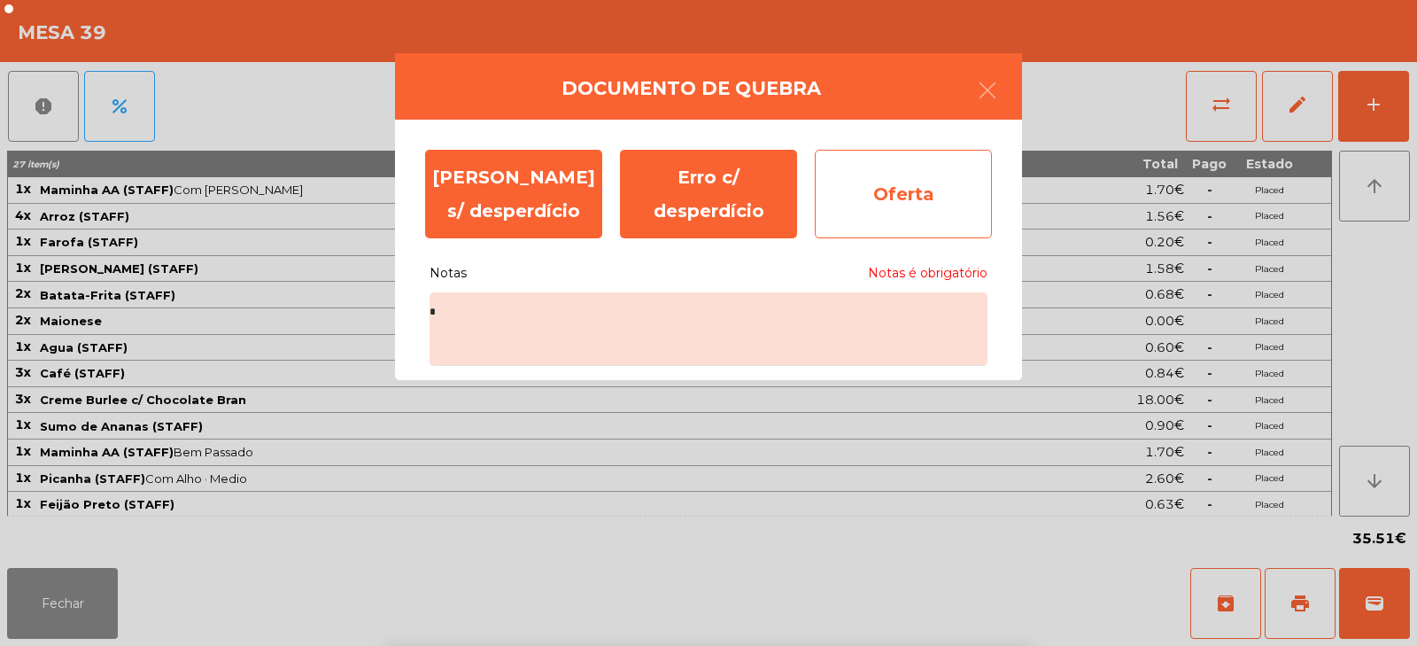
click at [900, 192] on div "Oferta" at bounding box center [903, 194] width 177 height 89
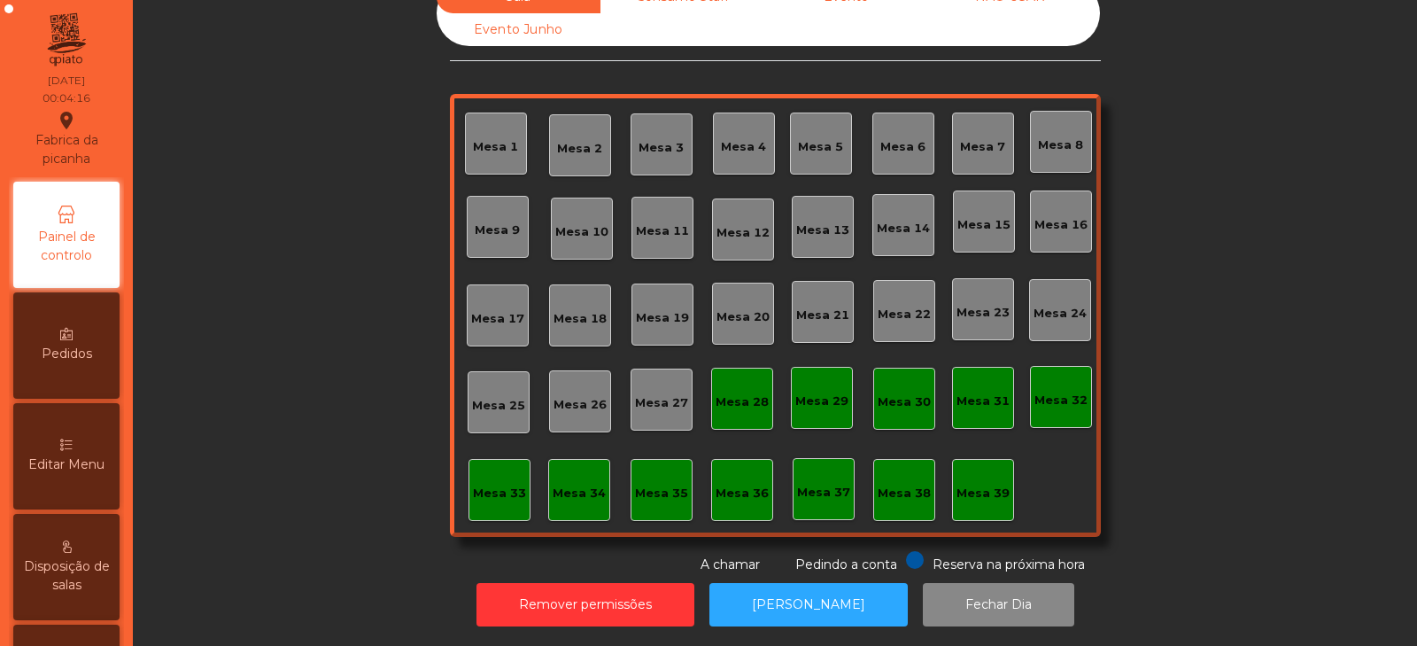
scroll to position [0, 0]
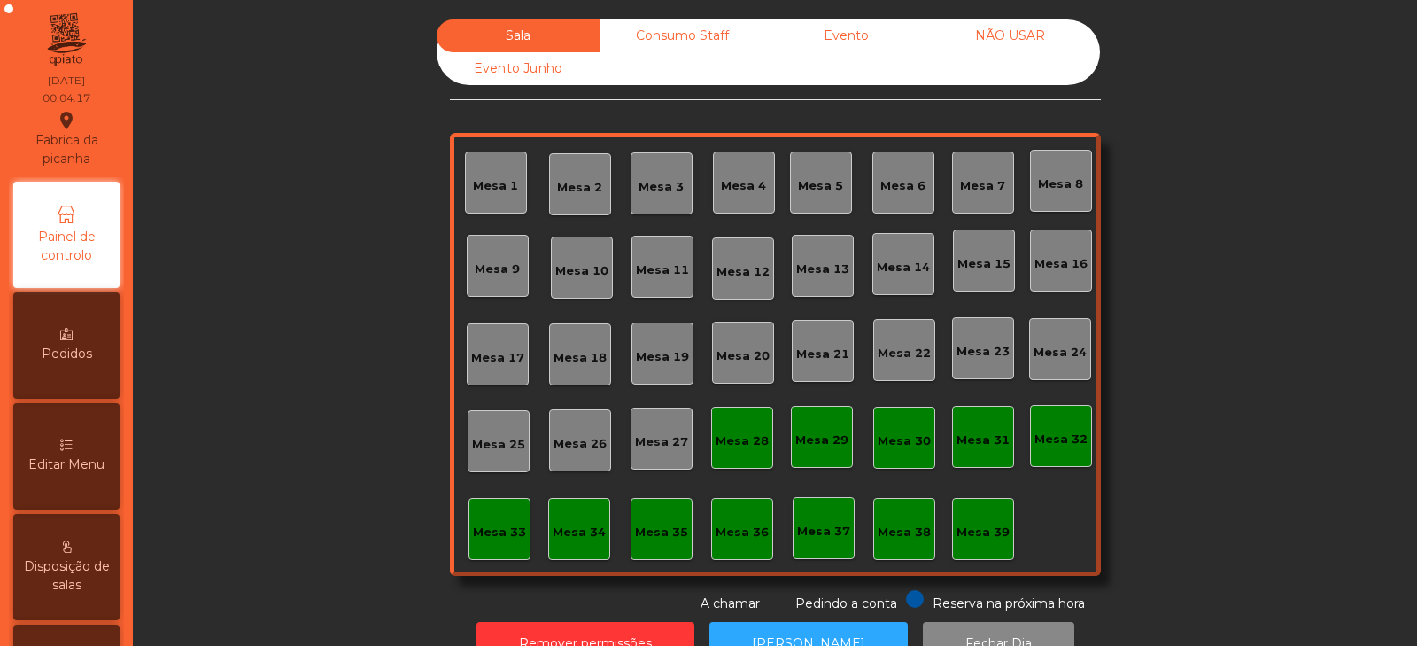
click at [701, 32] on div "Consumo Staff" at bounding box center [683, 35] width 164 height 33
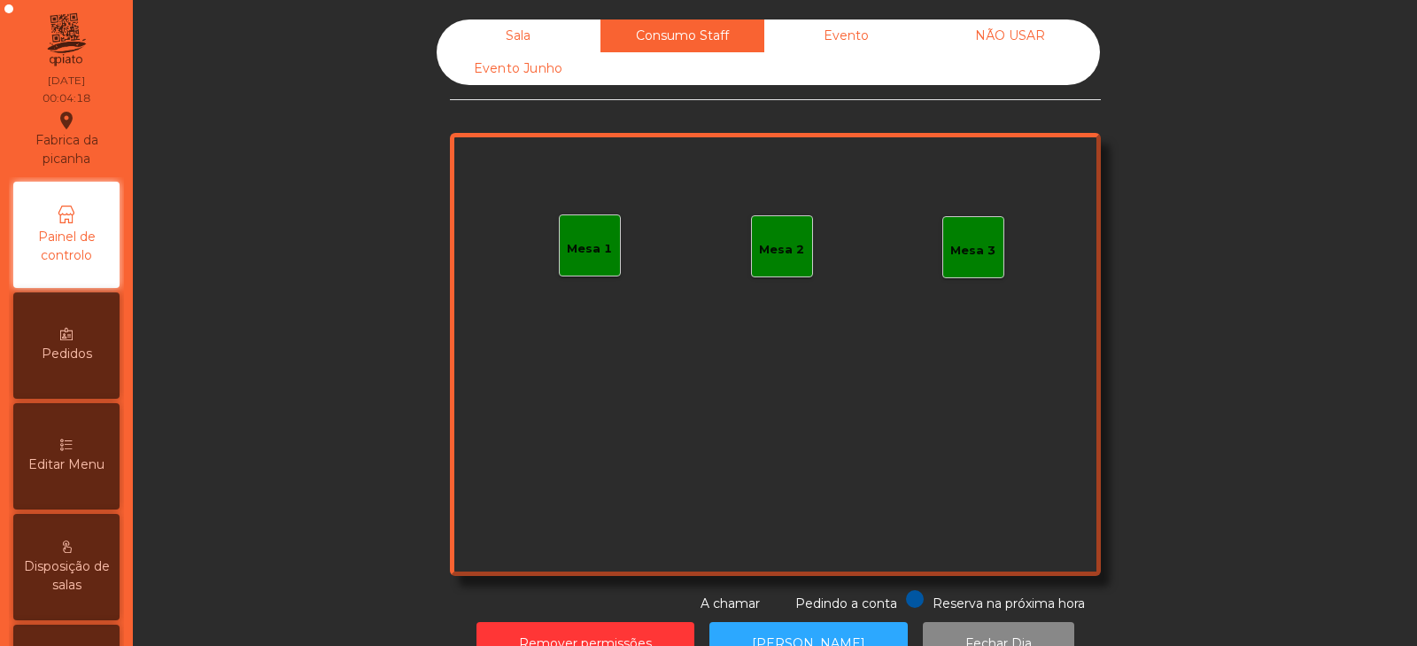
click at [827, 40] on div "Evento" at bounding box center [846, 35] width 164 height 33
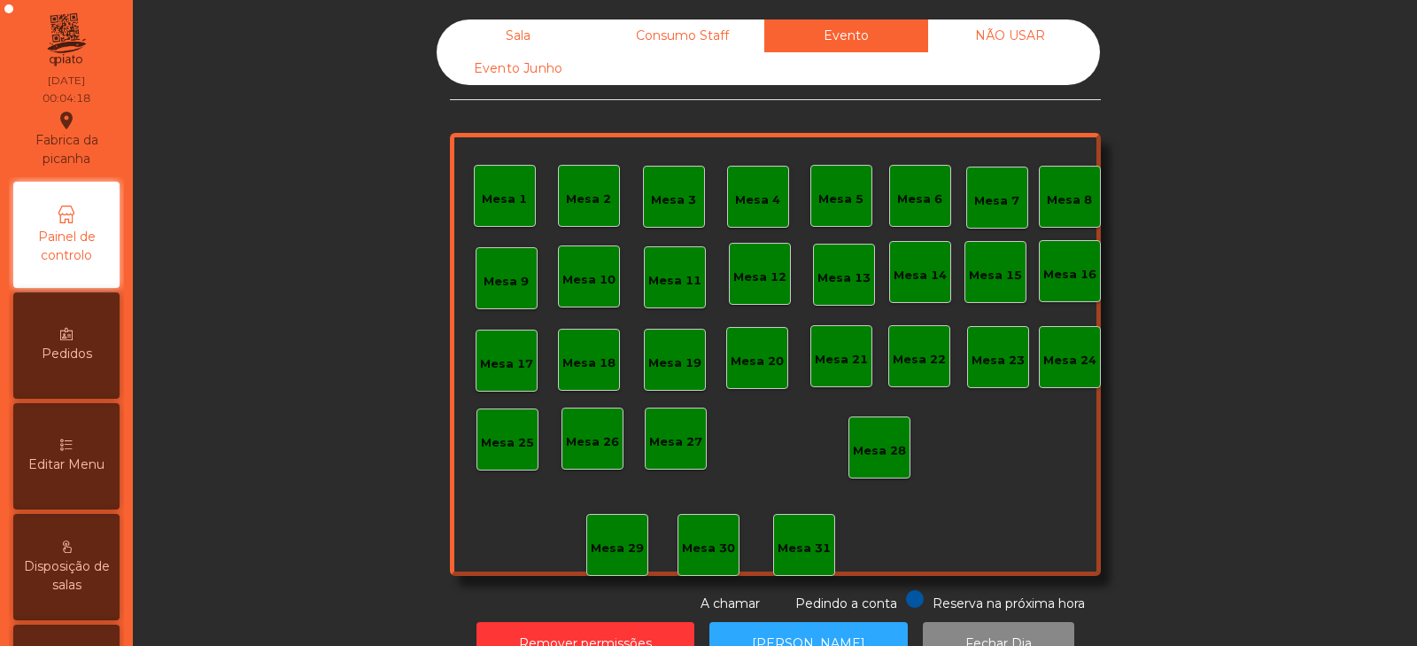
click at [994, 36] on div "NÃO USAR" at bounding box center [1010, 35] width 164 height 33
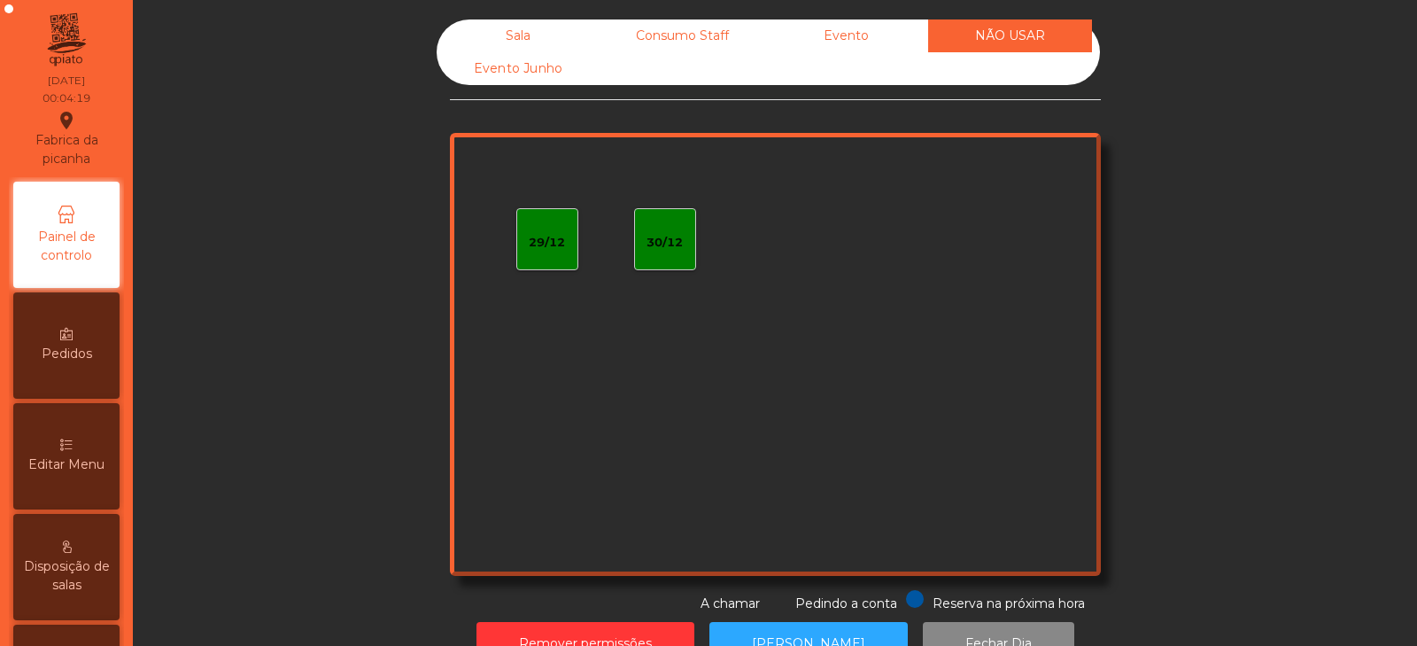
click at [519, 34] on div "Sala" at bounding box center [519, 35] width 164 height 33
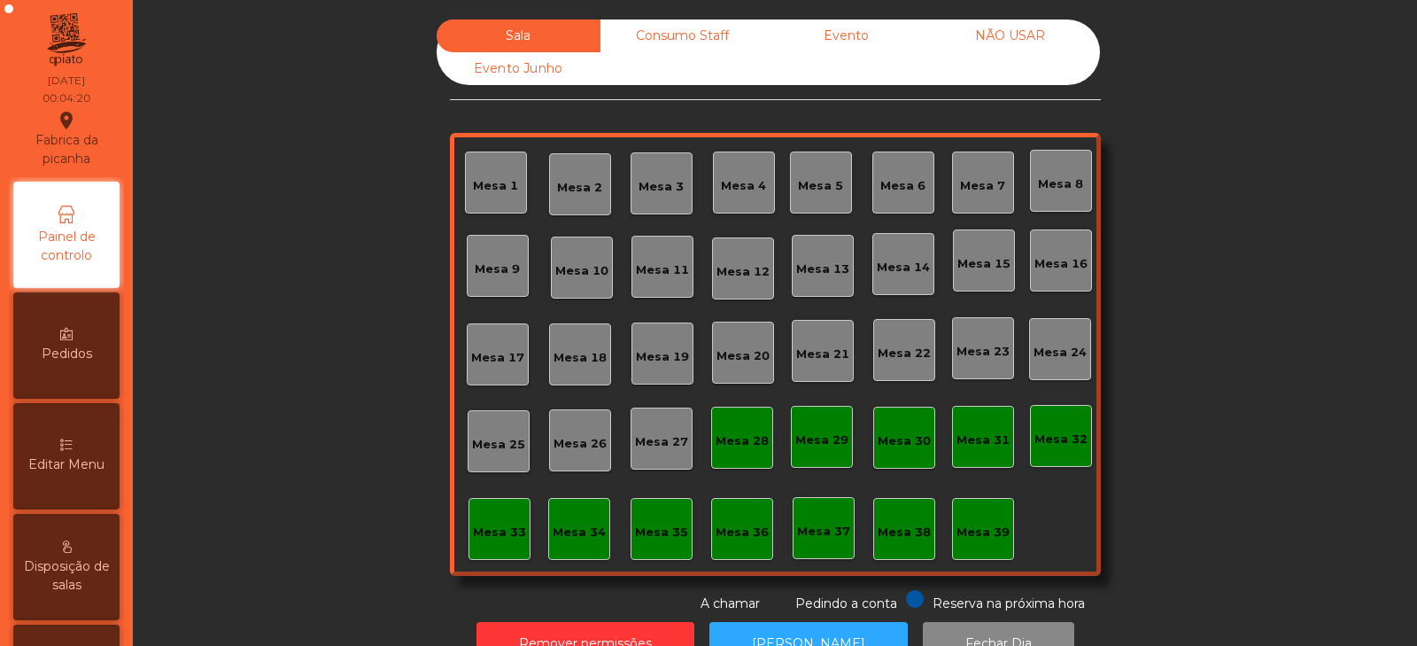
scroll to position [52, 0]
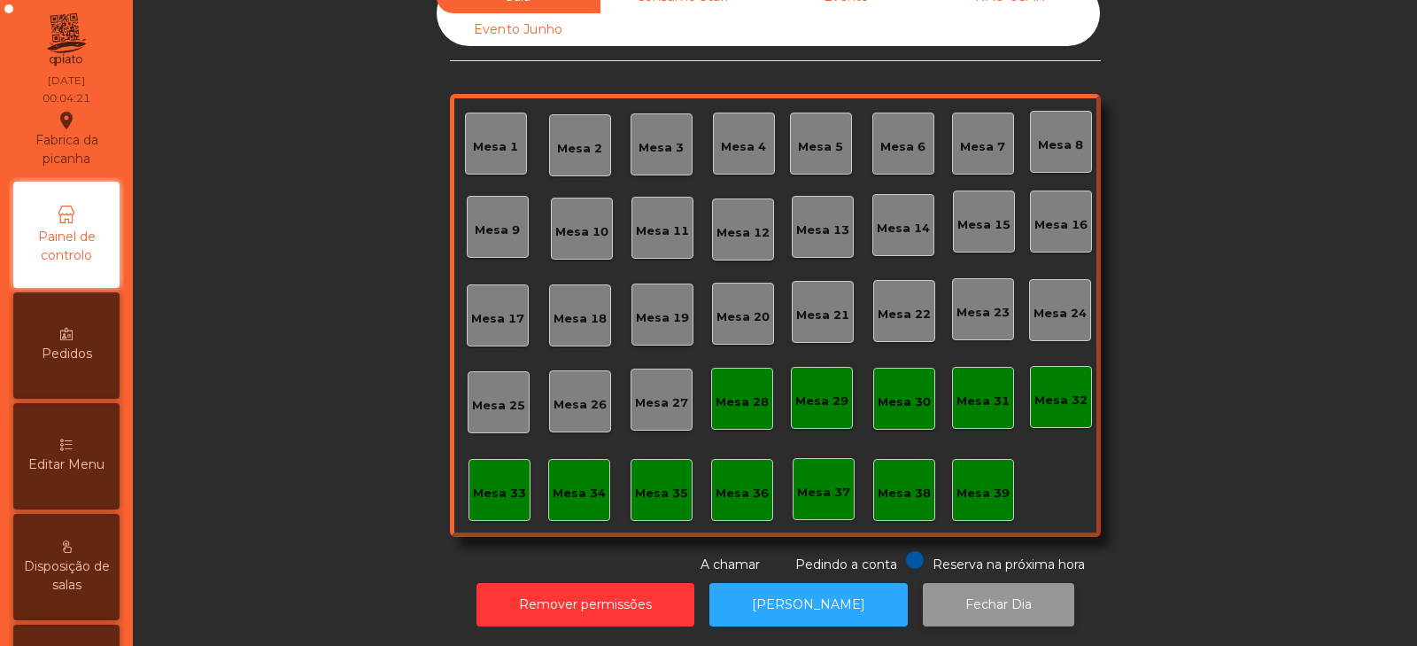
click at [973, 594] on button "Fechar Dia" at bounding box center [998, 604] width 151 height 43
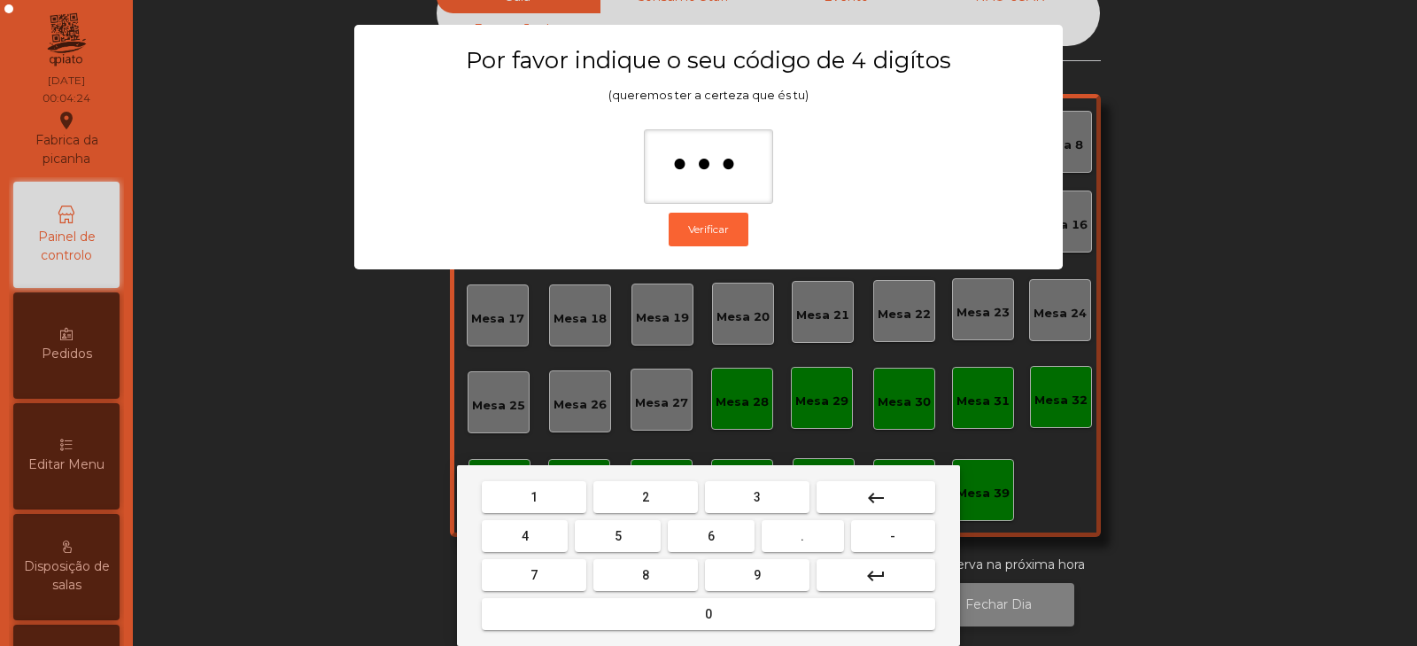
type input "****"
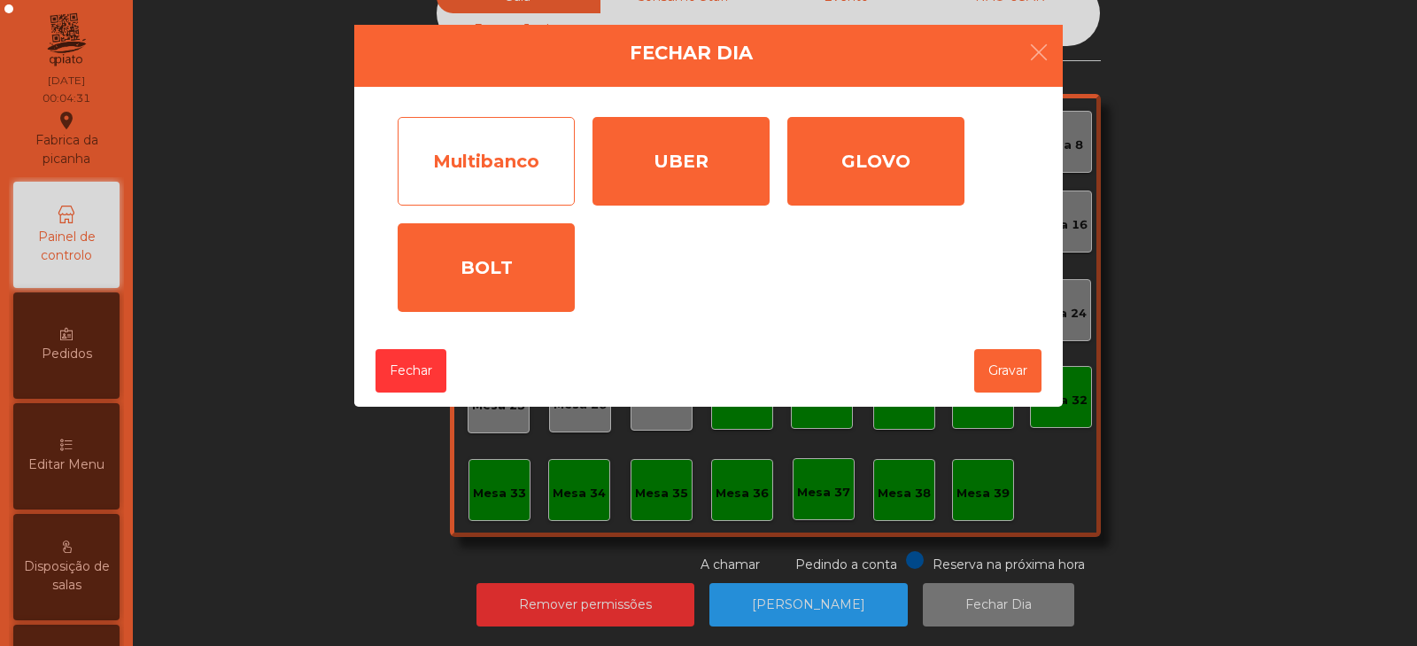
click at [533, 155] on div "Multibanco" at bounding box center [486, 161] width 177 height 89
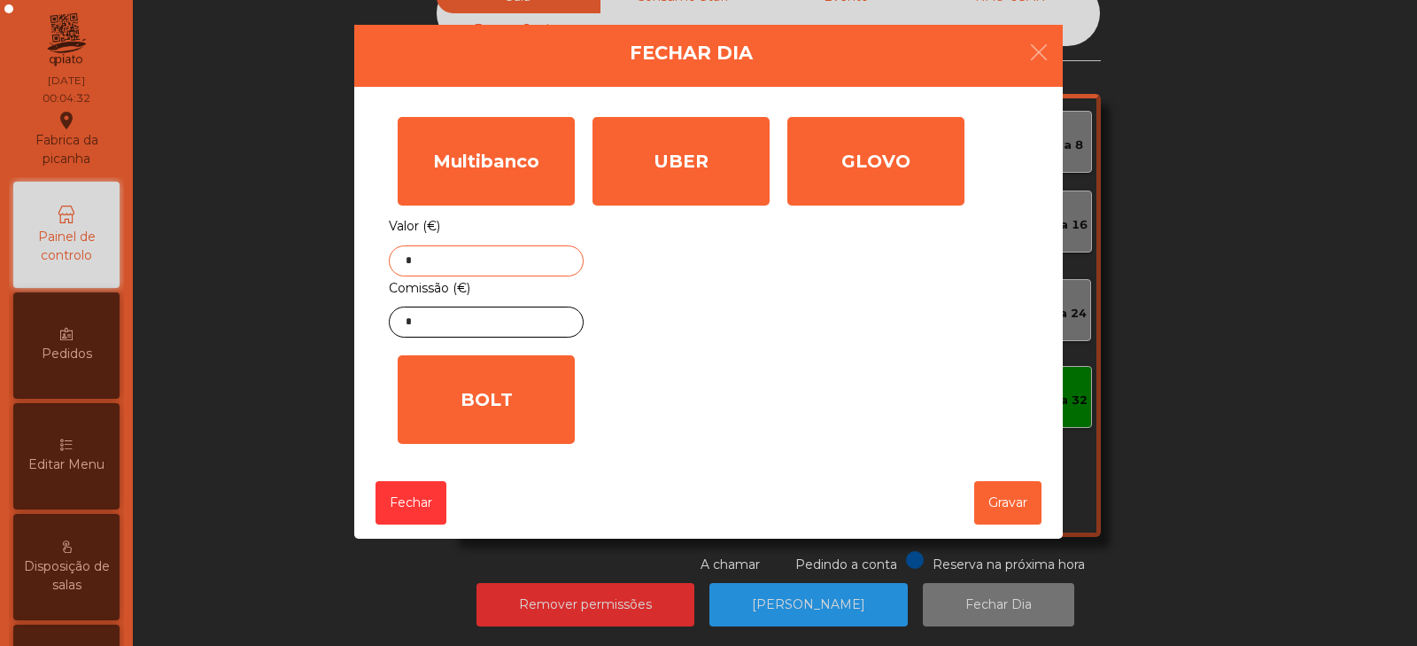
click at [463, 268] on input "*" at bounding box center [486, 260] width 195 height 31
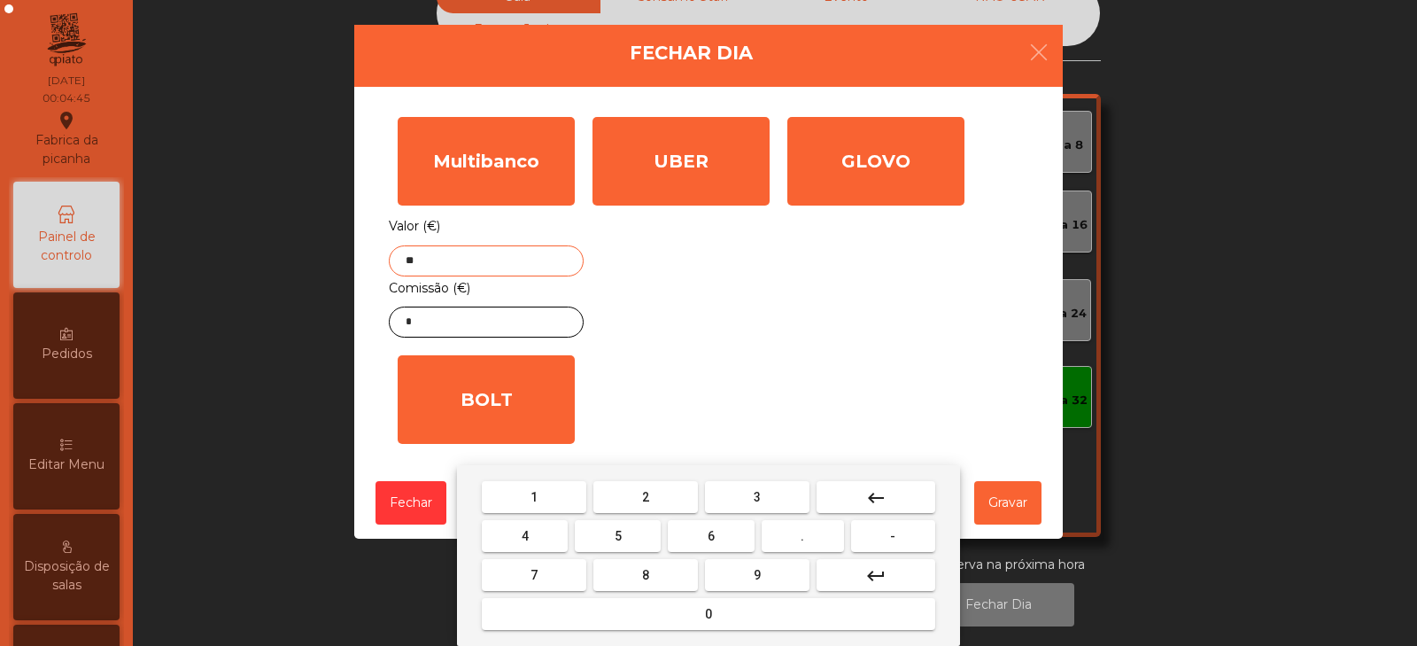
type input "*"
type input "****"
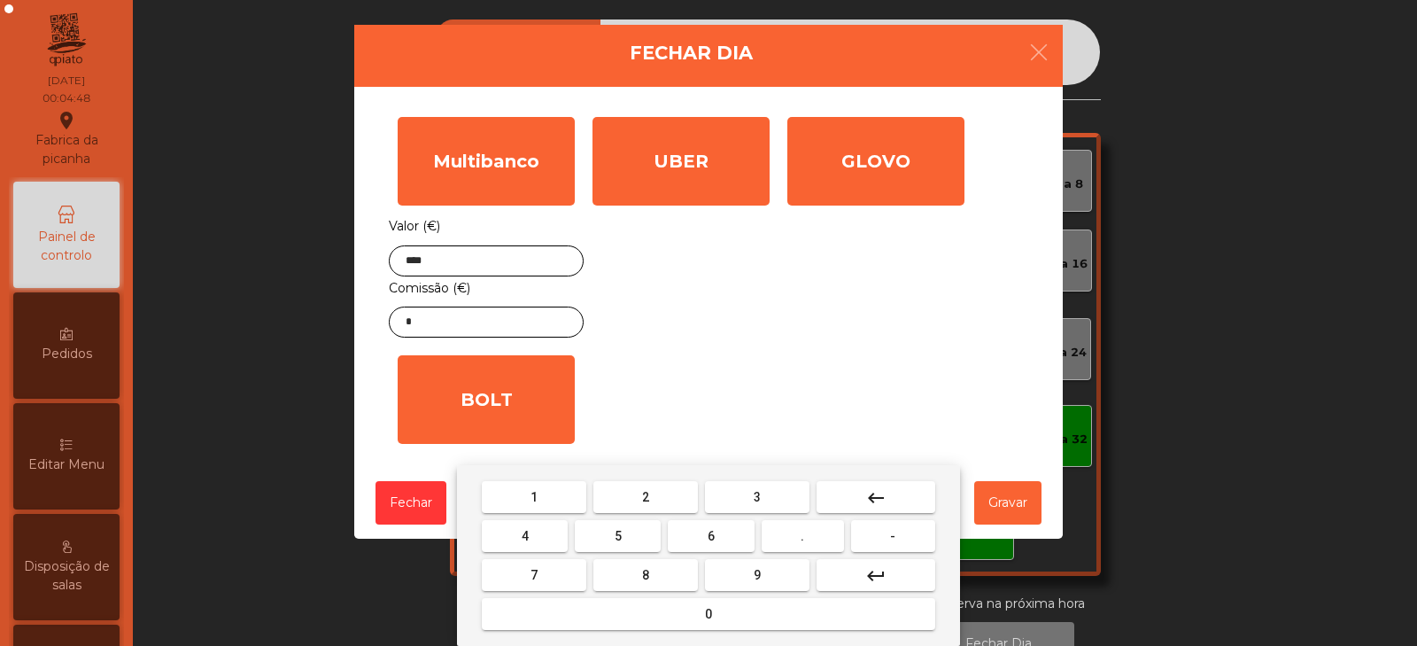
scroll to position [52, 0]
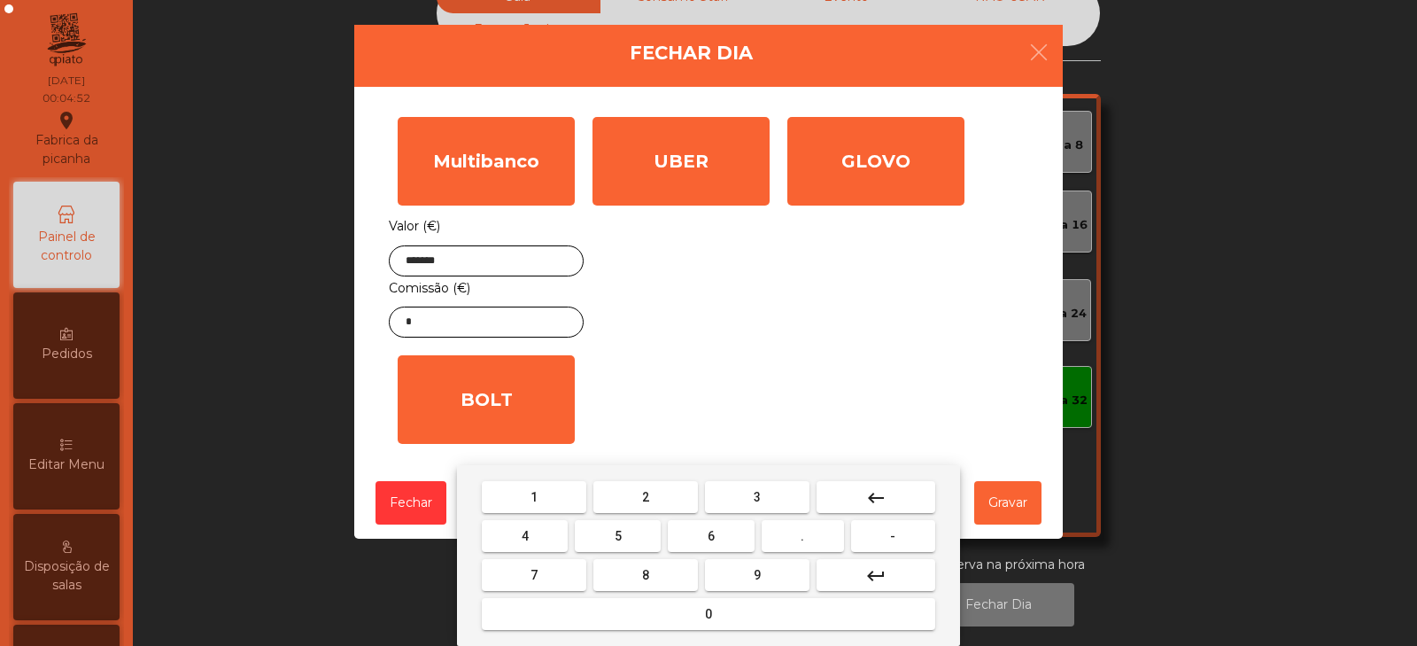
type input "*******"
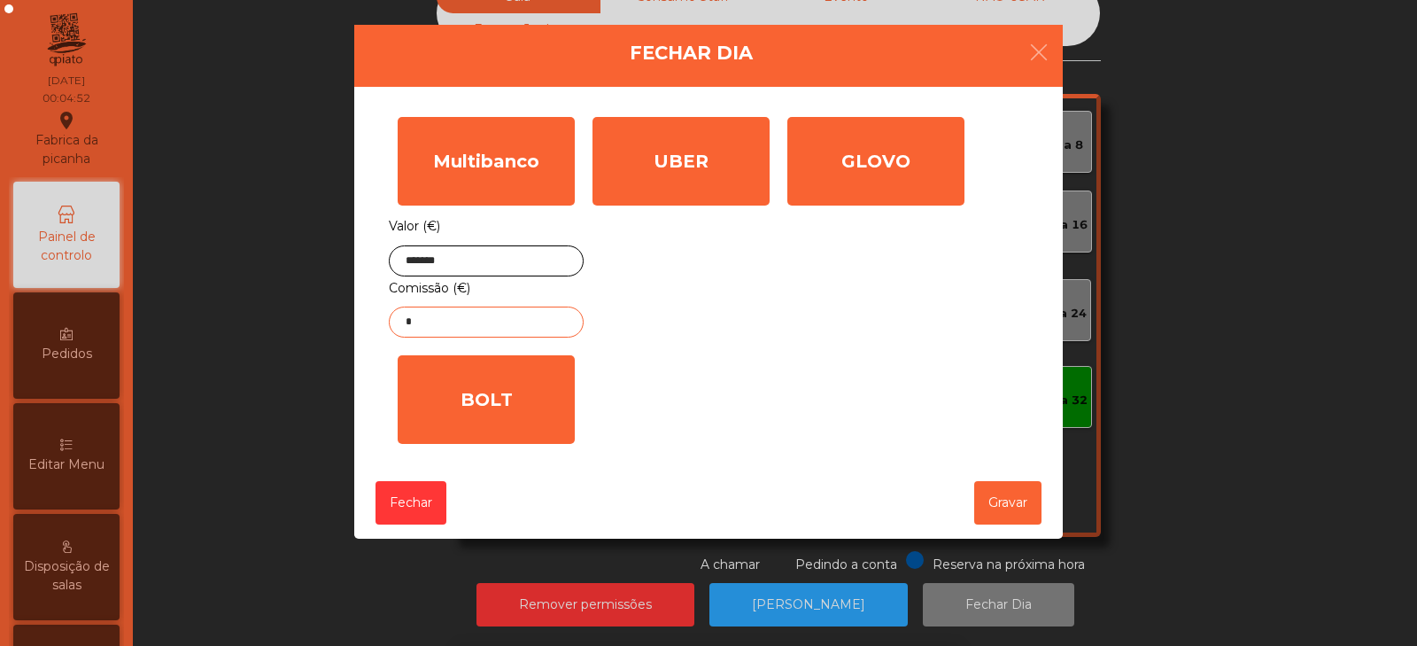
click at [509, 328] on input "*" at bounding box center [486, 321] width 195 height 31
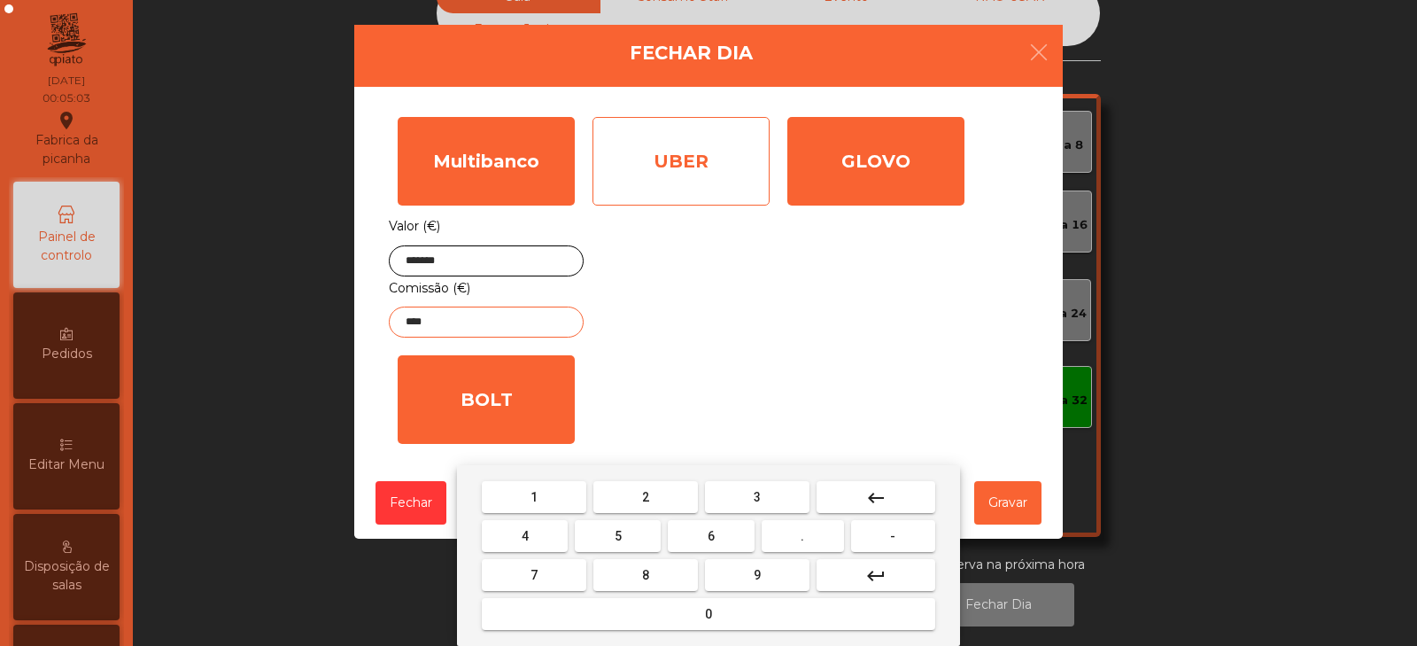
type input "****"
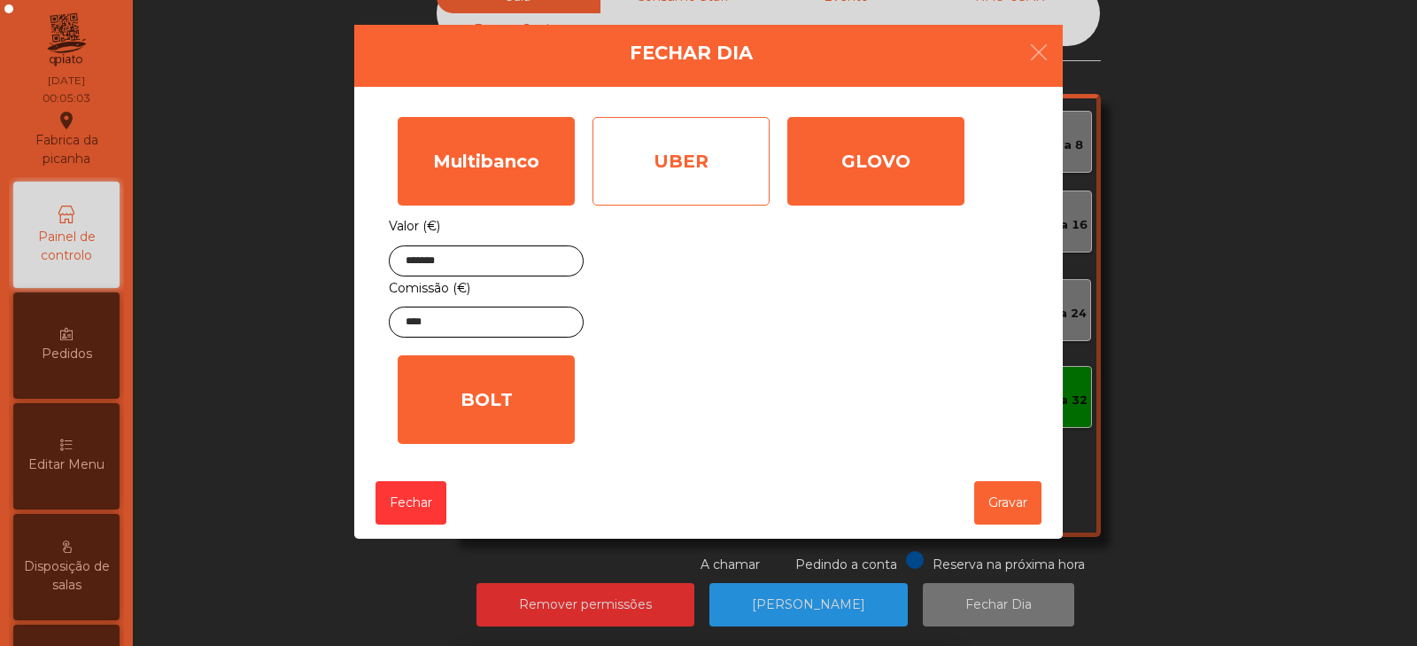
click at [694, 153] on div "UBER" at bounding box center [681, 161] width 177 height 89
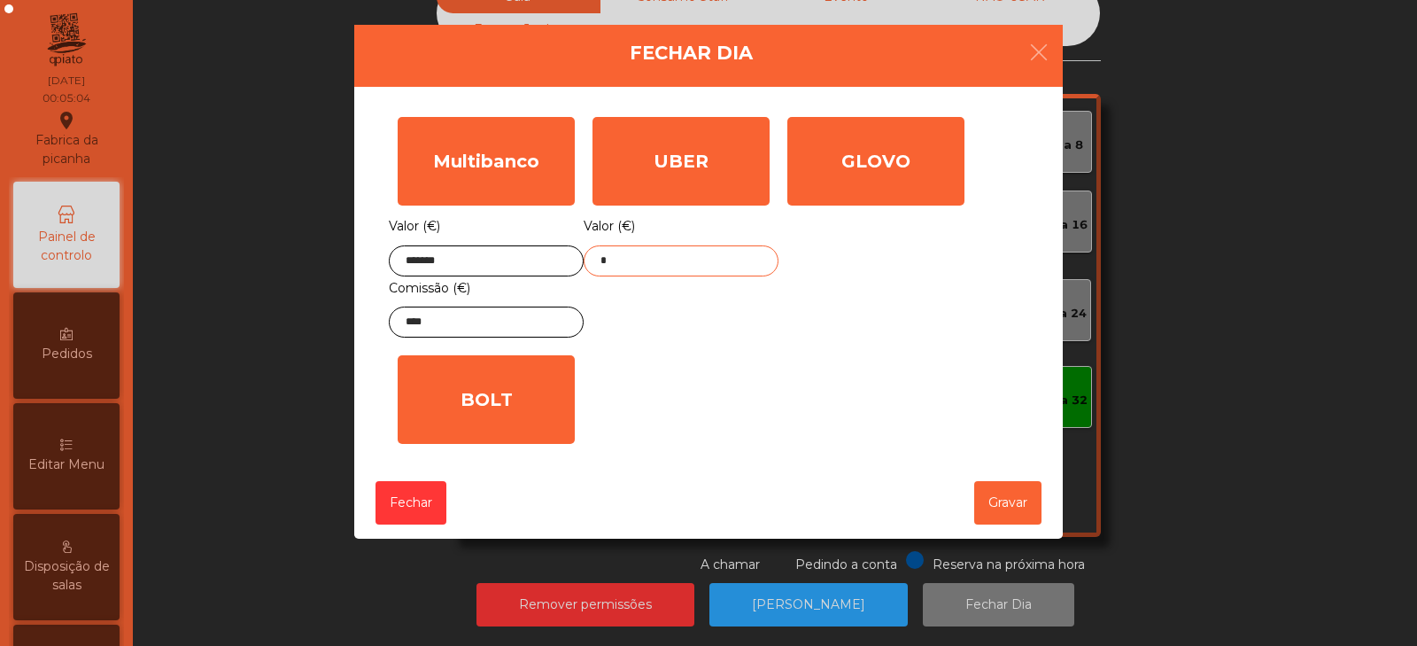
click at [700, 263] on input "*" at bounding box center [681, 260] width 195 height 31
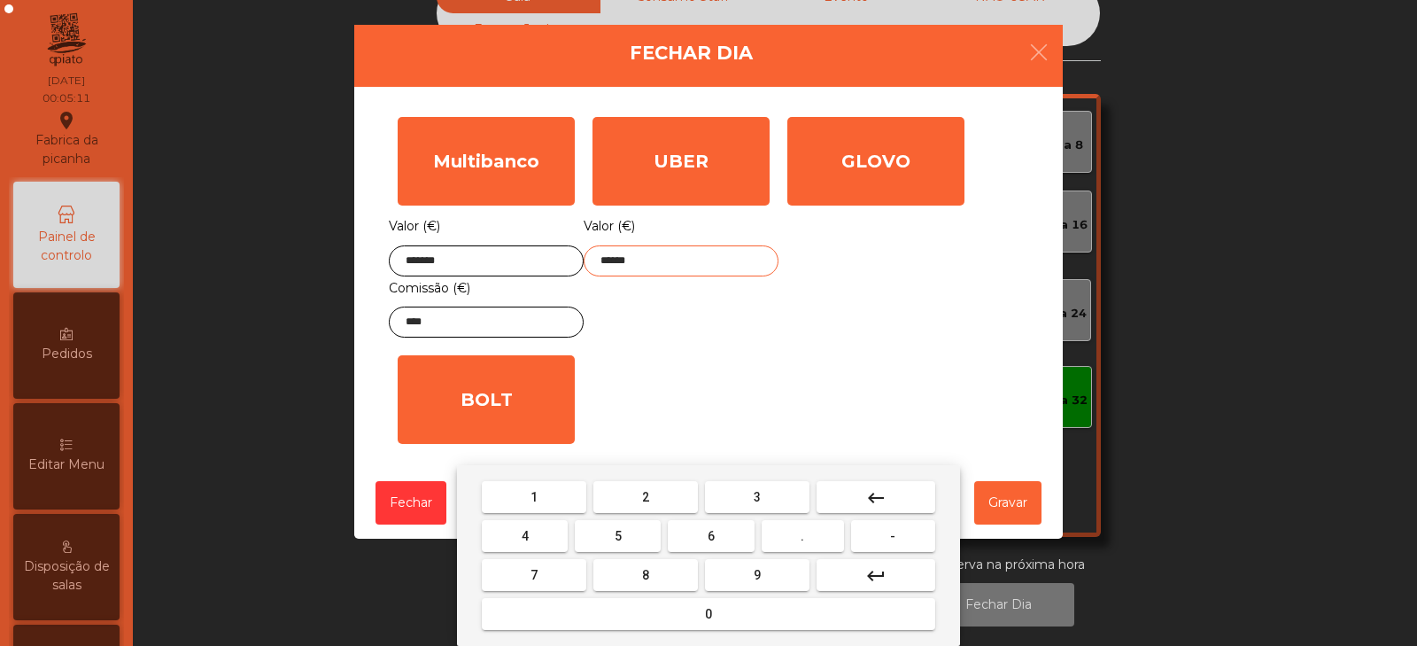
click at [612, 262] on input "******" at bounding box center [681, 260] width 195 height 31
type input "*****"
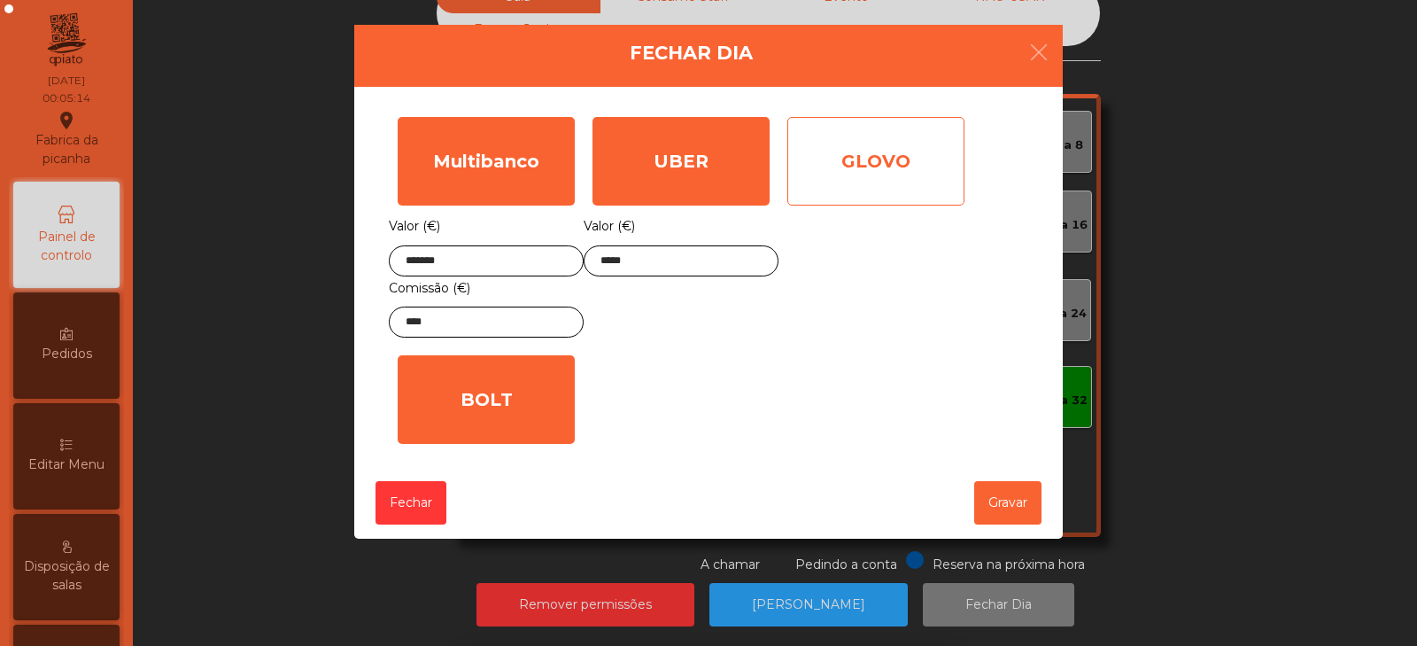
click at [856, 174] on div "GLOVO" at bounding box center [876, 161] width 177 height 89
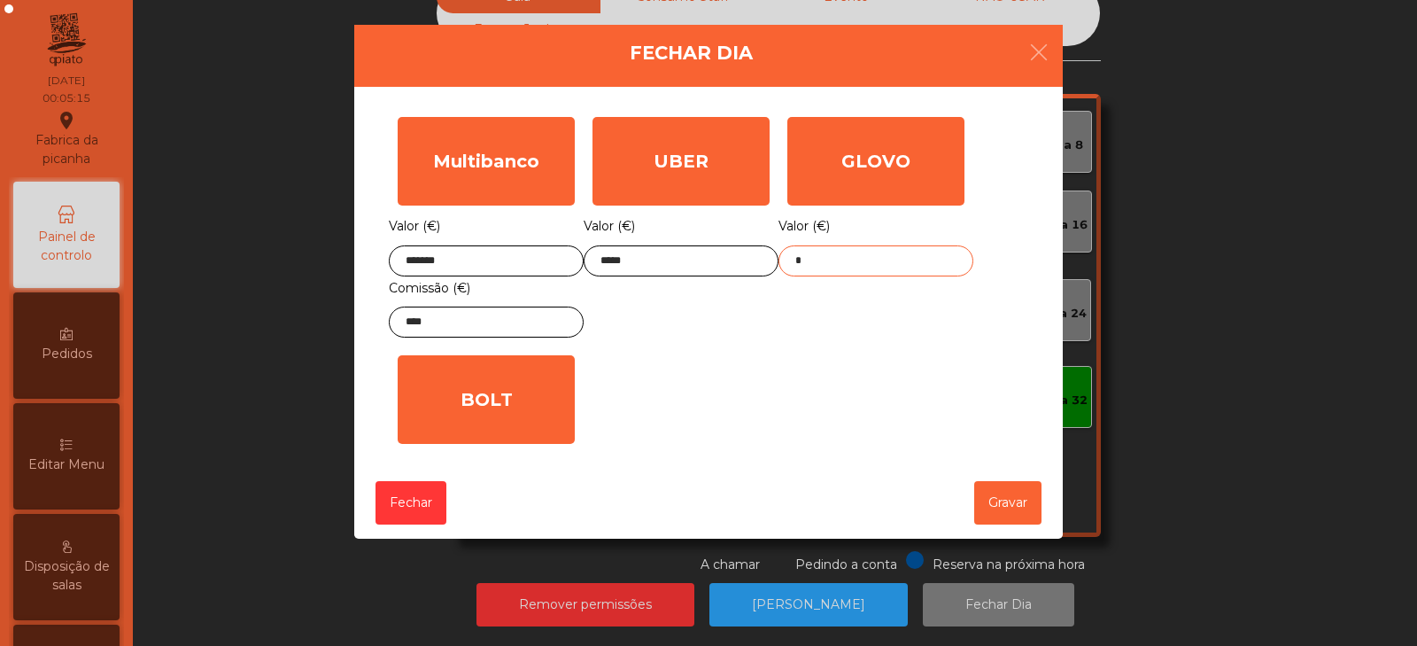
click at [848, 268] on input "*" at bounding box center [876, 260] width 195 height 31
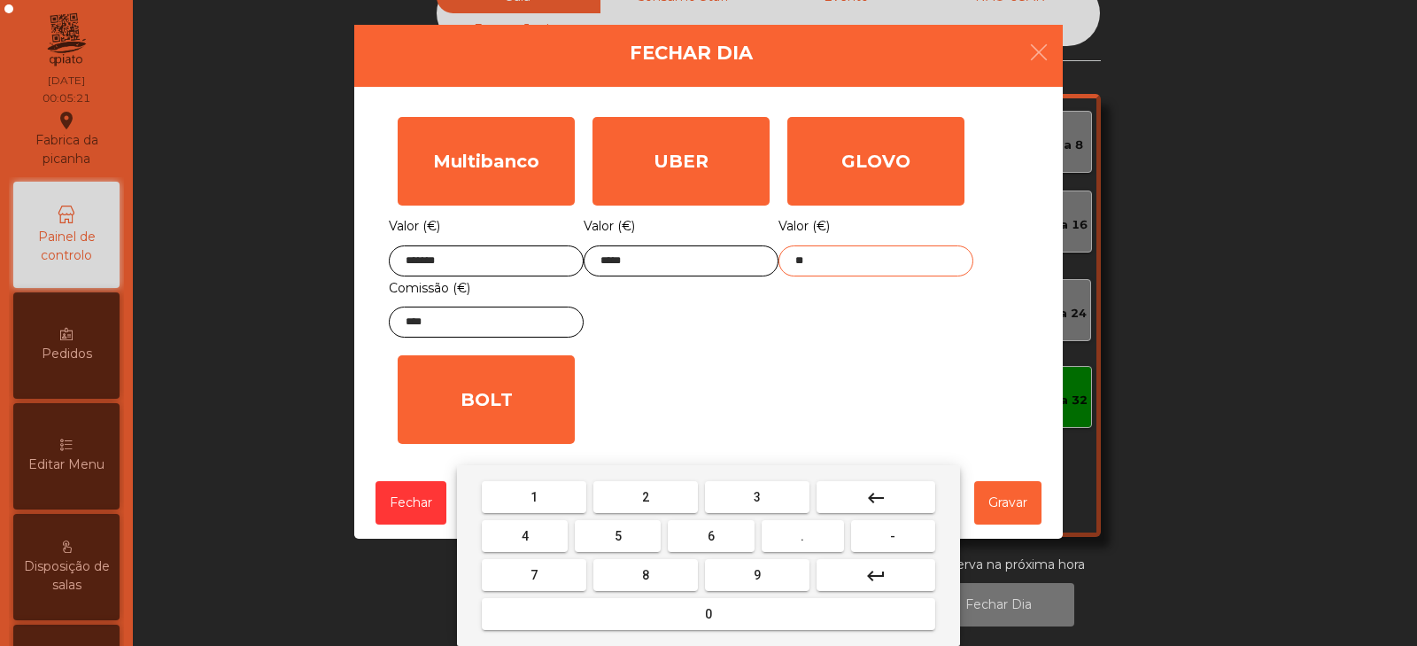
type input "*"
type input "*****"
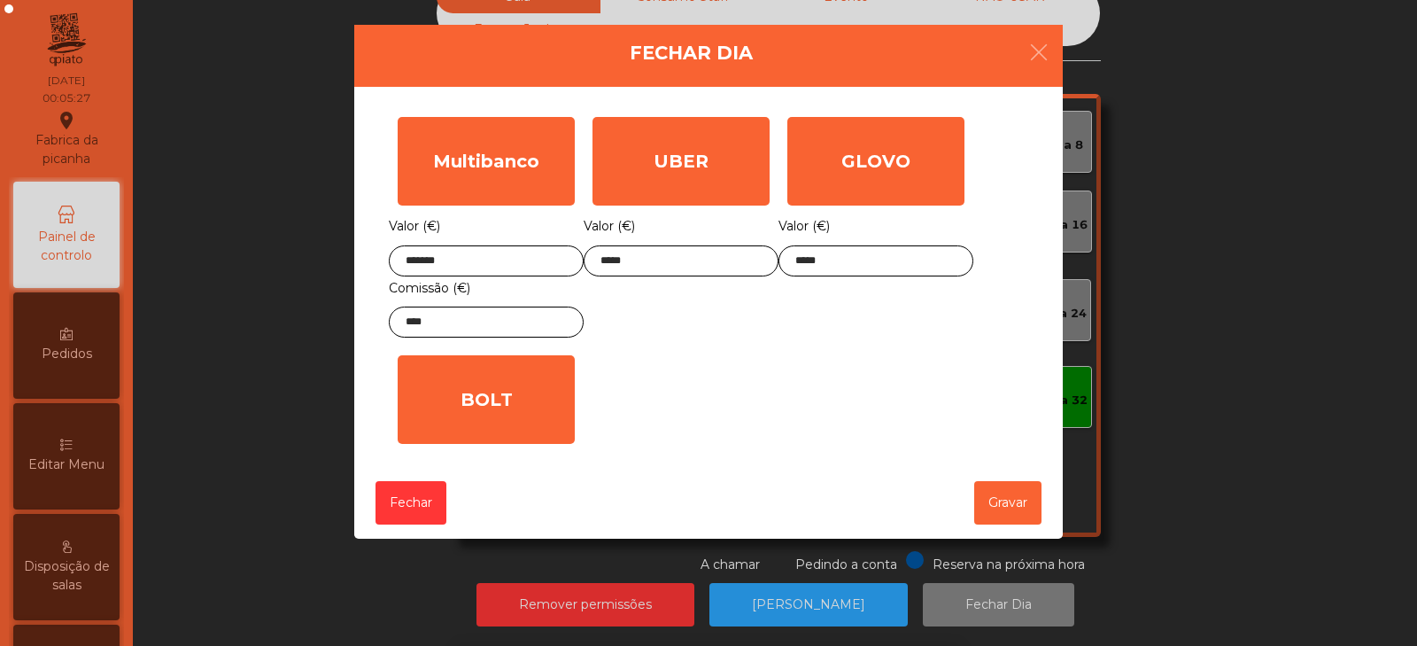
click at [1199, 268] on ngb-modal-window "Fechar Dia Multibanco Valor (€) ******* Comissão (€) **** UBER Valor (€) ***** …" at bounding box center [708, 323] width 1346 height 646
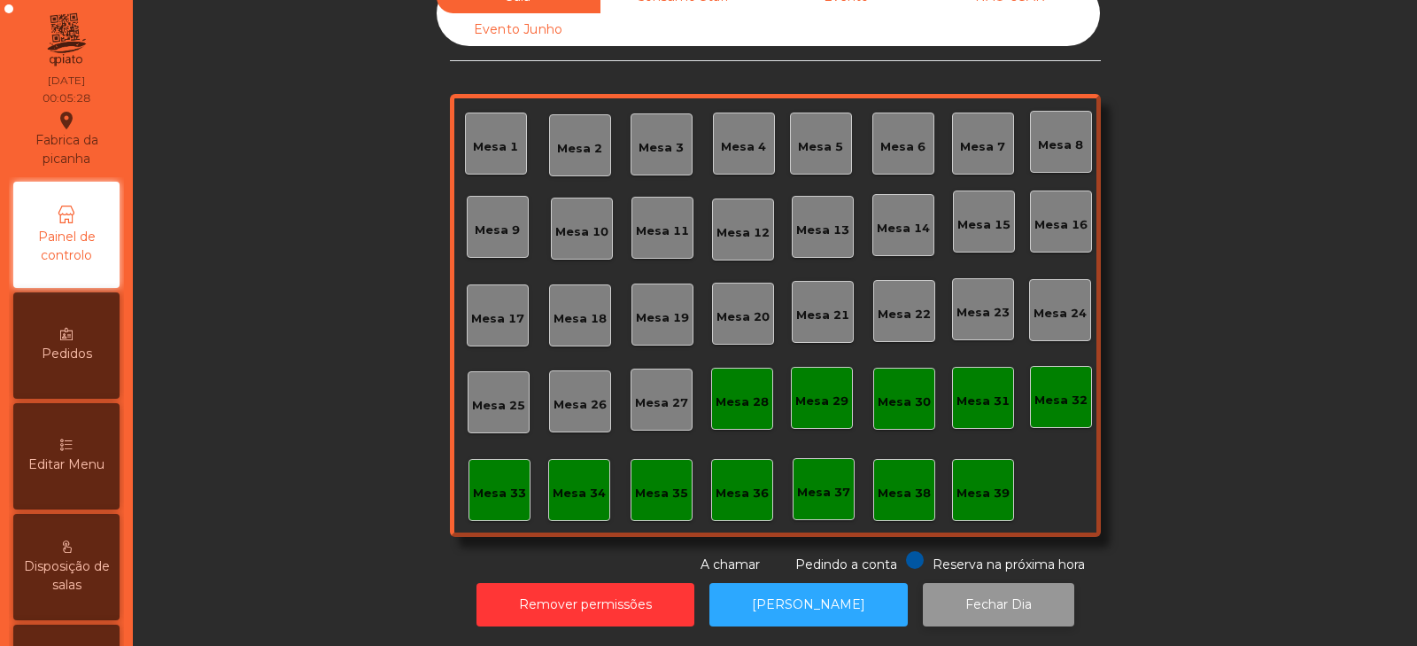
click at [939, 590] on button "Fechar Dia" at bounding box center [998, 604] width 151 height 43
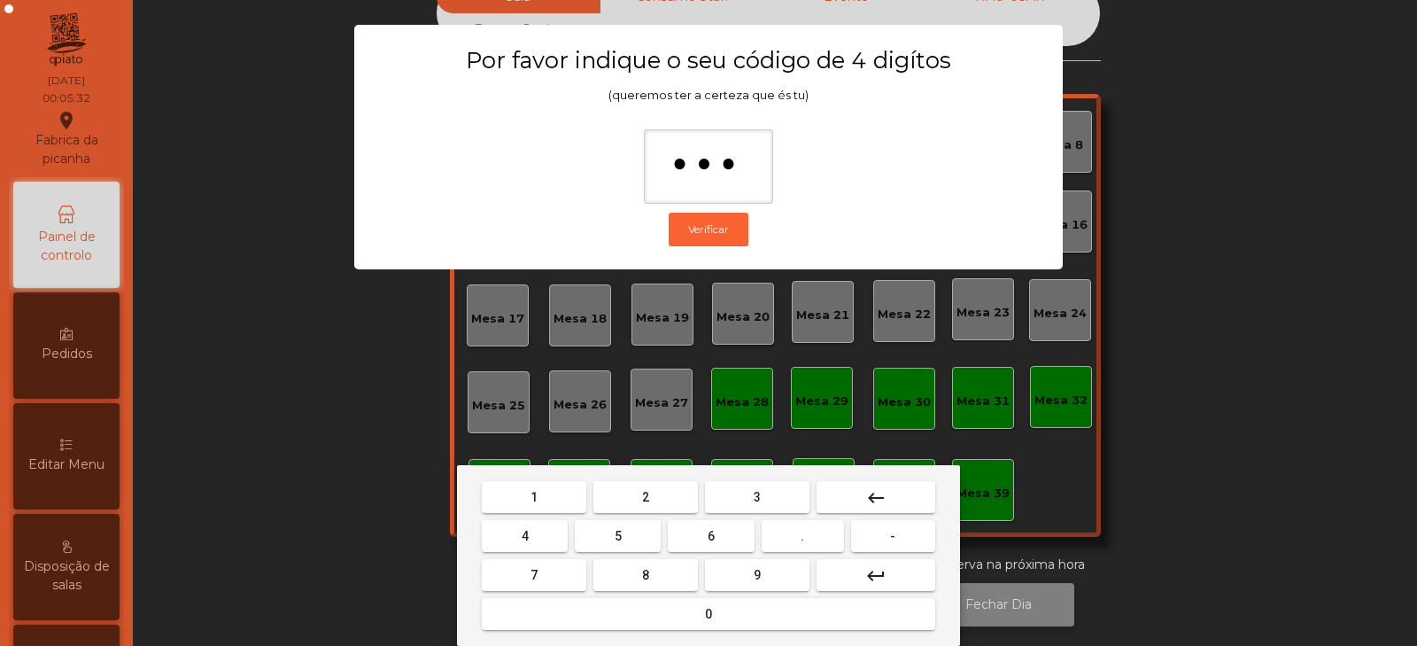
type input "****"
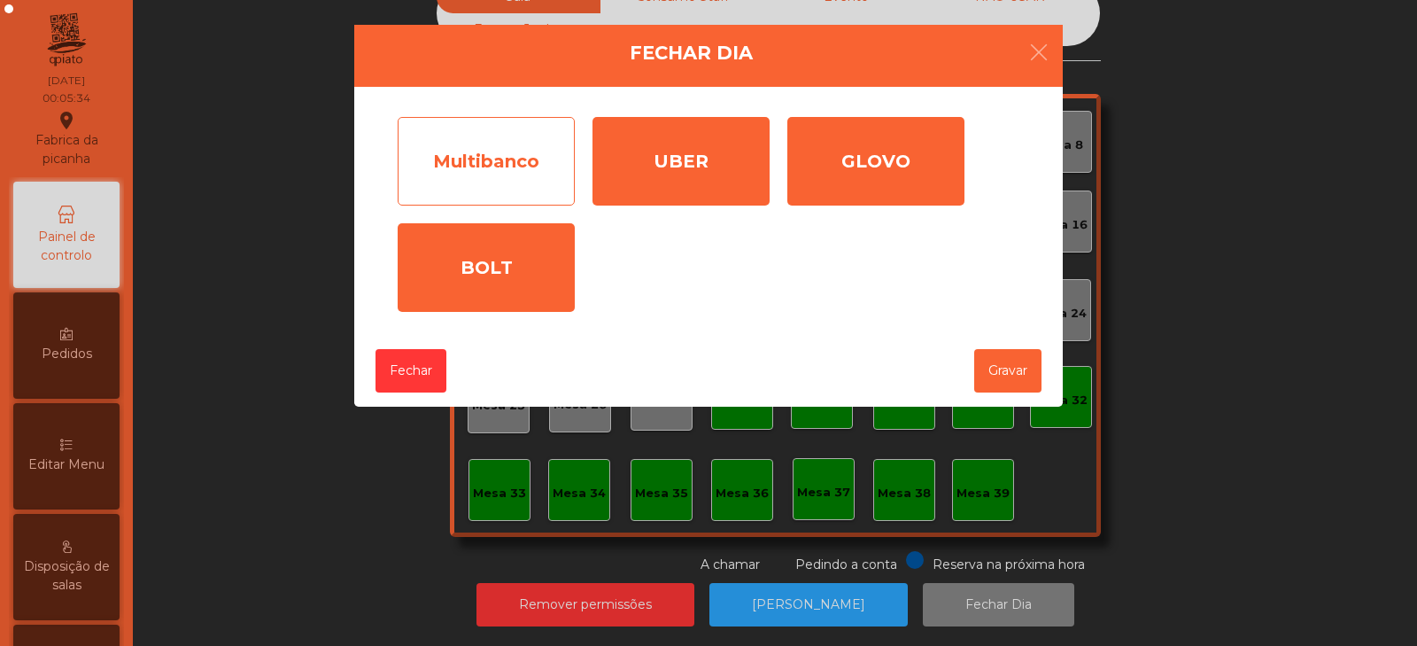
click at [469, 157] on div "Multibanco" at bounding box center [486, 161] width 177 height 89
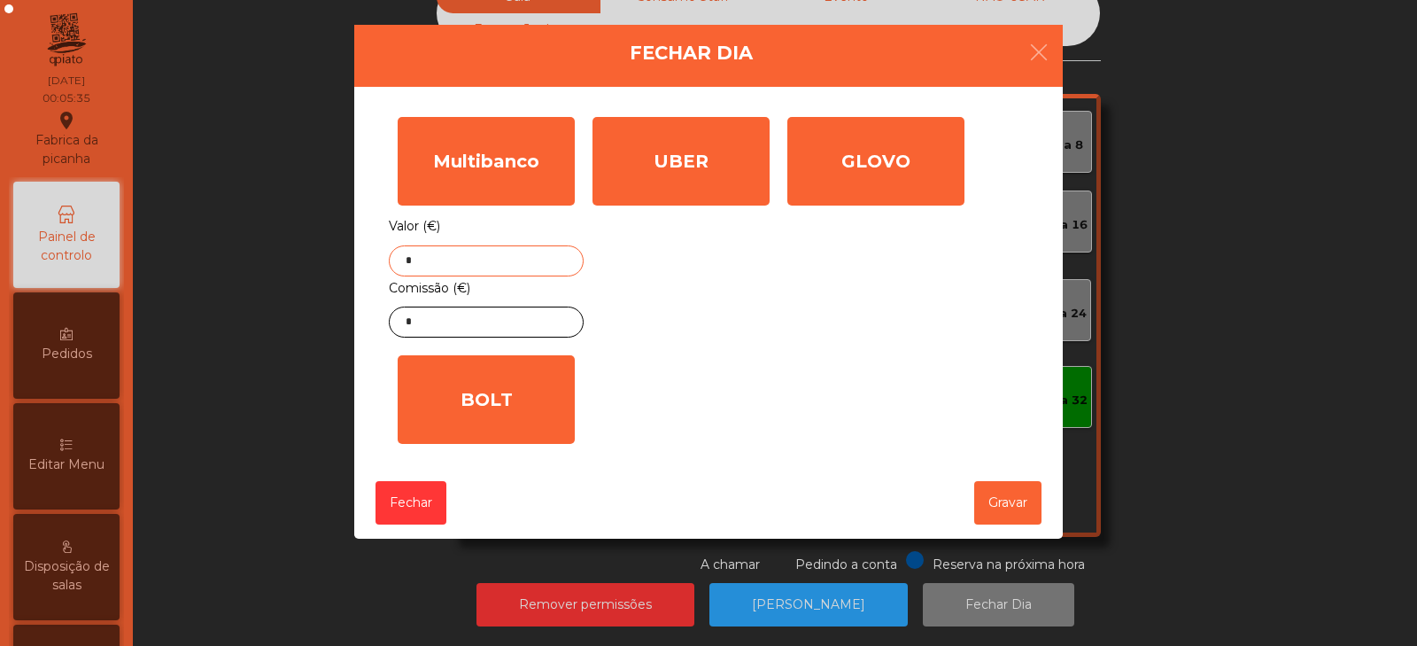
click at [486, 264] on input "*" at bounding box center [486, 260] width 195 height 31
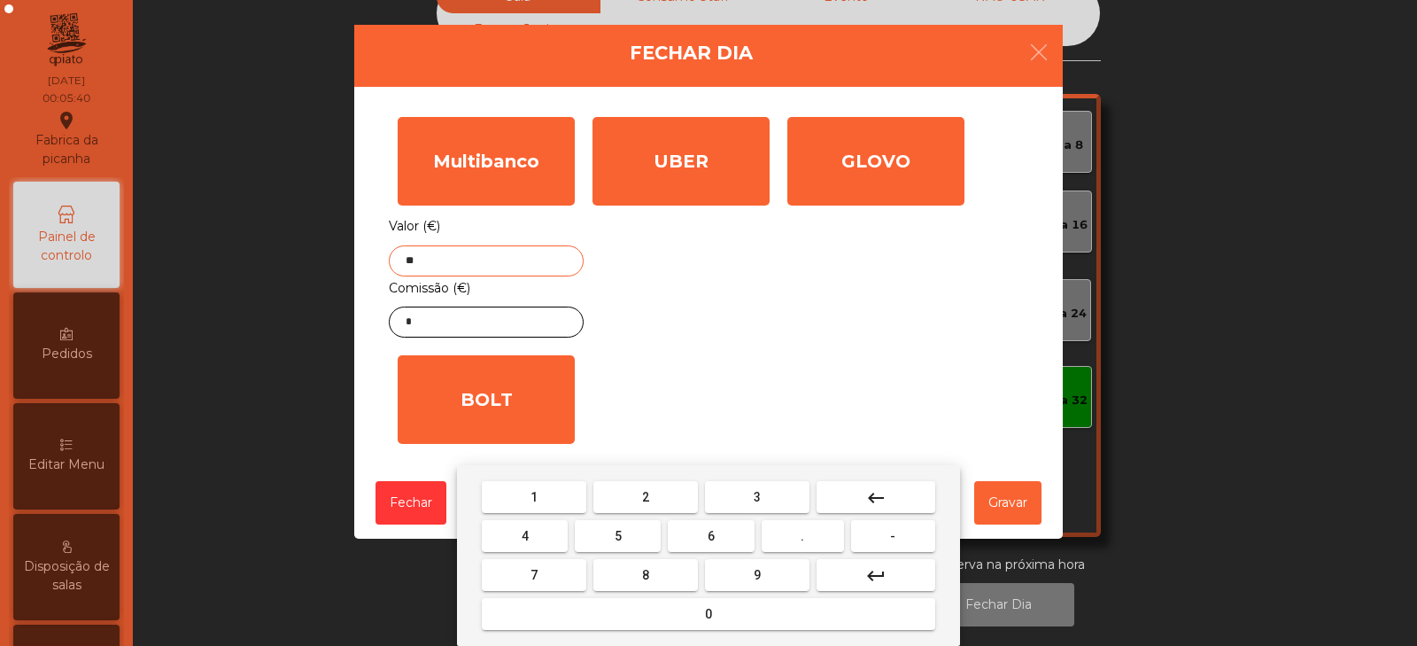
type input "*"
type input "*******"
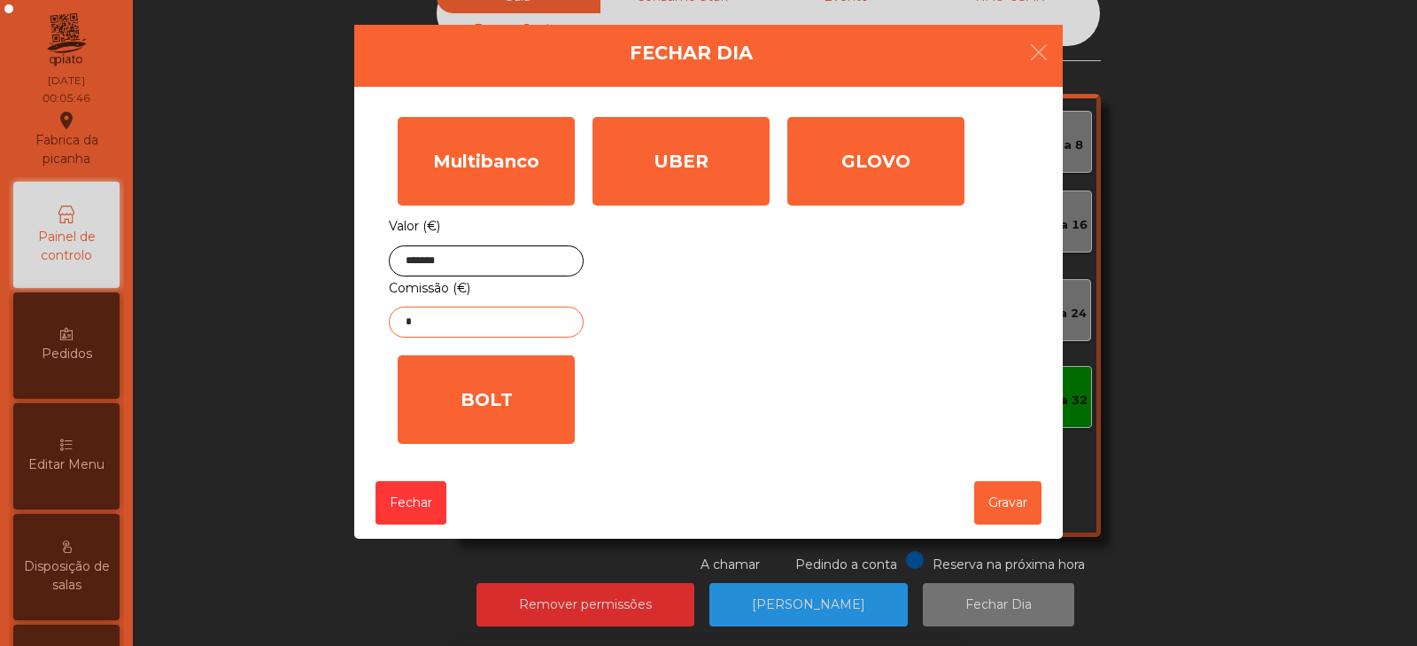
click at [483, 328] on input "*" at bounding box center [486, 321] width 195 height 31
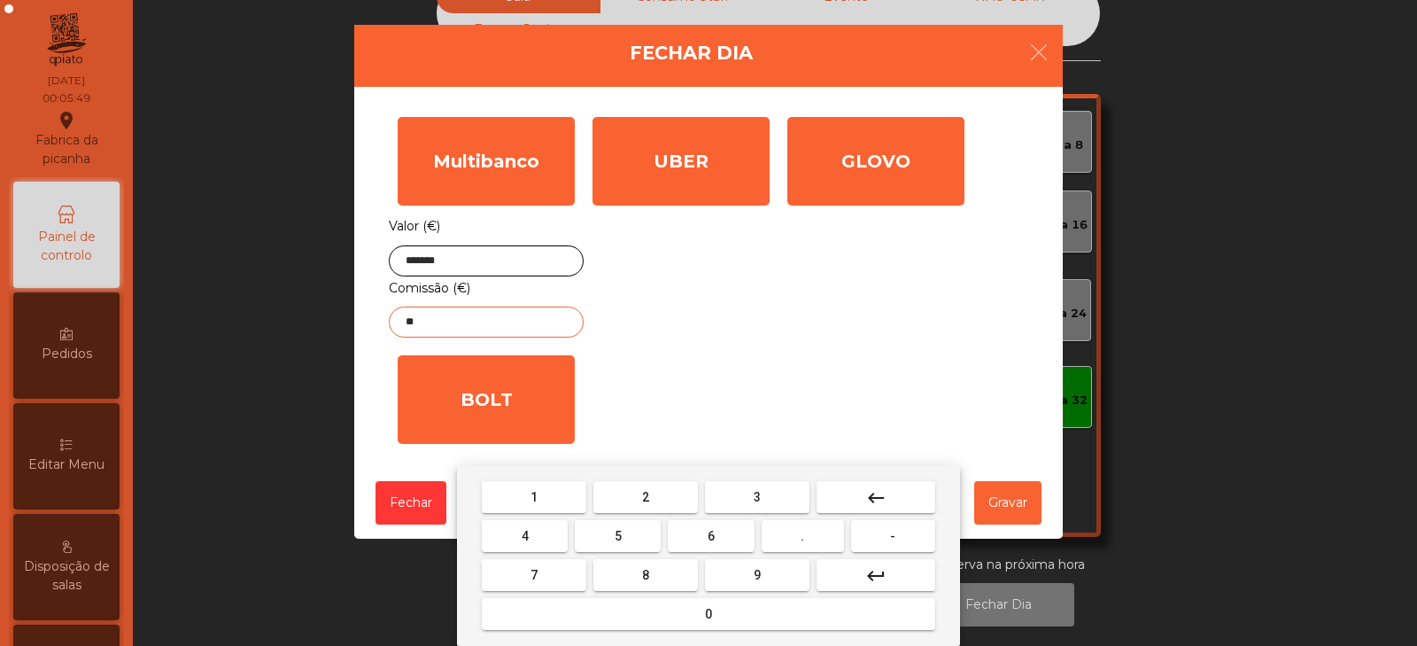
type input "*"
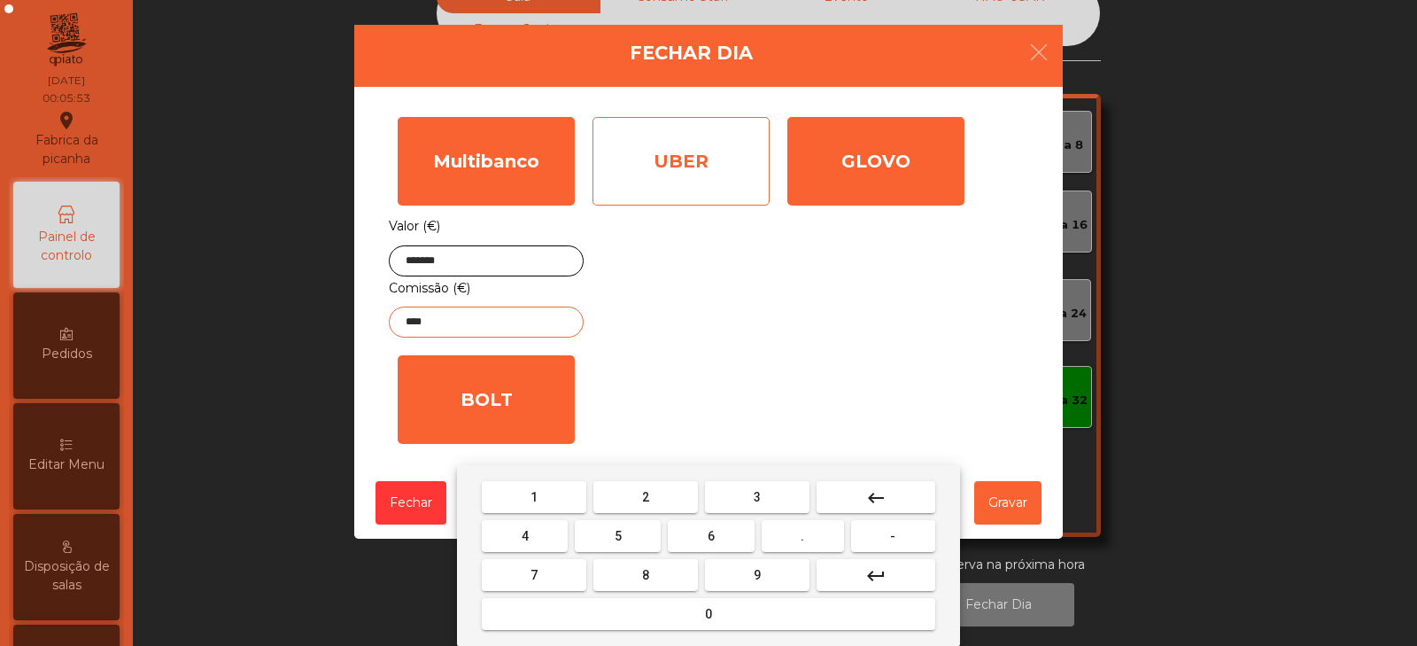
type input "****"
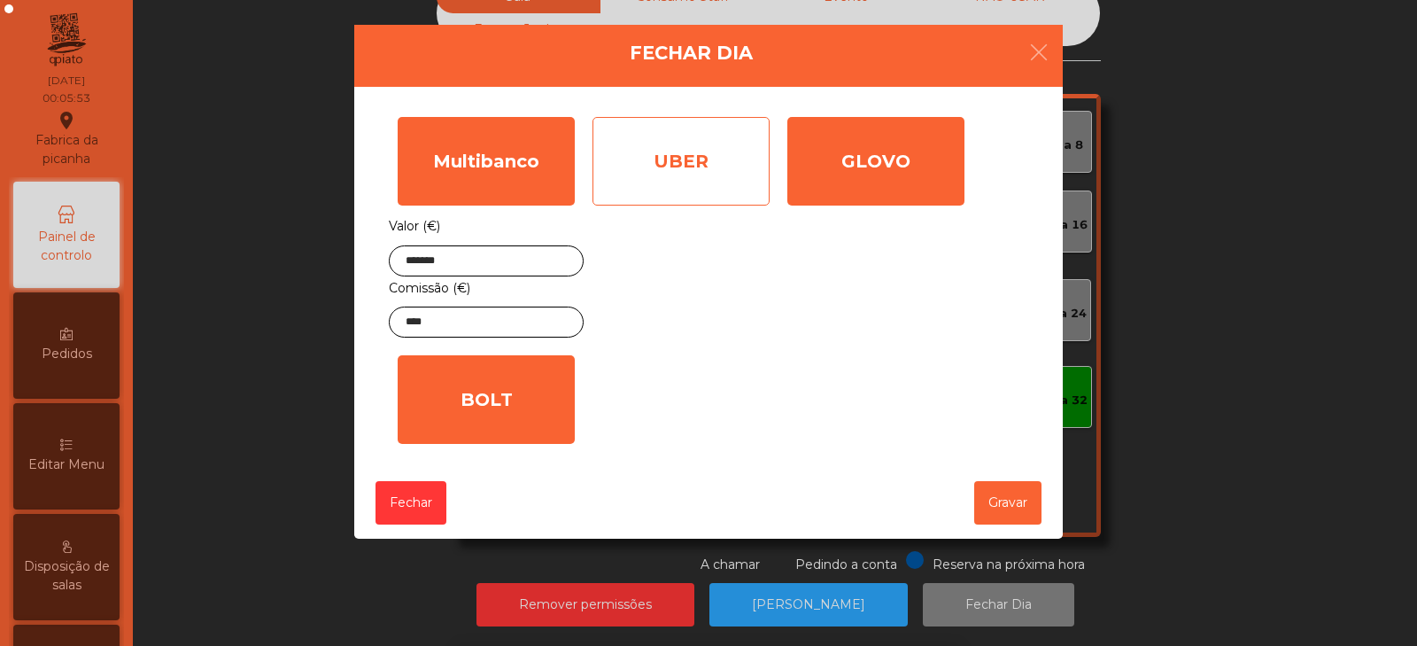
click at [685, 159] on div "UBER" at bounding box center [681, 161] width 177 height 89
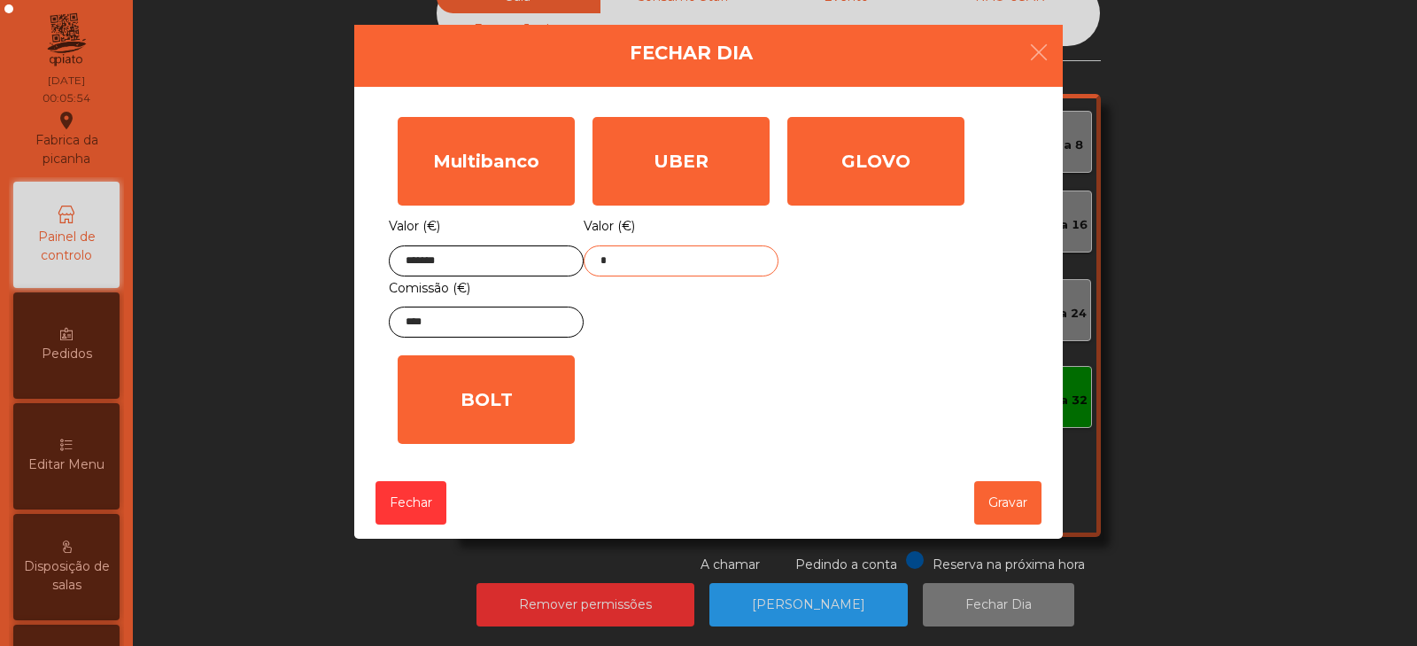
click at [685, 265] on input "*" at bounding box center [681, 260] width 195 height 31
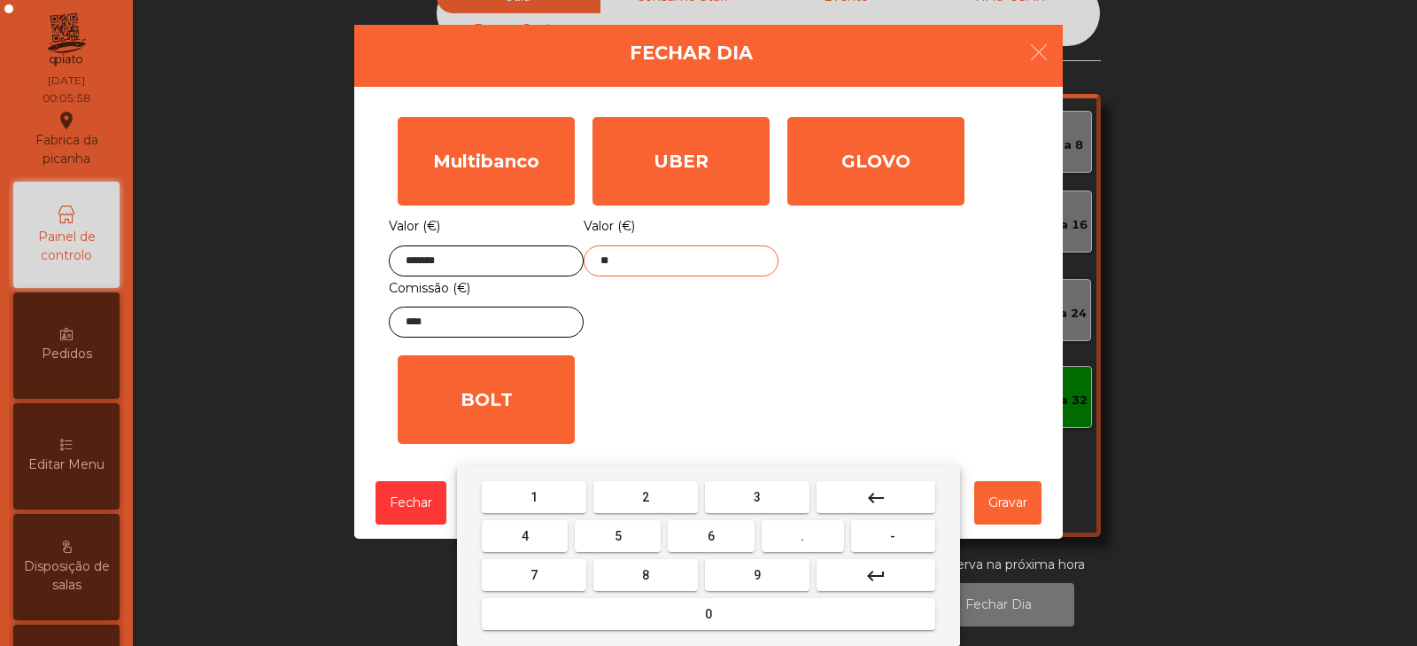
type input "*"
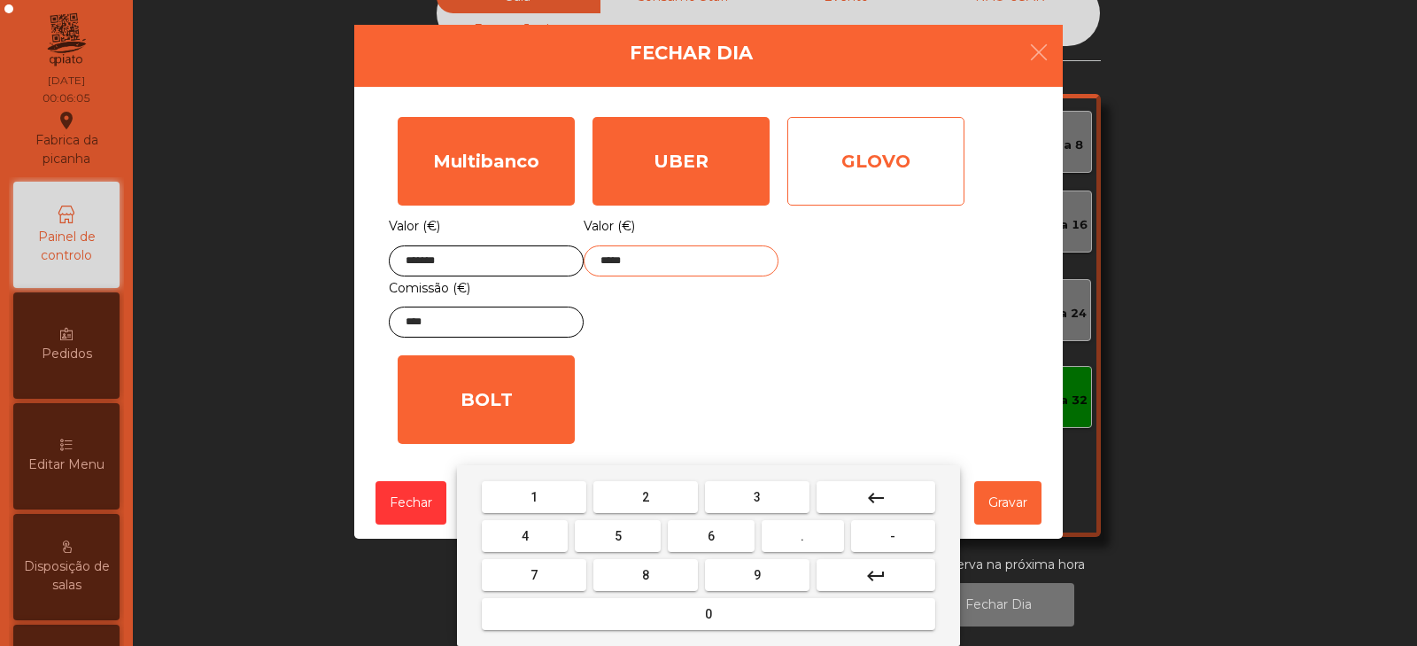
type input "*****"
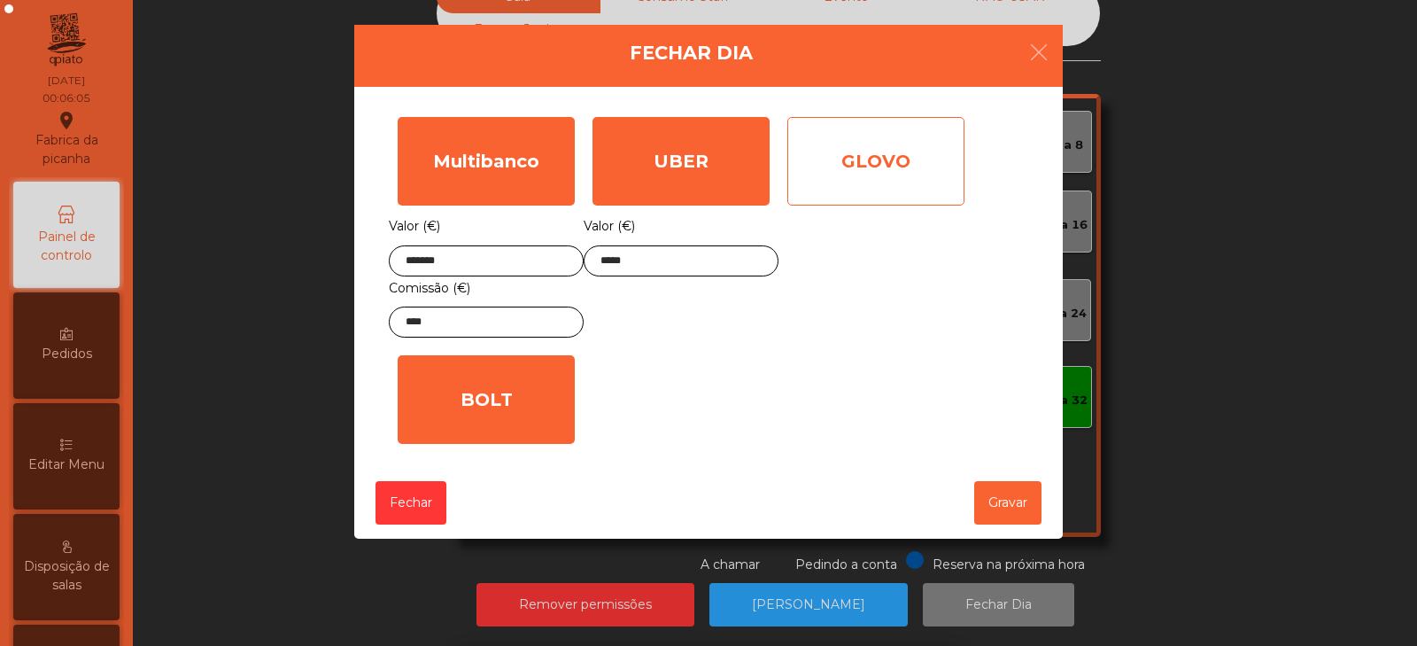
click at [889, 167] on div "GLOVO" at bounding box center [876, 161] width 177 height 89
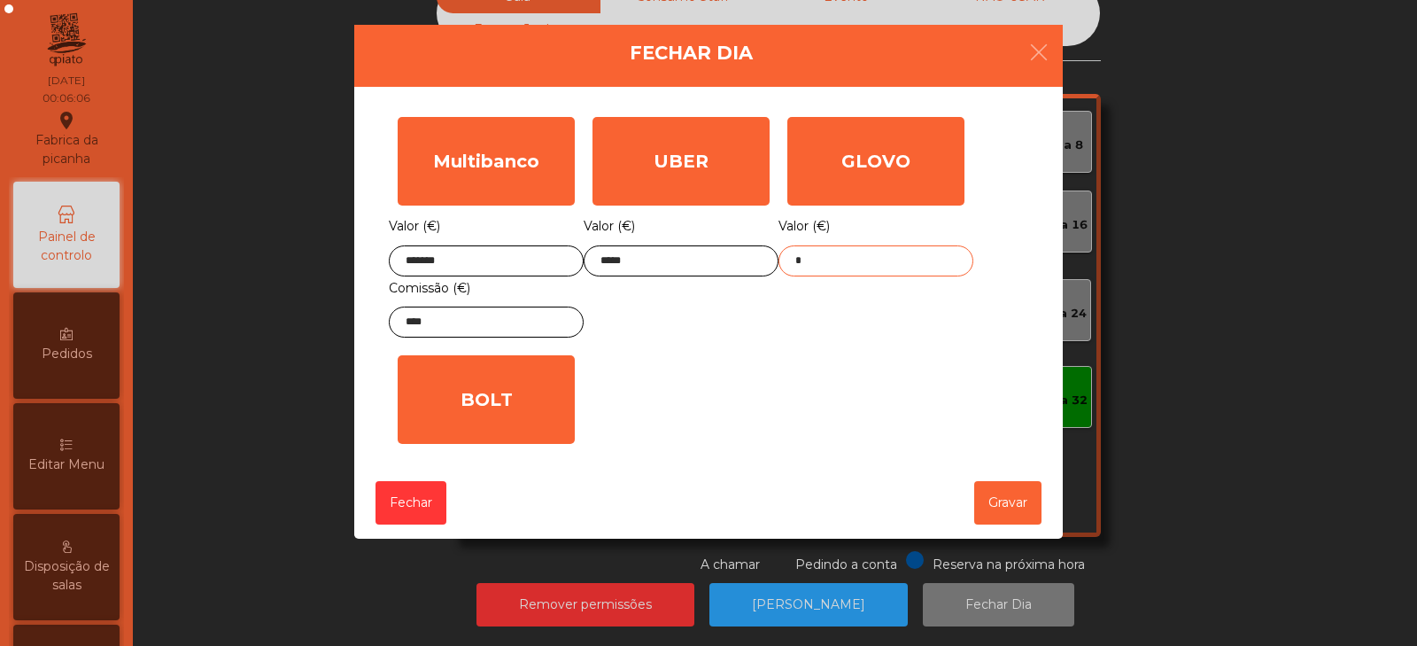
click at [882, 267] on input "*" at bounding box center [876, 260] width 195 height 31
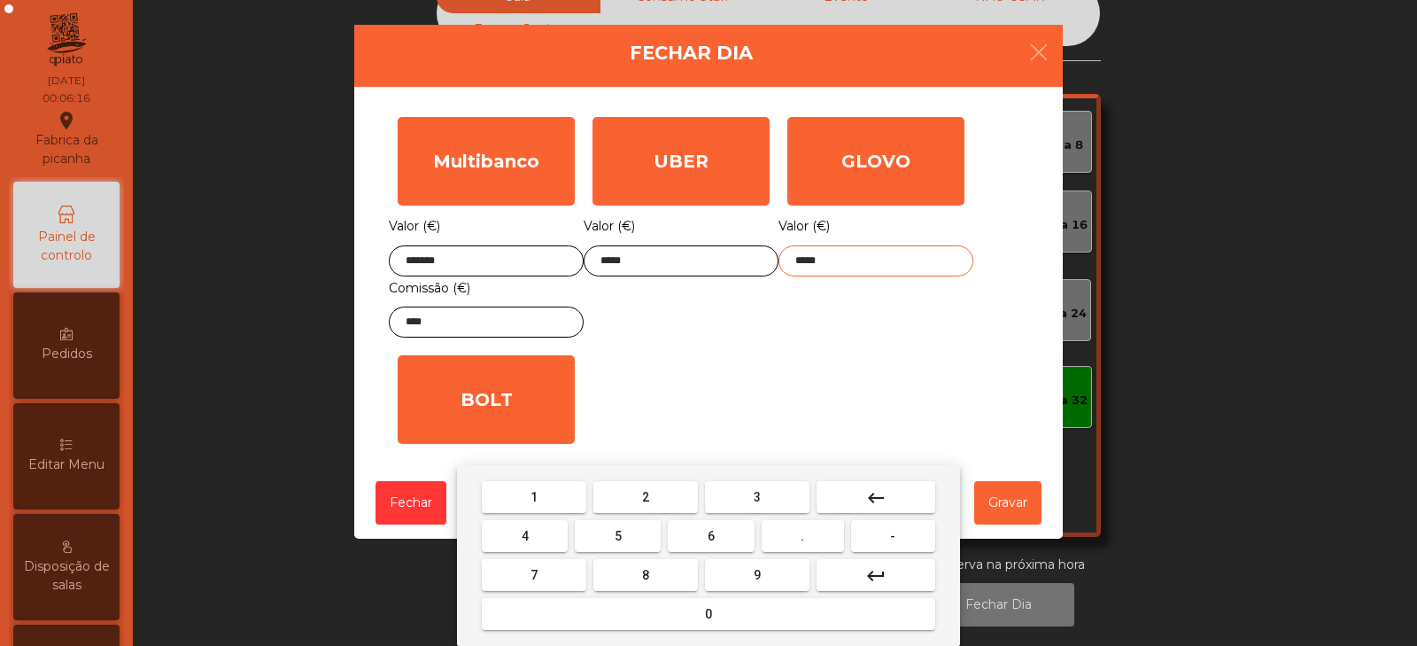
type input "*****"
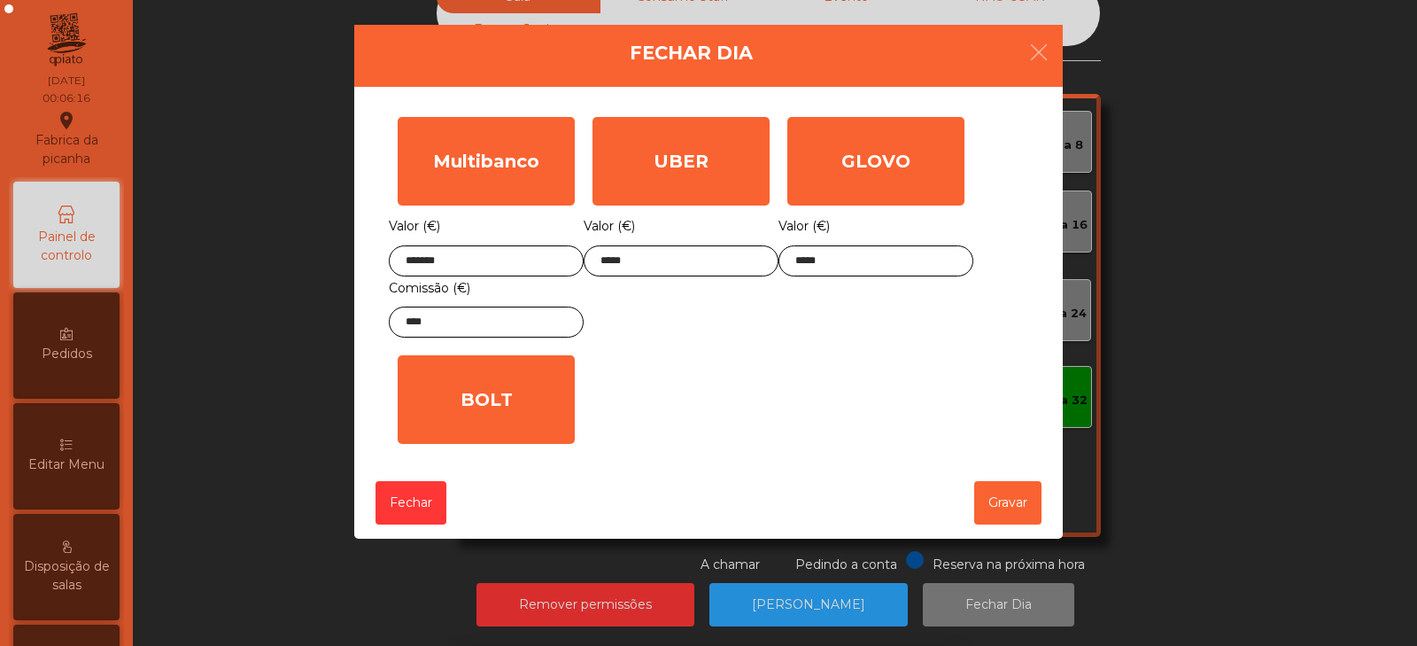
click at [1001, 512] on div "1 2 3 keyboard_backspace 4 5 6 . - 7 8 9 keyboard_return 0" at bounding box center [708, 555] width 1417 height 181
click at [1004, 509] on button "Gravar" at bounding box center [1007, 502] width 67 height 43
